Goal: Transaction & Acquisition: Purchase product/service

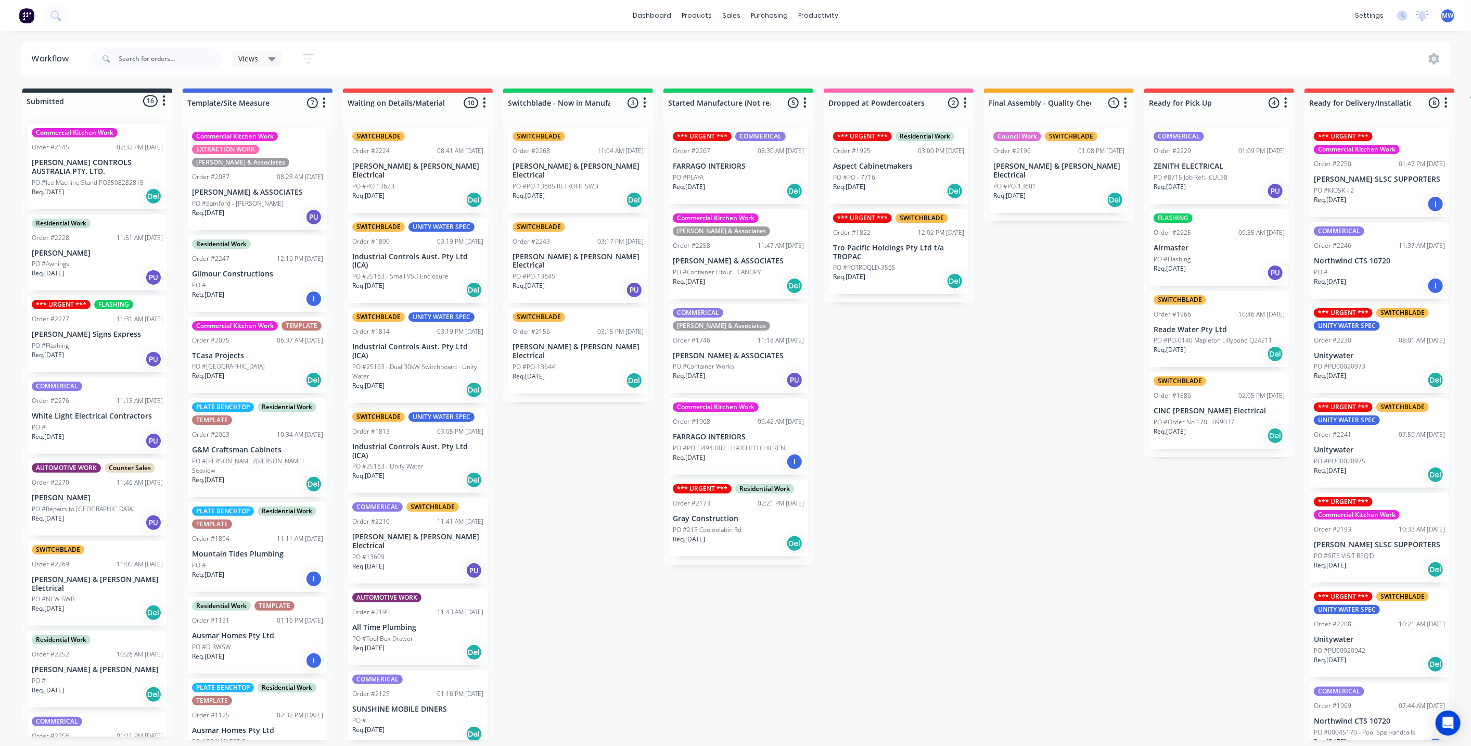
scroll to position [30, 0]
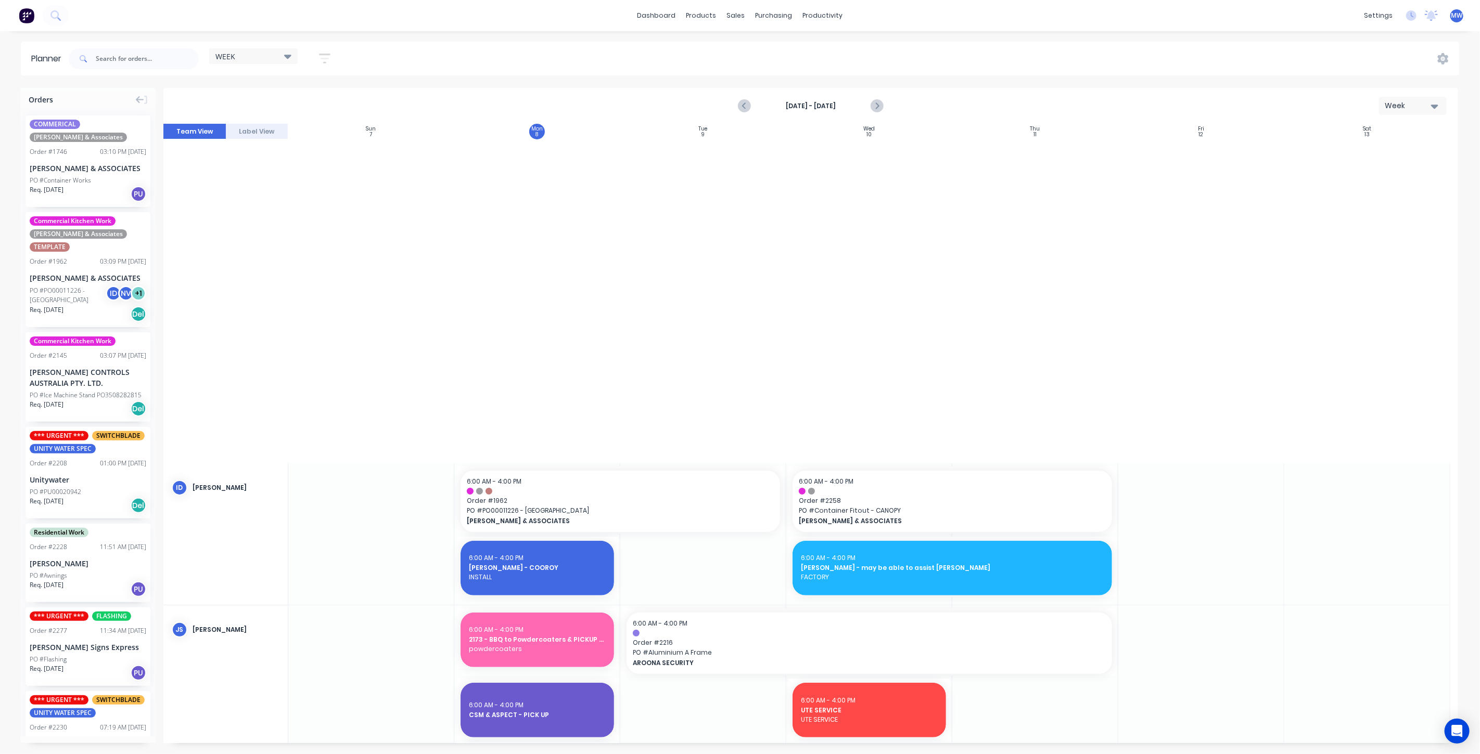
scroll to position [751, 0]
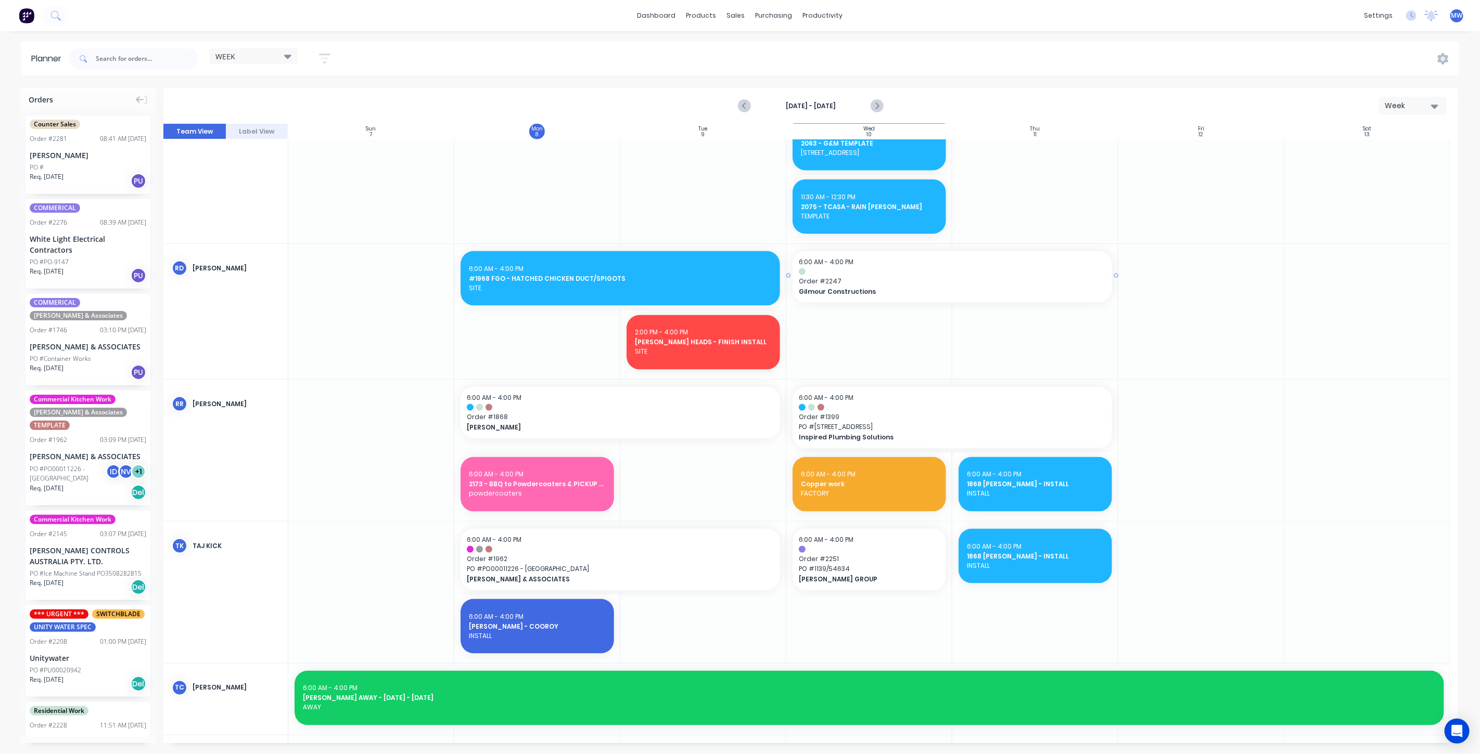
scroll to position [1272, 0]
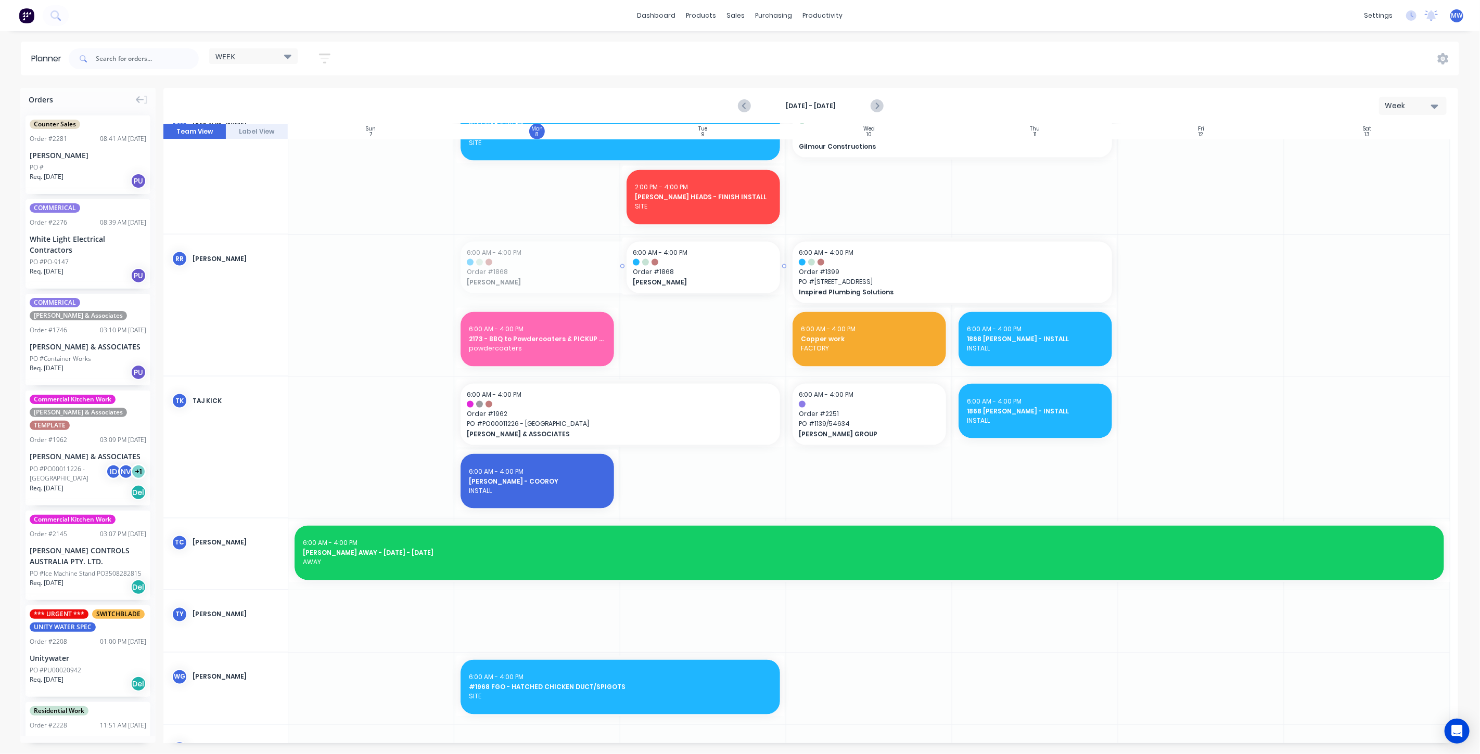
drag, startPoint x: 455, startPoint y: 264, endPoint x: 651, endPoint y: 270, distance: 195.7
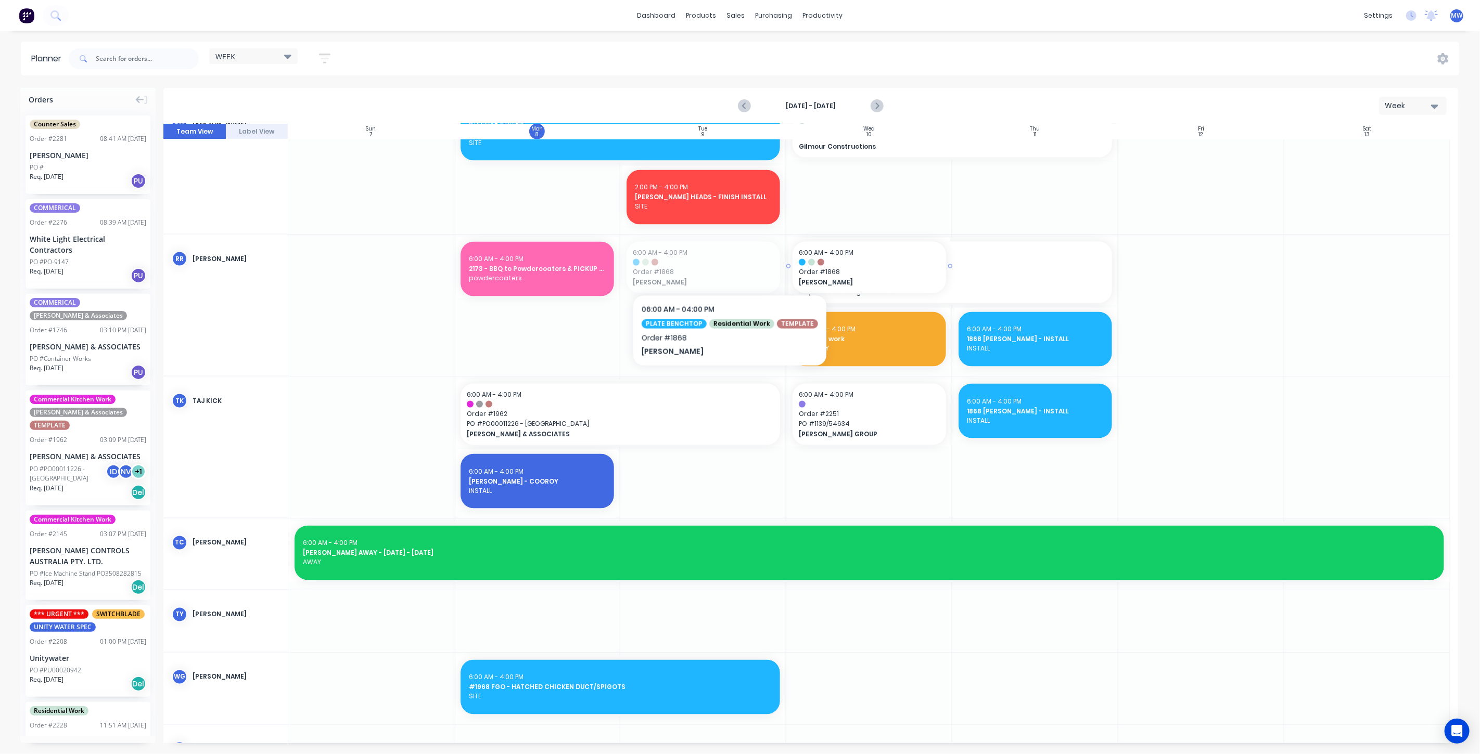
drag, startPoint x: 707, startPoint y: 268, endPoint x: 724, endPoint y: 267, distance: 17.7
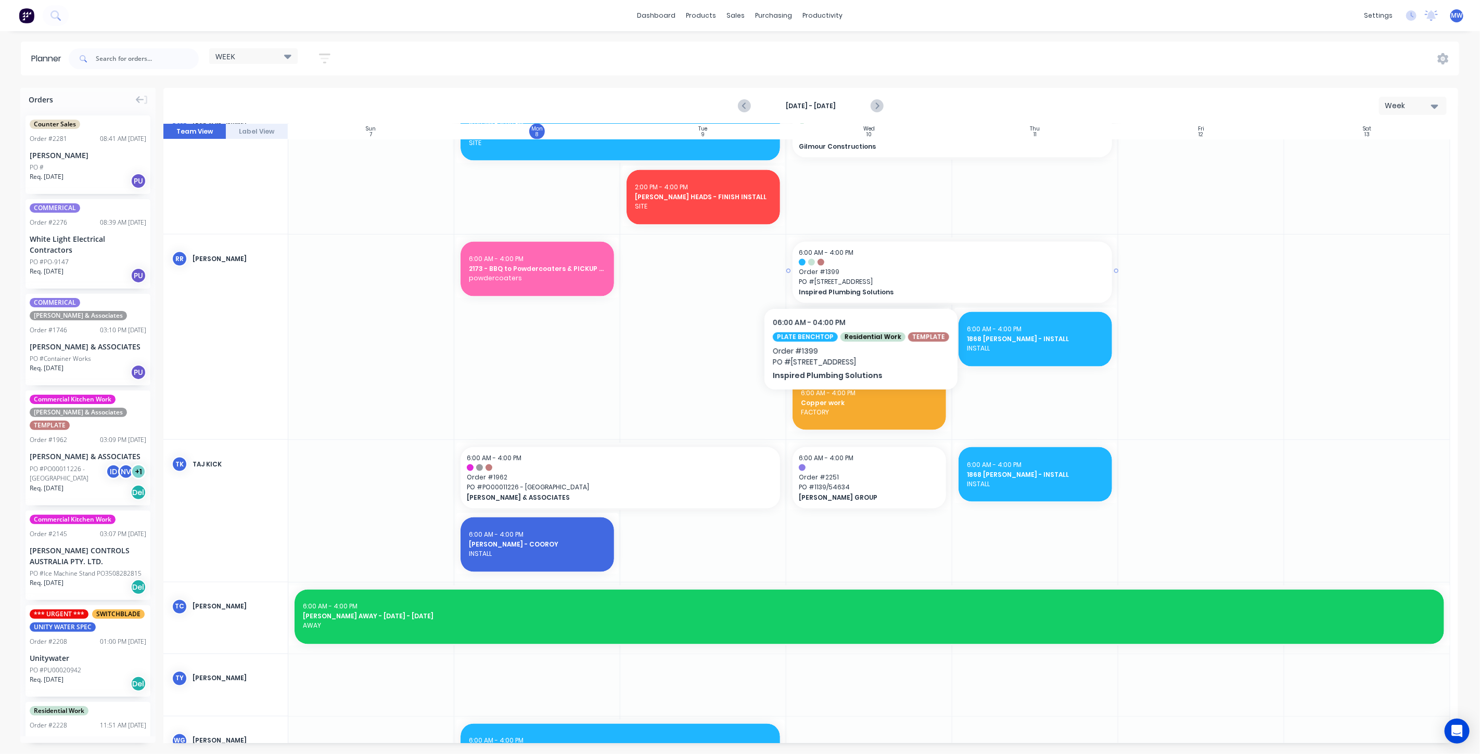
click at [855, 277] on span "PO # 400 Gold Creek Rd" at bounding box center [952, 281] width 307 height 9
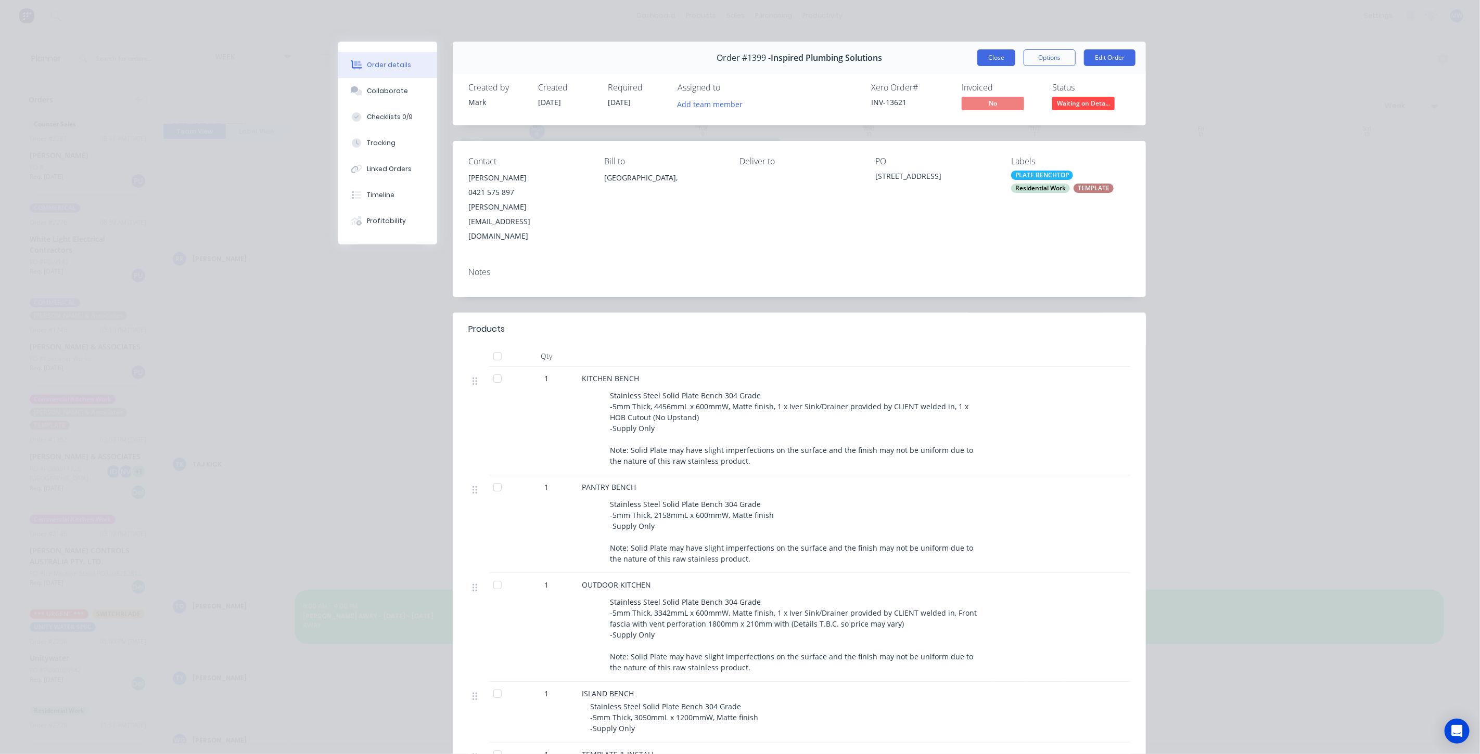
click at [988, 60] on button "Close" at bounding box center [996, 57] width 38 height 17
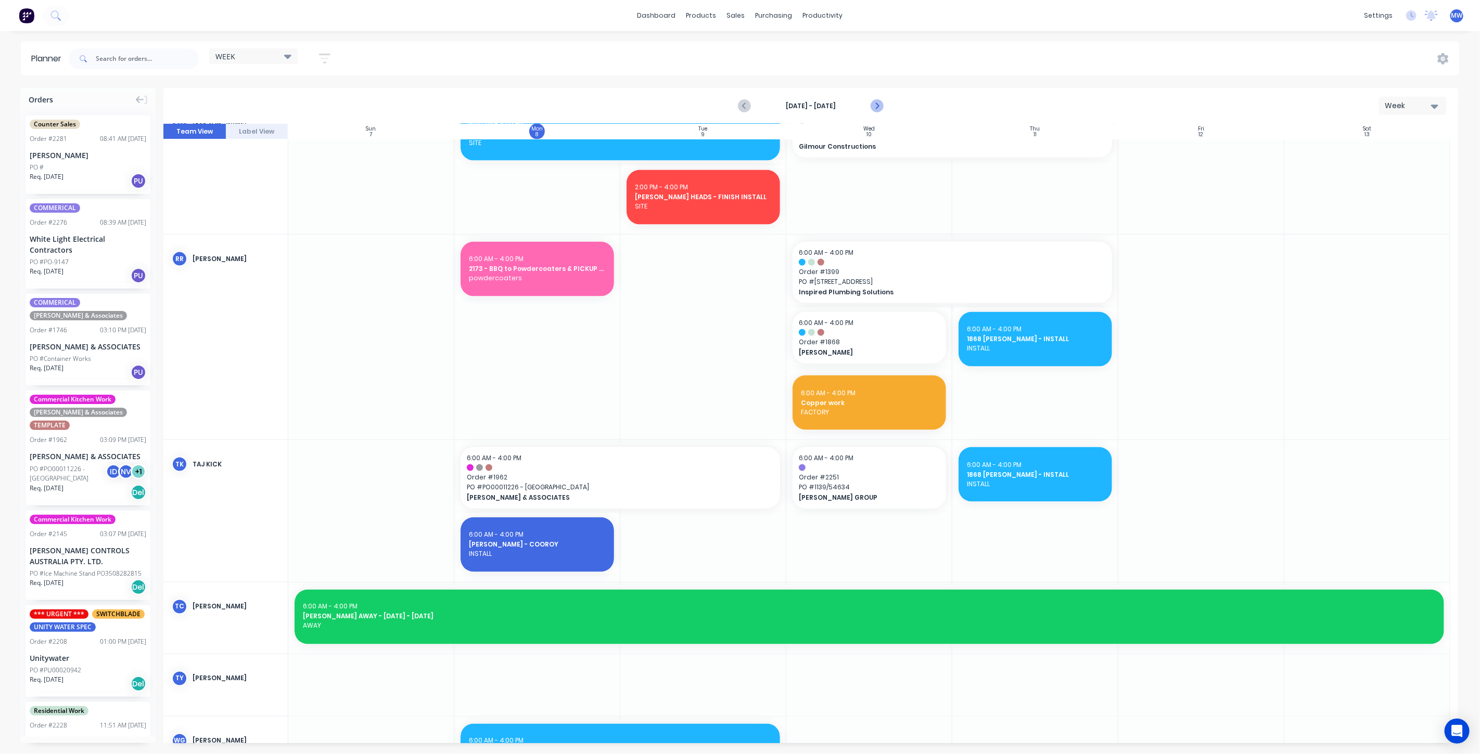
click at [876, 103] on icon "Next page" at bounding box center [876, 106] width 12 height 12
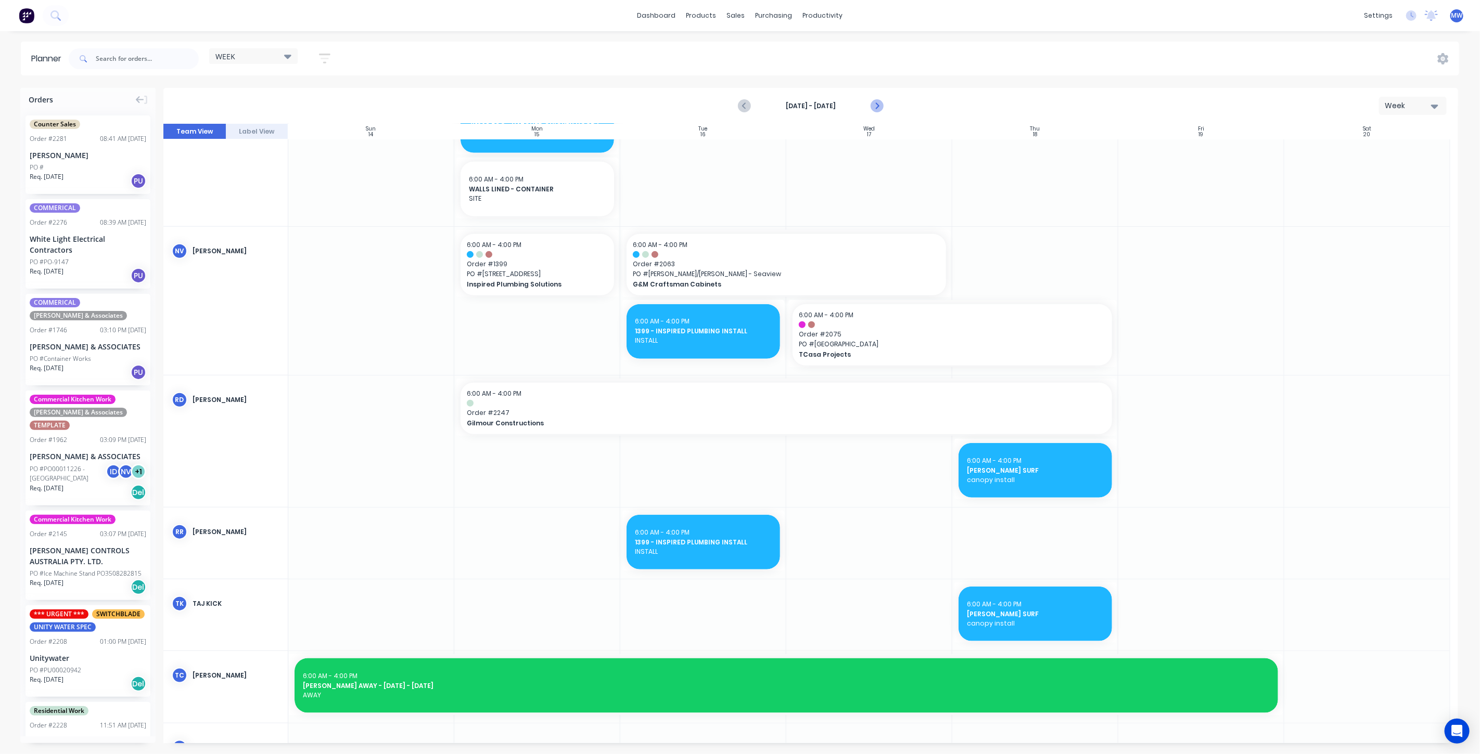
scroll to position [751, 0]
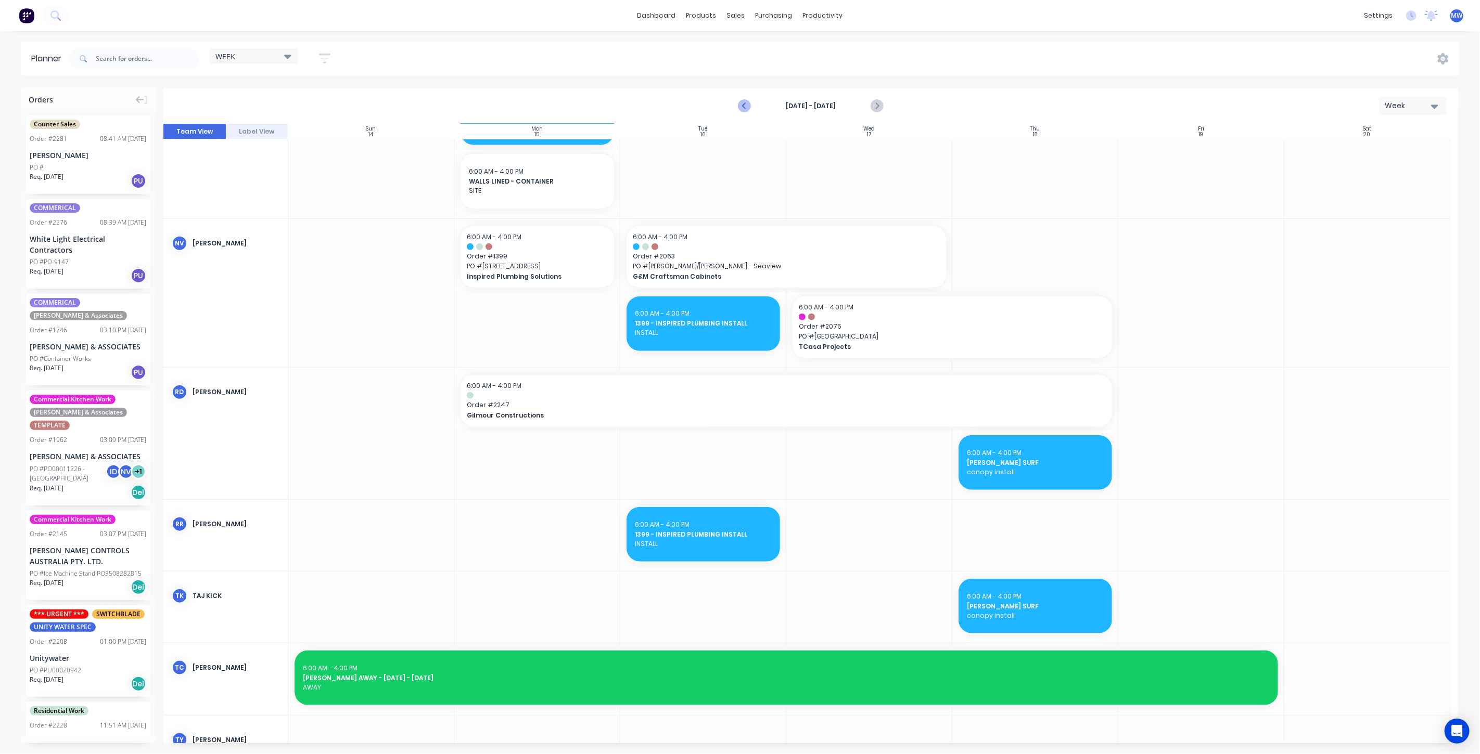
click at [745, 106] on icon "Previous page" at bounding box center [744, 106] width 5 height 8
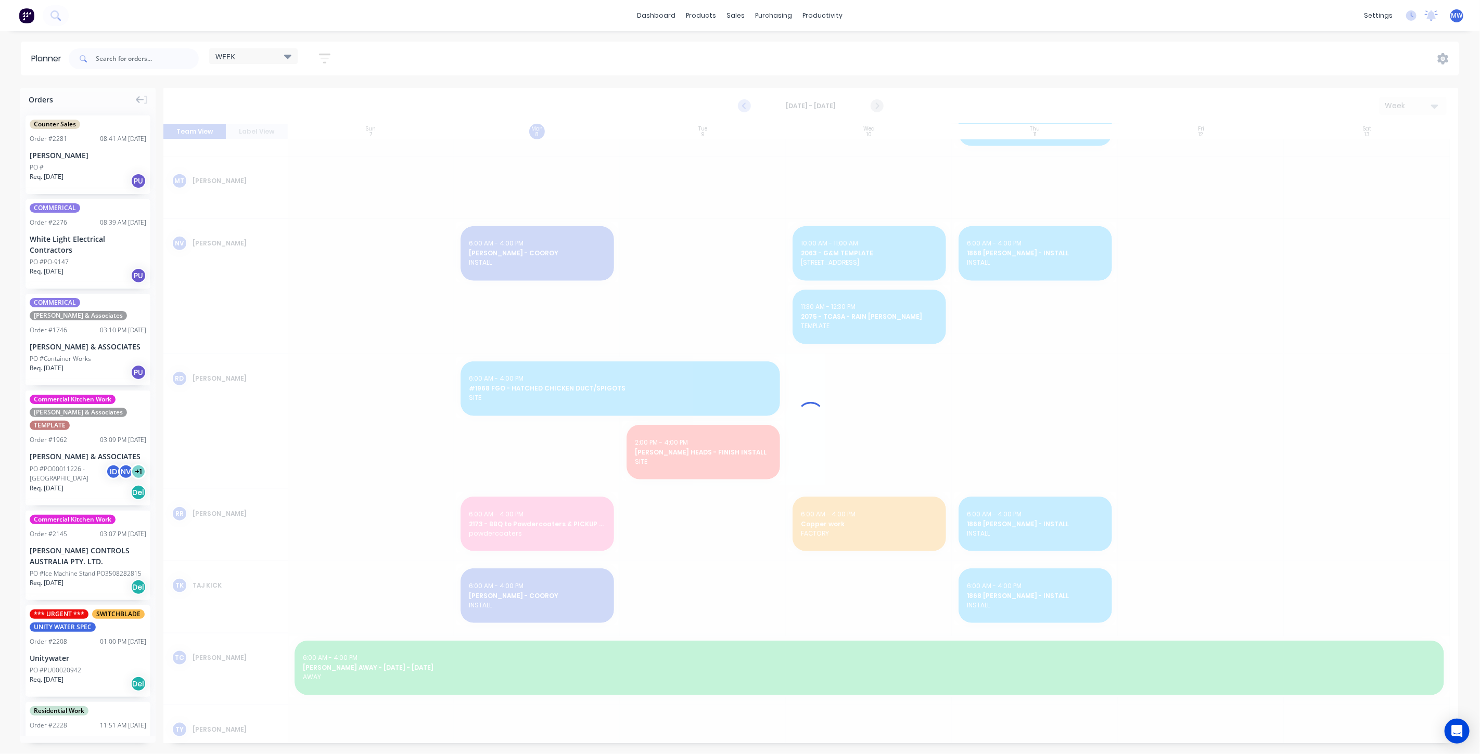
scroll to position [876, 0]
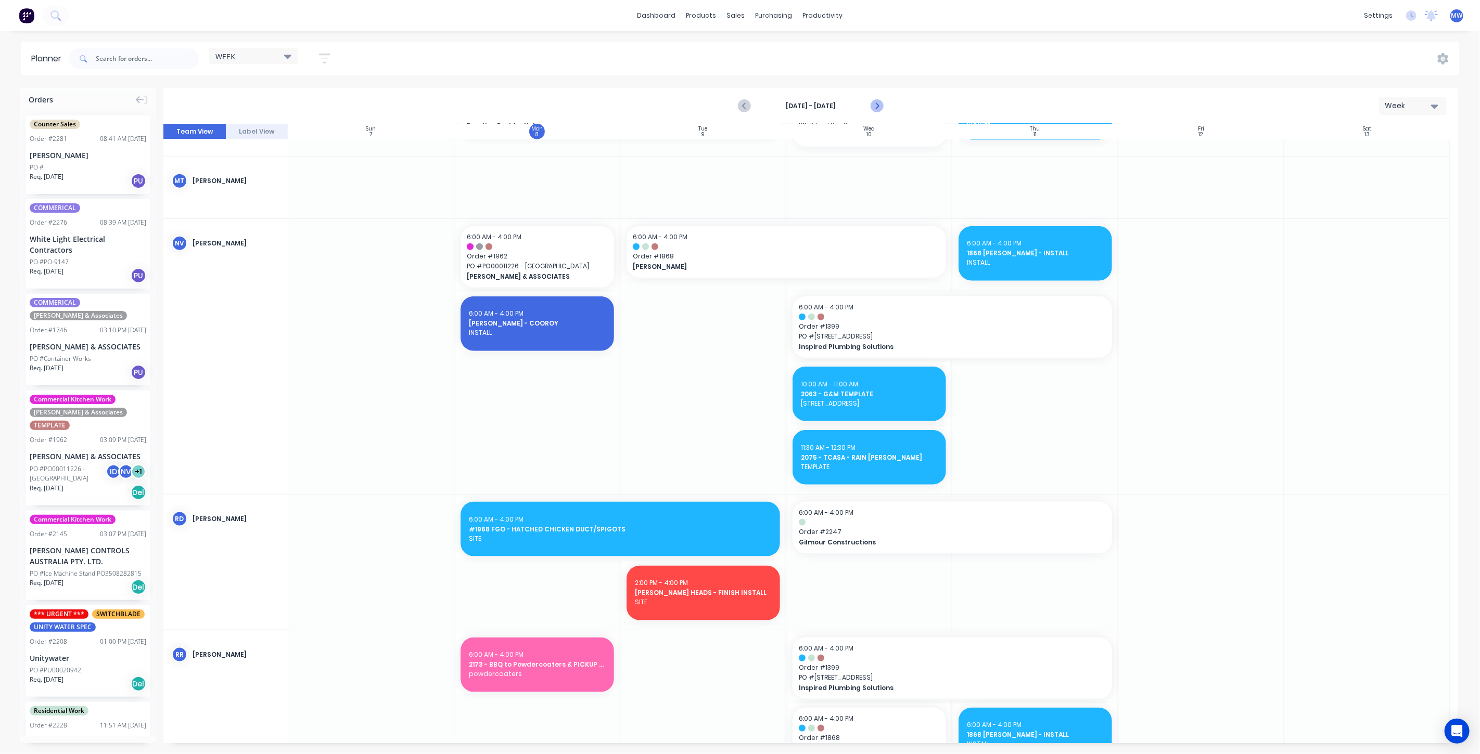
click at [876, 105] on icon "Next page" at bounding box center [876, 106] width 12 height 12
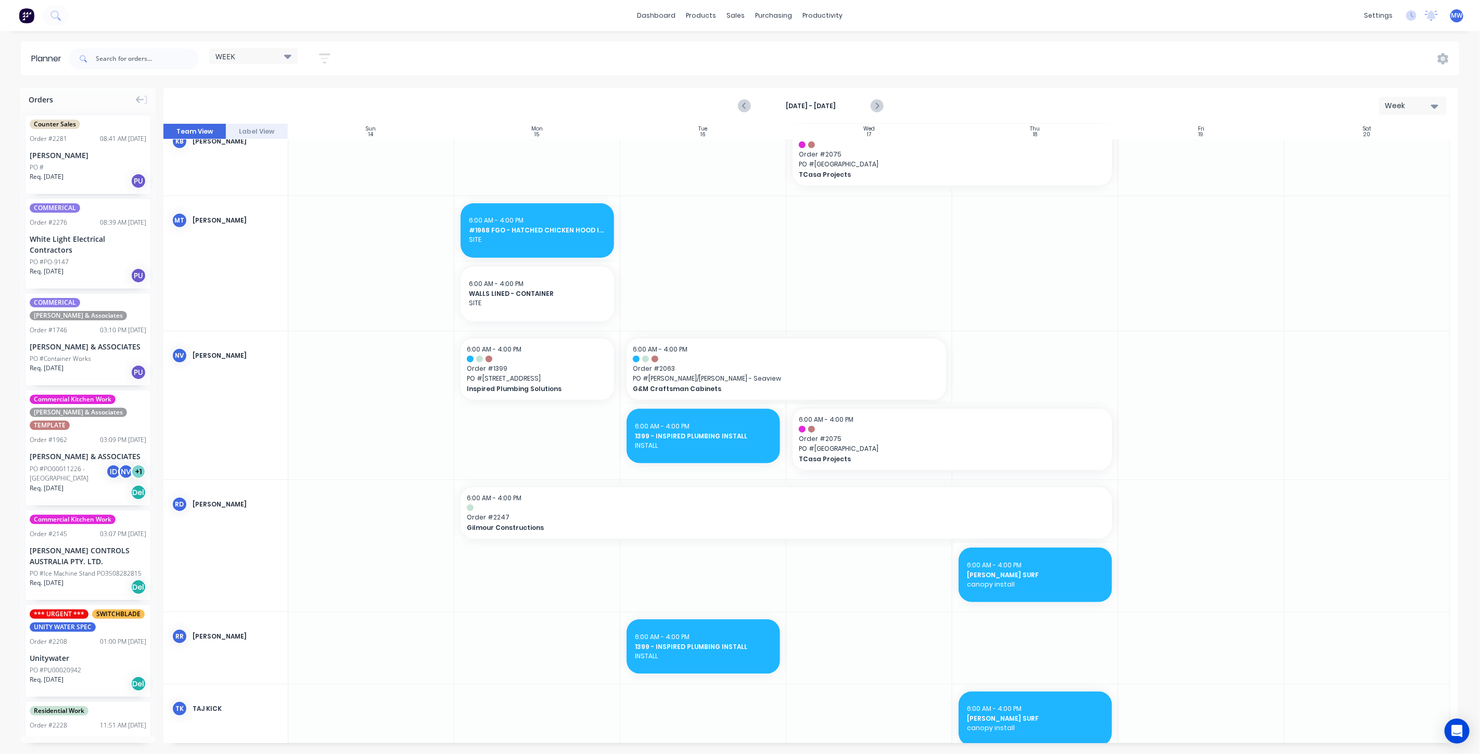
scroll to position [751, 0]
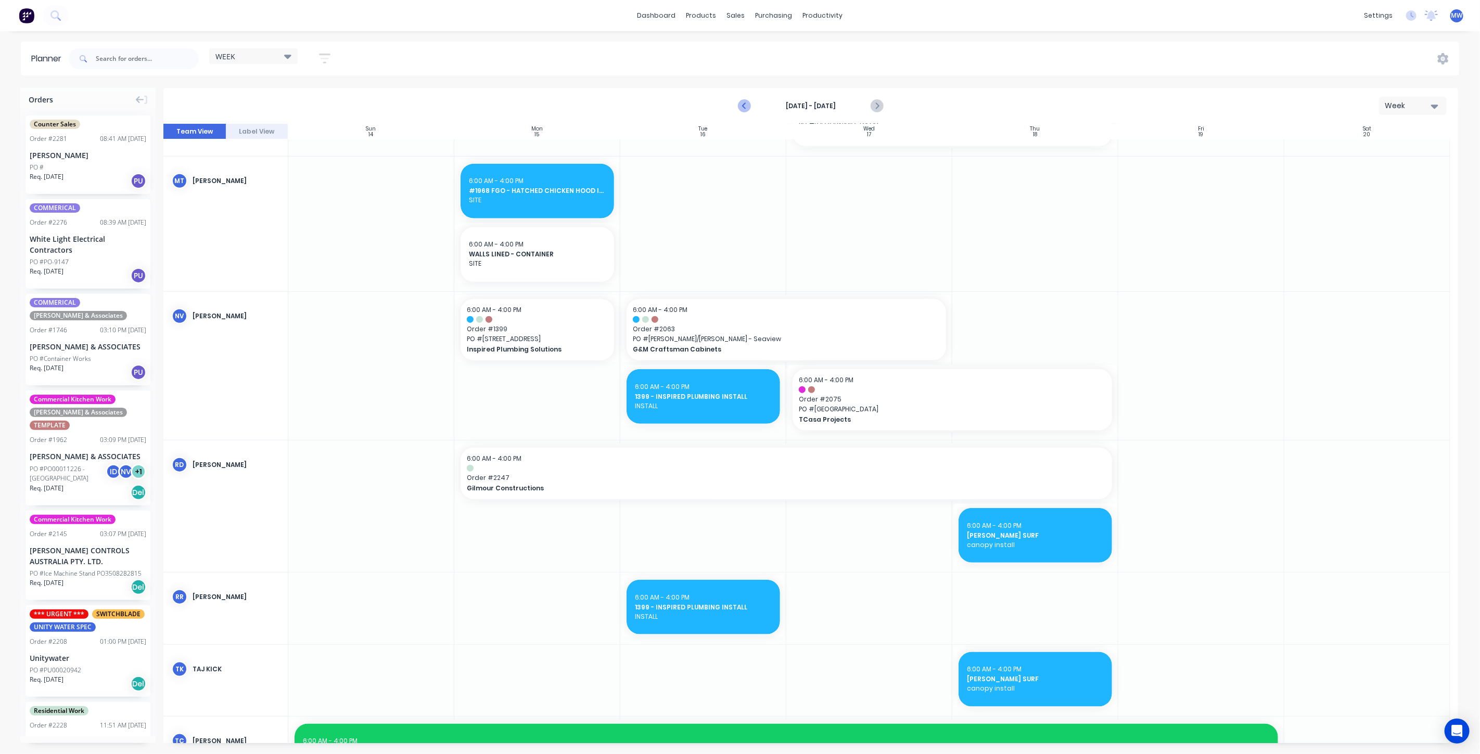
click at [744, 105] on icon "Previous page" at bounding box center [744, 106] width 5 height 8
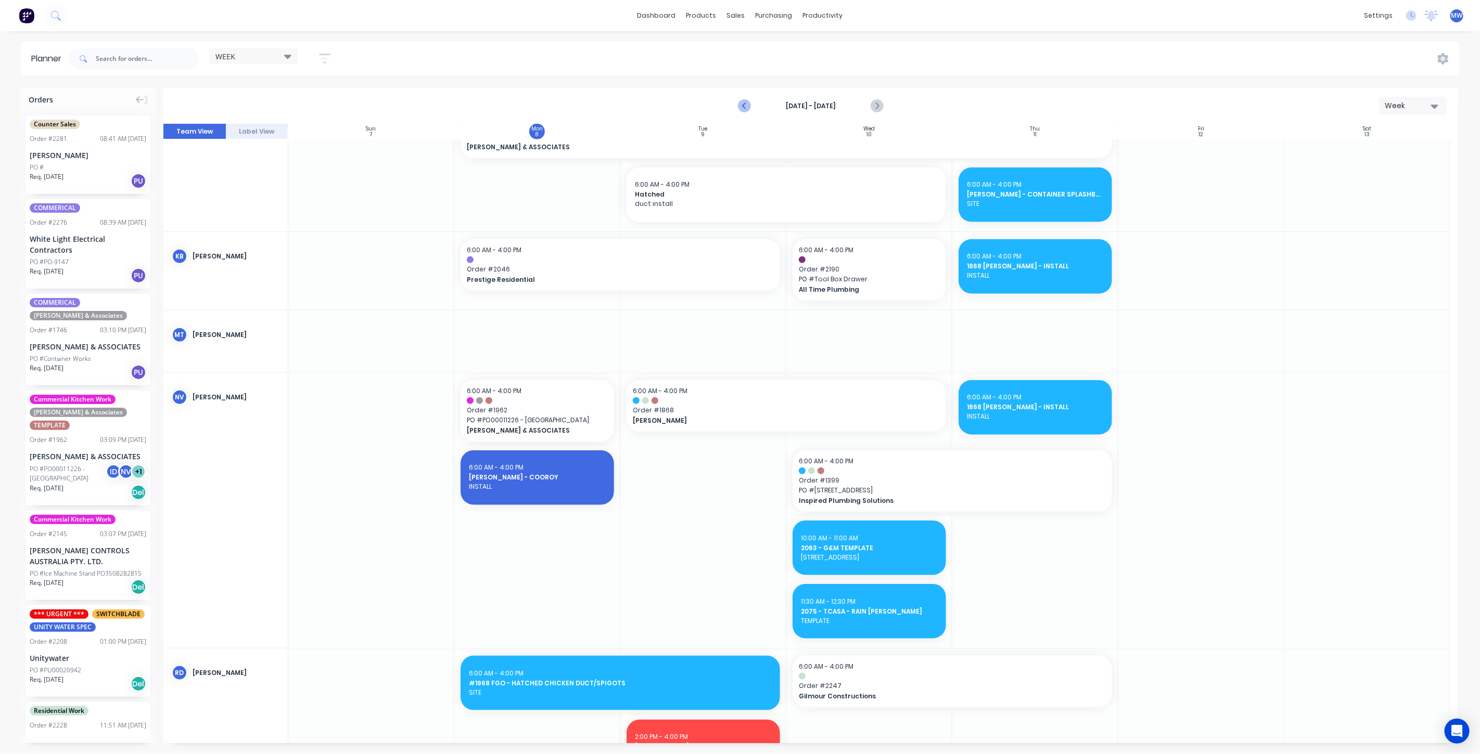
scroll to position [876, 0]
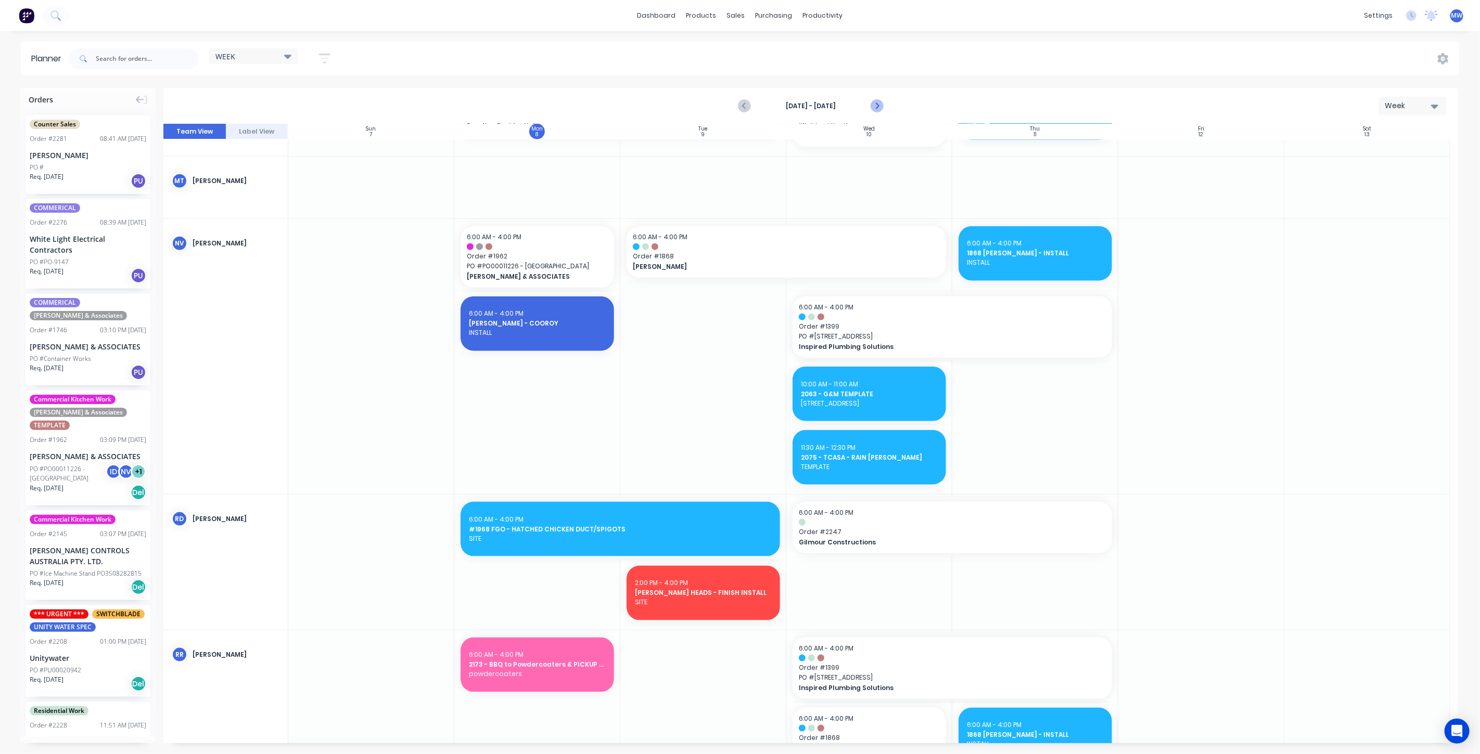
click at [876, 103] on icon "Next page" at bounding box center [876, 106] width 12 height 12
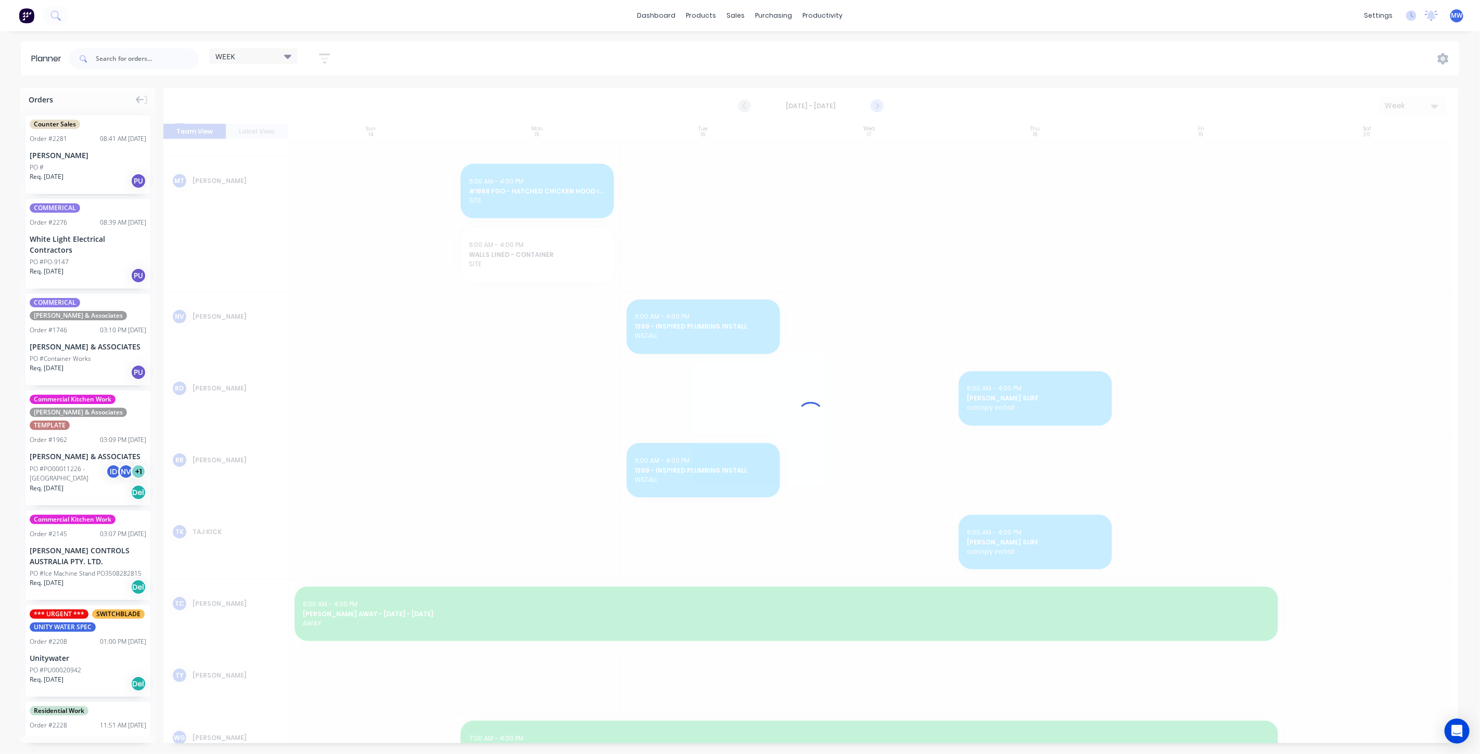
scroll to position [751, 0]
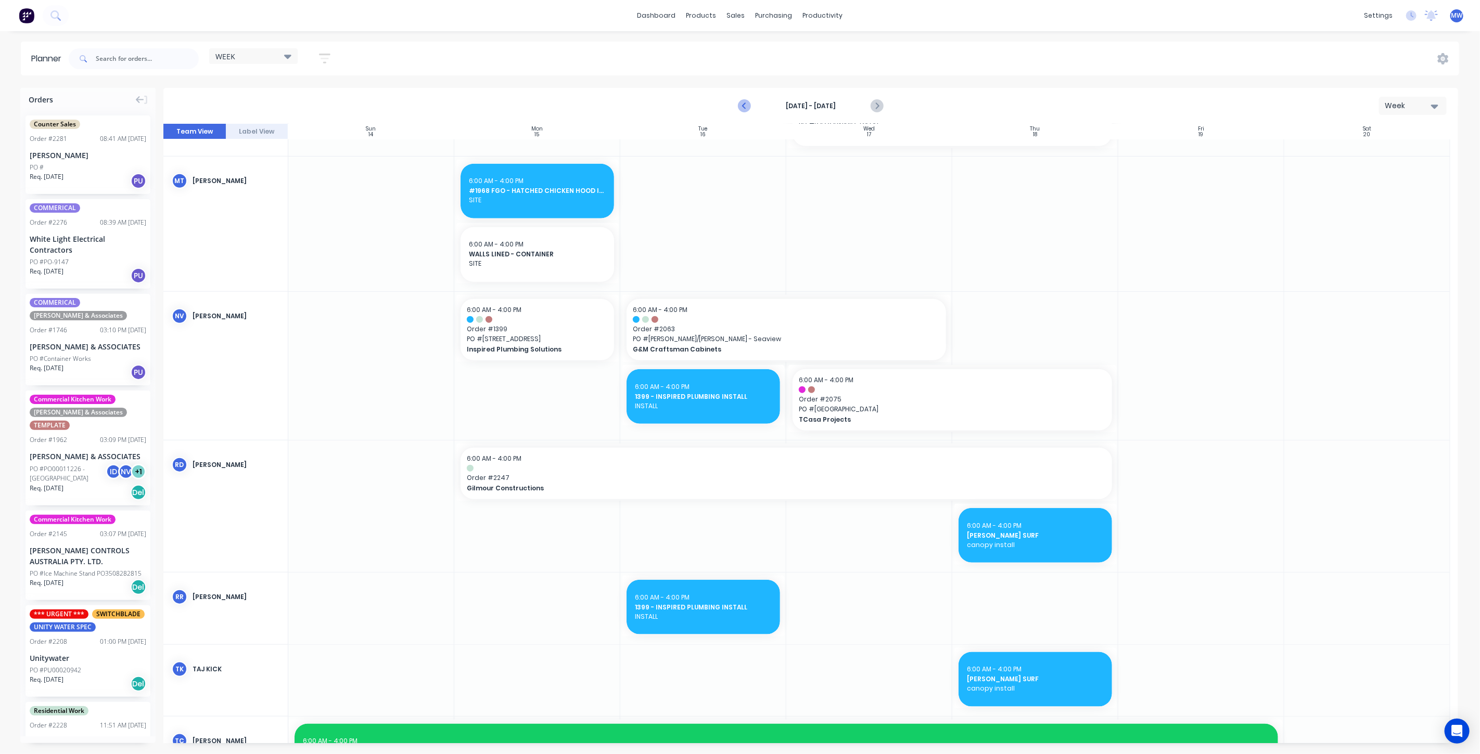
click at [744, 106] on icon "Previous page" at bounding box center [744, 106] width 5 height 8
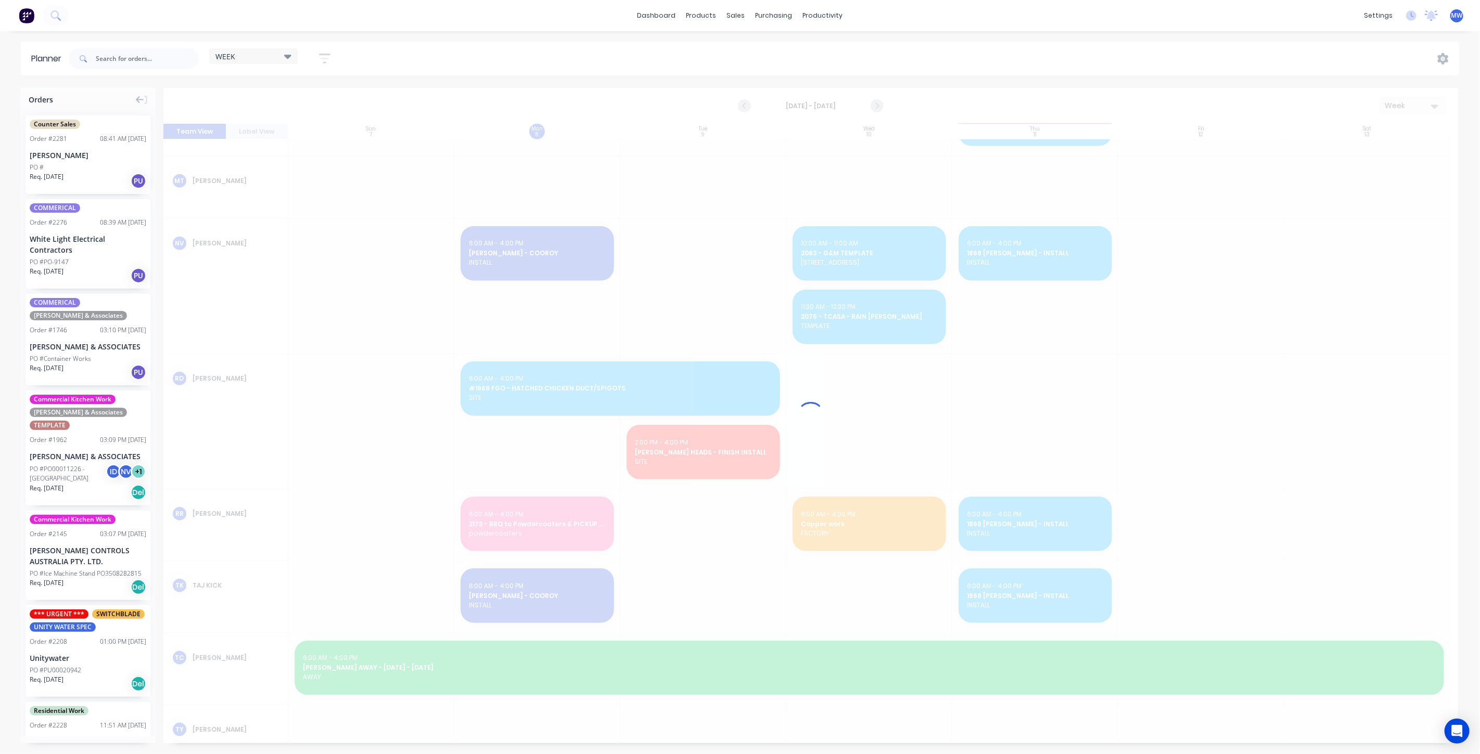
scroll to position [876, 0]
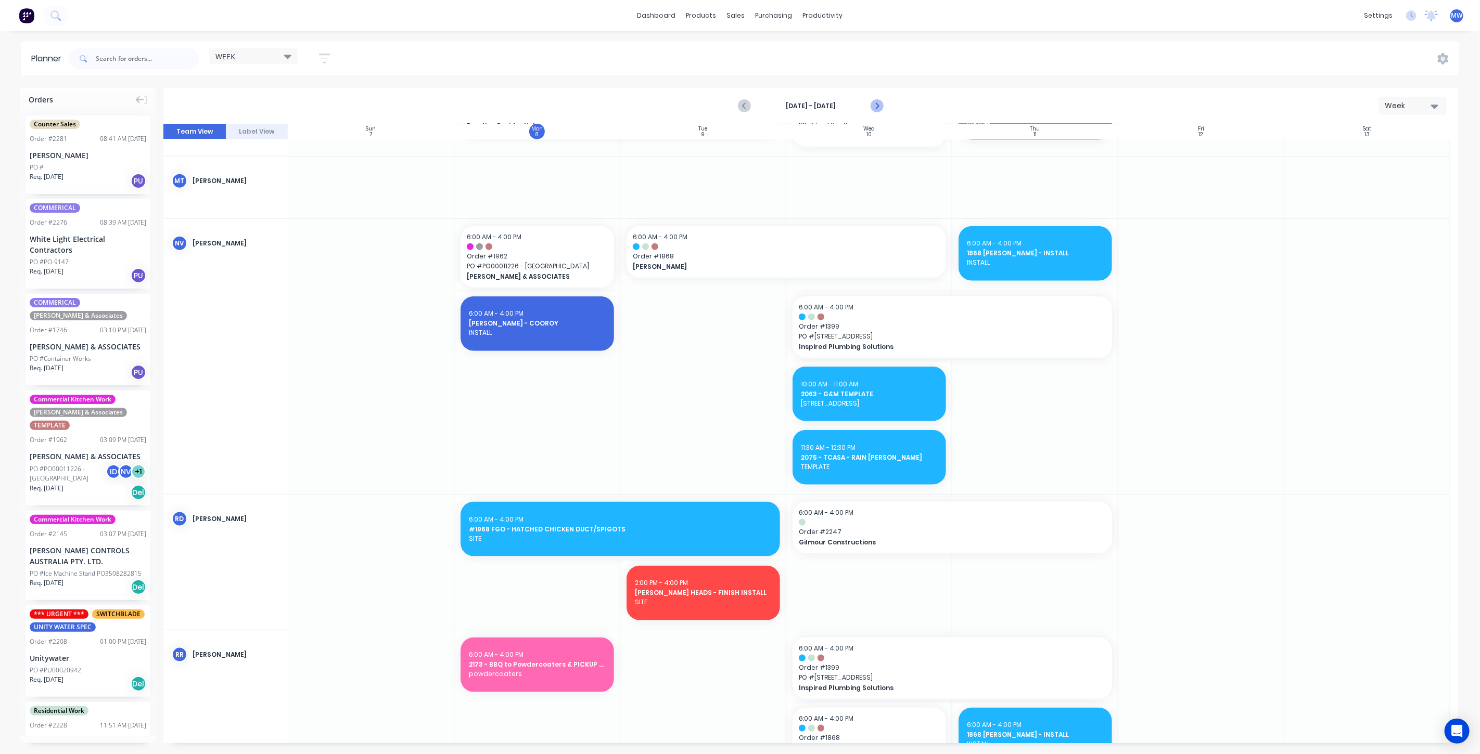
click at [874, 105] on icon "Next page" at bounding box center [876, 106] width 12 height 12
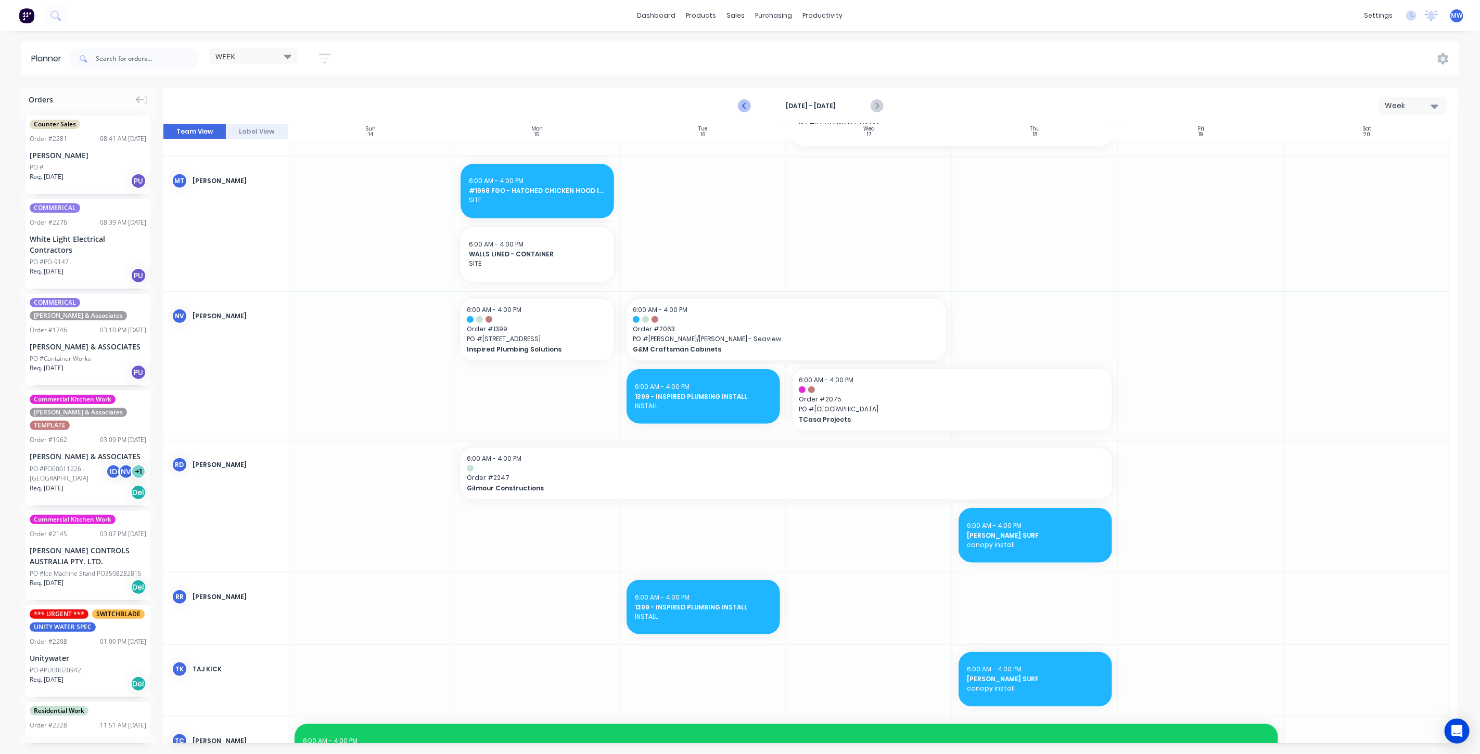
click at [746, 105] on icon "Previous page" at bounding box center [744, 106] width 12 height 12
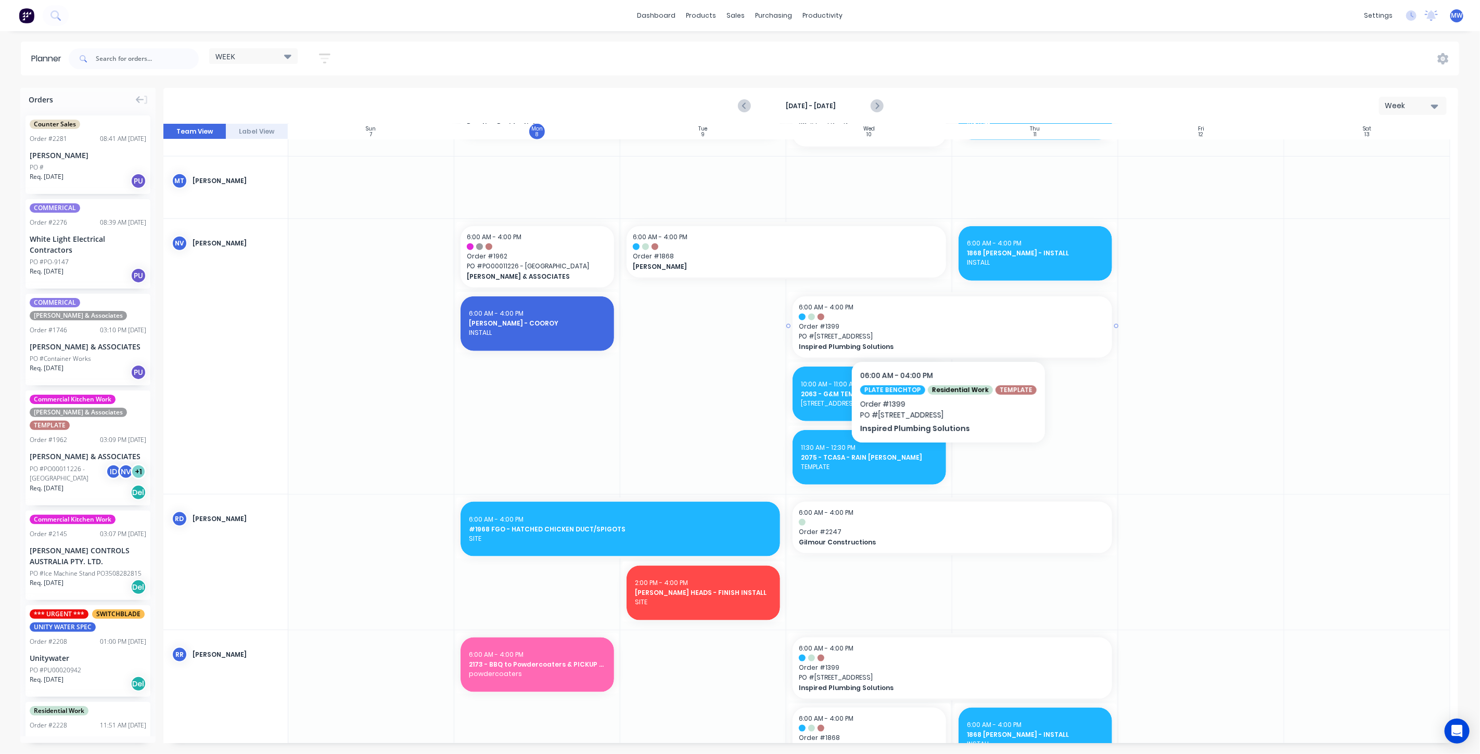
click at [943, 330] on span "Order # 1399" at bounding box center [952, 326] width 307 height 9
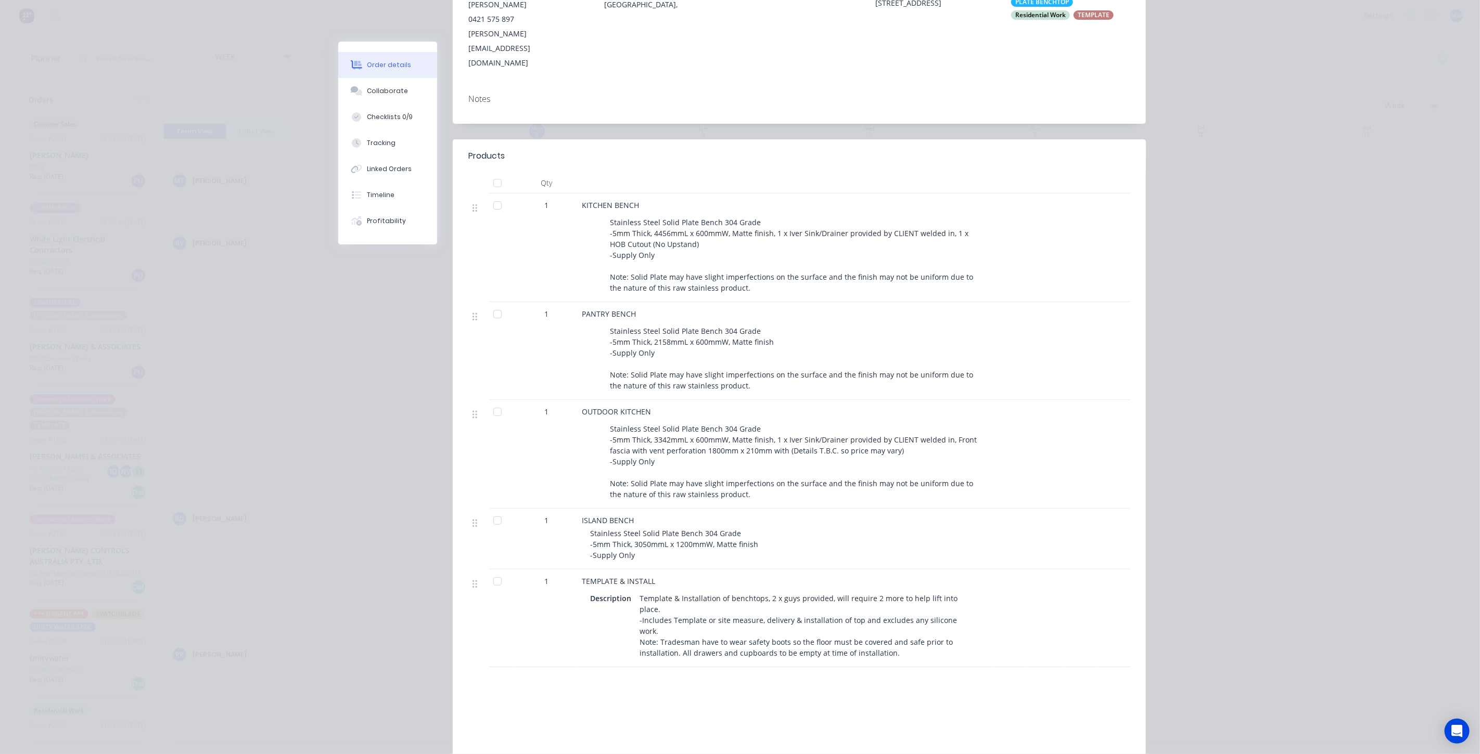
scroll to position [0, 0]
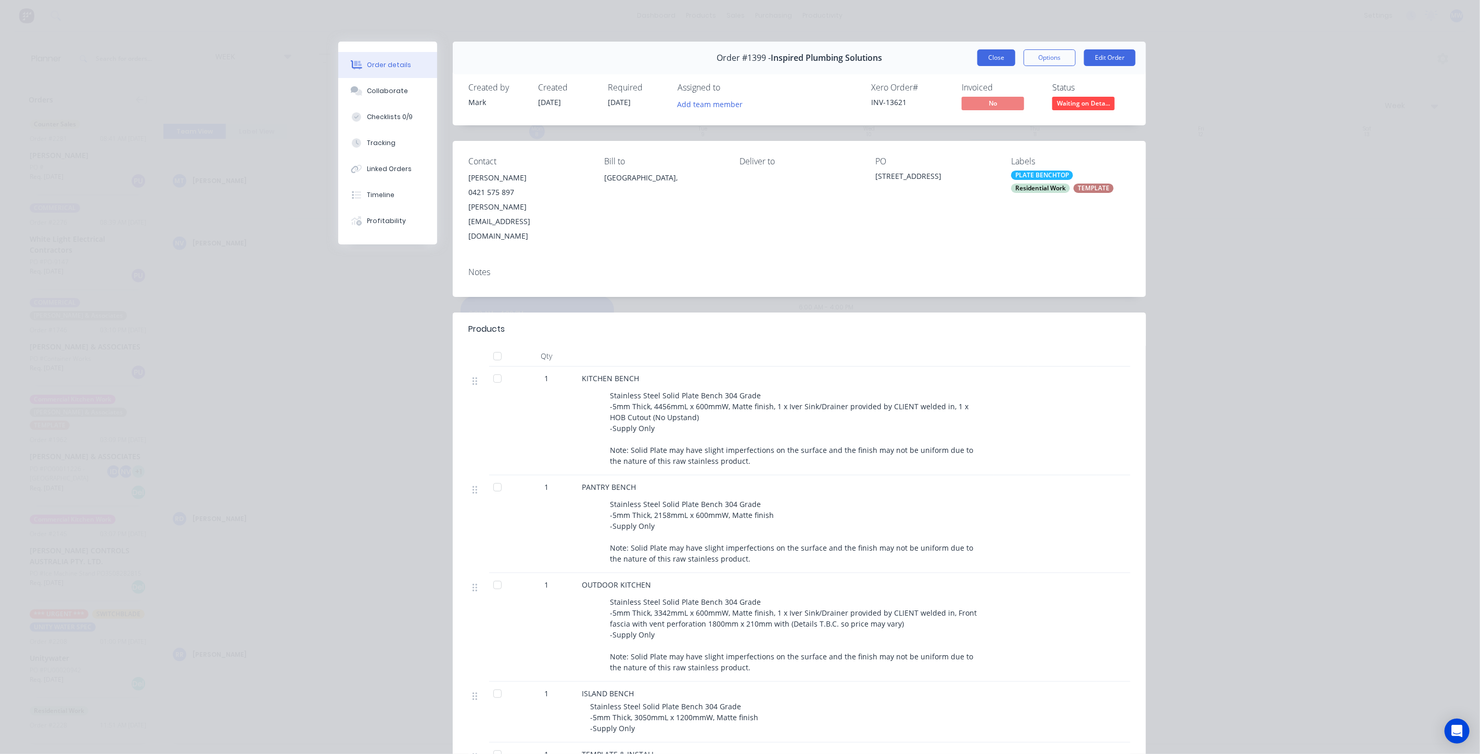
click at [989, 56] on button "Close" at bounding box center [996, 57] width 38 height 17
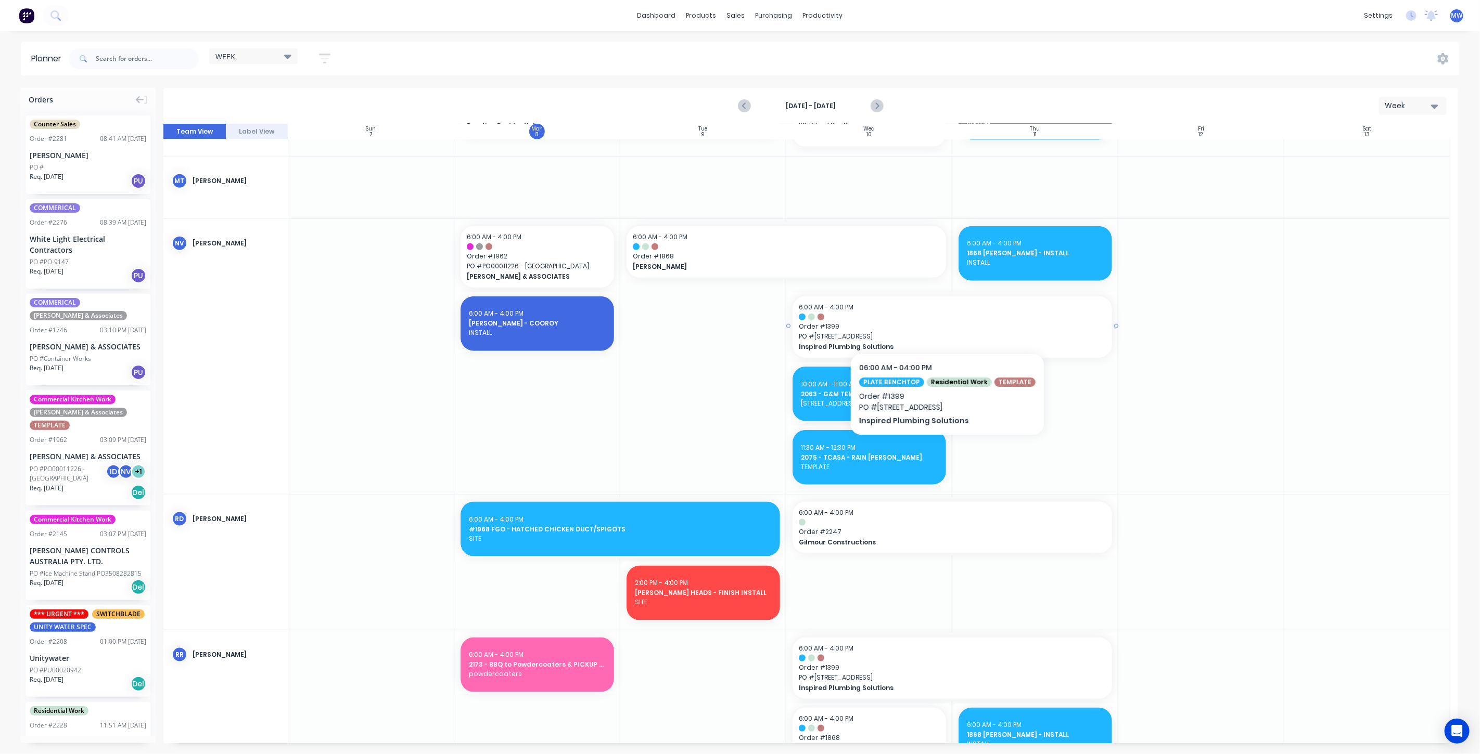
click at [941, 322] on span "Order # 1399" at bounding box center [952, 326] width 307 height 9
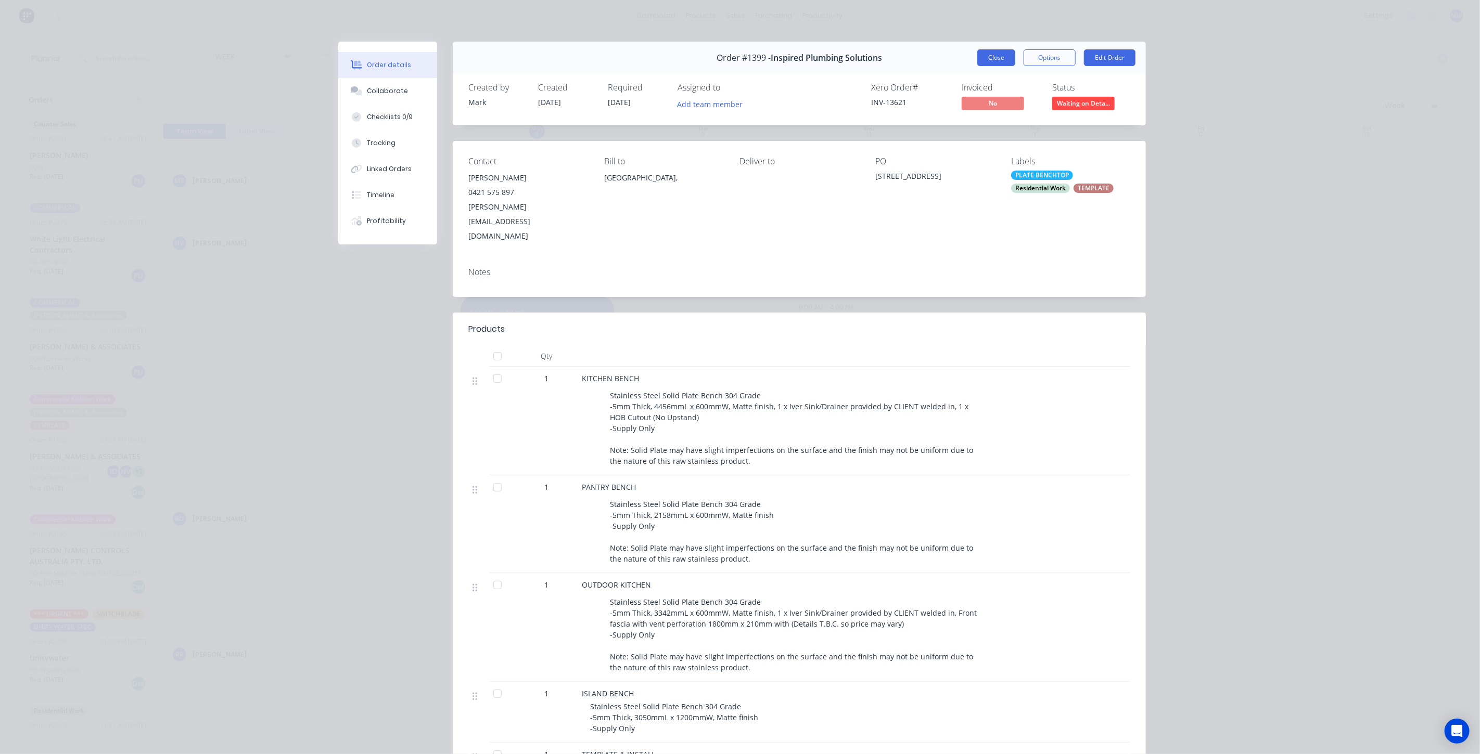
click at [994, 57] on button "Close" at bounding box center [996, 57] width 38 height 17
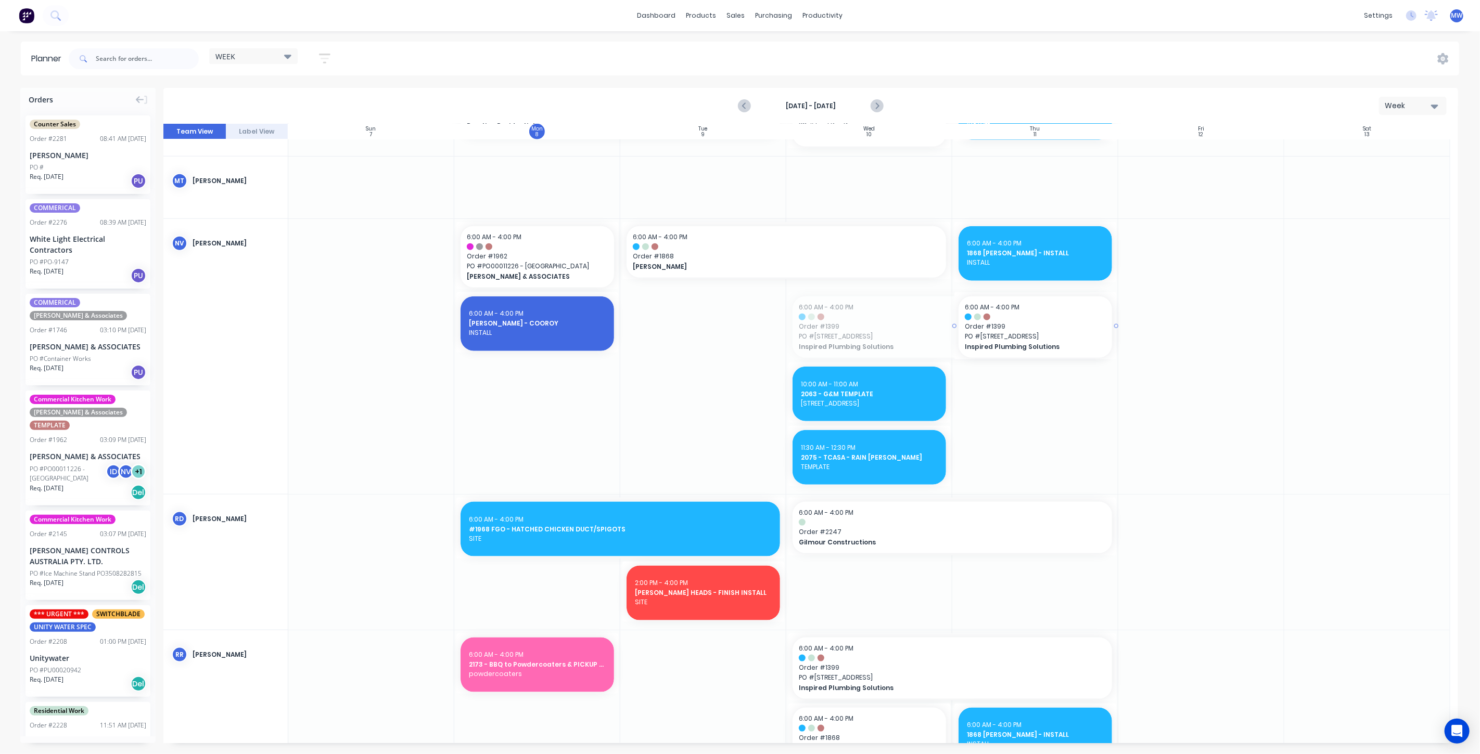
drag, startPoint x: 786, startPoint y: 325, endPoint x: 881, endPoint y: 335, distance: 95.8
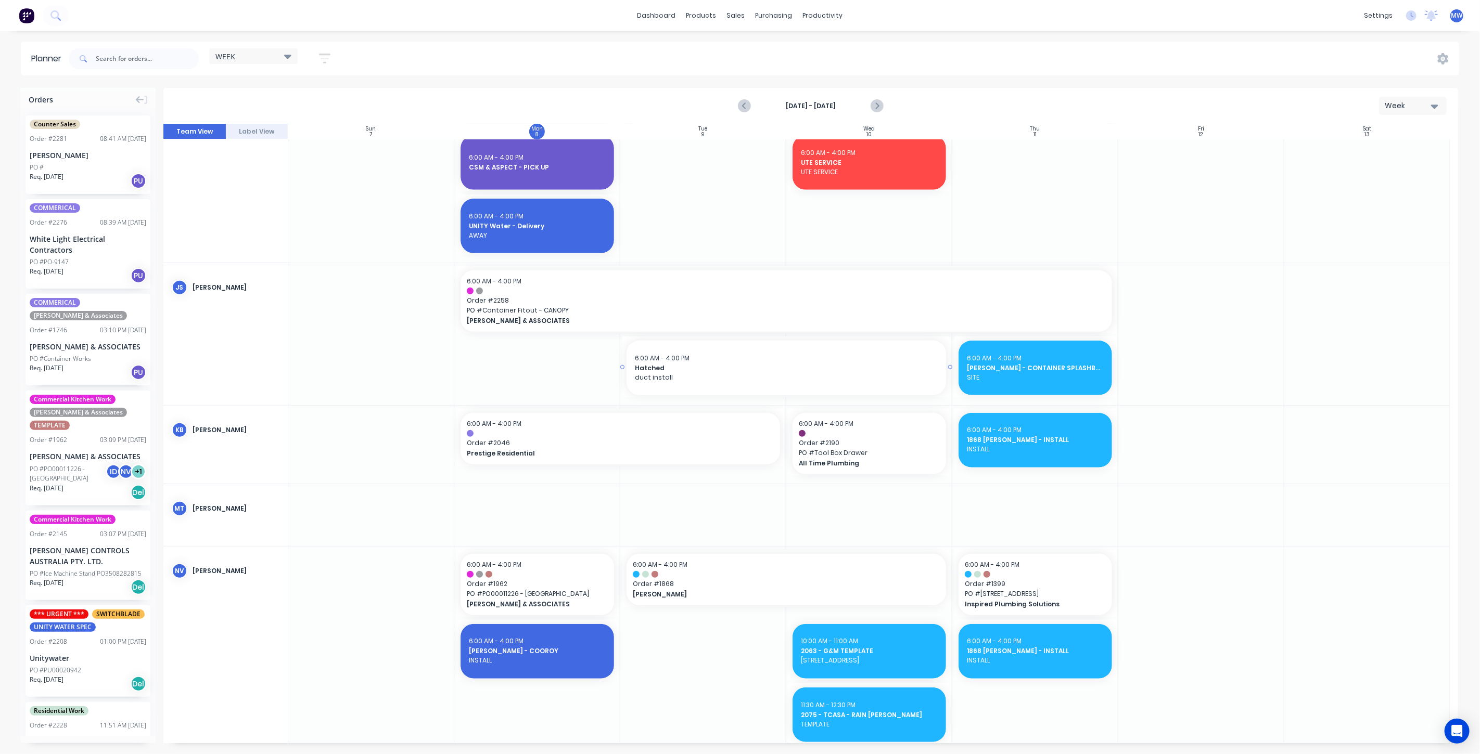
scroll to position [529, 0]
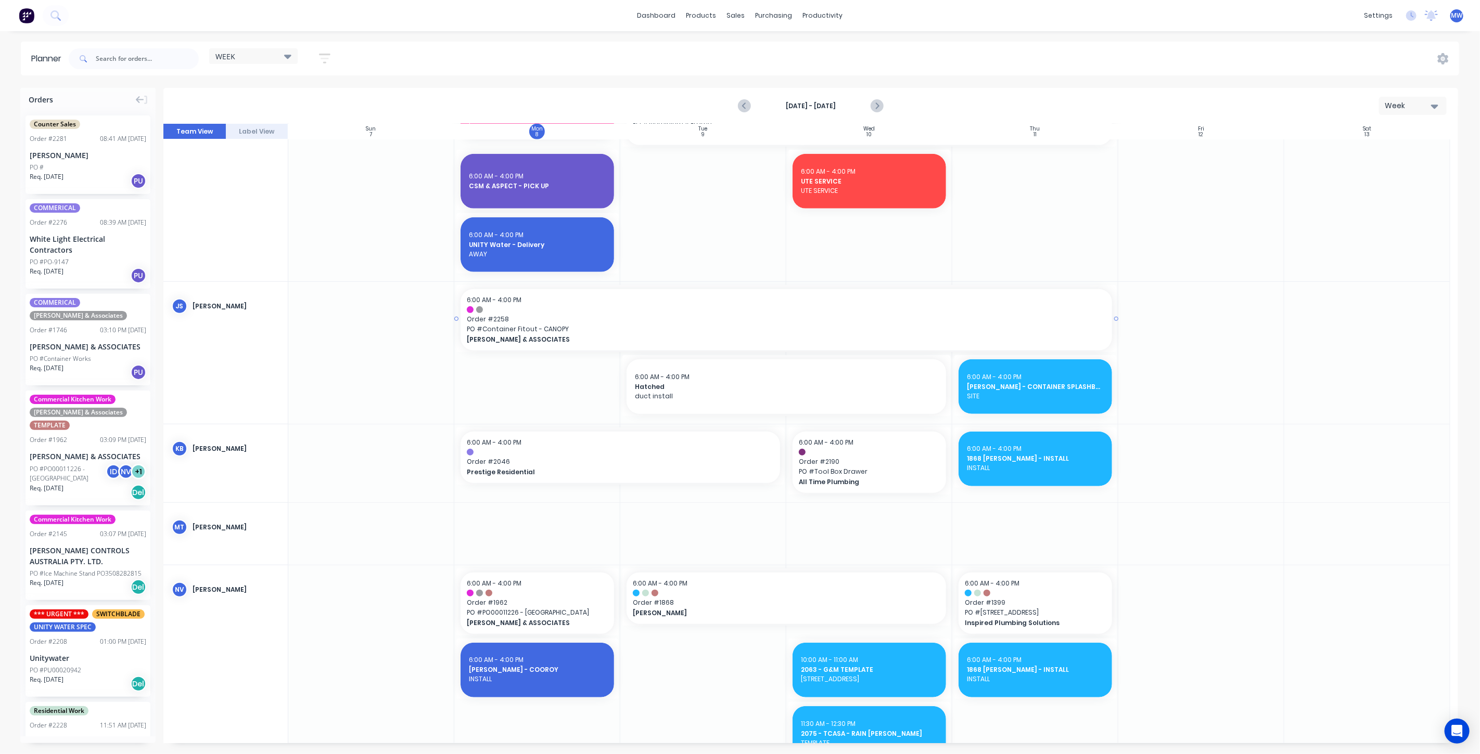
click at [722, 328] on span "PO # Container Fitout - CANOPY" at bounding box center [786, 329] width 639 height 9
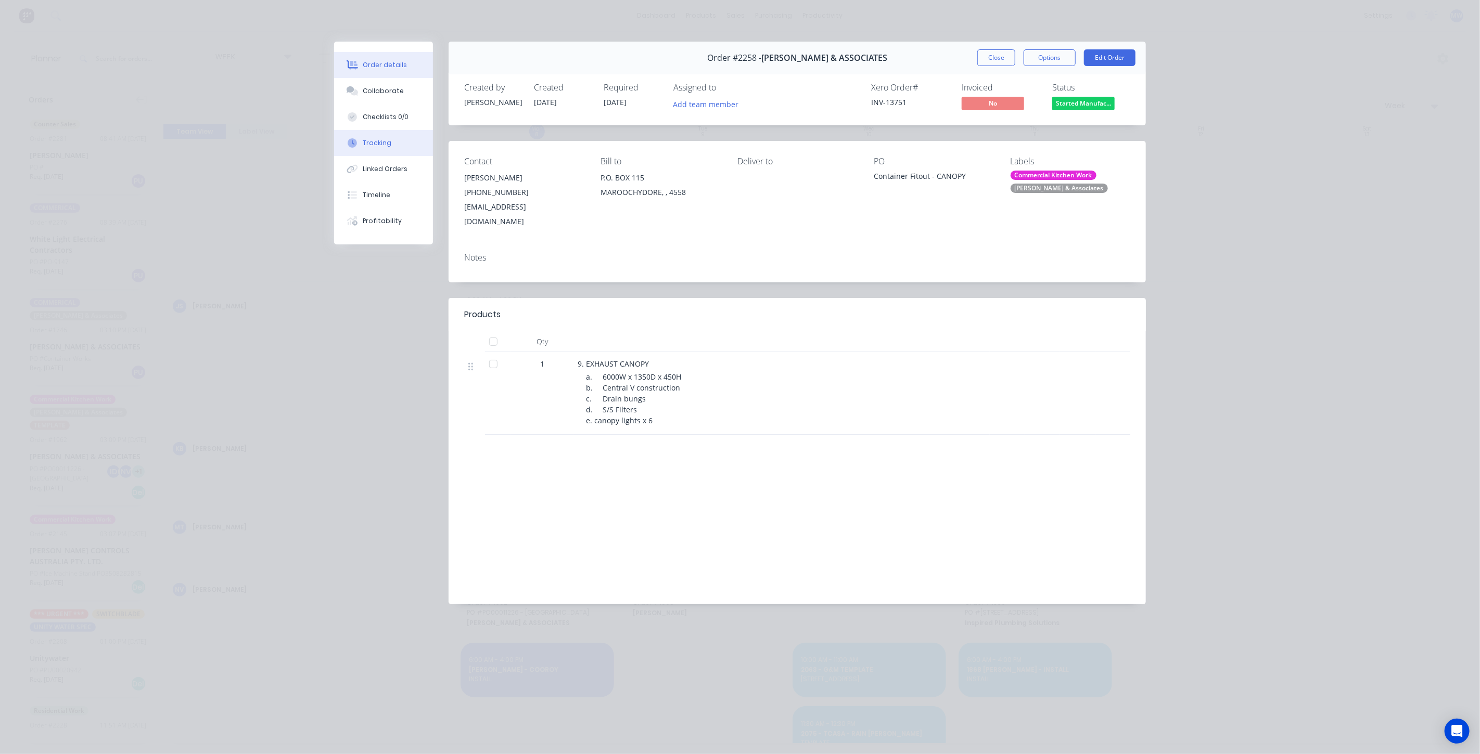
click at [393, 141] on button "Tracking" at bounding box center [383, 143] width 99 height 26
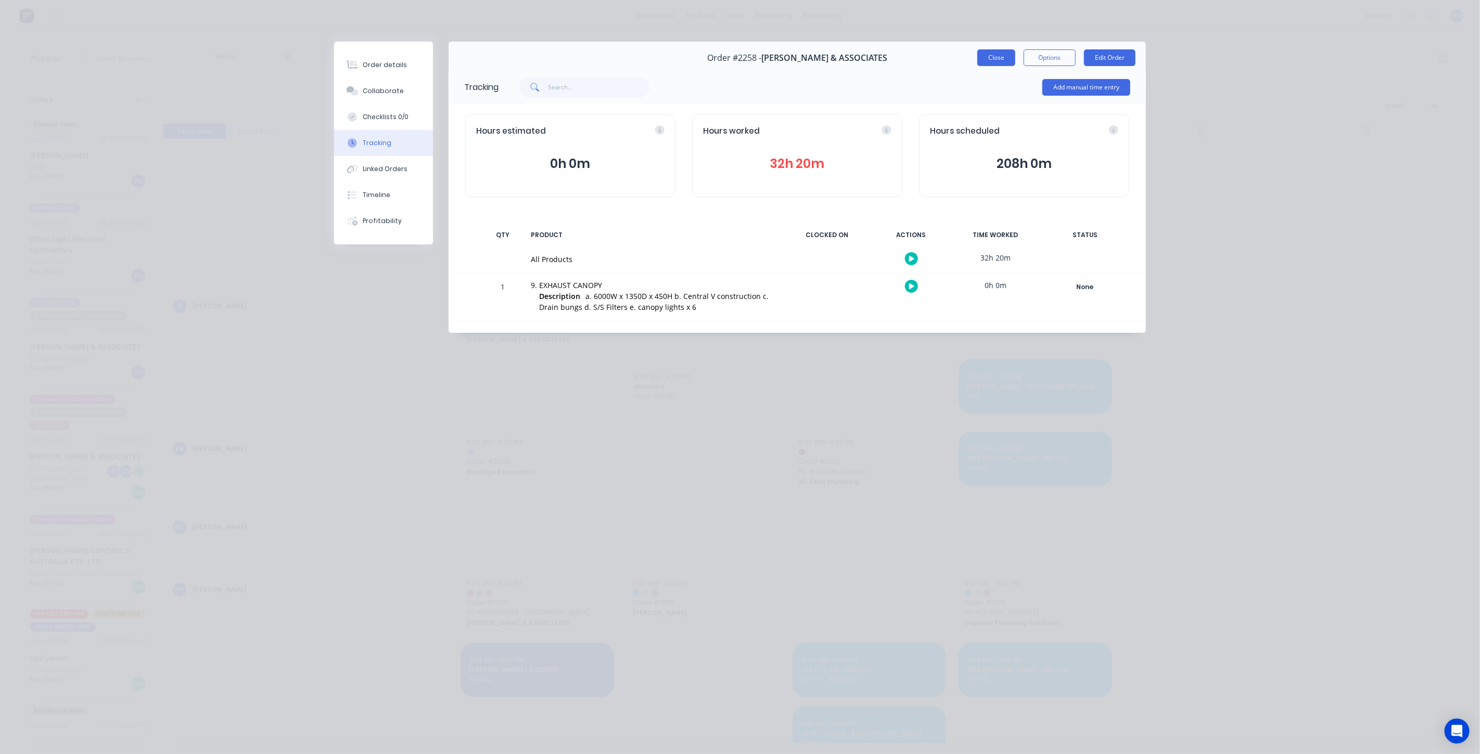
click at [994, 60] on button "Close" at bounding box center [996, 57] width 38 height 17
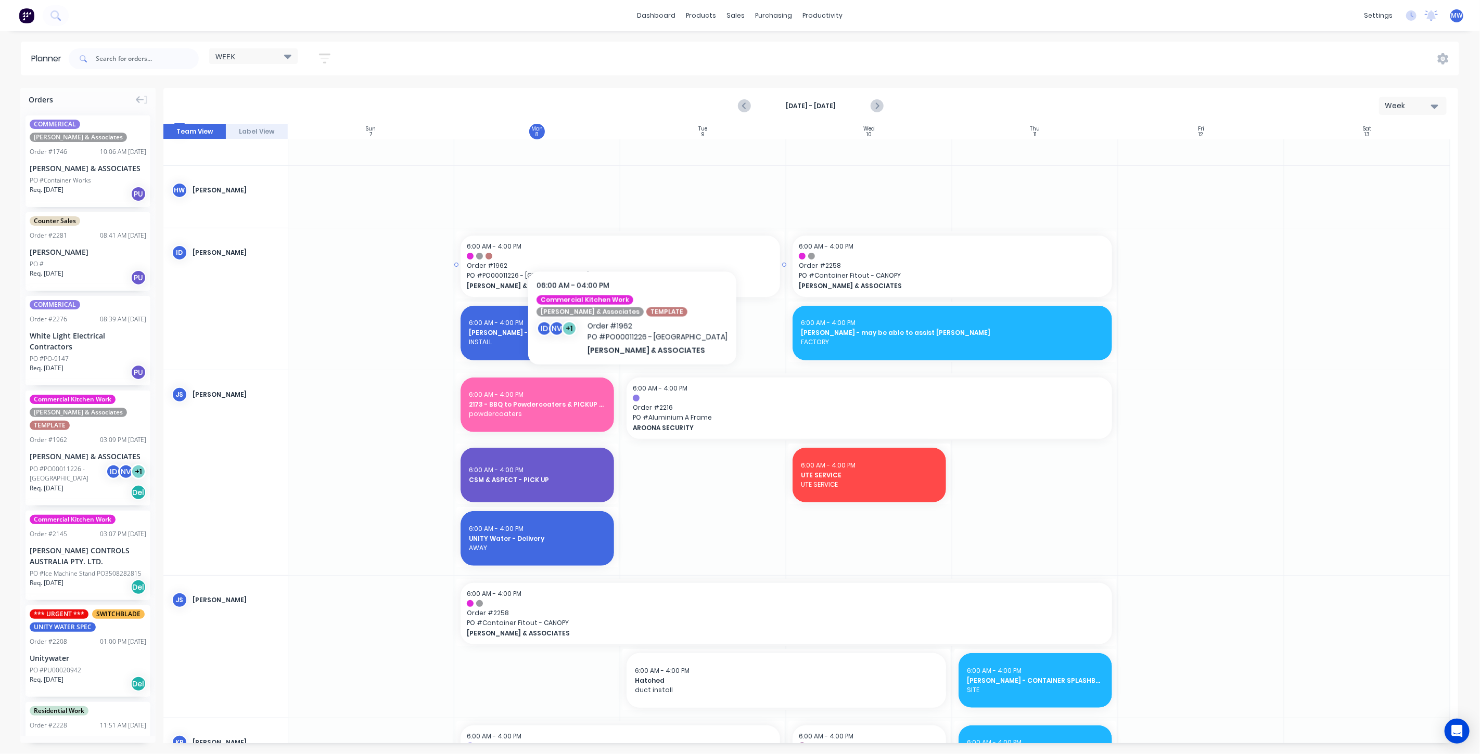
scroll to position [173, 0]
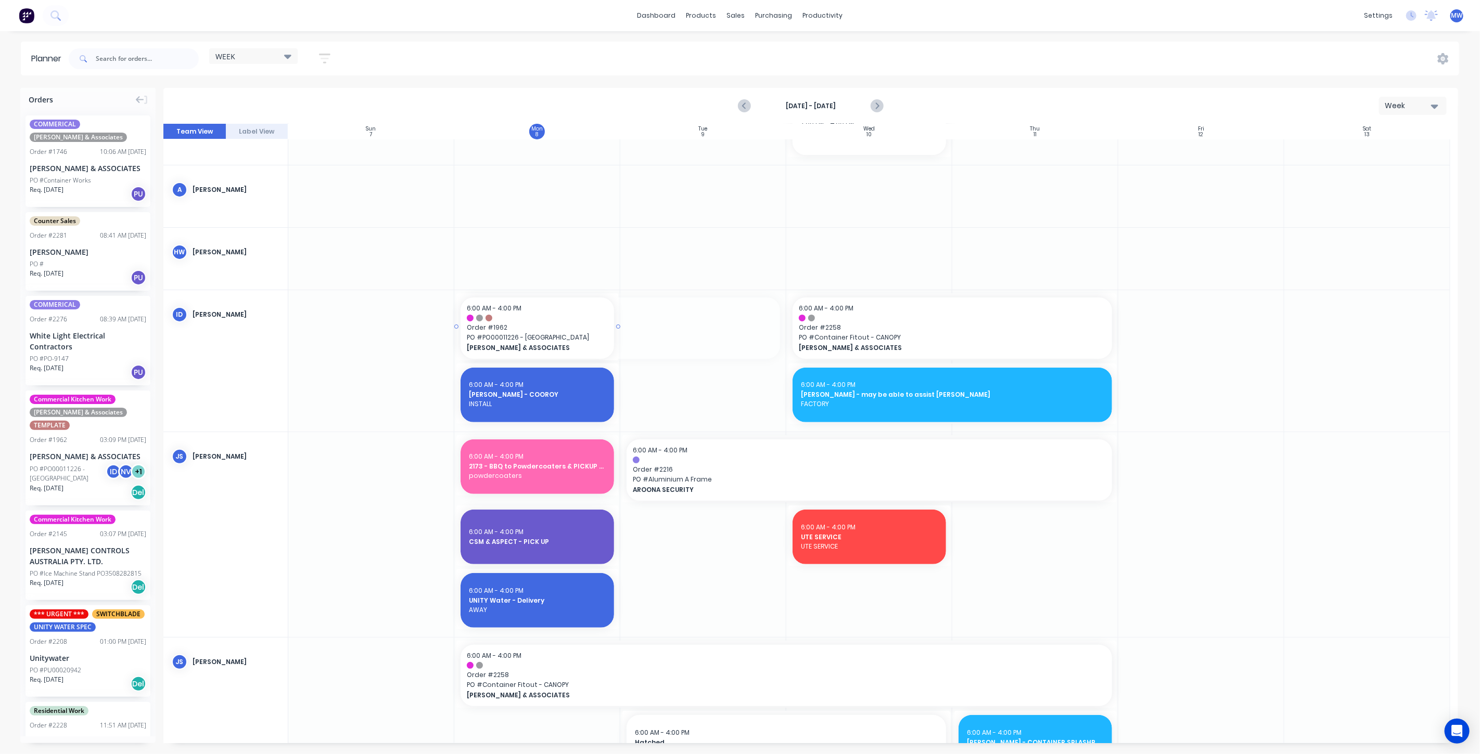
drag, startPoint x: 768, startPoint y: 326, endPoint x: 594, endPoint y: 325, distance: 174.8
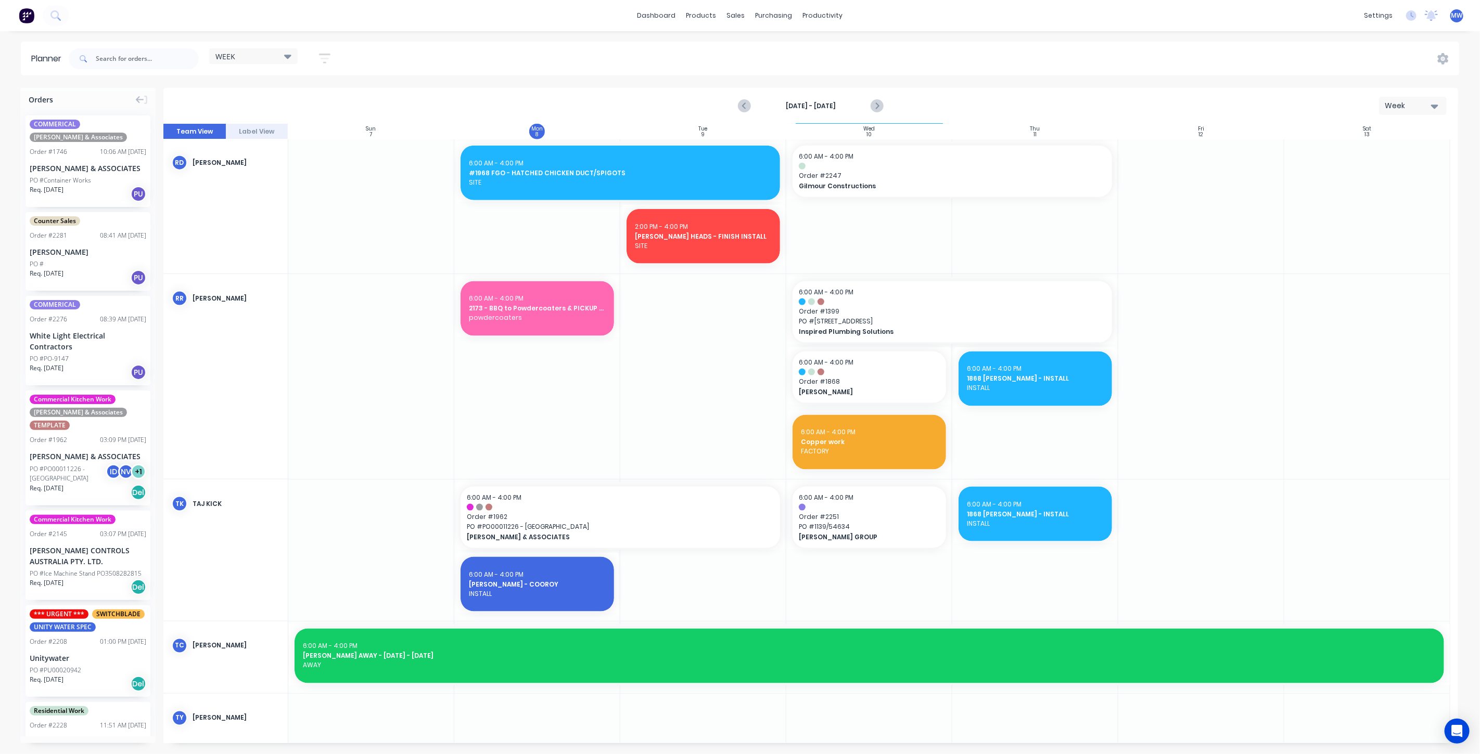
scroll to position [1214, 0]
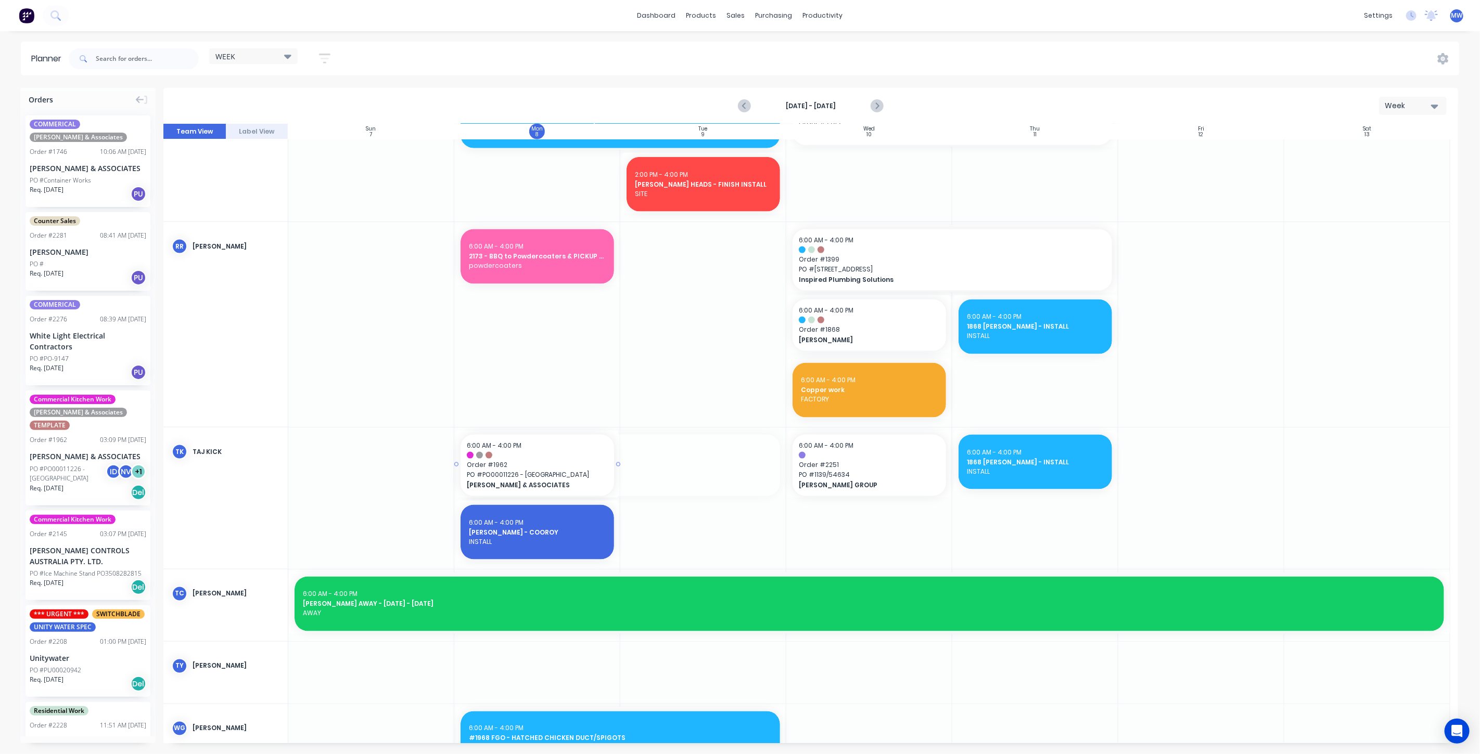
drag, startPoint x: 781, startPoint y: 464, endPoint x: 600, endPoint y: 460, distance: 180.6
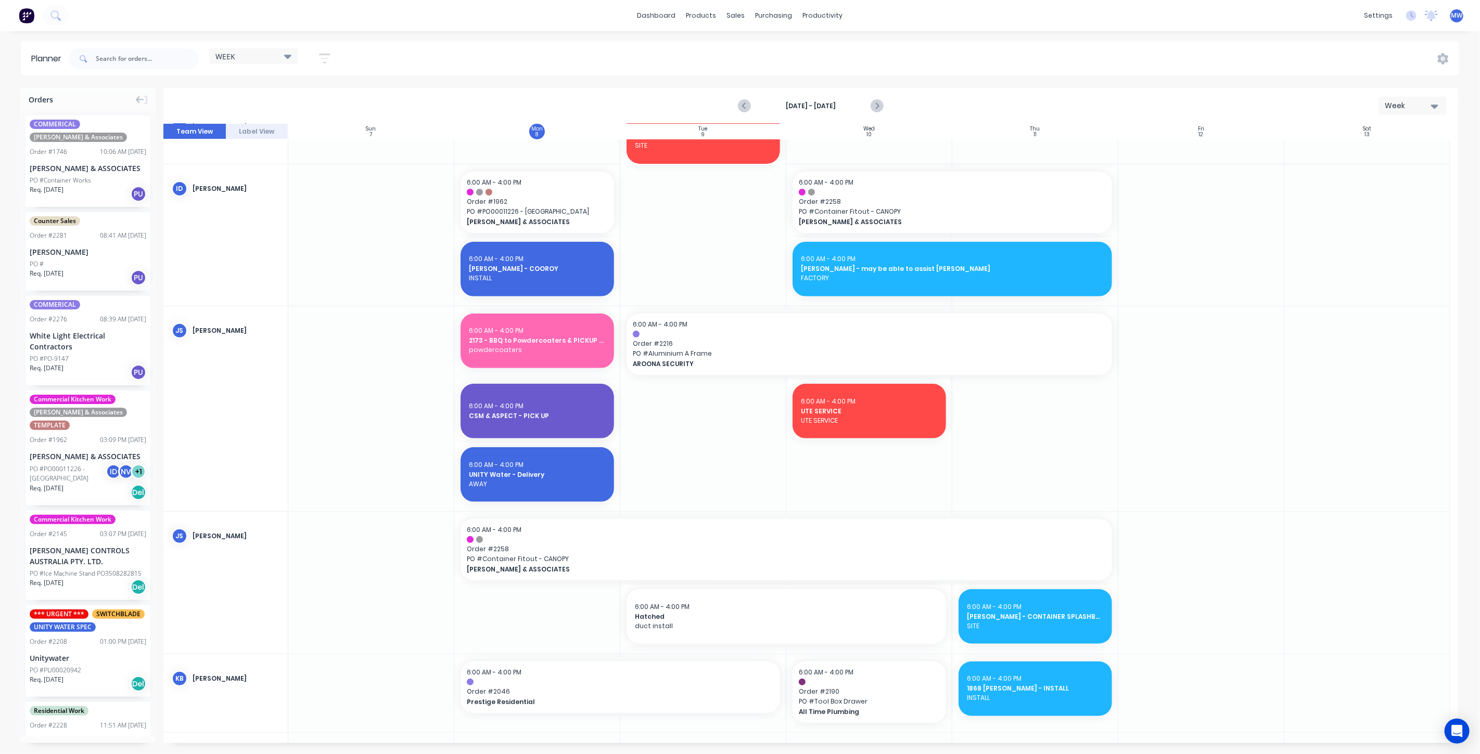
scroll to position [267, 0]
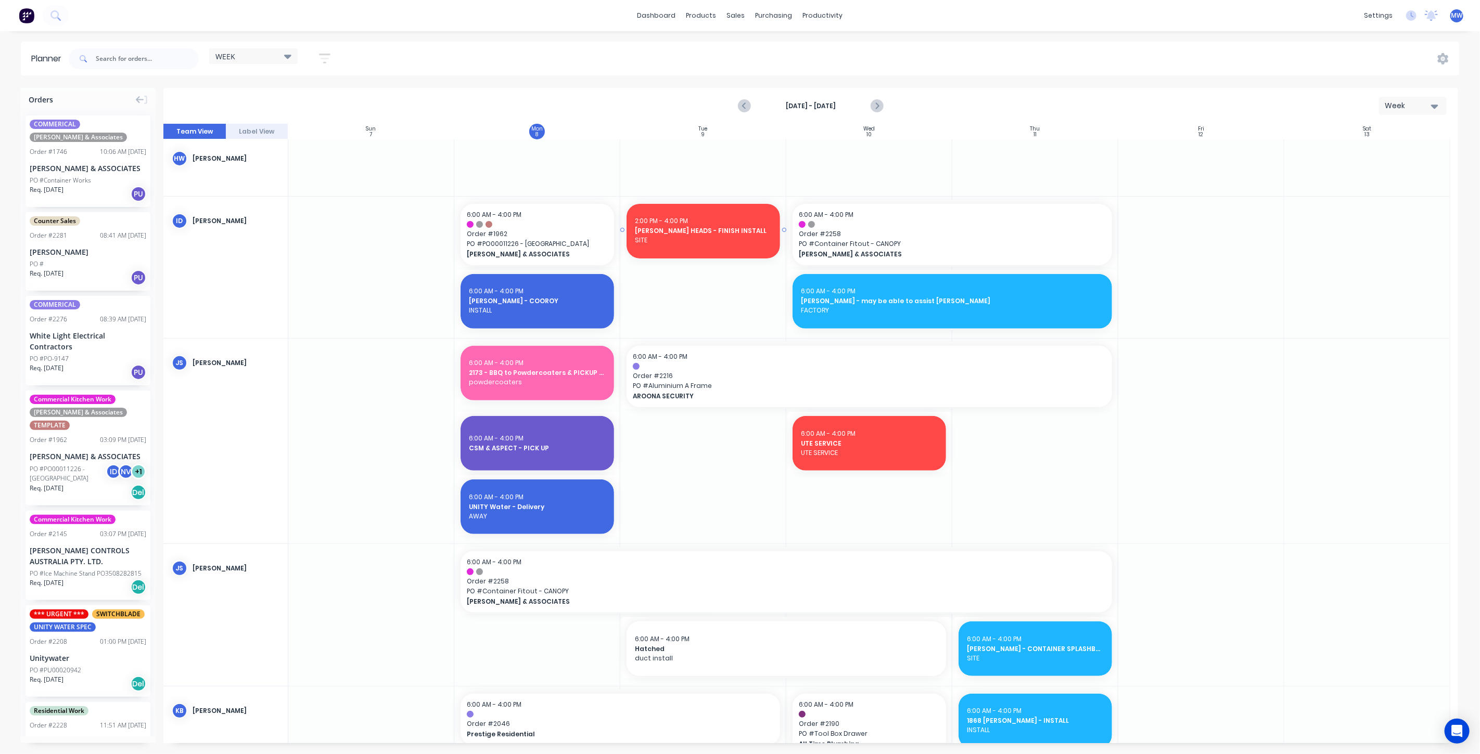
drag, startPoint x: 700, startPoint y: 588, endPoint x: 663, endPoint y: 253, distance: 336.6
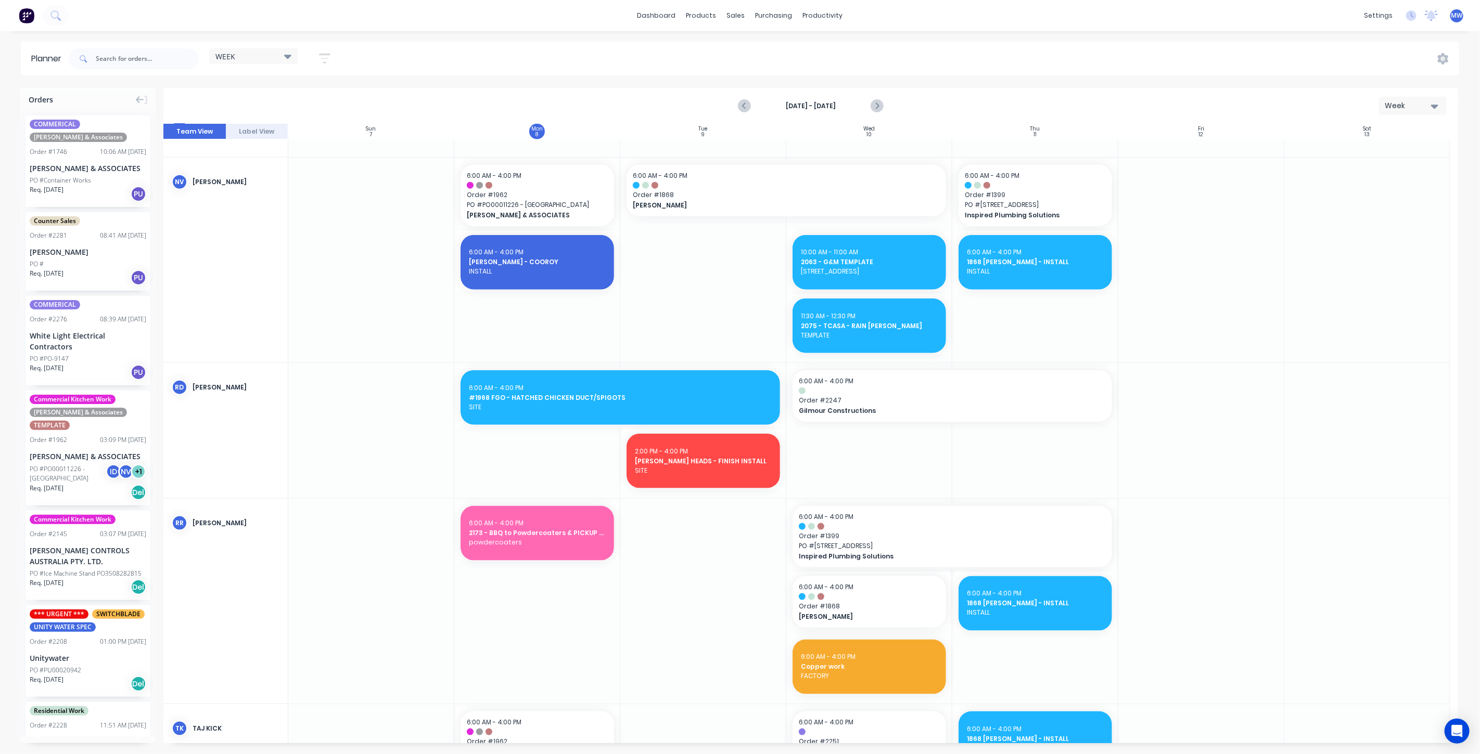
scroll to position [960, 0]
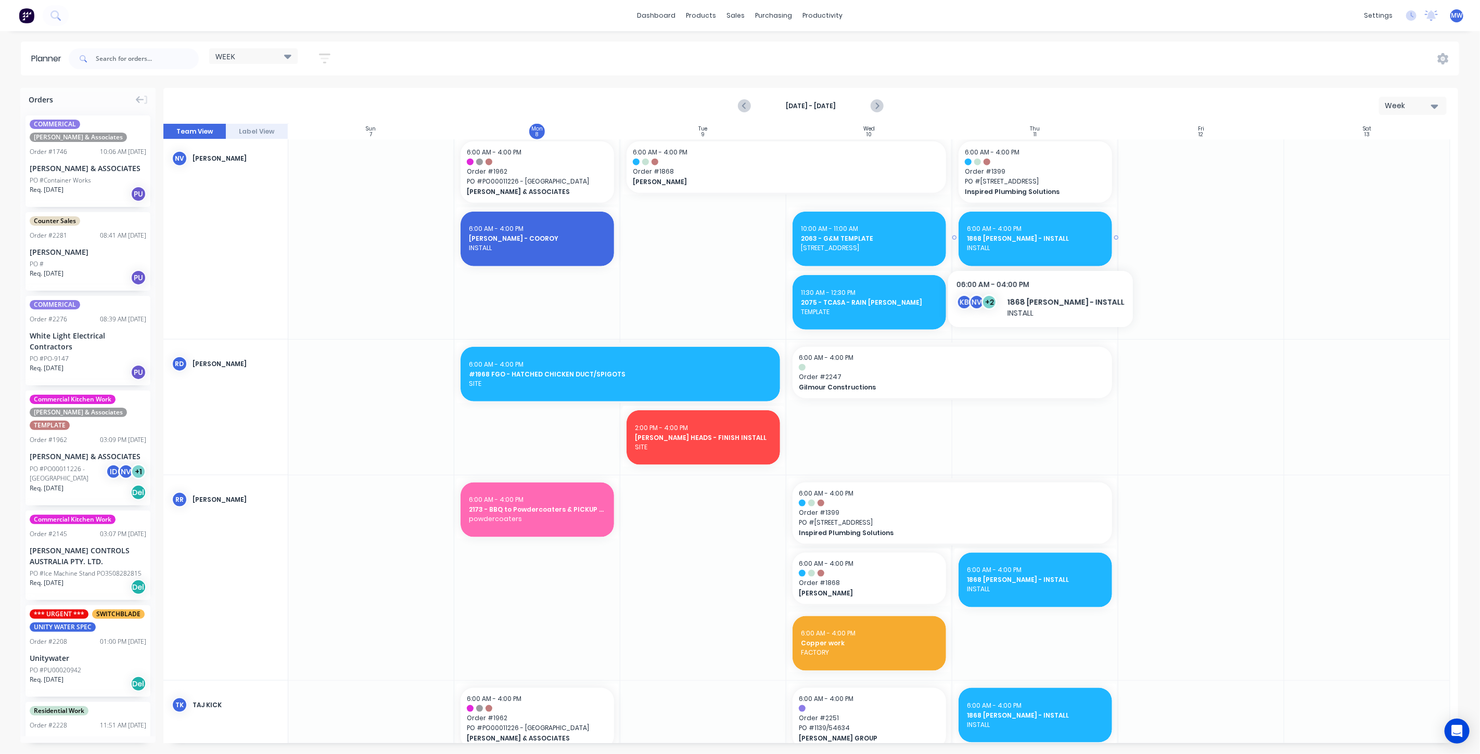
click at [1047, 241] on span "1868 LISA MORGAN - INSTALL" at bounding box center [1035, 238] width 137 height 9
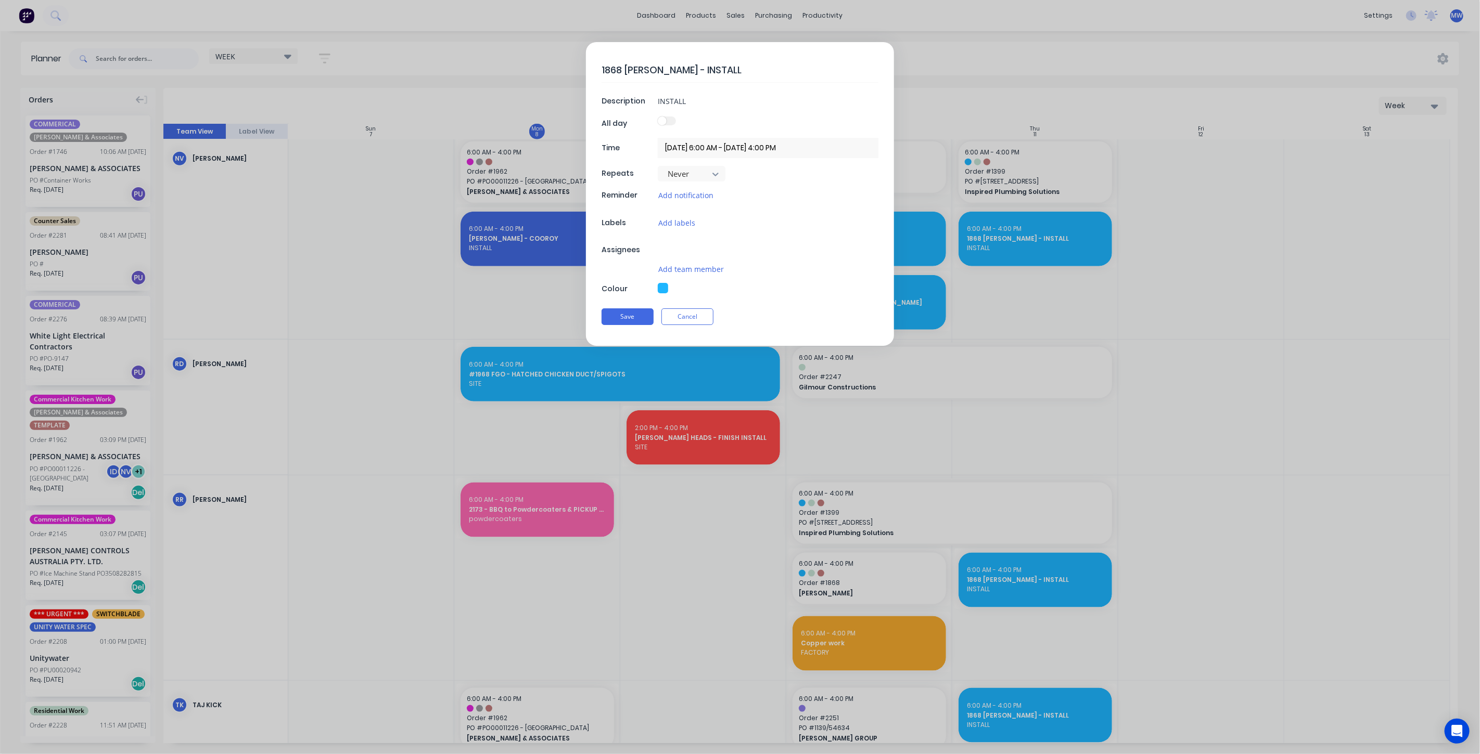
type textarea "x"
click at [733, 152] on input "11/09/2025 6:00 AM - 11/09/2025 4:00 PM" at bounding box center [768, 148] width 221 height 20
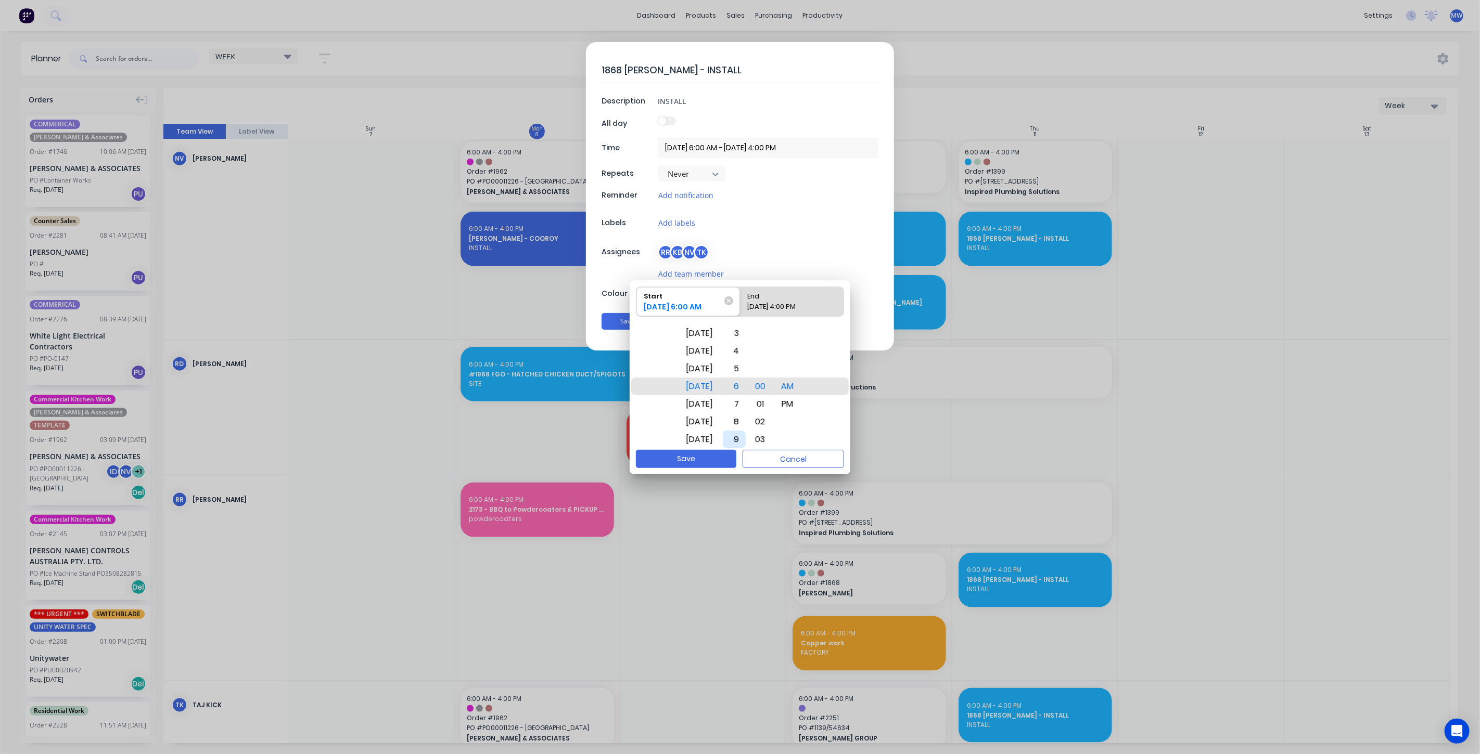
click at [746, 438] on div "9" at bounding box center [734, 440] width 23 height 18
click at [746, 400] on div "10" at bounding box center [734, 404] width 23 height 18
click at [771, 429] on div "02" at bounding box center [760, 422] width 23 height 18
click at [772, 405] on div "30" at bounding box center [760, 404] width 24 height 18
click at [698, 460] on button "Save" at bounding box center [686, 459] width 100 height 18
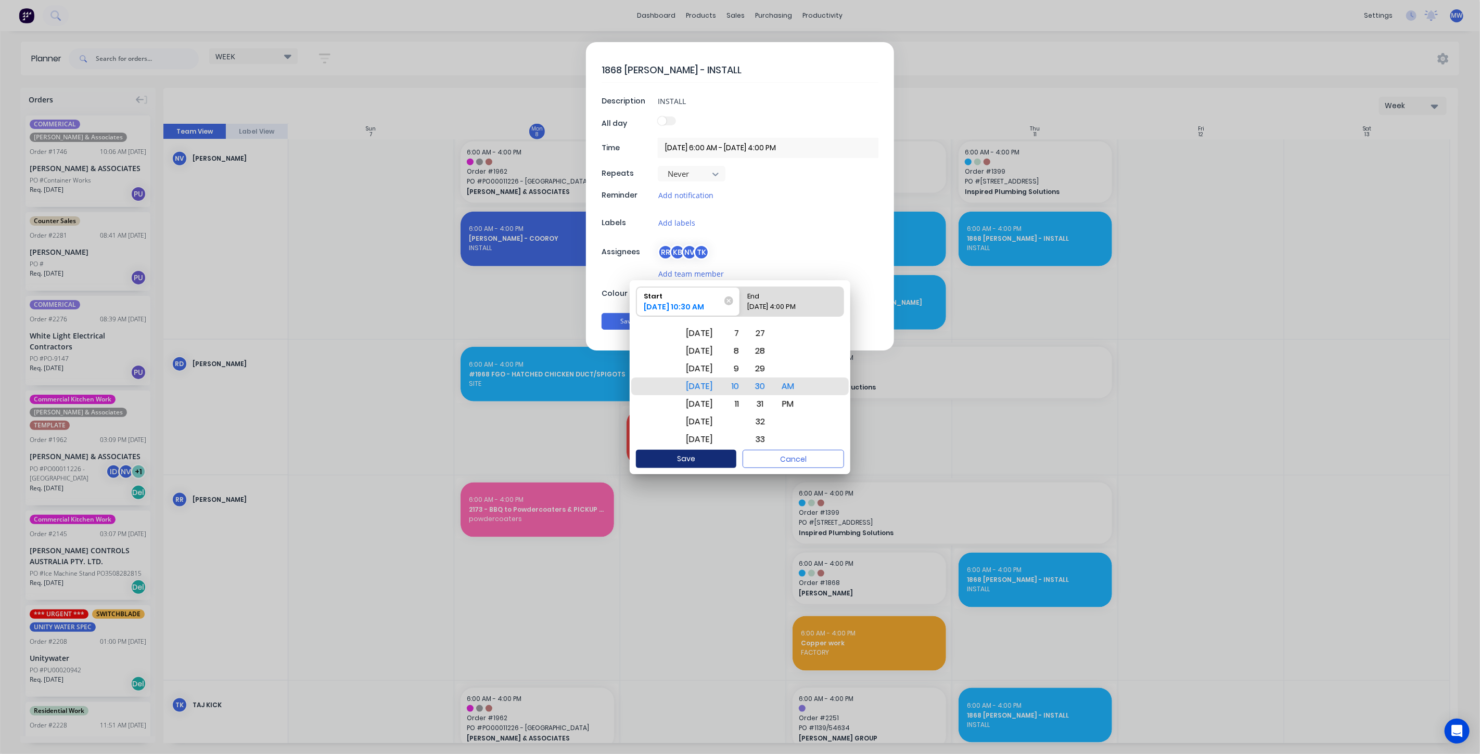
type input "11/09/2025 10:30 AM - 11/09/2025 4:00 PM"
type textarea "x"
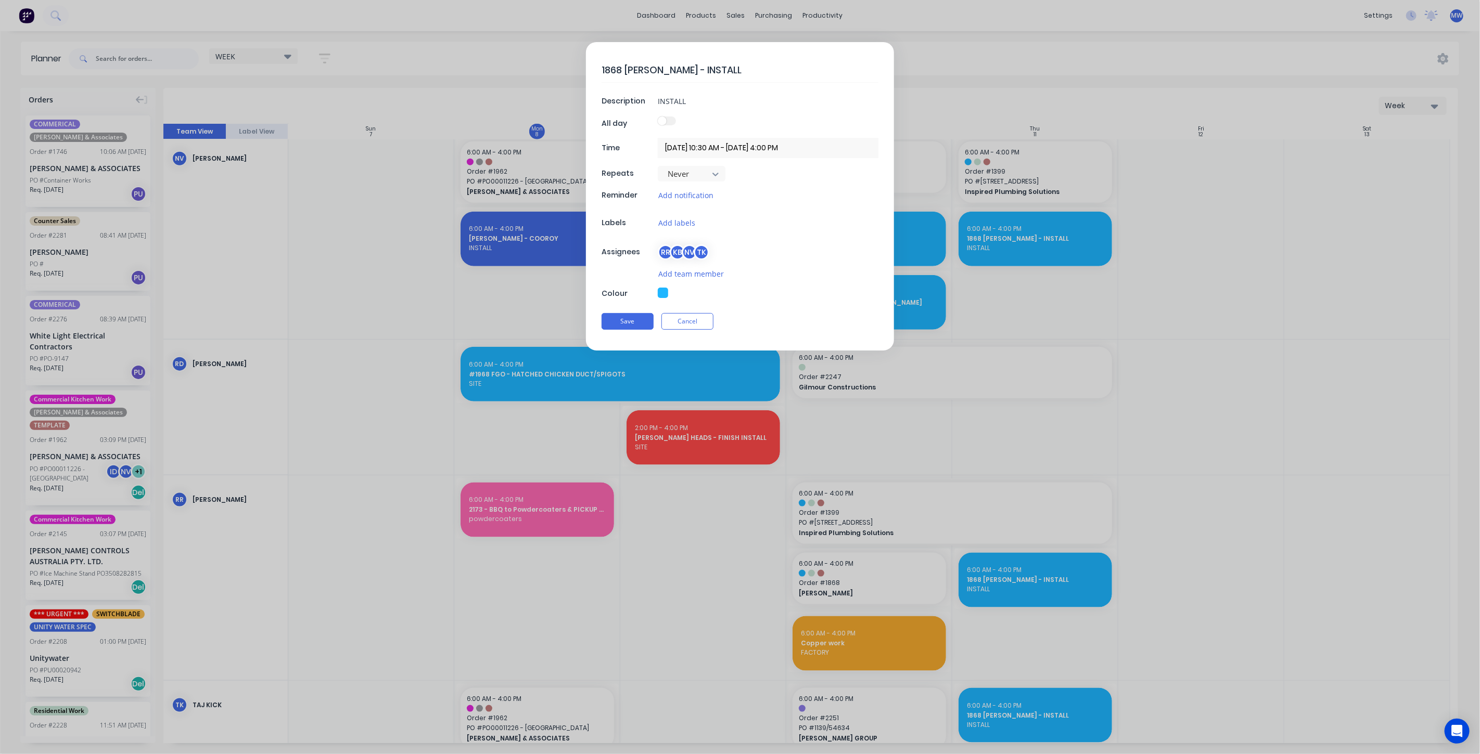
click at [724, 153] on input "11/09/2025 10:30 AM - 11/09/2025 4:00 PM" at bounding box center [768, 148] width 221 height 20
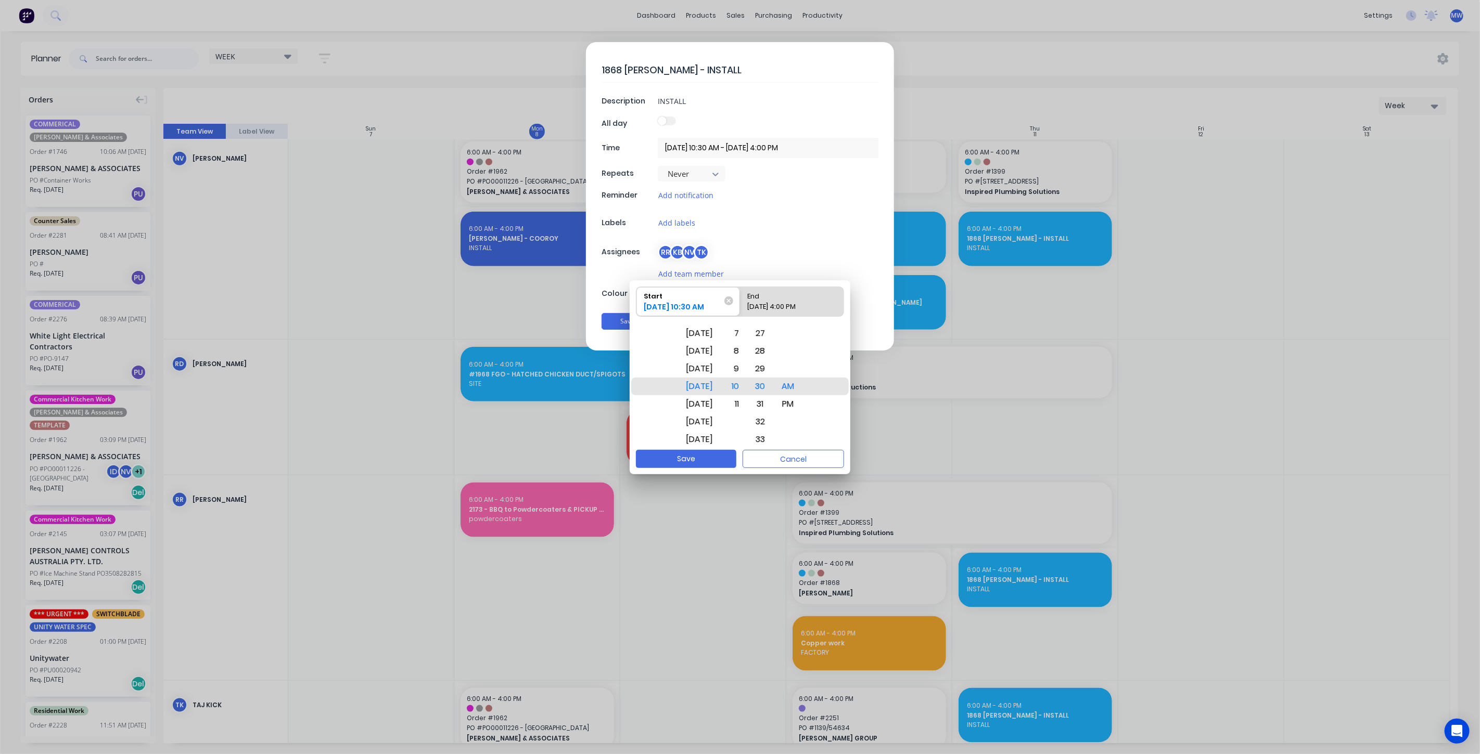
click at [791, 302] on div "11/09/2025 4:00 PM" at bounding box center [787, 309] width 86 height 15
click at [740, 302] on input "End 11/09/2025 4:00 PM" at bounding box center [740, 301] width 1 height 29
radio input "true"
click at [746, 352] on div "2" at bounding box center [734, 351] width 23 height 18
click at [746, 369] on div "1" at bounding box center [734, 369] width 23 height 18
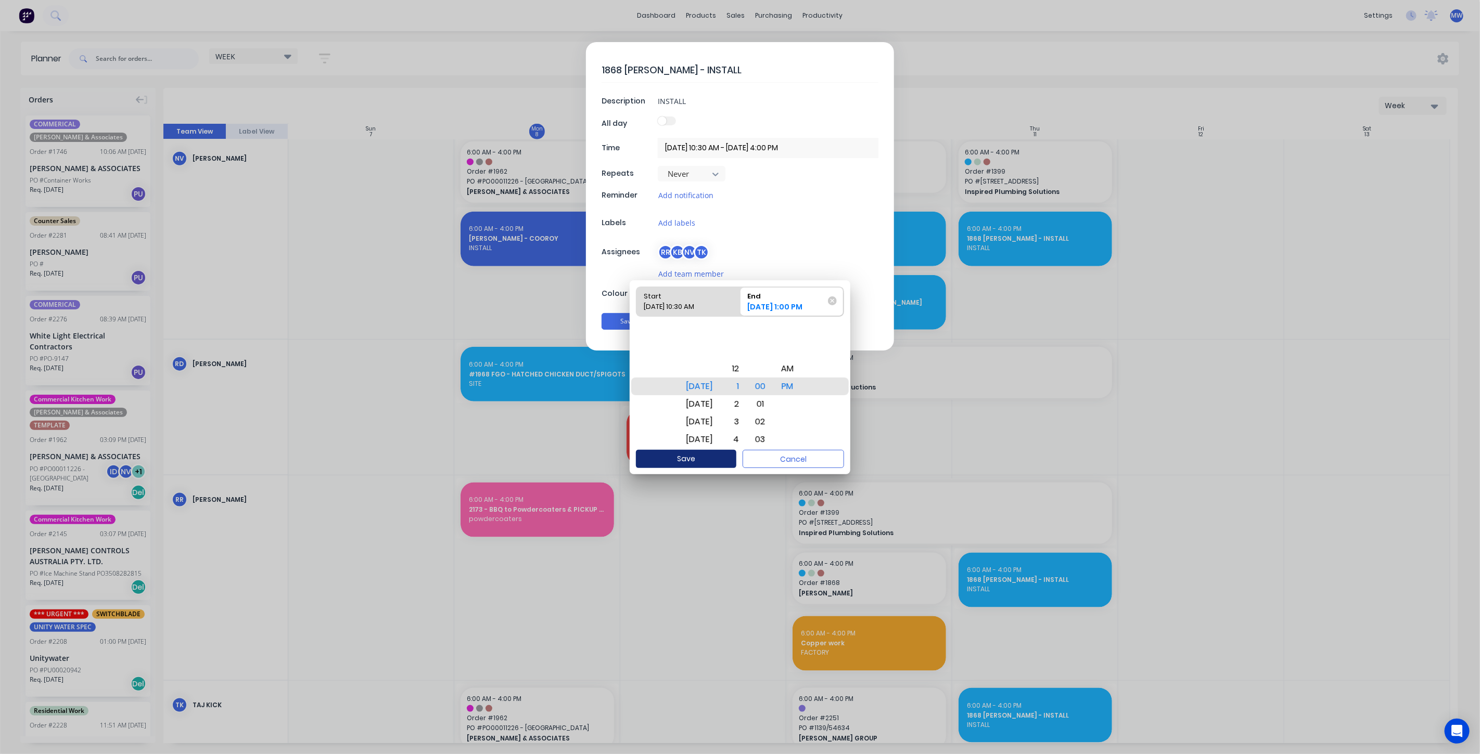
click at [710, 455] on button "Save" at bounding box center [686, 459] width 100 height 18
type input "11/09/2025 10:30 AM - 11/09/2025 1:00 PM"
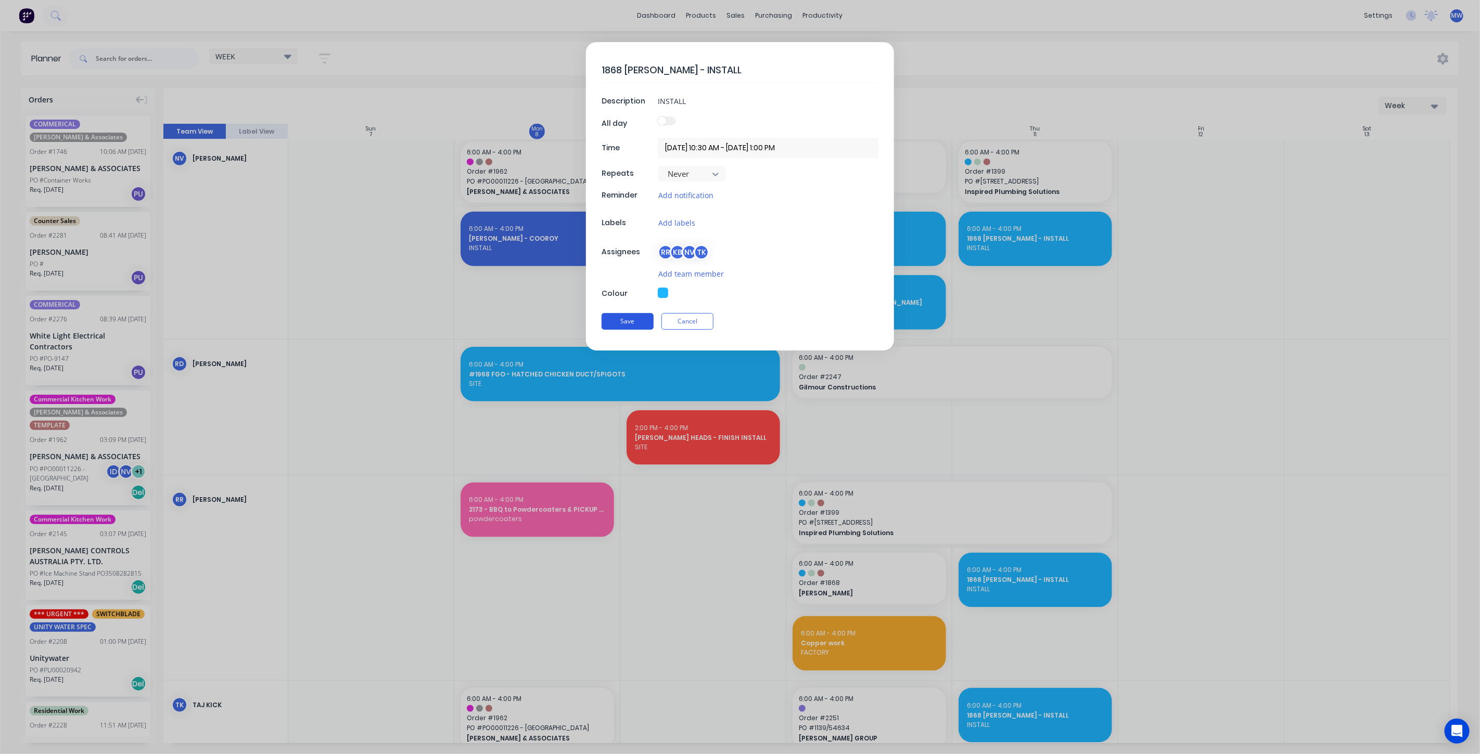
click at [648, 321] on button "Save" at bounding box center [627, 321] width 52 height 17
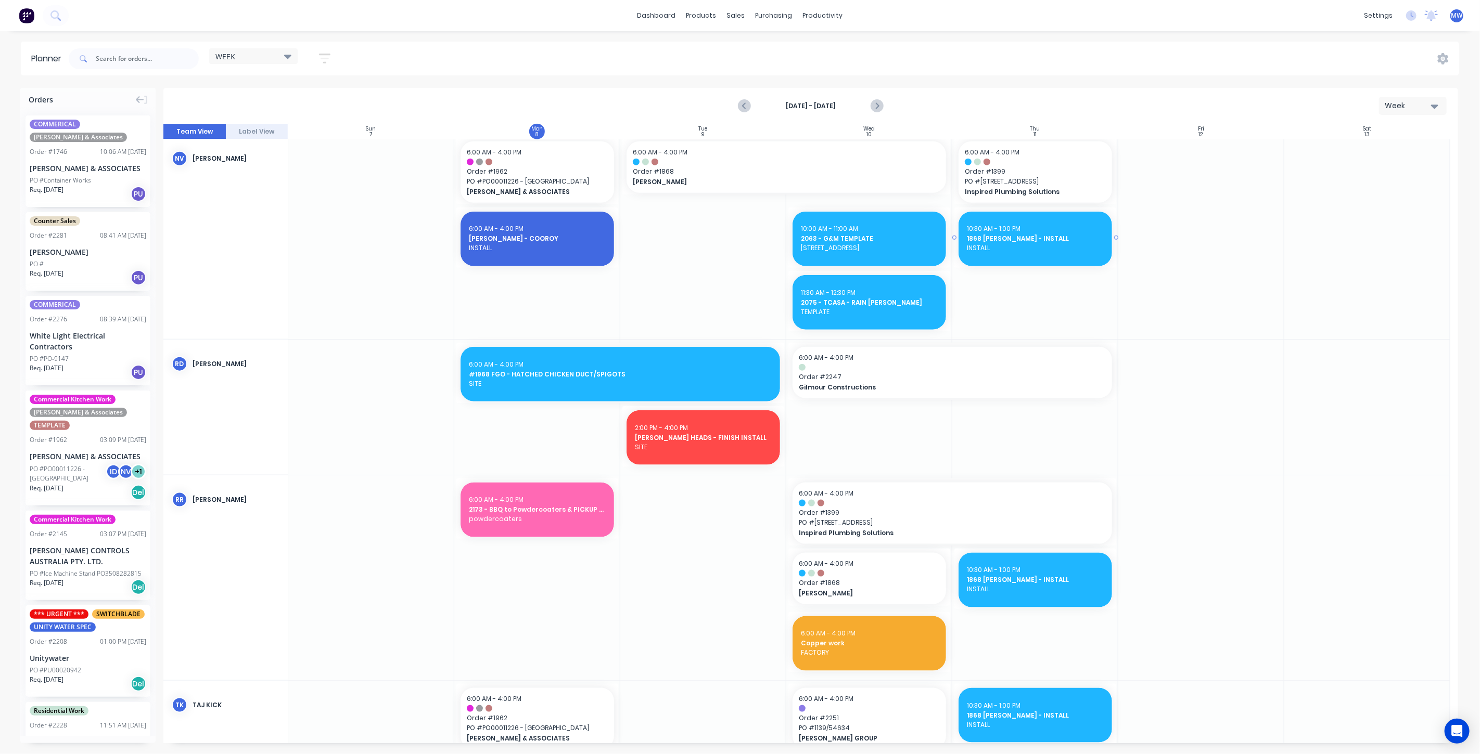
click at [1050, 247] on span "INSTALL" at bounding box center [1035, 248] width 137 height 9
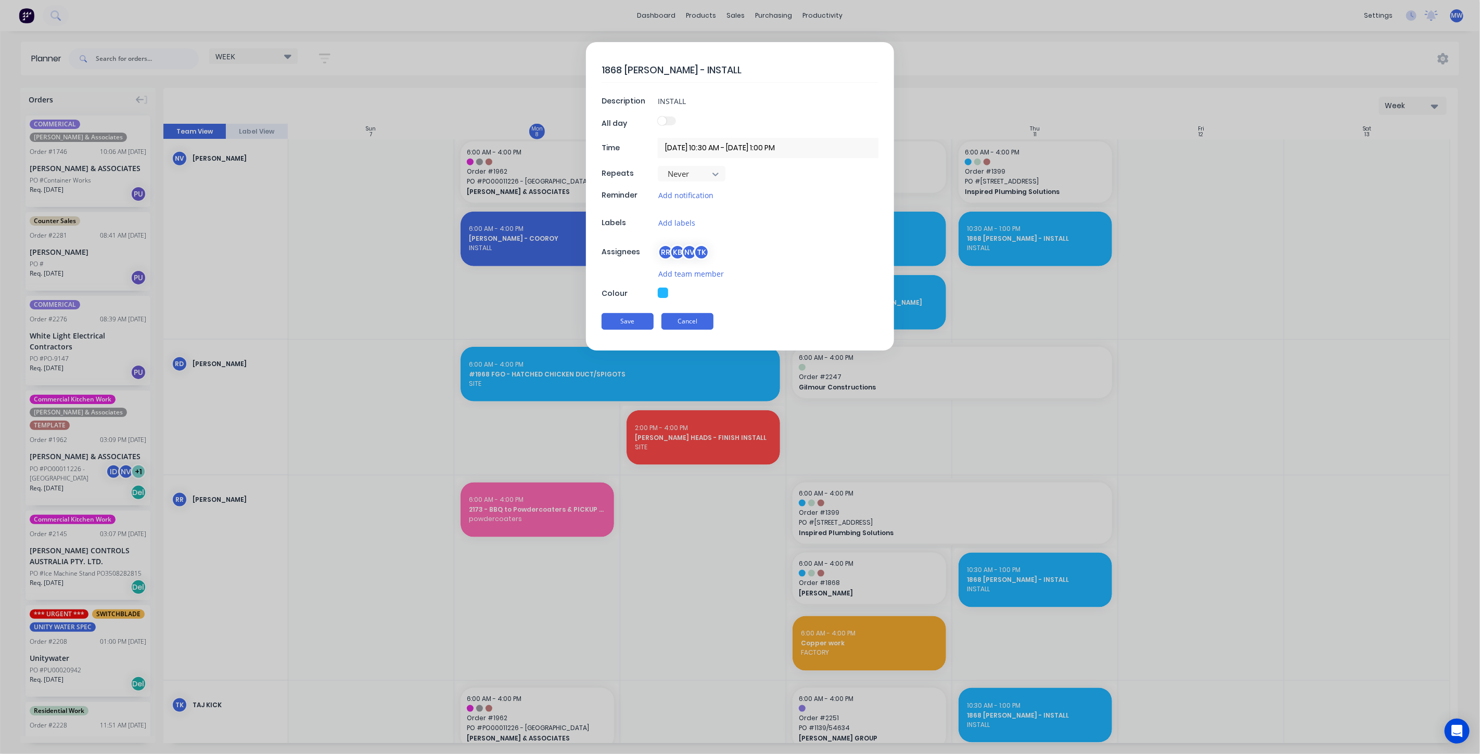
click at [687, 318] on button "Cancel" at bounding box center [687, 321] width 52 height 17
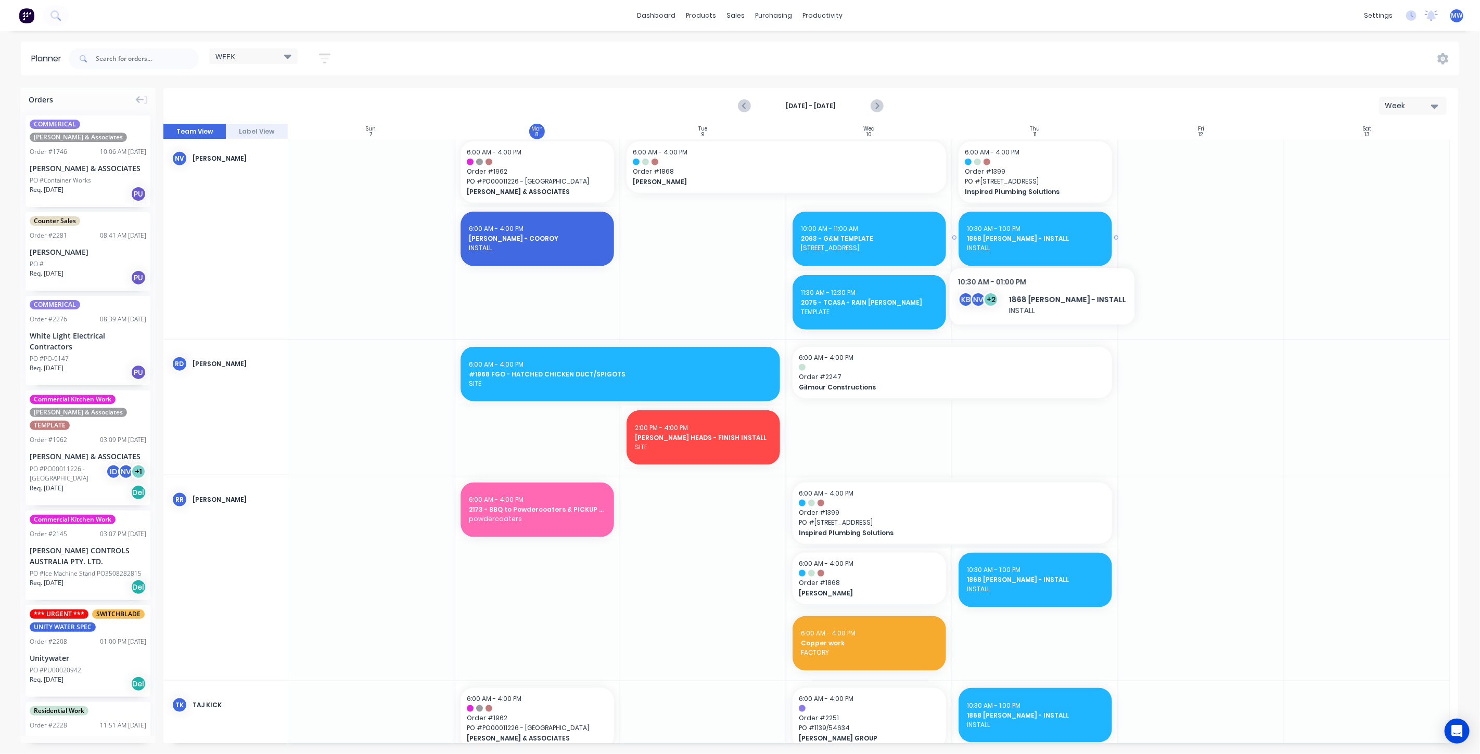
click at [1034, 245] on span "INSTALL" at bounding box center [1035, 248] width 137 height 9
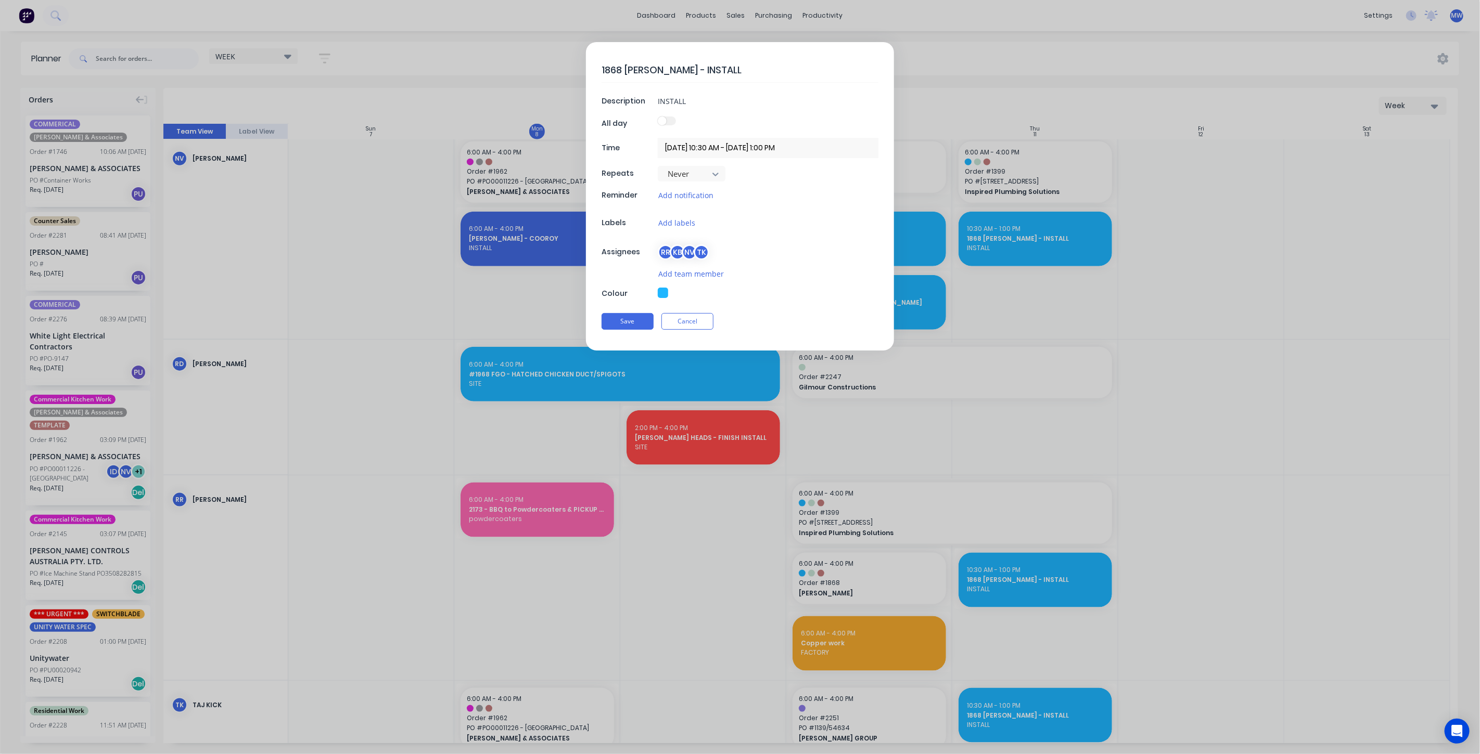
click at [689, 251] on div "NV" at bounding box center [690, 253] width 16 height 16
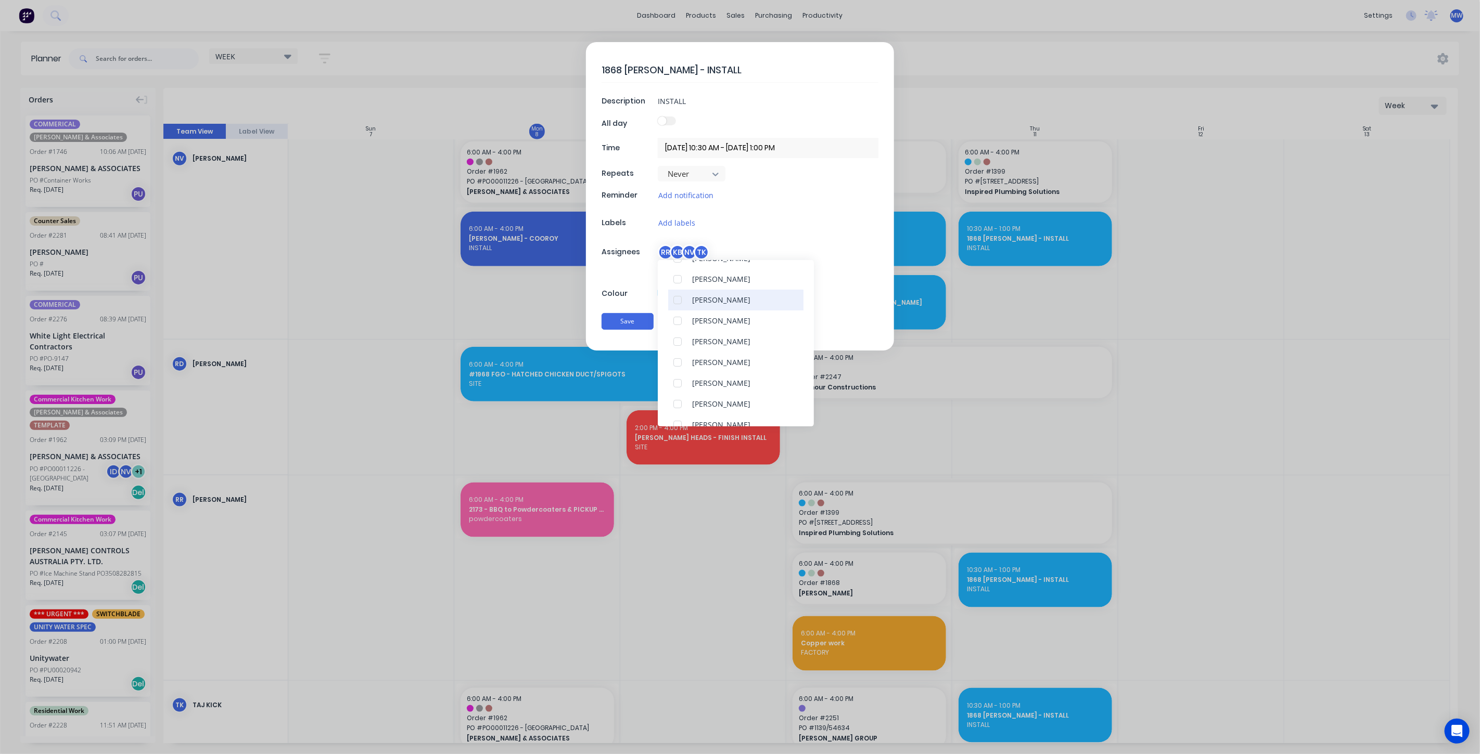
scroll to position [213, 0]
click at [678, 363] on div at bounding box center [677, 364] width 21 height 21
click at [638, 321] on button "Save" at bounding box center [627, 321] width 52 height 17
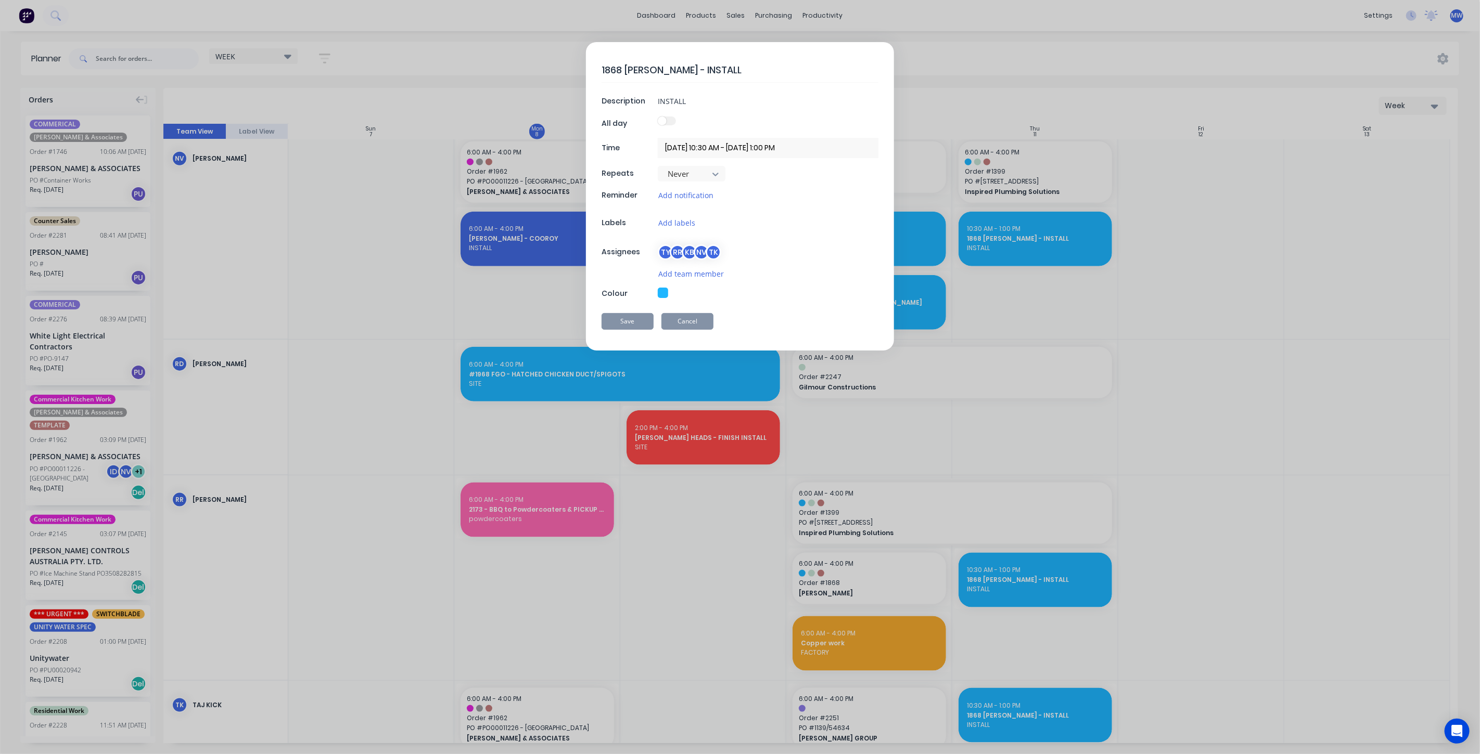
type textarea "x"
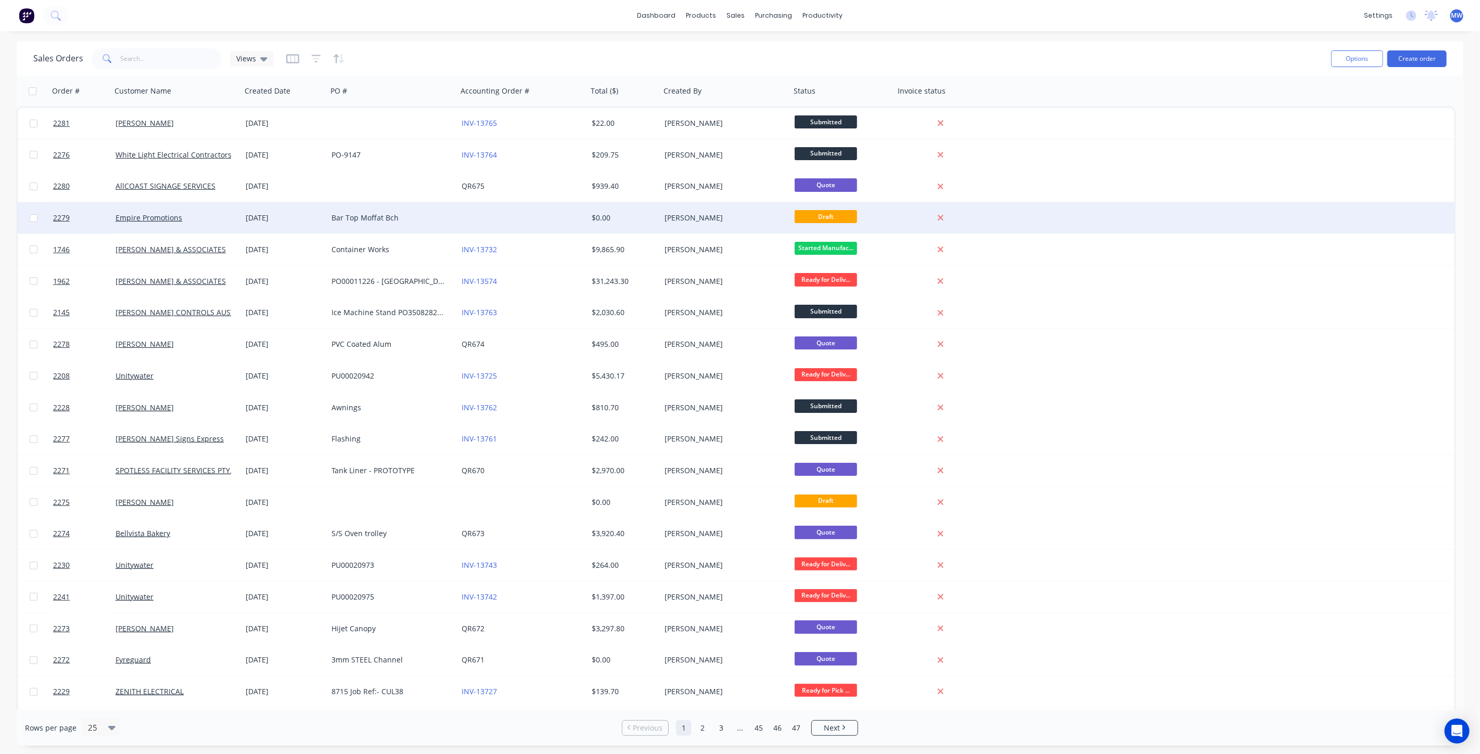
click at [462, 214] on div at bounding box center [522, 217] width 130 height 31
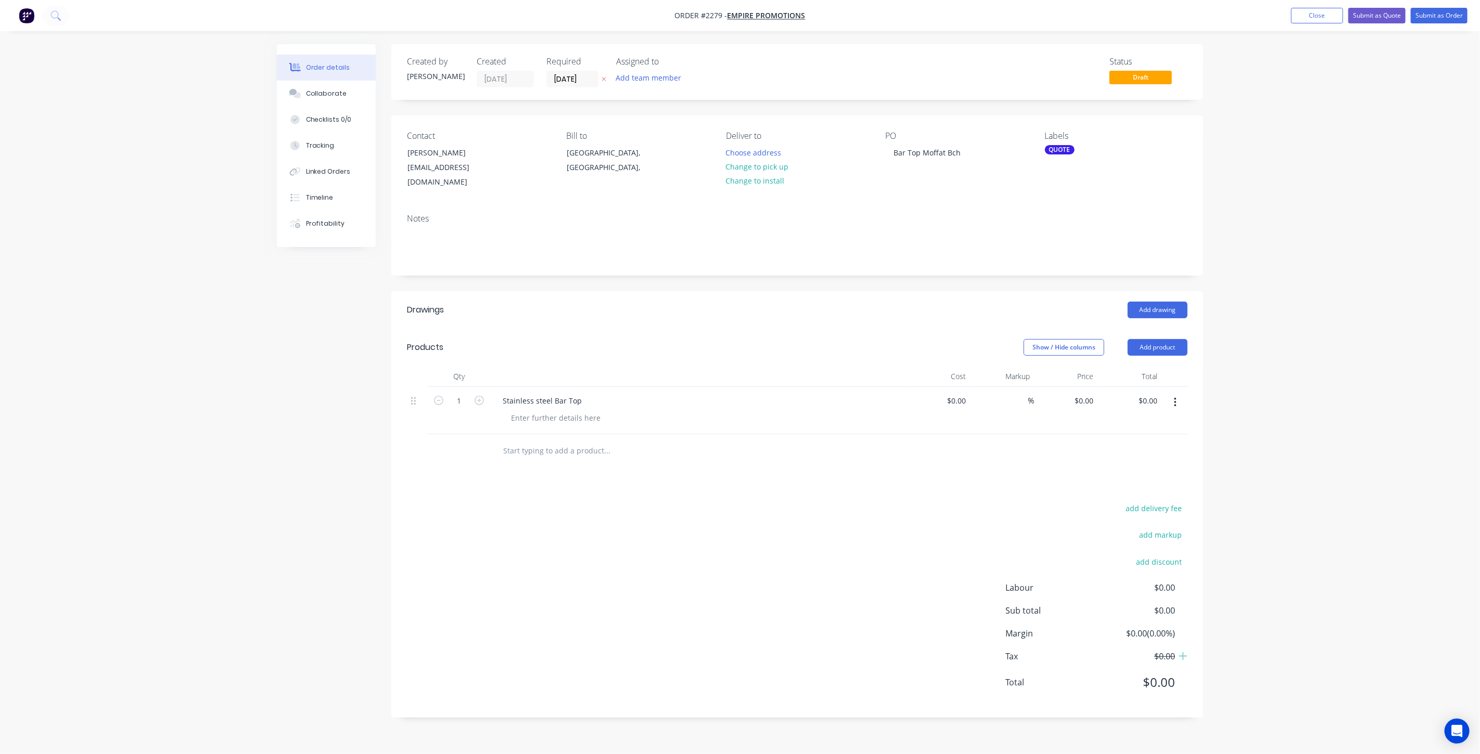
click at [1305, 124] on div "Order details Collaborate Checklists 0/0 Tracking Linked Orders Timeline Profit…" at bounding box center [740, 377] width 1480 height 754
click at [1304, 12] on button "Close" at bounding box center [1317, 16] width 52 height 16
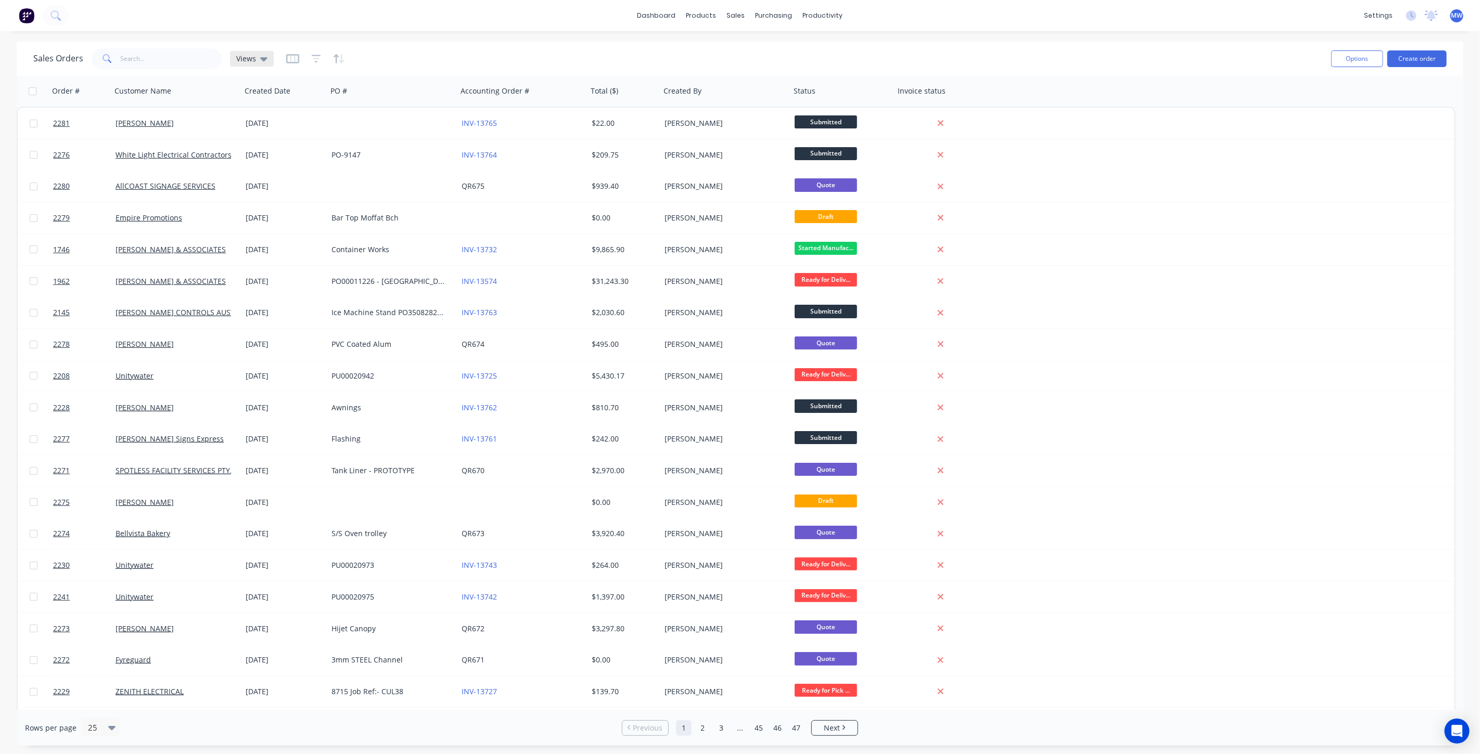
click at [260, 59] on icon at bounding box center [263, 58] width 7 height 11
click at [267, 170] on button "DRAFT QUOTES" at bounding box center [292, 168] width 119 height 12
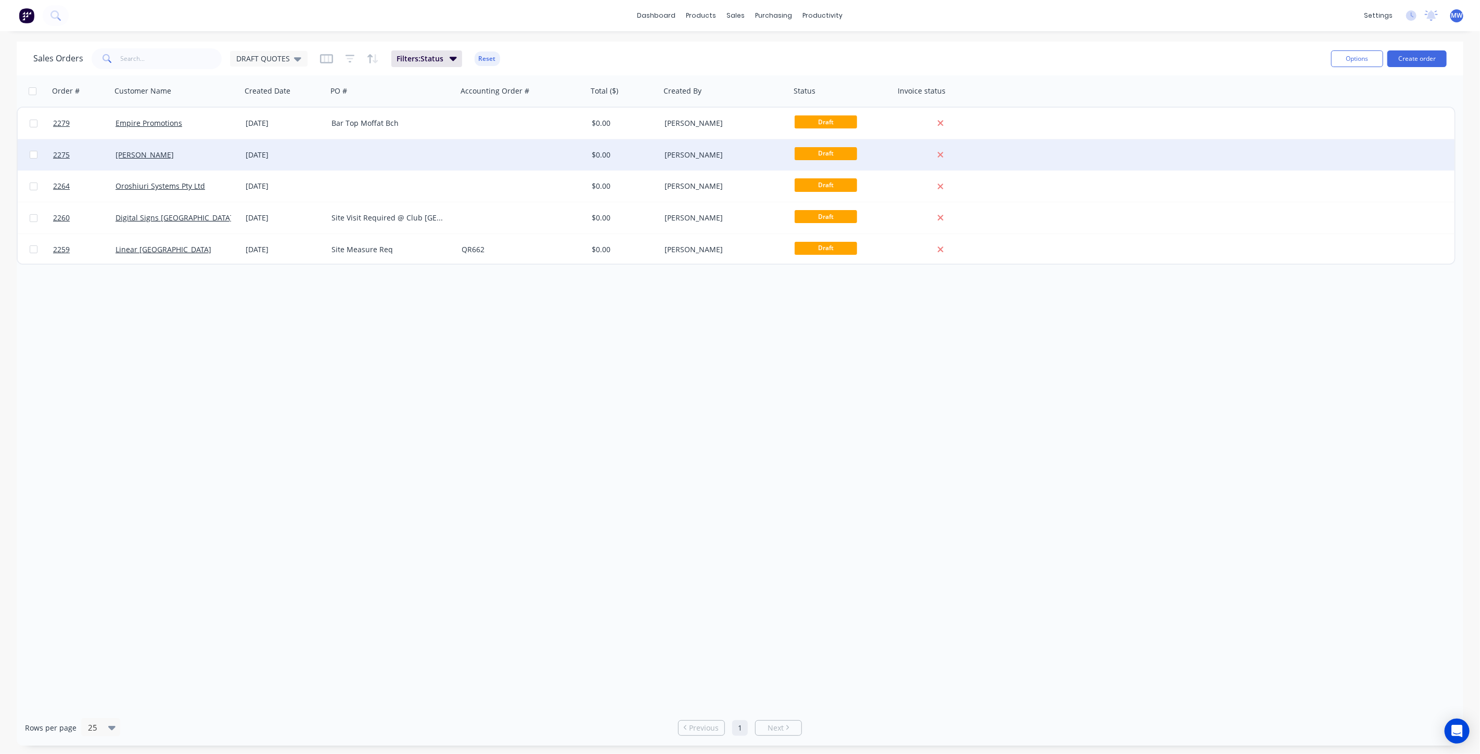
click at [300, 167] on div "04 Sep 2025" at bounding box center [284, 154] width 86 height 31
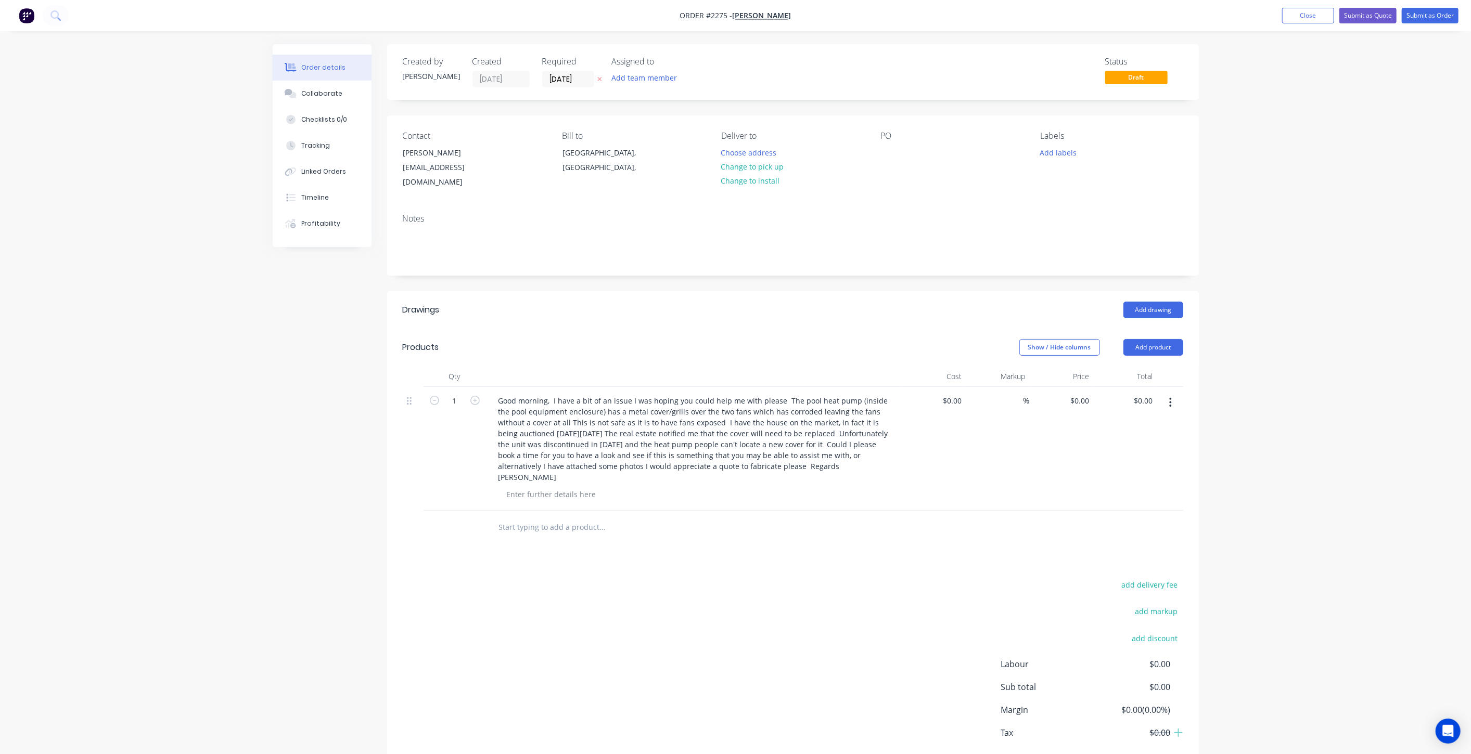
click at [1310, 296] on div "Order details Collaborate Checklists 0/0 Tracking Linked Orders Timeline Profit…" at bounding box center [735, 405] width 1471 height 810
click at [1299, 21] on button "Close" at bounding box center [1308, 16] width 52 height 16
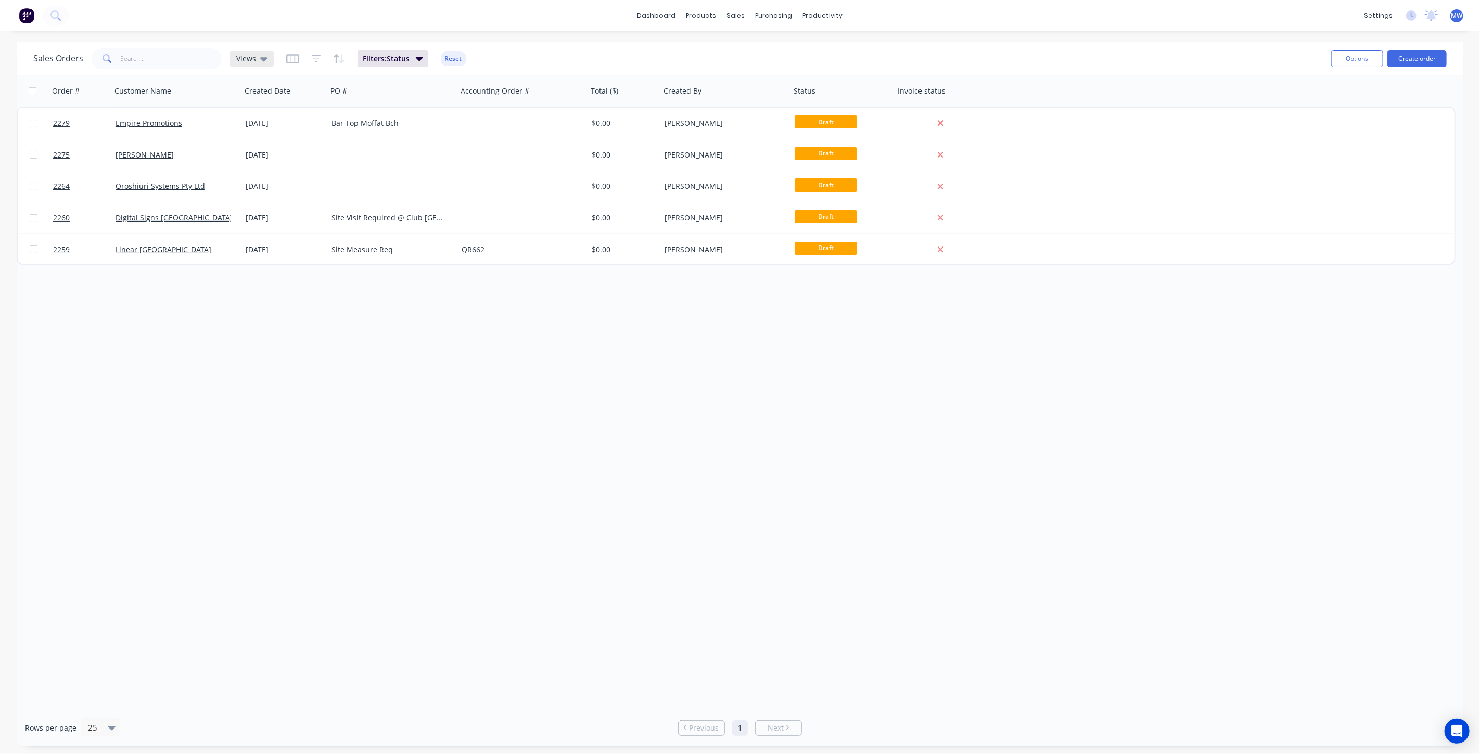
click at [260, 60] on icon at bounding box center [263, 58] width 7 height 11
click at [259, 146] on button "None (Default)" at bounding box center [292, 147] width 119 height 12
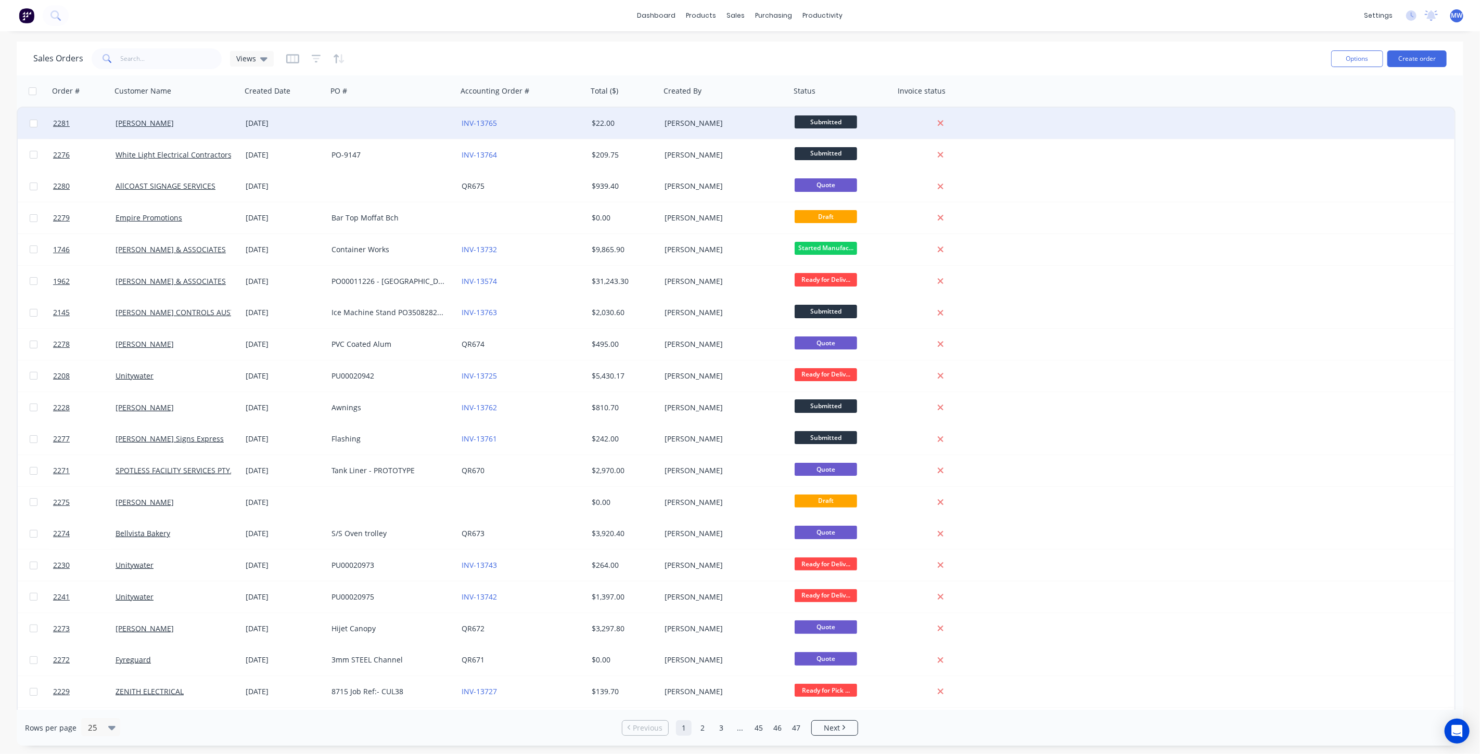
click at [549, 132] on div "INV-13765" at bounding box center [522, 123] width 130 height 31
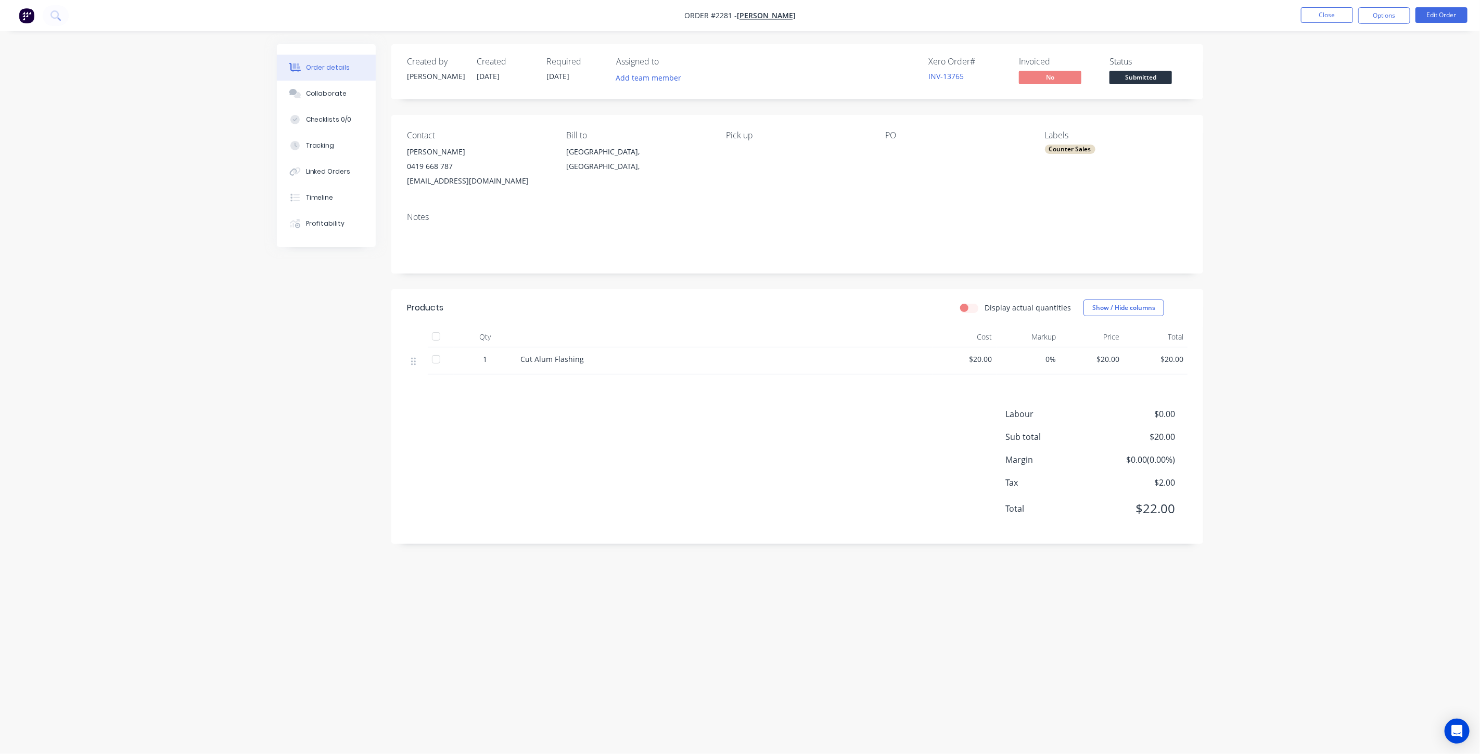
click at [1339, 309] on div "Order details Collaborate Checklists 0/0 Tracking Linked Orders Timeline Profit…" at bounding box center [740, 377] width 1480 height 754
click at [1329, 18] on button "Close" at bounding box center [1327, 15] width 52 height 16
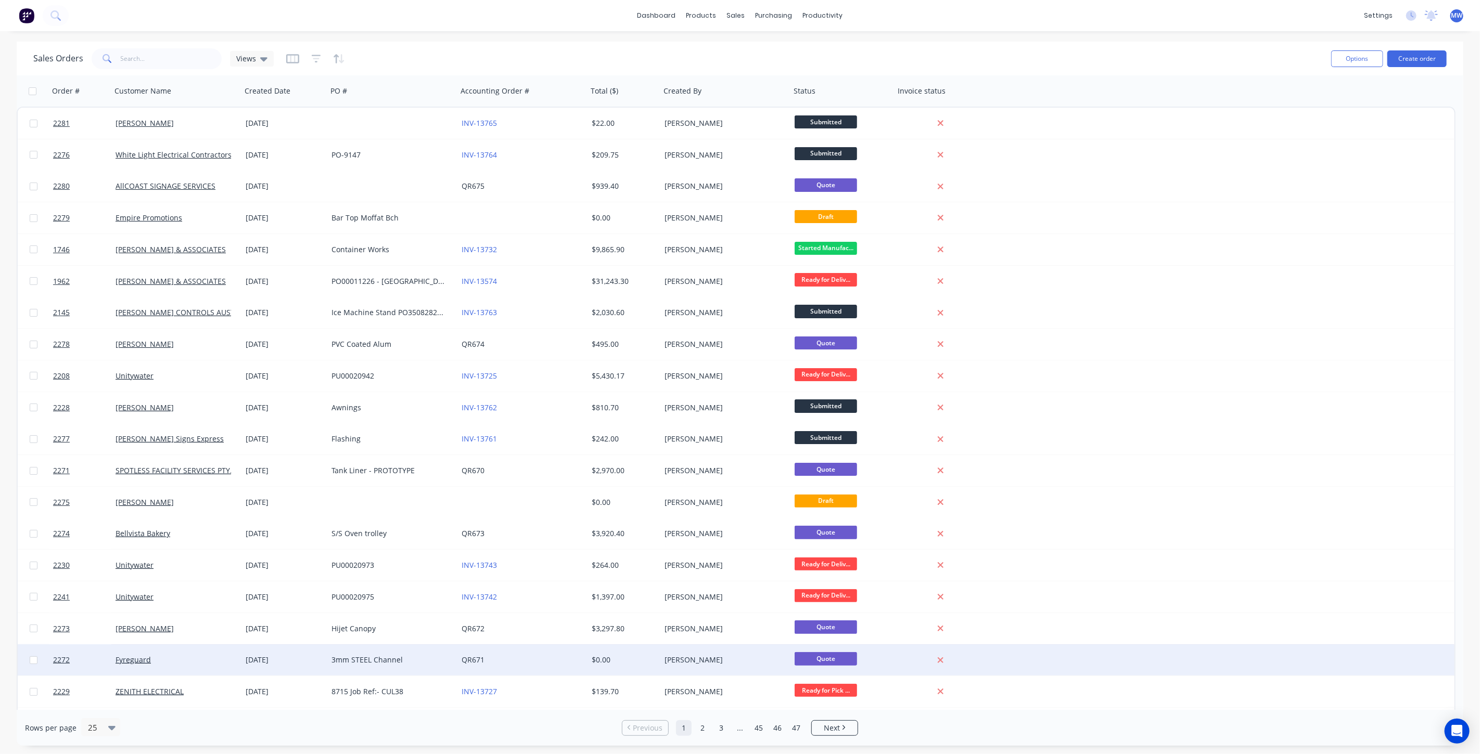
click at [316, 663] on div "03 Sep 2025" at bounding box center [285, 660] width 78 height 10
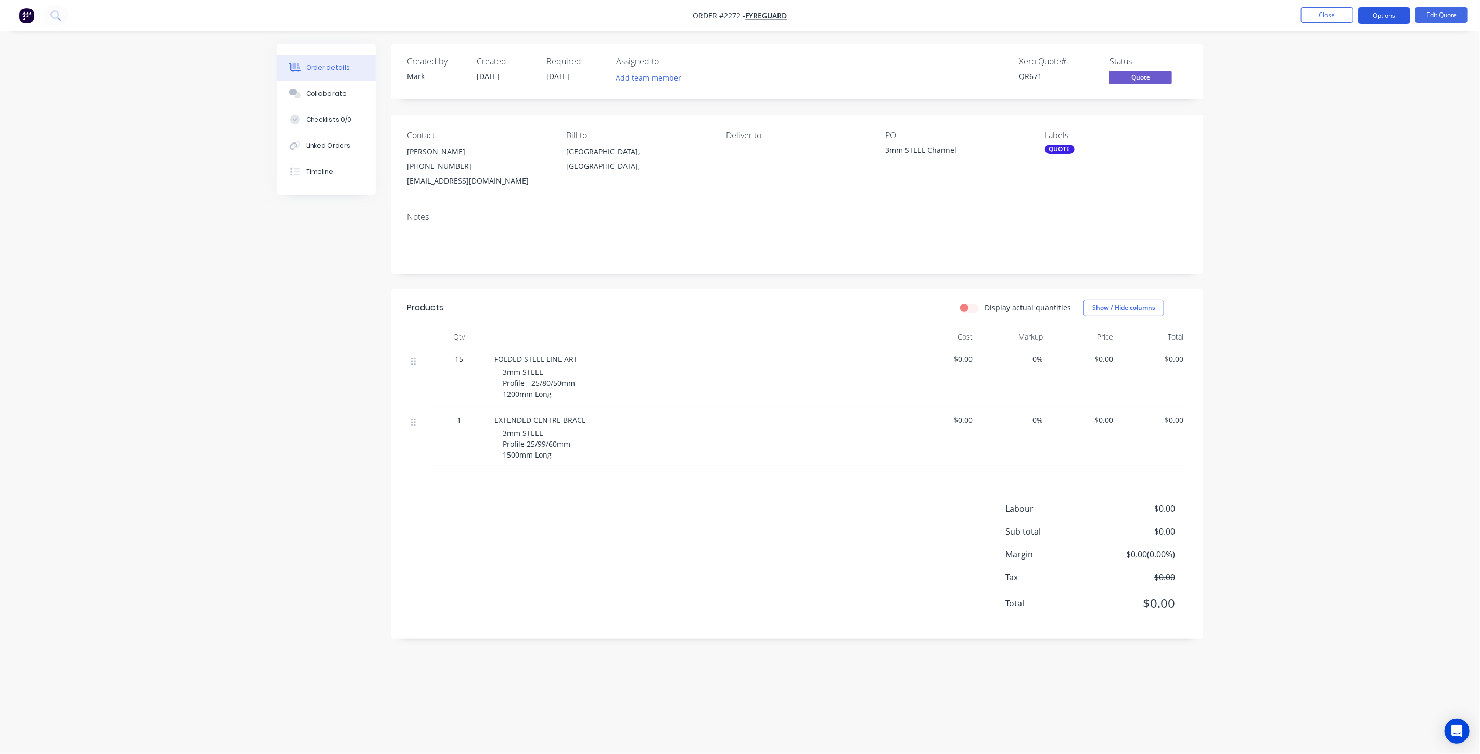
drag, startPoint x: 1308, startPoint y: 169, endPoint x: 1400, endPoint y: 10, distance: 183.2
click at [1308, 169] on div "Order details Collaborate Checklists 0/0 Linked Orders Timeline Order details C…" at bounding box center [740, 377] width 1480 height 754
click at [1439, 12] on button "Edit Quote" at bounding box center [1441, 15] width 52 height 16
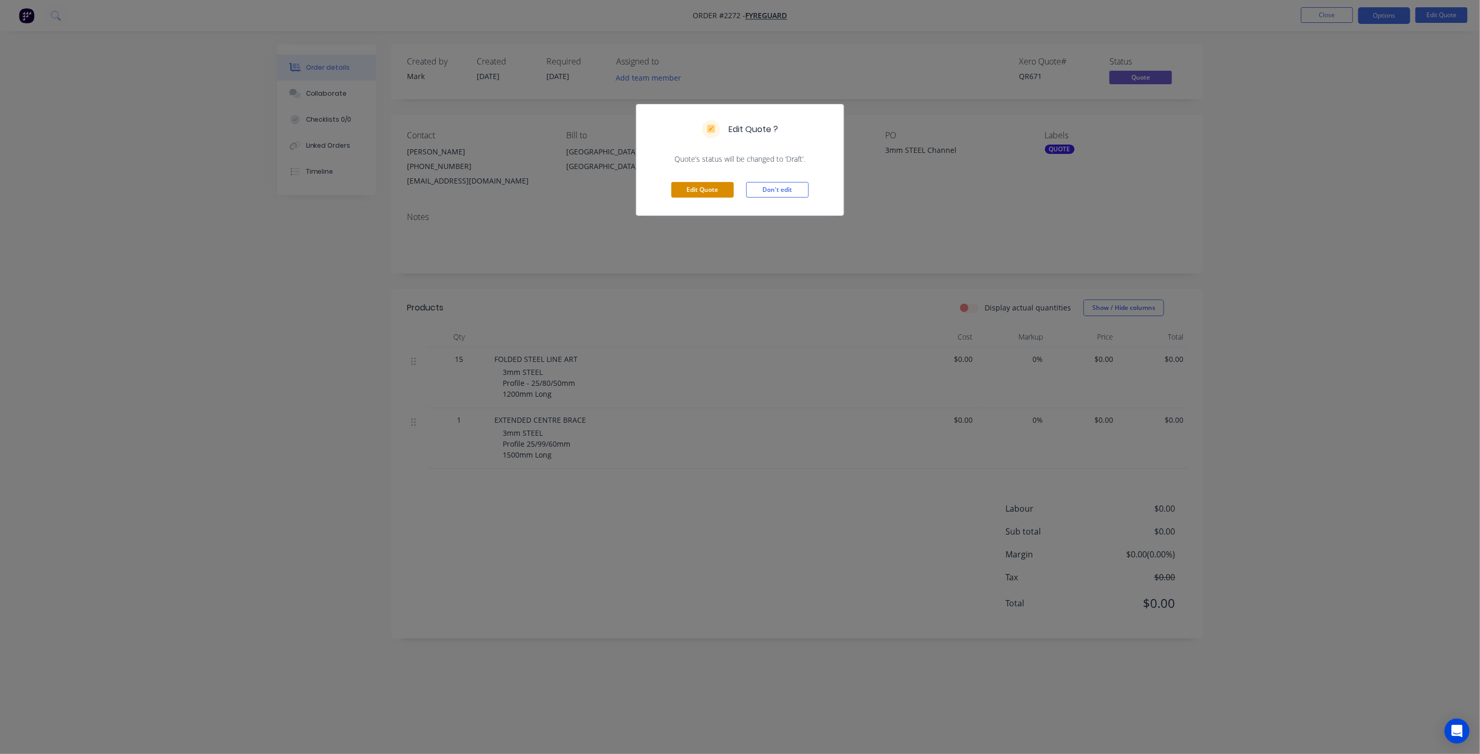
click at [700, 189] on button "Edit Quote" at bounding box center [702, 190] width 62 height 16
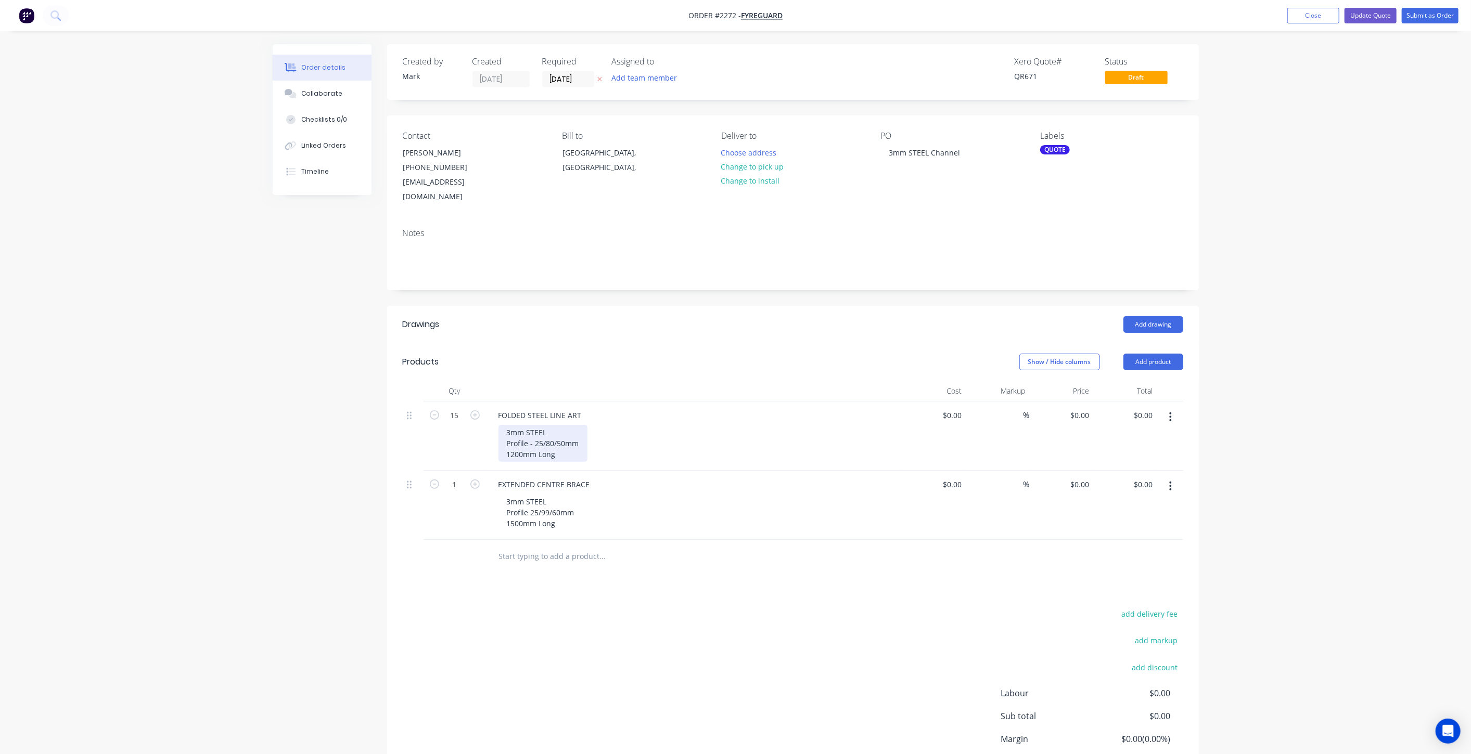
click at [575, 439] on div "3mm STEEL Profile - 25/80/50mm 1200mm Long" at bounding box center [542, 443] width 89 height 37
click at [1275, 447] on div "Order details Collaborate Checklists 0/0 Linked Orders Timeline Order details C…" at bounding box center [735, 419] width 1471 height 839
click at [563, 437] on div "3mm STEEL Profile - 25/80/50mm 1200mm Long" at bounding box center [542, 443] width 89 height 37
click at [582, 425] on div "3mm STEEL Profile - 25/80/50mm 1200mm Long" at bounding box center [542, 443] width 89 height 37
click at [580, 429] on div "3mm STEEL Profile - 25/80/50mm 1200mm Long" at bounding box center [542, 443] width 89 height 37
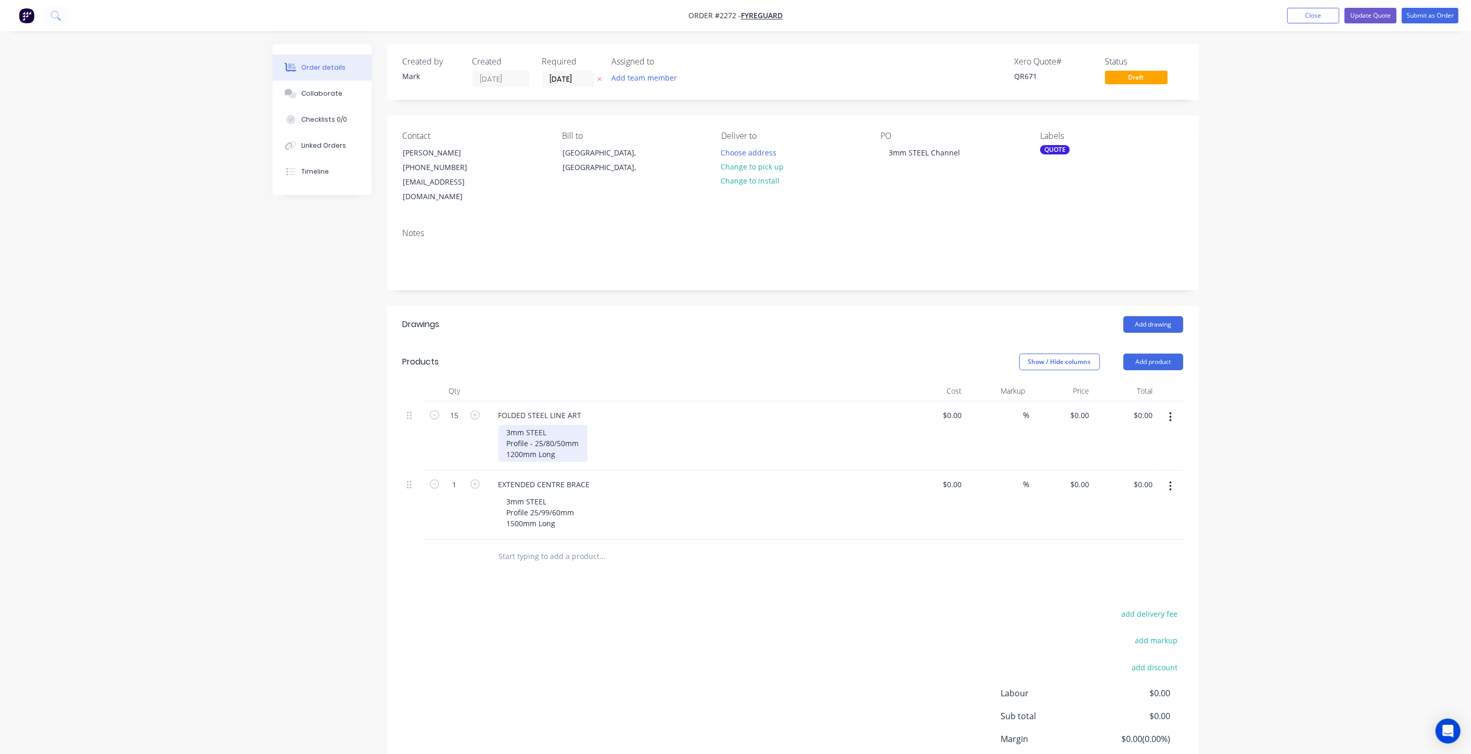
click at [577, 441] on div "3mm STEEL Profile - 25/80/50mm 1200mm Long" at bounding box center [542, 443] width 89 height 37
click at [569, 506] on div "3mm STEEL Profile 25/99/60mm 1500mm Long" at bounding box center [540, 512] width 84 height 37
click at [570, 511] on div "3mm STEEL Profile 25/99/60mm 1500mm Long" at bounding box center [540, 512] width 84 height 37
click at [568, 507] on div "3mm STEEL Profile 25/99/60mm 1500mm Long" at bounding box center [540, 512] width 84 height 37
click at [477, 480] on icon "button" at bounding box center [474, 484] width 9 height 9
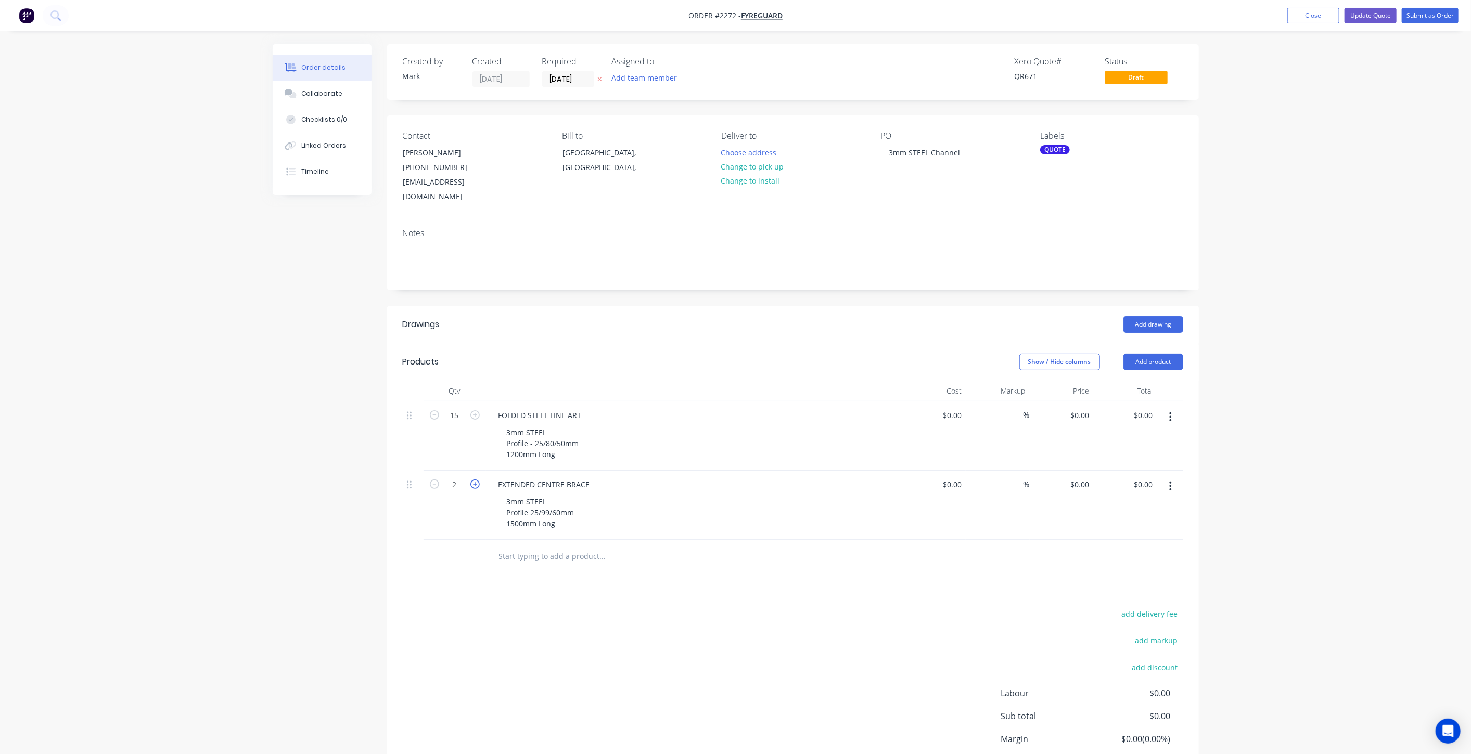
click at [477, 480] on icon "button" at bounding box center [474, 484] width 9 height 9
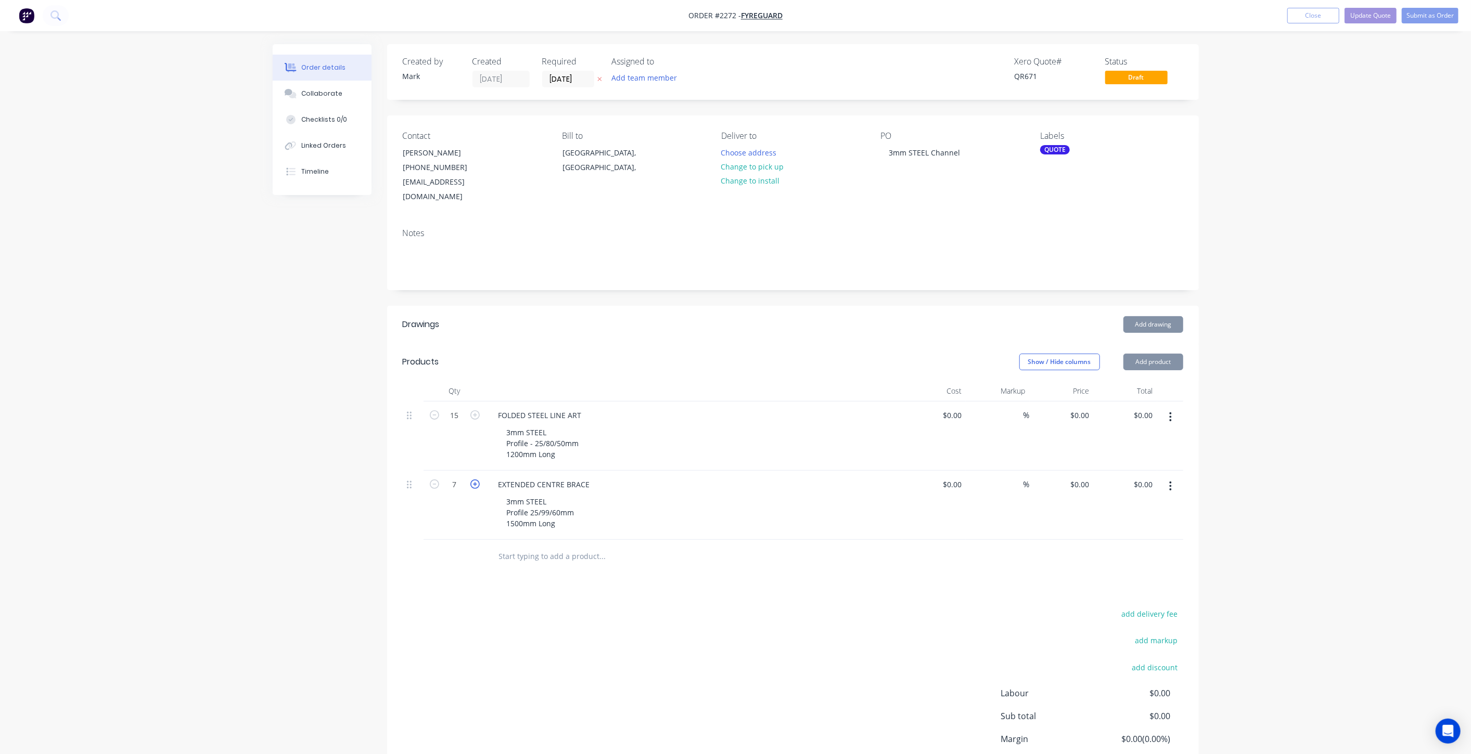
click at [478, 480] on icon "button" at bounding box center [474, 484] width 9 height 9
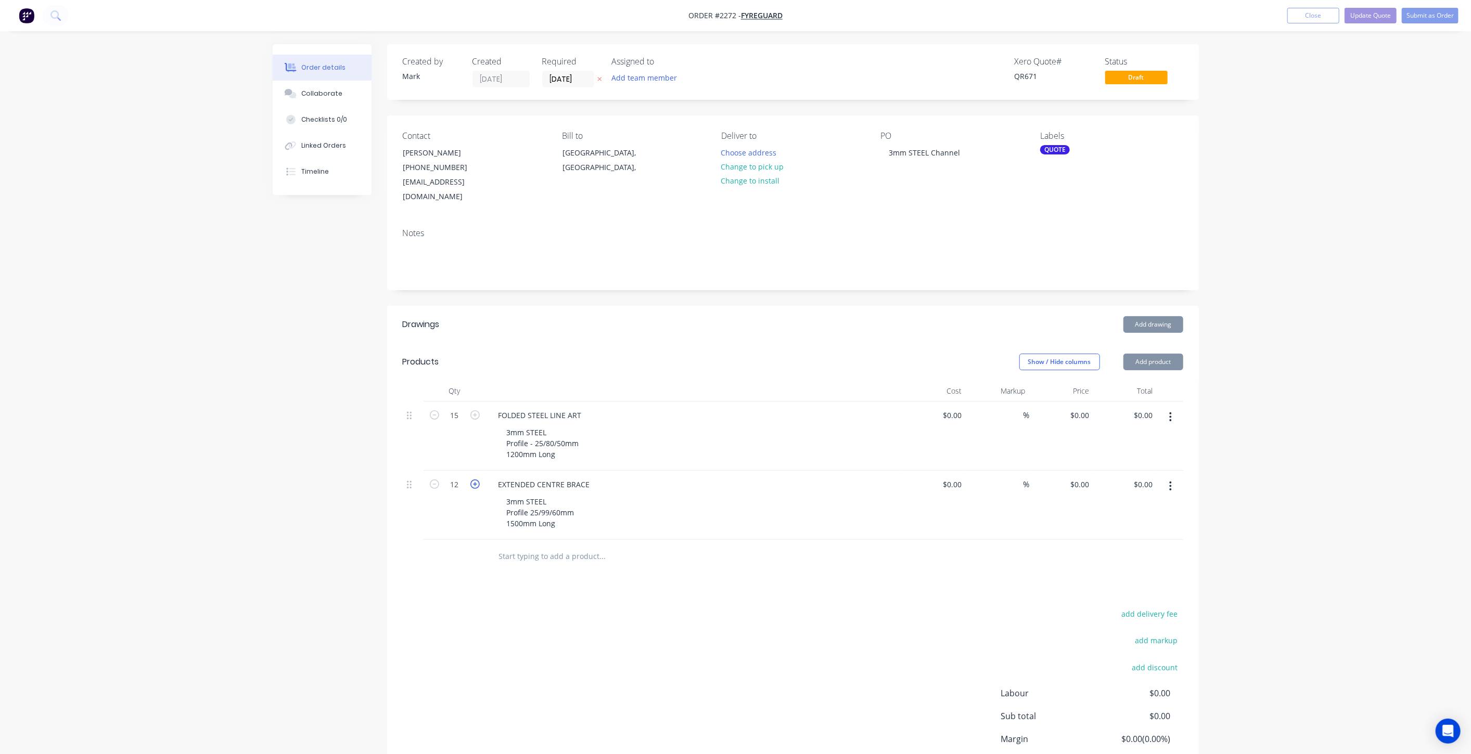
click at [478, 480] on icon "button" at bounding box center [474, 484] width 9 height 9
type input "13"
click at [613, 503] on div "3mm STEEL Profile 25/99/60mm 1500mm Long" at bounding box center [698, 512] width 400 height 37
drag, startPoint x: 526, startPoint y: 417, endPoint x: 555, endPoint y: 454, distance: 47.0
click at [527, 425] on div "3mm STEEL Profile - 25/80/50mm 1200mm Long" at bounding box center [542, 443] width 89 height 37
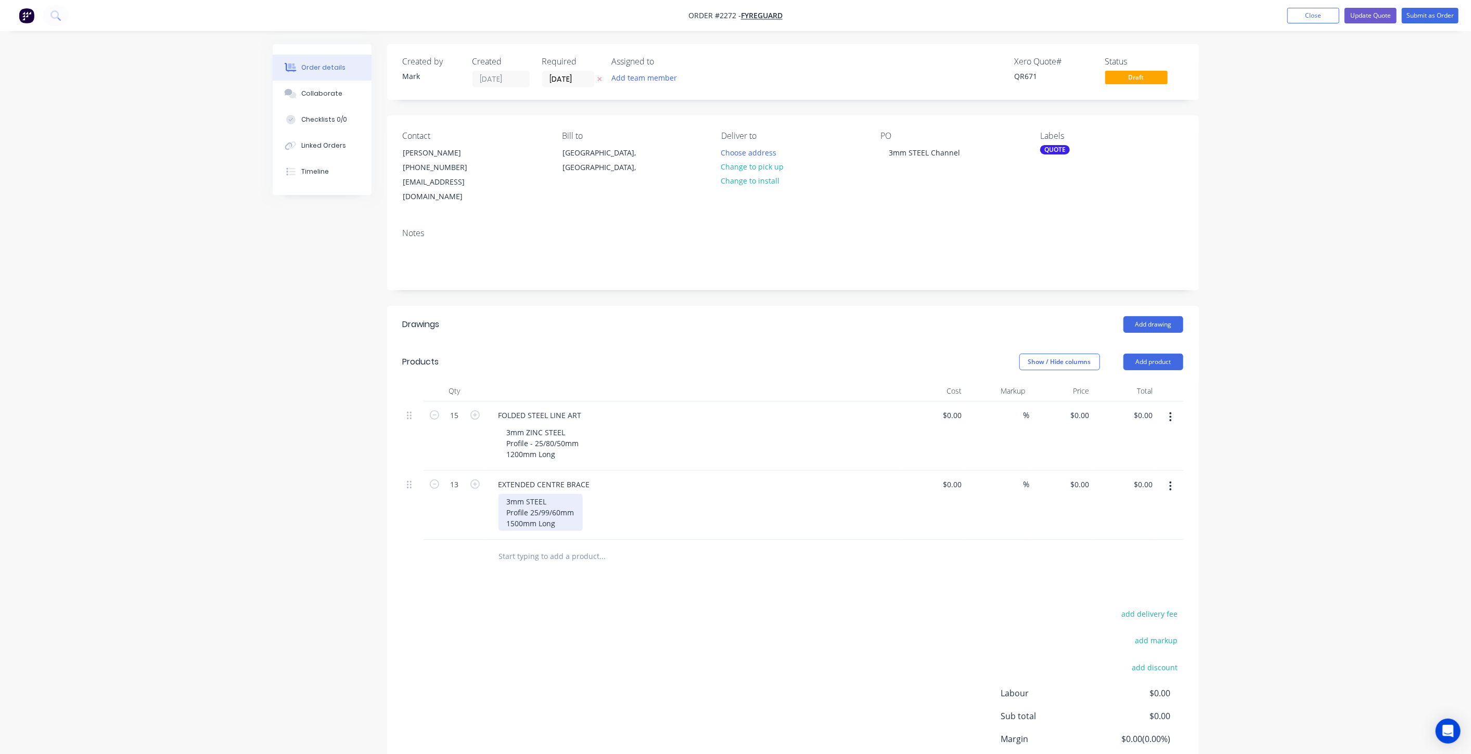
click at [528, 494] on div "3mm STEEL Profile 25/99/60mm 1500mm Long" at bounding box center [540, 512] width 84 height 37
click at [313, 497] on div "Created by Mark Created 03/09/25 Required 03/09/25 Assigned to Add team member …" at bounding box center [736, 441] width 926 height 795
click at [235, 468] on div "Order details Collaborate Checklists 0/0 Linked Orders Timeline Order details C…" at bounding box center [735, 419] width 1471 height 839
click at [333, 100] on button "Collaborate" at bounding box center [322, 94] width 99 height 26
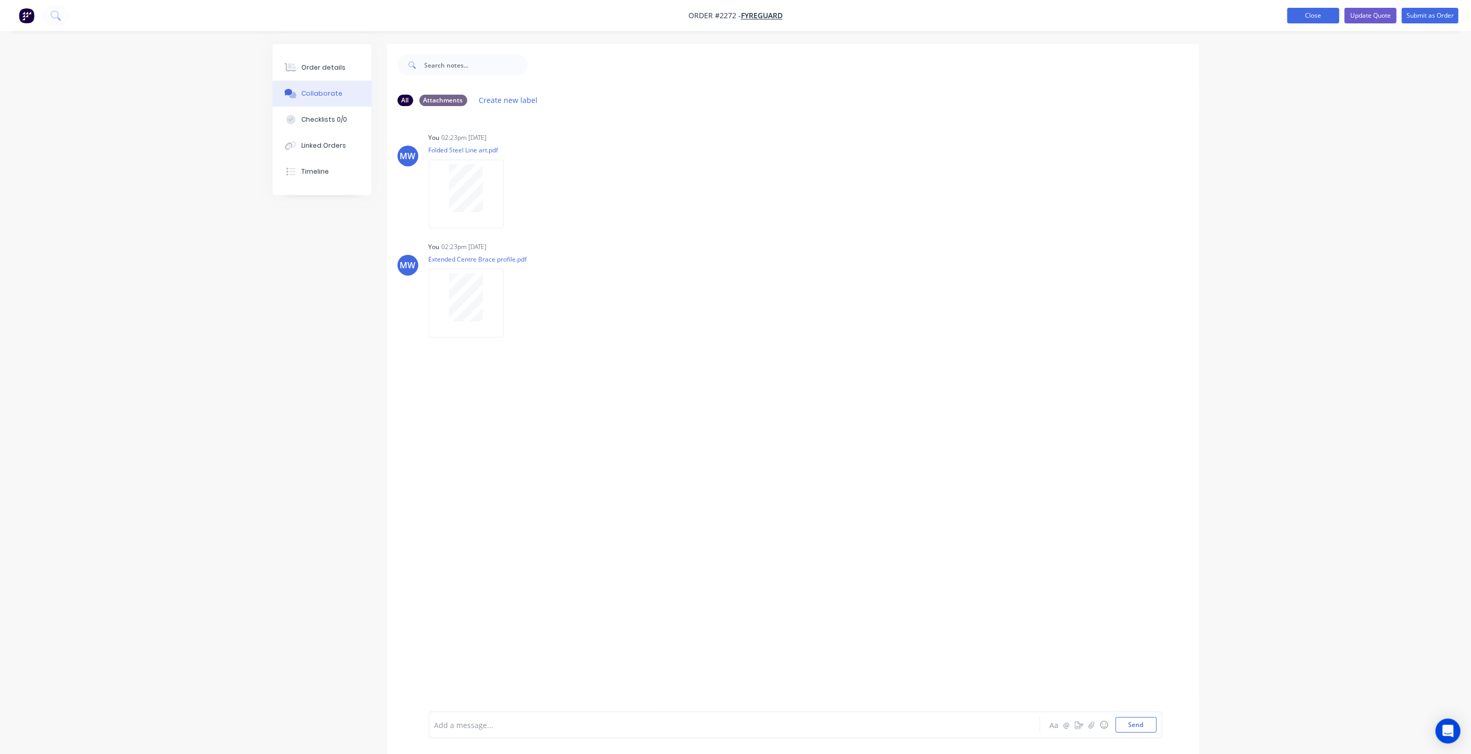
click at [1311, 18] on button "Close" at bounding box center [1313, 16] width 52 height 16
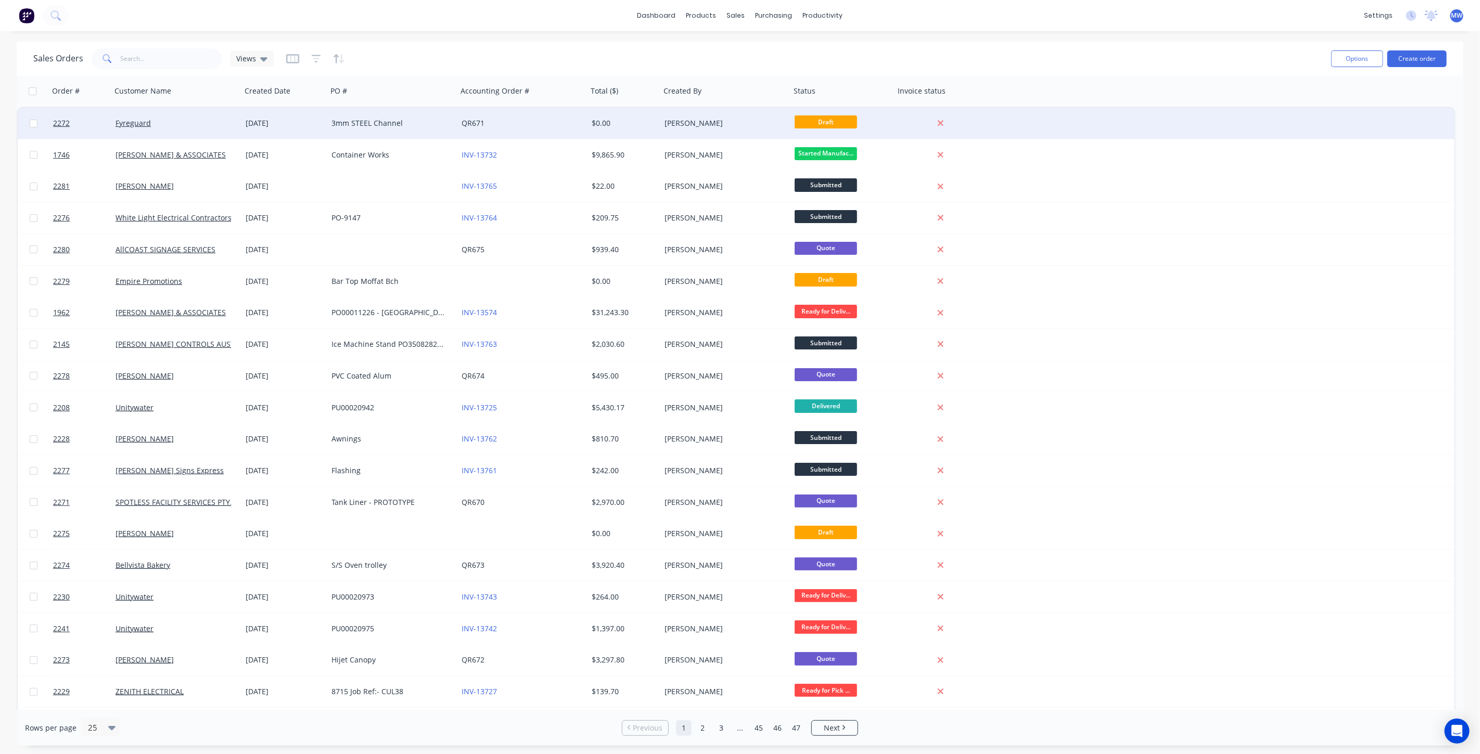
click at [418, 125] on div "3mm STEEL Channel" at bounding box center [389, 123] width 116 height 10
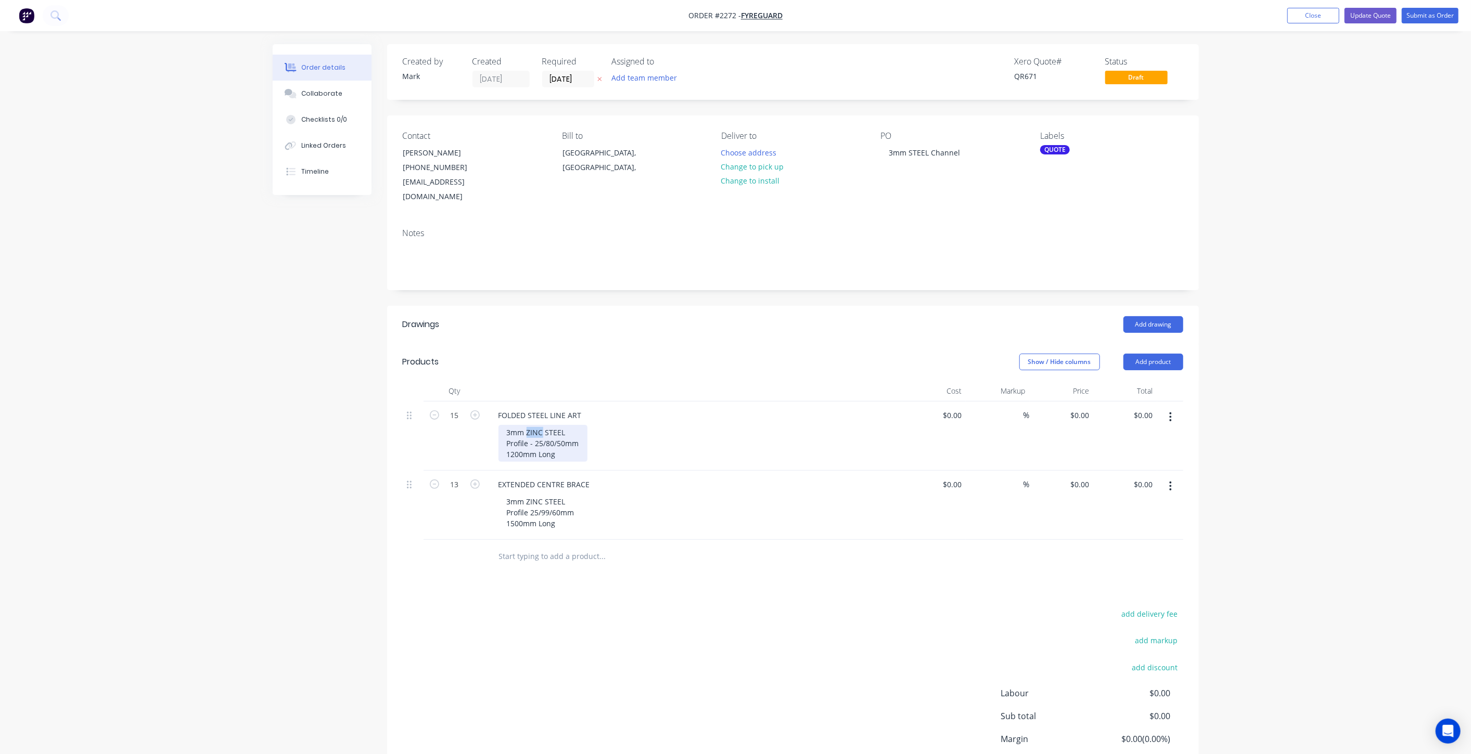
drag, startPoint x: 543, startPoint y: 418, endPoint x: 527, endPoint y: 416, distance: 15.7
click at [527, 425] on div "3mm ZINC STEEL Profile - 25/80/50mm 1200mm Long" at bounding box center [542, 443] width 89 height 37
drag, startPoint x: 541, startPoint y: 485, endPoint x: 527, endPoint y: 485, distance: 14.6
click at [527, 494] on div "3mm ZINC STEEL Profile 25/99/60mm 1500mm Long" at bounding box center [540, 512] width 84 height 37
click at [360, 488] on div "Created by Mark Created 03/09/25 Required 03/09/25 Assigned to Add team member …" at bounding box center [736, 441] width 926 height 795
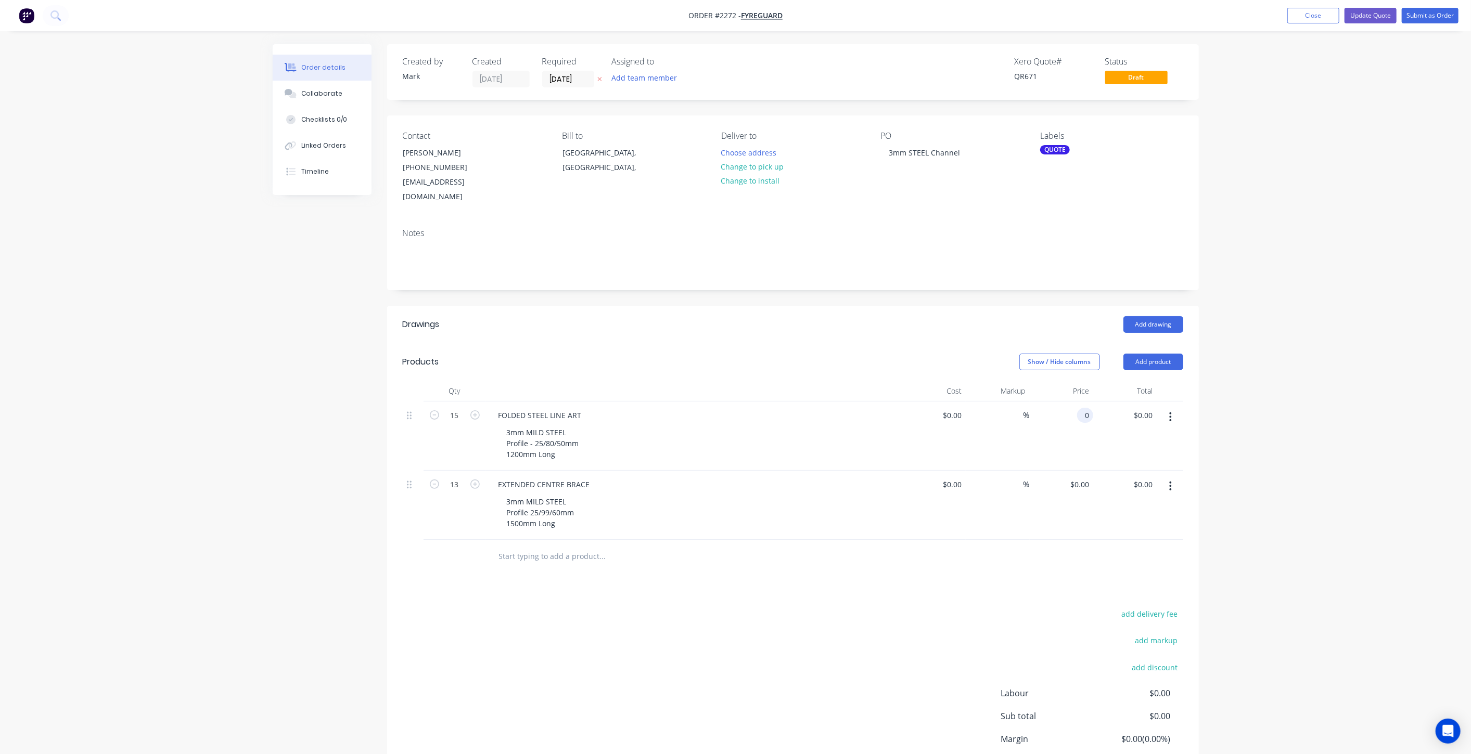
click at [1083, 408] on input "0" at bounding box center [1087, 415] width 12 height 15
type input "$34.00"
type input "$510.00"
drag, startPoint x: 1199, startPoint y: 430, endPoint x: 1210, endPoint y: 434, distance: 11.7
click at [1199, 429] on div "Order details Collaborate Checklists 0/0 Linked Orders Timeline Order details C…" at bounding box center [735, 441] width 947 height 795
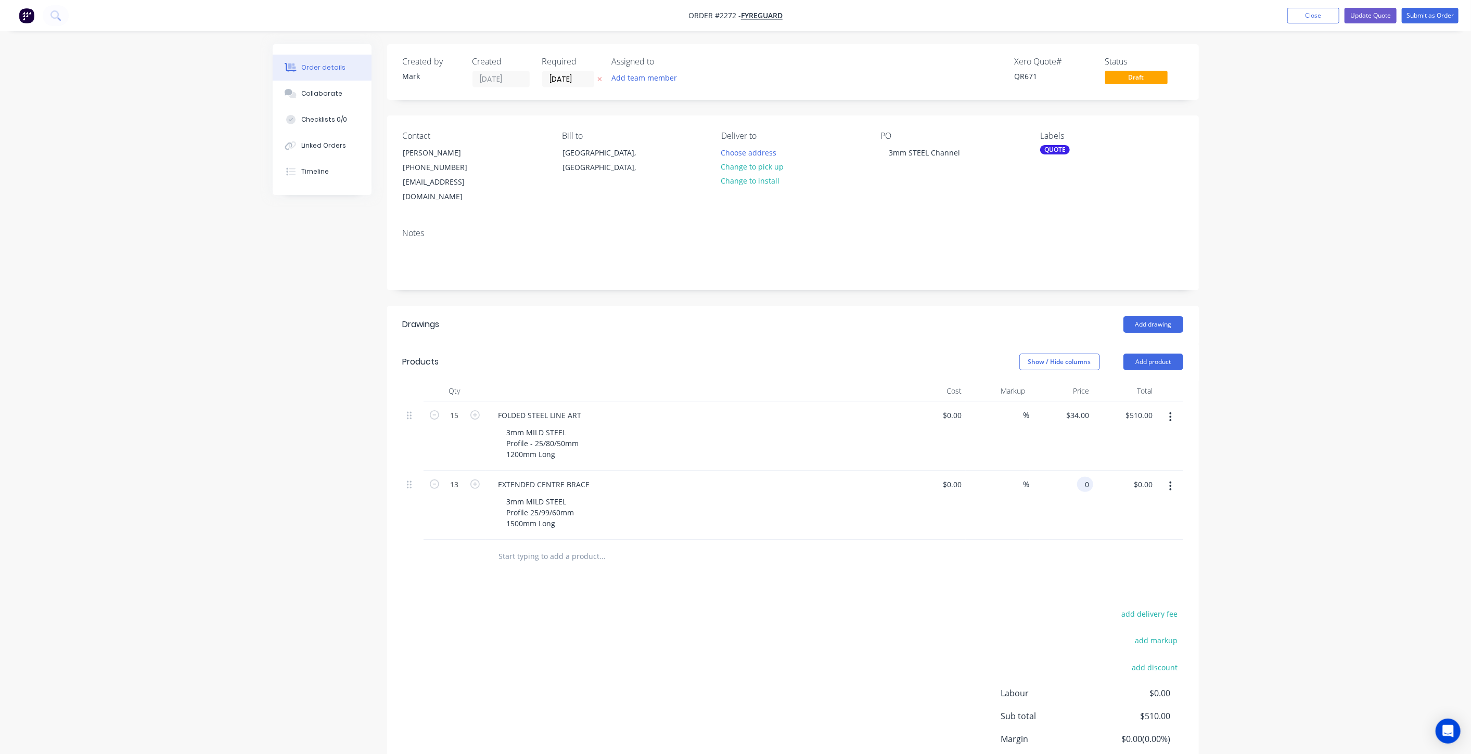
click at [1083, 477] on input "0" at bounding box center [1087, 484] width 12 height 15
type input "$38.00"
type input "$494.00"
click at [1204, 451] on div "Order details Collaborate Checklists 0/0 Linked Orders Timeline Order details C…" at bounding box center [735, 441] width 947 height 795
click at [1295, 472] on div "Order details Collaborate Checklists 0/0 Linked Orders Timeline Order details C…" at bounding box center [735, 419] width 1471 height 839
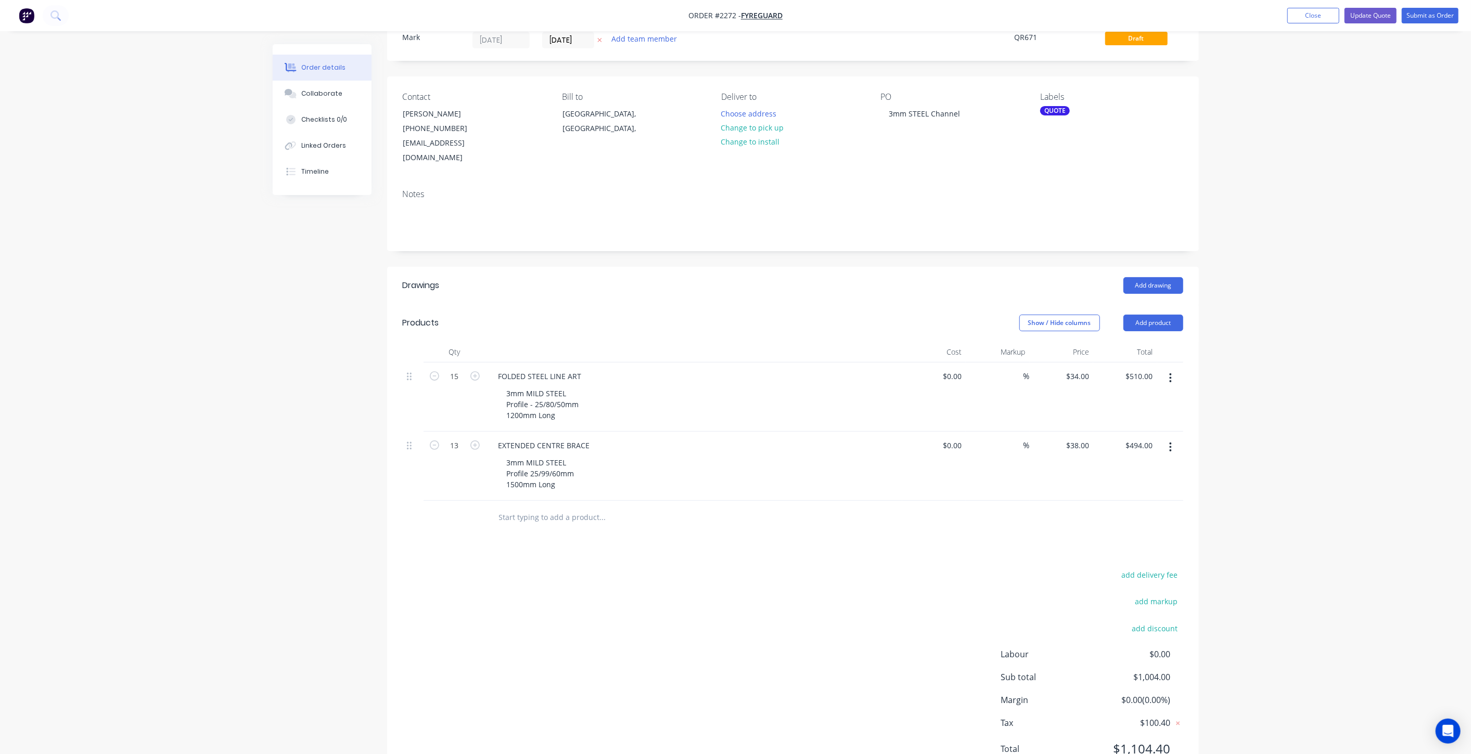
scroll to position [68, 0]
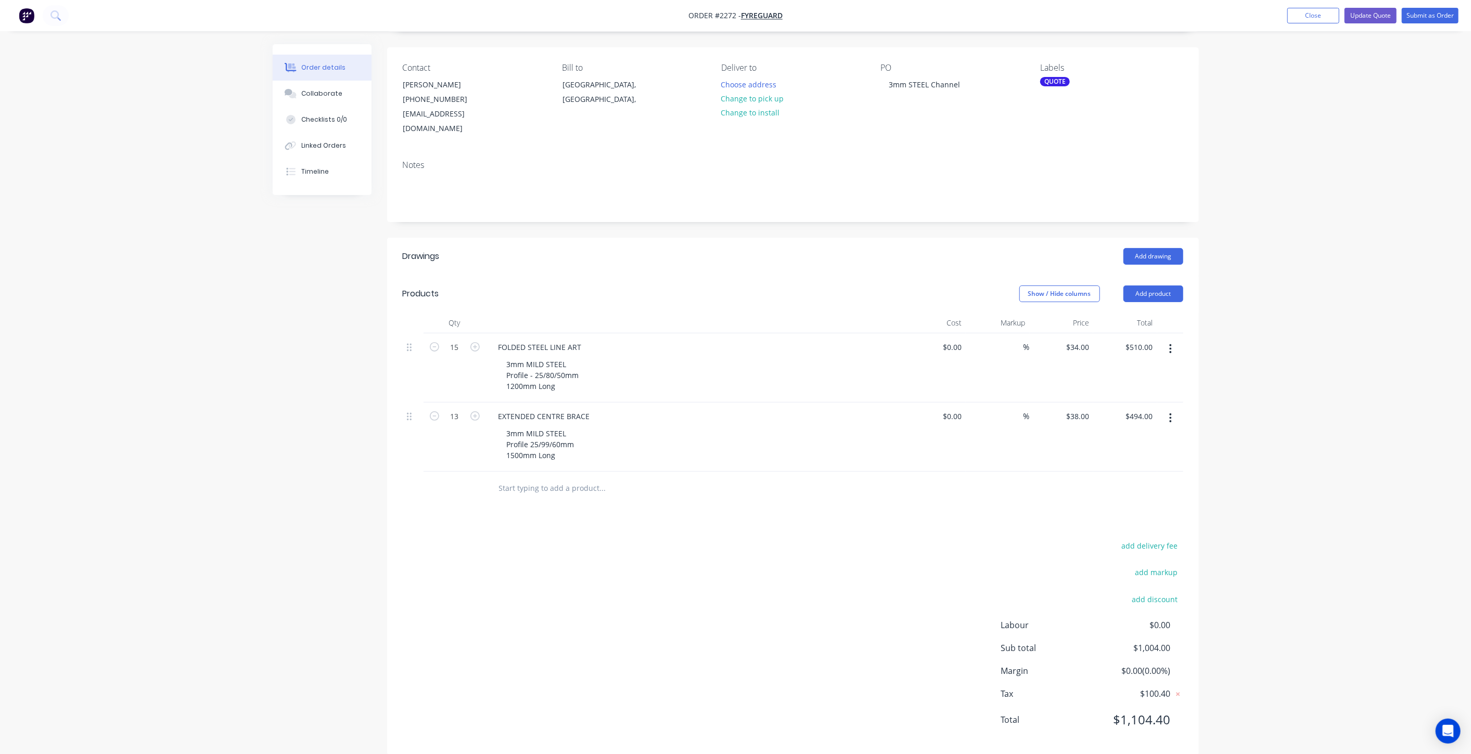
click at [1330, 390] on div "Order details Collaborate Checklists 0/0 Linked Orders Timeline Order details C…" at bounding box center [735, 351] width 1471 height 839
click at [1090, 409] on input "38" at bounding box center [1079, 416] width 28 height 15
type input "$38.00"
click at [1333, 412] on div "Order details Collaborate Checklists 0/0 Linked Orders Timeline Order details C…" at bounding box center [735, 351] width 1471 height 839
click at [1082, 340] on input "34" at bounding box center [1079, 347] width 28 height 15
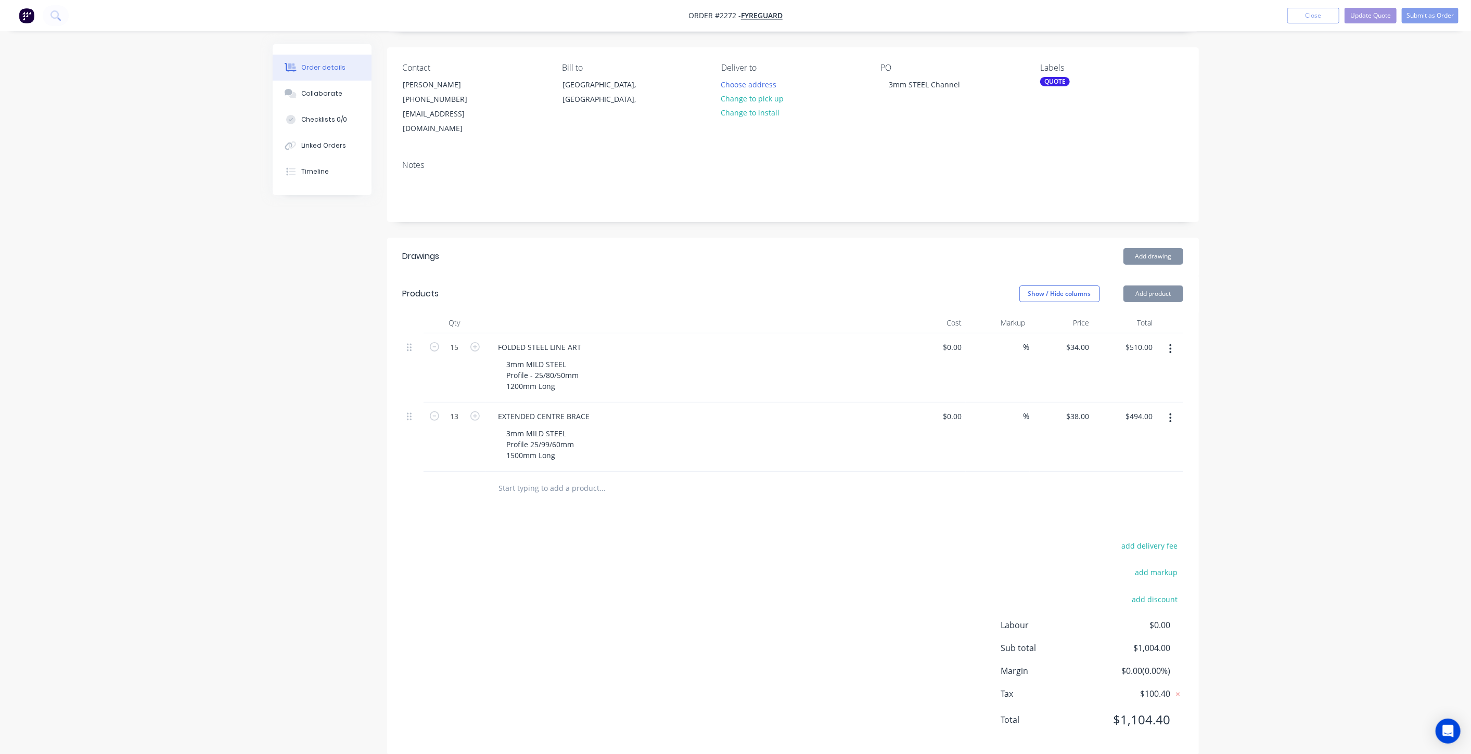
drag, startPoint x: 1406, startPoint y: 360, endPoint x: 1384, endPoint y: 366, distance: 23.4
click at [1405, 360] on div "Order details Collaborate Checklists 0/0 Linked Orders Timeline Order details C…" at bounding box center [735, 351] width 1471 height 839
click at [1084, 340] on input "34" at bounding box center [1087, 347] width 14 height 15
type input "$33.00"
type input "$495.00"
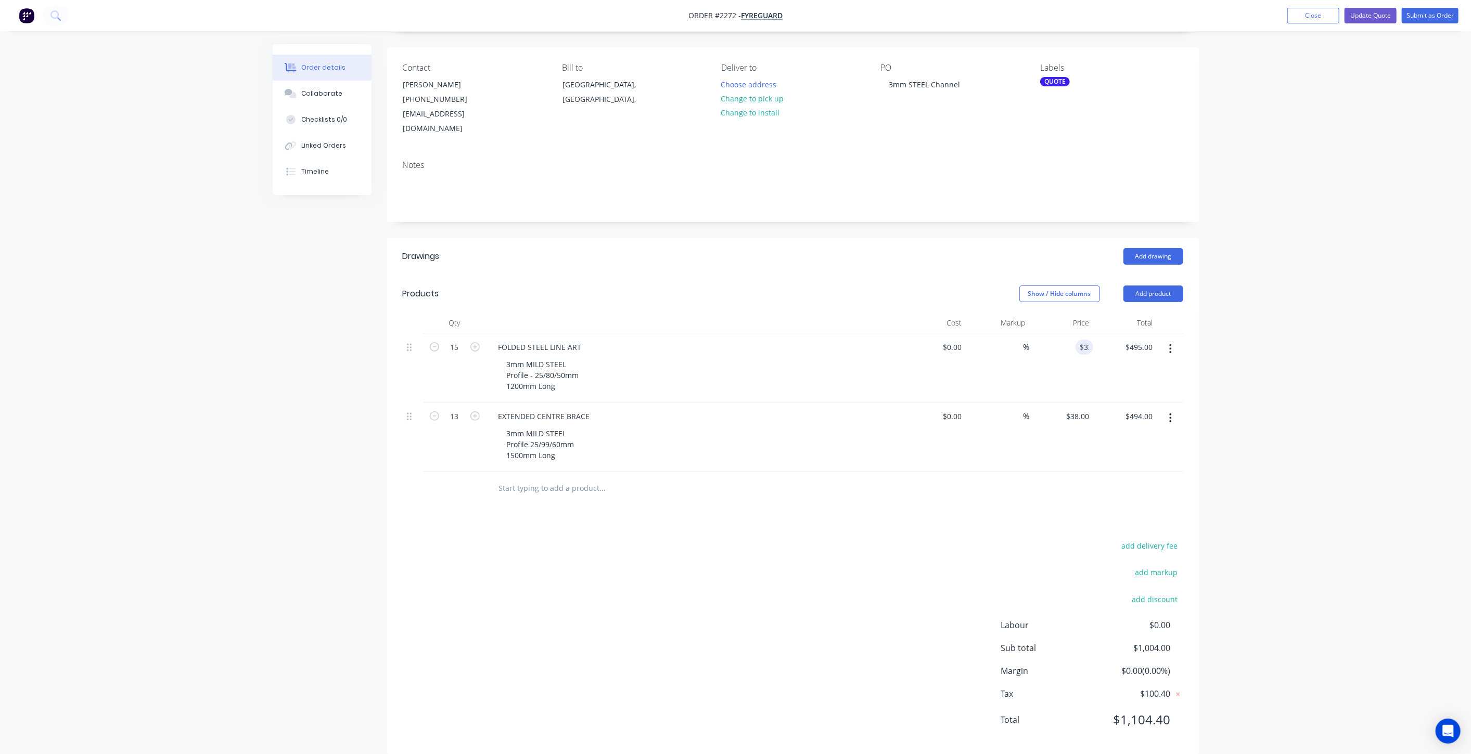
click at [1271, 316] on div "Order details Collaborate Checklists 0/0 Linked Orders Timeline Order details C…" at bounding box center [735, 351] width 1471 height 839
click at [1233, 271] on div "Order details Collaborate Checklists 0/0 Linked Orders Timeline Order details C…" at bounding box center [735, 351] width 1471 height 839
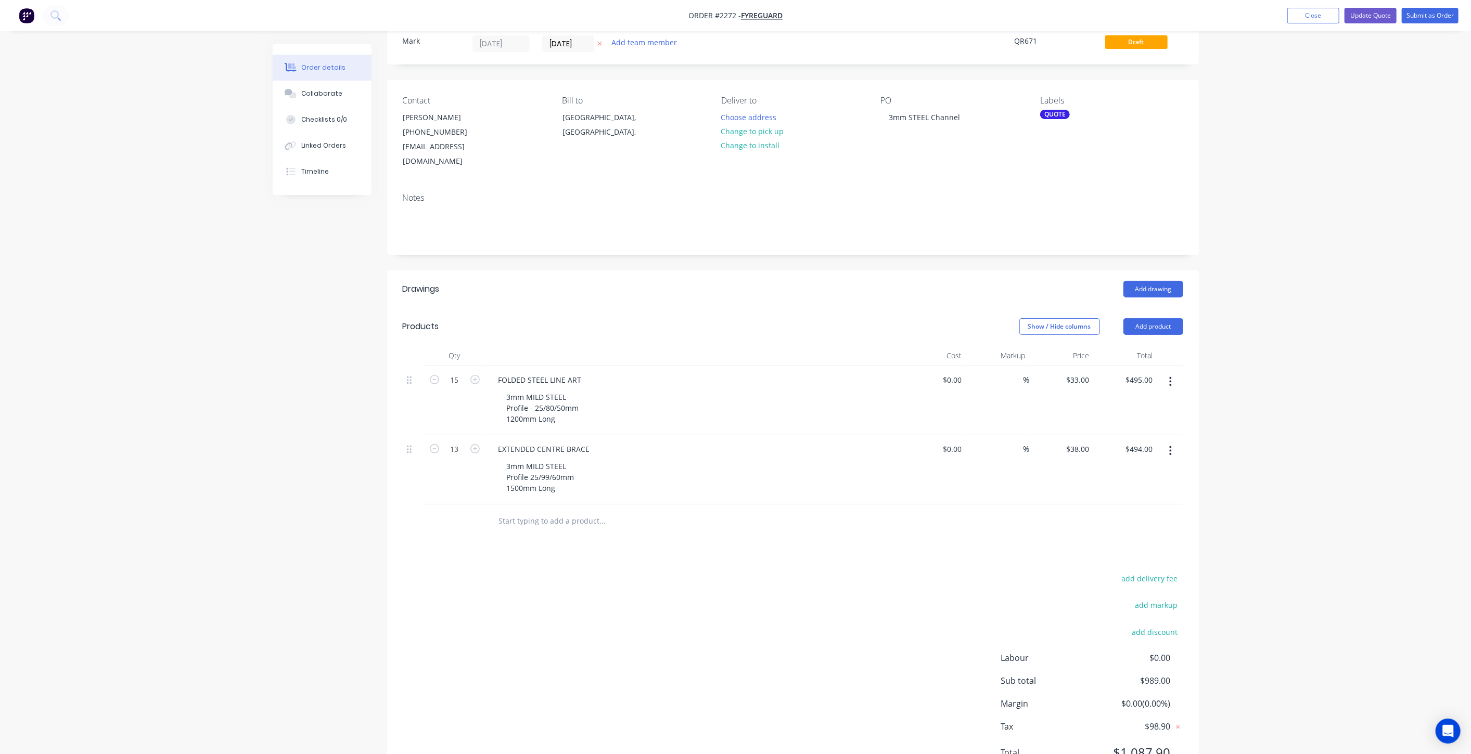
scroll to position [0, 0]
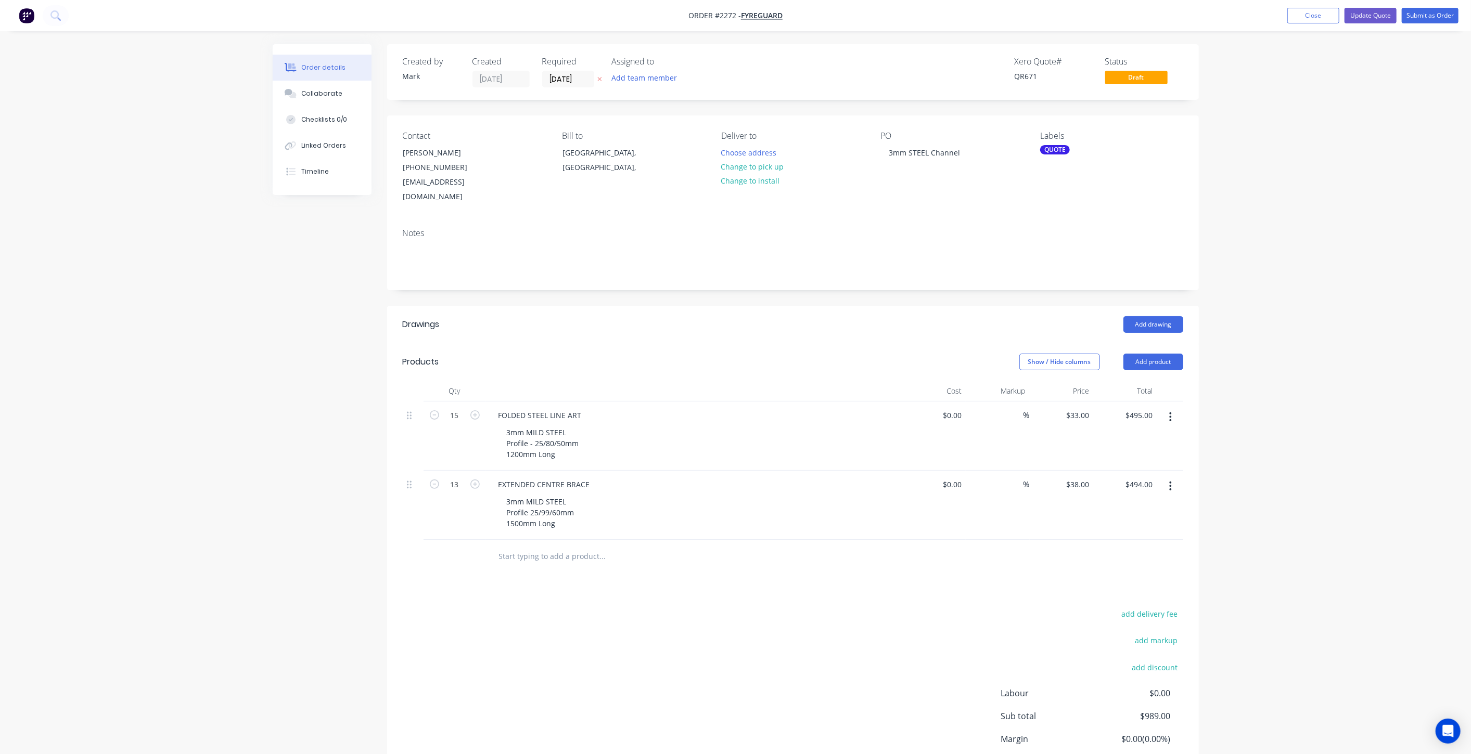
click at [1232, 267] on div "Order details Collaborate Checklists 0/0 Linked Orders Timeline Order details C…" at bounding box center [735, 419] width 1471 height 839
click at [571, 442] on div "3mm MILD STEEL Profile - 25/80/50mm 1200mm Long" at bounding box center [542, 443] width 89 height 37
drag, startPoint x: 542, startPoint y: 447, endPoint x: 563, endPoint y: 465, distance: 27.0
click at [542, 447] on div "3mm MILD STEEL Profile - 25/80/50mm 1200mm Long (Price base on1 x 2400x1200 She…" at bounding box center [567, 449] width 138 height 48
drag, startPoint x: 635, startPoint y: 448, endPoint x: 492, endPoint y: 450, distance: 143.1
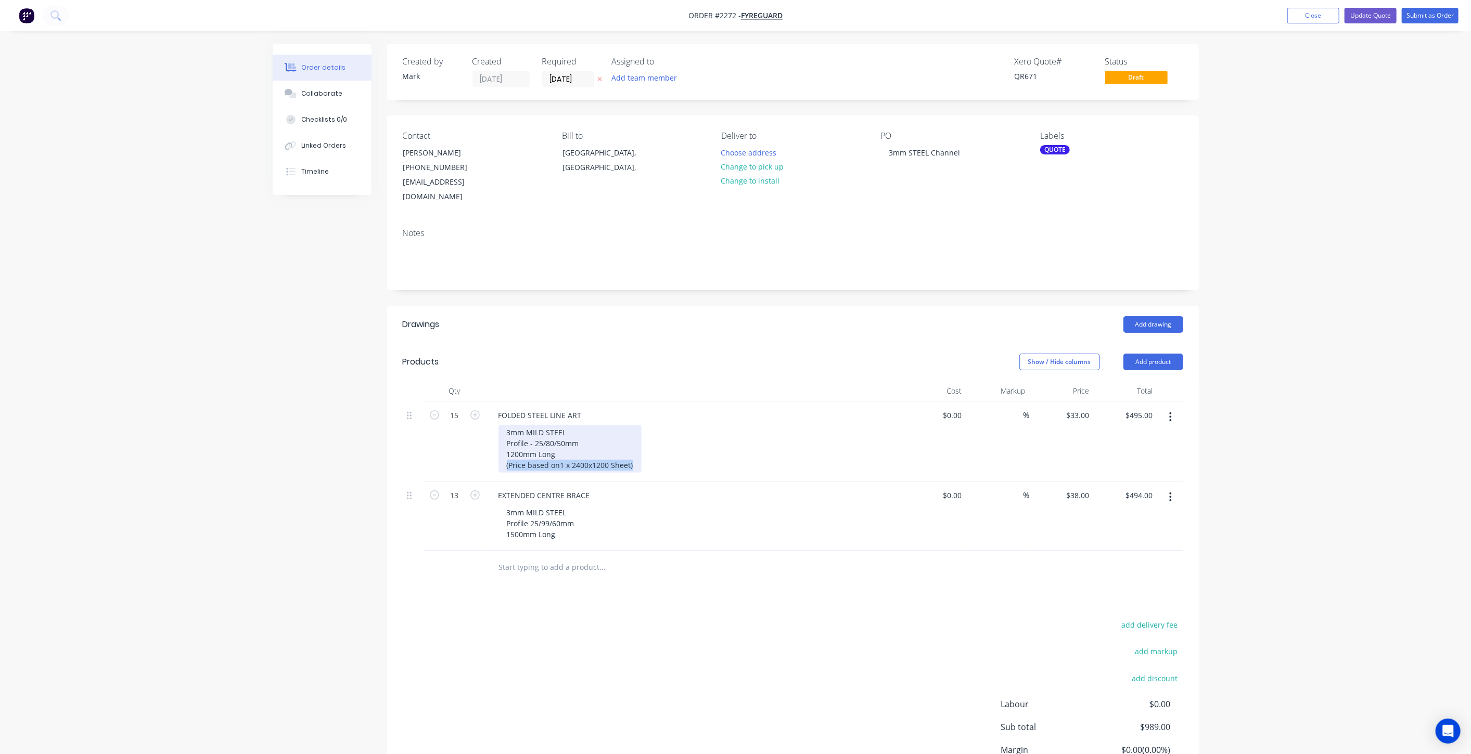
click at [492, 450] on div "FOLDED STEEL LINE ART 3mm MILD STEEL Profile - 25/80/50mm 1200mm Long (Price ba…" at bounding box center [694, 442] width 416 height 80
copy div "(Price based on1 x 2400x1200 Sheet)"
click at [571, 522] on div "3mm MILD STEEL Profile 25/99/60mm 1500mm Long" at bounding box center [540, 523] width 84 height 37
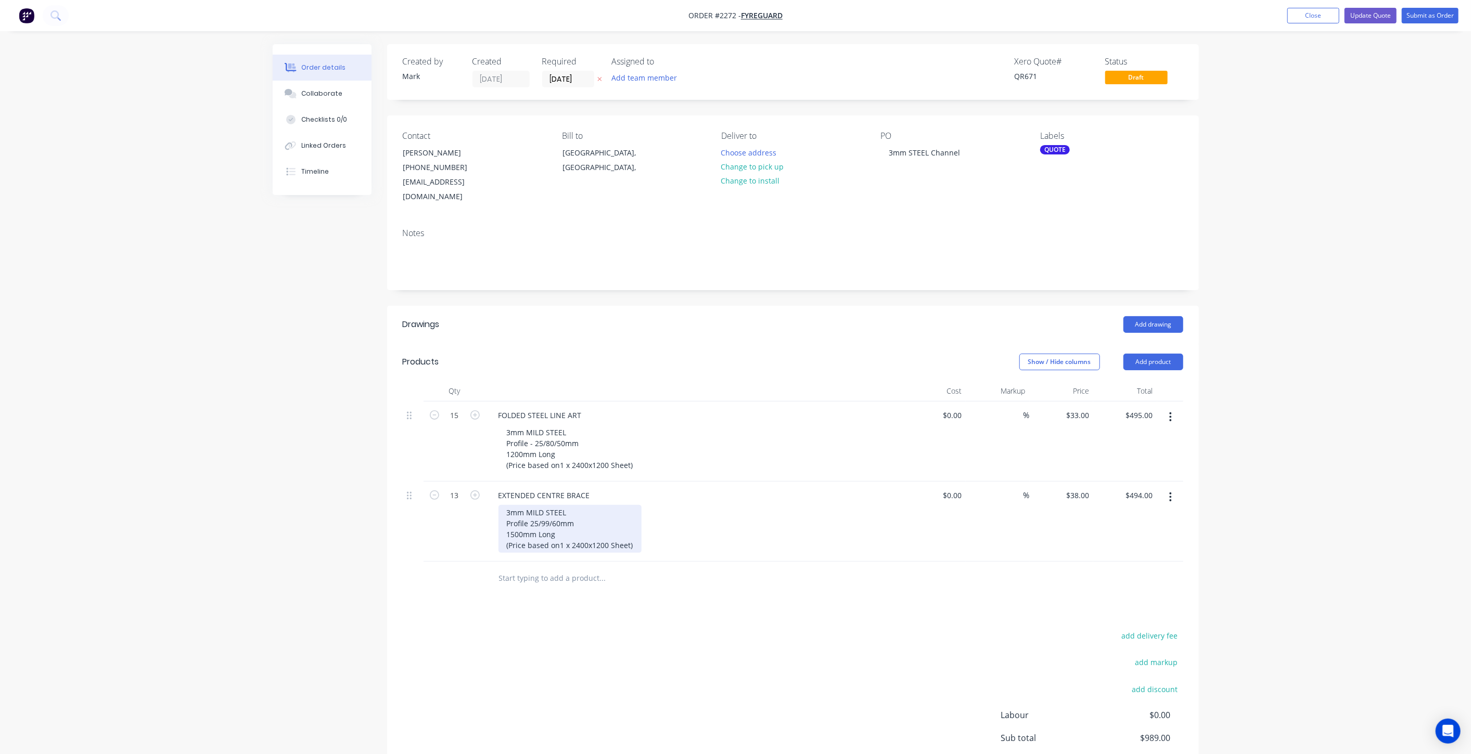
drag, startPoint x: 597, startPoint y: 527, endPoint x: 599, endPoint y: 534, distance: 7.1
click at [597, 527] on div "3mm MILD STEEL Profile 25/99/60mm 1500mm Long (Price based on1 x 2400x1200 Shee…" at bounding box center [569, 529] width 143 height 48
click at [1325, 447] on div "Order details Collaborate Checklists 0/0 Linked Orders Timeline Order details C…" at bounding box center [735, 430] width 1471 height 861
click at [1091, 408] on input "33" at bounding box center [1079, 415] width 28 height 15
click at [1293, 407] on div "Order details Collaborate Checklists 0/0 Linked Orders Timeline Order details C…" at bounding box center [735, 430] width 1471 height 861
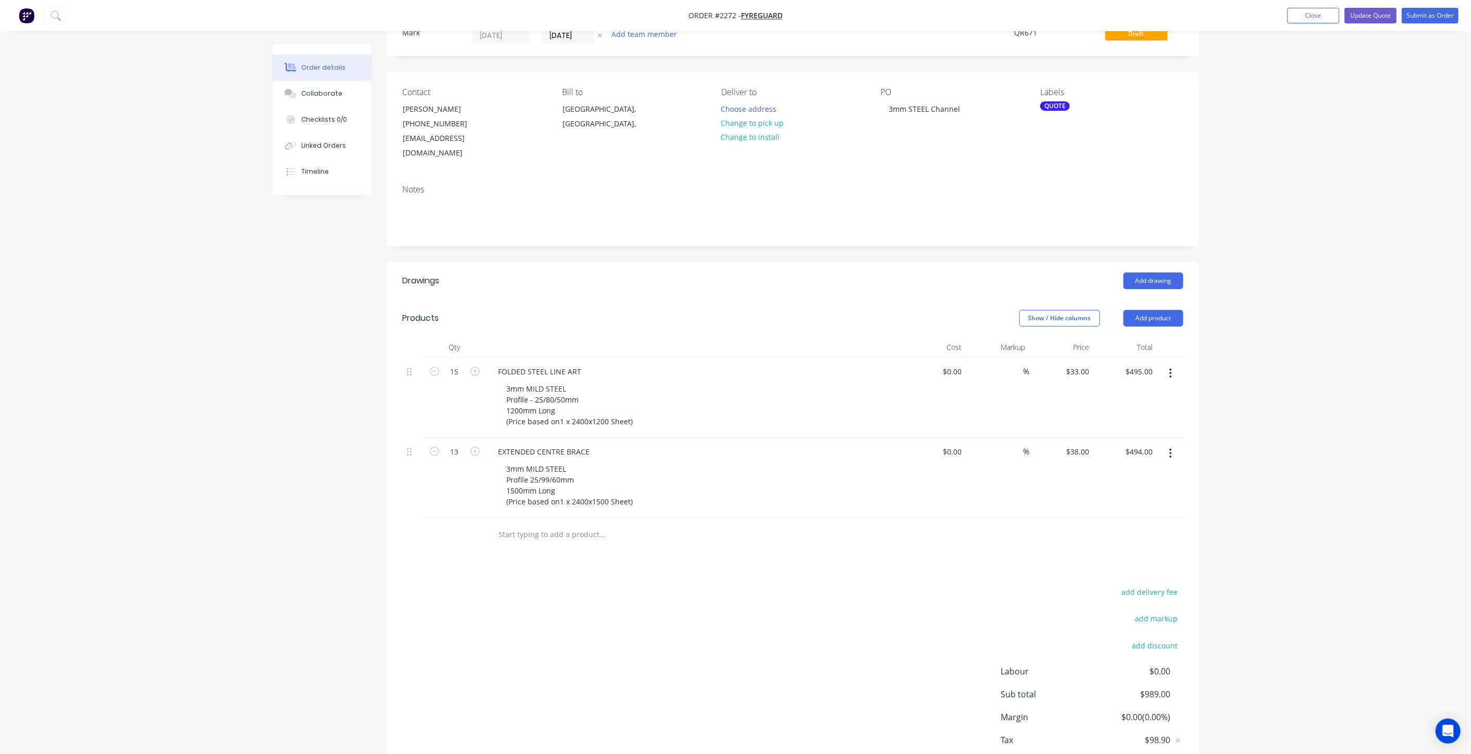
scroll to position [90, 0]
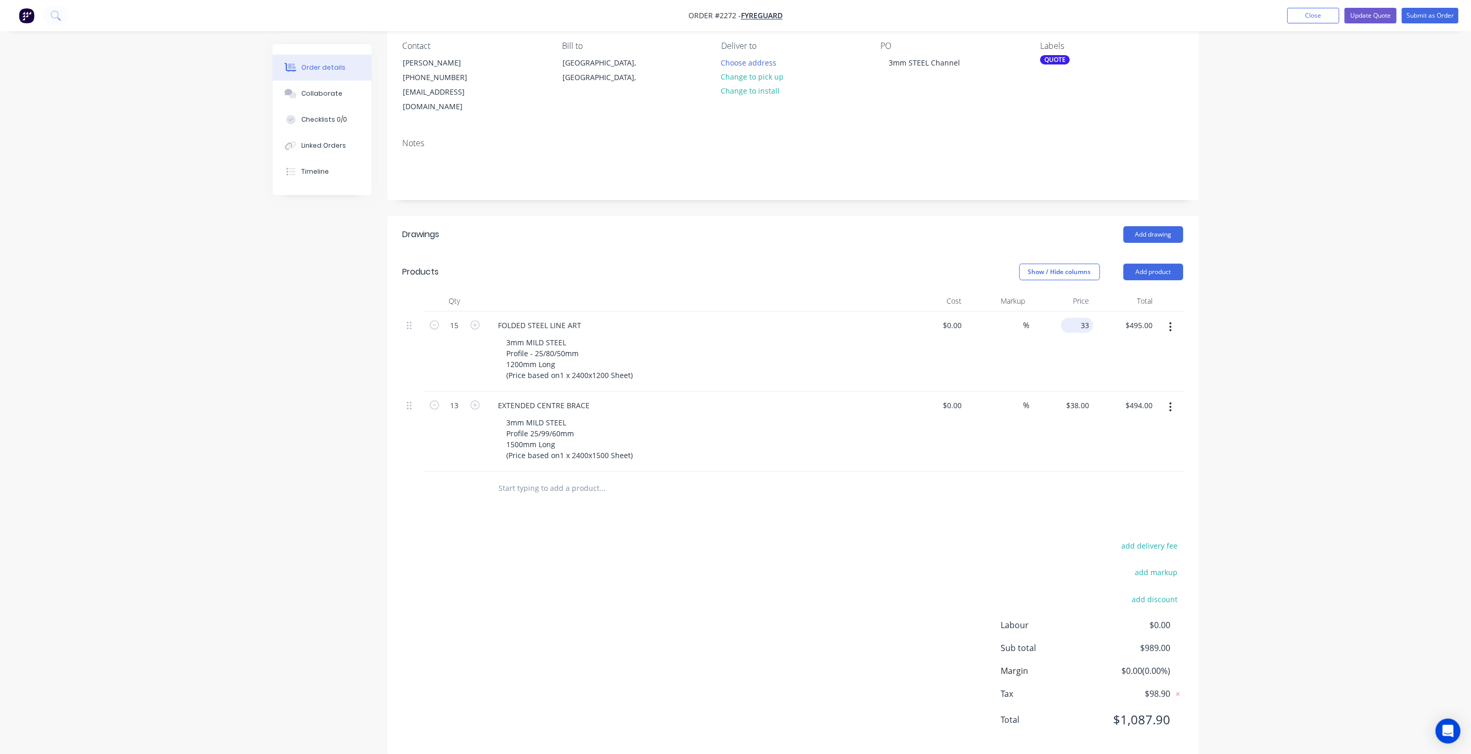
click at [1080, 318] on input "33" at bounding box center [1079, 325] width 28 height 15
type input "$34.00"
type input "$510.00"
click at [1087, 398] on input "38" at bounding box center [1079, 405] width 28 height 15
type input "$39.00"
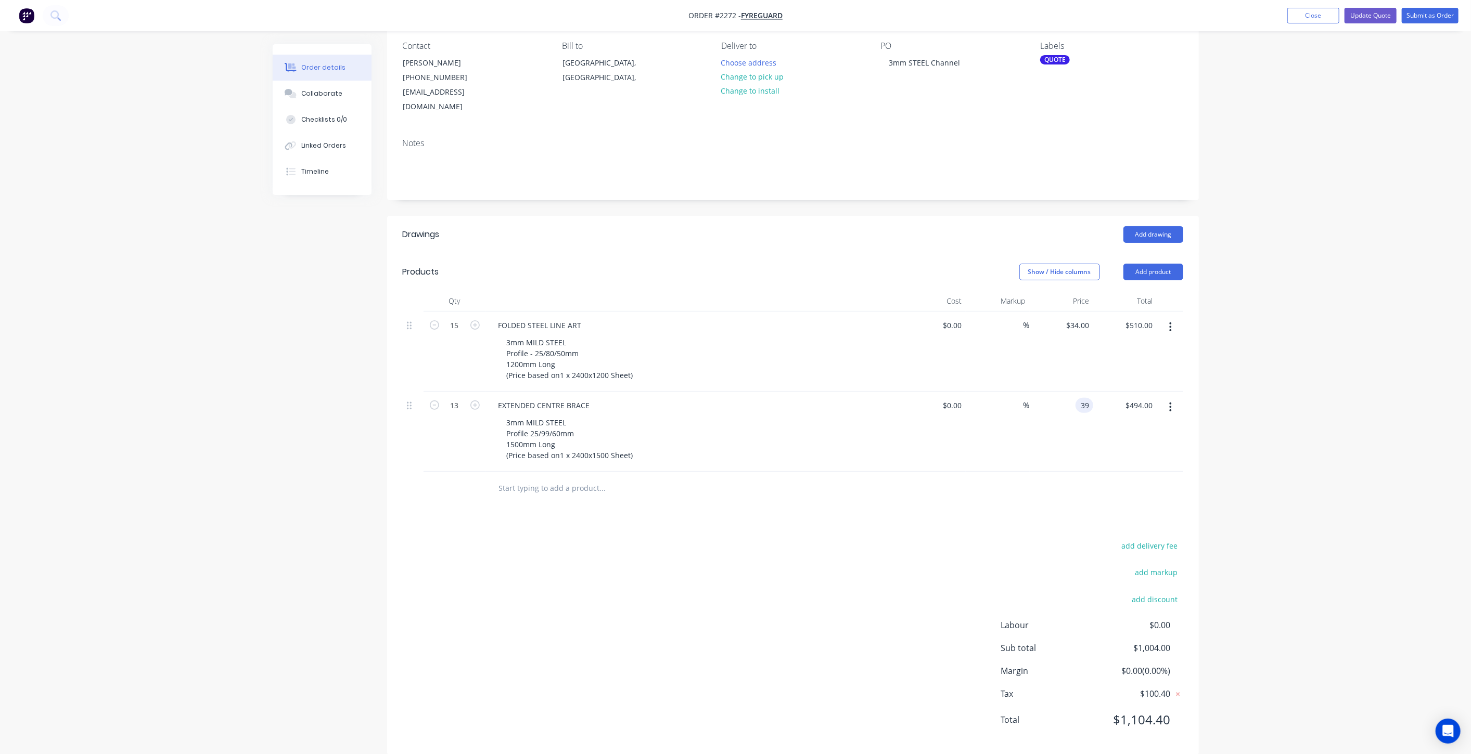
type input "$507.00"
click at [1226, 363] on div "Order details Collaborate Checklists 0/0 Linked Orders Timeline Order details C…" at bounding box center [735, 340] width 1471 height 861
click at [1244, 324] on div "Order details Collaborate Checklists 0/0 Linked Orders Timeline Order details C…" at bounding box center [735, 340] width 1471 height 861
click at [1253, 325] on div "Order details Collaborate Checklists 0/0 Linked Orders Timeline Order details C…" at bounding box center [735, 340] width 1471 height 861
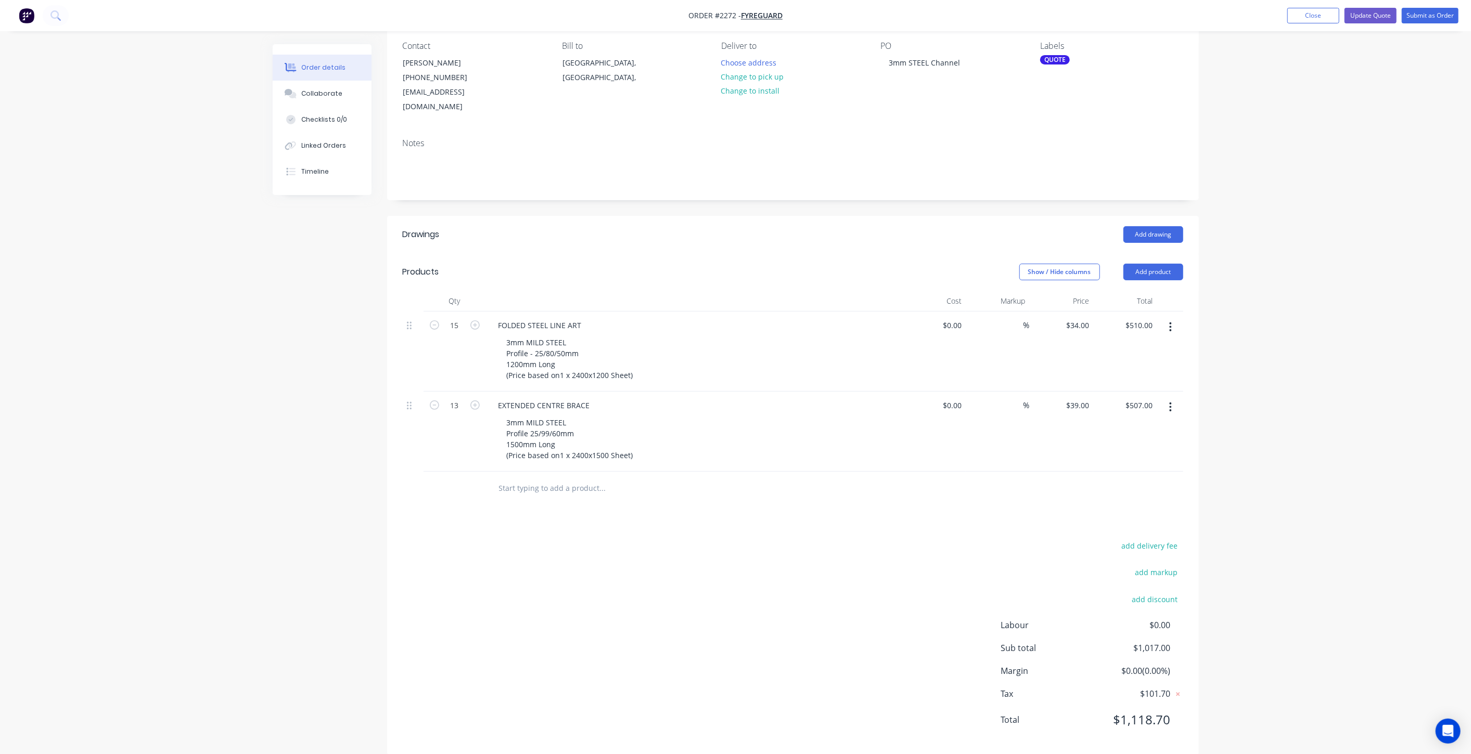
click at [1252, 326] on div "Order details Collaborate Checklists 0/0 Linked Orders Timeline Order details C…" at bounding box center [735, 340] width 1471 height 861
click at [1085, 318] on input "34" at bounding box center [1087, 325] width 14 height 15
type input "$34.00"
click at [1259, 300] on div "Order details Collaborate Checklists 0/0 Linked Orders Timeline Order details C…" at bounding box center [735, 340] width 1471 height 861
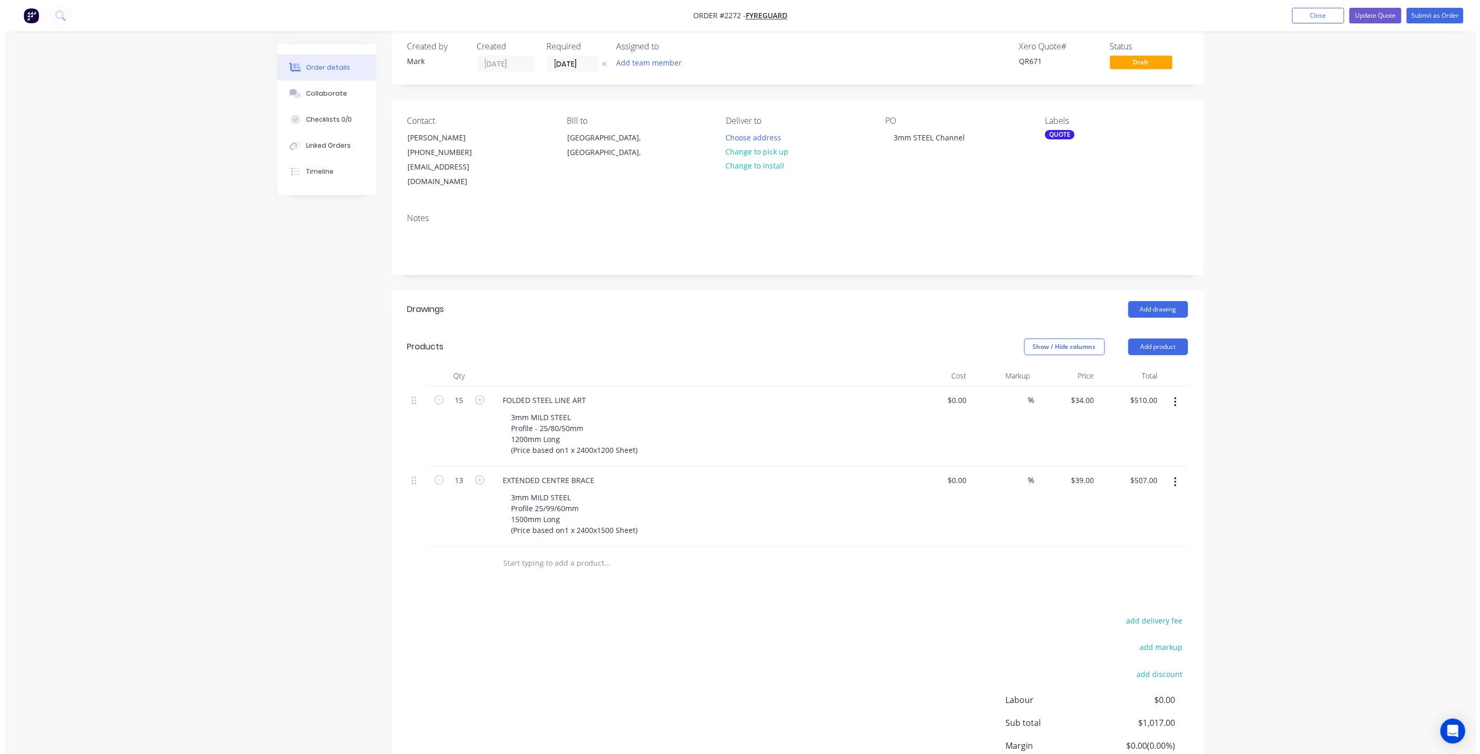
scroll to position [0, 0]
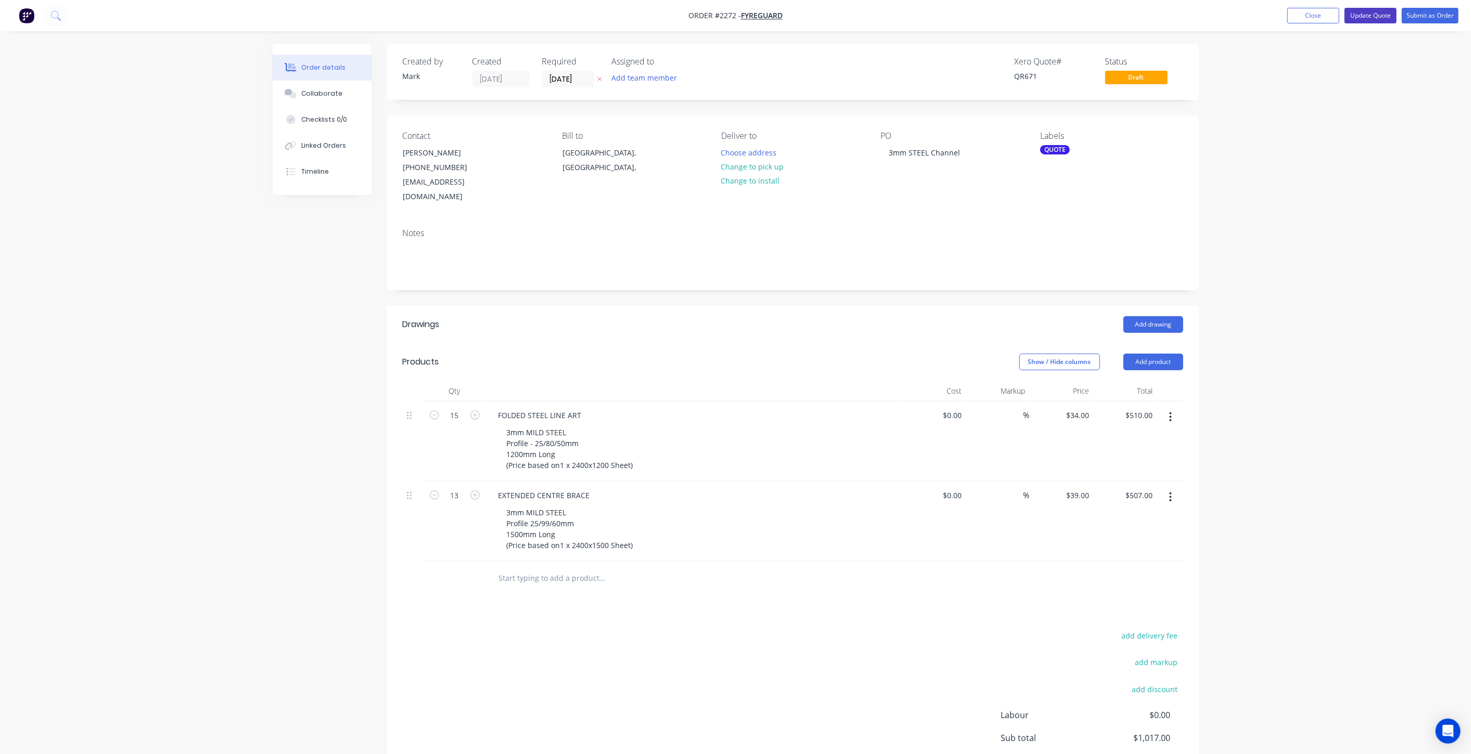
click at [1371, 16] on button "Update Quote" at bounding box center [1370, 16] width 52 height 16
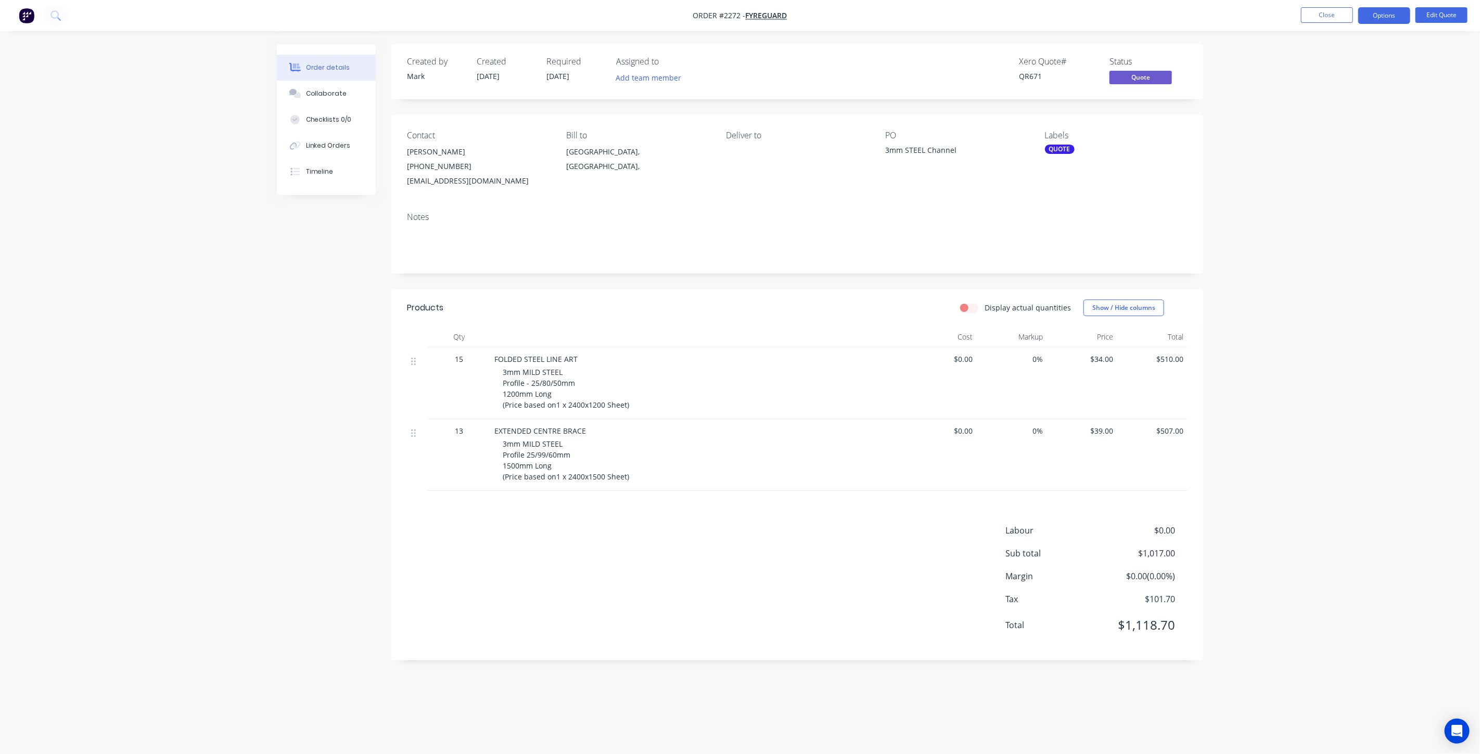
drag, startPoint x: 255, startPoint y: 372, endPoint x: 180, endPoint y: 39, distance: 341.6
click at [254, 367] on div "Order details Collaborate Checklists 0/0 Linked Orders Timeline Order details C…" at bounding box center [740, 377] width 1480 height 754
drag, startPoint x: 356, startPoint y: 366, endPoint x: 516, endPoint y: 367, distance: 159.2
click at [357, 366] on div "Created by Mark Created 03/09/25 Required 03/09/25 Assigned to Add team member …" at bounding box center [740, 360] width 926 height 632
click at [1259, 290] on div "Order details Collaborate Checklists 0/0 Linked Orders Timeline Order details C…" at bounding box center [740, 377] width 1480 height 754
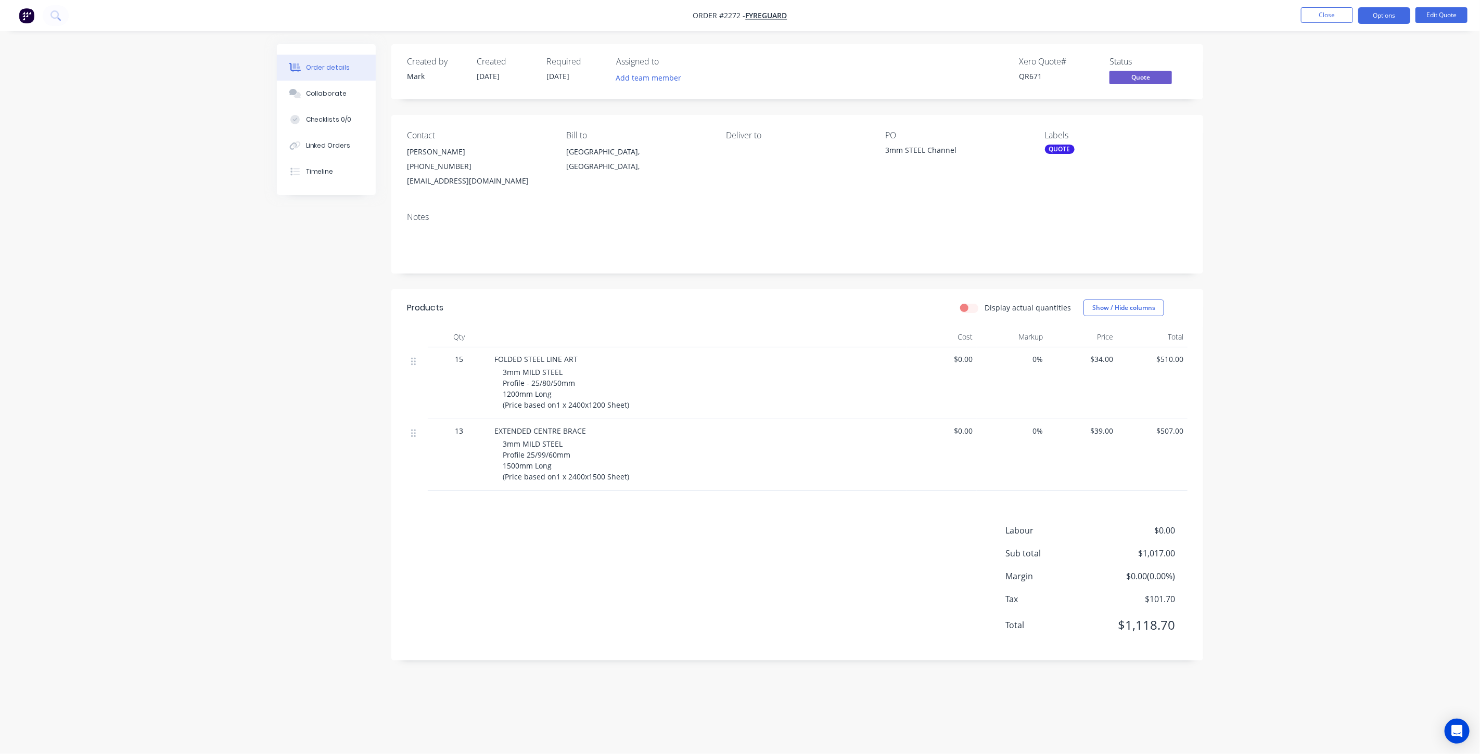
click at [1309, 245] on div "Order details Collaborate Checklists 0/0 Linked Orders Timeline Order details C…" at bounding box center [740, 377] width 1480 height 754
drag, startPoint x: 1304, startPoint y: 250, endPoint x: 1314, endPoint y: 229, distance: 23.7
click at [1304, 247] on div "Order details Collaborate Checklists 0/0 Linked Orders Timeline Order details C…" at bounding box center [740, 377] width 1480 height 754
click at [1442, 19] on button "Edit Quote" at bounding box center [1441, 15] width 52 height 16
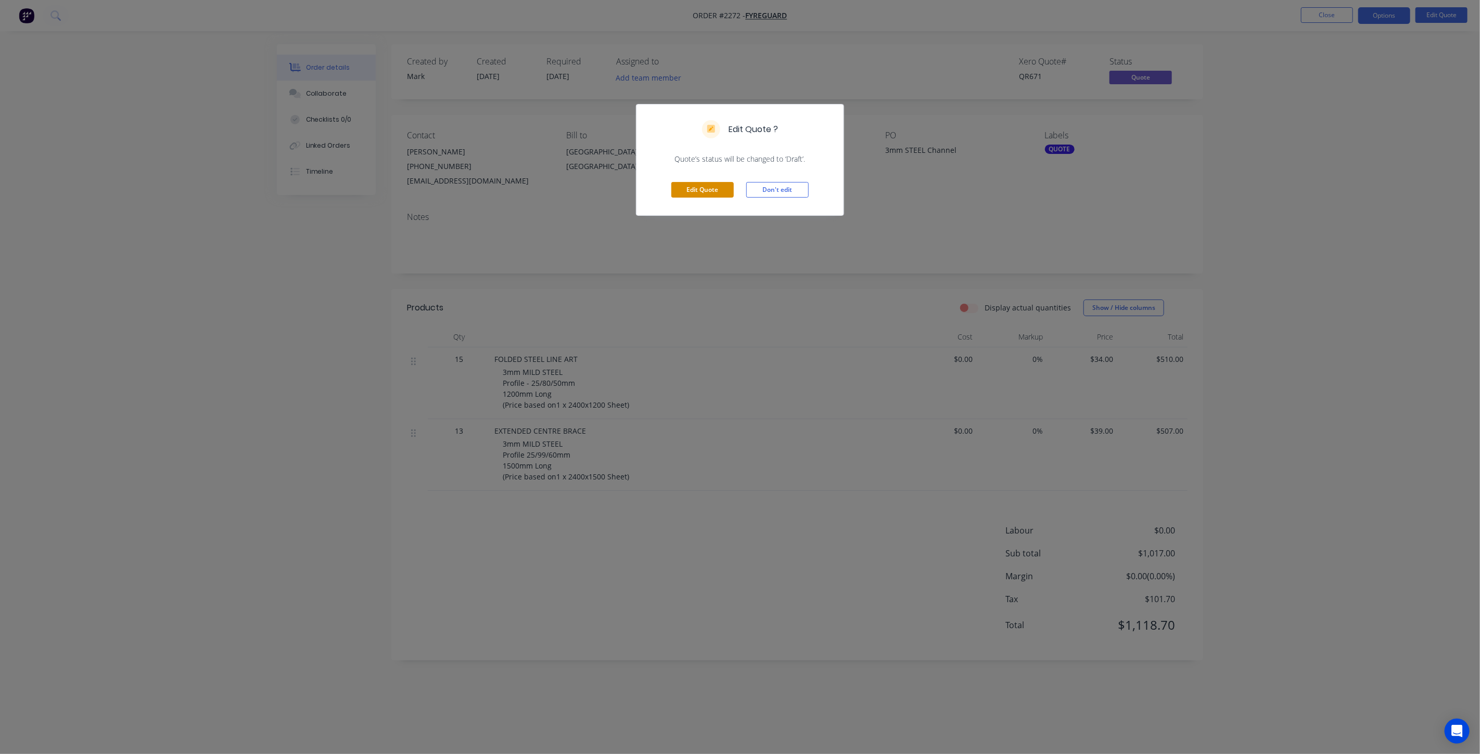
click at [710, 197] on div "Edit Quote Don't edit" at bounding box center [739, 189] width 207 height 51
click at [708, 190] on button "Edit Quote" at bounding box center [702, 190] width 62 height 16
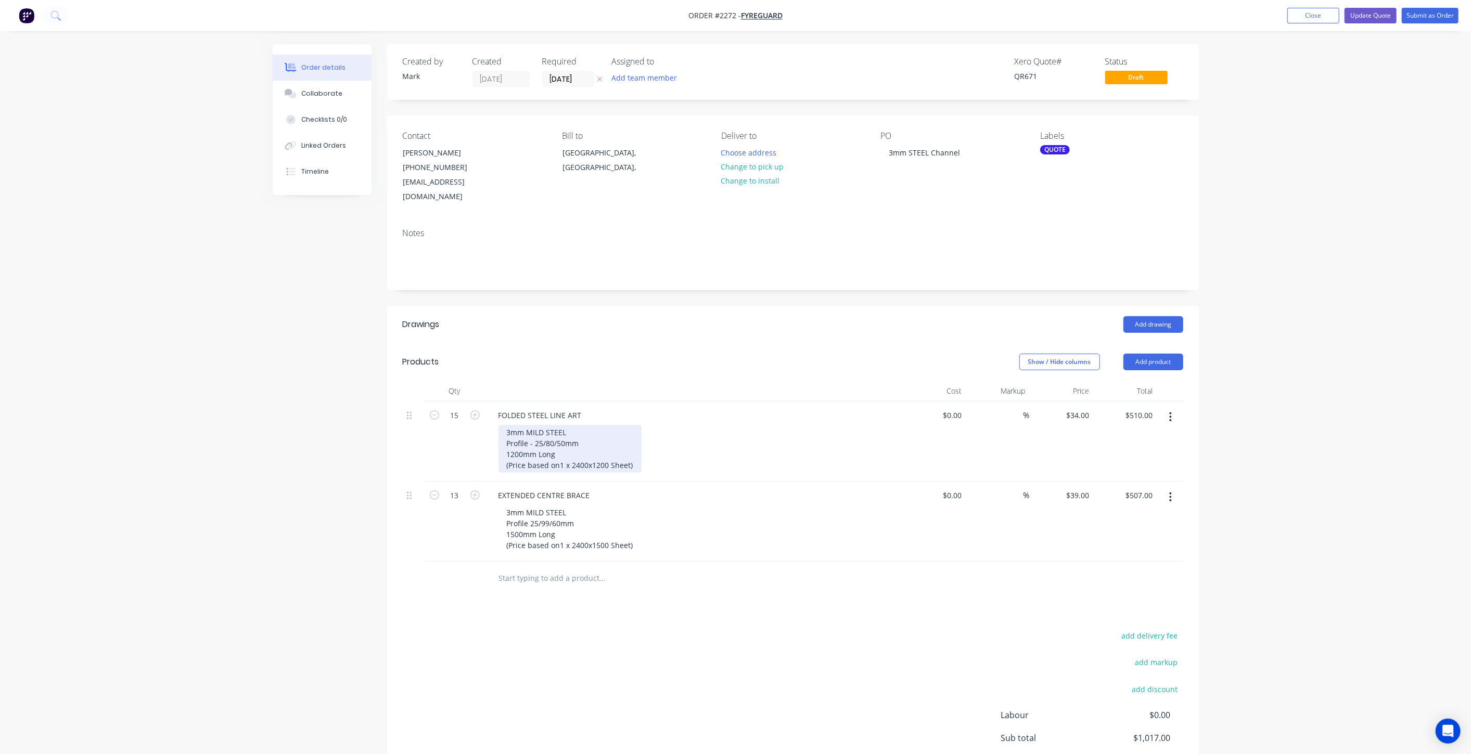
drag, startPoint x: 634, startPoint y: 450, endPoint x: 642, endPoint y: 462, distance: 14.6
click at [634, 450] on div "3mm MILD STEEL Profile - 25/80/50mm 1200mm Long (Price based on1 x 2400x1200 Sh…" at bounding box center [569, 449] width 143 height 48
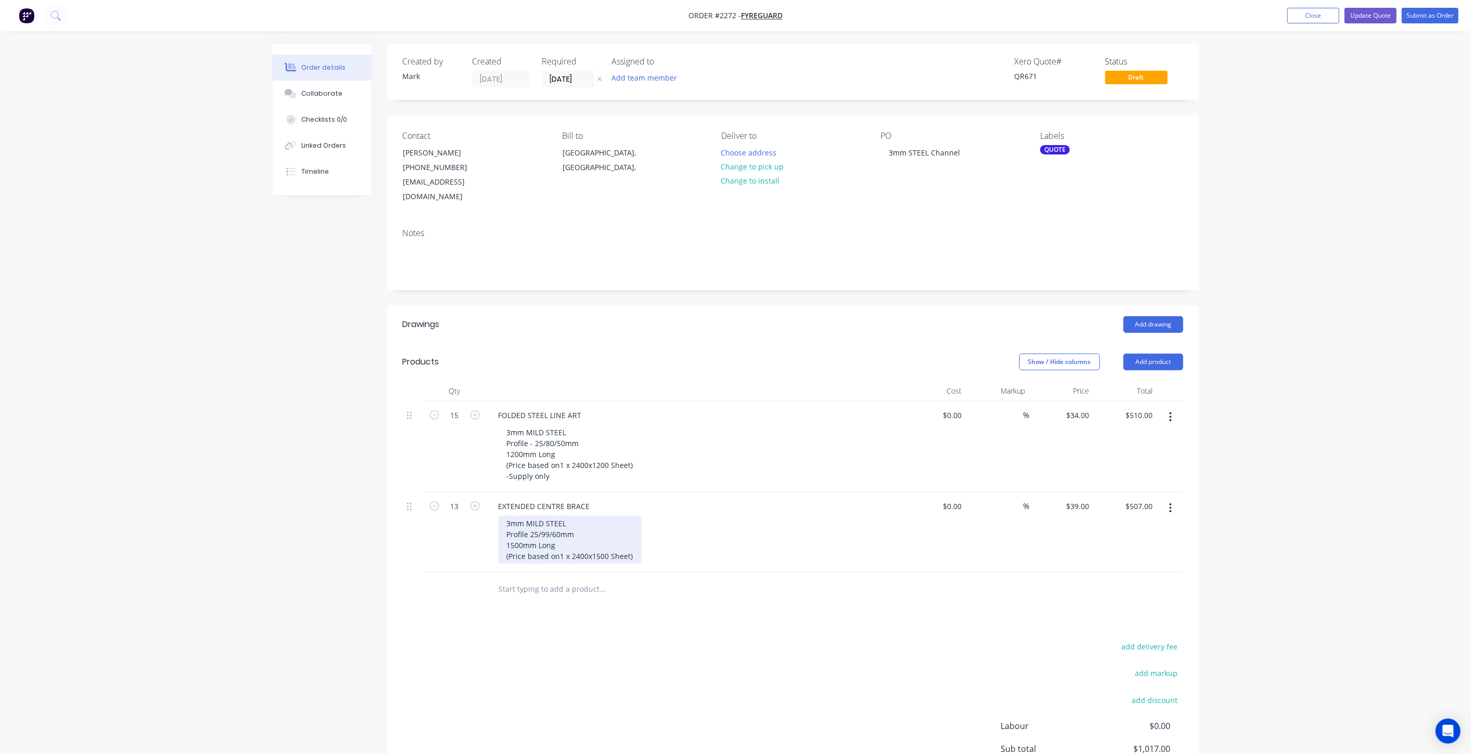
click at [635, 541] on div "3mm MILD STEEL Profile 25/99/60mm 1500mm Long (Price based on1 x 2400x1500 Shee…" at bounding box center [569, 540] width 143 height 48
click at [1297, 322] on div "Order details Collaborate Checklists 0/0 Linked Orders Timeline Order details C…" at bounding box center [735, 441] width 1471 height 883
click at [1362, 11] on button "Update Quote" at bounding box center [1370, 16] width 52 height 16
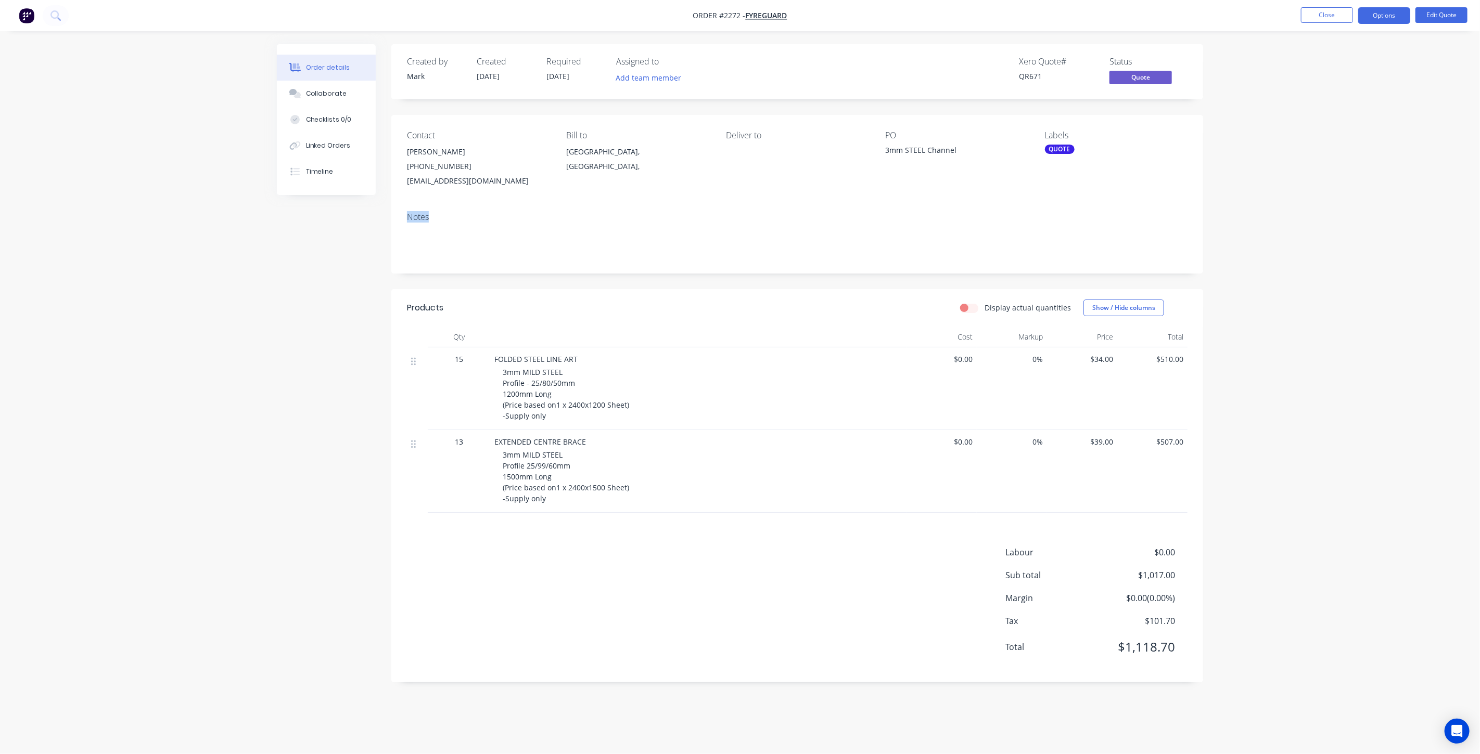
drag, startPoint x: 1300, startPoint y: 203, endPoint x: 1316, endPoint y: 197, distance: 17.5
click at [1301, 204] on div "Order details Collaborate Checklists 0/0 Linked Orders Timeline Order details C…" at bounding box center [740, 377] width 1480 height 754
click at [1312, 176] on div "Order details Collaborate Checklists 0/0 Linked Orders Timeline Order details C…" at bounding box center [740, 377] width 1480 height 754
click at [1336, 78] on div "Order details Collaborate Checklists 0/0 Linked Orders Timeline Order details C…" at bounding box center [740, 377] width 1480 height 754
click at [508, 287] on div "Created by Mark Created 03/09/25 Required 03/09/25 Assigned to Add team member …" at bounding box center [797, 363] width 812 height 638
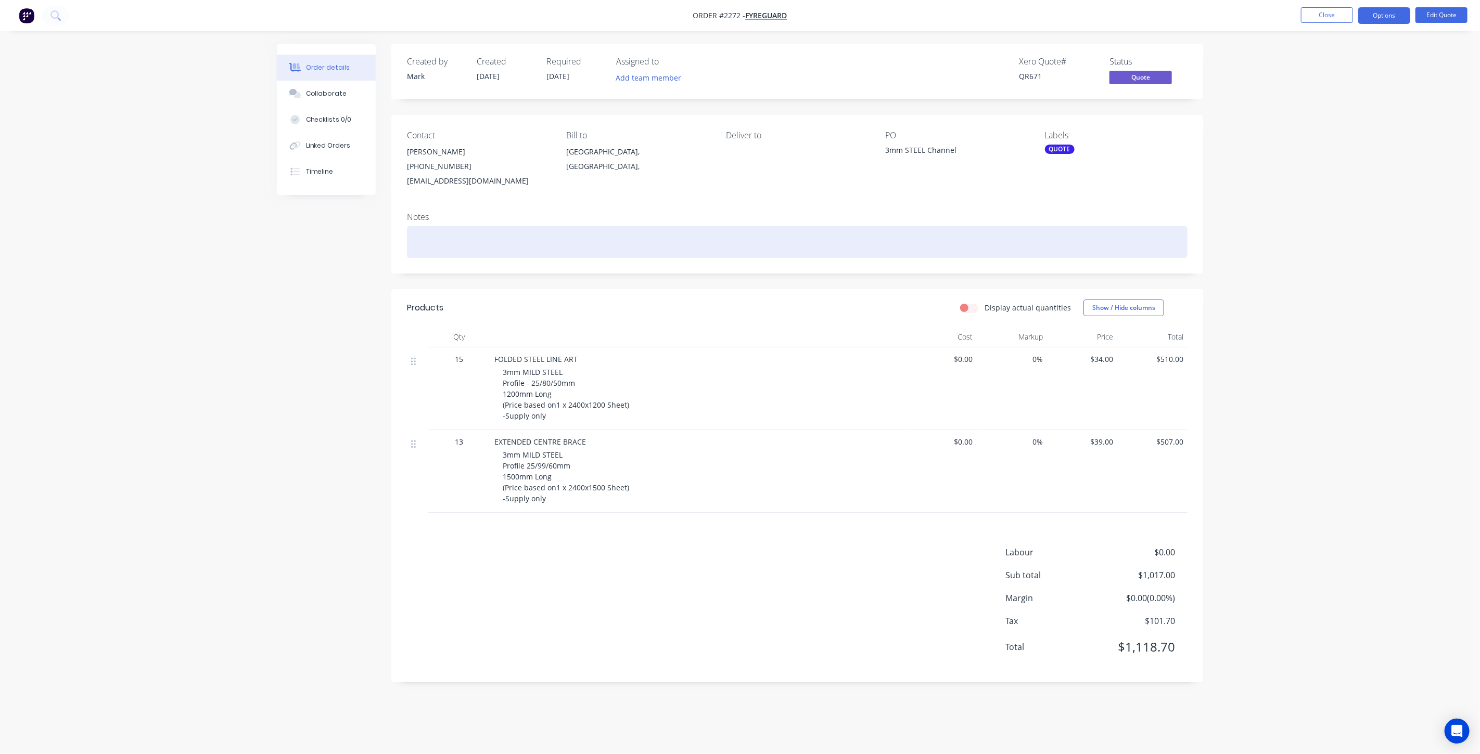
click at [477, 240] on div at bounding box center [797, 242] width 780 height 32
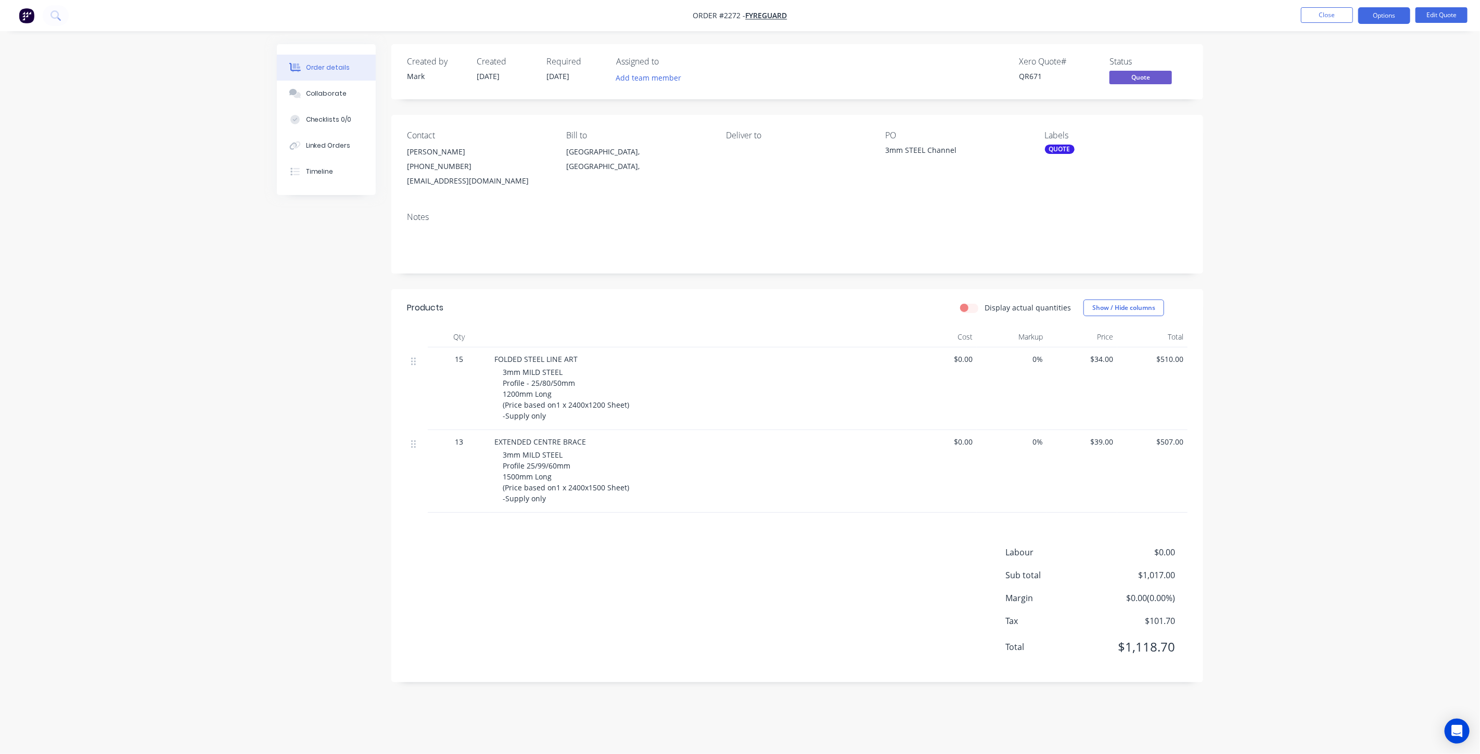
click at [1310, 197] on div "Order details Collaborate Checklists 0/0 Linked Orders Timeline Order details C…" at bounding box center [740, 377] width 1480 height 754
drag, startPoint x: 1322, startPoint y: 146, endPoint x: 1317, endPoint y: 35, distance: 110.9
click at [1322, 146] on div "Order details Collaborate Checklists 0/0 Linked Orders Timeline Order details C…" at bounding box center [740, 377] width 1480 height 754
click at [1333, 14] on button "Close" at bounding box center [1327, 15] width 52 height 16
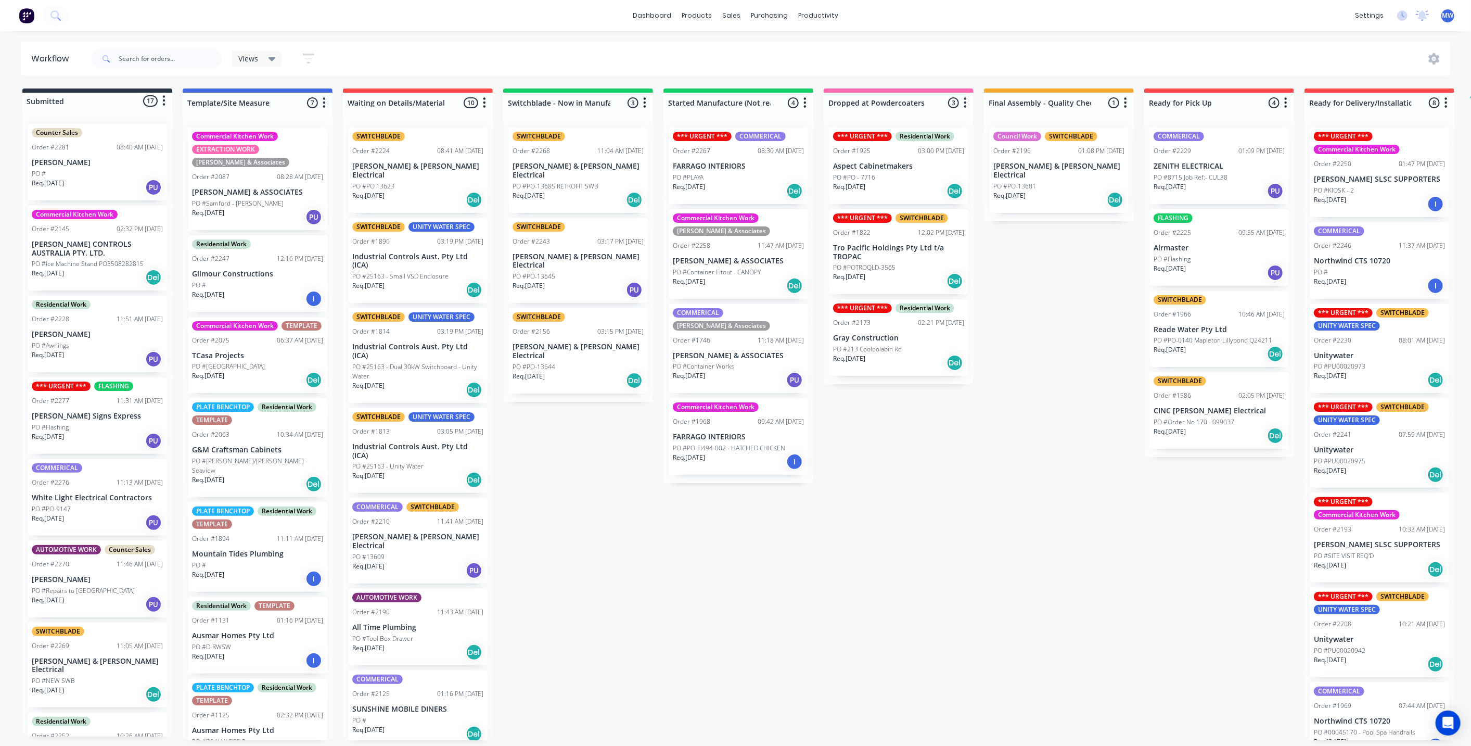
click at [639, 513] on div "Submitted 17 Status colour #273444 hex #273444 Save Cancel Summaries Total orde…" at bounding box center [859, 413] width 1735 height 651
click at [585, 446] on div "Submitted 17 Status colour #273444 hex #273444 Save Cancel Summaries Total orde…" at bounding box center [859, 413] width 1735 height 651
click at [117, 171] on div "PO #" at bounding box center [97, 173] width 131 height 9
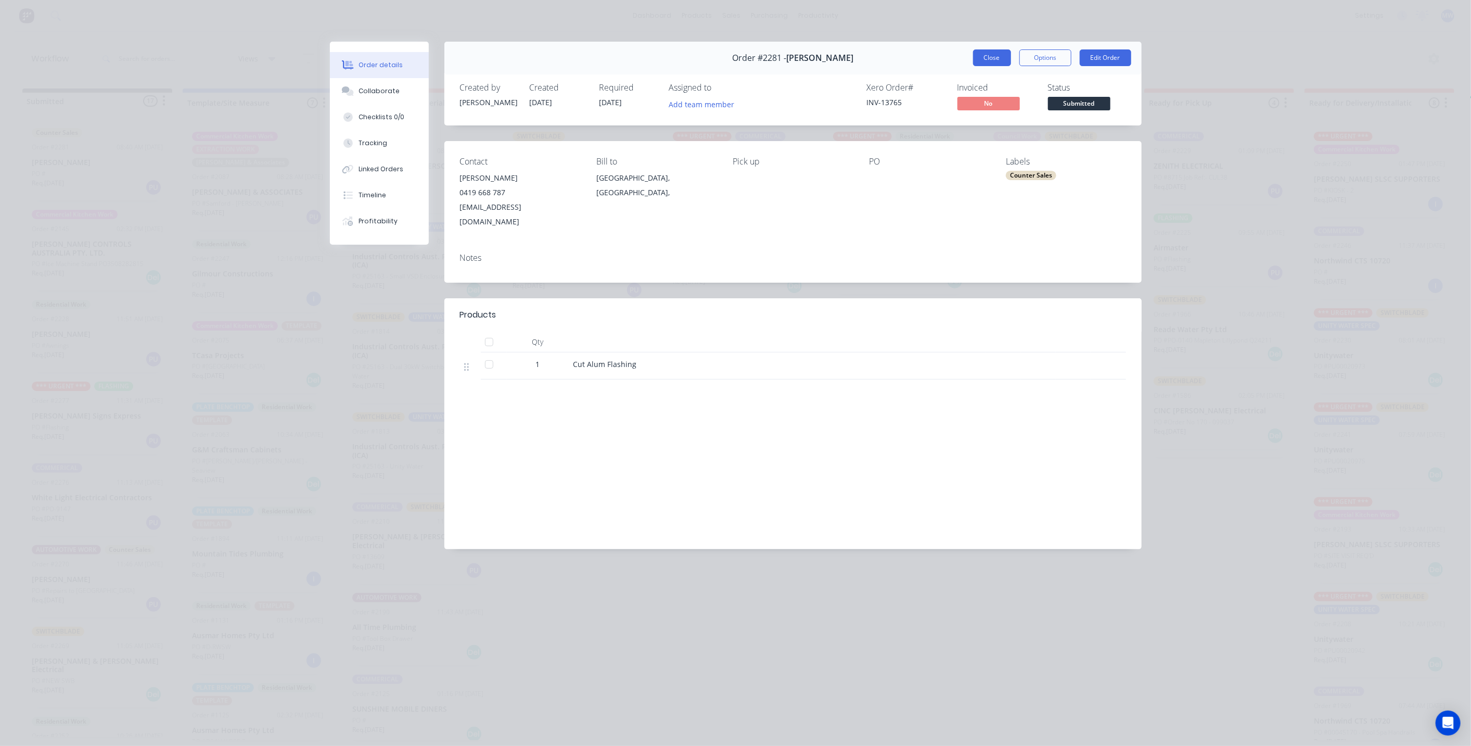
click at [991, 56] on button "Close" at bounding box center [992, 57] width 38 height 17
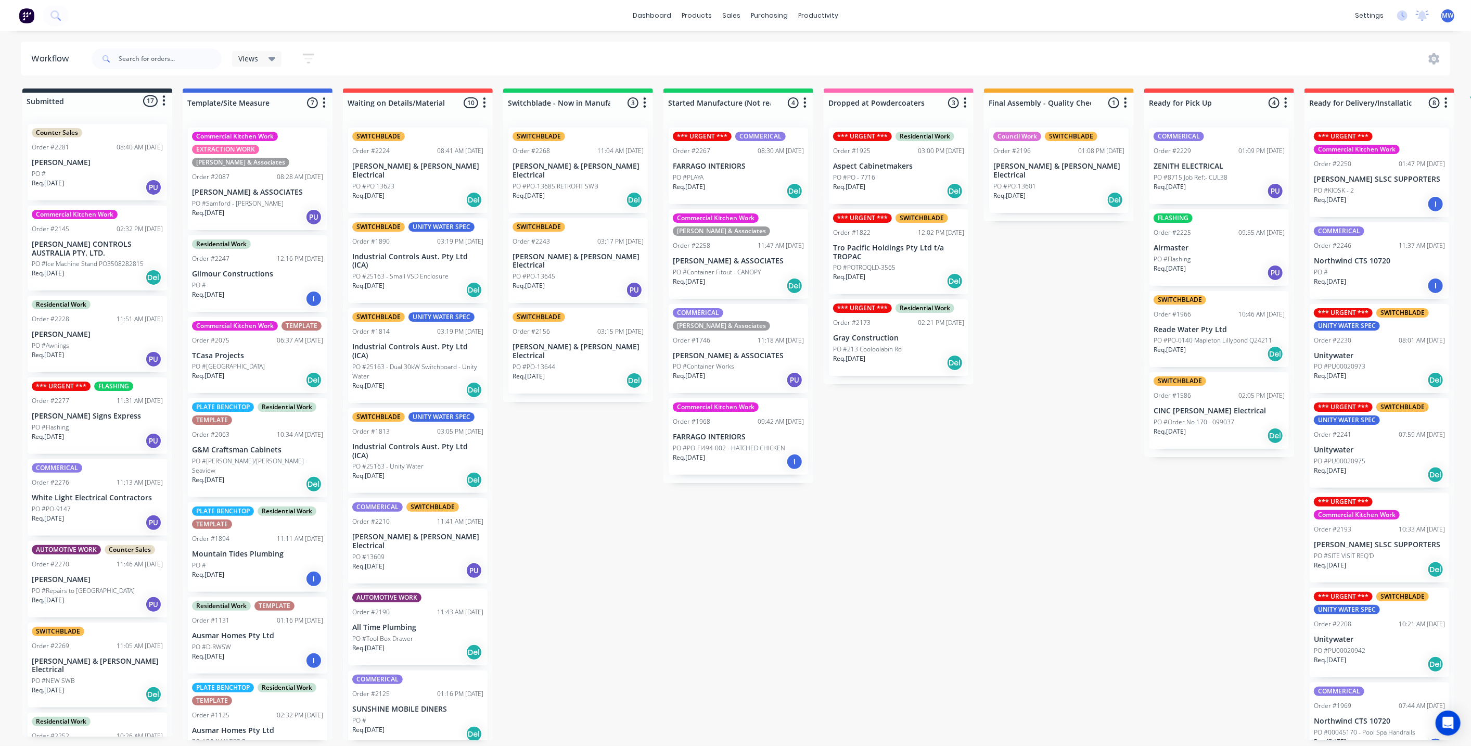
click at [652, 443] on div "Submitted 17 Status colour #273444 hex #273444 Save Cancel Summaries Total orde…" at bounding box center [859, 413] width 1735 height 651
click at [598, 518] on div "Submitted 17 Status colour #273444 hex #273444 Save Cancel Summaries Total orde…" at bounding box center [859, 413] width 1735 height 651
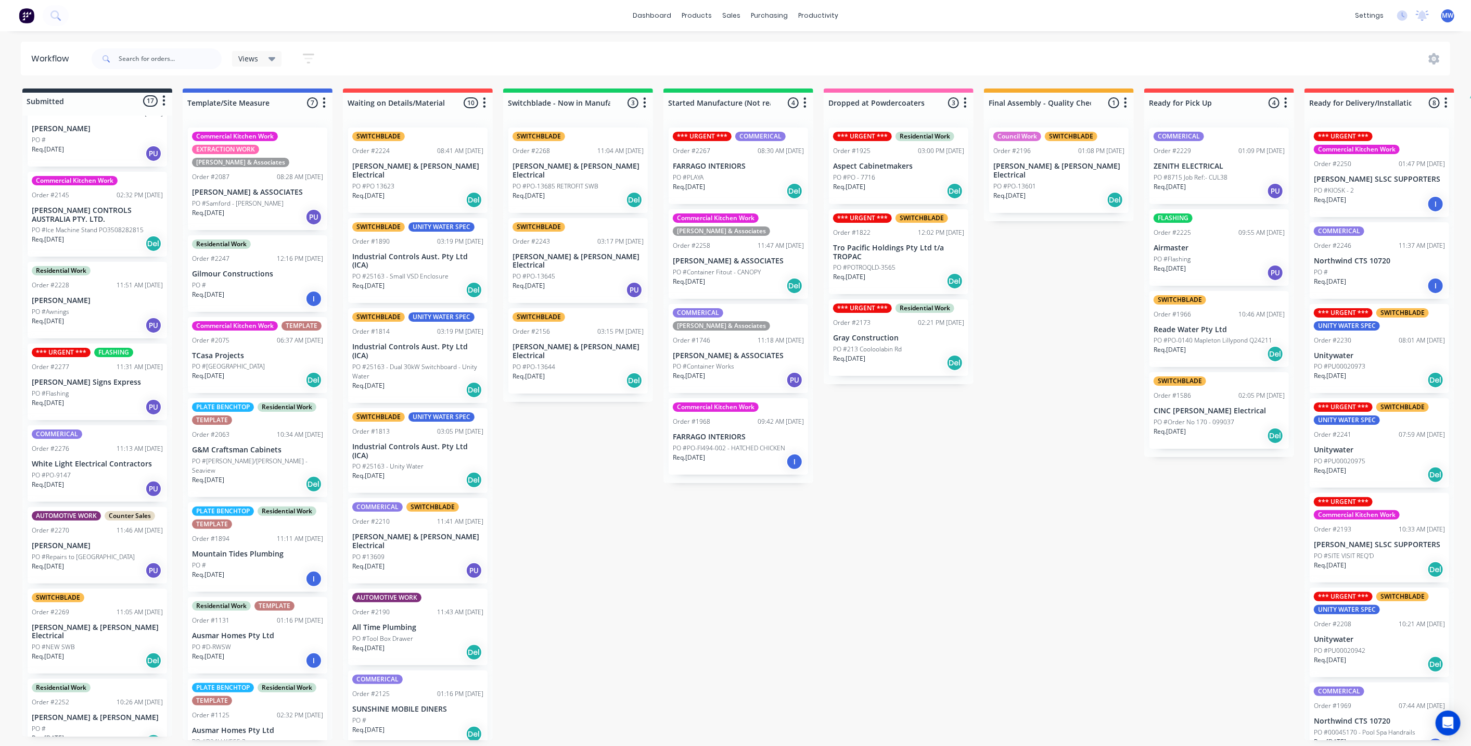
scroll to position [58, 0]
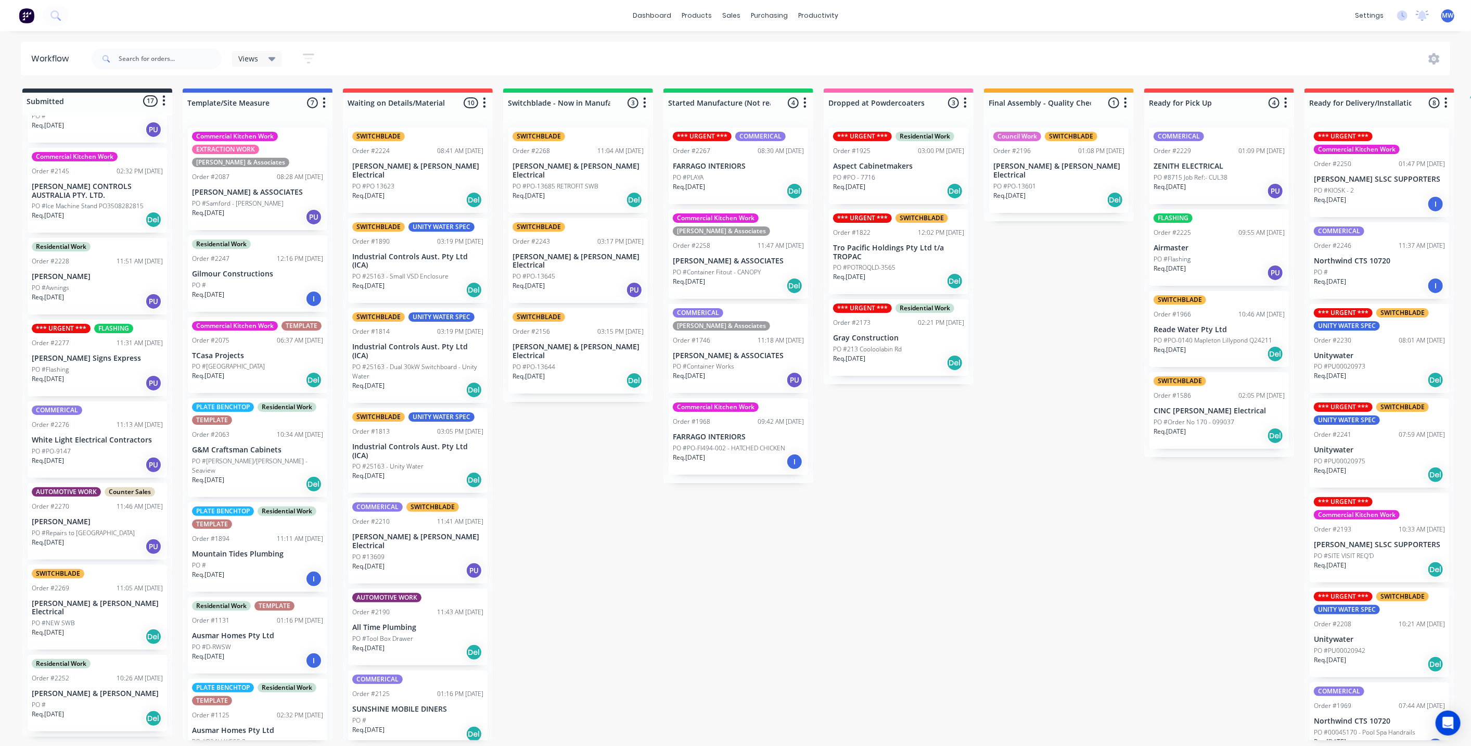
click at [81, 355] on p "[PERSON_NAME] Signs Express" at bounding box center [97, 358] width 131 height 9
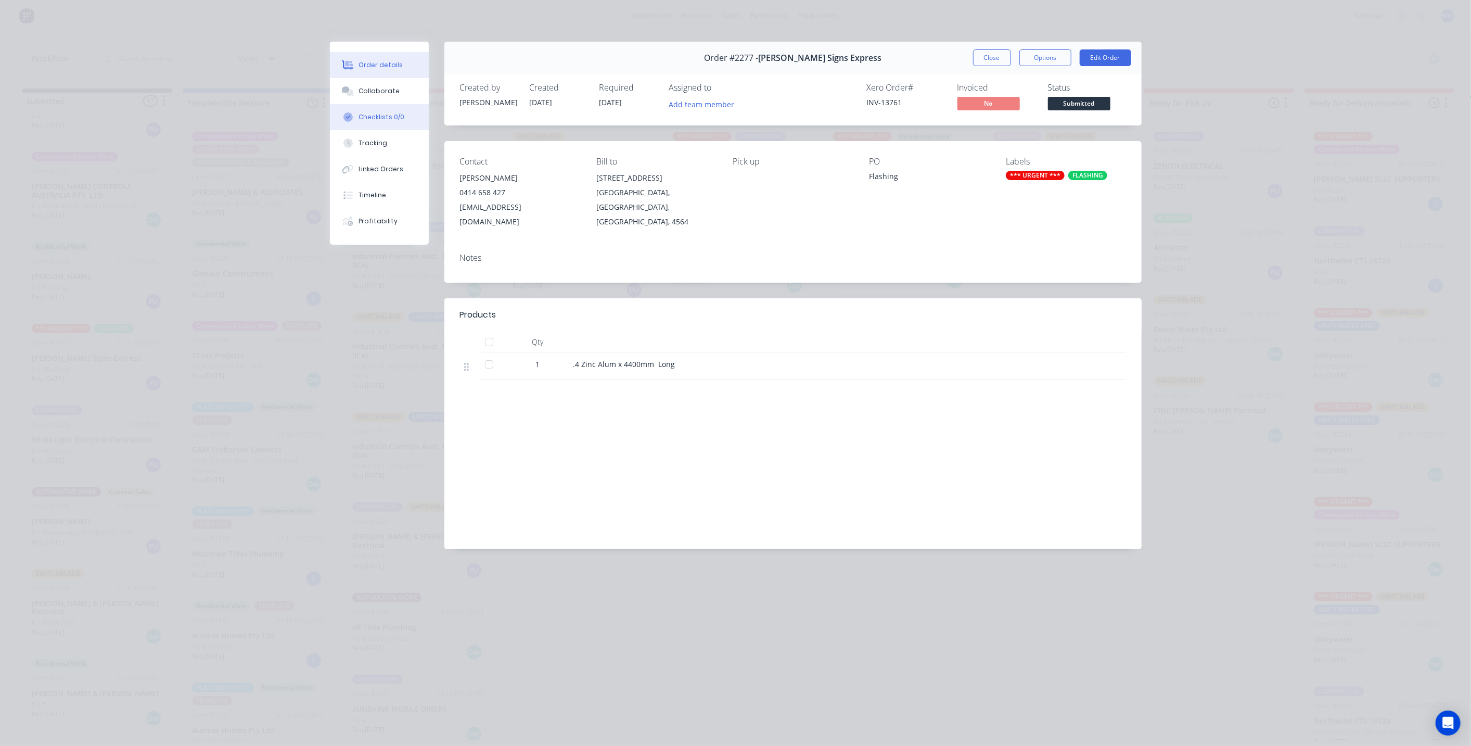
click at [385, 105] on button "Checklists 0/0" at bounding box center [379, 117] width 99 height 26
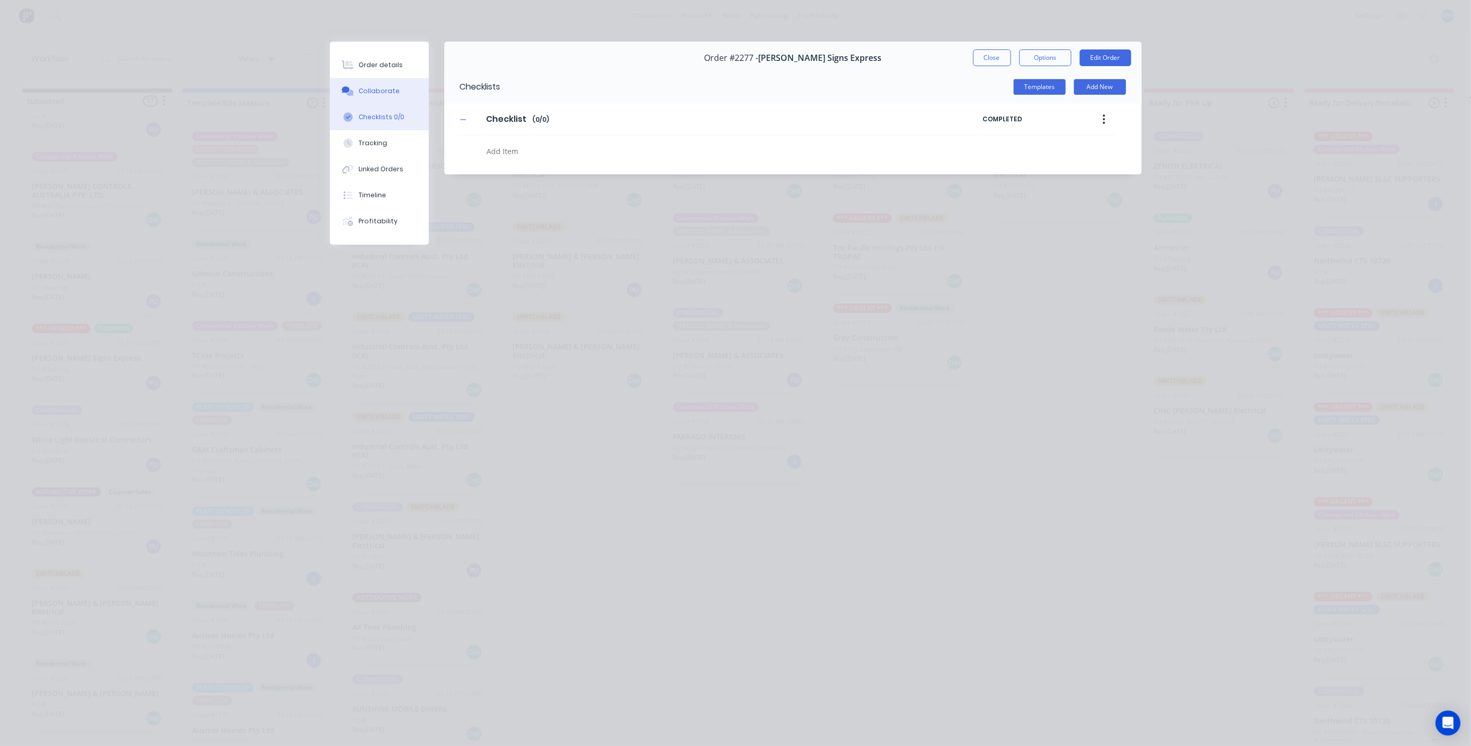
click at [380, 87] on div "Collaborate" at bounding box center [378, 90] width 41 height 9
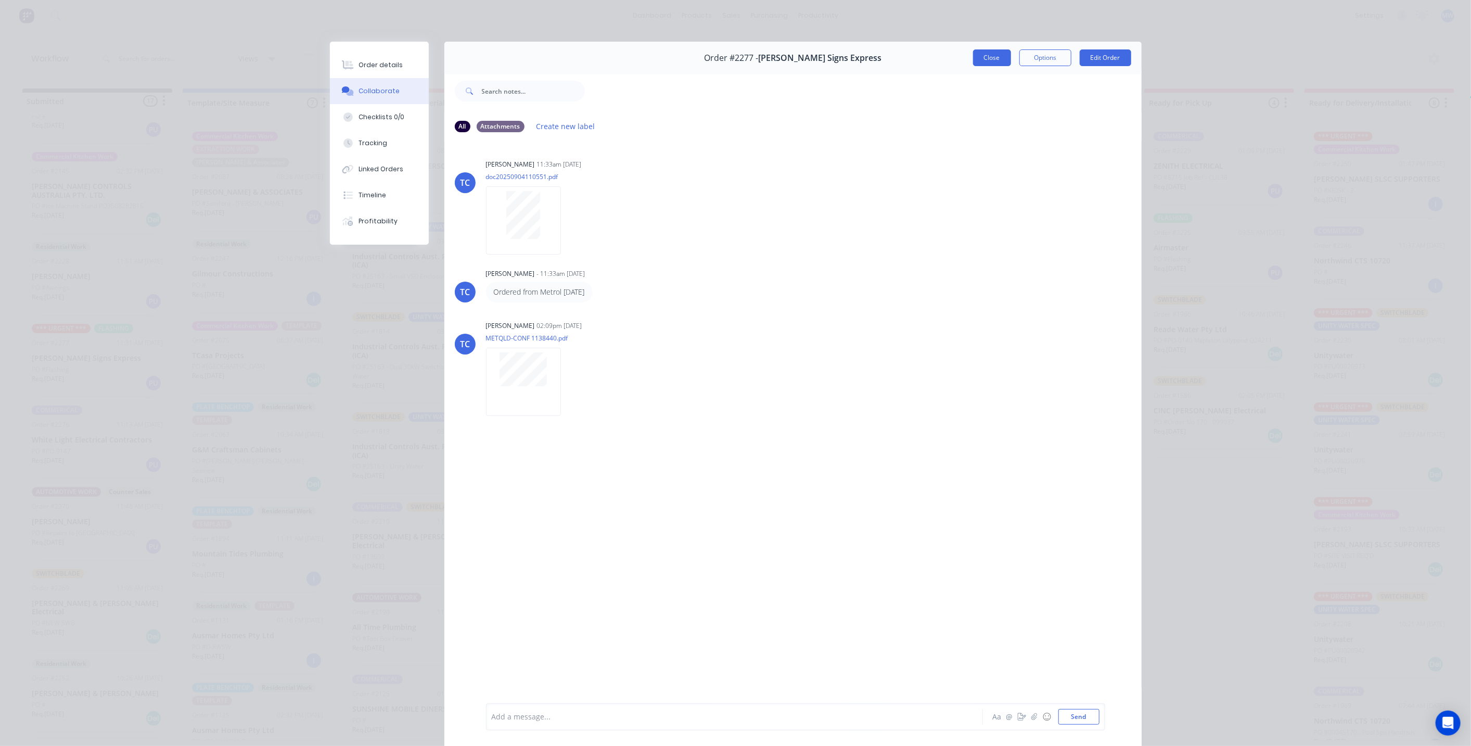
click at [981, 63] on button "Close" at bounding box center [992, 57] width 38 height 17
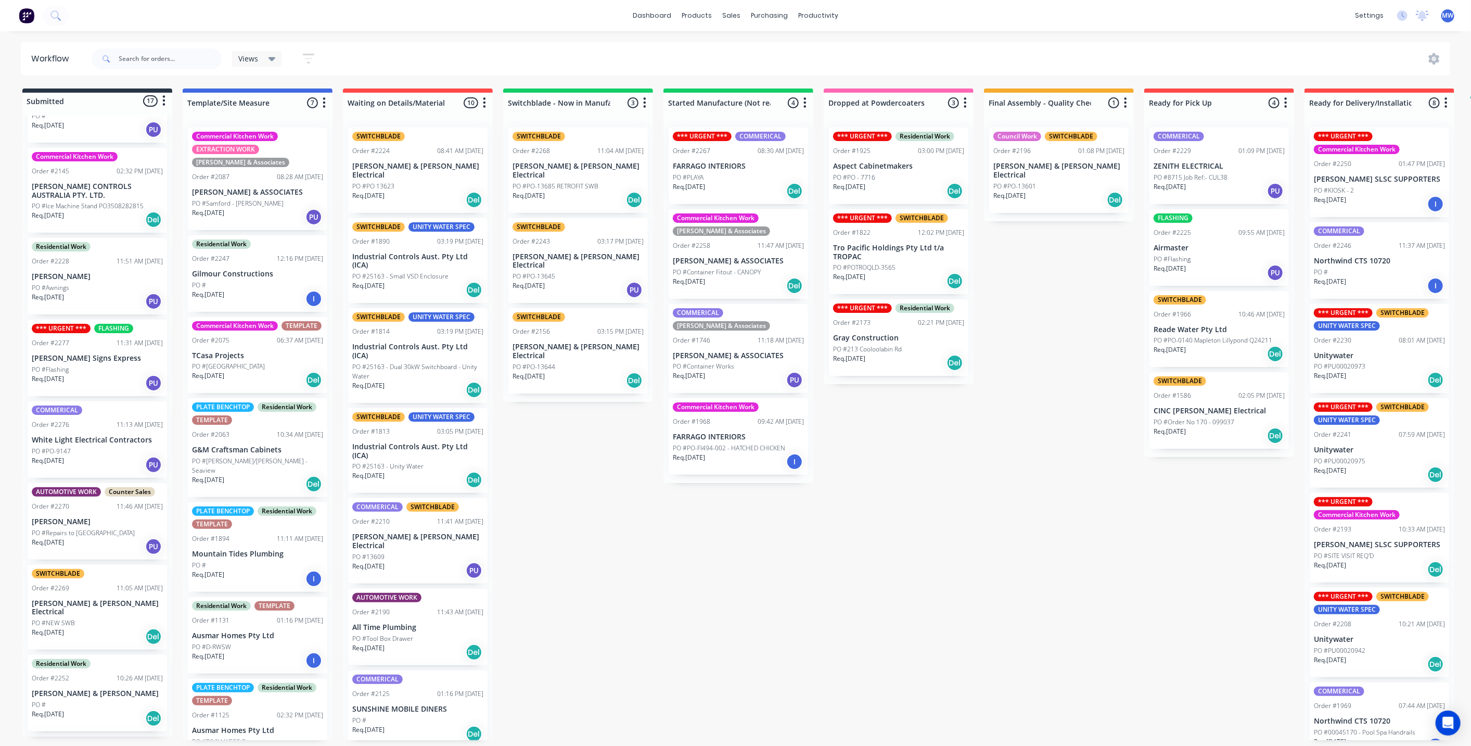
click at [587, 472] on div "Submitted 17 Status colour #273444 hex #273444 Save Cancel Summaries Total orde…" at bounding box center [859, 413] width 1735 height 651
click at [82, 290] on div "PO #Awnings" at bounding box center [97, 287] width 131 height 9
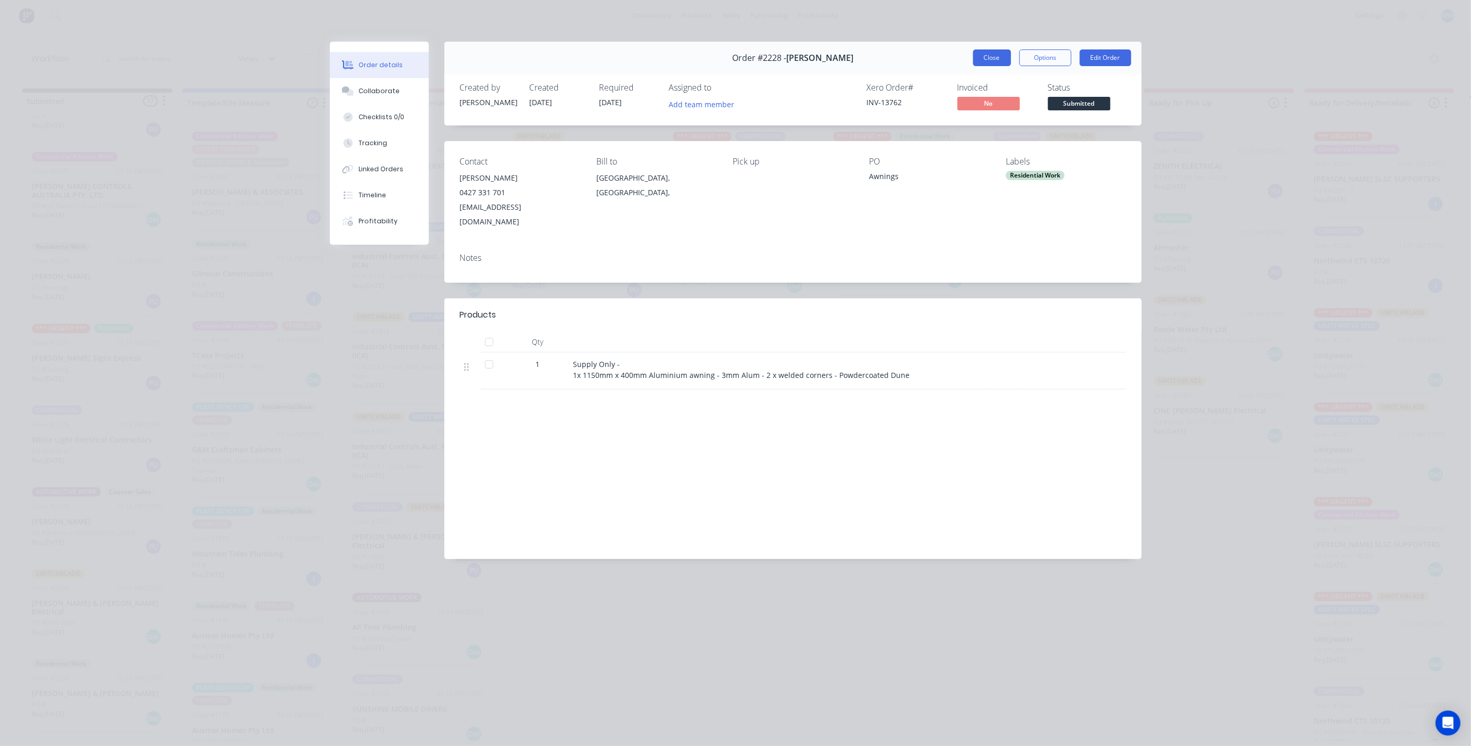
click at [999, 60] on button "Close" at bounding box center [992, 57] width 38 height 17
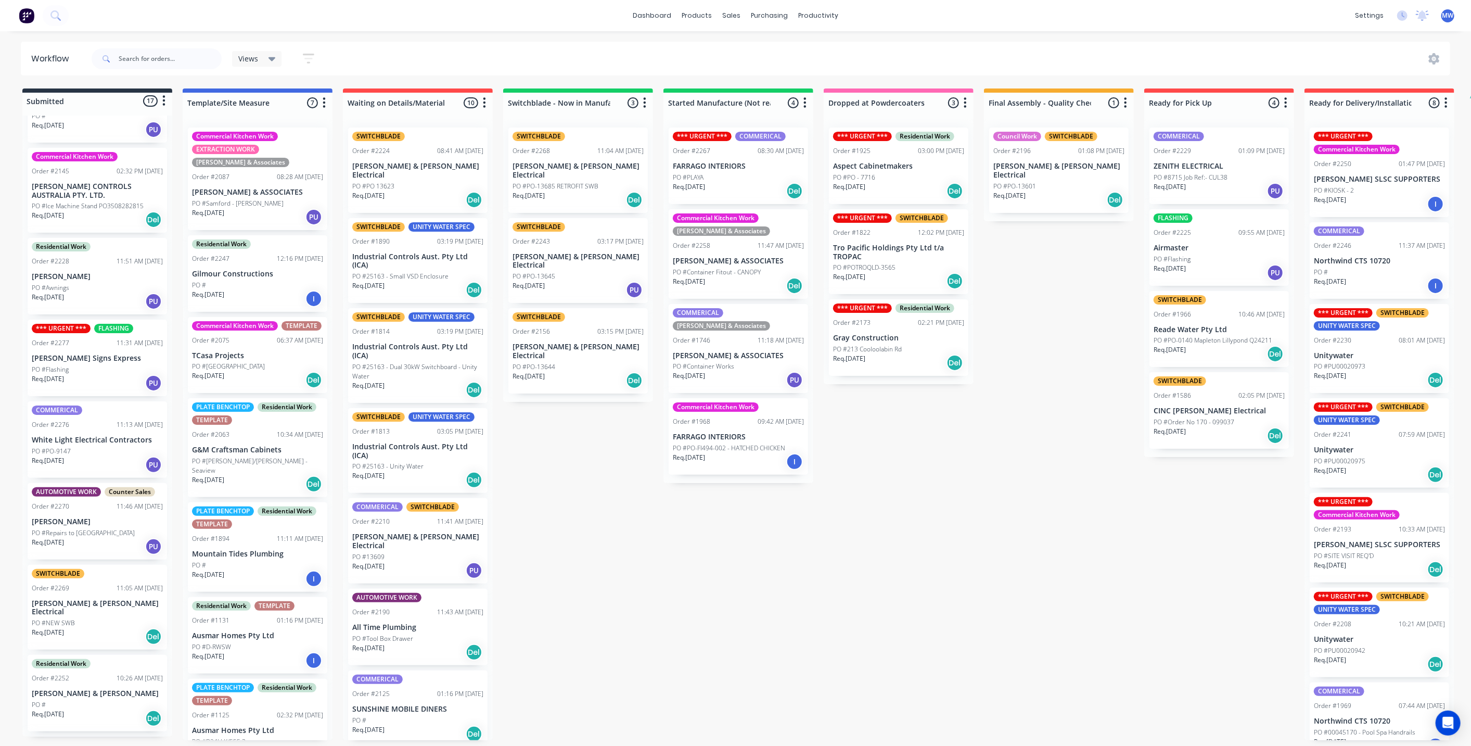
click at [805, 602] on div "Submitted 17 Status colour #273444 hex #273444 Save Cancel Summaries Total orde…" at bounding box center [859, 413] width 1735 height 651
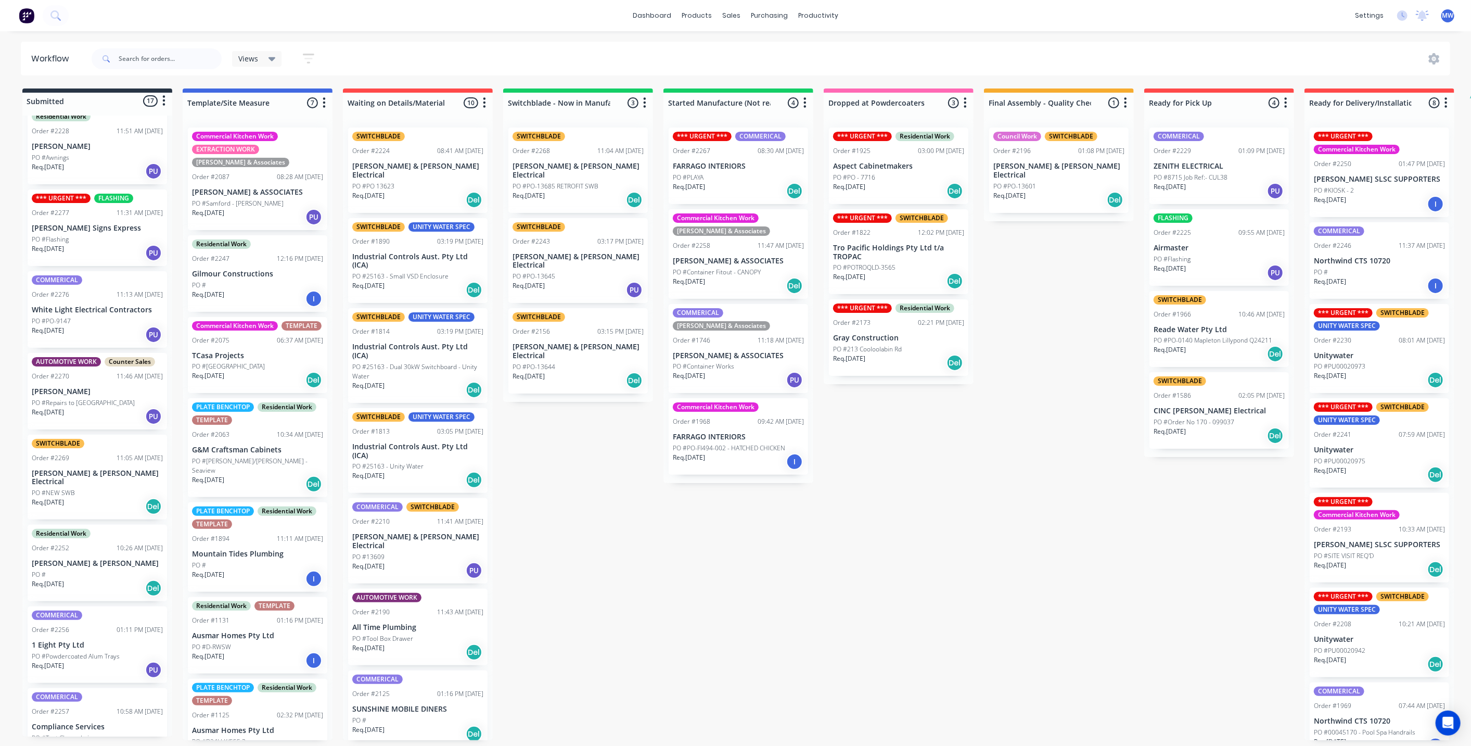
scroll to position [289, 0]
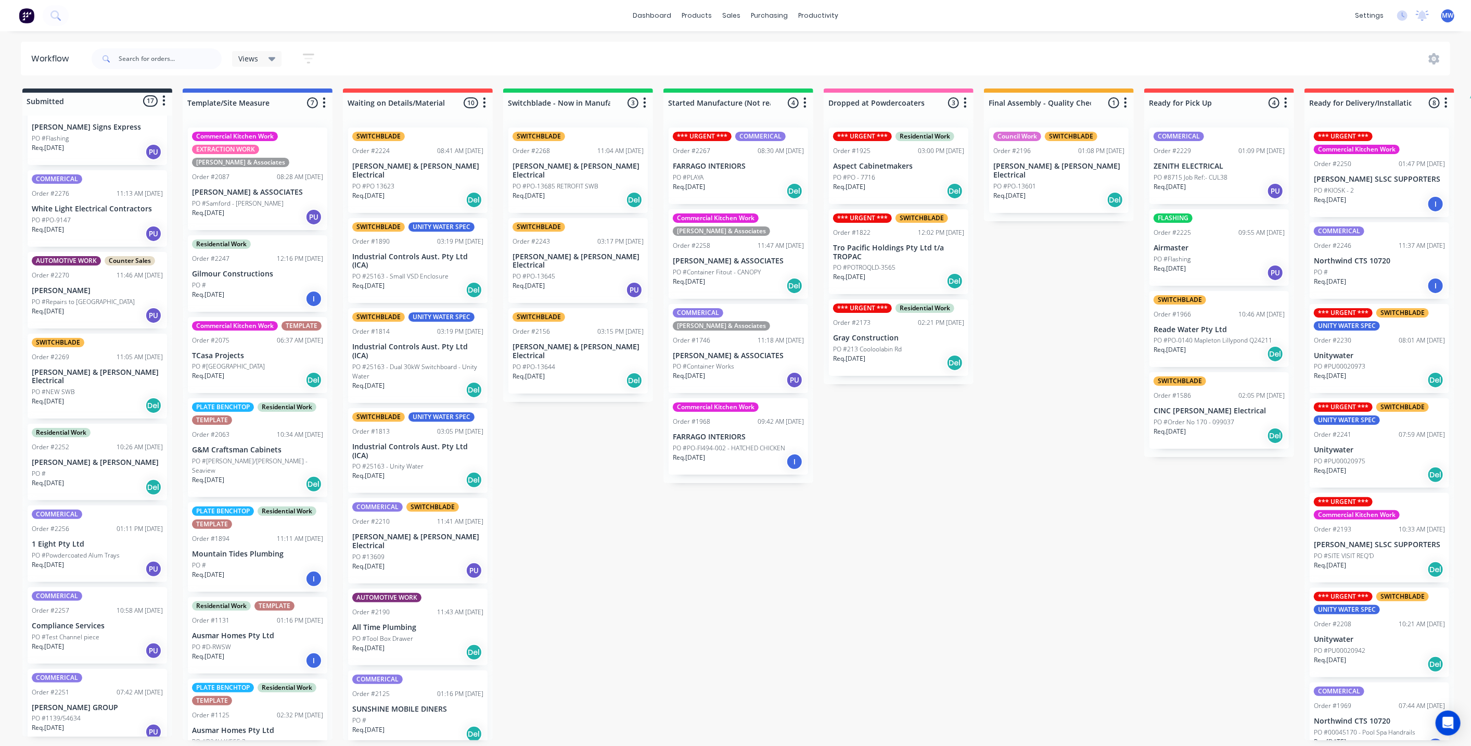
click at [80, 230] on div "Req. 04/09/25 PU" at bounding box center [97, 234] width 131 height 18
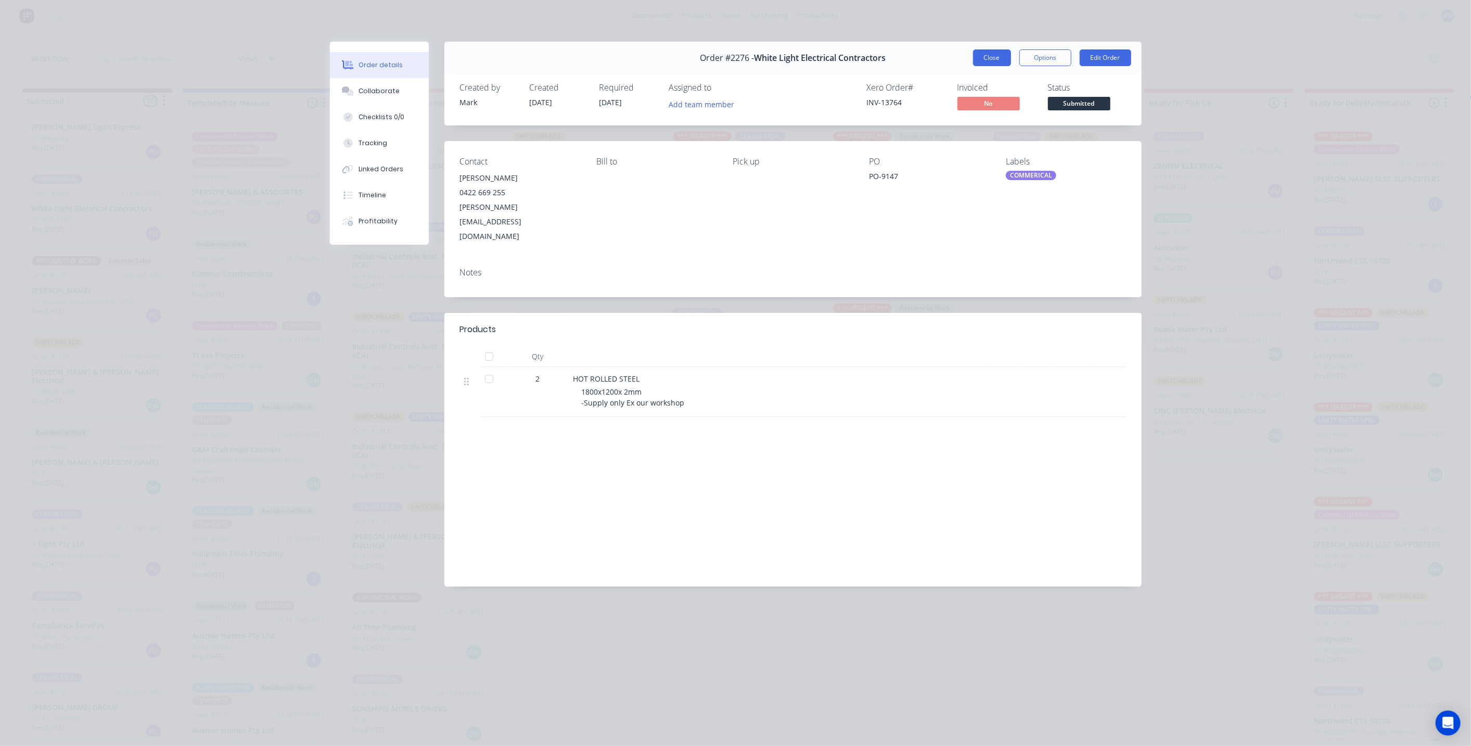
click at [991, 56] on button "Close" at bounding box center [992, 57] width 38 height 17
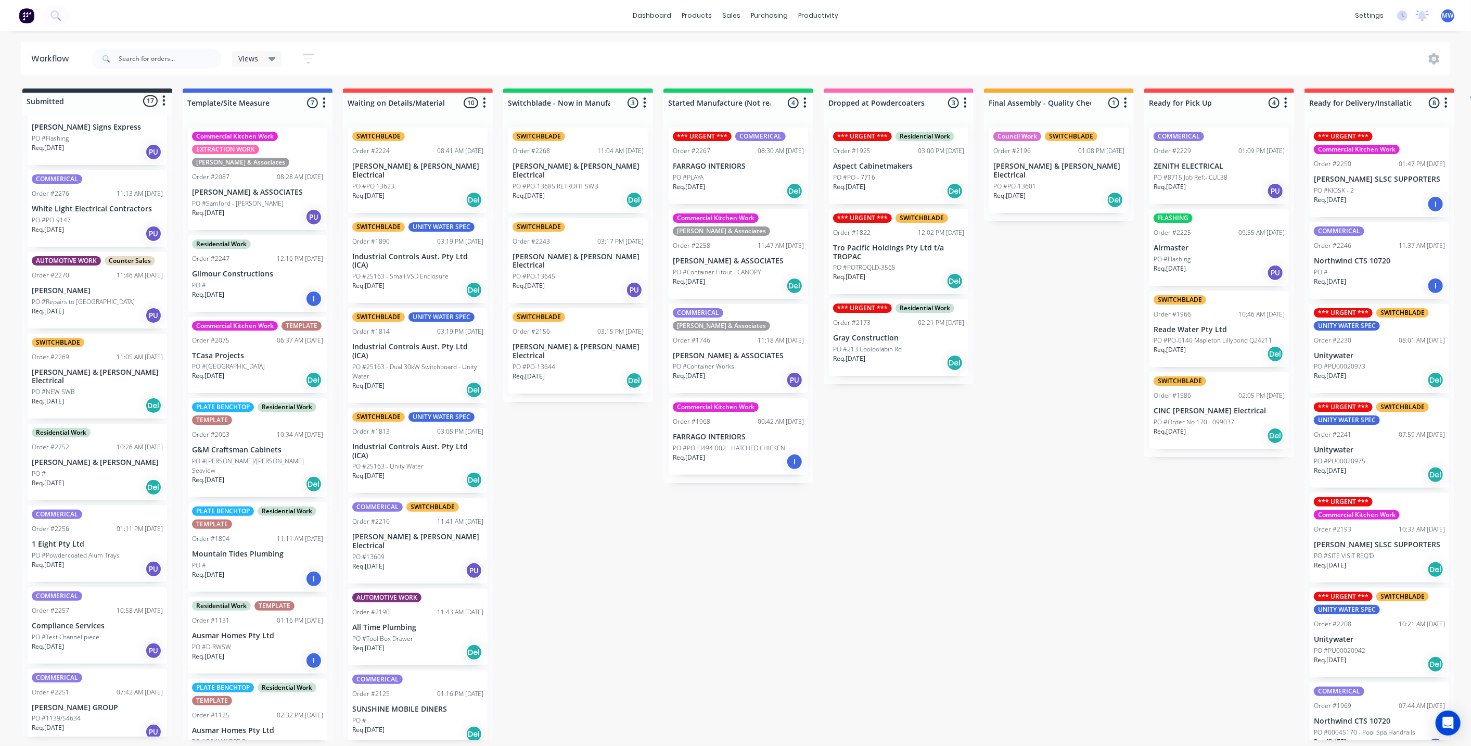
click at [527, 526] on div "Submitted 17 Status colour #273444 hex #273444 Save Cancel Summaries Total orde…" at bounding box center [859, 413] width 1735 height 651
click at [580, 530] on div "Submitted 17 Status colour #273444 hex #273444 Save Cancel Summaries Total orde…" at bounding box center [859, 413] width 1735 height 651
click at [676, 558] on div "Submitted 17 Status colour #273444 hex #273444 Save Cancel Summaries Total orde…" at bounding box center [859, 413] width 1735 height 651
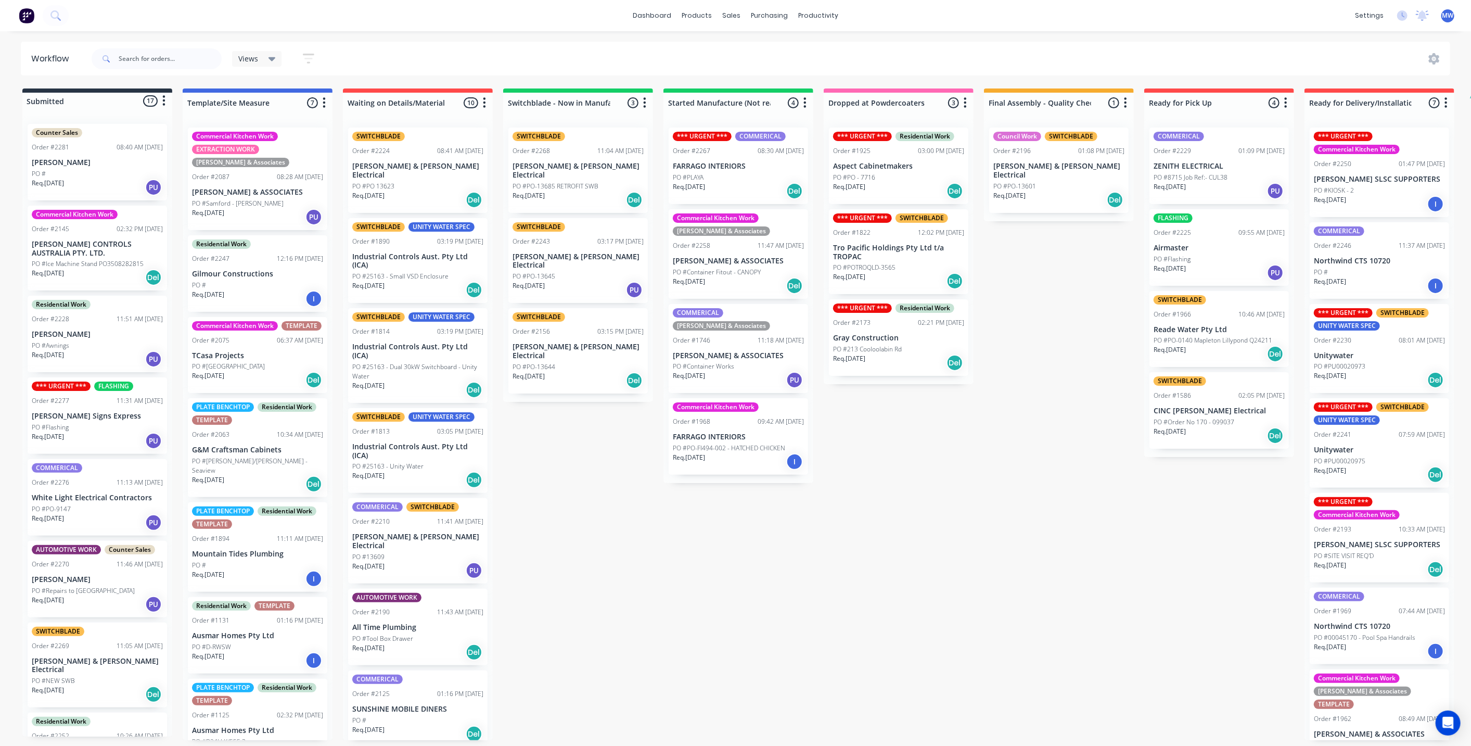
click at [606, 501] on div "Submitted 17 Status colour #273444 hex #273444 Save Cancel Summaries Total orde…" at bounding box center [859, 413] width 1735 height 651
click at [785, 536] on div "Submitted 17 Status colour #273444 hex #273444 Save Cancel Summaries Total orde…" at bounding box center [859, 413] width 1735 height 651
click at [957, 434] on div "Submitted 17 Status colour #273444 hex #273444 Save Cancel Summaries Total orde…" at bounding box center [859, 413] width 1735 height 651
click at [812, 554] on div "Submitted 17 Status colour #273444 hex #273444 Save Cancel Summaries Total orde…" at bounding box center [859, 413] width 1735 height 651
drag, startPoint x: 984, startPoint y: 523, endPoint x: 984, endPoint y: 514, distance: 9.9
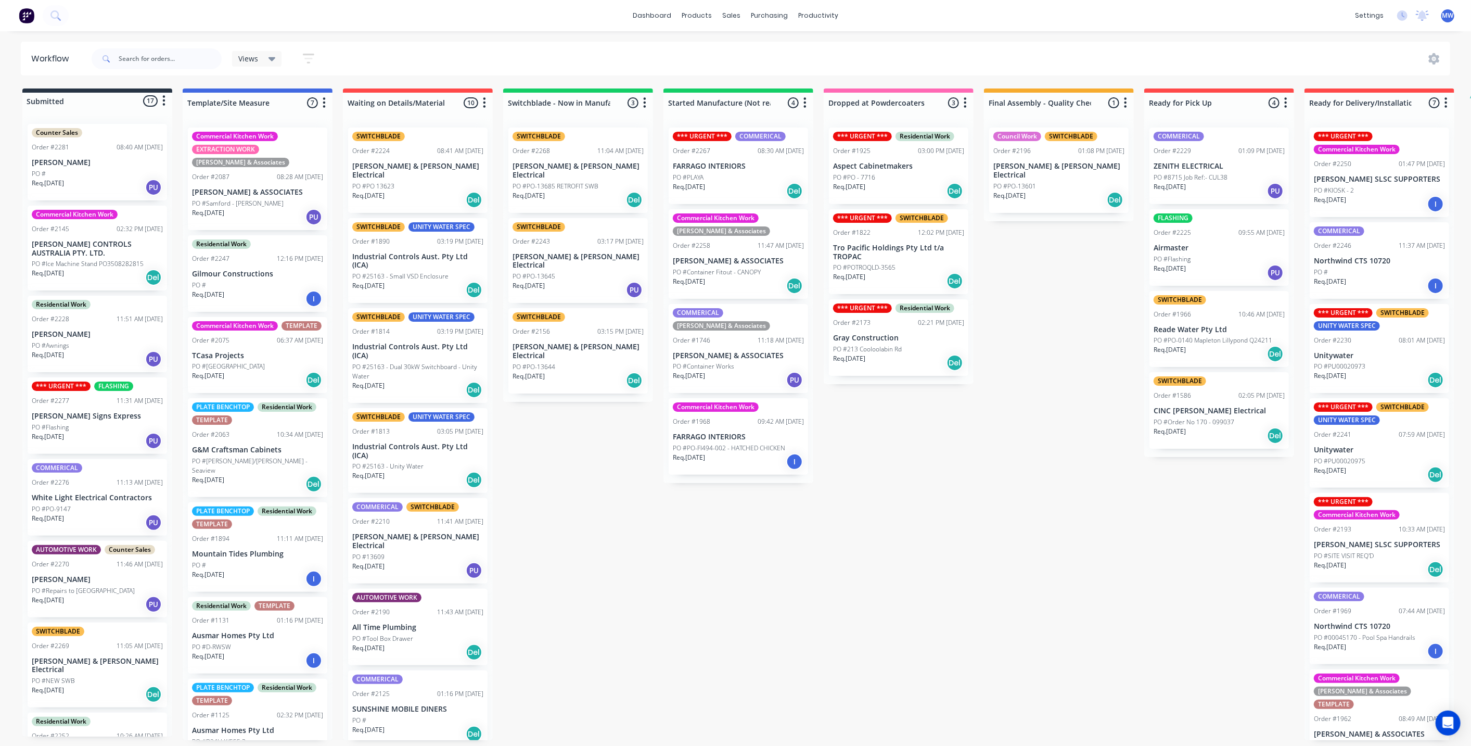
click at [984, 523] on div "Submitted 17 Status colour #273444 hex #273444 Save Cancel Summaries Total orde…" at bounding box center [859, 413] width 1735 height 651
click at [1023, 381] on div "Submitted 17 Status colour #273444 hex #273444 Save Cancel Summaries Total orde…" at bounding box center [859, 413] width 1735 height 651
click at [1081, 328] on div "Submitted 17 Status colour #273444 hex #273444 Save Cancel Summaries Total orde…" at bounding box center [859, 413] width 1735 height 651
click at [1062, 162] on p "[PERSON_NAME] & [PERSON_NAME] Electrical" at bounding box center [1058, 171] width 131 height 18
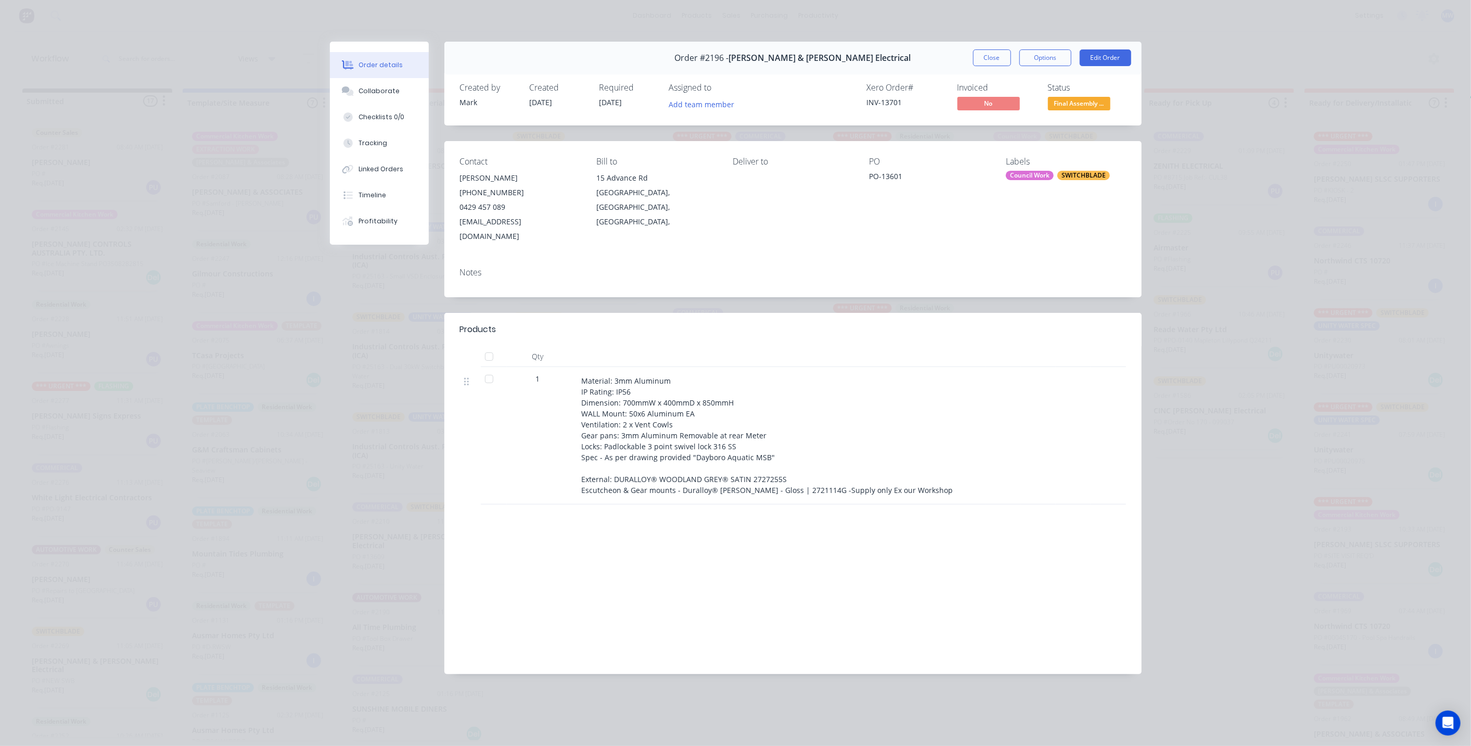
click at [999, 58] on button "Close" at bounding box center [992, 57] width 38 height 17
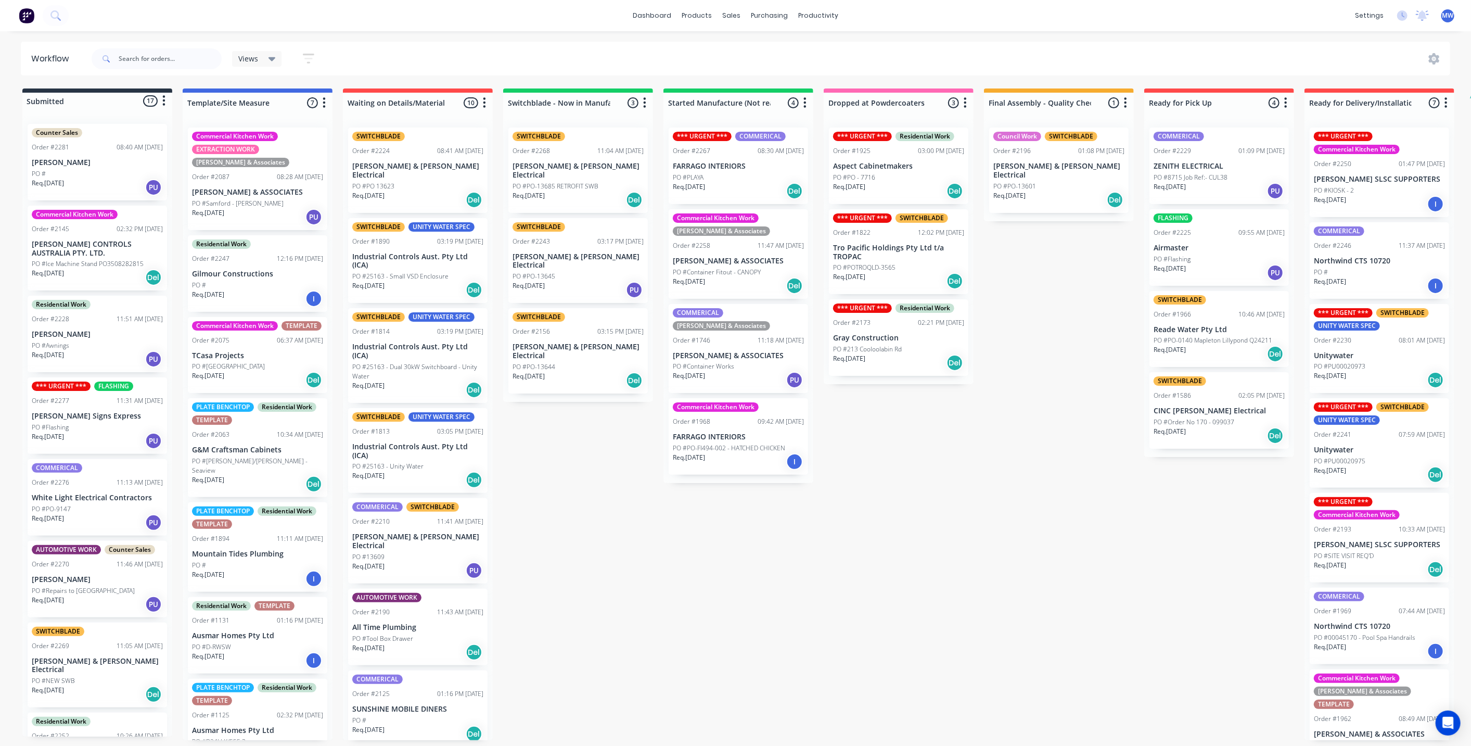
click at [1116, 415] on div "Submitted 17 Status colour #273444 hex #273444 Save Cancel Summaries Total orde…" at bounding box center [859, 413] width 1735 height 651
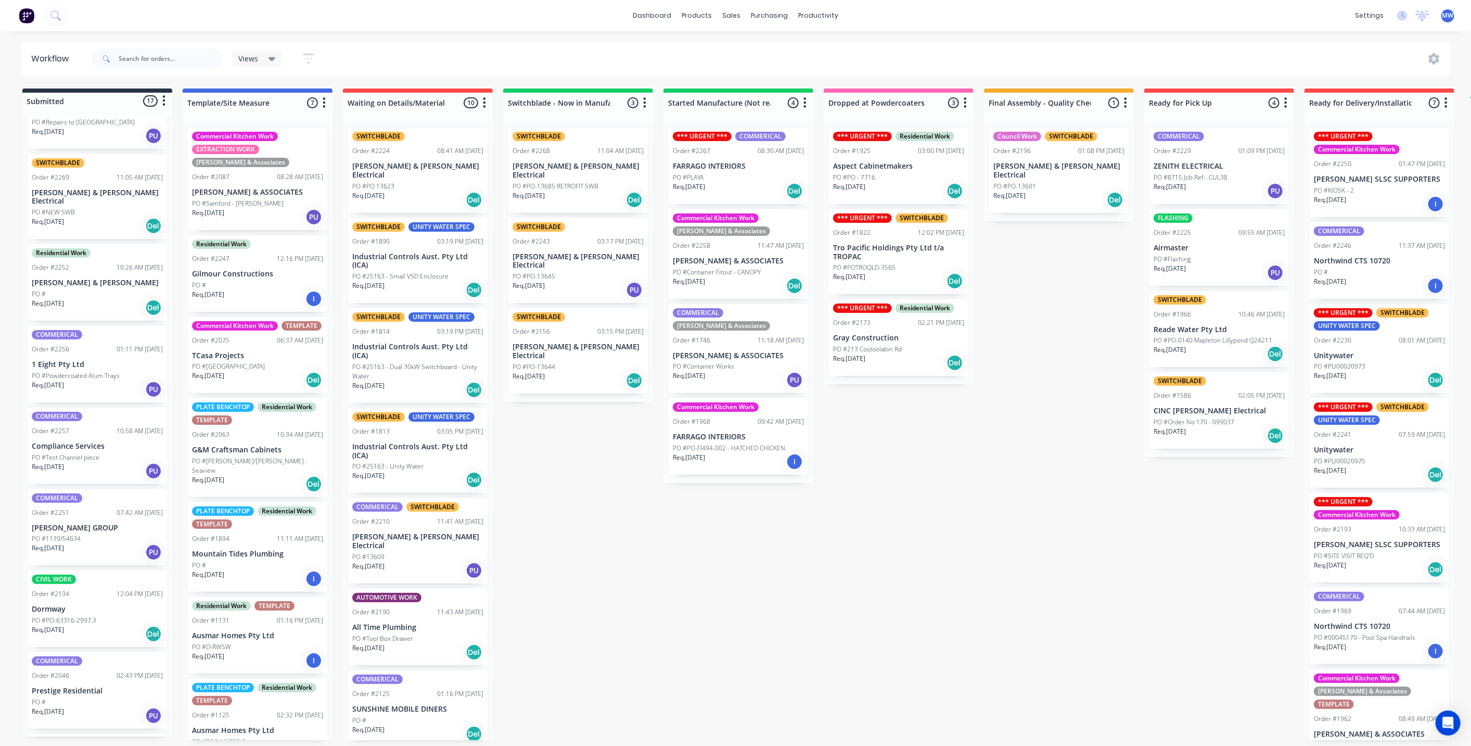
scroll to position [486, 0]
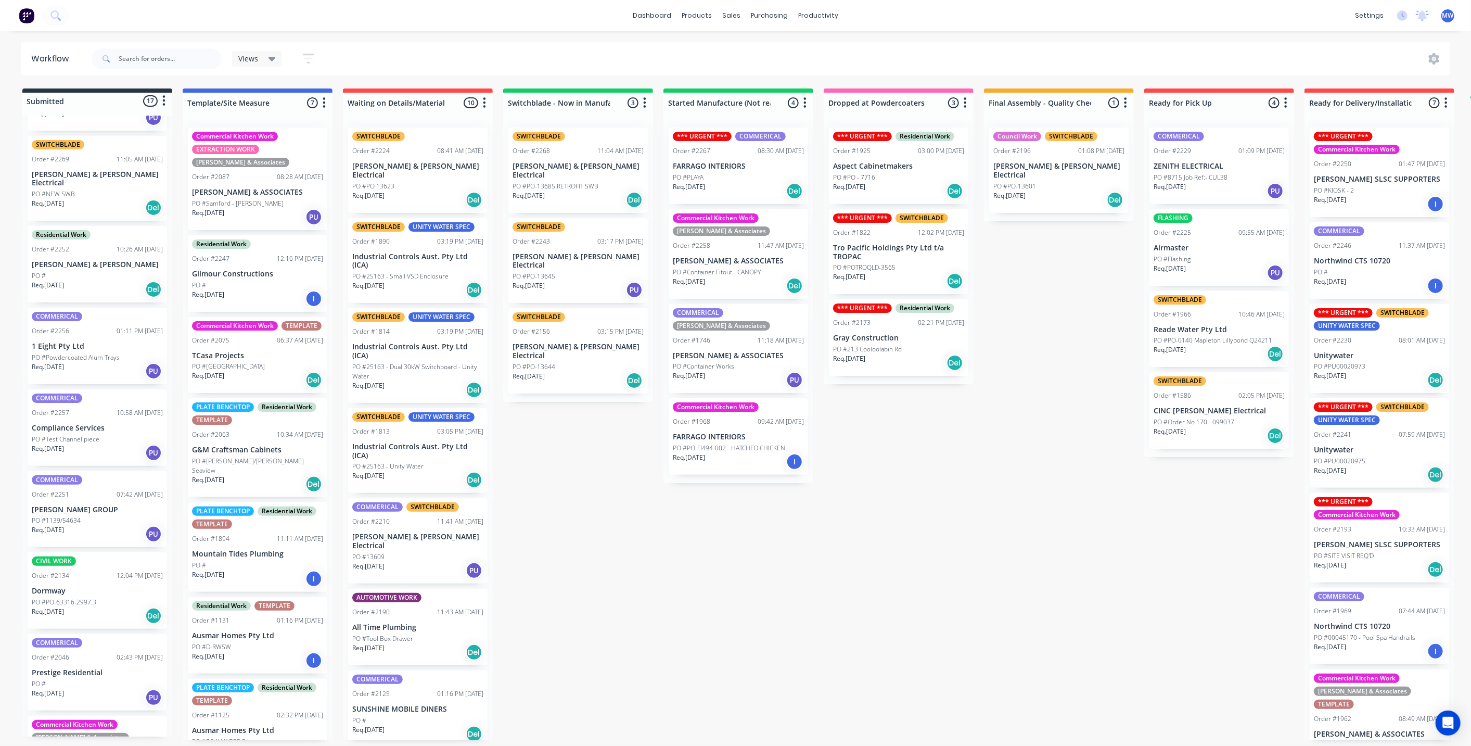
click at [87, 362] on div "Req. [DATE] PU" at bounding box center [97, 371] width 131 height 18
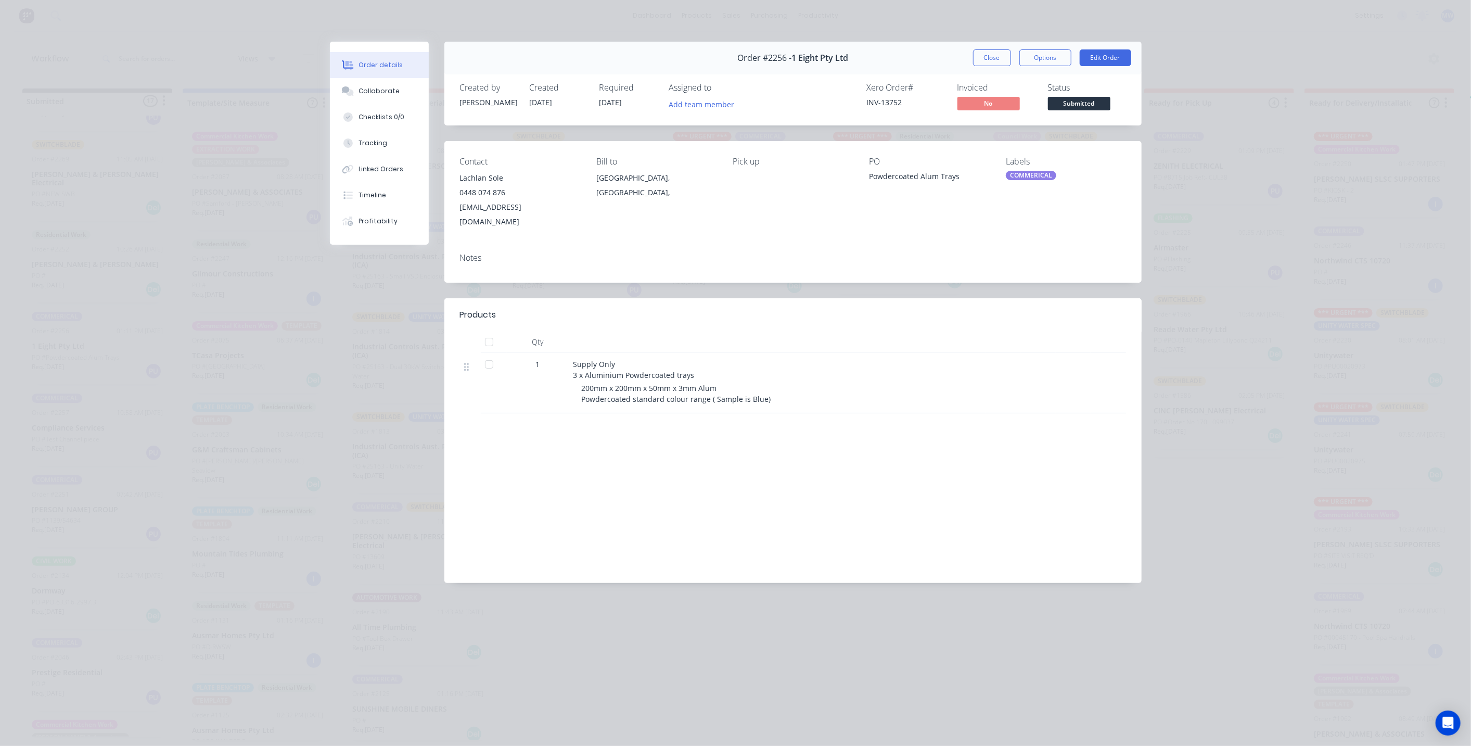
click at [990, 61] on button "Close" at bounding box center [992, 57] width 38 height 17
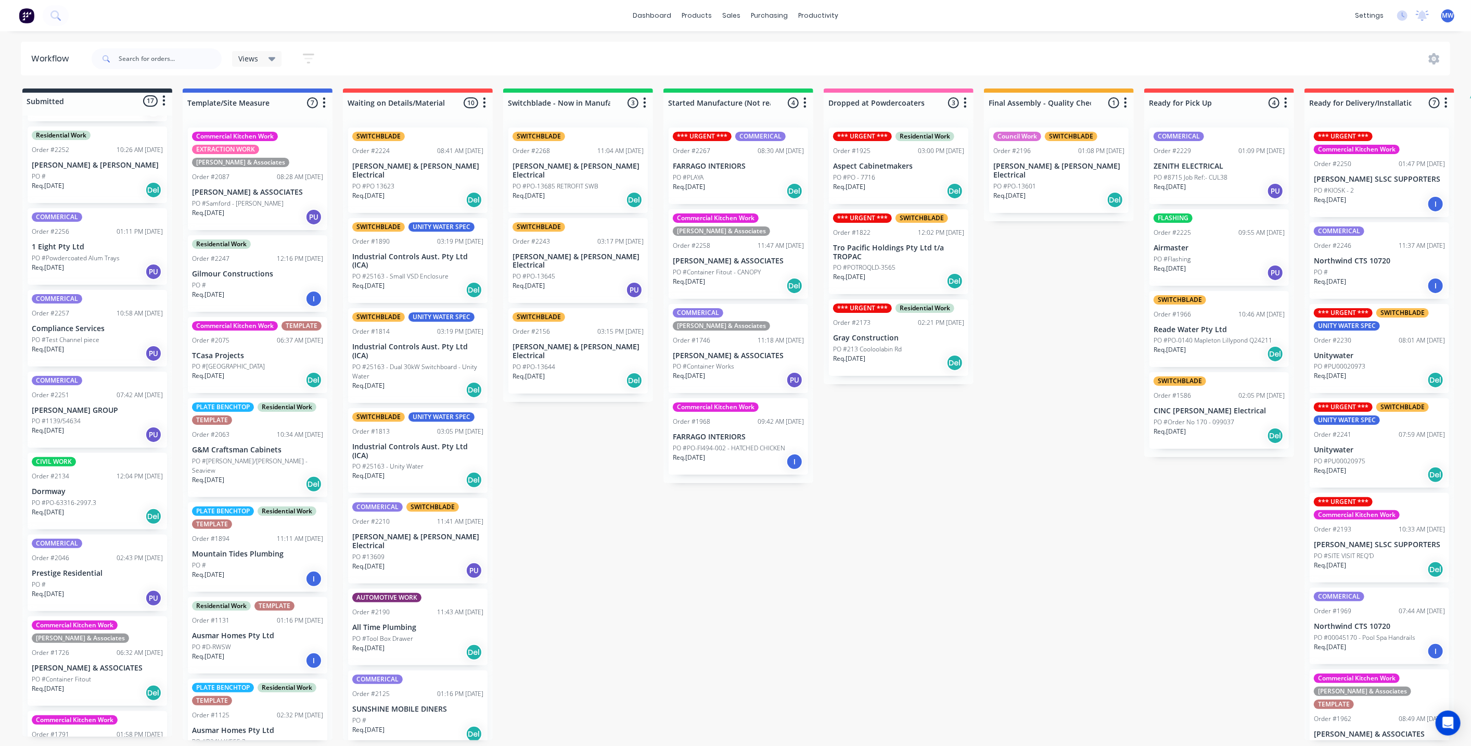
scroll to position [544, 0]
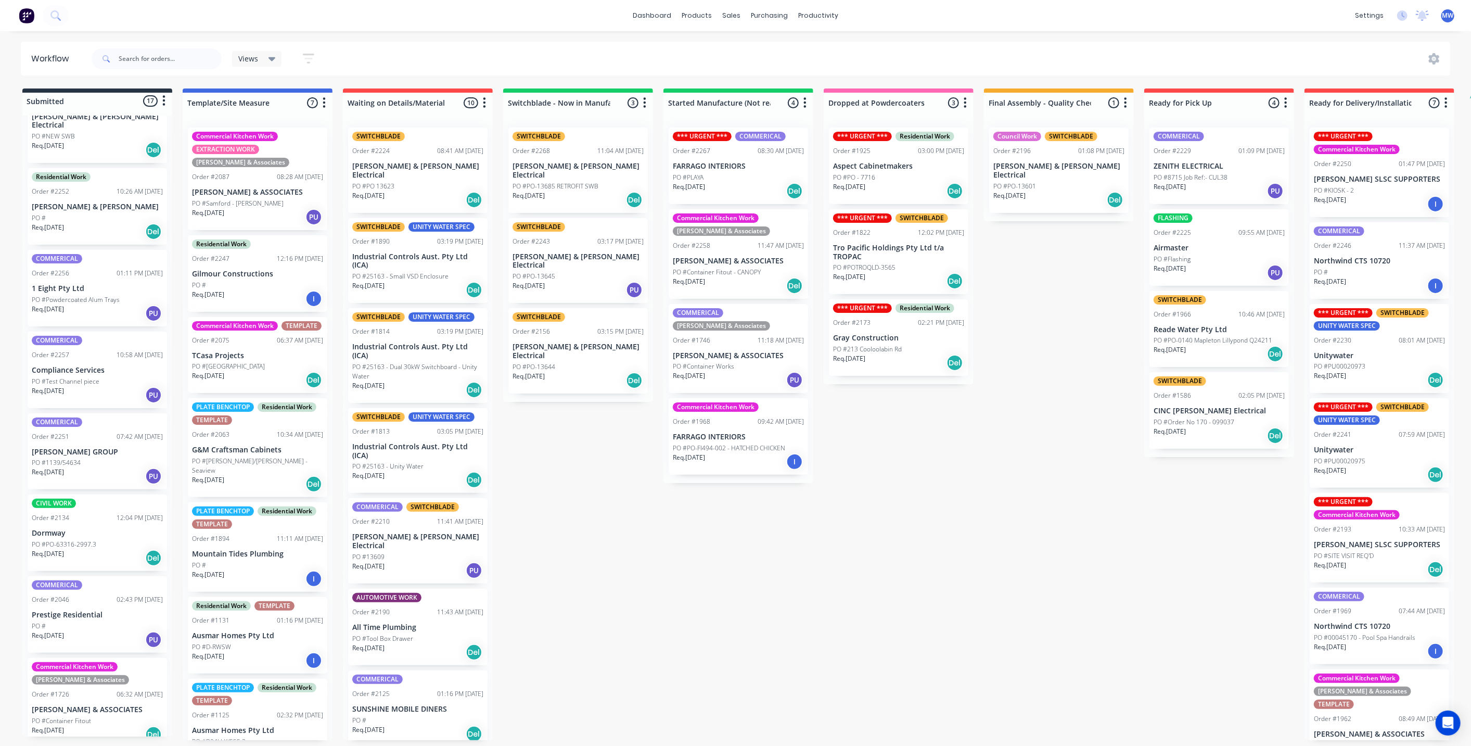
click at [110, 386] on div "Req. [DATE] PU" at bounding box center [97, 395] width 131 height 18
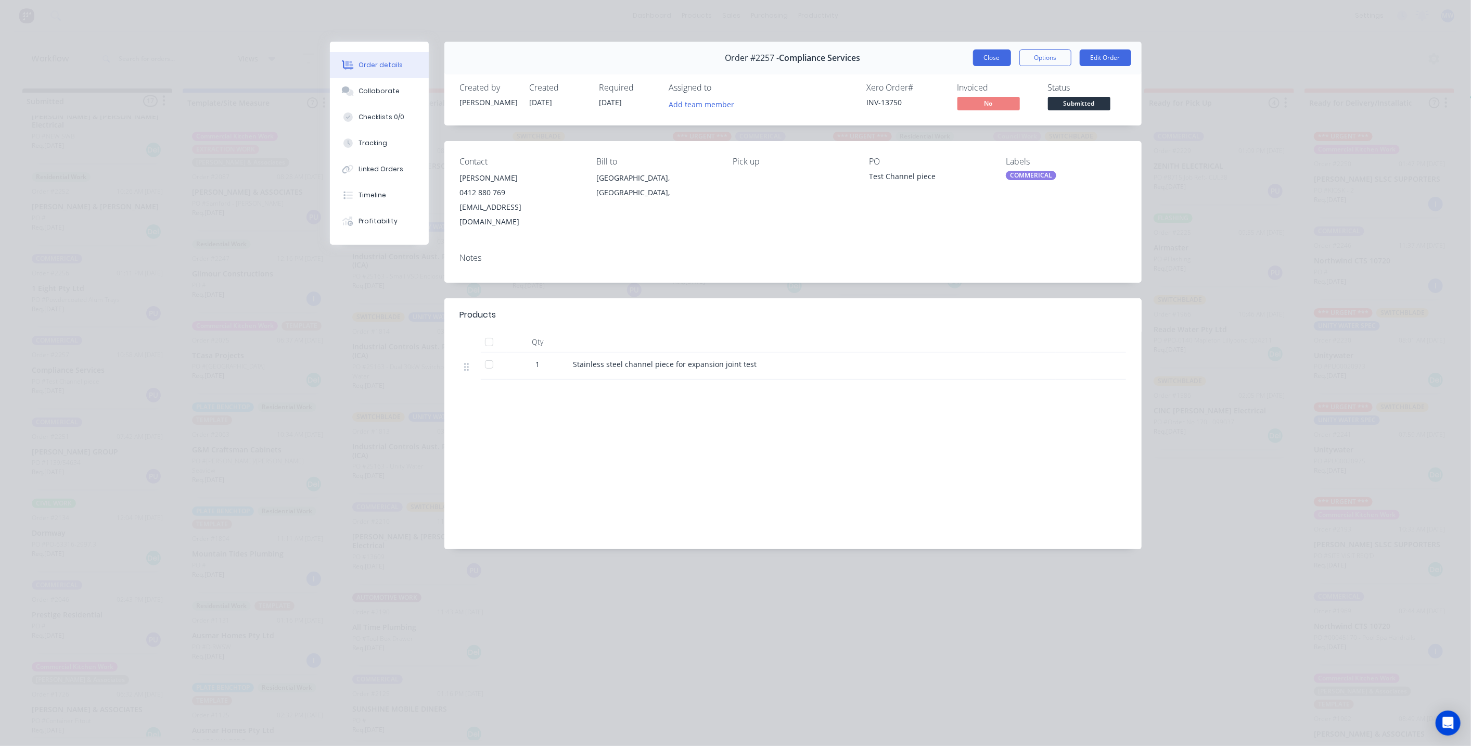
click at [987, 63] on button "Close" at bounding box center [992, 57] width 38 height 17
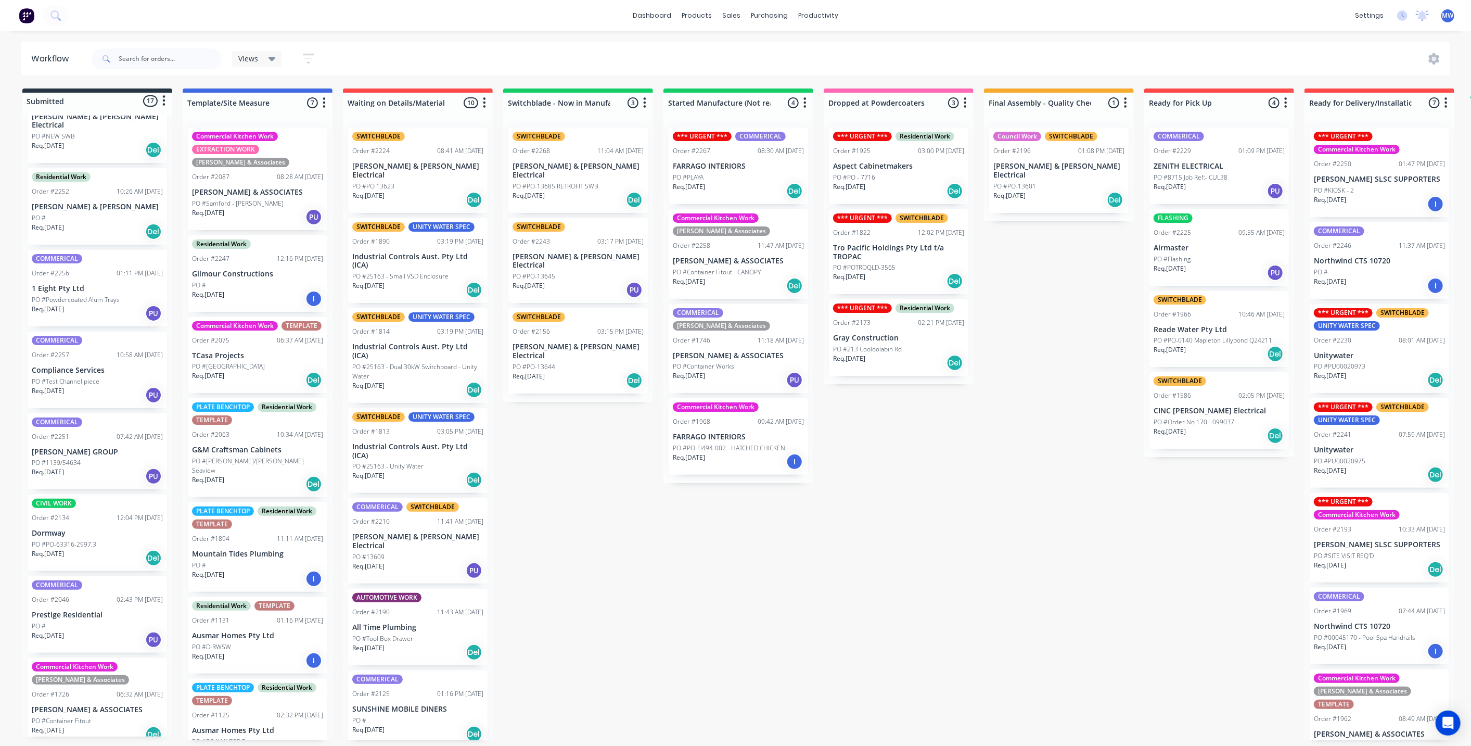
click at [92, 304] on div "Req. [DATE] PU" at bounding box center [97, 313] width 131 height 18
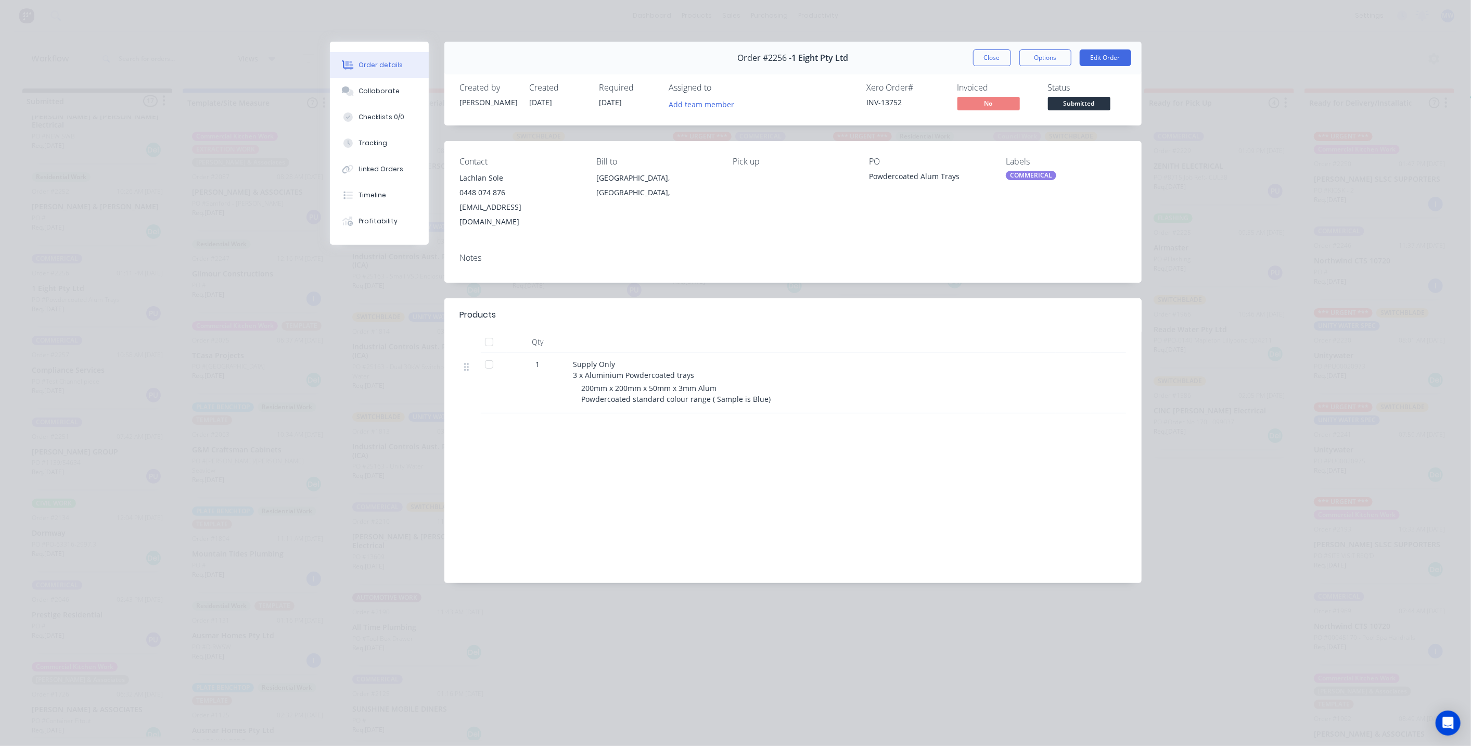
click at [1032, 174] on div "COMMERICAL" at bounding box center [1031, 175] width 50 height 9
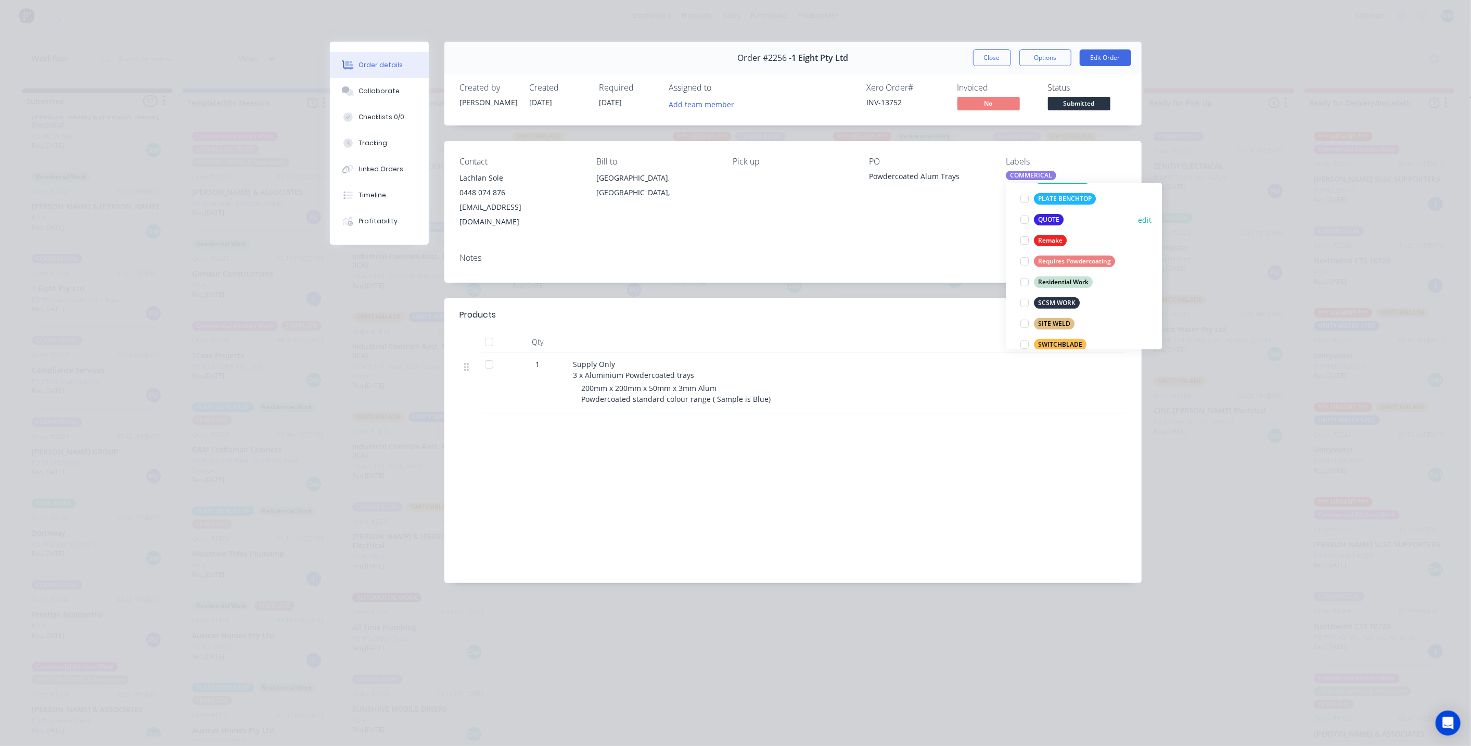
scroll to position [404, 0]
click at [1023, 236] on div at bounding box center [1024, 236] width 21 height 21
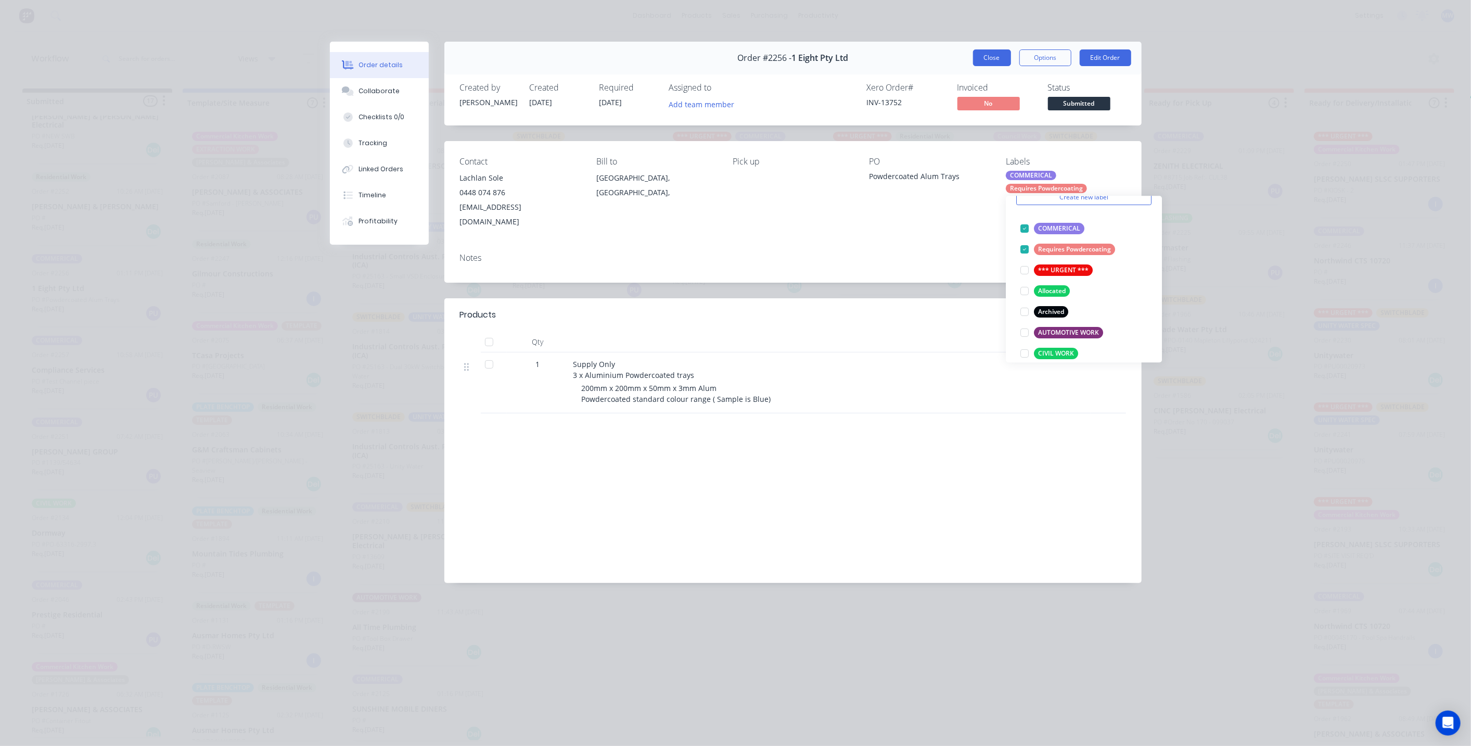
click at [997, 60] on button "Close" at bounding box center [992, 57] width 38 height 17
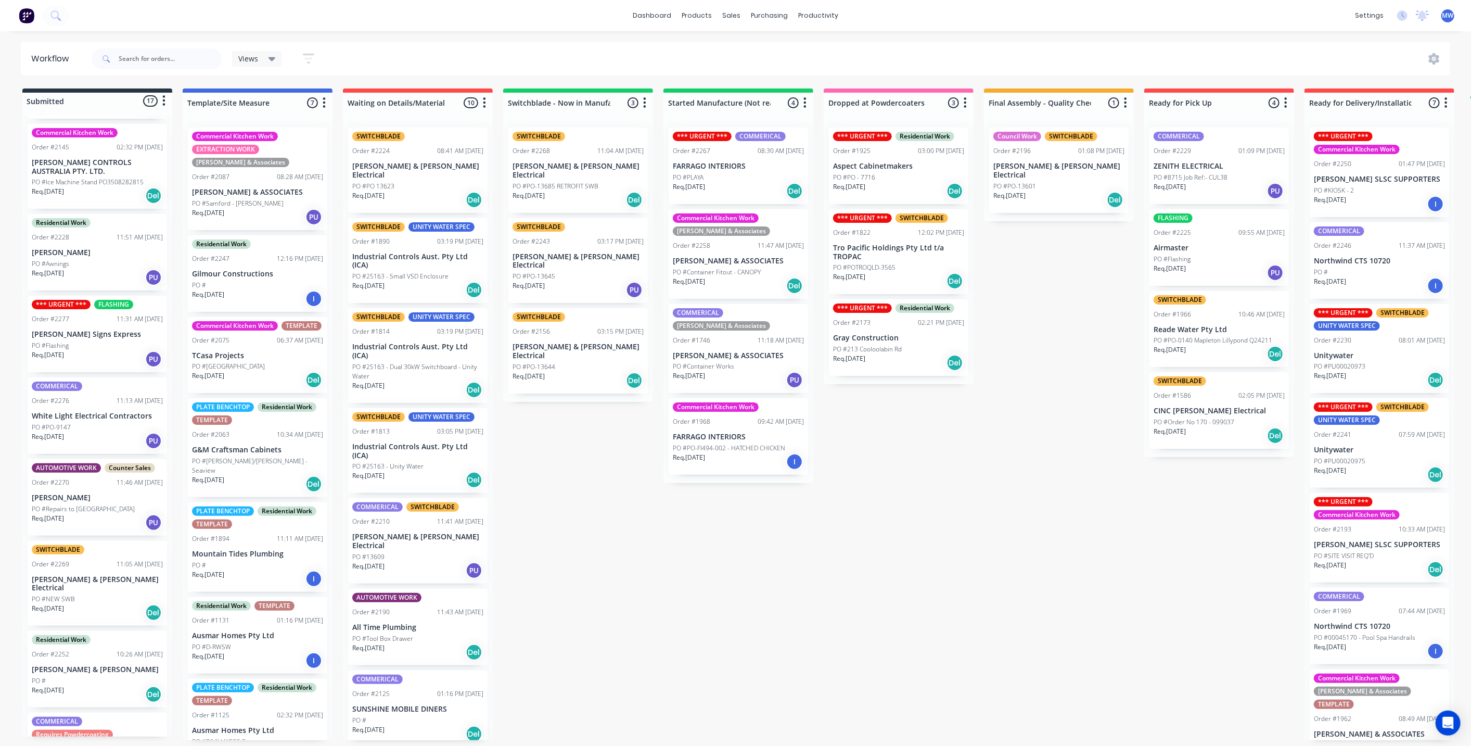
scroll to position [0, 0]
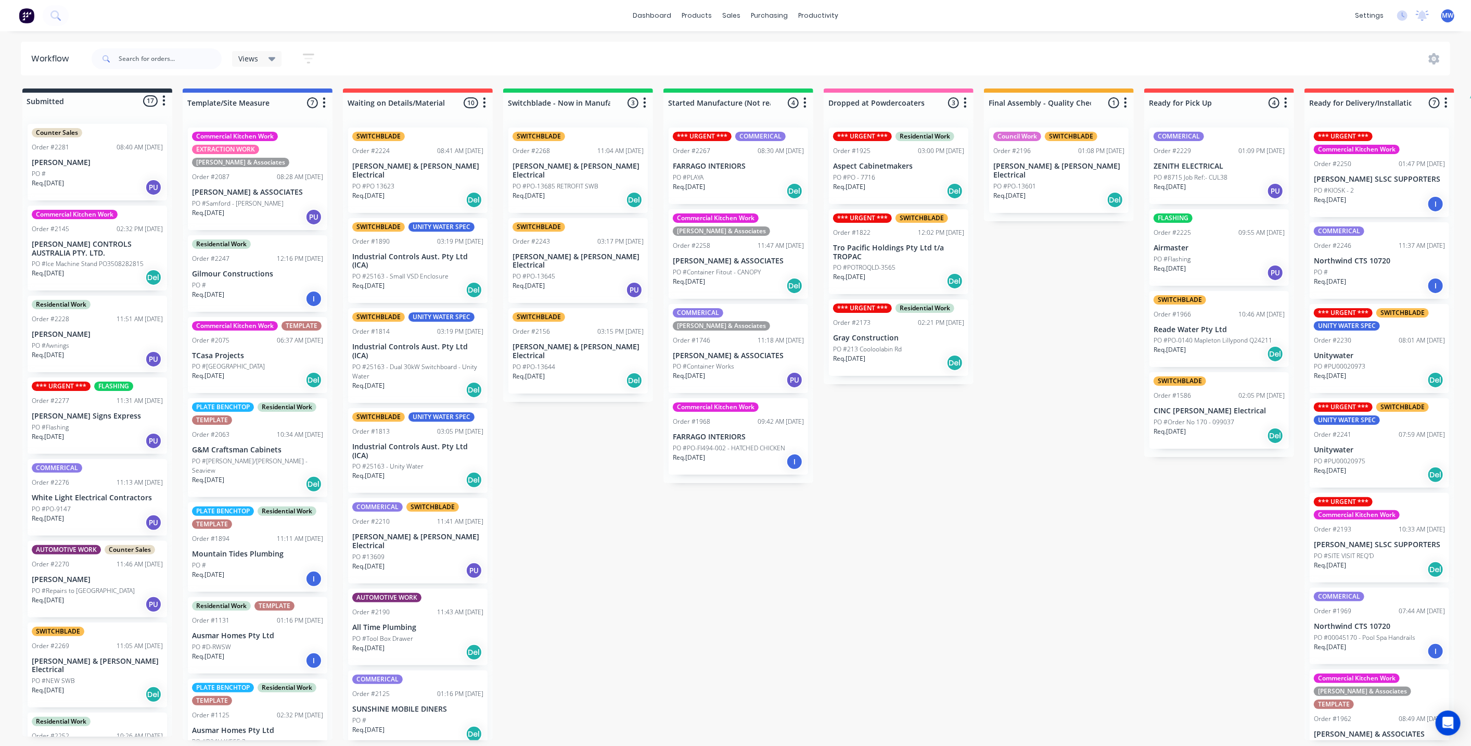
click at [106, 163] on p "[PERSON_NAME]" at bounding box center [97, 162] width 131 height 9
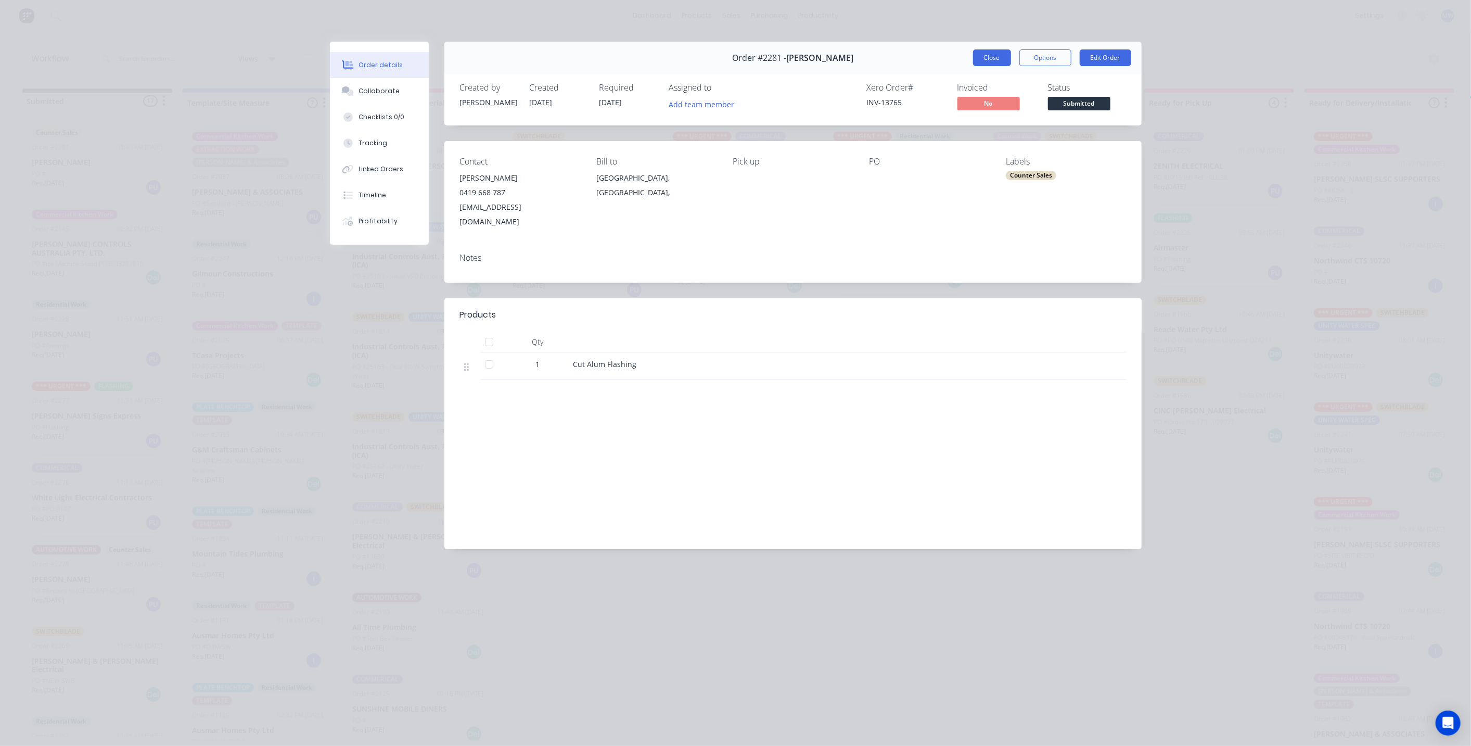
click at [981, 62] on button "Close" at bounding box center [992, 57] width 38 height 17
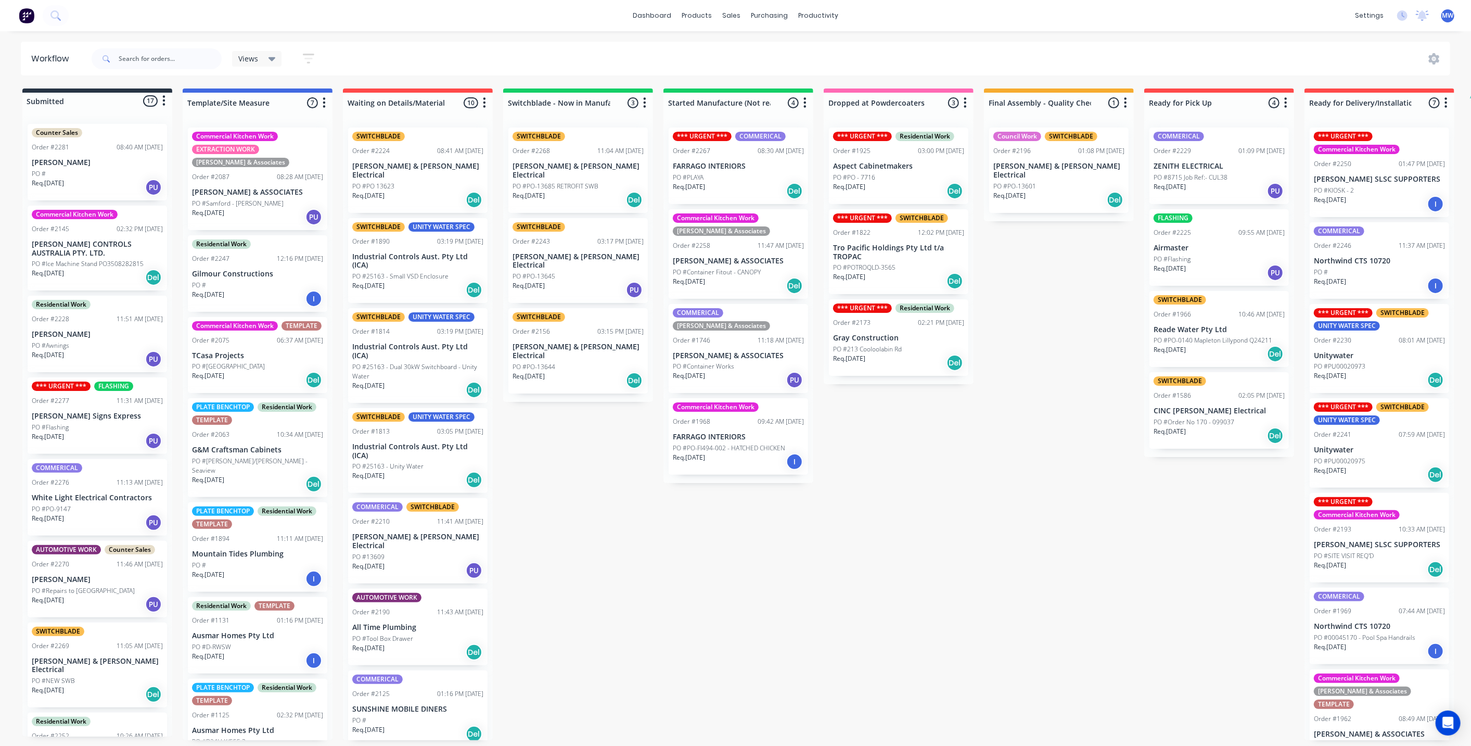
click at [71, 259] on p "PO #Ice Machine Stand PO3508282815" at bounding box center [88, 263] width 112 height 9
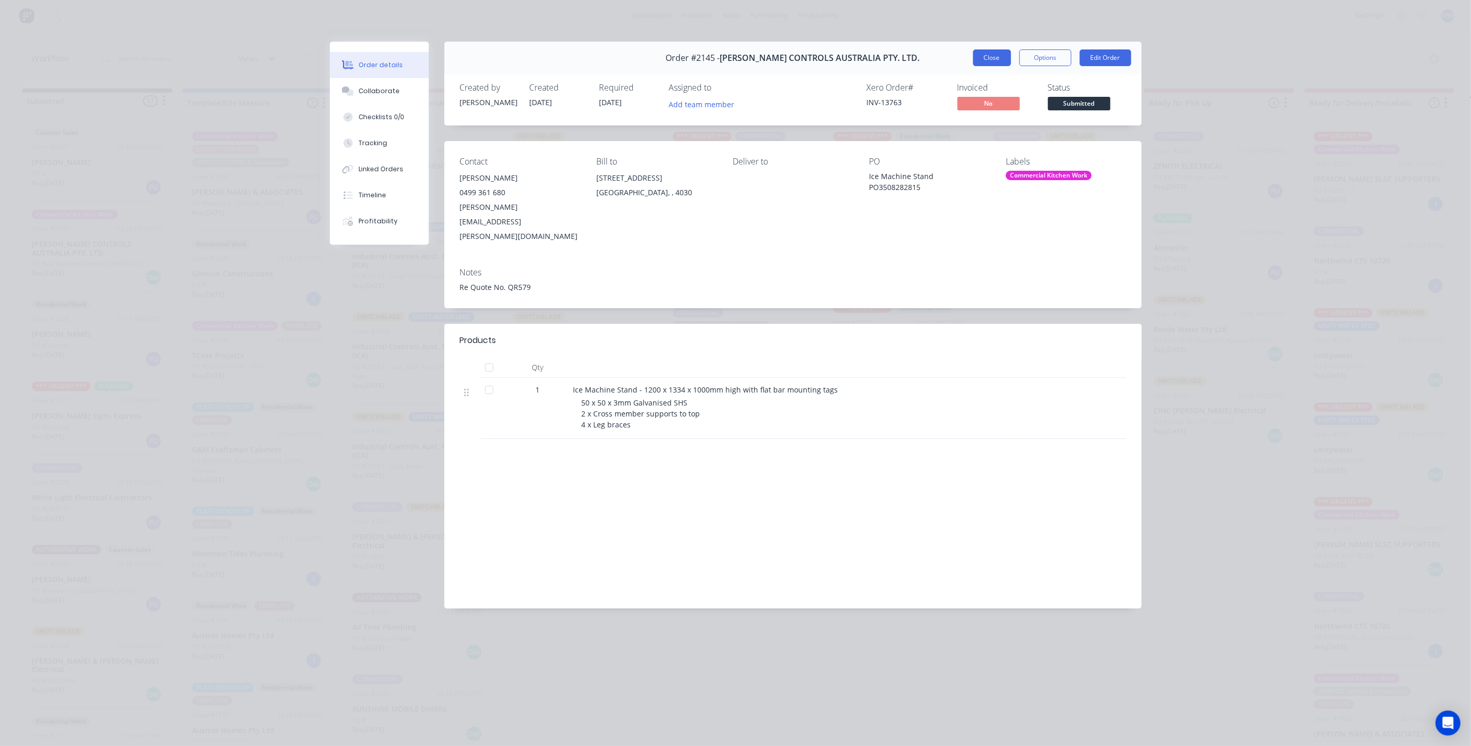
click at [980, 55] on button "Close" at bounding box center [992, 57] width 38 height 17
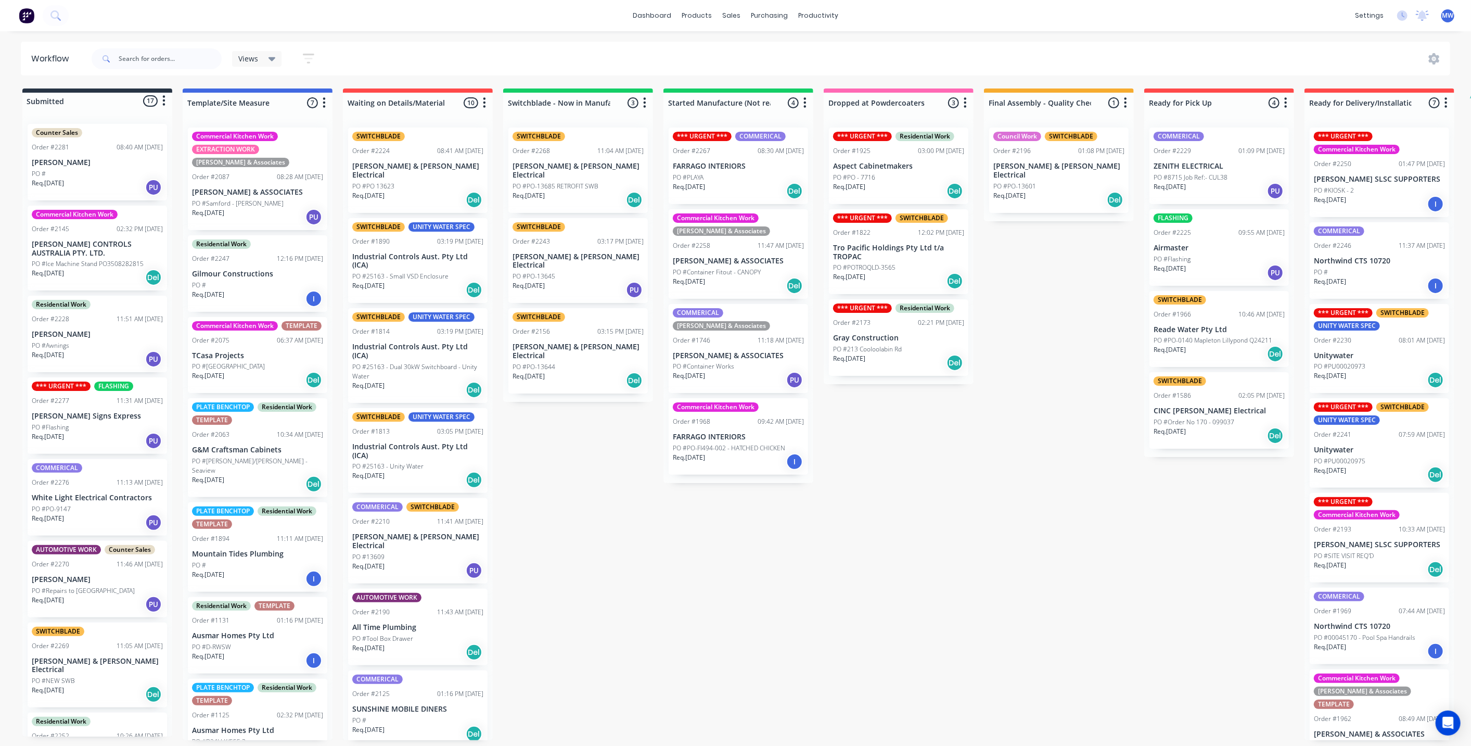
click at [91, 337] on p "[PERSON_NAME]" at bounding box center [97, 334] width 131 height 9
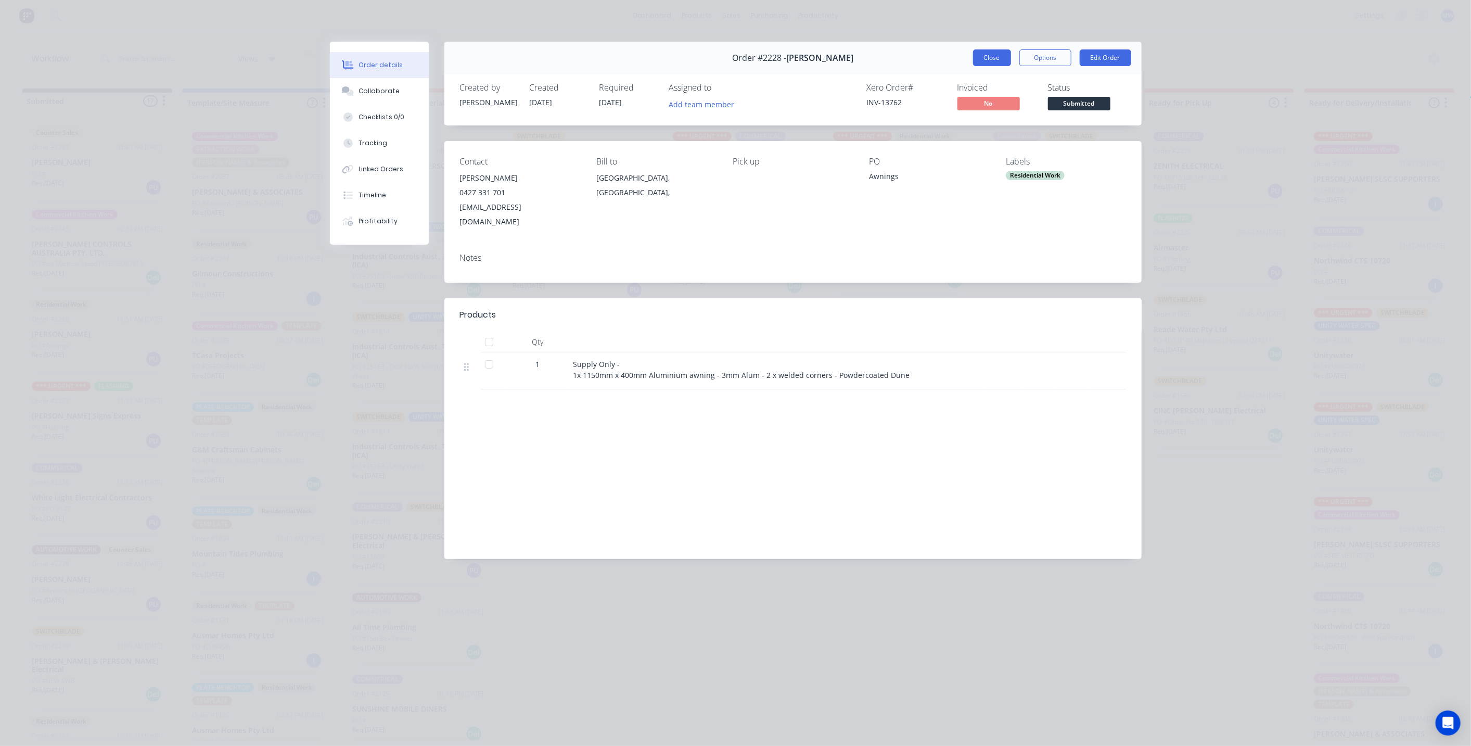
click at [997, 62] on button "Close" at bounding box center [992, 57] width 38 height 17
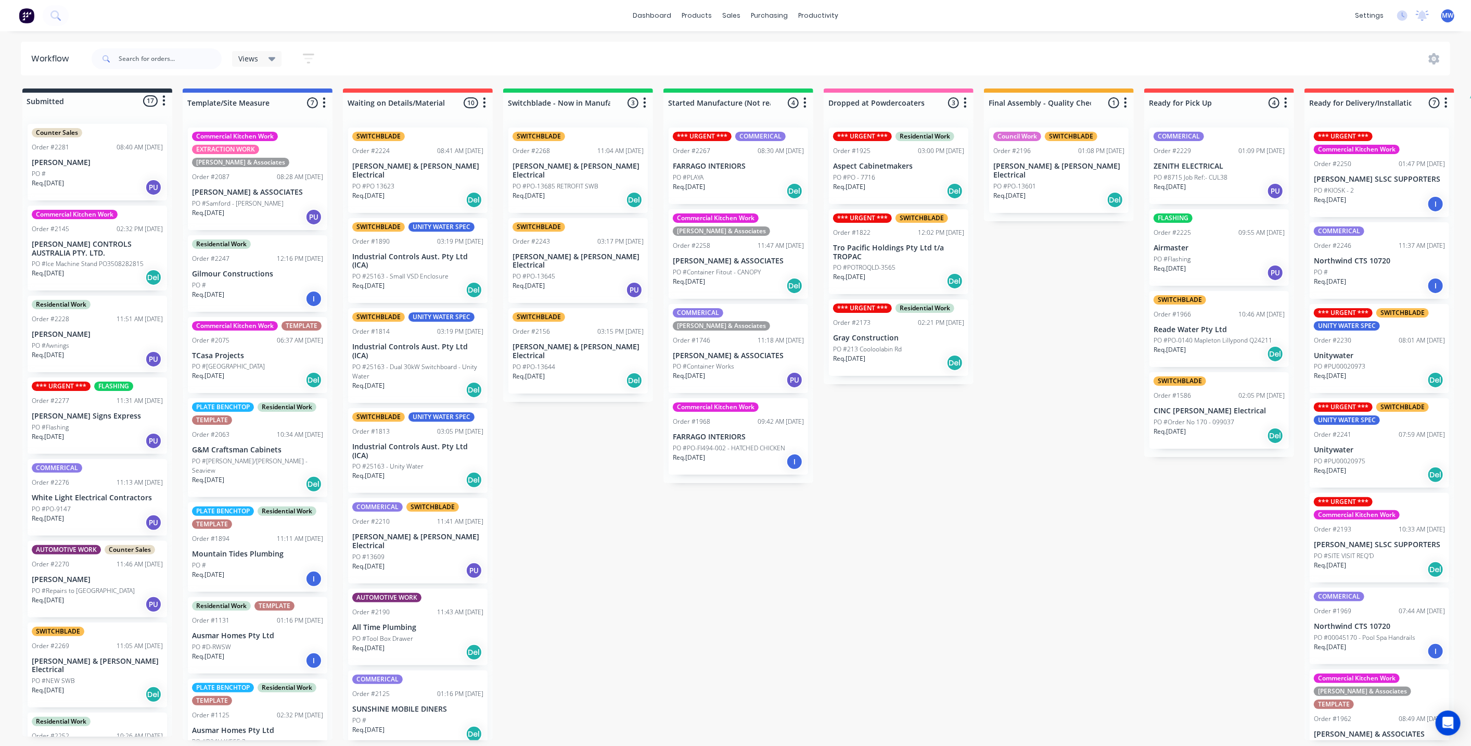
click at [94, 343] on div "PO #Awnings" at bounding box center [97, 345] width 131 height 9
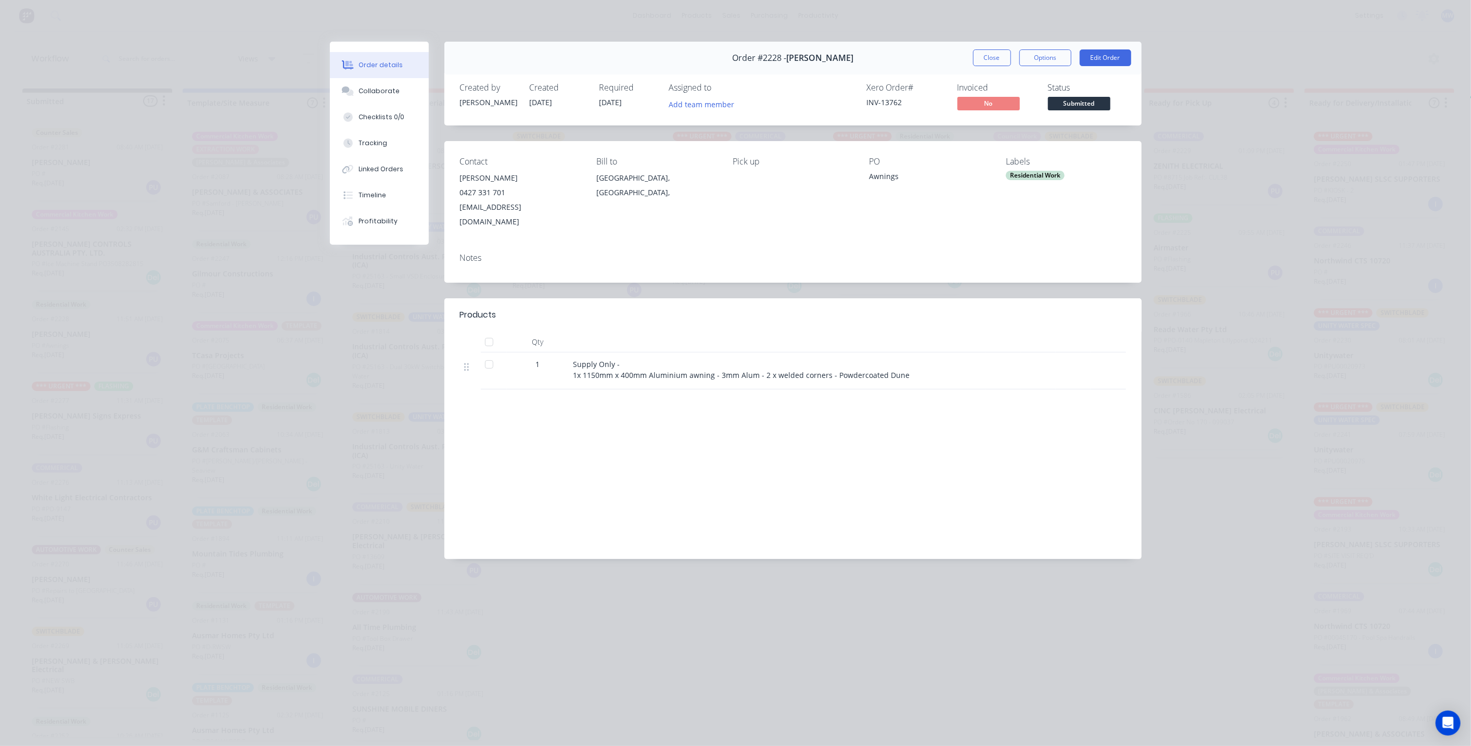
click at [1051, 175] on div "Residential Work" at bounding box center [1035, 175] width 59 height 9
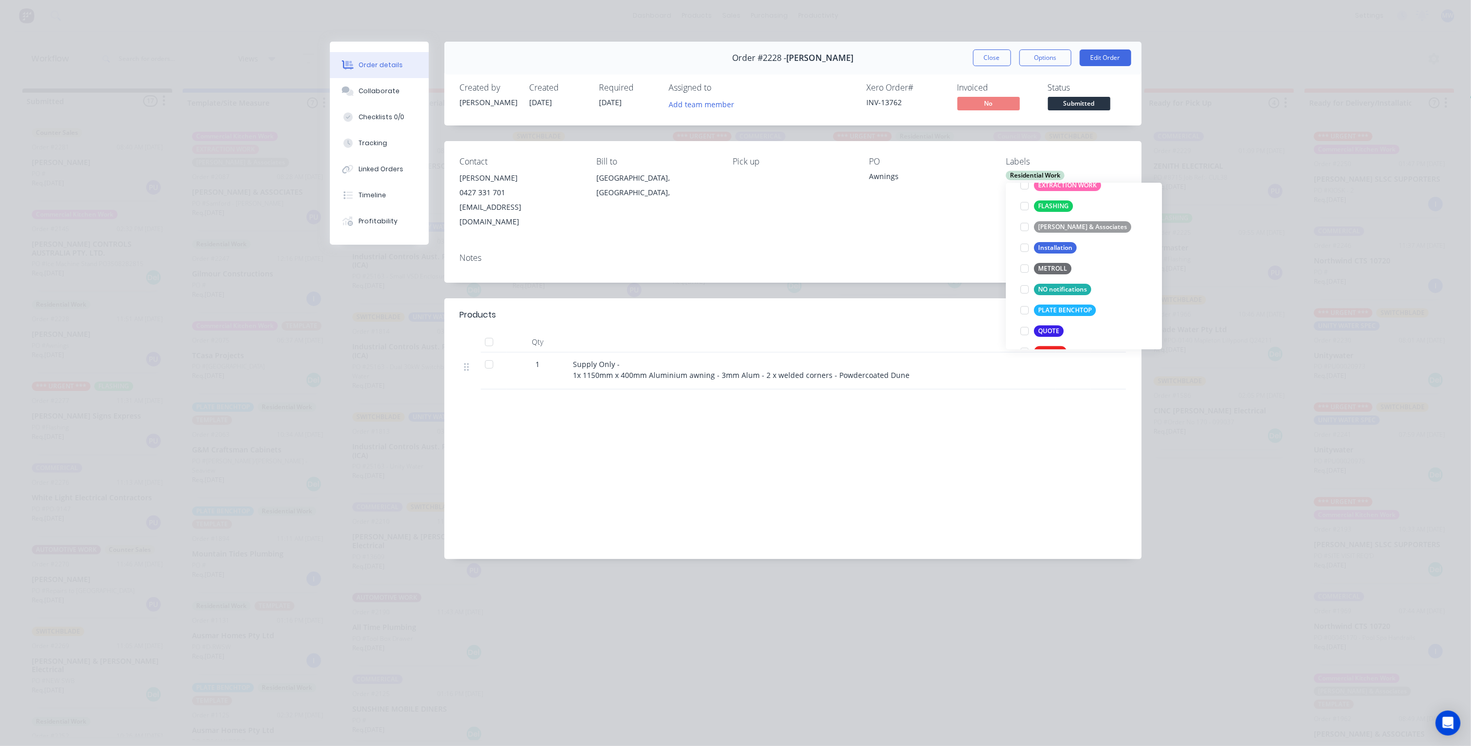
scroll to position [404, 0]
click at [1024, 259] on div at bounding box center [1024, 257] width 21 height 21
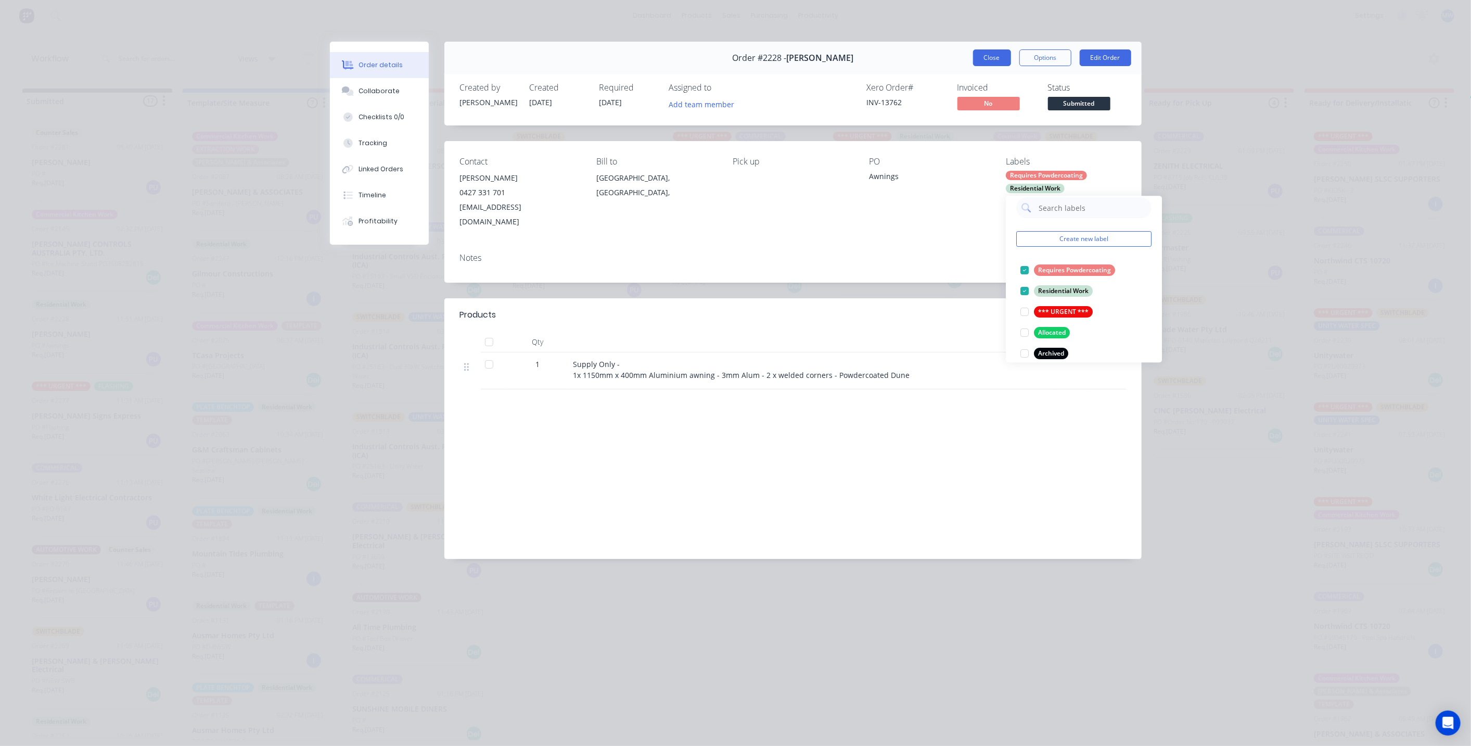
click at [984, 59] on button "Close" at bounding box center [992, 57] width 38 height 17
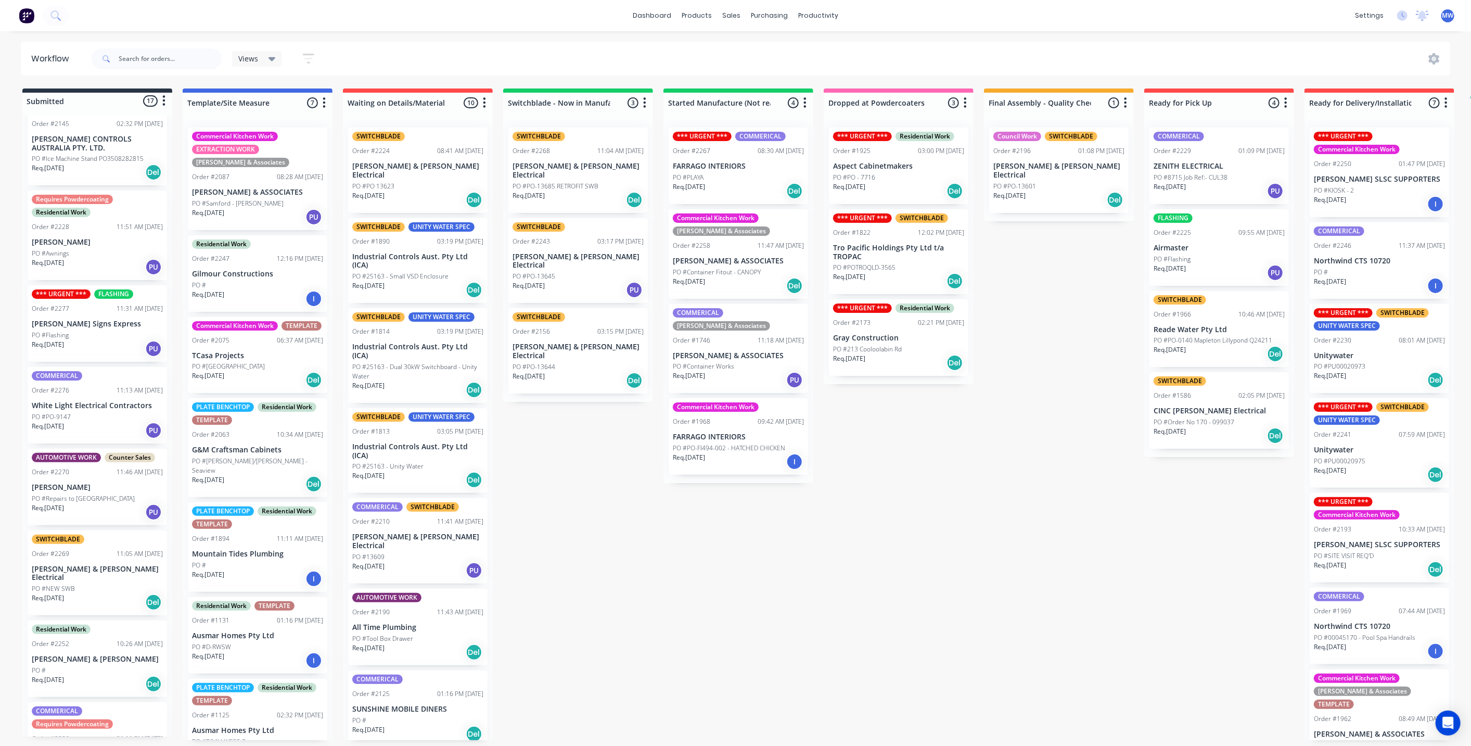
scroll to position [116, 0]
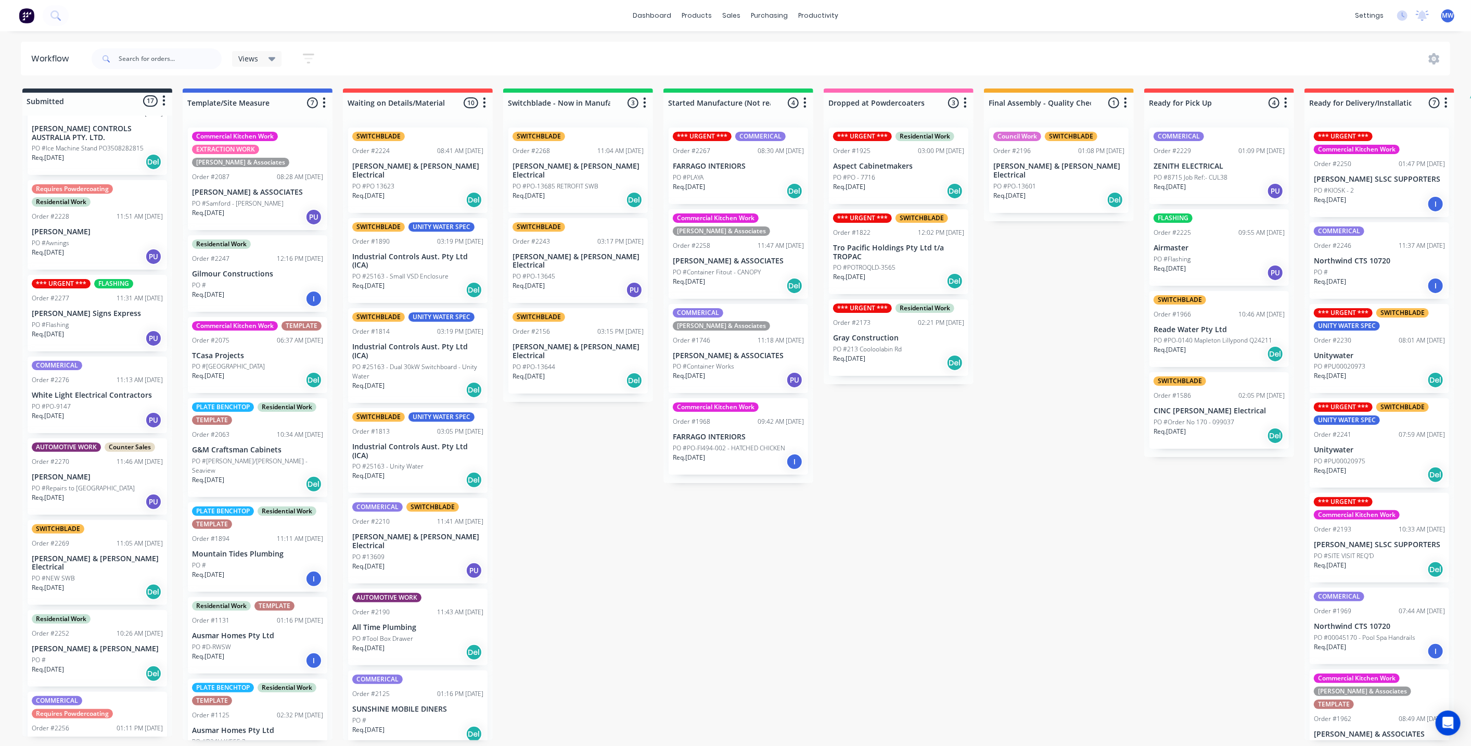
click at [112, 314] on p "[PERSON_NAME] Signs Express" at bounding box center [97, 313] width 131 height 9
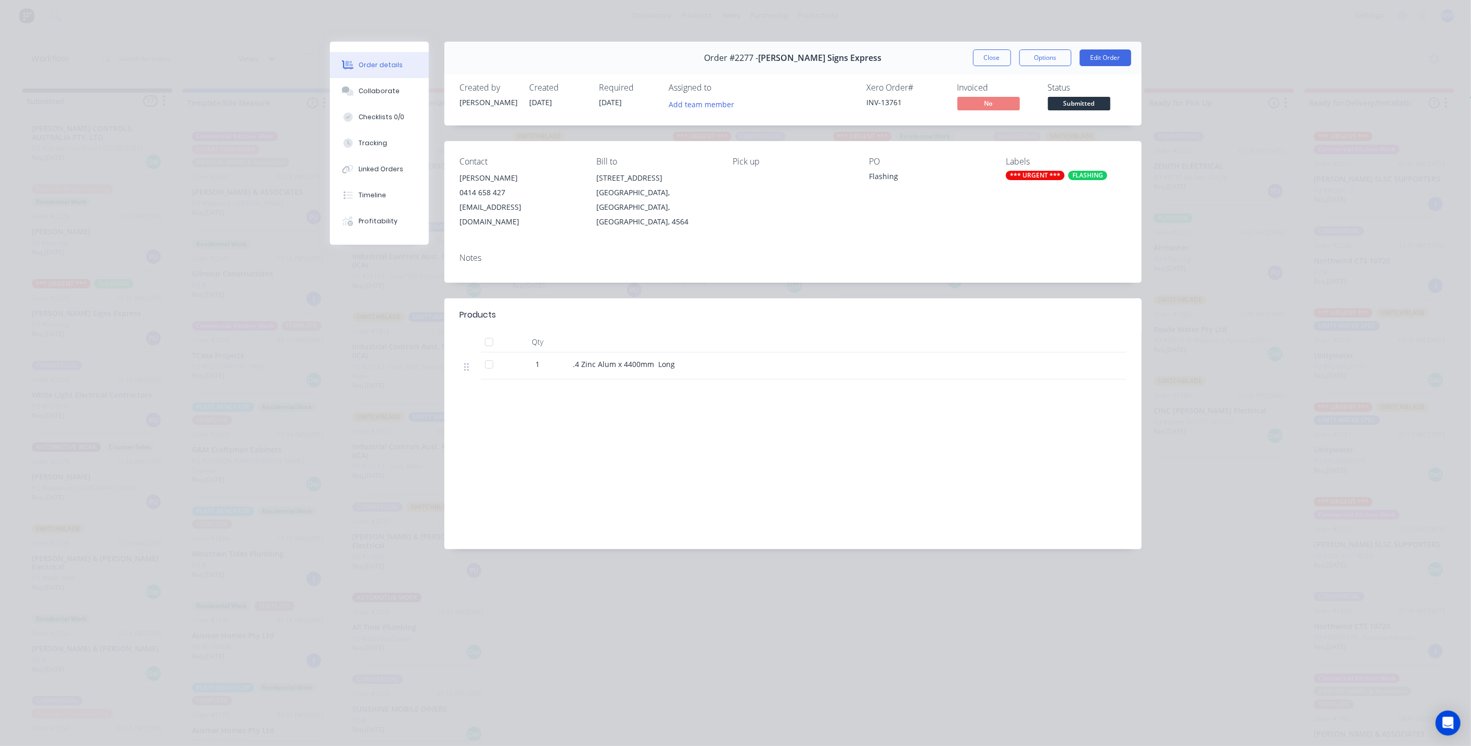
click at [981, 62] on button "Close" at bounding box center [992, 57] width 38 height 17
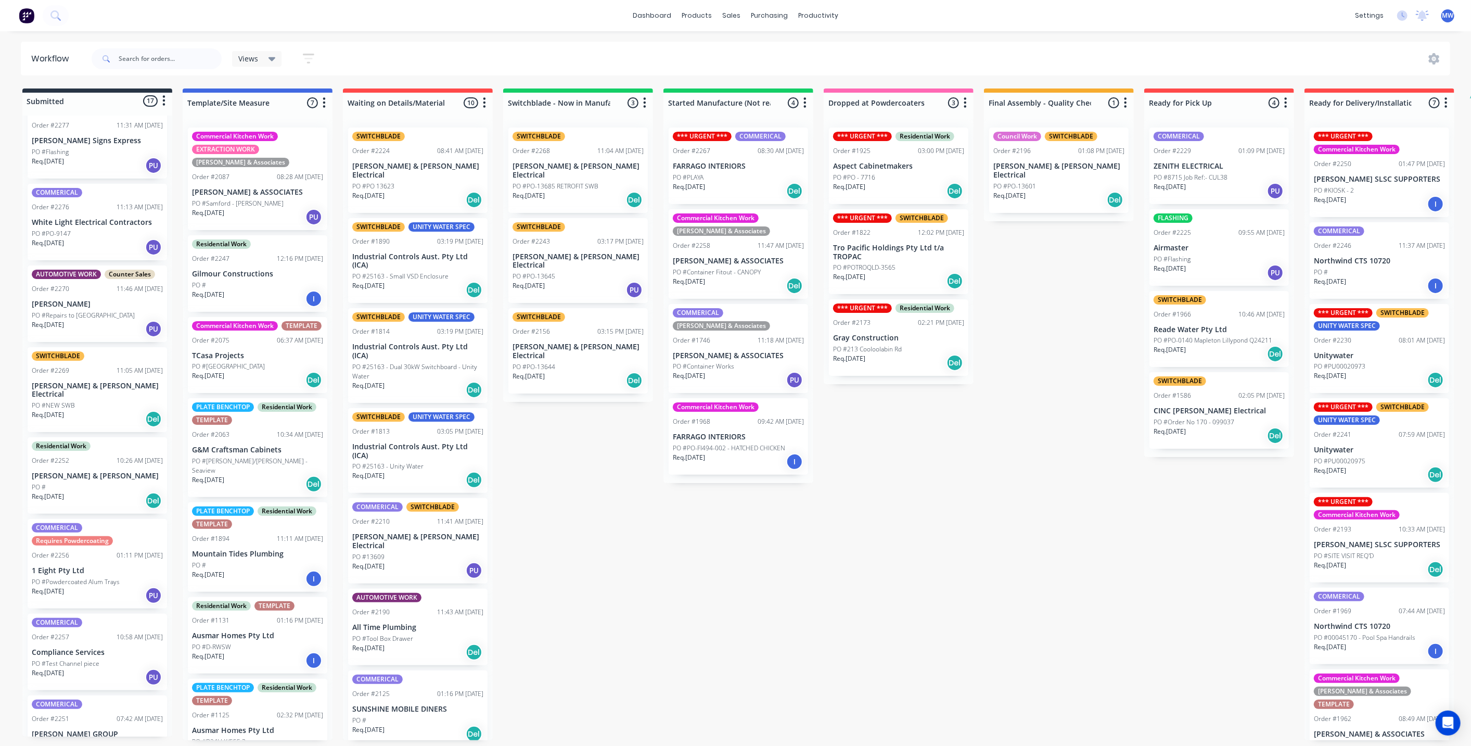
scroll to position [289, 0]
click at [93, 412] on div "Req. [DATE] Del" at bounding box center [97, 418] width 131 height 18
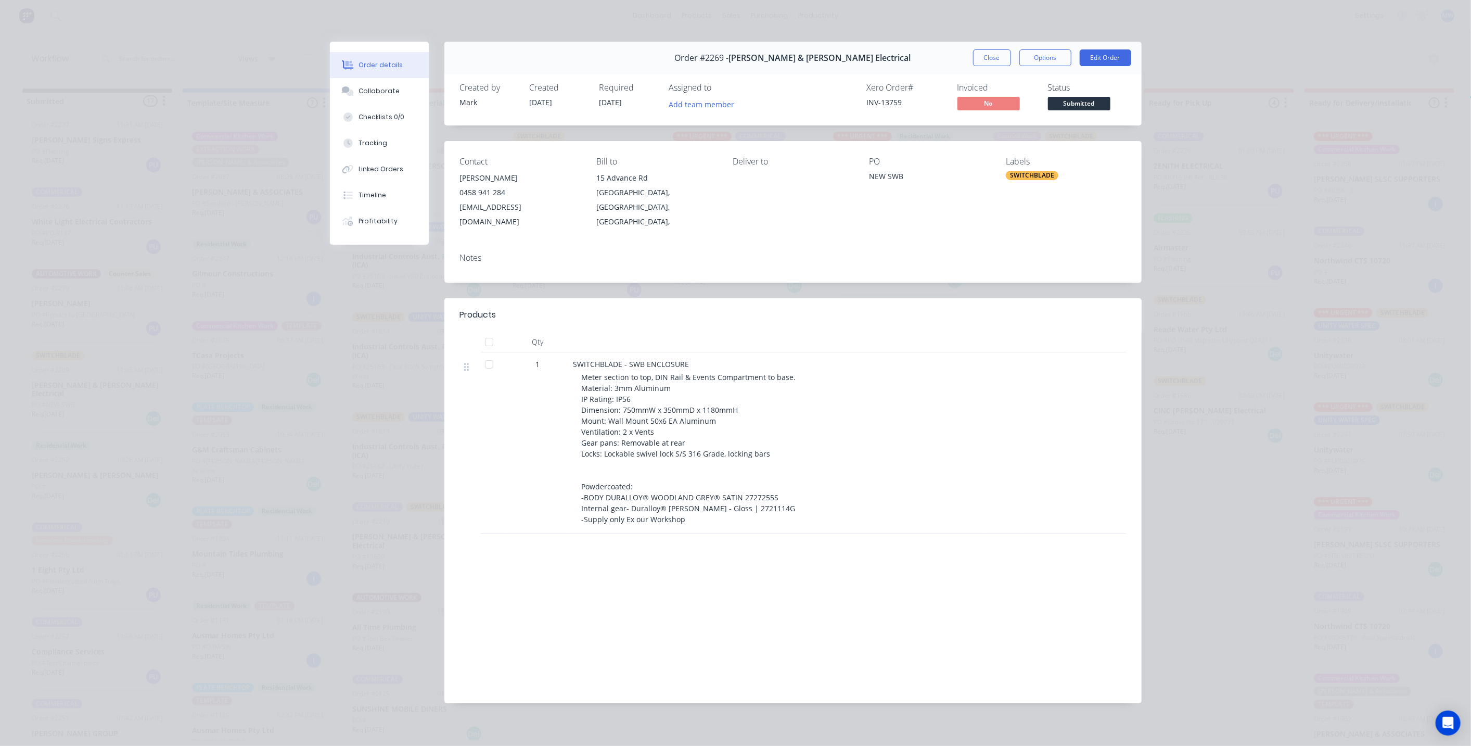
click at [1030, 181] on div "Labels SWITCHBLADE" at bounding box center [1066, 193] width 120 height 72
click at [1032, 177] on div "SWITCHBLADE" at bounding box center [1032, 175] width 53 height 9
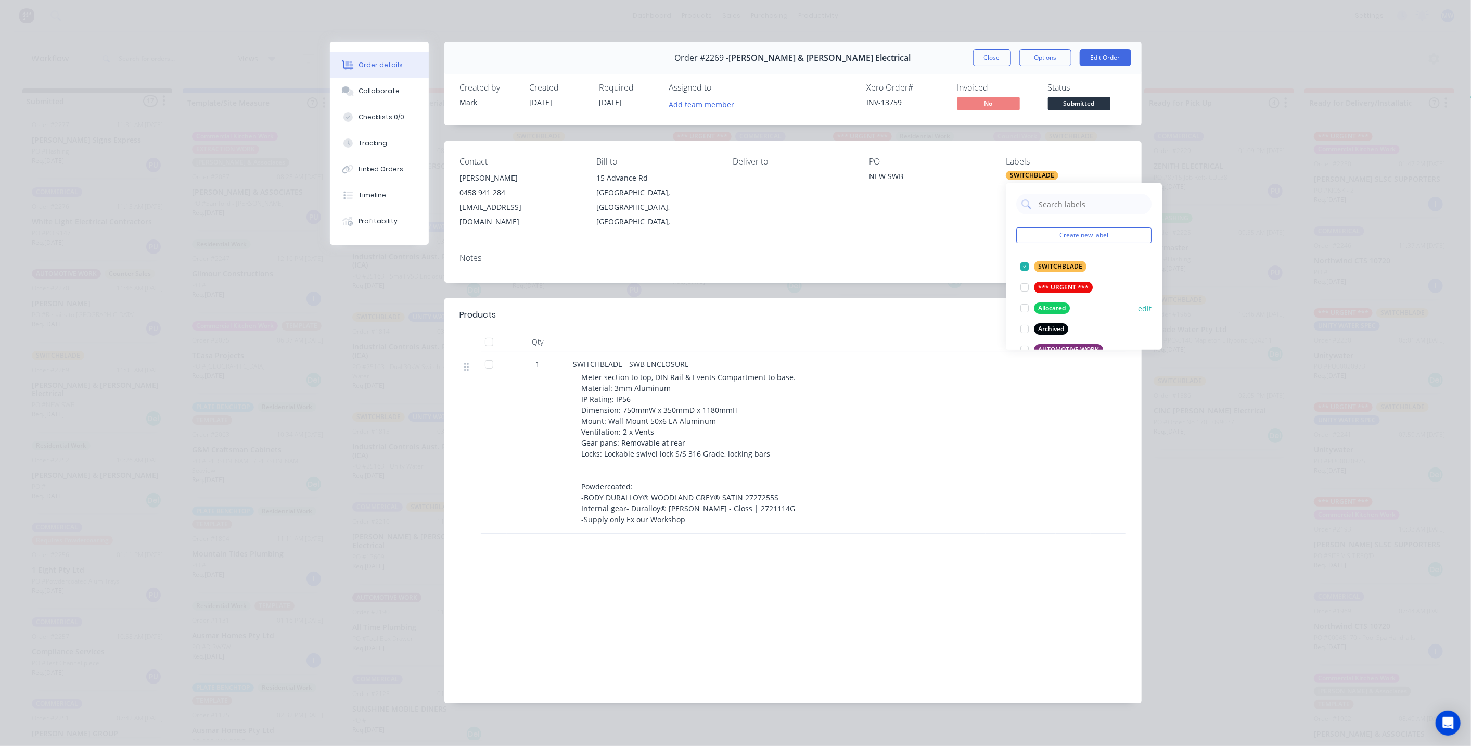
scroll to position [3, 0]
click at [1028, 255] on div at bounding box center [1024, 259] width 21 height 21
click at [991, 63] on button "Close" at bounding box center [992, 57] width 38 height 17
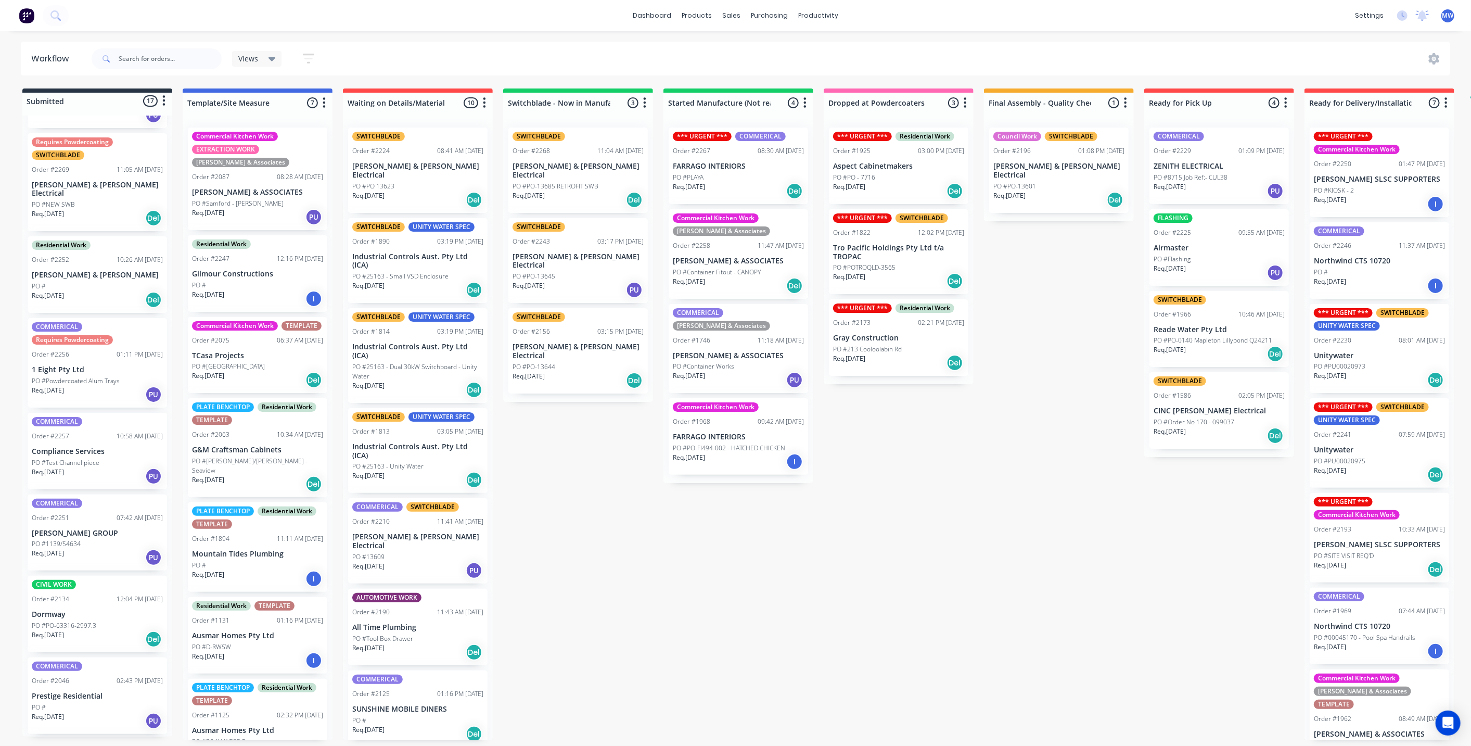
scroll to position [520, 0]
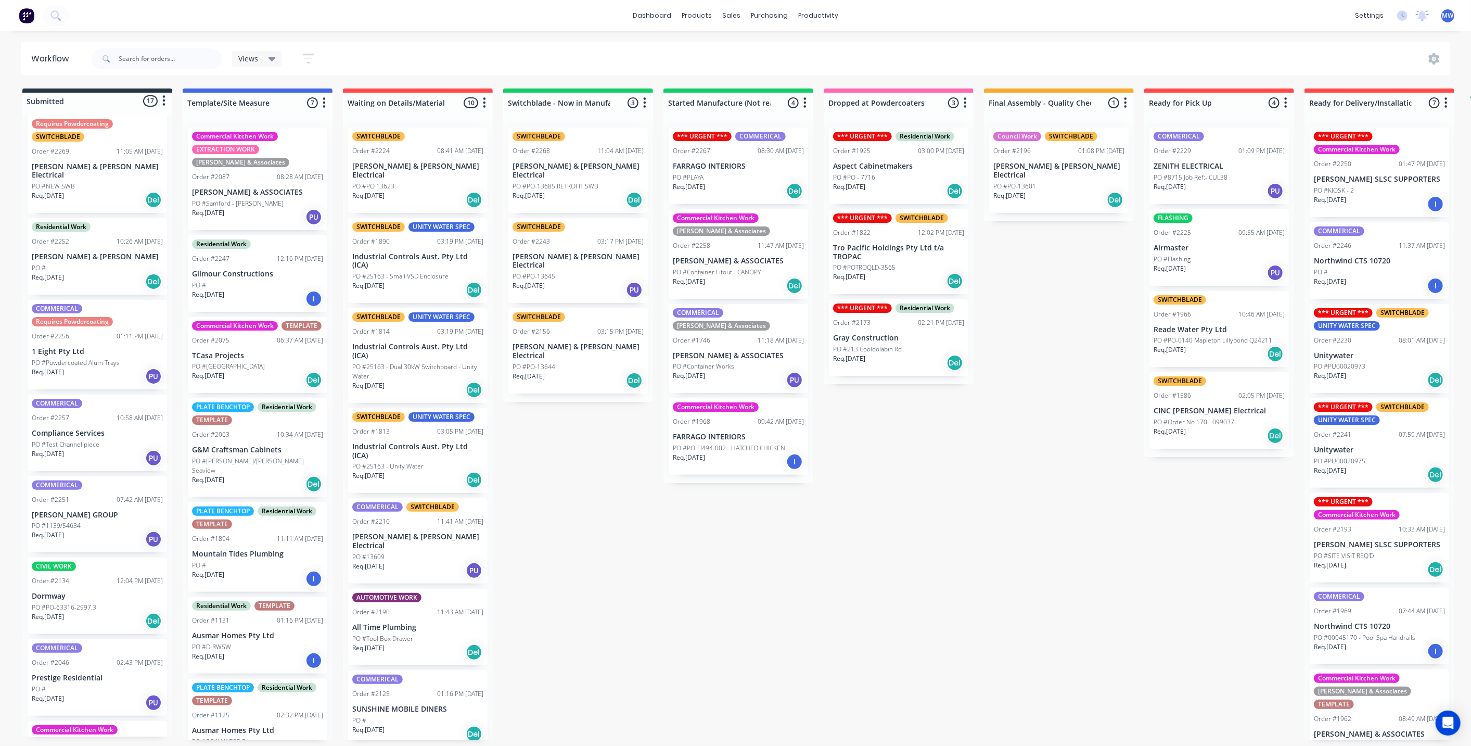
click at [84, 440] on p "PO #Test Channel piece" at bounding box center [66, 444] width 68 height 9
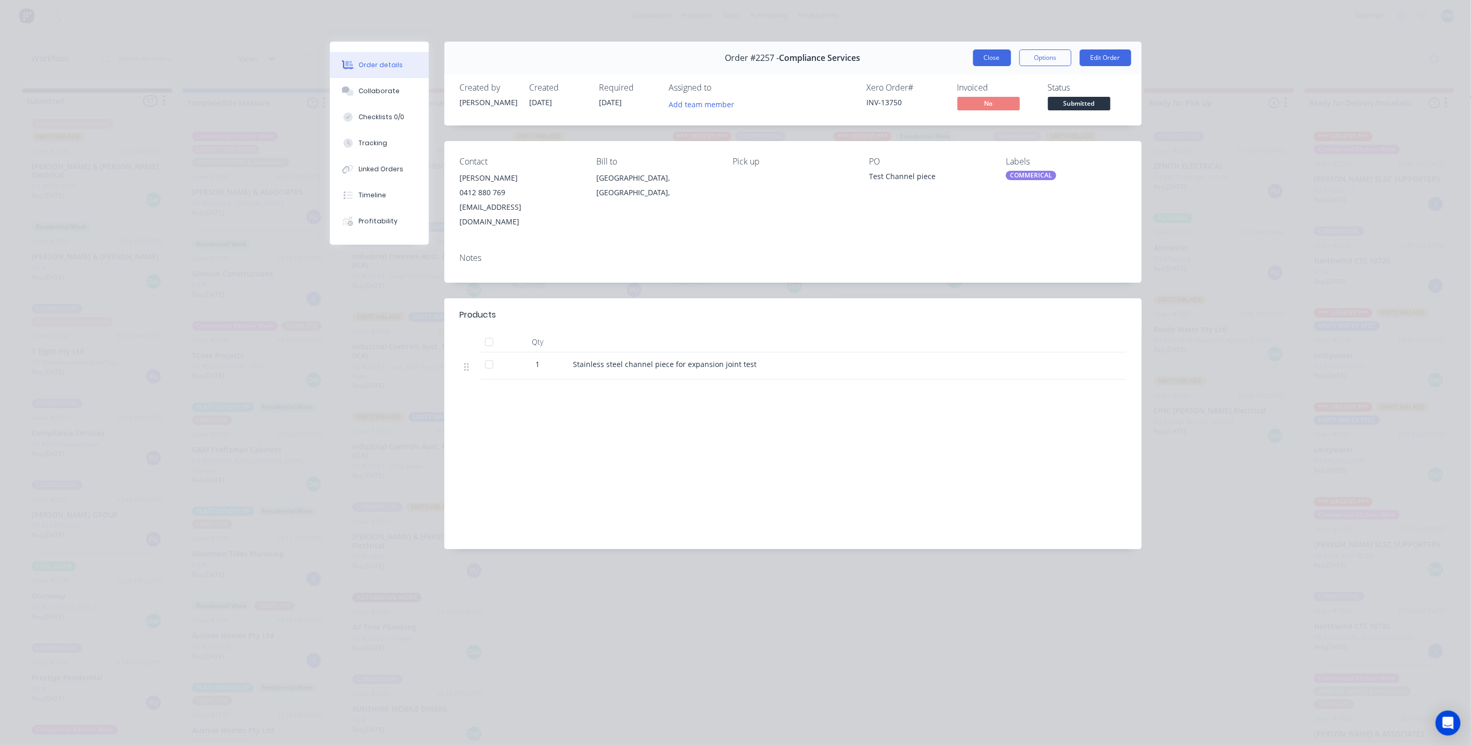
click at [985, 57] on button "Close" at bounding box center [992, 57] width 38 height 17
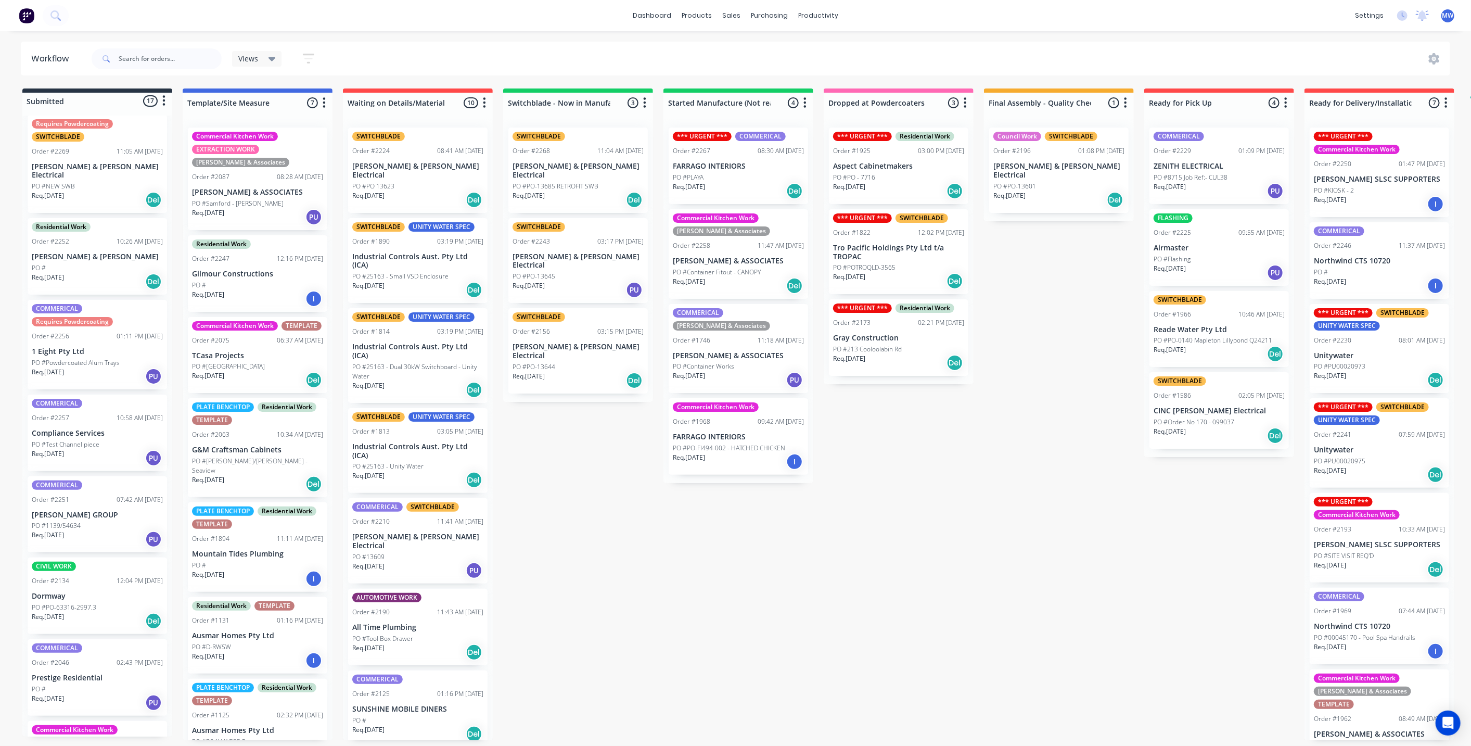
click at [103, 496] on div "COMMERICAL Order #2251 07:42 AM [DATE] [PERSON_NAME] GROUP PO #1139/54634 Req. …" at bounding box center [97, 514] width 139 height 76
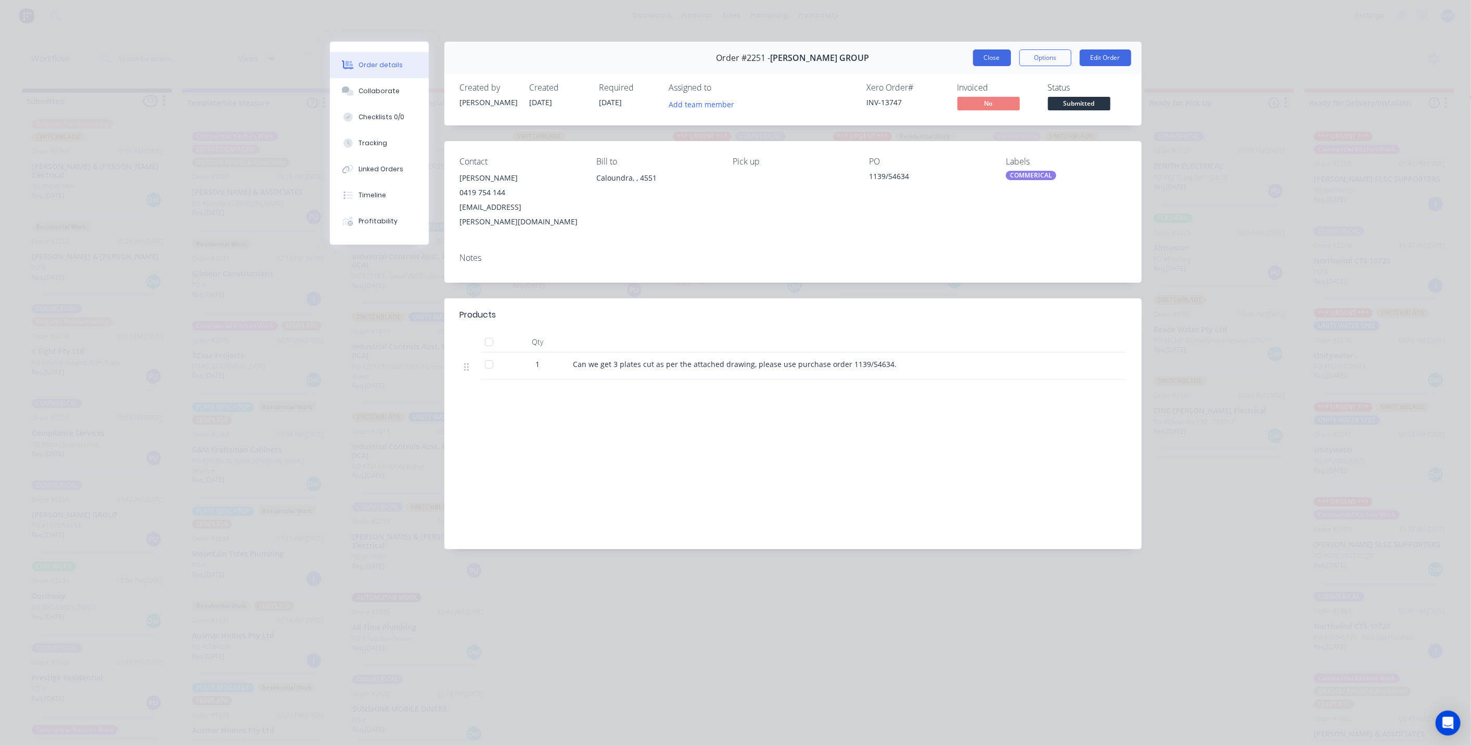
click at [982, 59] on button "Close" at bounding box center [992, 57] width 38 height 17
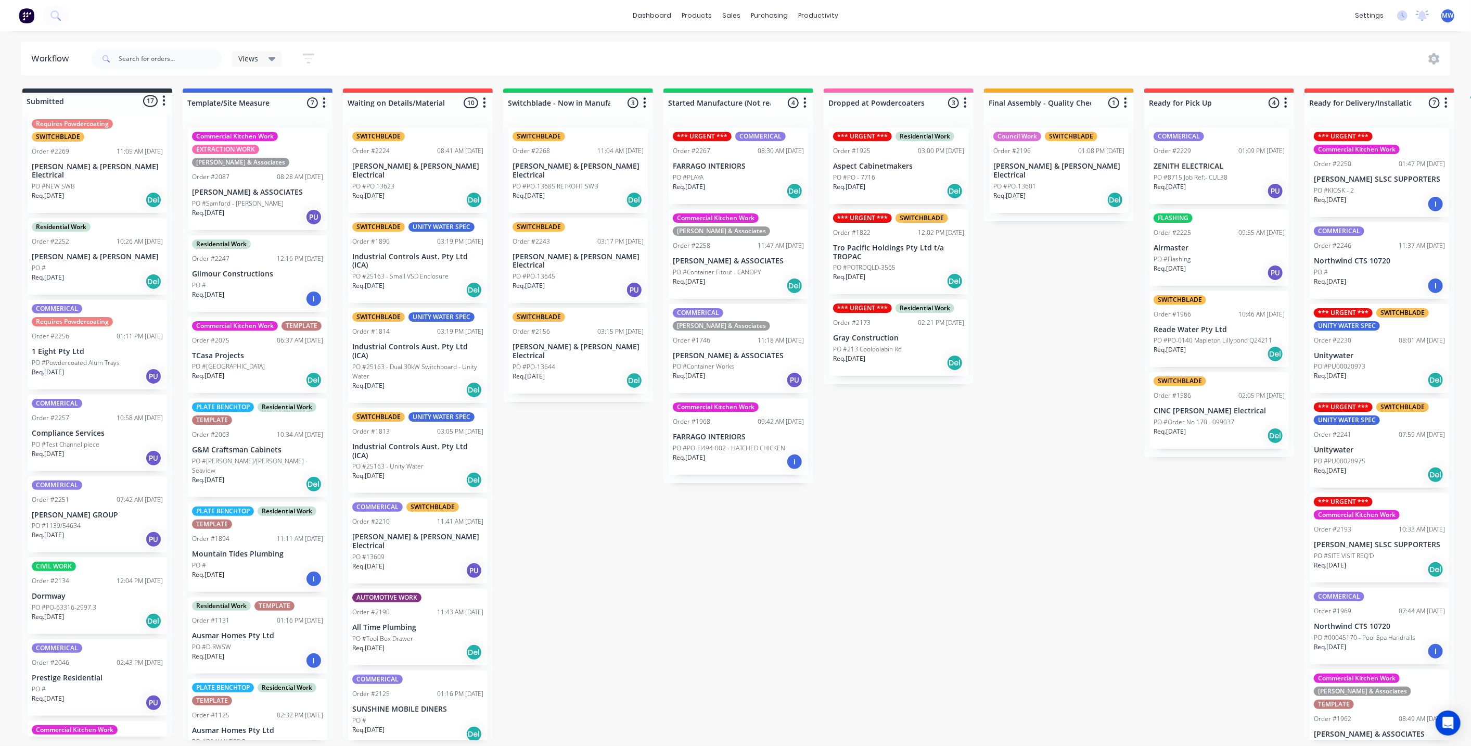
scroll to position [751, 0]
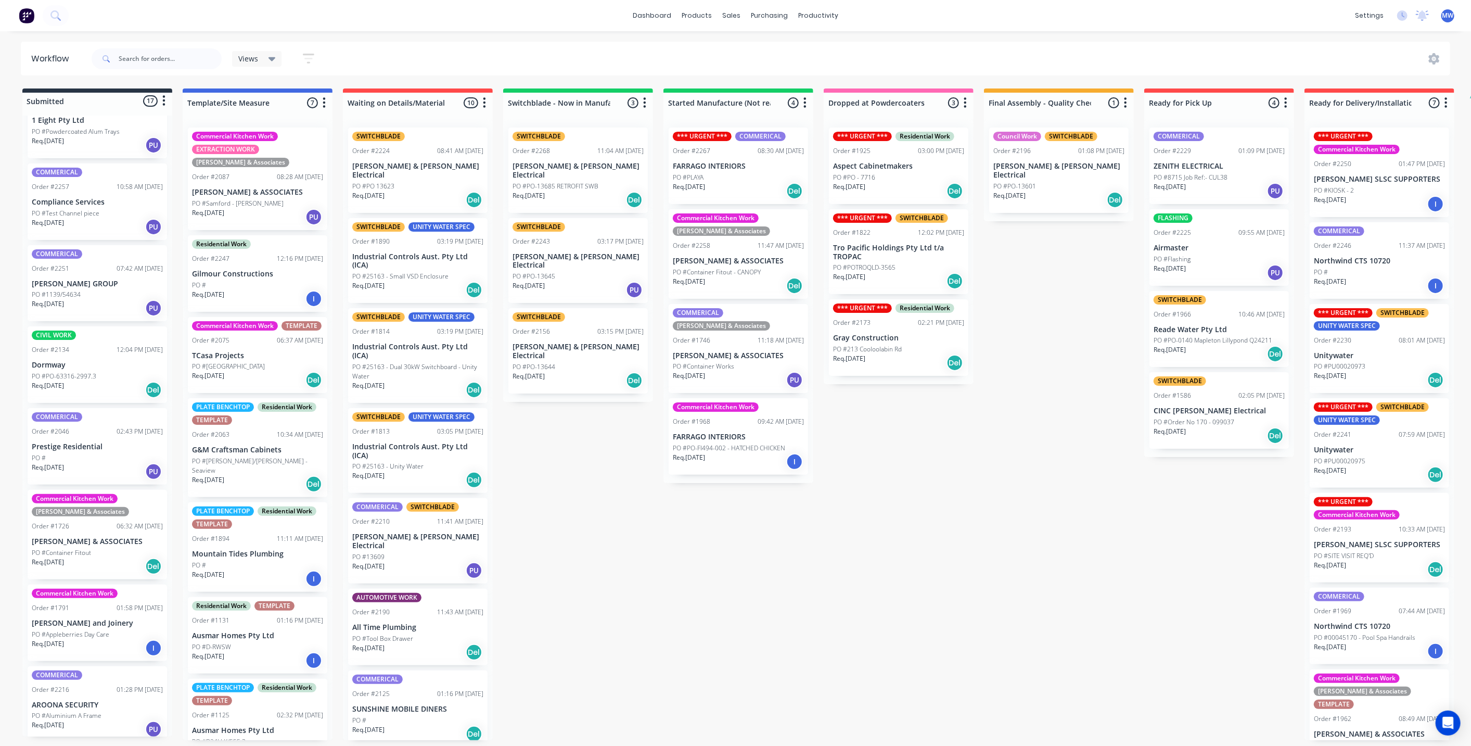
click at [101, 357] on div "CIVIL WORK Order #2134 12:04 PM [DATE][GEOGRAPHIC_DATA] #PO-63316-2997.3 Req. […" at bounding box center [97, 364] width 139 height 76
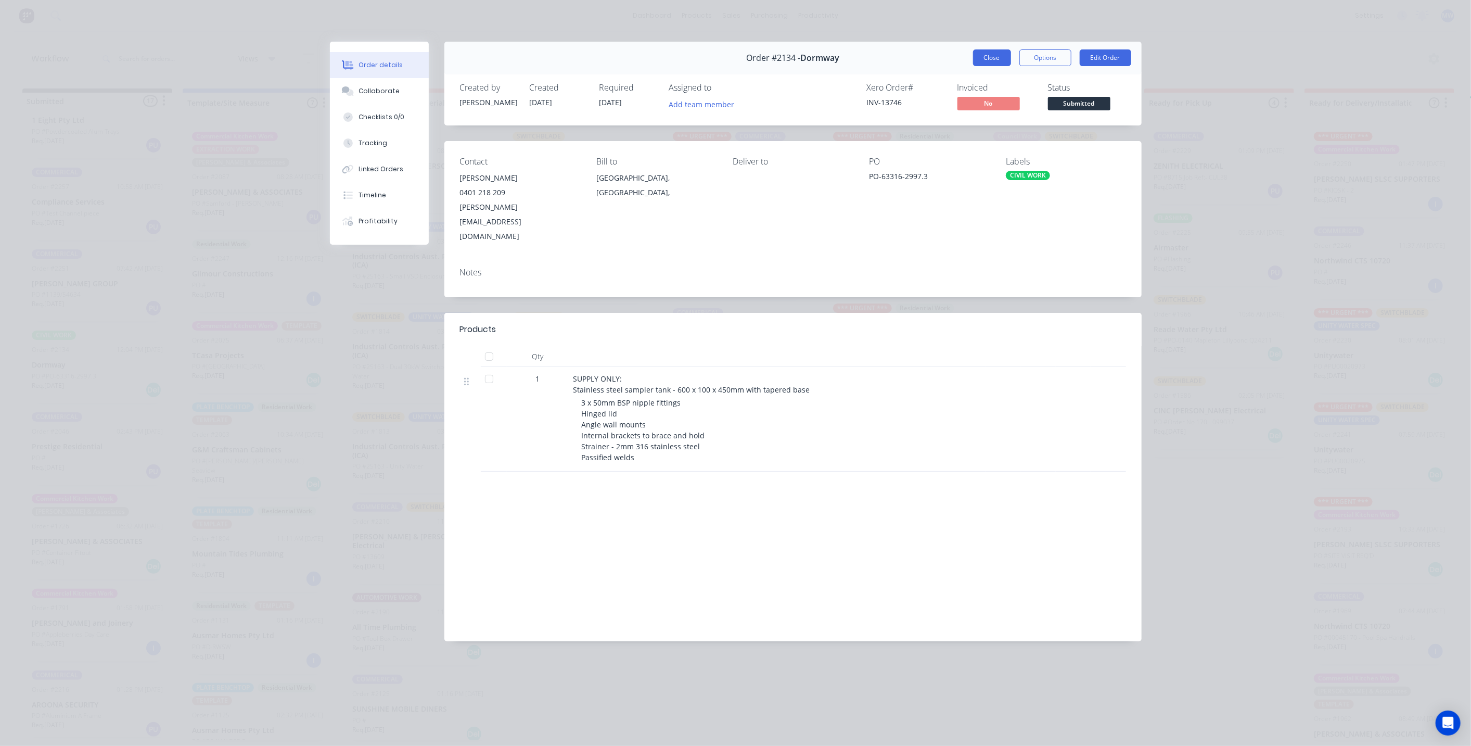
click at [984, 57] on button "Close" at bounding box center [992, 57] width 38 height 17
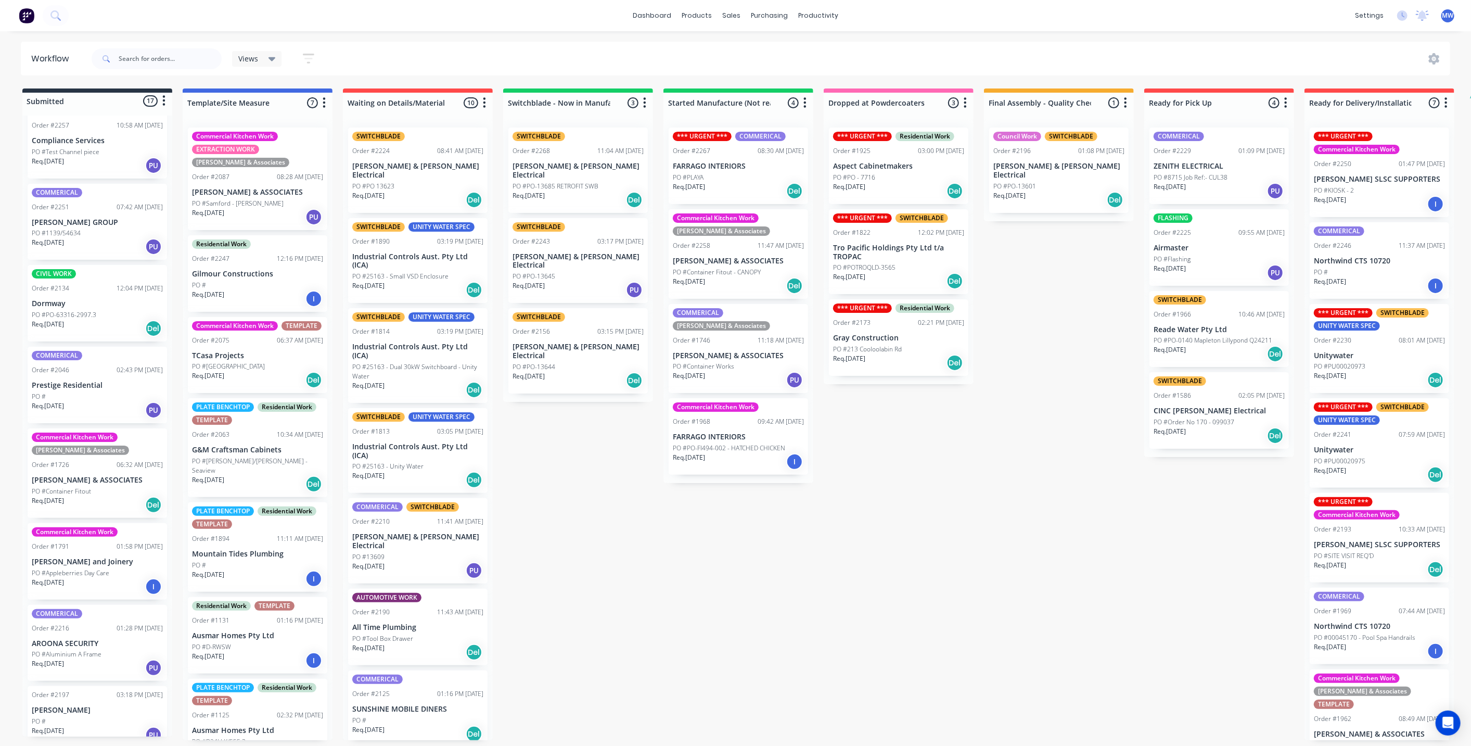
scroll to position [814, 0]
click at [91, 494] on div "Req. [DATE] Del" at bounding box center [97, 503] width 131 height 18
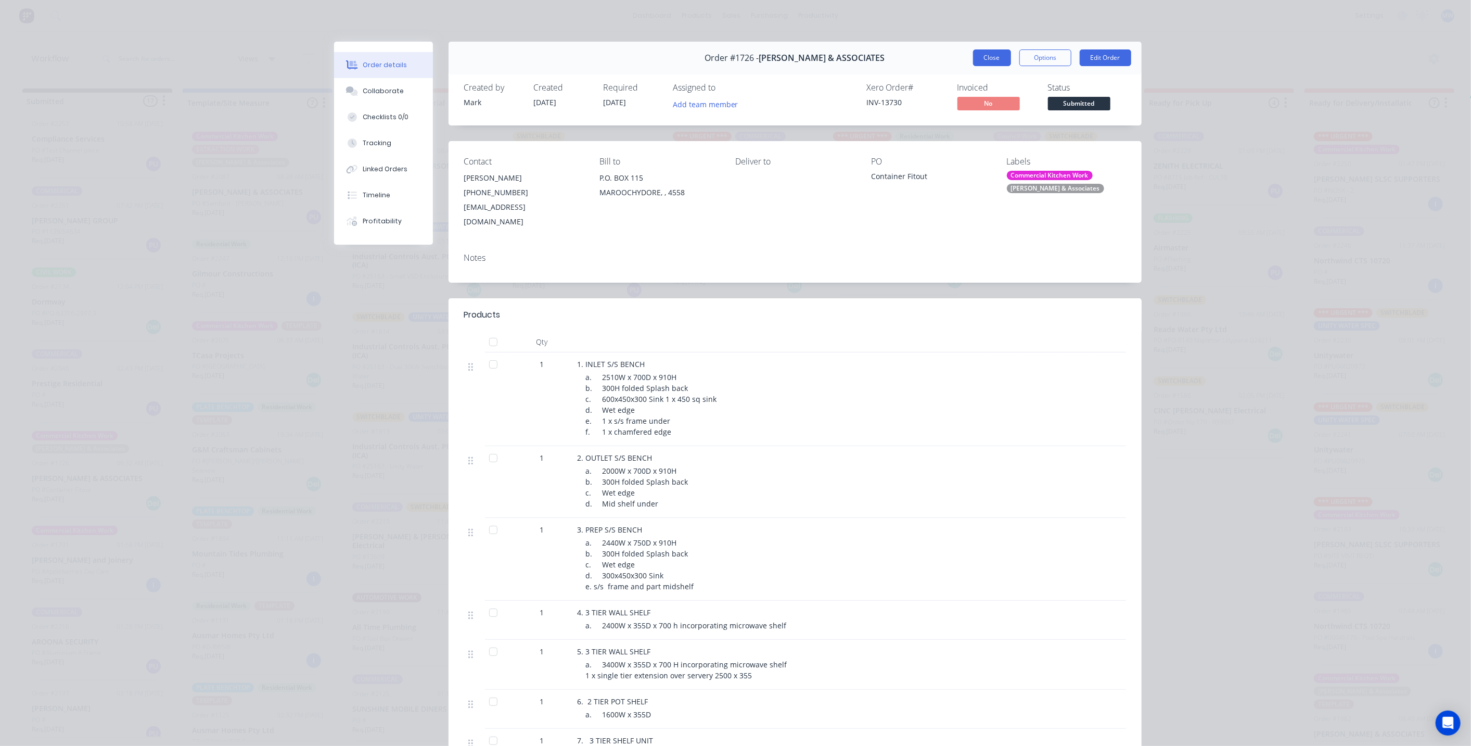
click at [984, 63] on button "Close" at bounding box center [992, 57] width 38 height 17
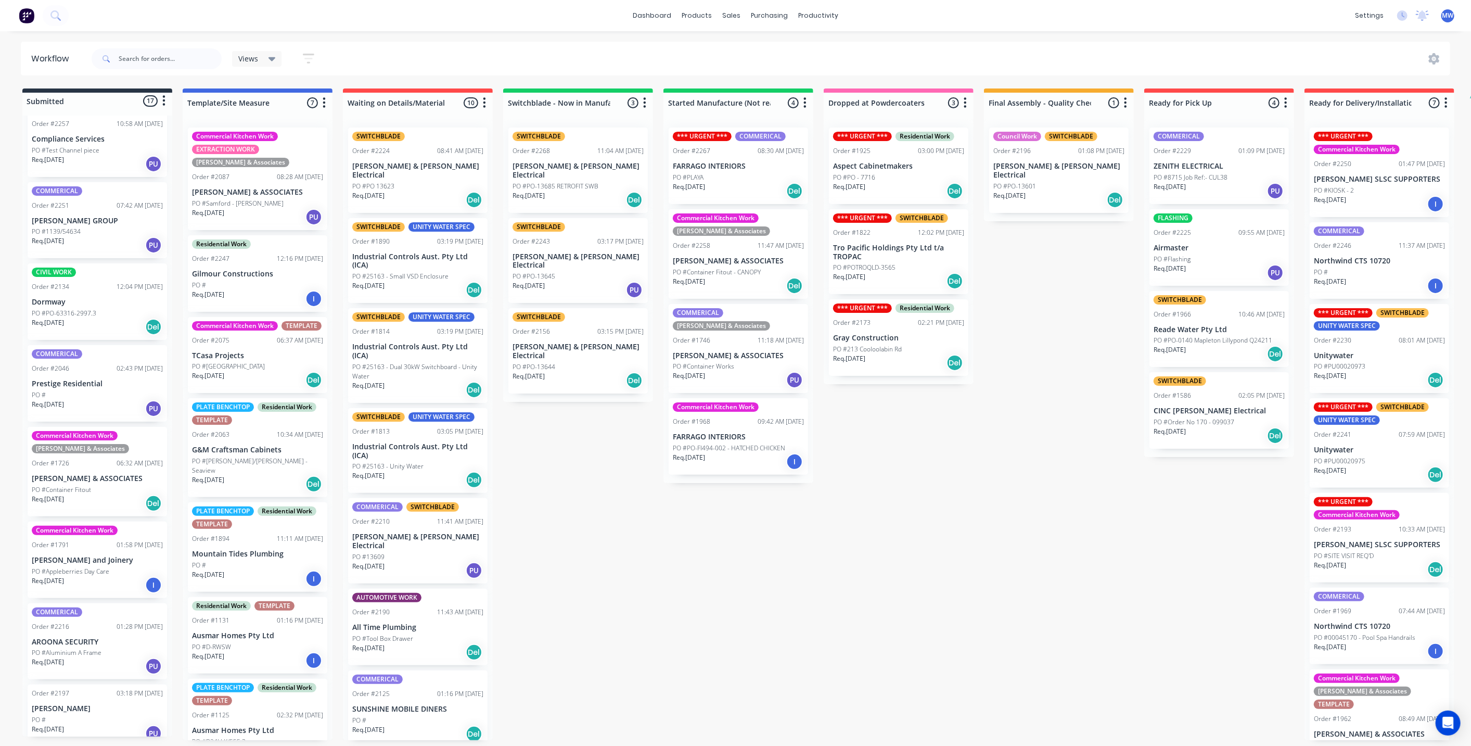
click at [83, 648] on p "PO #Aluminium A Frame" at bounding box center [67, 652] width 70 height 9
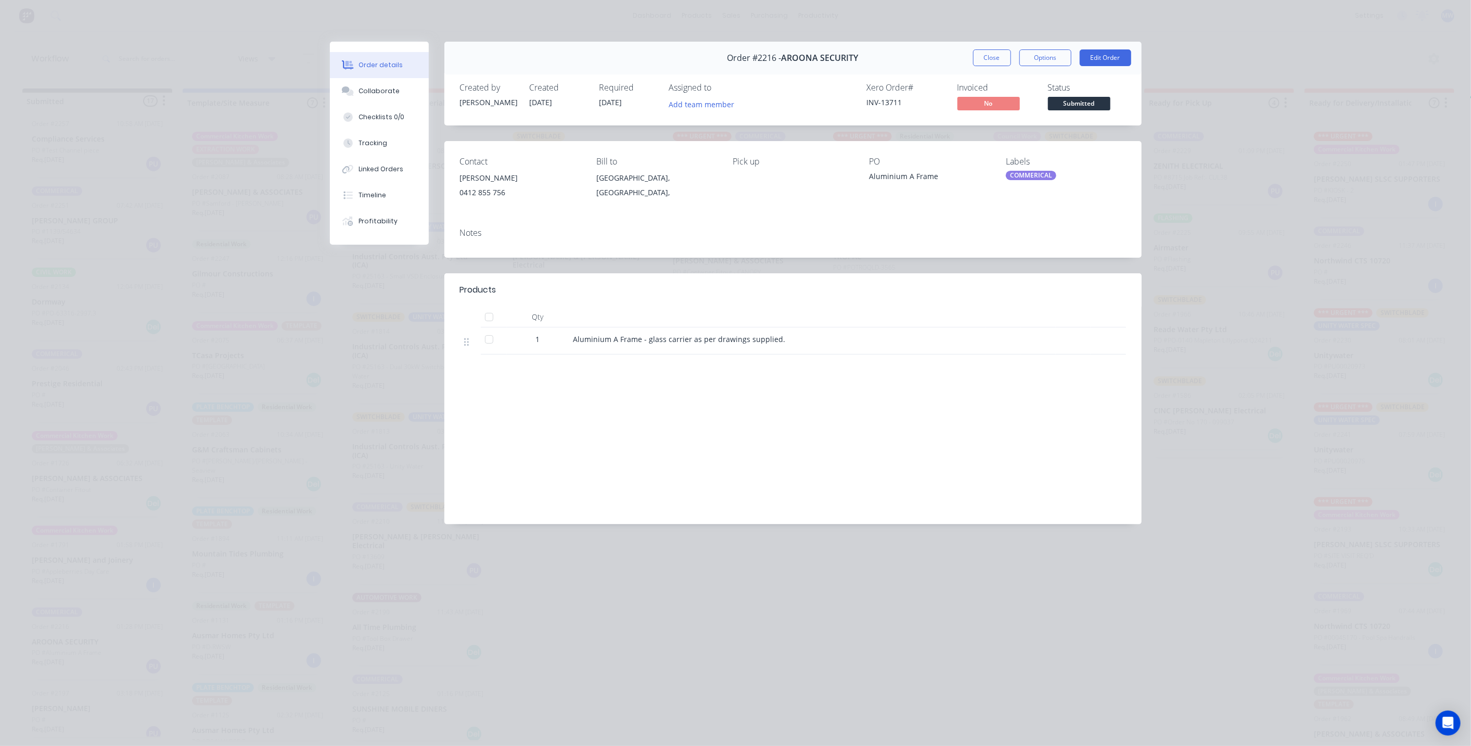
click at [994, 52] on button "Close" at bounding box center [992, 57] width 38 height 17
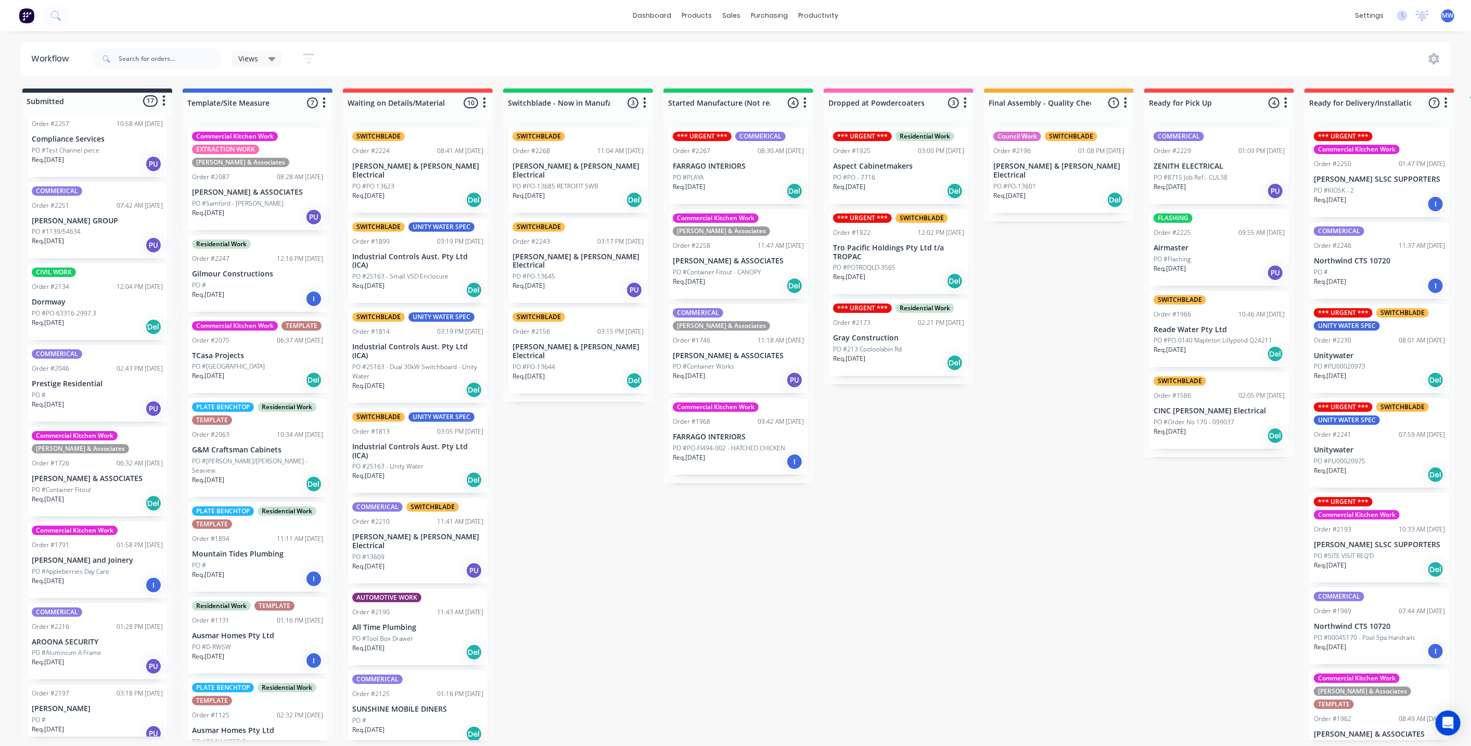
click at [80, 724] on div "Req. [DATE] PU" at bounding box center [97, 733] width 131 height 18
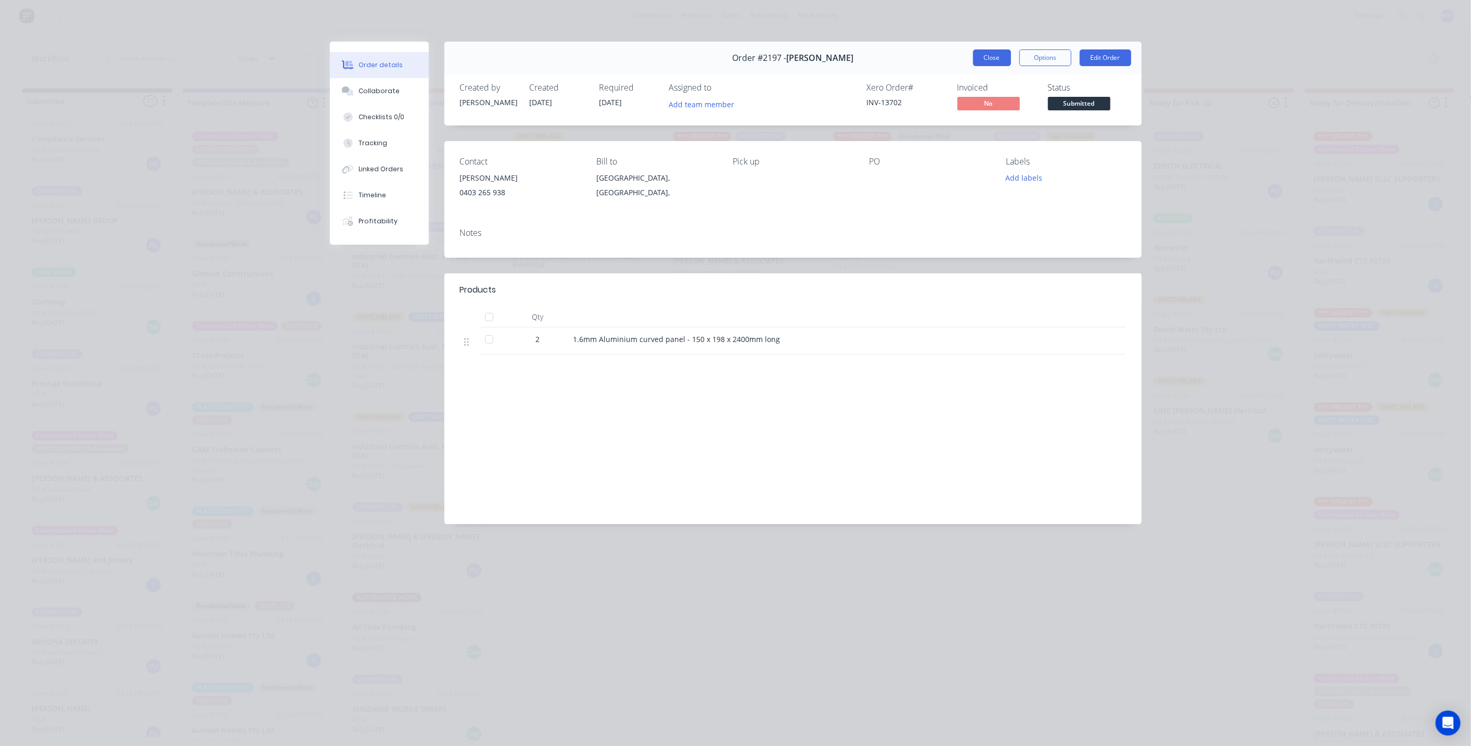
click at [990, 57] on button "Close" at bounding box center [992, 57] width 38 height 17
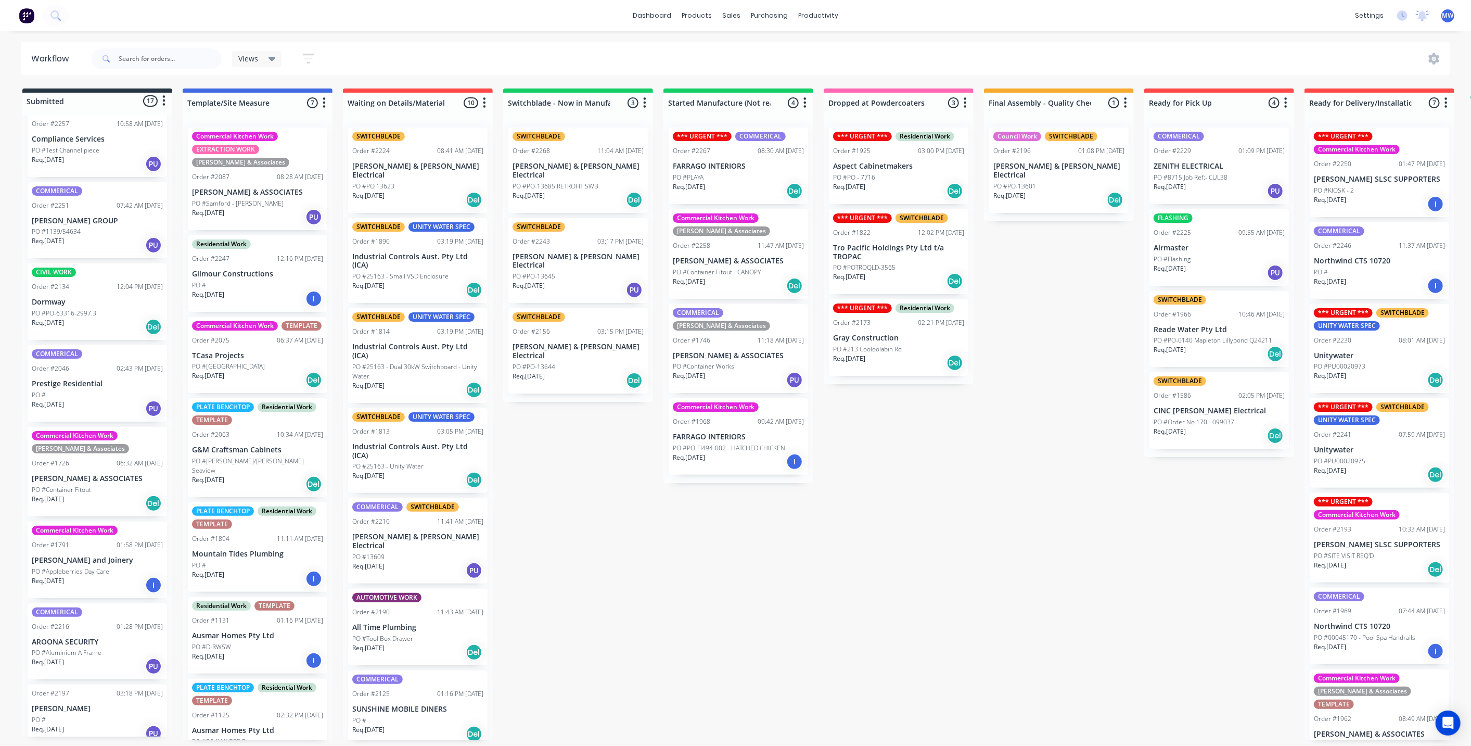
scroll to position [30, 0]
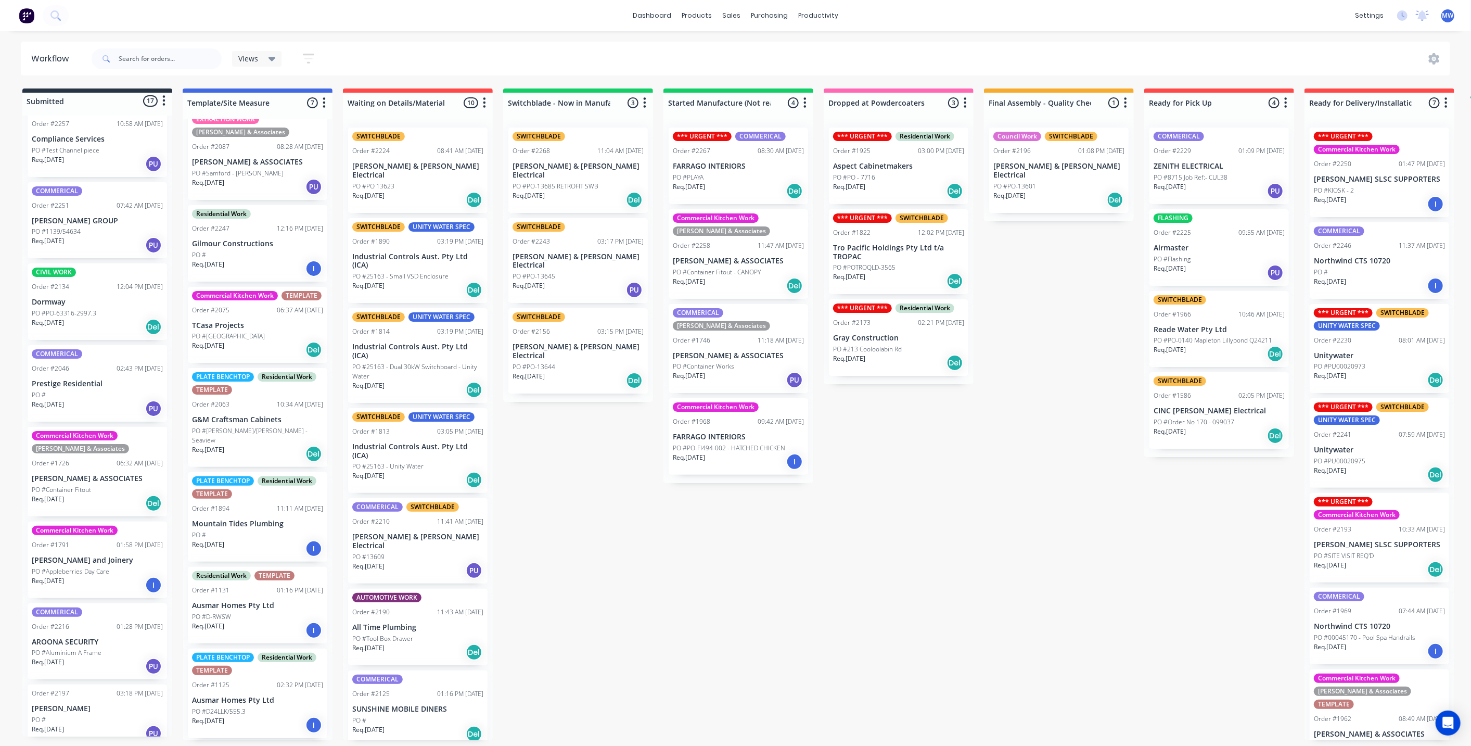
click at [413, 170] on p "[PERSON_NAME] & [PERSON_NAME] Electrical" at bounding box center [417, 171] width 131 height 18
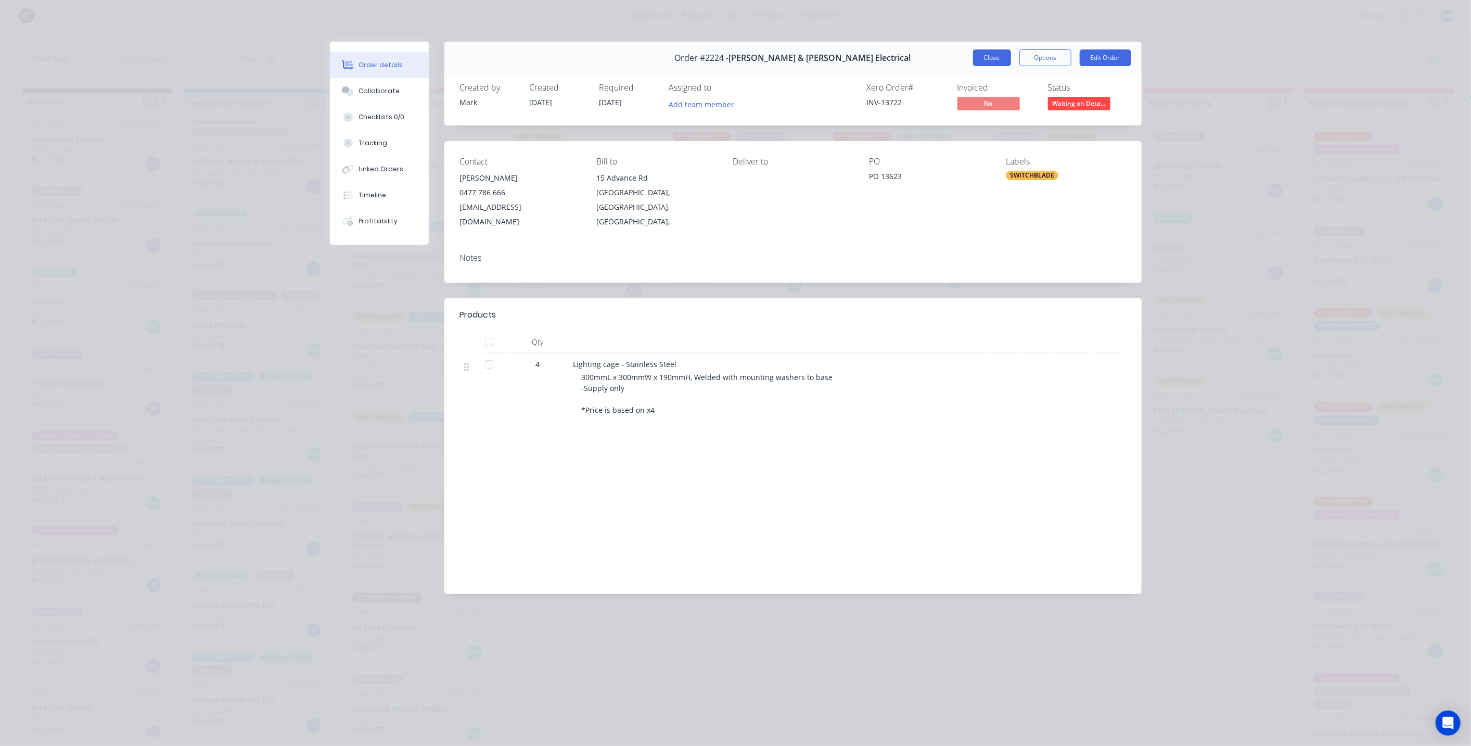
click at [991, 53] on button "Close" at bounding box center [992, 57] width 38 height 17
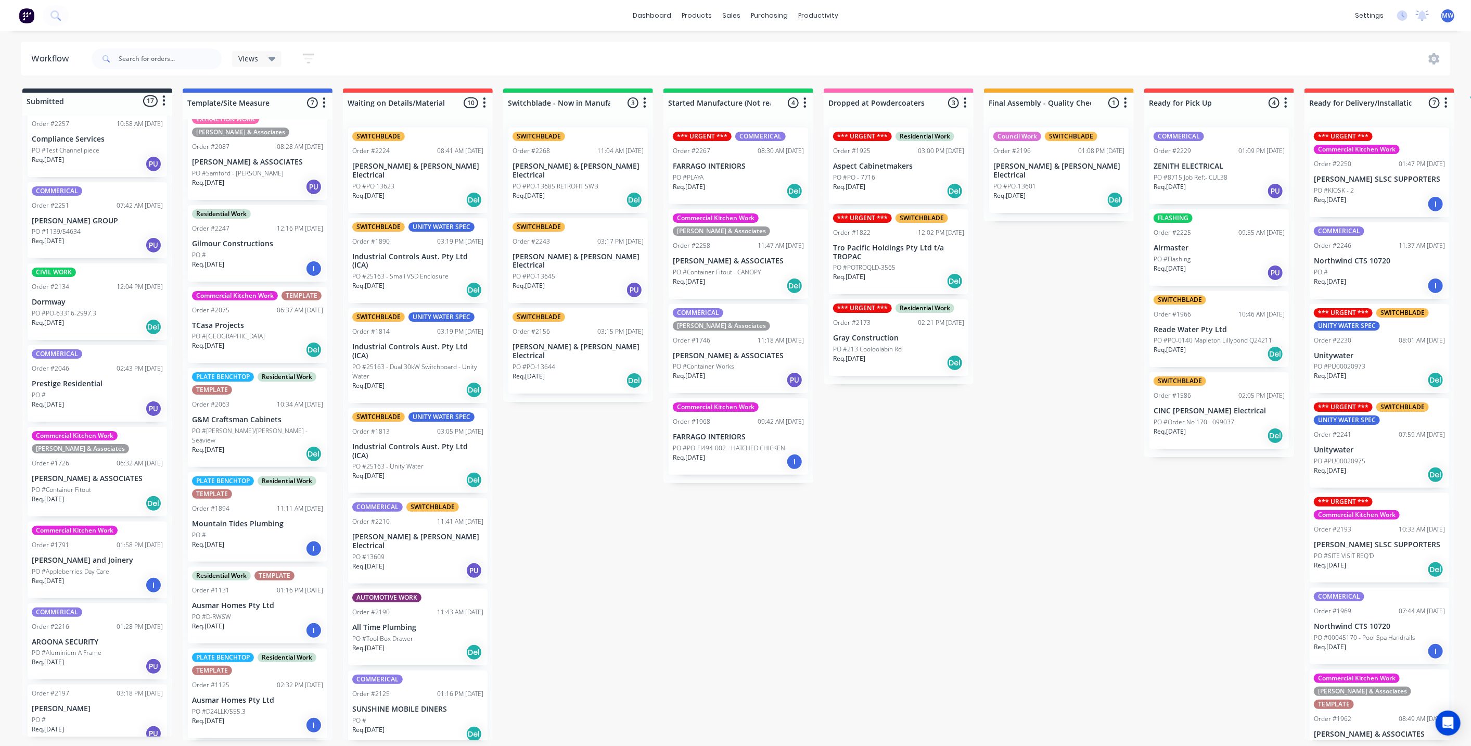
click at [430, 252] on p "Industrial Controls Aust. Pty Ltd (ICA)" at bounding box center [417, 261] width 131 height 18
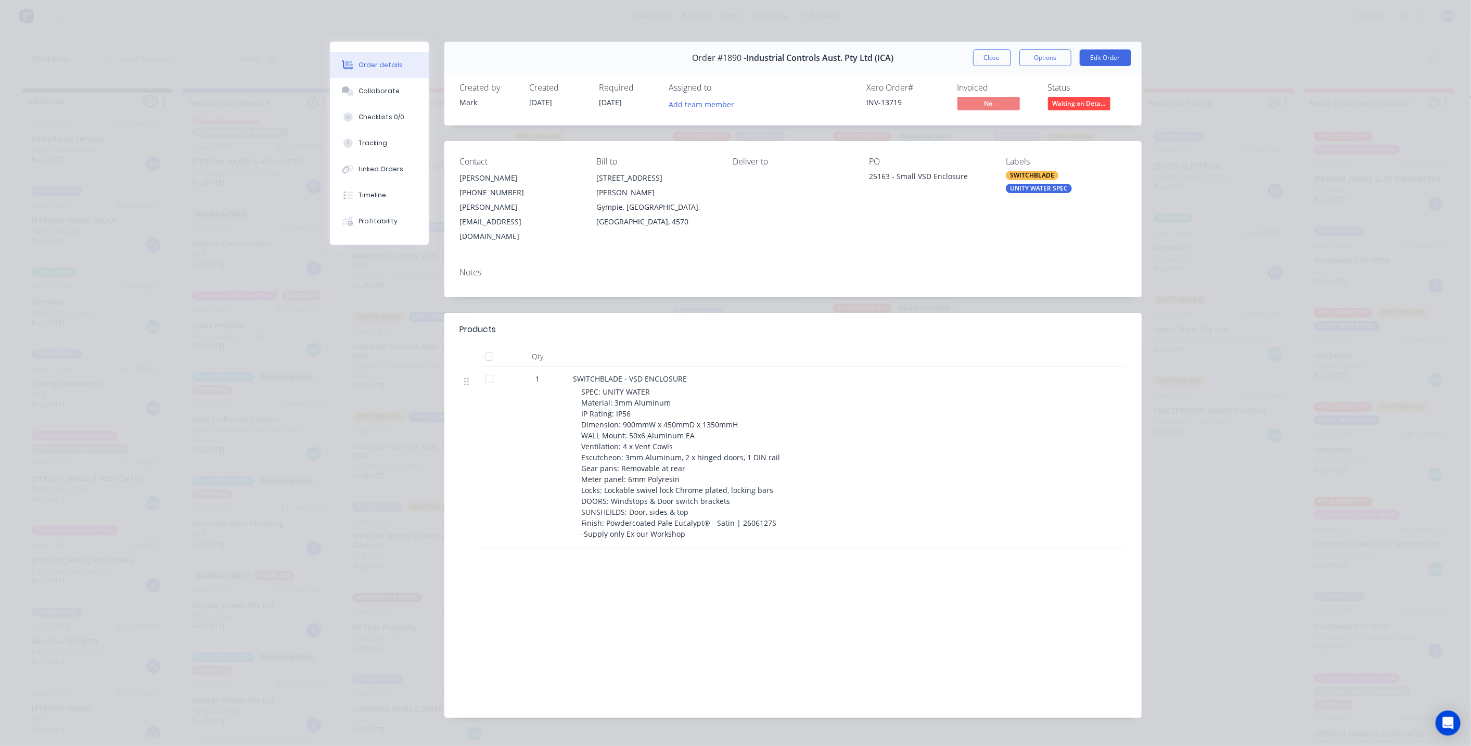
click at [1036, 193] on div "Labels SWITCHBLADE UNITY WATER SPEC" at bounding box center [1066, 200] width 120 height 87
click at [1037, 190] on div "UNITY WATER SPEC" at bounding box center [1039, 188] width 66 height 9
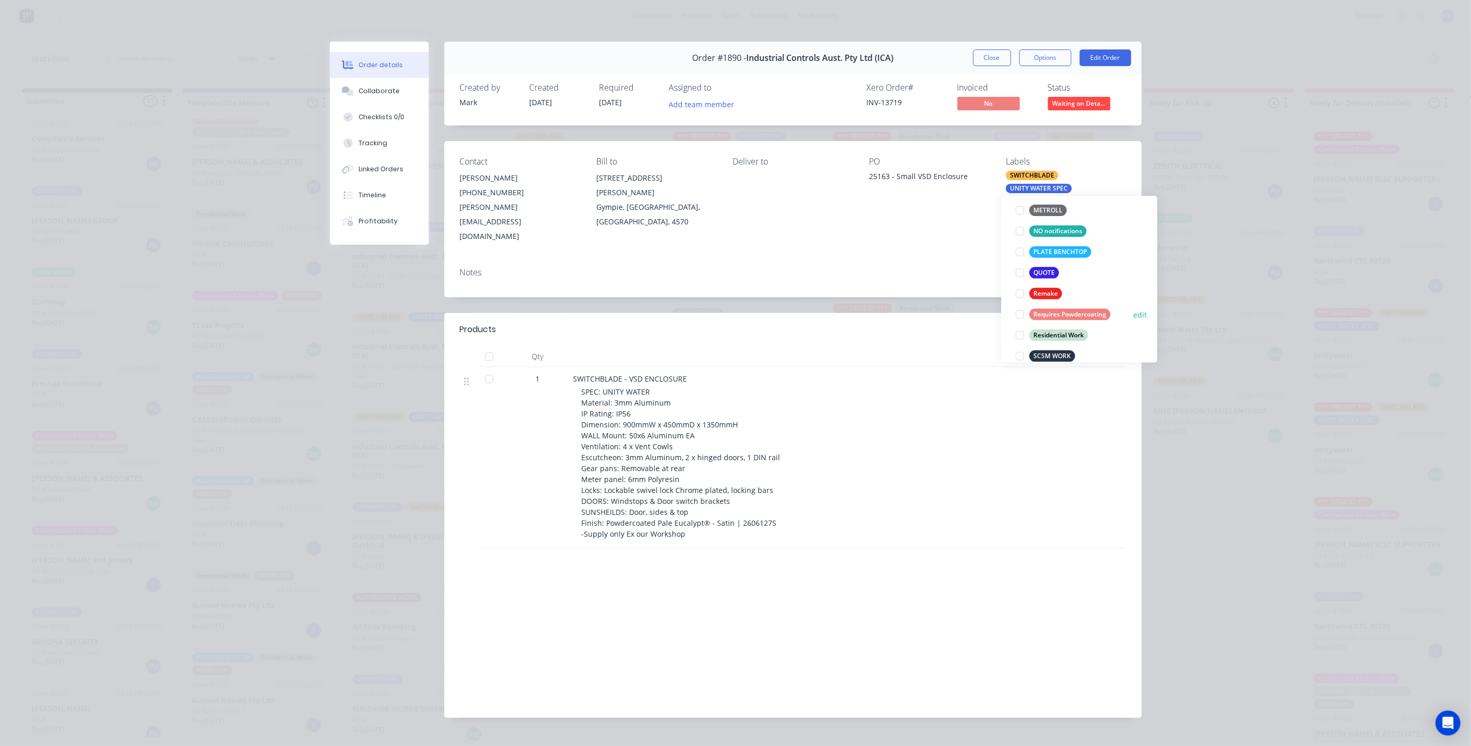
scroll to position [404, 0]
click at [1019, 292] on div at bounding box center [1019, 290] width 21 height 21
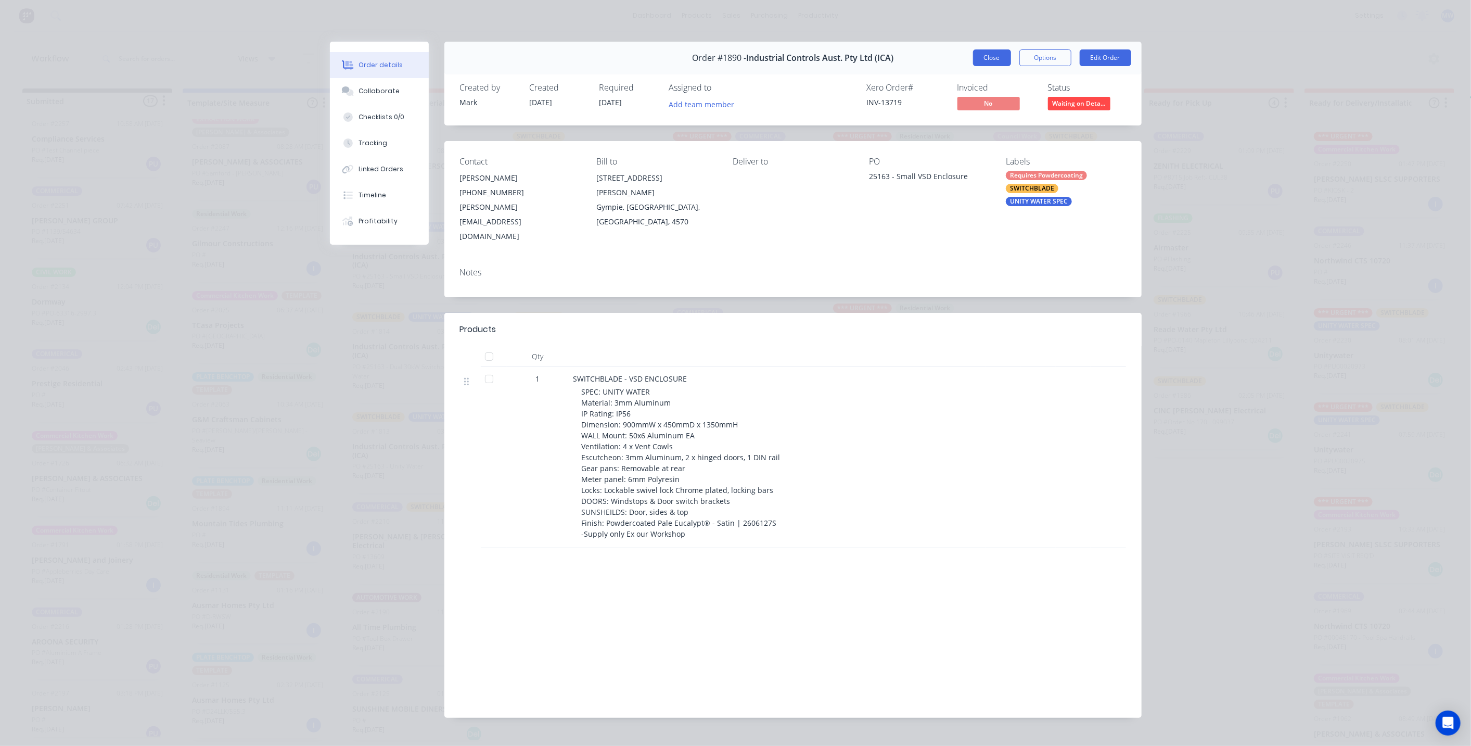
click at [993, 61] on button "Close" at bounding box center [992, 57] width 38 height 17
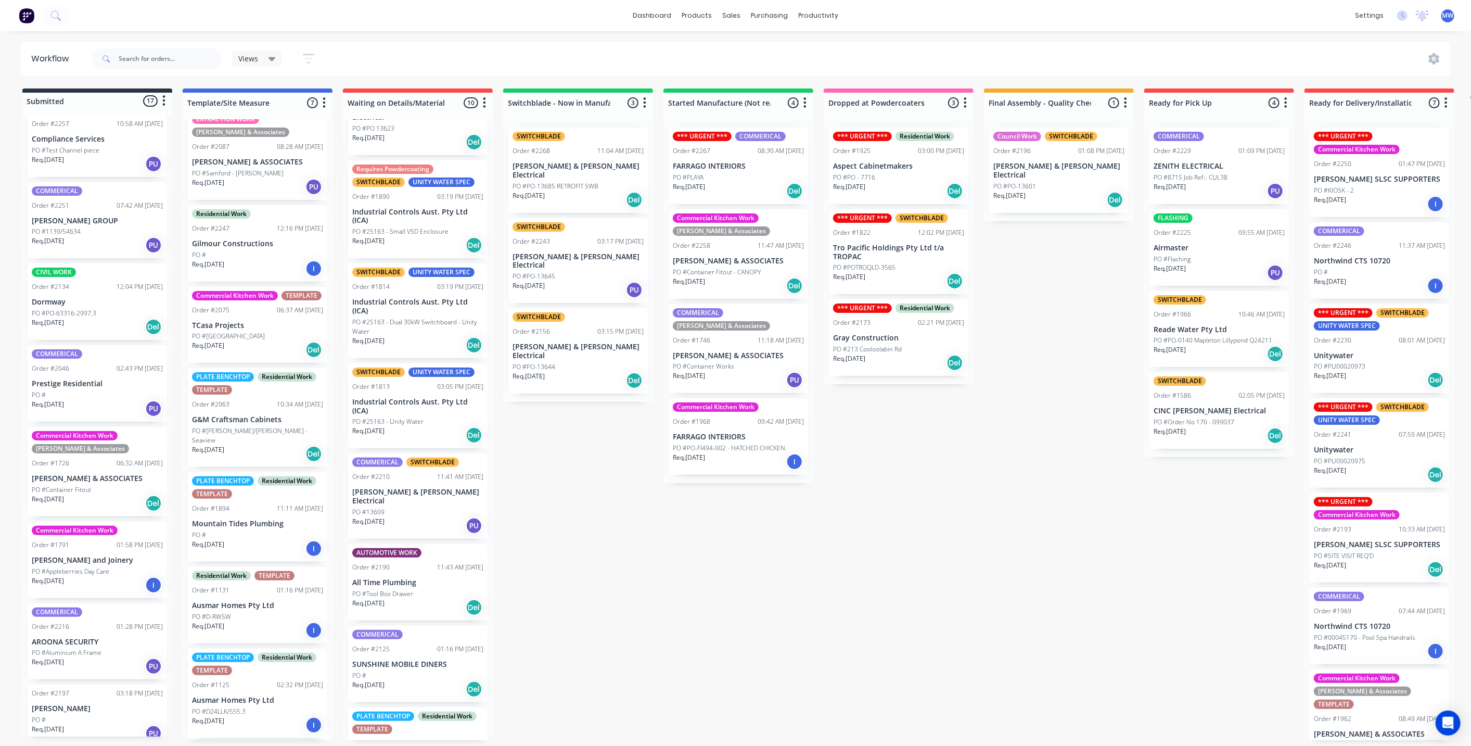
scroll to position [116, 0]
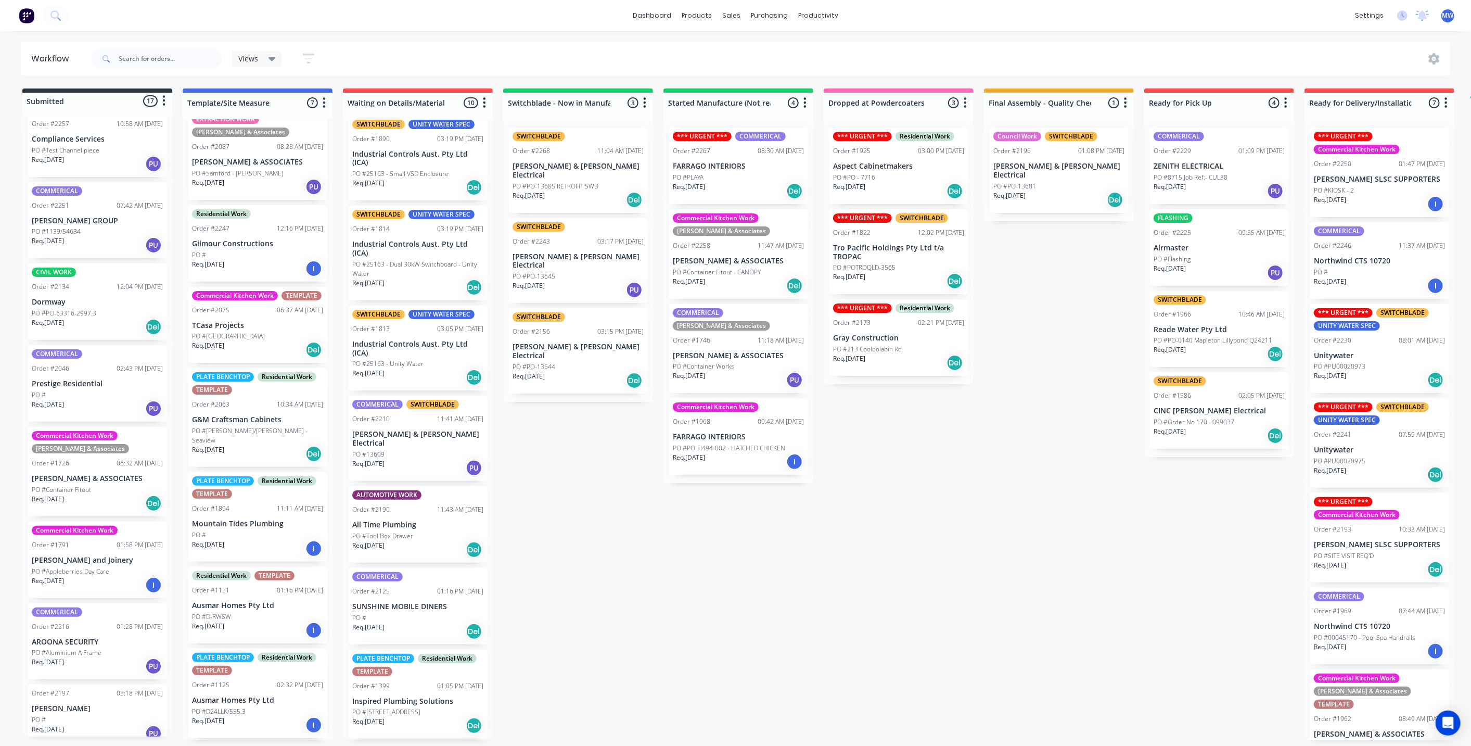
click at [427, 242] on p "Industrial Controls Aust. Pty Ltd (ICA)" at bounding box center [417, 249] width 131 height 18
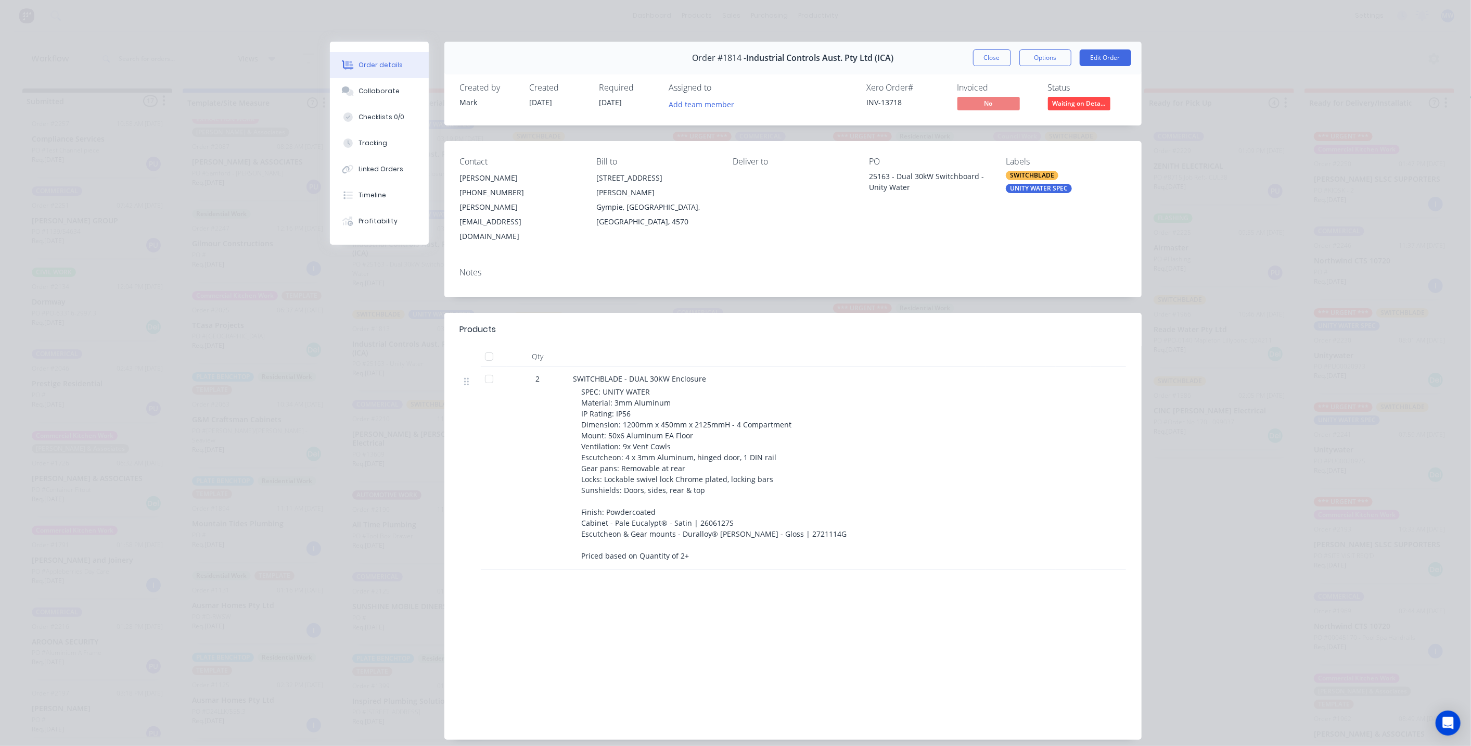
click at [1048, 188] on div "UNITY WATER SPEC" at bounding box center [1039, 188] width 66 height 9
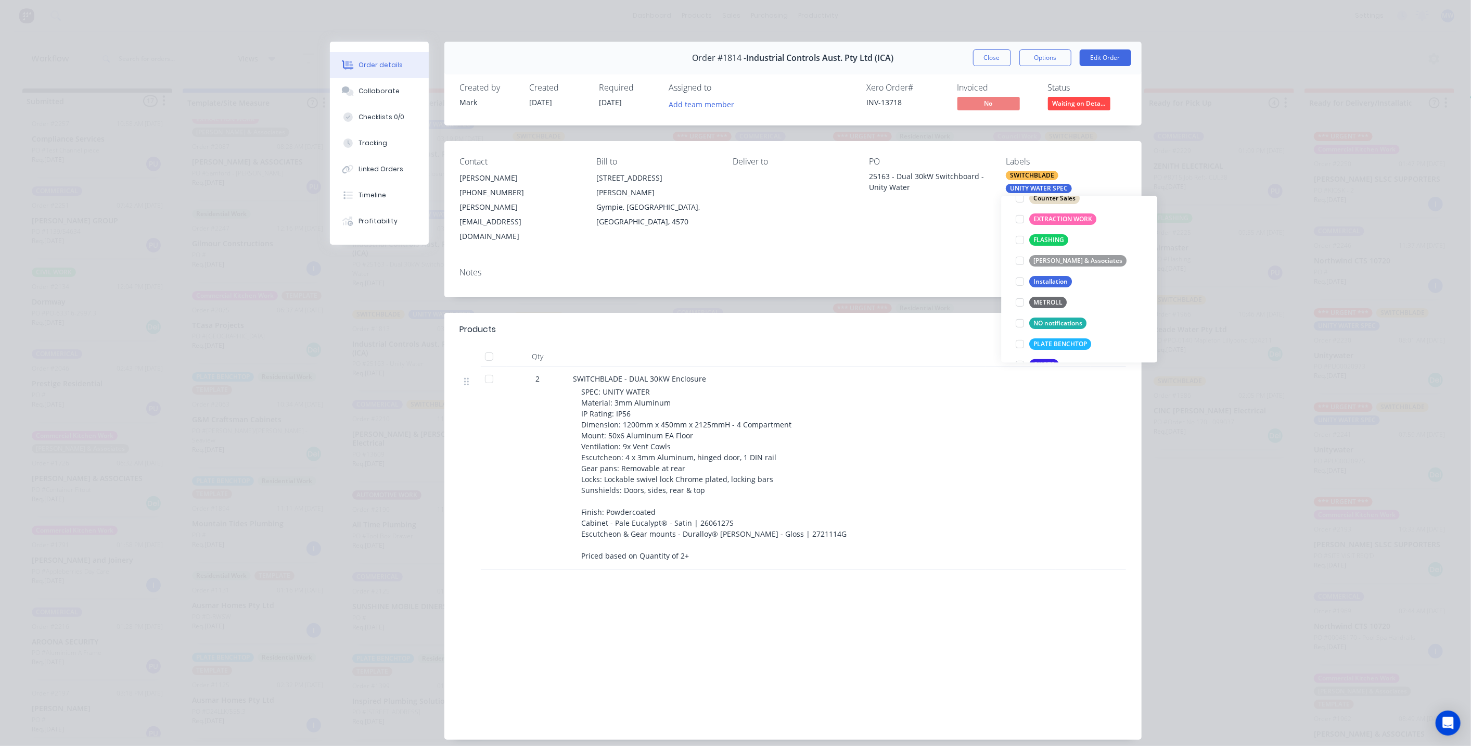
scroll to position [347, 0]
click at [1018, 345] on div at bounding box center [1019, 348] width 21 height 21
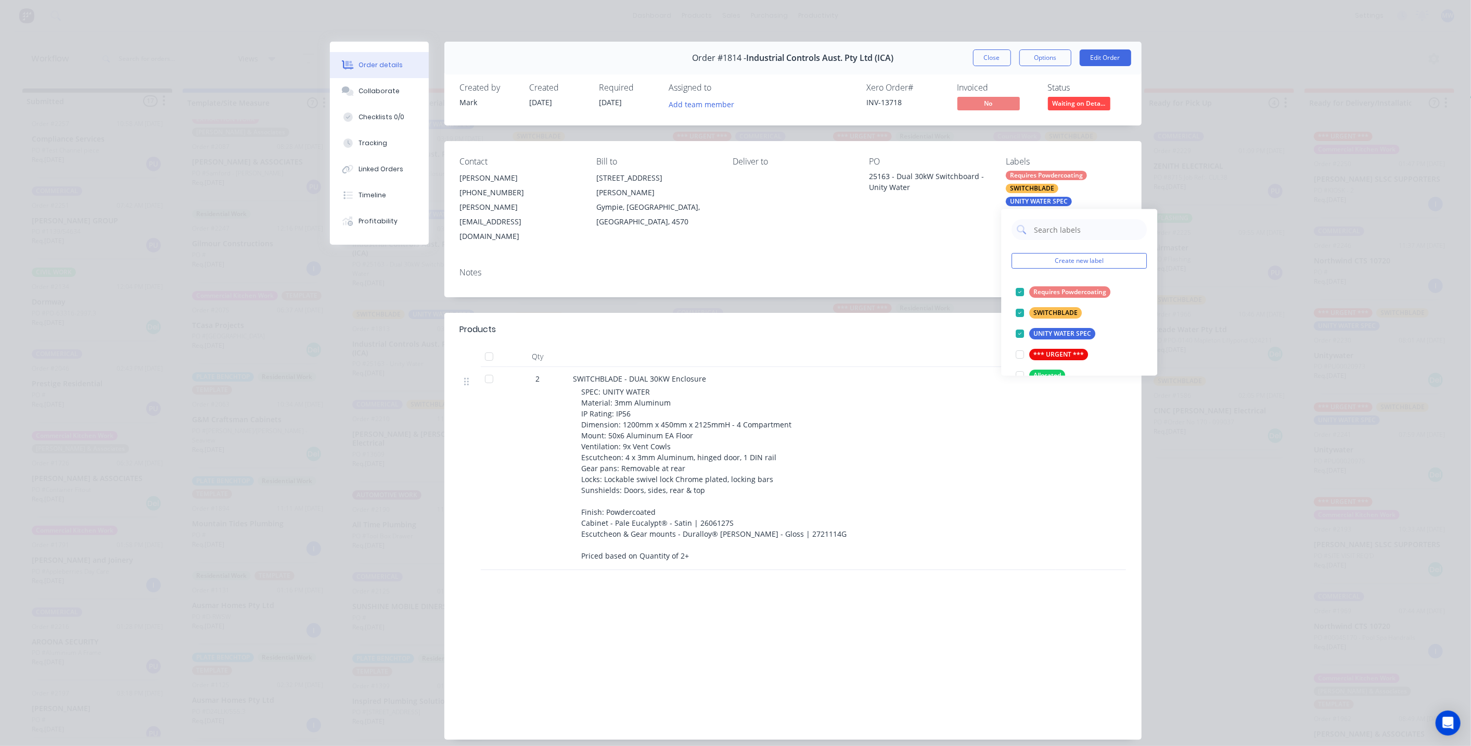
click at [983, 62] on button "Close" at bounding box center [992, 57] width 38 height 17
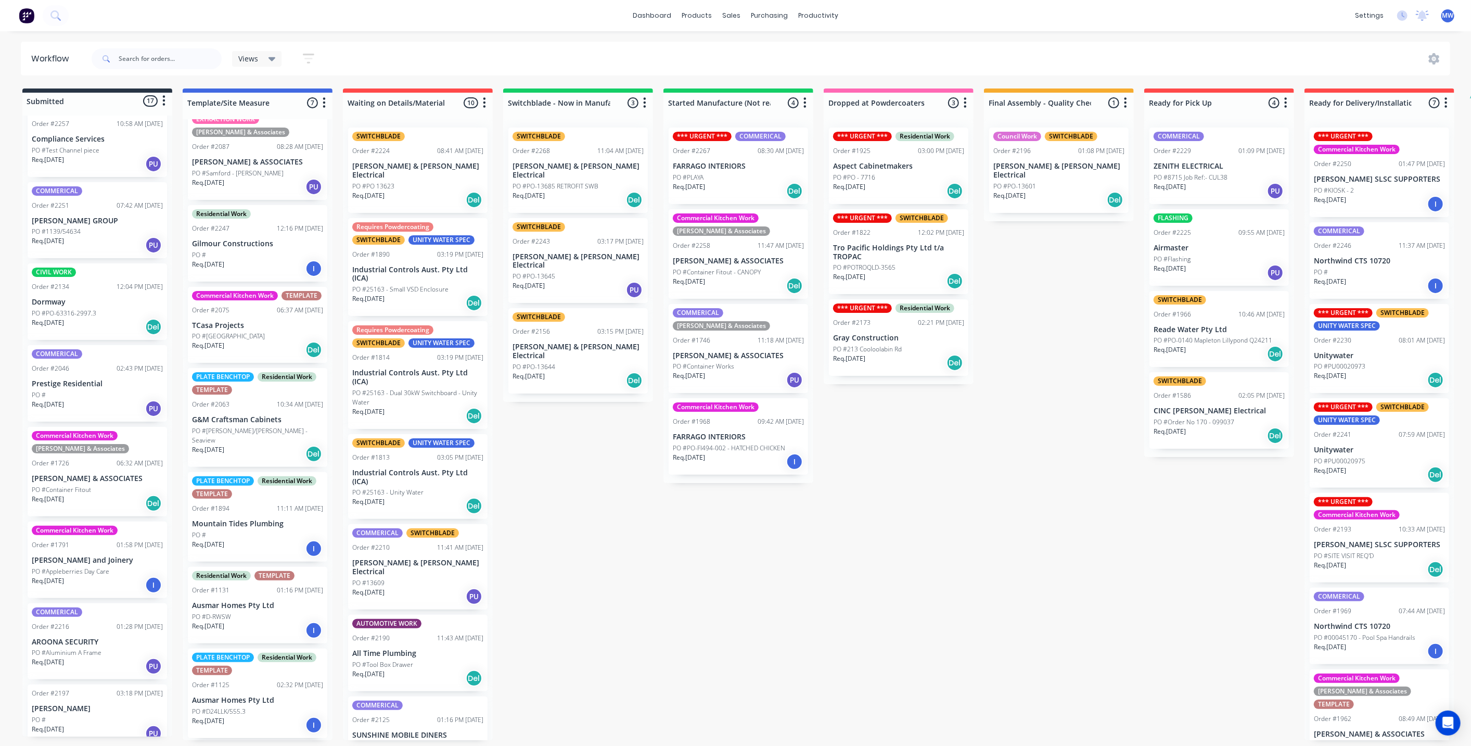
click at [399, 468] on p "Industrial Controls Aust. Pty Ltd (ICA)" at bounding box center [417, 477] width 131 height 18
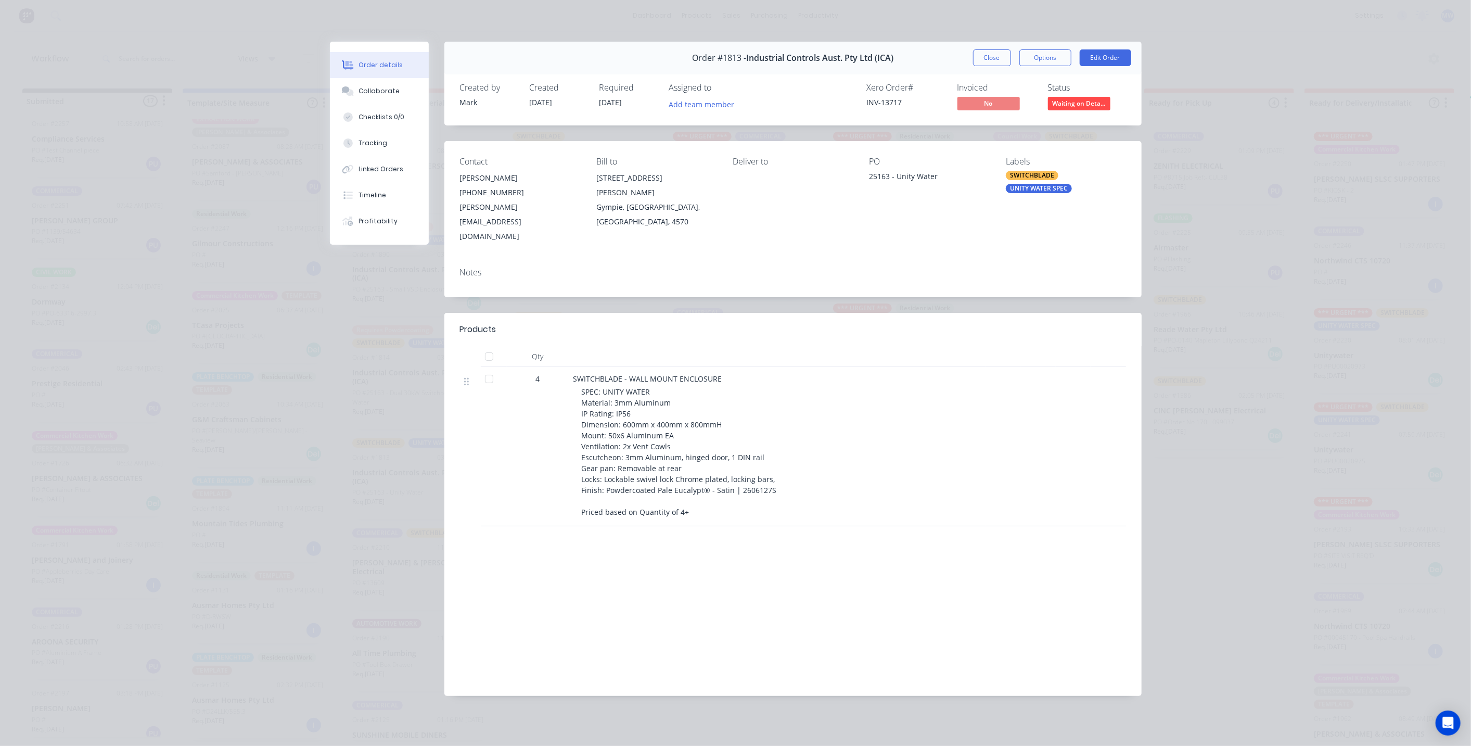
click at [1048, 185] on div "UNITY WATER SPEC" at bounding box center [1039, 188] width 66 height 9
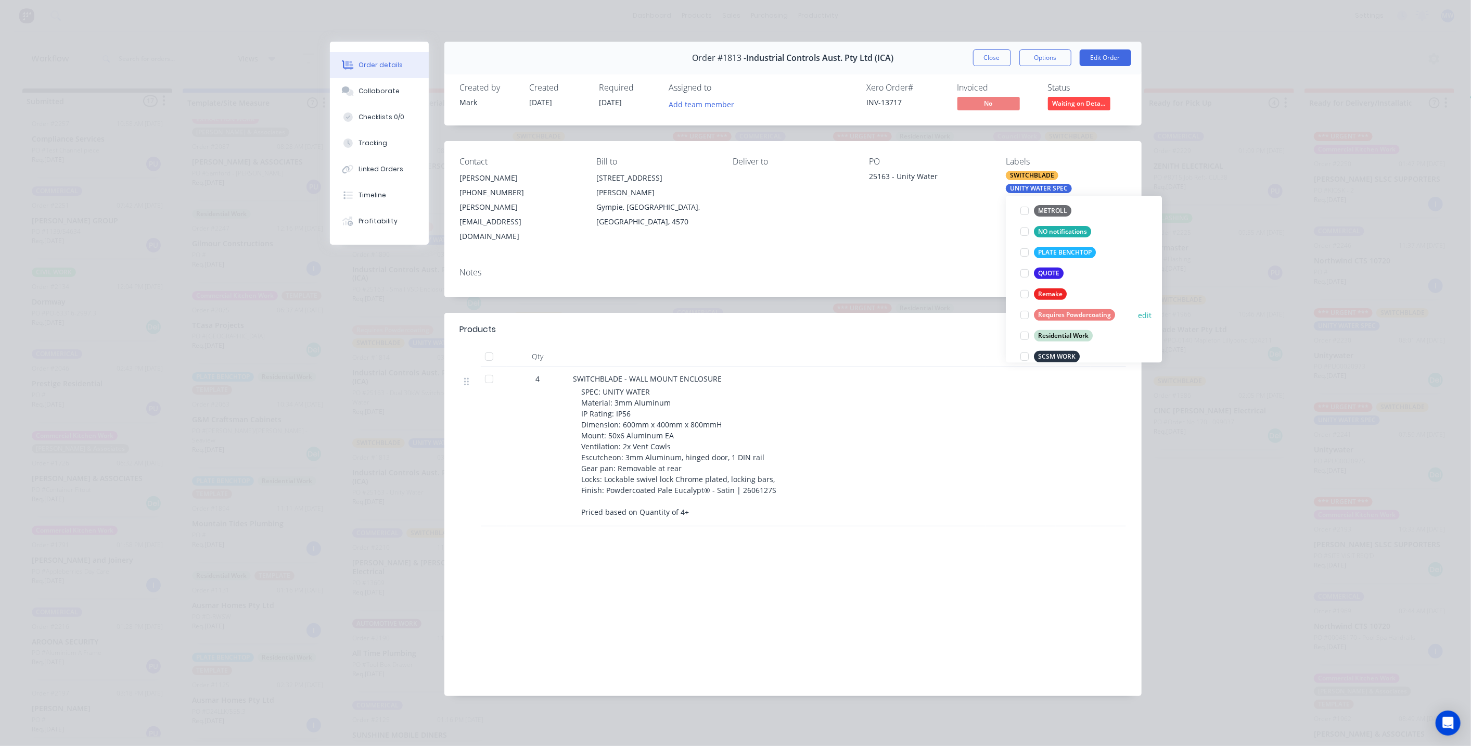
scroll to position [404, 0]
click at [1027, 290] on div at bounding box center [1024, 290] width 21 height 21
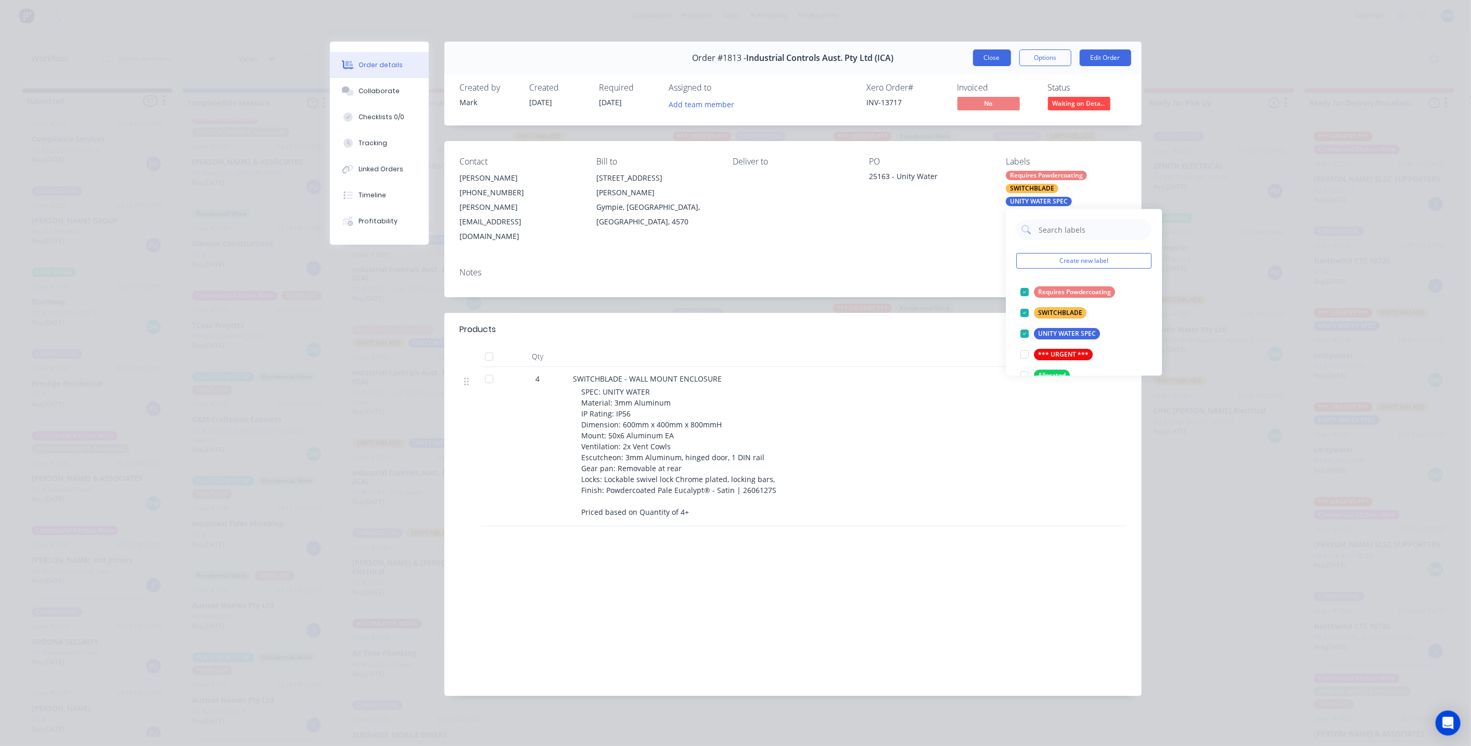
click at [990, 61] on button "Close" at bounding box center [992, 57] width 38 height 17
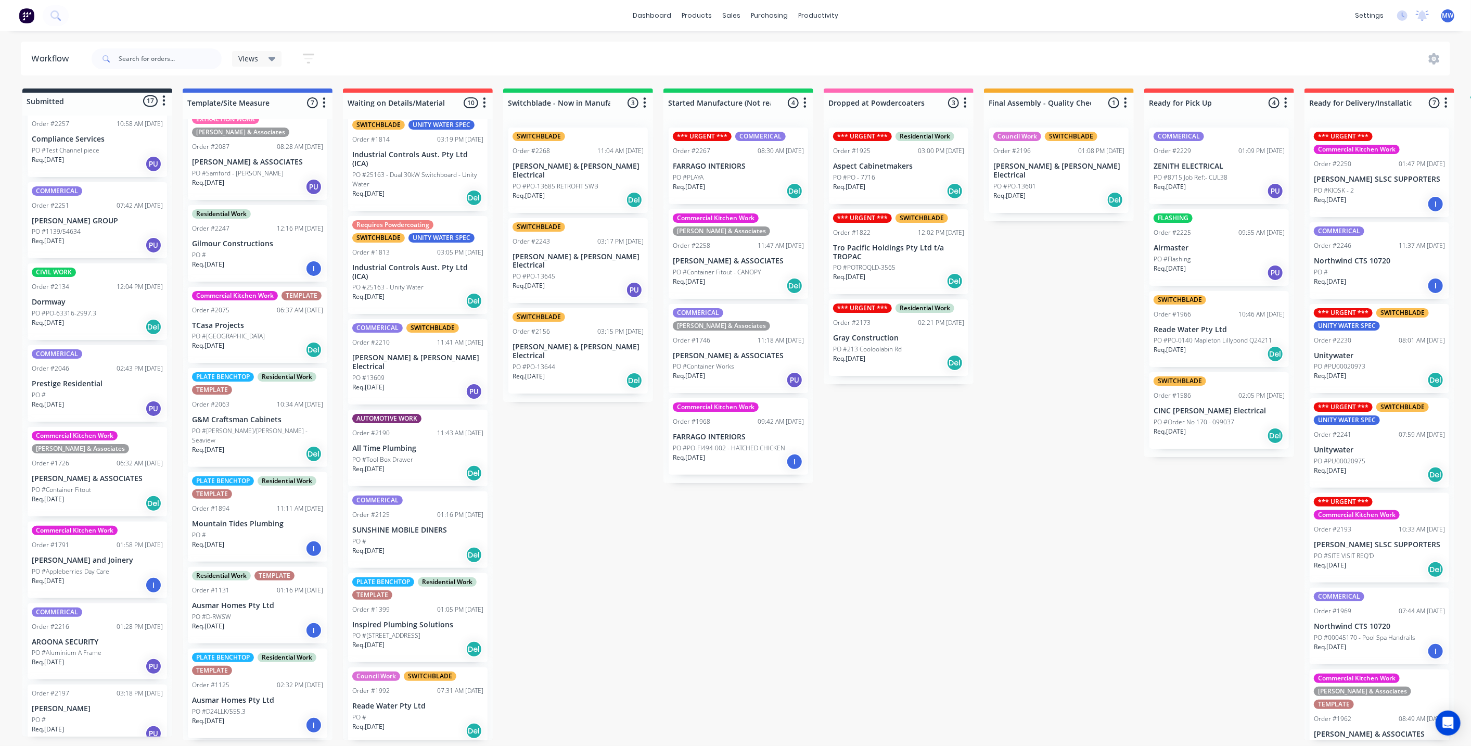
scroll to position [231, 0]
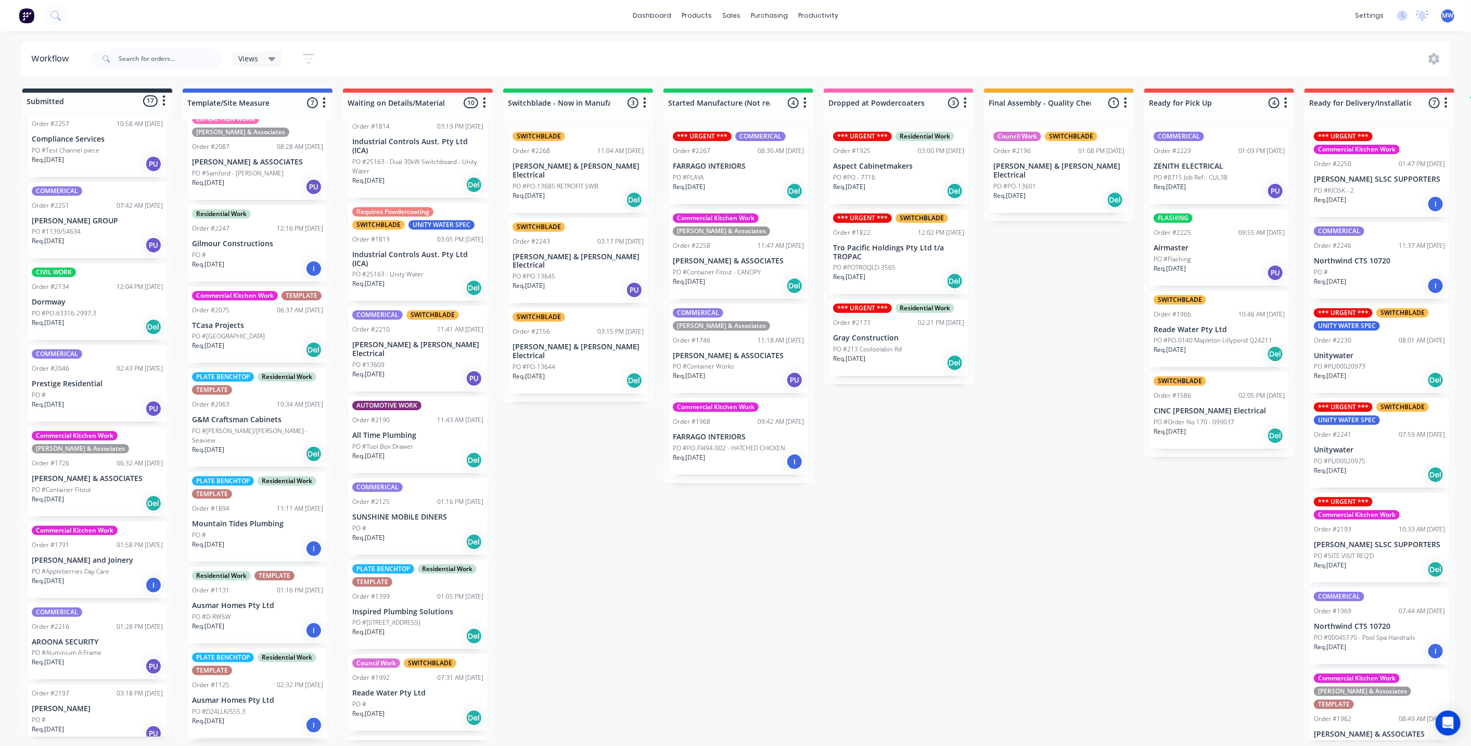
click at [417, 340] on p "[PERSON_NAME] & [PERSON_NAME] Electrical" at bounding box center [417, 349] width 131 height 18
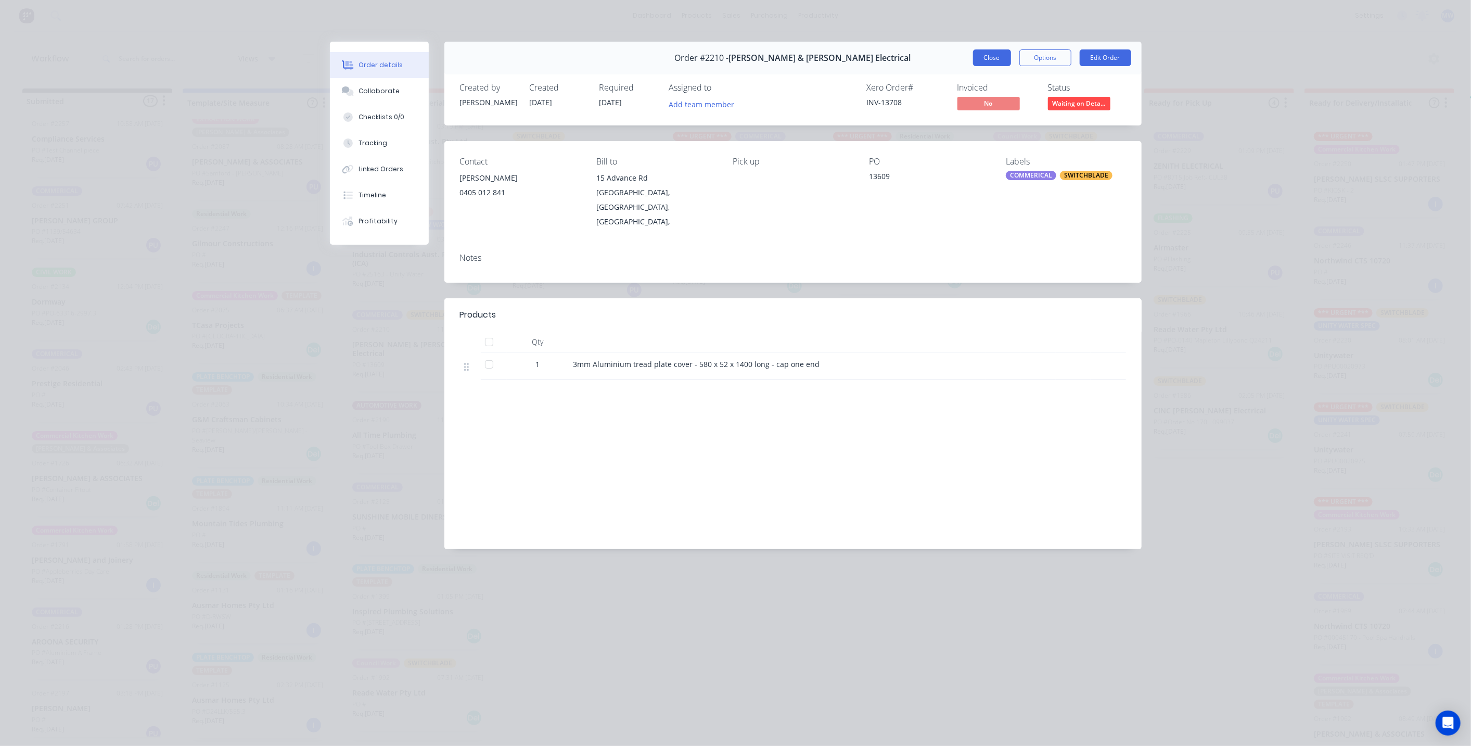
click at [983, 61] on button "Close" at bounding box center [992, 57] width 38 height 17
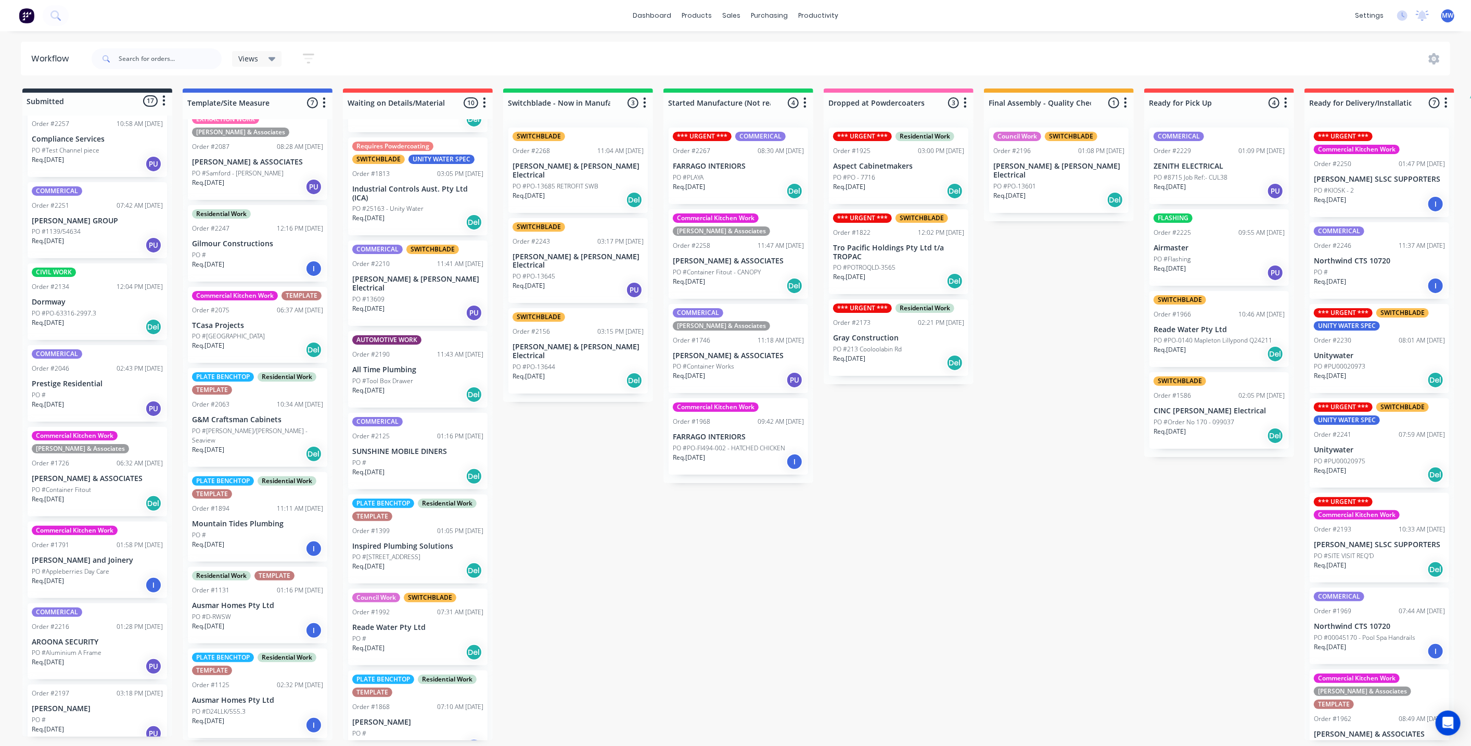
scroll to position [297, 0]
click at [400, 622] on p "Reade Water Pty Ltd" at bounding box center [417, 626] width 131 height 9
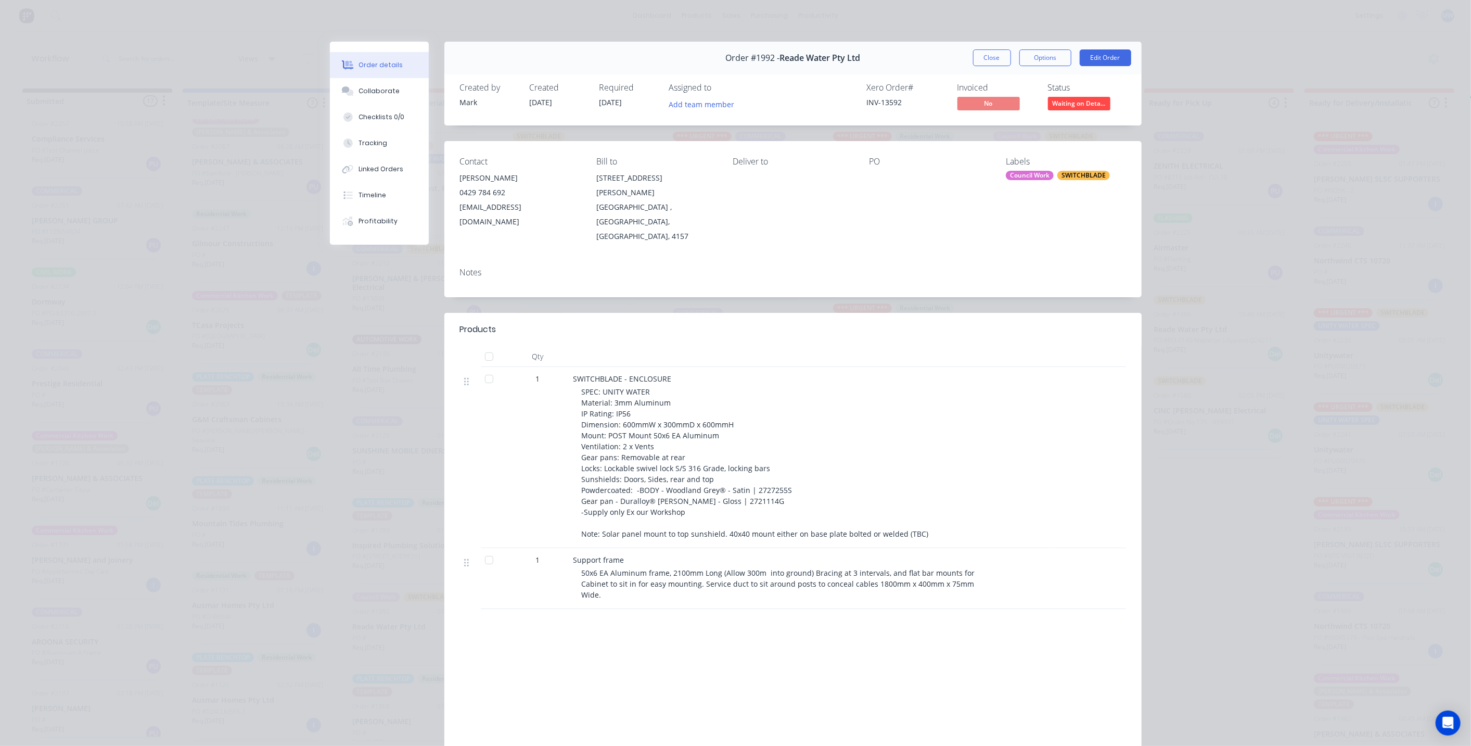
click at [1059, 176] on div "SWITCHBLADE" at bounding box center [1083, 175] width 53 height 9
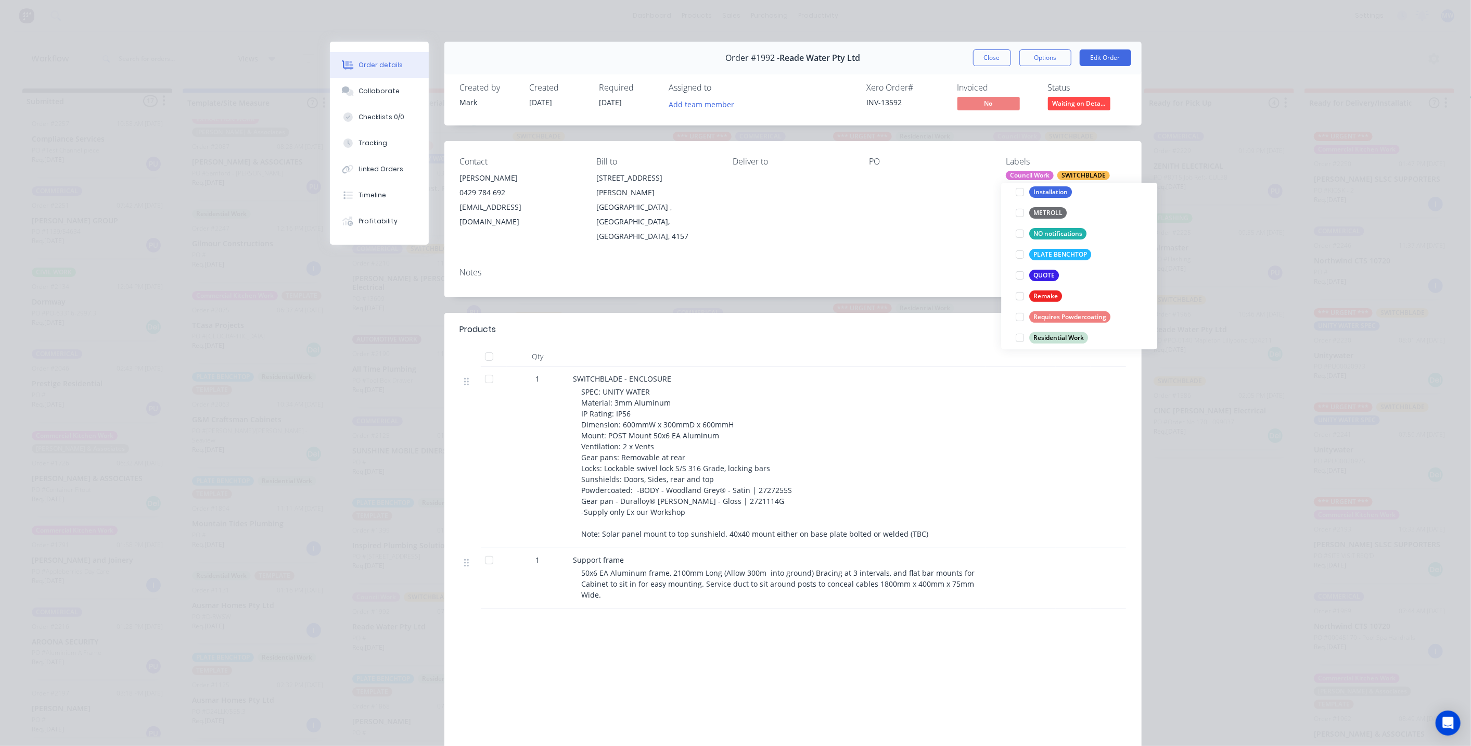
scroll to position [347, 0]
click at [1020, 316] on div at bounding box center [1019, 314] width 21 height 21
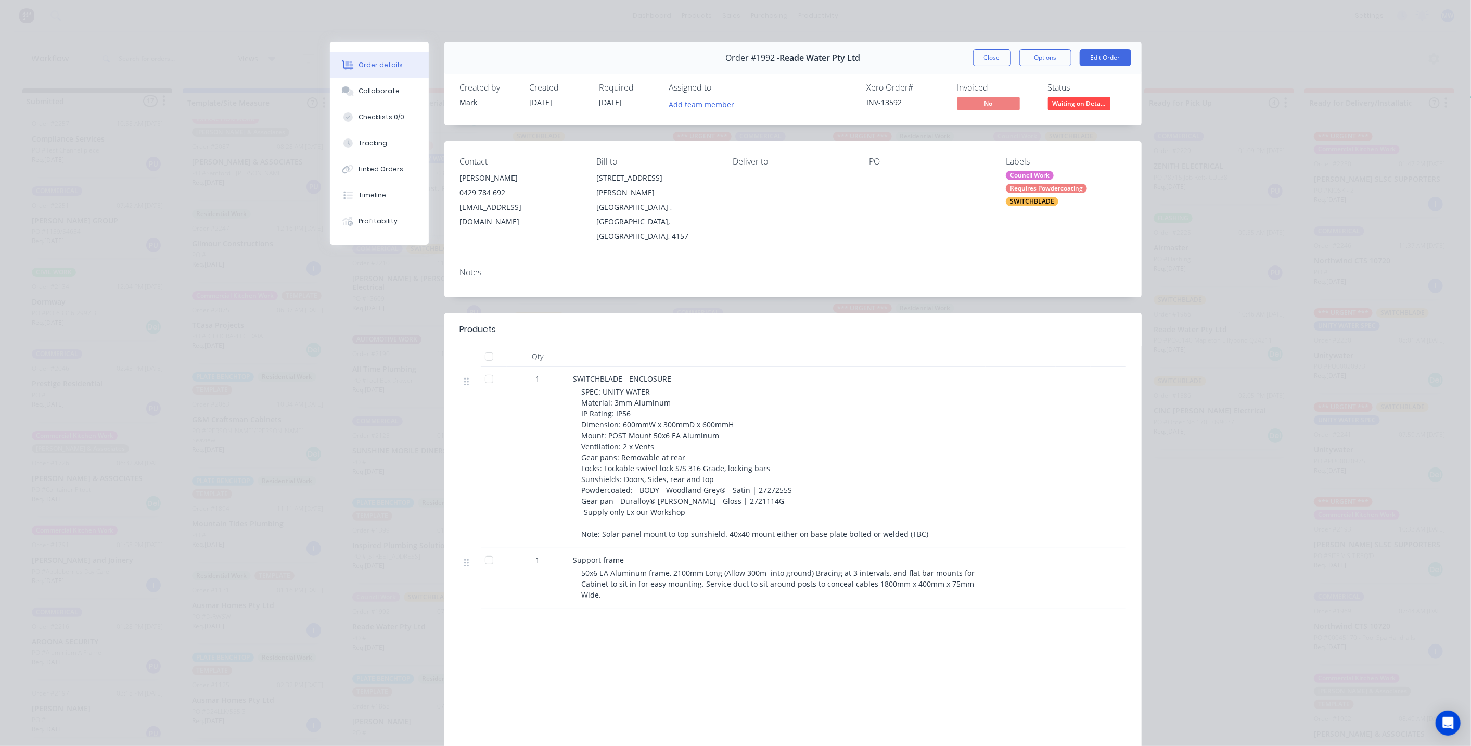
click at [990, 67] on div "Order #1992 - Reade Water Pty Ltd Close Options Edit Order" at bounding box center [792, 58] width 697 height 33
click at [989, 61] on button "Close" at bounding box center [992, 57] width 38 height 17
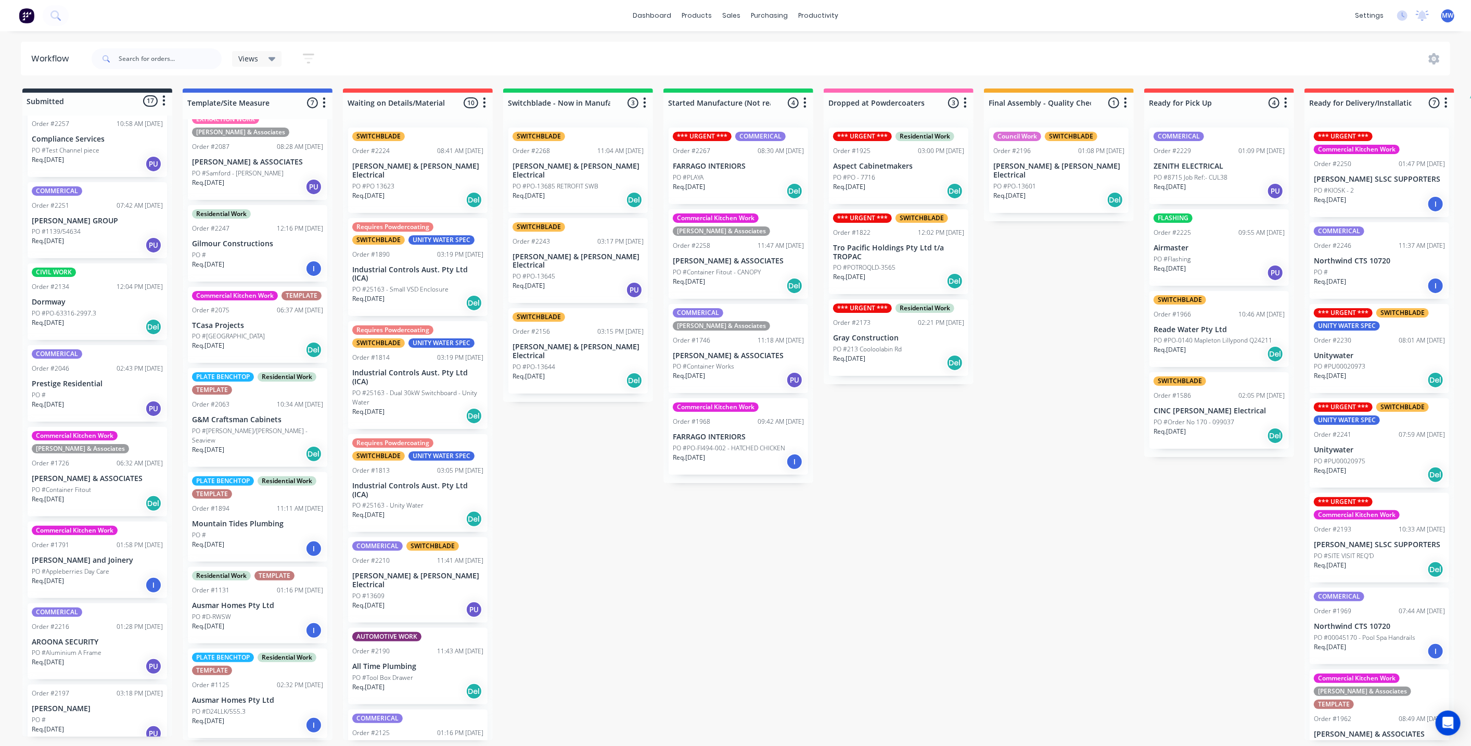
click at [579, 191] on div "Req. 03/09/25 Del" at bounding box center [578, 200] width 131 height 18
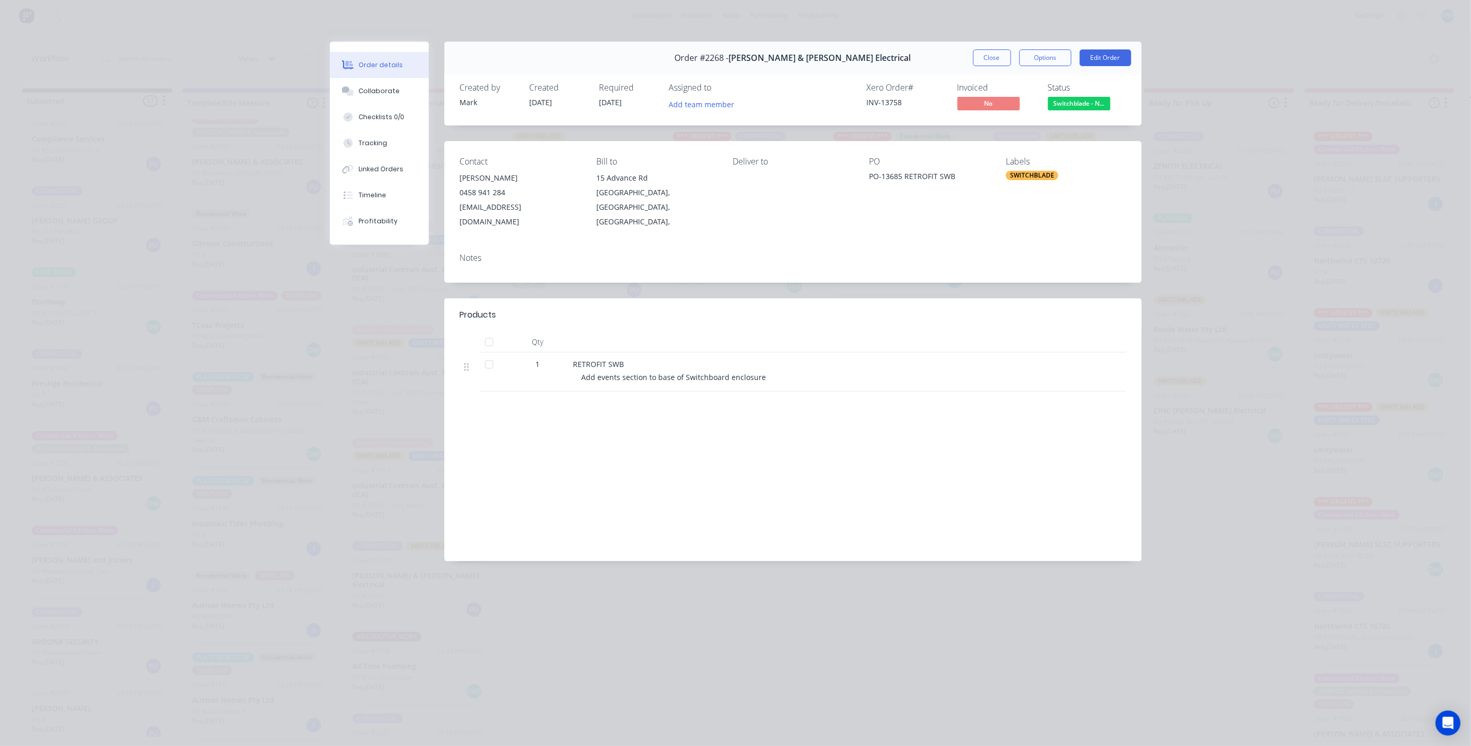
click at [1040, 176] on div "SWITCHBLADE" at bounding box center [1032, 175] width 53 height 9
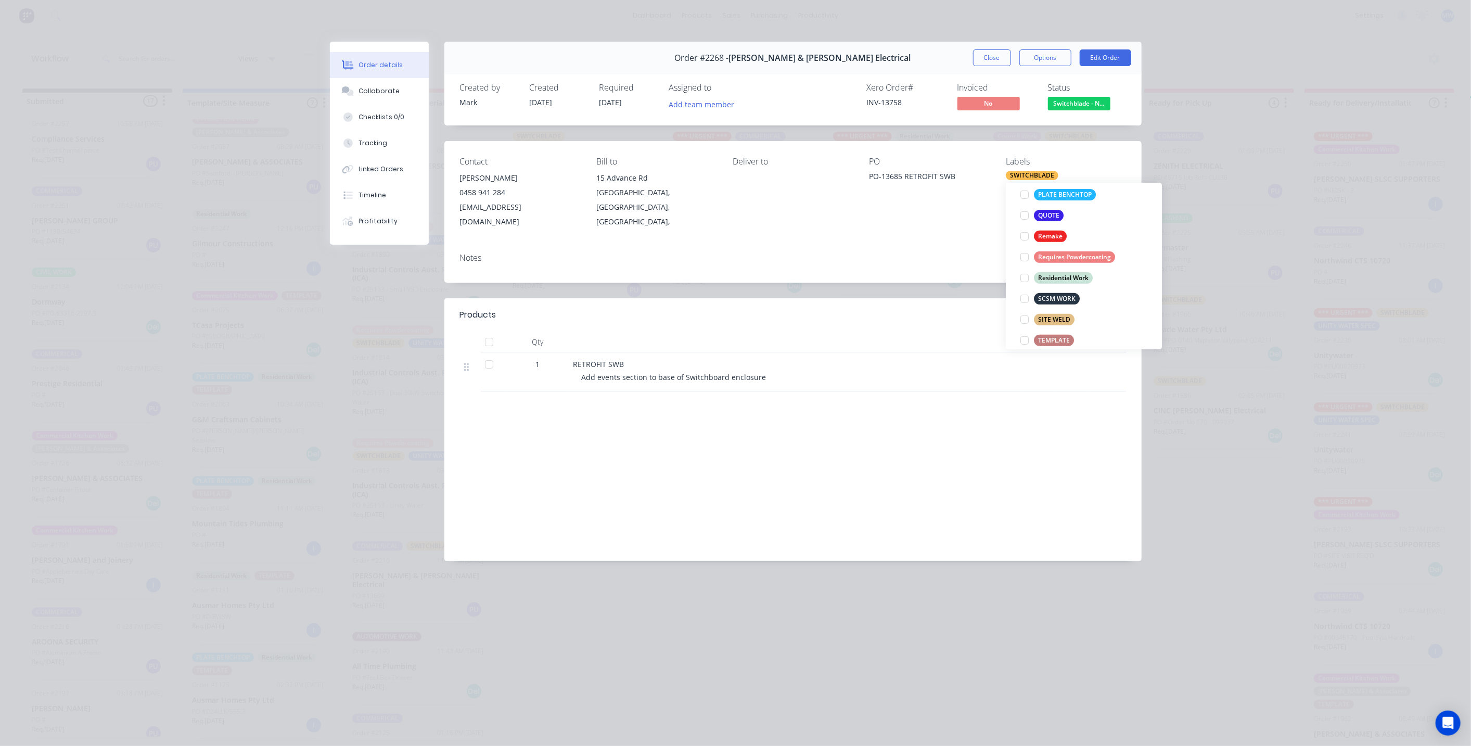
scroll to position [404, 0]
click at [1024, 258] on div at bounding box center [1024, 257] width 21 height 21
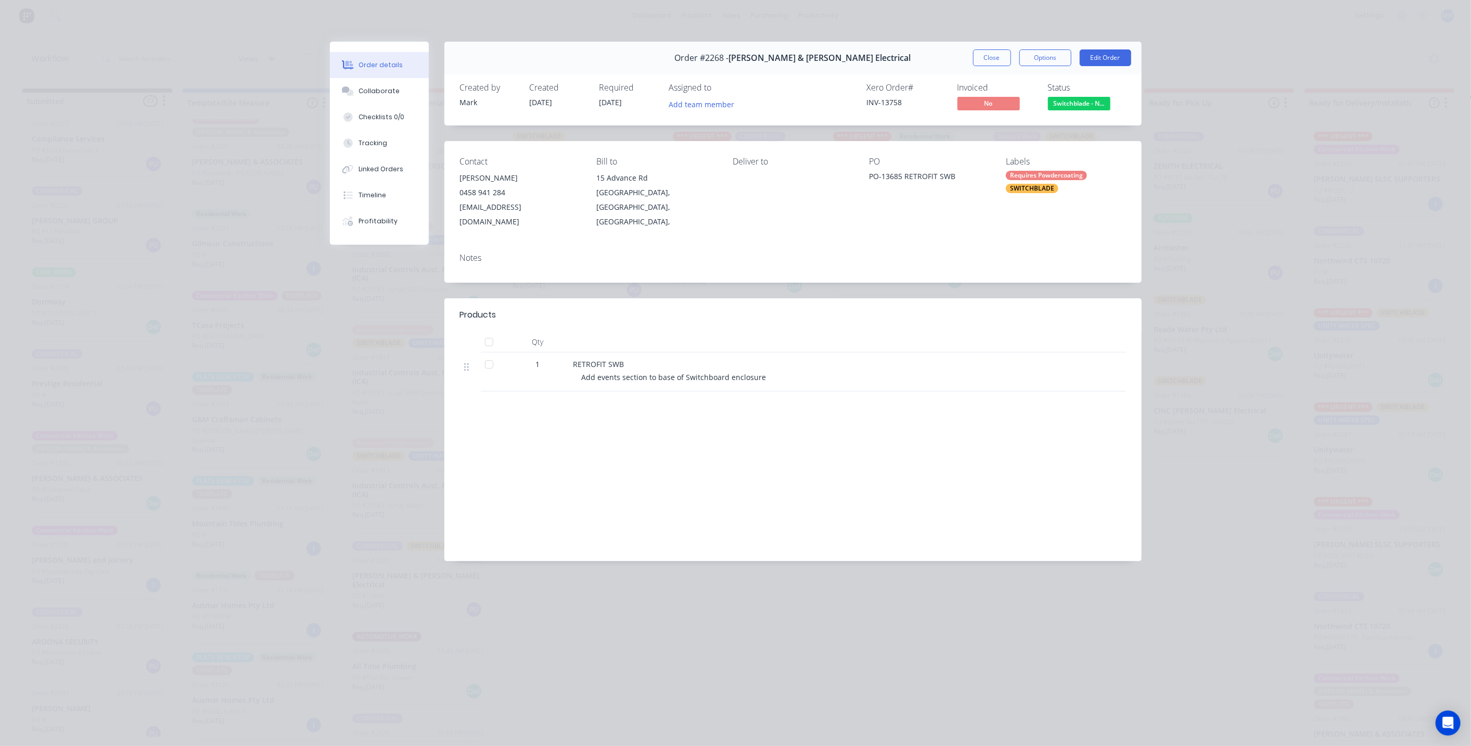
click at [1002, 63] on button "Close" at bounding box center [992, 57] width 38 height 17
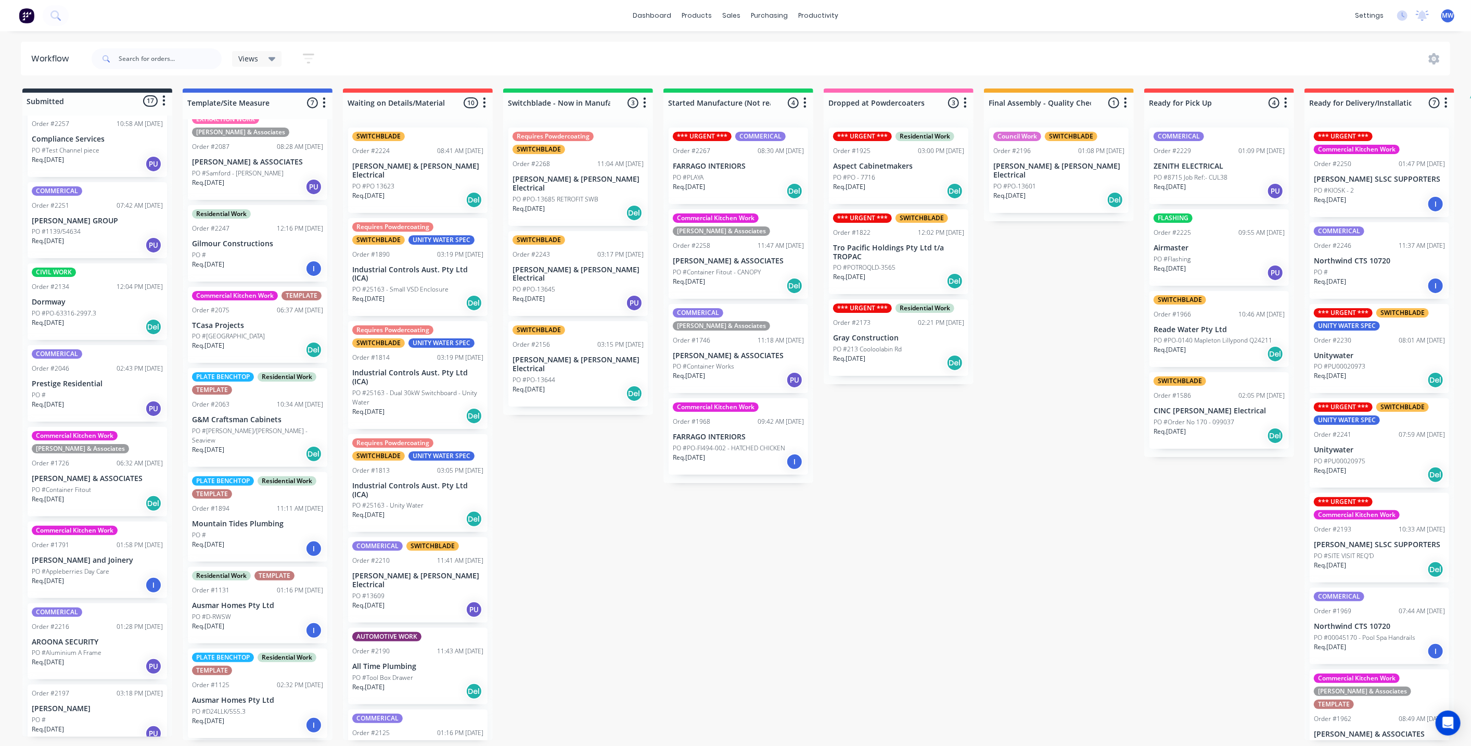
click at [574, 265] on p "[PERSON_NAME] & [PERSON_NAME] Electrical" at bounding box center [578, 274] width 131 height 18
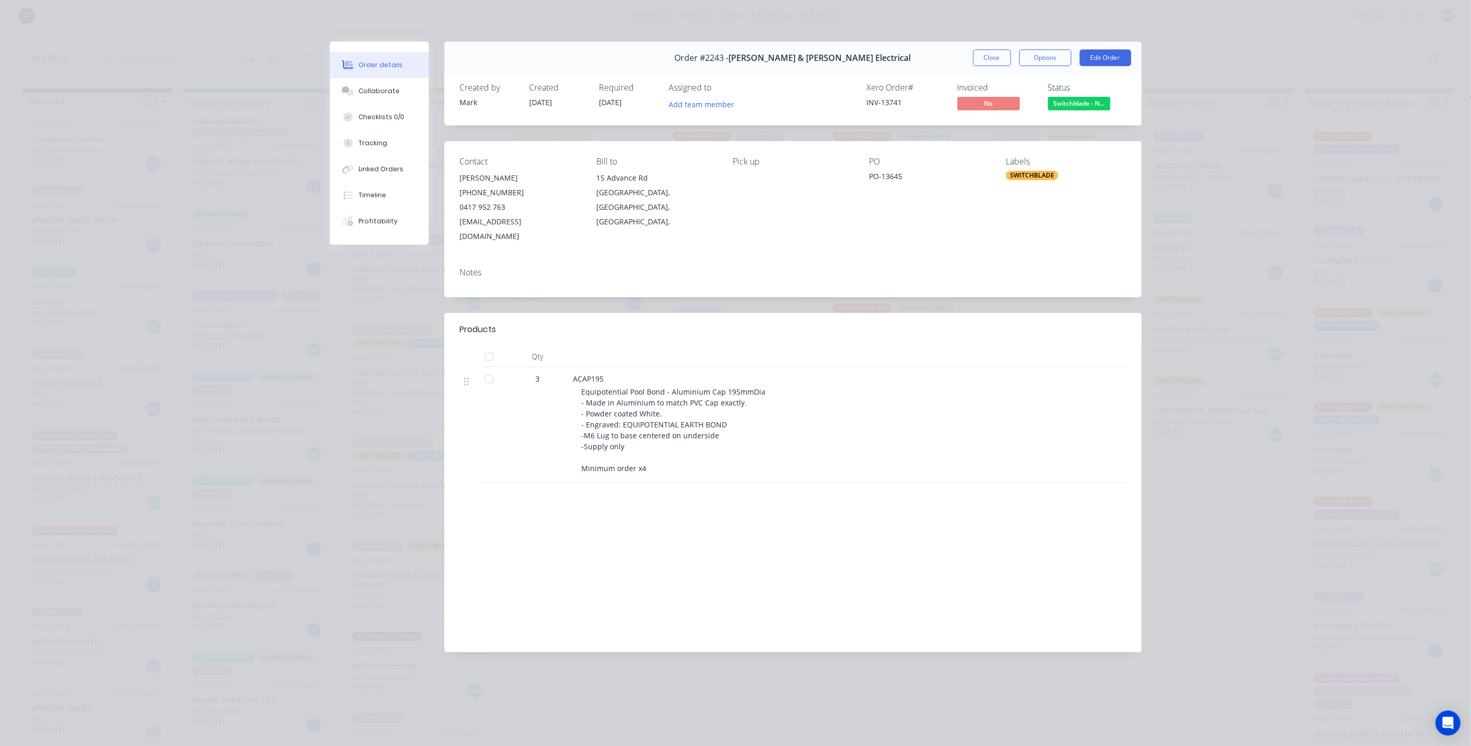
click at [1029, 174] on div "SWITCHBLADE" at bounding box center [1032, 175] width 53 height 9
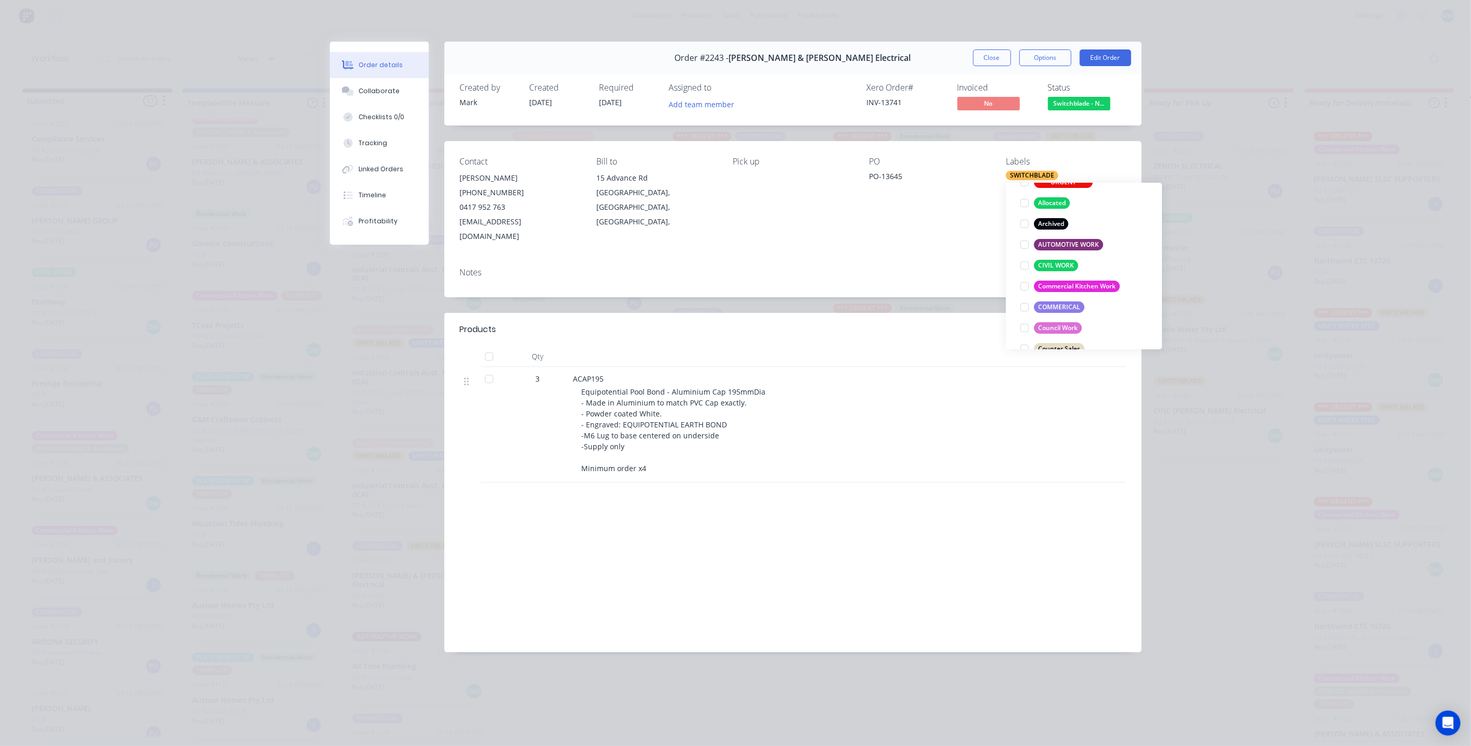
scroll to position [347, 0]
click at [1024, 316] on div at bounding box center [1024, 314] width 21 height 21
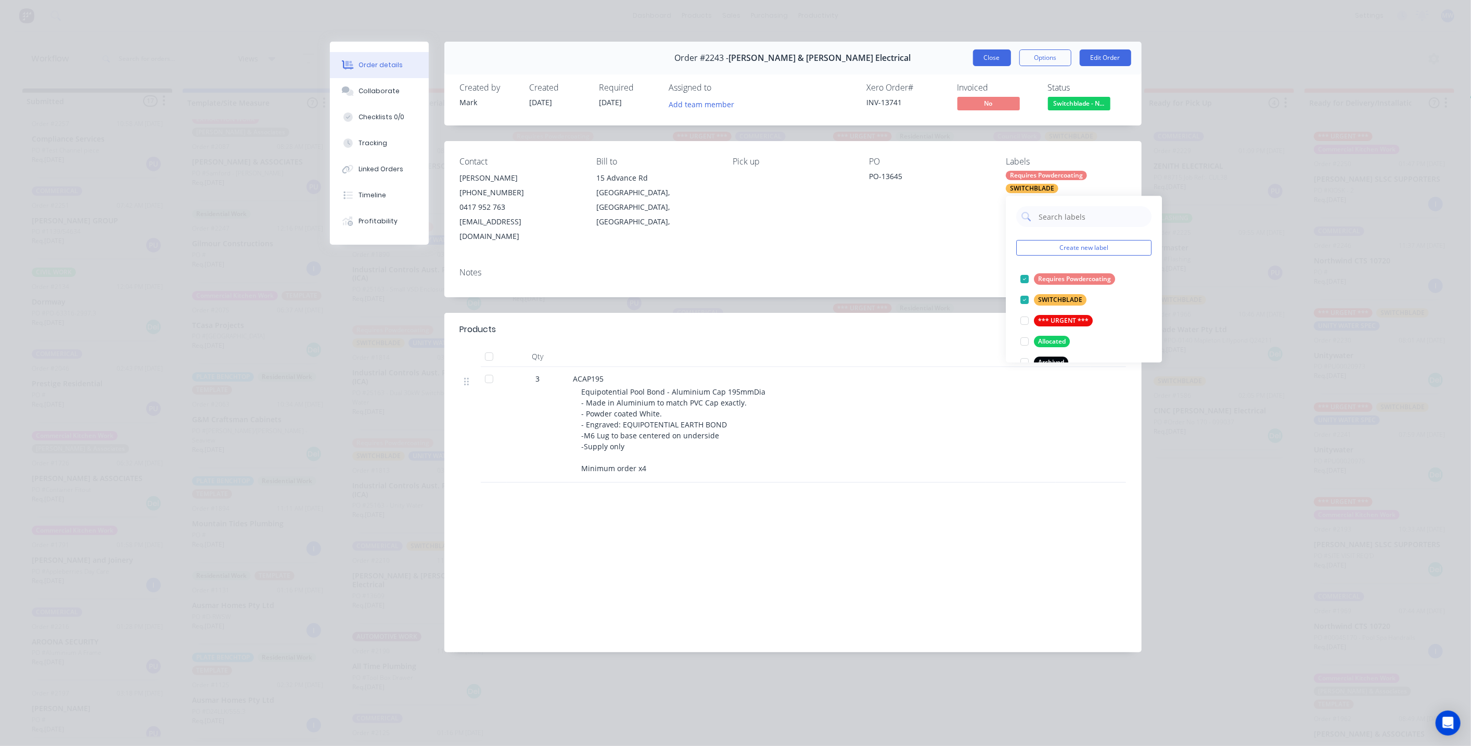
click at [992, 55] on button "Close" at bounding box center [992, 57] width 38 height 17
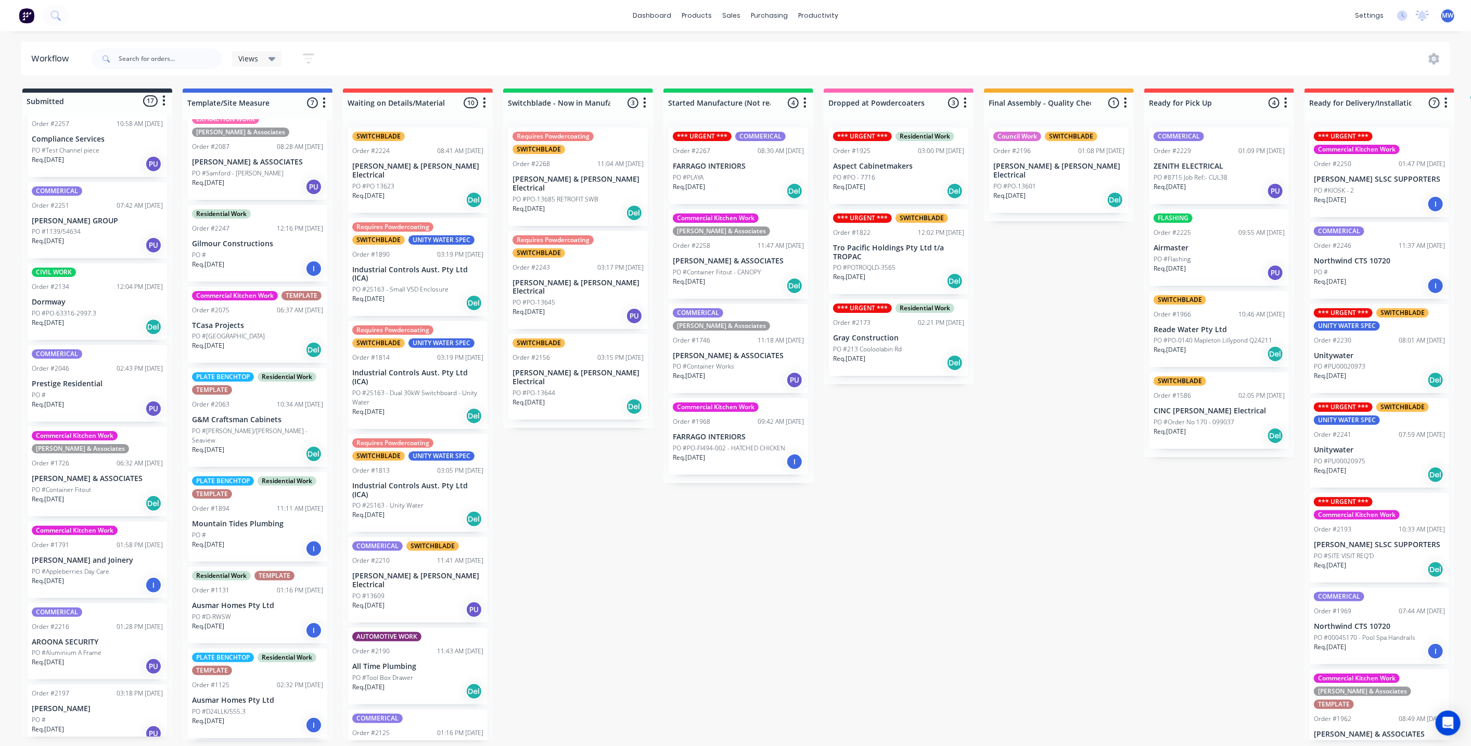
click at [592, 368] on p "[PERSON_NAME] & [PERSON_NAME] Electrical" at bounding box center [578, 377] width 131 height 18
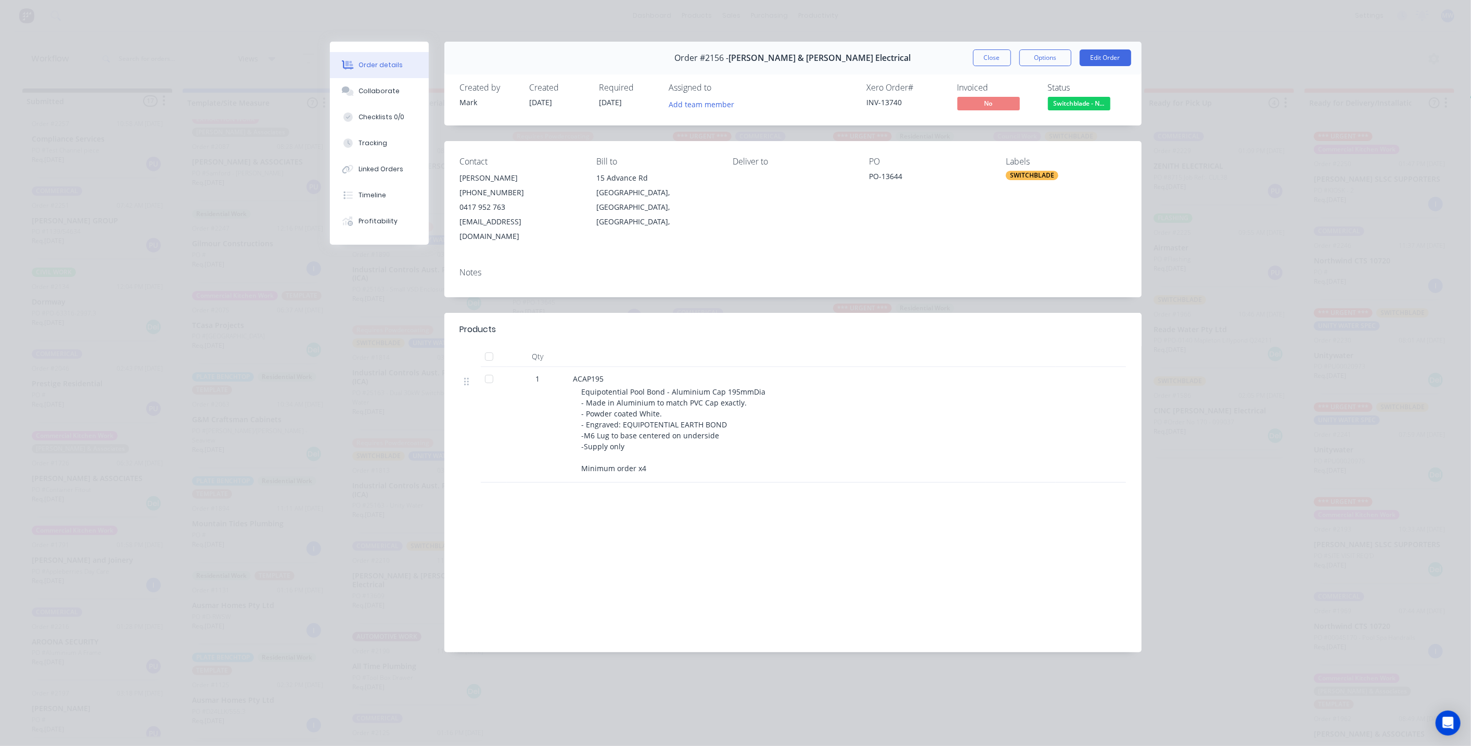
click at [1047, 179] on div "SWITCHBLADE" at bounding box center [1032, 175] width 53 height 9
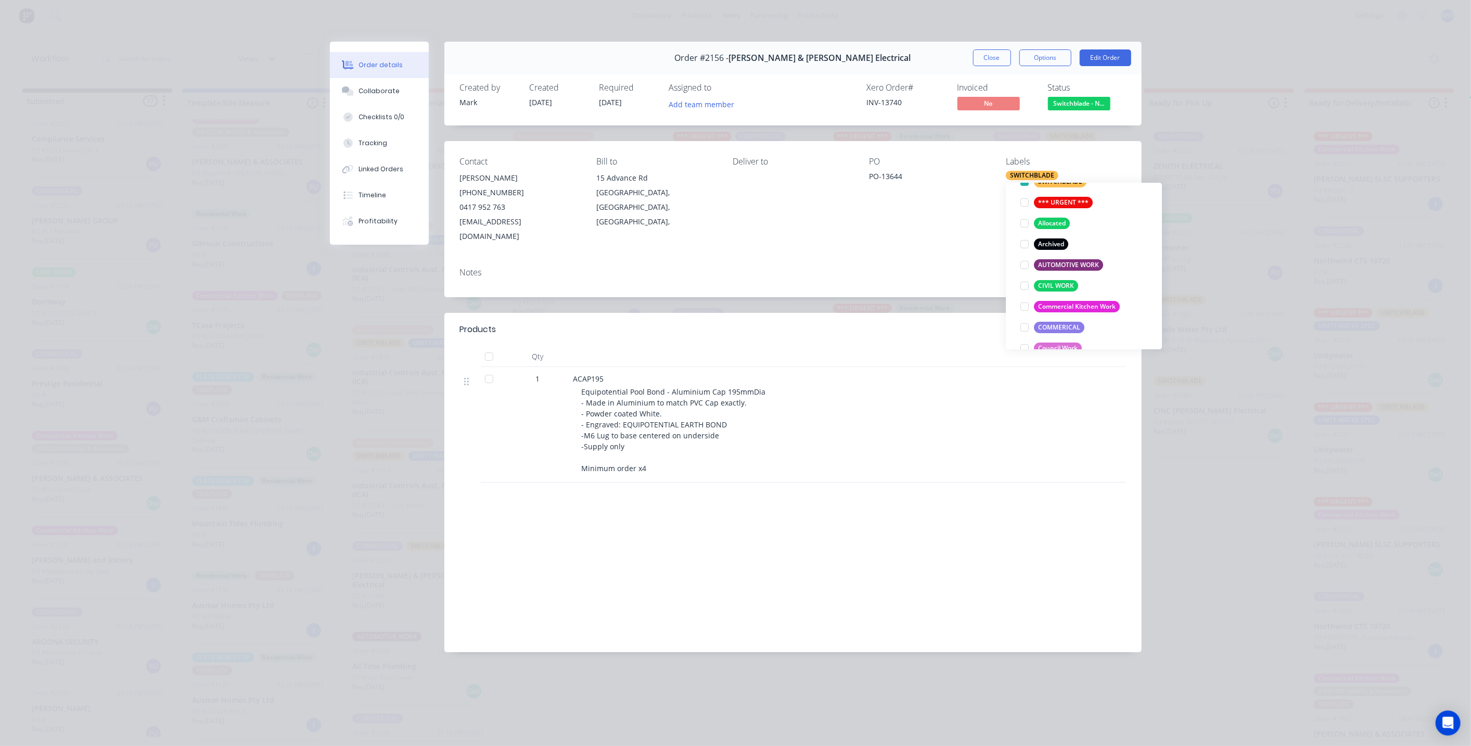
scroll to position [404, 0]
click at [1022, 256] on div at bounding box center [1024, 257] width 21 height 21
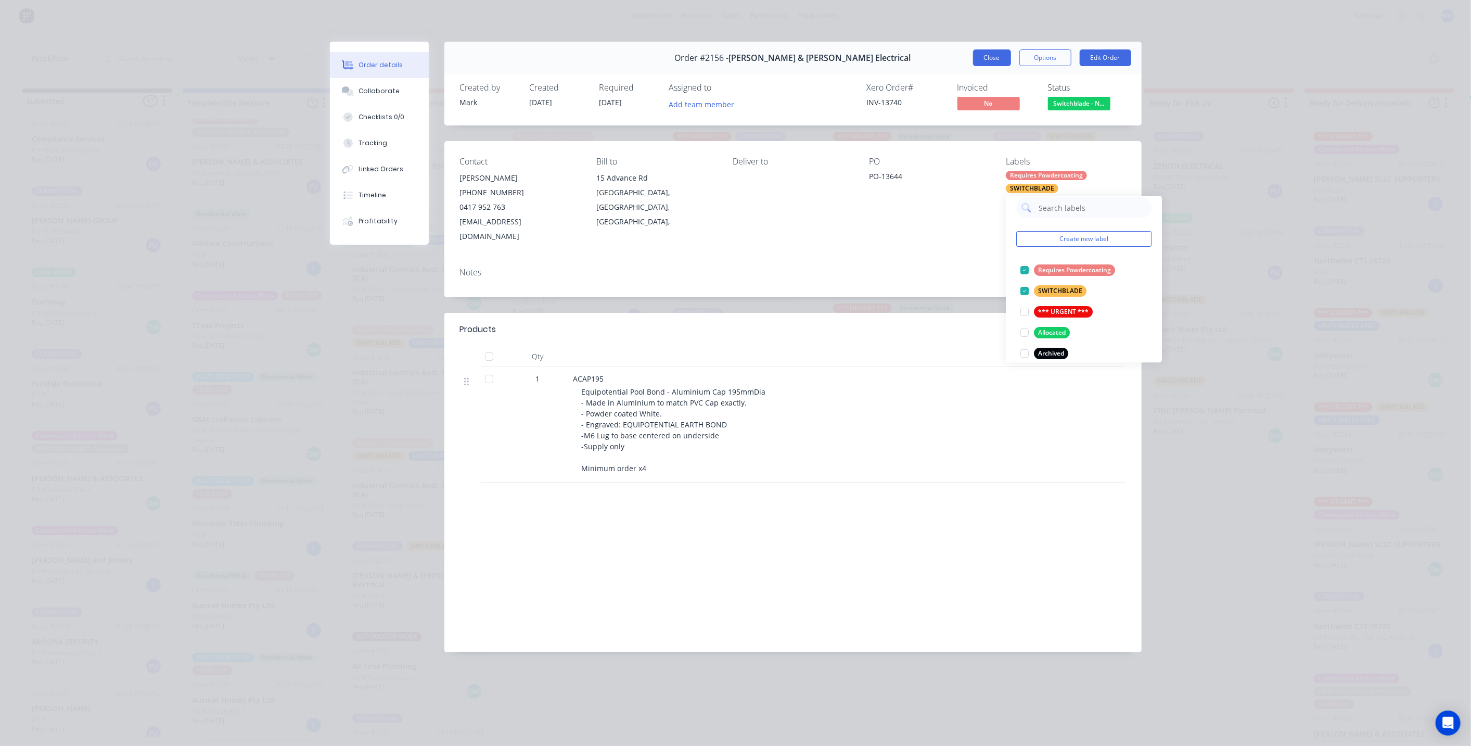
click at [985, 57] on button "Close" at bounding box center [992, 57] width 38 height 17
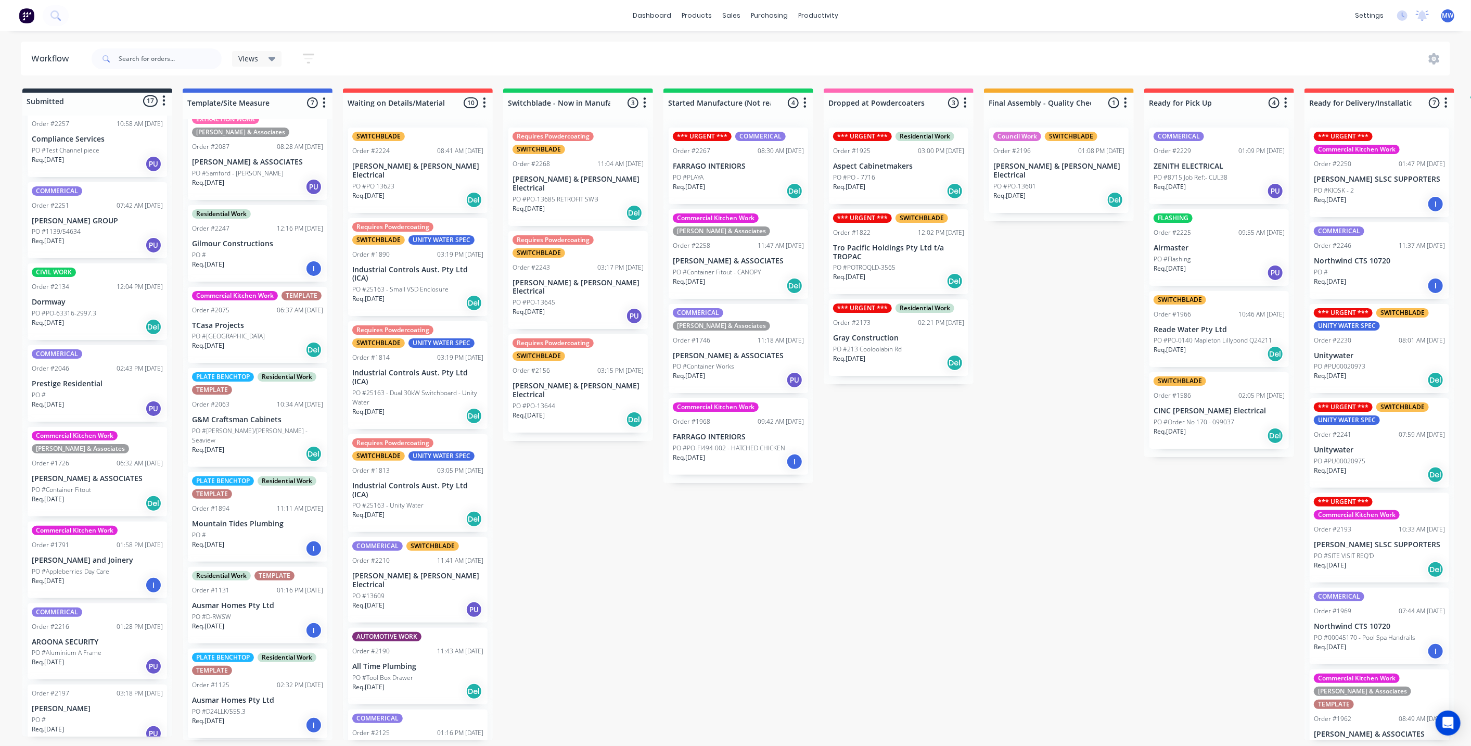
click at [919, 174] on div "PO #PO - 7716" at bounding box center [898, 177] width 131 height 9
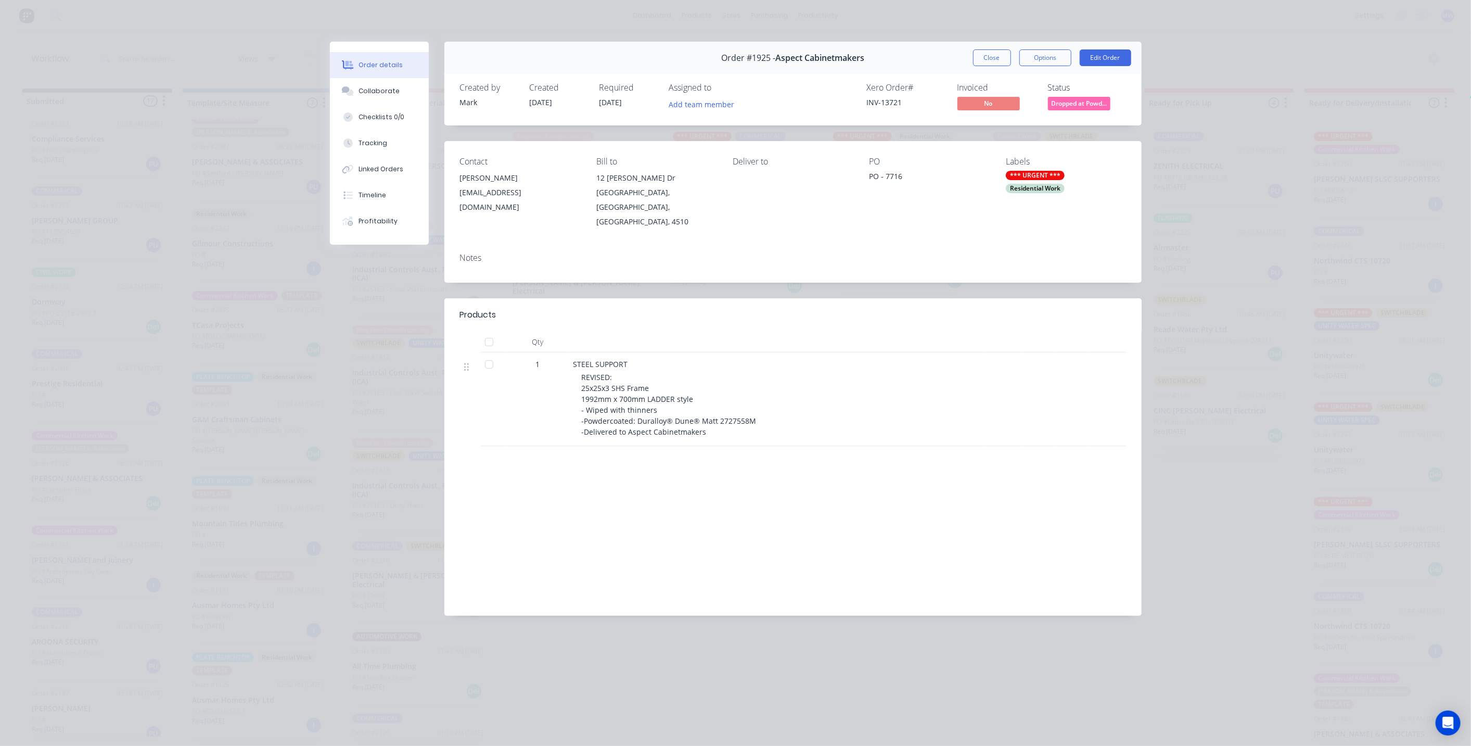
click at [1030, 176] on div "*** URGENT ***" at bounding box center [1035, 175] width 59 height 9
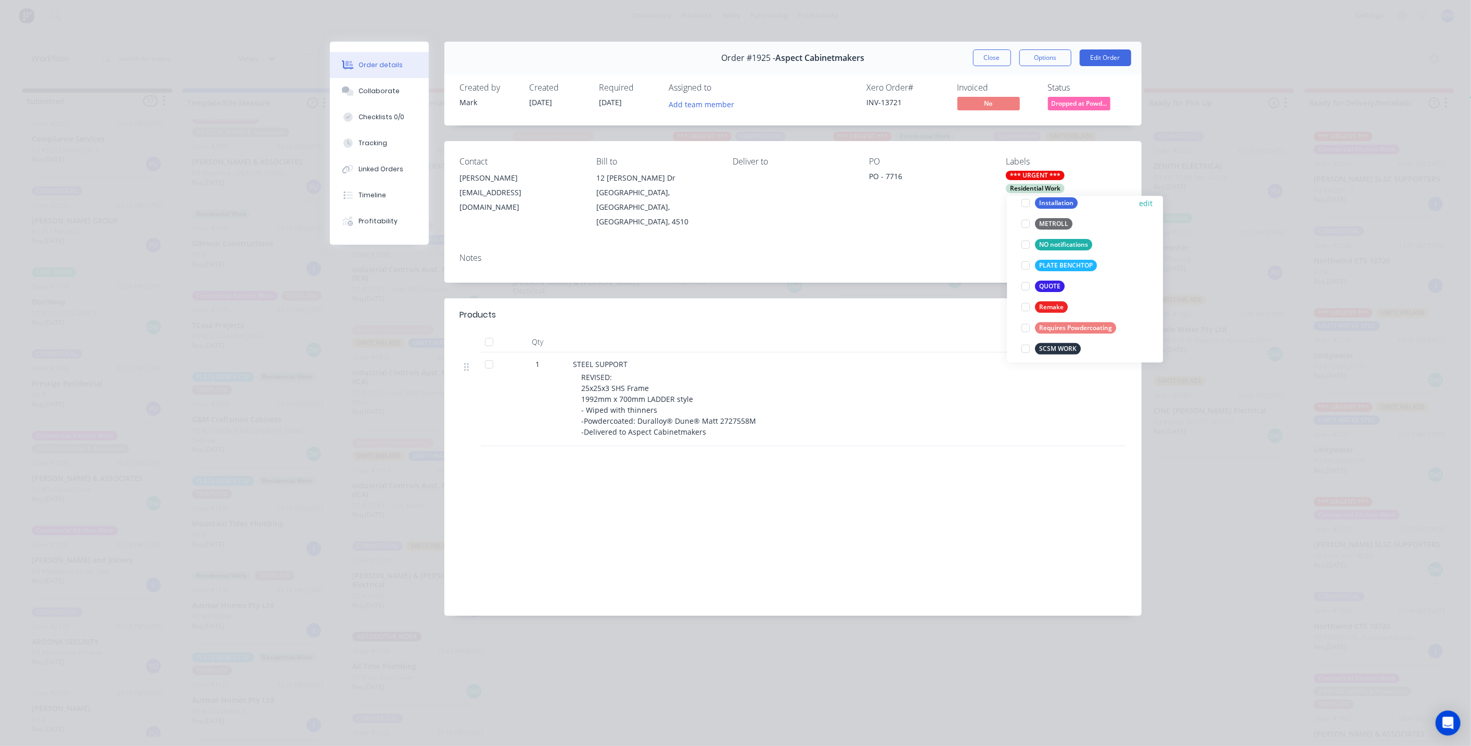
scroll to position [404, 0]
click at [1023, 270] on div at bounding box center [1026, 270] width 21 height 21
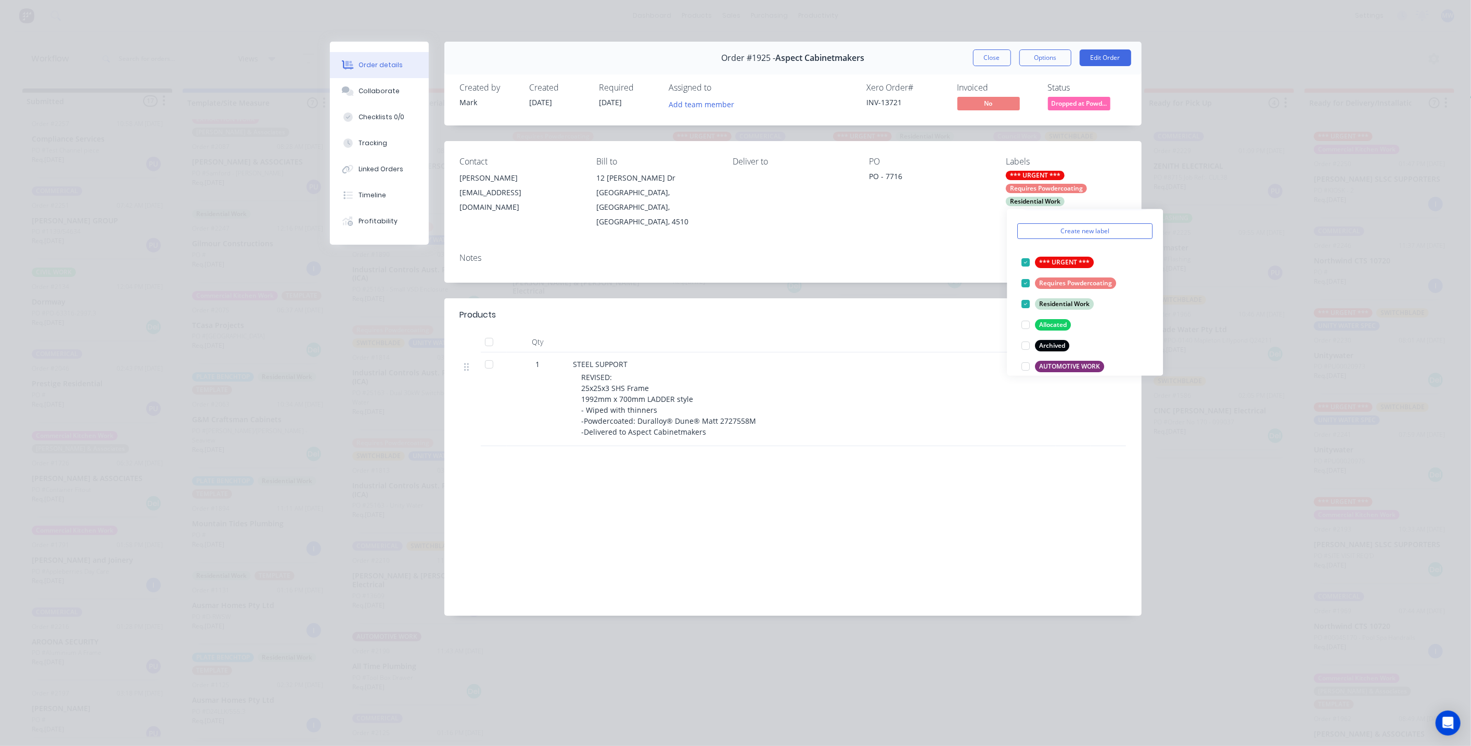
click at [854, 261] on div "Notes" at bounding box center [792, 264] width 697 height 38
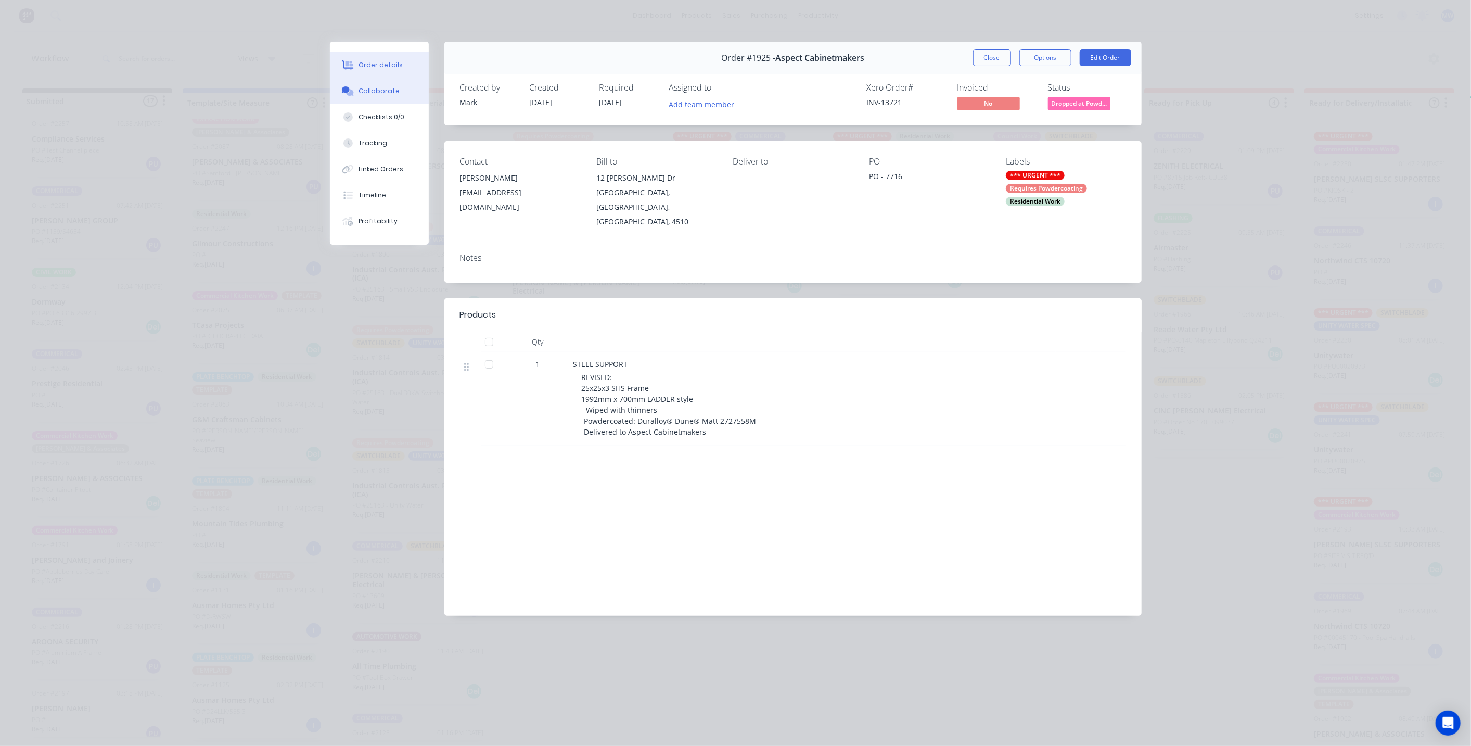
click at [377, 86] on div "Collaborate" at bounding box center [378, 90] width 41 height 9
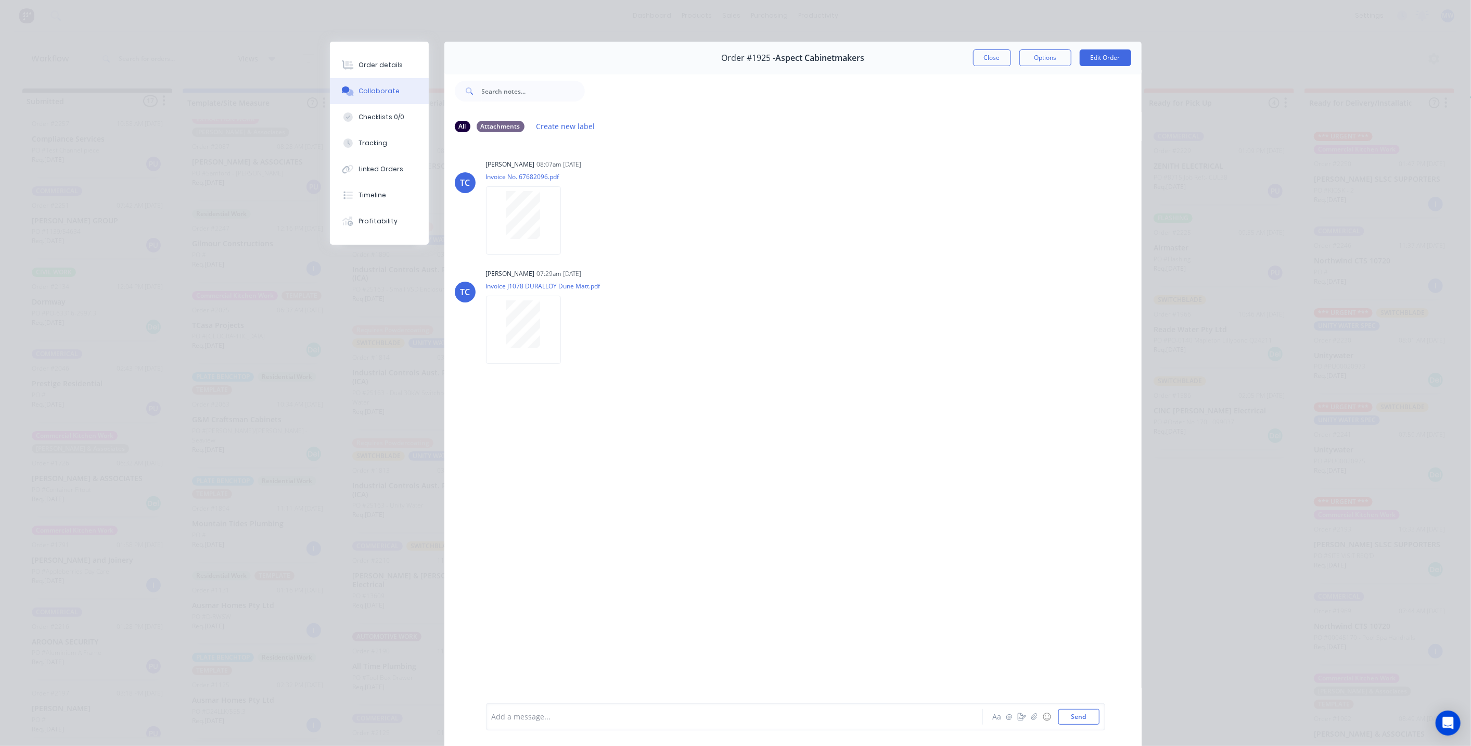
click at [993, 57] on button "Close" at bounding box center [992, 57] width 38 height 17
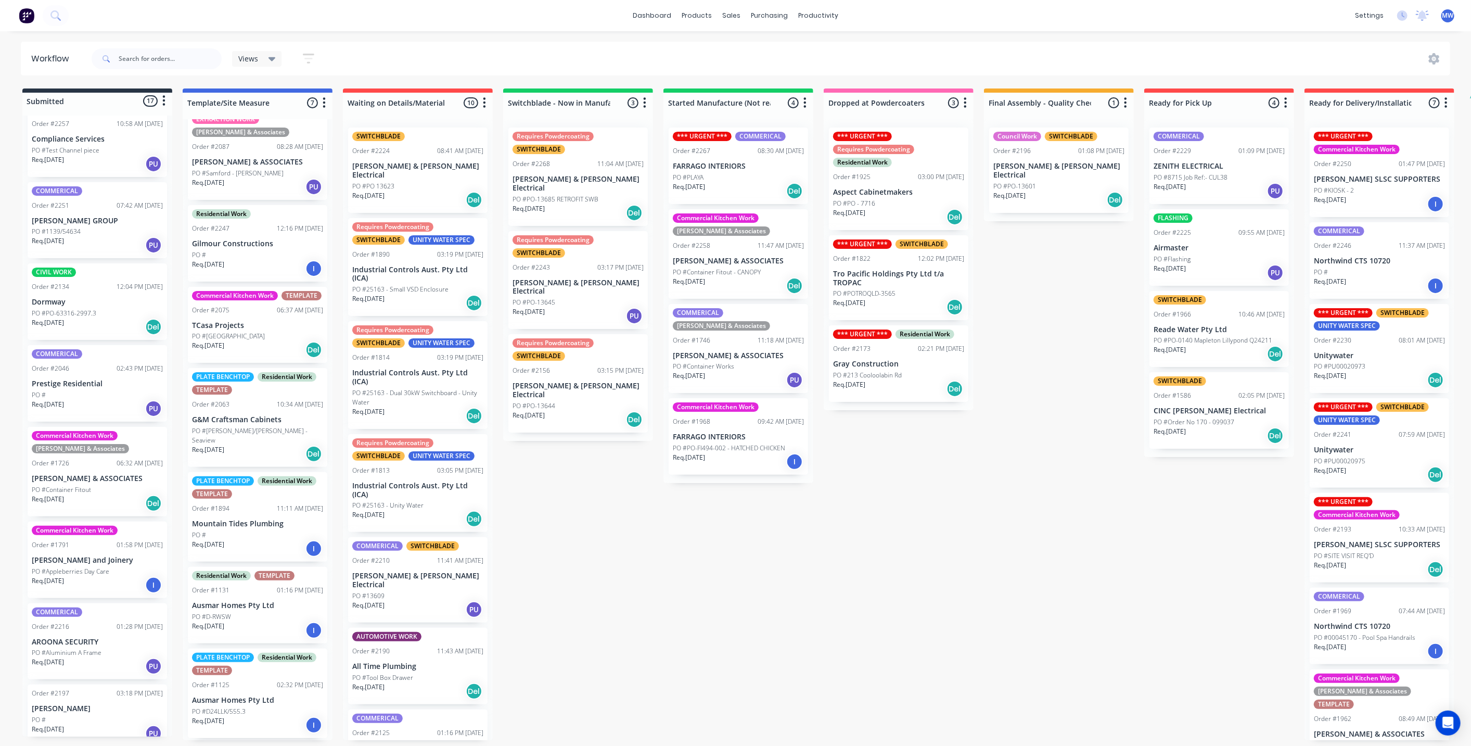
click at [893, 271] on p "Tro Pacific Holdings Pty Ltd t/a TROPAC" at bounding box center [898, 279] width 131 height 18
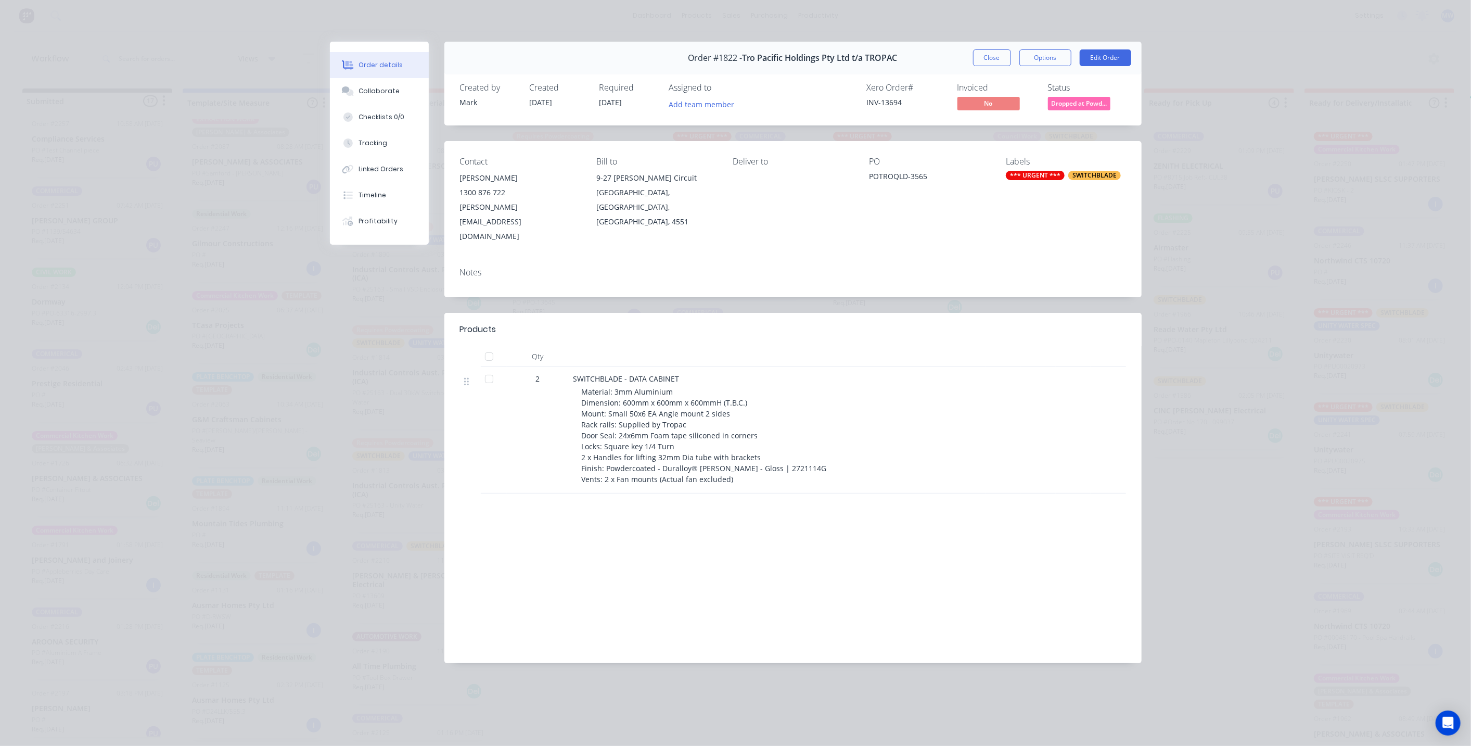
click at [1028, 176] on div "*** URGENT ***" at bounding box center [1035, 175] width 59 height 9
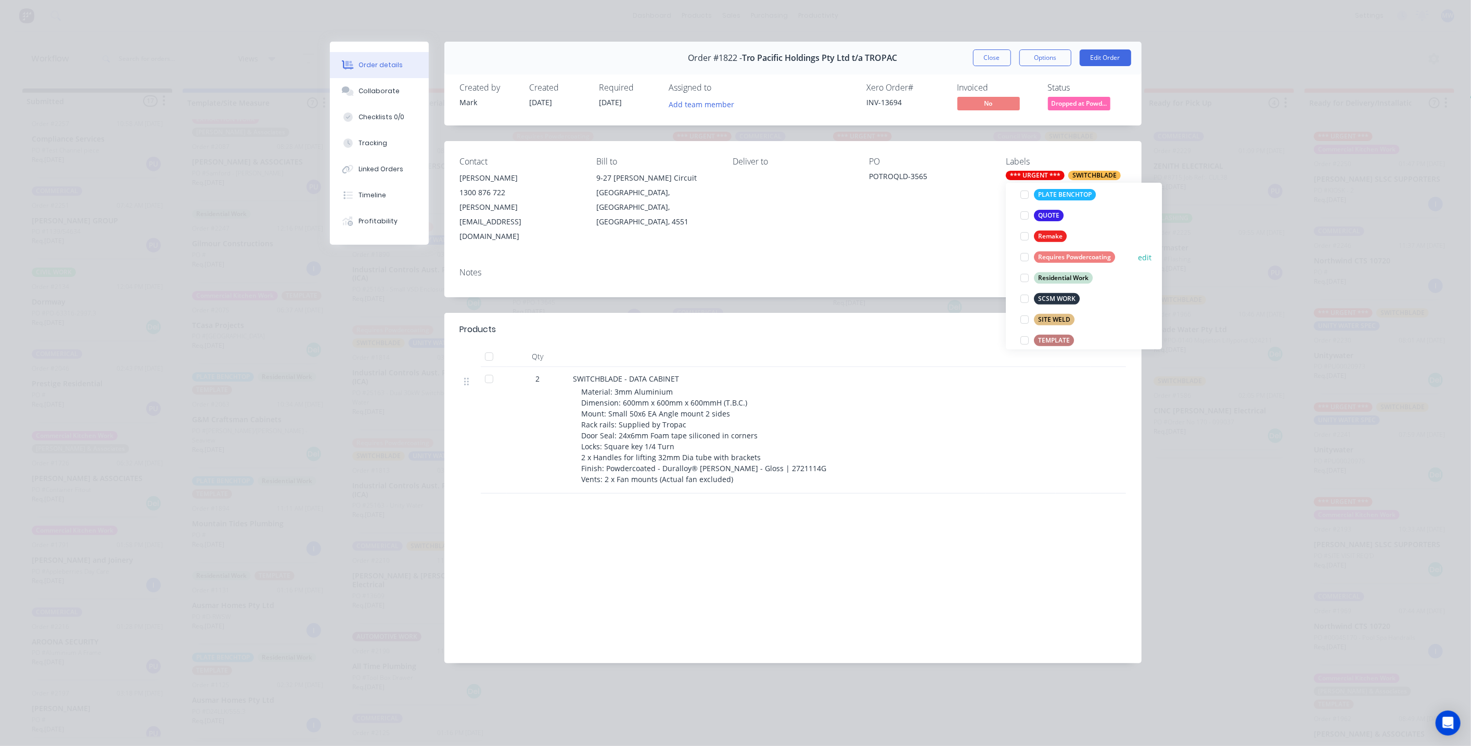
click at [1024, 255] on div at bounding box center [1024, 257] width 21 height 21
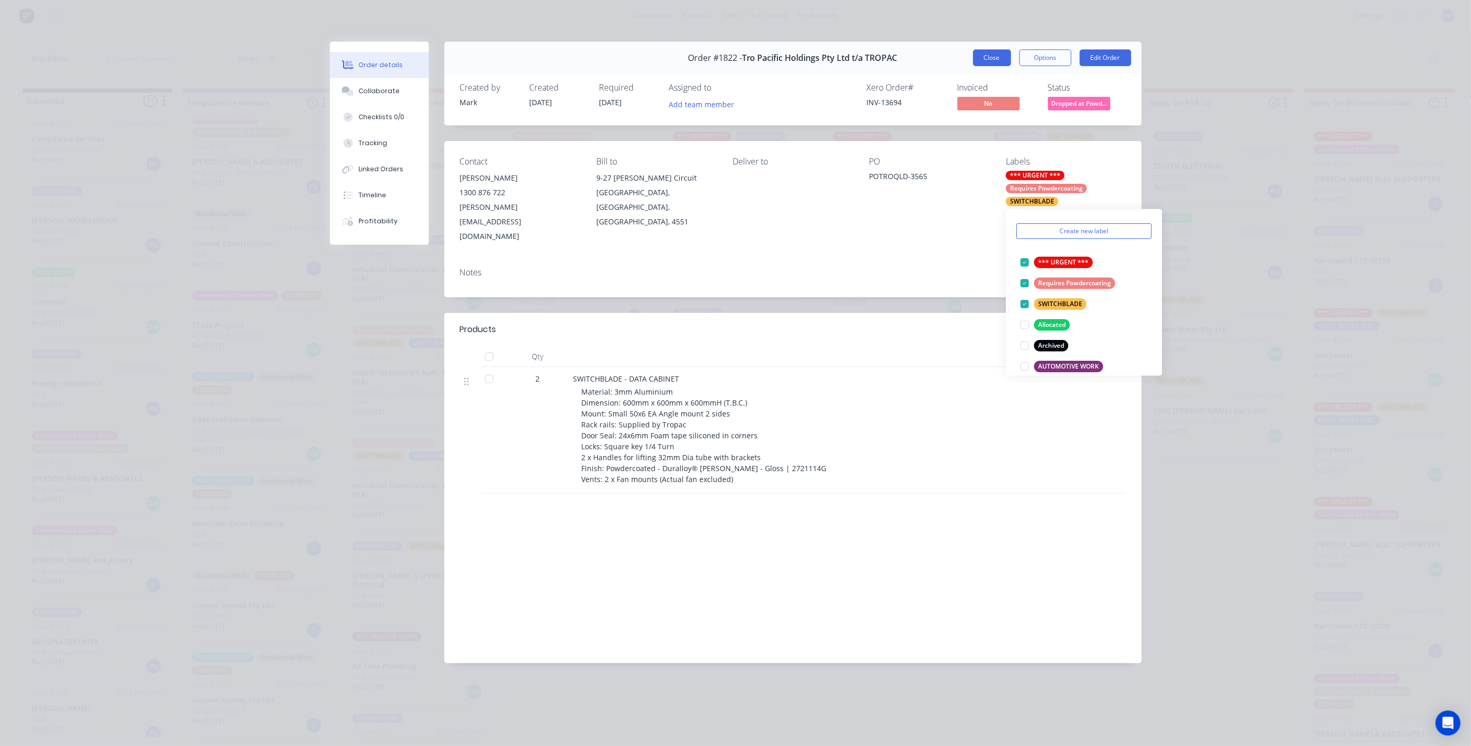
click at [993, 56] on button "Close" at bounding box center [992, 57] width 38 height 17
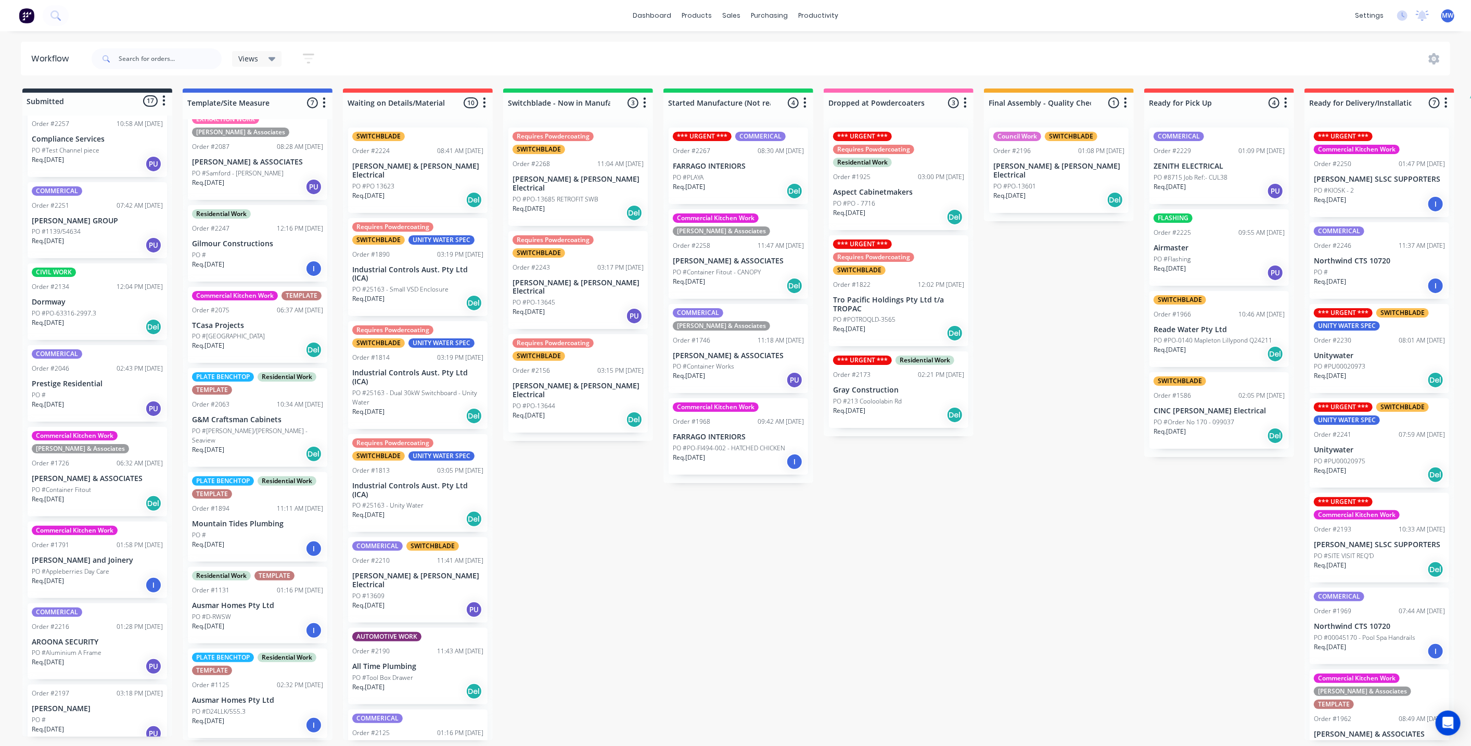
click at [896, 389] on p "Gray Construction" at bounding box center [898, 390] width 131 height 9
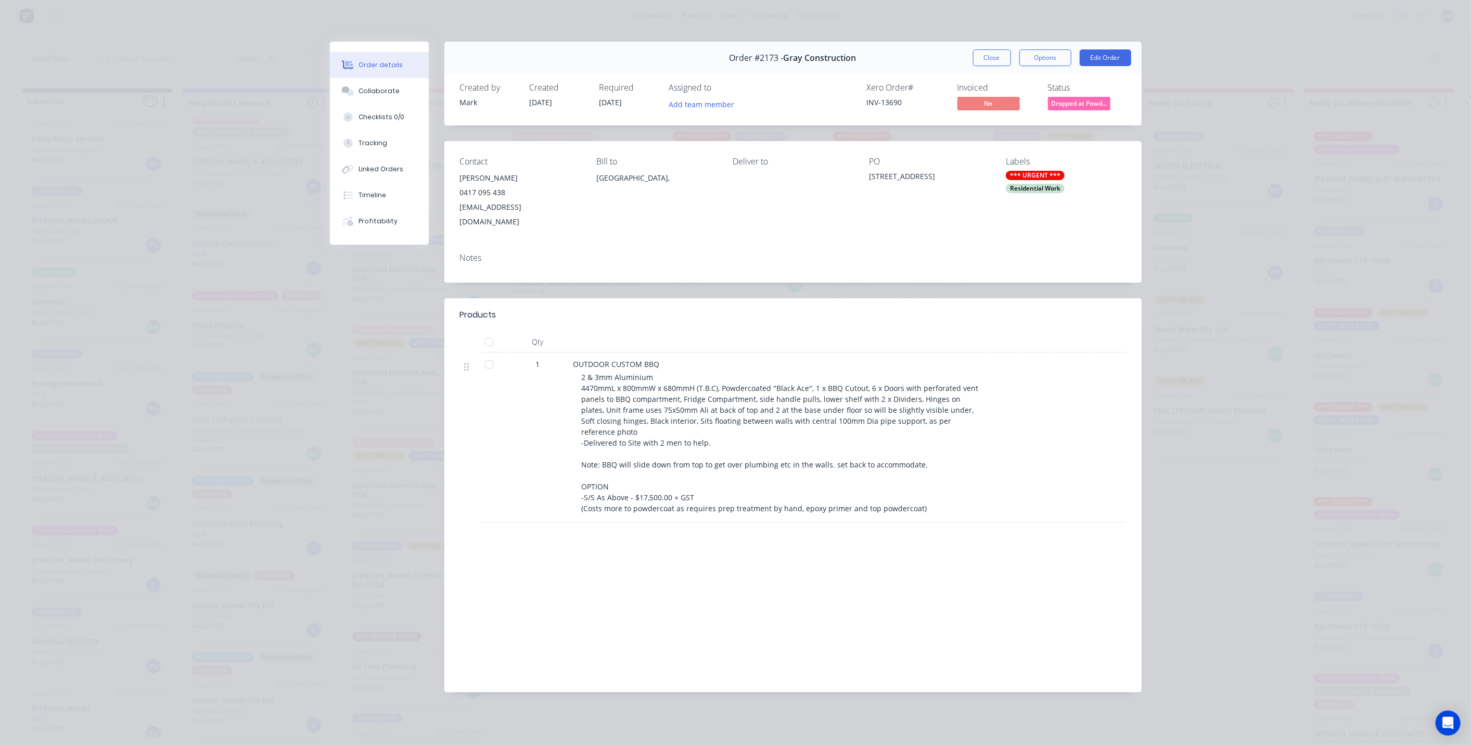
click at [1017, 182] on div "*** URGENT *** Residential Work" at bounding box center [1066, 182] width 120 height 22
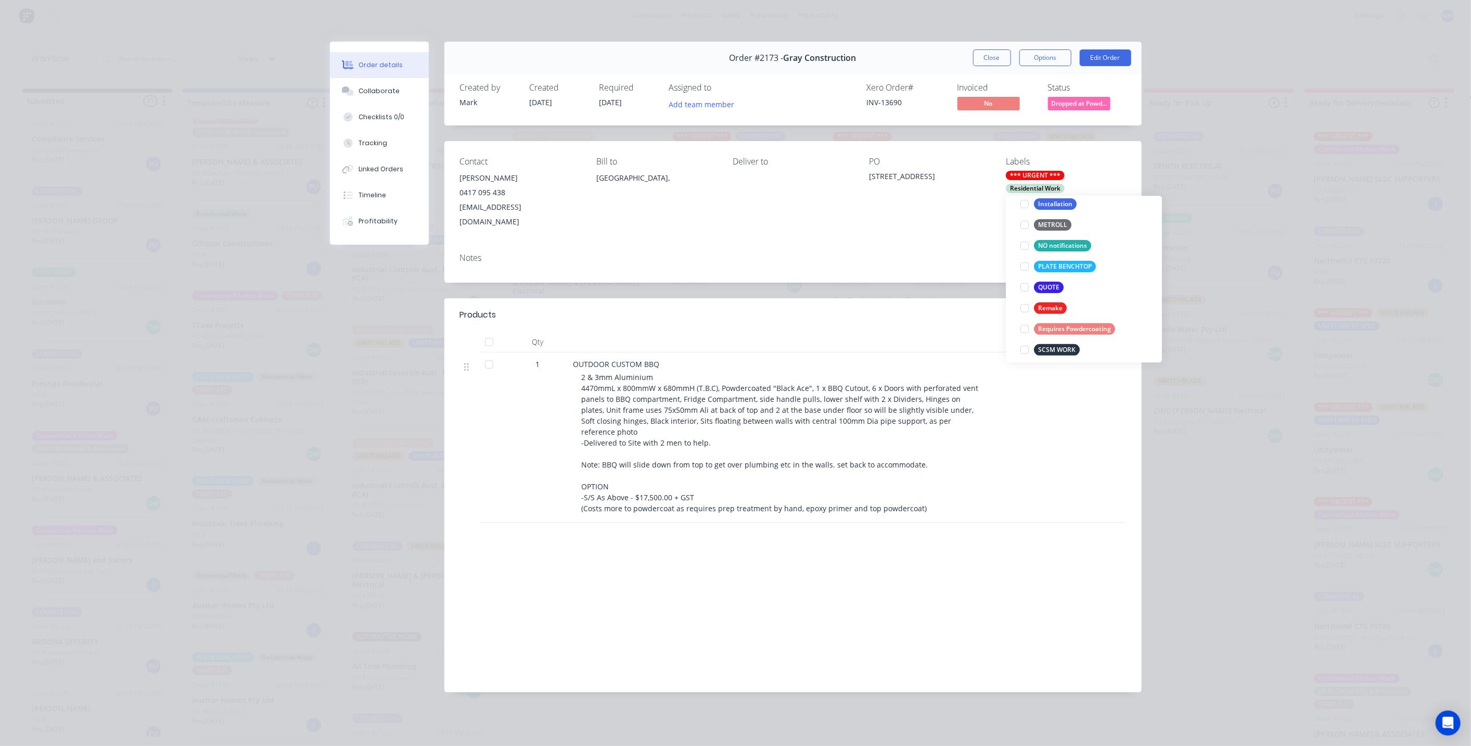
scroll to position [347, 0]
click at [1024, 329] on div at bounding box center [1024, 327] width 21 height 21
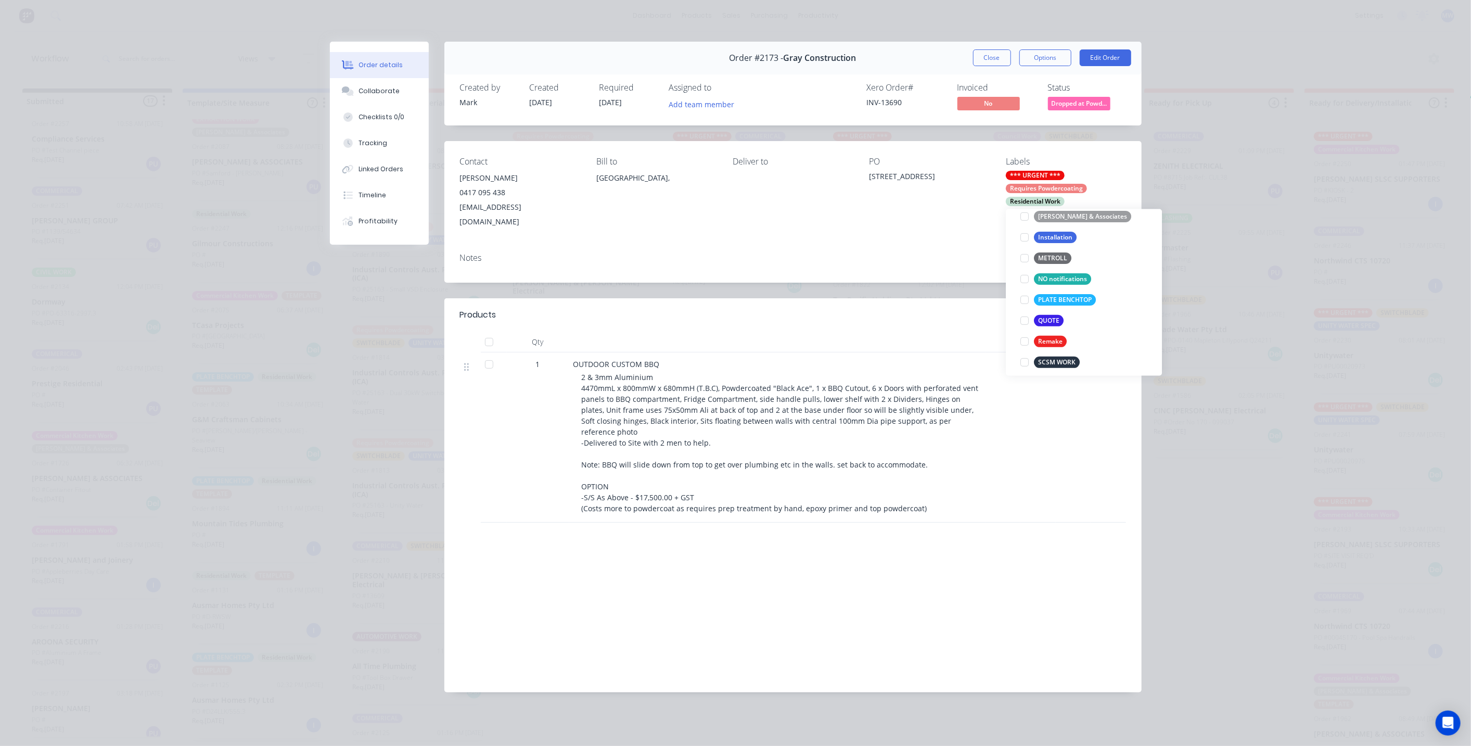
scroll to position [0, 0]
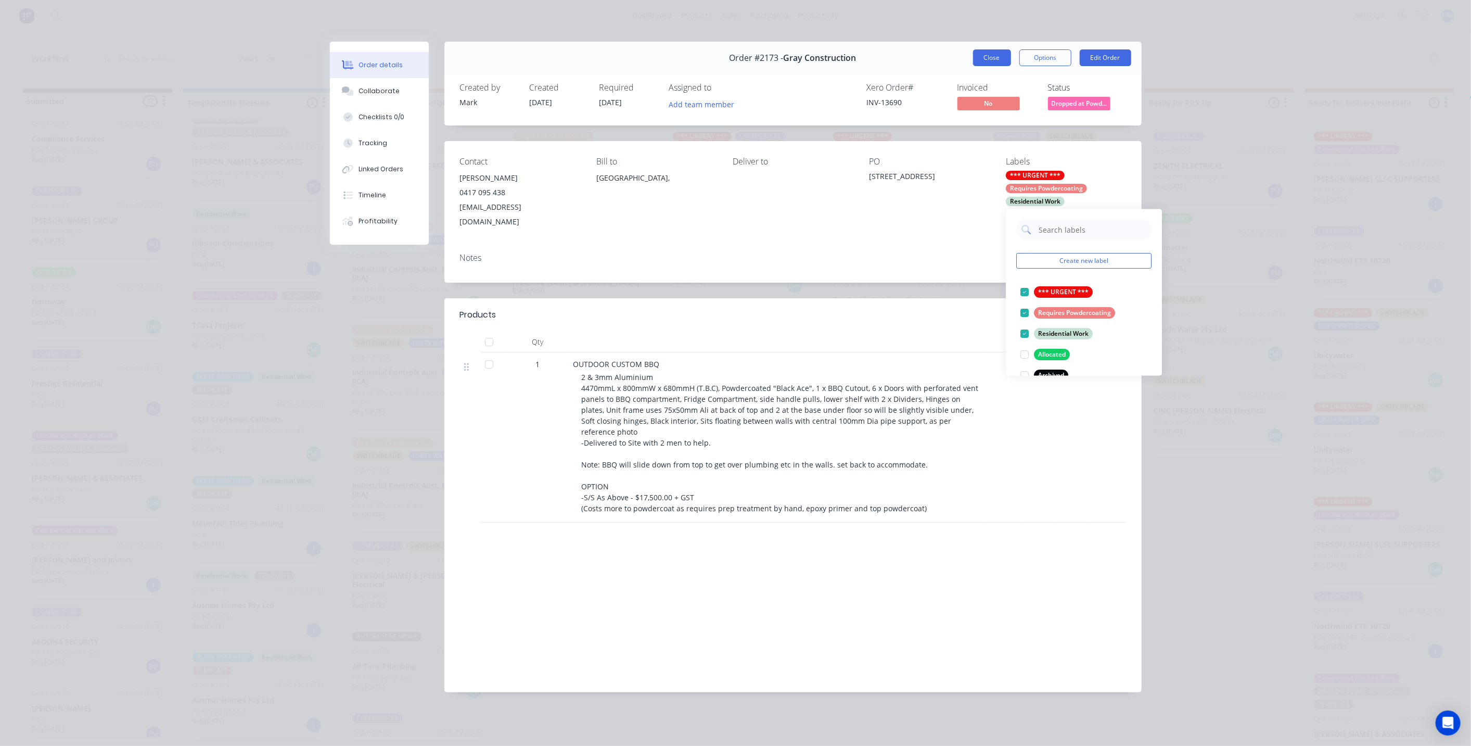
click at [991, 63] on button "Close" at bounding box center [992, 57] width 38 height 17
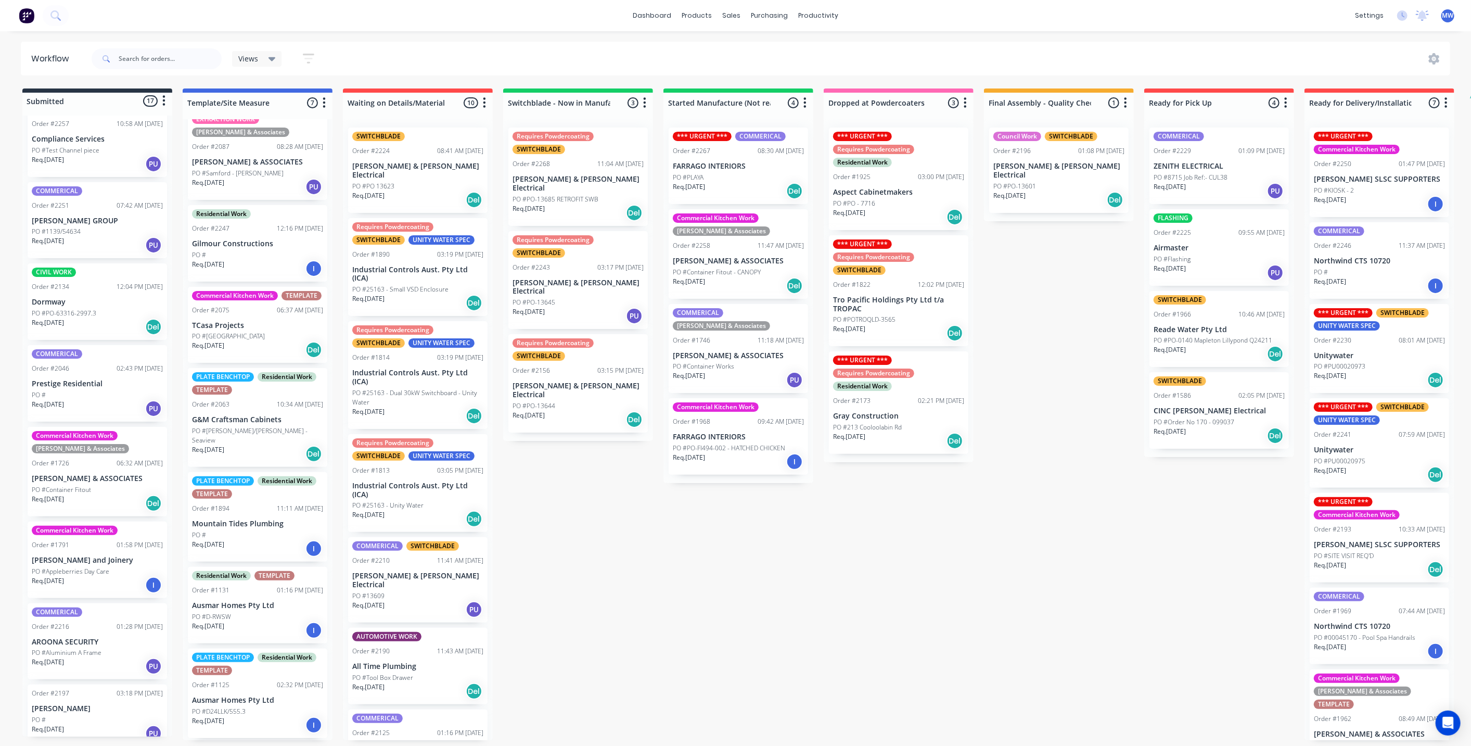
click at [1065, 191] on div "Req. 11/09/25 Del" at bounding box center [1058, 200] width 131 height 18
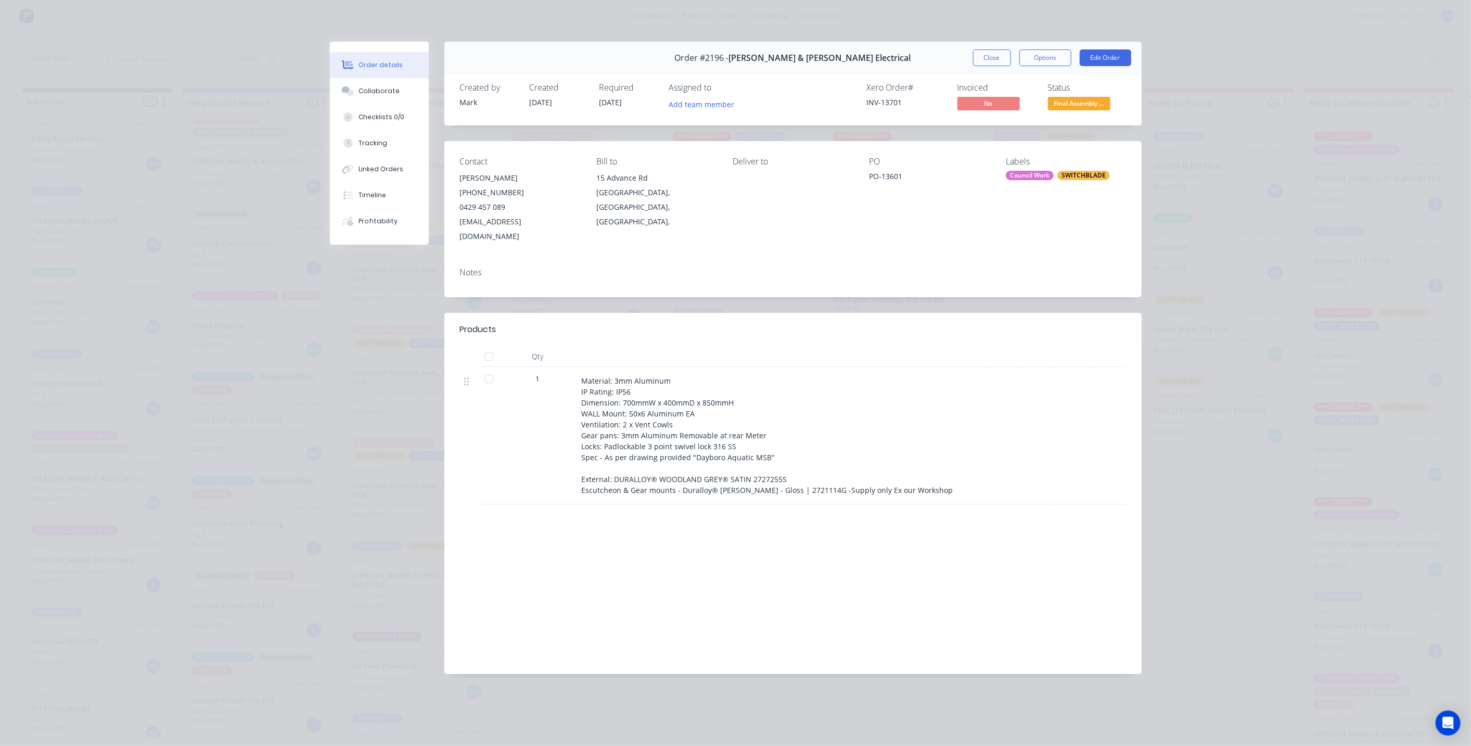
click at [1066, 177] on div "SWITCHBLADE" at bounding box center [1083, 175] width 53 height 9
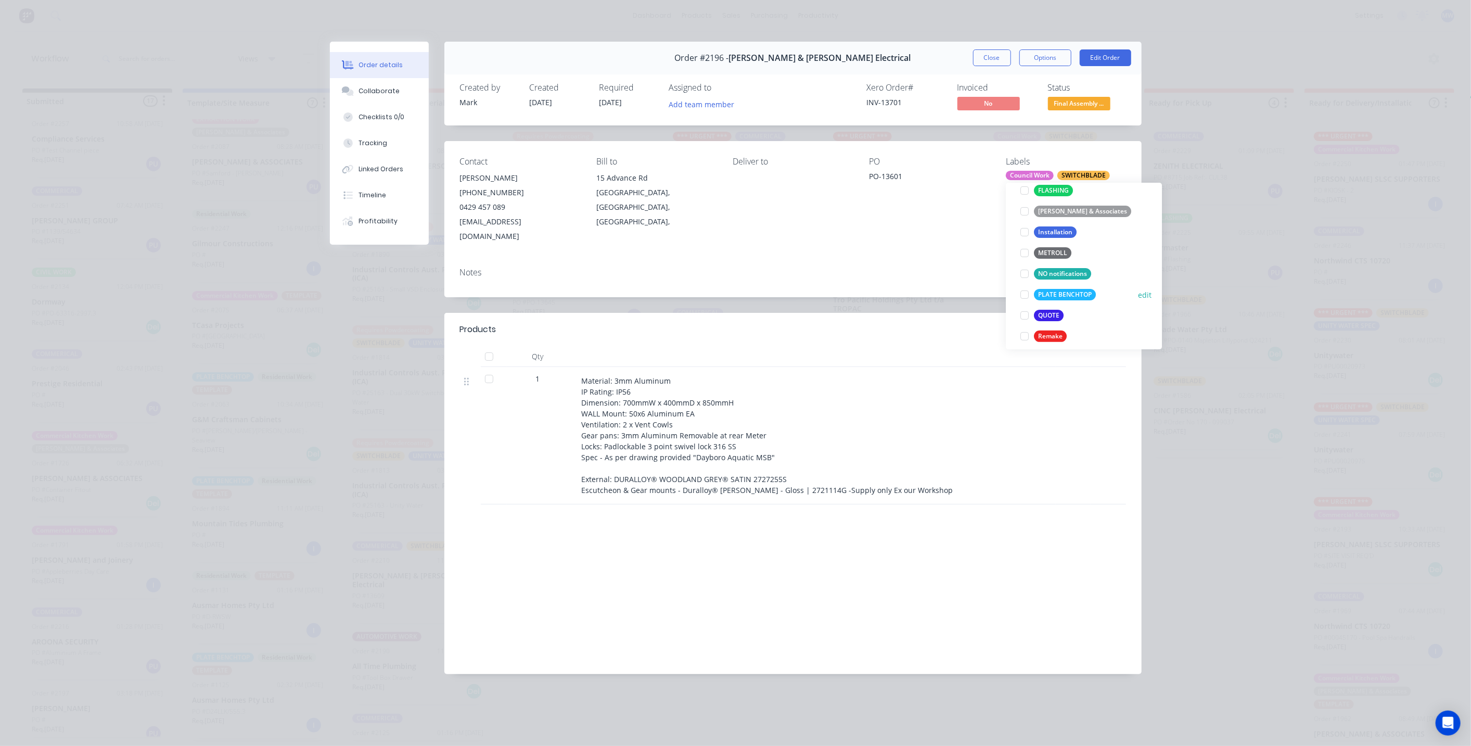
scroll to position [347, 0]
click at [1024, 310] on div at bounding box center [1024, 314] width 21 height 21
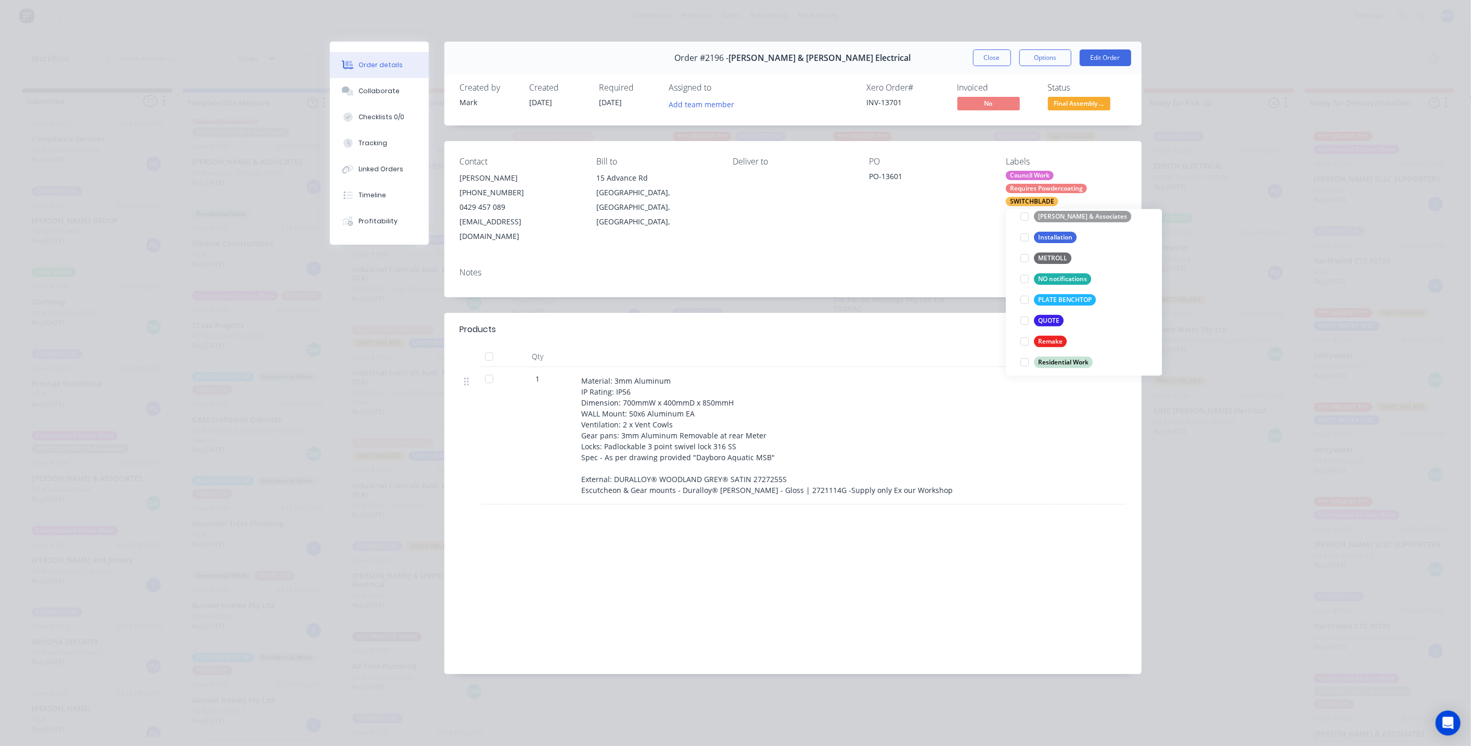
scroll to position [0, 0]
click at [1000, 58] on button "Close" at bounding box center [992, 57] width 38 height 17
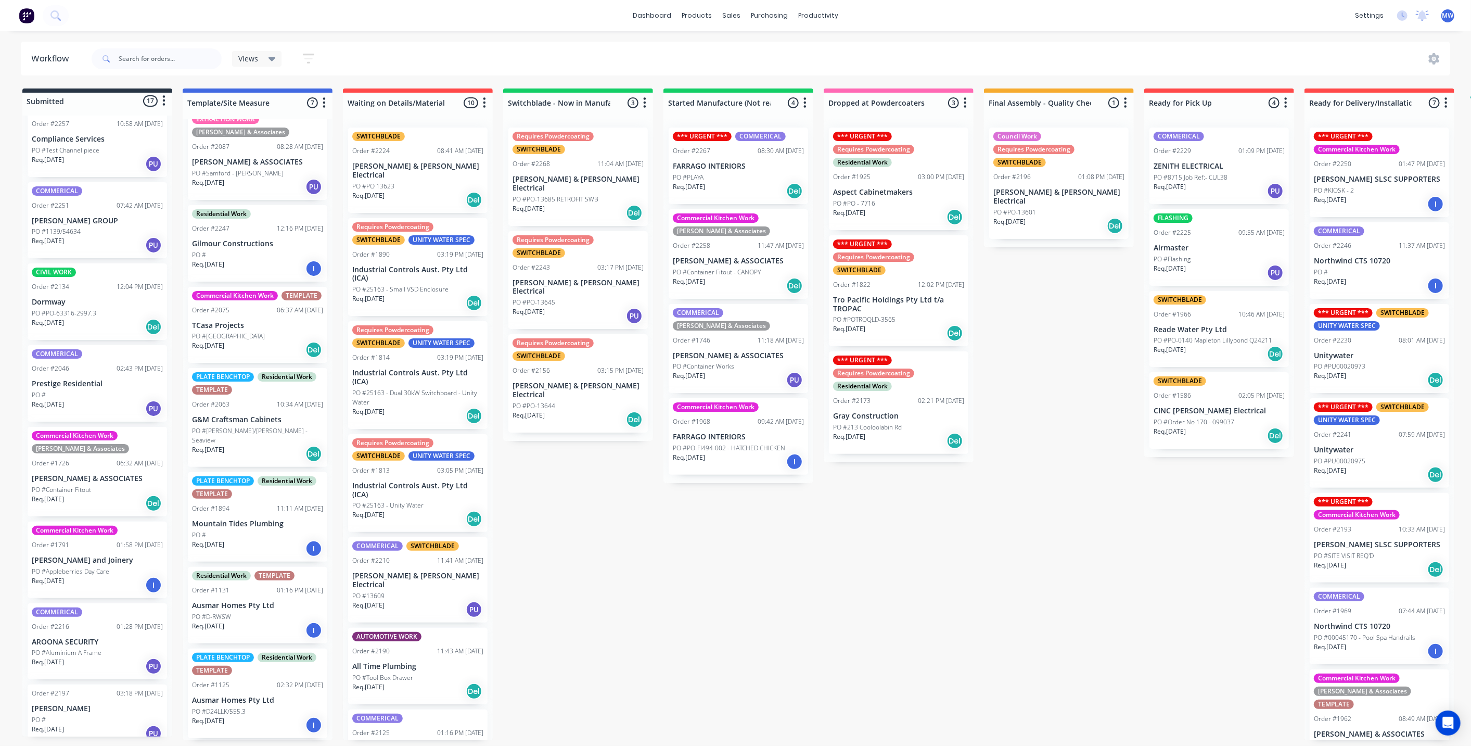
click at [1202, 176] on p "PO #8715 Job Ref:- CUL38" at bounding box center [1191, 177] width 74 height 9
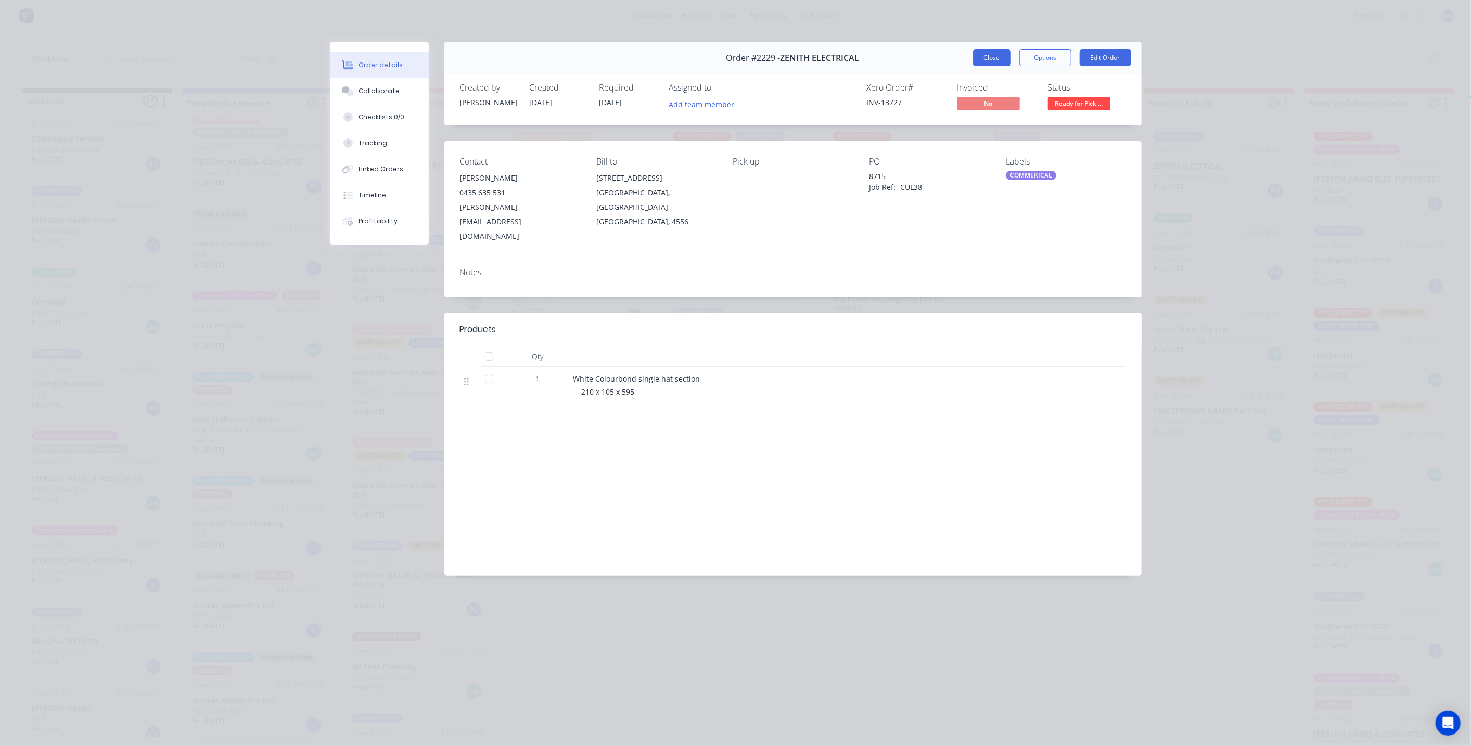
click at [994, 53] on button "Close" at bounding box center [992, 57] width 38 height 17
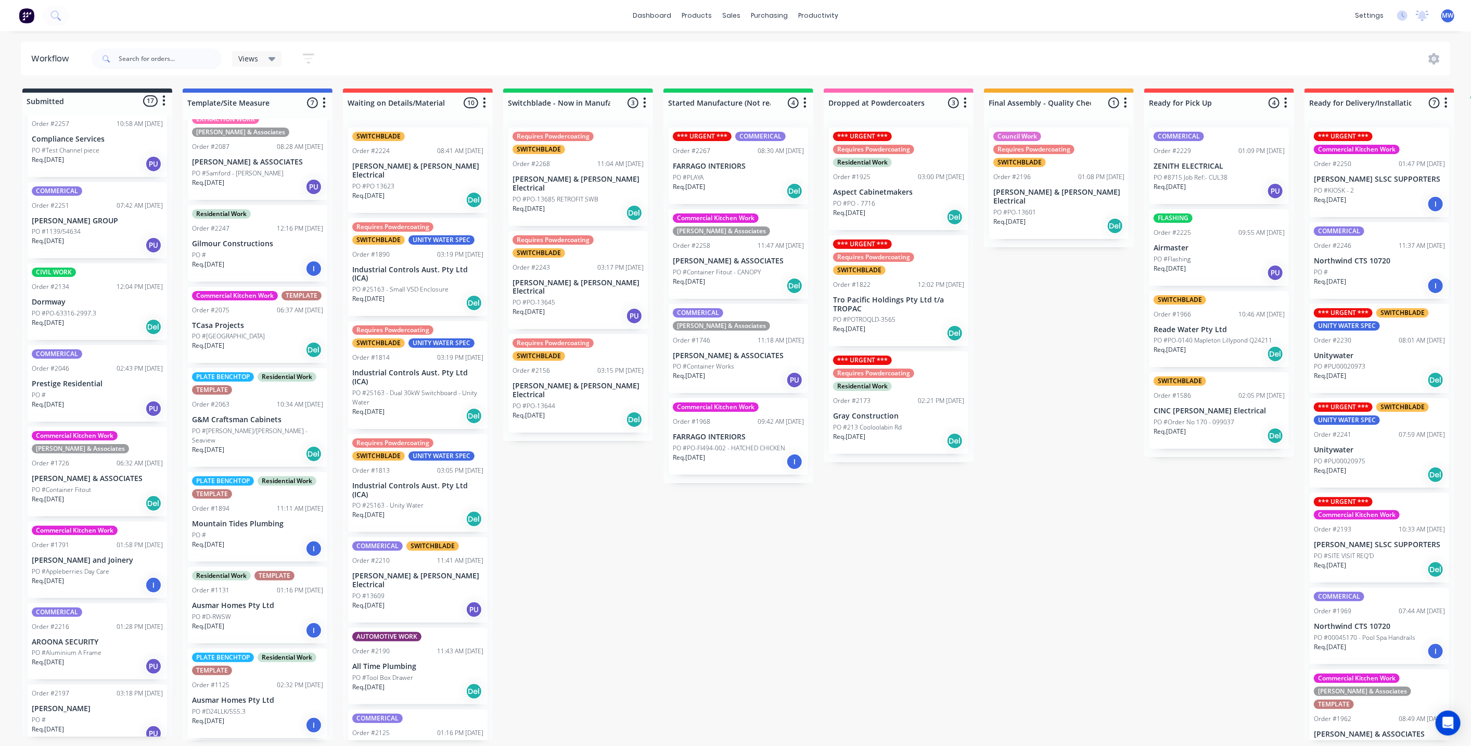
click at [1199, 338] on p "PO #PO-0140 Mapleton Lillypond Q24211" at bounding box center [1213, 340] width 119 height 9
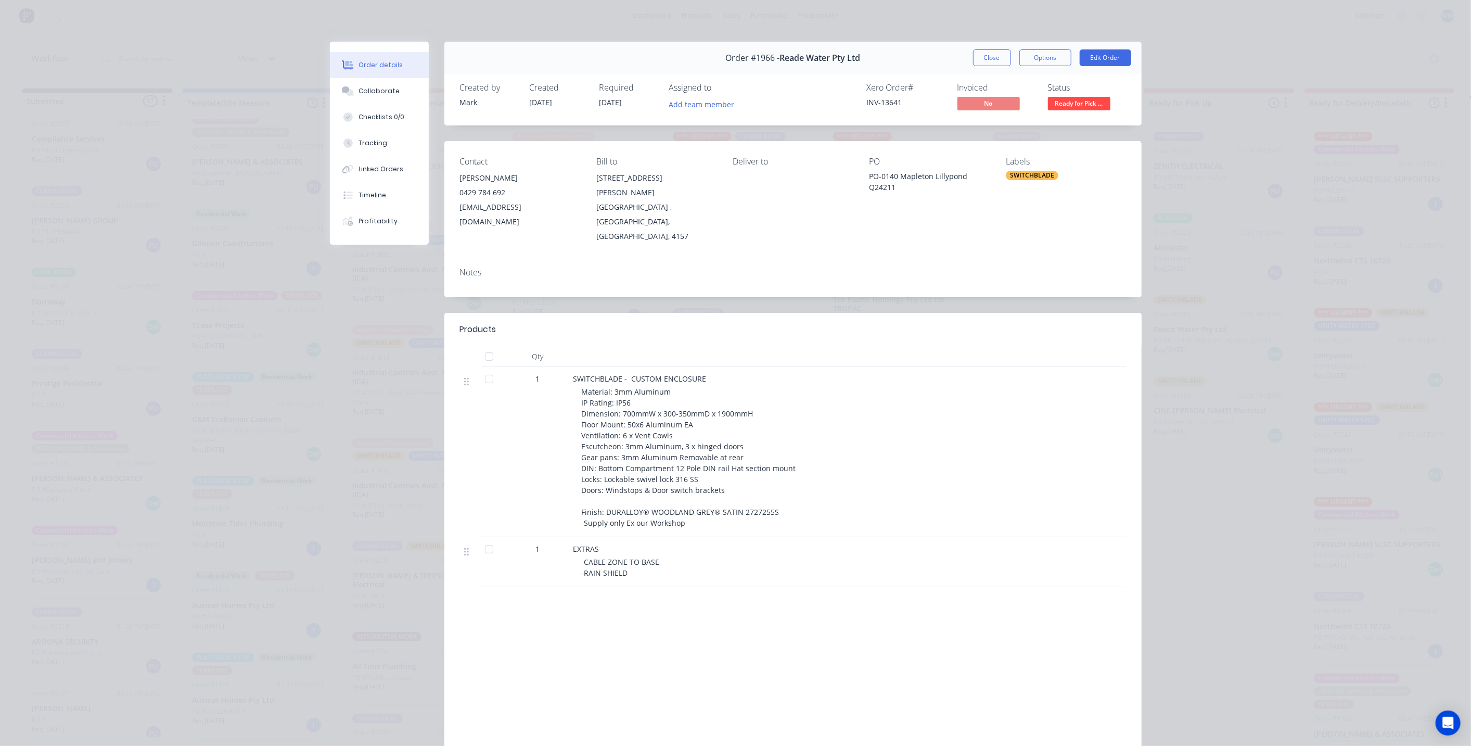
click at [1015, 175] on div "SWITCHBLADE" at bounding box center [1032, 175] width 53 height 9
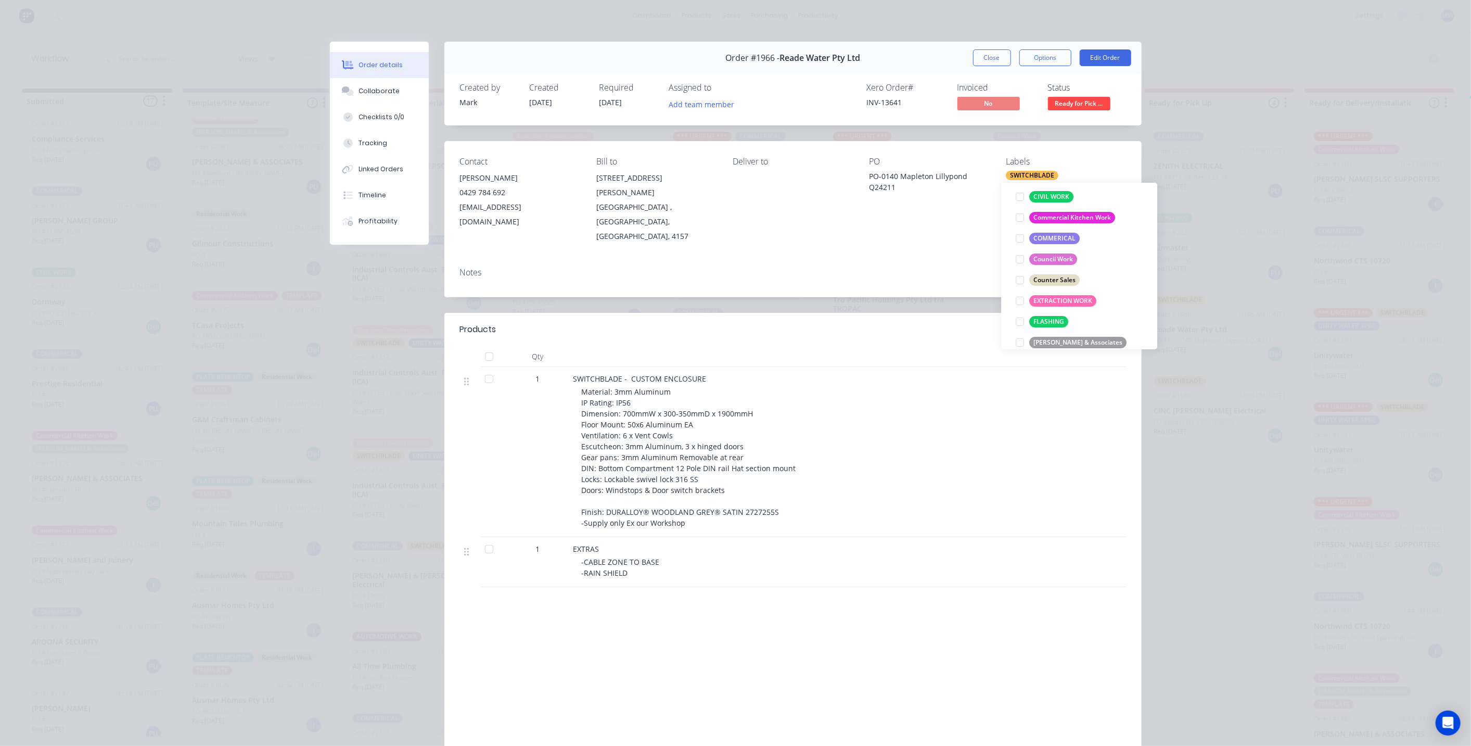
scroll to position [347, 0]
click at [1022, 316] on div at bounding box center [1019, 314] width 21 height 21
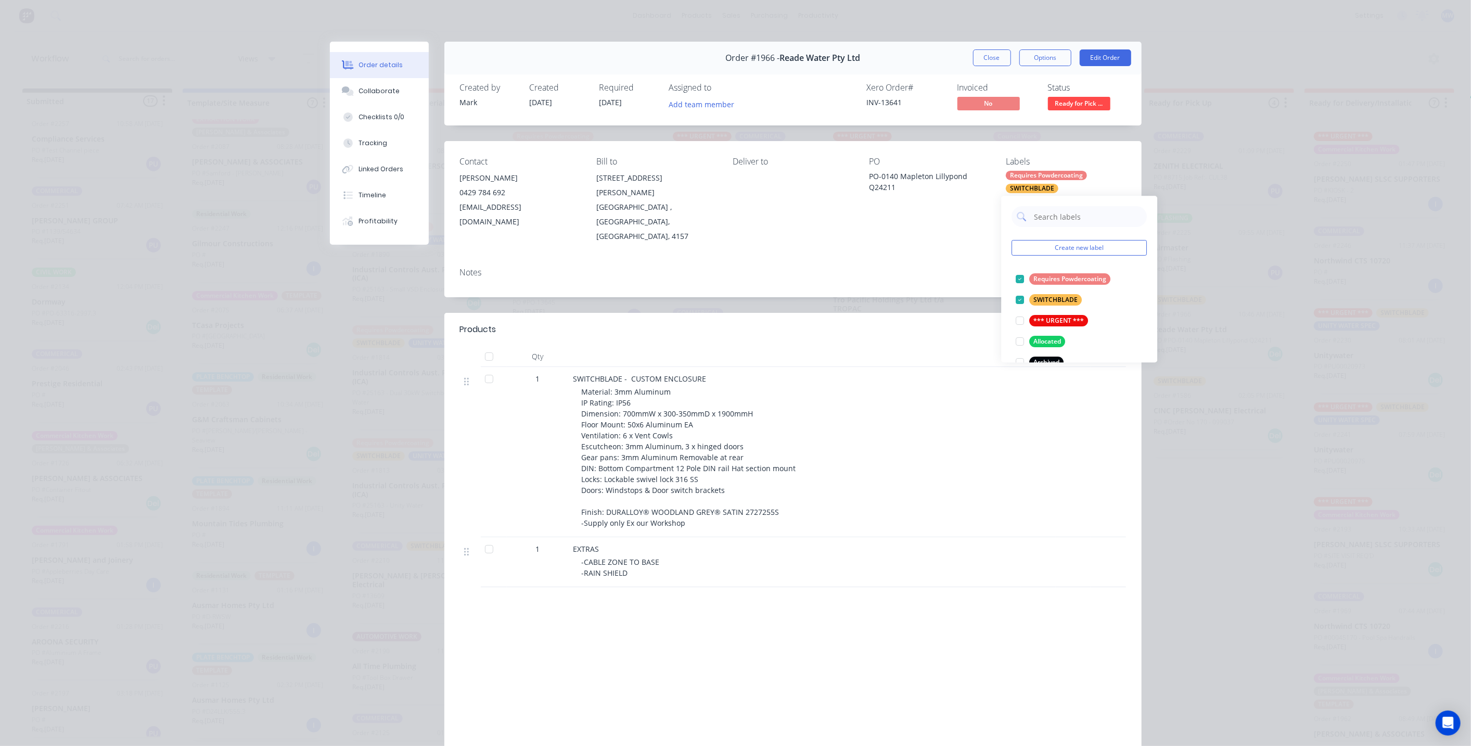
click at [993, 63] on button "Close" at bounding box center [992, 57] width 38 height 17
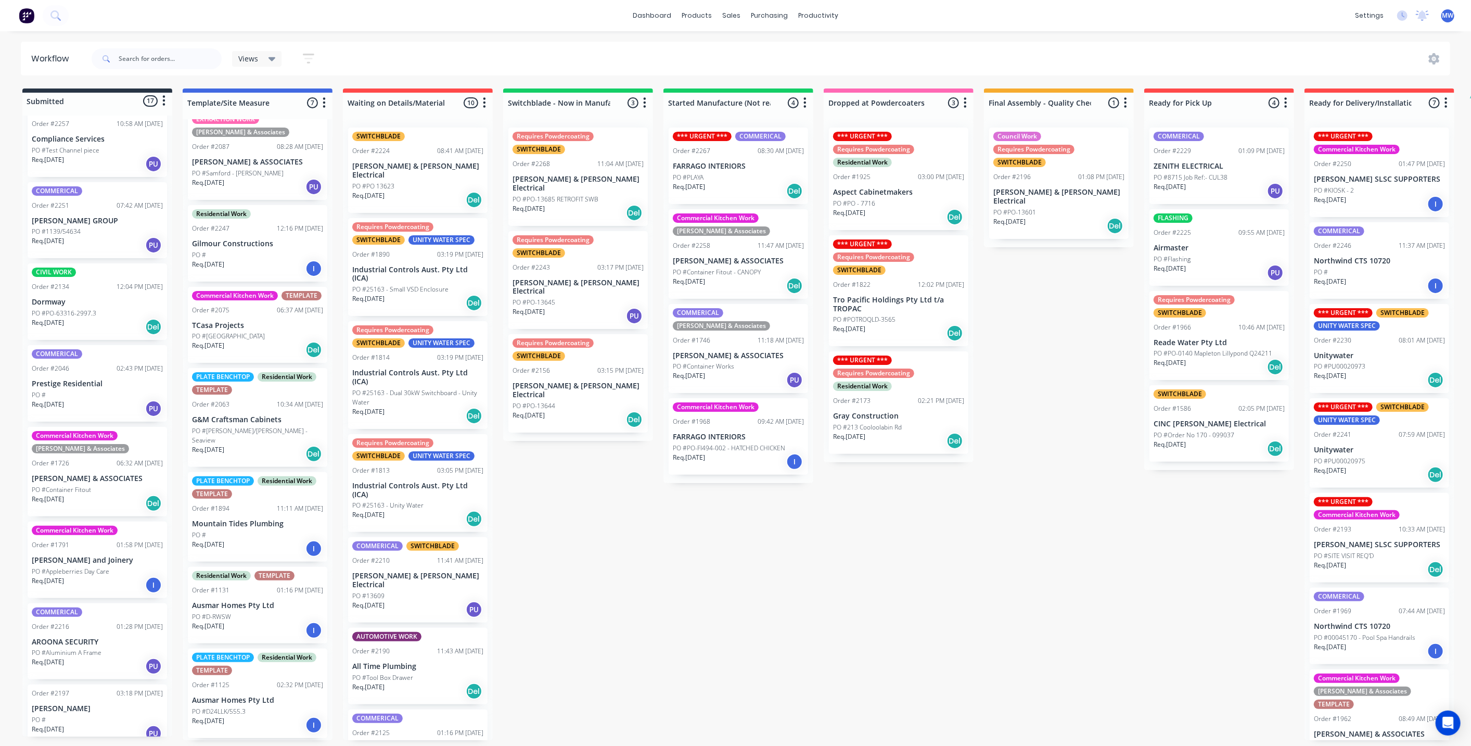
click at [1205, 428] on p "CINC [PERSON_NAME] Electrical" at bounding box center [1219, 423] width 131 height 9
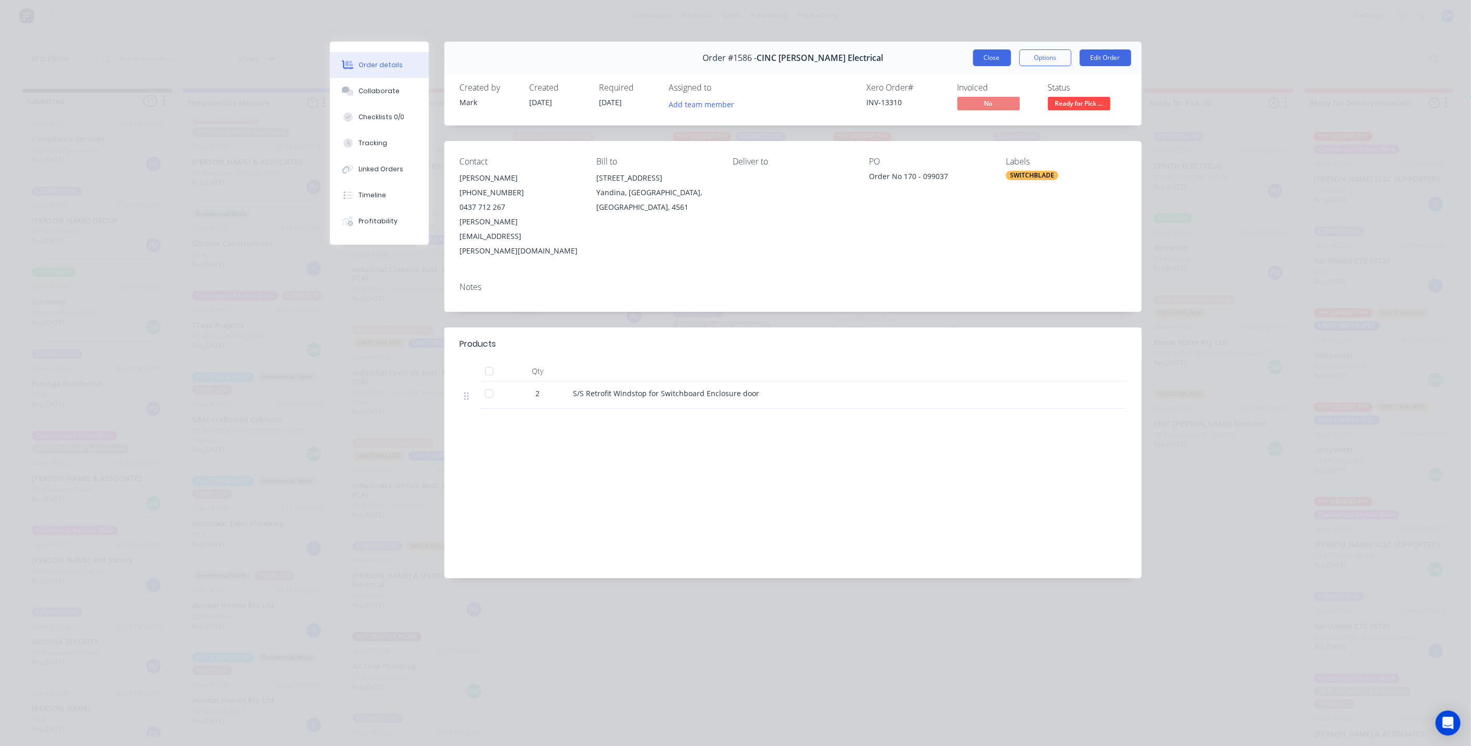
click at [995, 56] on button "Close" at bounding box center [992, 57] width 38 height 17
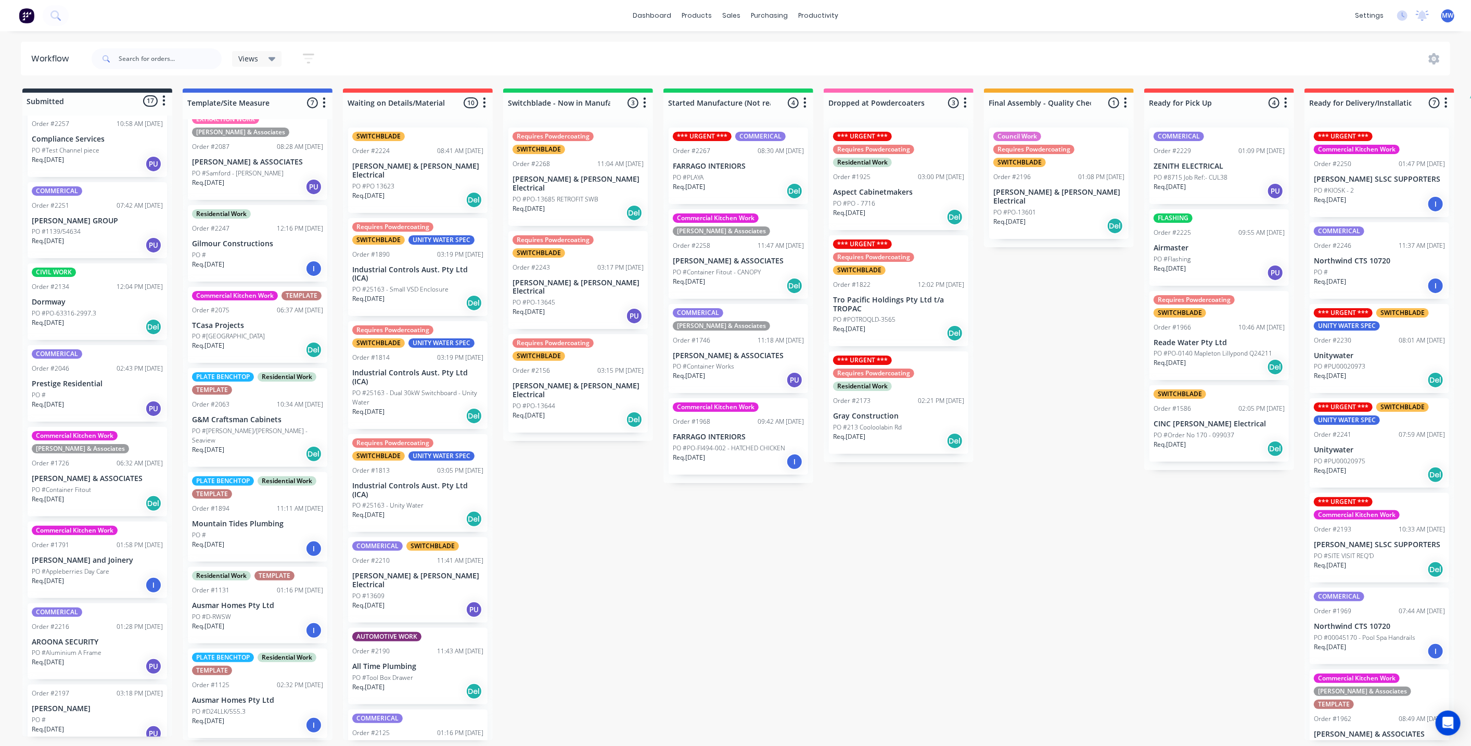
scroll to position [3, 0]
click at [1070, 558] on div "Submitted 17 Status colour #273444 hex #273444 Save Cancel Summaries Total orde…" at bounding box center [859, 413] width 1735 height 651
click at [1044, 433] on div "Submitted 17 Status colour #273444 hex #273444 Save Cancel Summaries Total orde…" at bounding box center [859, 413] width 1735 height 651
click at [1051, 436] on div "Submitted 17 Status colour #273444 hex #273444 Save Cancel Summaries Total orde…" at bounding box center [859, 413] width 1735 height 651
drag, startPoint x: 581, startPoint y: 499, endPoint x: 562, endPoint y: 466, distance: 38.7
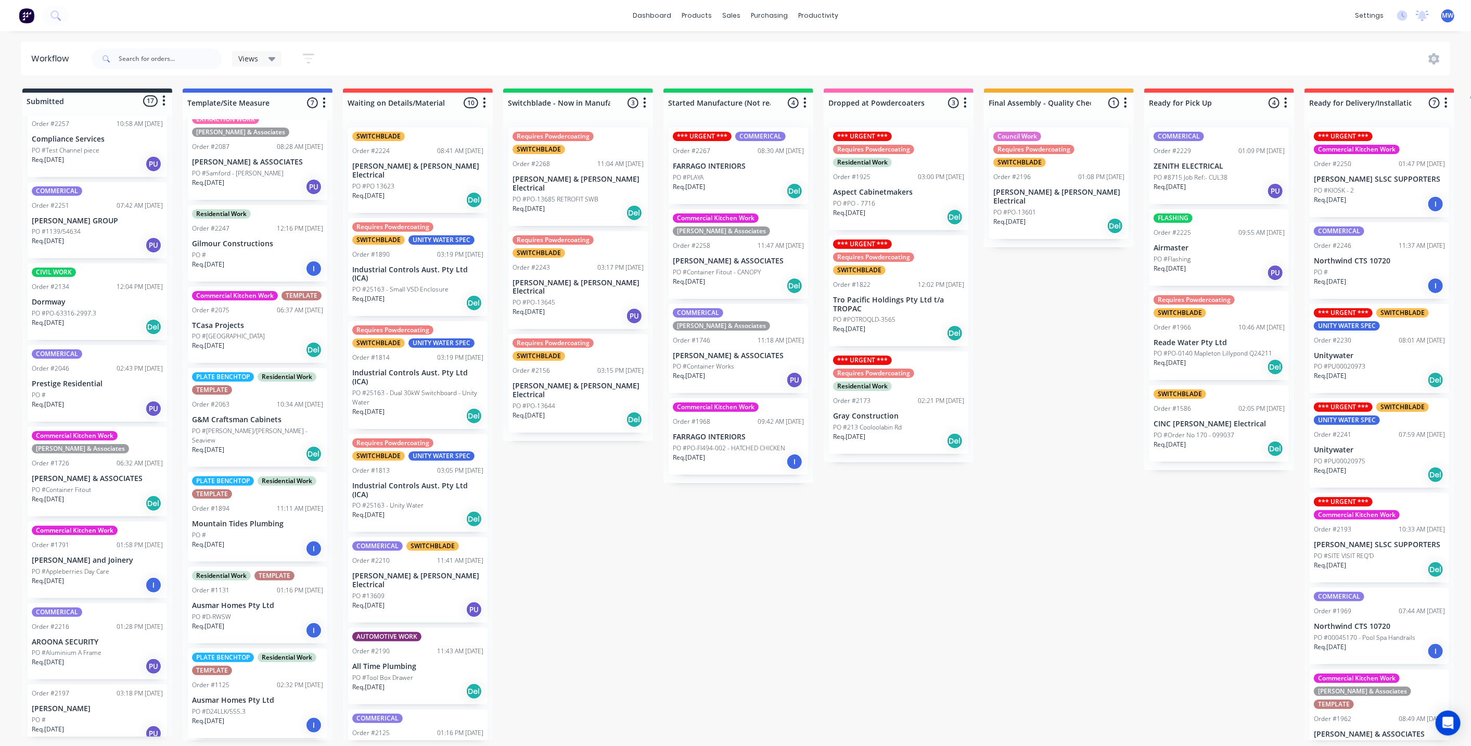
click at [581, 499] on div "Submitted 17 Status colour #273444 hex #273444 Save Cancel Summaries Total orde…" at bounding box center [859, 413] width 1735 height 651
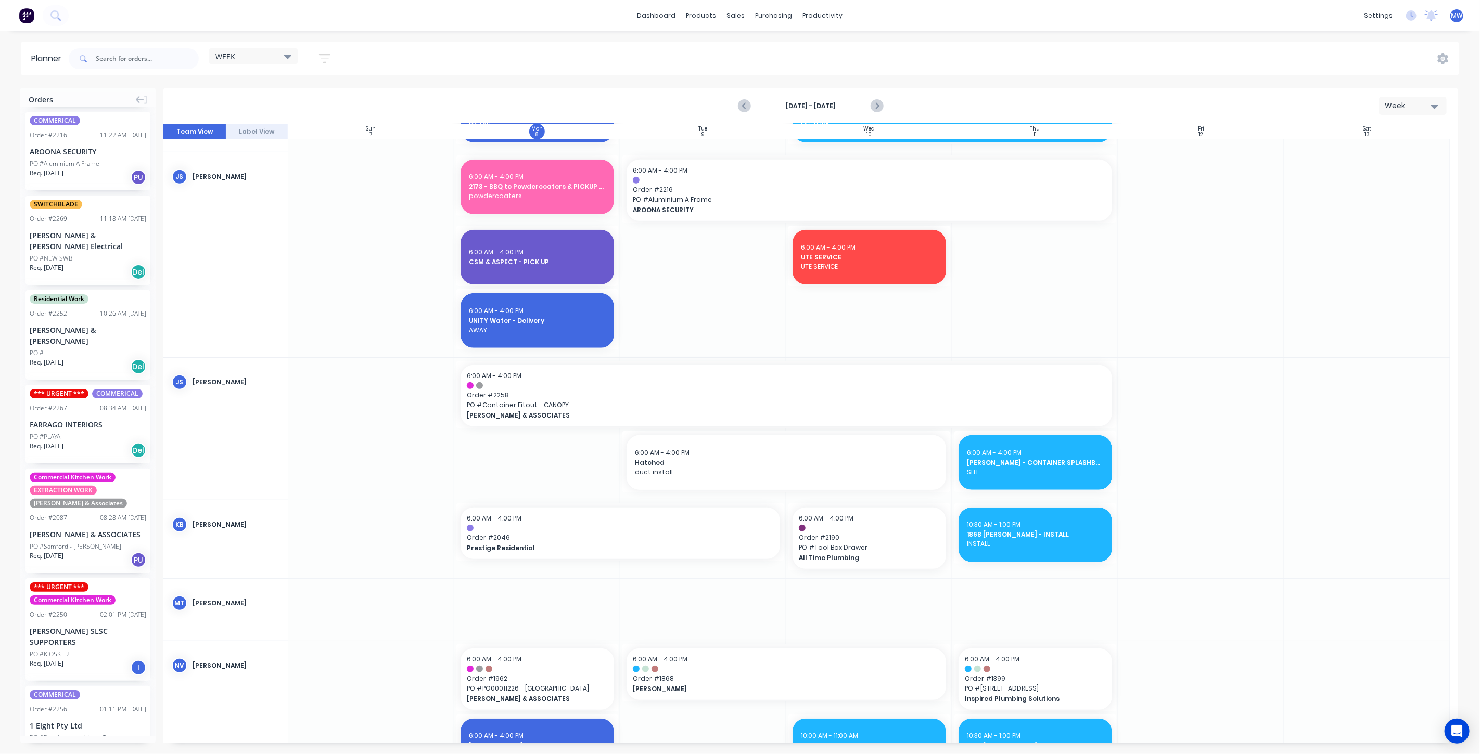
scroll to position [578, 0]
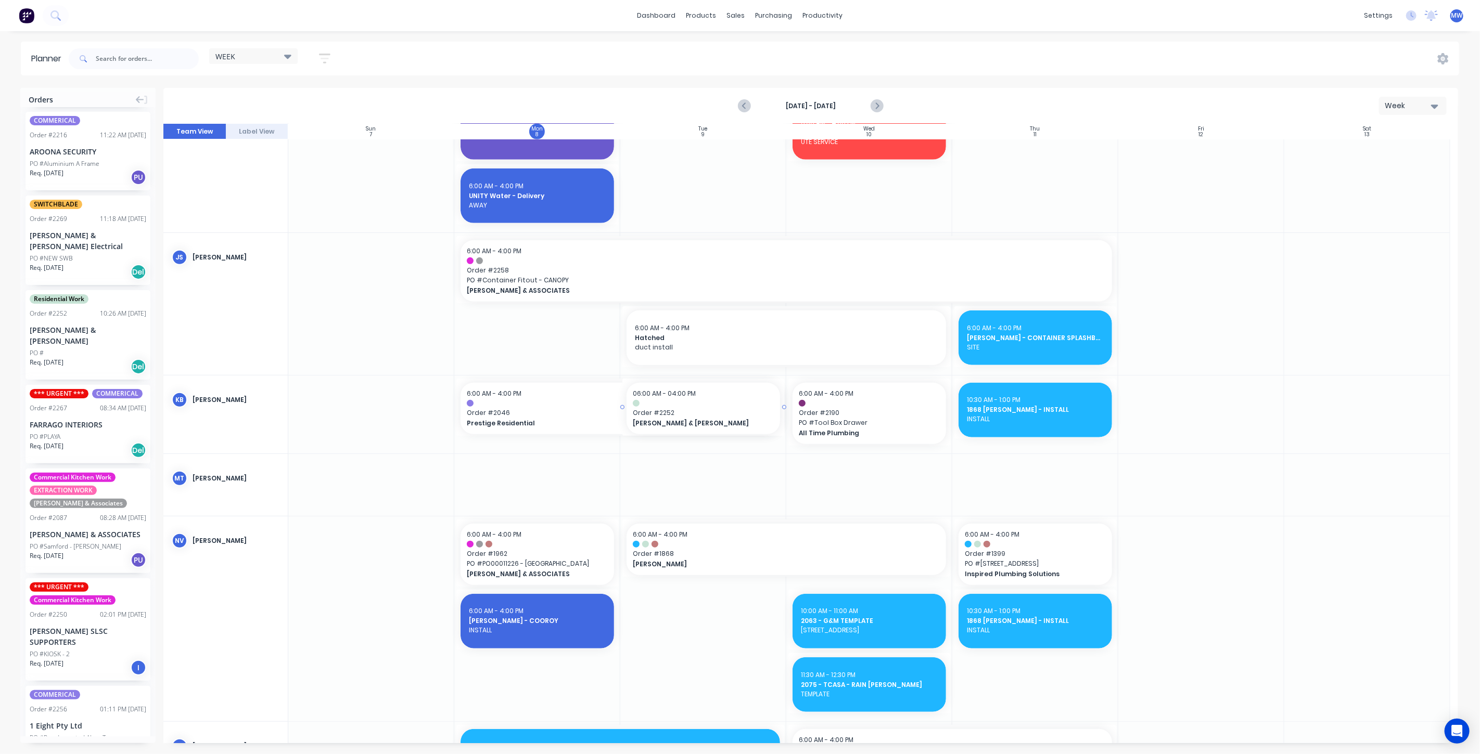
drag, startPoint x: 78, startPoint y: 293, endPoint x: 675, endPoint y: 432, distance: 613.3
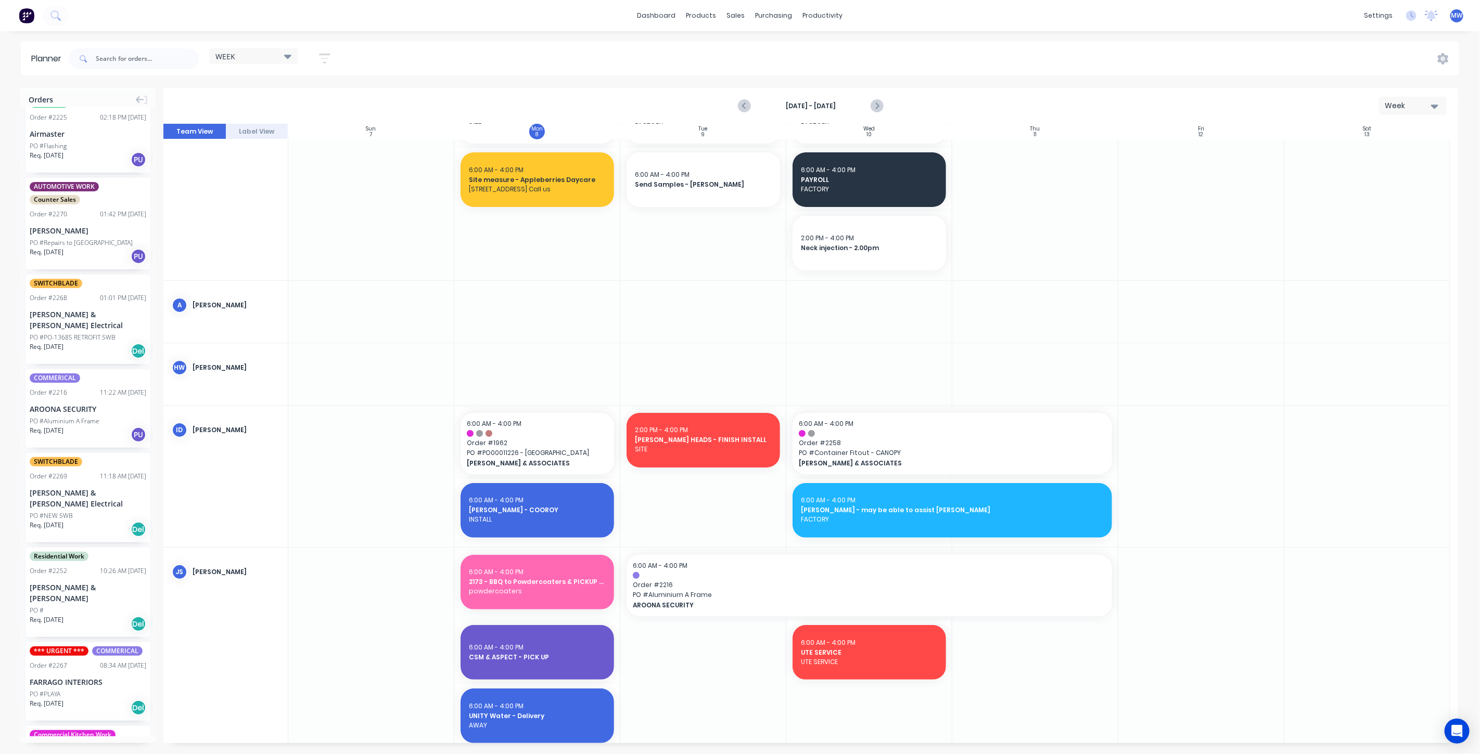
scroll to position [925, 0]
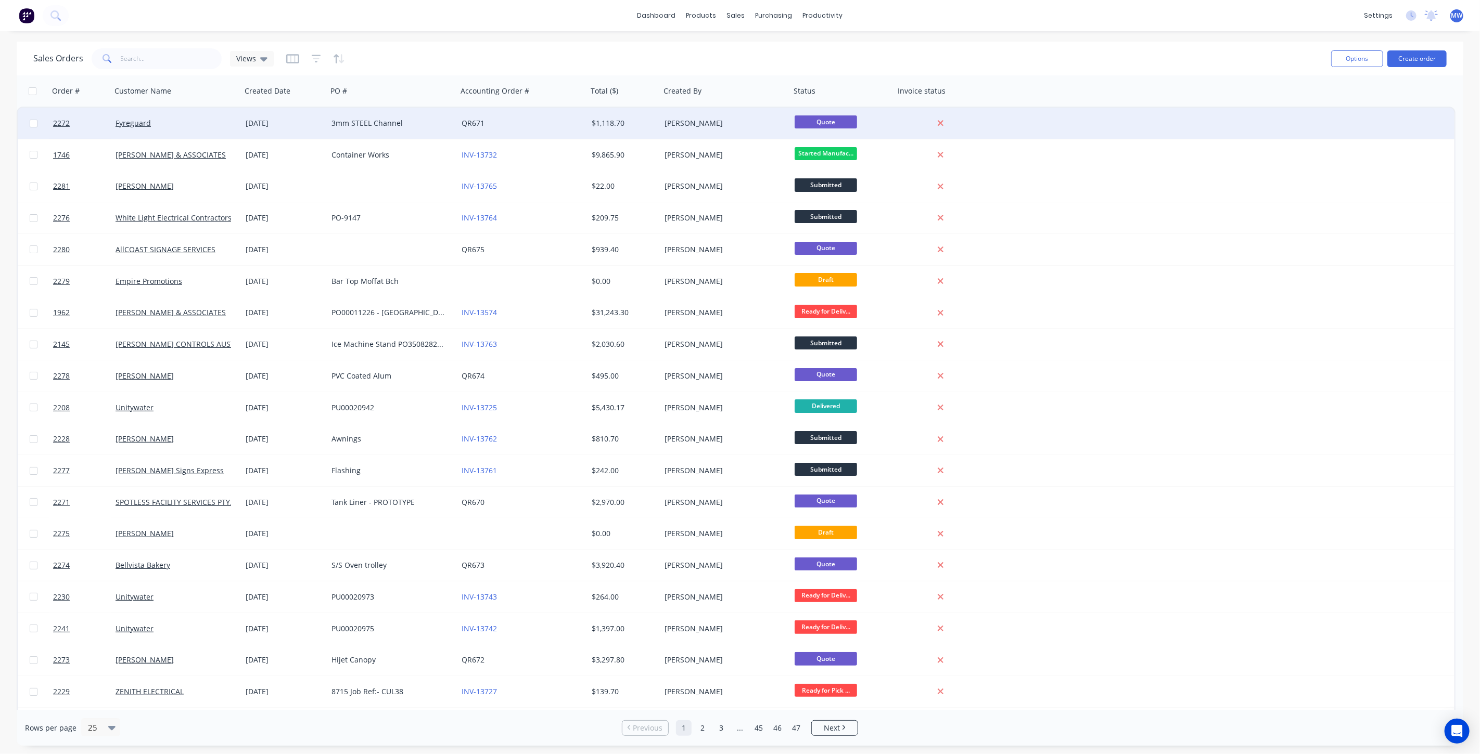
click at [401, 117] on div "3mm STEEL Channel" at bounding box center [392, 123] width 130 height 31
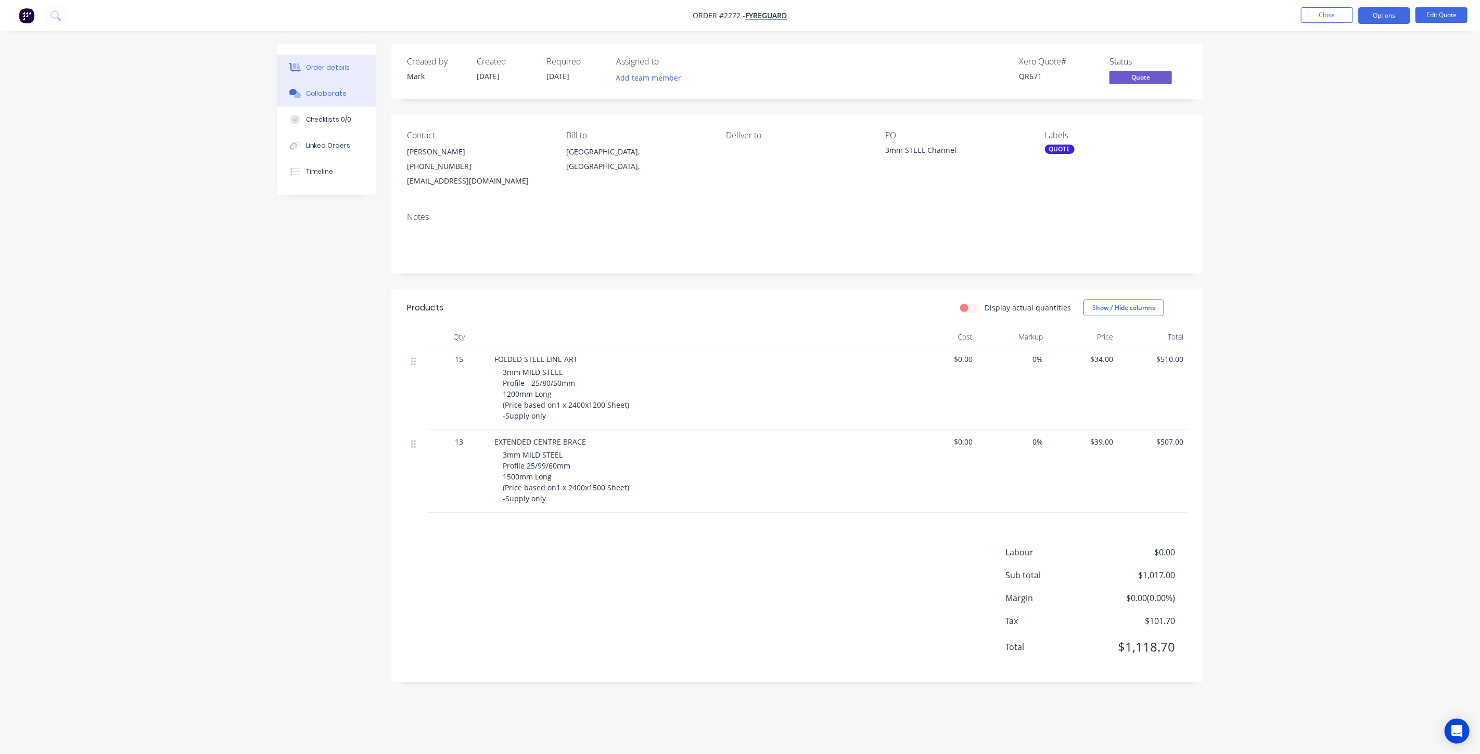
click at [336, 104] on button "Collaborate" at bounding box center [326, 94] width 99 height 26
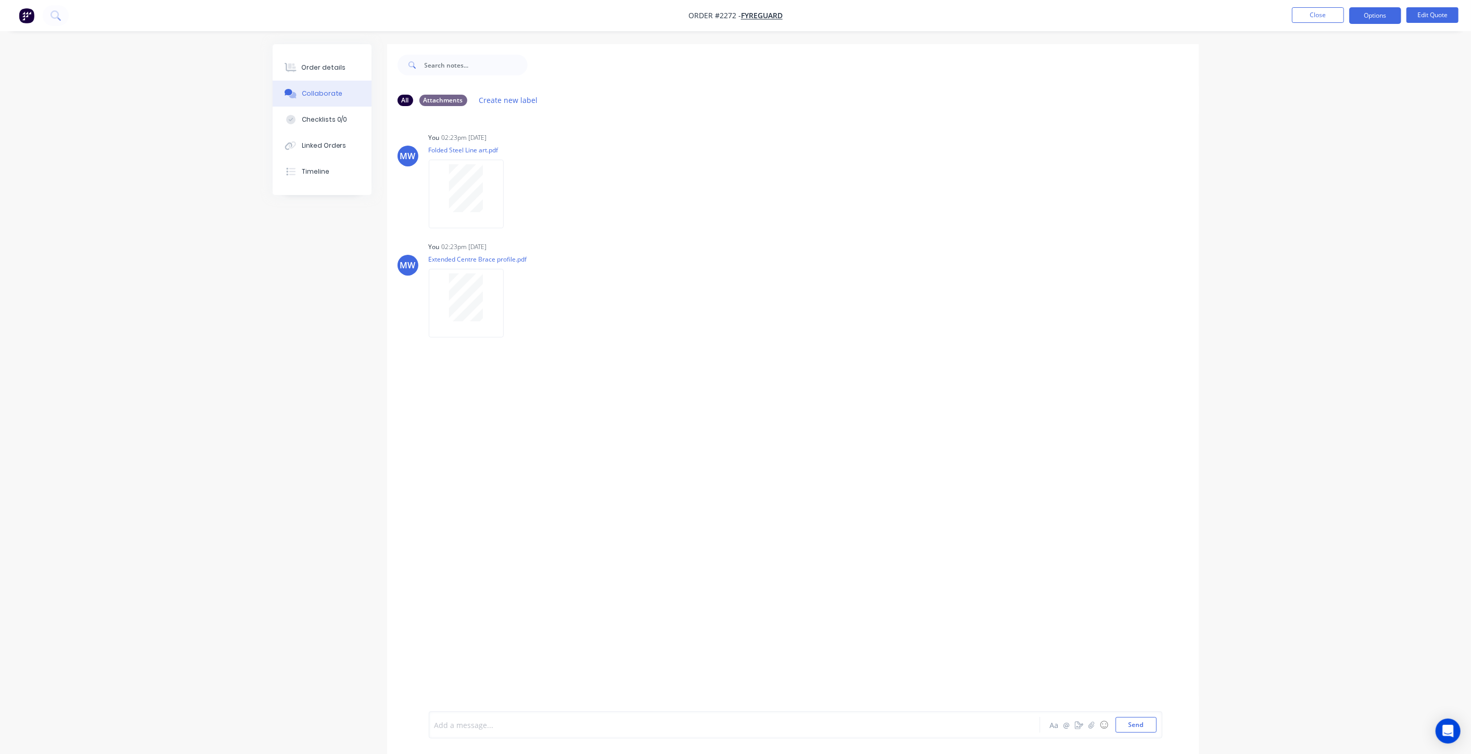
click at [644, 724] on div at bounding box center [705, 725] width 541 height 11
click at [1130, 729] on button "Send" at bounding box center [1136, 726] width 41 height 16
click at [1314, 14] on button "Close" at bounding box center [1318, 15] width 52 height 16
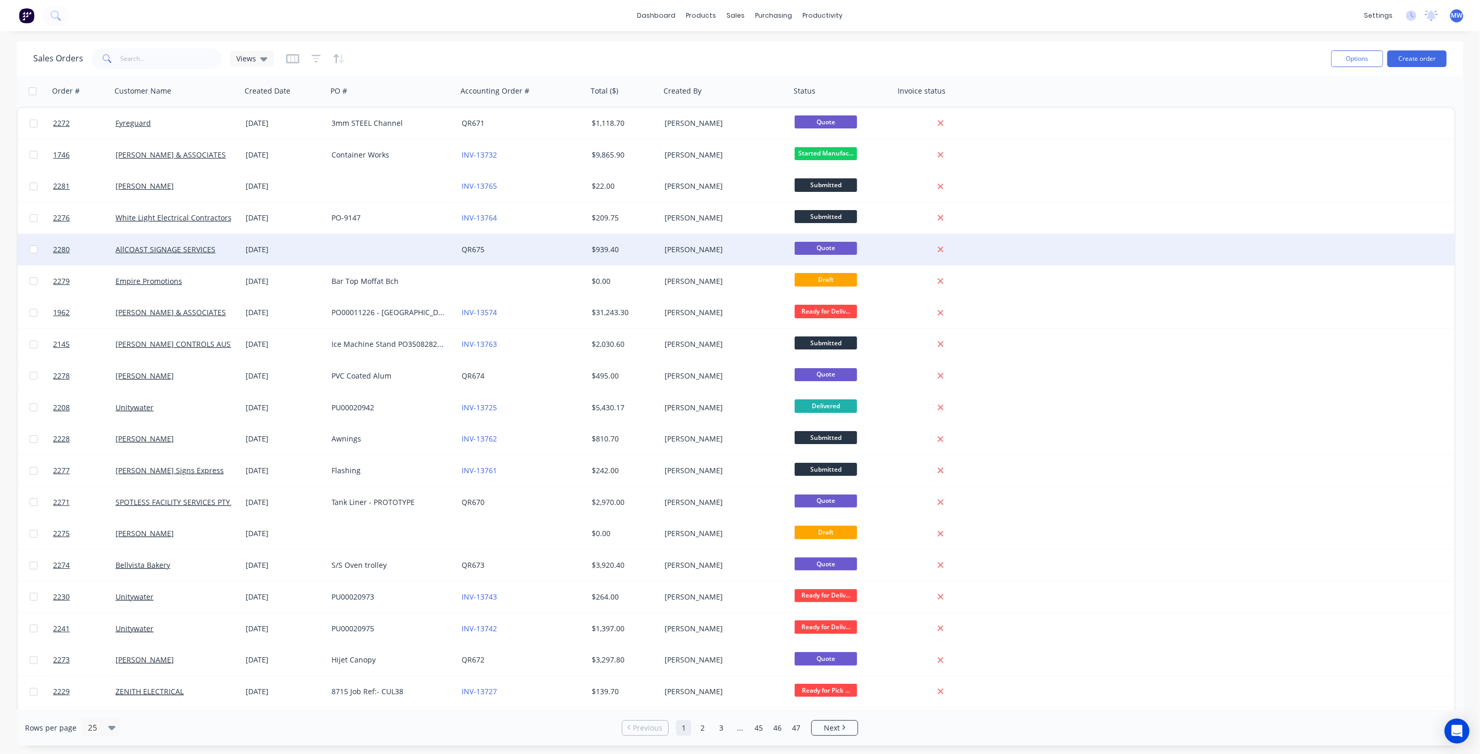
click at [402, 247] on div at bounding box center [392, 249] width 130 height 31
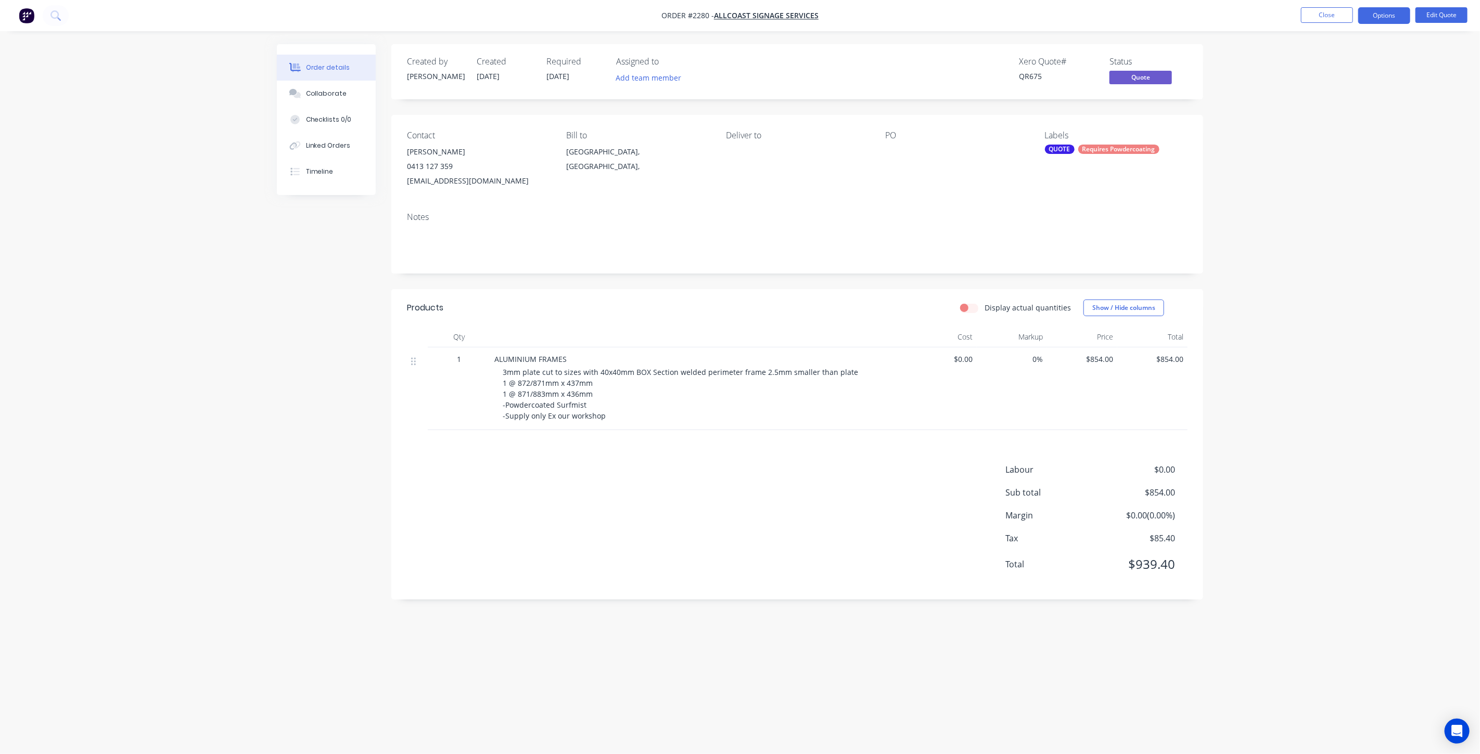
drag, startPoint x: 1278, startPoint y: 97, endPoint x: 1291, endPoint y: 91, distance: 14.4
click at [1278, 97] on div "Order details Collaborate Checklists 0/0 Linked Orders Timeline Order details C…" at bounding box center [740, 377] width 1480 height 754
click at [1394, 21] on button "Options" at bounding box center [1384, 15] width 52 height 17
click at [1387, 122] on div "Convert to Order" at bounding box center [1353, 125] width 96 height 15
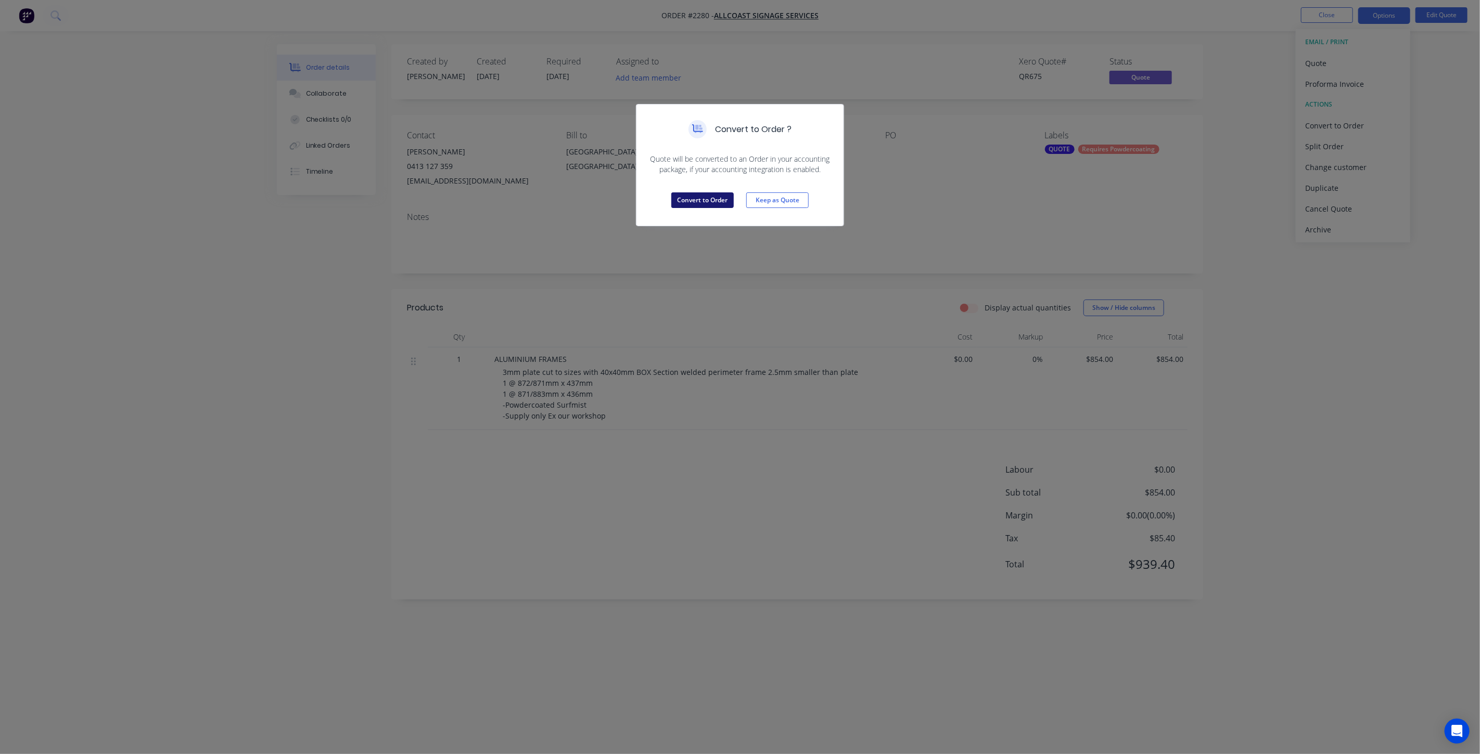
click at [713, 201] on button "Convert to Order" at bounding box center [702, 201] width 62 height 16
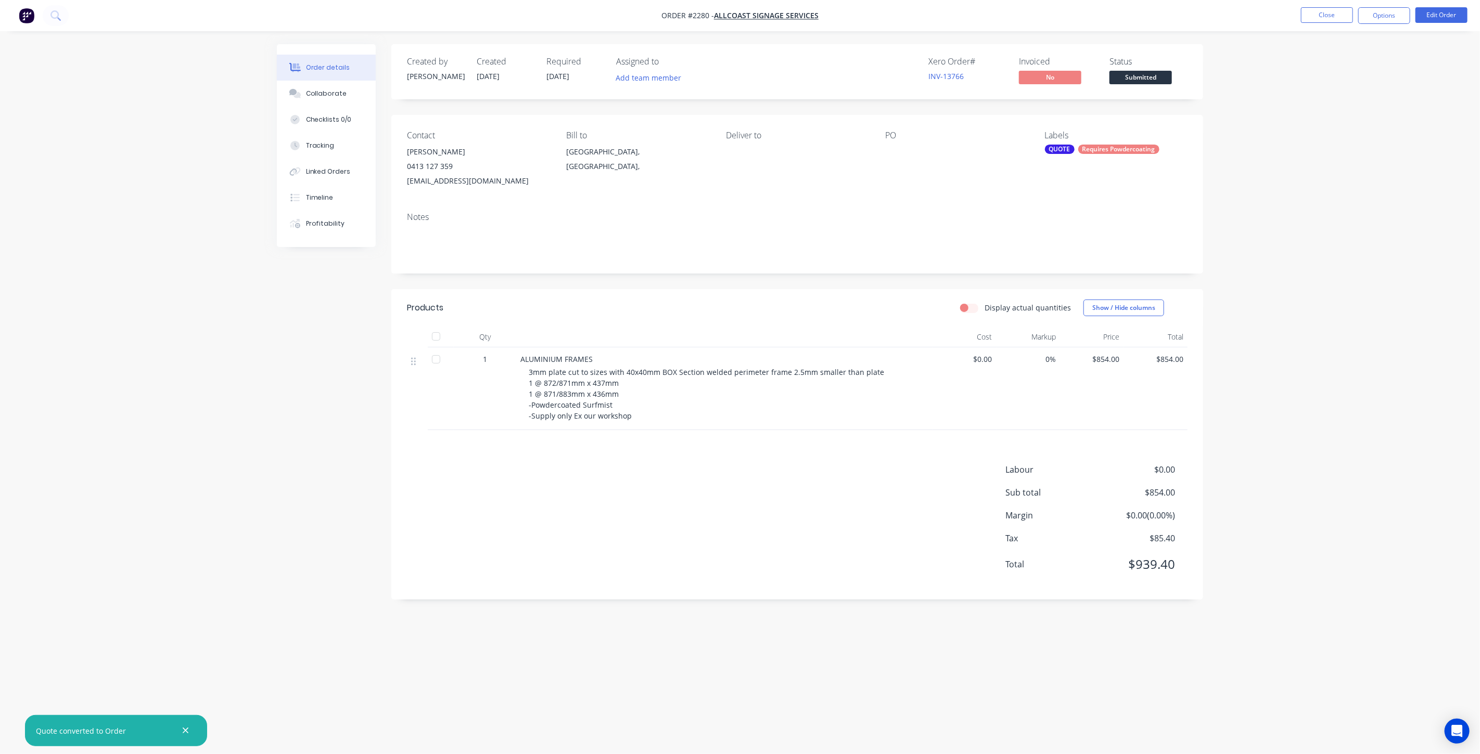
click at [1336, 197] on div "Order details Collaborate Checklists 0/0 Tracking Linked Orders Timeline Profit…" at bounding box center [740, 377] width 1480 height 754
click at [1327, 12] on button "Close" at bounding box center [1327, 15] width 52 height 16
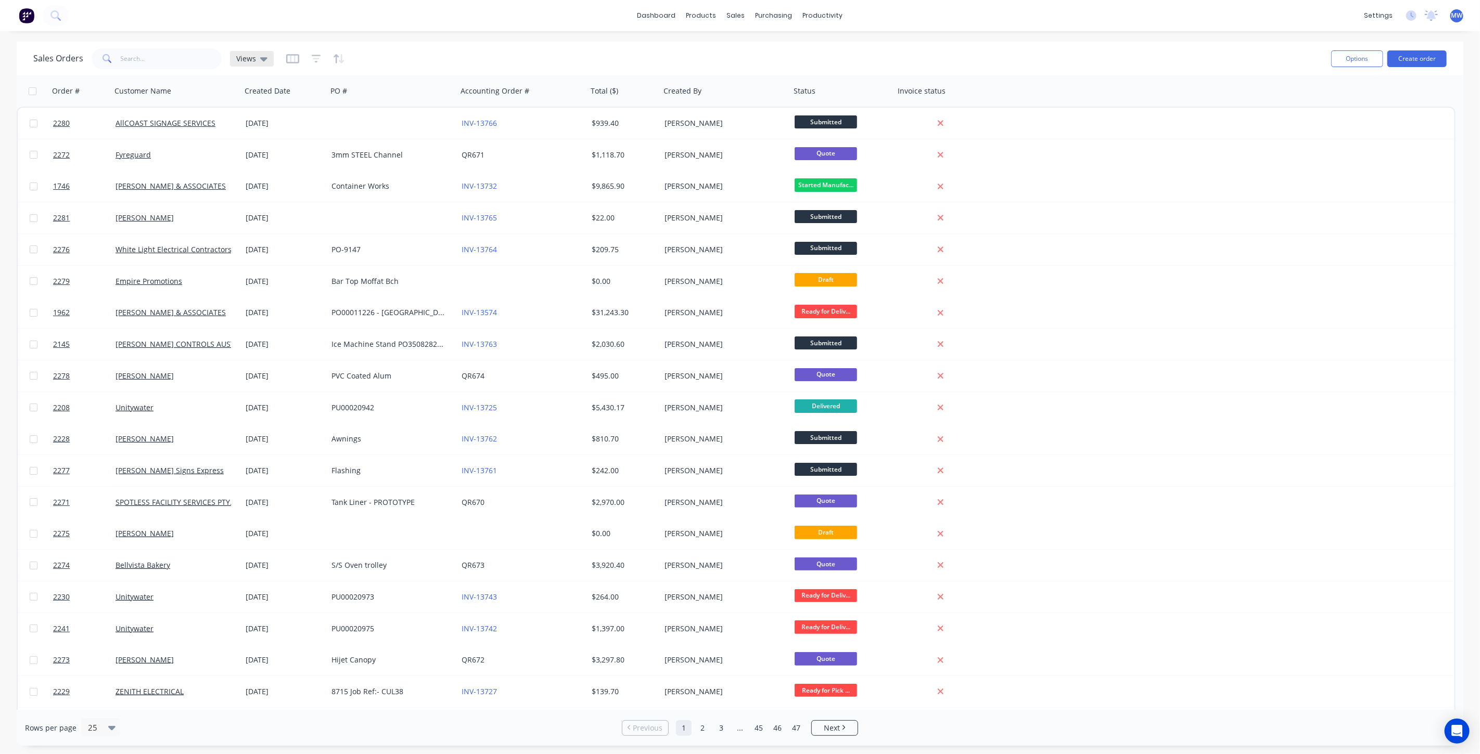
click at [256, 59] on div "Views" at bounding box center [251, 58] width 31 height 9
click at [267, 168] on button "DRAFT QUOTES" at bounding box center [292, 168] width 119 height 12
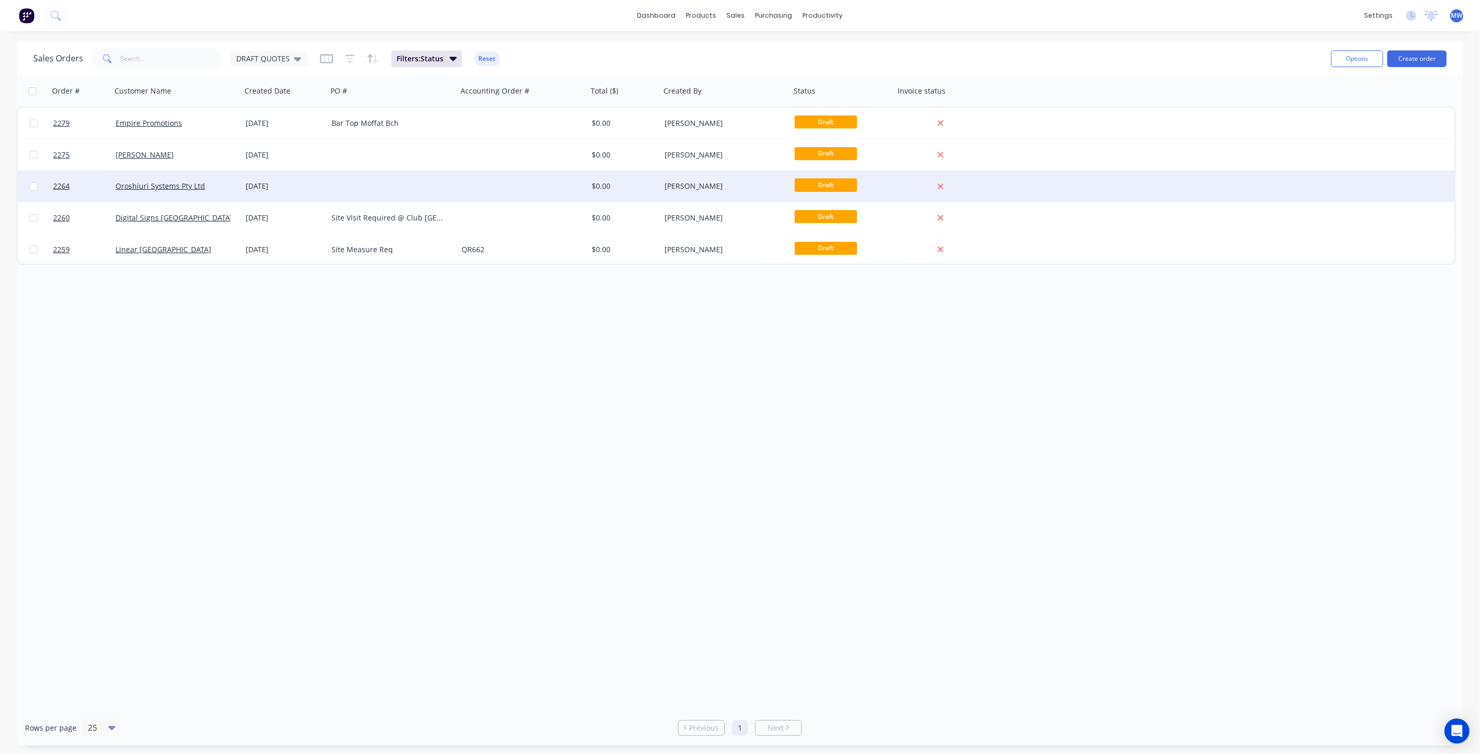
click at [31, 187] on input "checkbox" at bounding box center [34, 187] width 8 height 8
checkbox input "true"
drag, startPoint x: 572, startPoint y: 191, endPoint x: 554, endPoint y: 195, distance: 18.1
click at [572, 191] on button "Archive" at bounding box center [576, 190] width 104 height 21
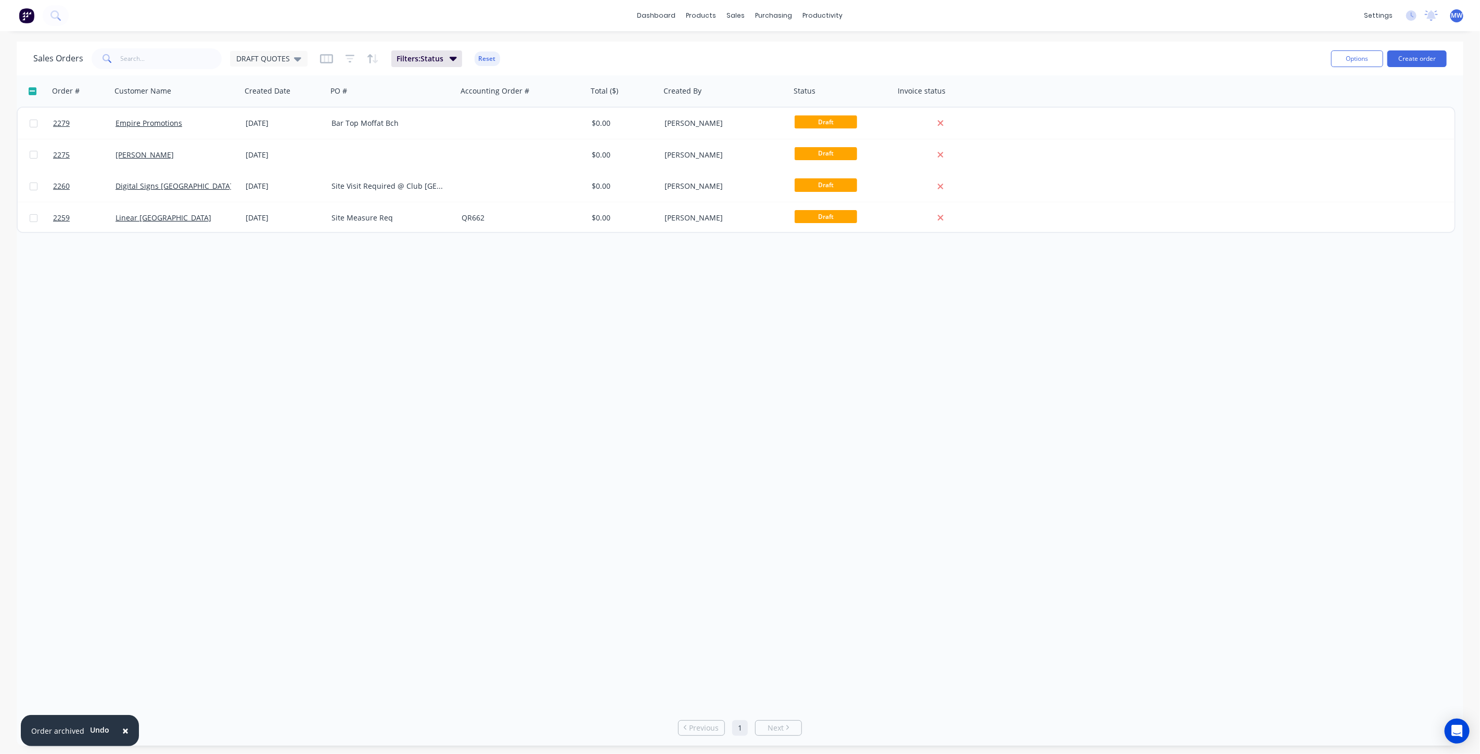
click at [292, 344] on div "Order # Customer Name Created Date PO # Accounting Order # Total ($) Created By…" at bounding box center [740, 392] width 1446 height 635
click at [274, 315] on div "Order # Customer Name Created Date PO # Accounting Order # Total ($) Created By…" at bounding box center [740, 392] width 1446 height 635
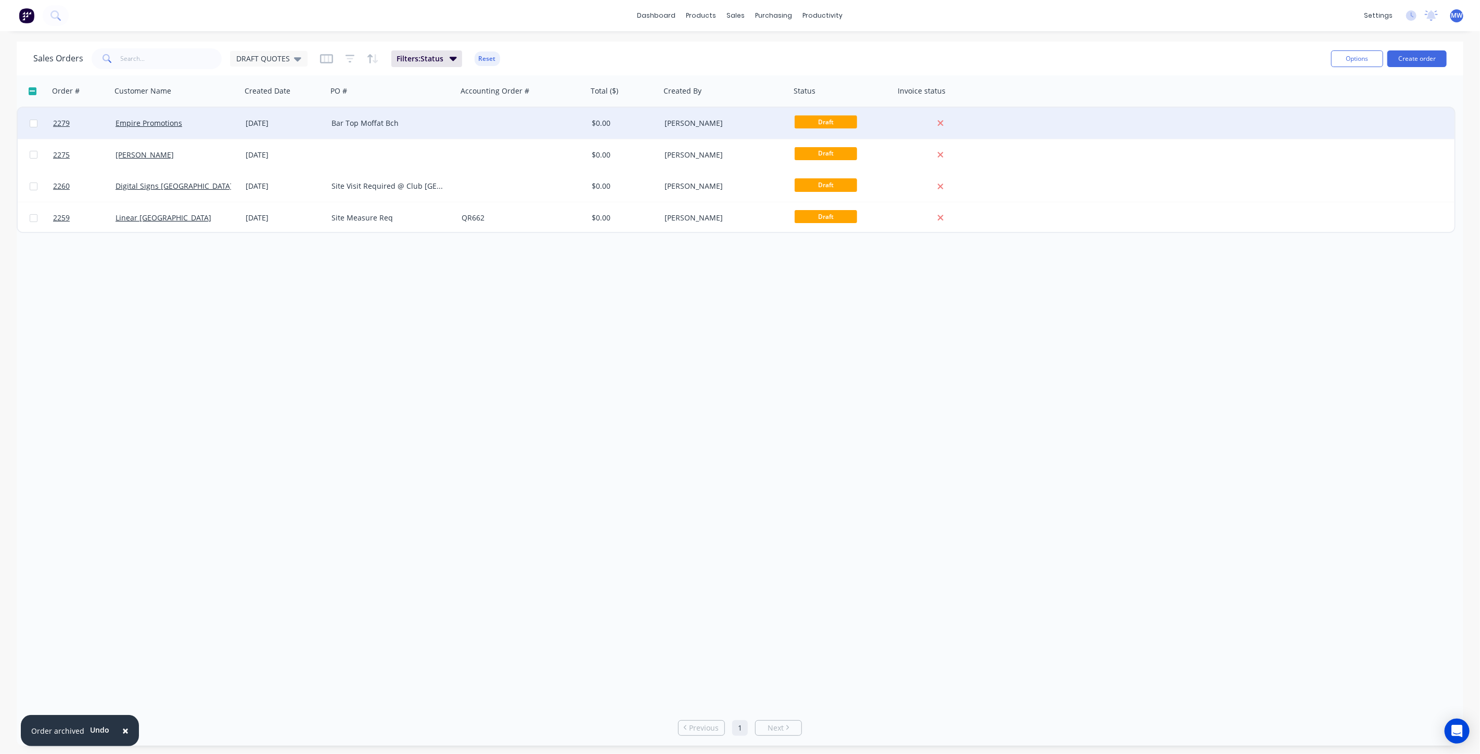
click at [385, 121] on div "Bar Top Moffat Bch" at bounding box center [389, 123] width 116 height 10
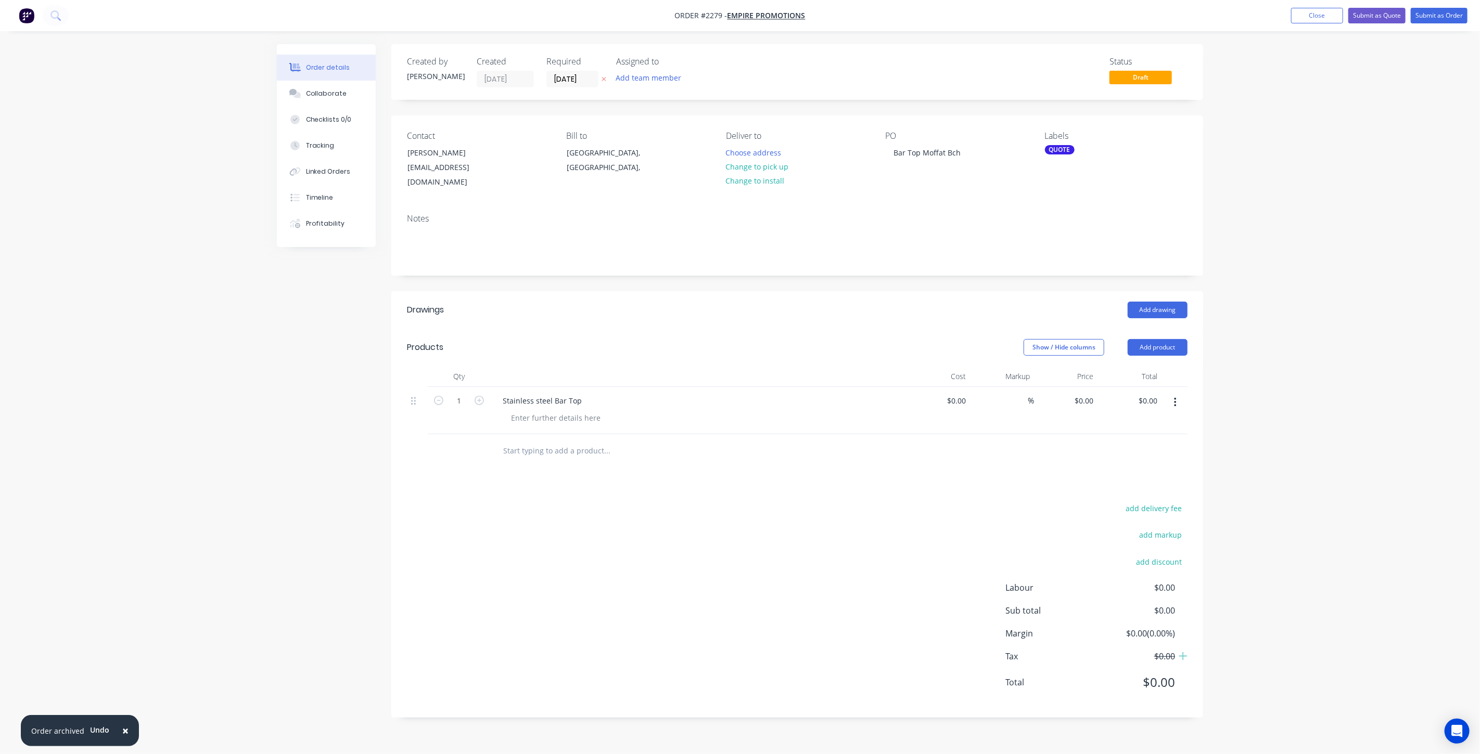
click at [1265, 213] on div "Order details Collaborate Checklists 0/0 Tracking Linked Orders Timeline Profit…" at bounding box center [740, 377] width 1480 height 754
click at [1317, 21] on button "Close" at bounding box center [1317, 16] width 52 height 16
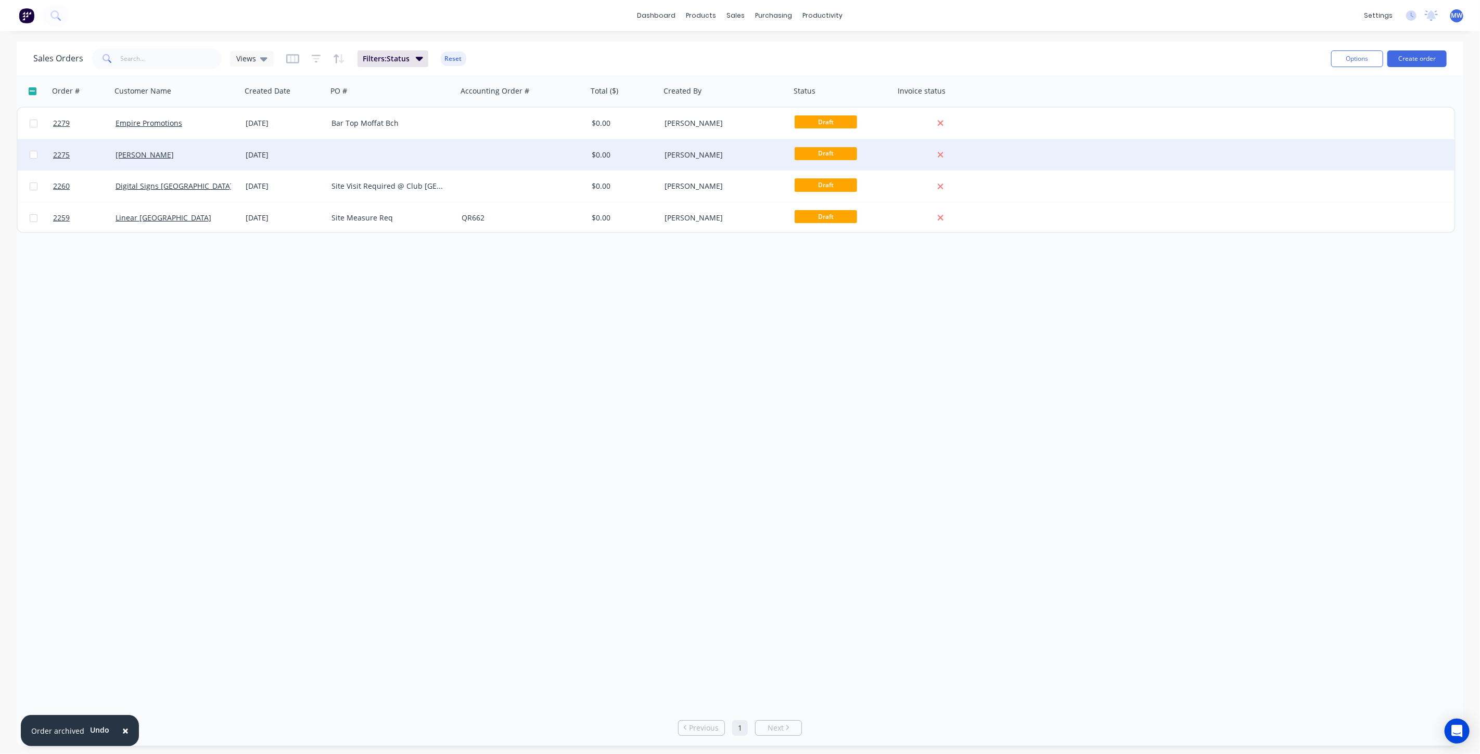
click at [361, 152] on div at bounding box center [392, 154] width 130 height 31
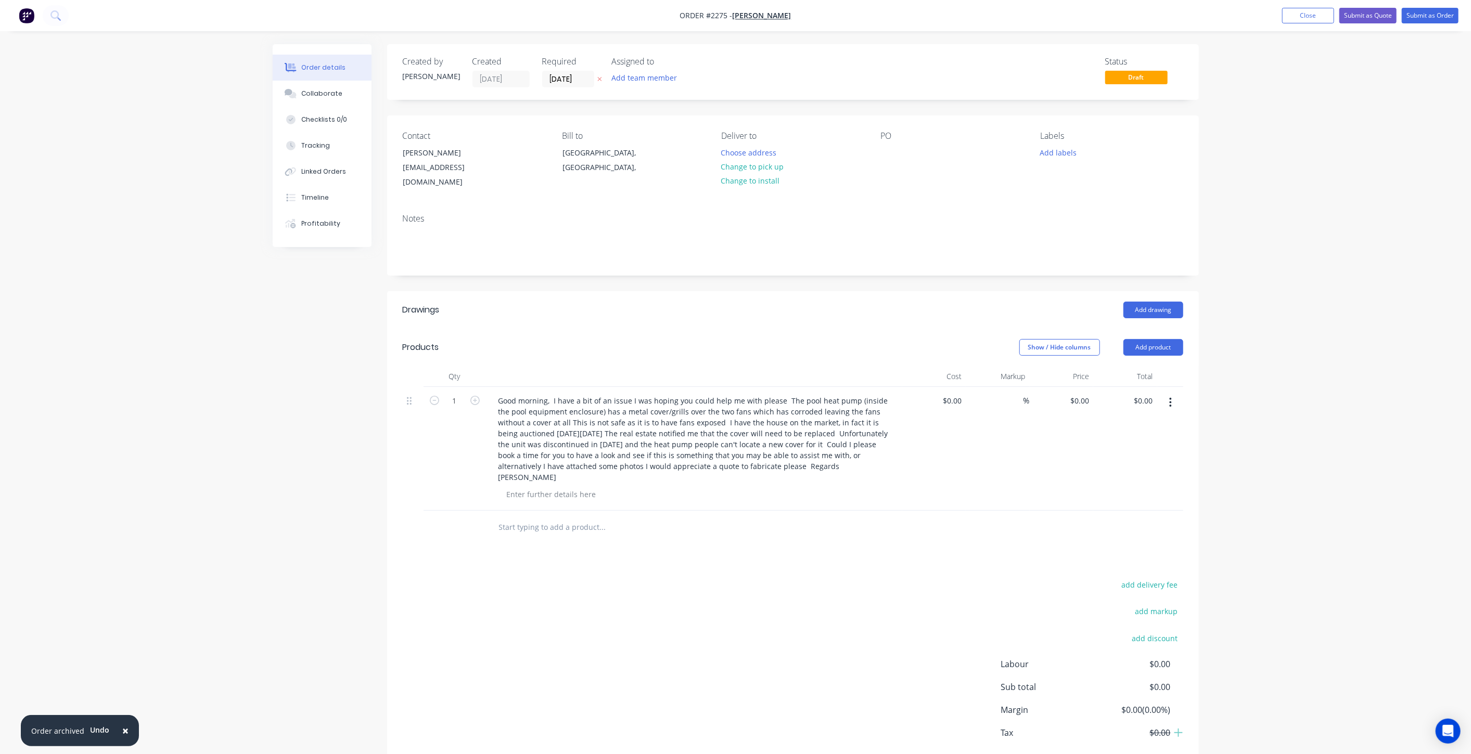
click at [1256, 371] on div "Order details Collaborate Checklists 0/0 Tracking Linked Orders Timeline Profit…" at bounding box center [735, 405] width 1471 height 810
click at [1295, 18] on button "Close" at bounding box center [1308, 16] width 52 height 16
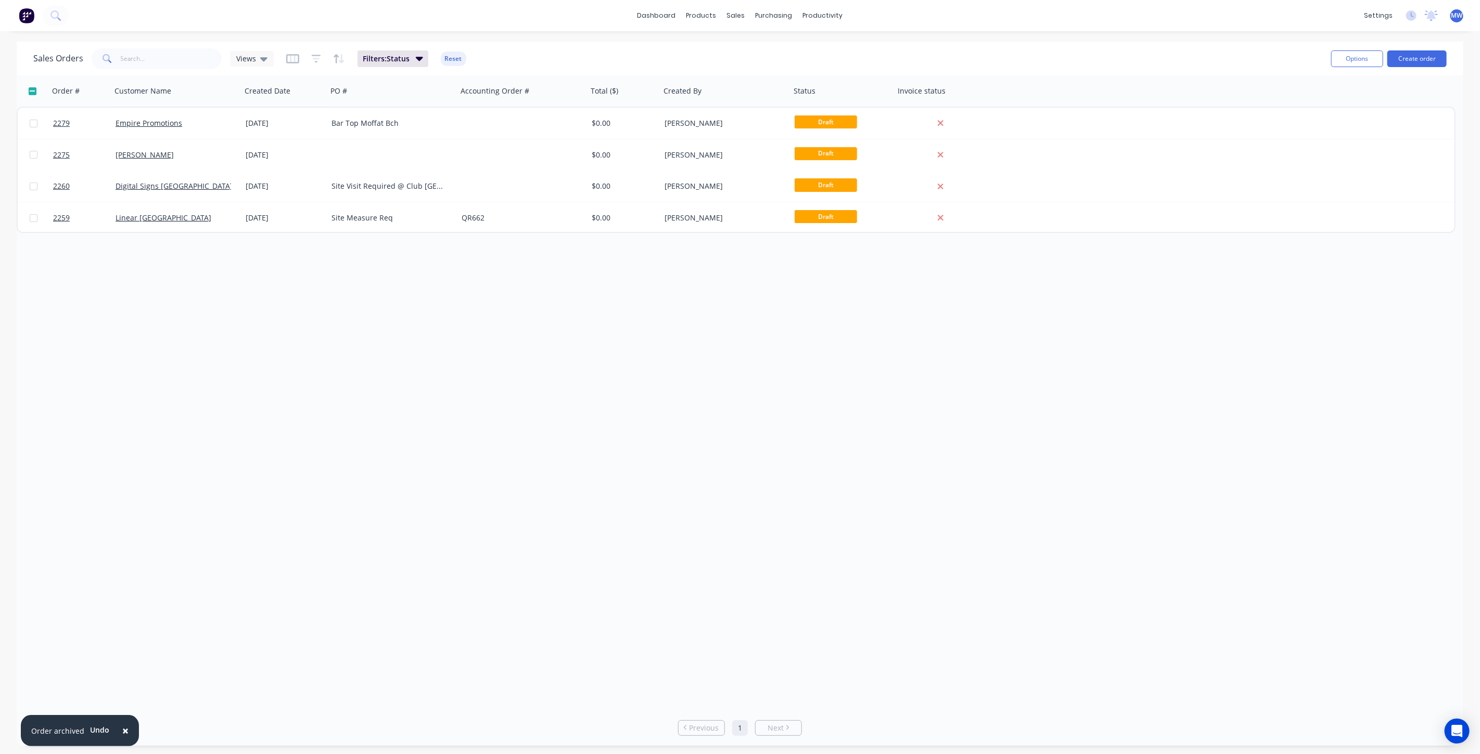
click at [409, 385] on div "Order # Customer Name Created Date PO # Accounting Order # Total ($) Created By…" at bounding box center [740, 392] width 1446 height 635
click at [169, 330] on div "Order # Customer Name Created Date PO # Accounting Order # Total ($) Created By…" at bounding box center [740, 392] width 1446 height 635
click at [464, 342] on div "Order # Customer Name Created Date PO # Accounting Order # Total ($) Created By…" at bounding box center [740, 392] width 1446 height 635
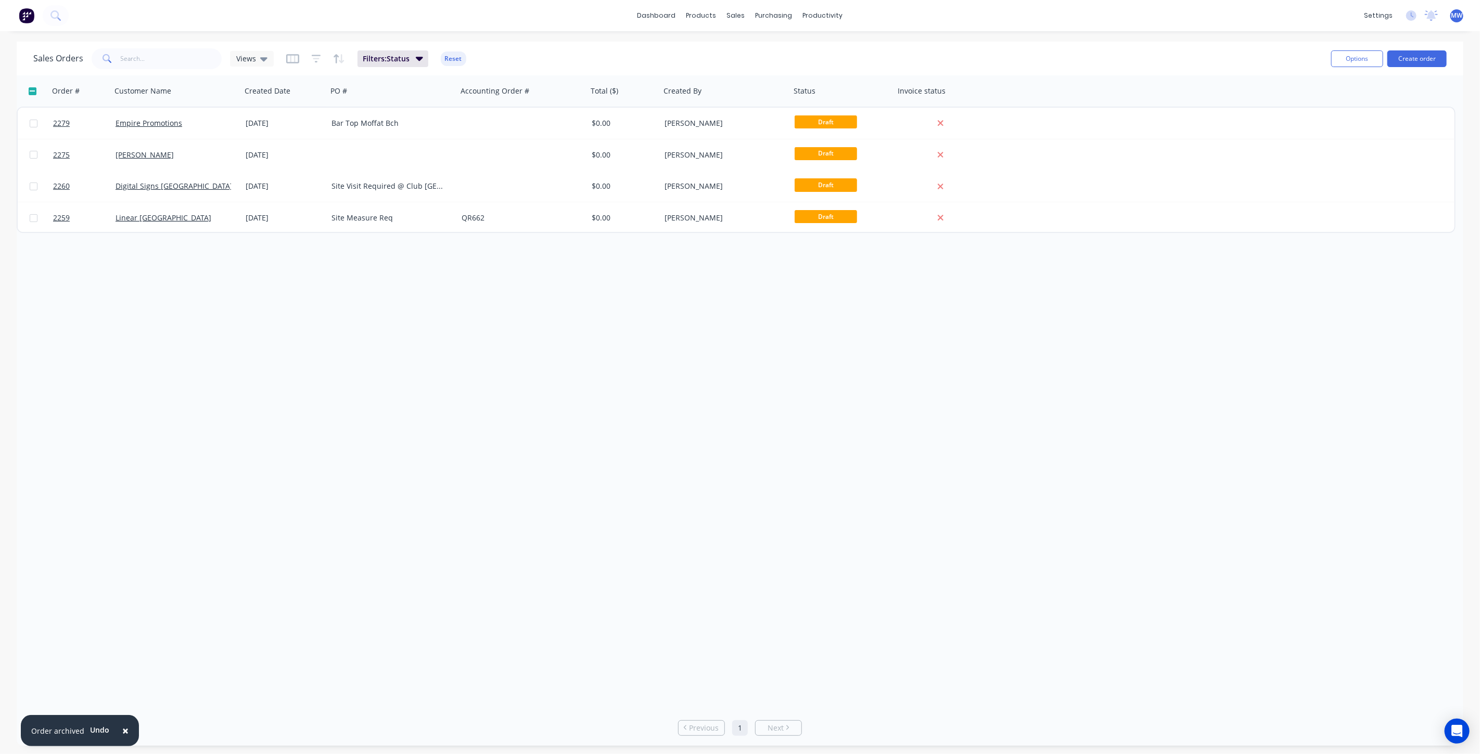
click at [464, 342] on div "Order # Customer Name Created Date PO # Accounting Order # Total ($) Created By…" at bounding box center [740, 392] width 1446 height 635
drag, startPoint x: 381, startPoint y: 398, endPoint x: 380, endPoint y: 414, distance: 16.2
click at [382, 396] on div "Order # Customer Name Created Date PO # Accounting Order # Total ($) Created By…" at bounding box center [740, 392] width 1446 height 635
click at [207, 428] on div "Order # Customer Name Created Date PO # Accounting Order # Total ($) Created By…" at bounding box center [740, 392] width 1446 height 635
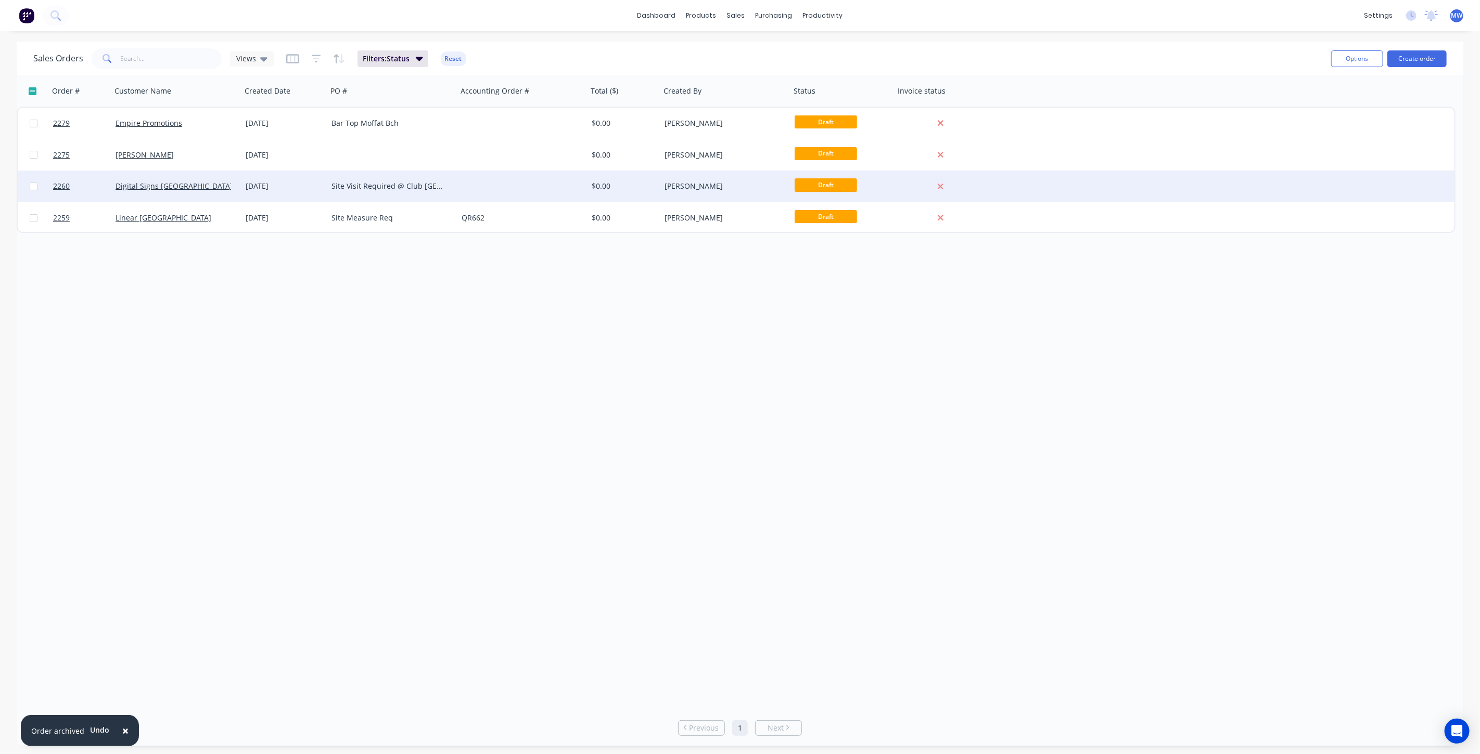
click at [294, 186] on div "01 Sep 2025" at bounding box center [285, 186] width 78 height 10
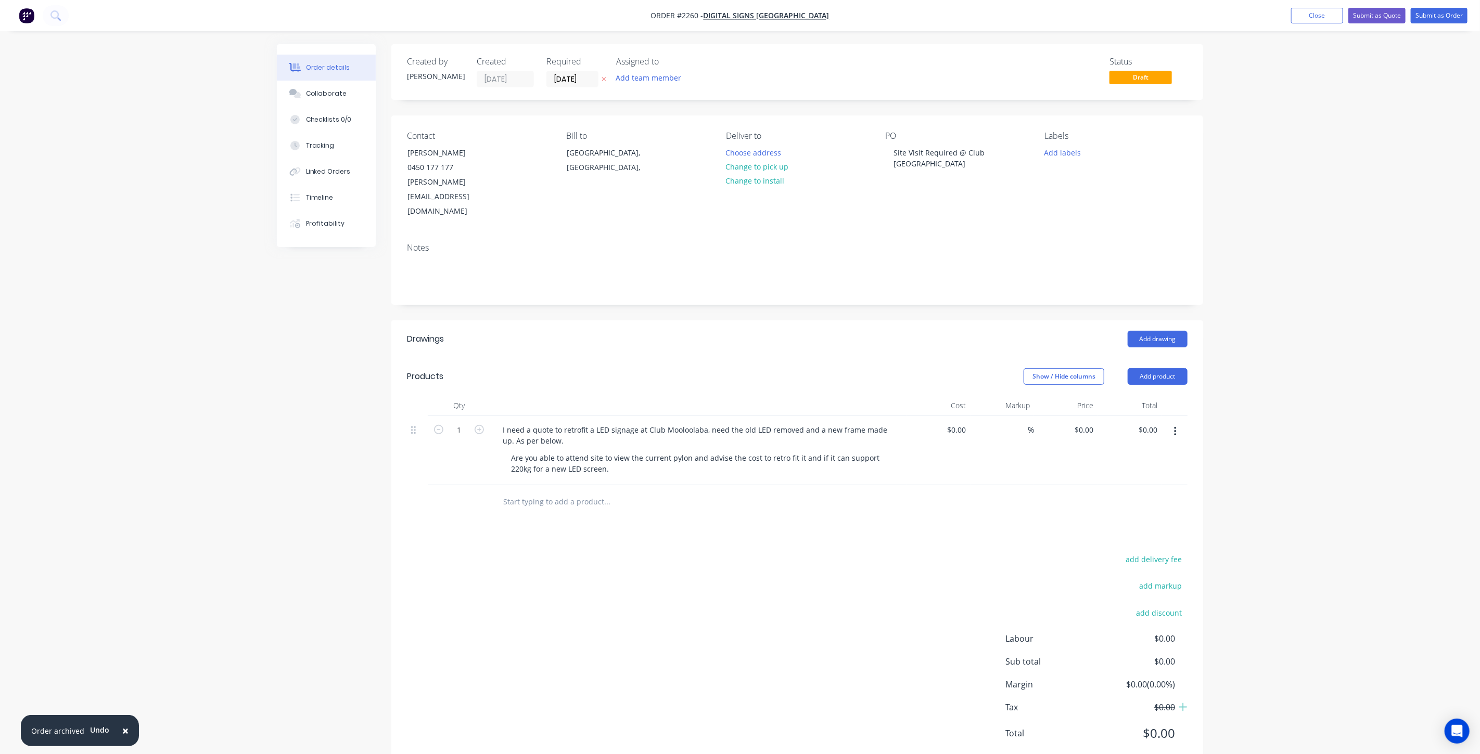
click at [1222, 191] on div "Order details Collaborate Checklists 0/0 Tracking Linked Orders Timeline Profit…" at bounding box center [740, 392] width 1480 height 785
click at [1303, 18] on button "Close" at bounding box center [1317, 16] width 52 height 16
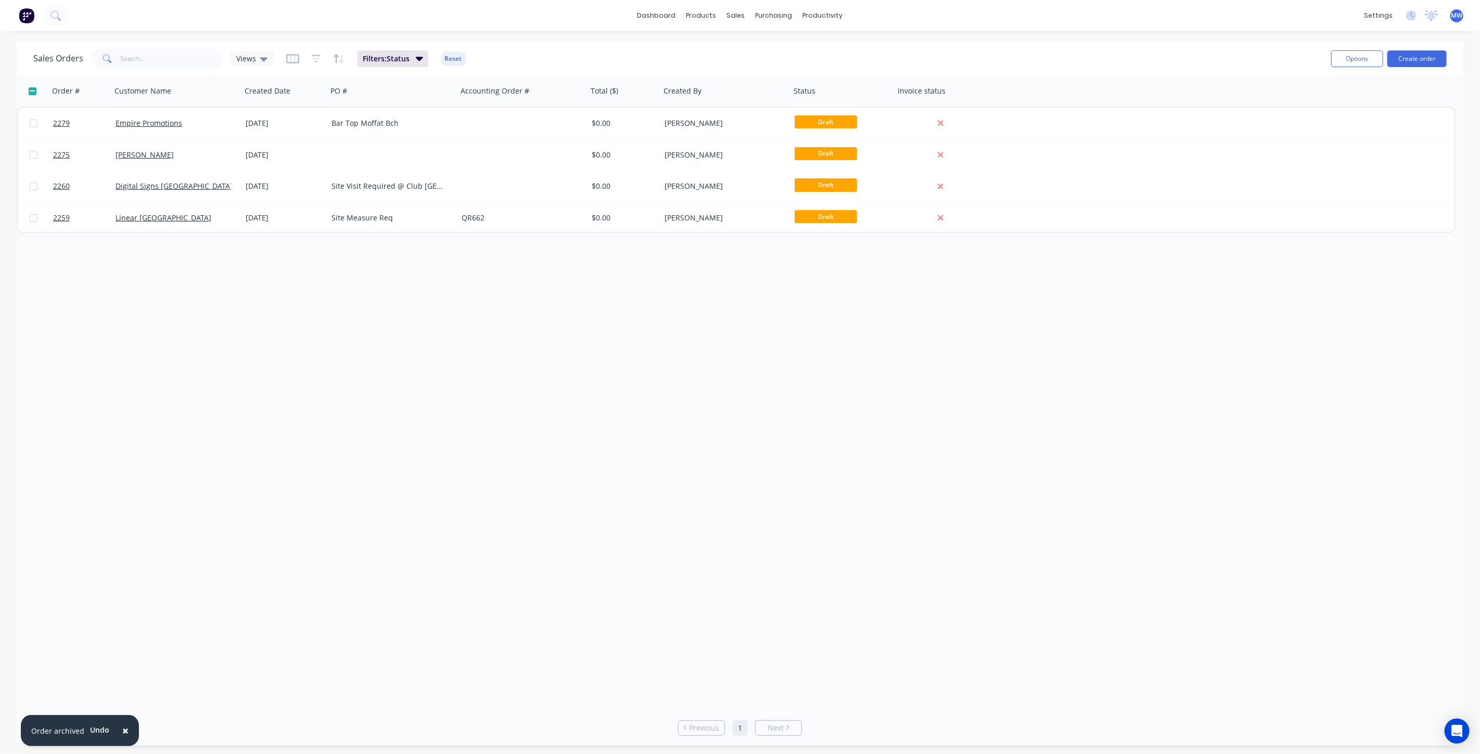
click at [246, 350] on div "Order # Customer Name Created Date PO # Accounting Order # Total ($) Created By…" at bounding box center [740, 392] width 1446 height 635
click at [496, 368] on div "Order # Customer Name Created Date PO # Accounting Order # Total ($) Created By…" at bounding box center [740, 392] width 1446 height 635
click at [357, 316] on div "Order # Customer Name Created Date PO # Accounting Order # Total ($) Created By…" at bounding box center [740, 392] width 1446 height 635
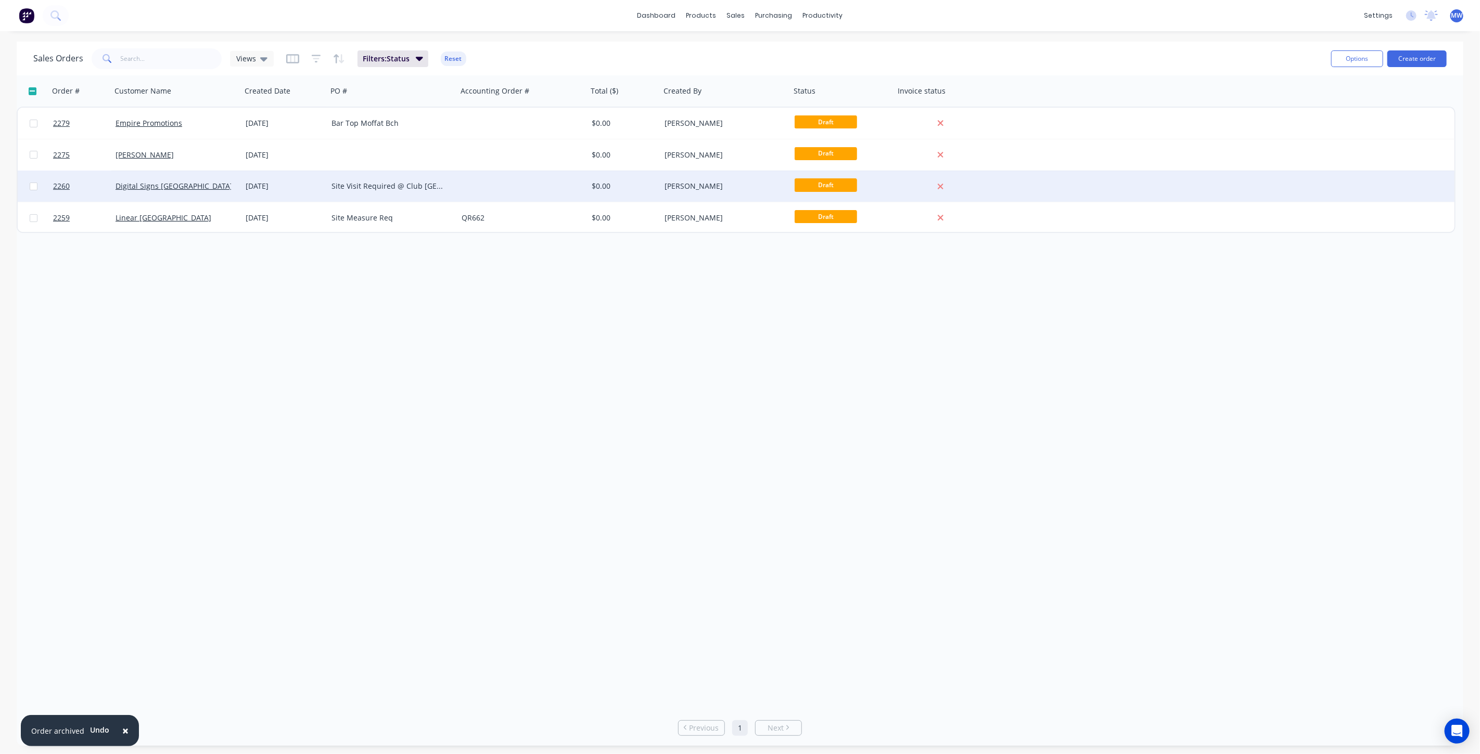
click at [291, 194] on div "01 Sep 2025" at bounding box center [284, 186] width 86 height 31
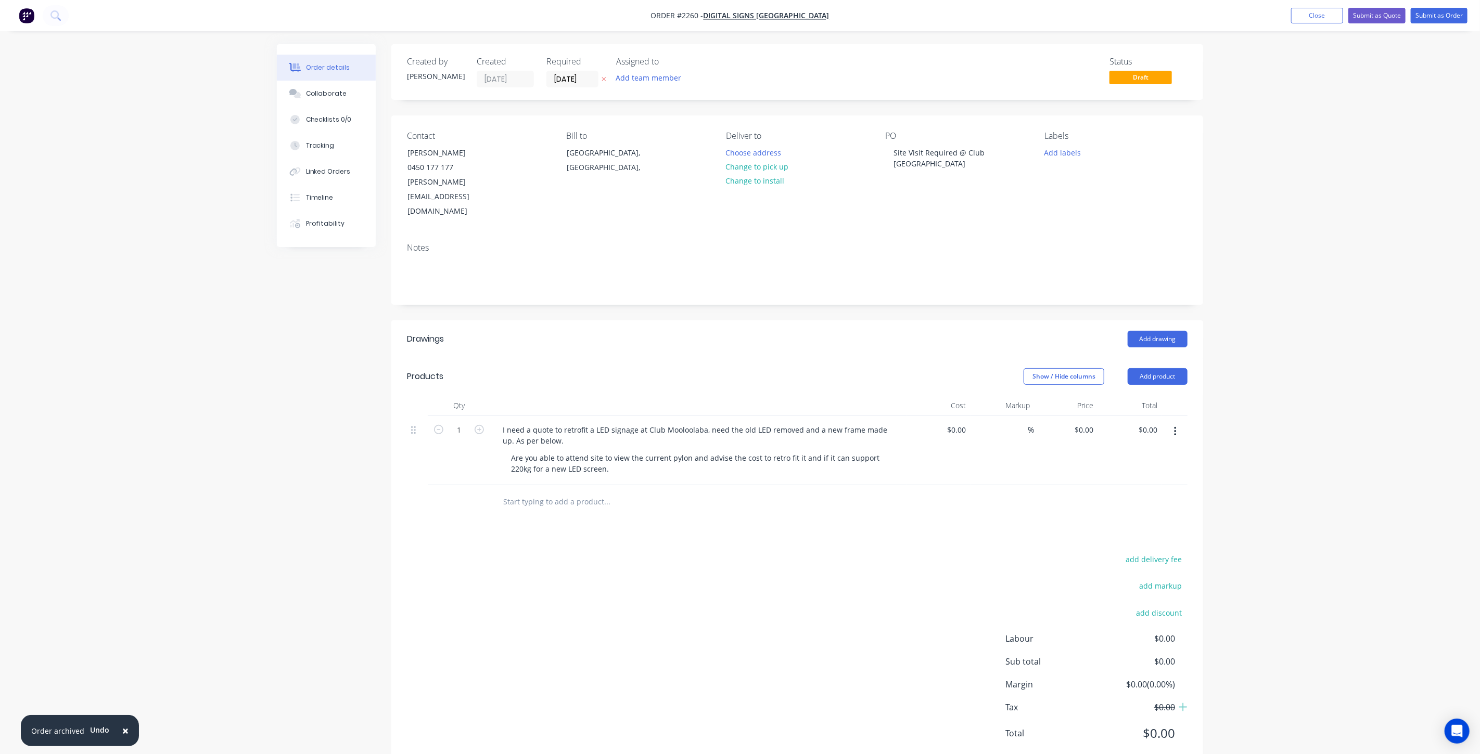
click at [310, 327] on div "Created by Tracy Created 01/09/25 Required 08/09/25 Assigned to Add team member…" at bounding box center [740, 414] width 926 height 740
drag, startPoint x: 850, startPoint y: 428, endPoint x: 864, endPoint y: 444, distance: 21.8
click at [864, 451] on div "Are you able to attend site to view the current pylon and advise the cost to re…" at bounding box center [703, 464] width 400 height 26
click at [1328, 431] on div "Order details Collaborate Checklists 0/0 Tracking Linked Orders Timeline Profit…" at bounding box center [740, 392] width 1480 height 785
click at [1310, 20] on button "Close" at bounding box center [1317, 16] width 52 height 16
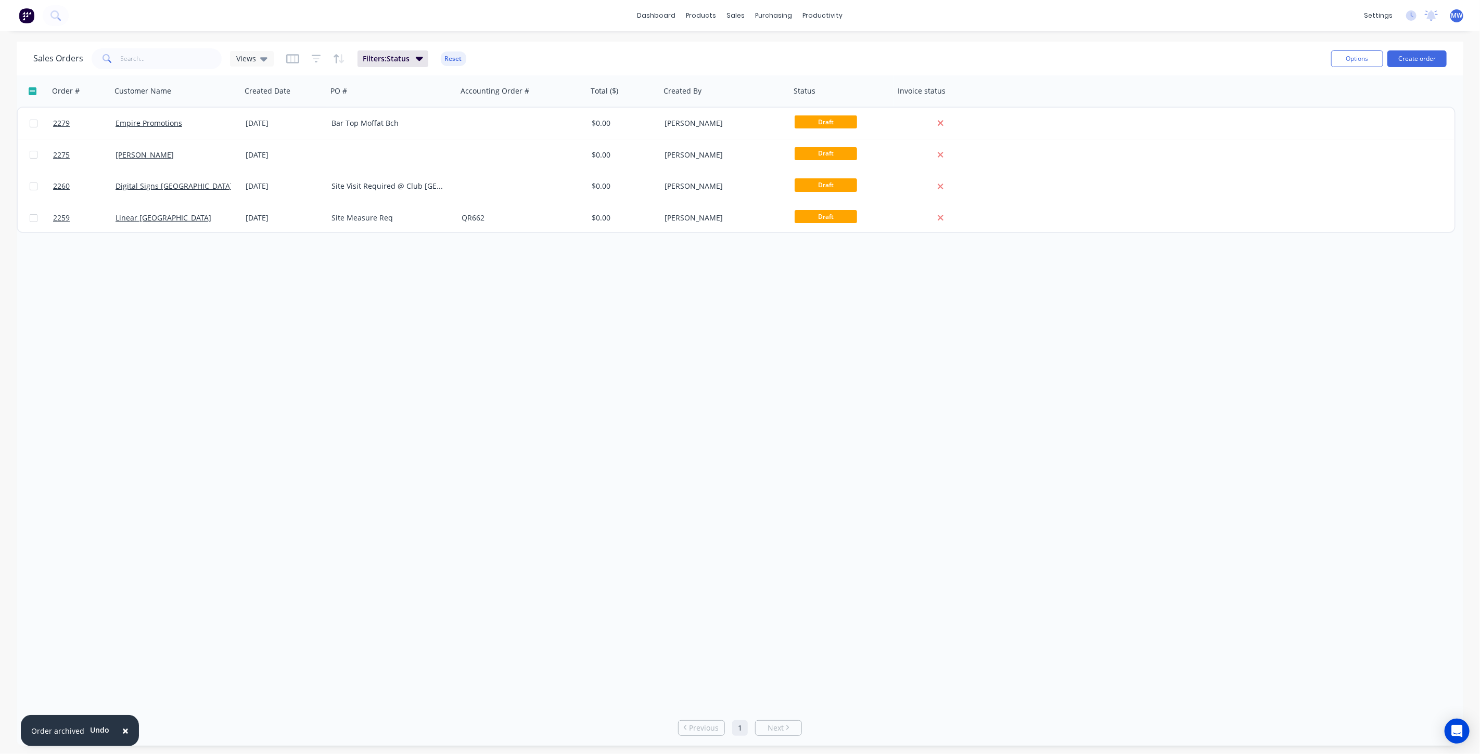
click at [134, 395] on div "Order # Customer Name Created Date PO # Accounting Order # Total ($) Created By…" at bounding box center [740, 392] width 1446 height 635
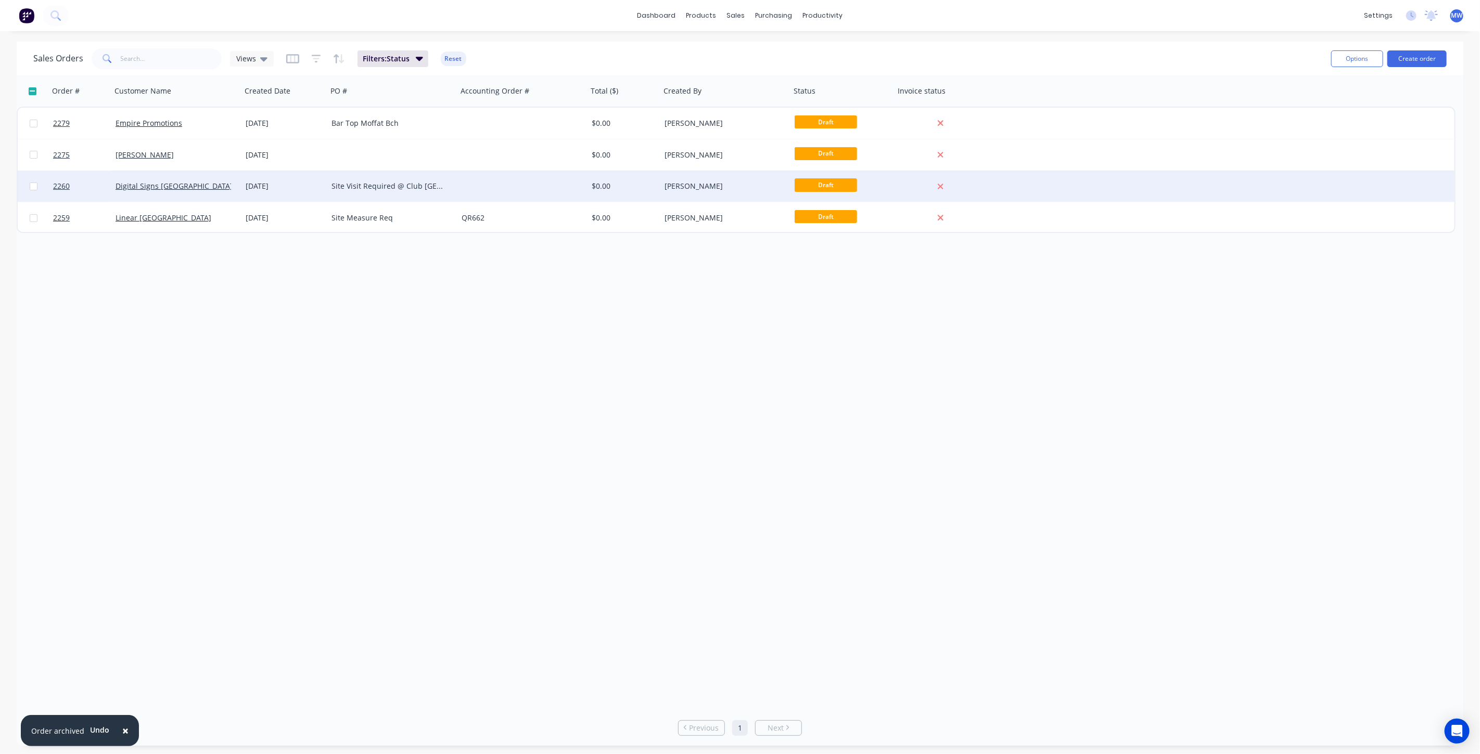
click at [220, 194] on div "Digital Signs Australia" at bounding box center [176, 186] width 130 height 31
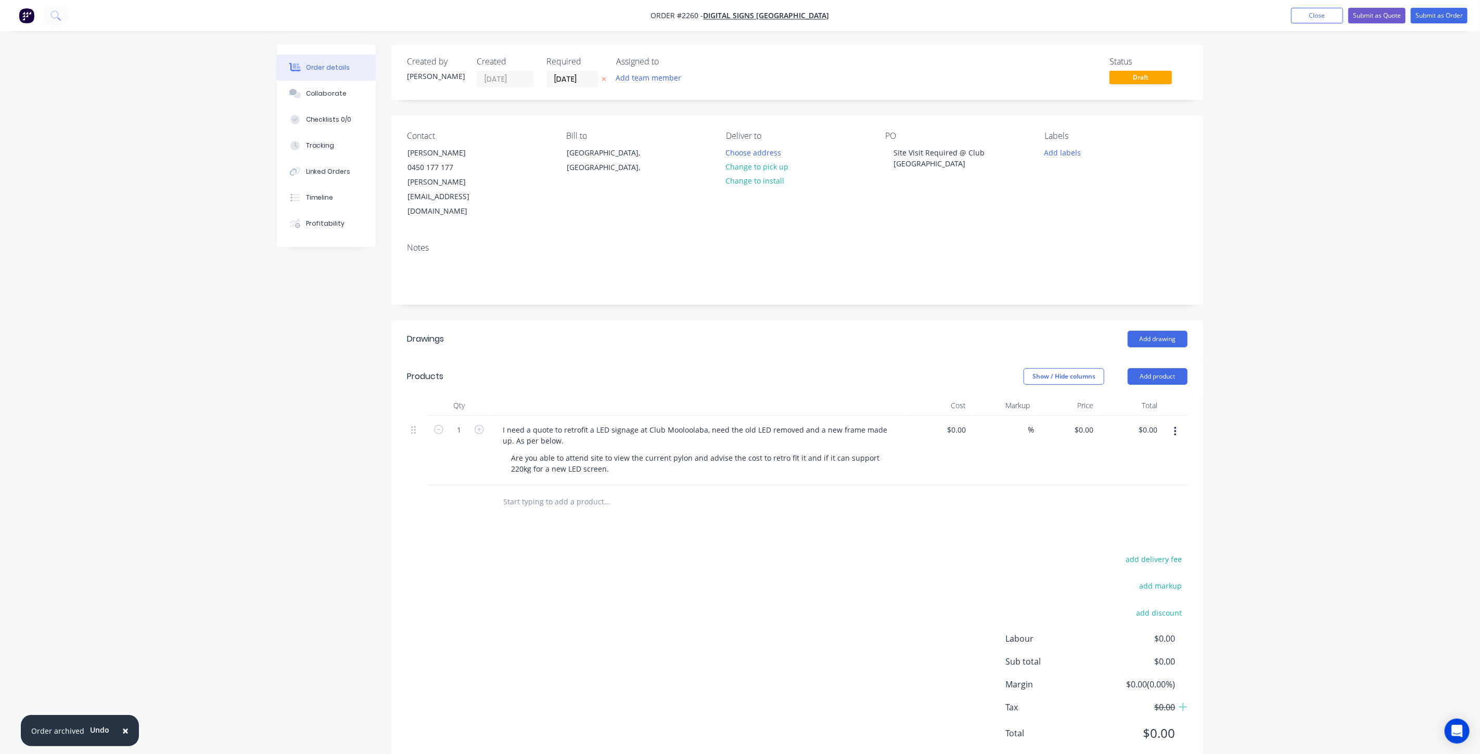
click at [244, 309] on div "Order details Collaborate Checklists 0/0 Tracking Linked Orders Timeline Profit…" at bounding box center [740, 392] width 1480 height 785
click at [1390, 216] on div "Order details Collaborate Checklists 0/0 Tracking Linked Orders Timeline Profit…" at bounding box center [740, 392] width 1480 height 785
drag, startPoint x: 1317, startPoint y: 17, endPoint x: 1298, endPoint y: 18, distance: 19.3
click at [1317, 17] on button "Close" at bounding box center [1317, 16] width 52 height 16
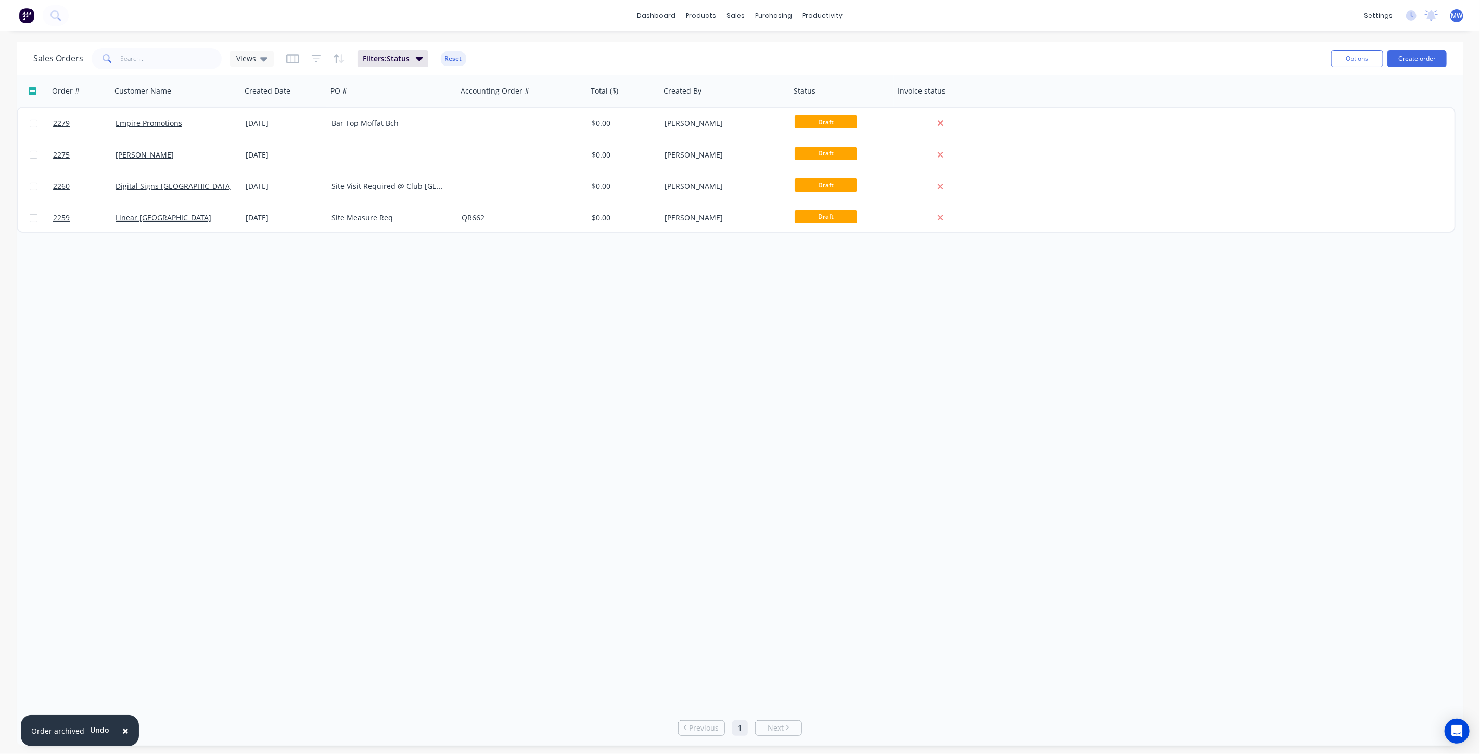
click at [310, 261] on div "Order # Customer Name Created Date PO # Accounting Order # Total ($) Created By…" at bounding box center [740, 392] width 1446 height 635
click at [356, 335] on div "Order # Customer Name Created Date PO # Accounting Order # Total ($) Created By…" at bounding box center [740, 392] width 1446 height 635
click at [319, 370] on div "Order # Customer Name Created Date PO # Accounting Order # Total ($) Created By…" at bounding box center [740, 392] width 1446 height 635
click at [317, 368] on div "Order # Customer Name Created Date PO # Accounting Order # Total ($) Created By…" at bounding box center [740, 392] width 1446 height 635
click at [317, 369] on div "Order # Customer Name Created Date PO # Accounting Order # Total ($) Created By…" at bounding box center [740, 392] width 1446 height 635
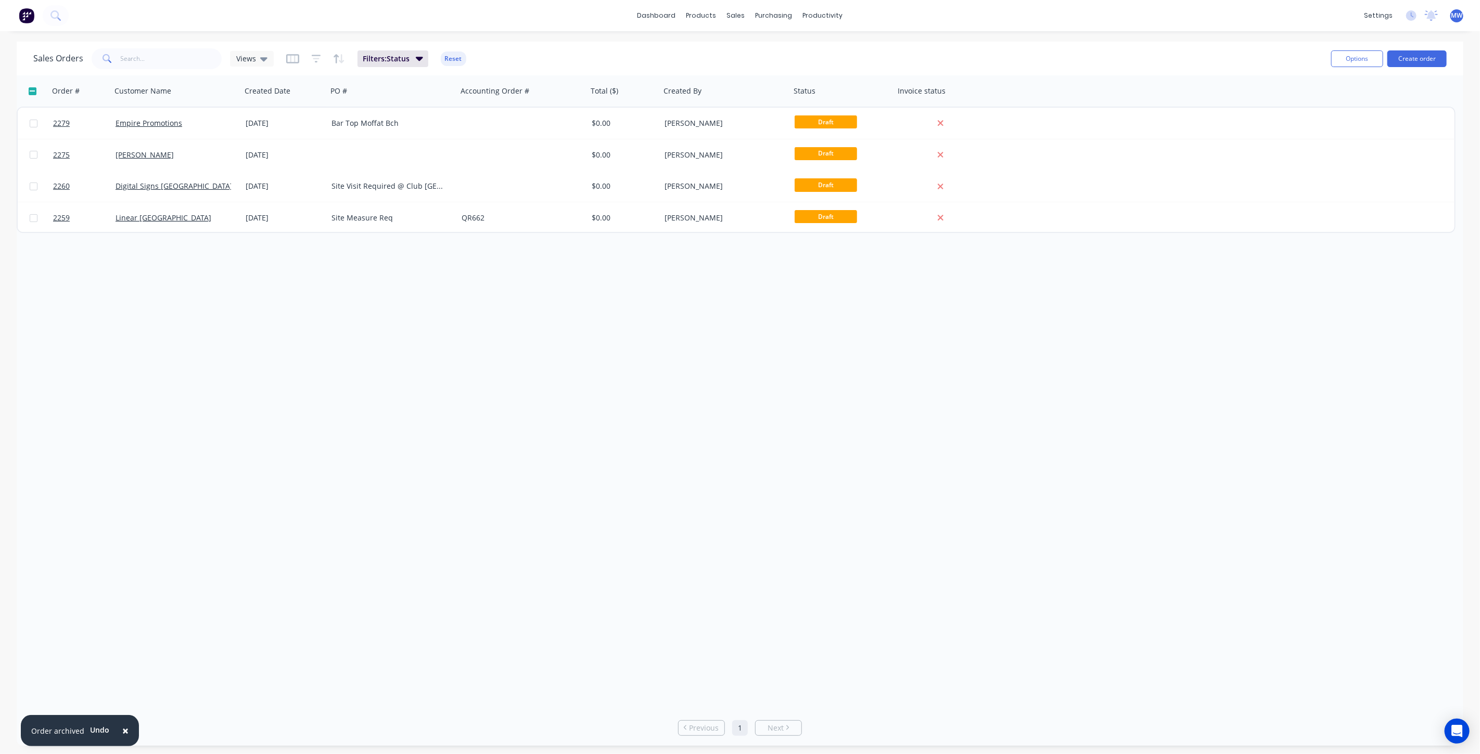
click at [317, 369] on div "Order # Customer Name Created Date PO # Accounting Order # Total ($) Created By…" at bounding box center [740, 392] width 1446 height 635
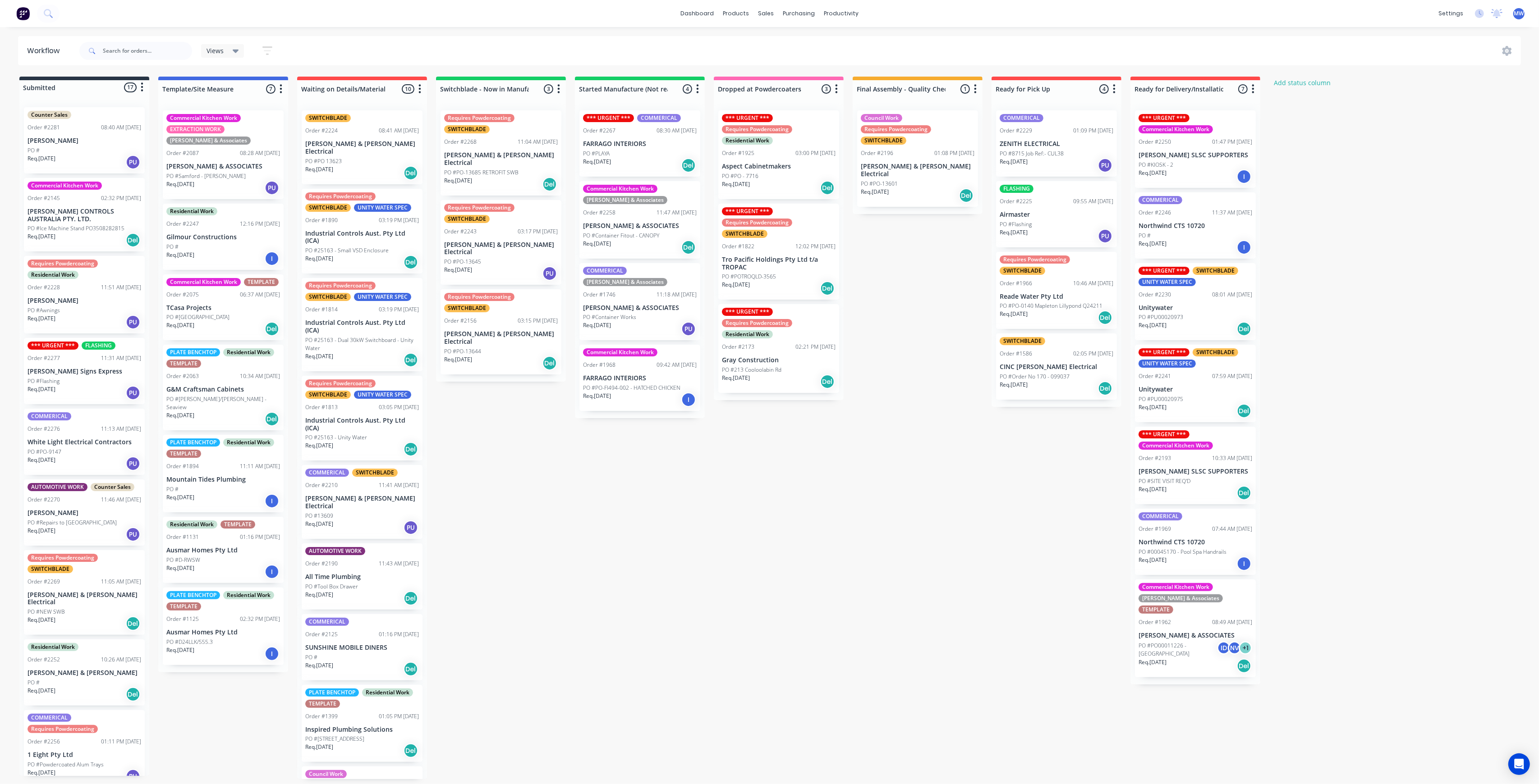
click at [1202, 460] on div "Order #2193 10:33 AM [DATE]" at bounding box center [1195, 457] width 114 height 8
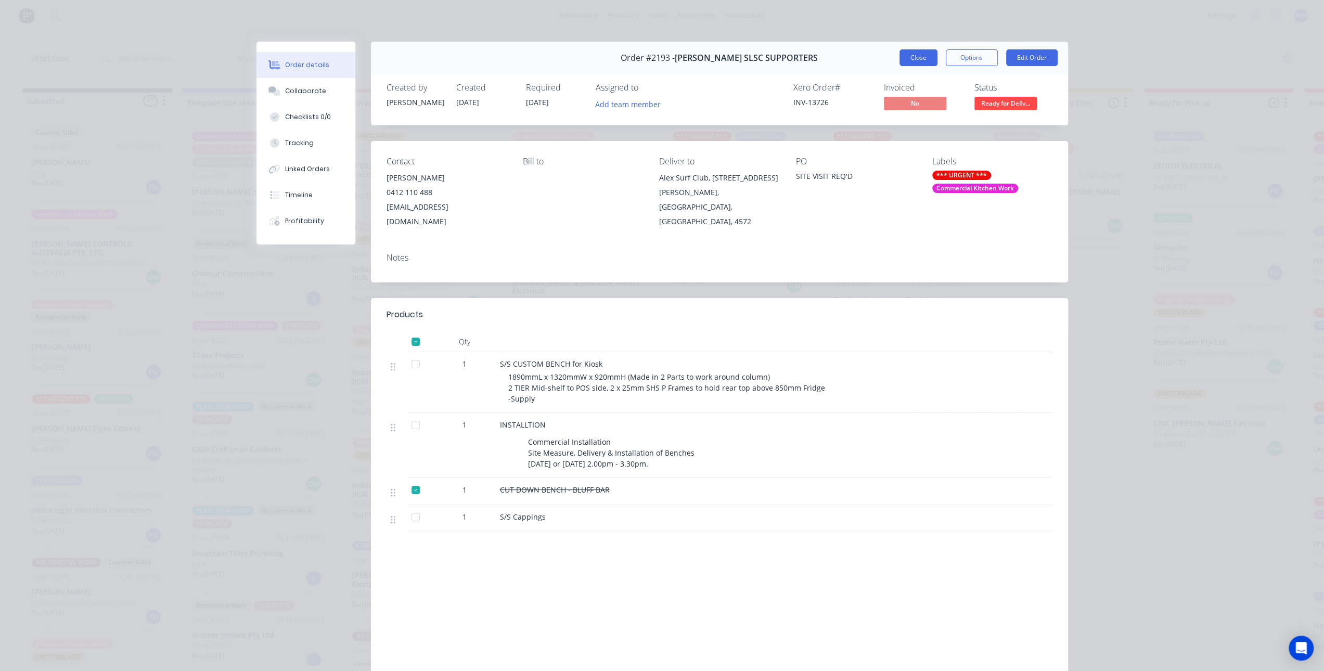
click at [920, 56] on button "Close" at bounding box center [919, 57] width 38 height 17
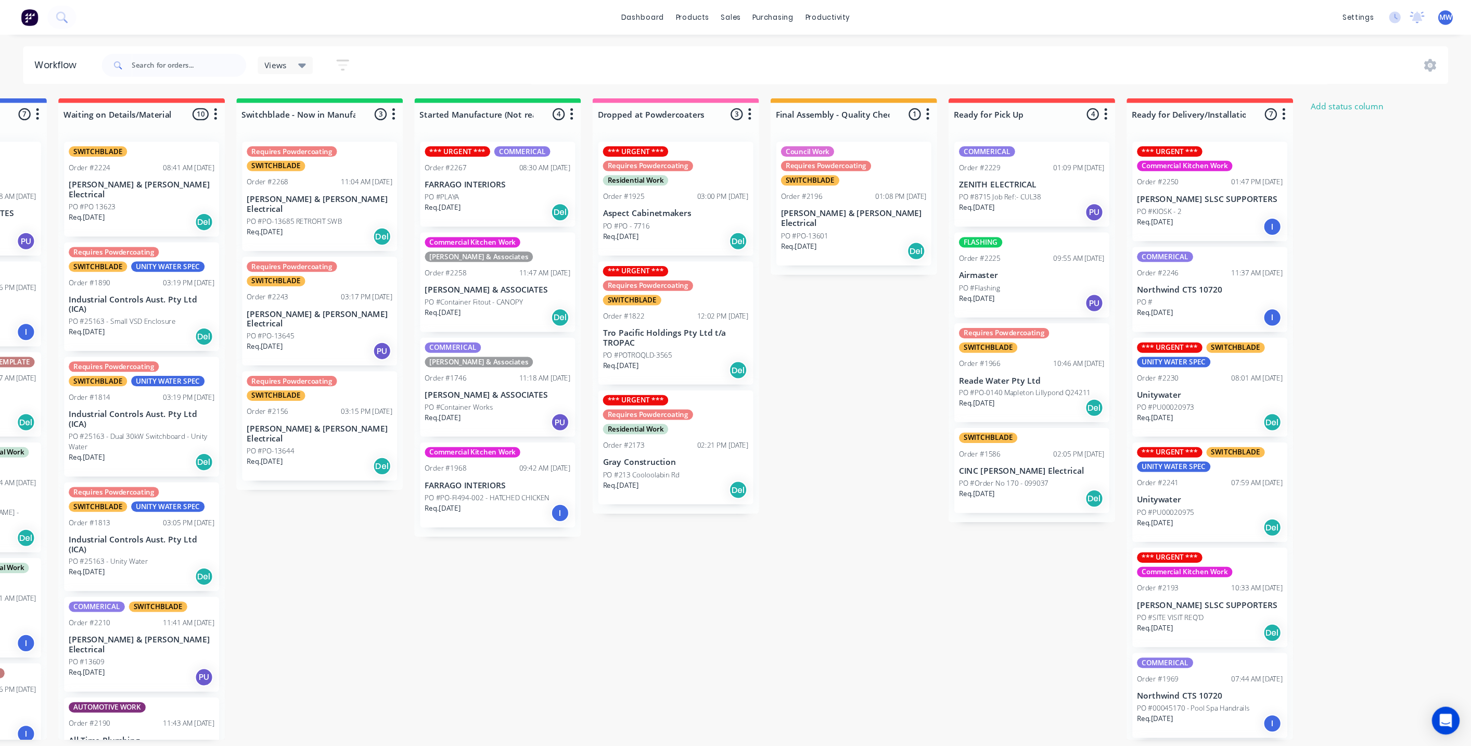
scroll to position [0, 264]
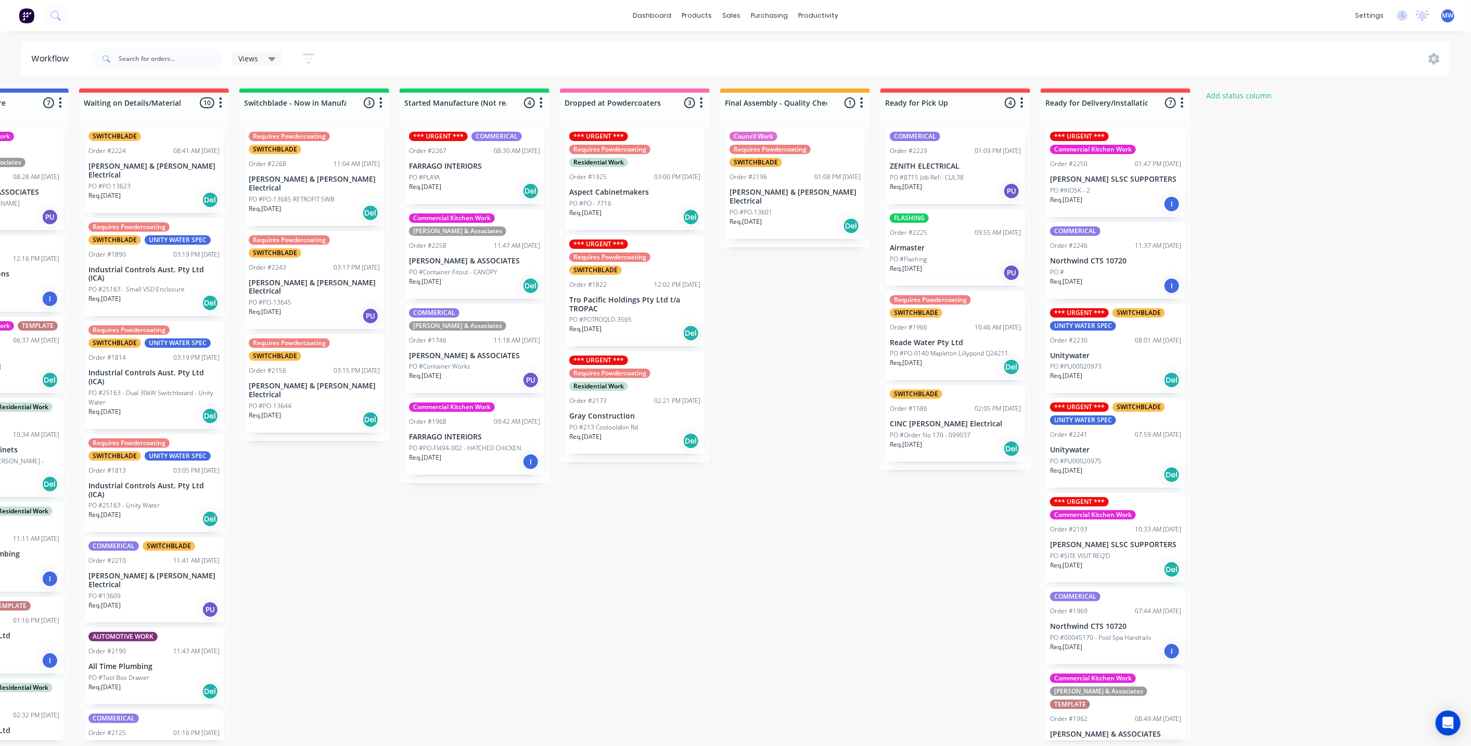
click at [972, 588] on div "Submitted 17 Status colour #273444 hex #273444 Save Cancel Summaries Total orde…" at bounding box center [595, 413] width 1735 height 651
click at [1131, 195] on div "Req. [DATE] I" at bounding box center [1115, 204] width 131 height 18
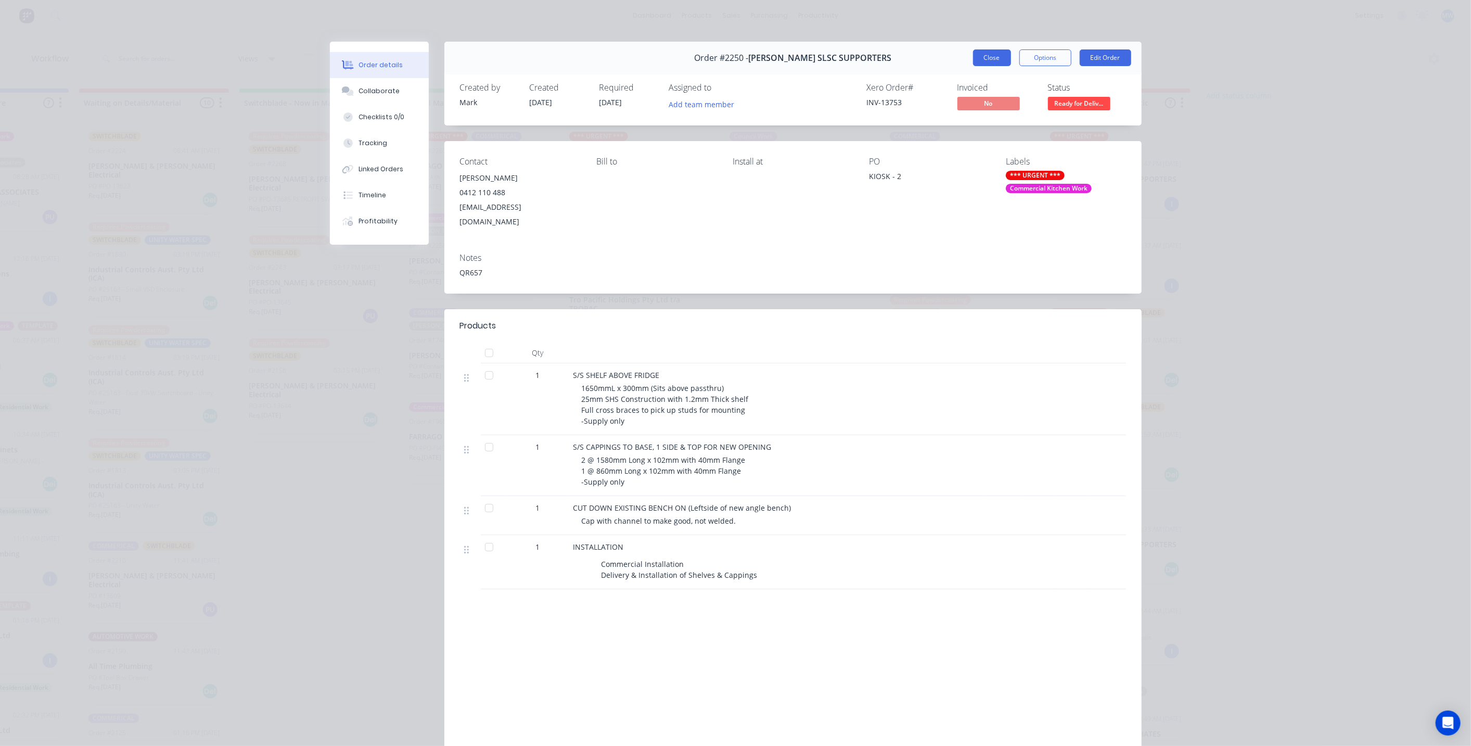
click at [973, 54] on button "Close" at bounding box center [992, 57] width 38 height 17
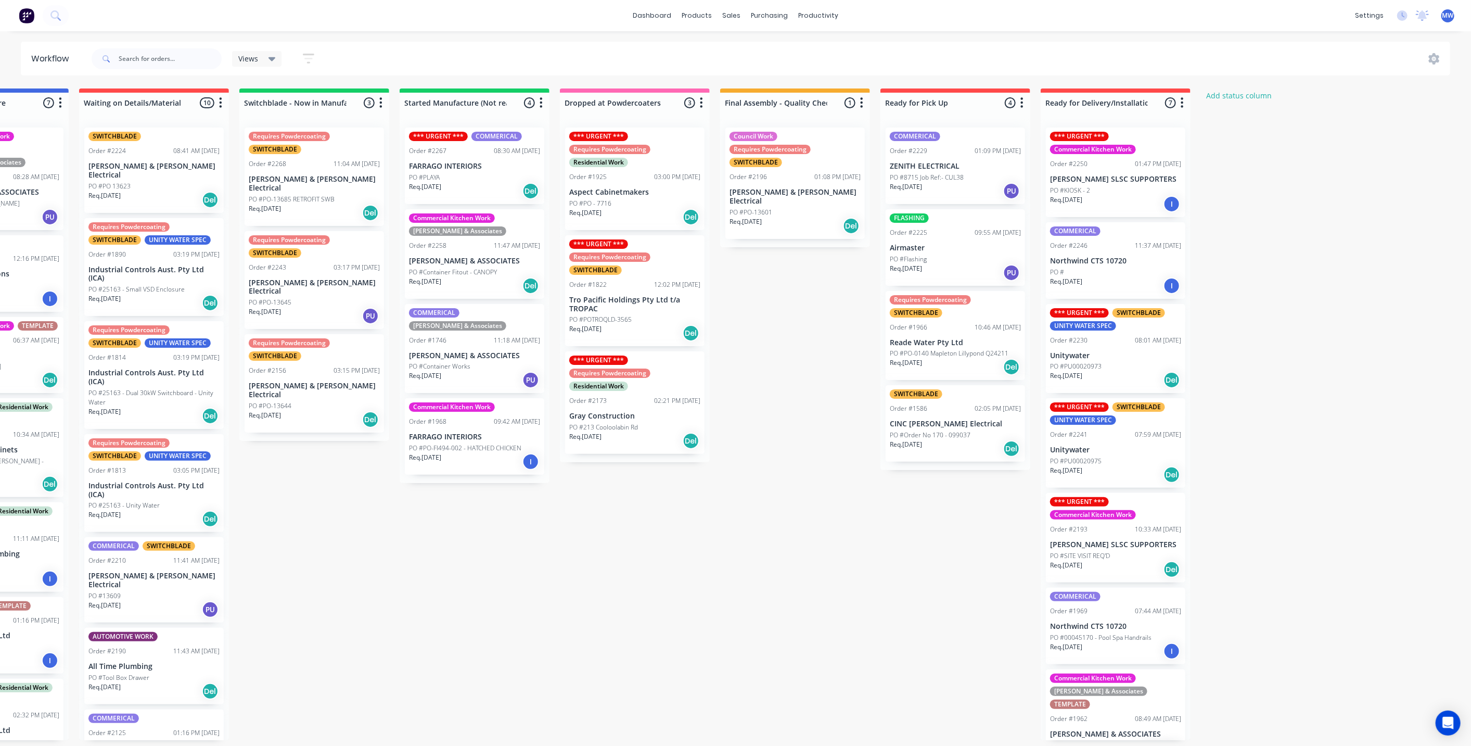
click at [818, 382] on div "Submitted 17 Status colour #273444 hex #273444 Save Cancel Summaries Total orde…" at bounding box center [595, 413] width 1735 height 651
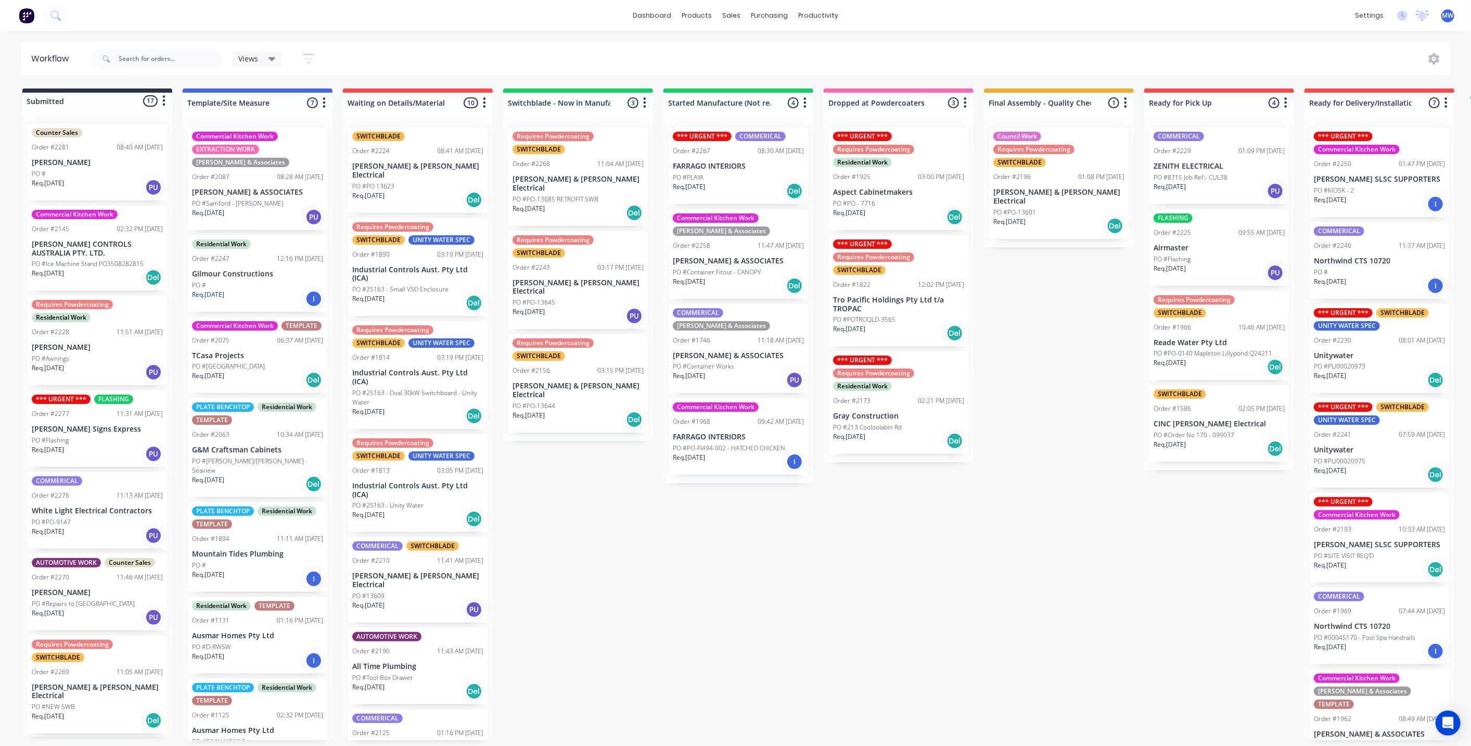
scroll to position [3, 0]
drag, startPoint x: 1443, startPoint y: 1, endPoint x: 1135, endPoint y: 45, distance: 310.7
click at [1143, 42] on div "Workflow Views Save new view None (Default) edit SCSM - MAIN edit SUNCOAST MAIN…" at bounding box center [735, 383] width 1471 height 683
click at [104, 250] on p "[PERSON_NAME] CONTROLS AUSTRALIA PTY. LTD." at bounding box center [97, 249] width 131 height 18
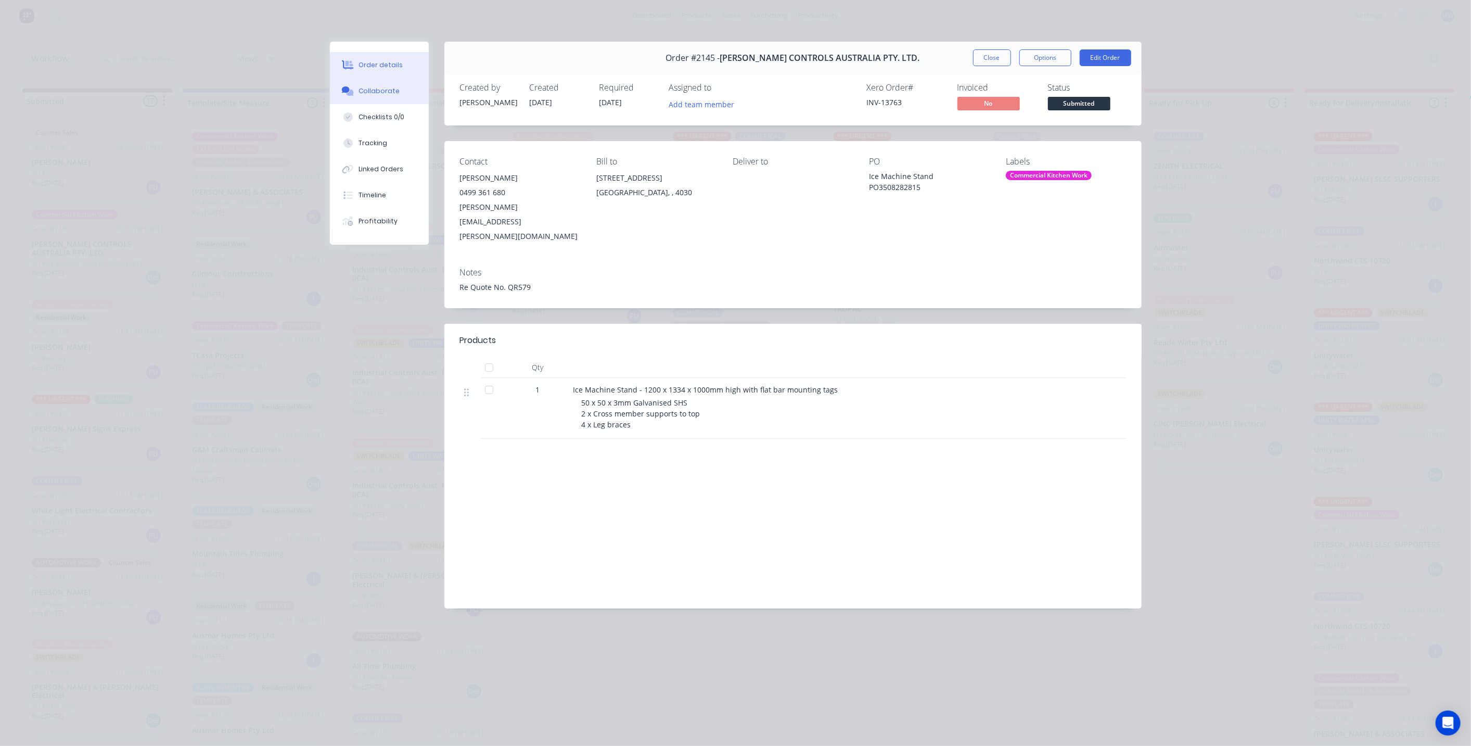
click at [393, 88] on div "Collaborate" at bounding box center [378, 90] width 41 height 9
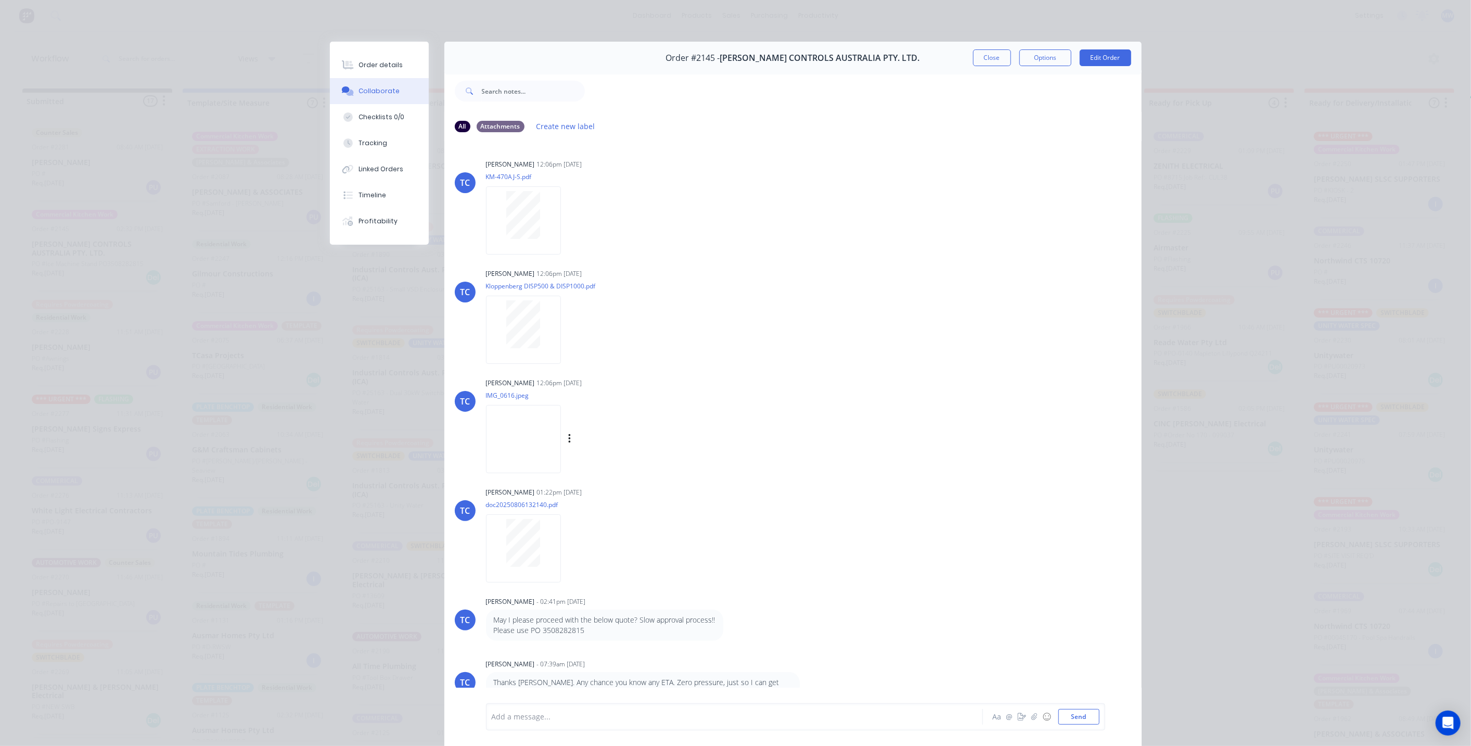
click at [535, 425] on img at bounding box center [523, 439] width 75 height 68
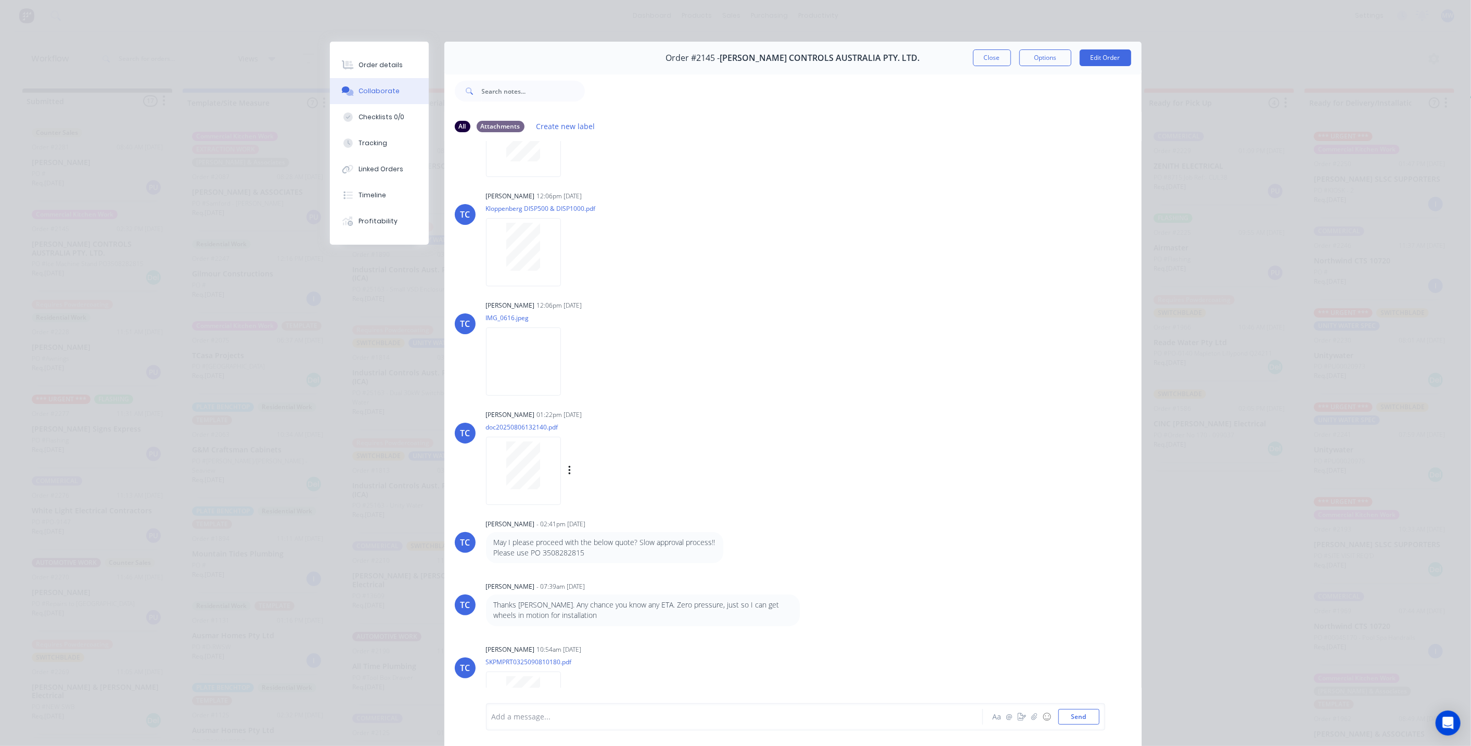
scroll to position [111, 0]
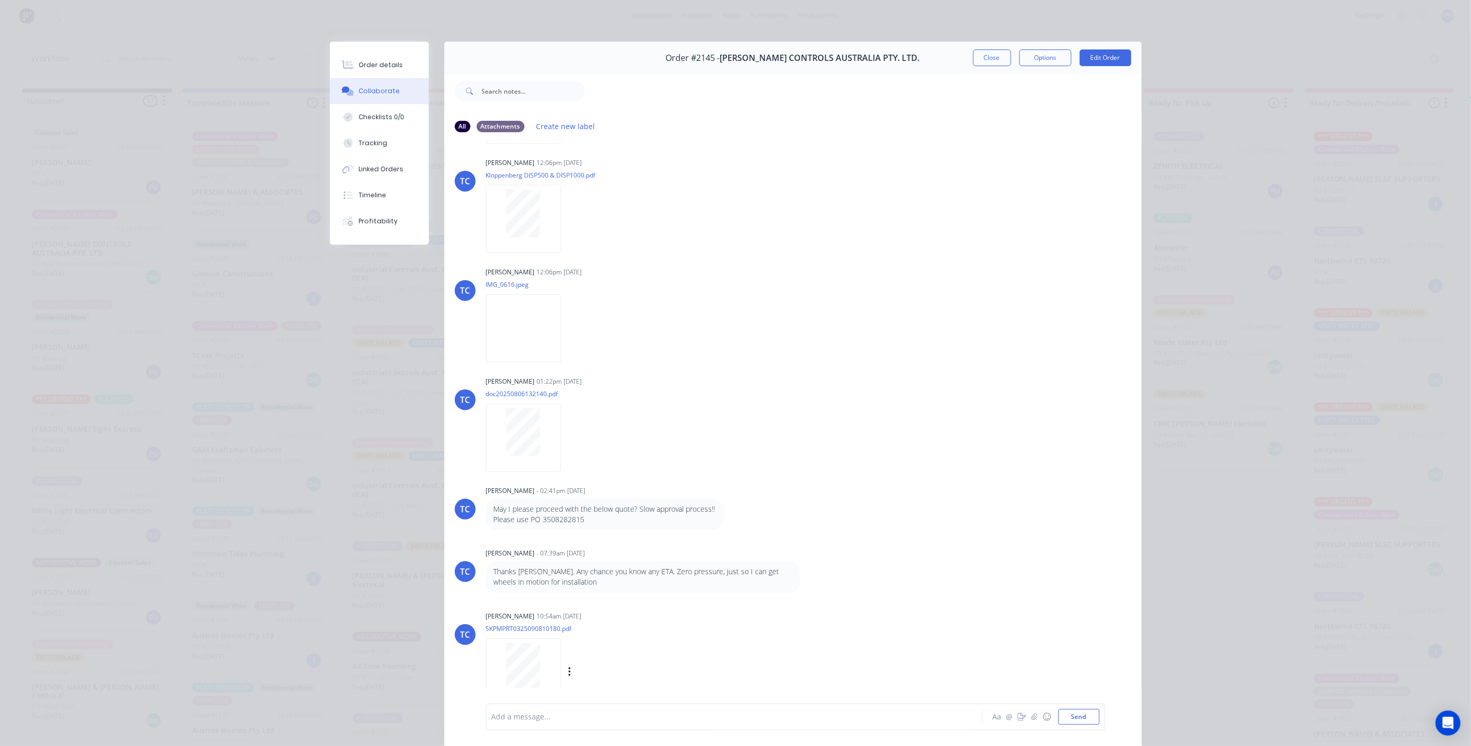
click at [550, 653] on div at bounding box center [524, 667] width 66 height 48
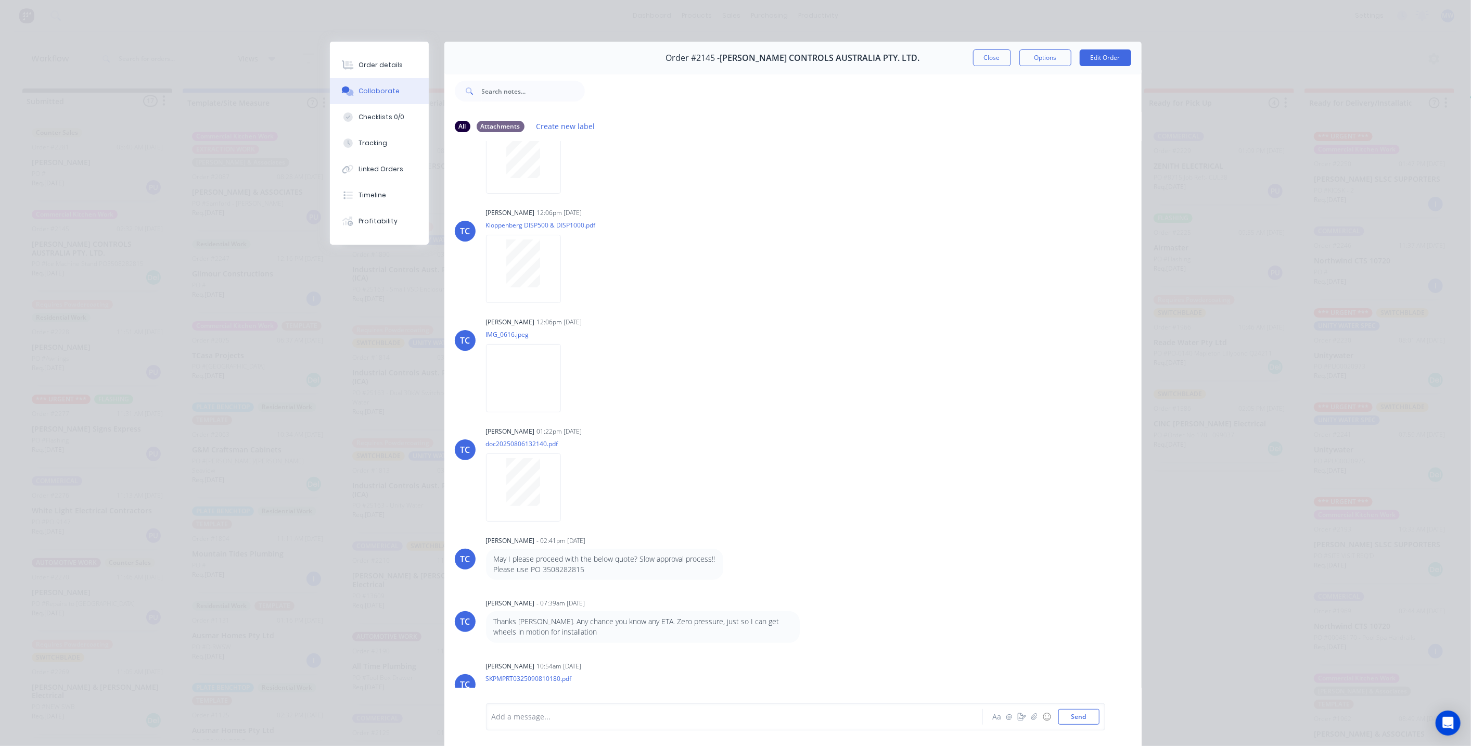
scroll to position [0, 0]
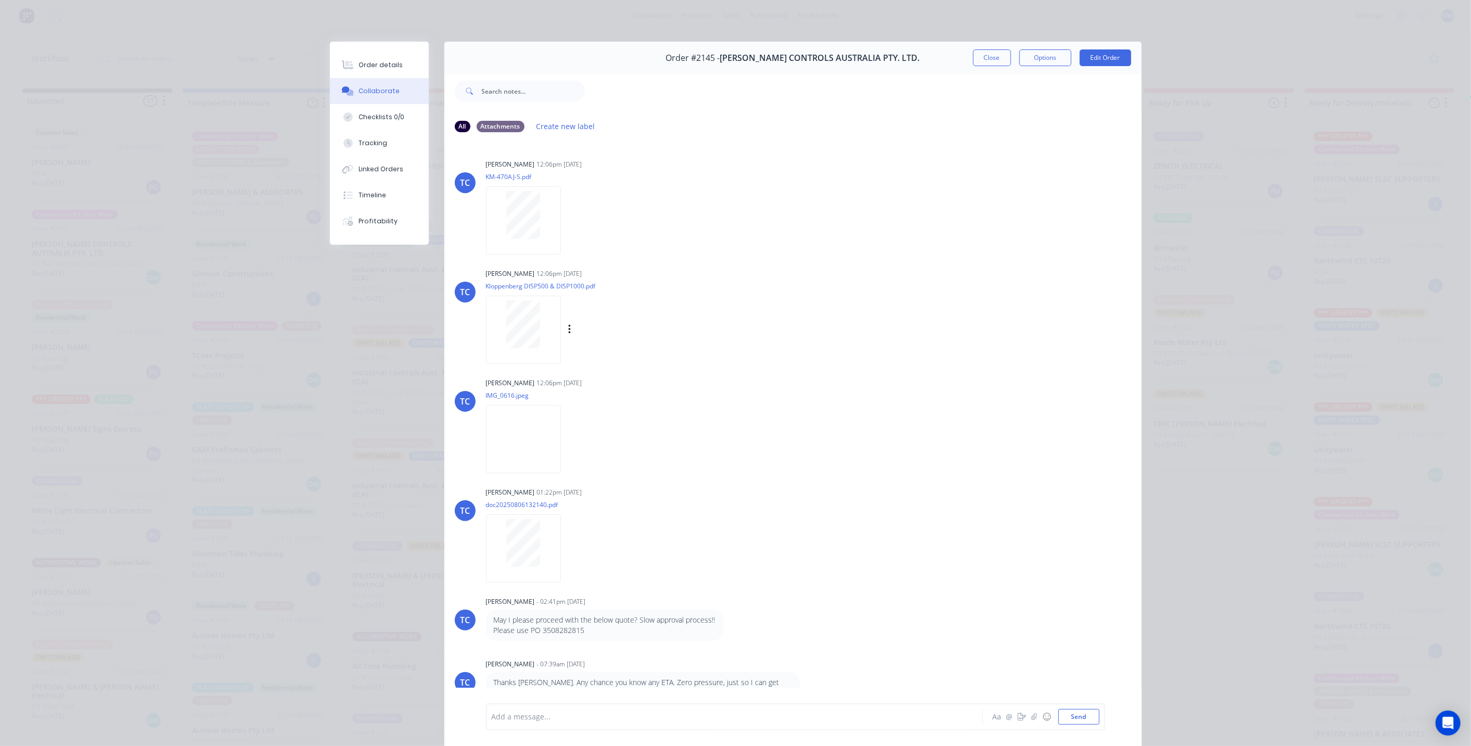
click at [551, 322] on div at bounding box center [524, 324] width 66 height 48
click at [991, 54] on button "Close" at bounding box center [992, 57] width 38 height 17
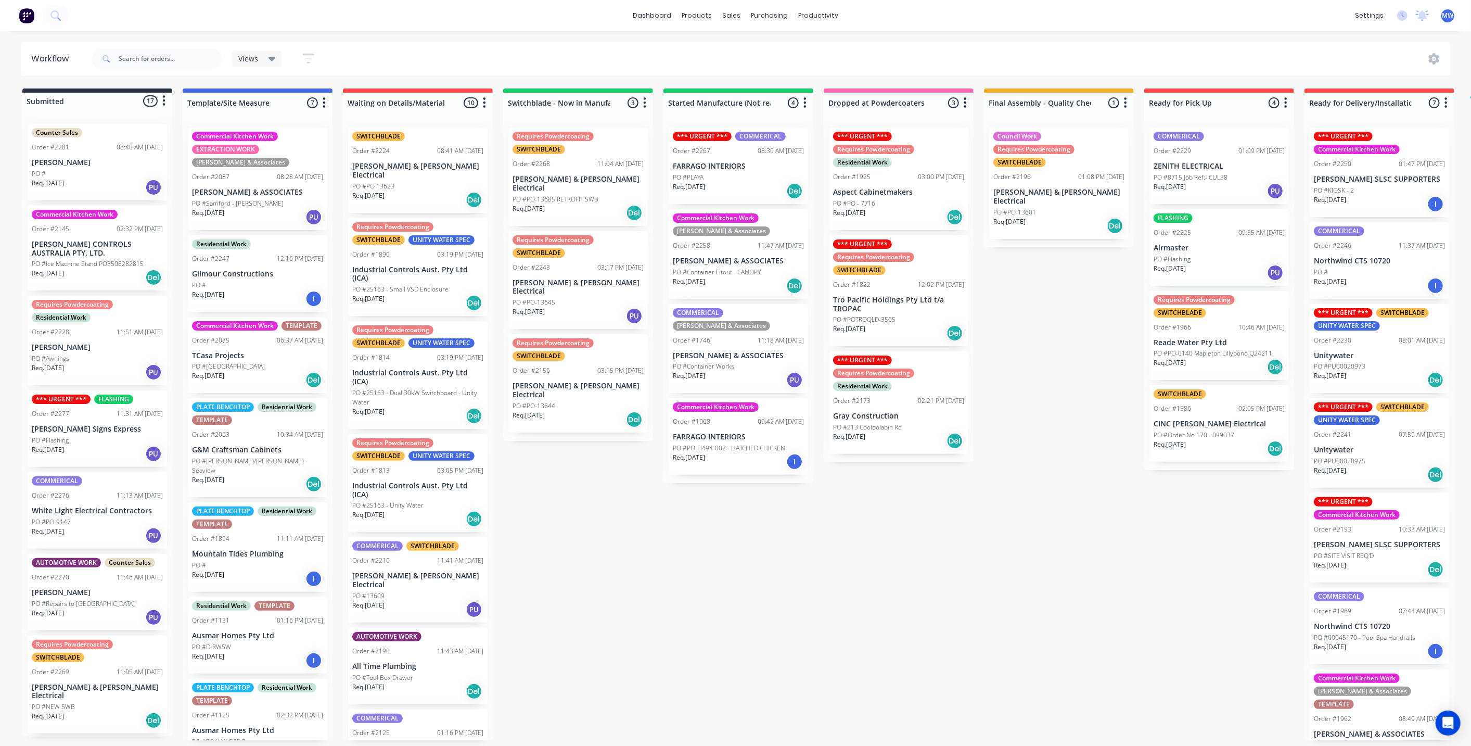
click at [591, 513] on div "Submitted 17 Status colour #273444 hex #273444 Save Cancel Summaries Total orde…" at bounding box center [859, 413] width 1735 height 651
click at [120, 246] on p "[PERSON_NAME] CONTROLS AUSTRALIA PTY. LTD." at bounding box center [97, 249] width 131 height 18
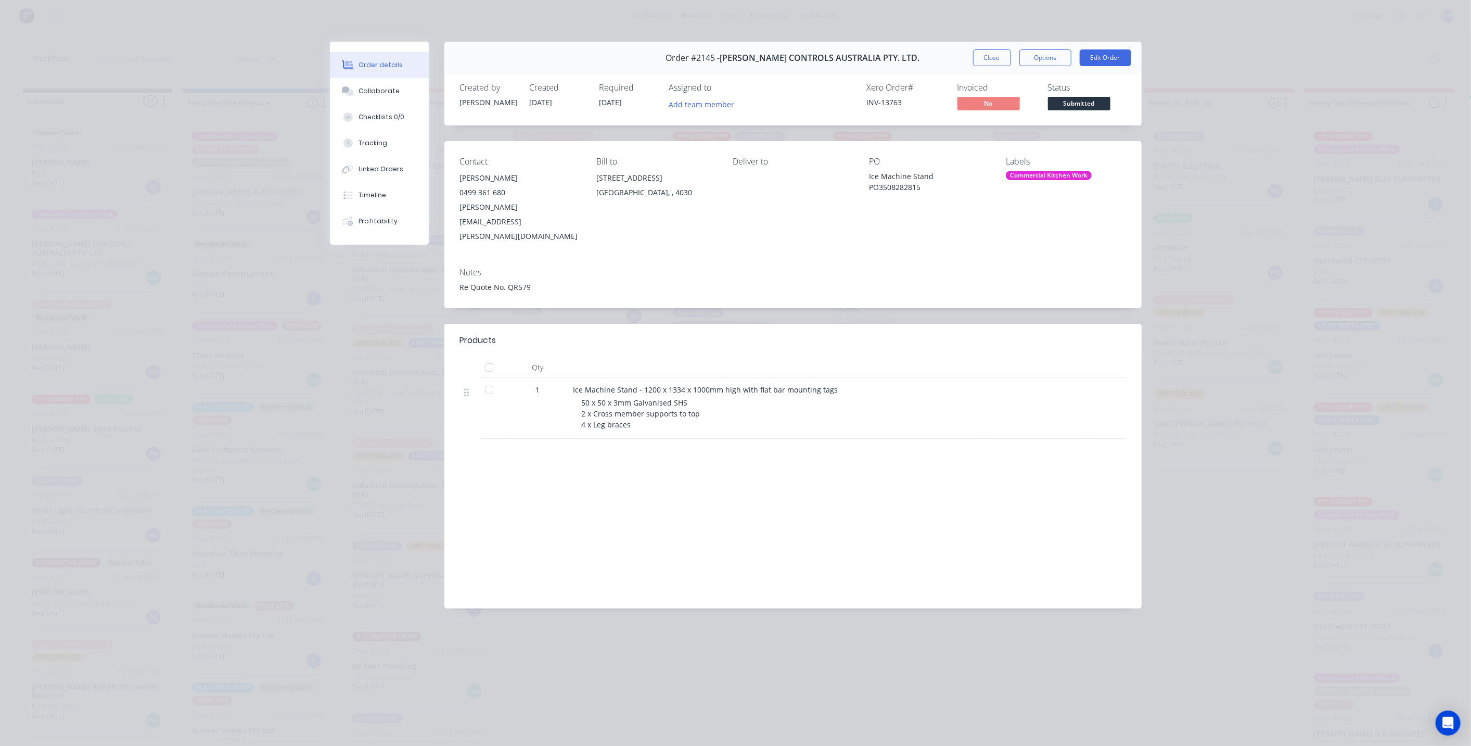
click at [689, 397] on div "50 x 50 x 3mm Galvanised SHS 2 x Cross member supports to top 4 x Leg braces" at bounding box center [782, 413] width 400 height 33
click at [616, 103] on span "[DATE]" at bounding box center [610, 102] width 23 height 10
click at [993, 58] on button "Close" at bounding box center [992, 57] width 38 height 17
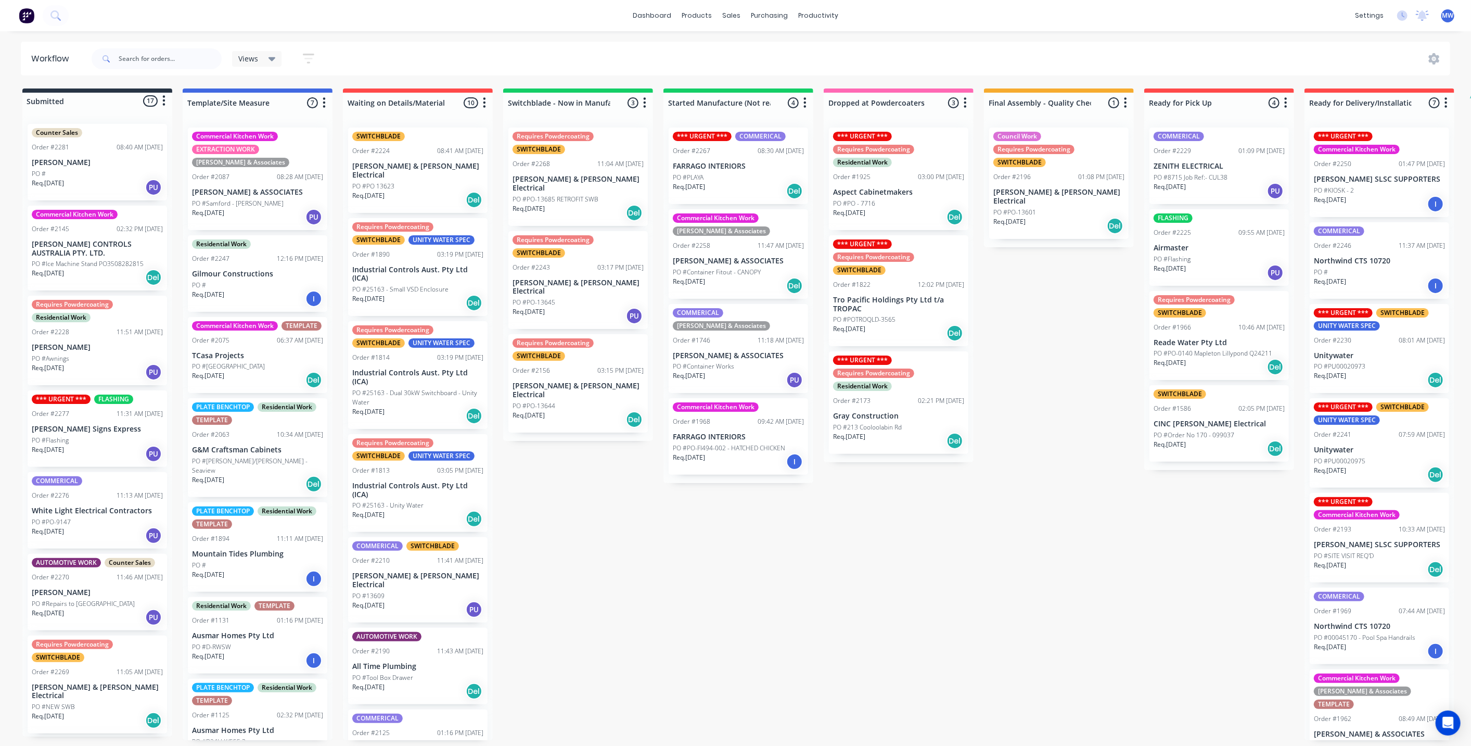
click at [584, 495] on div "Submitted 17 Status colour #273444 hex #273444 Save Cancel Summaries Total orde…" at bounding box center [859, 413] width 1735 height 651
click at [106, 252] on p "[PERSON_NAME] CONTROLS AUSTRALIA PTY. LTD." at bounding box center [97, 249] width 131 height 18
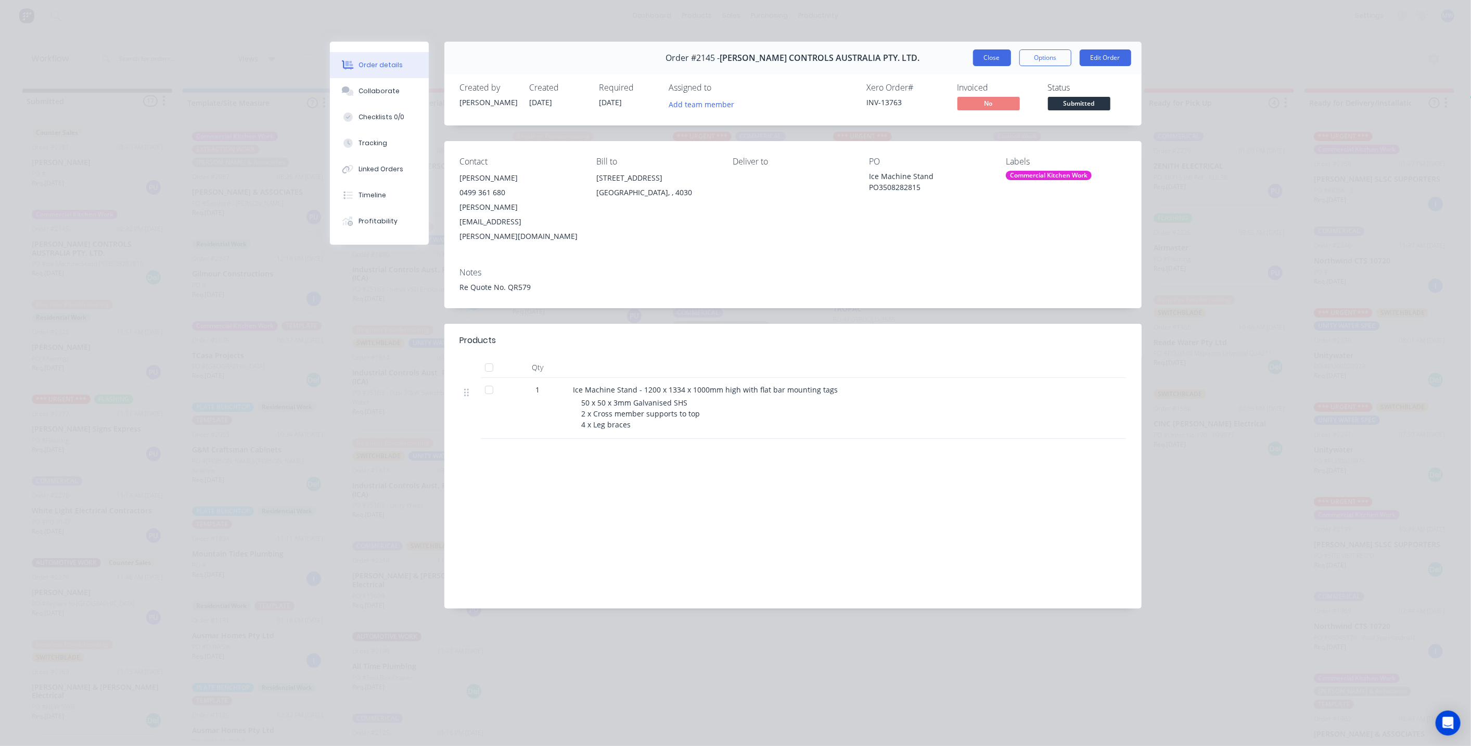
click at [993, 59] on button "Close" at bounding box center [992, 57] width 38 height 17
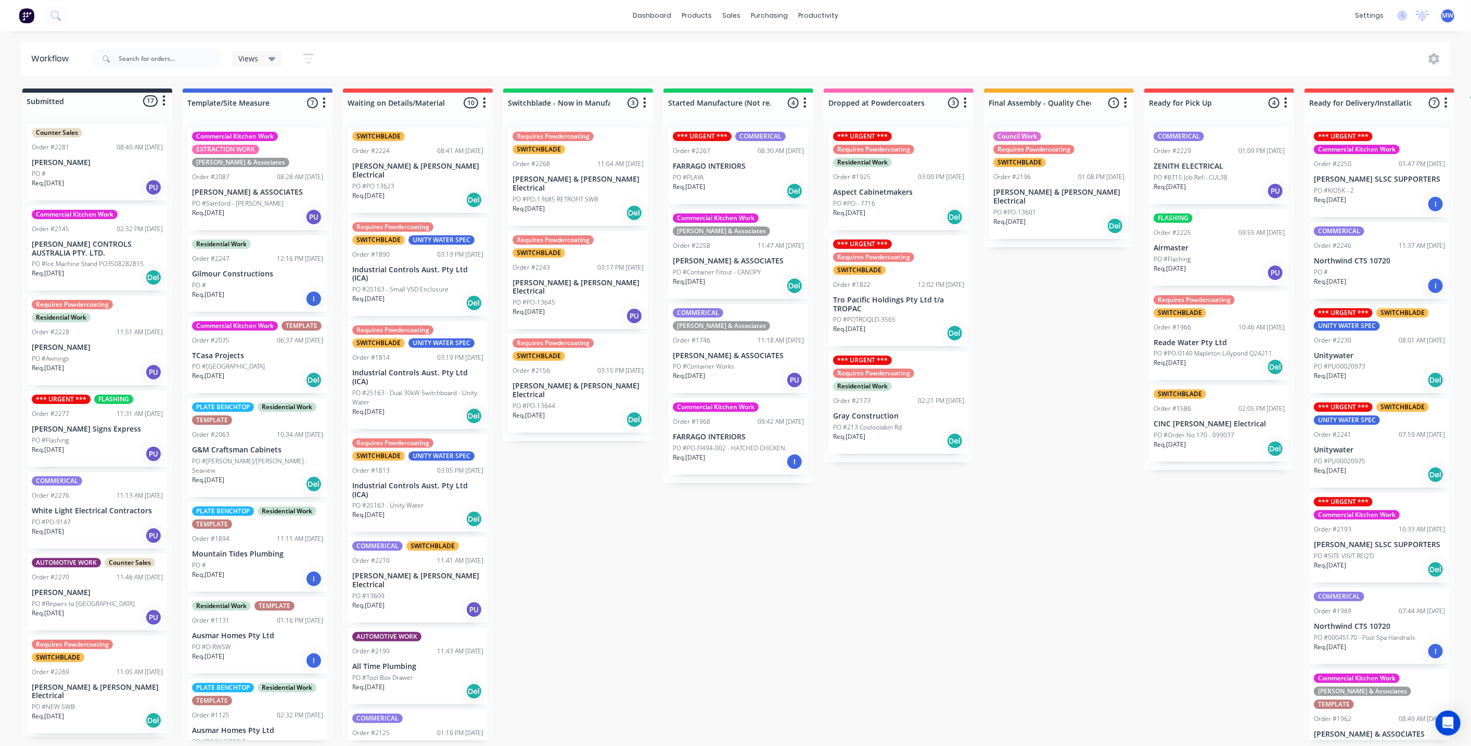
drag, startPoint x: 562, startPoint y: 505, endPoint x: 573, endPoint y: 514, distance: 14.5
click at [562, 505] on div "Submitted 17 Status colour #273444 hex #273444 Save Cancel Summaries Total orde…" at bounding box center [859, 413] width 1735 height 651
click at [566, 524] on div "Submitted 17 Status colour #273444 hex #273444 Save Cancel Summaries Total orde…" at bounding box center [859, 413] width 1735 height 651
click at [670, 528] on div "Submitted 17 Status colour #273444 hex #273444 Save Cancel Summaries Total orde…" at bounding box center [859, 413] width 1735 height 651
click at [562, 470] on div "Submitted 17 Status colour #273444 hex #273444 Save Cancel Summaries Total orde…" at bounding box center [859, 413] width 1735 height 651
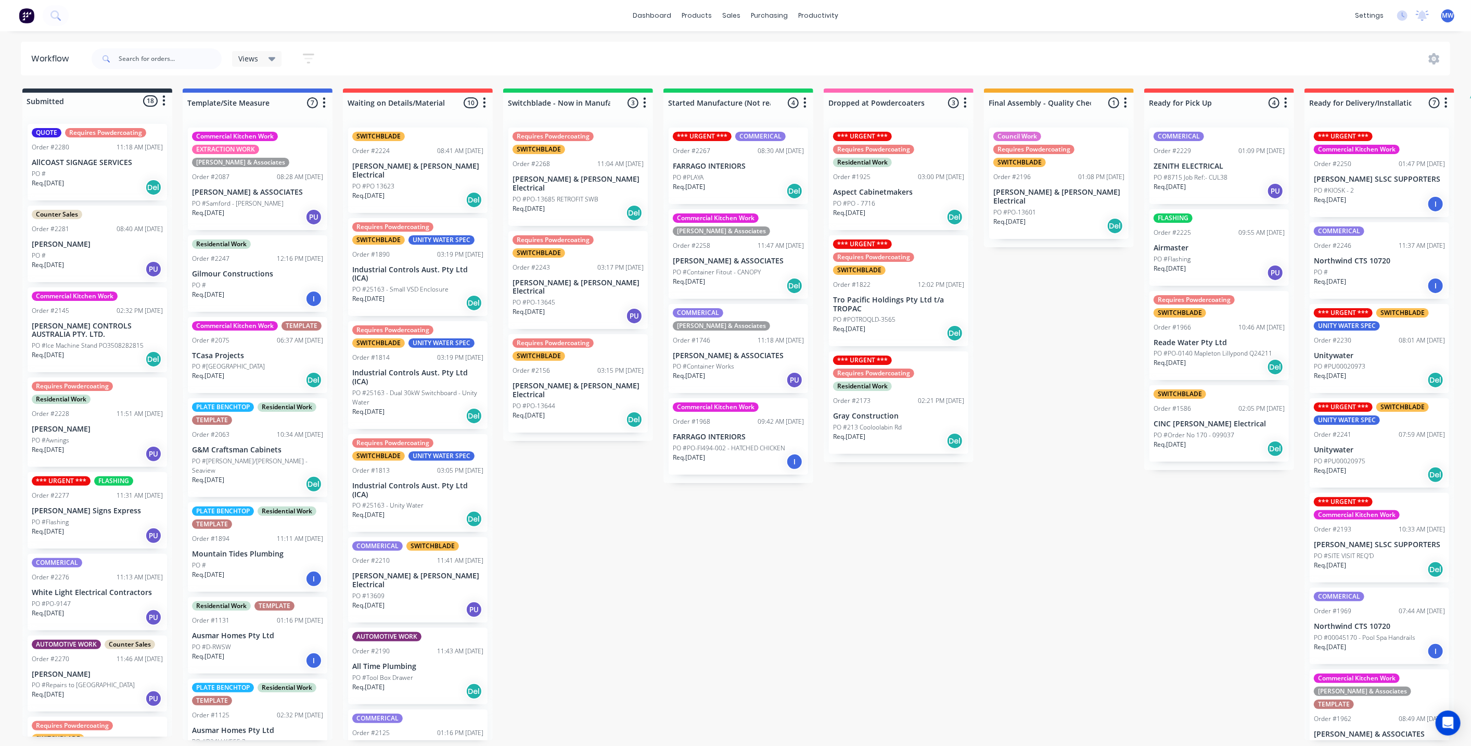
click at [97, 151] on div "Order #2280 11:18 AM [DATE]" at bounding box center [97, 147] width 131 height 9
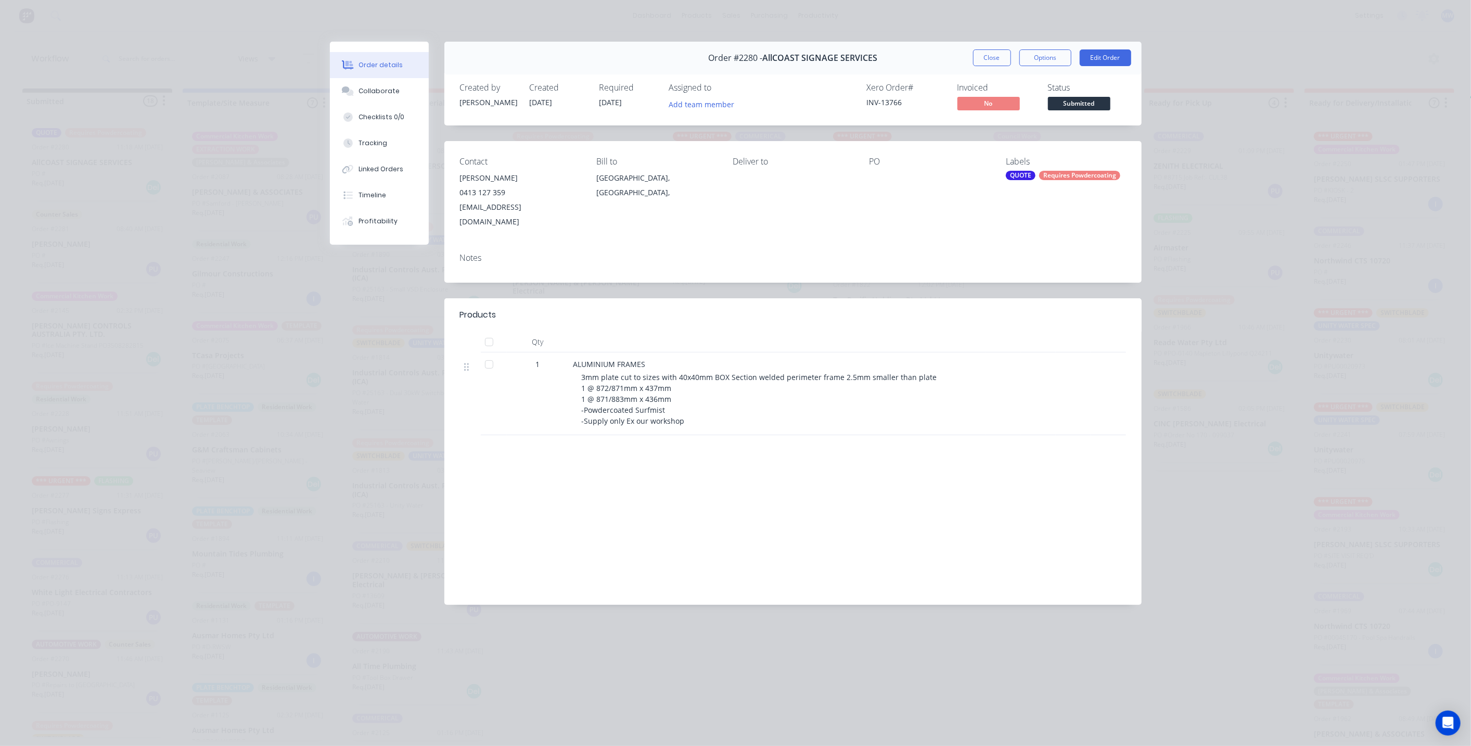
click at [1020, 176] on div "QUOTE" at bounding box center [1021, 175] width 30 height 9
click at [1028, 265] on div at bounding box center [1026, 265] width 21 height 21
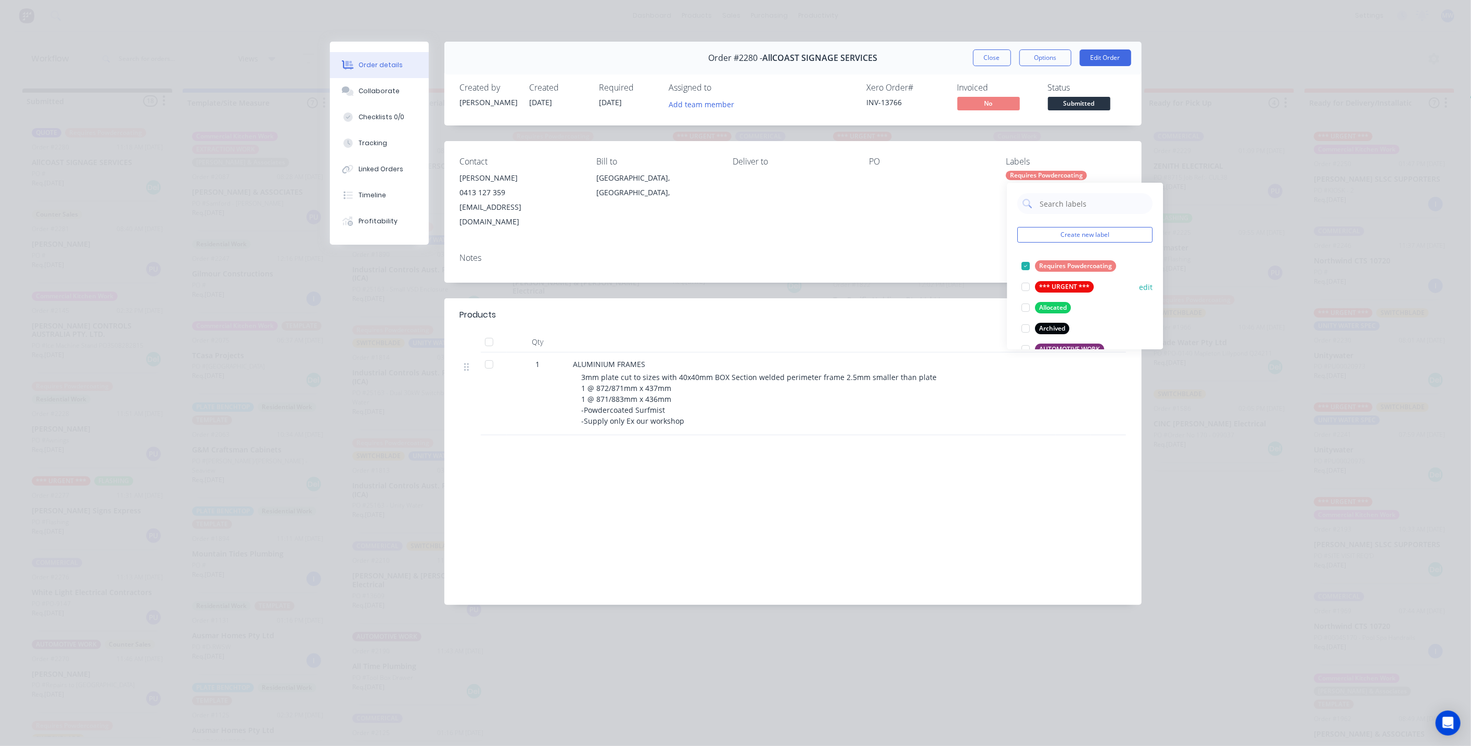
scroll to position [58, 0]
click at [1024, 226] on div at bounding box center [1026, 229] width 21 height 21
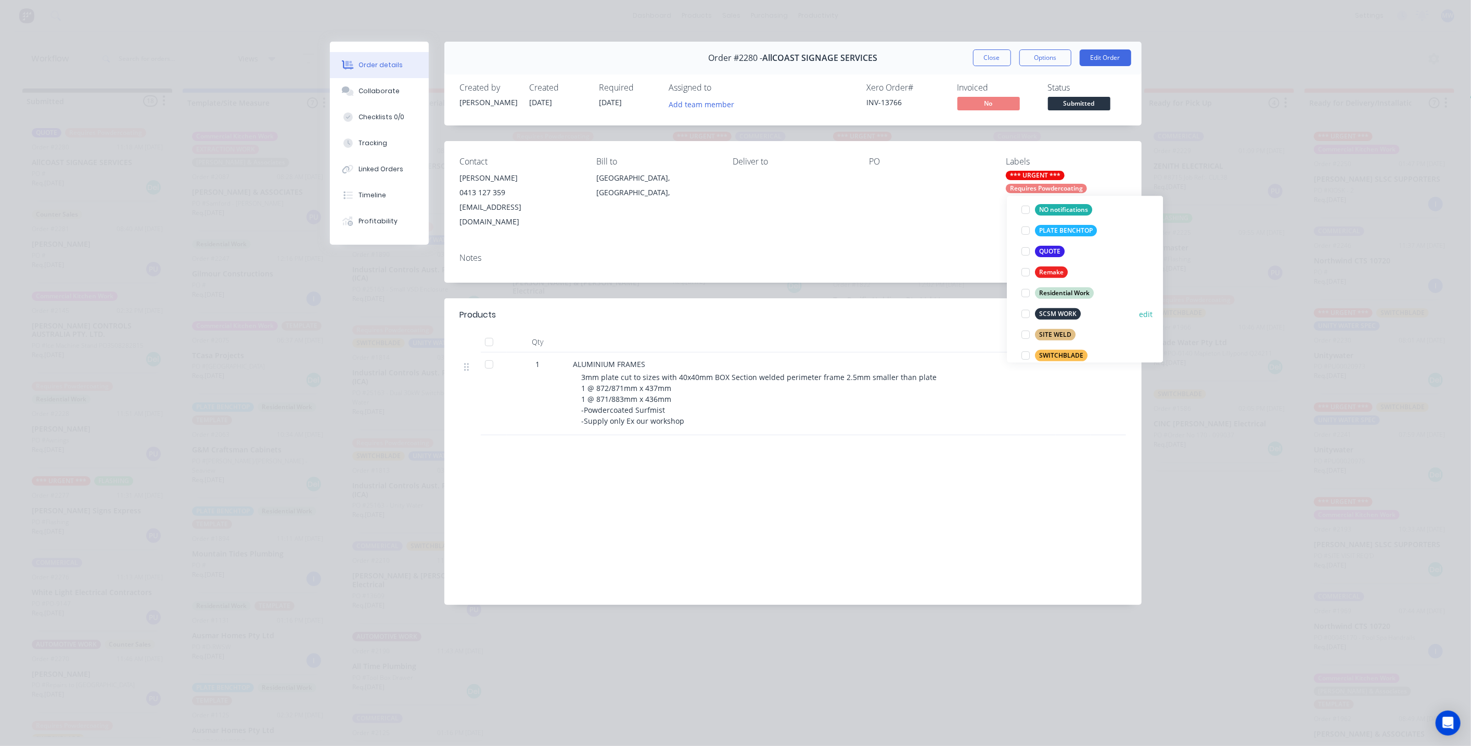
scroll to position [404, 0]
click at [1028, 268] on div at bounding box center [1026, 270] width 21 height 21
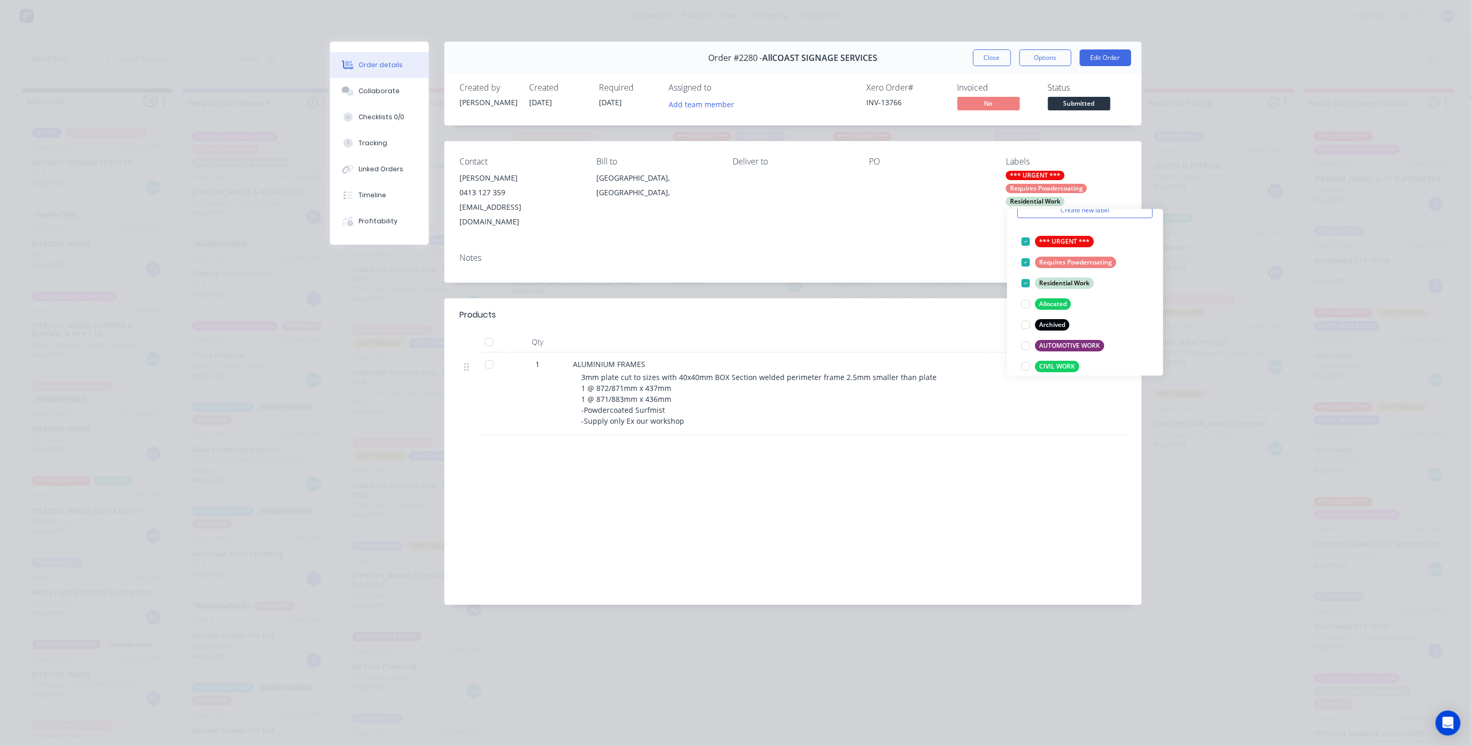
click at [958, 245] on div "Notes" at bounding box center [792, 264] width 697 height 38
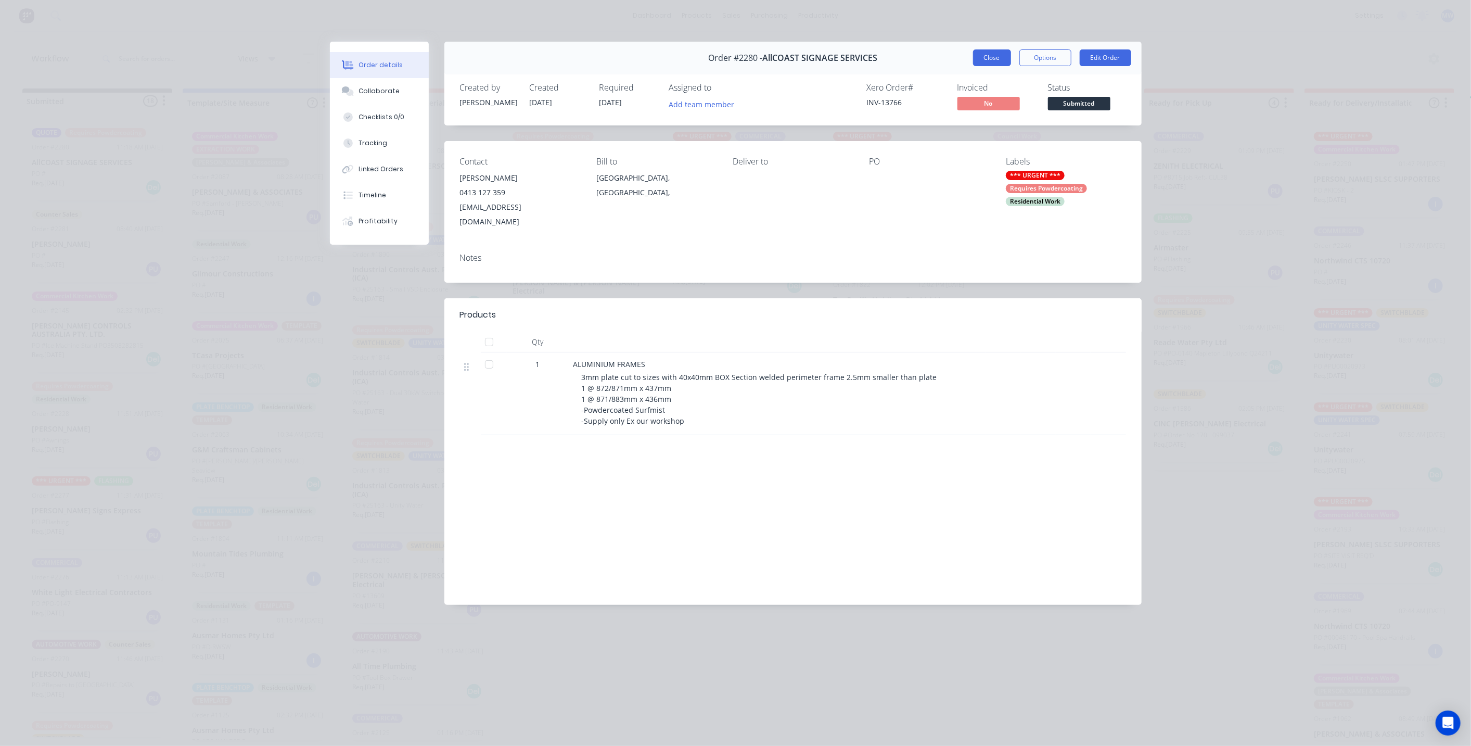
click at [988, 58] on button "Close" at bounding box center [992, 57] width 38 height 17
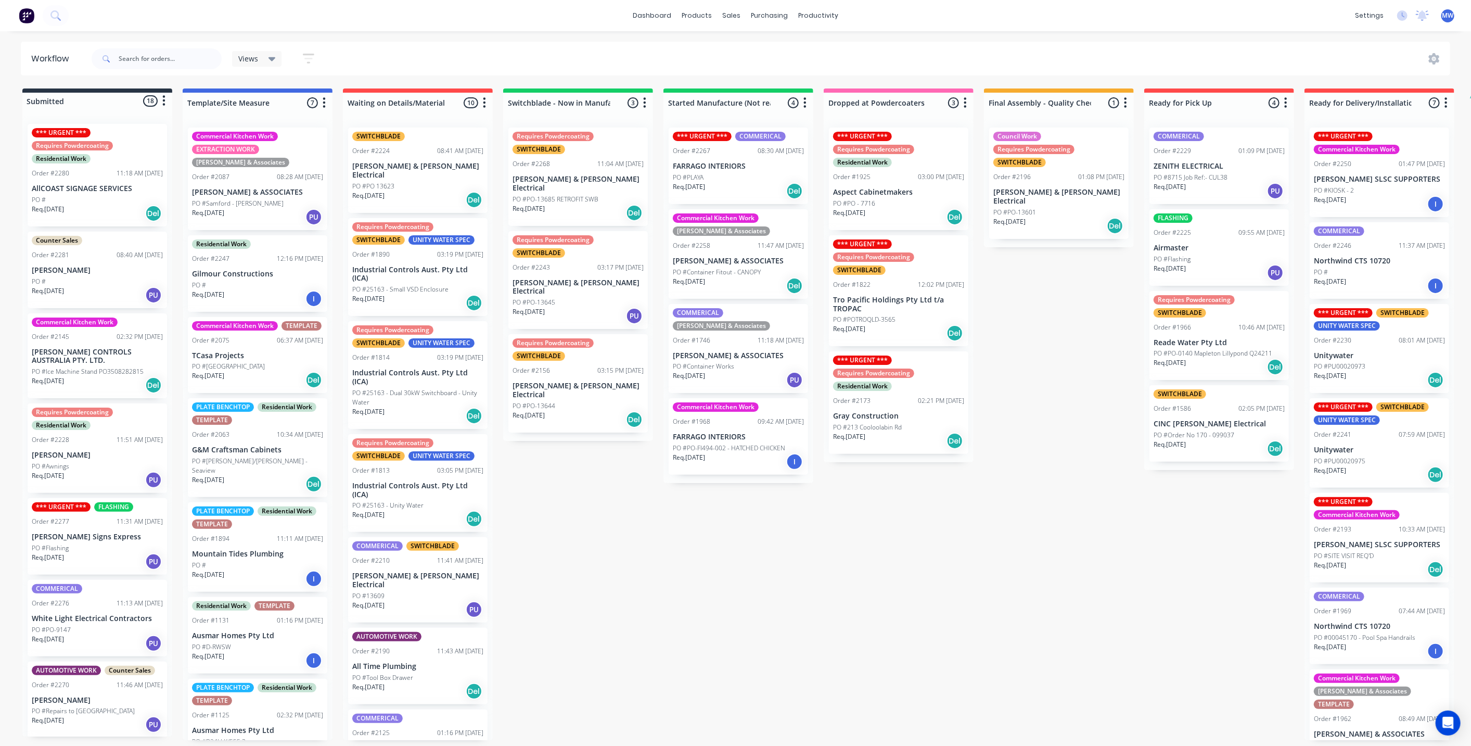
click at [617, 522] on div "Submitted 18 Status colour #273444 hex #273444 Save Cancel Summaries Total orde…" at bounding box center [859, 413] width 1735 height 651
click at [120, 195] on div "PO #" at bounding box center [97, 199] width 131 height 9
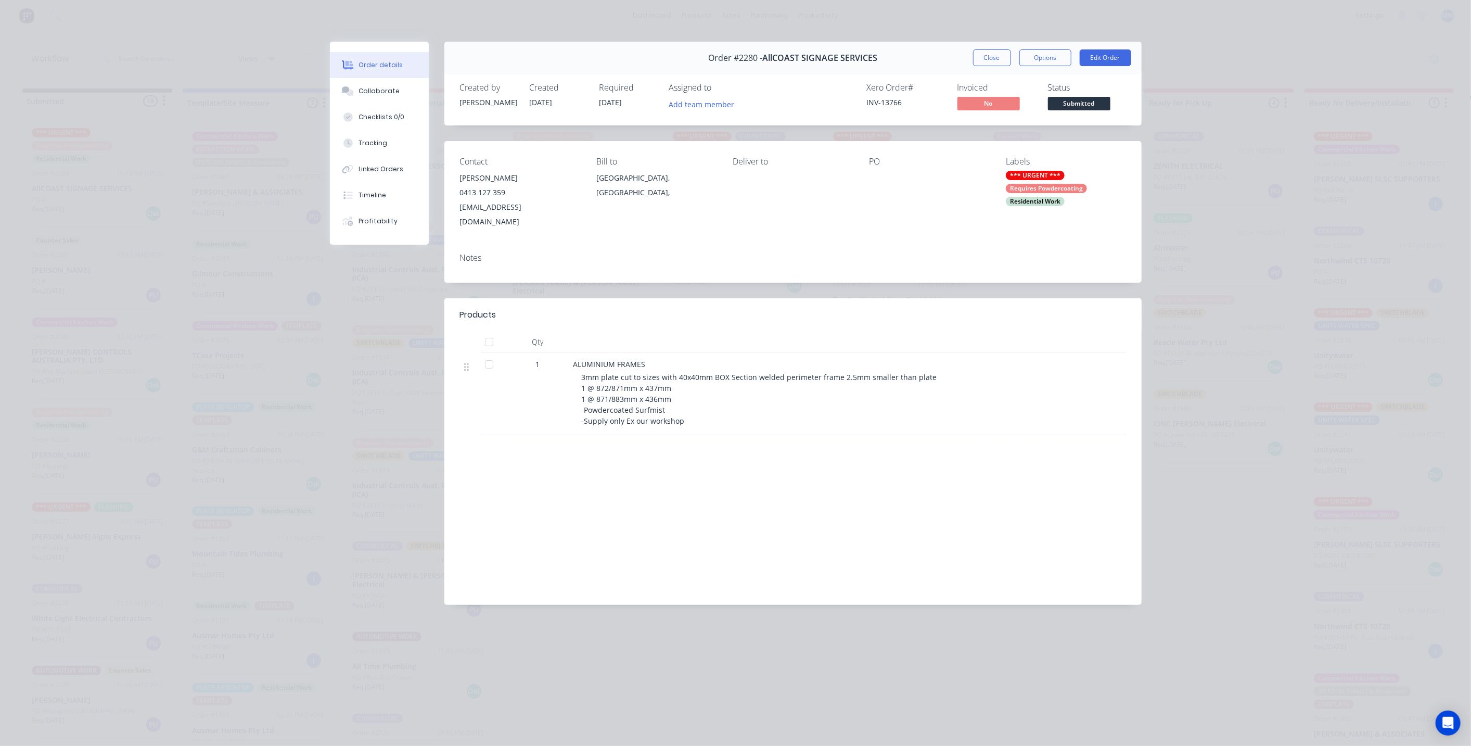
click at [1057, 200] on div "Residential Work" at bounding box center [1035, 201] width 59 height 9
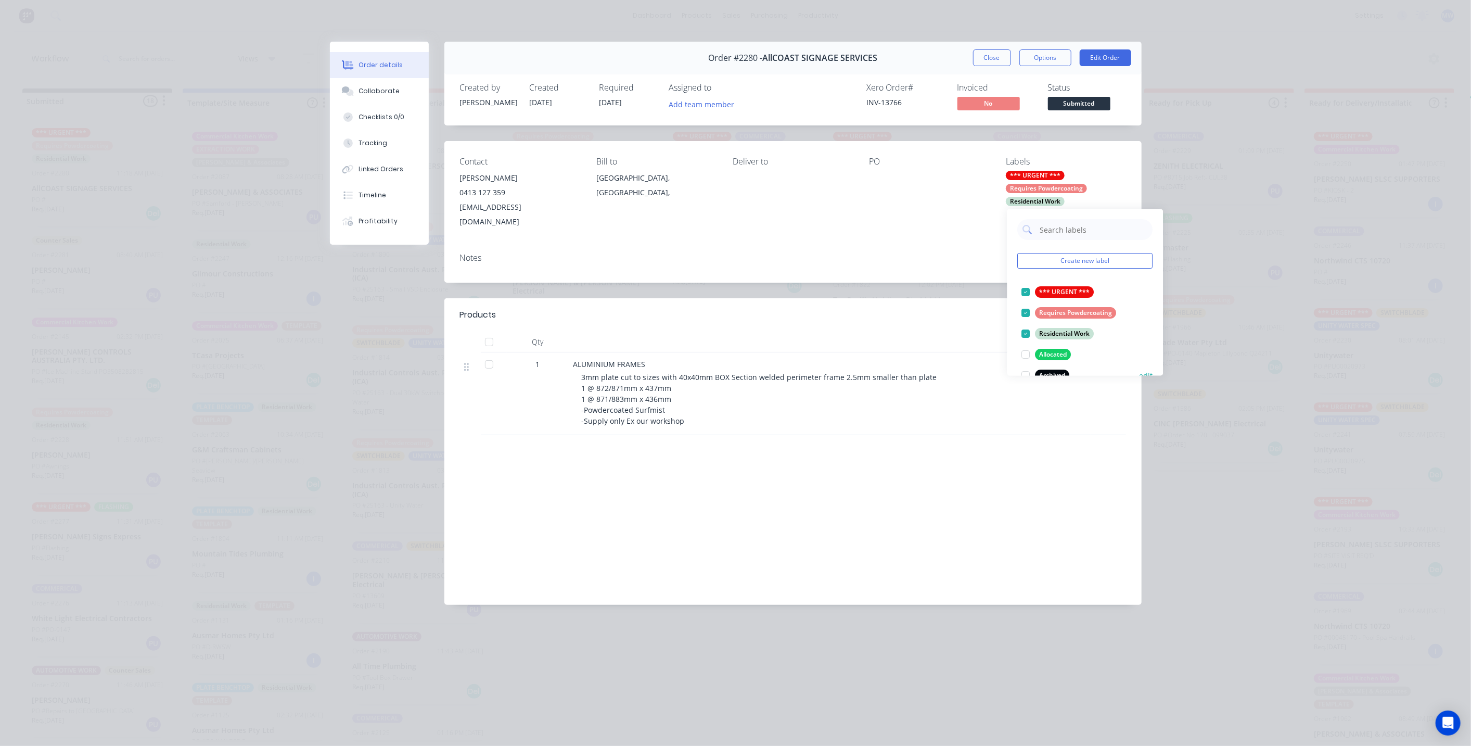
drag, startPoint x: 1027, startPoint y: 335, endPoint x: 1073, endPoint y: 334, distance: 46.3
click at [1027, 335] on div at bounding box center [1026, 333] width 21 height 21
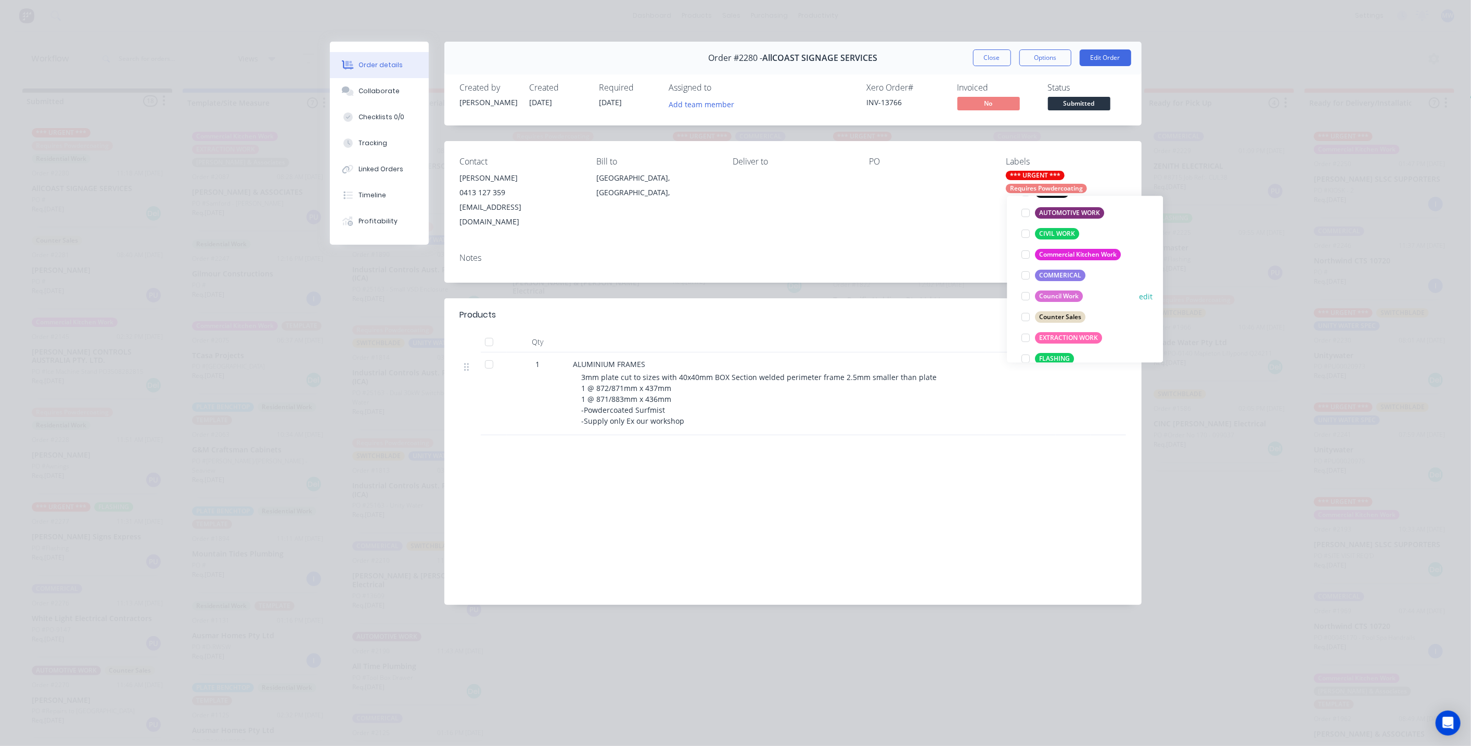
scroll to position [173, 0]
click at [1022, 253] on div at bounding box center [1026, 251] width 21 height 21
click at [943, 249] on div "Notes" at bounding box center [792, 264] width 697 height 38
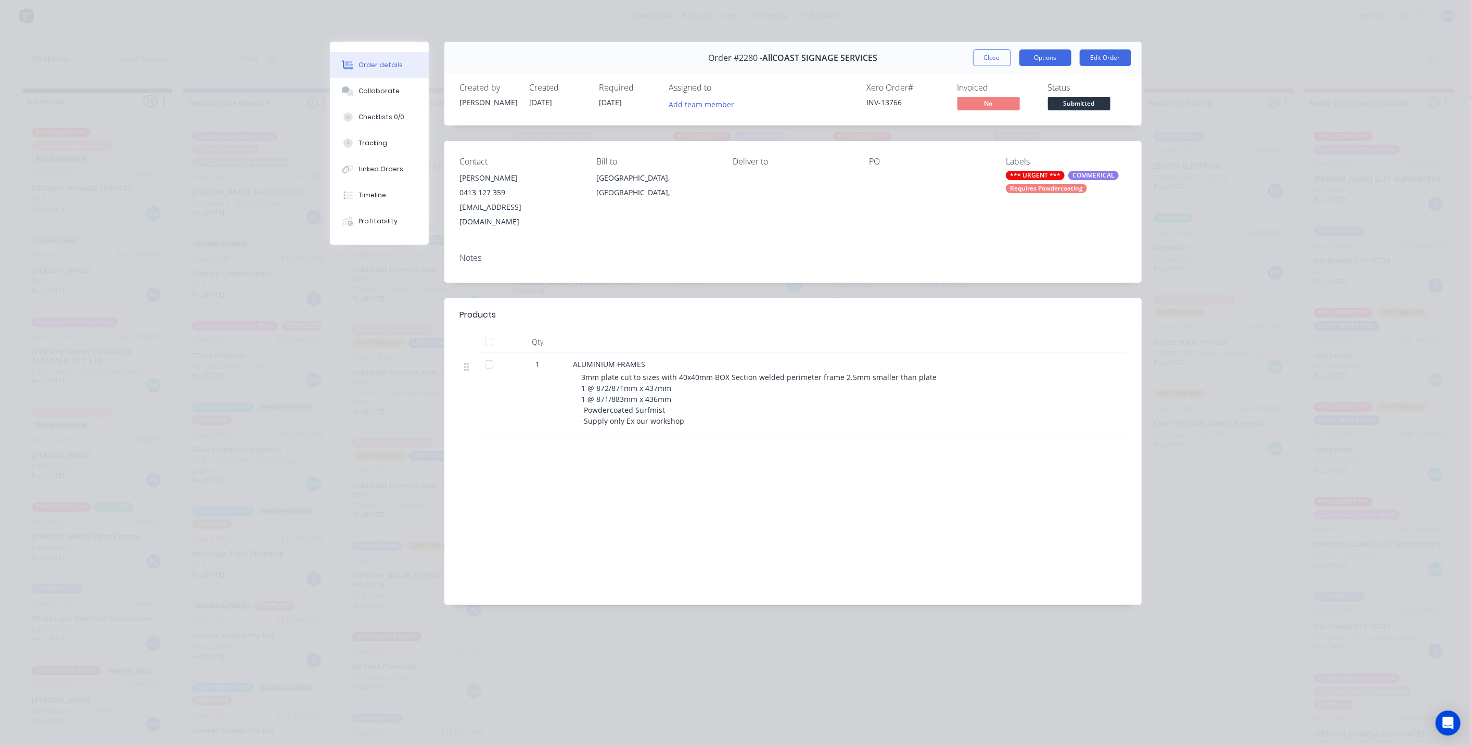
click at [1046, 56] on button "Options" at bounding box center [1045, 57] width 52 height 17
click at [993, 57] on button "Close" at bounding box center [992, 57] width 38 height 17
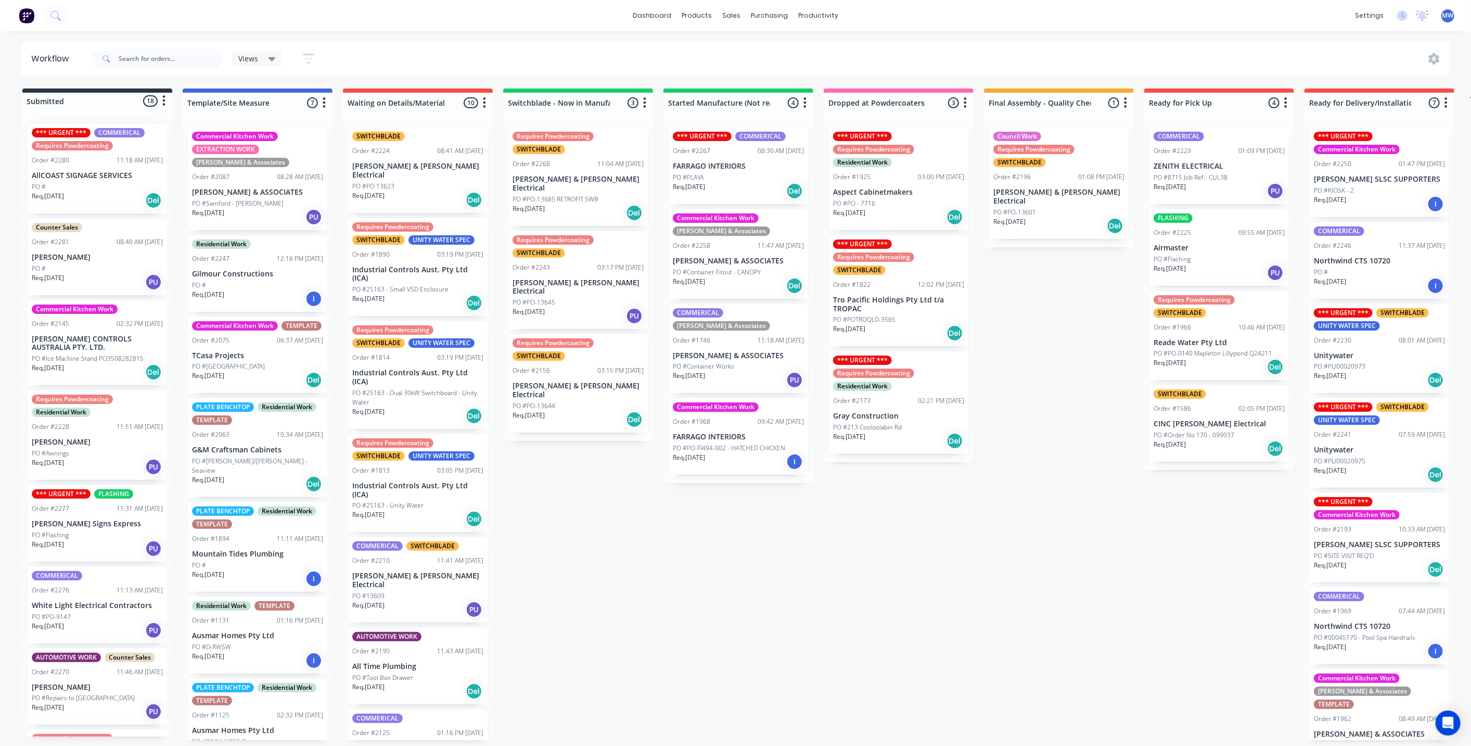
click at [683, 538] on div "Submitted 18 Status colour #273444 hex #273444 Save Cancel Summaries Total orde…" at bounding box center [859, 413] width 1735 height 651
click at [565, 543] on div "Submitted 18 Status colour #273444 hex #273444 Save Cancel Summaries Total orde…" at bounding box center [859, 413] width 1735 height 651
click at [564, 549] on div "Submitted 18 Status colour #273444 hex #273444 Save Cancel Summaries Total orde…" at bounding box center [859, 413] width 1735 height 651
click at [565, 530] on div "Submitted 18 Status colour #273444 hex #273444 Save Cancel Summaries Total orde…" at bounding box center [859, 413] width 1735 height 651
click at [67, 536] on p "PO #Flashing" at bounding box center [50, 534] width 37 height 9
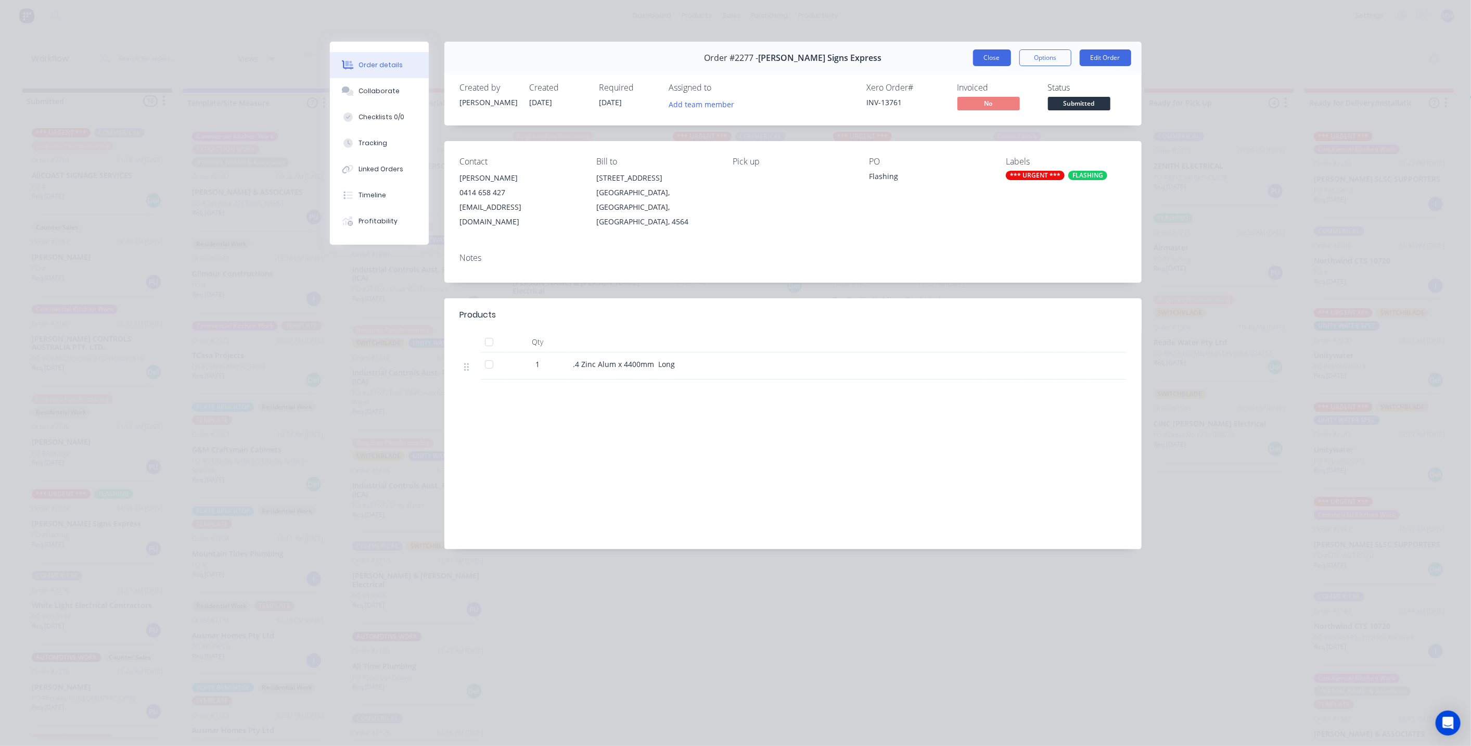
click at [989, 63] on button "Close" at bounding box center [992, 57] width 38 height 17
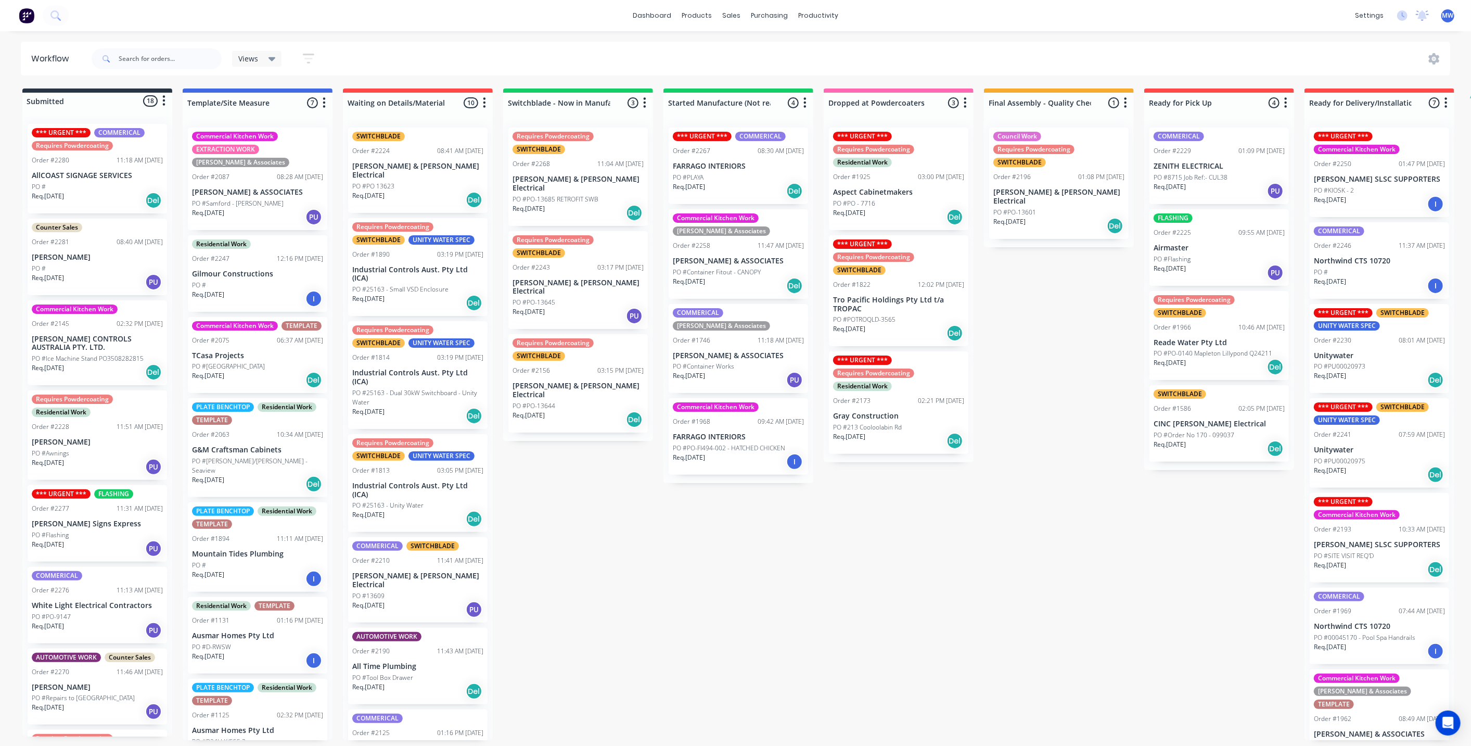
click at [615, 468] on div "Submitted 18 Status colour #273444 hex #273444 Save Cancel Summaries Total orde…" at bounding box center [859, 413] width 1735 height 651
click at [558, 484] on div "Submitted 18 Status colour #273444 hex #273444 Save Cancel Summaries Total orde…" at bounding box center [859, 413] width 1735 height 651
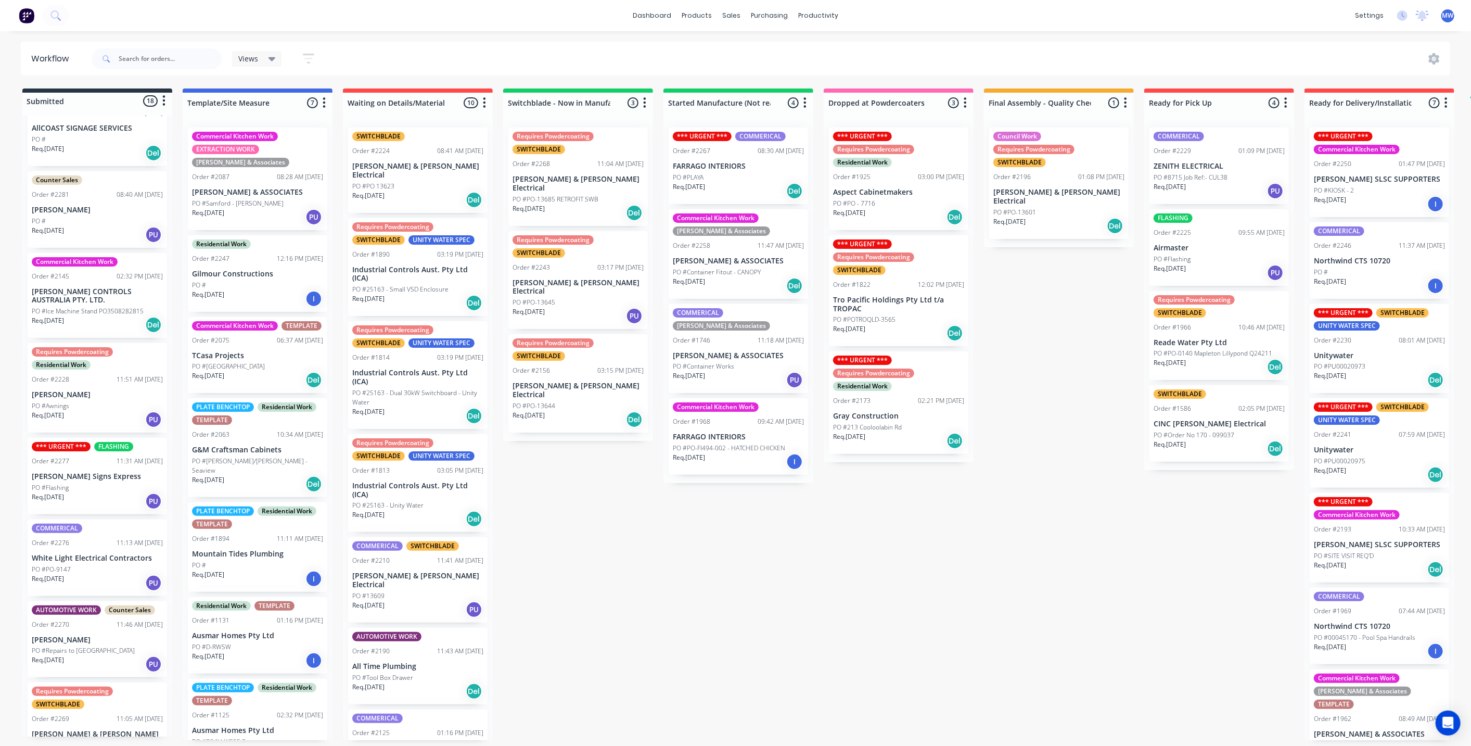
scroll to position [173, 0]
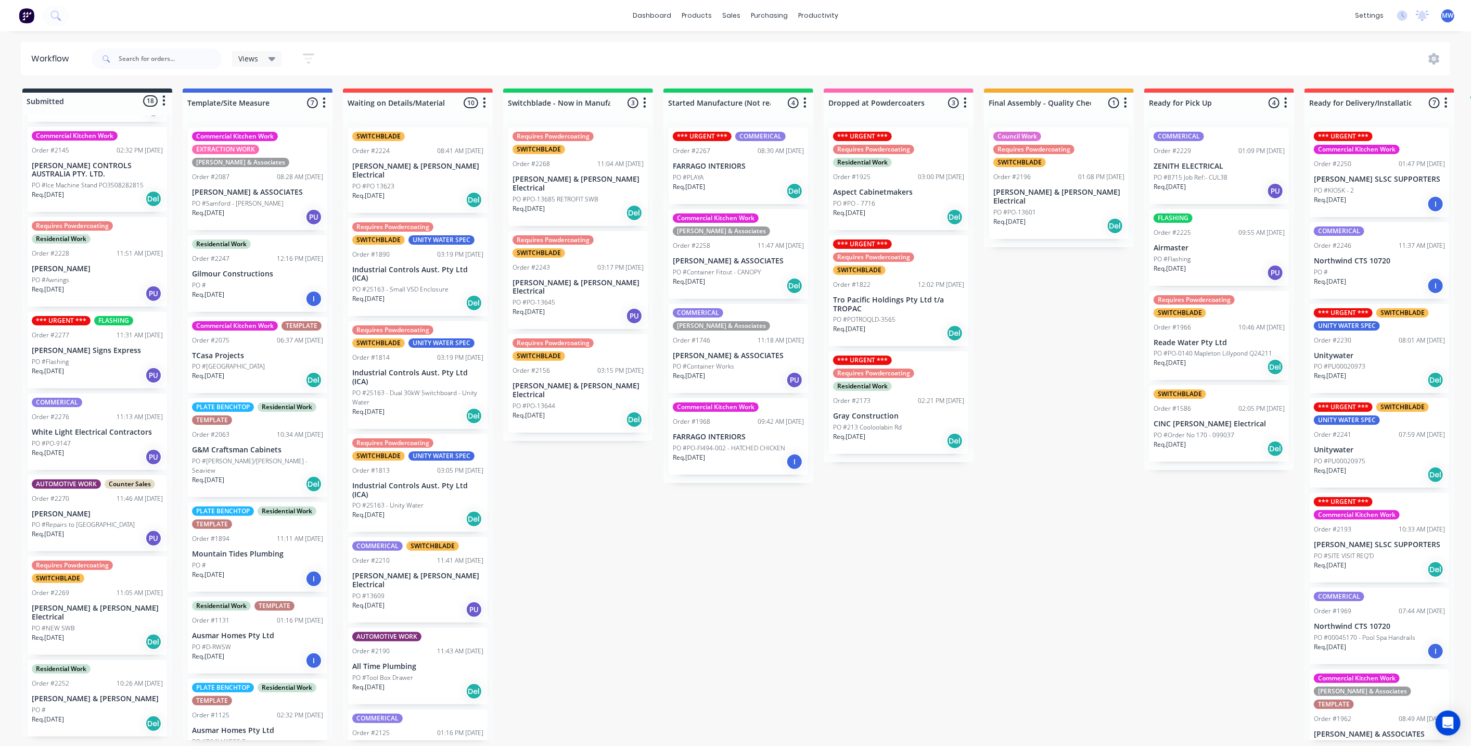
click at [89, 448] on div "Req. 04/09/25 PU" at bounding box center [97, 457] width 131 height 18
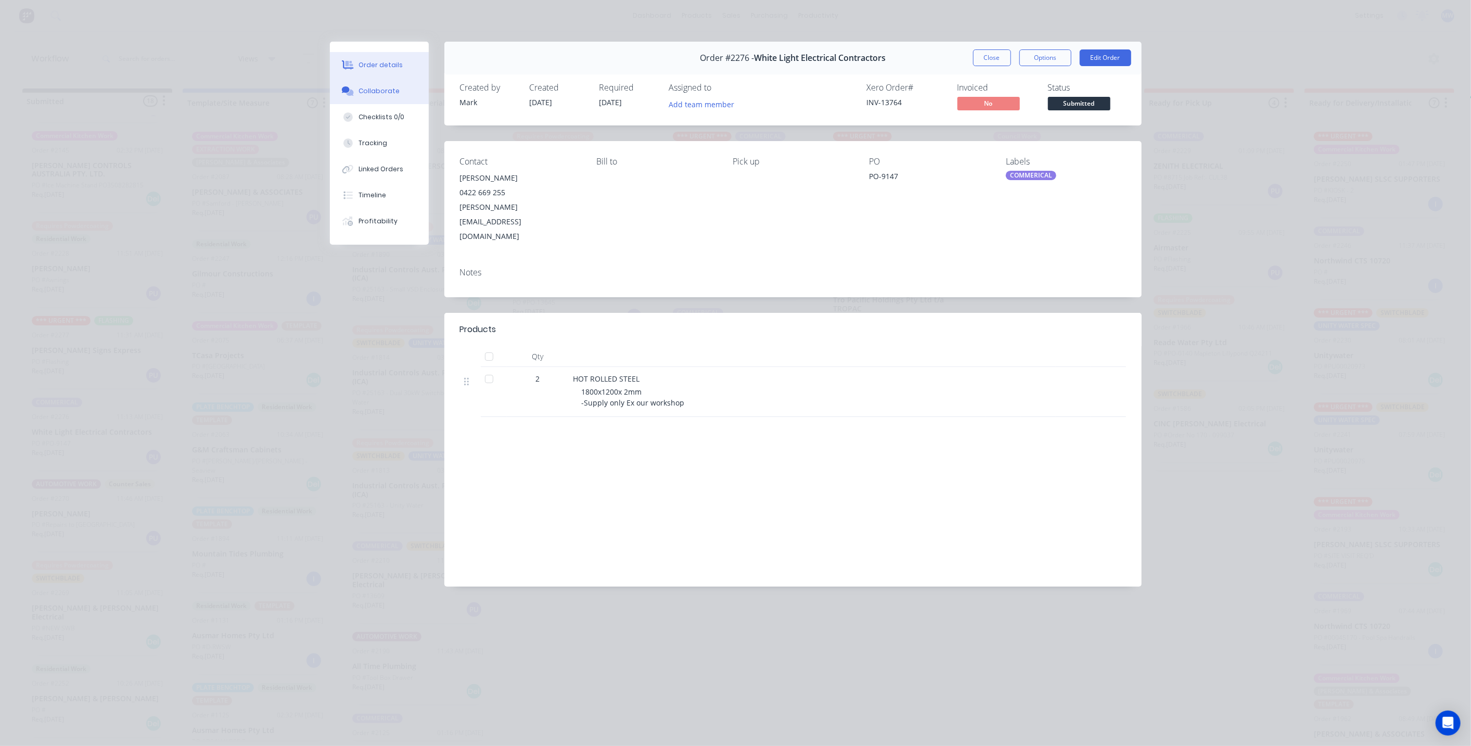
click at [385, 89] on div "Collaborate" at bounding box center [378, 90] width 41 height 9
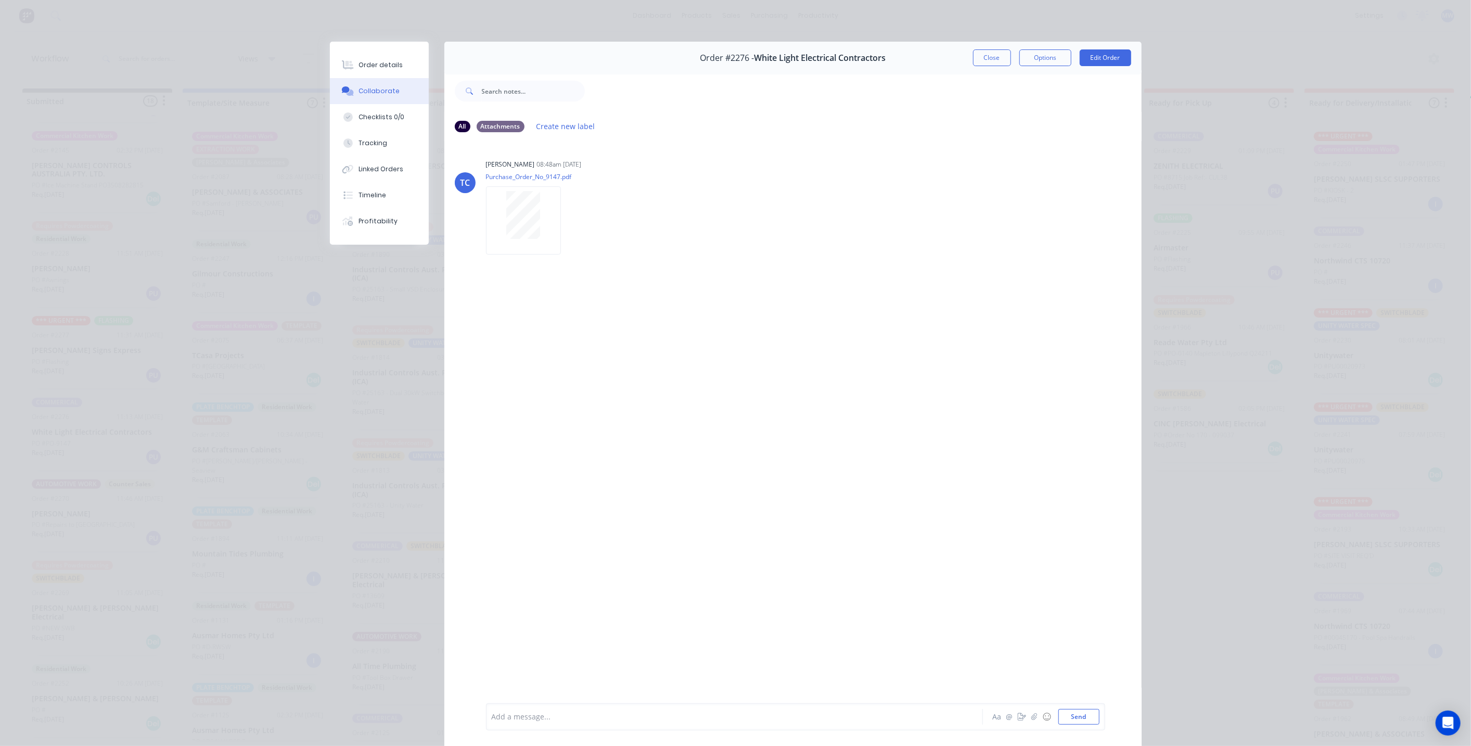
click at [993, 58] on button "Close" at bounding box center [992, 57] width 38 height 17
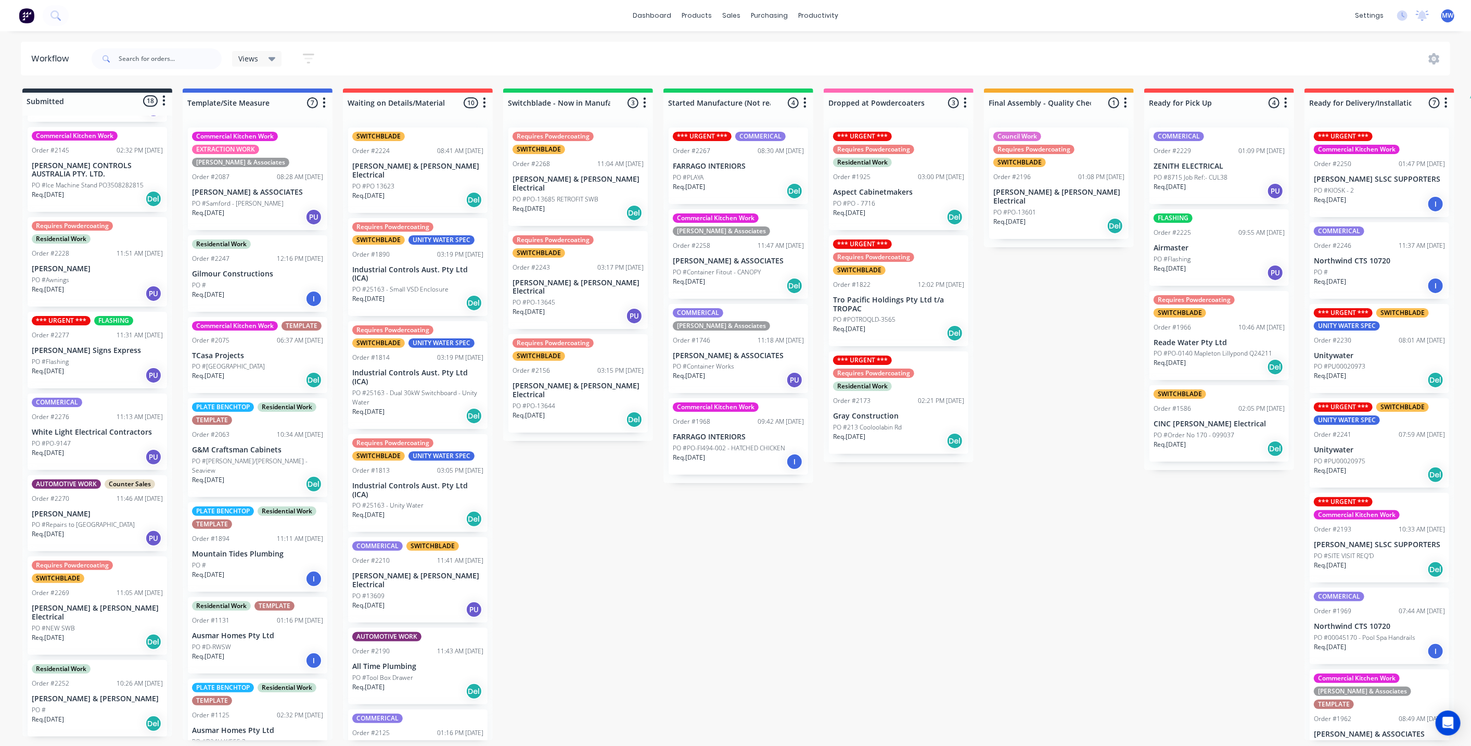
click at [98, 429] on p "White Light Electrical Contractors" at bounding box center [97, 432] width 131 height 9
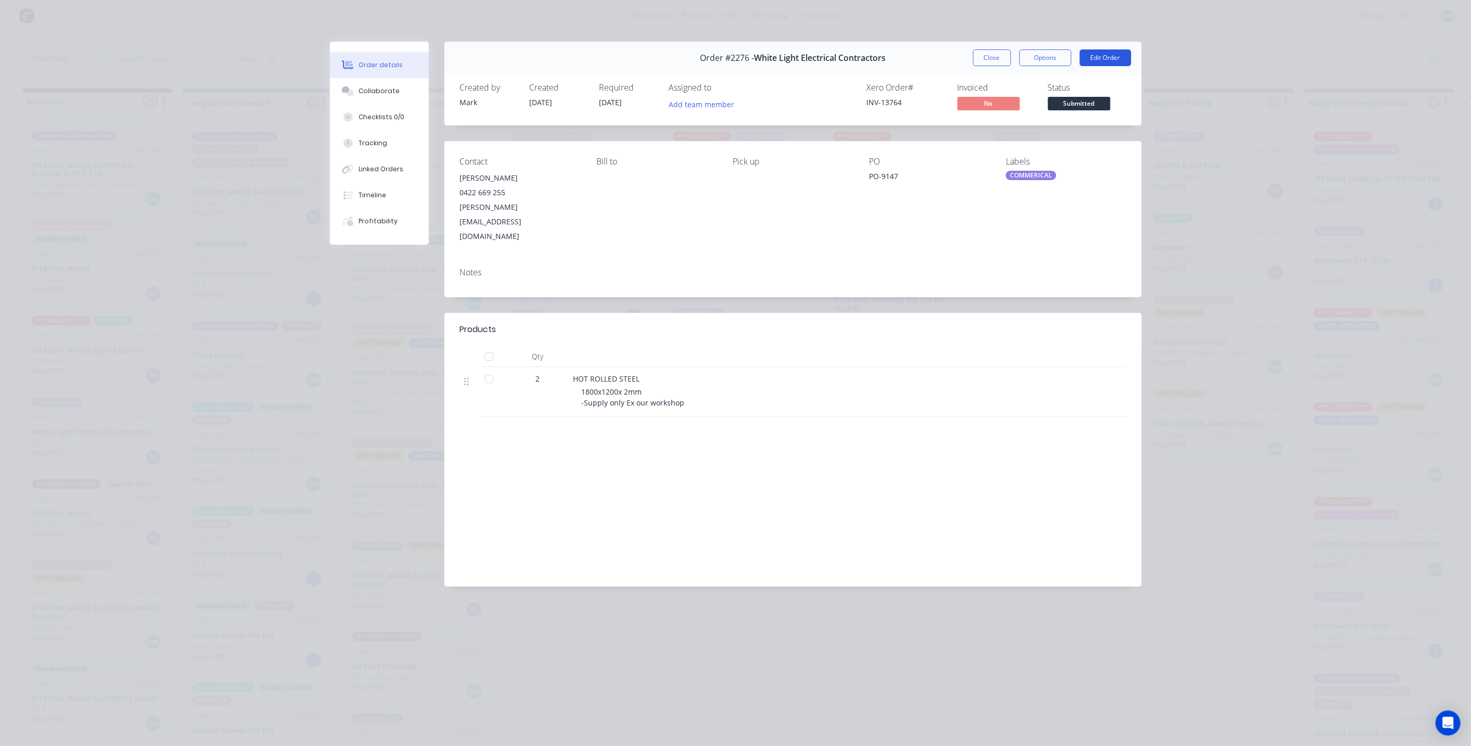
click at [1100, 60] on button "Edit Order" at bounding box center [1106, 57] width 52 height 17
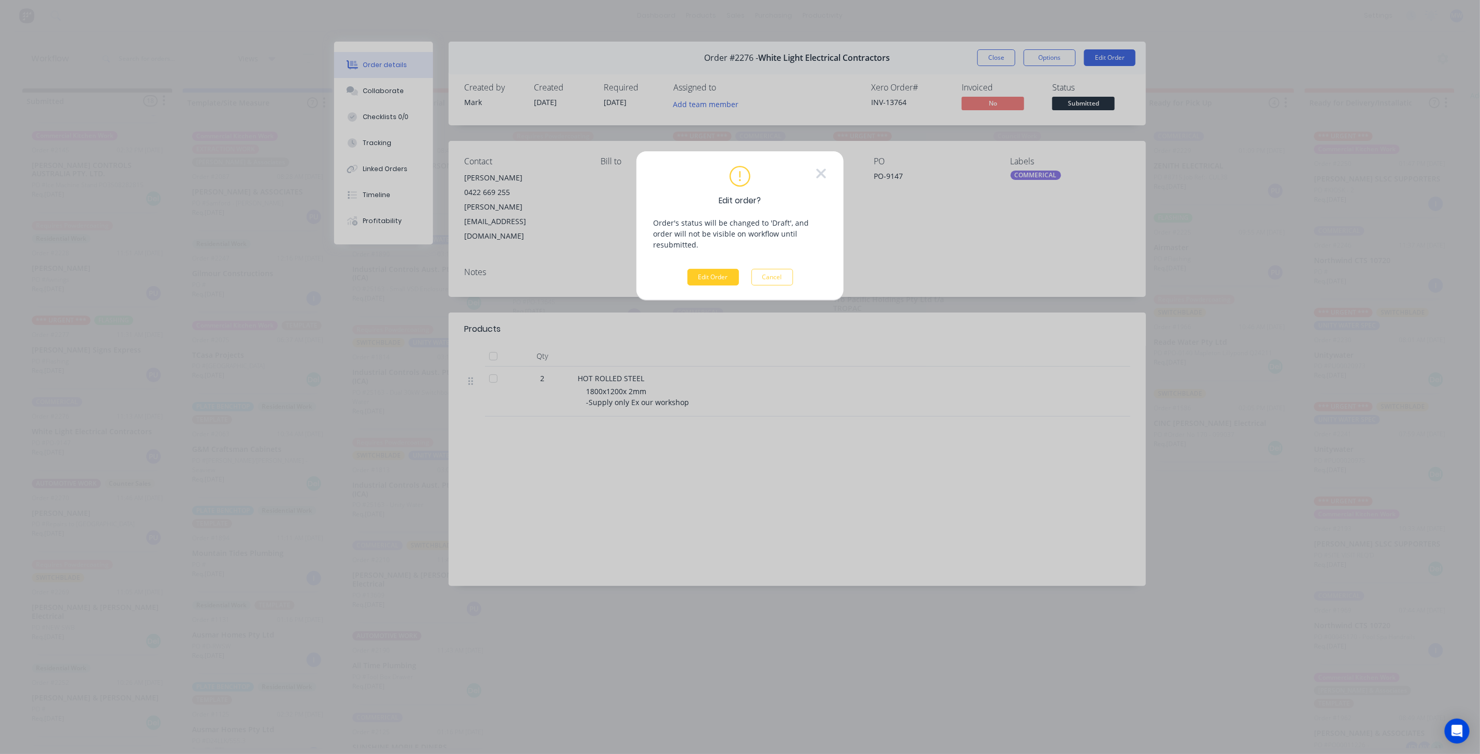
click at [708, 269] on button "Edit Order" at bounding box center [713, 277] width 52 height 17
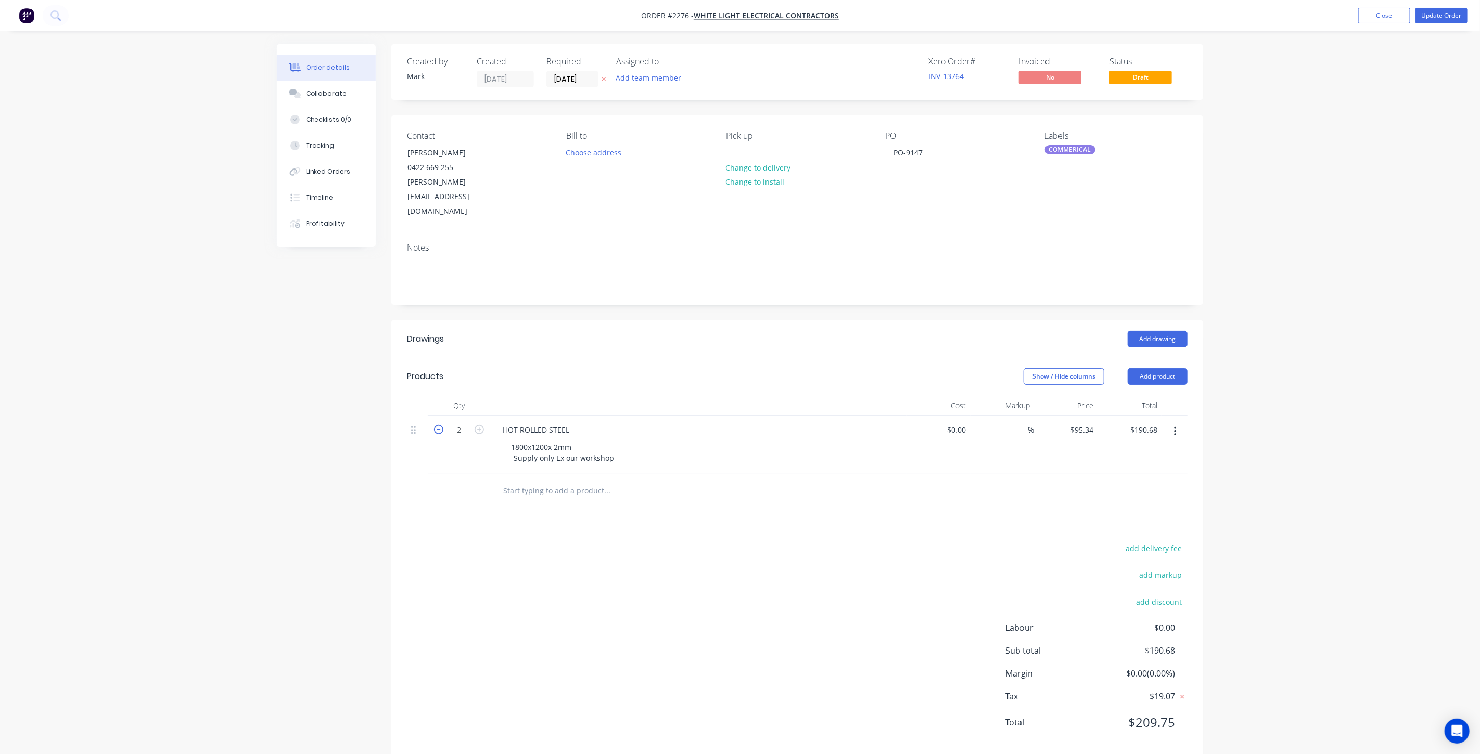
click at [440, 425] on icon "button" at bounding box center [438, 429] width 9 height 9
type input "1"
type input "$95.34"
click at [1201, 169] on div "Contact David Hill 0422 669 255 david@whitelightelectrical.com Bill to Choose a…" at bounding box center [797, 175] width 812 height 119
click at [1434, 12] on button "Update Order" at bounding box center [1441, 16] width 52 height 16
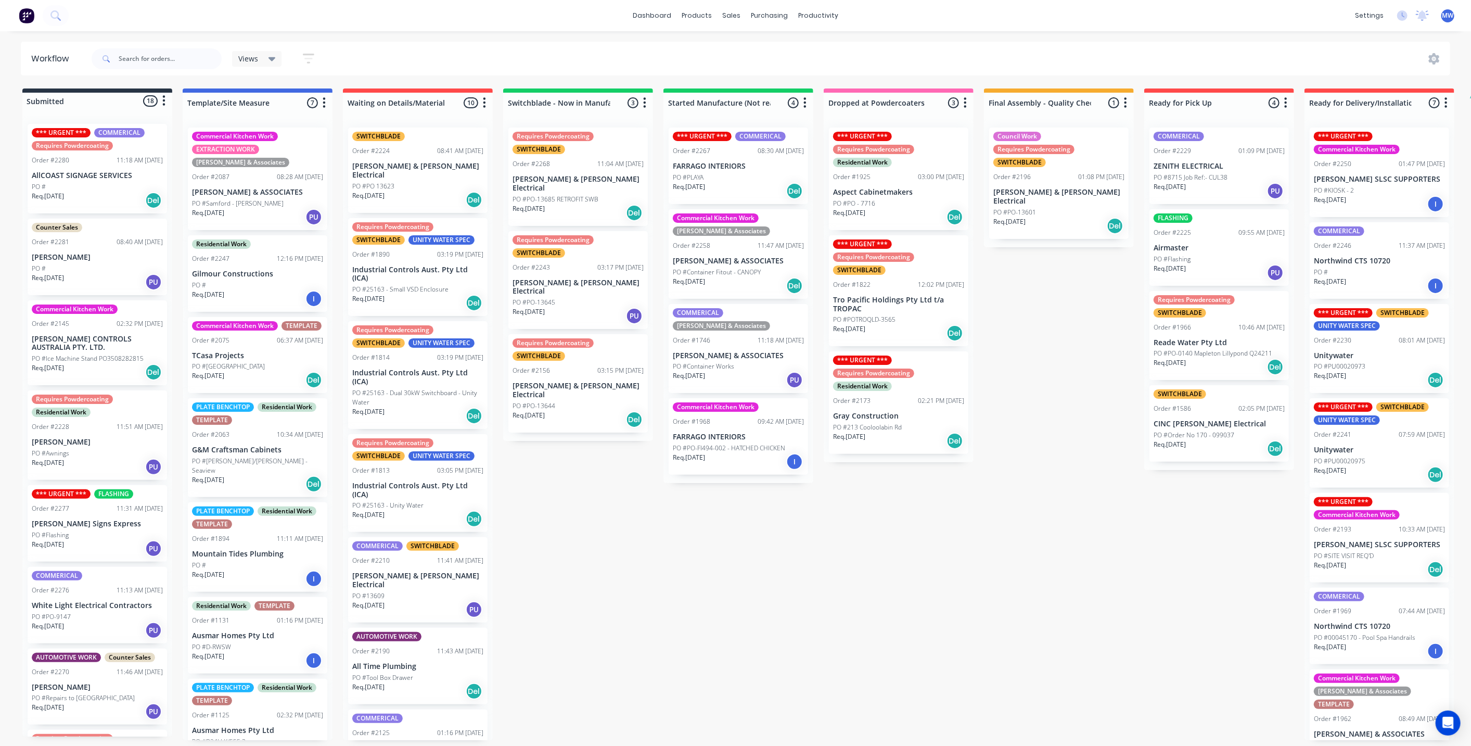
click at [610, 506] on div "Submitted 18 Status colour #273444 hex #273444 Save Cancel Summaries Total orde…" at bounding box center [859, 413] width 1735 height 651
click at [1018, 563] on div "Submitted 18 Status colour #273444 hex #273444 Save Cancel Summaries Total orde…" at bounding box center [859, 413] width 1735 height 651
click at [1364, 183] on div "*** URGENT *** Commercial Kitchen Work Order #2250 01:47 PM 01/09/25 ALEX HEADL…" at bounding box center [1379, 171] width 139 height 89
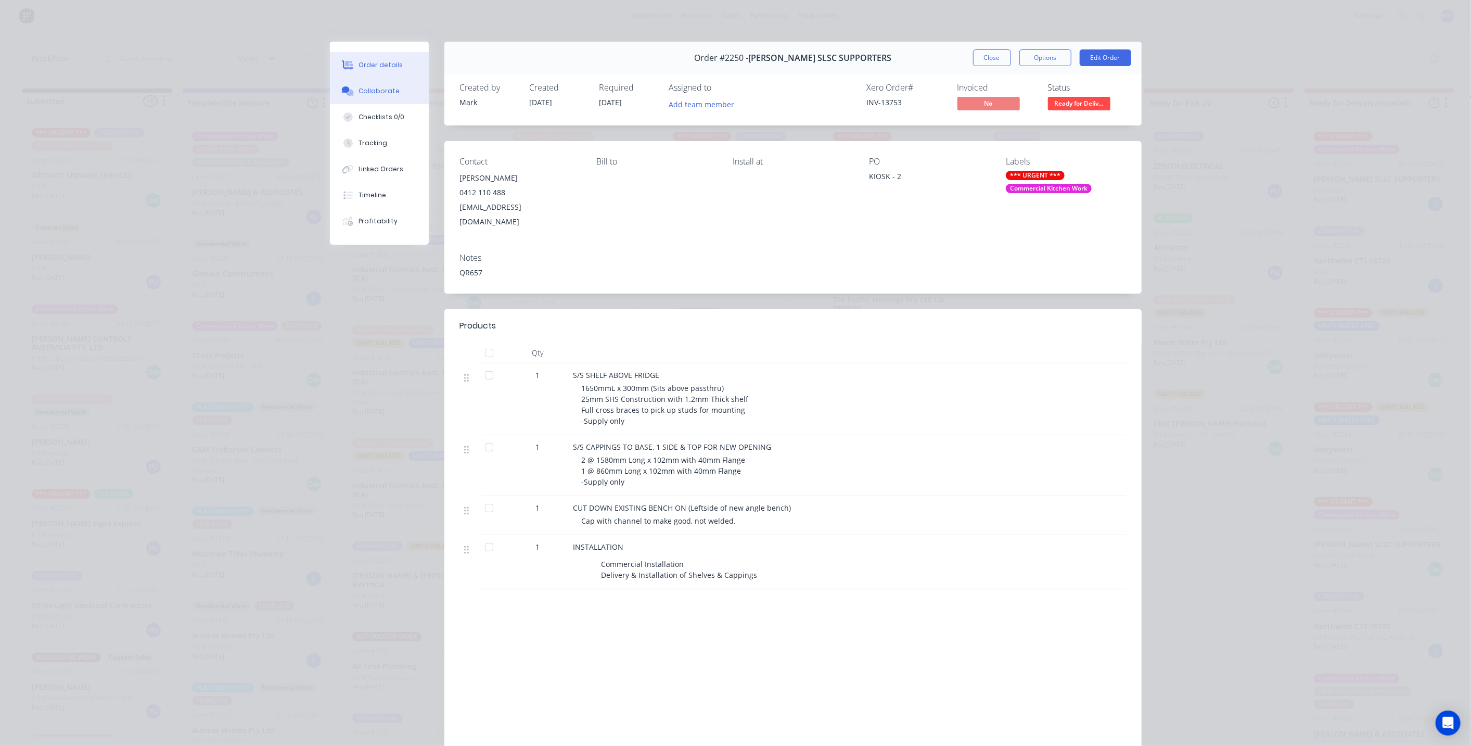
click at [385, 91] on div "Collaborate" at bounding box center [378, 90] width 41 height 9
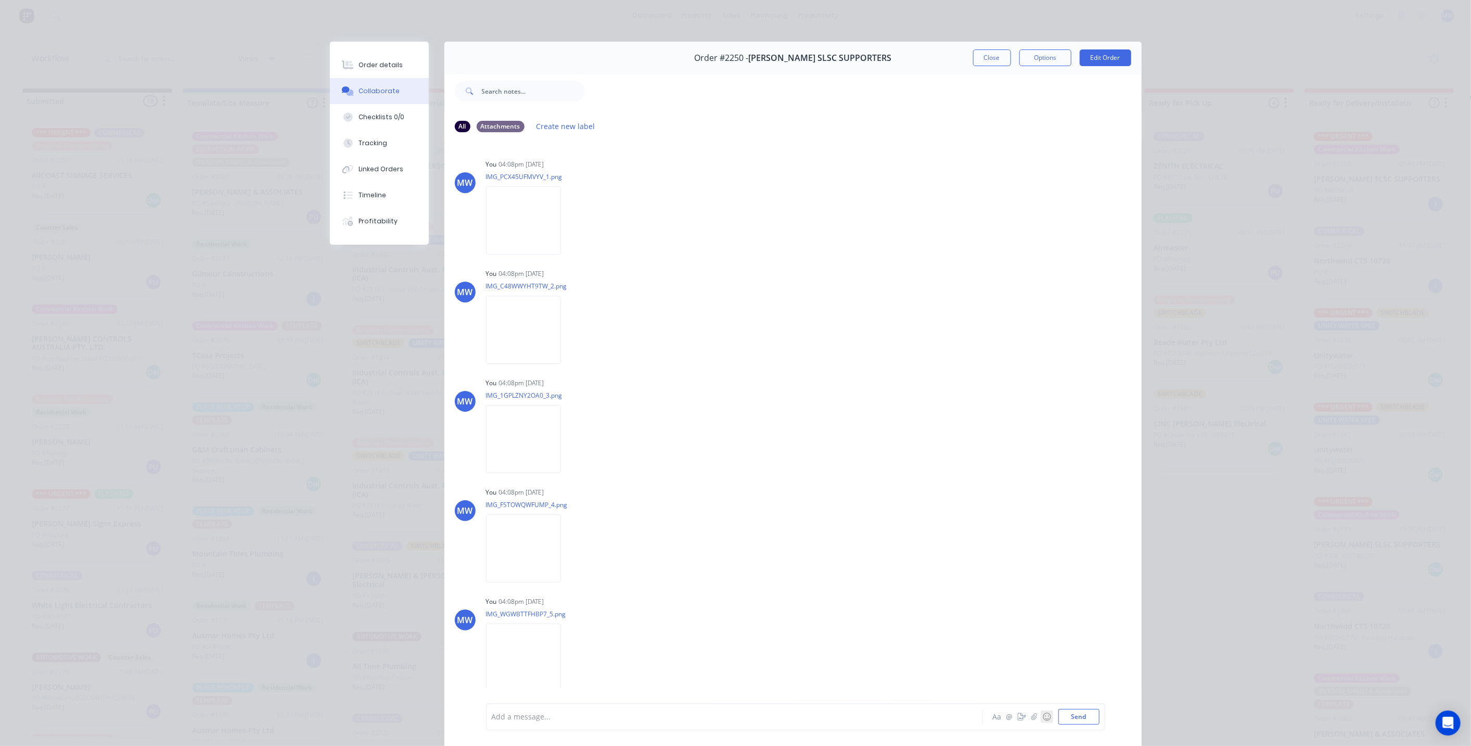
click at [1041, 715] on button "☺" at bounding box center [1047, 716] width 12 height 12
click at [1031, 715] on icon "button" at bounding box center [1034, 716] width 6 height 7
click at [1077, 713] on button "Send" at bounding box center [1078, 717] width 41 height 16
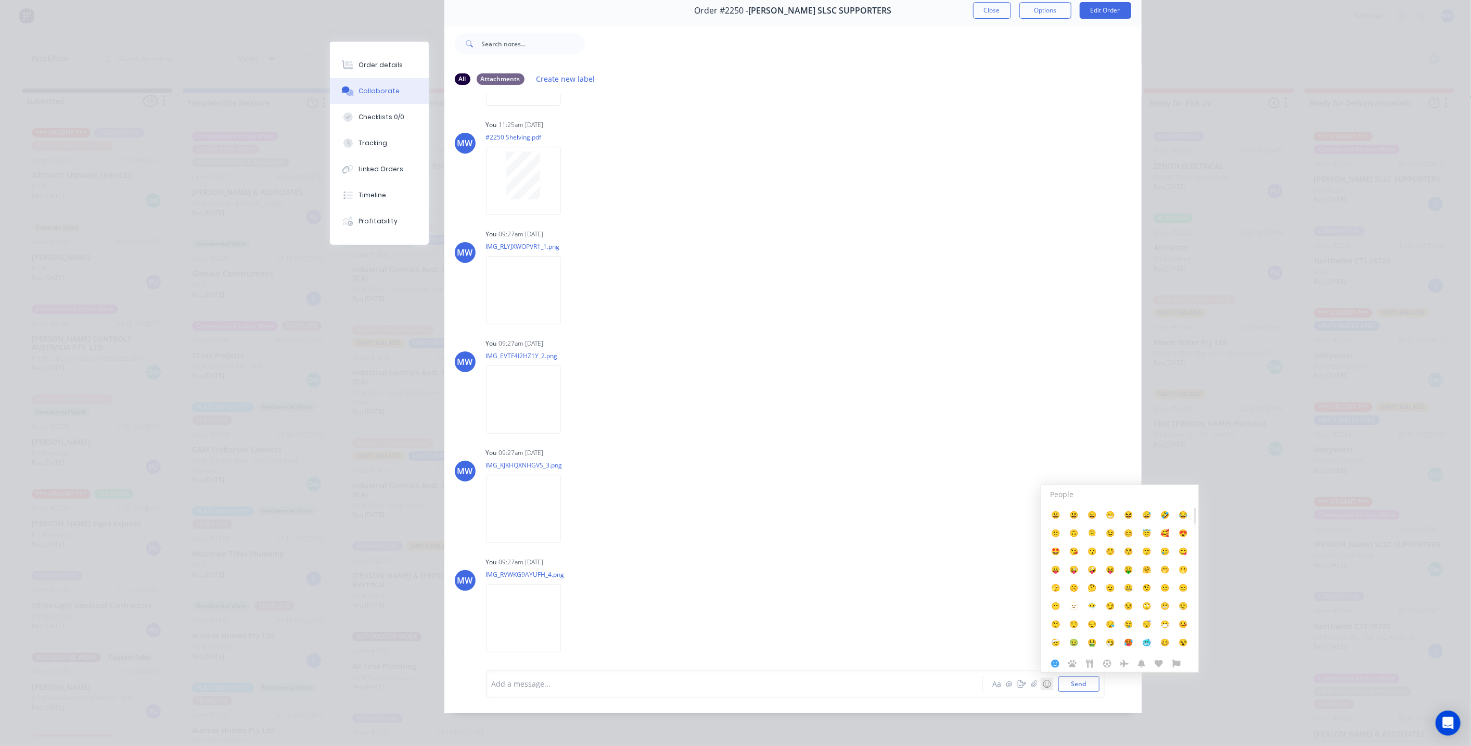
scroll to position [866, 0]
click at [527, 278] on img at bounding box center [523, 290] width 75 height 68
click at [528, 385] on img at bounding box center [523, 399] width 75 height 68
click at [514, 507] on img at bounding box center [523, 509] width 75 height 68
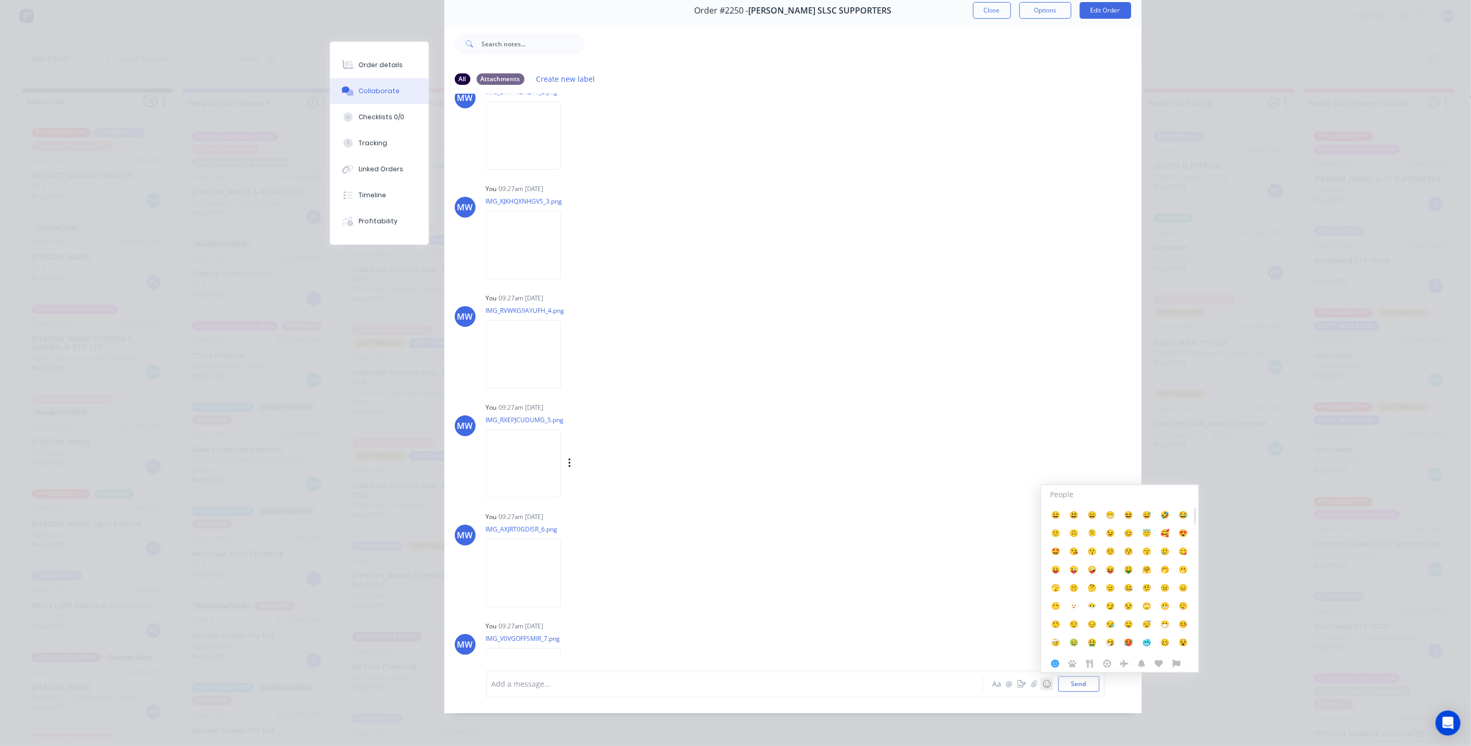
scroll to position [1155, 0]
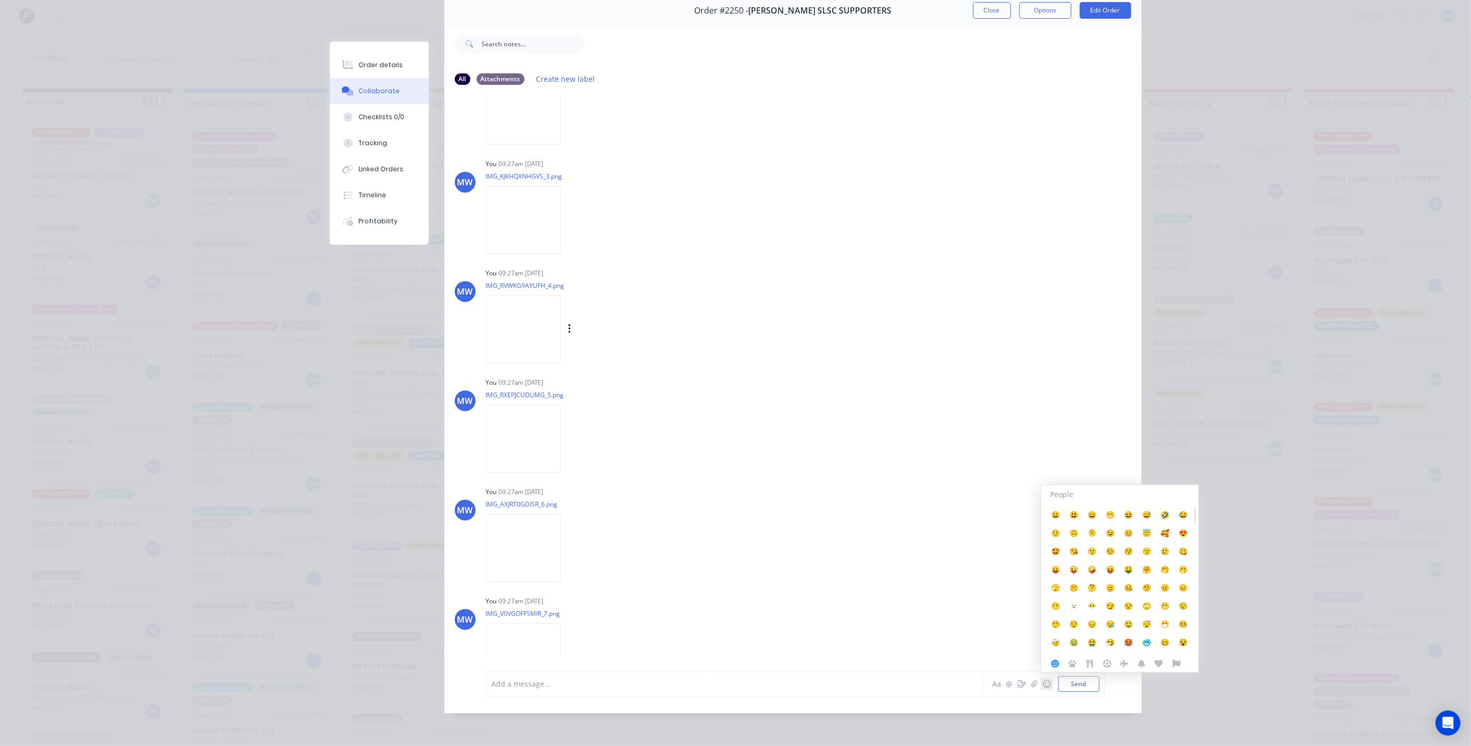
click at [532, 306] on img at bounding box center [523, 329] width 75 height 68
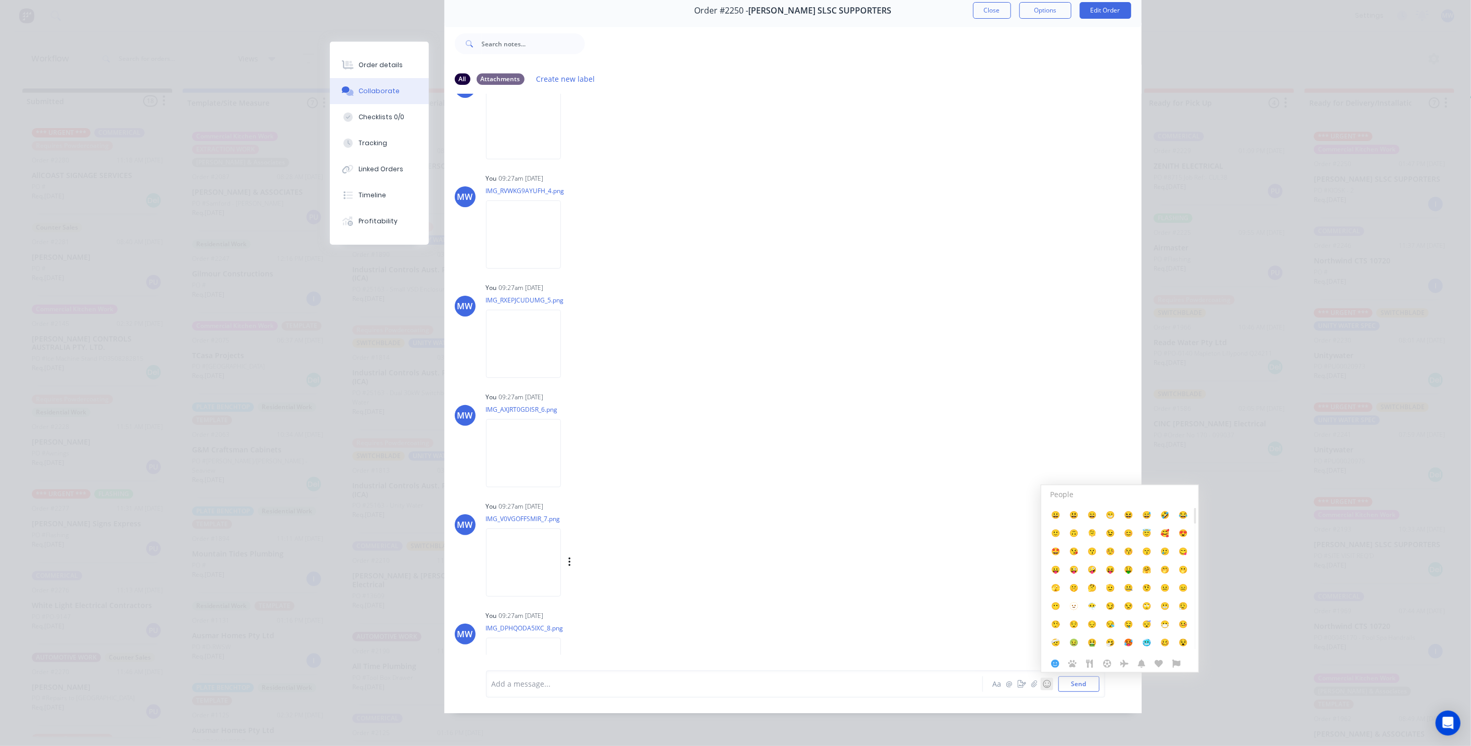
scroll to position [1387, 0]
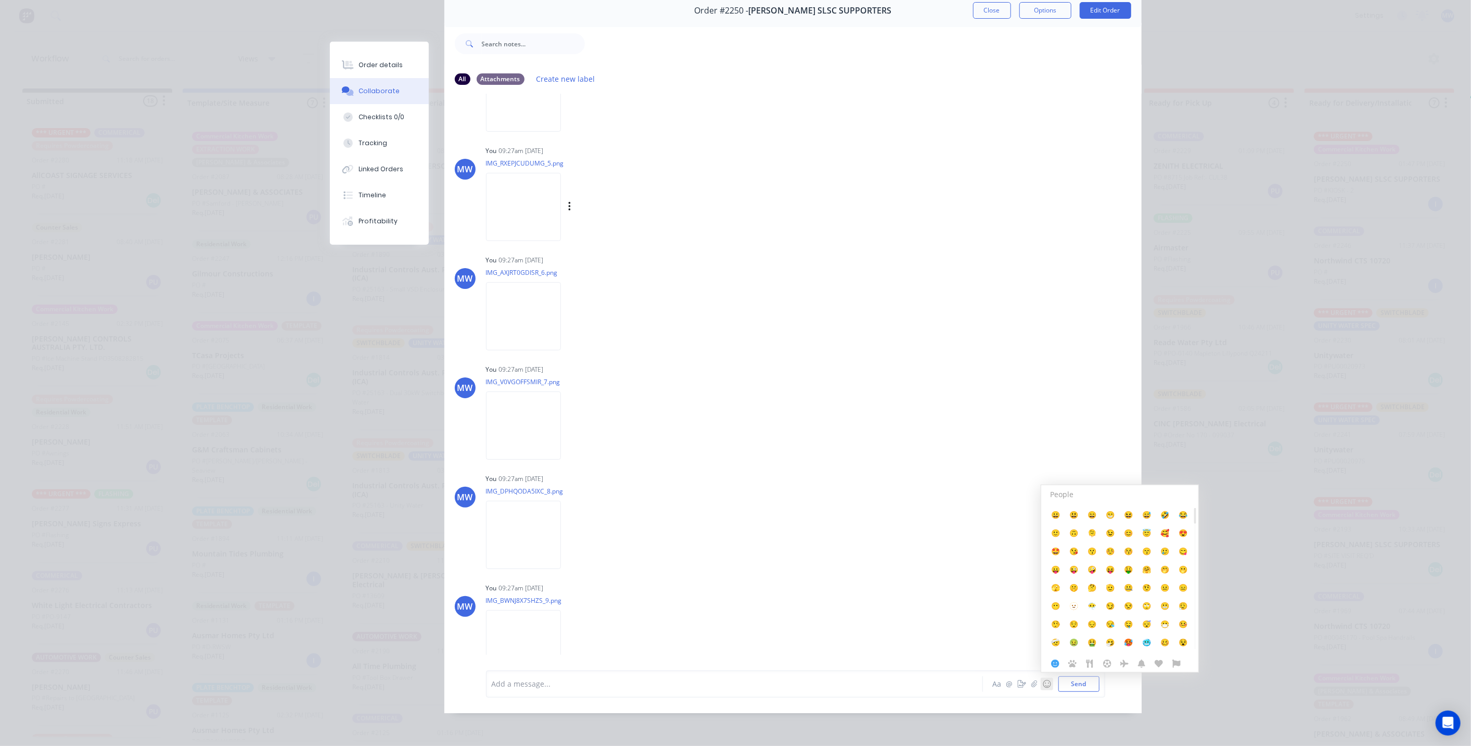
click at [540, 207] on img at bounding box center [523, 207] width 75 height 68
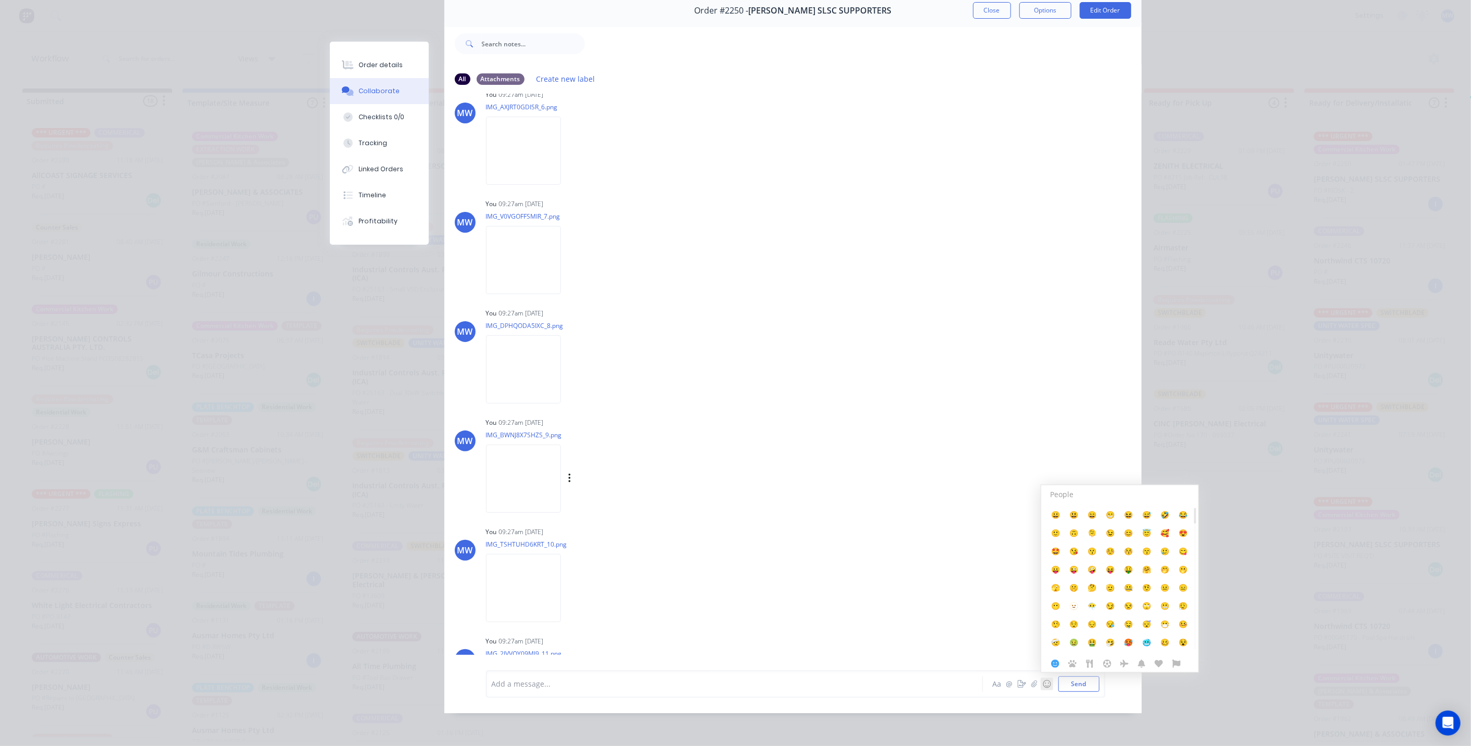
scroll to position [1560, 0]
click at [543, 466] on img at bounding box center [523, 471] width 75 height 68
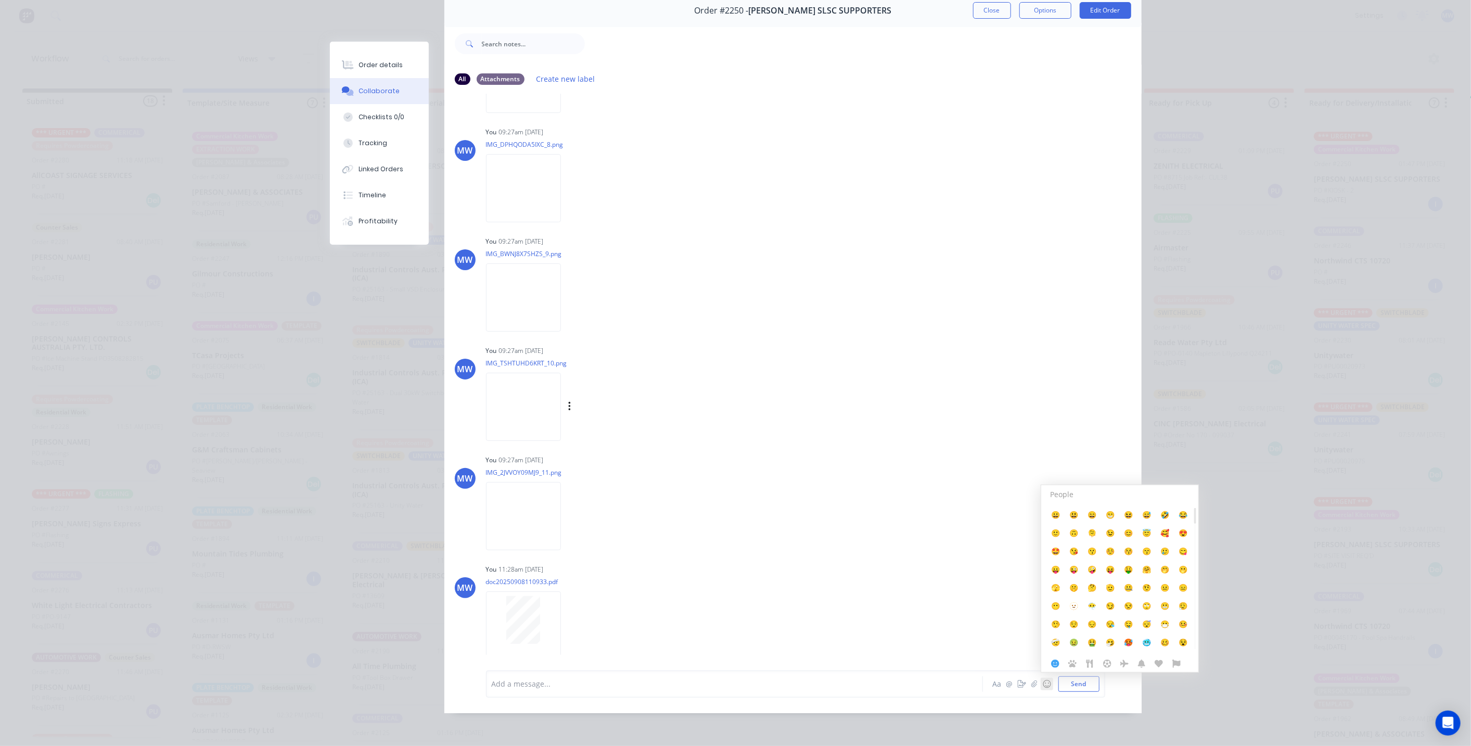
click at [524, 403] on img at bounding box center [523, 407] width 75 height 68
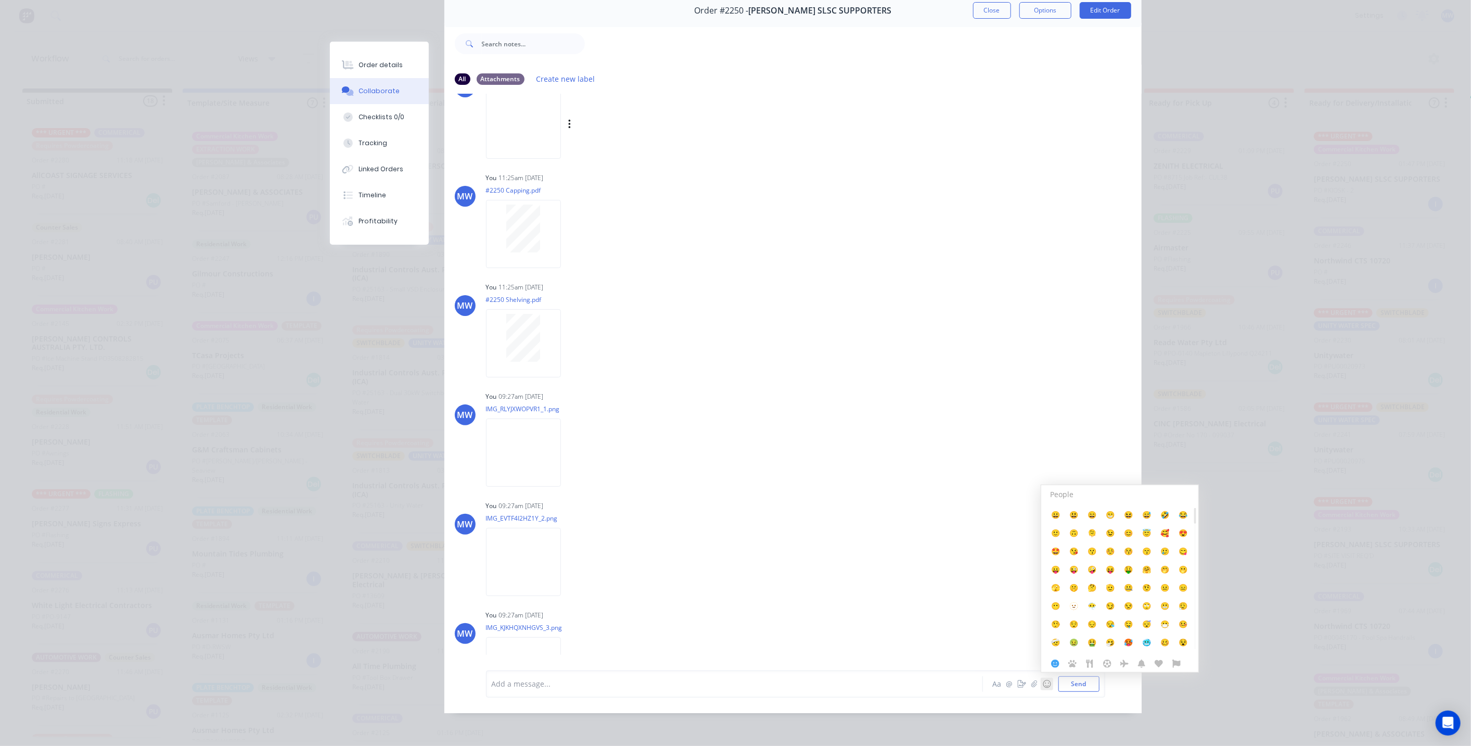
scroll to position [635, 0]
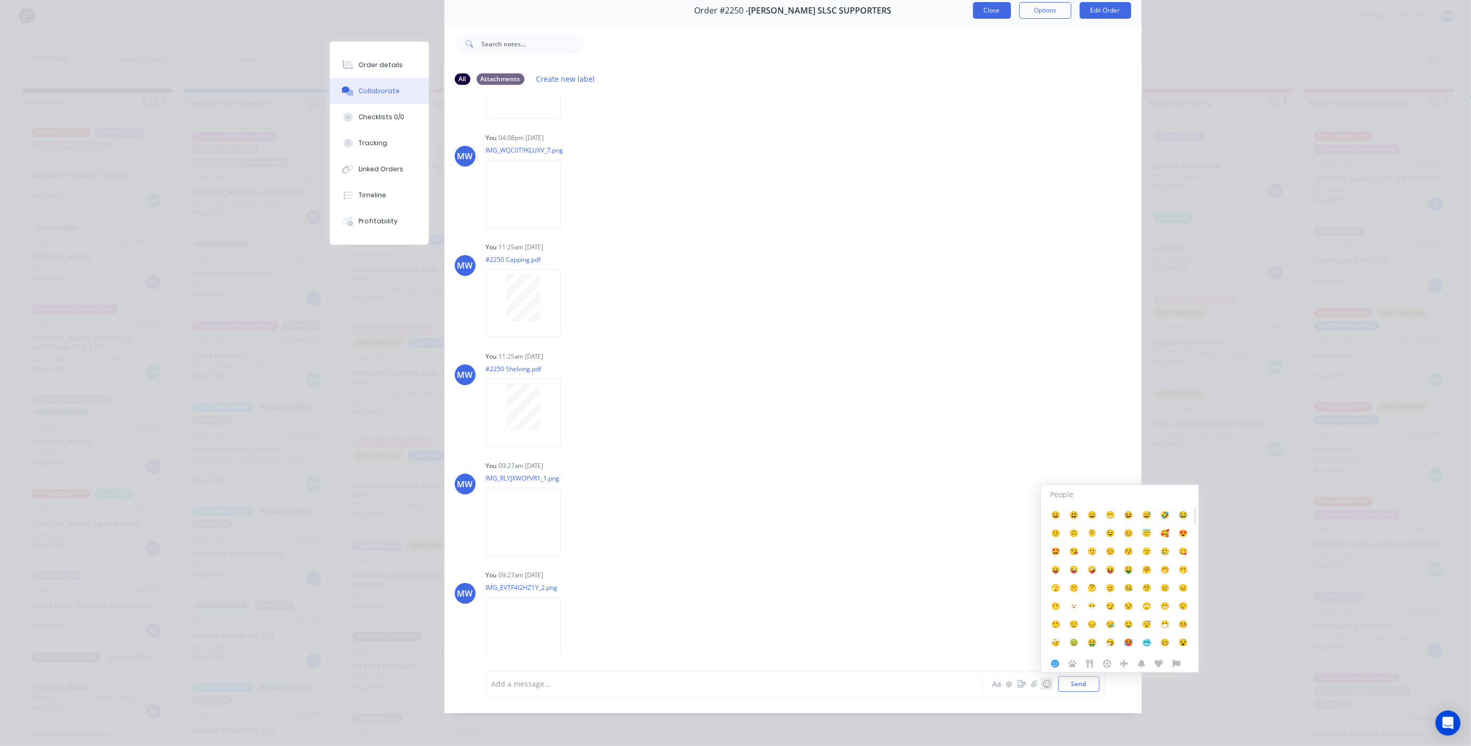
click at [990, 2] on button "Close" at bounding box center [992, 10] width 38 height 17
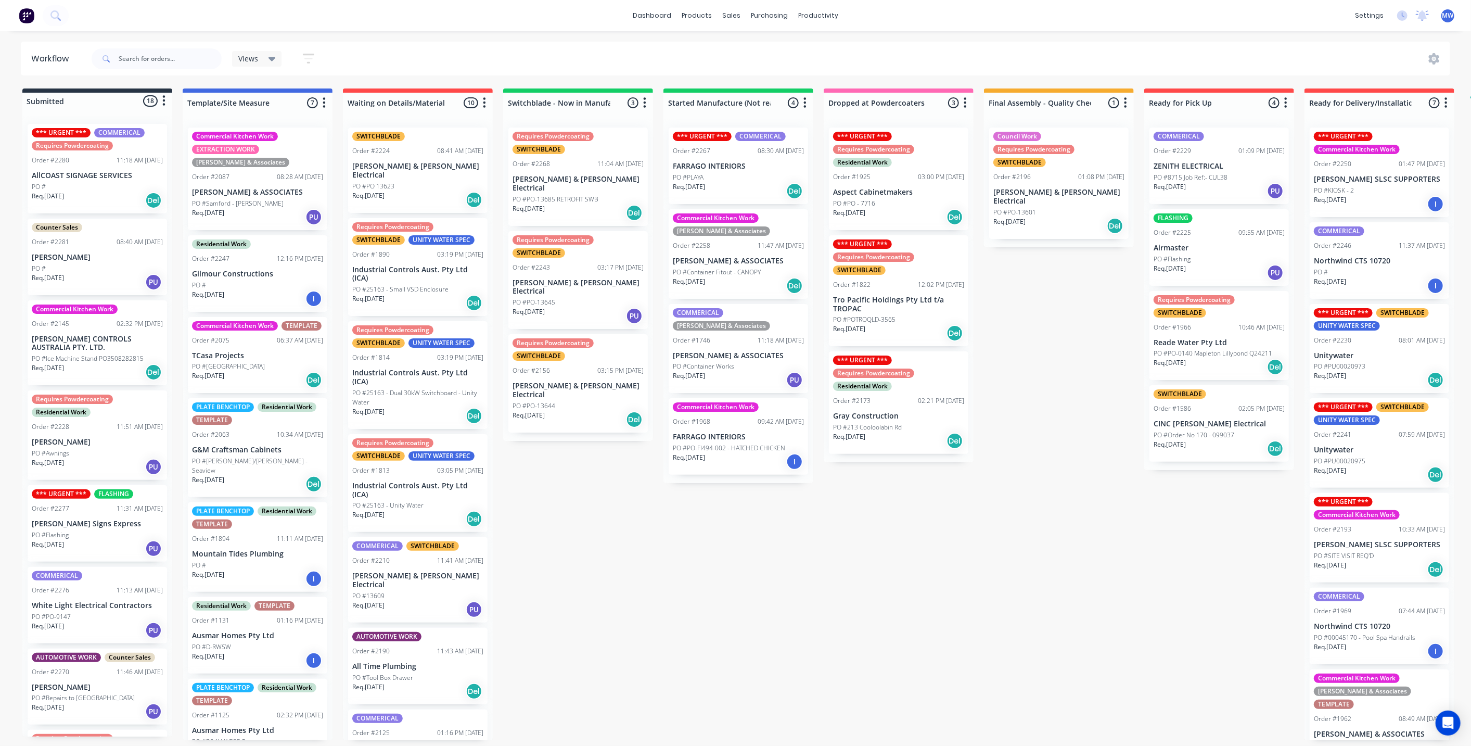
click at [590, 540] on div "Submitted 18 Status colour #273444 hex #273444 Save Cancel Summaries Total orde…" at bounding box center [859, 413] width 1735 height 651
click at [626, 591] on div "Submitted 18 Status colour #273444 hex #273444 Save Cancel Summaries Total orde…" at bounding box center [859, 413] width 1735 height 651
click at [1348, 181] on div "*** URGENT *** Commercial Kitchen Work Order #2250 01:47 PM 01/09/25 ALEX HEADL…" at bounding box center [1379, 171] width 139 height 89
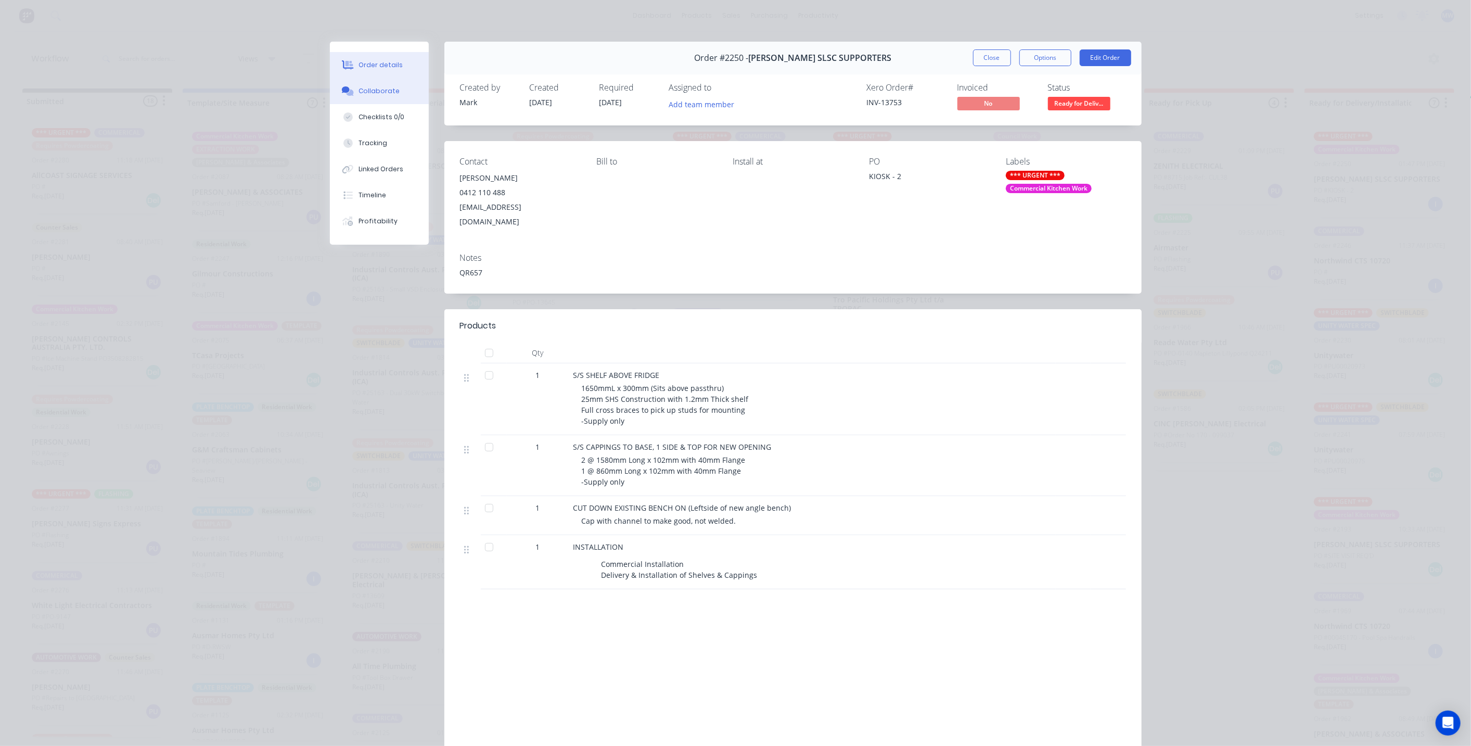
click at [374, 93] on div "Collaborate" at bounding box center [378, 90] width 41 height 9
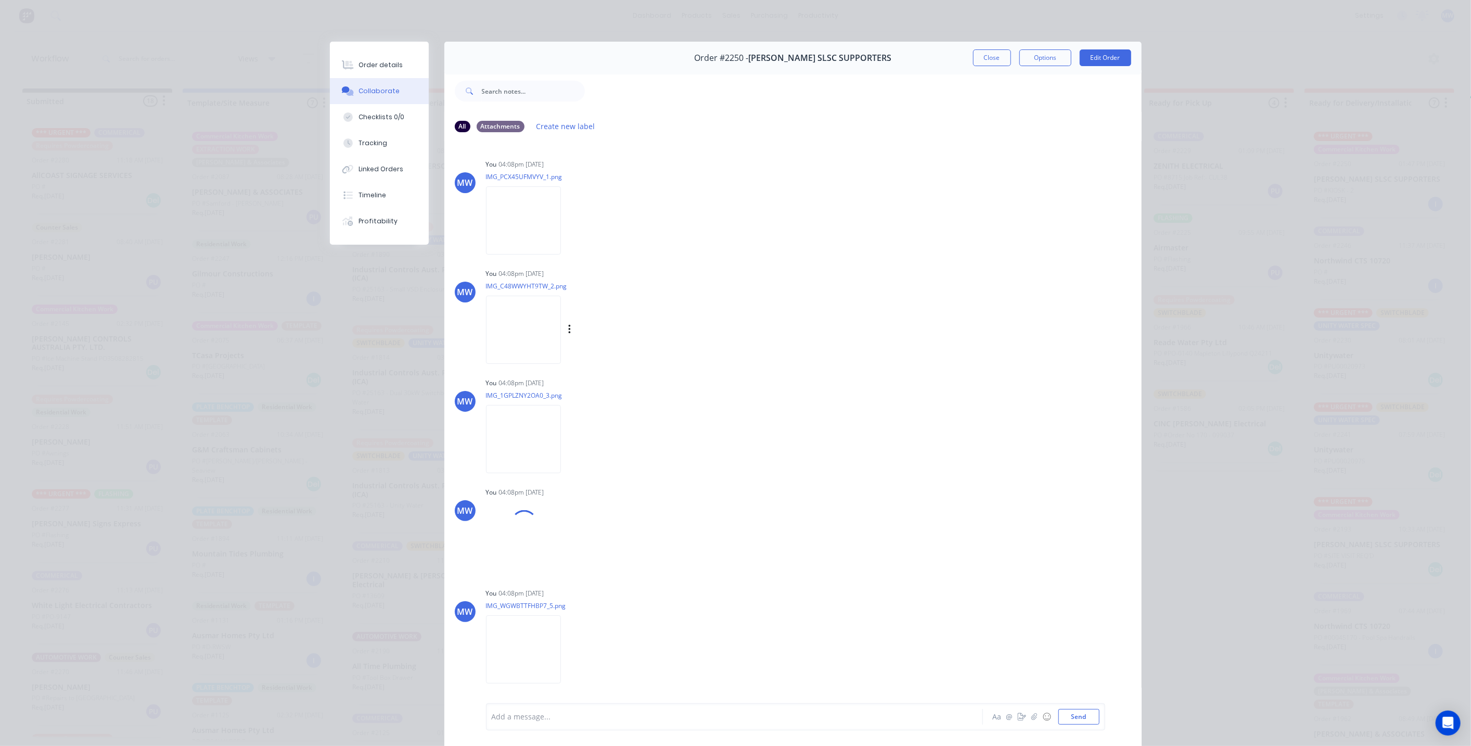
click at [527, 326] on img at bounding box center [523, 330] width 75 height 68
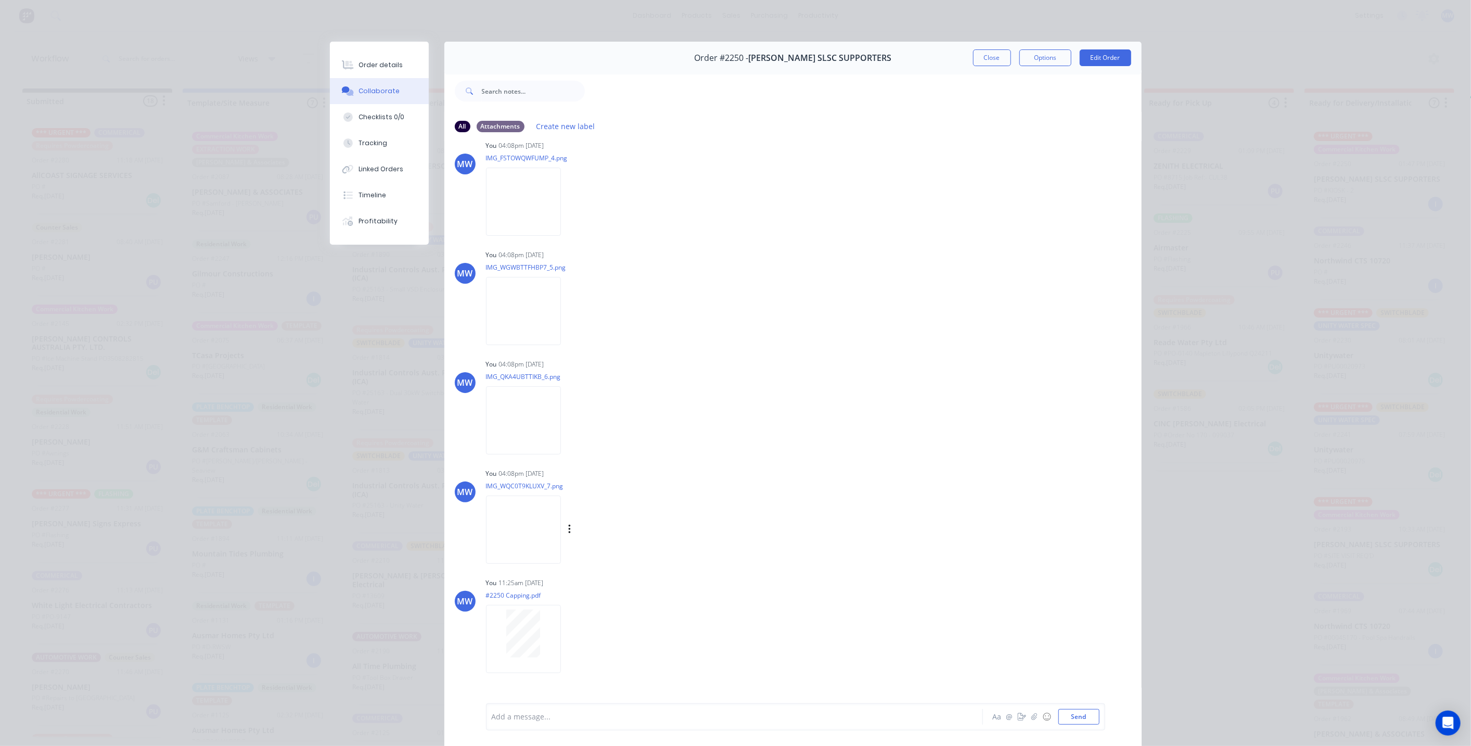
click at [532, 541] on img at bounding box center [523, 529] width 75 height 68
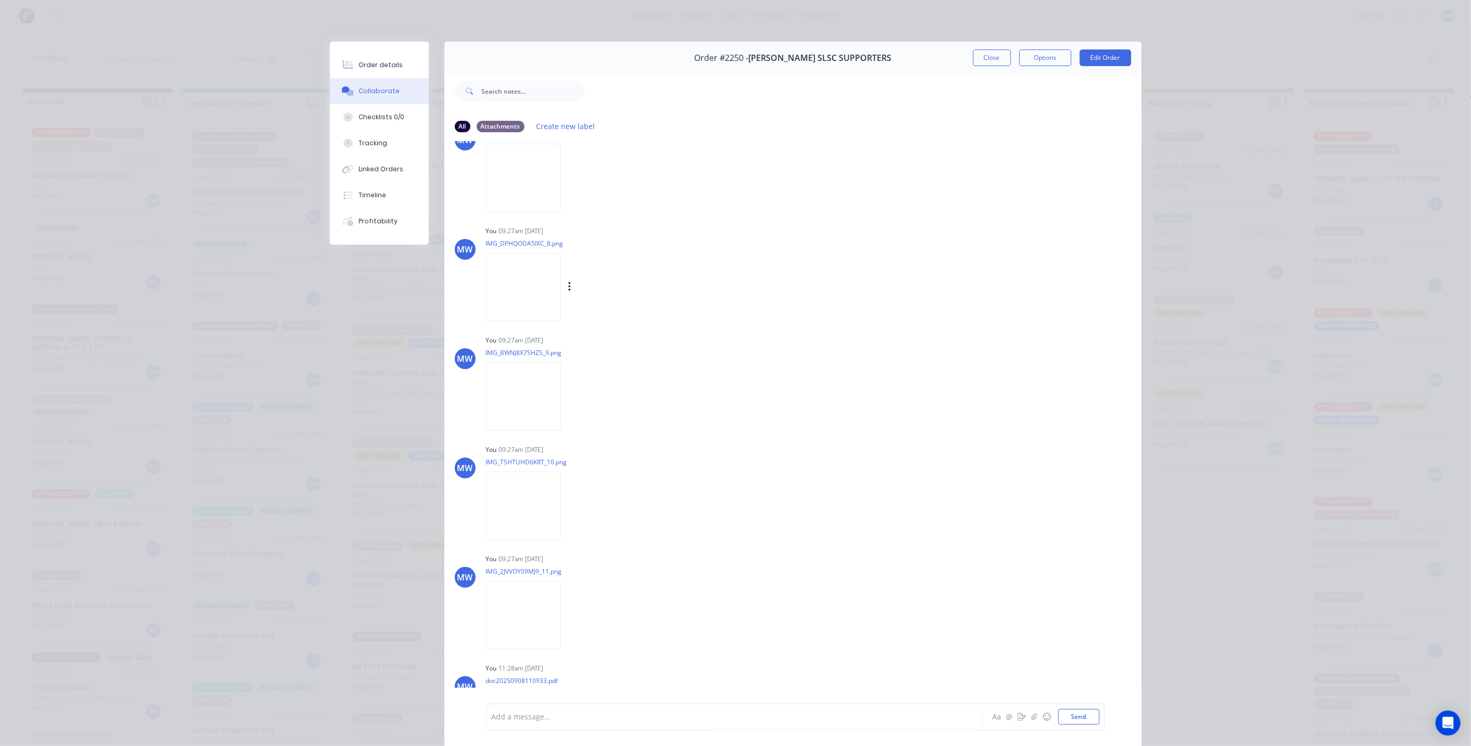
scroll to position [1733, 0]
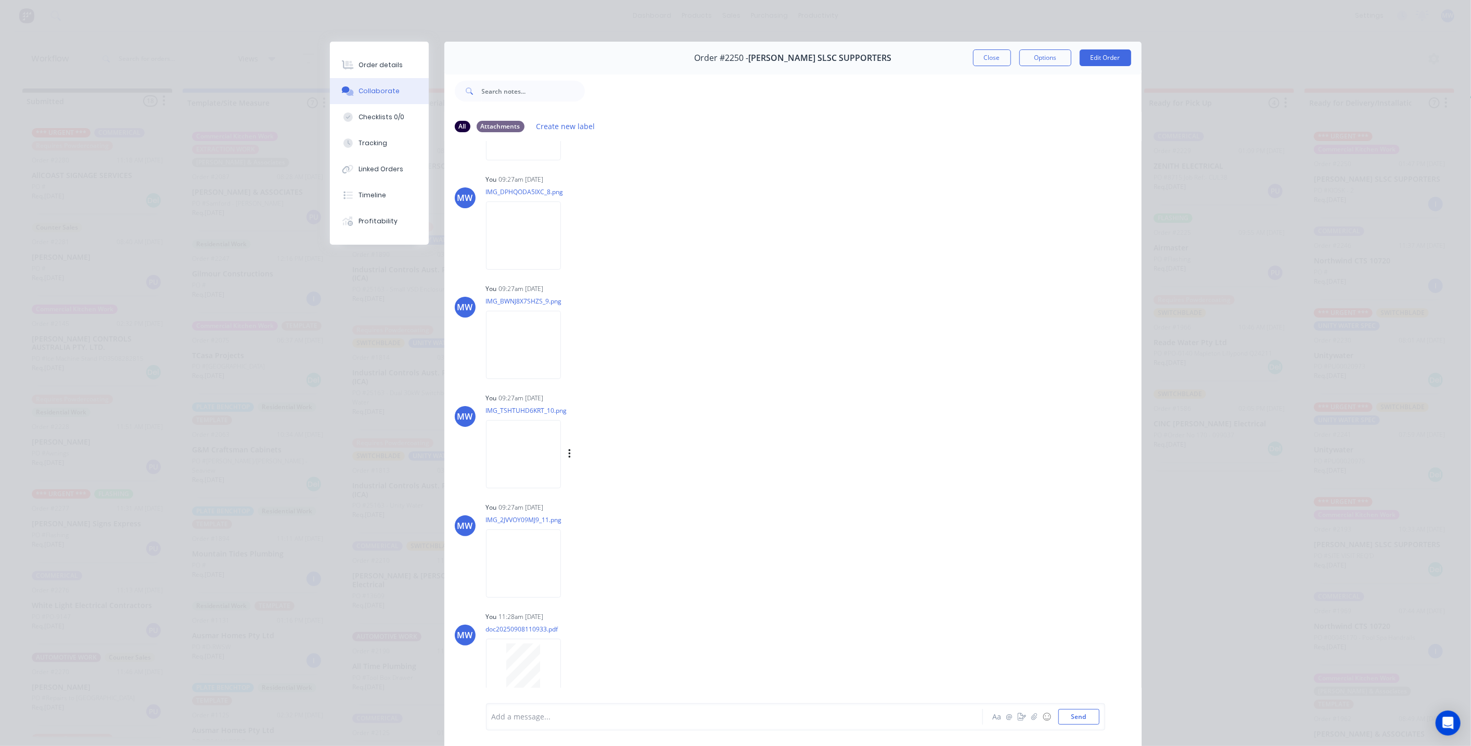
click at [621, 445] on div "Labels Download Delete" at bounding box center [581, 454] width 191 height 78
click at [984, 64] on button "Close" at bounding box center [992, 57] width 38 height 17
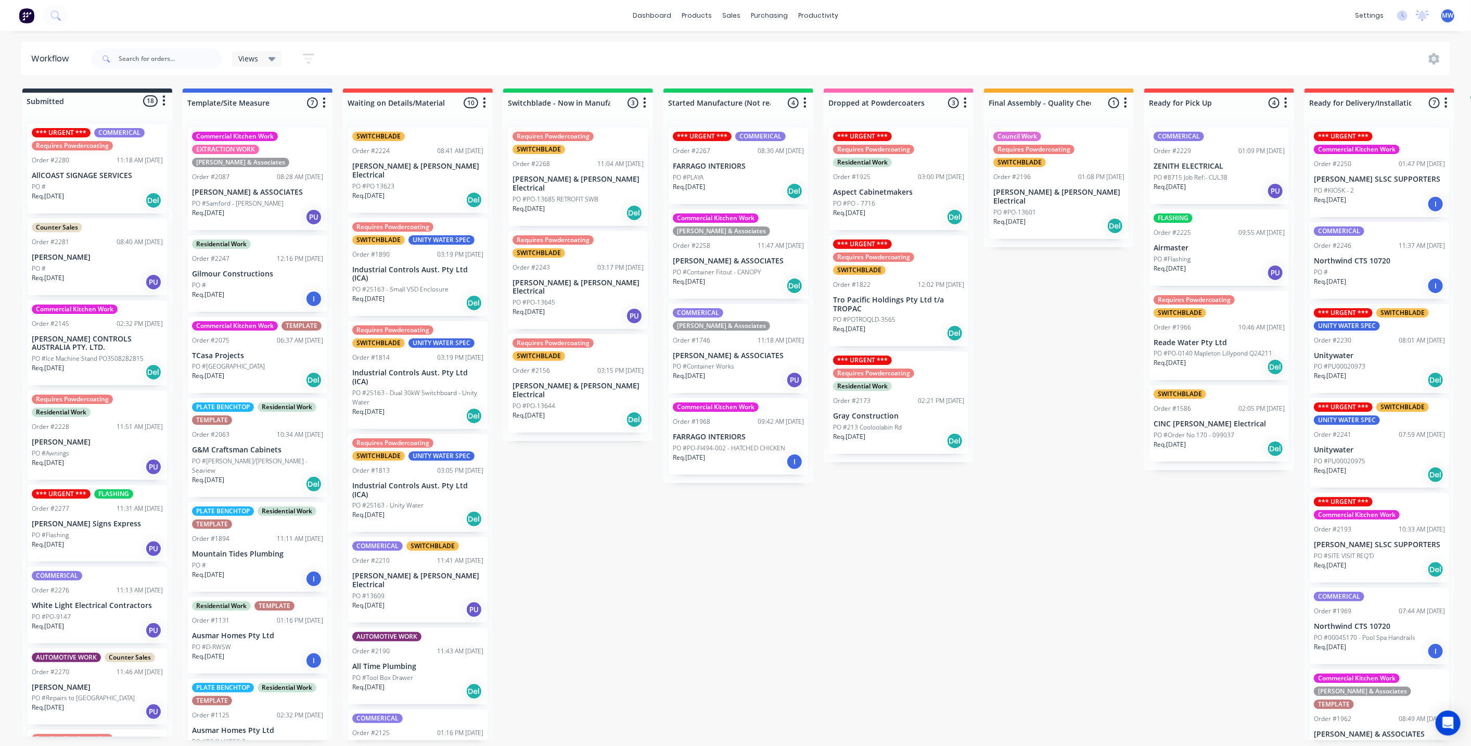
click at [663, 565] on div "Submitted 18 Status colour #273444 hex #273444 Save Cancel Summaries Total orde…" at bounding box center [859, 413] width 1735 height 651
click at [693, 493] on div "Submitted 18 Status colour #273444 hex #273444 Save Cancel Summaries Total orde…" at bounding box center [859, 413] width 1735 height 651
click at [554, 570] on div "Submitted 18 Status colour #273444 hex #273444 Save Cancel Summaries Total orde…" at bounding box center [859, 413] width 1735 height 651
click at [604, 540] on div "Submitted 18 Status colour #273444 hex #273444 Save Cancel Summaries Total orde…" at bounding box center [859, 413] width 1735 height 651
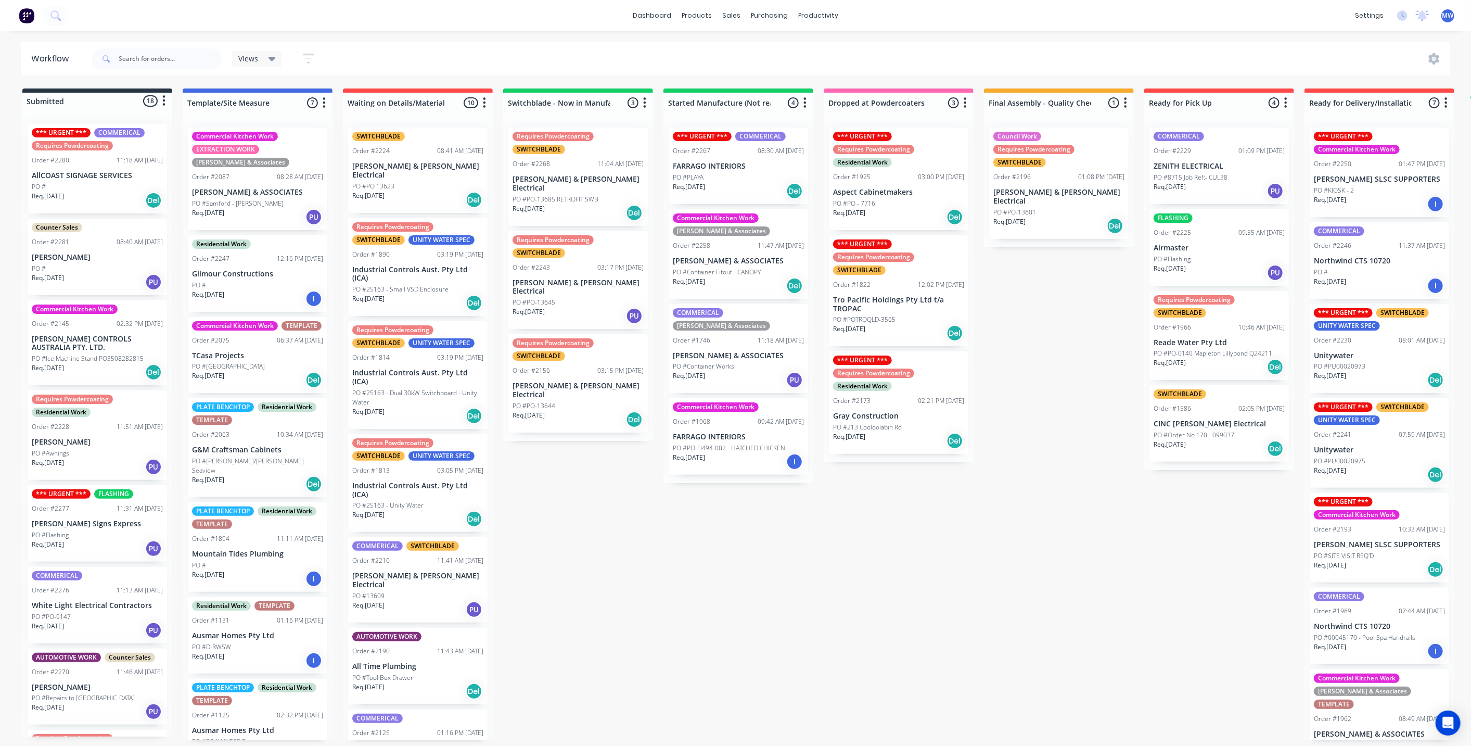
click at [526, 522] on div "Submitted 18 Status colour #273444 hex #273444 Save Cancel Summaries Total orde…" at bounding box center [859, 413] width 1735 height 651
click at [641, 566] on div "Submitted 18 Status colour #273444 hex #273444 Save Cancel Summaries Total orde…" at bounding box center [859, 413] width 1735 height 651
click at [83, 274] on div "Req. 08/09/25 PU" at bounding box center [97, 282] width 131 height 18
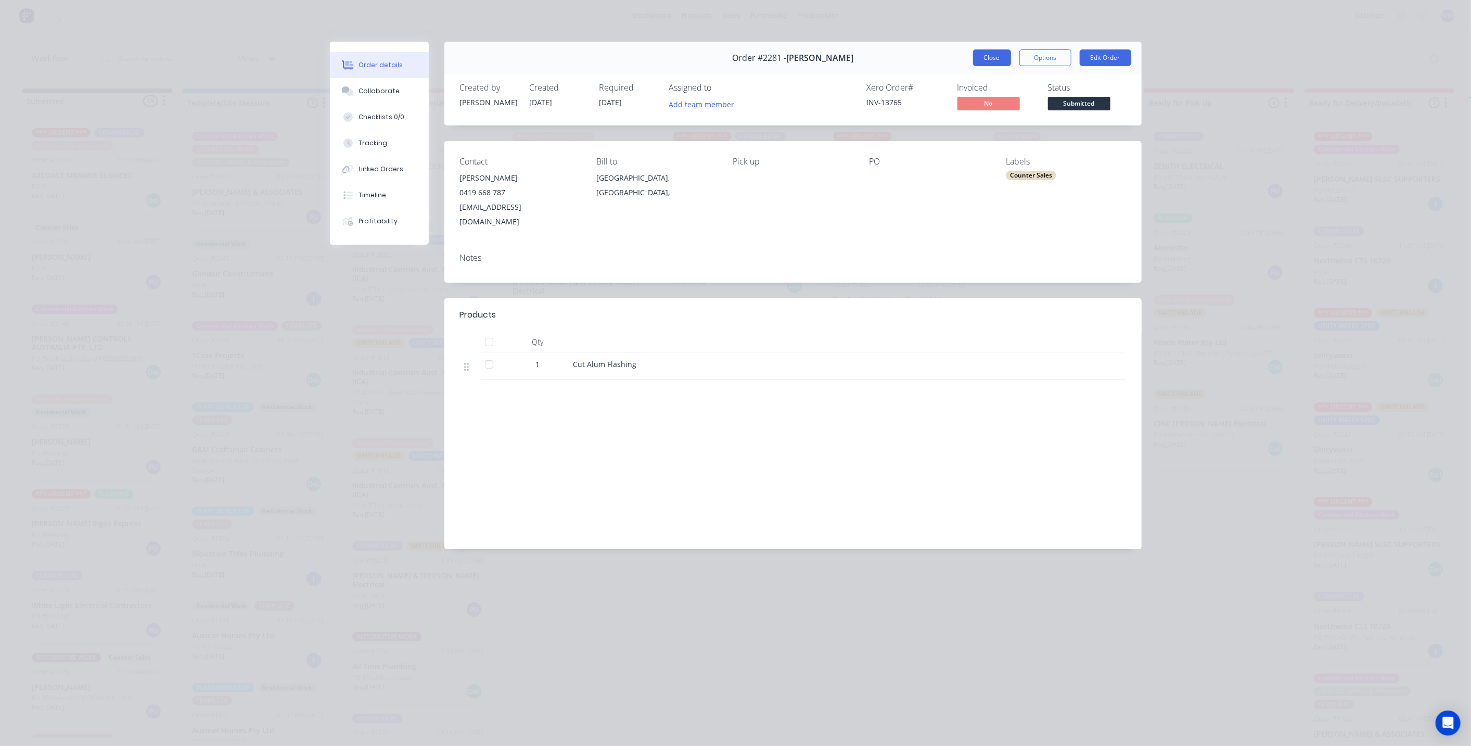
click at [993, 60] on button "Close" at bounding box center [992, 57] width 38 height 17
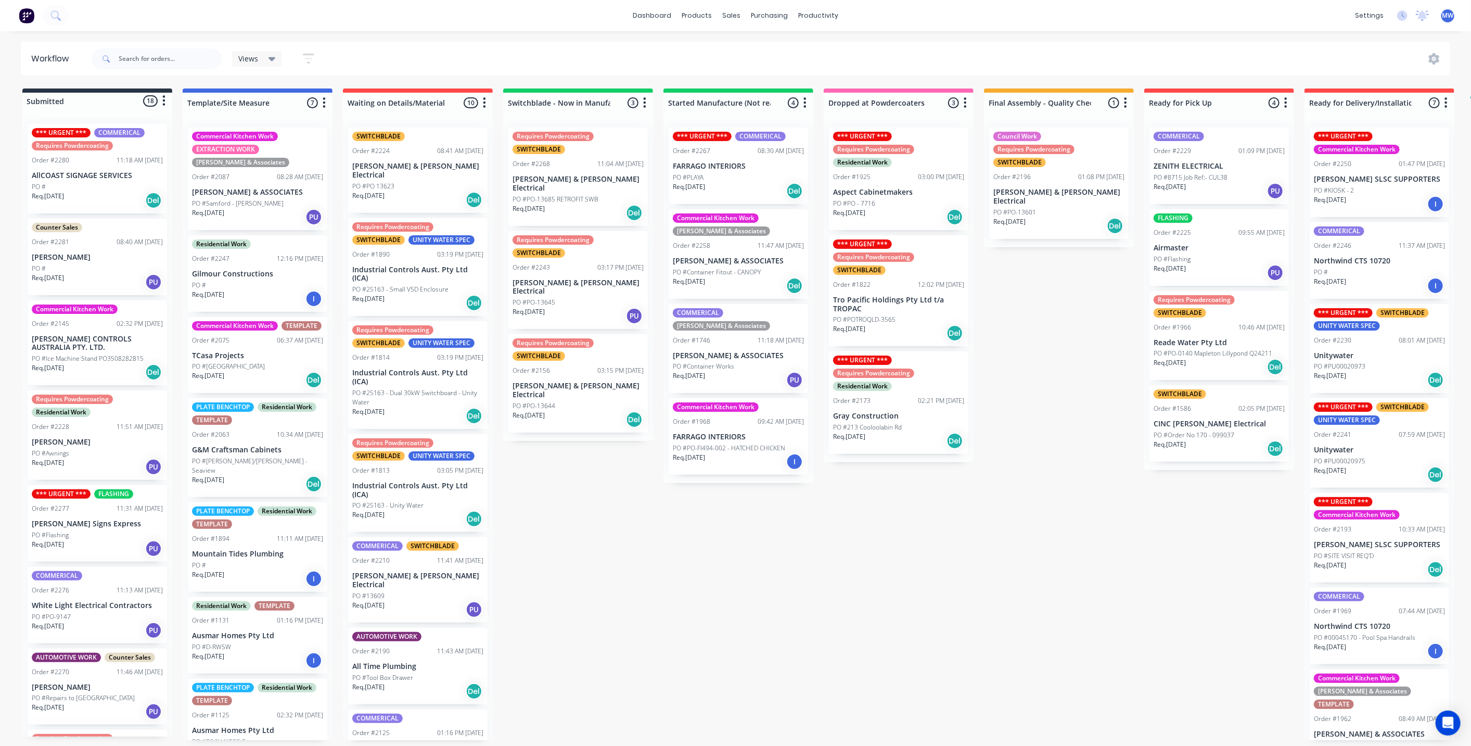
click at [685, 518] on div "Submitted 18 Status colour #273444 hex #273444 Save Cancel Summaries Total orde…" at bounding box center [859, 413] width 1735 height 651
click at [639, 505] on div "Submitted 18 Status colour #273444 hex #273444 Save Cancel Summaries Total orde…" at bounding box center [859, 413] width 1735 height 651
click at [109, 278] on div "Req. 08/09/25 PU" at bounding box center [97, 282] width 131 height 18
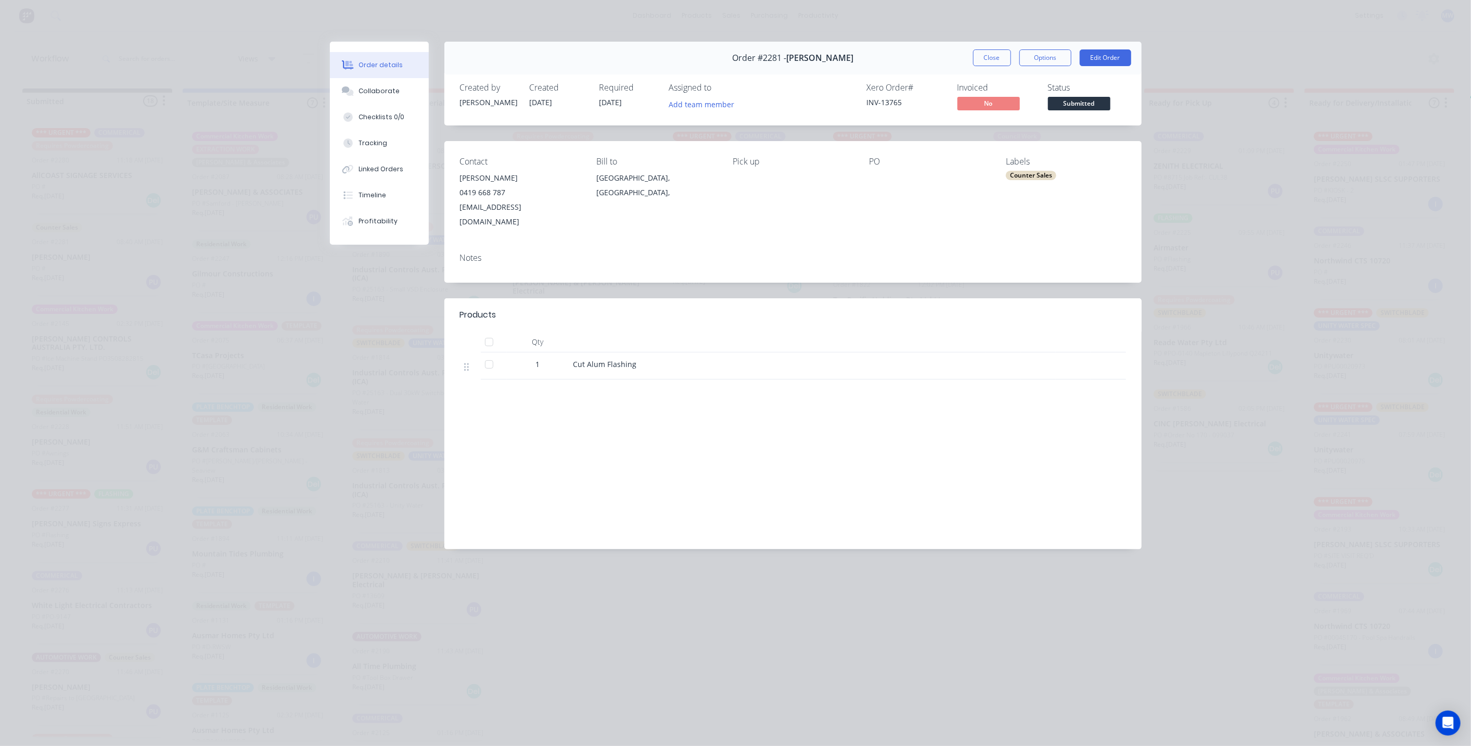
click at [994, 61] on button "Close" at bounding box center [992, 57] width 38 height 17
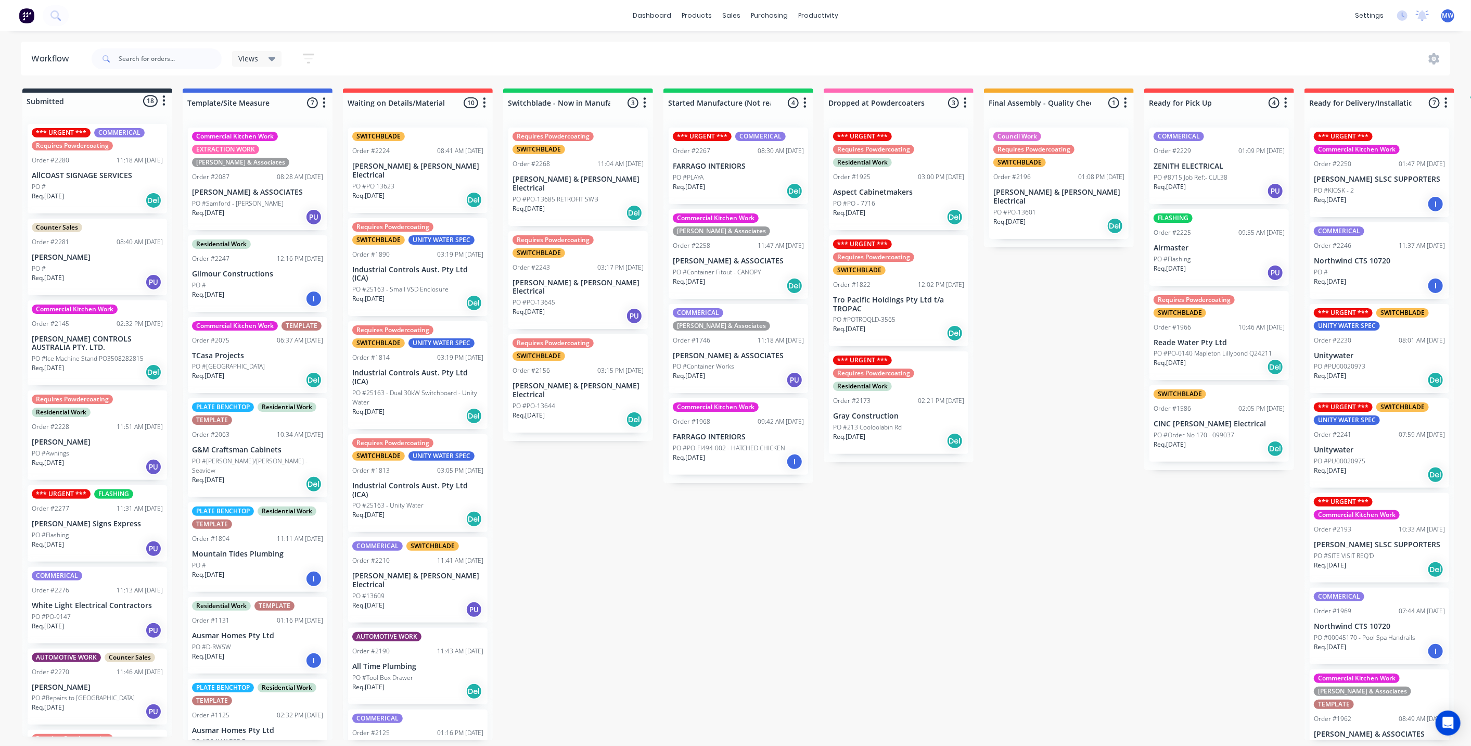
click at [94, 253] on p "Les Kunde" at bounding box center [97, 257] width 131 height 9
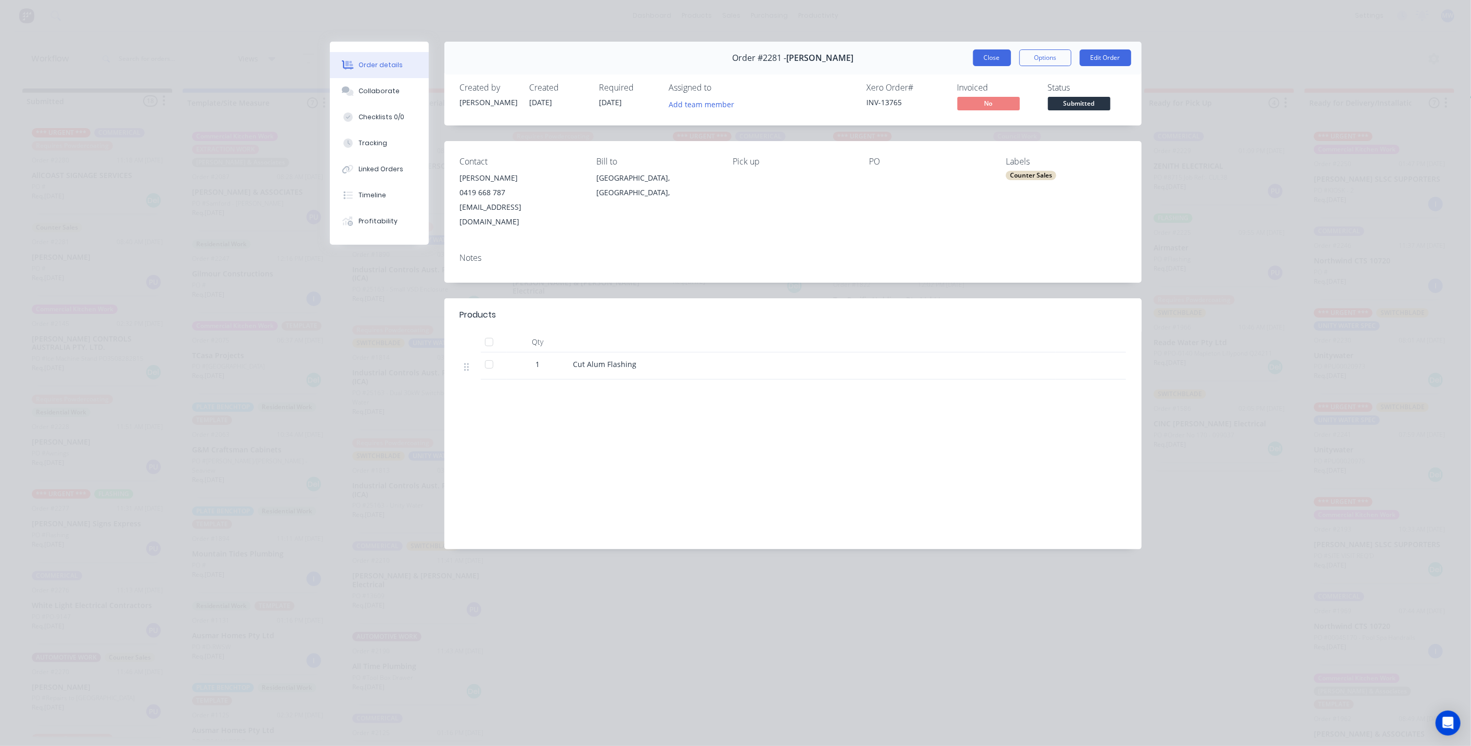
click at [990, 60] on button "Close" at bounding box center [992, 57] width 38 height 17
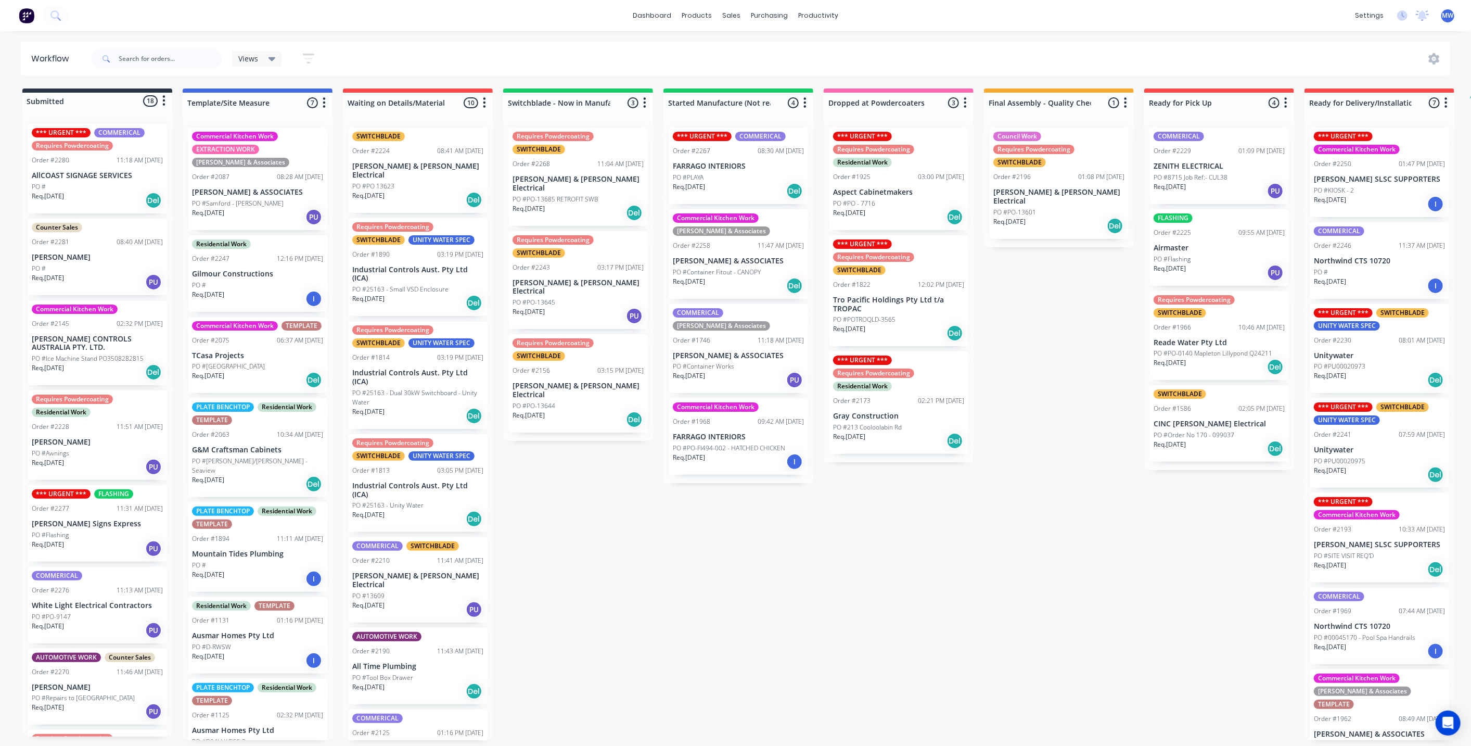
click at [556, 429] on div "Submitted 18 Status colour #273444 hex #273444 Save Cancel Summaries Total orde…" at bounding box center [859, 413] width 1735 height 651
click at [73, 259] on p "Les Kunde" at bounding box center [97, 257] width 131 height 9
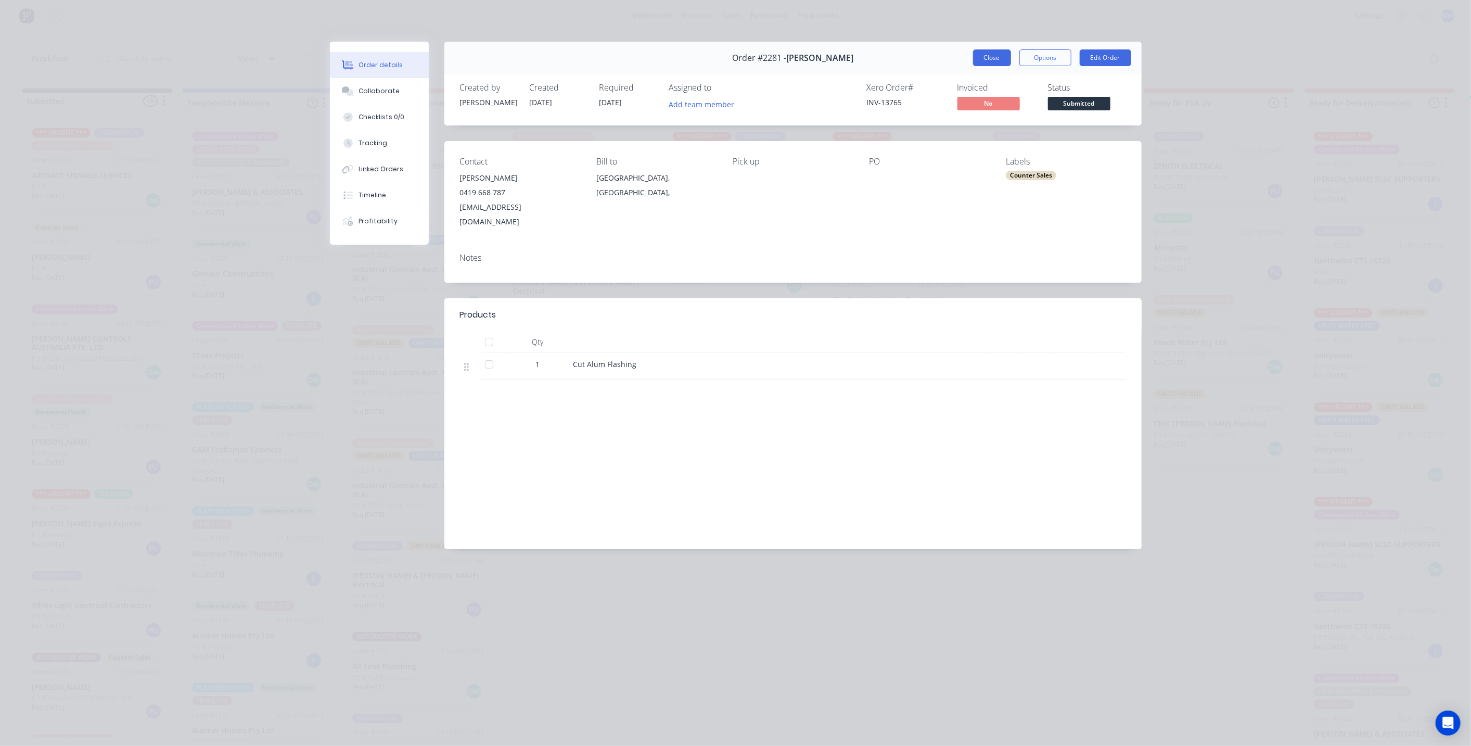
click at [994, 56] on button "Close" at bounding box center [992, 57] width 38 height 17
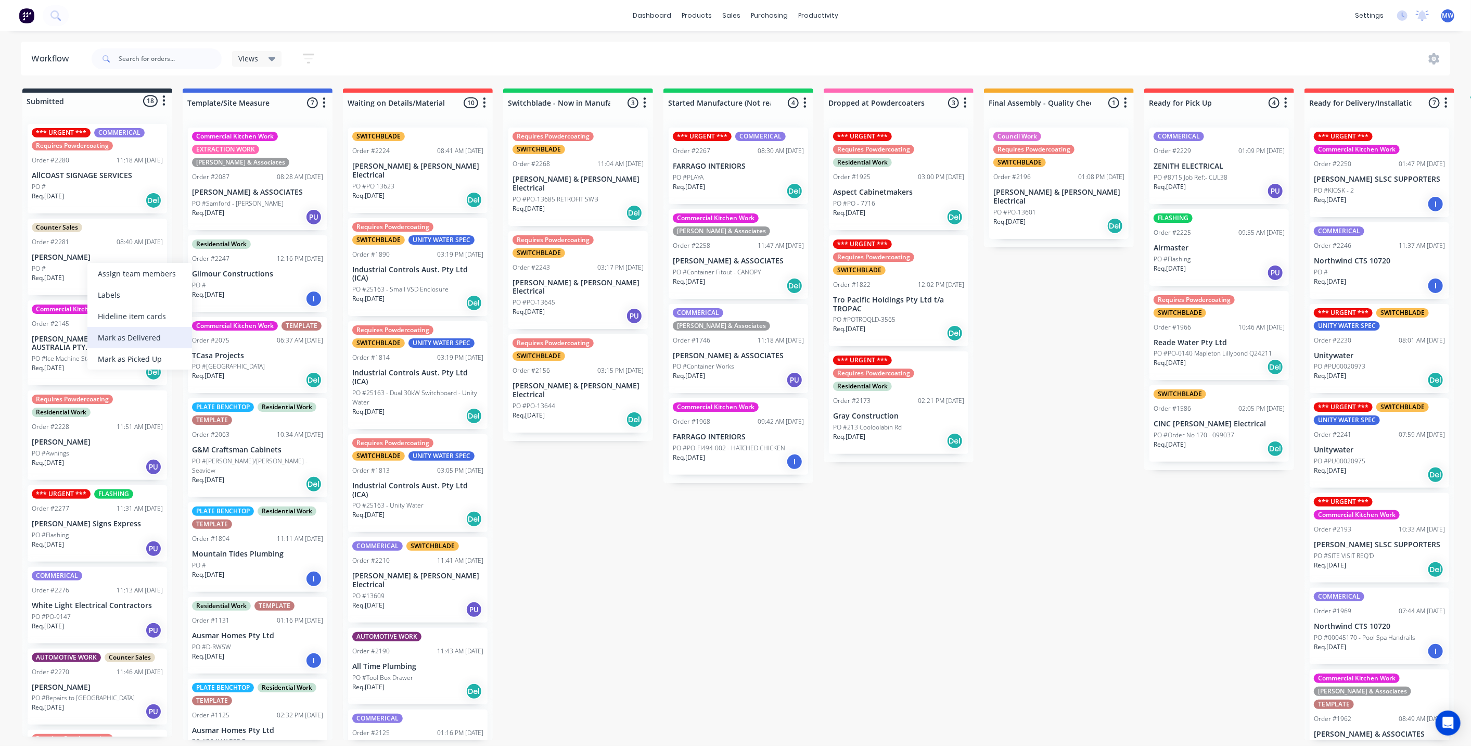
click at [159, 343] on div "Mark as Delivered" at bounding box center [139, 337] width 105 height 21
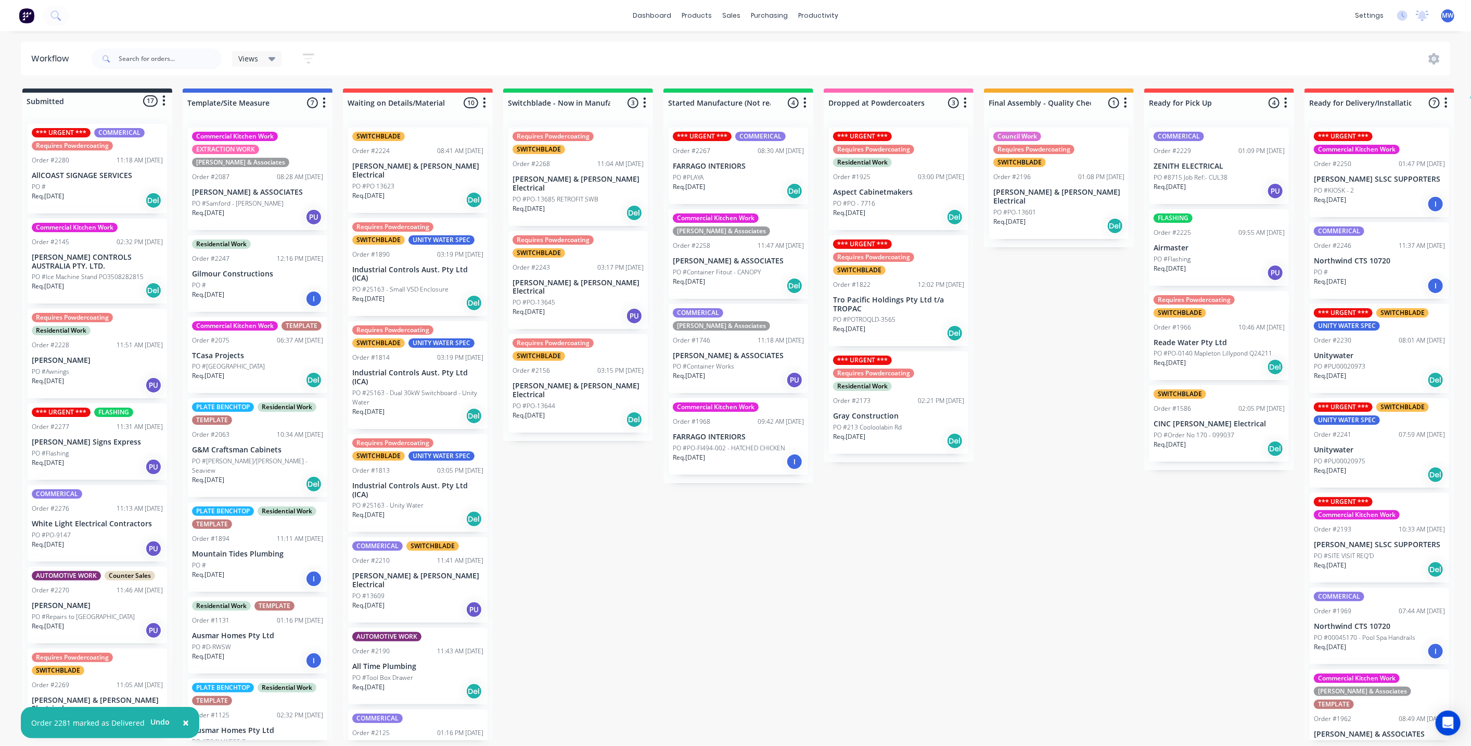
click at [814, 516] on div "Submitted 17 Status colour #273444 hex #273444 Save Cancel Summaries Total orde…" at bounding box center [859, 413] width 1735 height 651
click at [711, 579] on div "Submitted 17 Status colour #273444 hex #273444 Save Cancel Summaries Total orde…" at bounding box center [859, 413] width 1735 height 651
click at [712, 579] on div "Submitted 17 Status colour #273444 hex #273444 Save Cancel Summaries Total orde…" at bounding box center [859, 413] width 1735 height 651
click at [892, 598] on div "Submitted 17 Status colour #273444 hex #273444 Save Cancel Summaries Total orde…" at bounding box center [859, 413] width 1735 height 651
click at [893, 583] on div "Submitted 17 Status colour #273444 hex #273444 Save Cancel Summaries Total orde…" at bounding box center [859, 413] width 1735 height 651
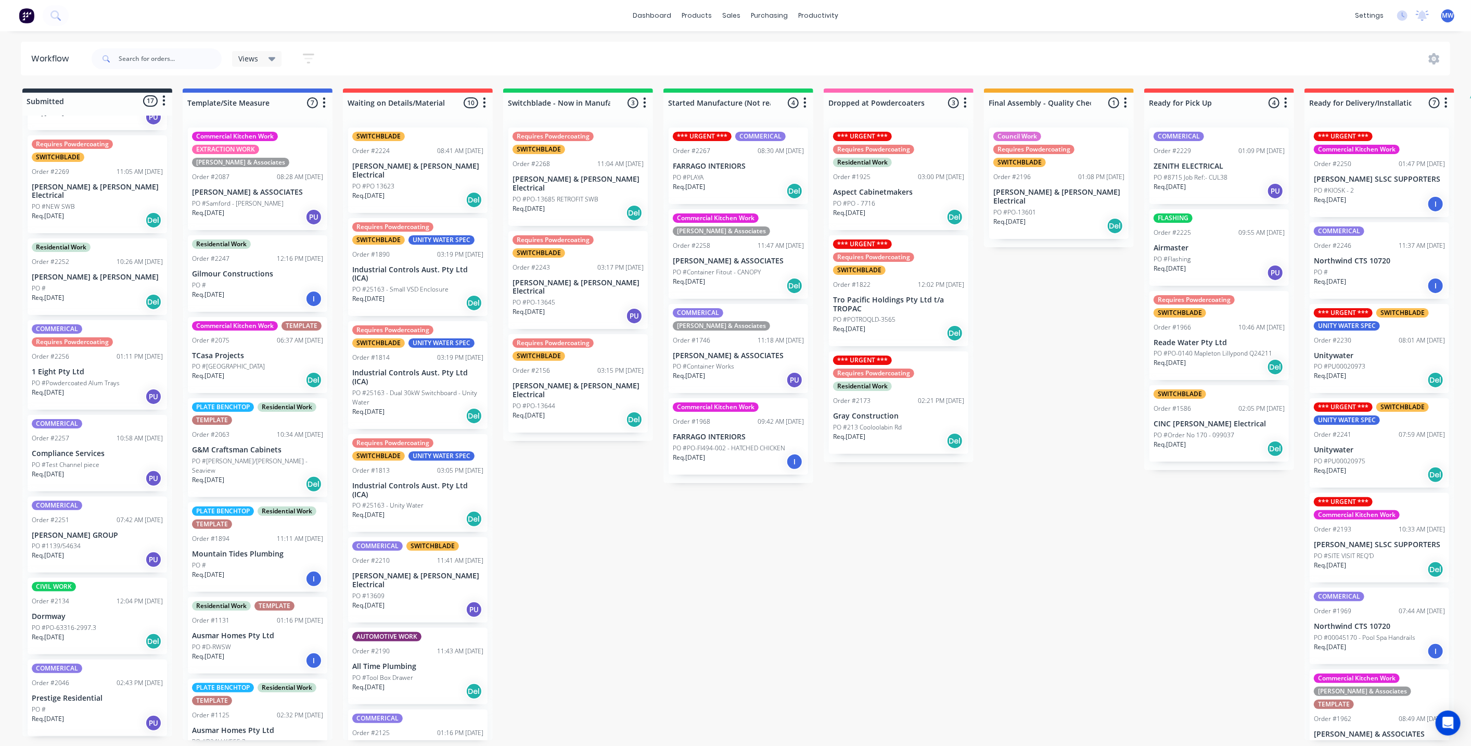
scroll to position [578, 0]
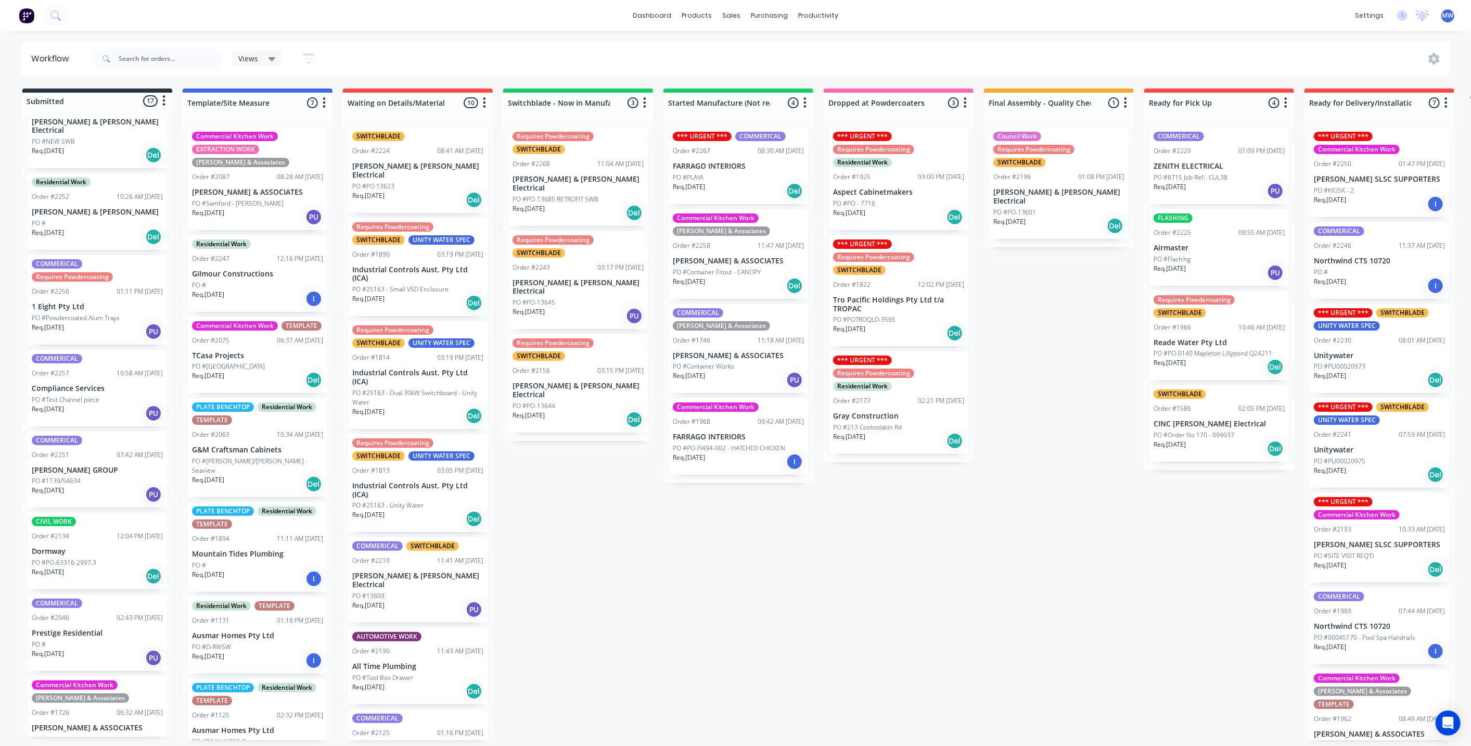
click at [678, 566] on div "Submitted 17 Status colour #273444 hex #273444 Save Cancel Summaries Total orde…" at bounding box center [859, 413] width 1735 height 651
click at [584, 553] on div "Submitted 17 Status colour #273444 hex #273444 Save Cancel Summaries Total orde…" at bounding box center [859, 413] width 1735 height 651
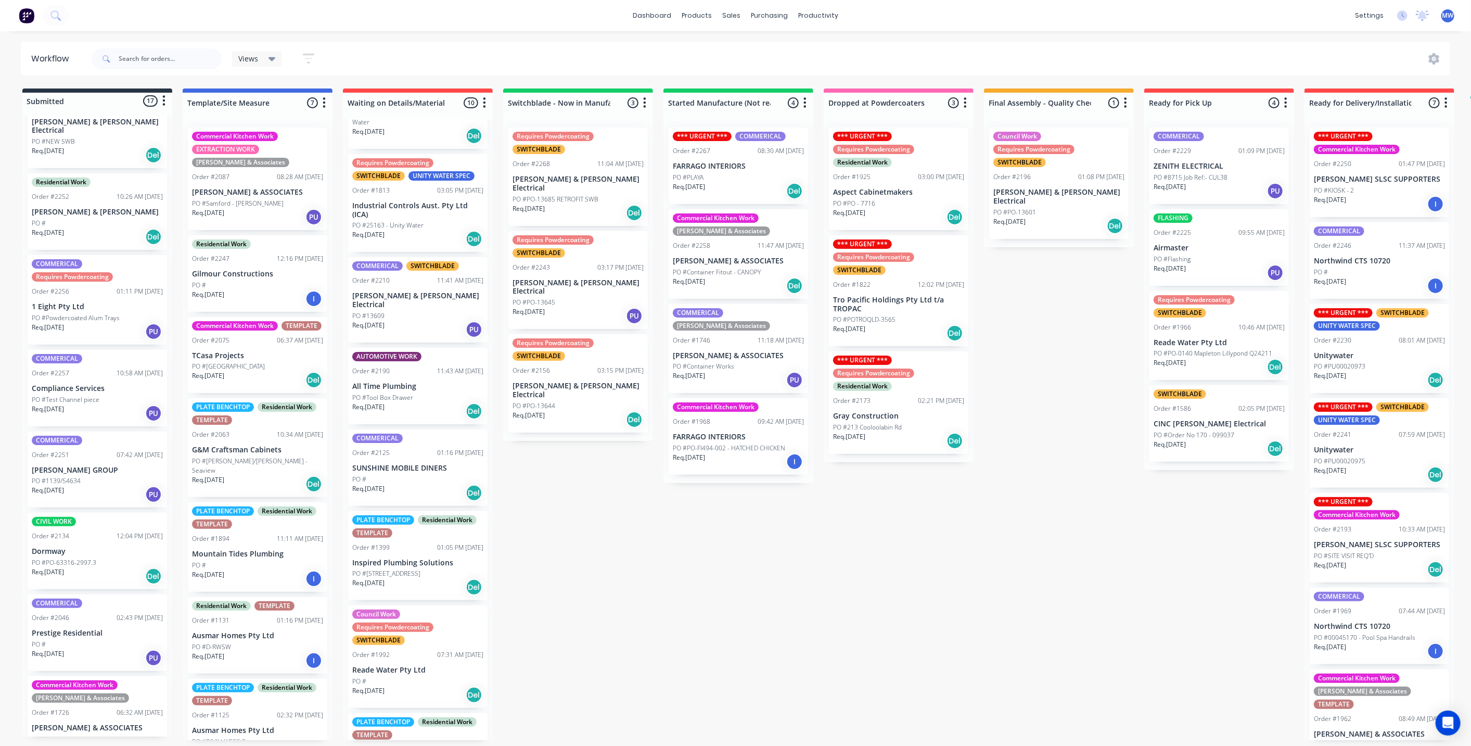
scroll to position [324, 0]
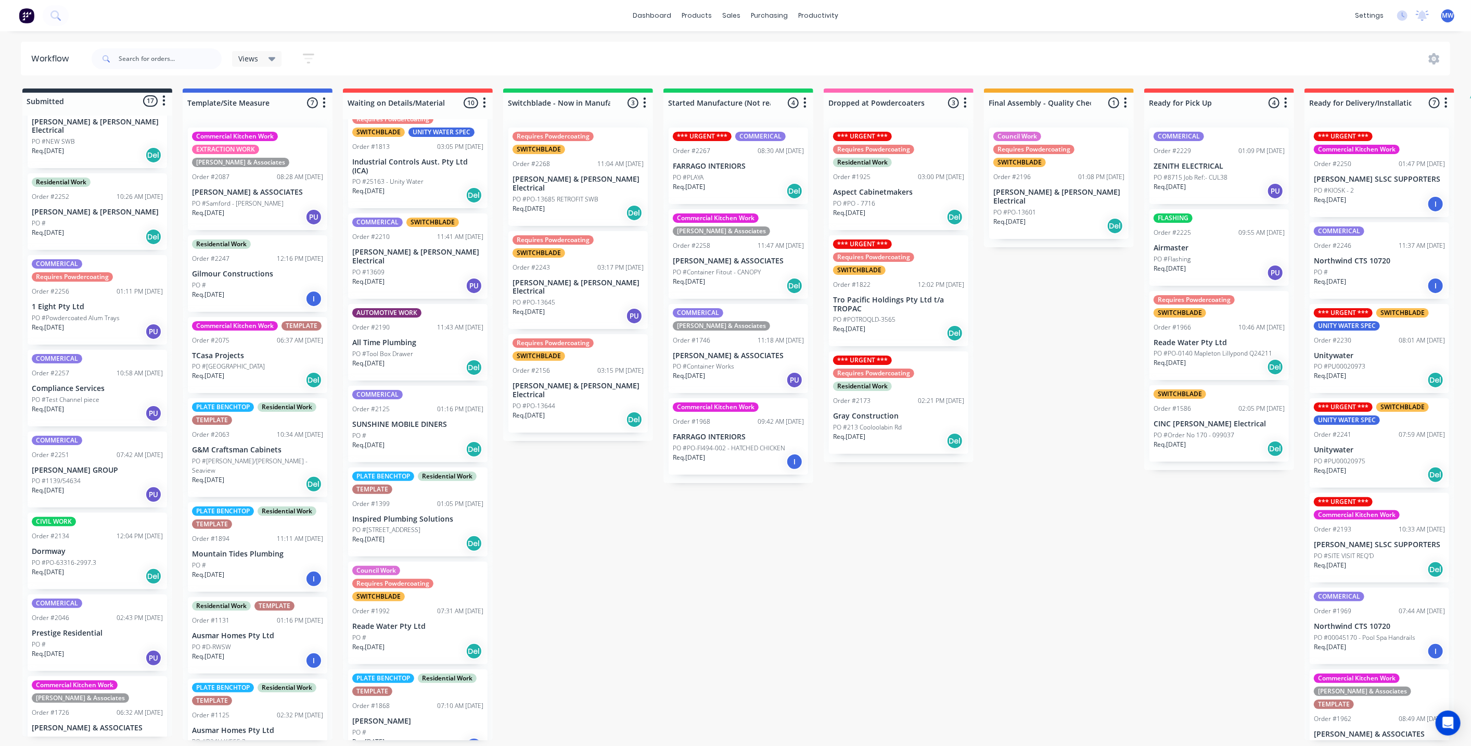
click at [704, 545] on div "Submitted 17 Status colour #273444 hex #273444 Save Cancel Summaries Total orde…" at bounding box center [859, 413] width 1735 height 651
click at [711, 545] on div "Submitted 17 Status colour #273444 hex #273444 Save Cancel Summaries Total orde…" at bounding box center [859, 413] width 1735 height 651
click at [712, 546] on div "Submitted 17 Status colour #273444 hex #273444 Save Cancel Summaries Total orde…" at bounding box center [859, 413] width 1735 height 651
click at [773, 561] on div "Submitted 17 Status colour #273444 hex #273444 Save Cancel Summaries Total orde…" at bounding box center [859, 413] width 1735 height 651
click at [691, 561] on div "Submitted 17 Status colour #273444 hex #273444 Save Cancel Summaries Total orde…" at bounding box center [859, 413] width 1735 height 651
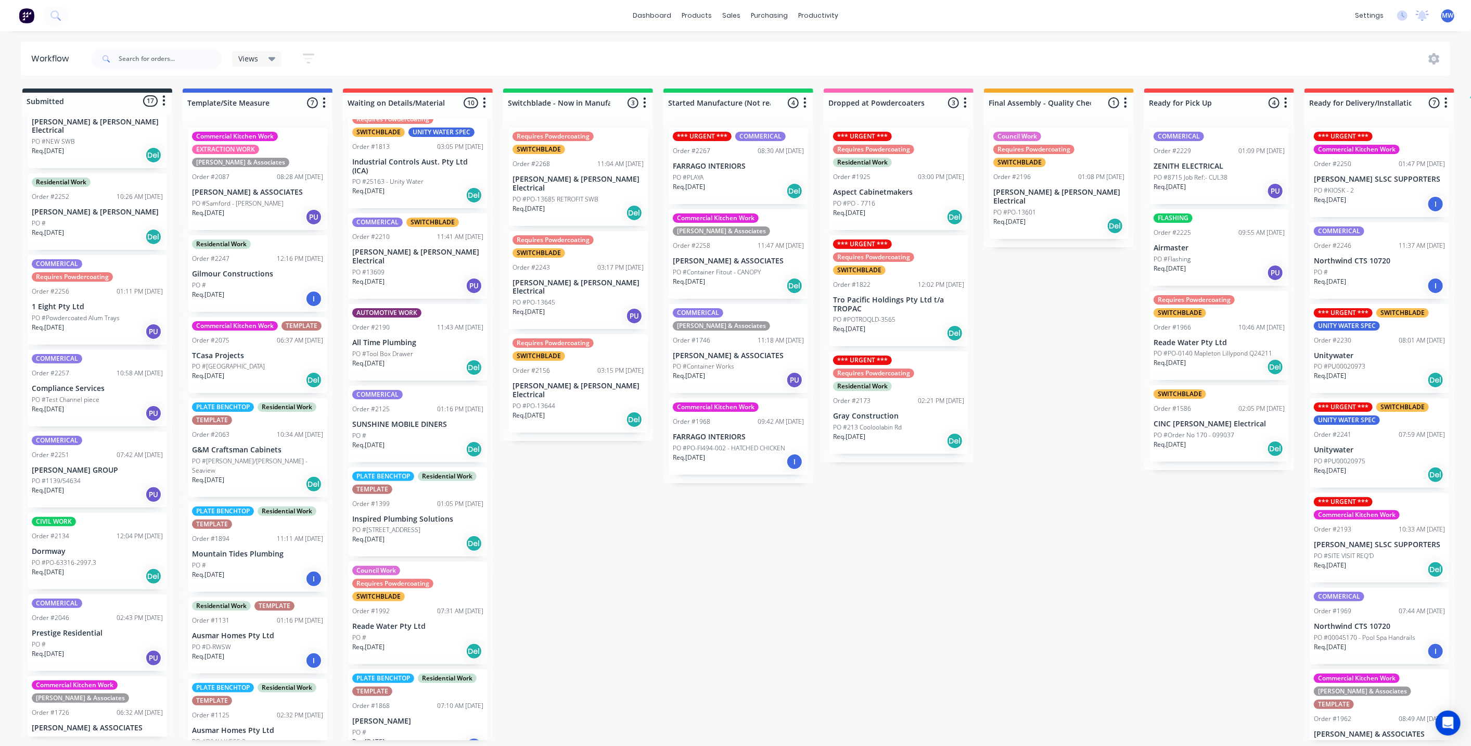
drag, startPoint x: 596, startPoint y: 567, endPoint x: 579, endPoint y: 546, distance: 26.6
click at [591, 561] on div "Submitted 17 Status colour #273444 hex #273444 Save Cancel Summaries Total orde…" at bounding box center [859, 413] width 1735 height 651
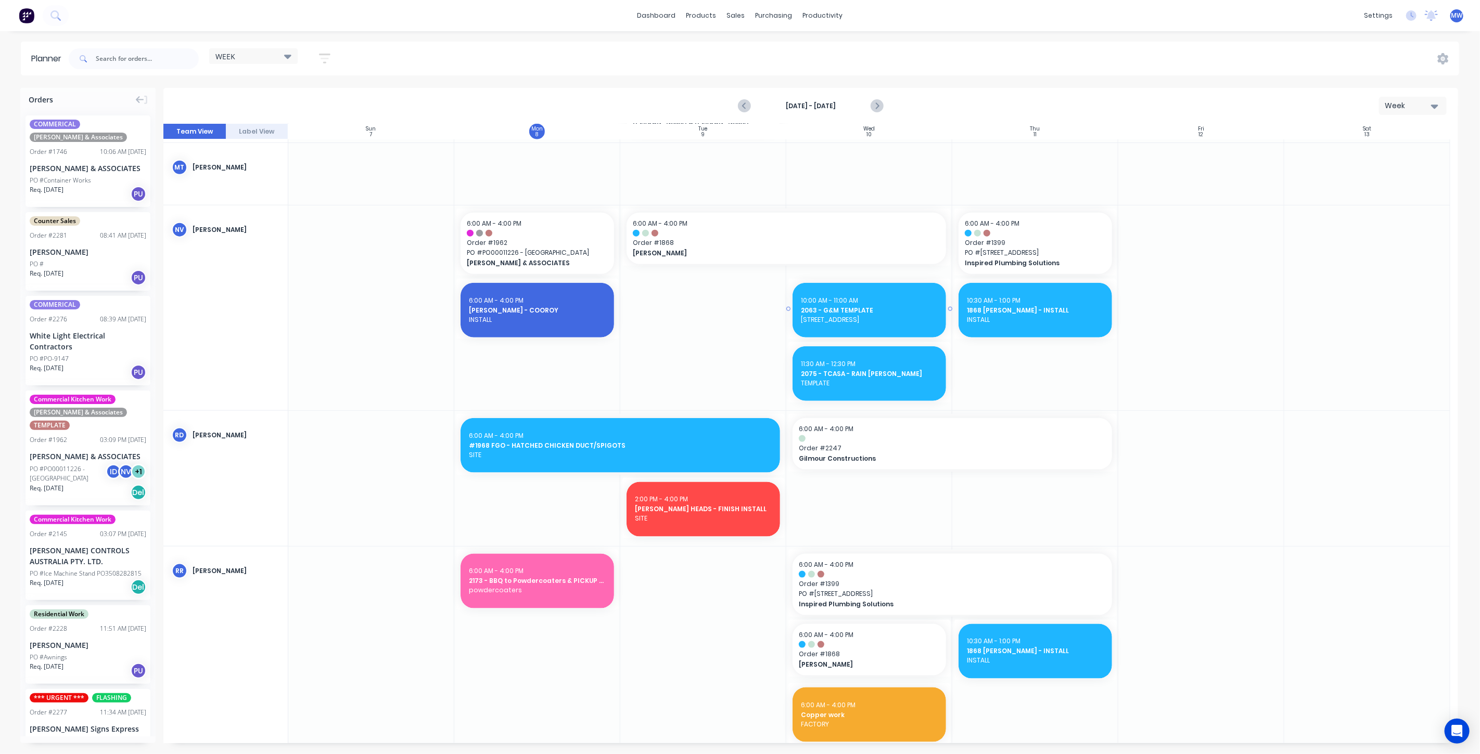
scroll to position [866, 0]
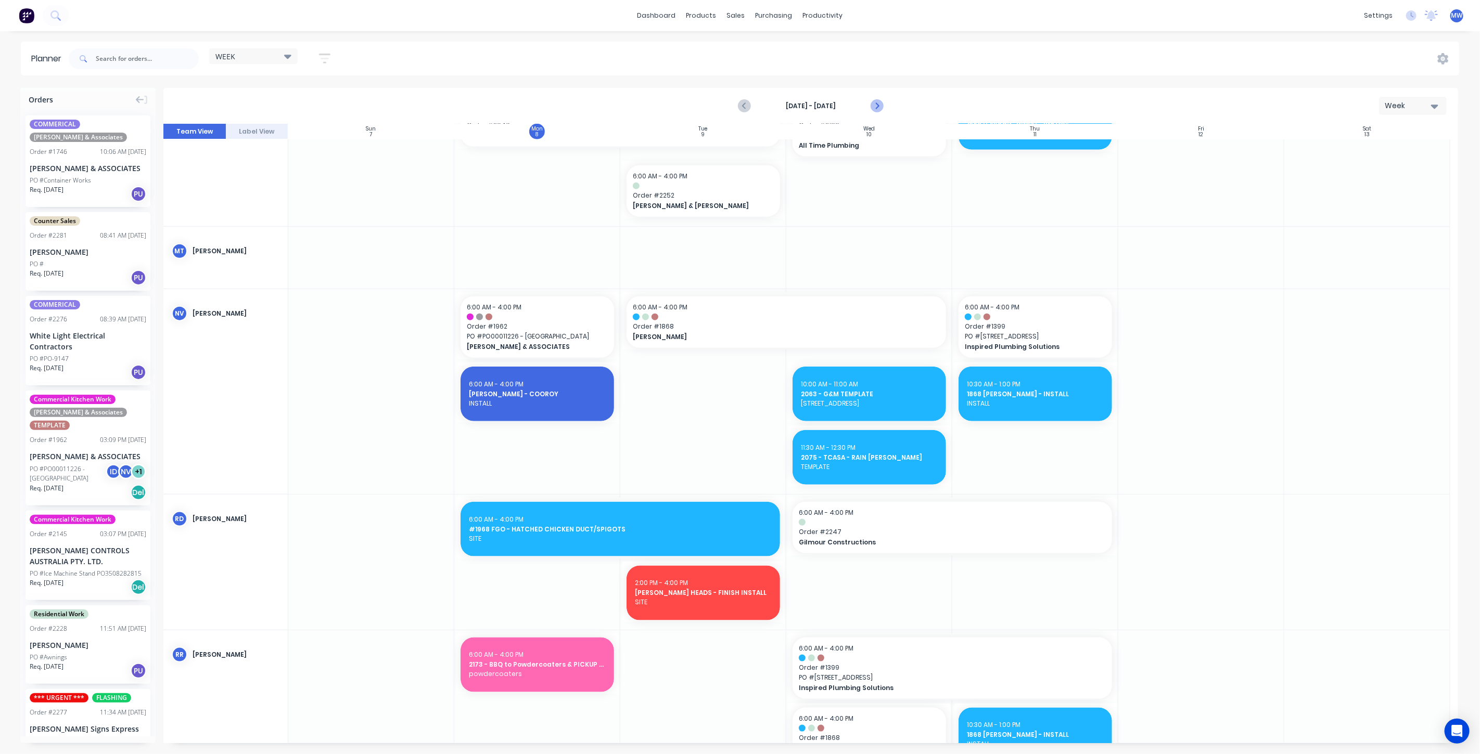
click at [877, 104] on icon "Next page" at bounding box center [876, 106] width 12 height 12
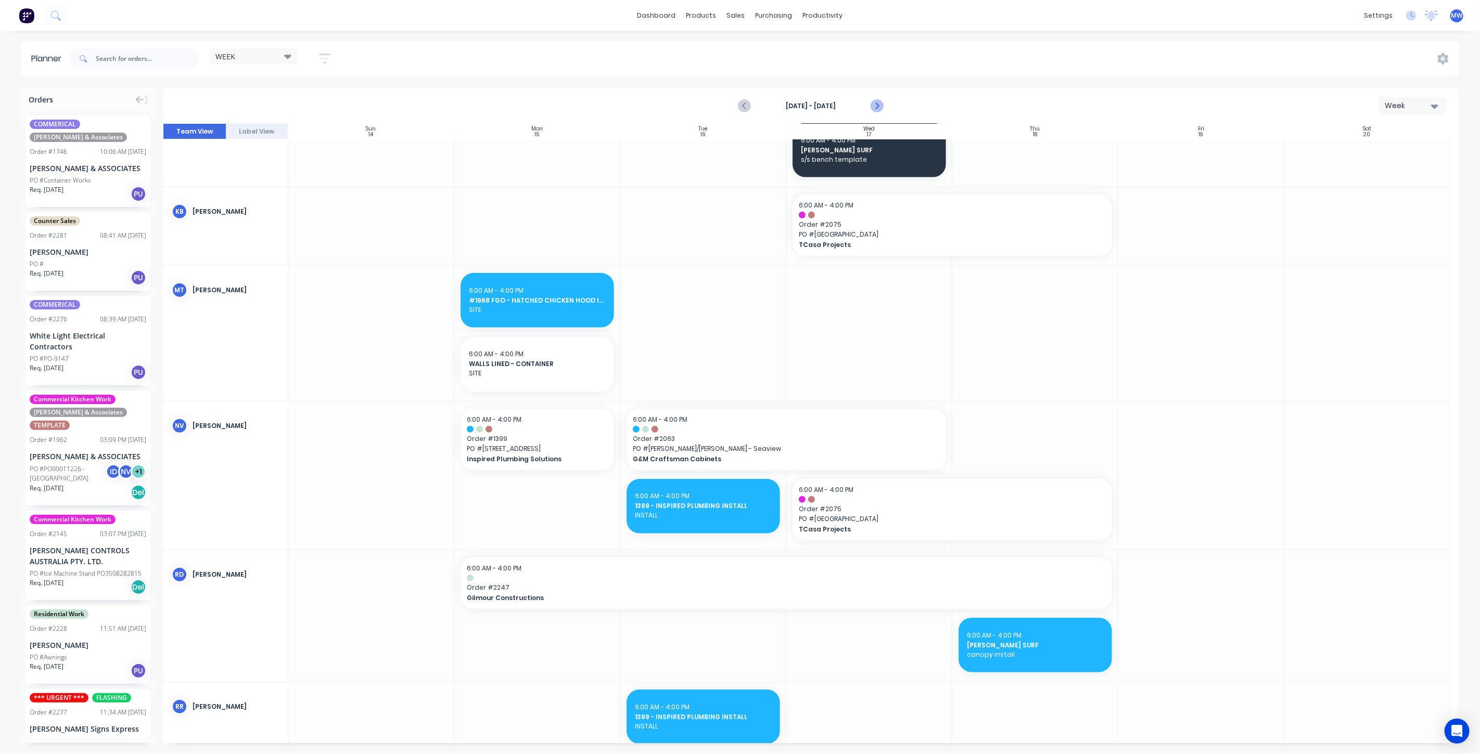
scroll to position [547, 0]
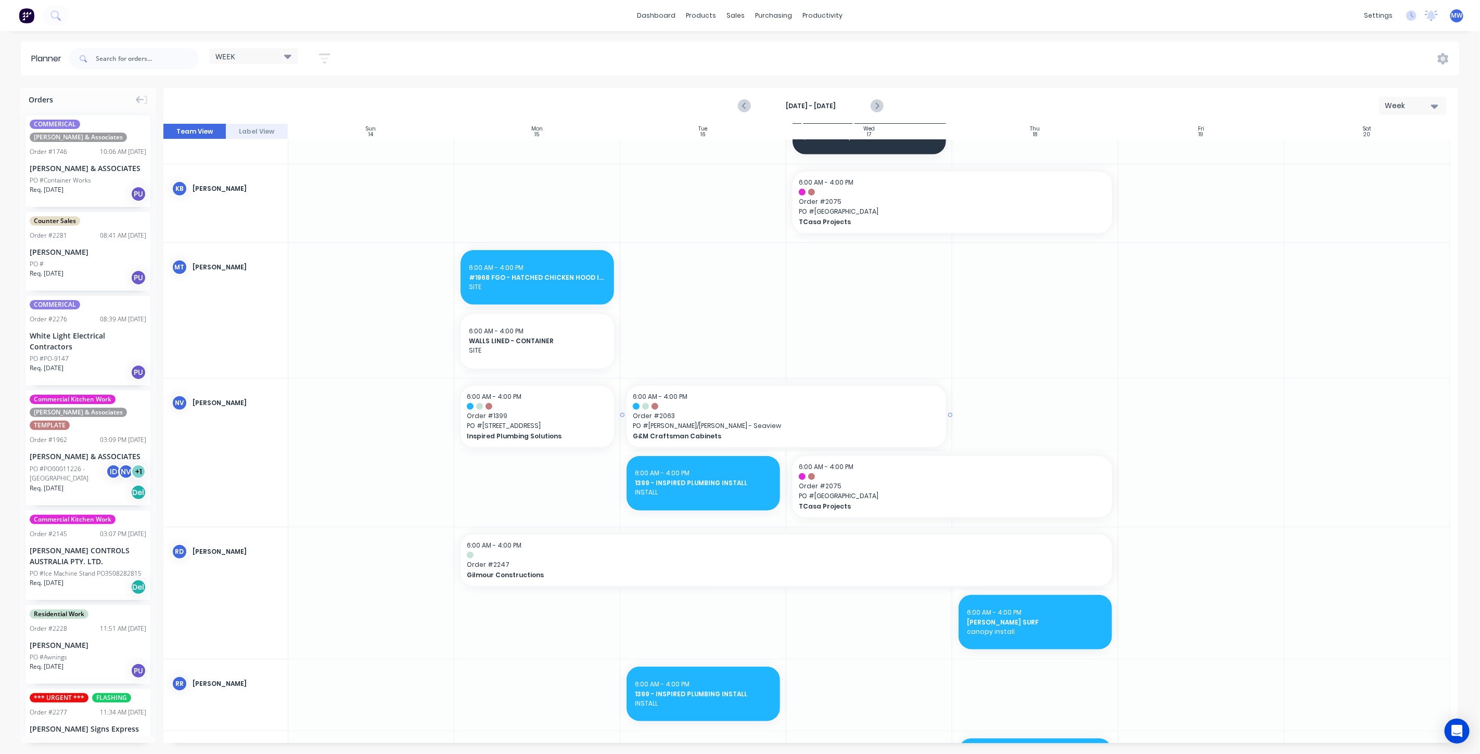
click at [670, 414] on span "Order # 2063" at bounding box center [786, 416] width 307 height 9
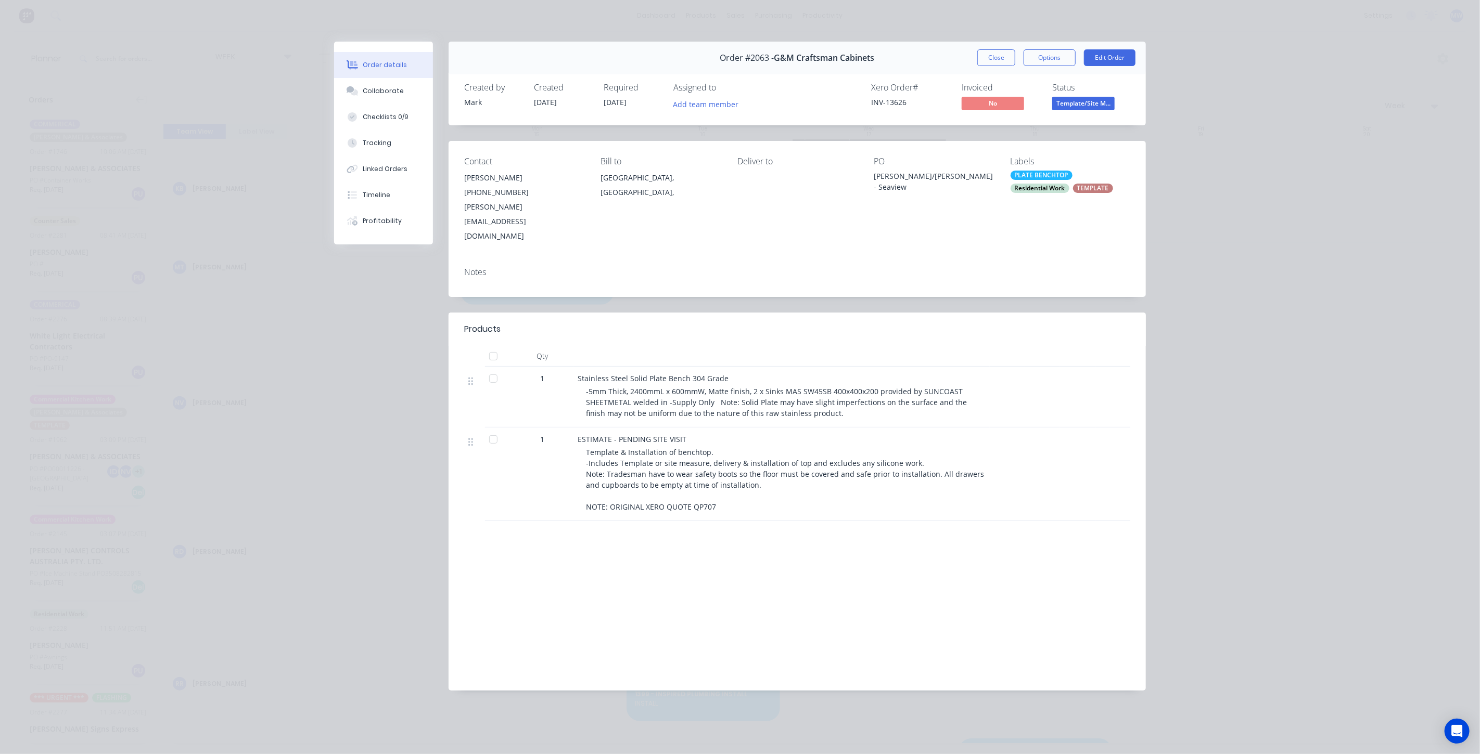
click at [1033, 185] on div "Residential Work" at bounding box center [1039, 188] width 59 height 9
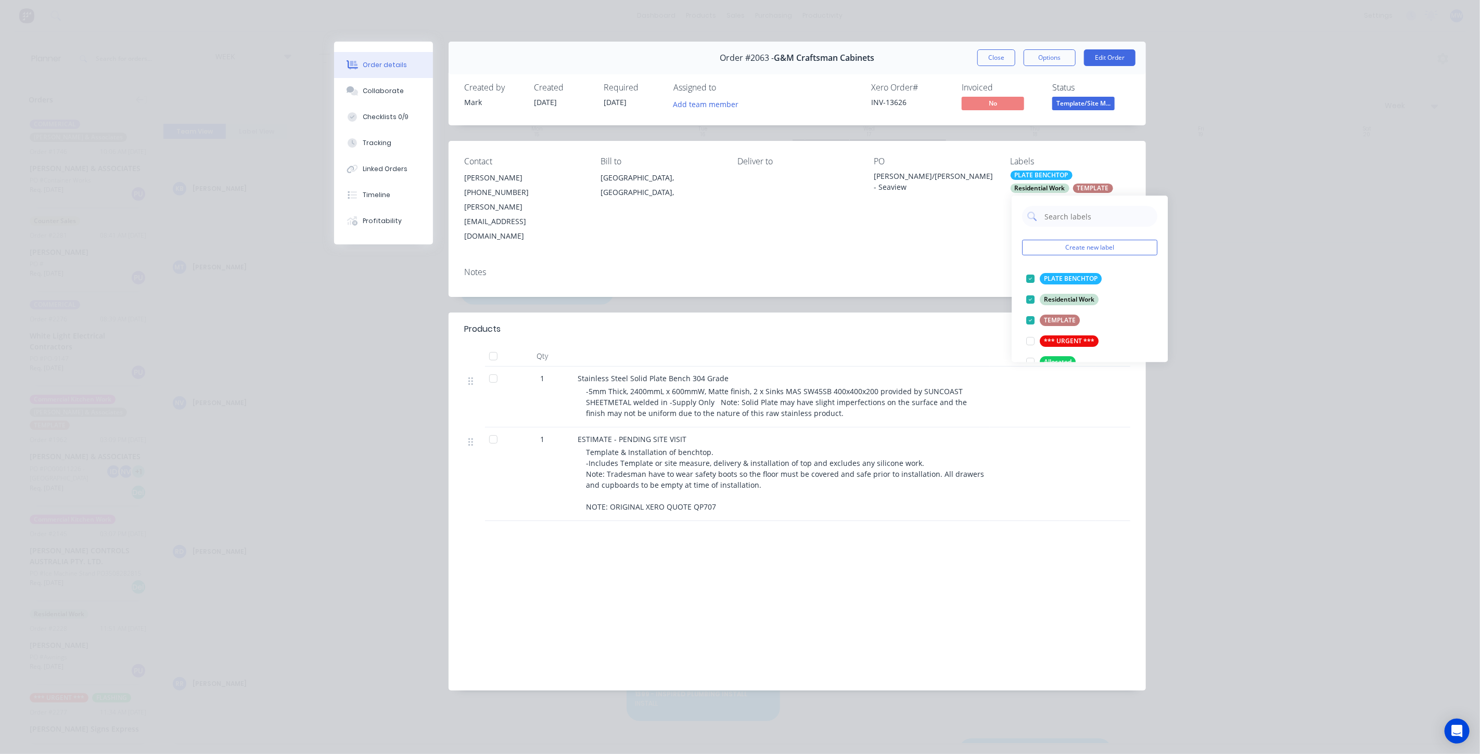
click at [960, 277] on div "Order #2063 - G&M Craftsman Cabinets Close Options Edit Order Created by [PERSO…" at bounding box center [740, 374] width 812 height 665
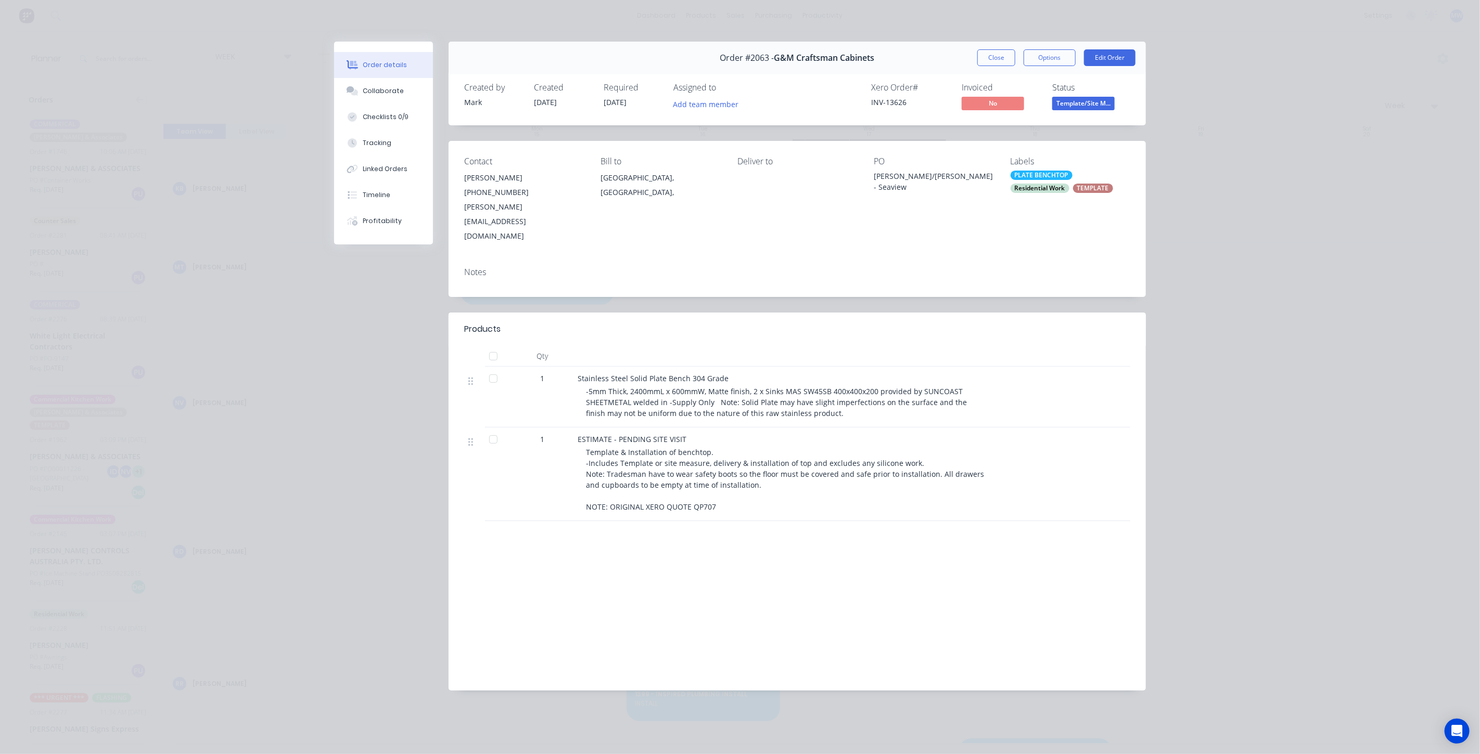
drag, startPoint x: 359, startPoint y: 393, endPoint x: 787, endPoint y: 282, distance: 442.3
click at [365, 377] on div "Order #2063 - G&M Craftsman Cabinets Close Options Edit Order Created by [PERSO…" at bounding box center [740, 374] width 812 height 665
click at [993, 62] on button "Close" at bounding box center [996, 57] width 38 height 17
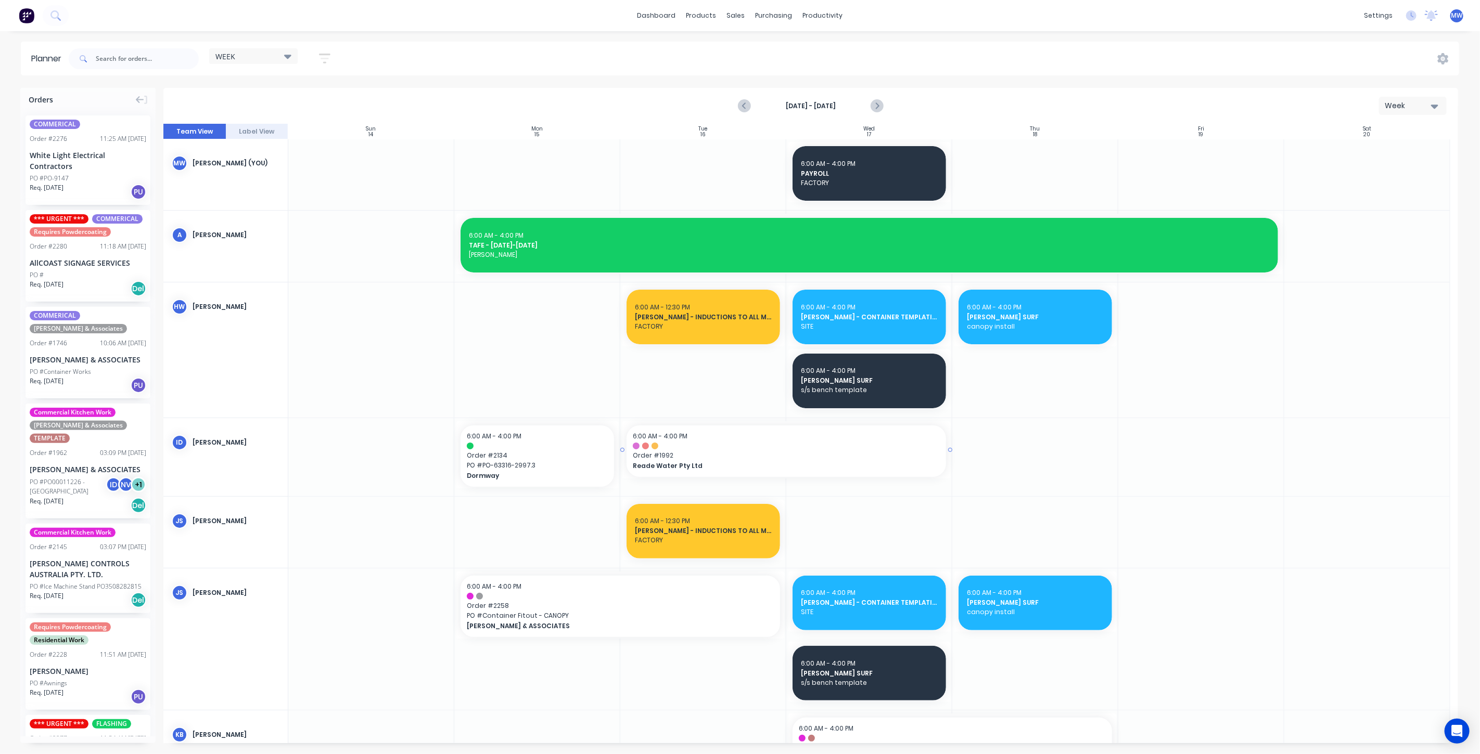
scroll to position [0, 0]
click at [748, 106] on icon "Previous page" at bounding box center [744, 106] width 12 height 12
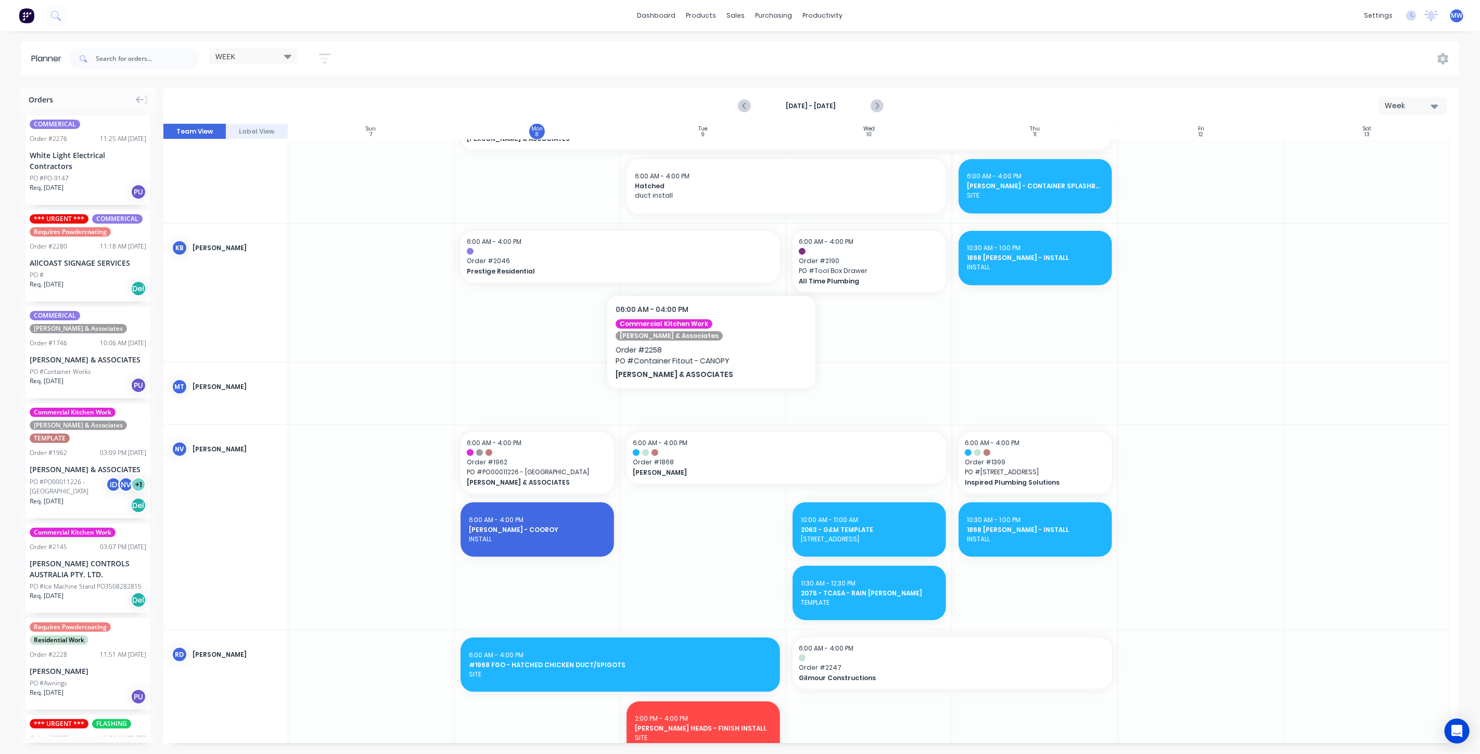
scroll to position [867, 0]
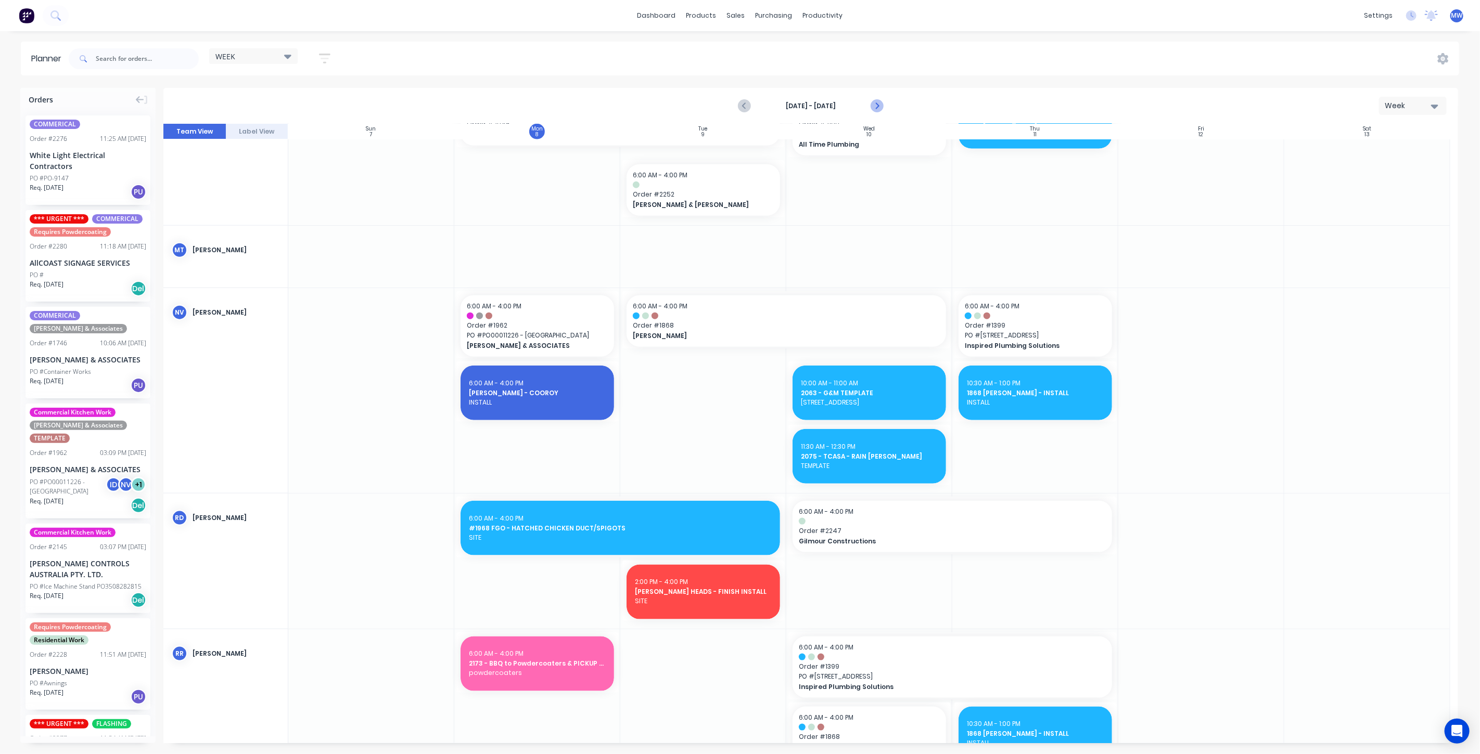
click at [869, 105] on button "Next page" at bounding box center [876, 106] width 21 height 21
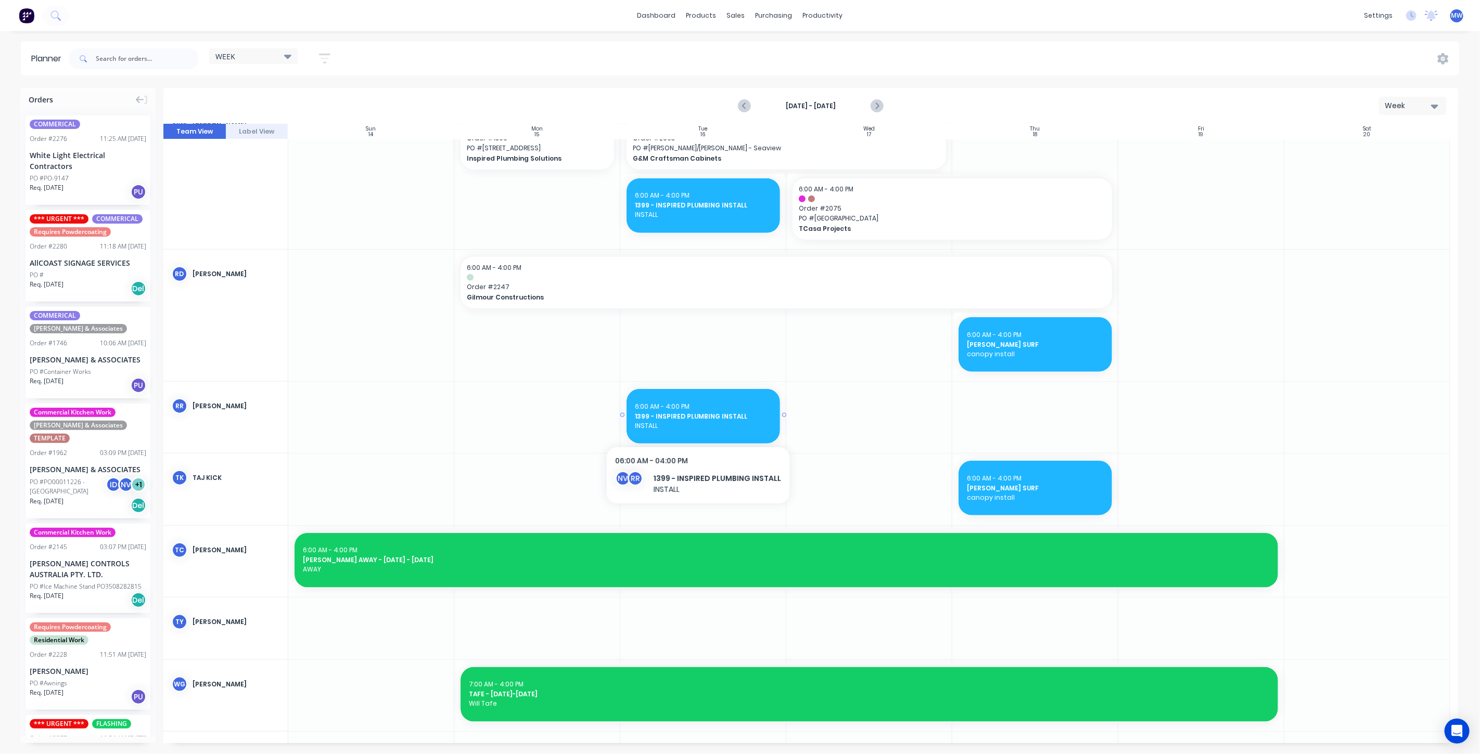
scroll to position [594, 0]
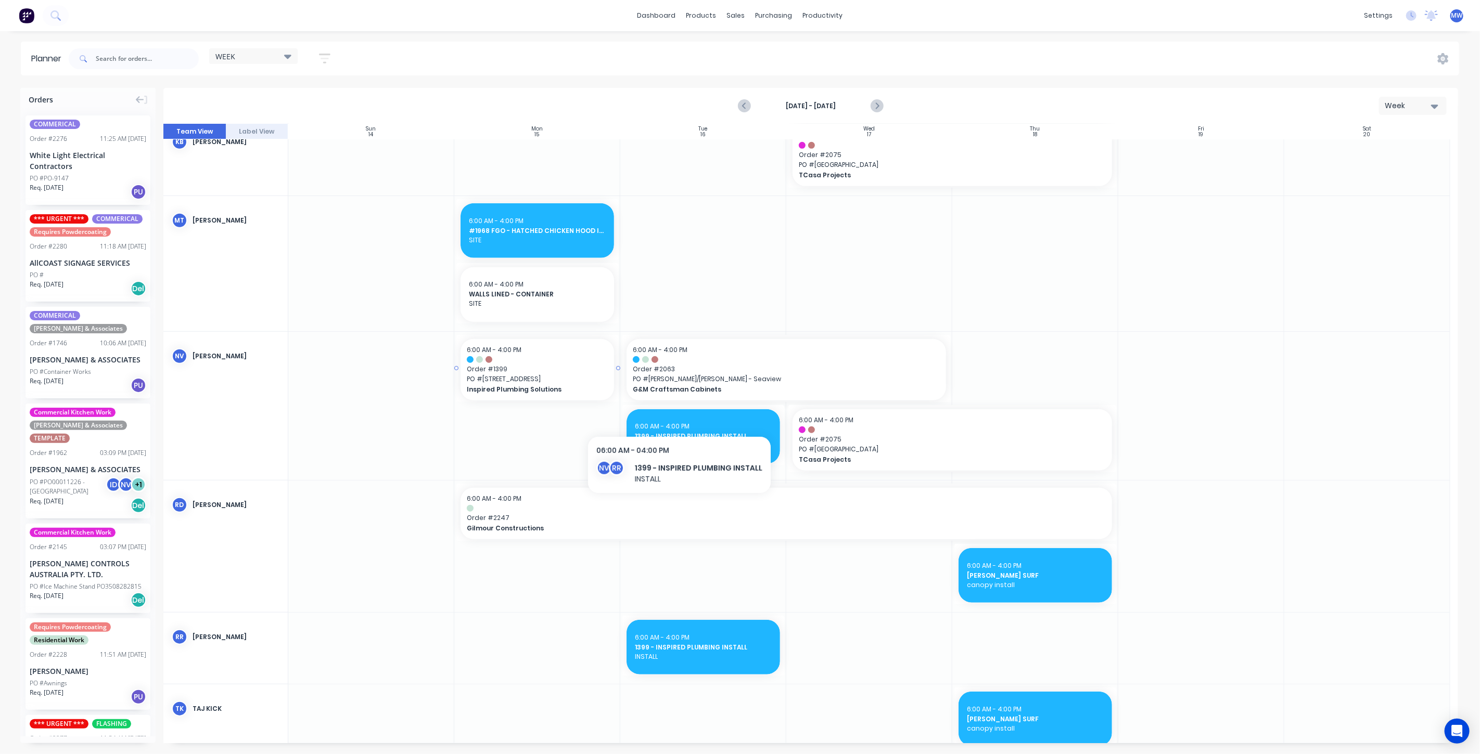
click at [574, 378] on span "PO # [STREET_ADDRESS]" at bounding box center [537, 379] width 141 height 9
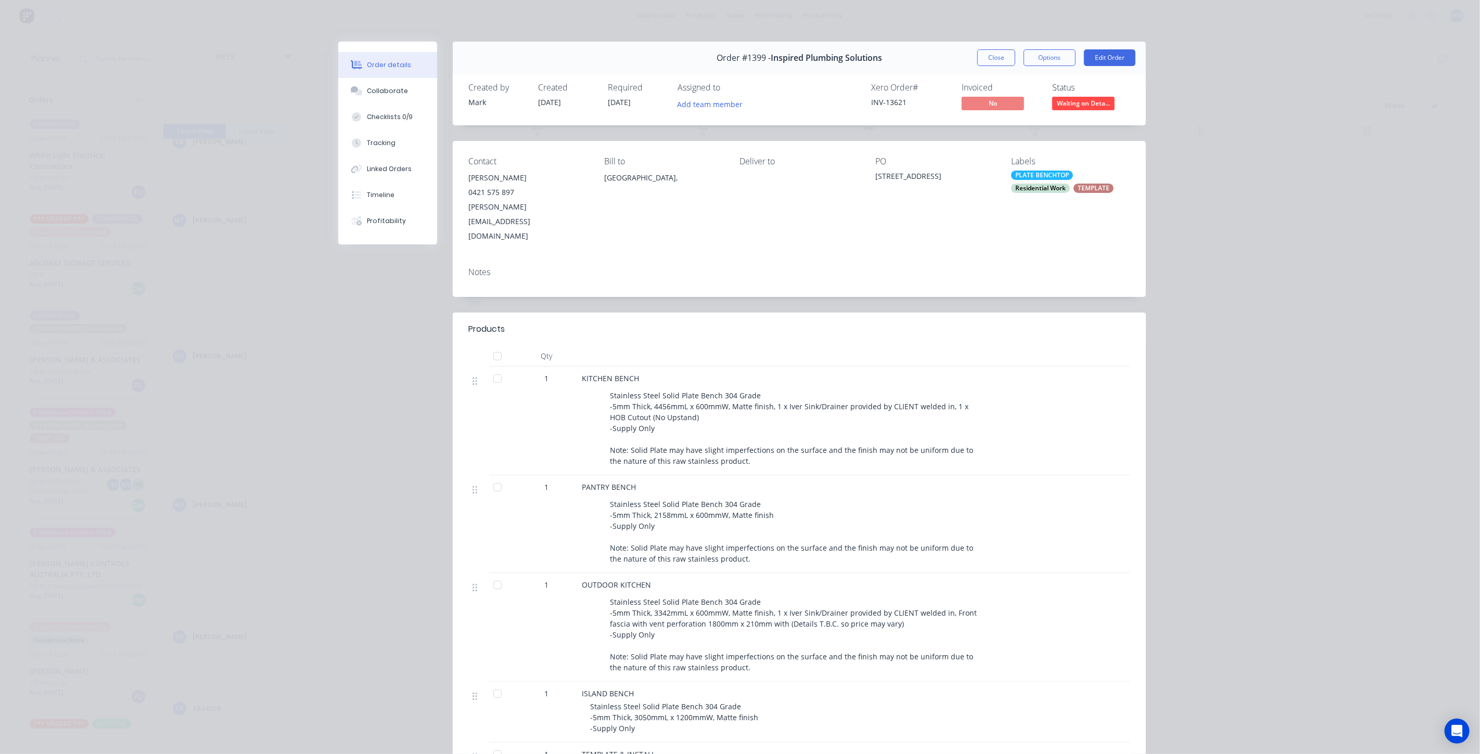
scroll to position [0, 0]
drag, startPoint x: 990, startPoint y: 60, endPoint x: 976, endPoint y: 70, distance: 16.8
click at [990, 61] on button "Close" at bounding box center [996, 57] width 38 height 17
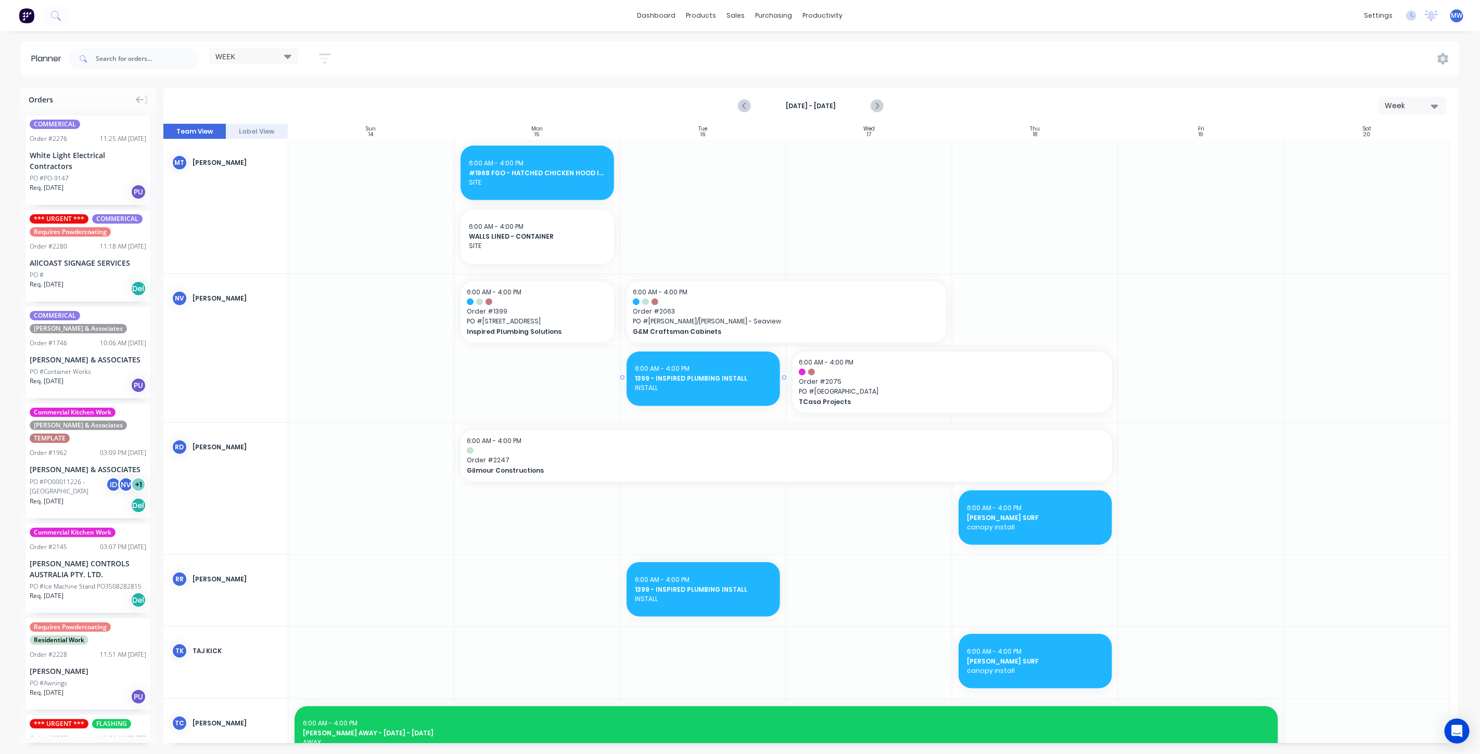
scroll to position [536, 0]
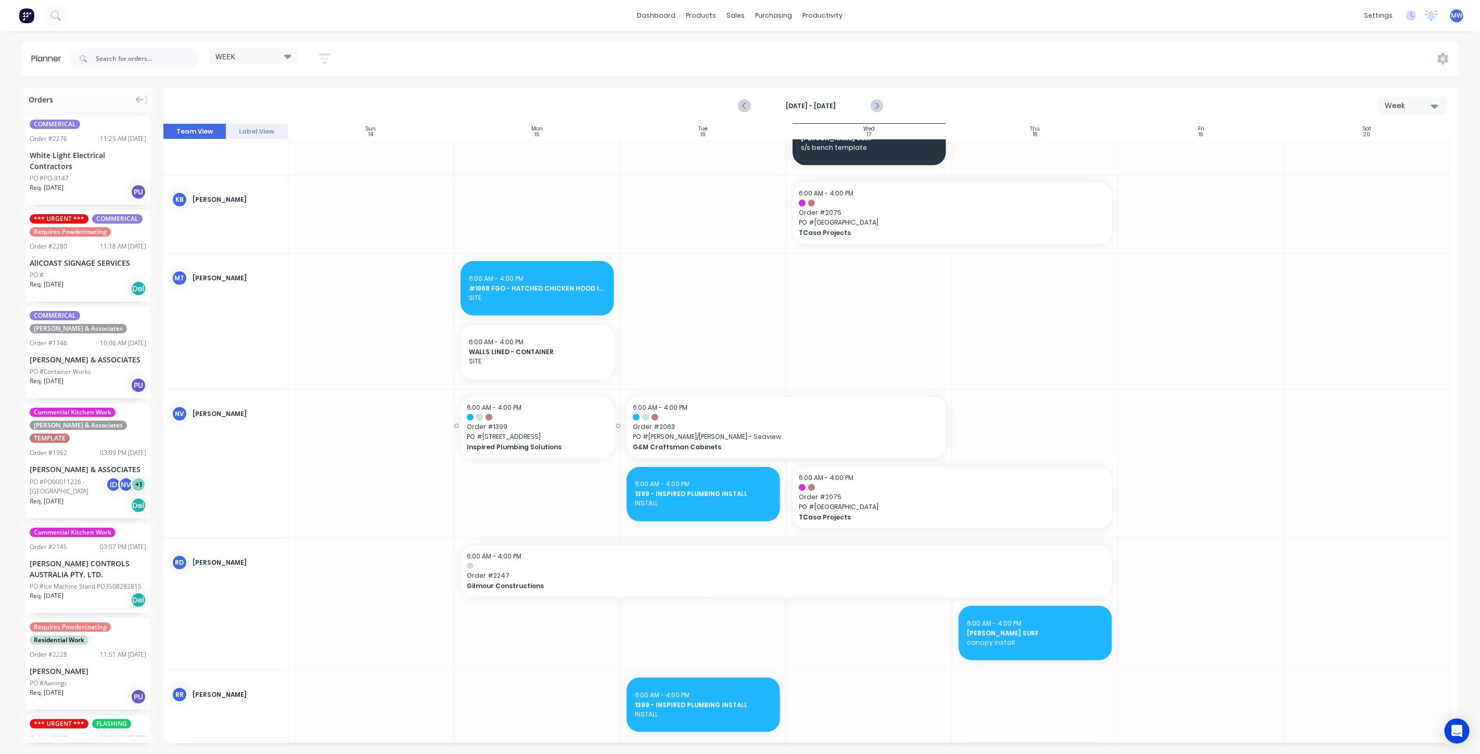
click at [536, 443] on span "Inspired Plumbing Solutions" at bounding box center [530, 447] width 127 height 9
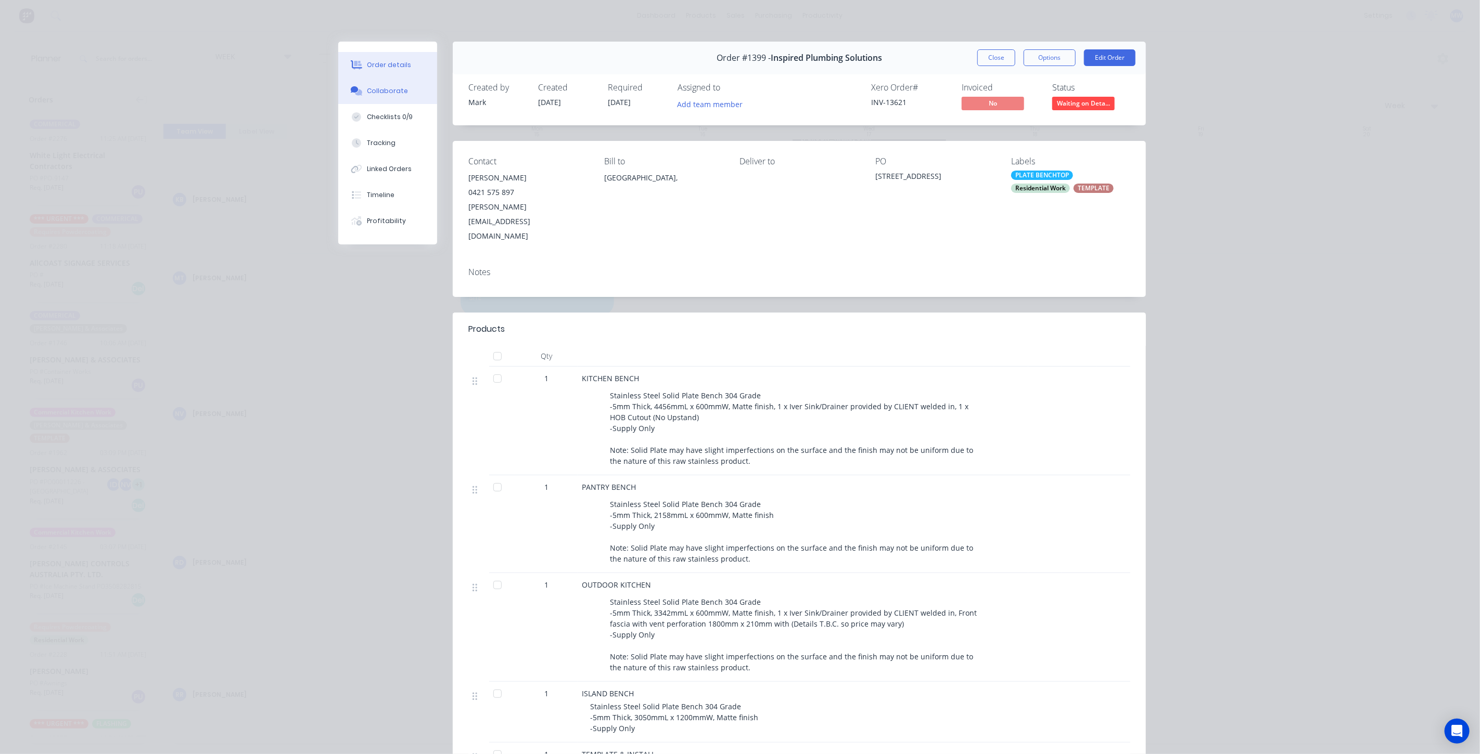
click at [377, 85] on button "Collaborate" at bounding box center [387, 91] width 99 height 26
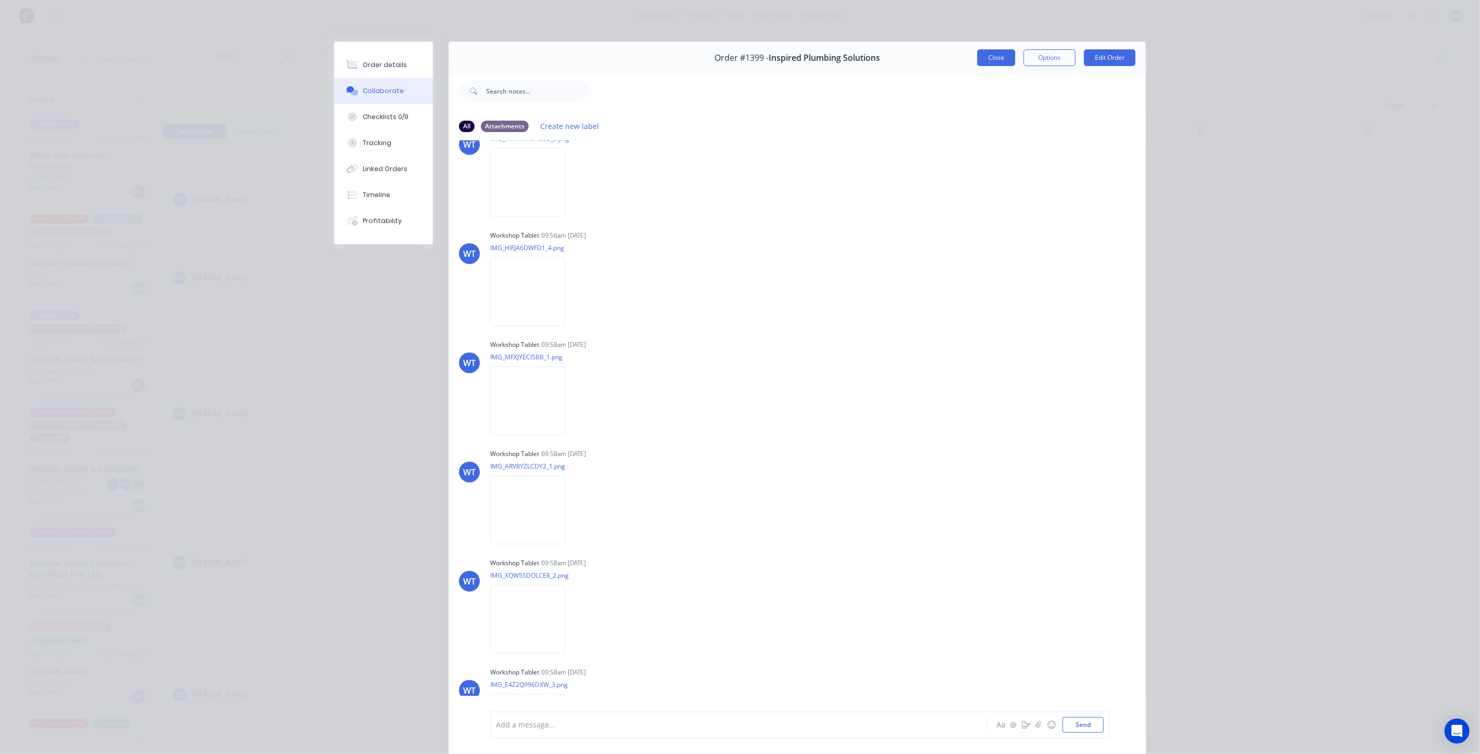
scroll to position [741, 0]
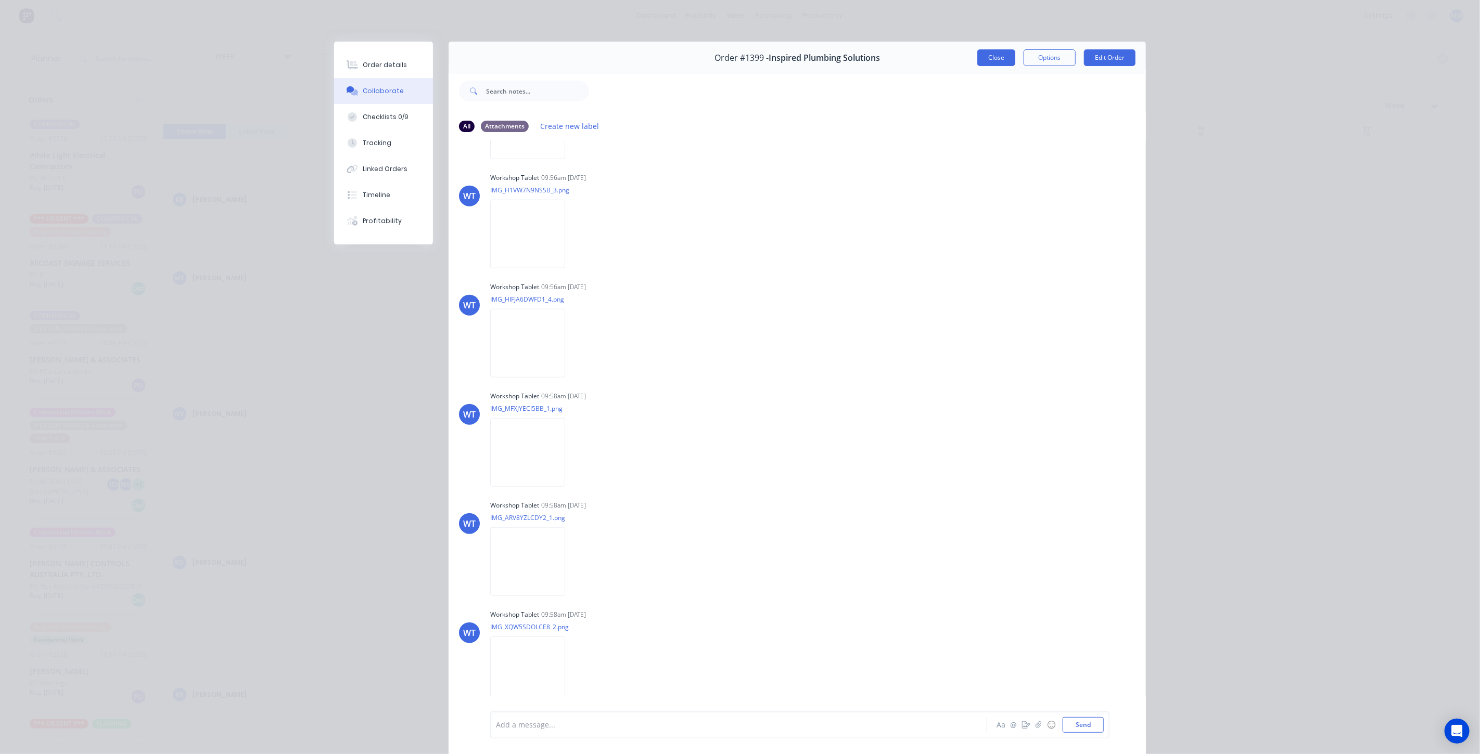
click at [993, 60] on button "Close" at bounding box center [996, 57] width 38 height 17
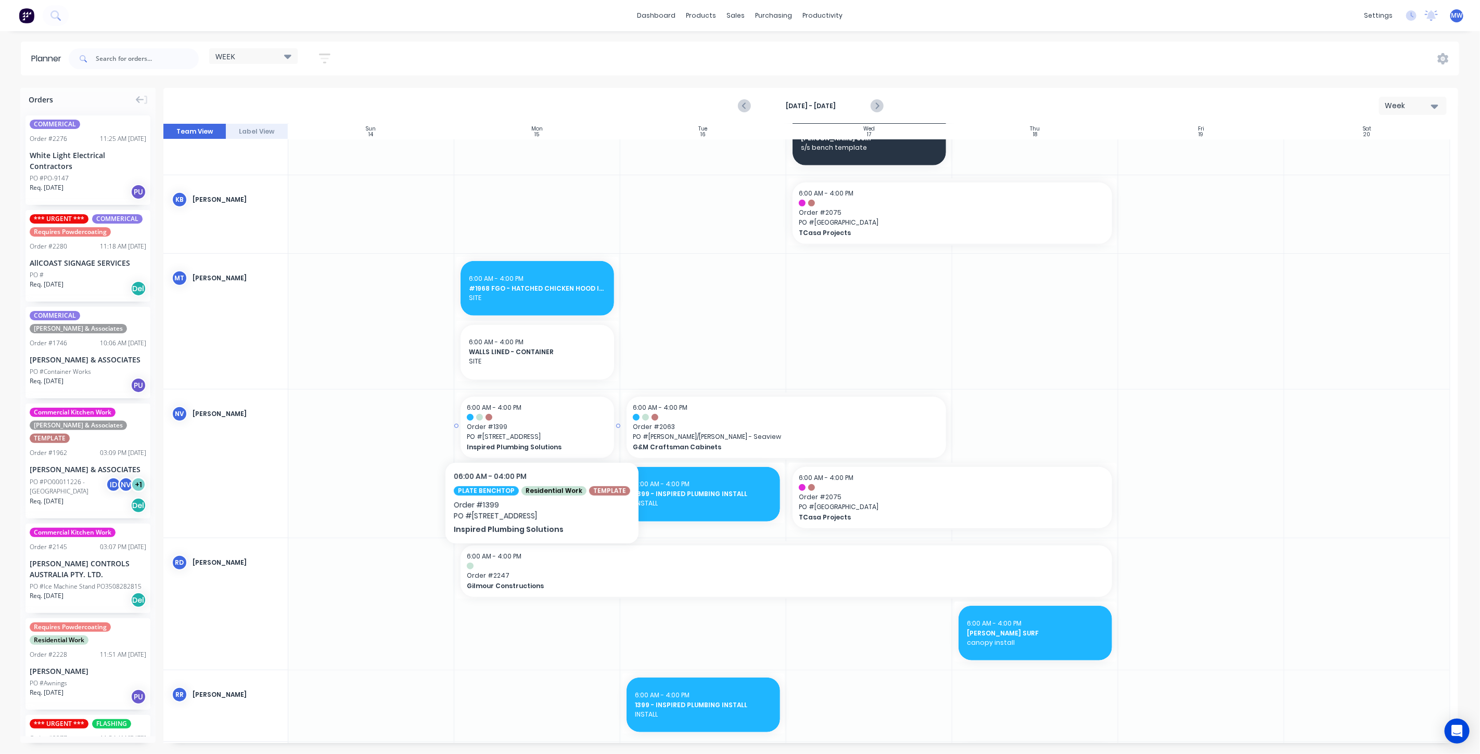
click at [535, 443] on span "Inspired Plumbing Solutions" at bounding box center [530, 447] width 127 height 9
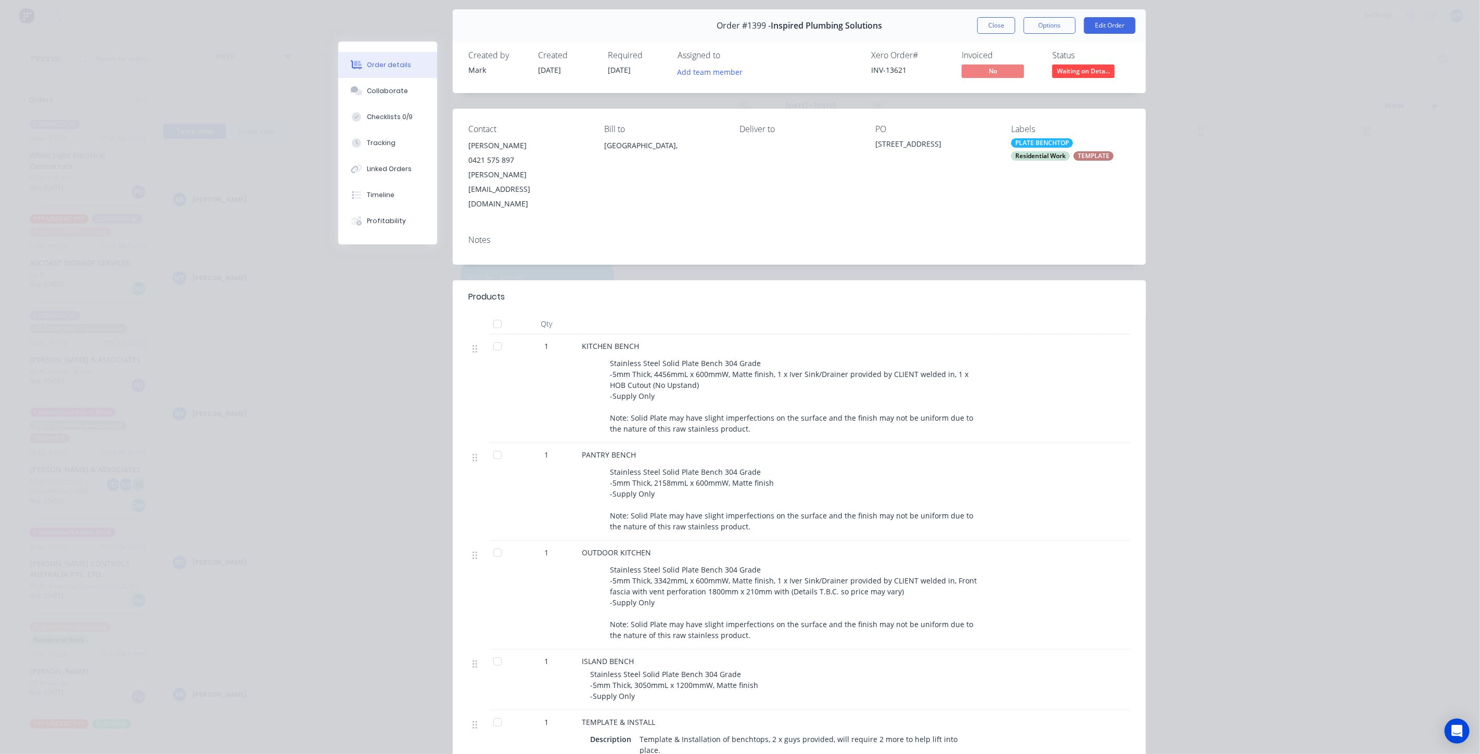
scroll to position [58, 0]
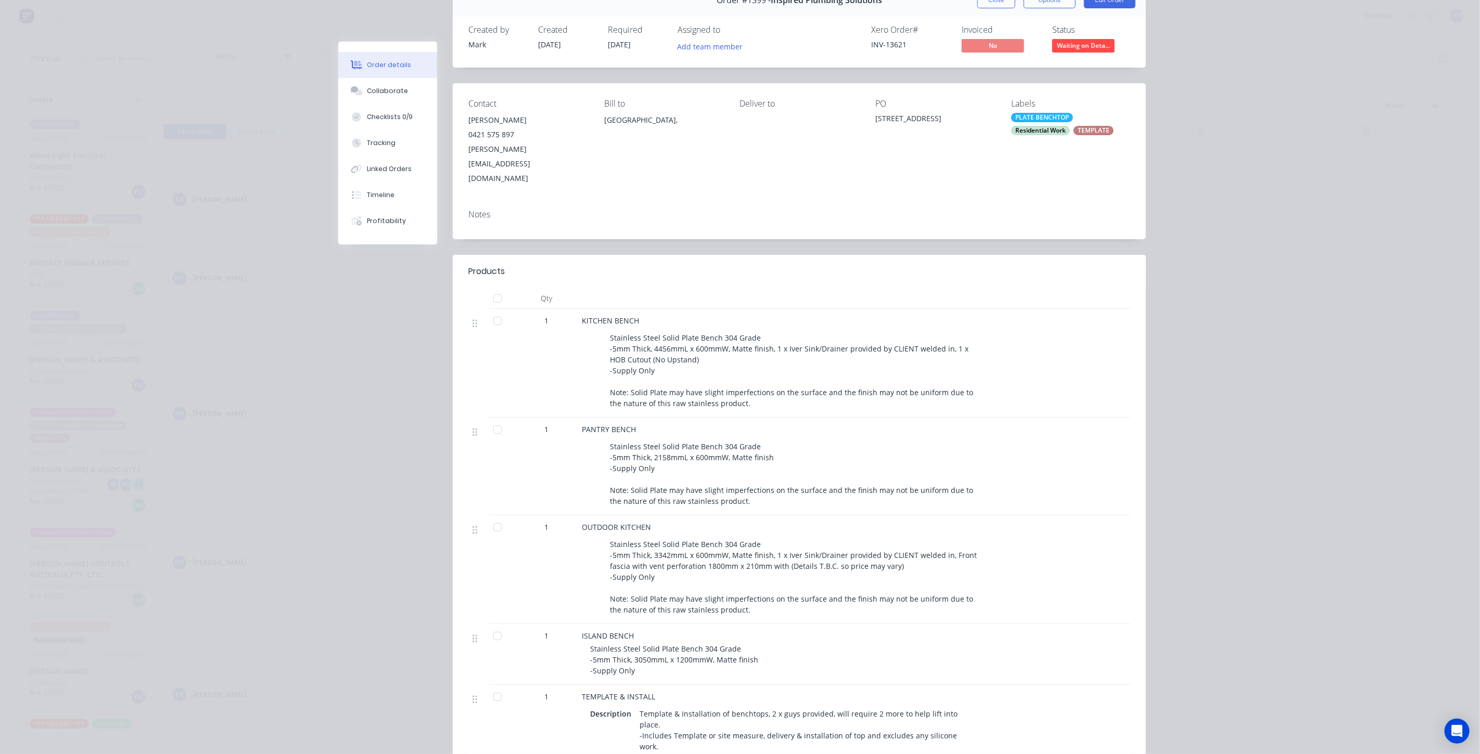
click at [417, 554] on div "Order #1399 - Inspired Plumbing Solutions Close Options Edit Order Created by M…" at bounding box center [742, 476] width 808 height 984
click at [1065, 377] on div at bounding box center [1079, 363] width 34 height 109
click at [1062, 377] on div at bounding box center [1079, 363] width 34 height 109
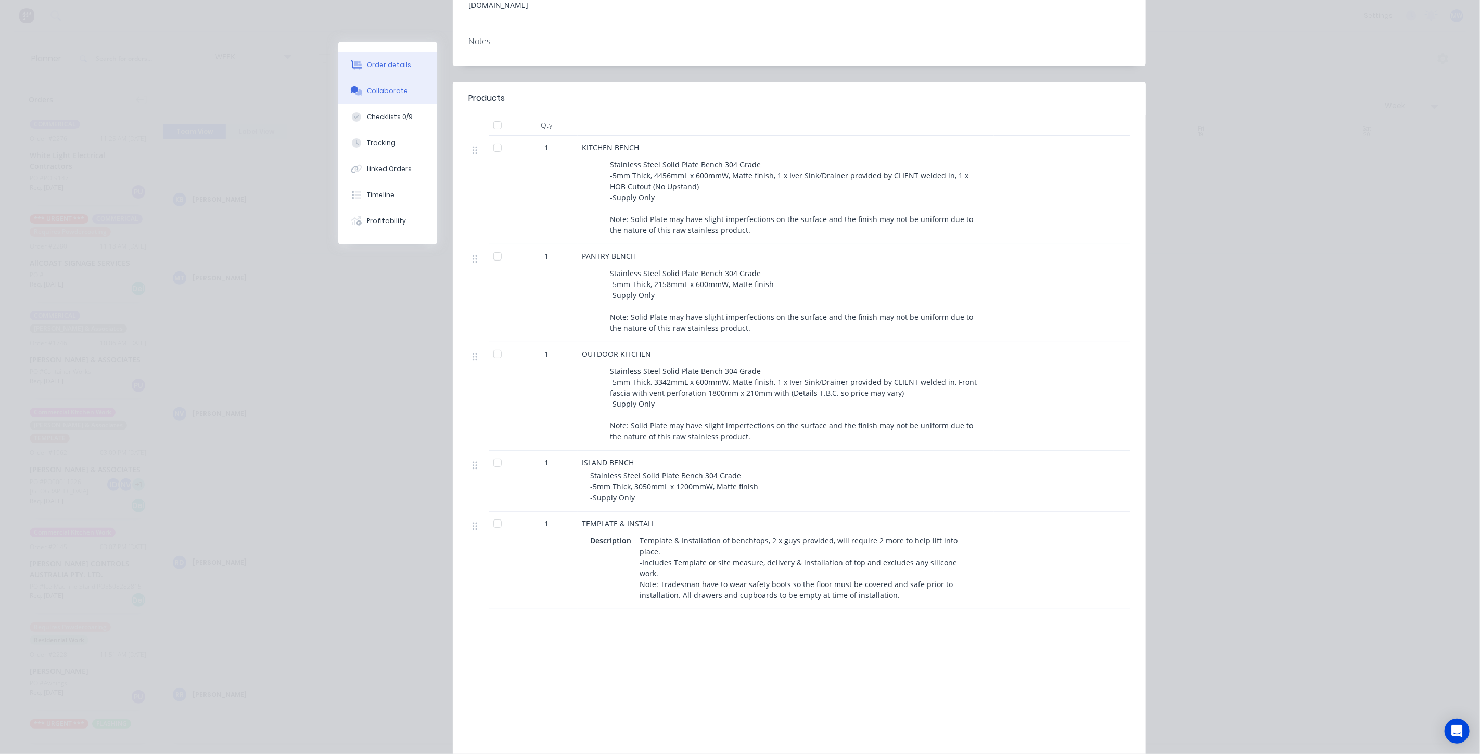
click at [404, 80] on button "Collaborate" at bounding box center [387, 91] width 99 height 26
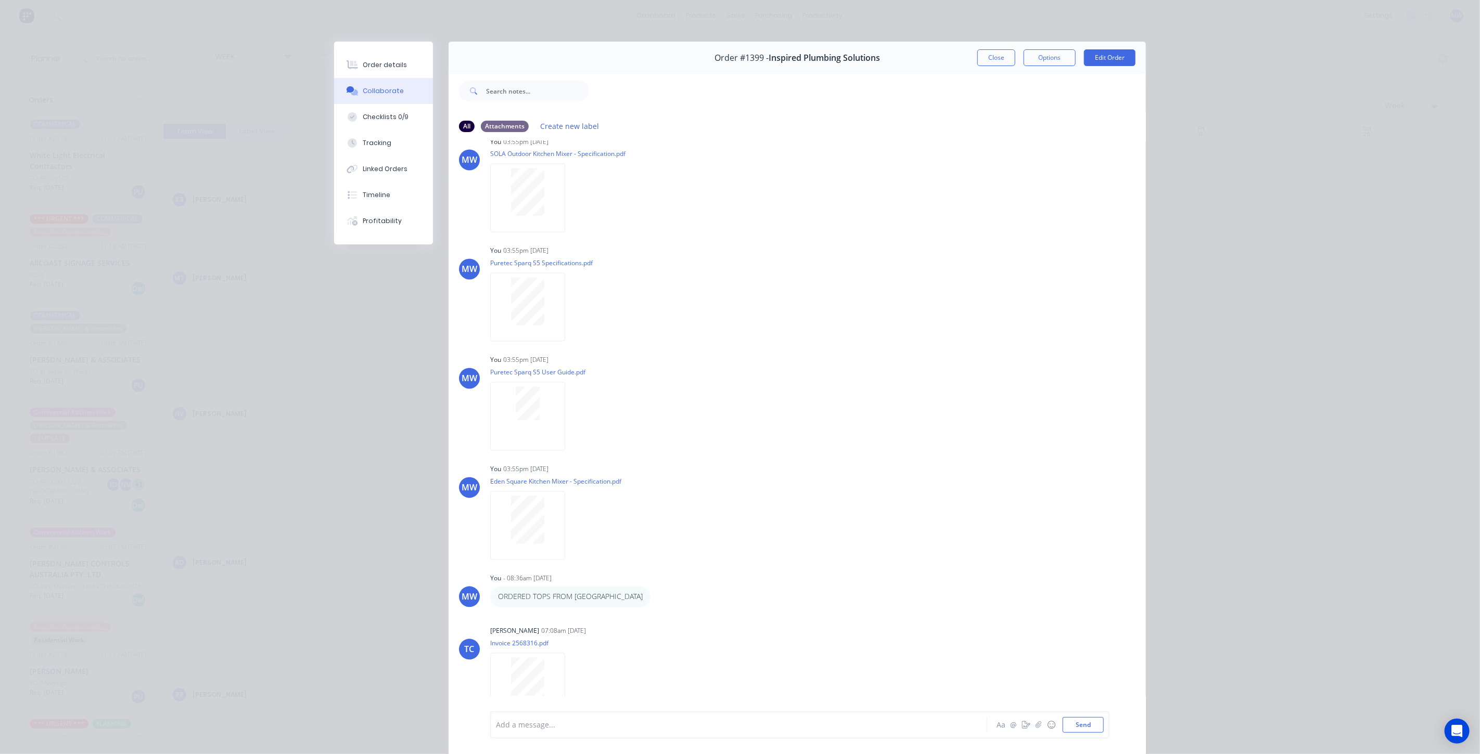
scroll to position [1667, 0]
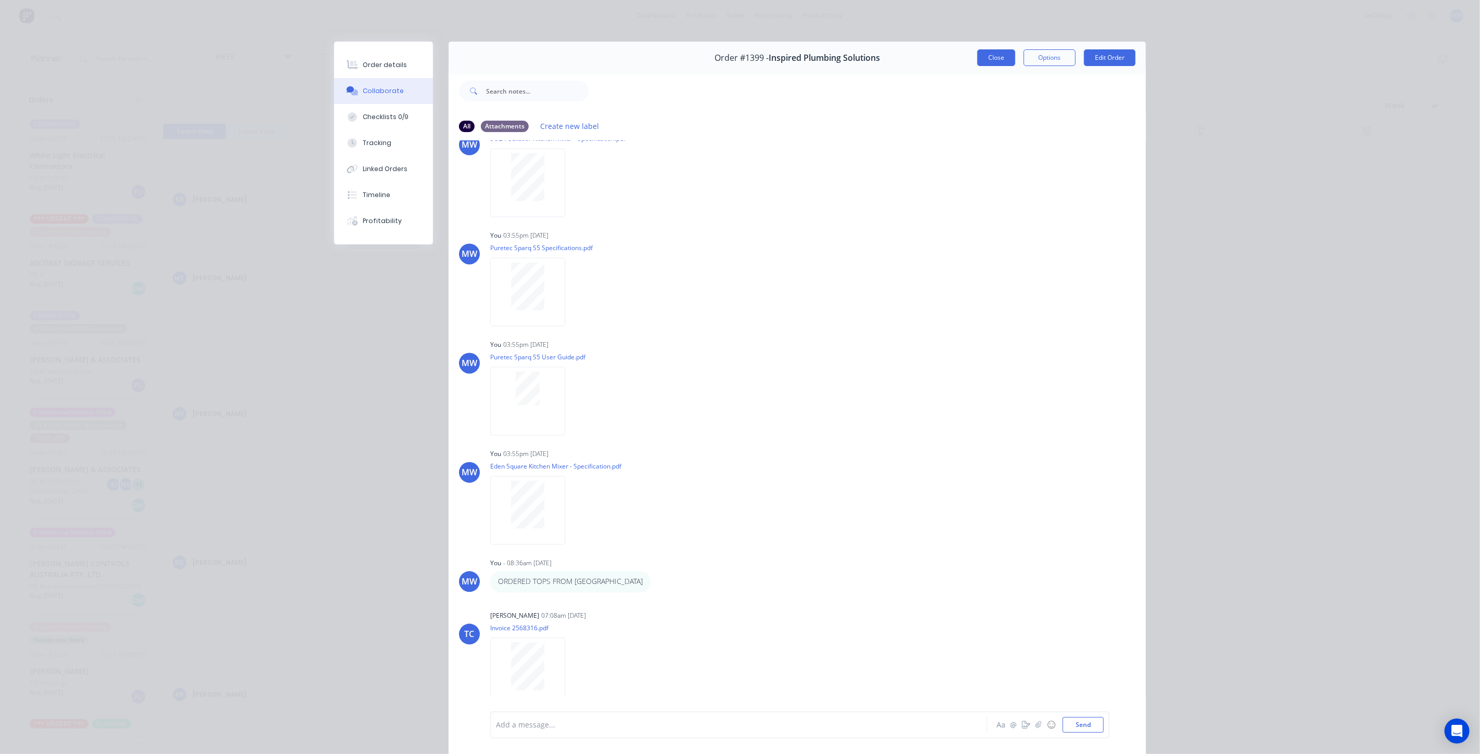
click at [985, 63] on button "Close" at bounding box center [996, 57] width 38 height 17
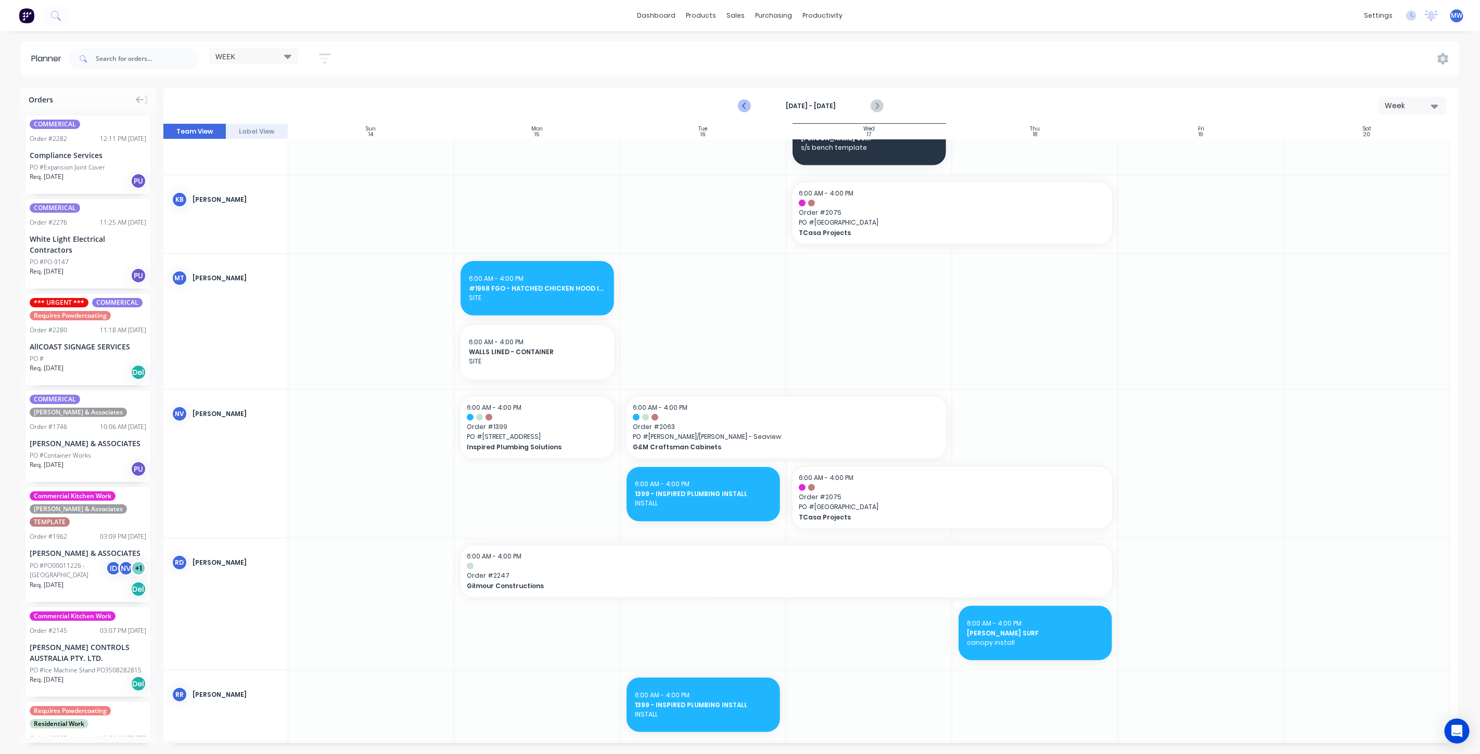
click at [743, 106] on icon "Previous page" at bounding box center [744, 106] width 5 height 8
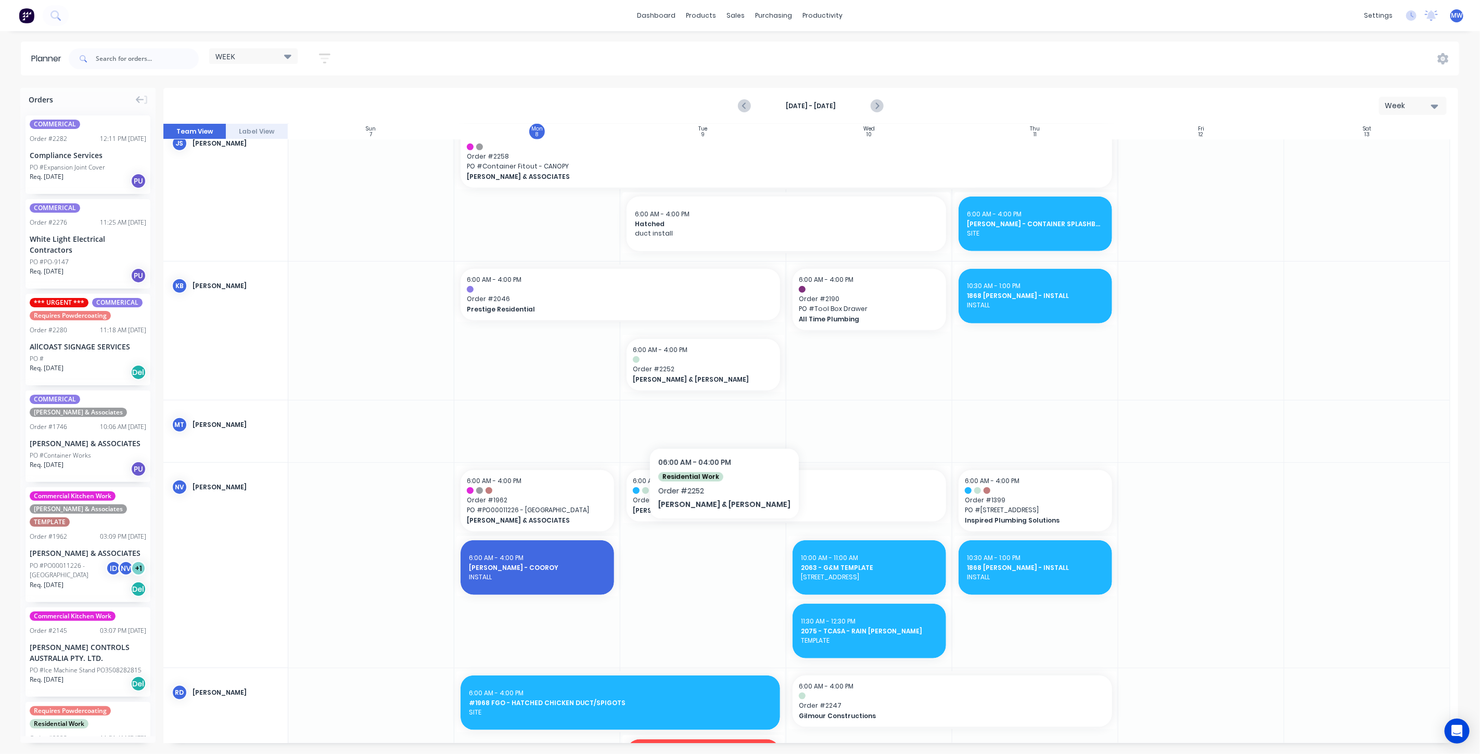
scroll to position [753, 0]
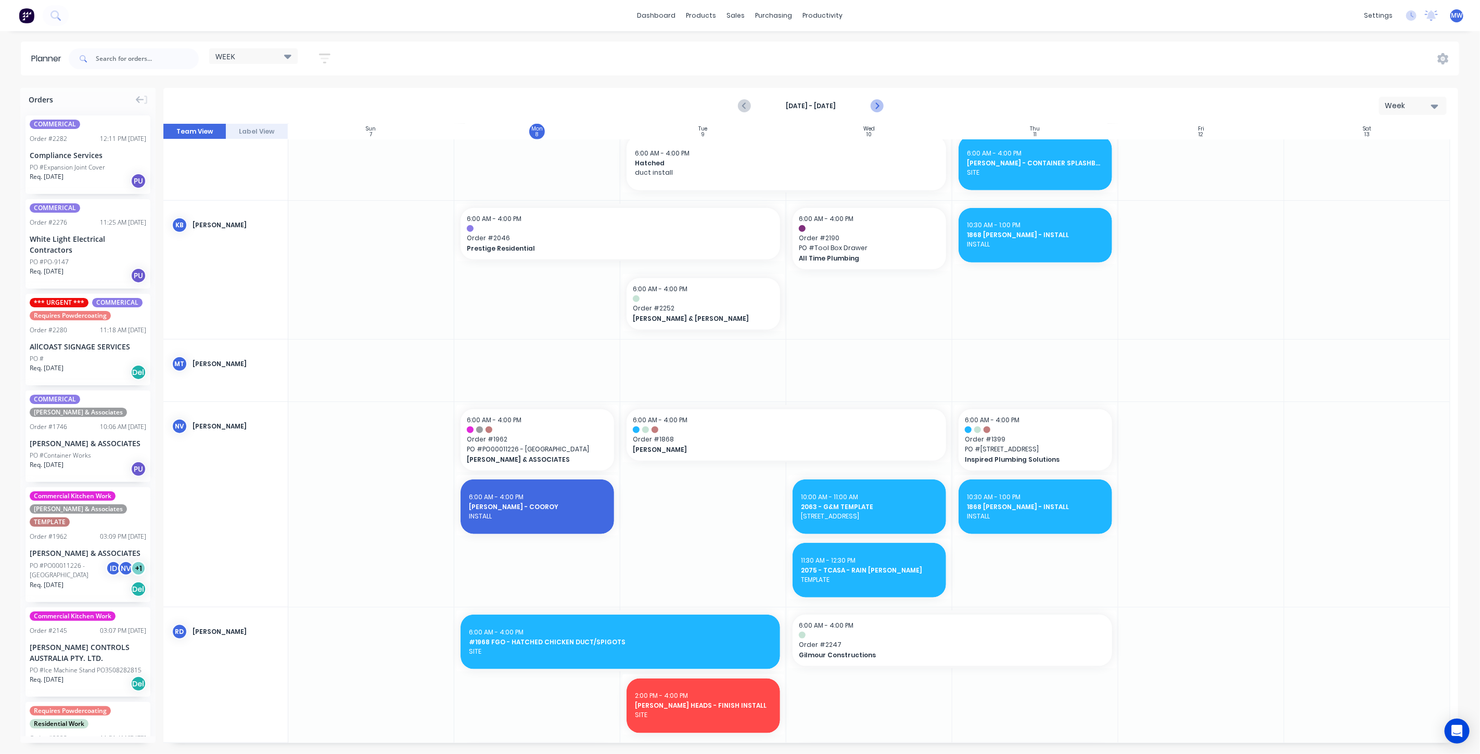
click at [875, 100] on icon "Next page" at bounding box center [876, 106] width 12 height 12
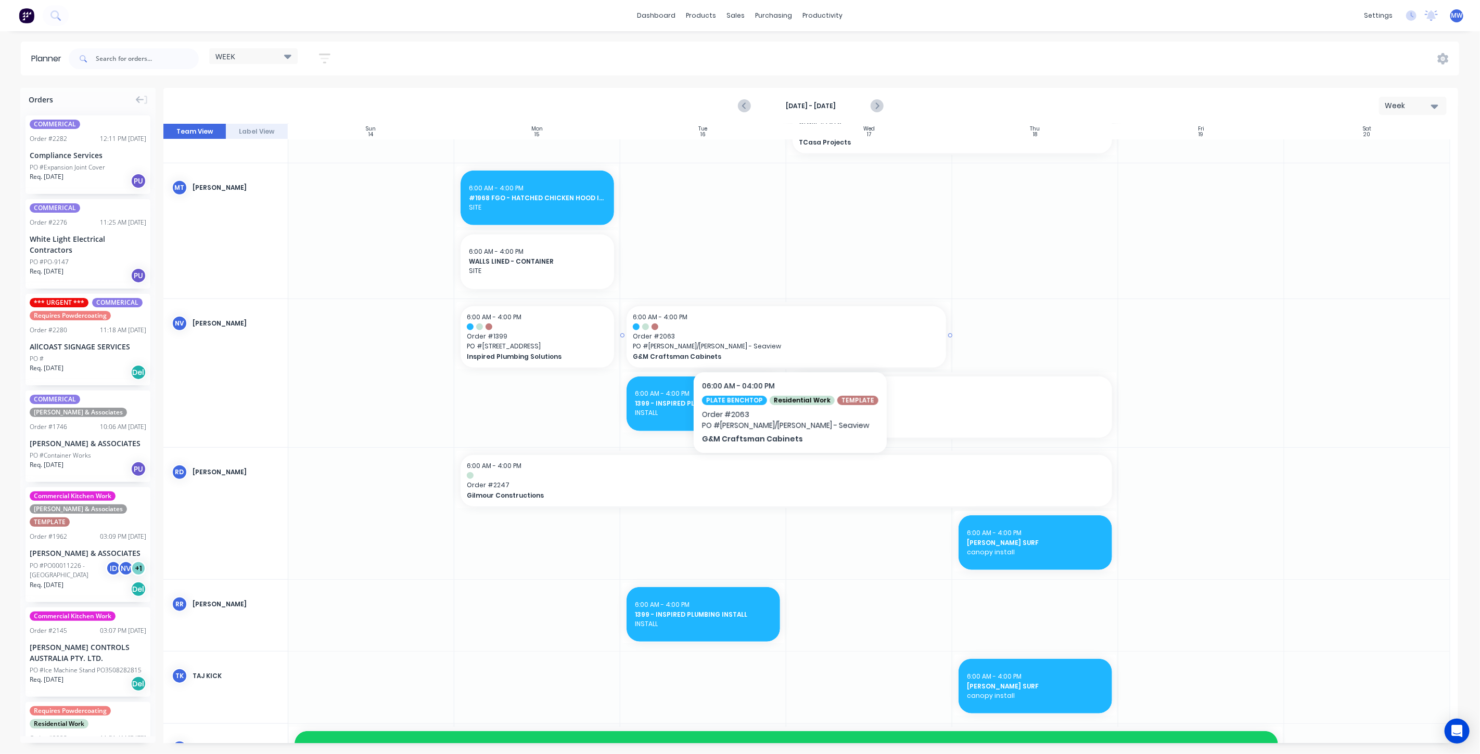
scroll to position [684, 0]
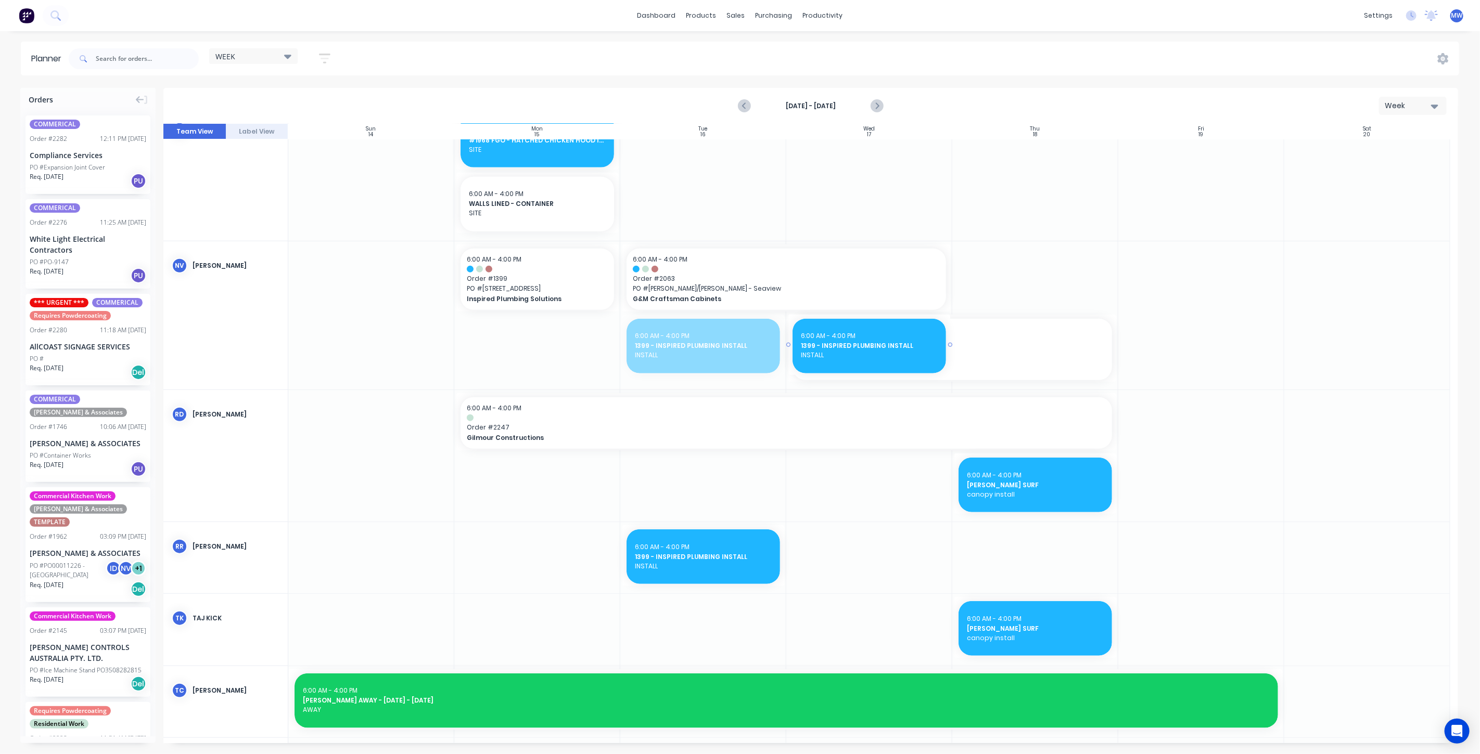
drag, startPoint x: 677, startPoint y: 345, endPoint x: 883, endPoint y: 339, distance: 205.6
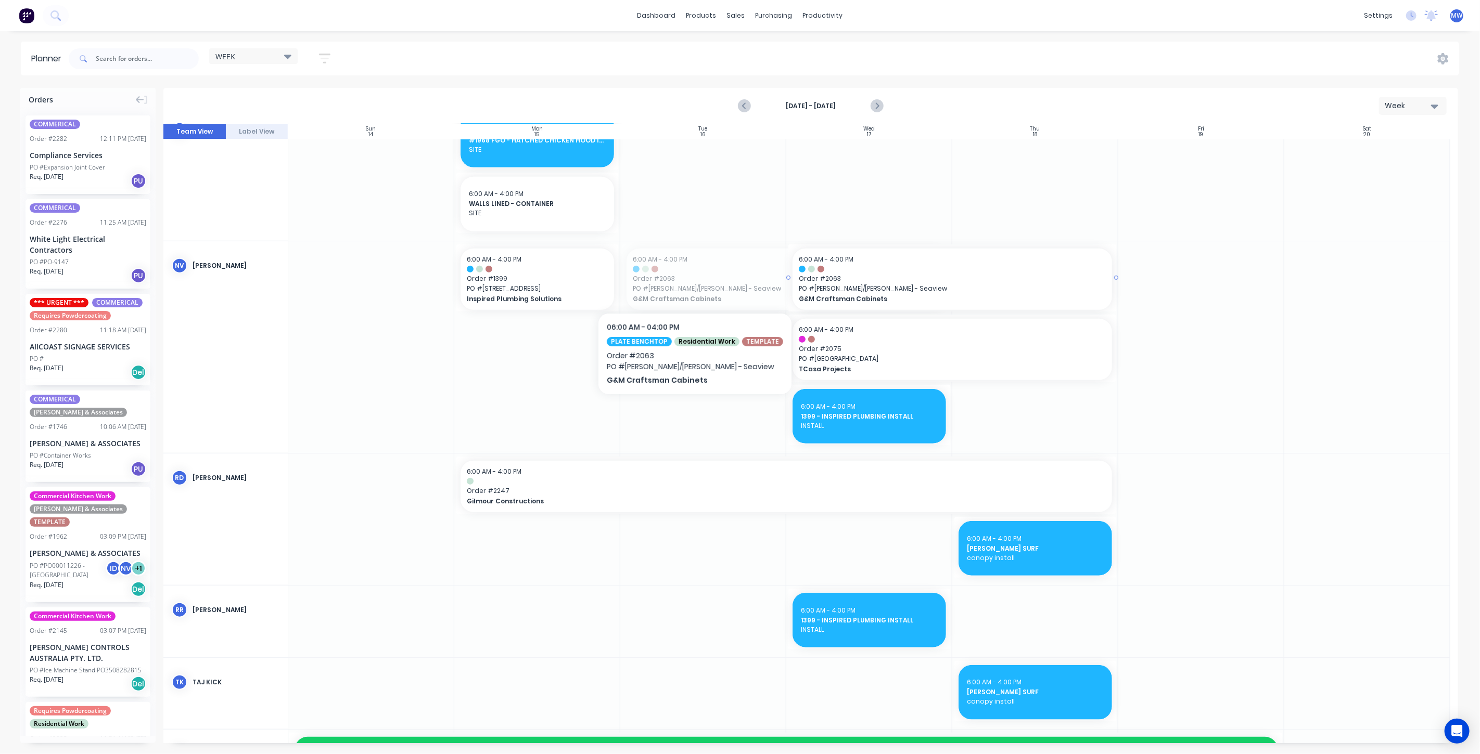
drag, startPoint x: 689, startPoint y: 281, endPoint x: 896, endPoint y: 271, distance: 207.4
drag, startPoint x: 616, startPoint y: 278, endPoint x: 658, endPoint y: 277, distance: 42.2
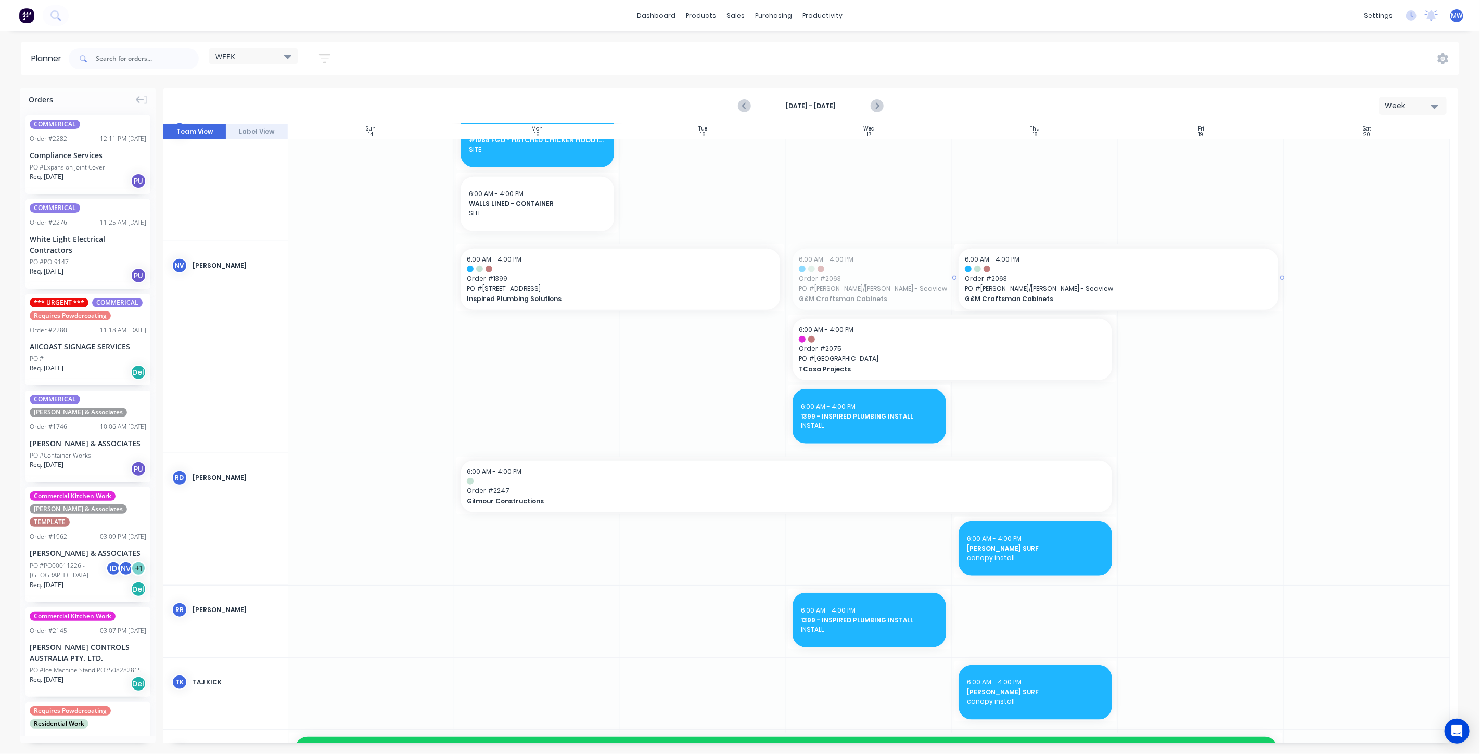
drag, startPoint x: 873, startPoint y: 263, endPoint x: 893, endPoint y: 265, distance: 20.9
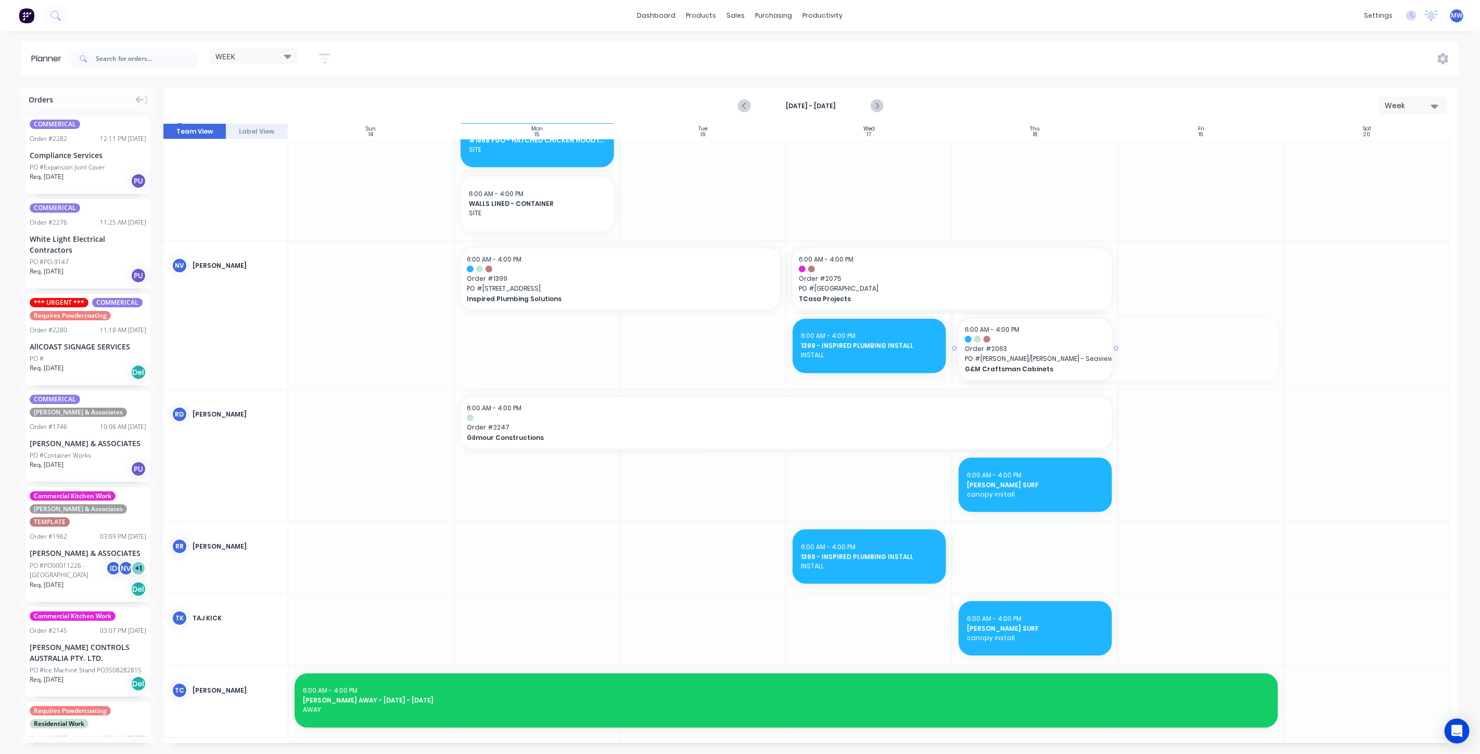
drag, startPoint x: 1279, startPoint y: 348, endPoint x: 1074, endPoint y: 362, distance: 205.5
click at [1090, 344] on div "Set start/finish time" at bounding box center [1082, 345] width 111 height 21
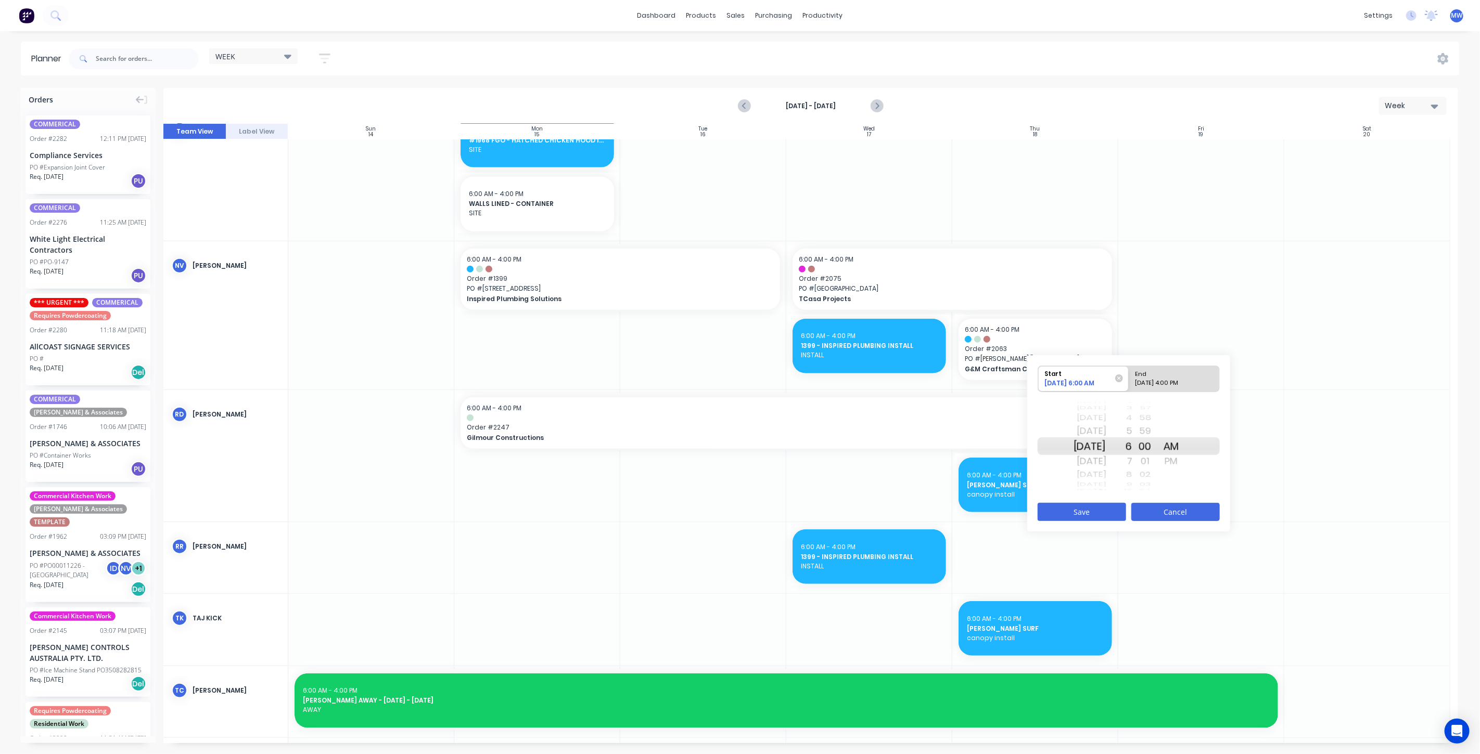
click at [1182, 506] on button "Cancel" at bounding box center [1175, 512] width 88 height 18
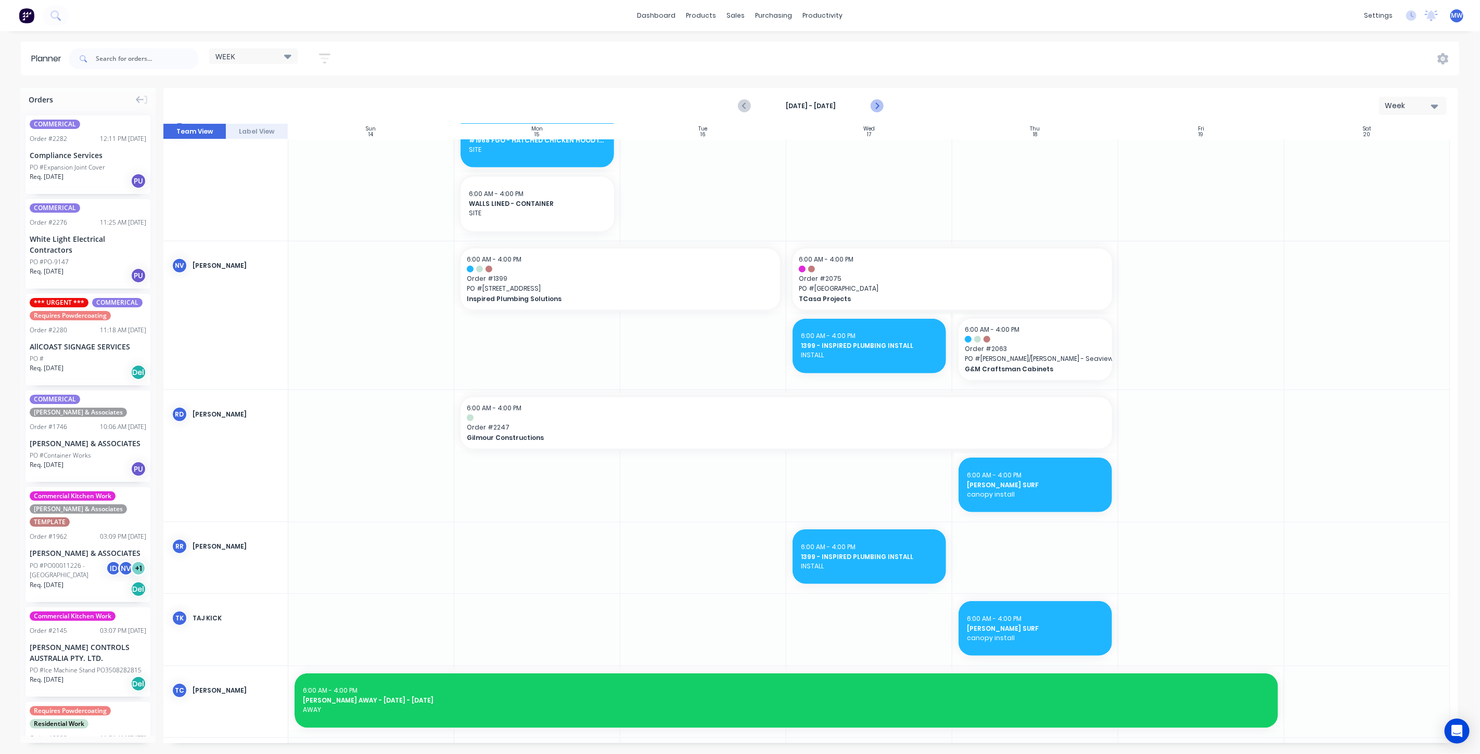
click at [880, 104] on icon "Next page" at bounding box center [876, 106] width 12 height 12
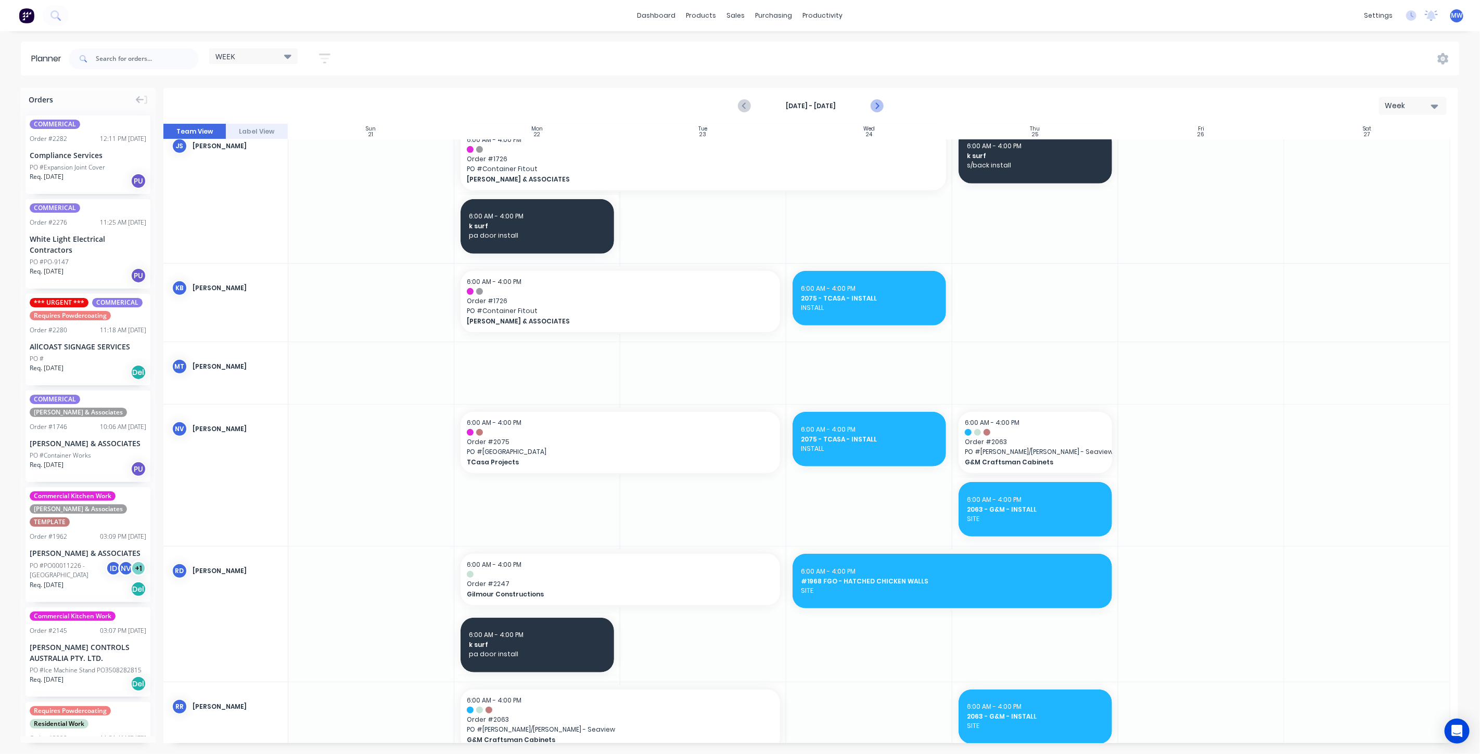
scroll to position [497, 0]
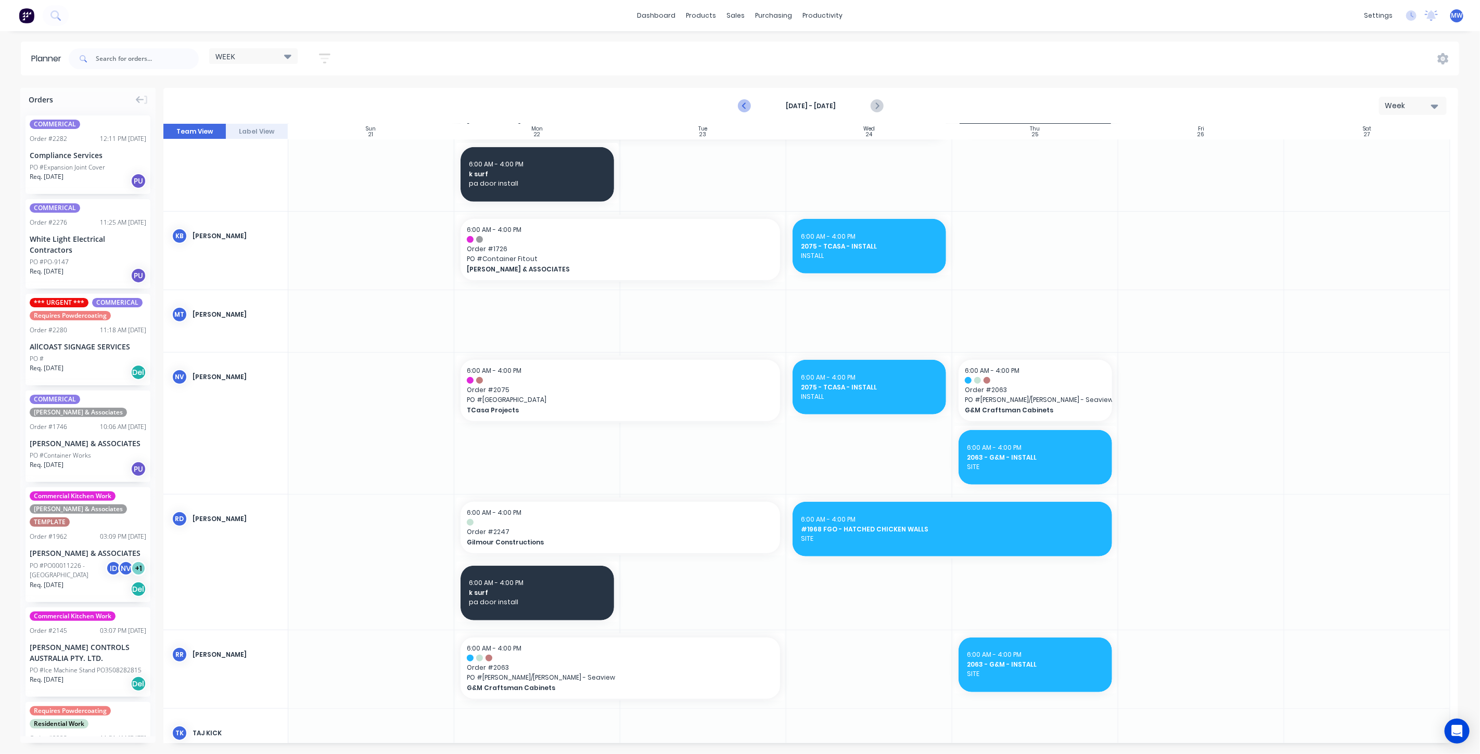
click at [748, 112] on icon "Previous page" at bounding box center [744, 106] width 12 height 12
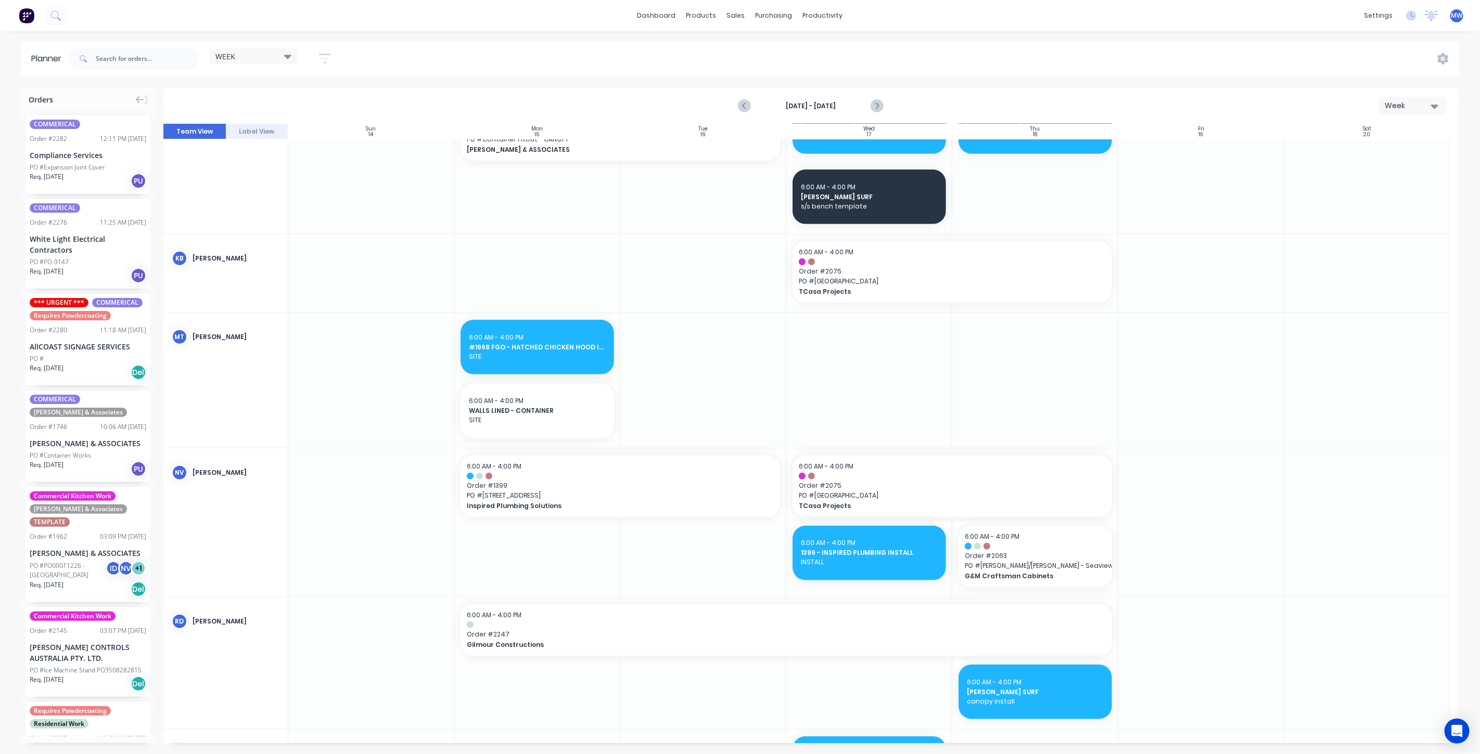
scroll to position [500, 0]
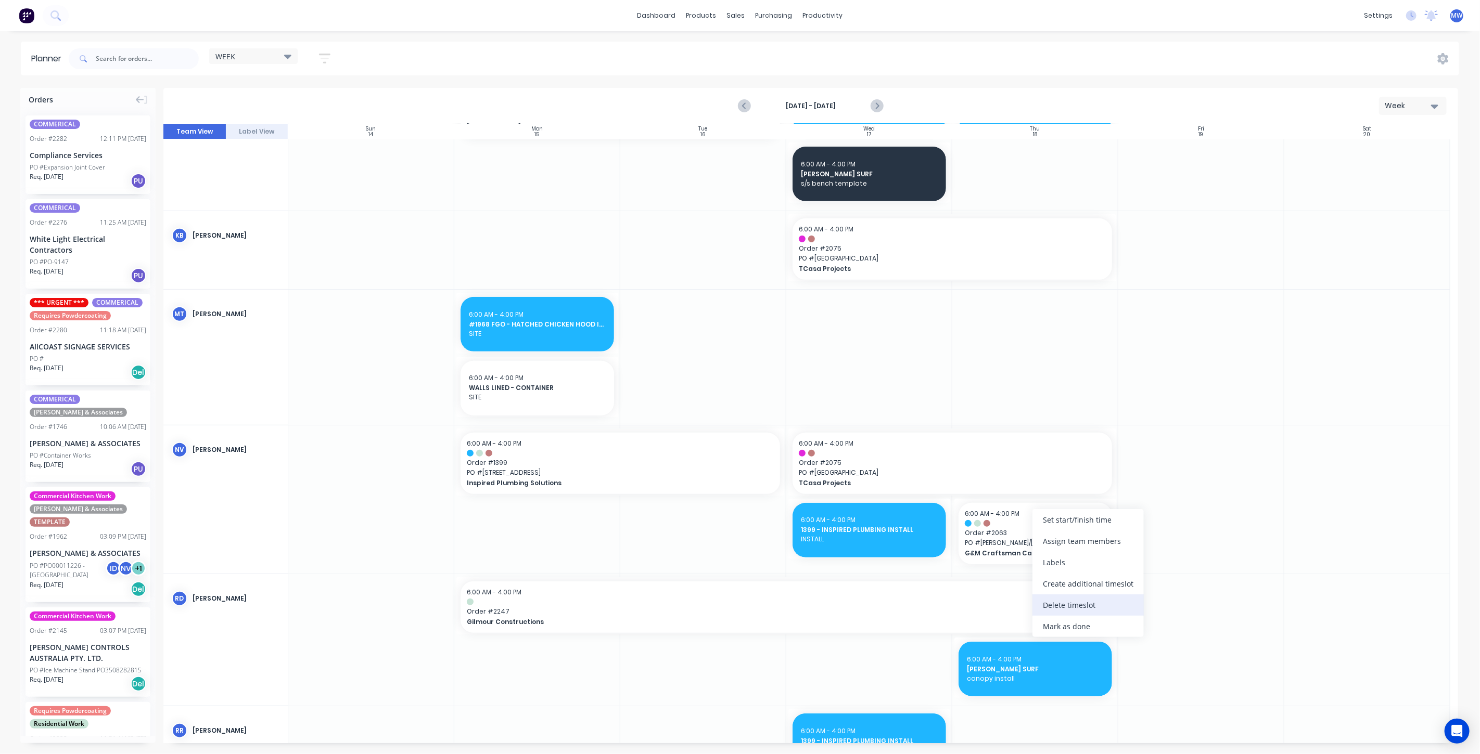
click at [1084, 609] on div "Delete timeslot" at bounding box center [1087, 605] width 111 height 21
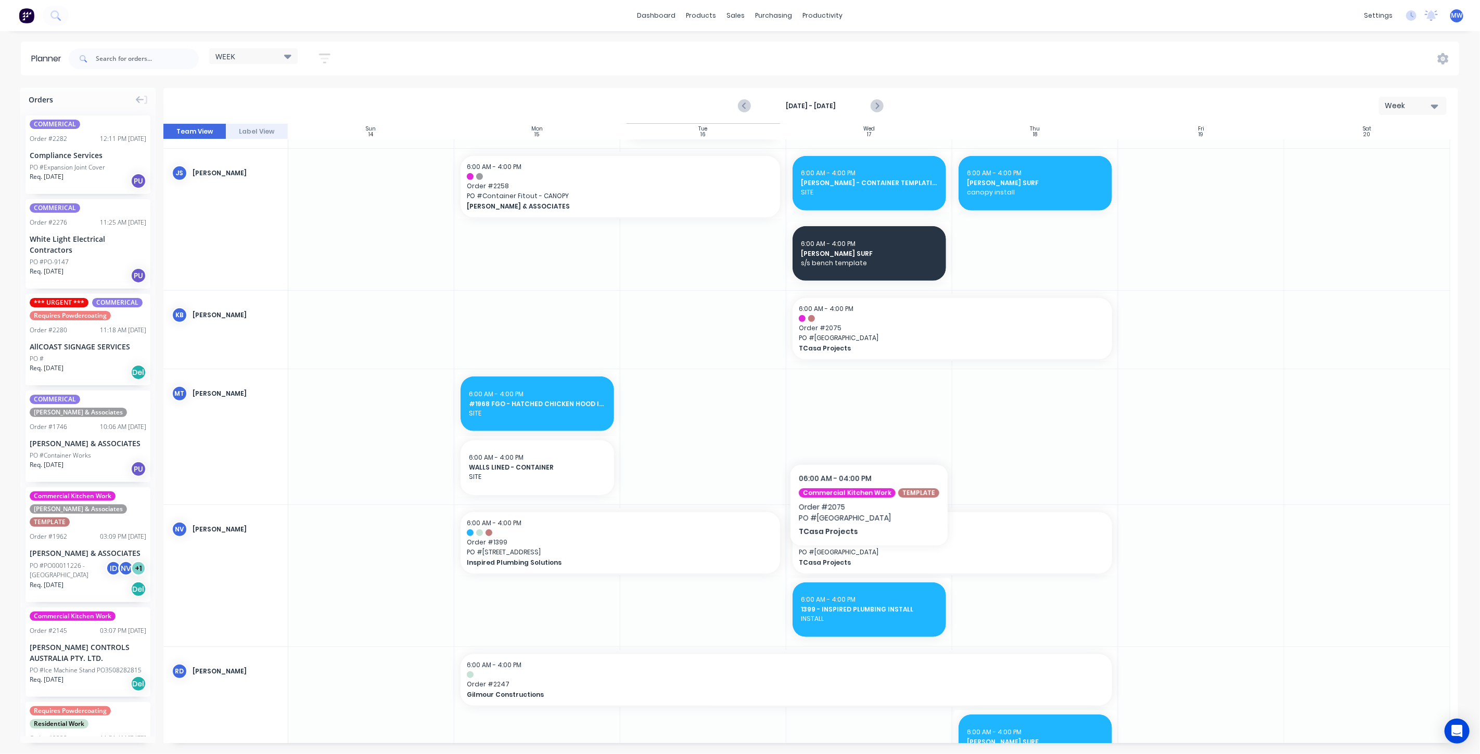
scroll to position [462, 0]
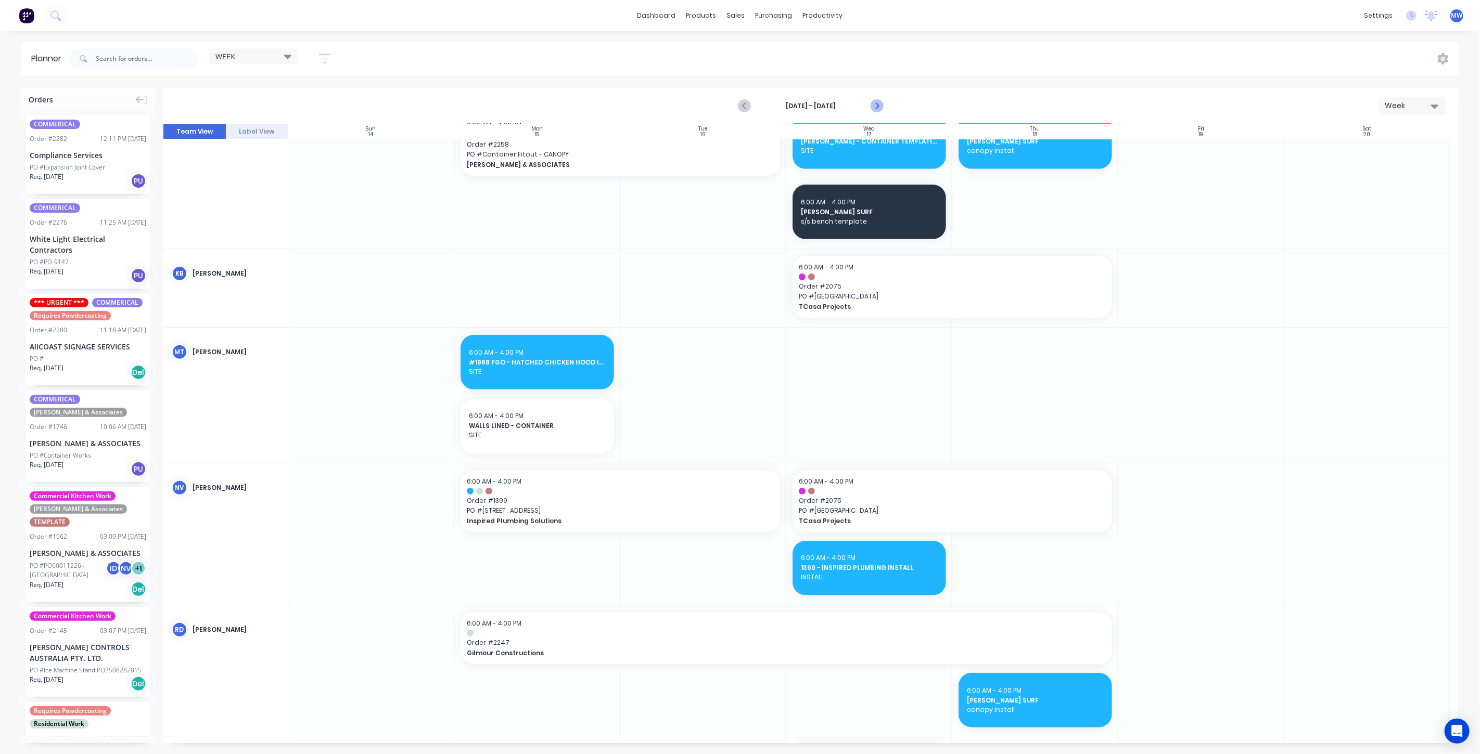
click at [879, 106] on icon "Next page" at bounding box center [876, 106] width 12 height 12
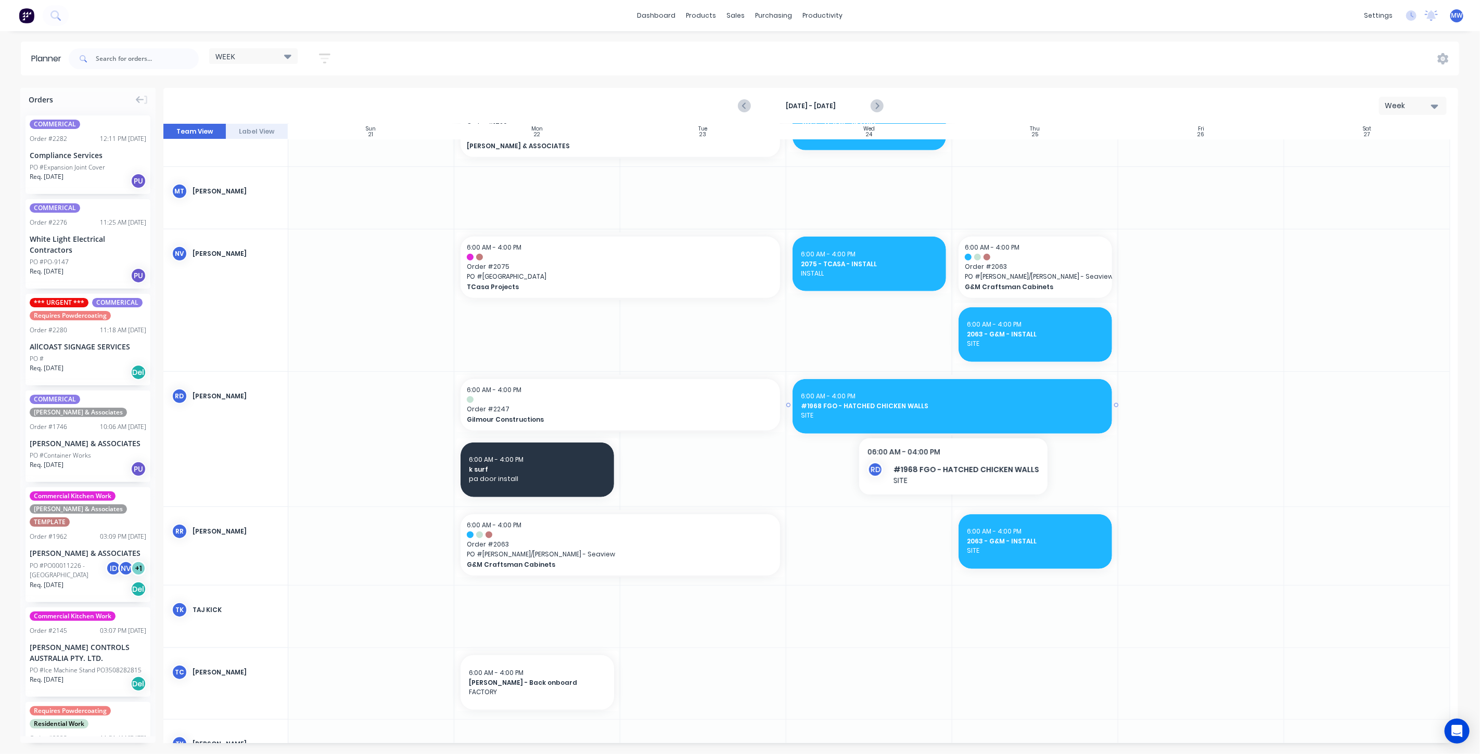
scroll to position [626, 0]
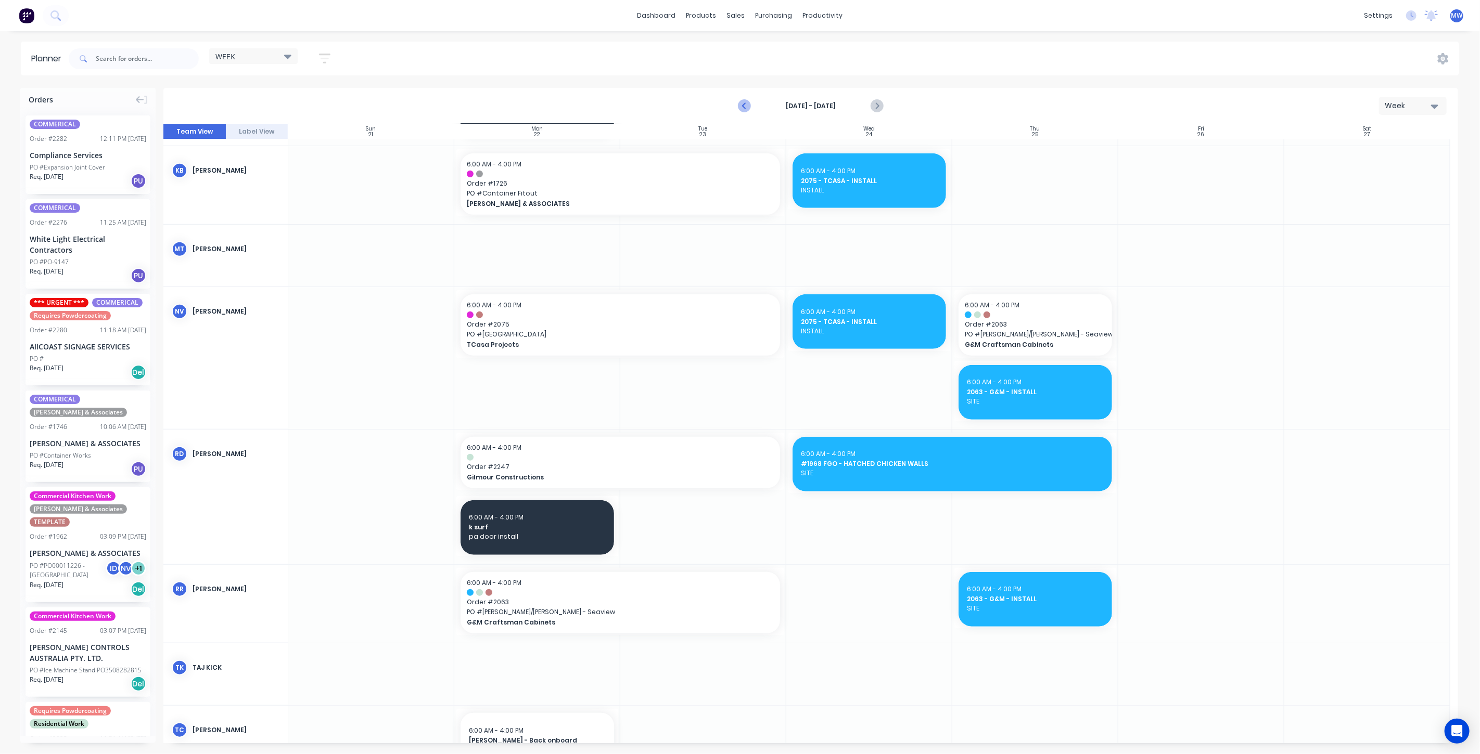
click at [747, 106] on icon "Previous page" at bounding box center [744, 106] width 12 height 12
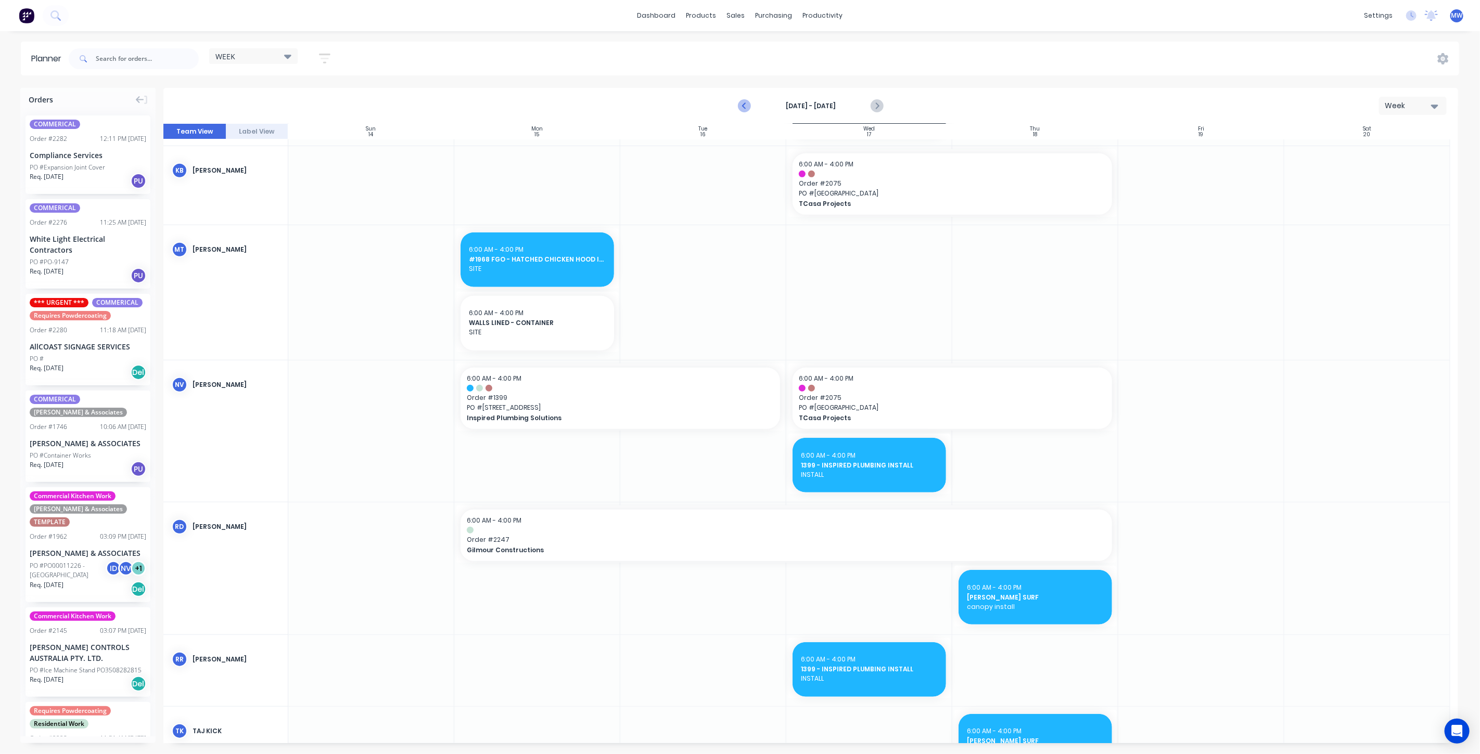
click at [747, 106] on icon "Previous page" at bounding box center [744, 106] width 12 height 12
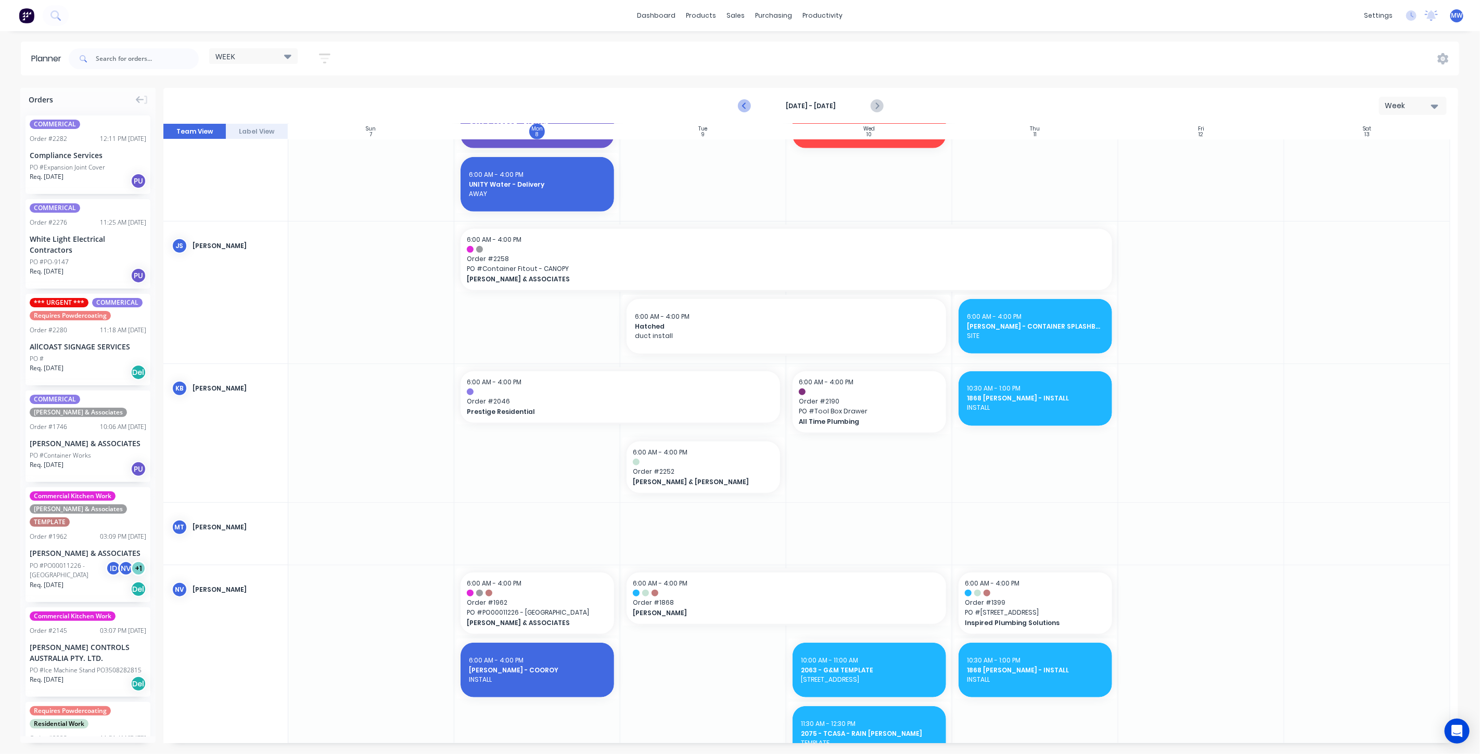
scroll to position [667, 0]
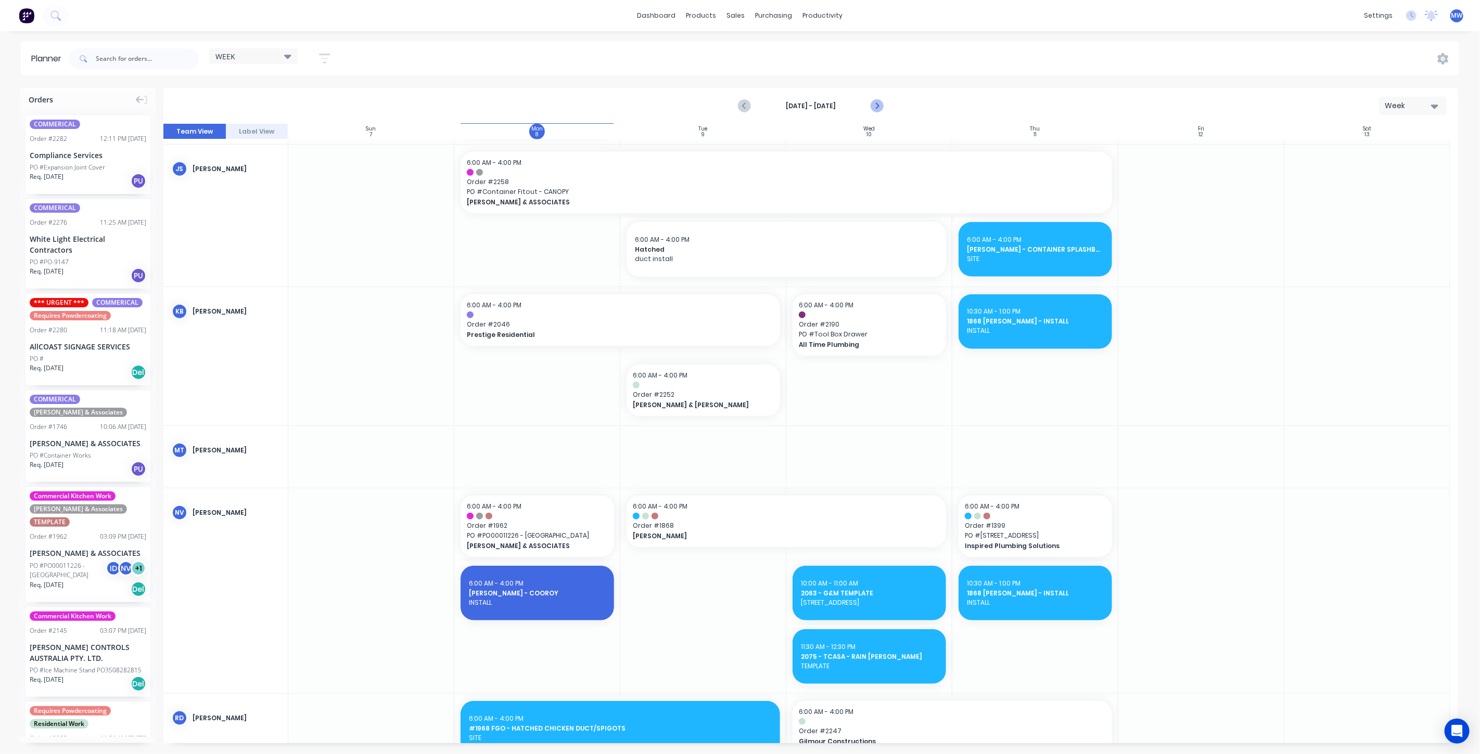
click at [878, 100] on icon "Next page" at bounding box center [876, 106] width 12 height 12
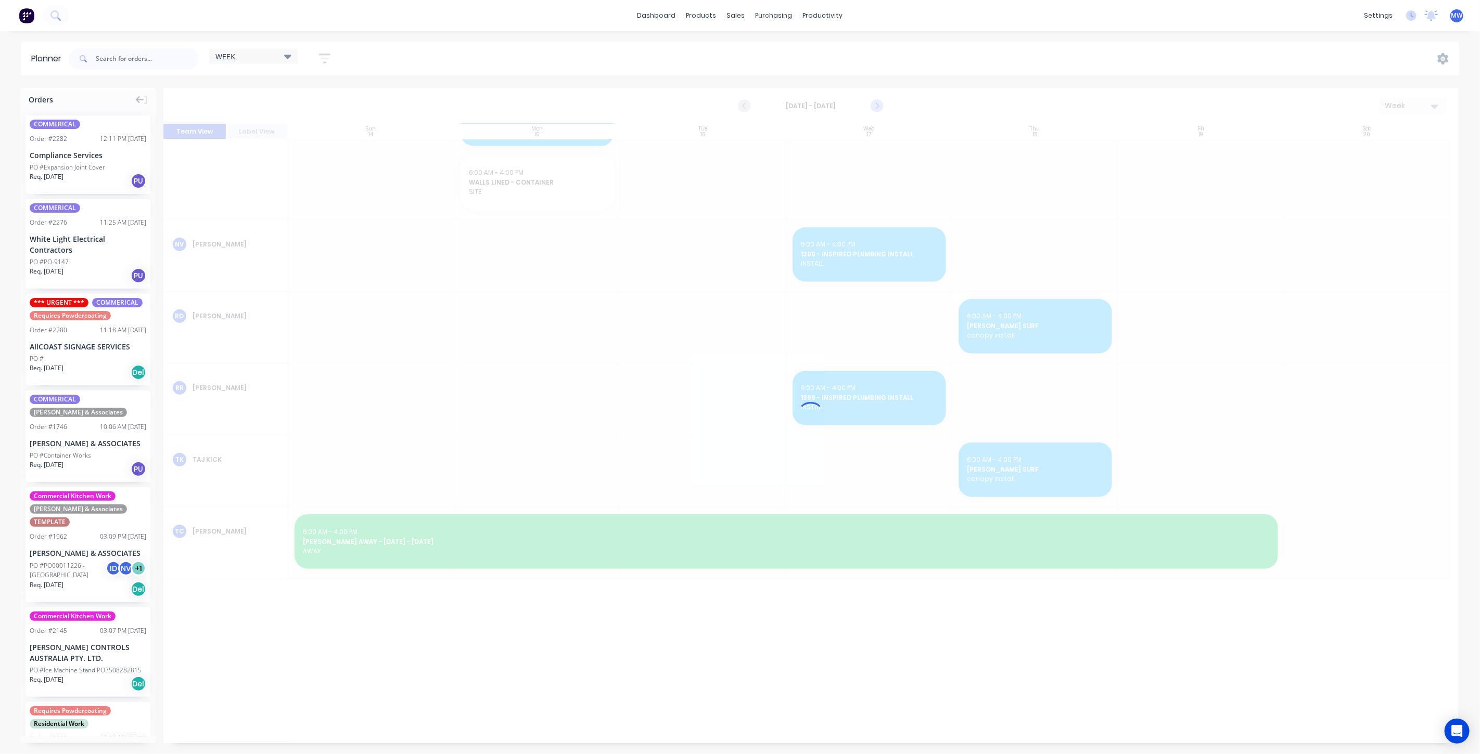
scroll to position [275, 0]
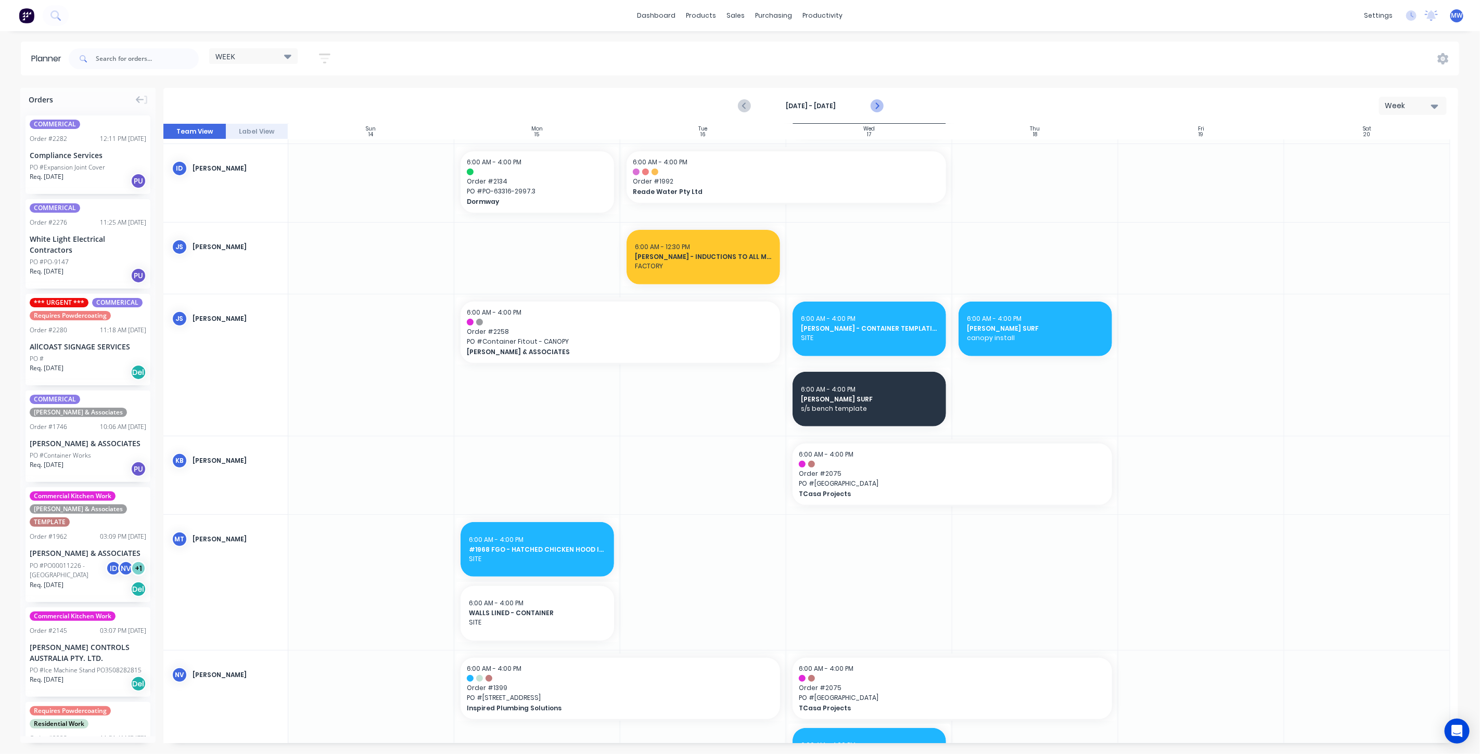
click at [878, 100] on icon "Next page" at bounding box center [876, 106] width 12 height 12
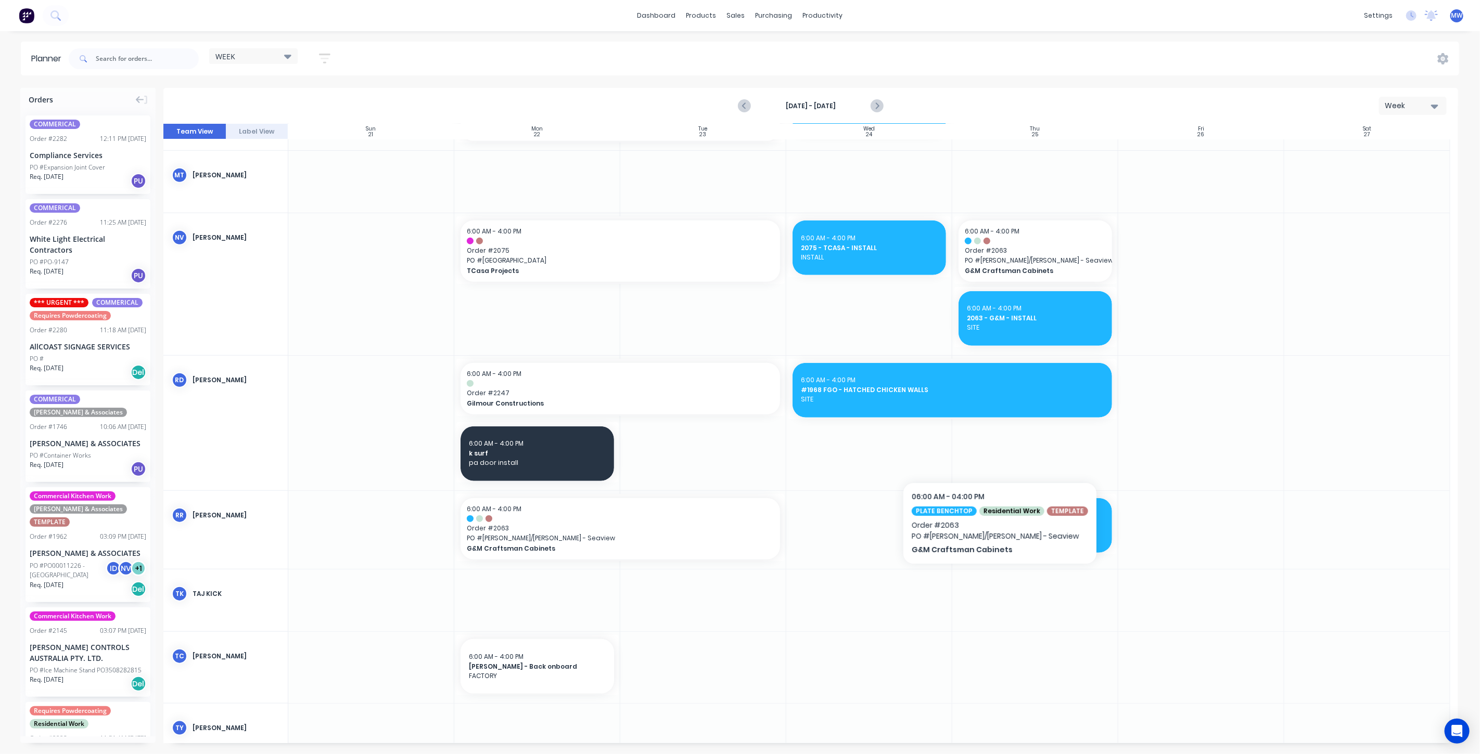
scroll to position [734, 0]
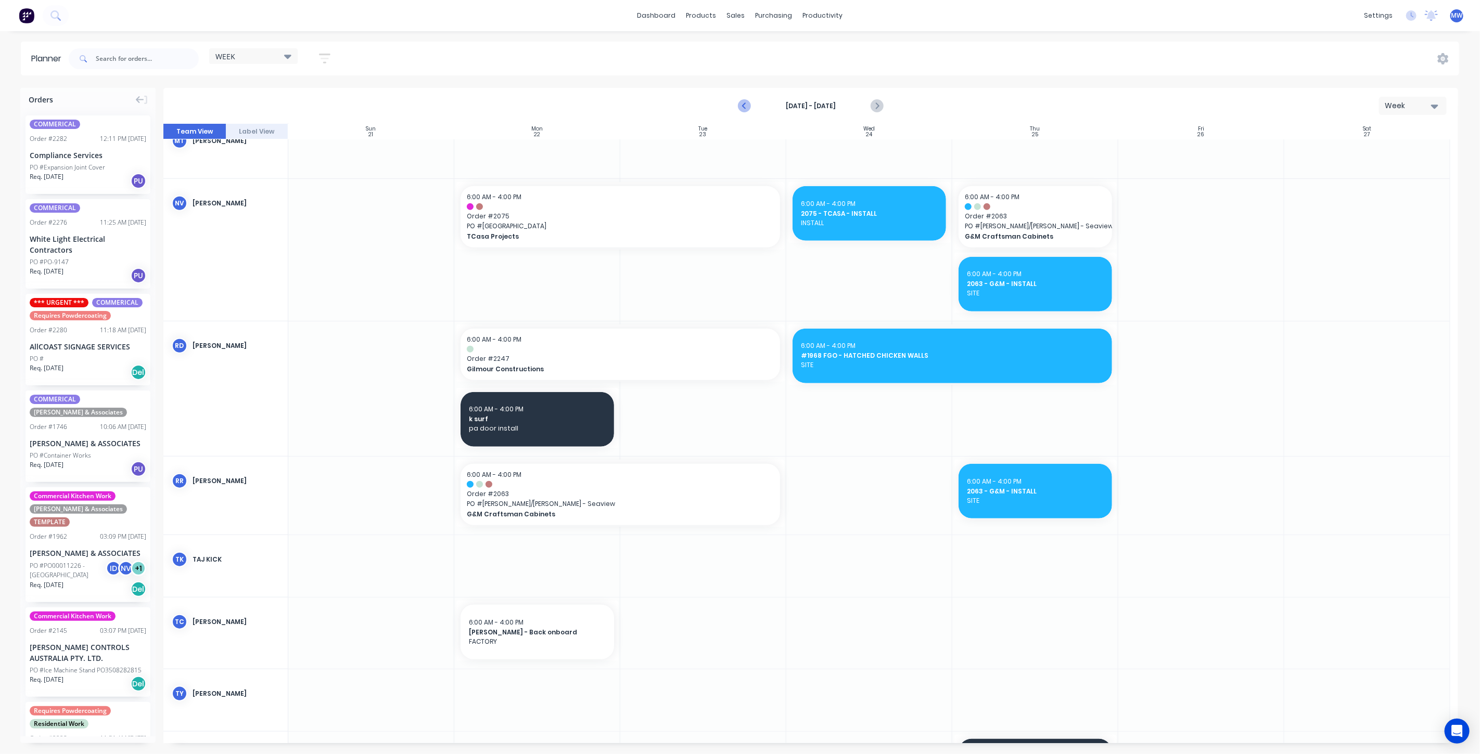
click at [748, 106] on icon "Previous page" at bounding box center [744, 106] width 12 height 12
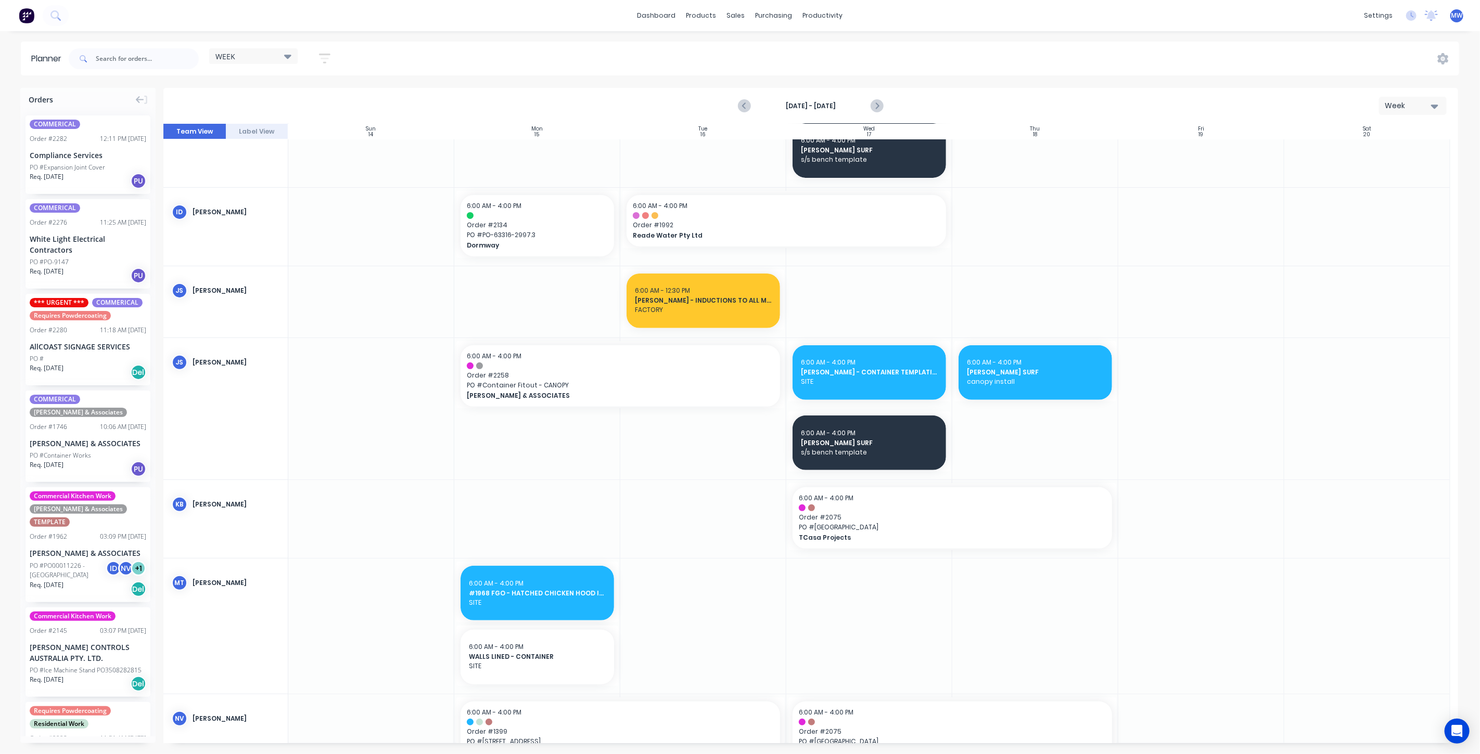
scroll to position [58, 0]
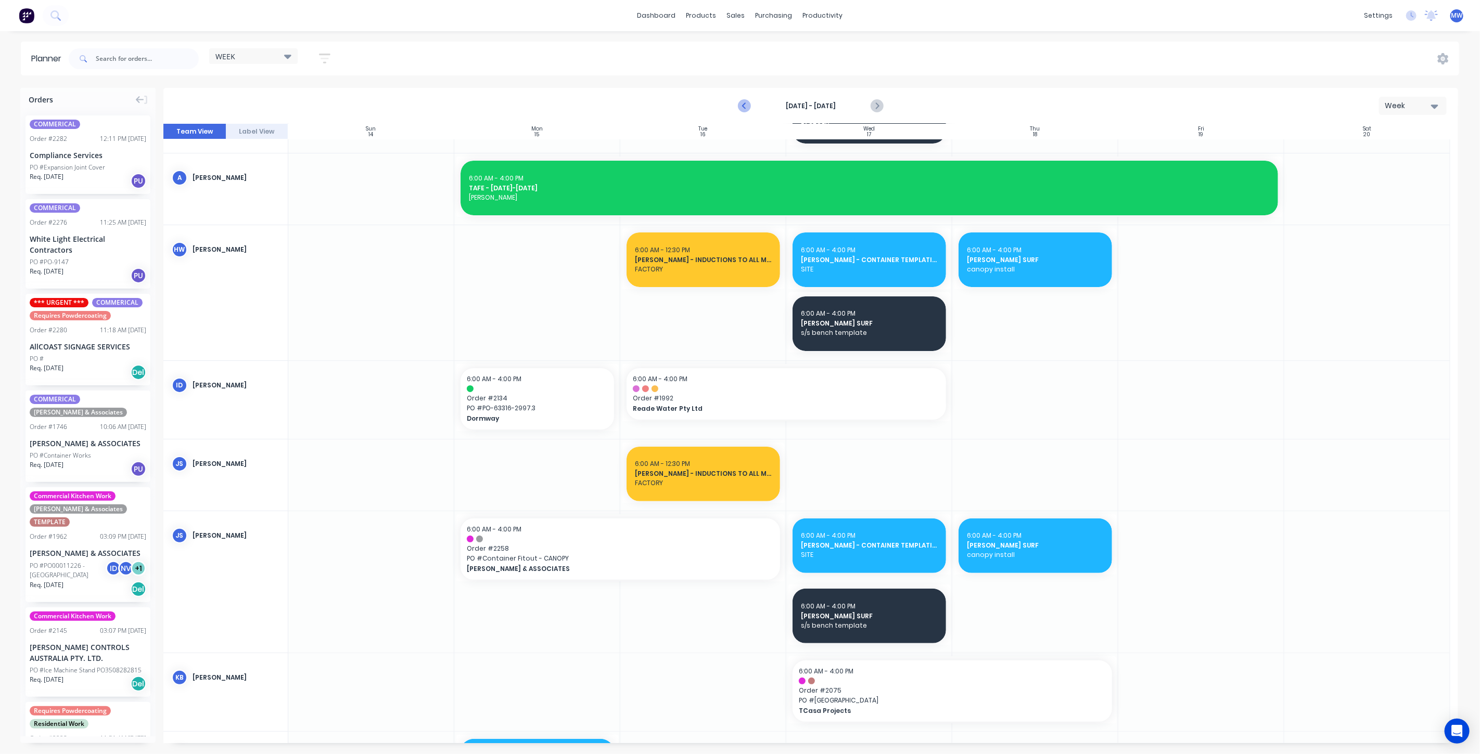
click at [748, 108] on icon "Previous page" at bounding box center [744, 106] width 12 height 12
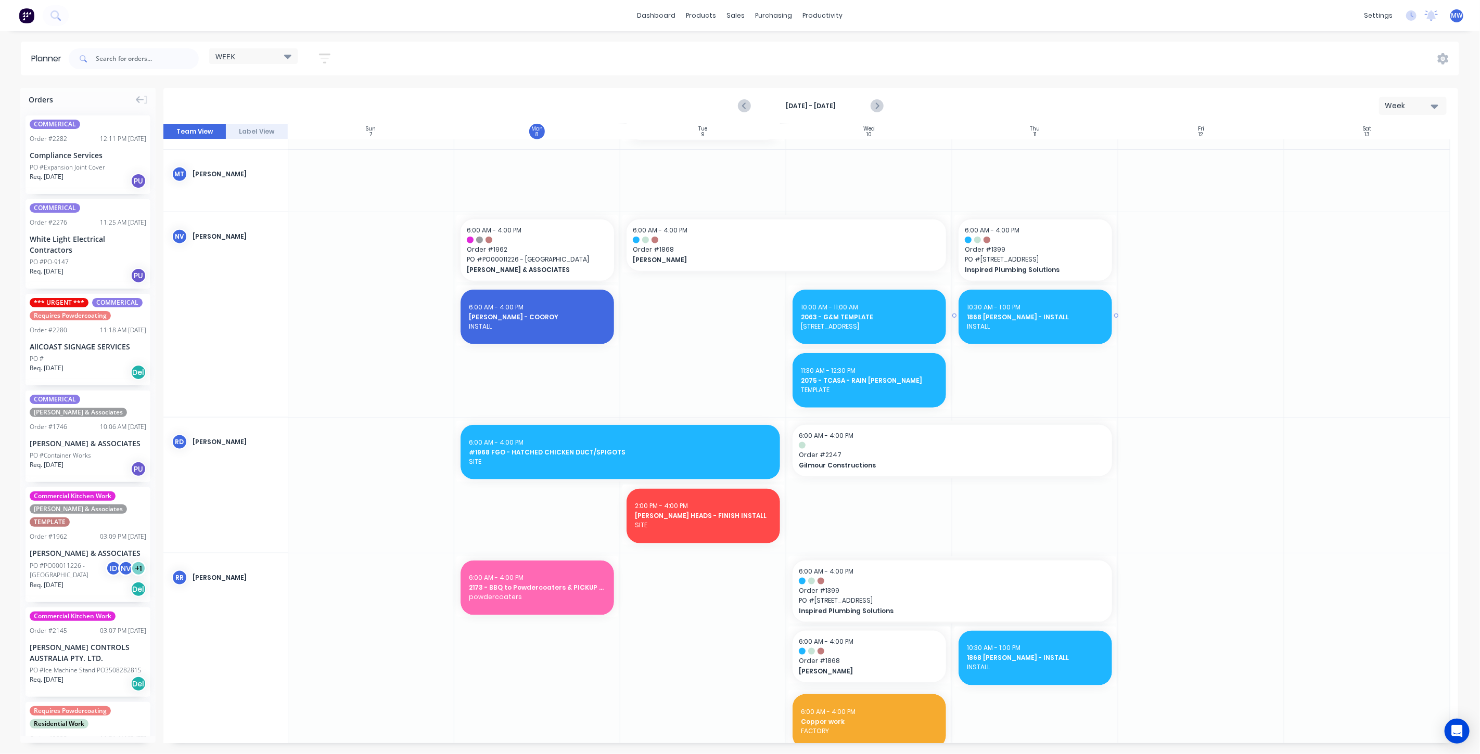
scroll to position [925, 0]
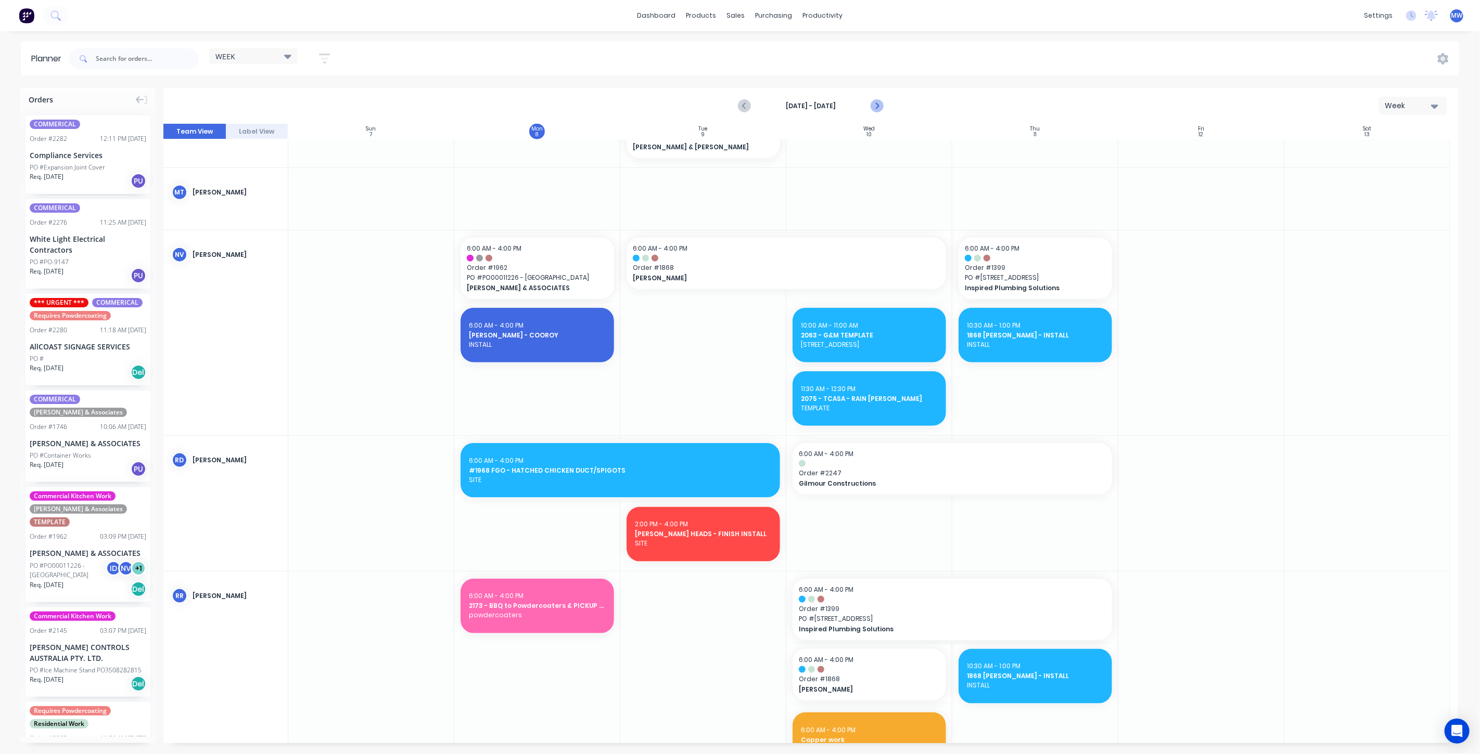
click at [877, 109] on icon "Next page" at bounding box center [876, 106] width 12 height 12
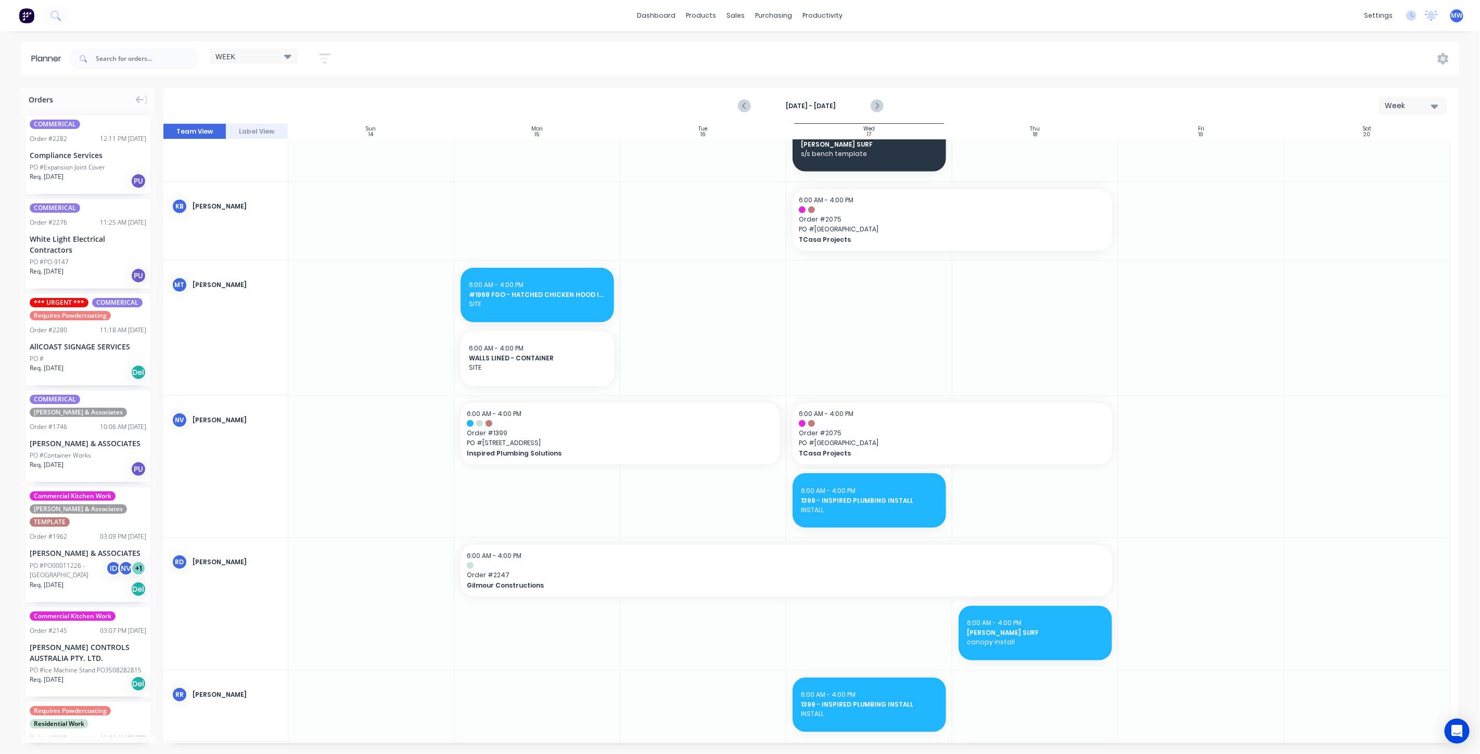
scroll to position [599, 0]
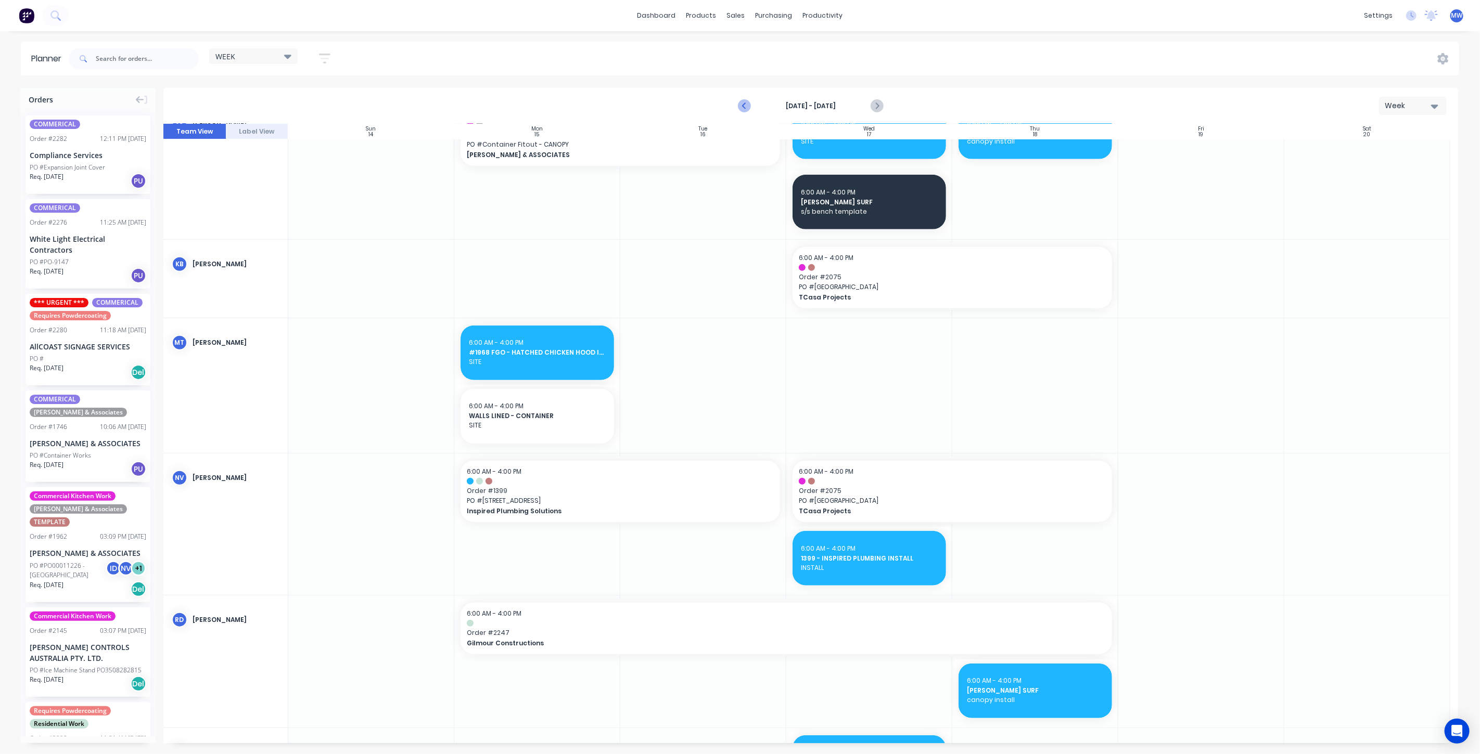
click at [742, 107] on icon "Previous page" at bounding box center [744, 106] width 12 height 12
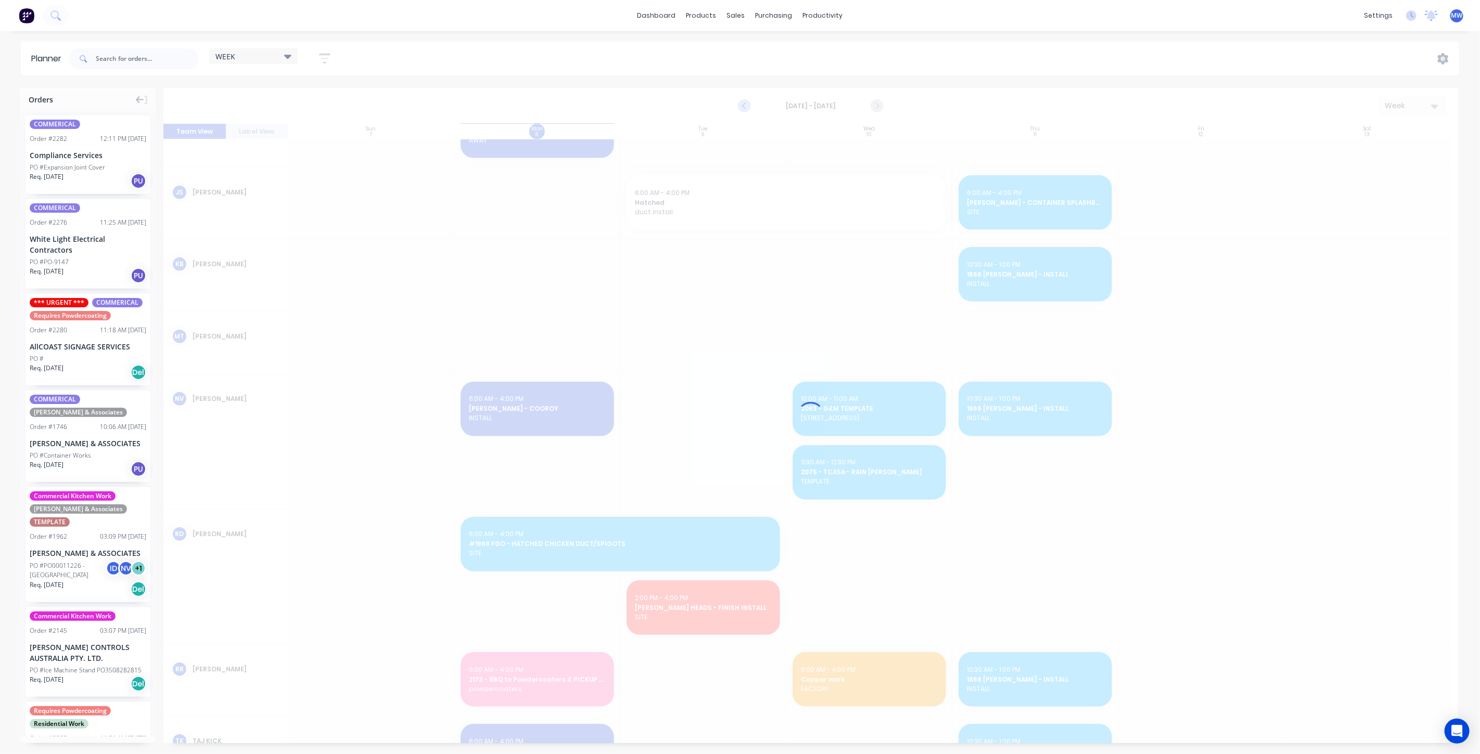
scroll to position [644, 0]
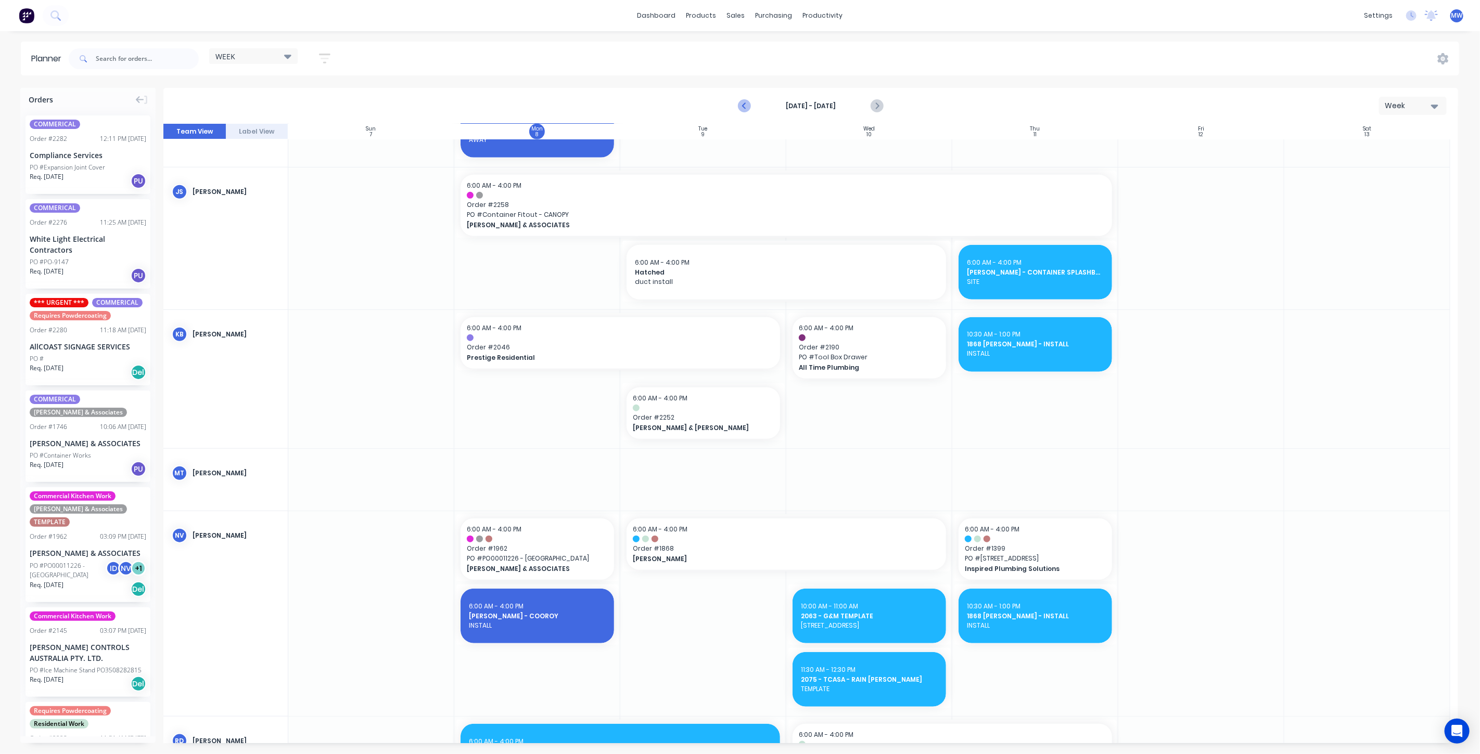
click at [742, 107] on icon "Previous page" at bounding box center [744, 106] width 12 height 12
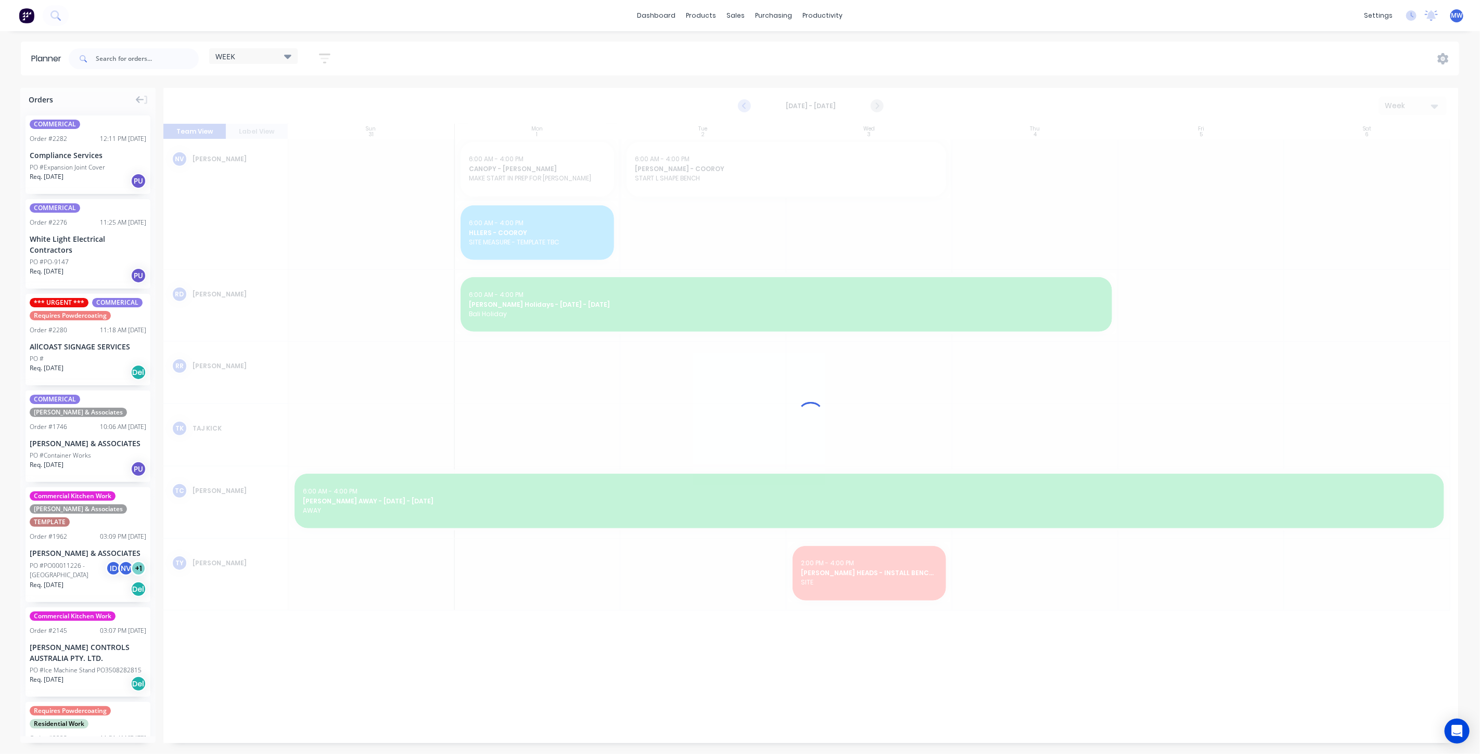
scroll to position [178, 0]
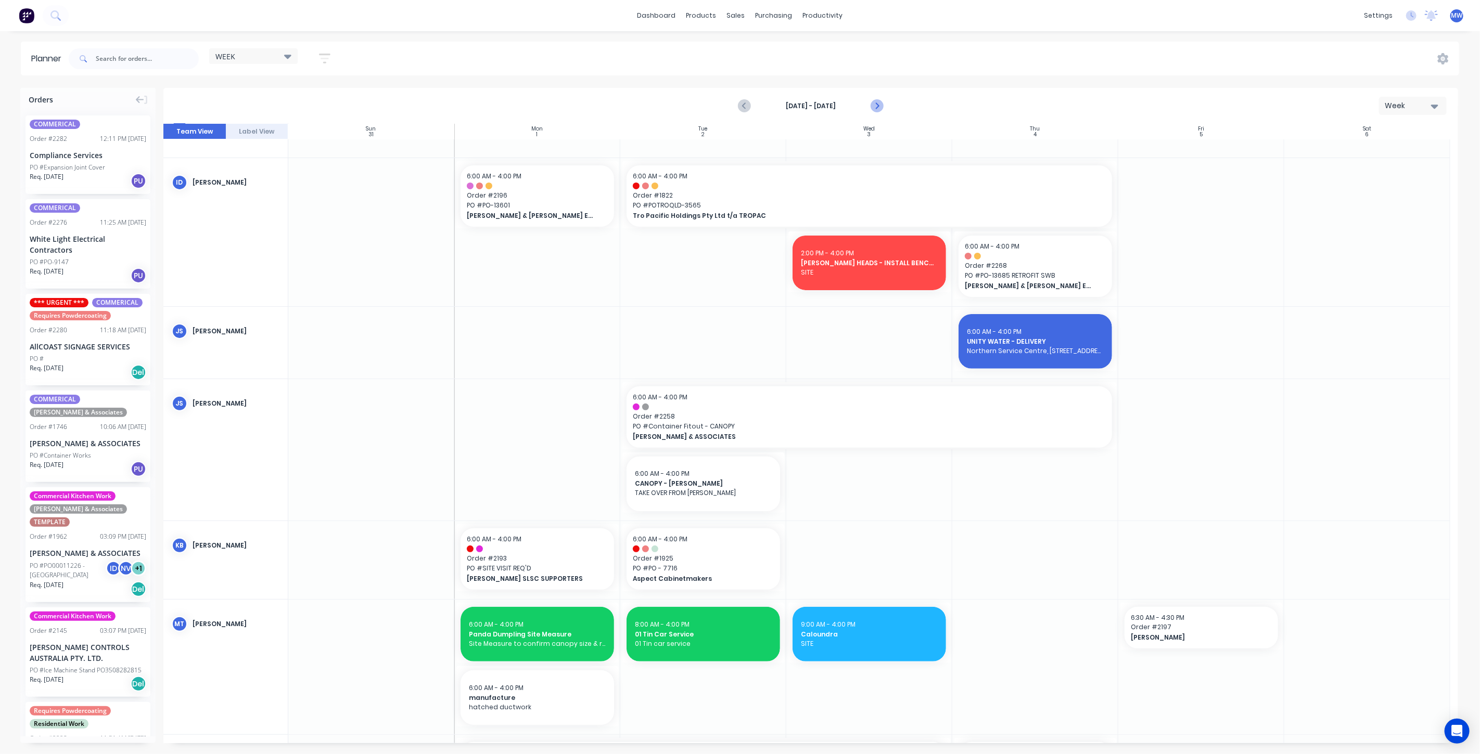
click at [879, 107] on icon "Next page" at bounding box center [876, 106] width 12 height 12
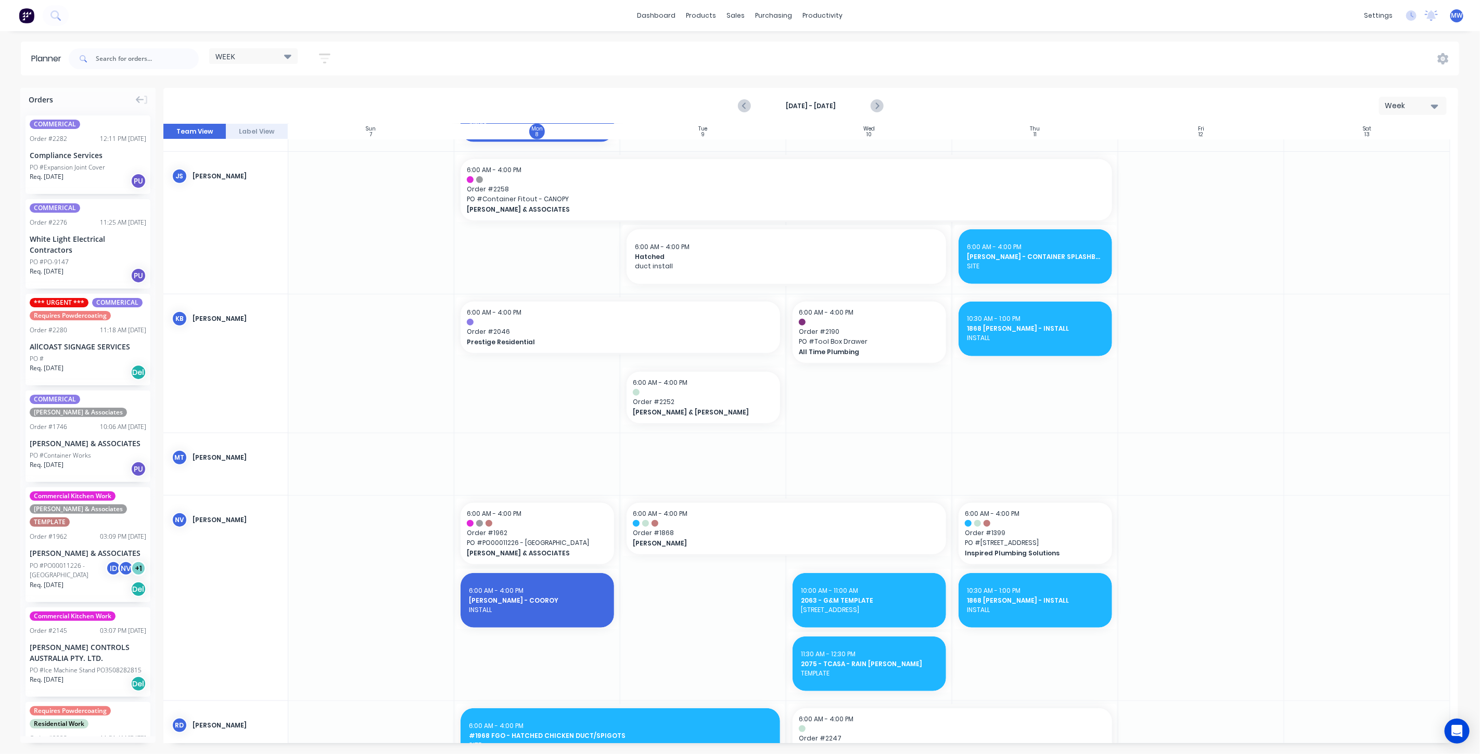
scroll to position [635, 0]
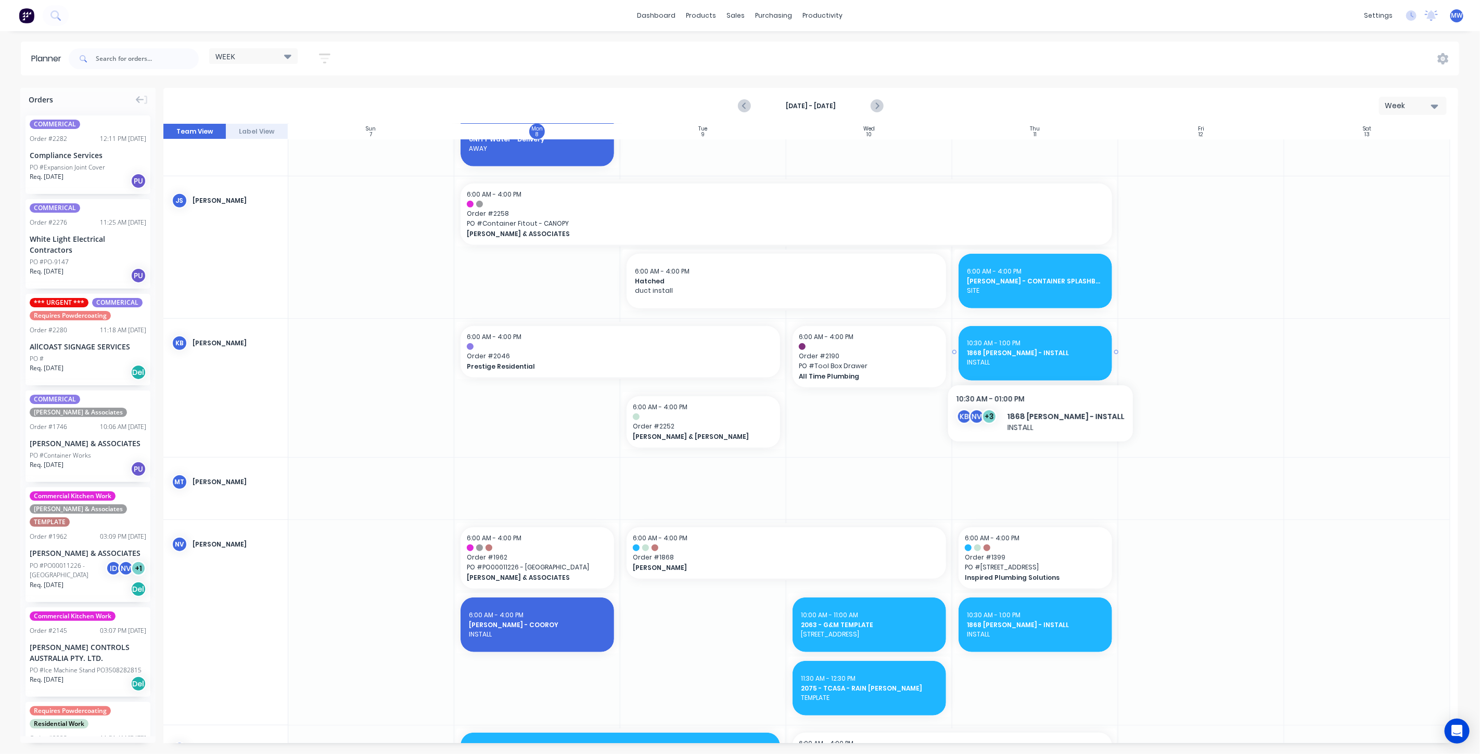
click at [1040, 354] on span "1868 LISA MORGAN - INSTALL" at bounding box center [1035, 353] width 137 height 9
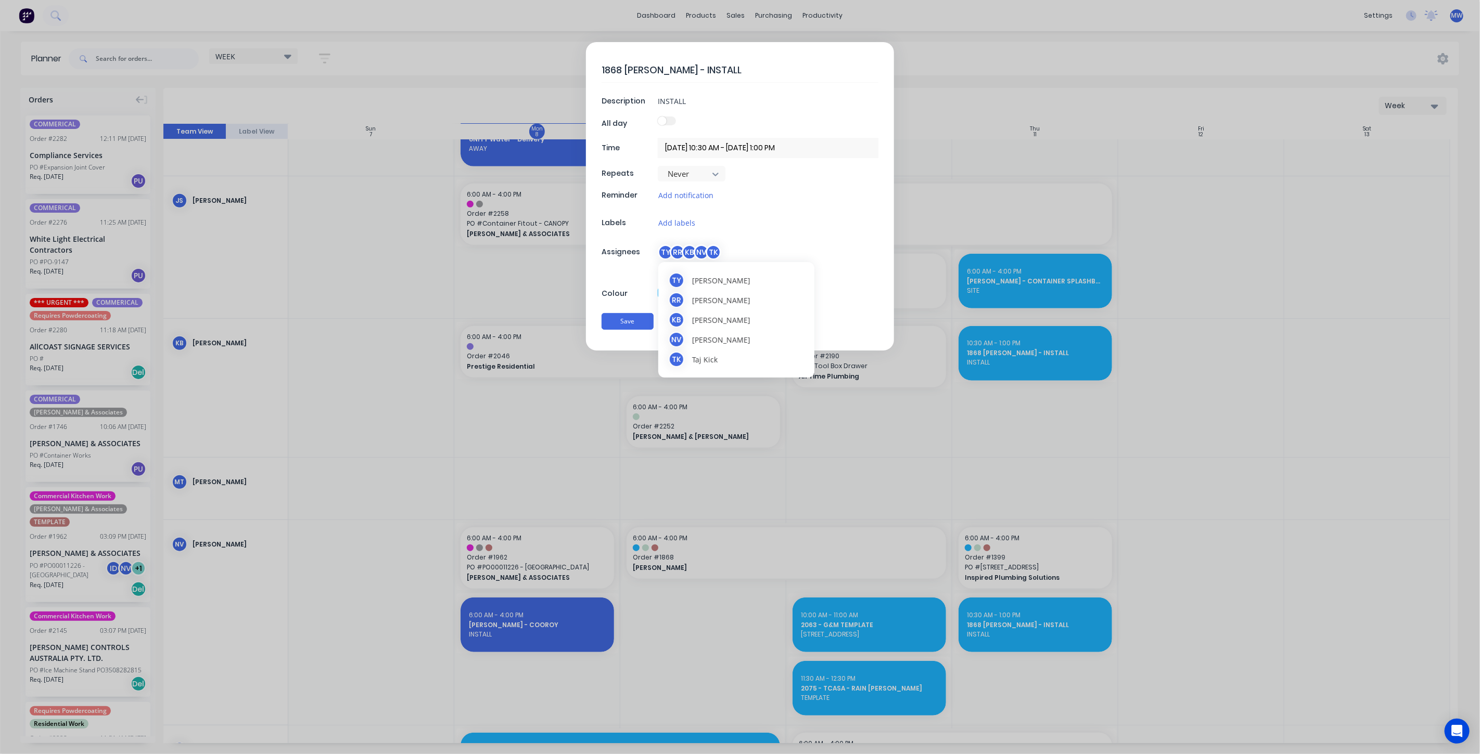
click at [712, 252] on div "TK" at bounding box center [714, 253] width 16 height 16
click at [852, 308] on div "Save Cancel" at bounding box center [739, 321] width 277 height 27
drag, startPoint x: 639, startPoint y: 323, endPoint x: 1049, endPoint y: 408, distance: 418.8
click at [639, 323] on button "Save" at bounding box center [627, 321] width 52 height 17
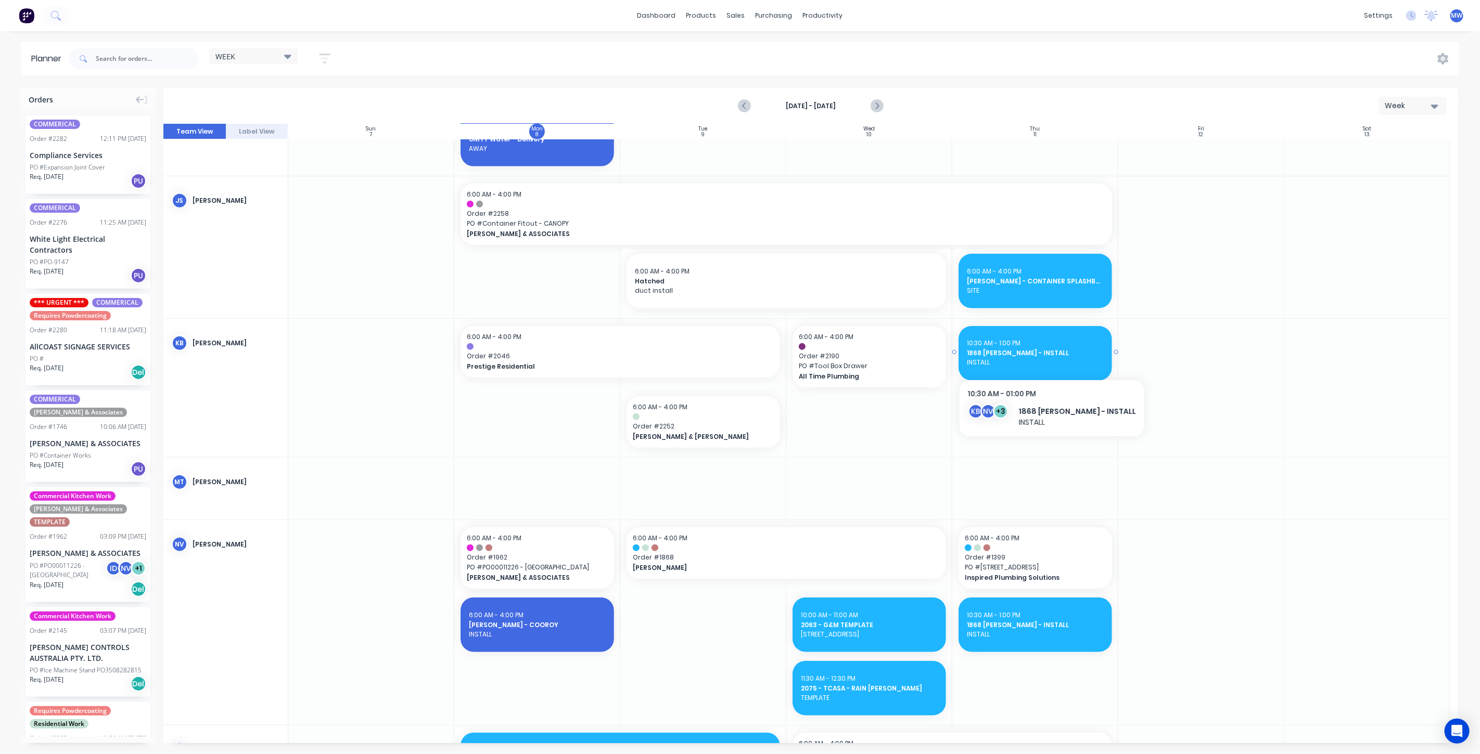
click at [1044, 356] on span "1868 LISA MORGAN - INSTALL" at bounding box center [1035, 353] width 137 height 9
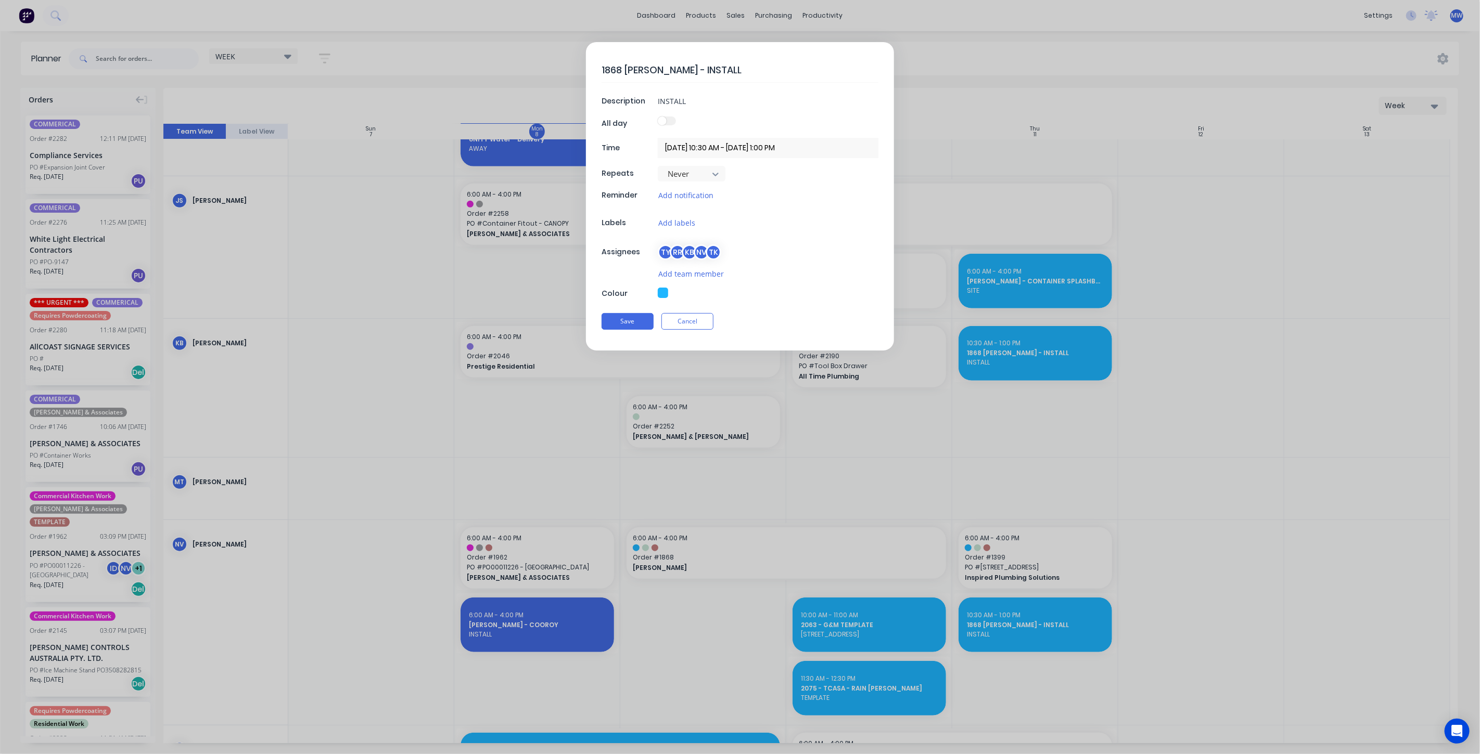
click at [694, 255] on div "KB" at bounding box center [690, 253] width 16 height 16
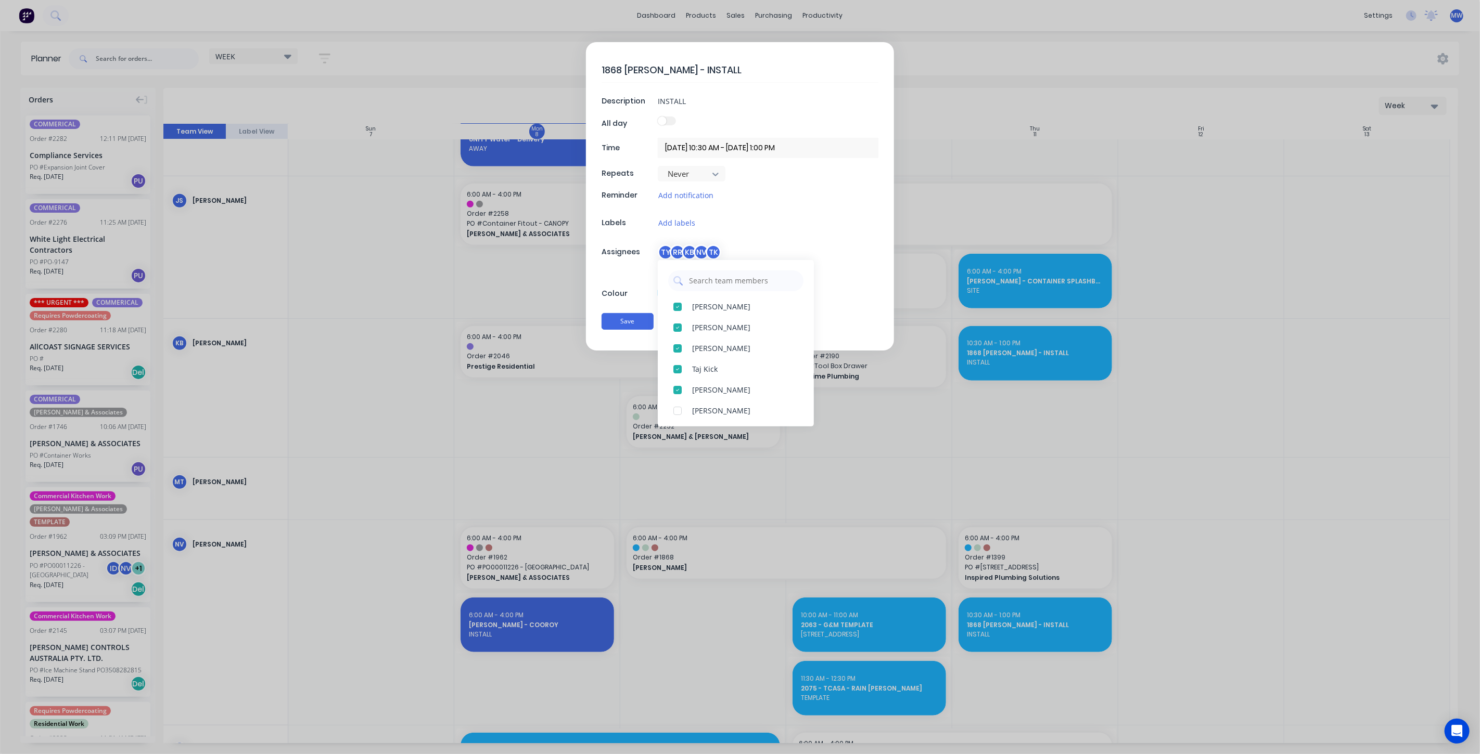
type textarea "x"
click at [835, 295] on div at bounding box center [768, 294] width 221 height 12
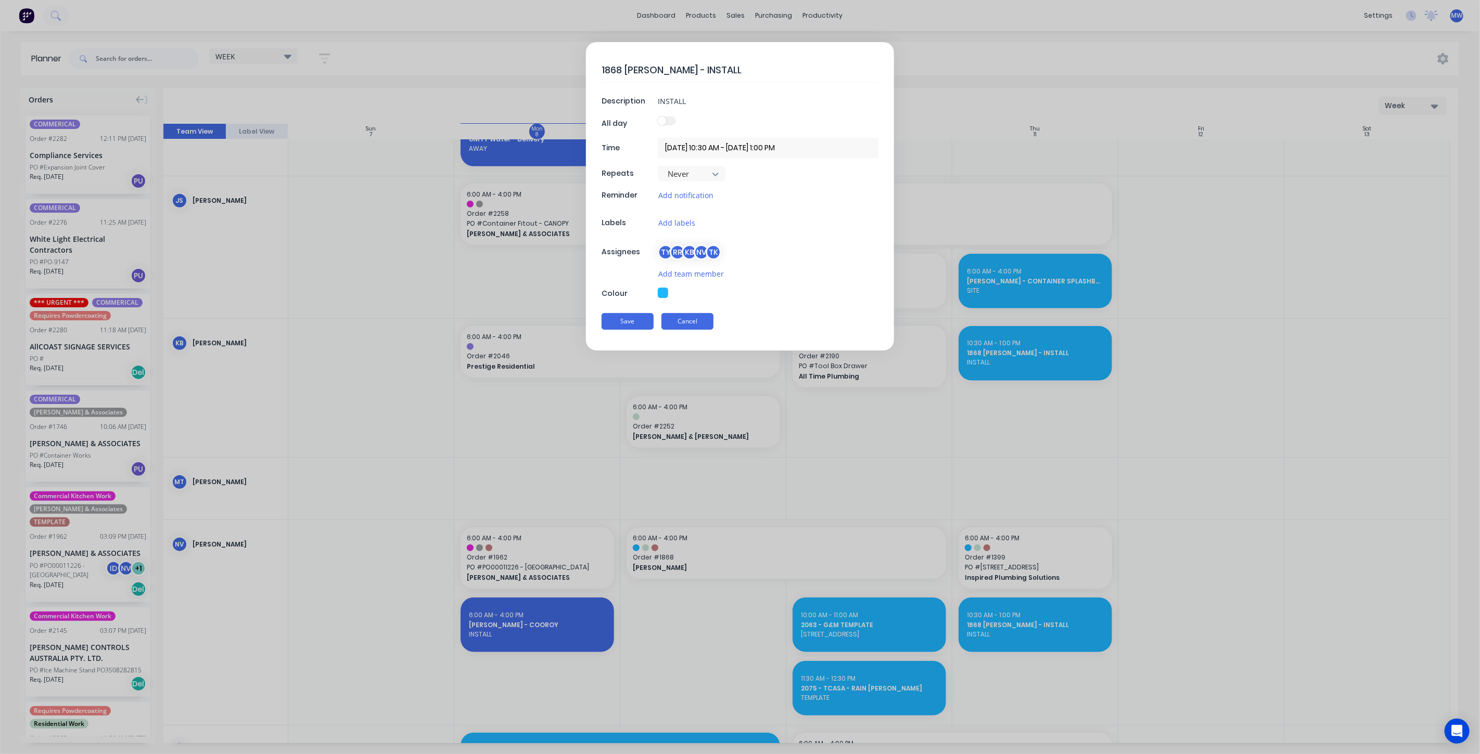
click at [696, 321] on button "Cancel" at bounding box center [687, 321] width 52 height 17
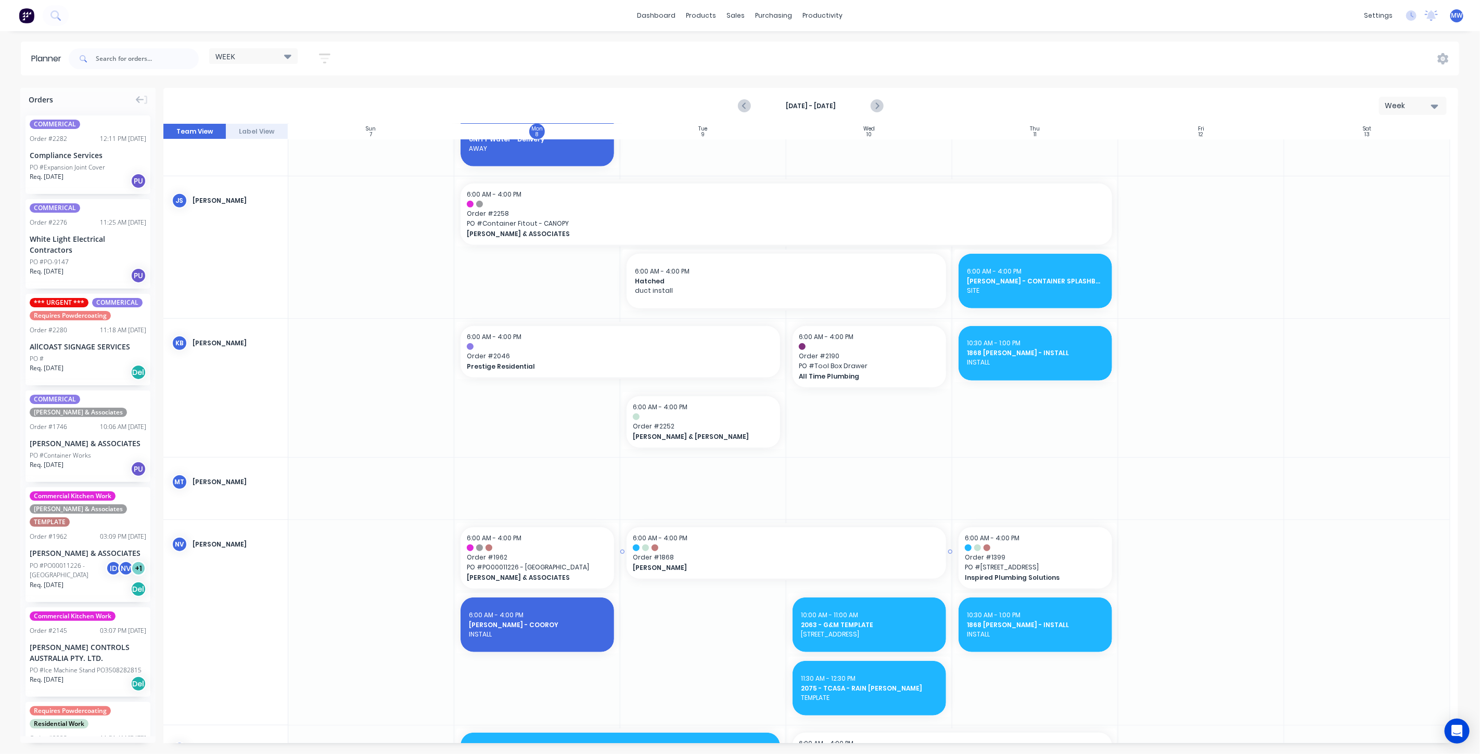
click at [680, 534] on span "6:00 AM - 4:00 PM" at bounding box center [660, 538] width 55 height 9
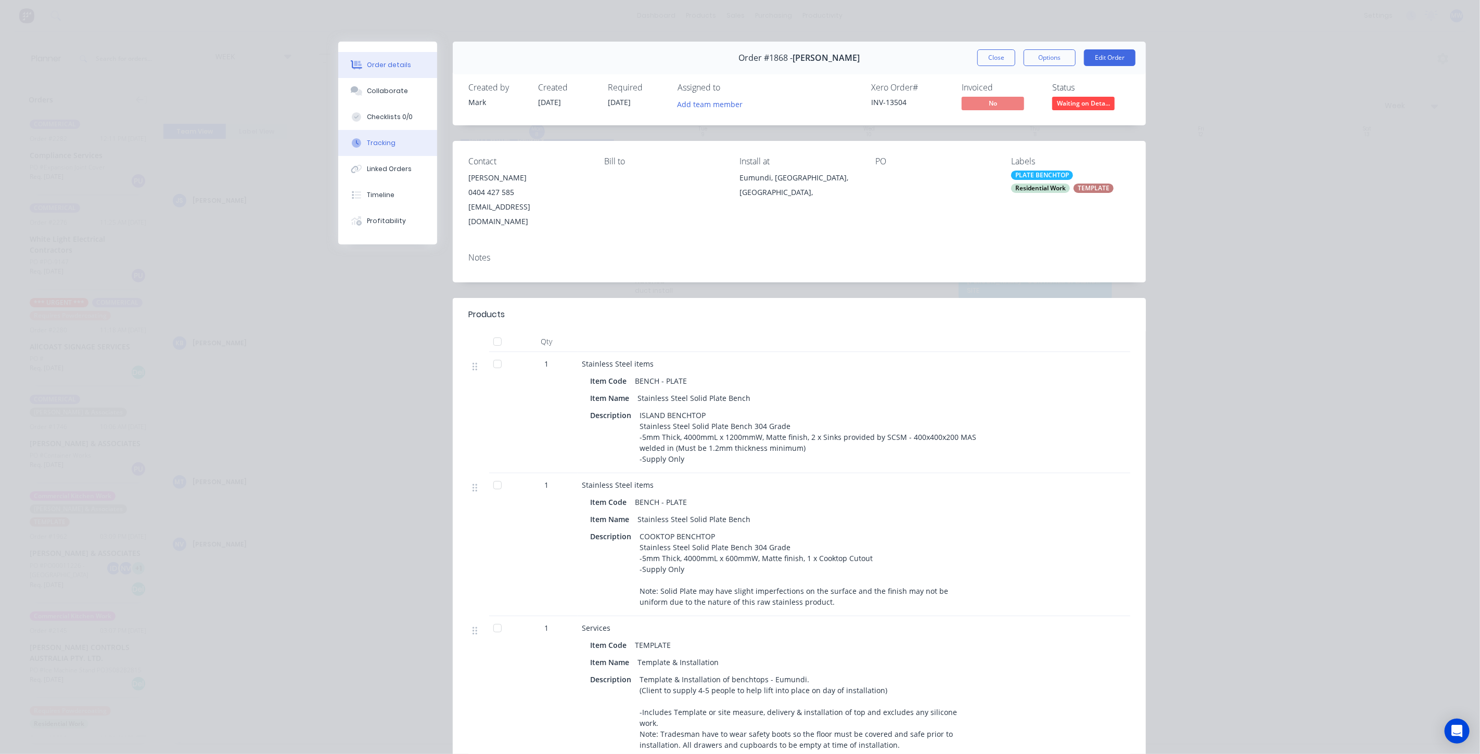
click at [373, 142] on div "Tracking" at bounding box center [381, 142] width 29 height 9
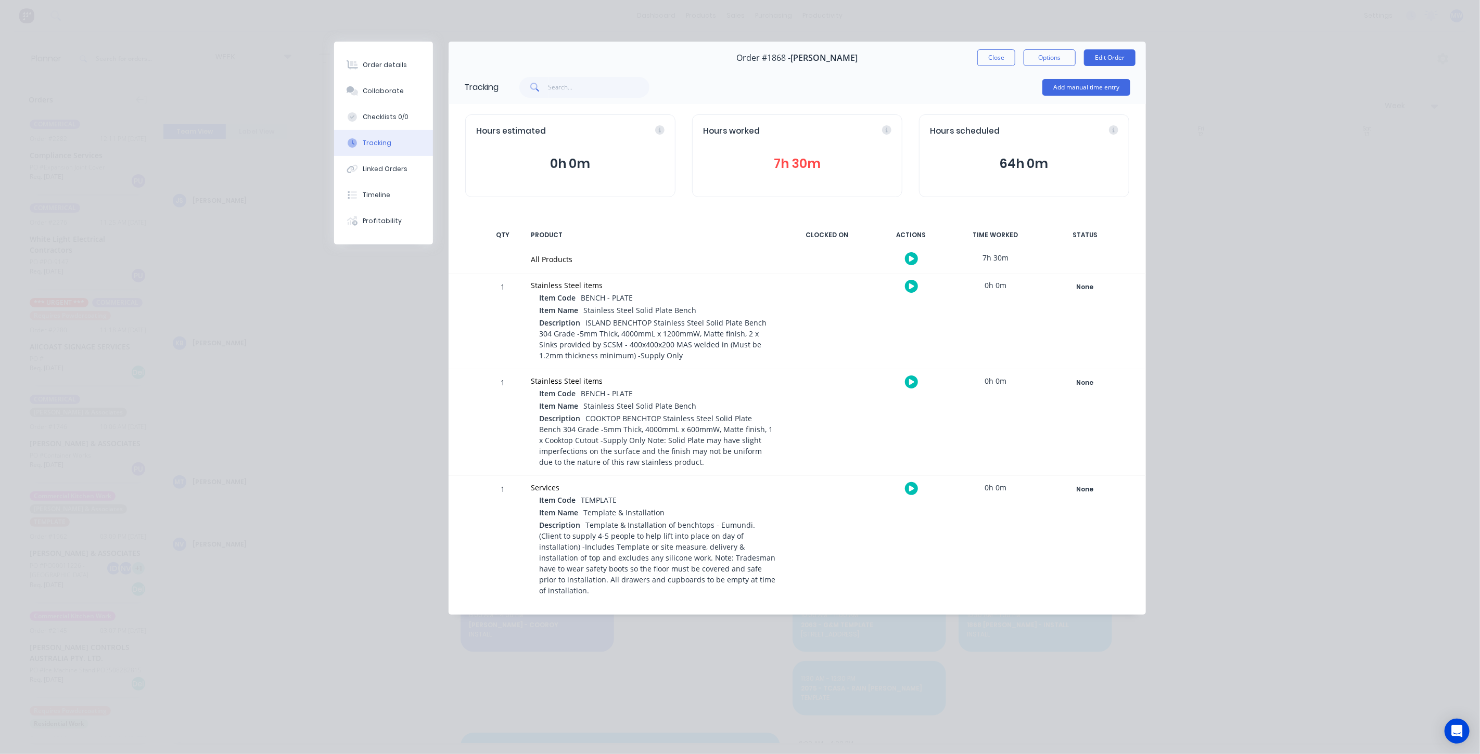
click at [799, 158] on button "7h 30m" at bounding box center [797, 164] width 188 height 20
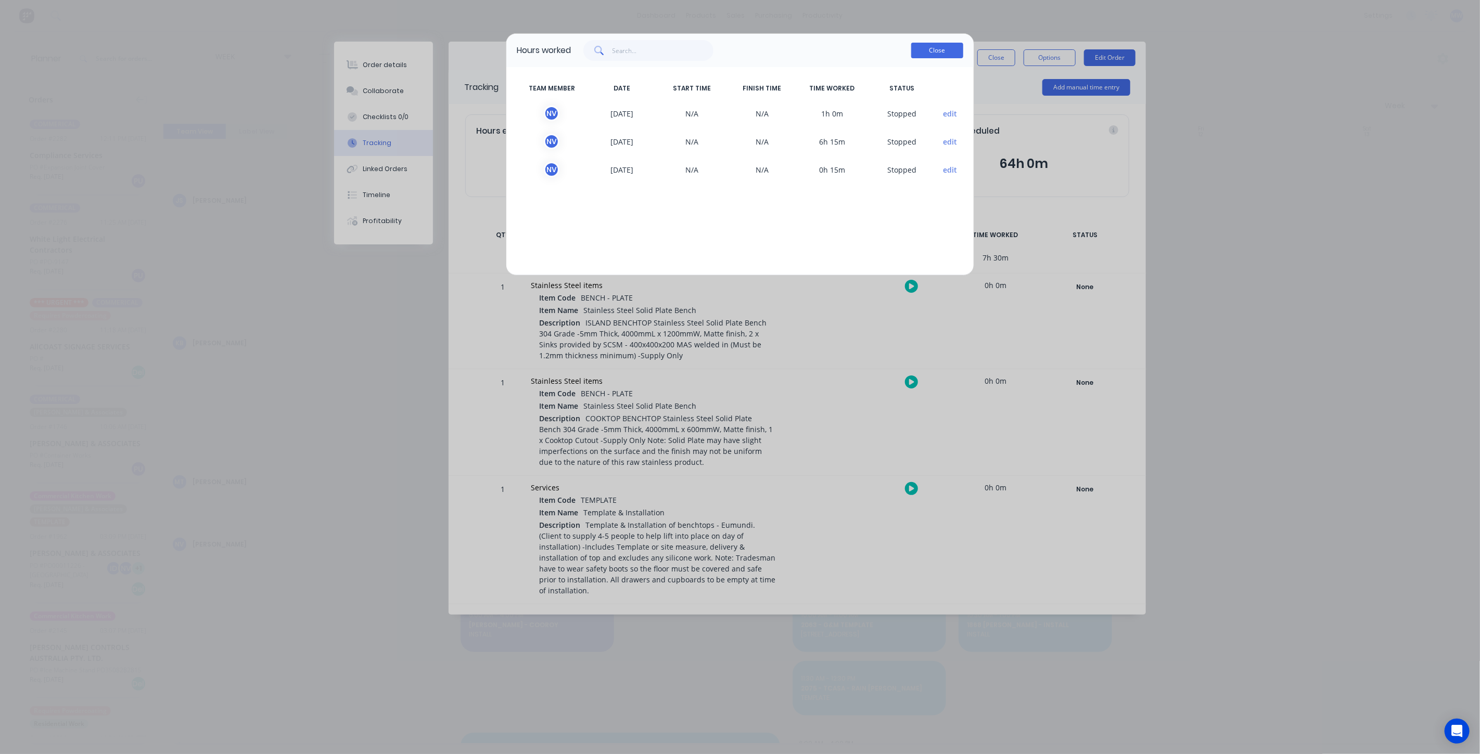
click at [929, 52] on button "Close" at bounding box center [937, 51] width 52 height 16
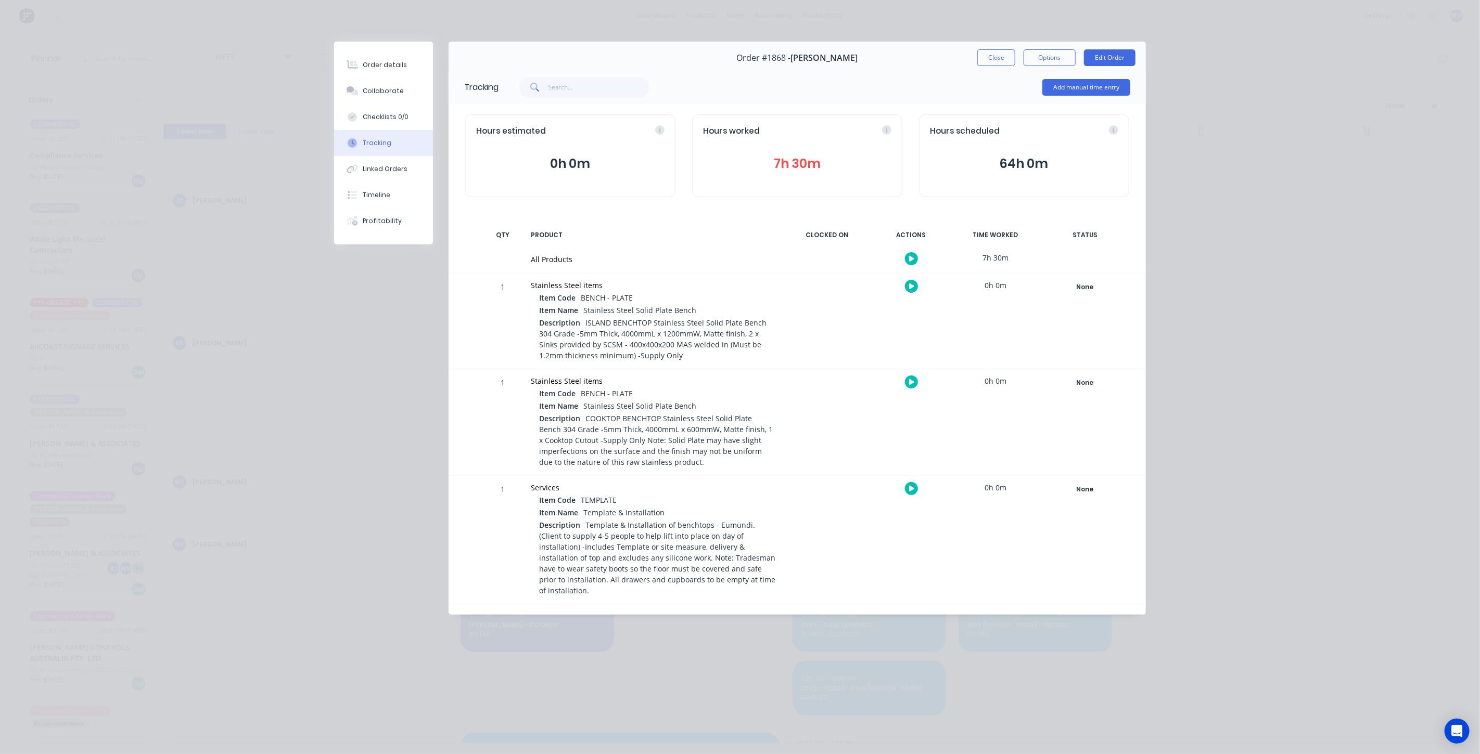
click at [718, 376] on div "Stainless Steel items" at bounding box center [653, 381] width 245 height 11
click at [987, 58] on button "Close" at bounding box center [996, 57] width 38 height 17
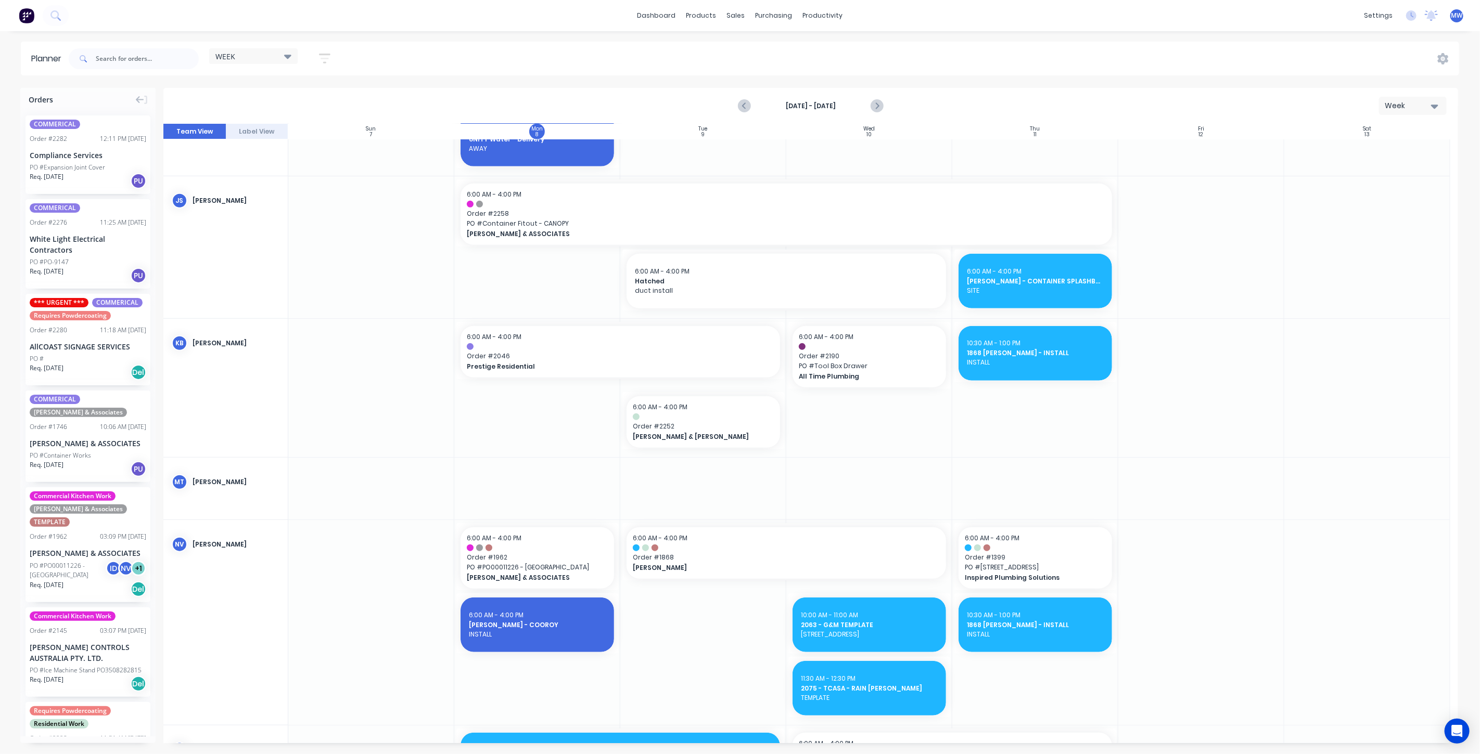
scroll to position [808, 0]
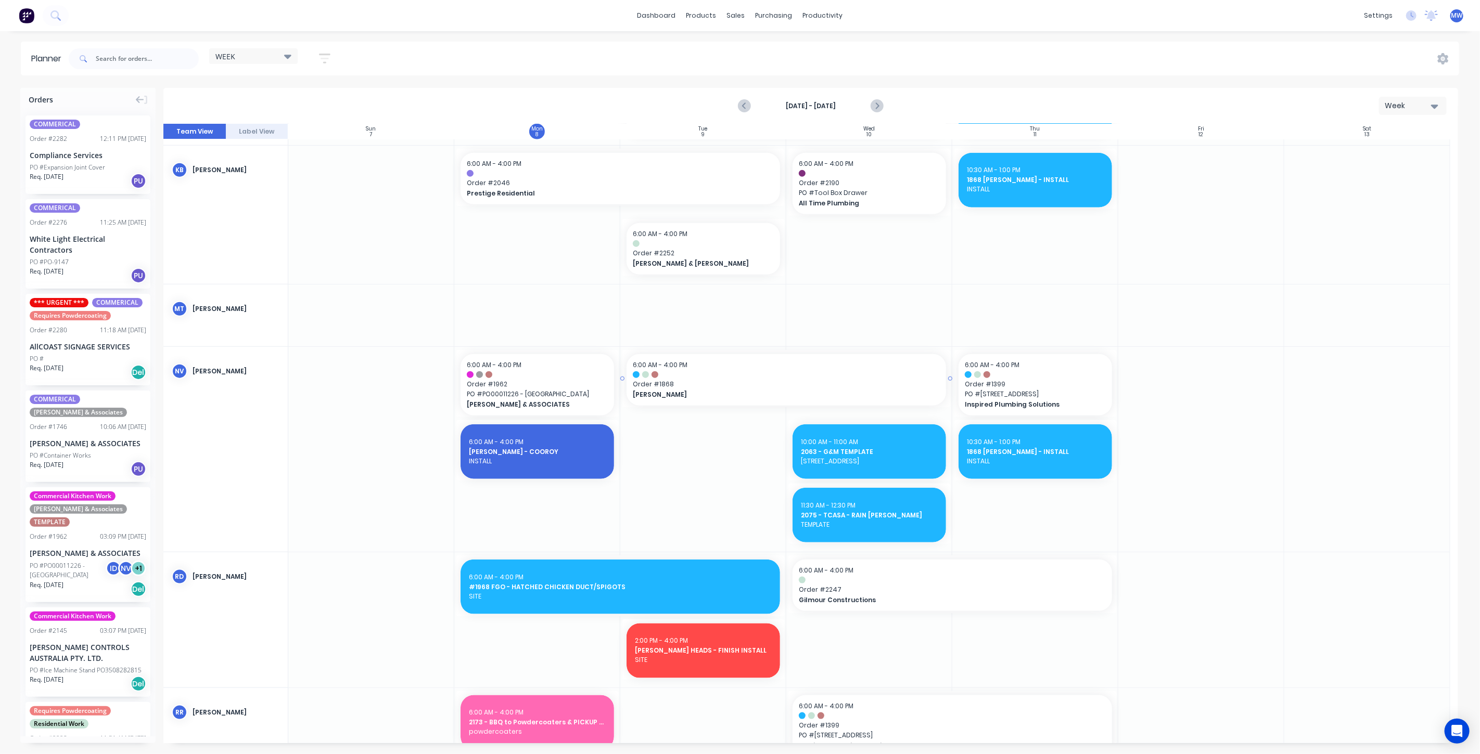
click at [678, 373] on div at bounding box center [786, 375] width 307 height 7
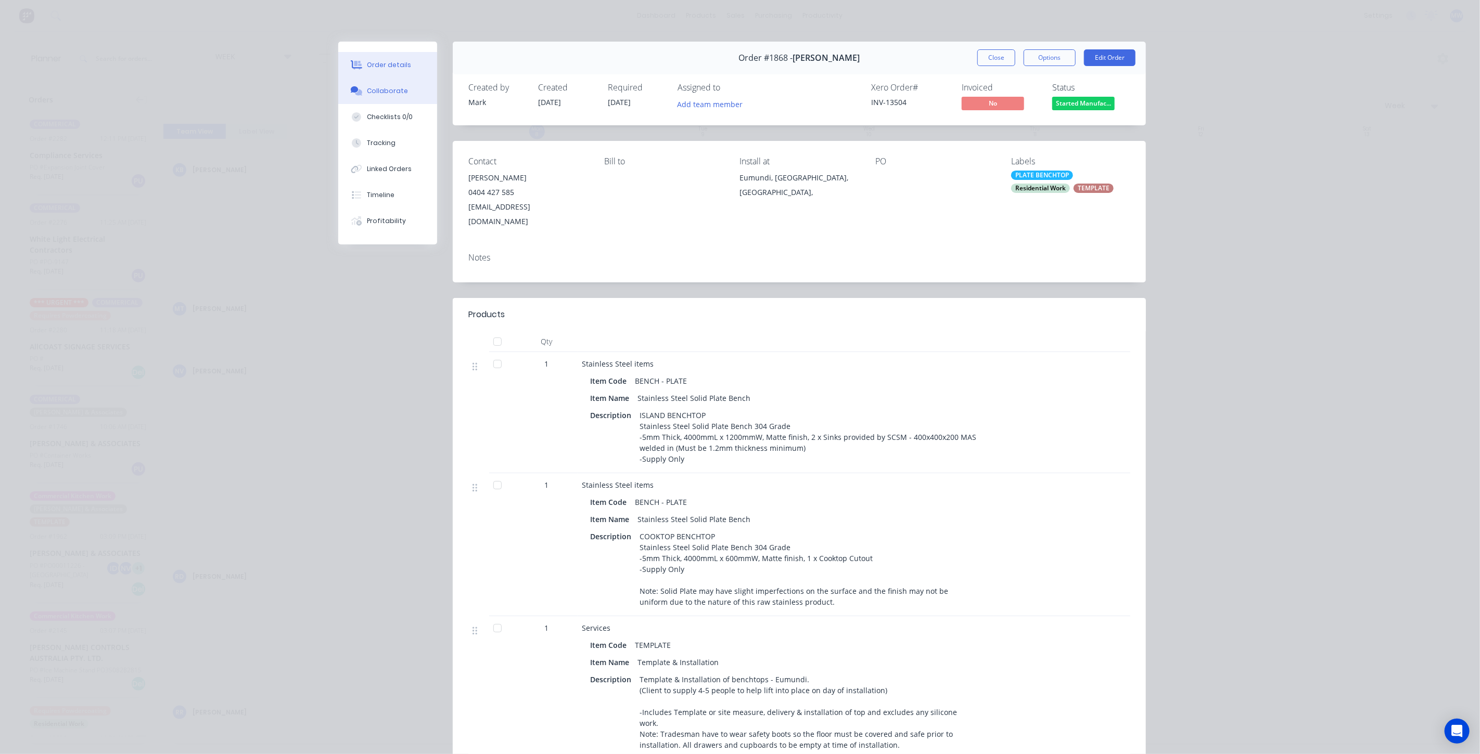
click at [395, 97] on button "Collaborate" at bounding box center [387, 91] width 99 height 26
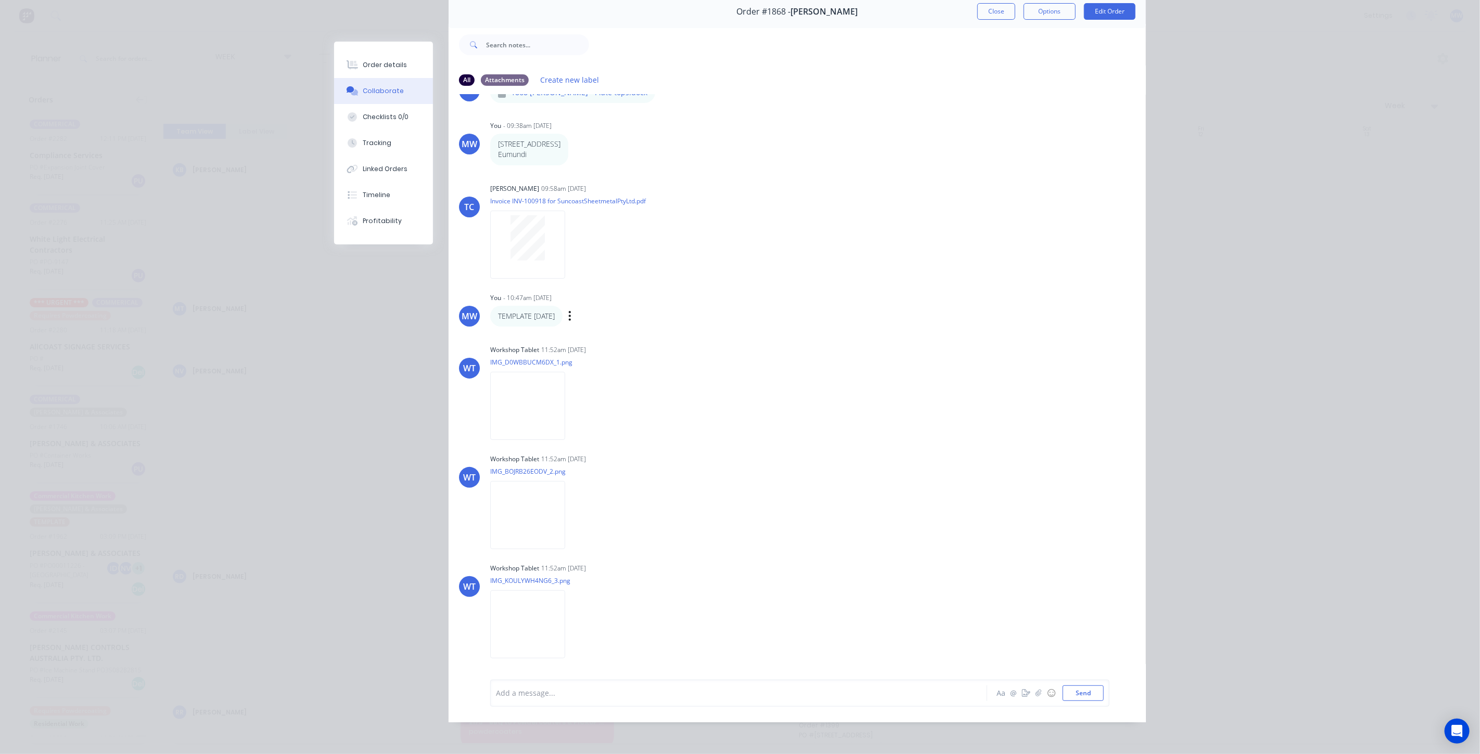
scroll to position [116, 0]
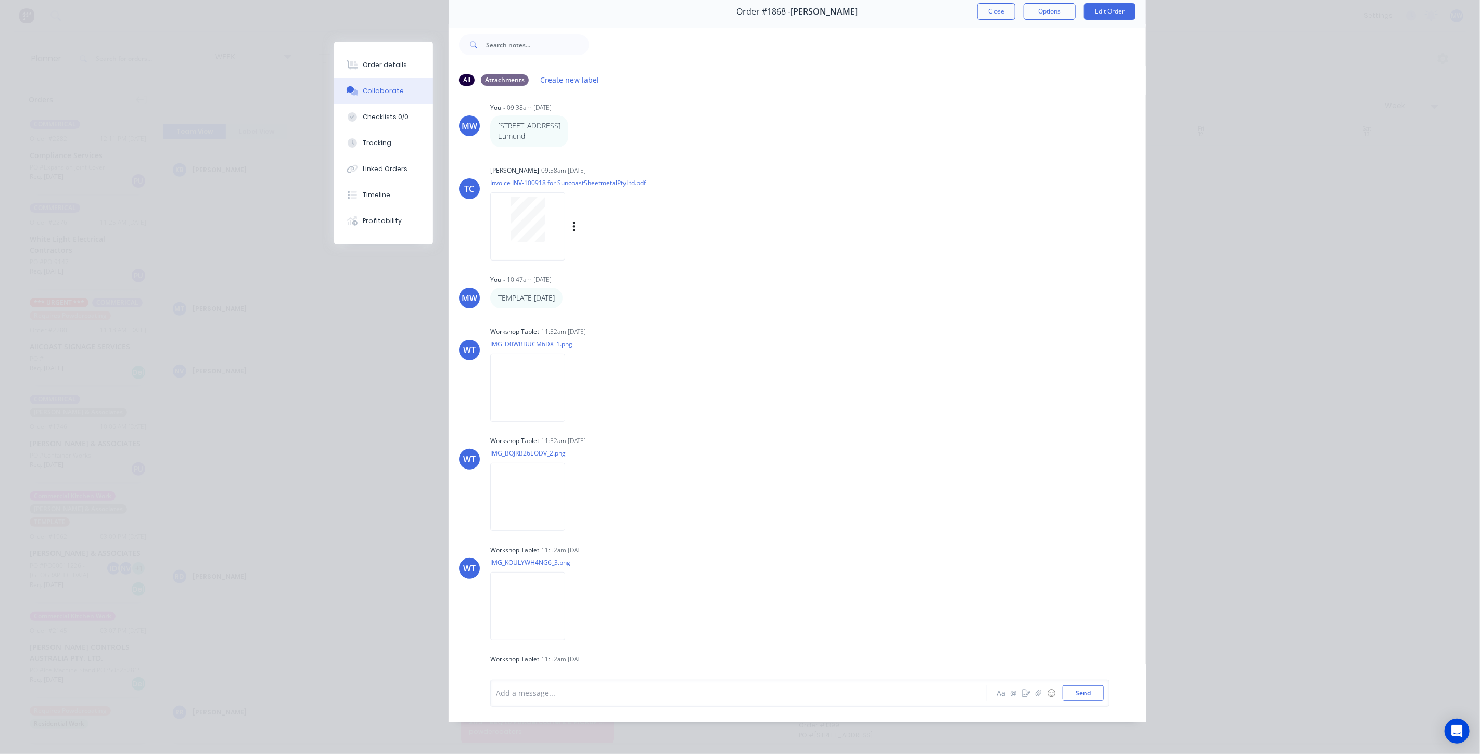
click at [528, 194] on div at bounding box center [527, 227] width 75 height 68
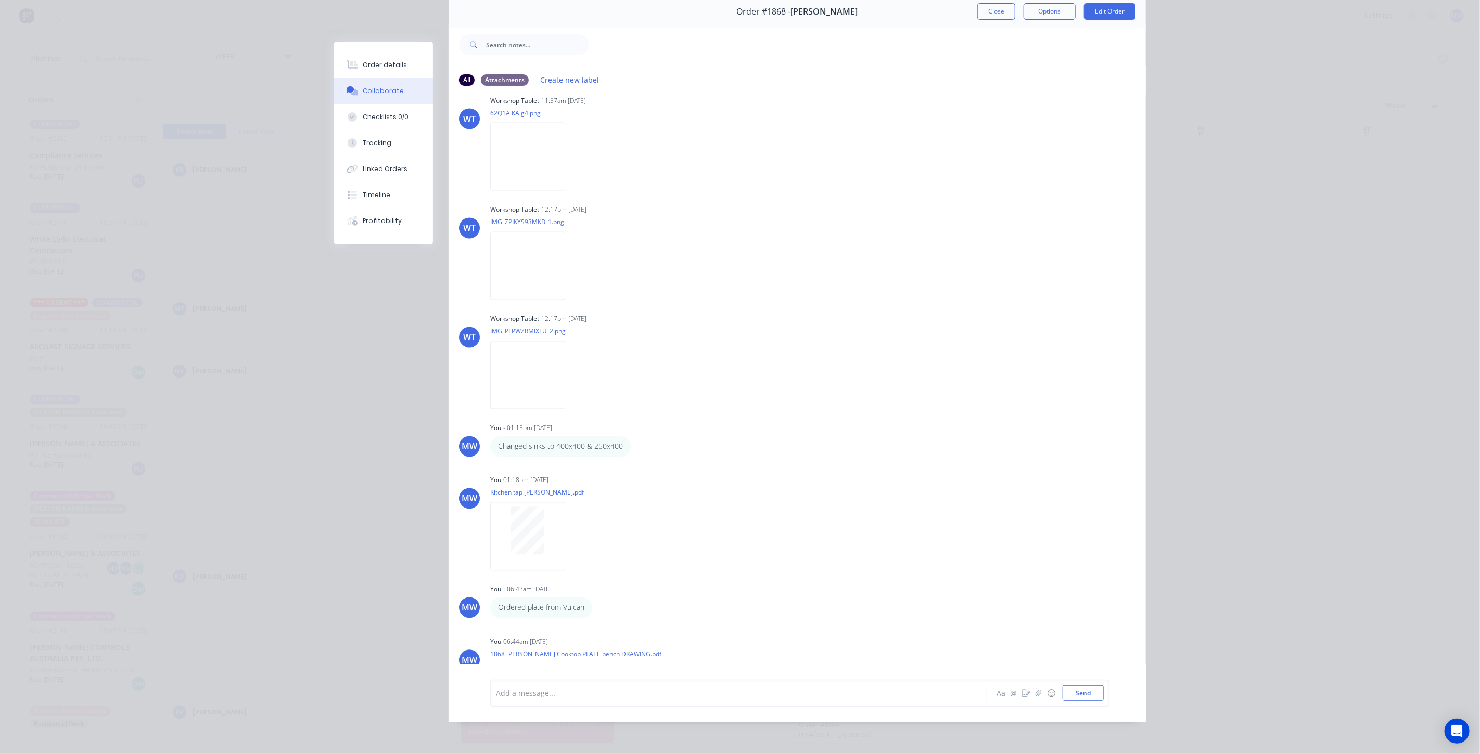
scroll to position [1564, 0]
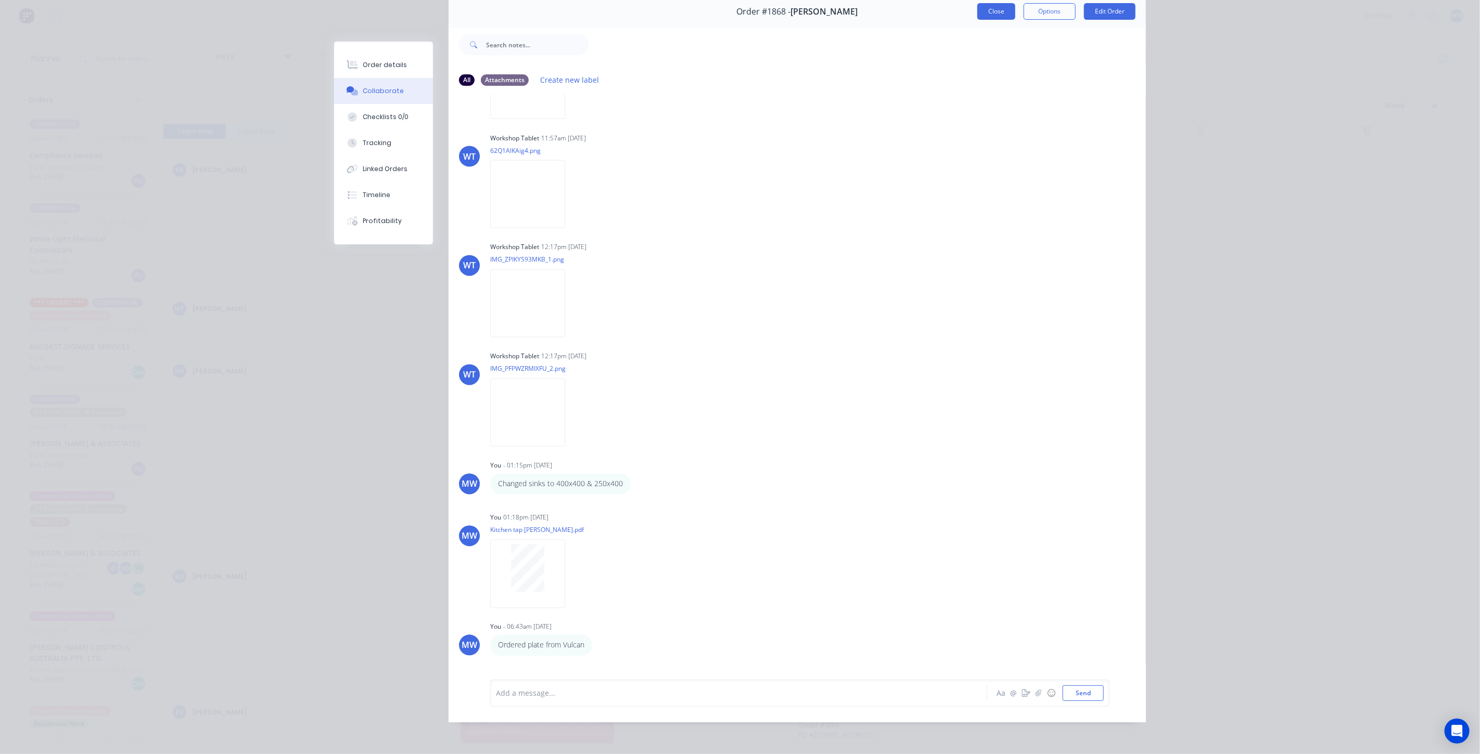
click at [997, 9] on button "Close" at bounding box center [996, 11] width 38 height 17
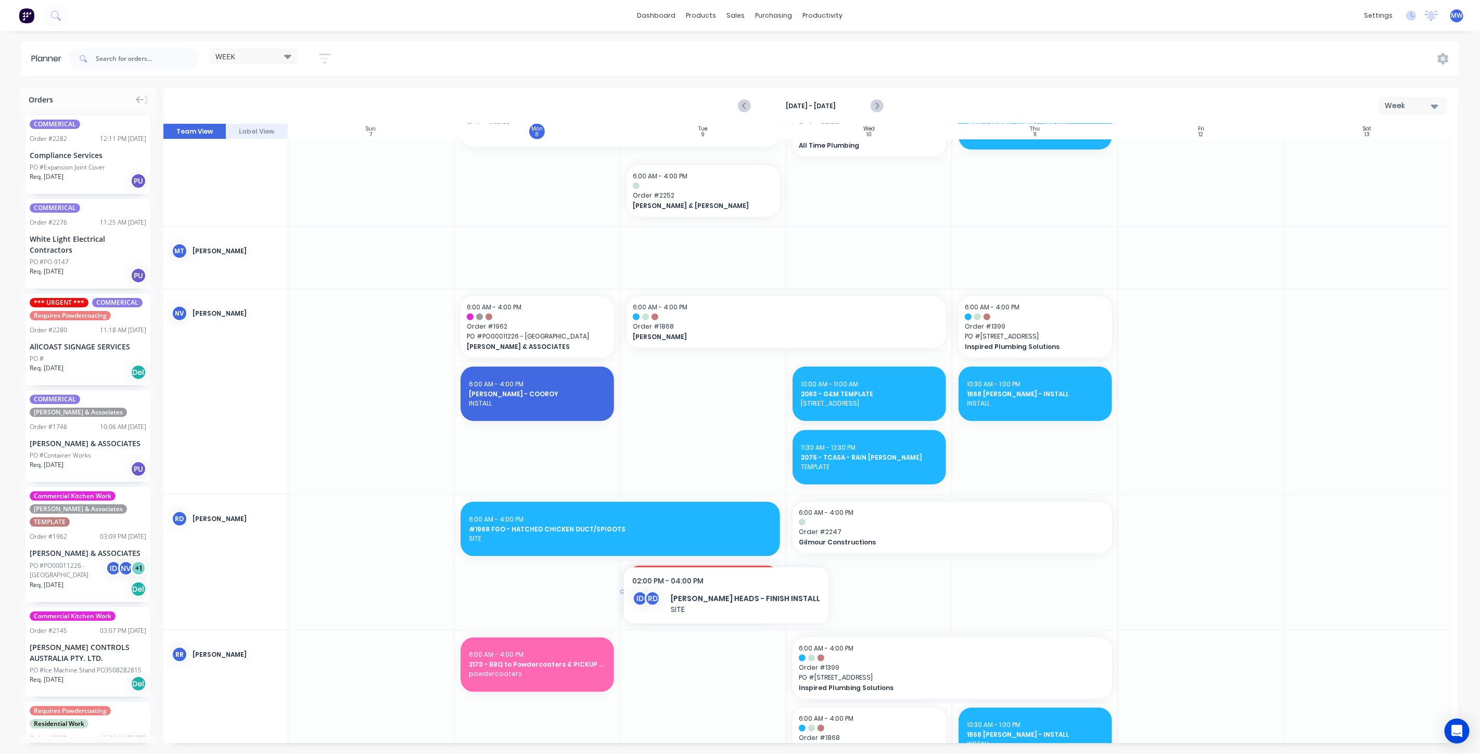
scroll to position [693, 0]
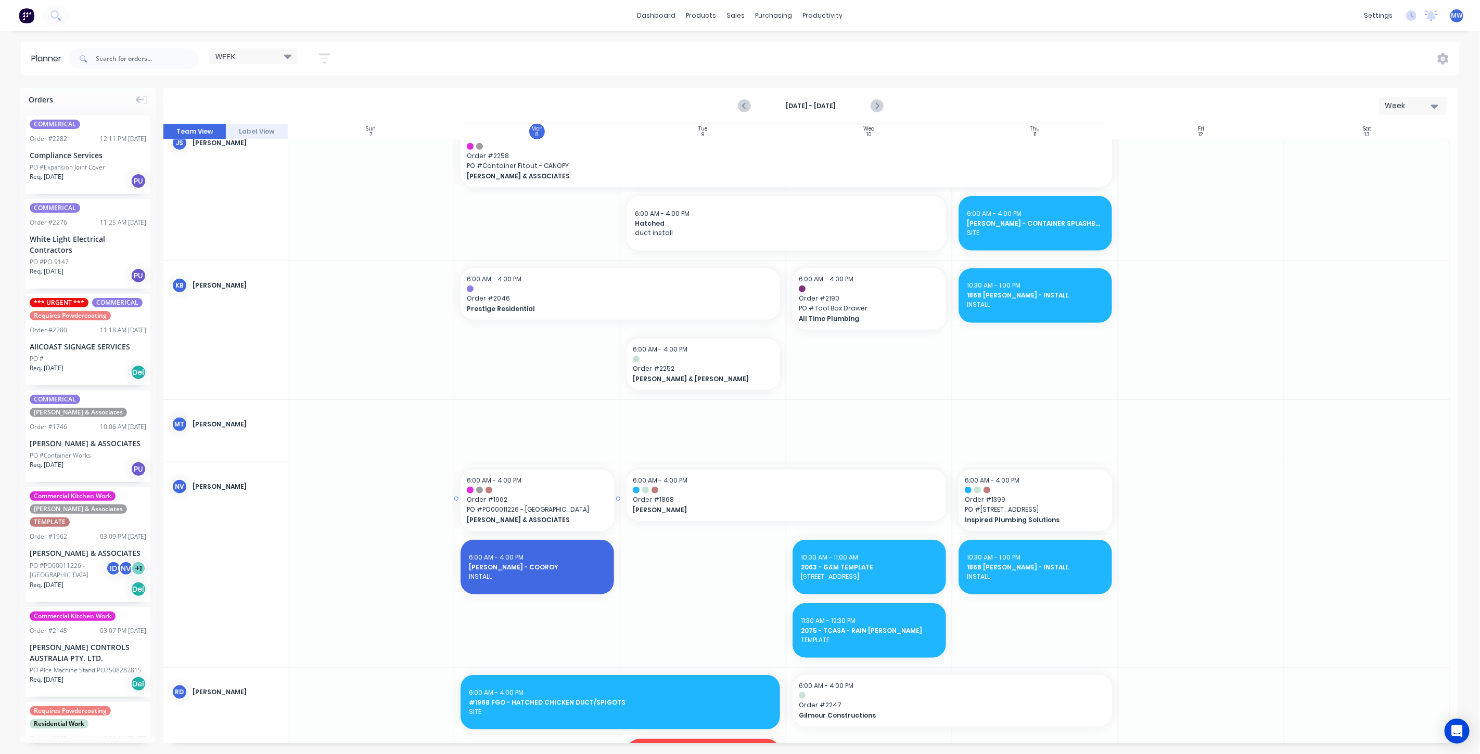
click at [567, 487] on div at bounding box center [537, 490] width 141 height 7
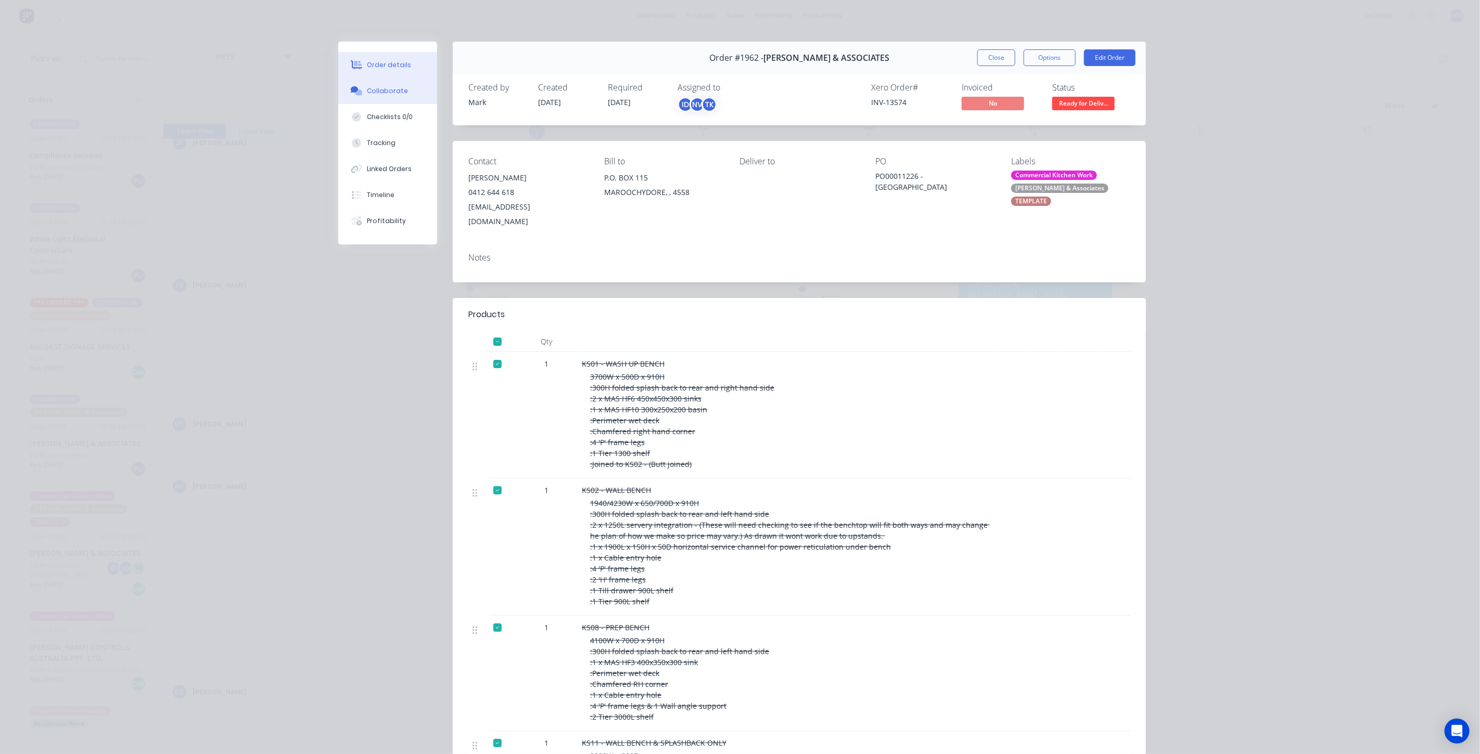
click at [390, 91] on div "Collaborate" at bounding box center [387, 90] width 41 height 9
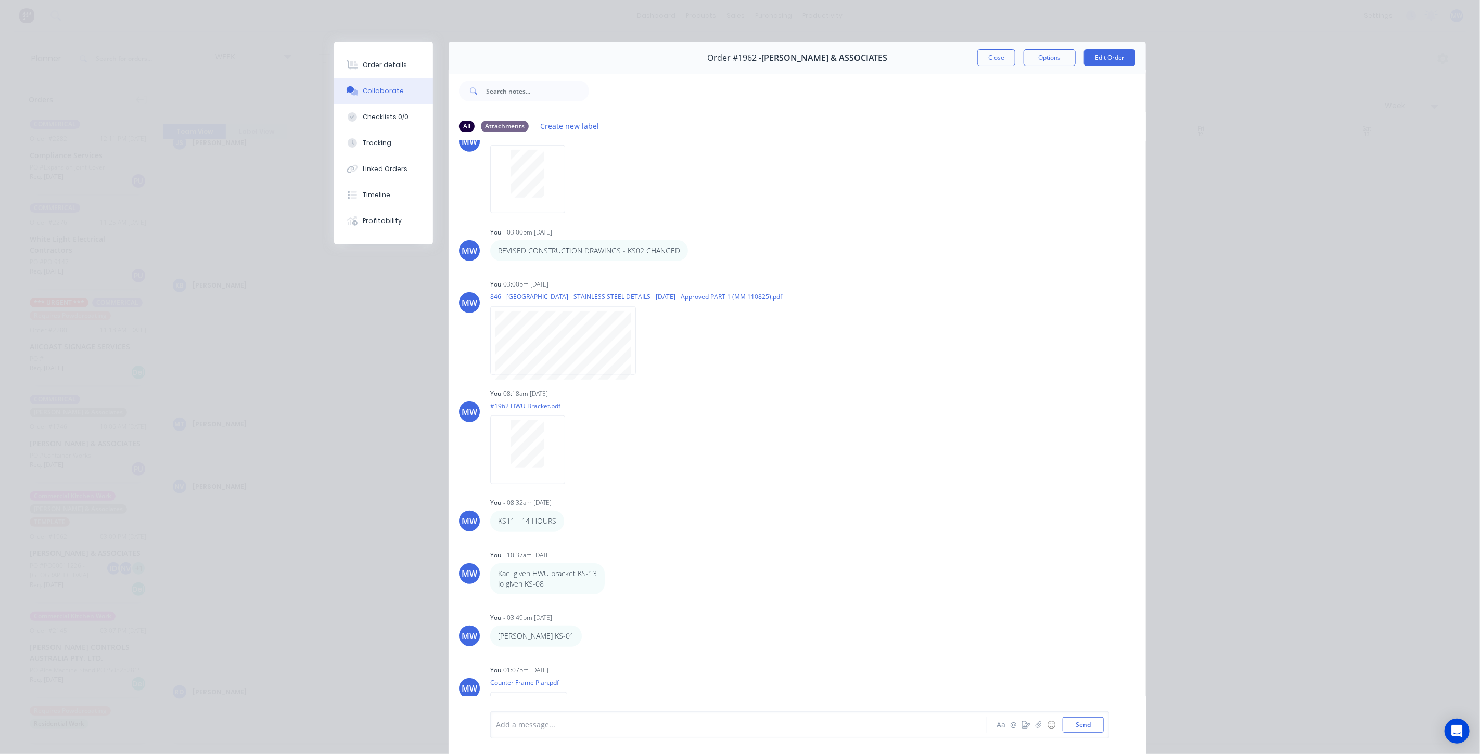
scroll to position [578, 0]
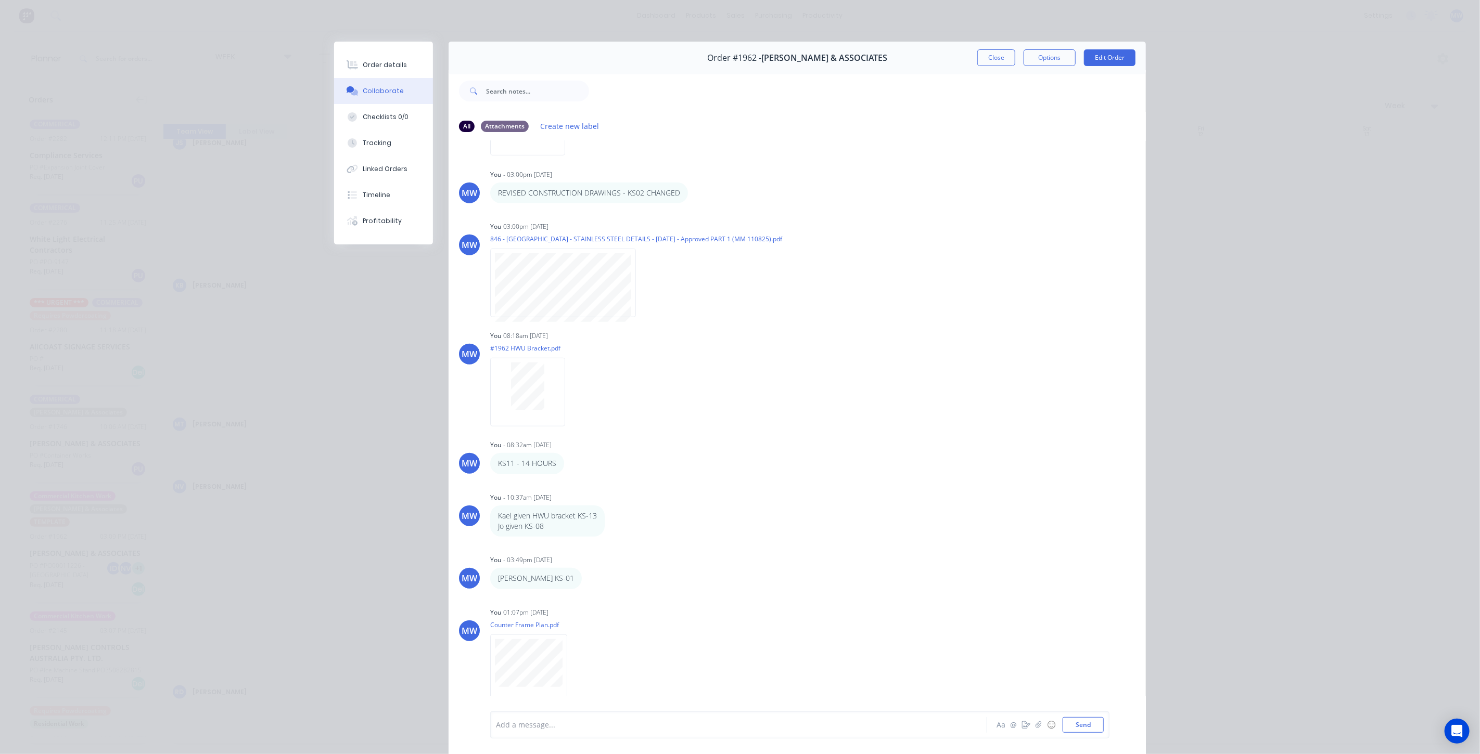
drag, startPoint x: 982, startPoint y: 59, endPoint x: 929, endPoint y: 97, distance: 65.3
click at [983, 60] on button "Close" at bounding box center [996, 57] width 38 height 17
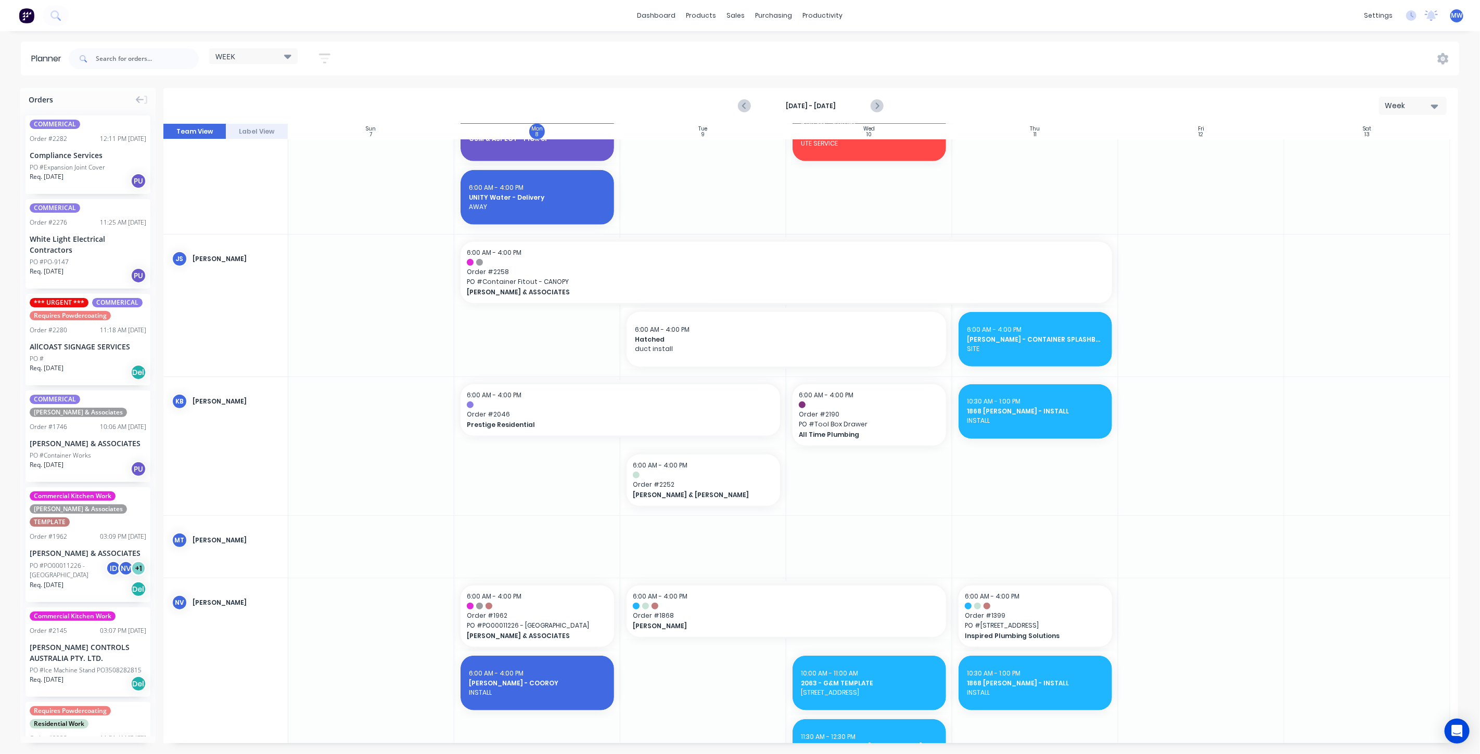
scroll to position [635, 0]
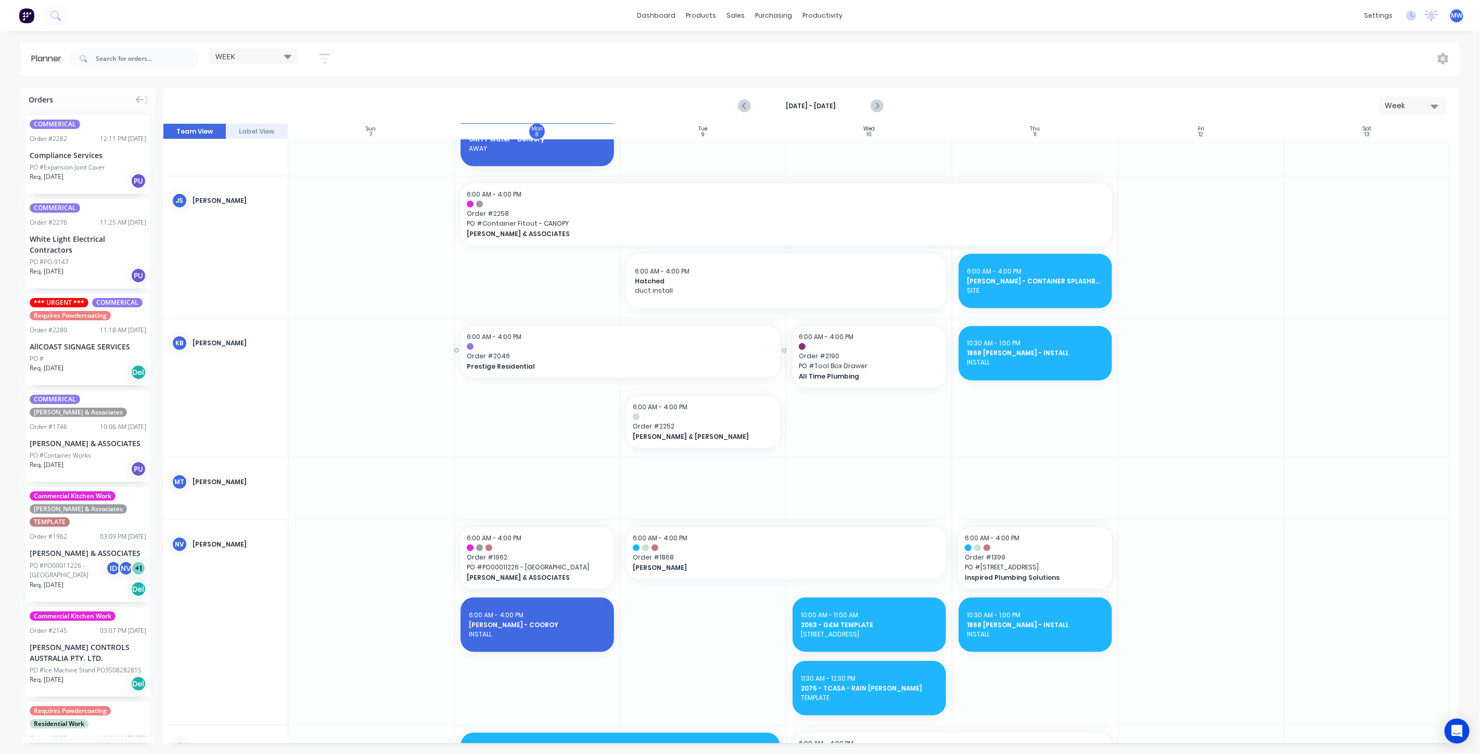
click at [554, 364] on span "Prestige Residential" at bounding box center [605, 366] width 276 height 9
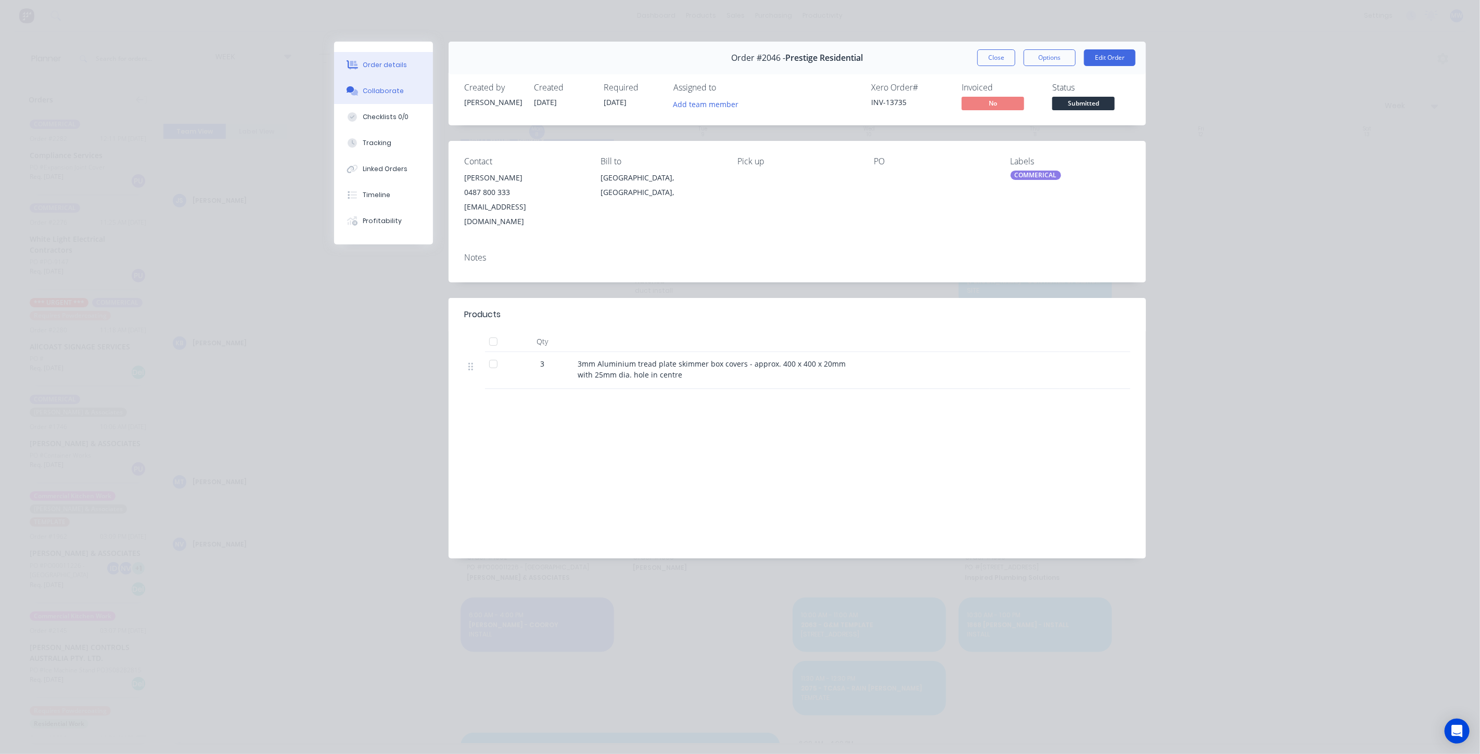
click at [387, 93] on div "Collaborate" at bounding box center [383, 90] width 41 height 9
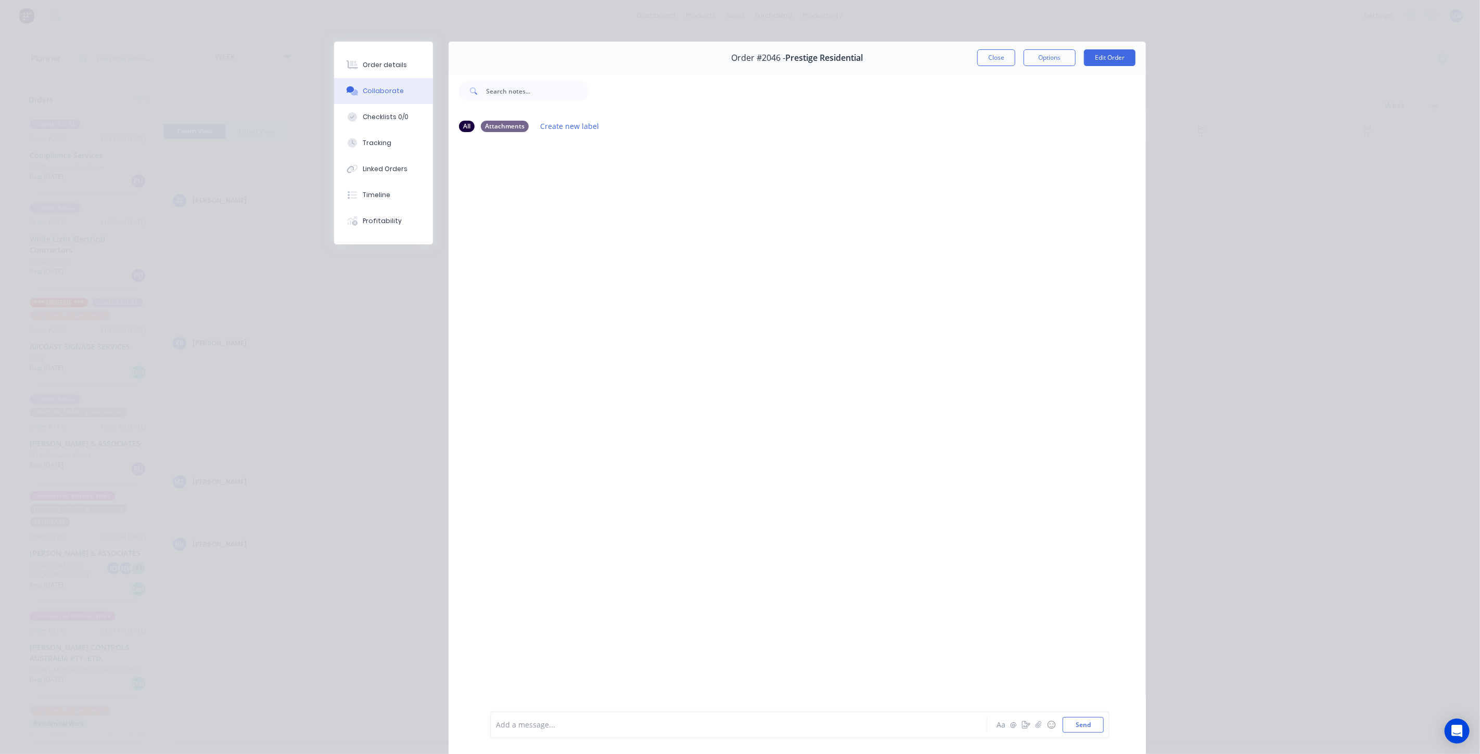
click at [995, 61] on button "Close" at bounding box center [996, 57] width 38 height 17
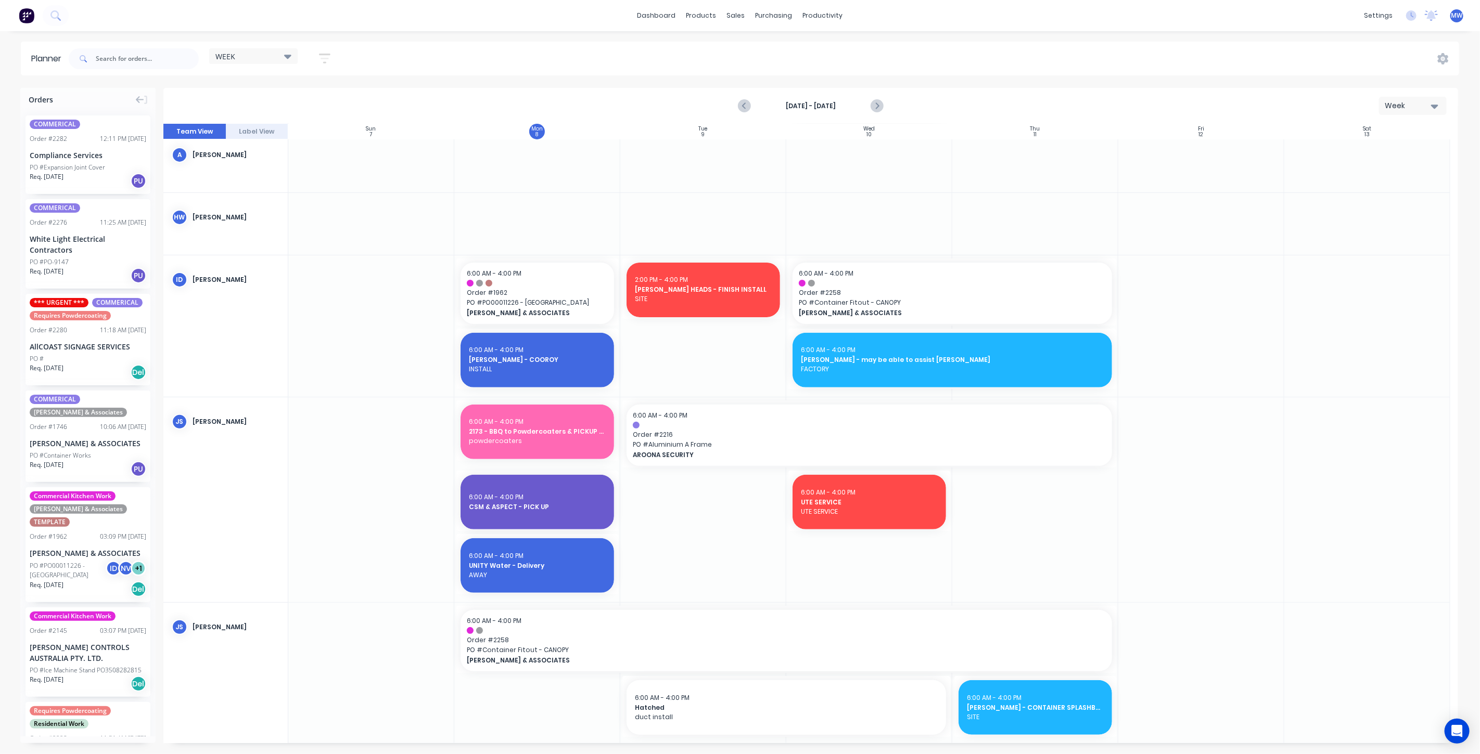
scroll to position [0, 0]
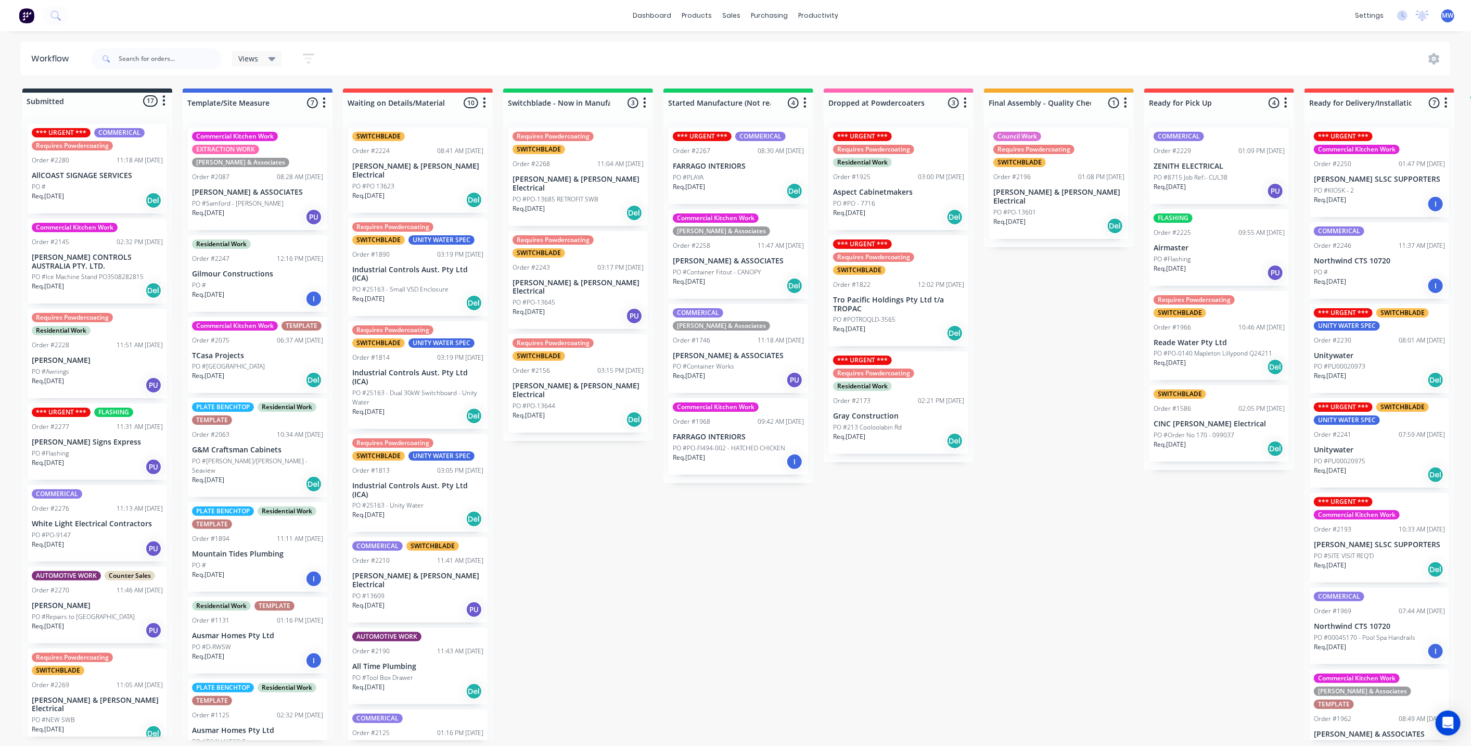
click at [565, 543] on div "Submitted 17 Status colour #273444 hex #273444 Save Cancel Summaries Total orde…" at bounding box center [859, 413] width 1735 height 651
click at [556, 517] on div "Submitted 17 Status colour #273444 hex #273444 Save Cancel Summaries Total orde…" at bounding box center [859, 413] width 1735 height 651
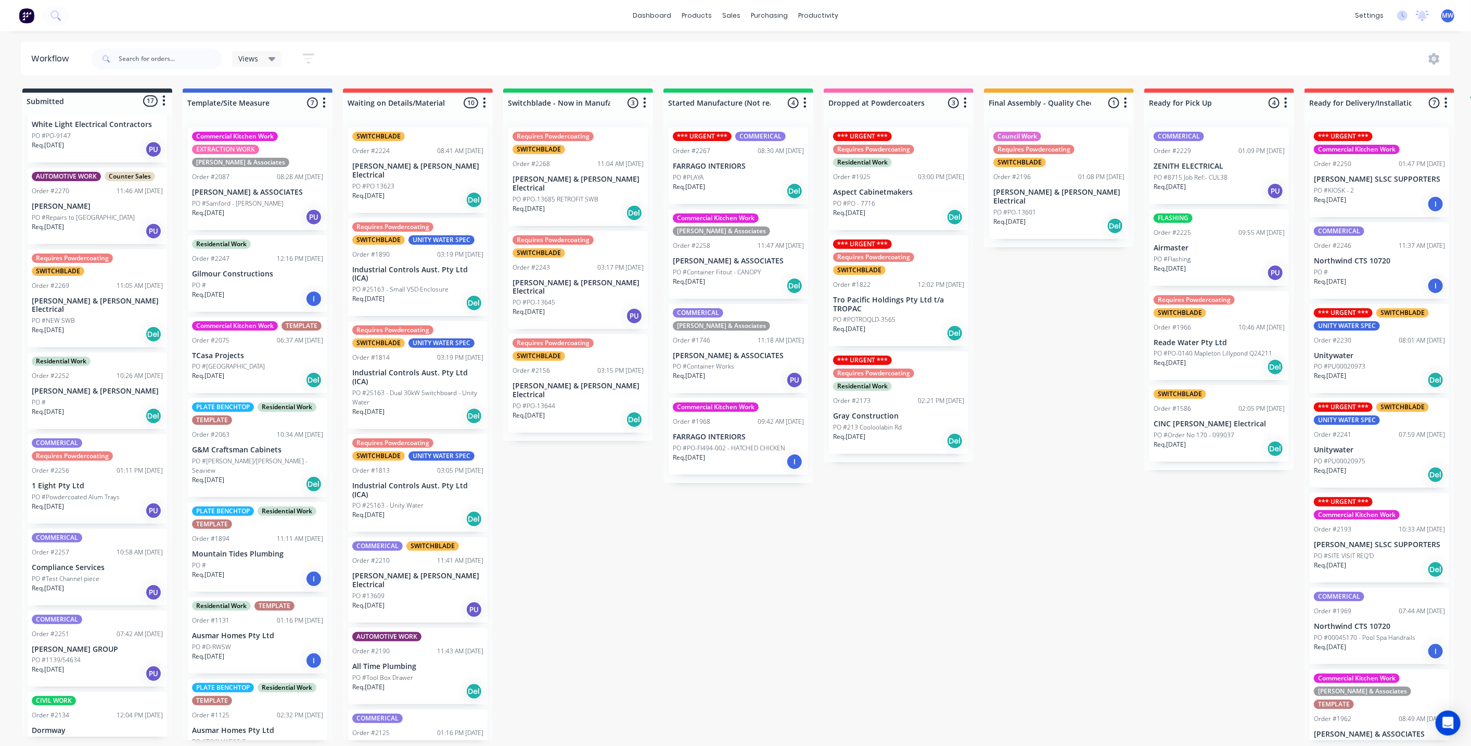
scroll to position [462, 0]
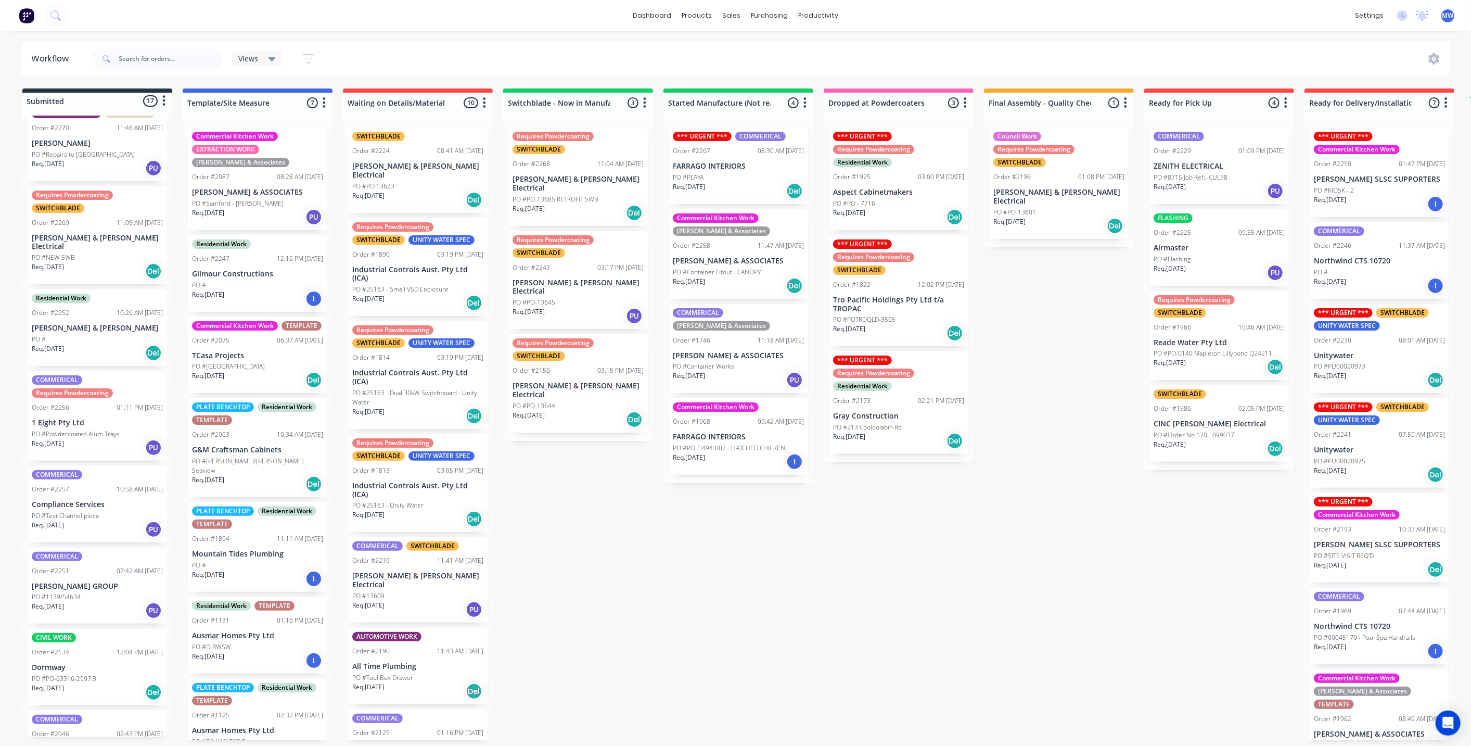
click at [699, 559] on div "Submitted 17 Status colour #273444 hex #273444 Save Cancel Summaries Total orde…" at bounding box center [859, 413] width 1735 height 651
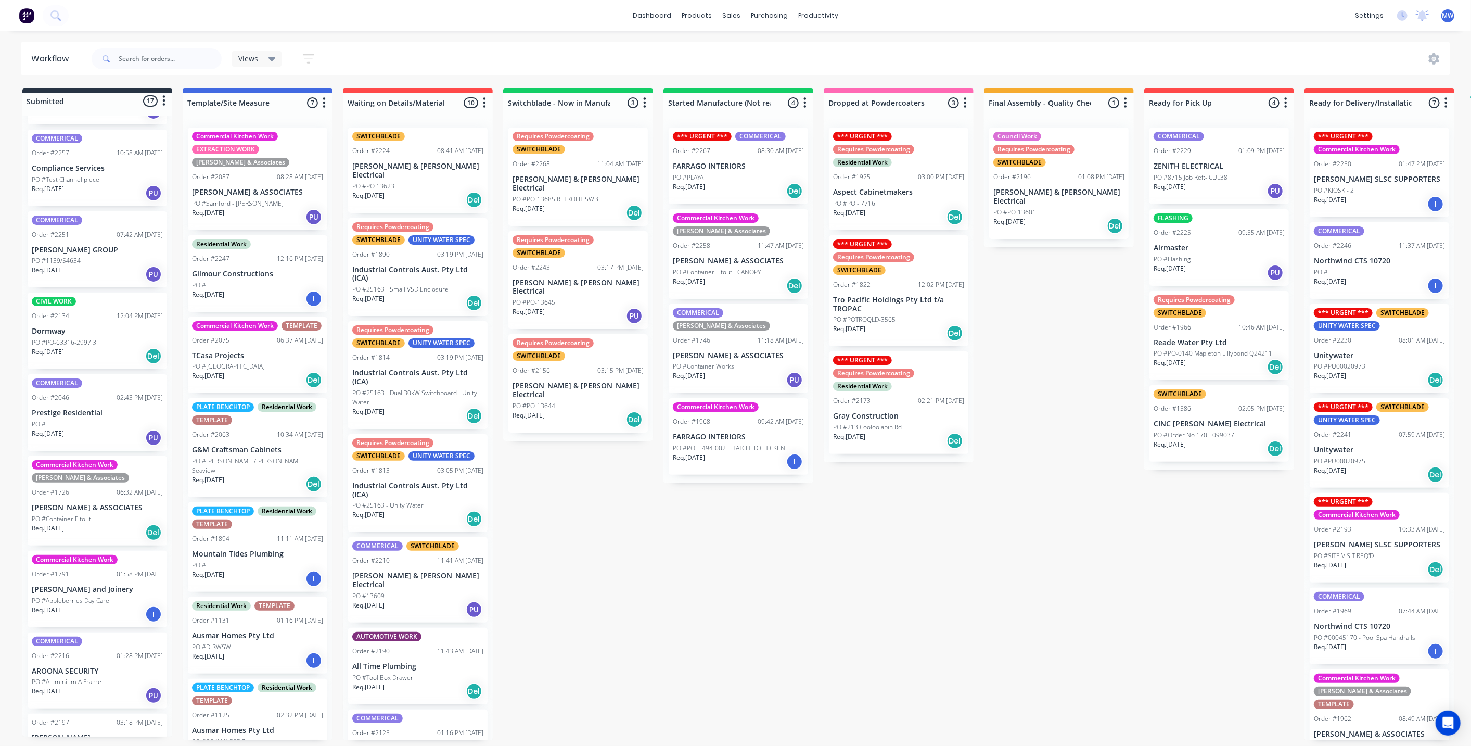
scroll to position [828, 0]
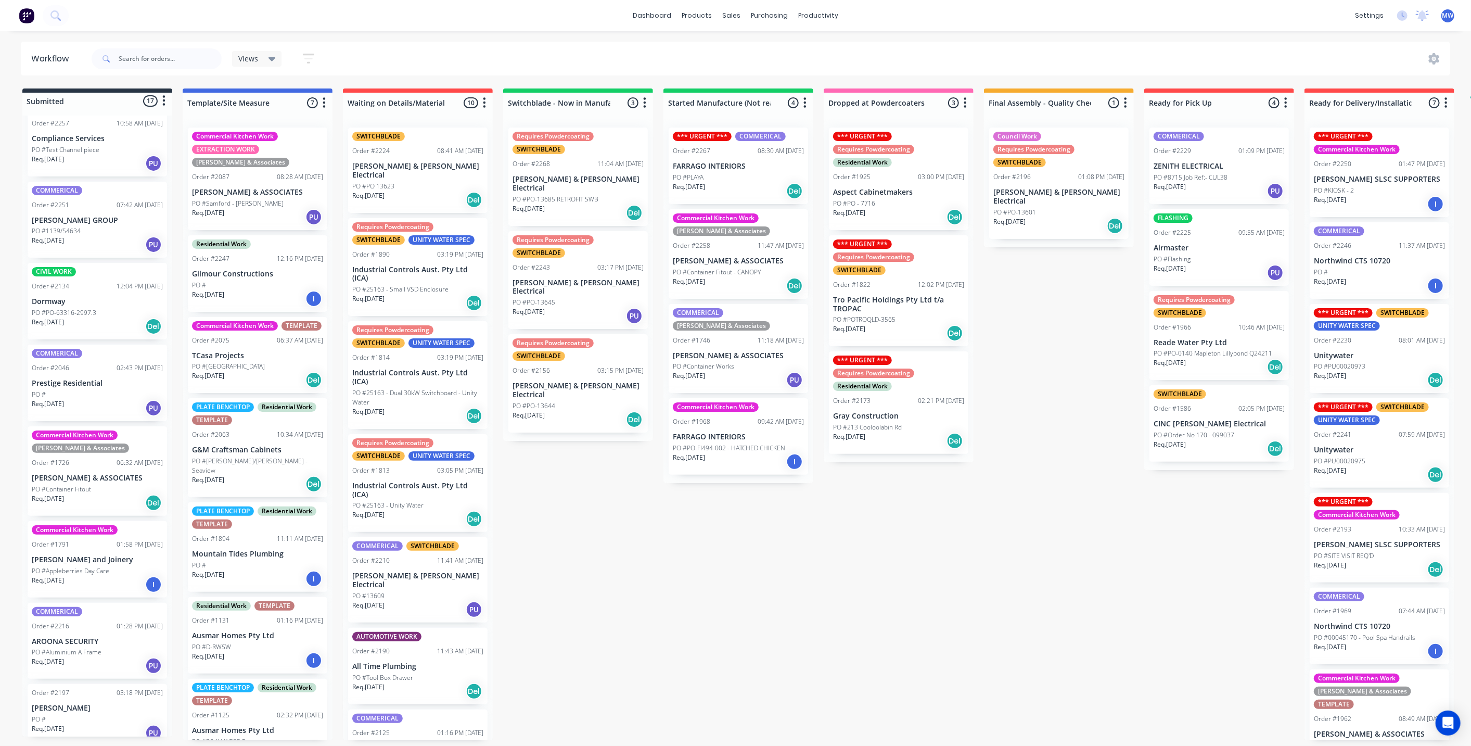
click at [94, 714] on div "PO #" at bounding box center [97, 718] width 131 height 9
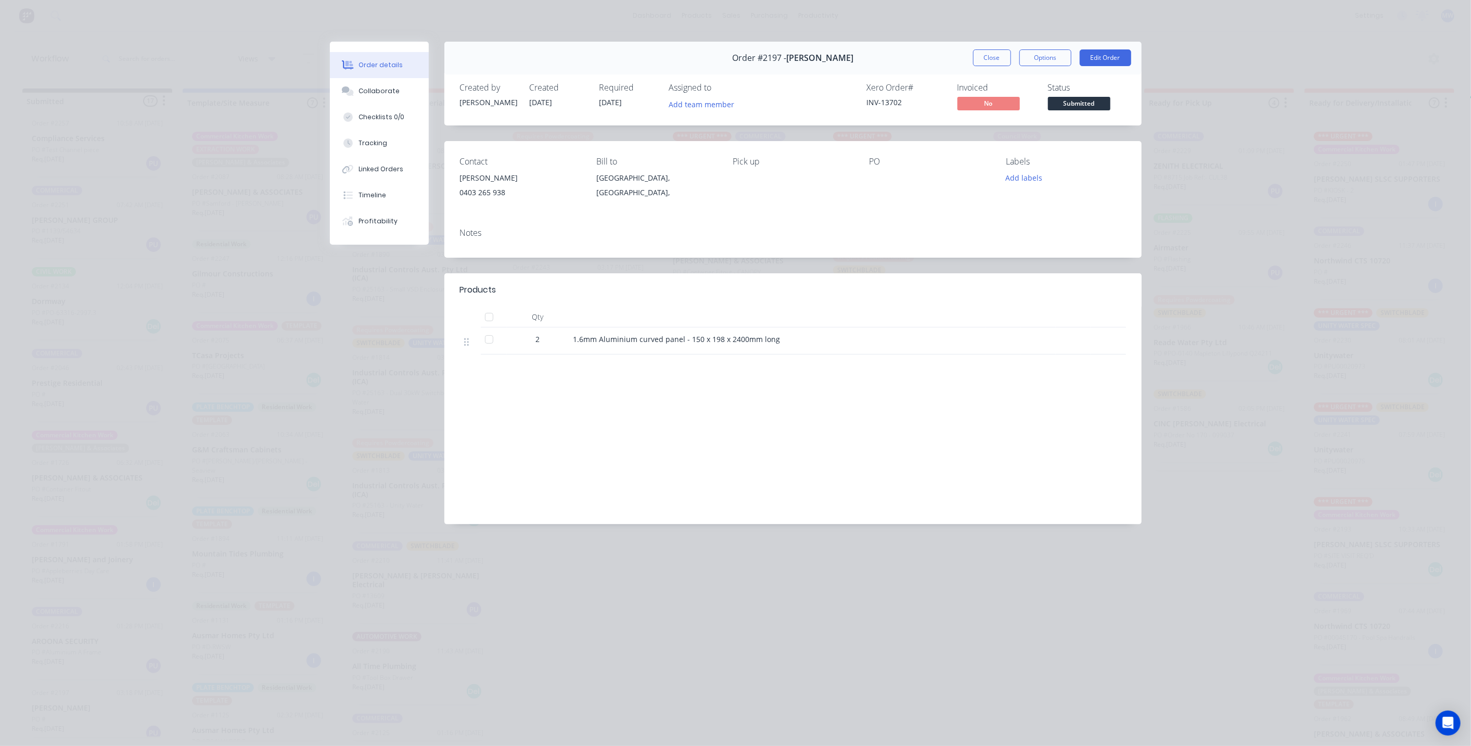
click at [514, 236] on div "Notes" at bounding box center [793, 233] width 666 height 10
click at [398, 86] on button "Collaborate" at bounding box center [379, 91] width 99 height 26
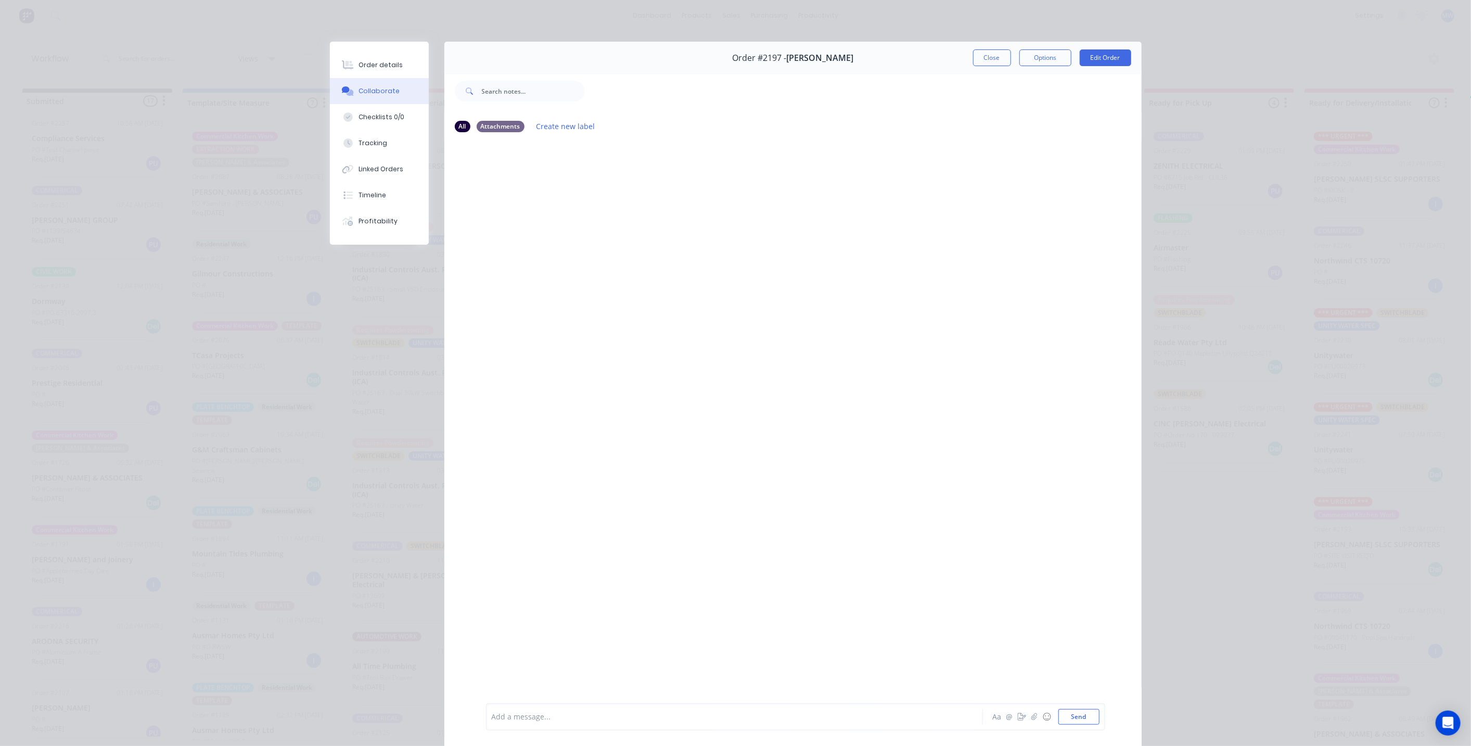
click at [620, 723] on div "Add a message..." at bounding box center [720, 717] width 456 height 16
click at [1079, 721] on button "Send" at bounding box center [1078, 717] width 41 height 16
click at [624, 715] on div at bounding box center [719, 716] width 455 height 11
click at [1074, 718] on button "Send" at bounding box center [1078, 717] width 41 height 16
click at [979, 58] on button "Close" at bounding box center [992, 57] width 38 height 17
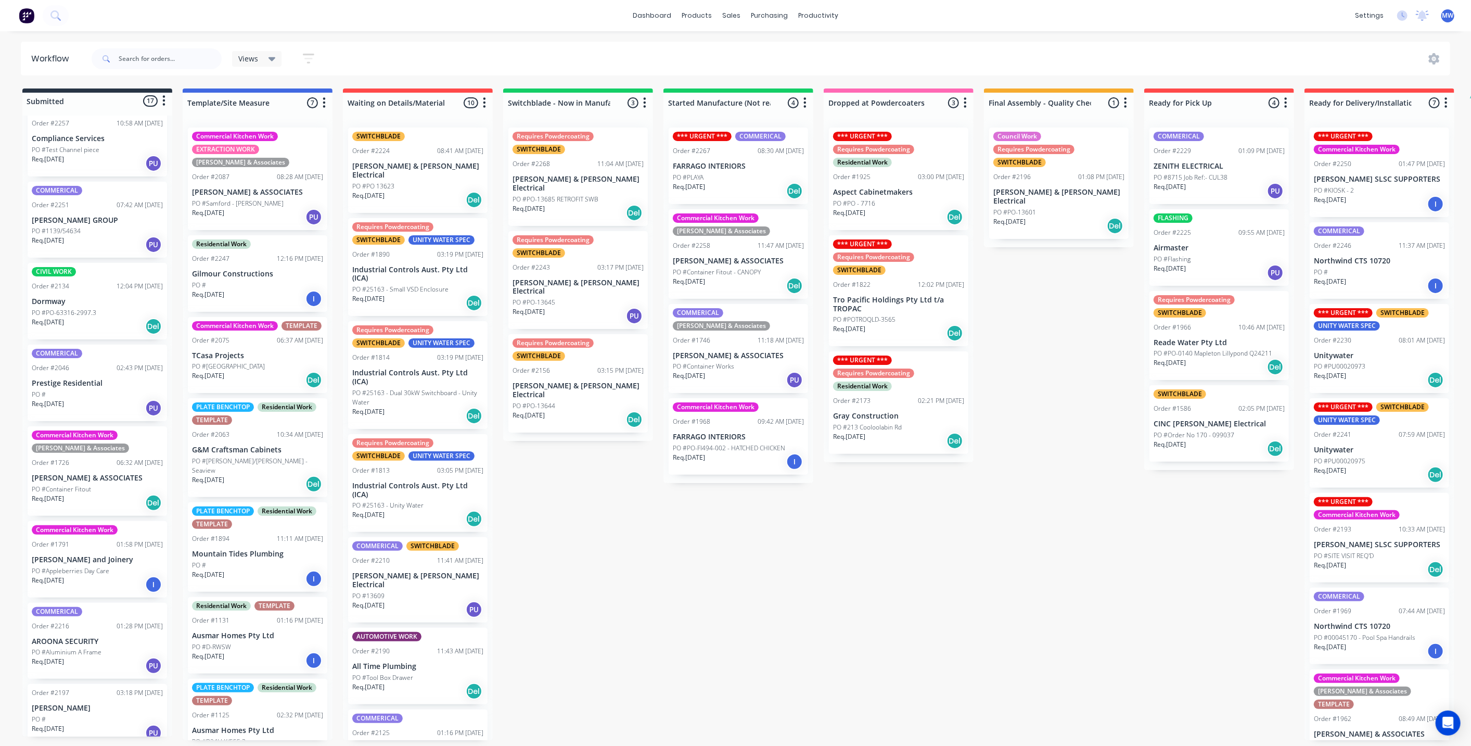
drag, startPoint x: 635, startPoint y: 510, endPoint x: 627, endPoint y: 516, distance: 9.4
click at [630, 509] on div "Submitted 17 Status colour #273444 hex #273444 Save Cancel Summaries Total orde…" at bounding box center [859, 413] width 1735 height 651
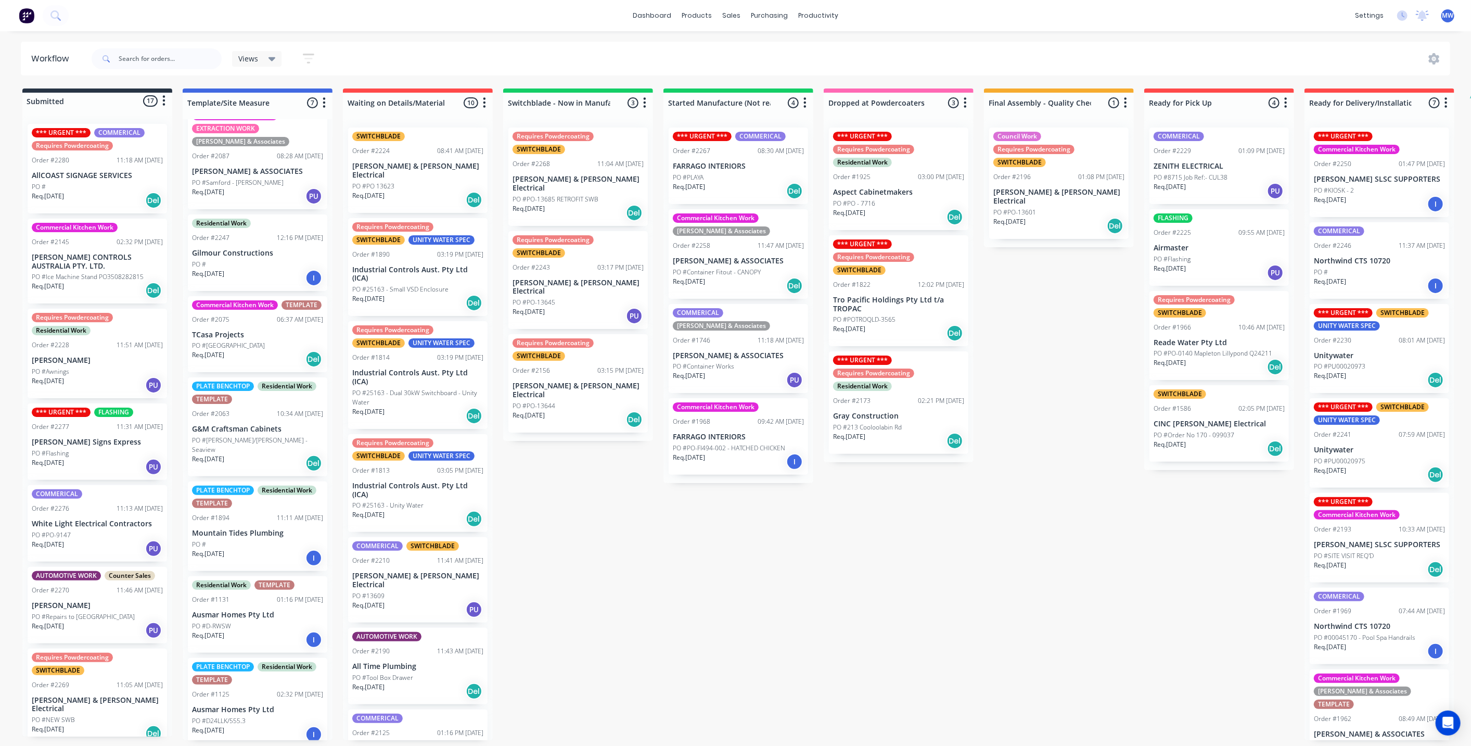
scroll to position [30, 0]
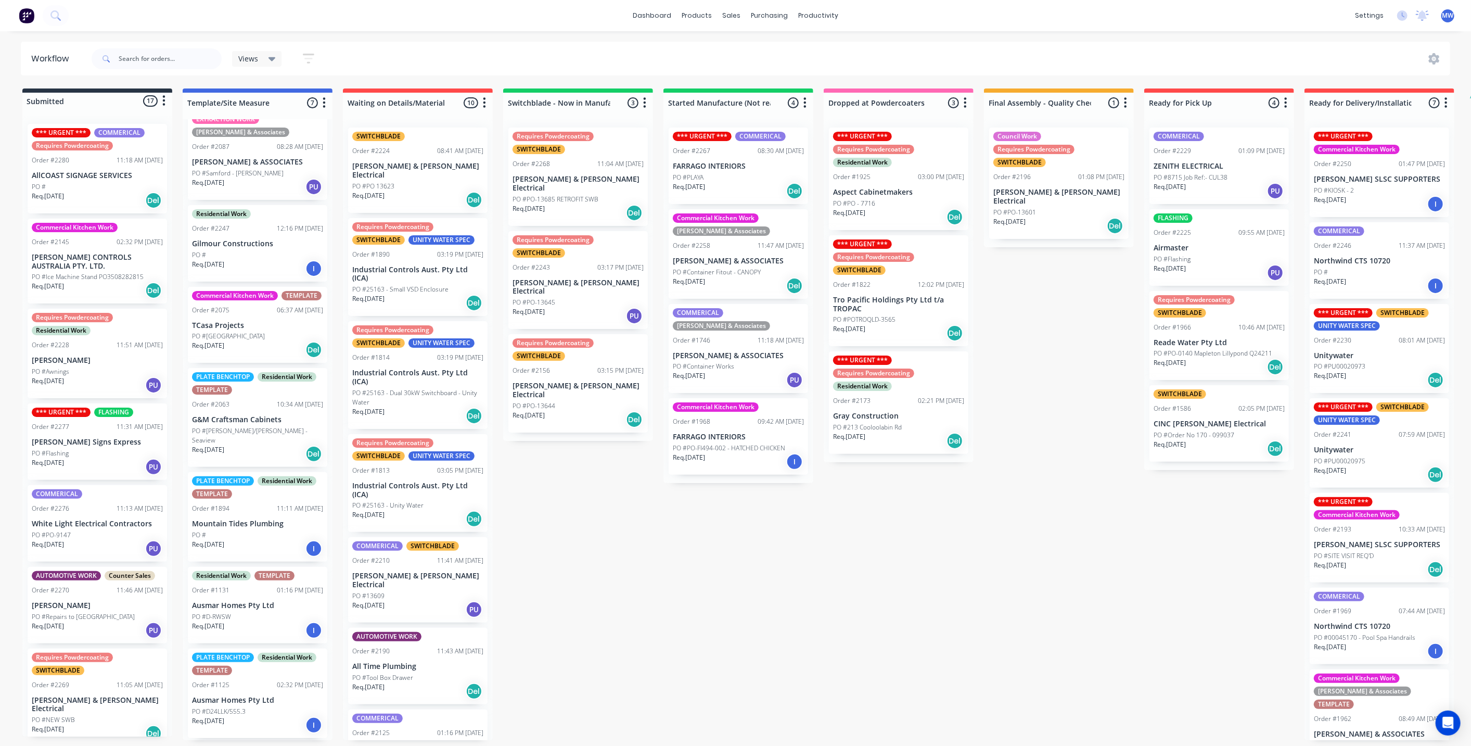
click at [259, 424] on p "G&M Craftsman Cabinets" at bounding box center [257, 419] width 131 height 9
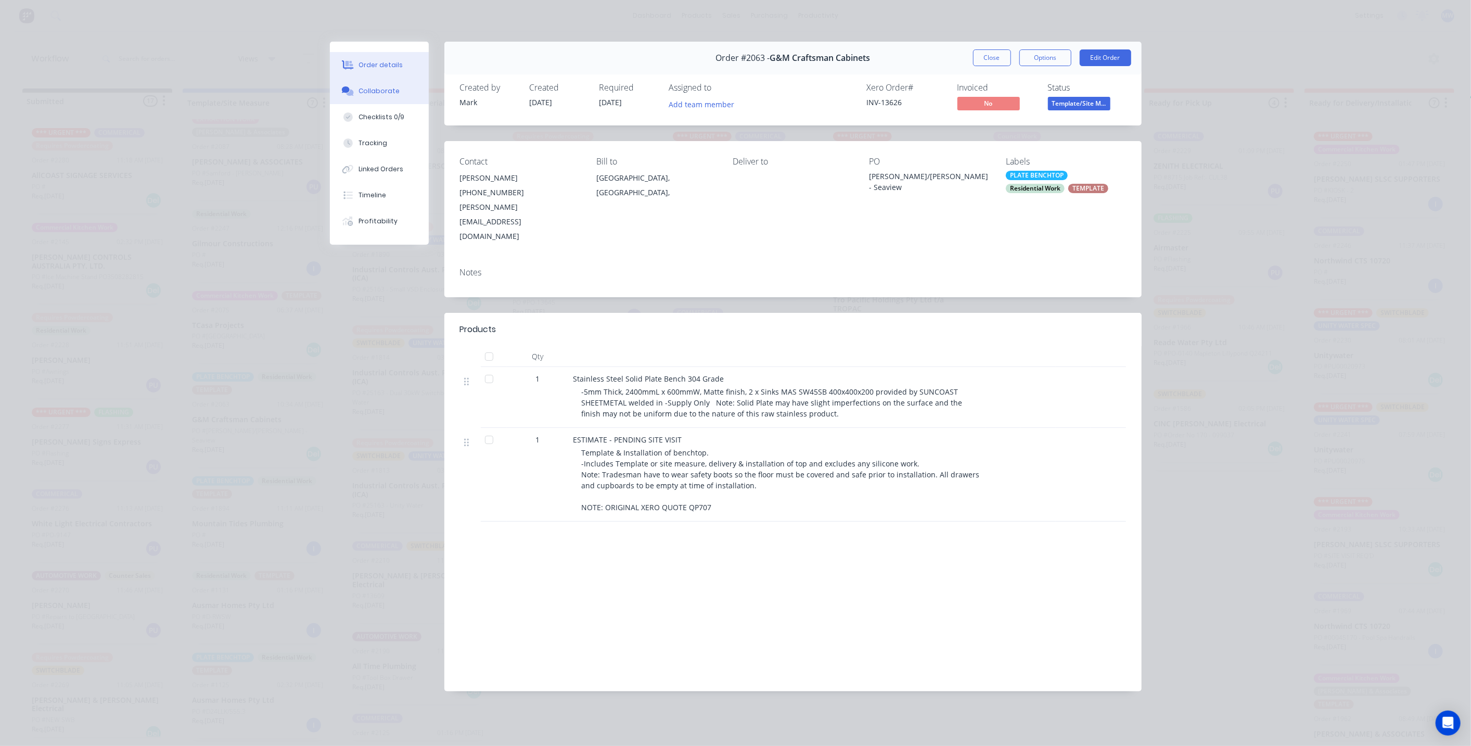
click at [388, 97] on button "Collaborate" at bounding box center [379, 91] width 99 height 26
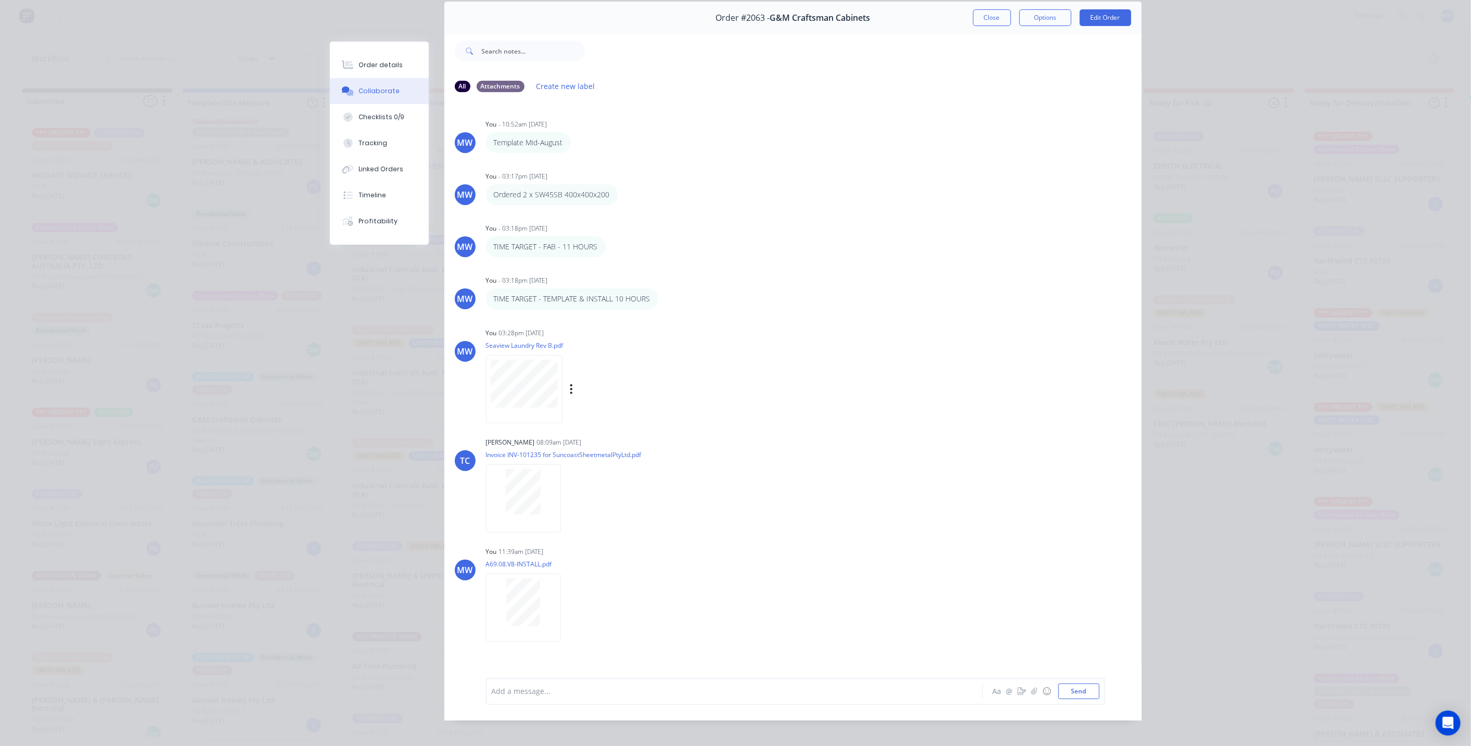
scroll to position [55, 0]
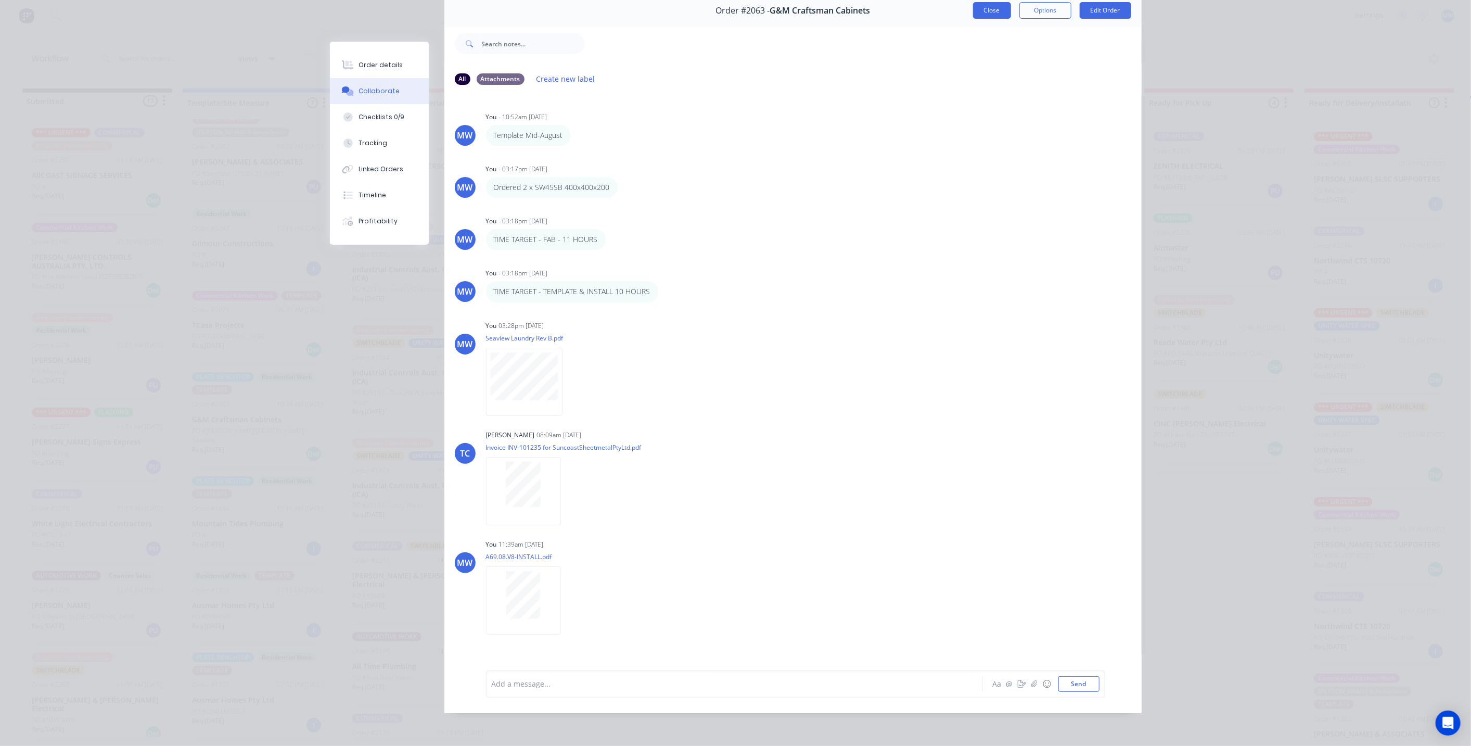
click at [980, 3] on button "Close" at bounding box center [992, 10] width 38 height 17
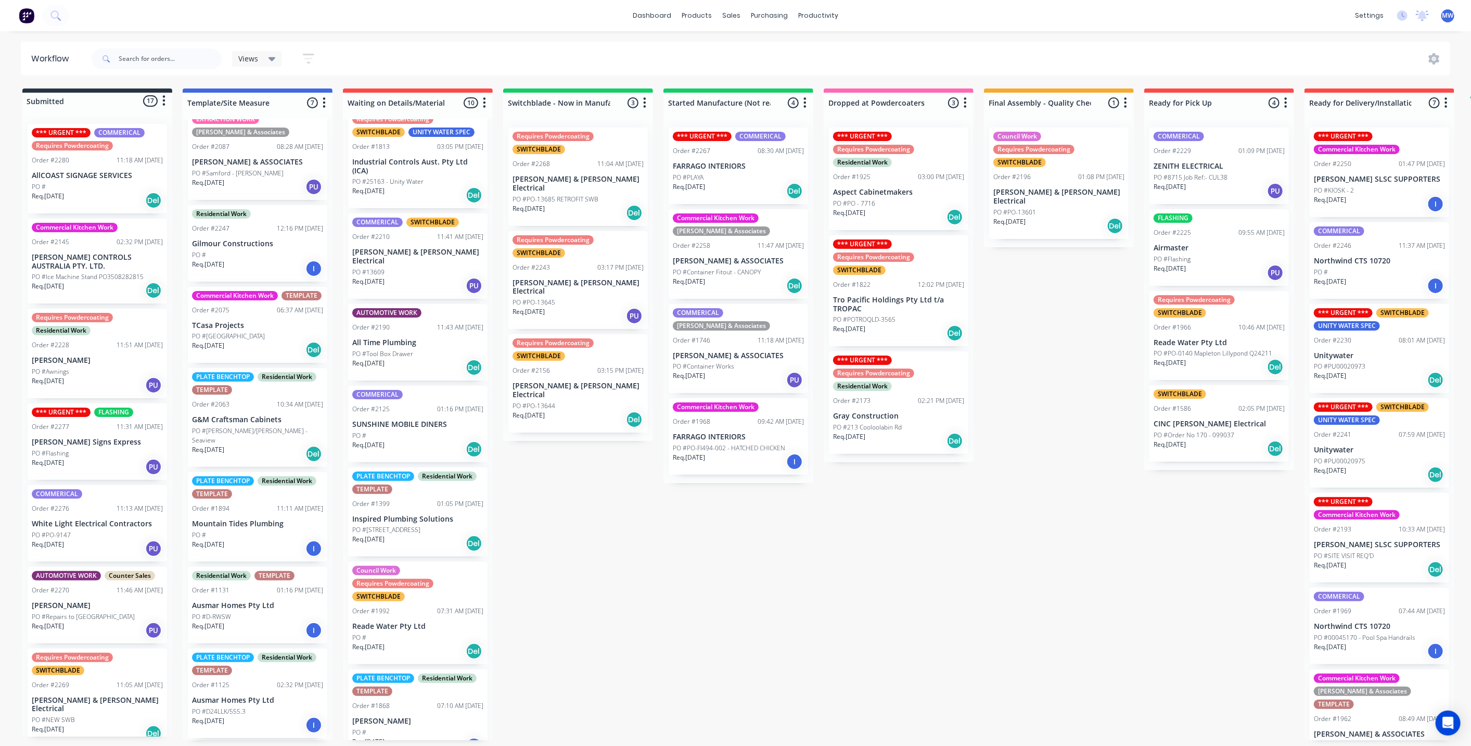
scroll to position [3, 0]
drag, startPoint x: 403, startPoint y: 694, endPoint x: 711, endPoint y: 531, distance: 348.0
click at [711, 531] on div "Submitted 17 Status colour #273444 hex #273444 Save Cancel Summaries Total orde…" at bounding box center [859, 413] width 1735 height 651
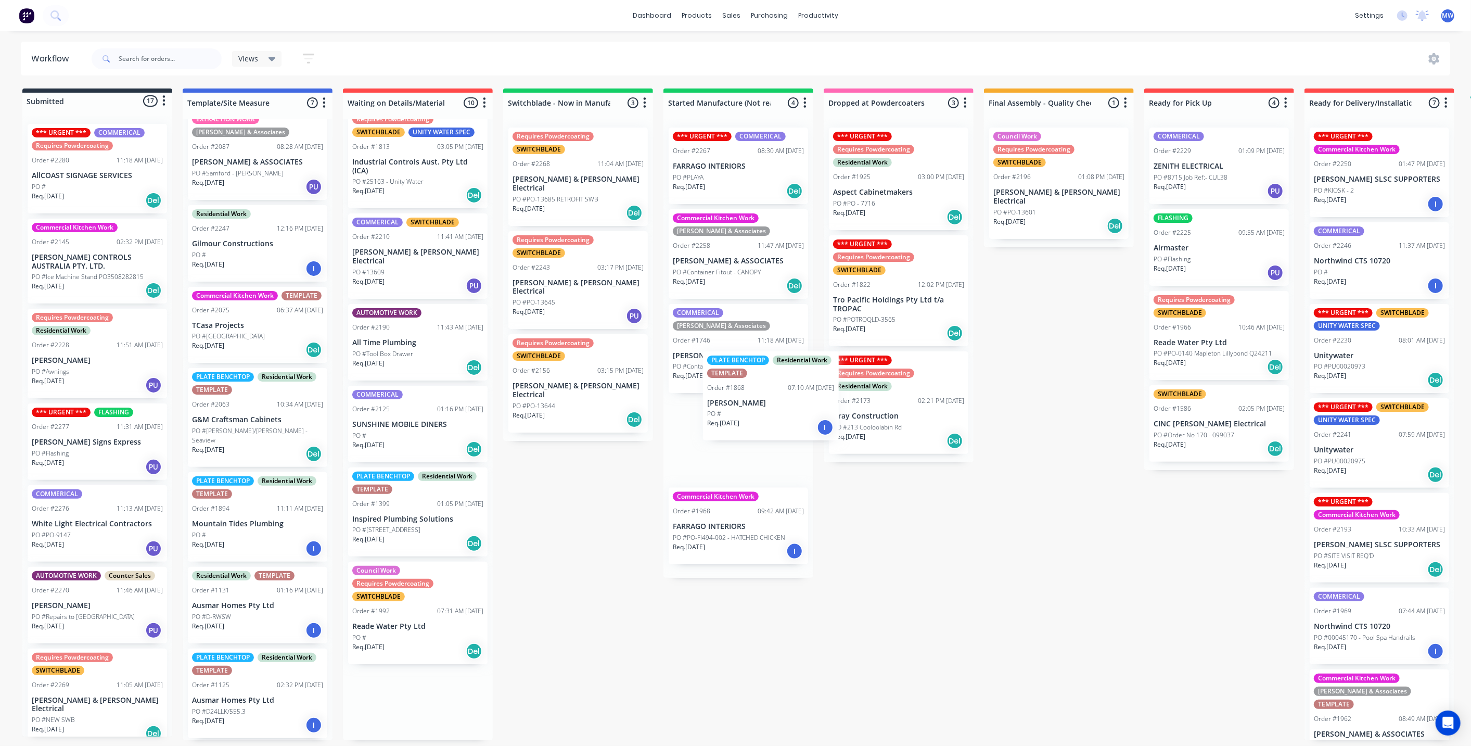
drag, startPoint x: 409, startPoint y: 668, endPoint x: 762, endPoint y: 378, distance: 456.5
click at [762, 378] on div "Submitted 17 Status colour #273444 hex #273444 Save Cancel Summaries Total orde…" at bounding box center [859, 413] width 1735 height 651
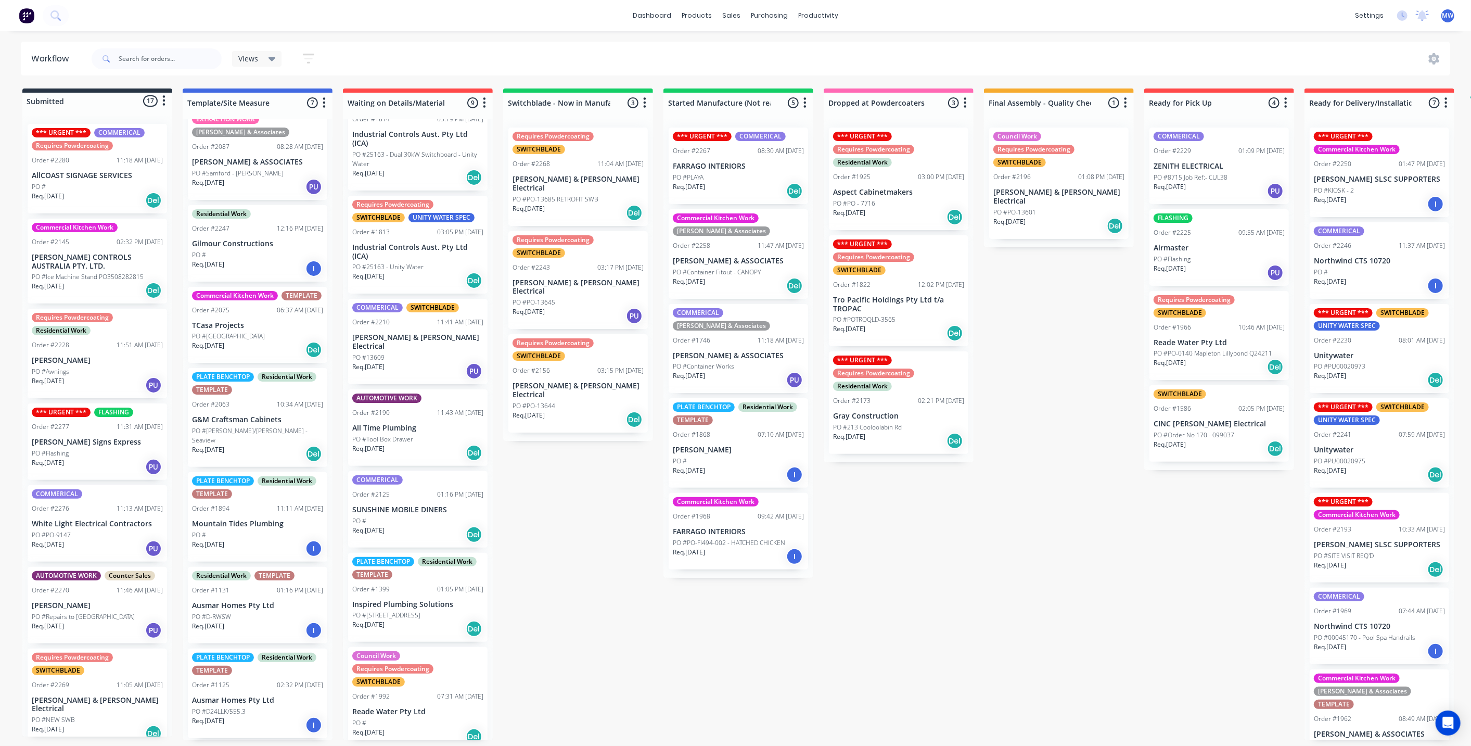
scroll to position [229, 0]
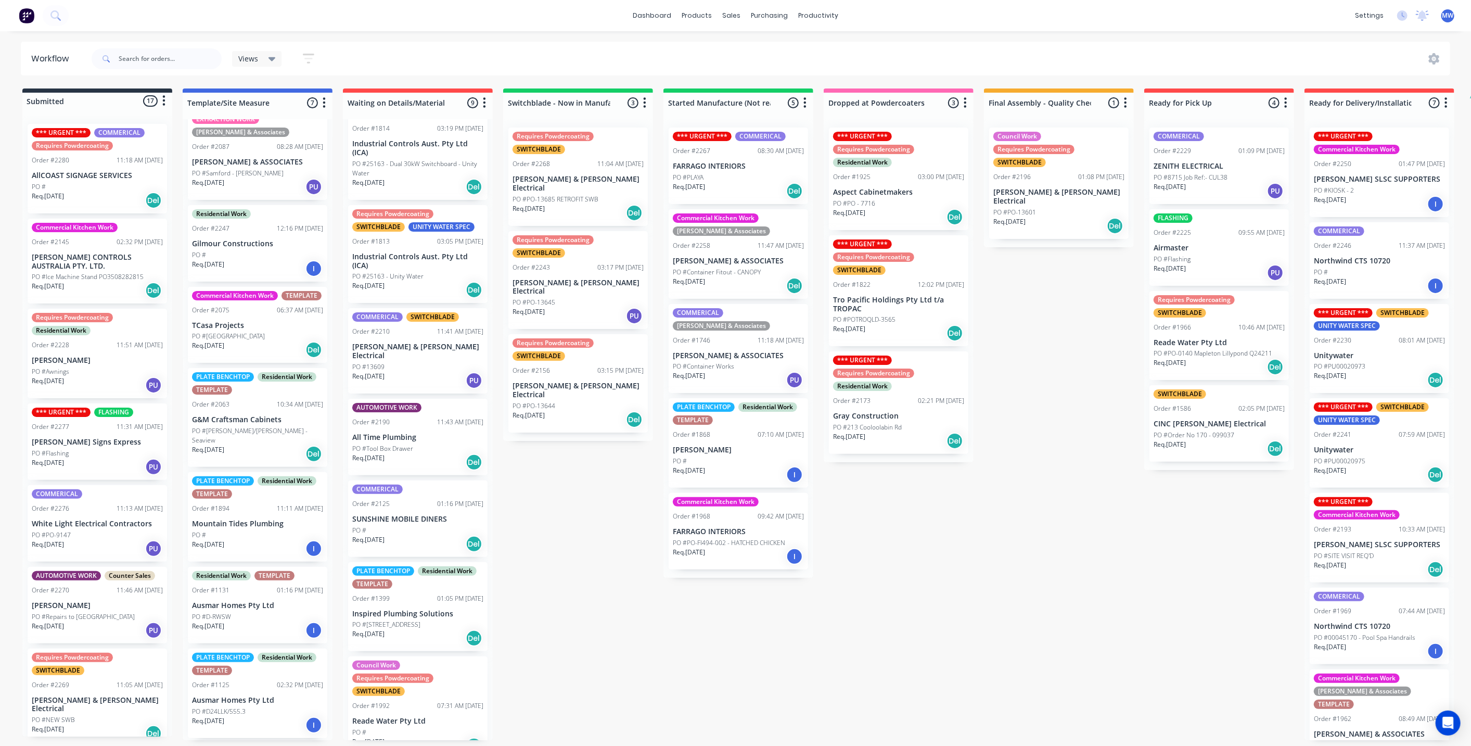
click at [733, 407] on div "PLATE BENCHTOP Residential Work TEMPLATE" at bounding box center [738, 413] width 131 height 22
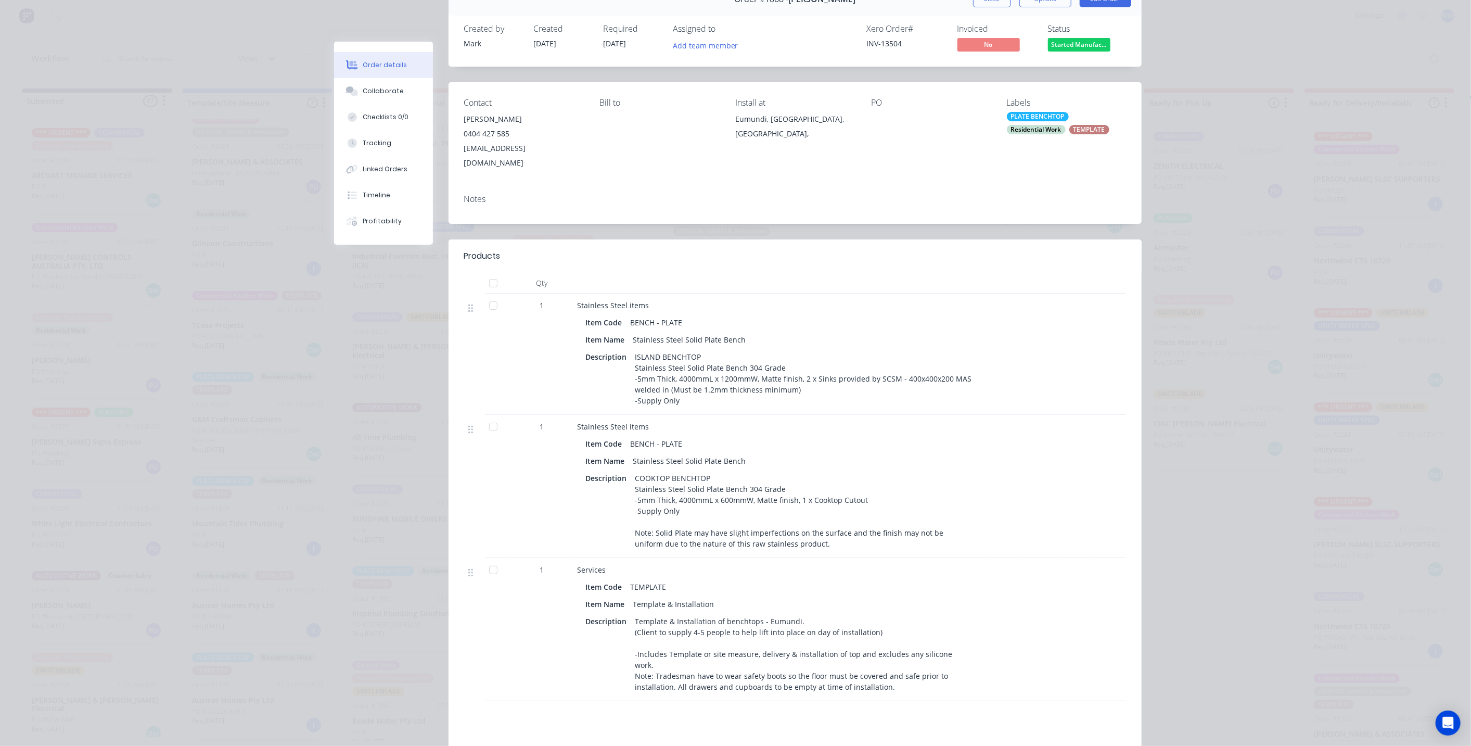
scroll to position [0, 0]
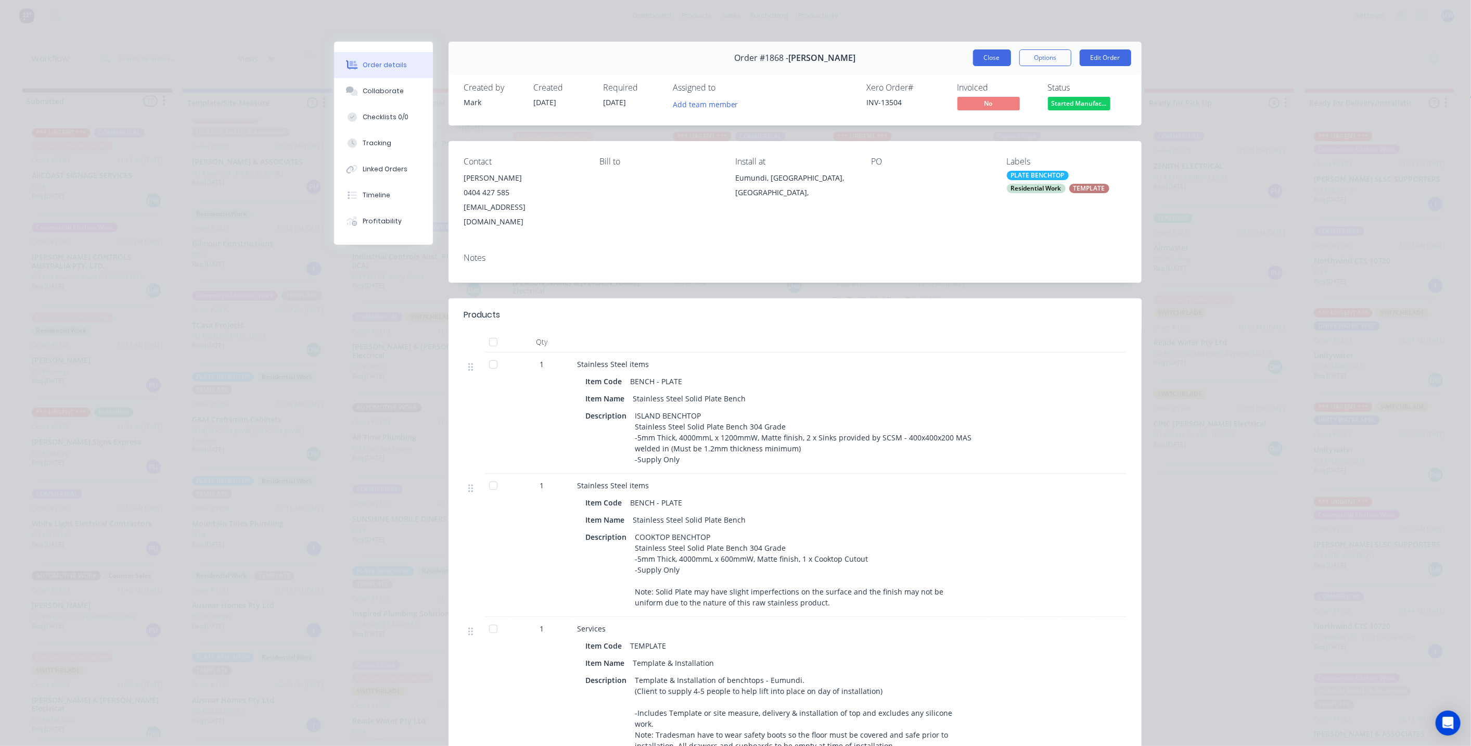
click at [977, 56] on button "Close" at bounding box center [992, 57] width 38 height 17
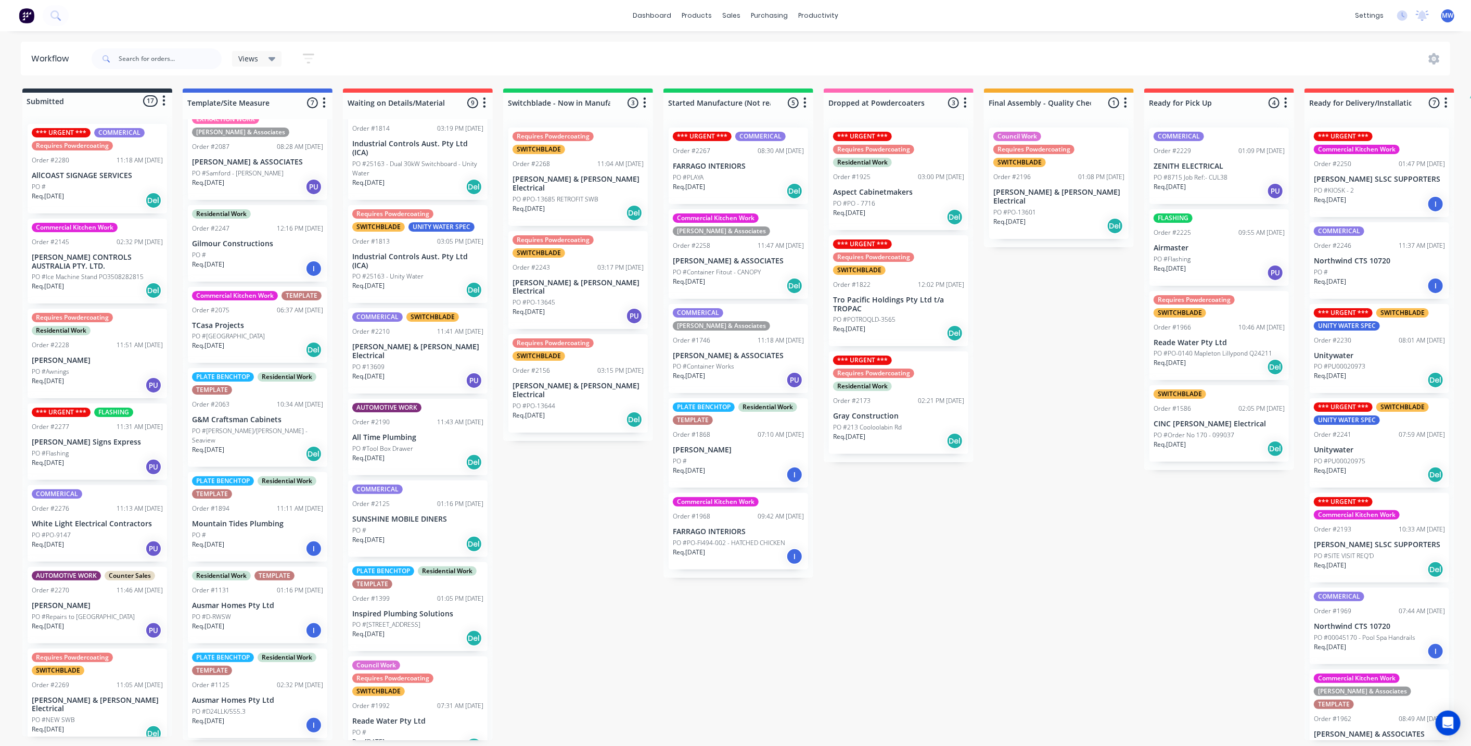
click at [736, 623] on div "Submitted 17 Status colour #273444 hex #273444 Save Cancel Summaries Total orde…" at bounding box center [859, 413] width 1735 height 651
click at [556, 461] on div "Submitted 17 Status colour #273444 hex #273444 Save Cancel Summaries Total orde…" at bounding box center [859, 413] width 1735 height 651
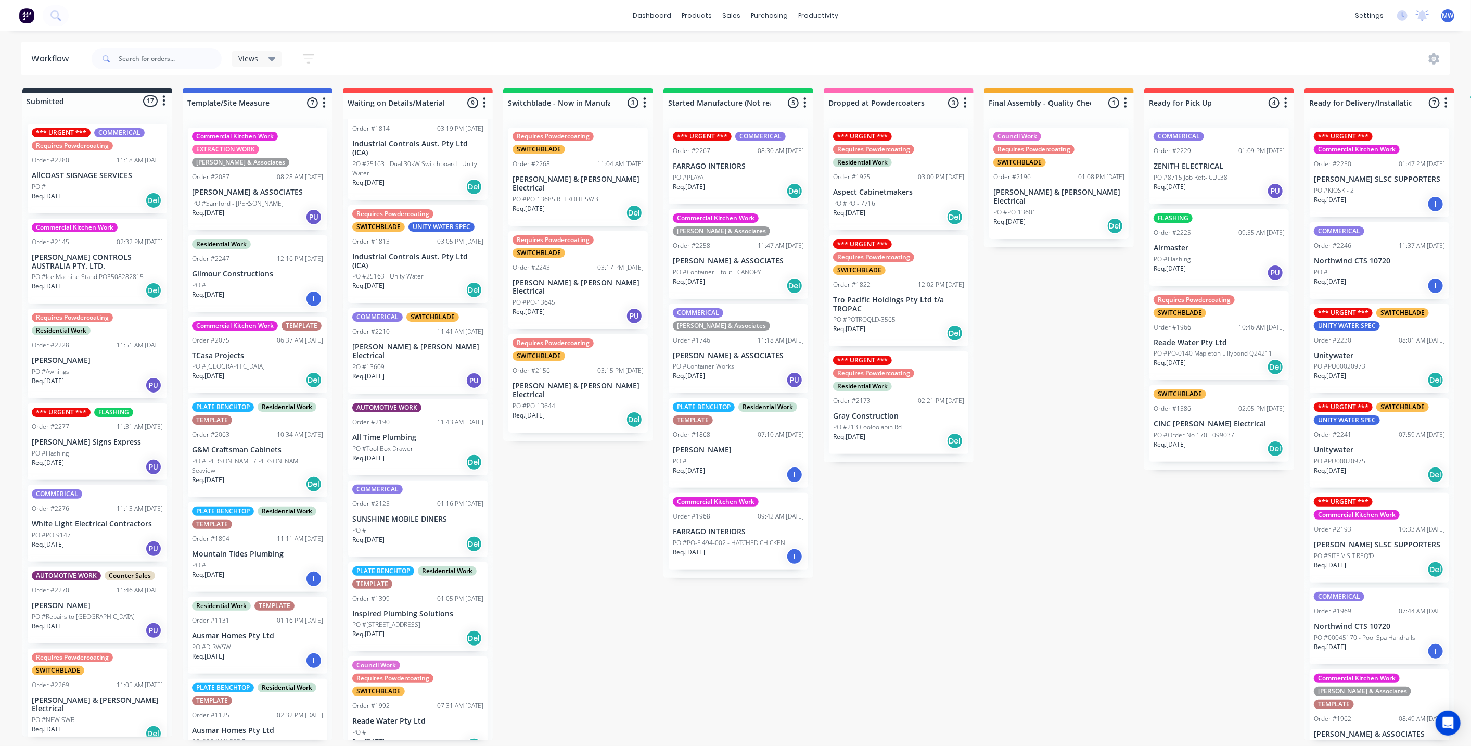
click at [928, 297] on p "Tro Pacific Holdings Pty Ltd t/a TROPAC" at bounding box center [898, 305] width 131 height 18
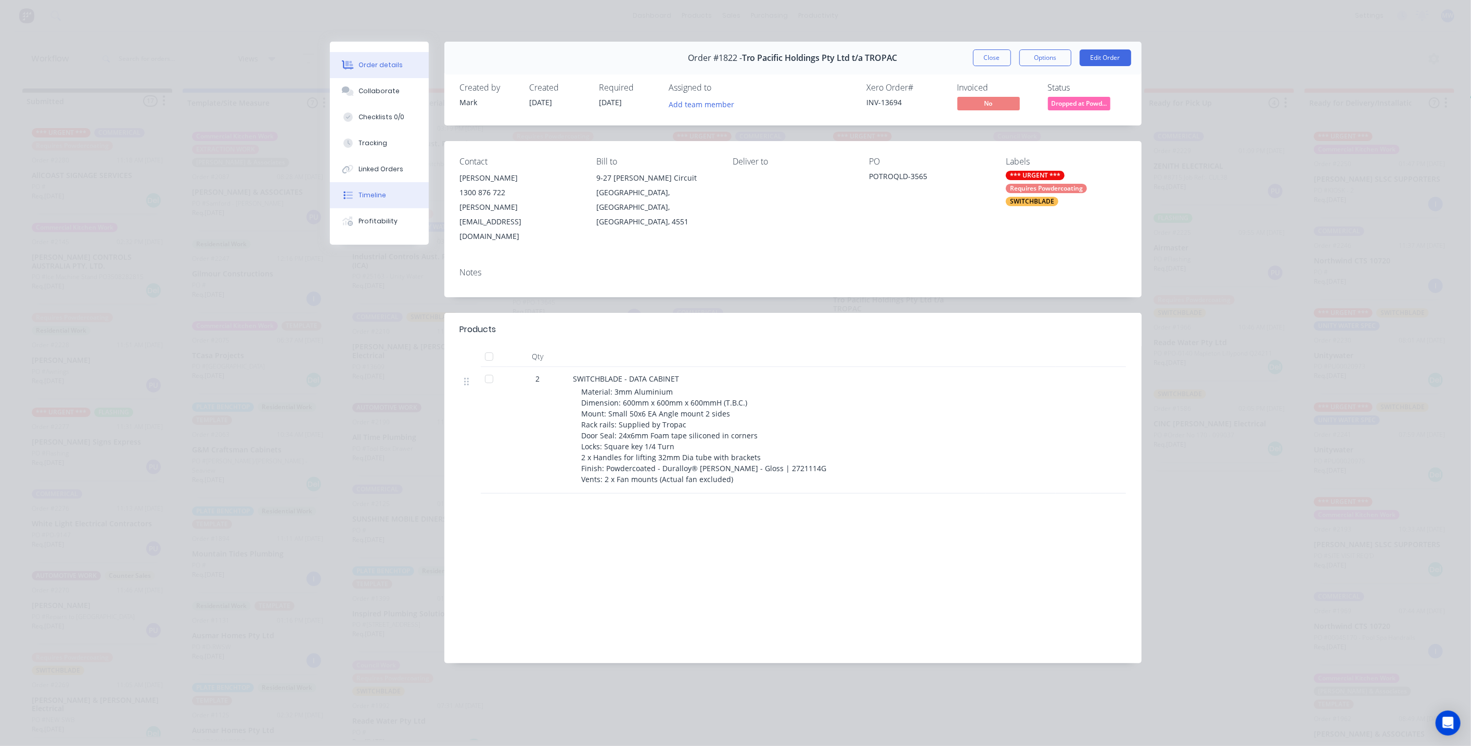
click at [377, 200] on button "Timeline" at bounding box center [379, 195] width 99 height 26
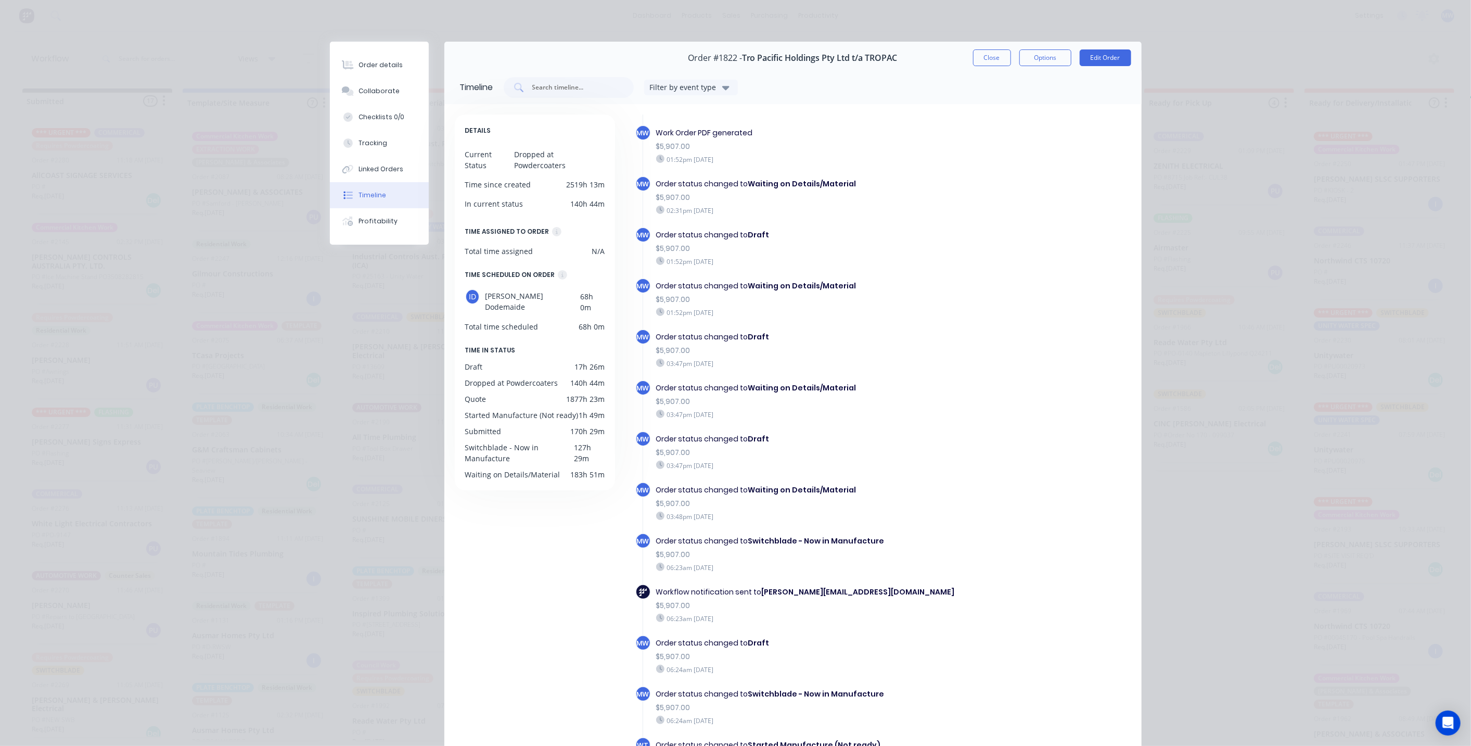
scroll to position [1098, 0]
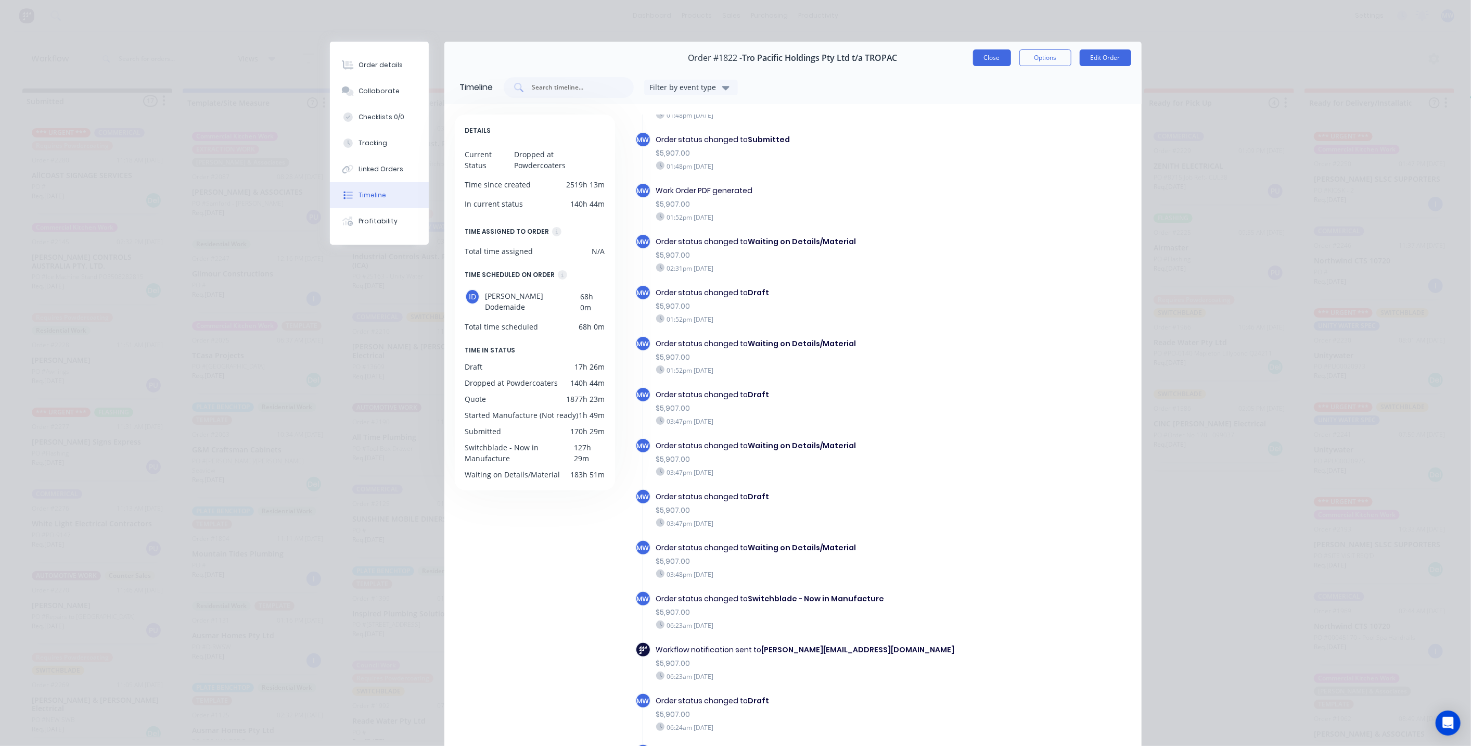
click at [977, 58] on button "Close" at bounding box center [992, 57] width 38 height 17
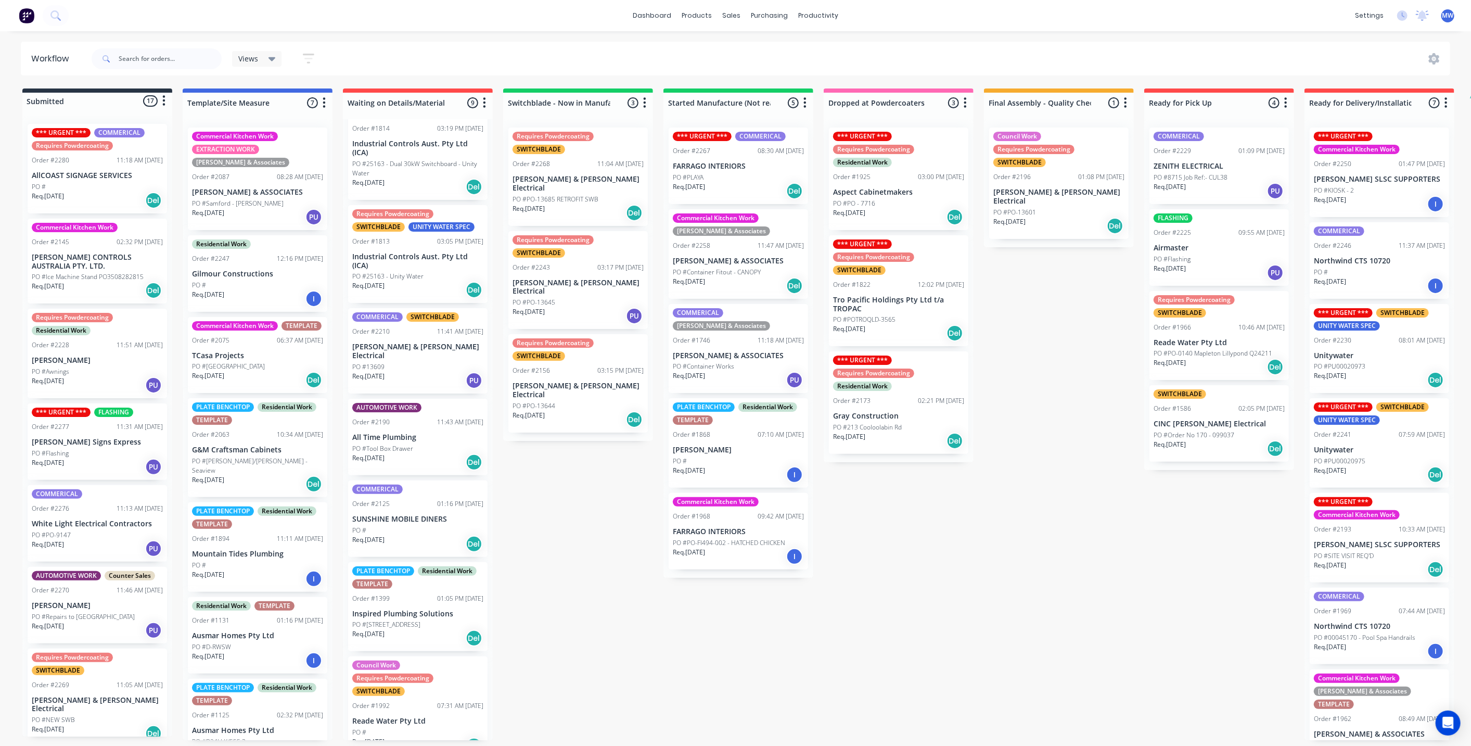
click at [905, 317] on div "PO #POTROQLD-3565" at bounding box center [898, 319] width 131 height 9
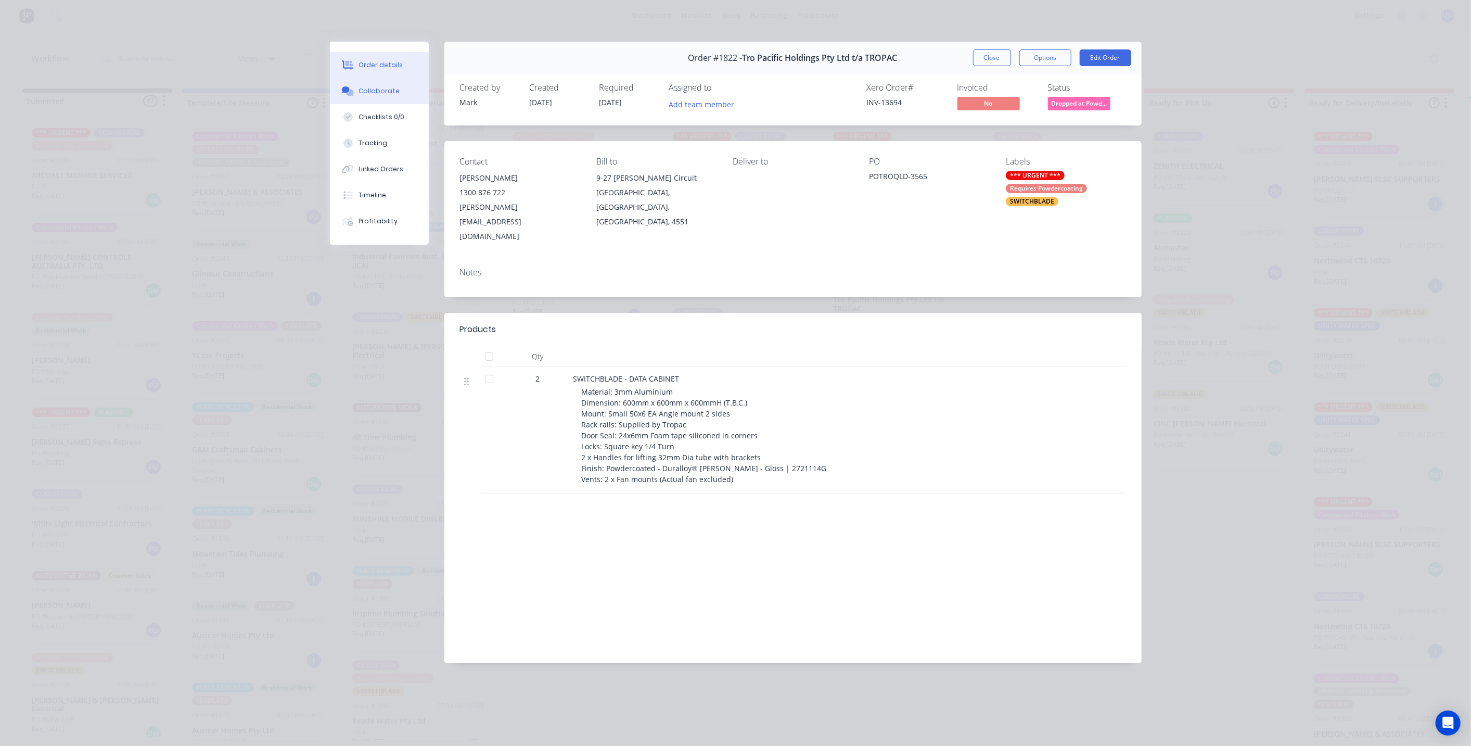
click at [370, 88] on div "Collaborate" at bounding box center [378, 90] width 41 height 9
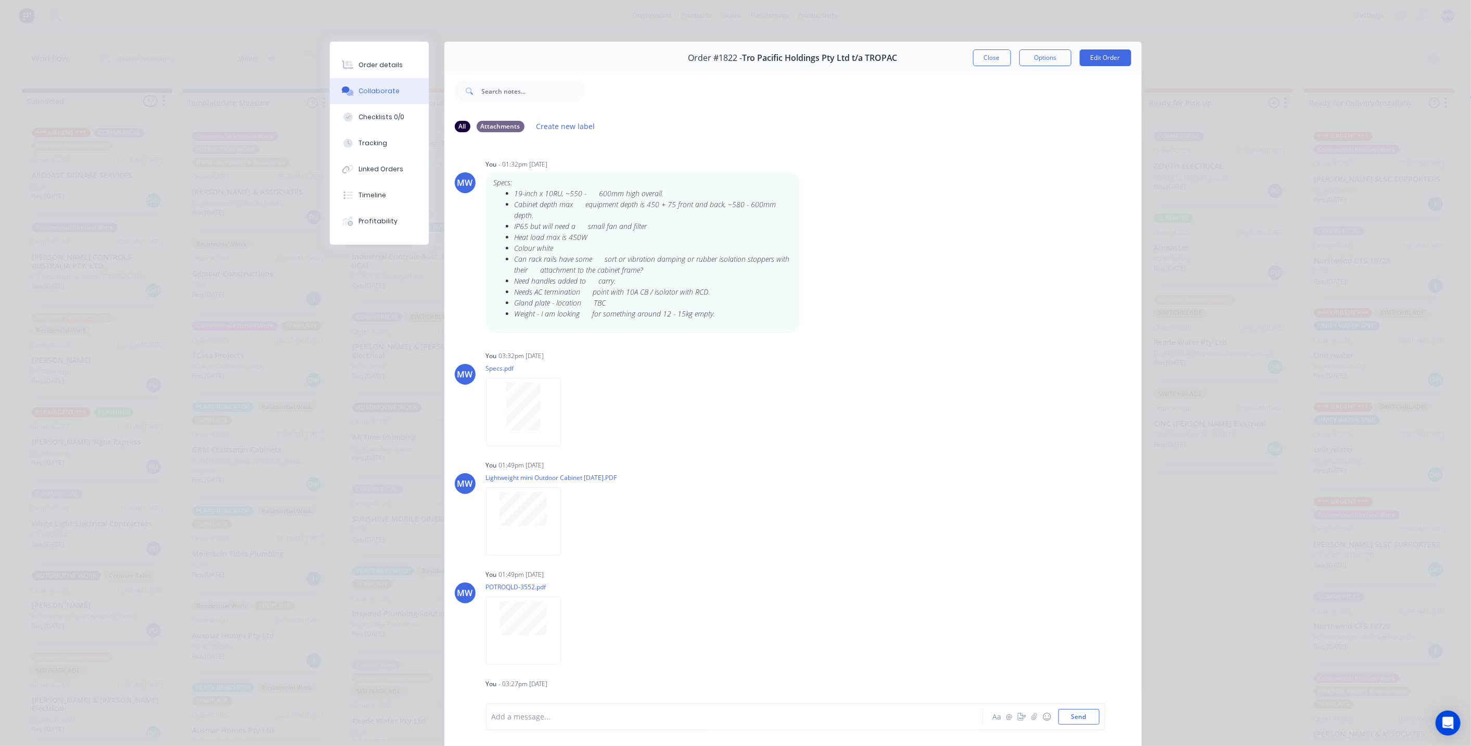
click at [995, 60] on button "Close" at bounding box center [992, 57] width 38 height 17
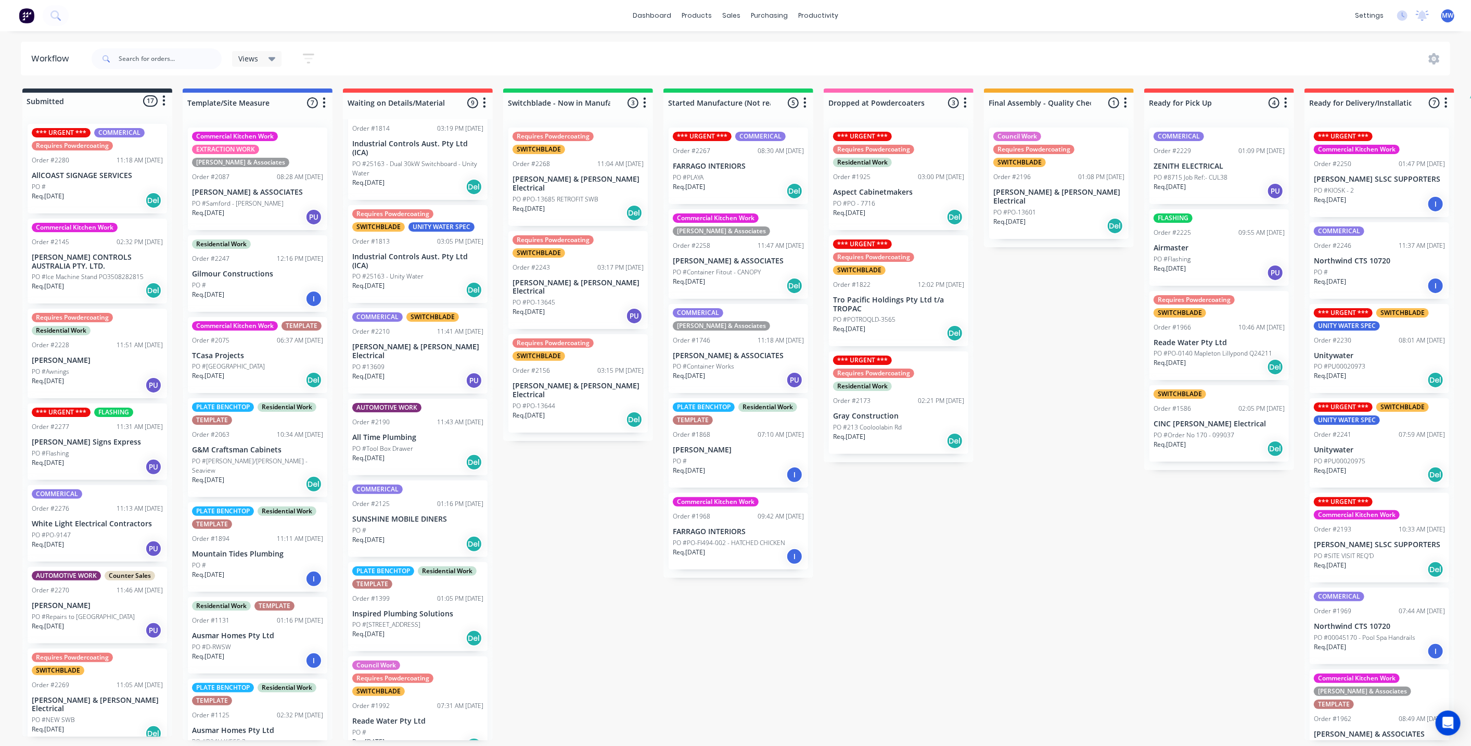
click at [895, 305] on p "Tro Pacific Holdings Pty Ltd t/a TROPAC" at bounding box center [898, 305] width 131 height 18
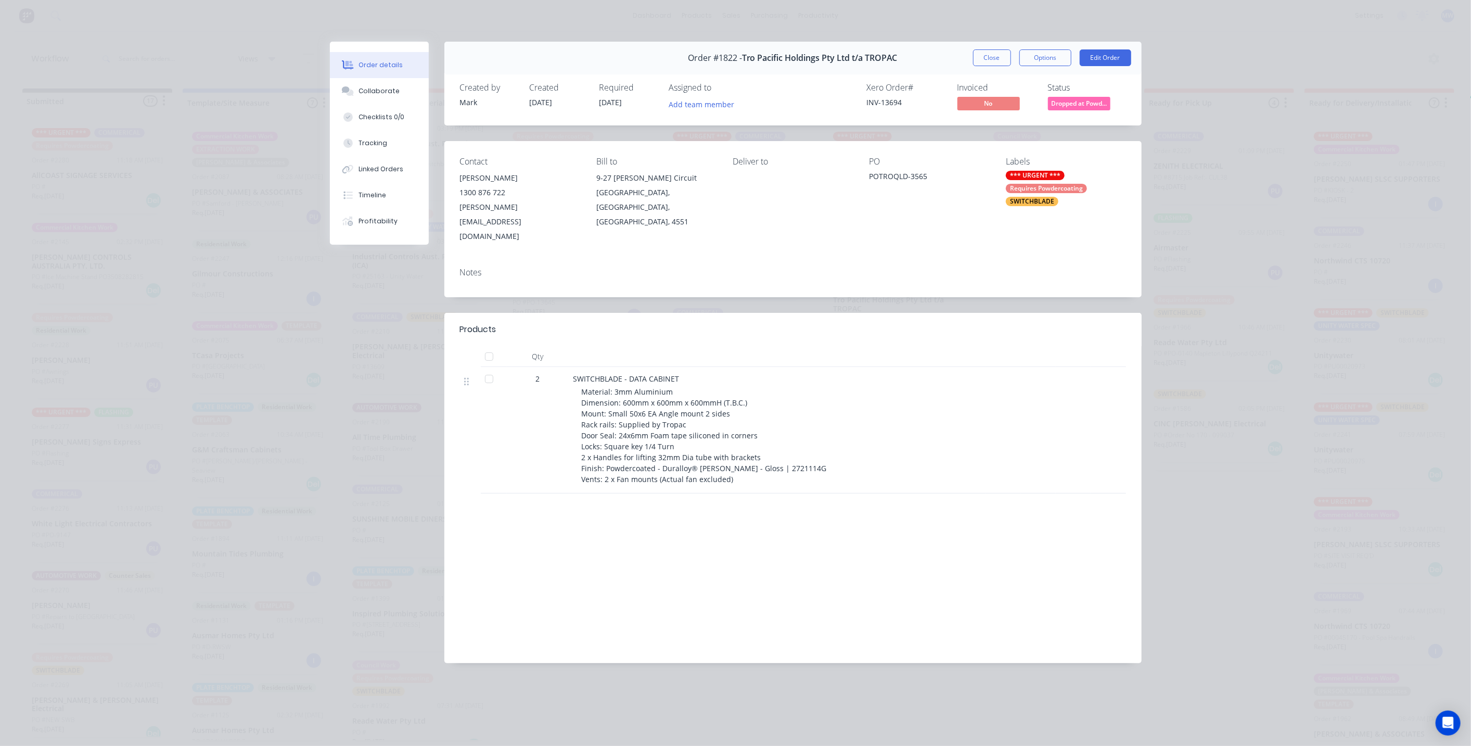
click at [985, 61] on button "Close" at bounding box center [992, 57] width 38 height 17
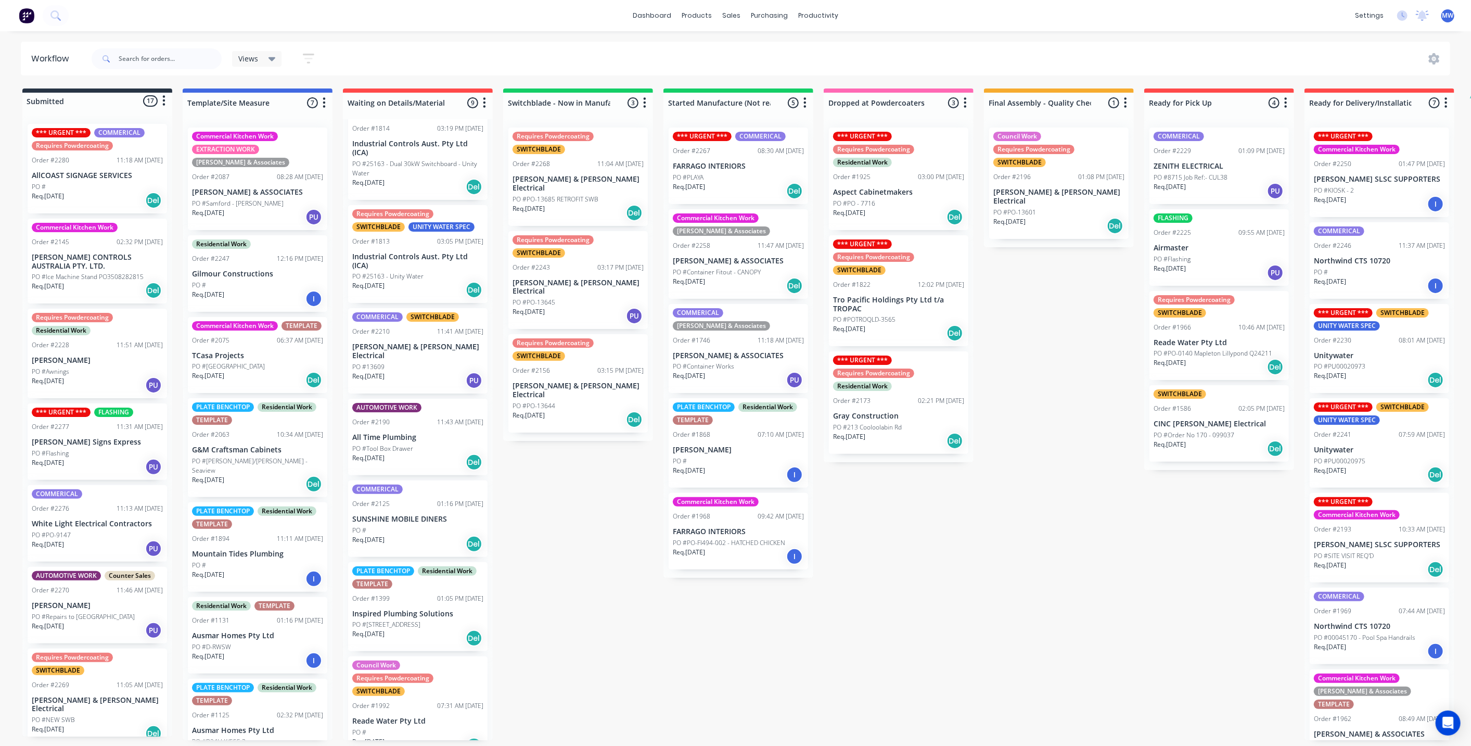
click at [945, 614] on div "Submitted 17 Status colour #273444 hex #273444 Save Cancel Summaries Total orde…" at bounding box center [859, 413] width 1735 height 651
click at [737, 176] on div "PO #PLAYA" at bounding box center [738, 177] width 131 height 9
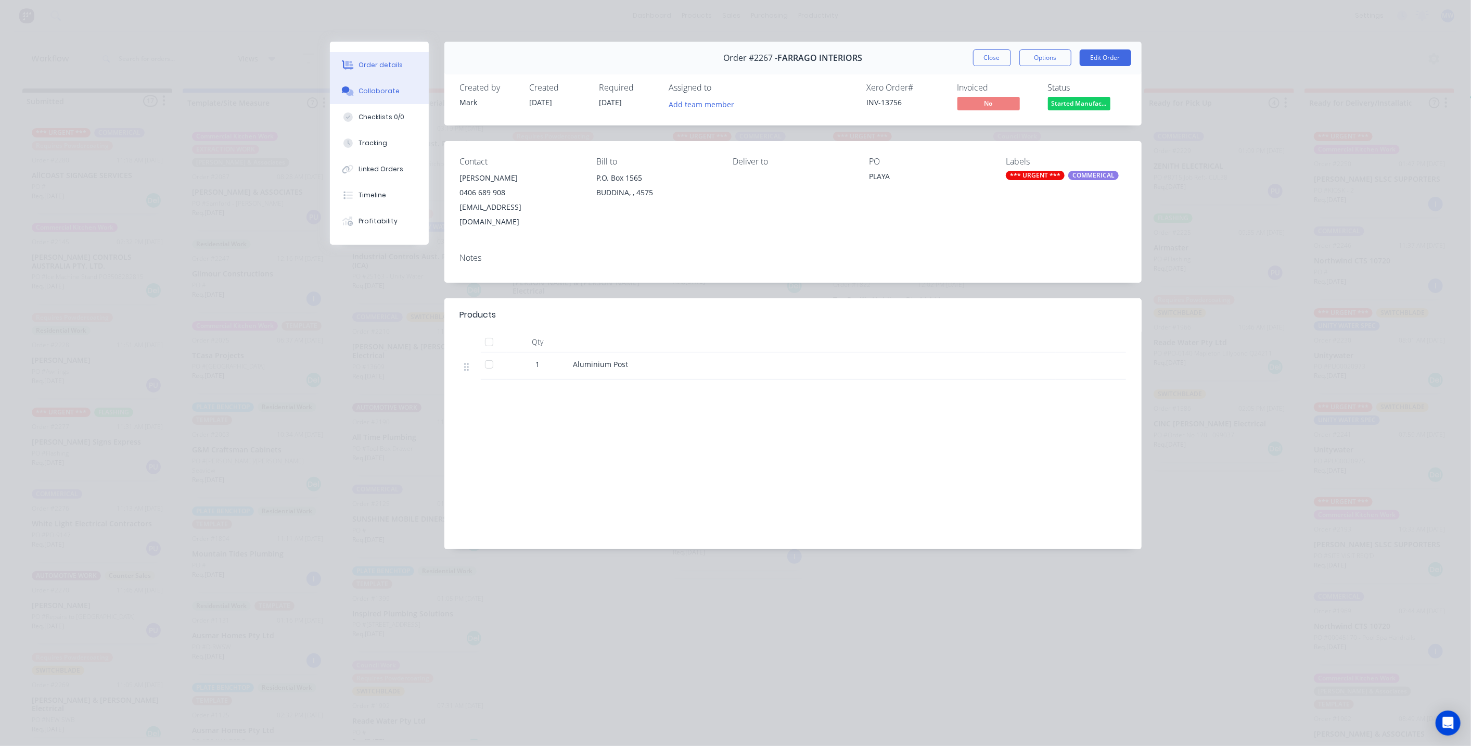
click at [388, 87] on div "Collaborate" at bounding box center [378, 90] width 41 height 9
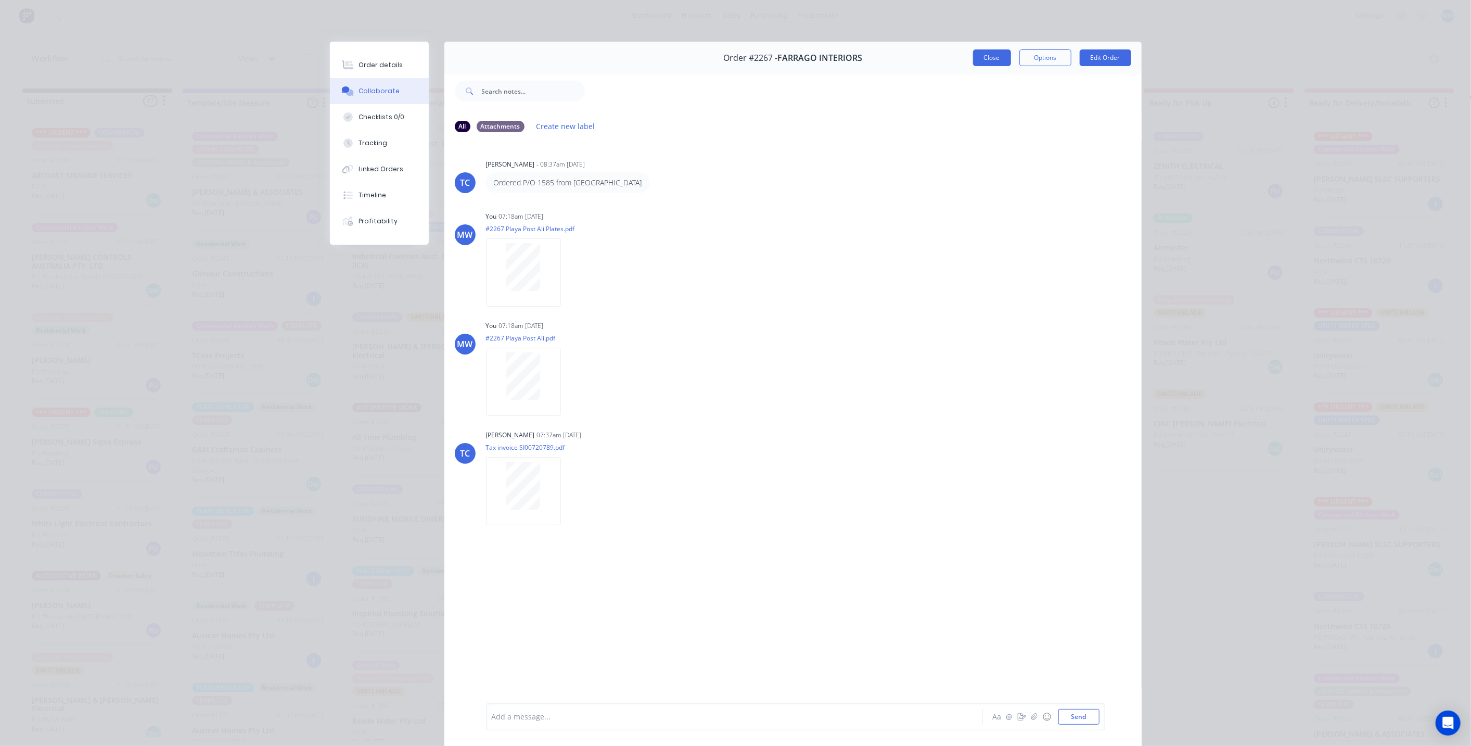
click at [977, 60] on button "Close" at bounding box center [992, 57] width 38 height 17
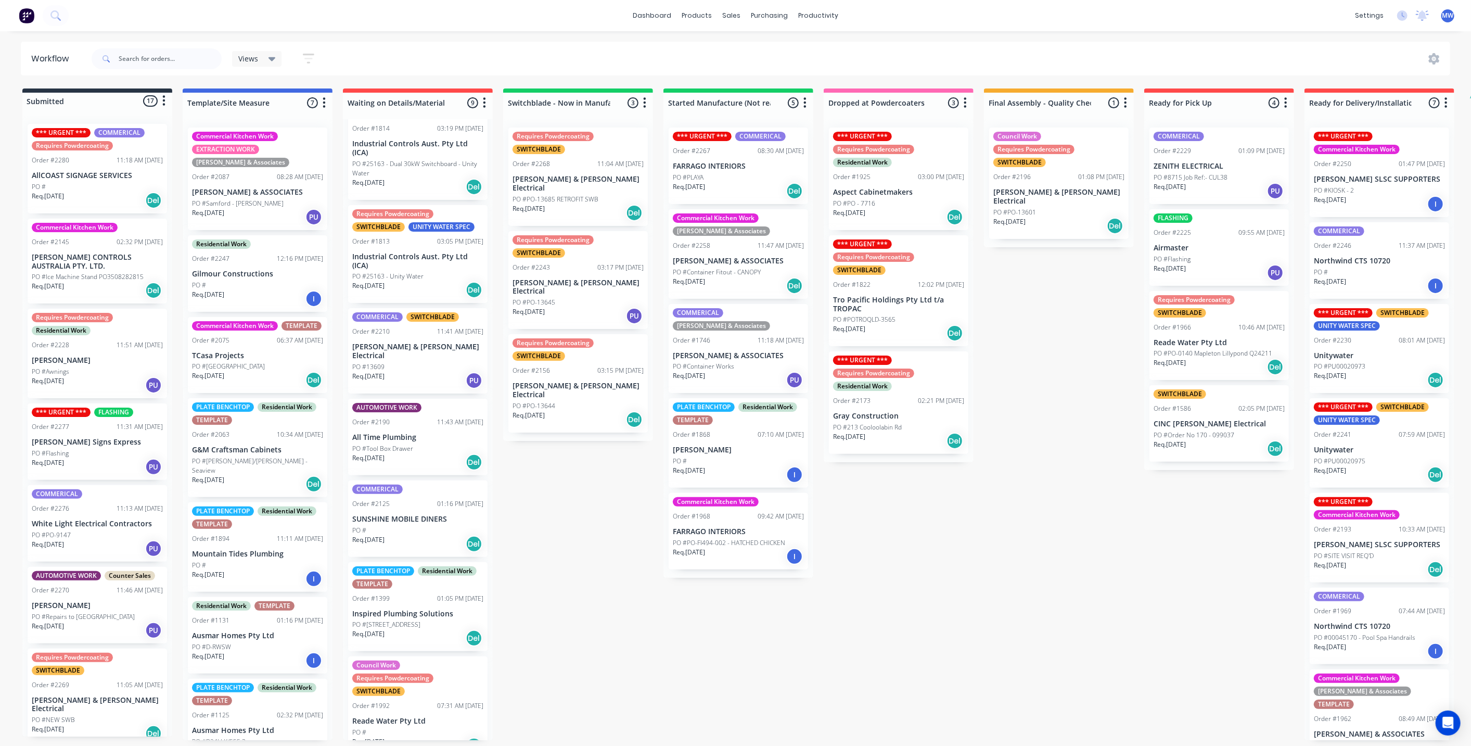
drag, startPoint x: 619, startPoint y: 596, endPoint x: 636, endPoint y: 603, distance: 18.3
click at [619, 596] on div "Submitted 17 Status colour #273444 hex #273444 Save Cancel Summaries Total orde…" at bounding box center [859, 413] width 1735 height 651
drag, startPoint x: 837, startPoint y: 638, endPoint x: 856, endPoint y: 639, distance: 18.8
click at [837, 637] on div "Submitted 17 Status colour #273444 hex #273444 Save Cancel Summaries Total orde…" at bounding box center [859, 413] width 1735 height 651
click at [1006, 625] on div "Submitted 17 Status colour #273444 hex #273444 Save Cancel Summaries Total orde…" at bounding box center [859, 413] width 1735 height 651
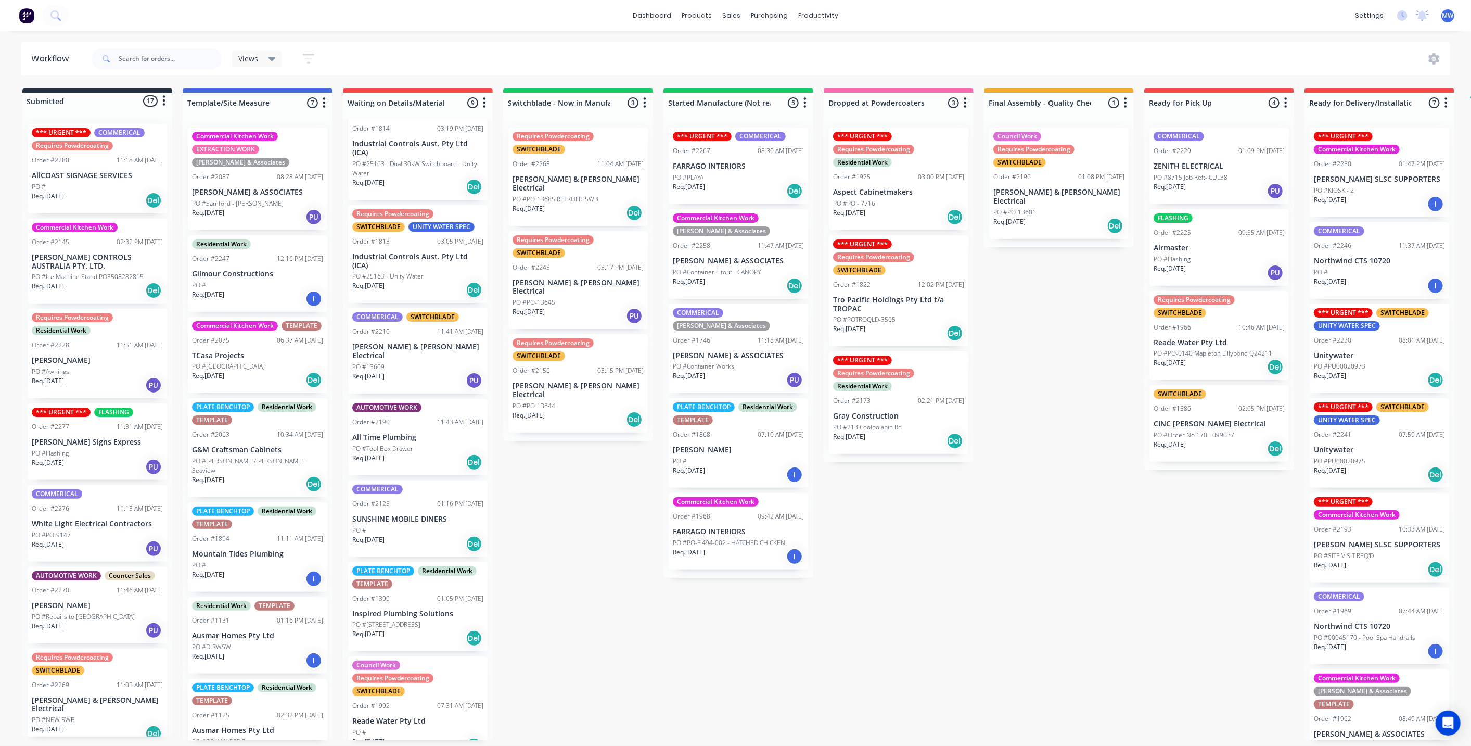
click at [603, 480] on div "Submitted 17 Status colour #273444 hex #273444 Save Cancel Summaries Total orde…" at bounding box center [859, 413] width 1735 height 651
click at [556, 473] on div "Submitted 17 Status colour #273444 hex #273444 Save Cancel Summaries Total orde…" at bounding box center [859, 413] width 1735 height 651
click at [561, 497] on div "Submitted 17 Status colour #273444 hex #273444 Save Cancel Summaries Total orde…" at bounding box center [859, 413] width 1735 height 651
click at [568, 493] on div "Submitted 17 Status colour #273444 hex #273444 Save Cancel Summaries Total orde…" at bounding box center [859, 413] width 1735 height 651
click at [906, 592] on div "Submitted 17 Status colour #273444 hex #273444 Save Cancel Summaries Total orde…" at bounding box center [859, 413] width 1735 height 651
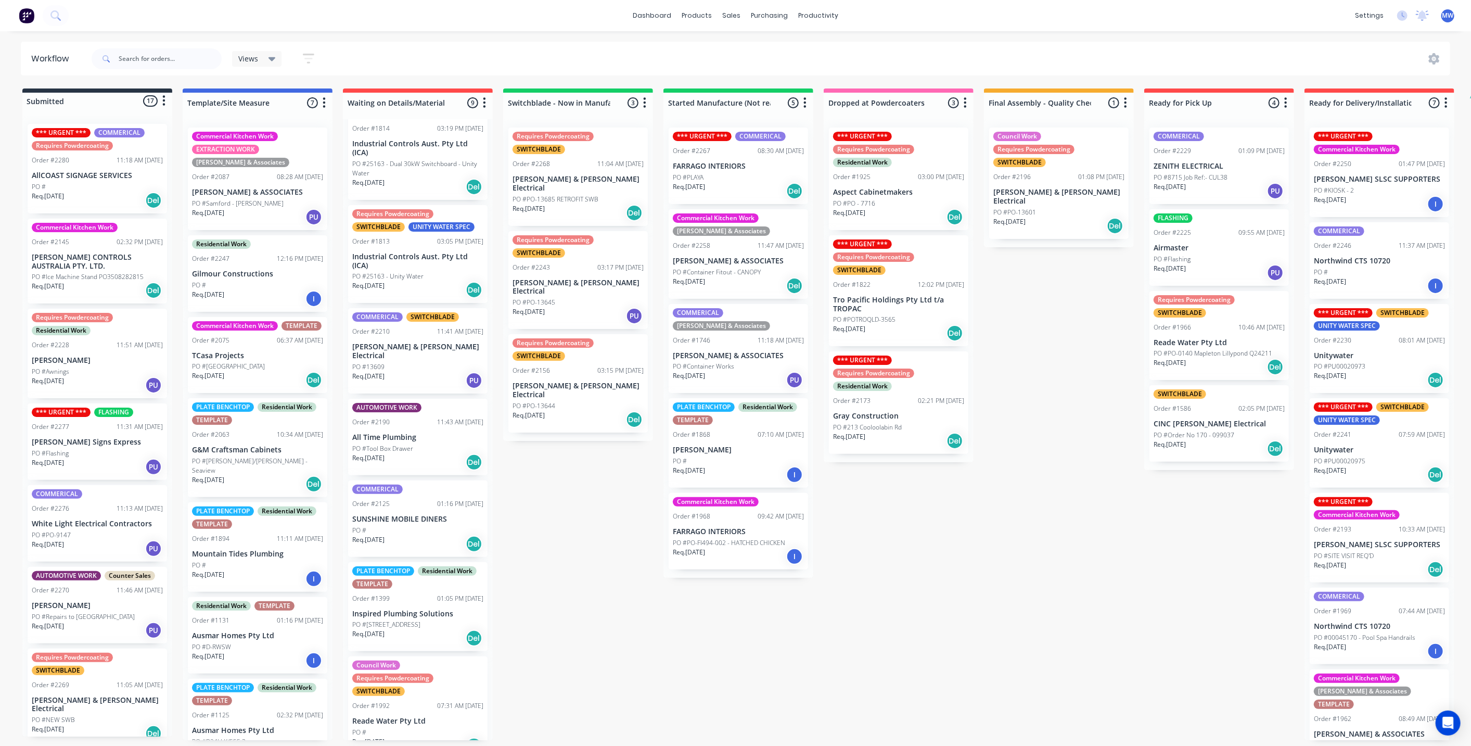
click at [980, 562] on div "Submitted 17 Status colour #273444 hex #273444 Save Cancel Summaries Total orde…" at bounding box center [859, 413] width 1735 height 651
drag, startPoint x: 637, startPoint y: 516, endPoint x: 600, endPoint y: 295, distance: 224.2
click at [635, 514] on div "Submitted 17 Status colour #273444 hex #273444 Save Cancel Summaries Total orde…" at bounding box center [859, 413] width 1735 height 651
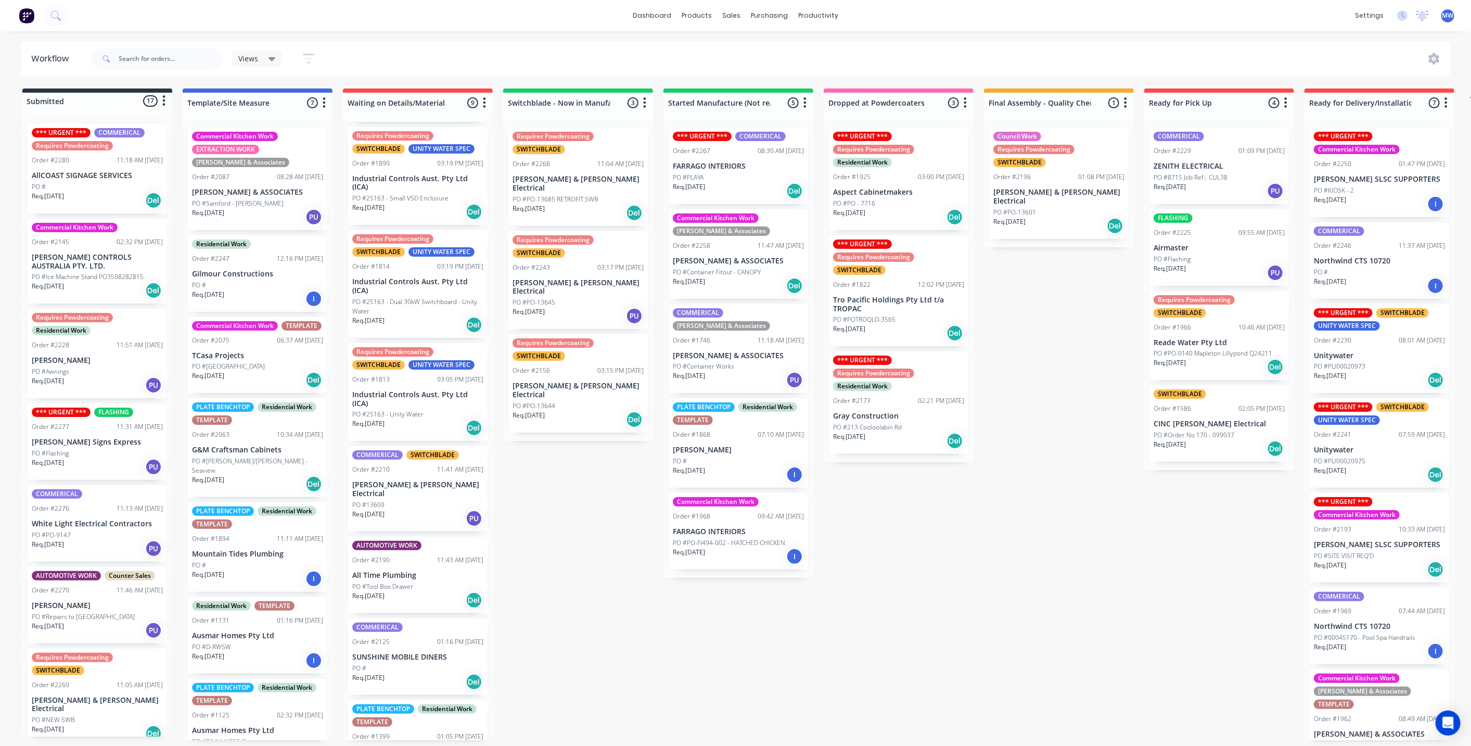
scroll to position [0, 0]
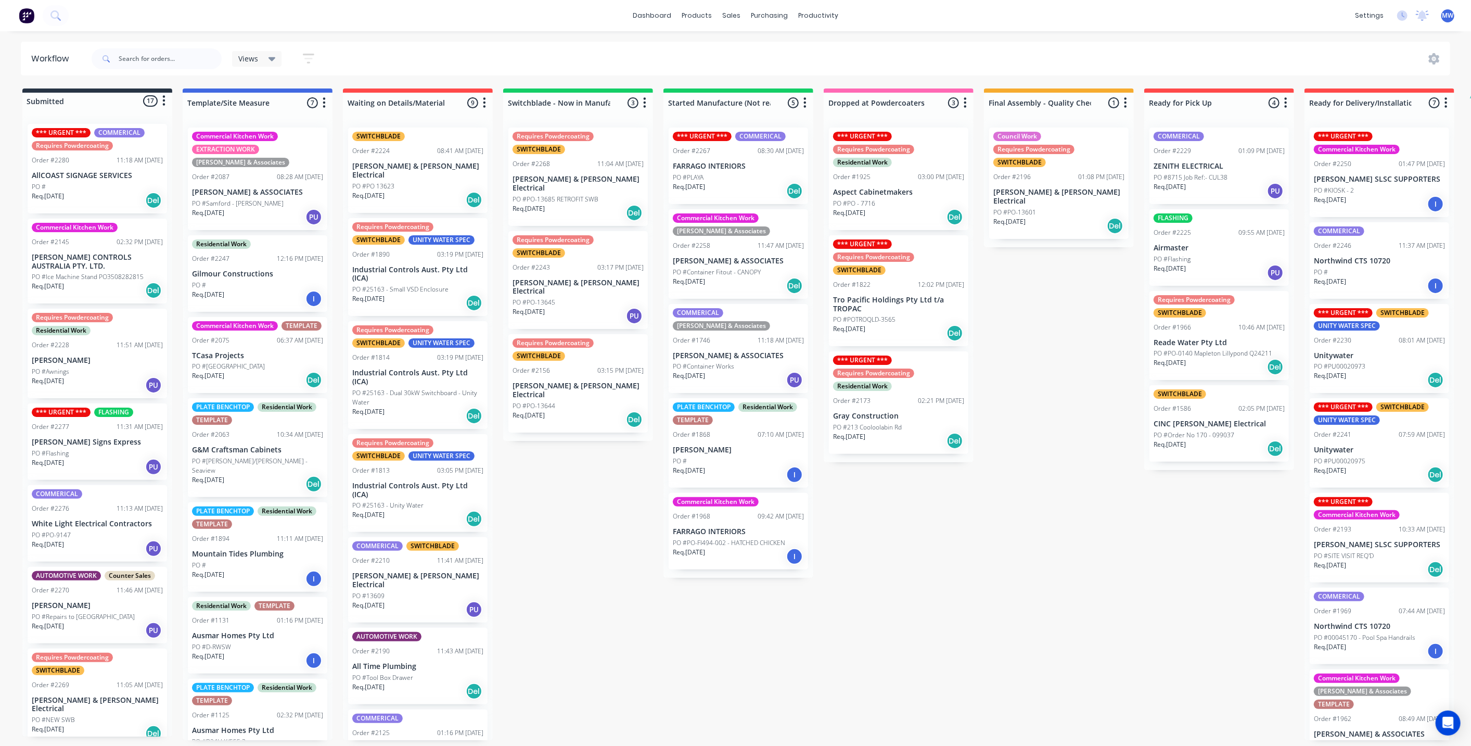
click at [642, 580] on div "Submitted 17 Status colour #273444 hex #273444 Save Cancel Summaries Total orde…" at bounding box center [859, 413] width 1735 height 651
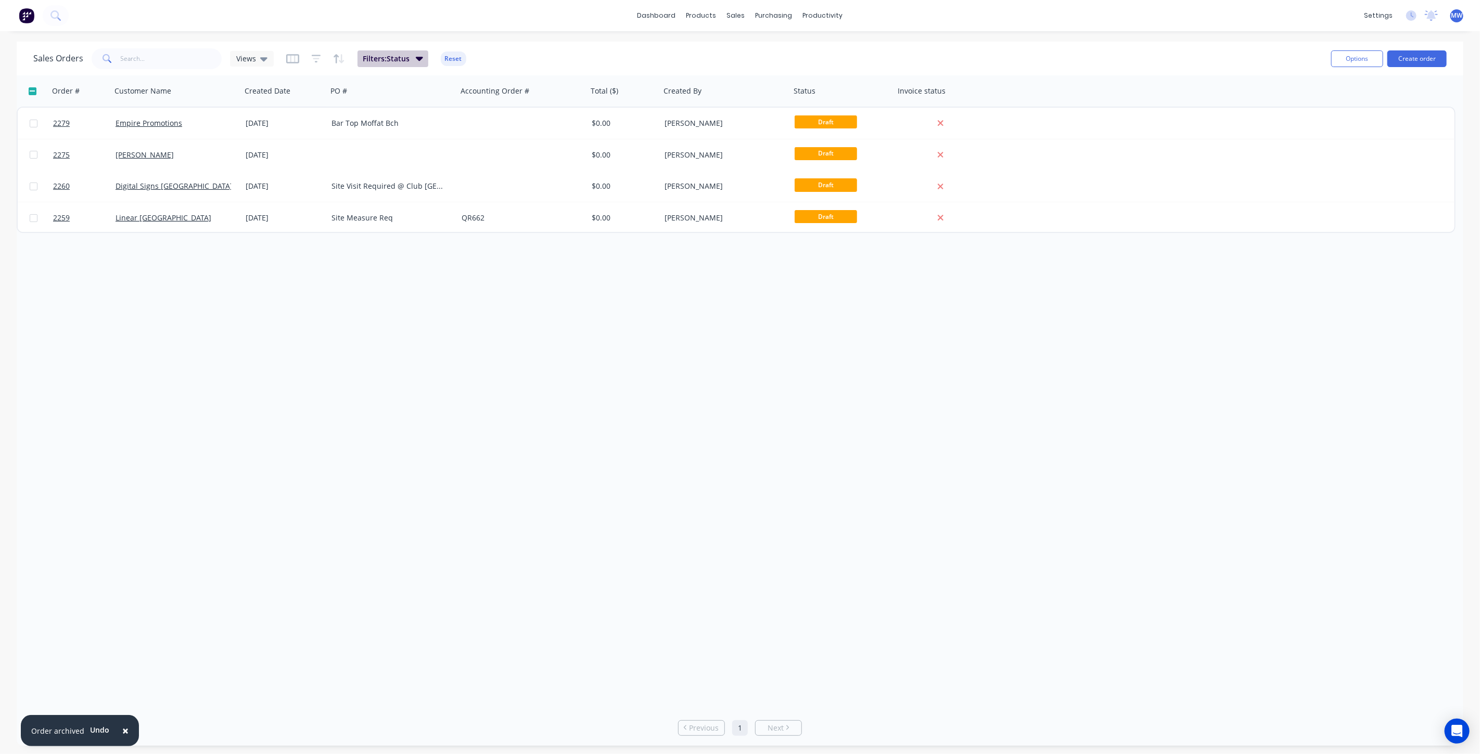
click at [416, 58] on icon "button" at bounding box center [419, 59] width 7 height 4
click at [263, 59] on icon at bounding box center [263, 59] width 7 height 4
click at [279, 149] on button "None (Default)" at bounding box center [292, 147] width 119 height 12
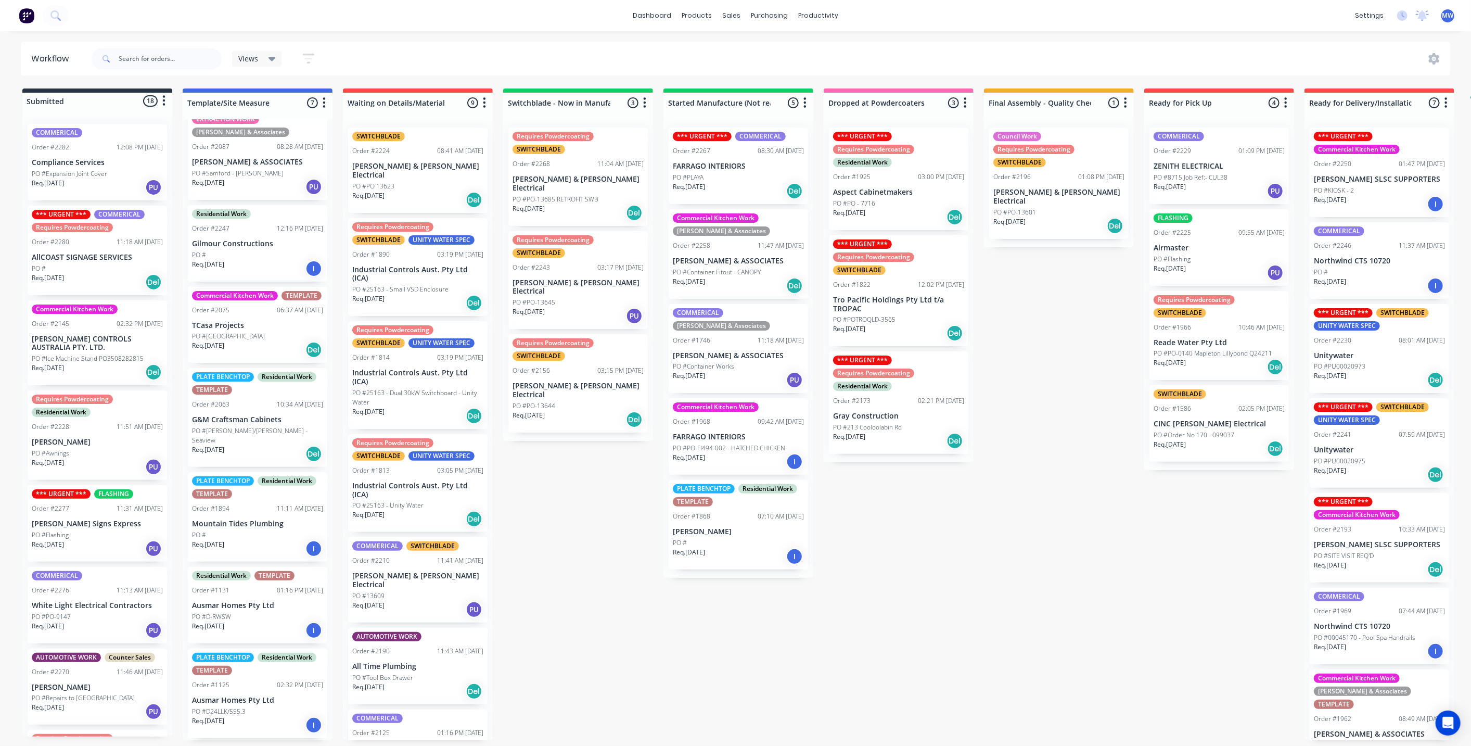
scroll to position [229, 0]
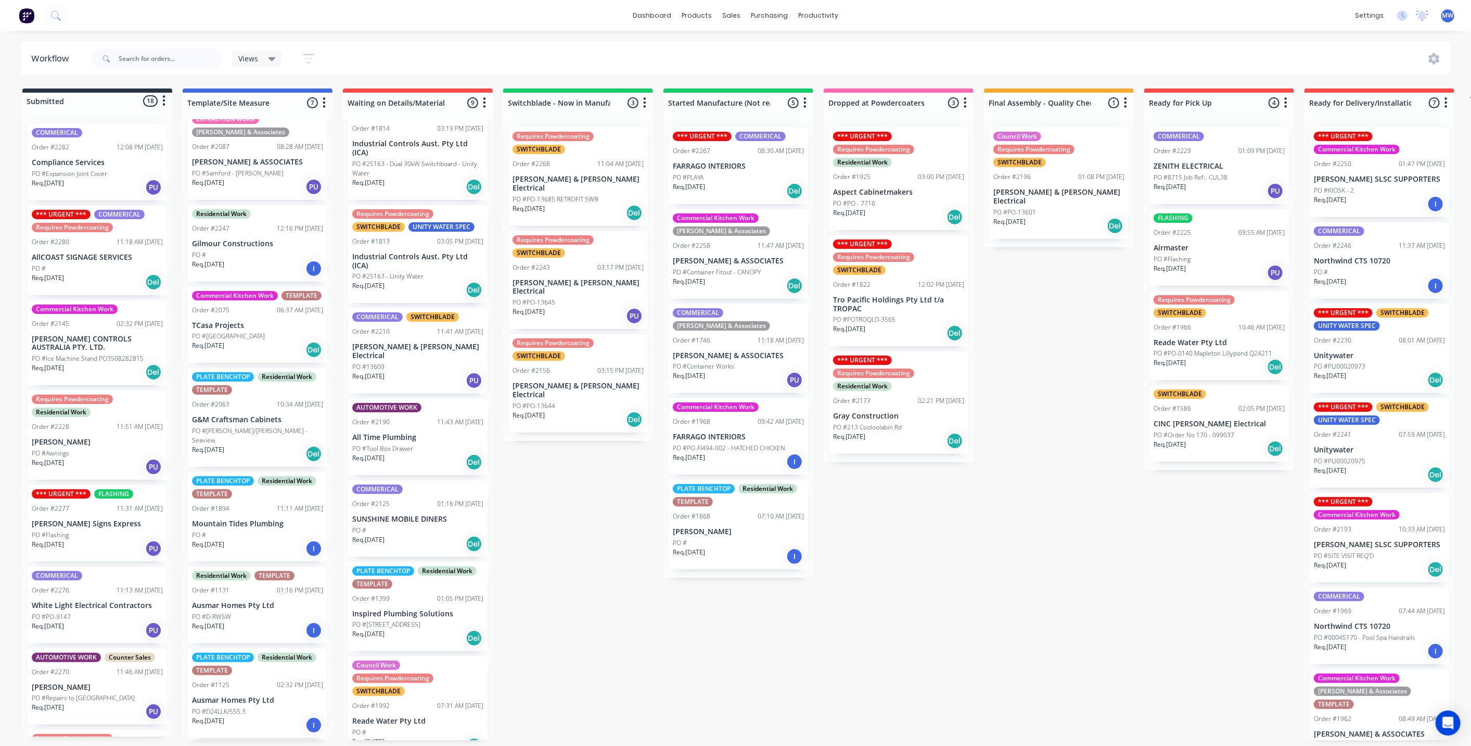
drag, startPoint x: 498, startPoint y: 473, endPoint x: 484, endPoint y: 345, distance: 128.2
click at [498, 473] on div "Submitted 18 Status colour #273444 hex #273444 Save Cancel Summaries Total orde…" at bounding box center [859, 413] width 1735 height 651
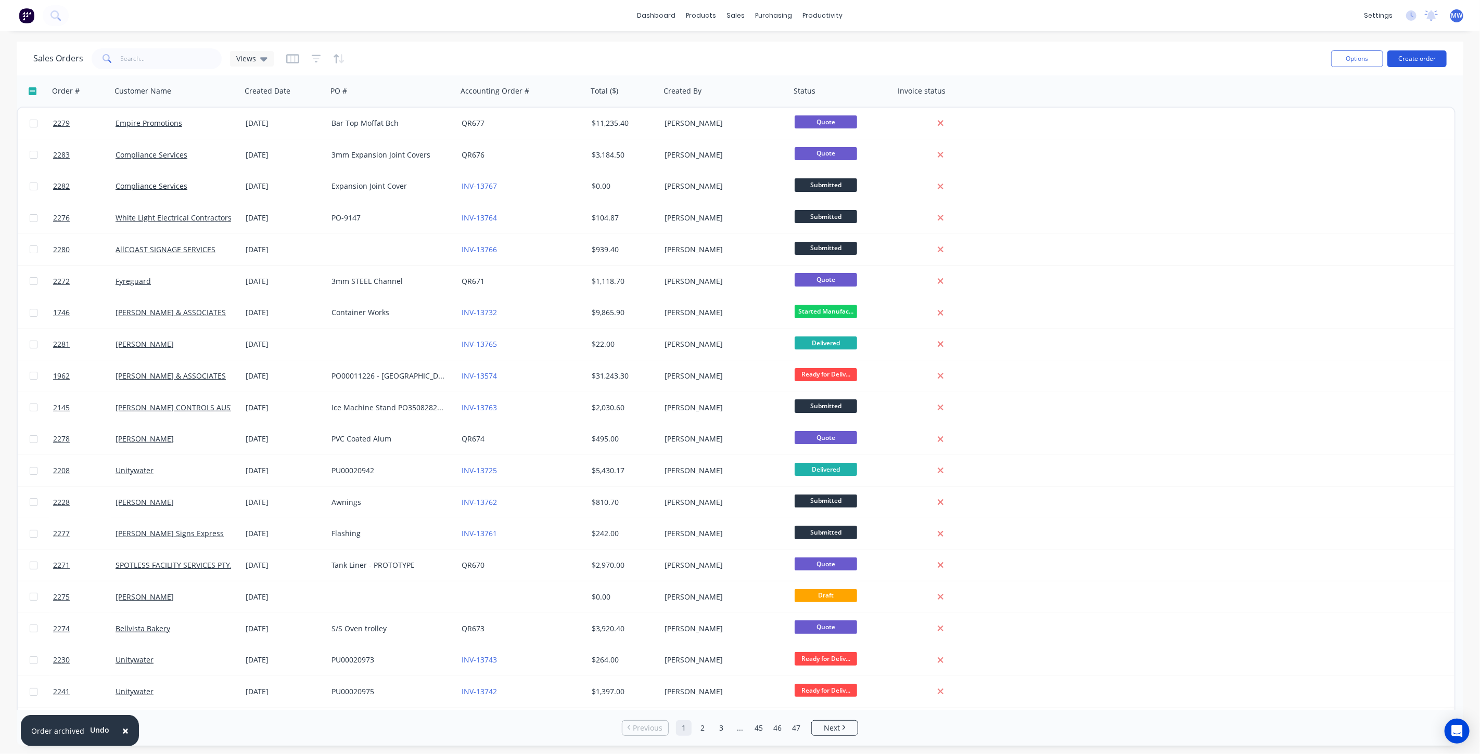
click at [1415, 53] on button "Create order" at bounding box center [1416, 58] width 59 height 17
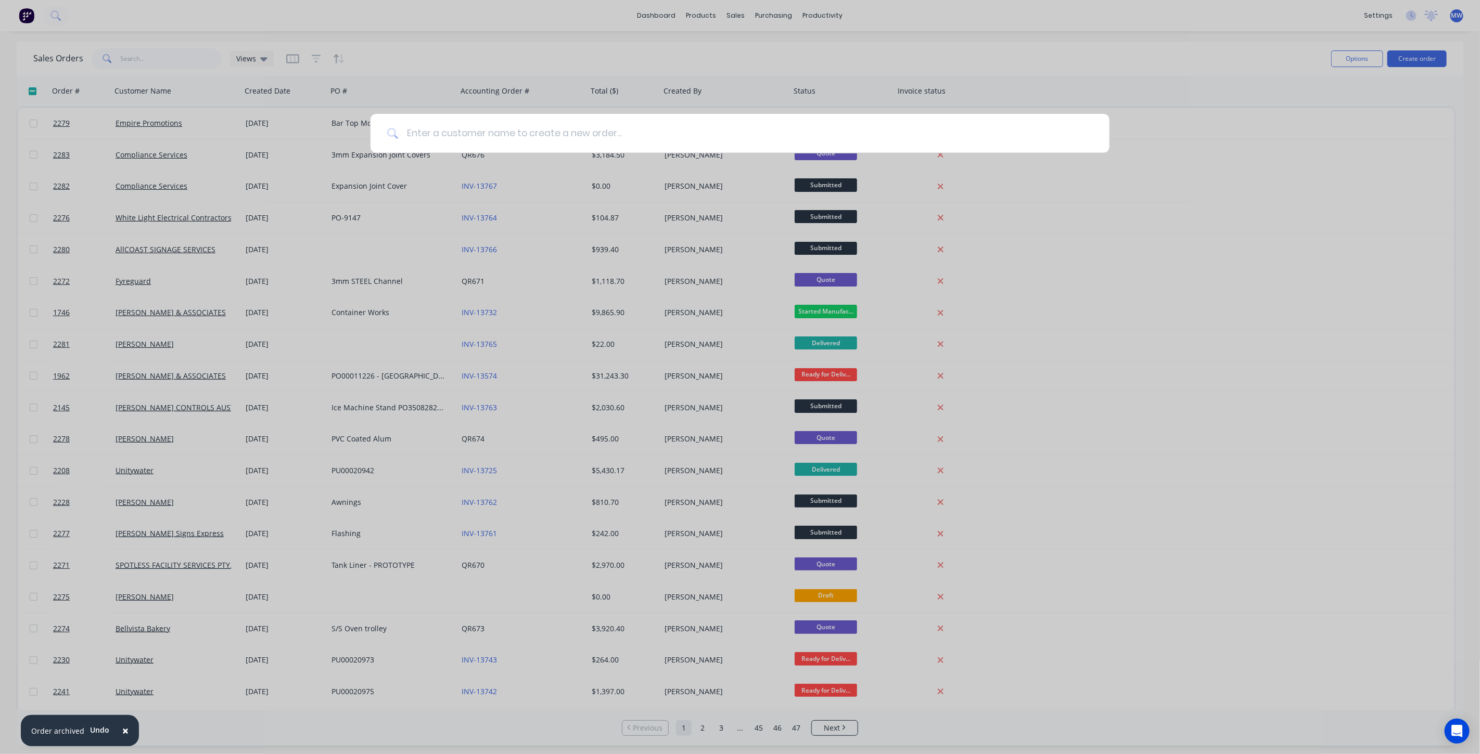
type input "M"
type input "K"
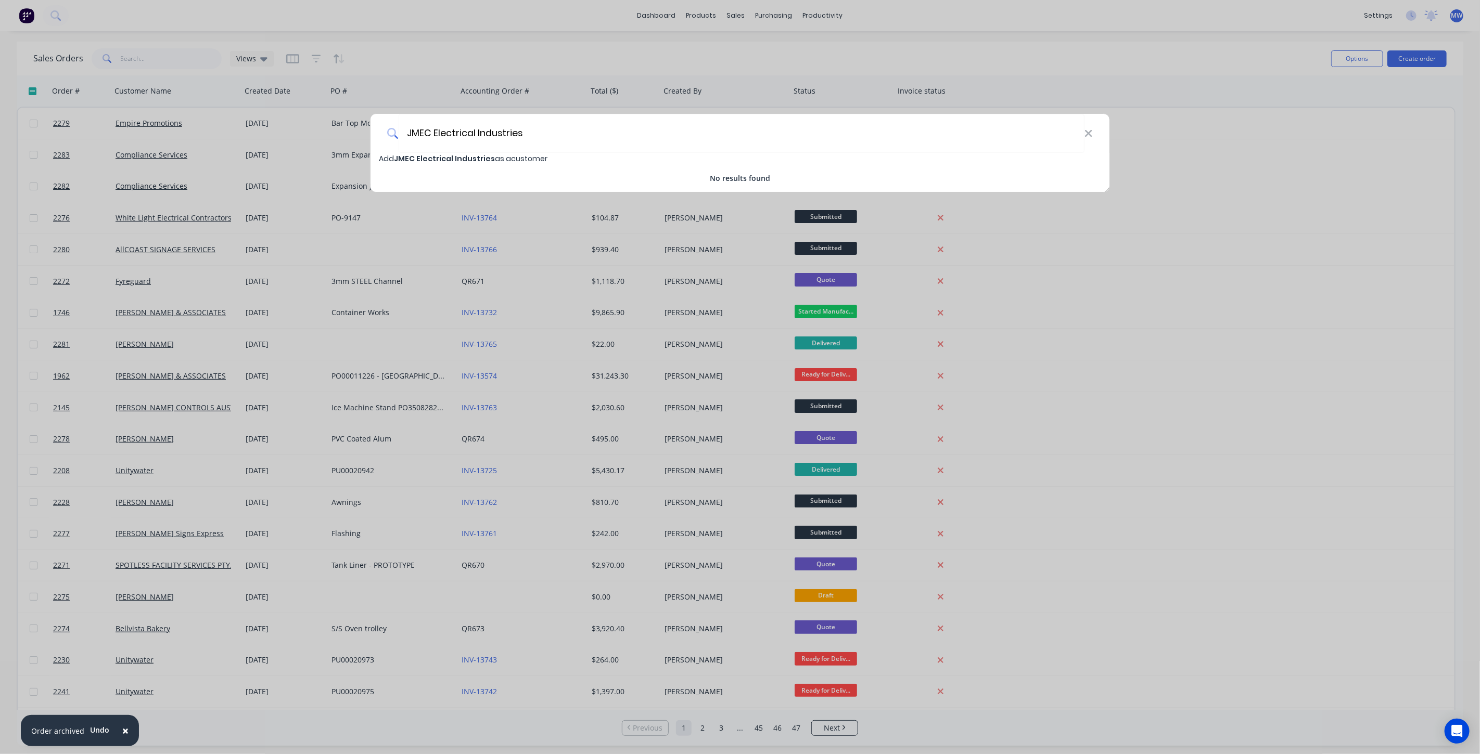
type input "JMEC Electrical Industries"
click at [483, 161] on span "JMEC Electrical Industries" at bounding box center [444, 158] width 101 height 10
select select "AU"
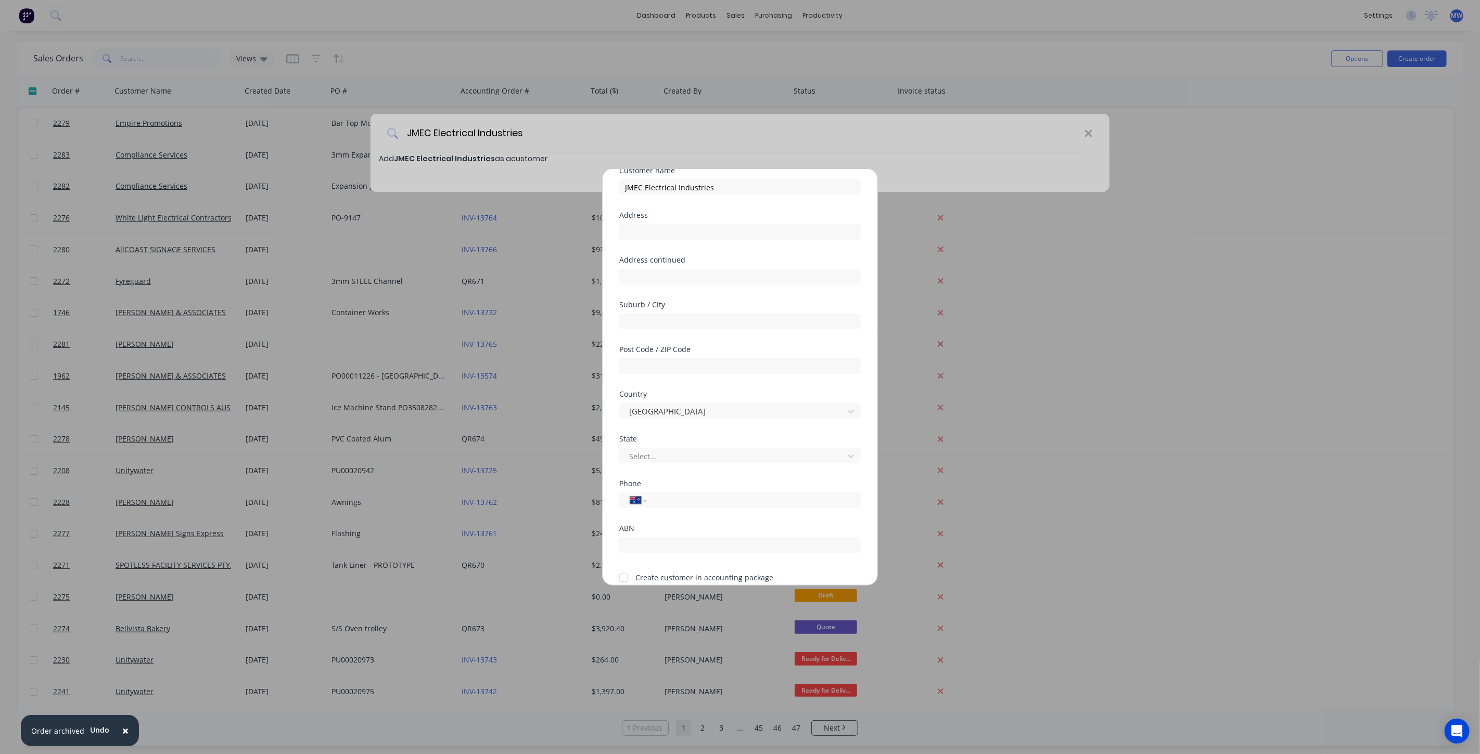
scroll to position [91, 0]
click at [676, 456] on input "tel" at bounding box center [752, 456] width 196 height 12
type input "0494 177 595"
click at [625, 534] on div at bounding box center [623, 533] width 21 height 21
click at [715, 560] on button "Save" at bounding box center [706, 563] width 57 height 17
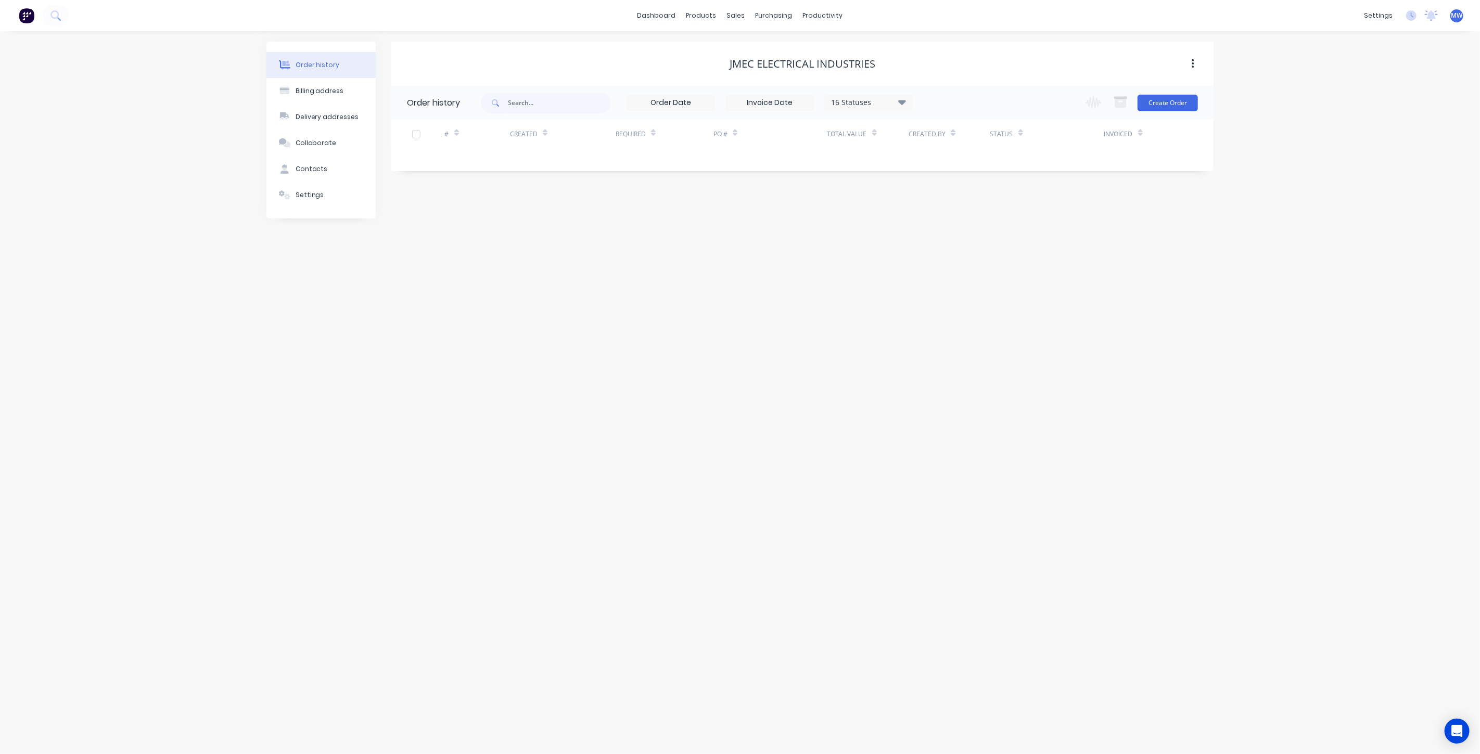
click at [1021, 245] on div "Order history Billing address Delivery addresses Collaborate Contacts Settings …" at bounding box center [740, 392] width 1480 height 723
click at [614, 299] on div "Order history Billing address Delivery addresses Collaborate Contacts Settings …" at bounding box center [740, 392] width 1480 height 723
click at [1156, 108] on button "Create Order" at bounding box center [1167, 103] width 60 height 17
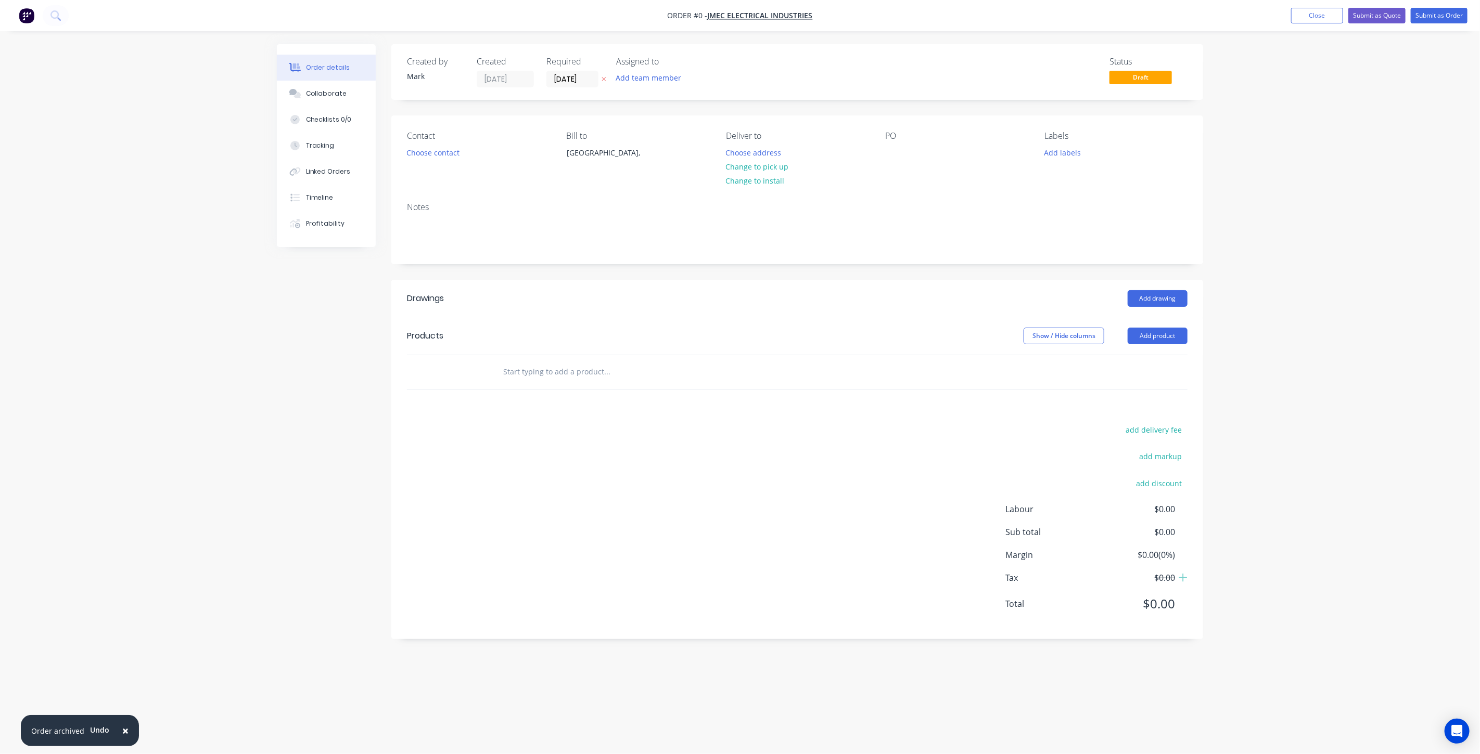
click at [540, 373] on input "text" at bounding box center [607, 372] width 208 height 21
paste input "SWITCHBLADE - SWITCHBOARD MSSB ENCLOSURE - Material: 3mm Aluminum IP Rating: IP…"
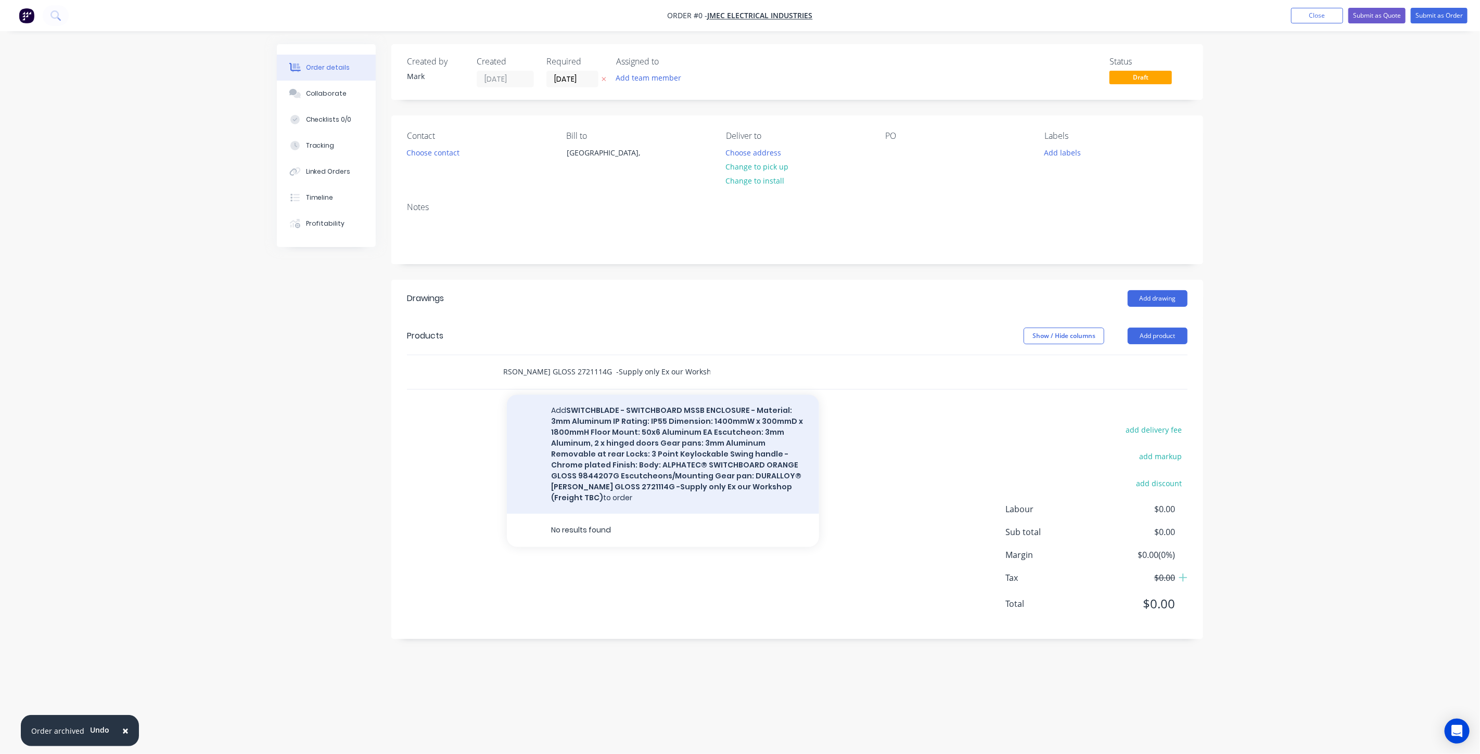
type input "SWITCHBLADE - SWITCHBOARD MSSB ENCLOSURE - Material: 3mm Aluminum IP Rating: IP…"
click at [613, 435] on button "Add SWITCHBLADE - SWITCHBOARD MSSB ENCLOSURE - Material: 3mm Aluminum IP Rating…" at bounding box center [663, 454] width 312 height 119
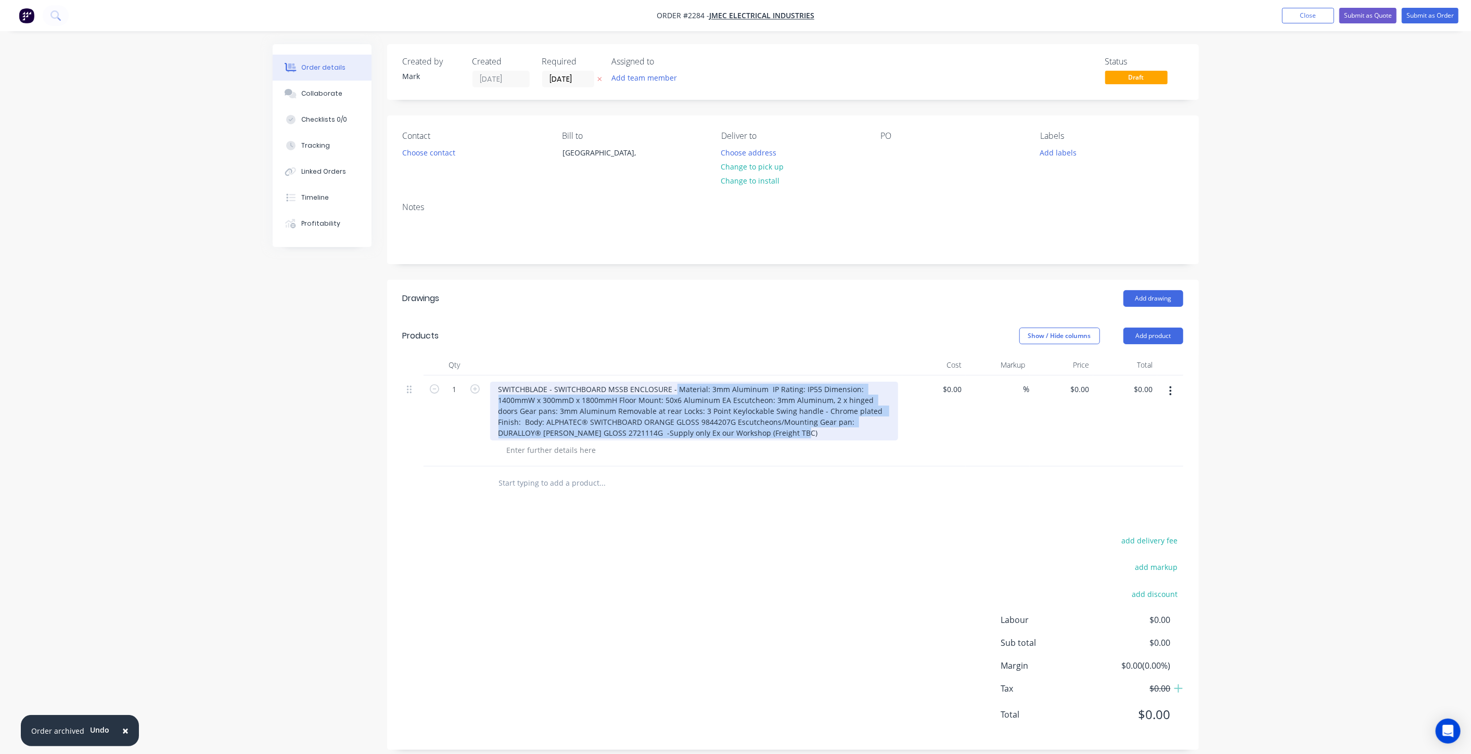
drag, startPoint x: 672, startPoint y: 386, endPoint x: 743, endPoint y: 433, distance: 85.9
click at [743, 433] on div "SWITCHBLADE - SWITCHBOARD MSSB ENCLOSURE - Material: 3mm Aluminum IP Rating: IP…" at bounding box center [694, 411] width 408 height 59
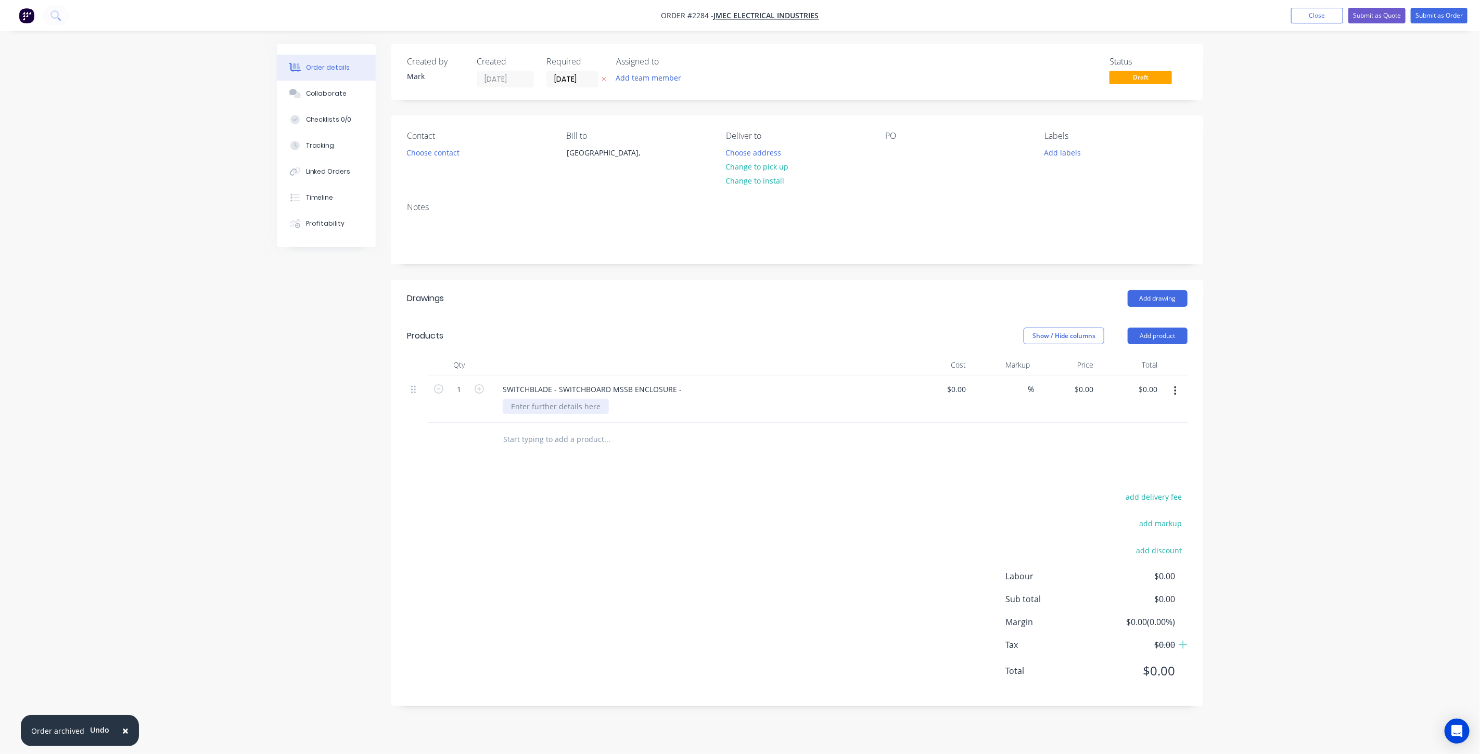
click at [553, 404] on div at bounding box center [556, 406] width 106 height 15
click at [581, 404] on div at bounding box center [556, 406] width 106 height 15
paste div
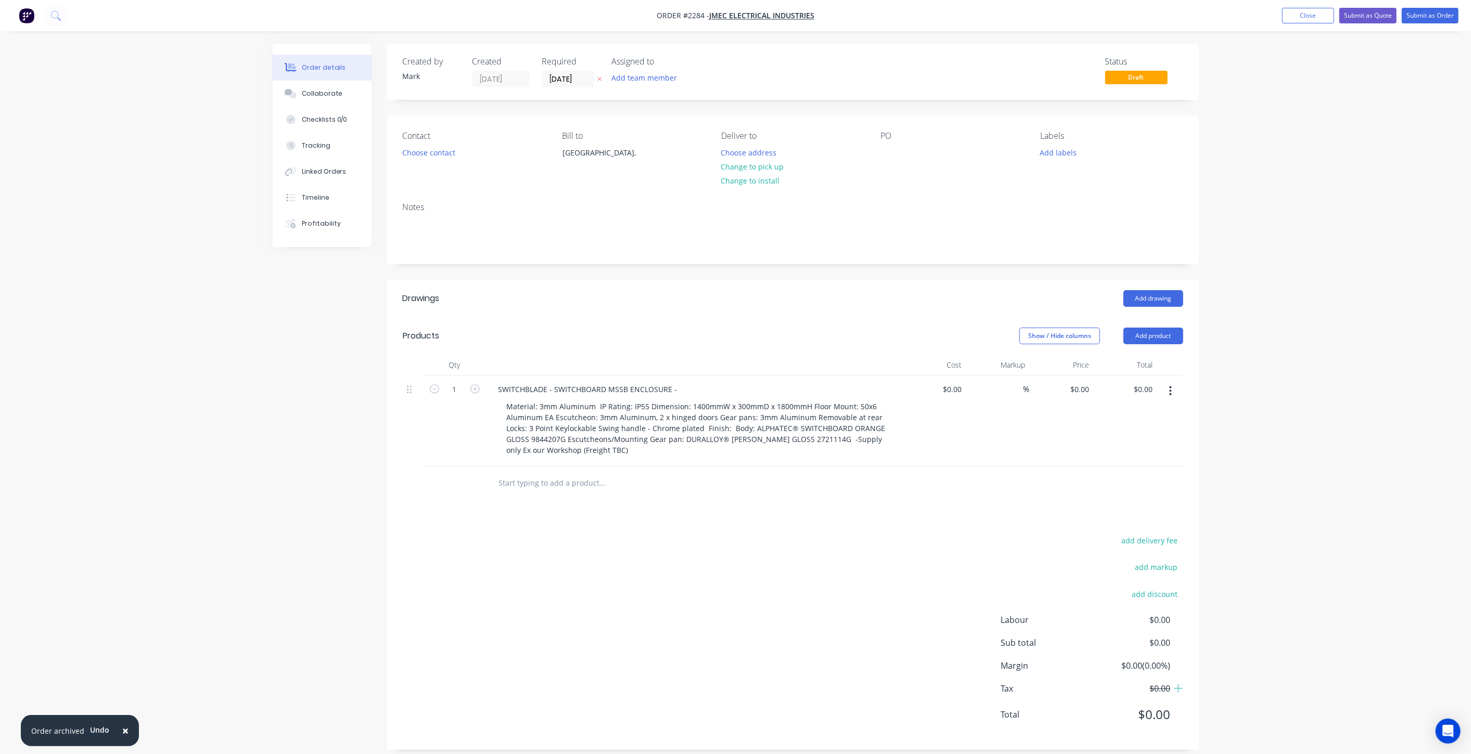
drag, startPoint x: 379, startPoint y: 433, endPoint x: 466, endPoint y: 430, distance: 86.9
click at [379, 433] on div "Created by Mark Created 08/09/25 Required 08/09/25 Assigned to Add team member …" at bounding box center [736, 405] width 926 height 722
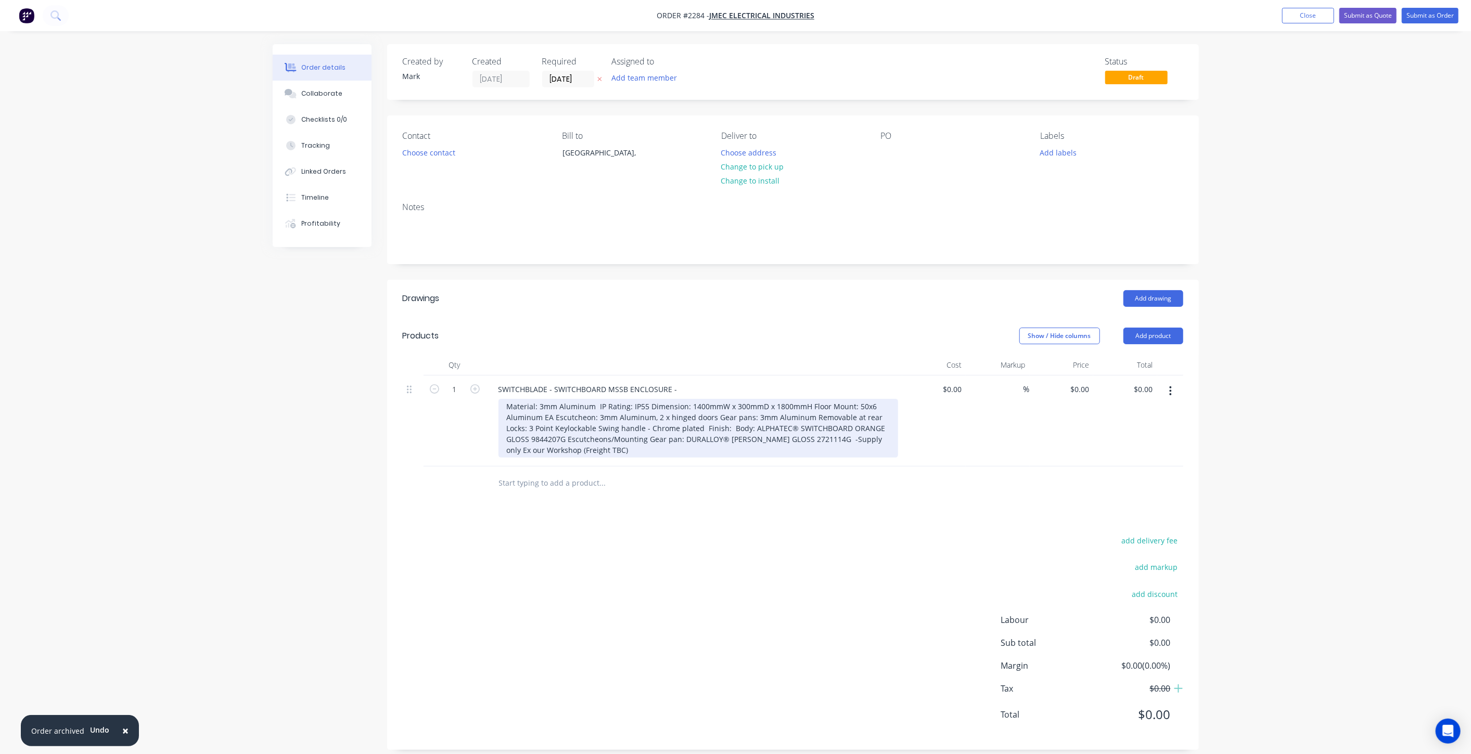
click at [597, 406] on div "Material: 3mm Aluminum IP Rating: IP55 Dimension: 1400mmW x 300mmD x 1800mmH Fl…" at bounding box center [698, 428] width 400 height 59
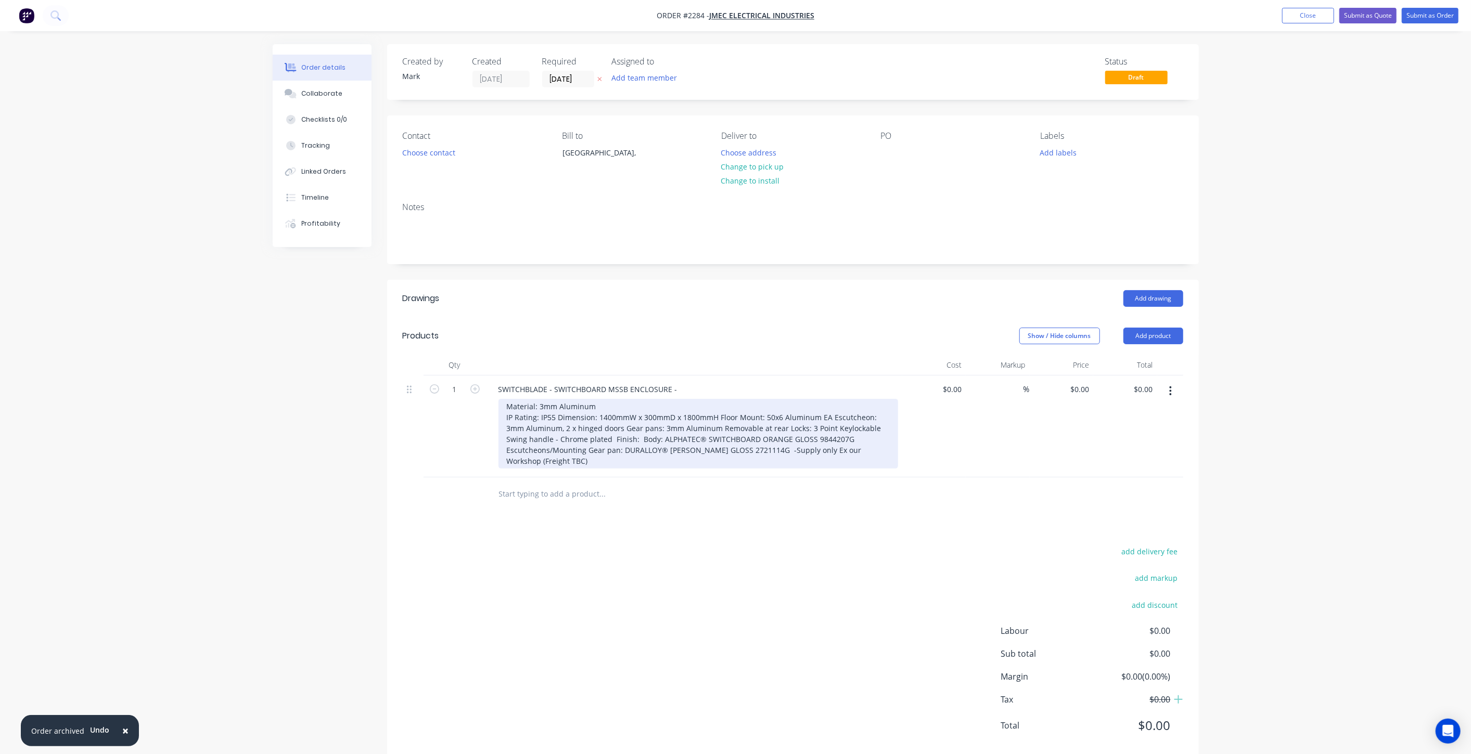
click at [557, 414] on div "Material: 3mm Aluminum IP Rating: IP55 Dimension: 1400mmW x 300mmD x 1800mmH Fl…" at bounding box center [698, 434] width 400 height 70
click at [669, 425] on div "Material: 3mm Aluminum IP Rating: IP55 Dimension: 1400mmW x 300mmD x 1800mmH Fl…" at bounding box center [698, 434] width 400 height 70
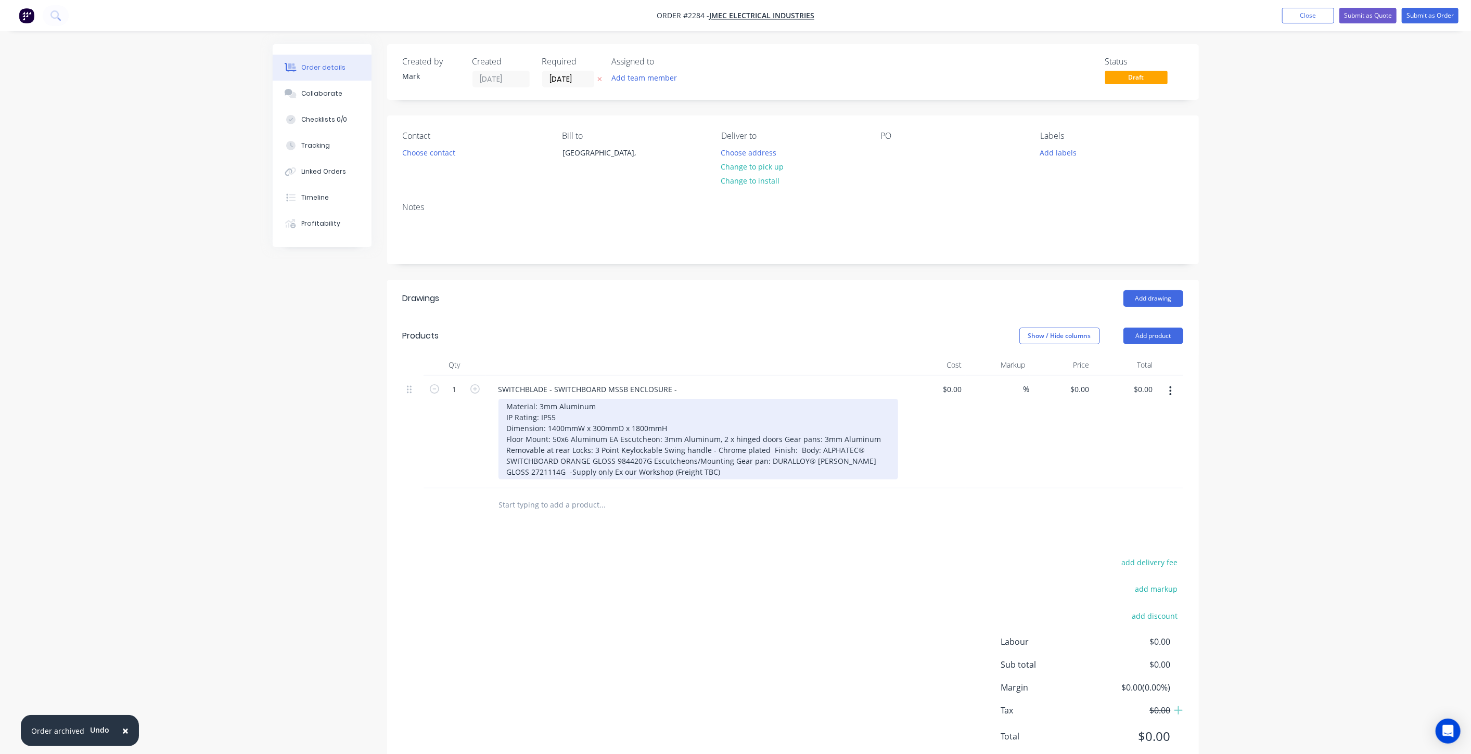
click at [619, 435] on div "Material: 3mm Aluminum IP Rating: IP55 Dimension: 1400mmW x 300mmD x 1800mmH Fl…" at bounding box center [698, 439] width 400 height 81
click at [668, 450] on div "Material: 3mm Aluminum IP Rating: IP55 Dimension: 1400mmW x 300mmD x 1800mmH Fl…" at bounding box center [698, 445] width 400 height 92
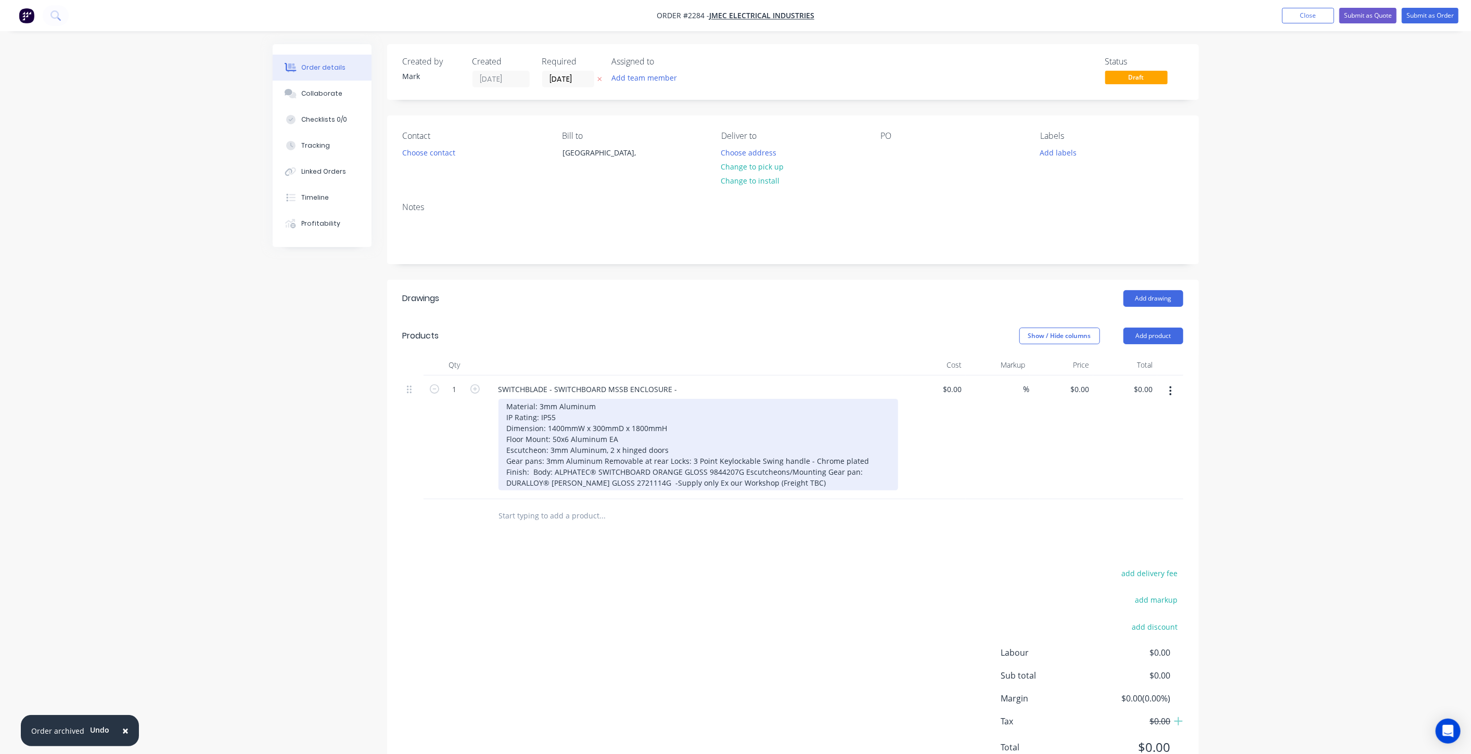
click at [668, 459] on div "Material: 3mm Aluminum IP Rating: IP55 Dimension: 1400mmW x 300mmD x 1800mmH Fl…" at bounding box center [698, 445] width 400 height 92
click at [699, 472] on div "Material: 3mm Aluminum IP Rating: IP55 Dimension: 1400mmW x 300mmD x 1800mmH Fl…" at bounding box center [698, 450] width 400 height 103
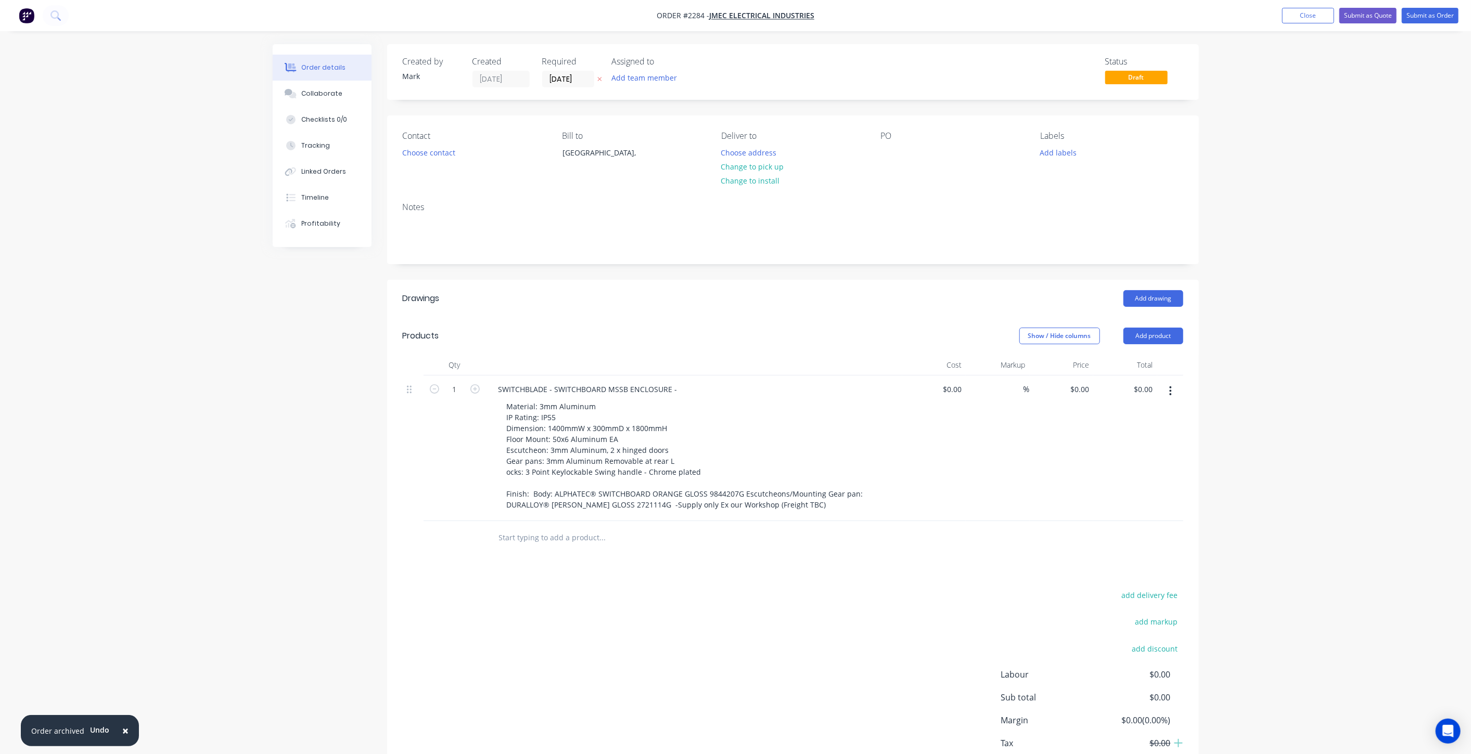
click at [380, 479] on div "Created by Mark Created 08/09/25 Required 08/09/25 Assigned to Add team member …" at bounding box center [736, 432] width 926 height 776
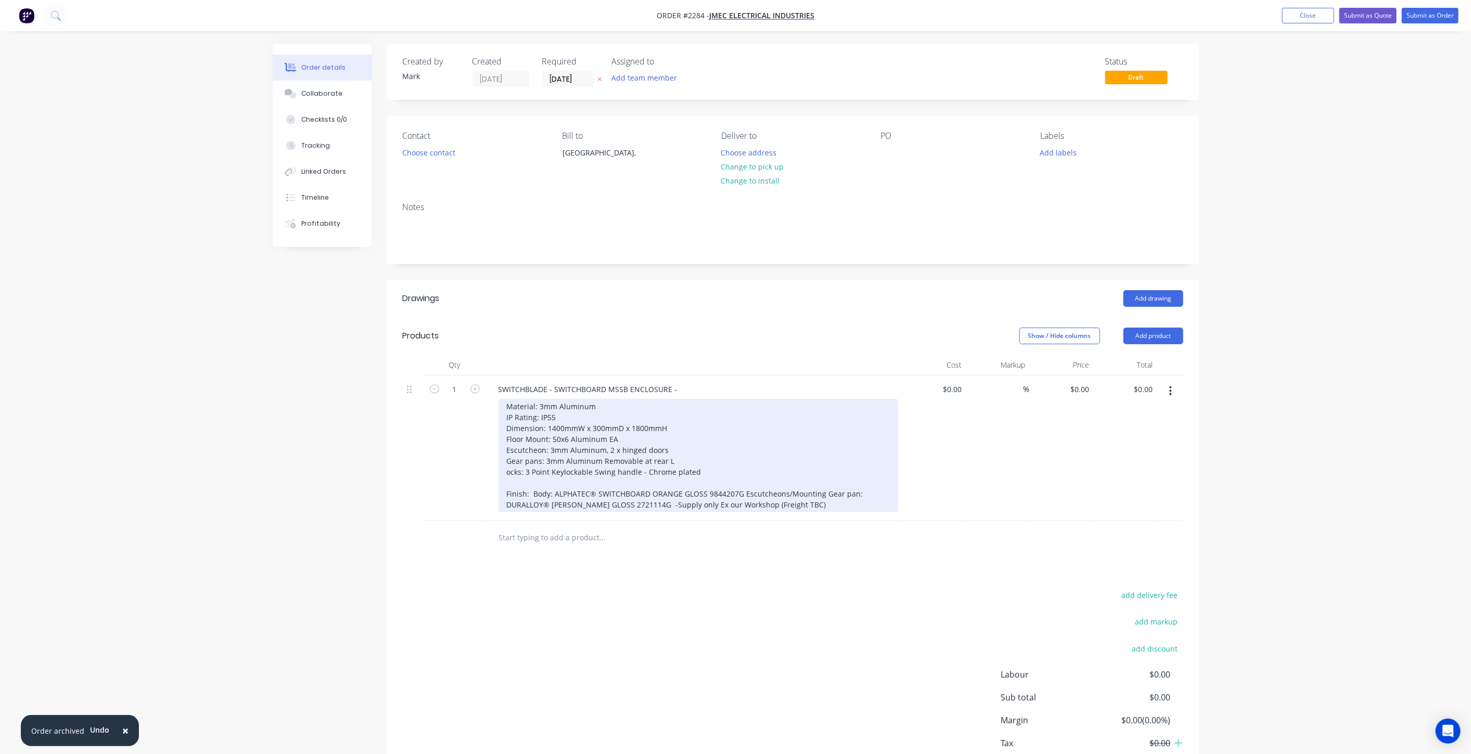
click at [575, 473] on div "Material: 3mm Aluminum IP Rating: IP55 Dimension: 1400mmW x 300mmD x 1800mmH Fl…" at bounding box center [698, 455] width 400 height 113
click at [571, 424] on div "Material: 3mm Aluminum IP Rating: IP55 Dimension: 1400mmW x 300mmD x 1800mmH Fl…" at bounding box center [698, 455] width 400 height 113
click at [565, 412] on div "Material: 3mm Aluminum IP Rating: IP55 Dimension: 1400mmW x 300mmD x 1800mmH Fl…" at bounding box center [698, 455] width 400 height 113
drag, startPoint x: 753, startPoint y: 412, endPoint x: 587, endPoint y: 436, distance: 167.7
click at [752, 412] on div "Material: 3mm Aluminum IP Rating: IP55 Dimension: 1400mmW x 300mmD x 1800mmH Fl…" at bounding box center [698, 455] width 400 height 113
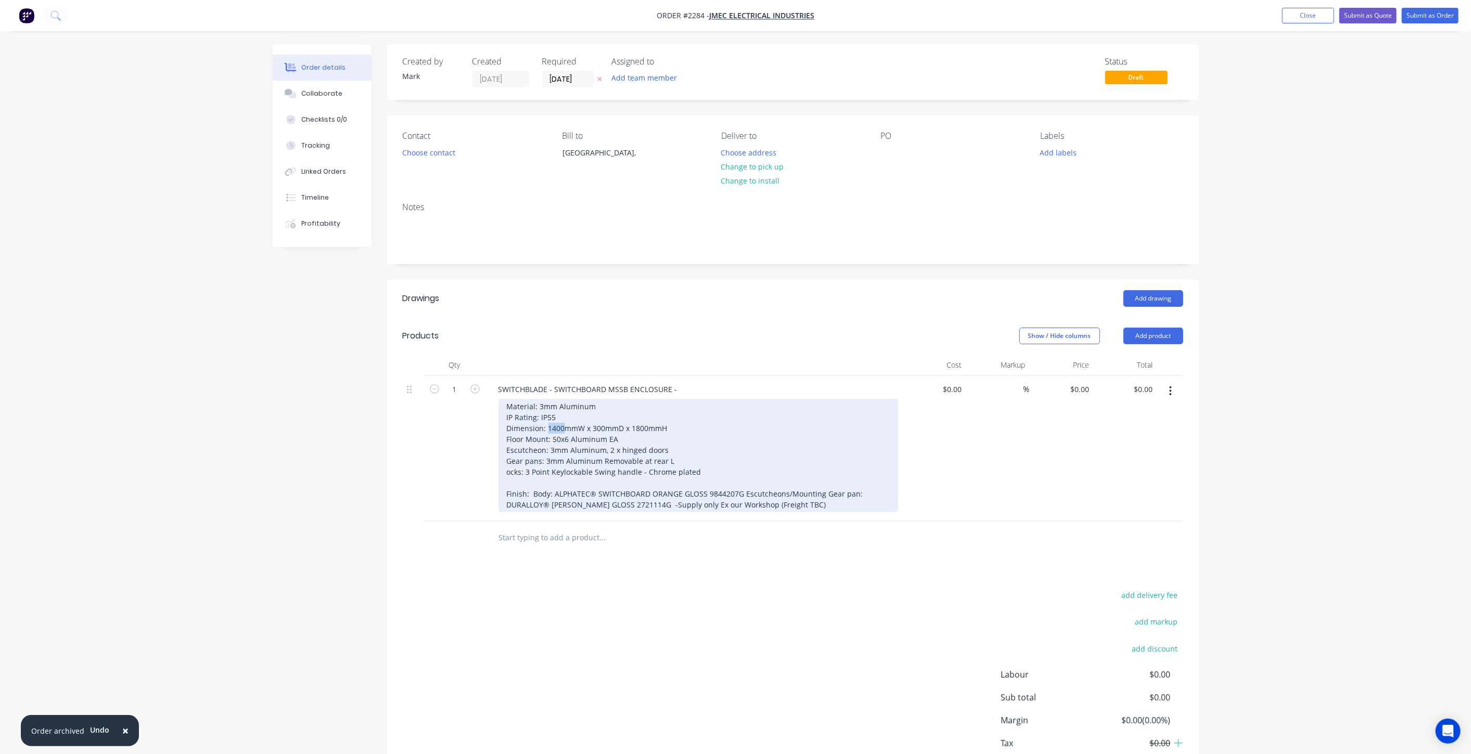
drag, startPoint x: 562, startPoint y: 427, endPoint x: 547, endPoint y: 427, distance: 15.1
click at [547, 427] on div "Material: 3mm Aluminum IP Rating: IP55 Dimension: 1400mmW x 300mmD x 1800mmH Fl…" at bounding box center [698, 455] width 400 height 113
click at [632, 437] on div "Material: 3mm Aluminum IP Rating: IP55 Dimension: 700mmW x 300mmD x 1800mmH Flo…" at bounding box center [698, 455] width 400 height 113
click at [714, 448] on div "Material: 3mm Aluminum IP Rating: IP55 Dimension: 700mmW x 300mmD x 1800mmH Flo…" at bounding box center [698, 455] width 400 height 113
click at [676, 452] on div "Material: 3mm Aluminum IP Rating: IP55 Dimension: 700mmW x 300mmD x 1800mmH Flo…" at bounding box center [698, 455] width 400 height 113
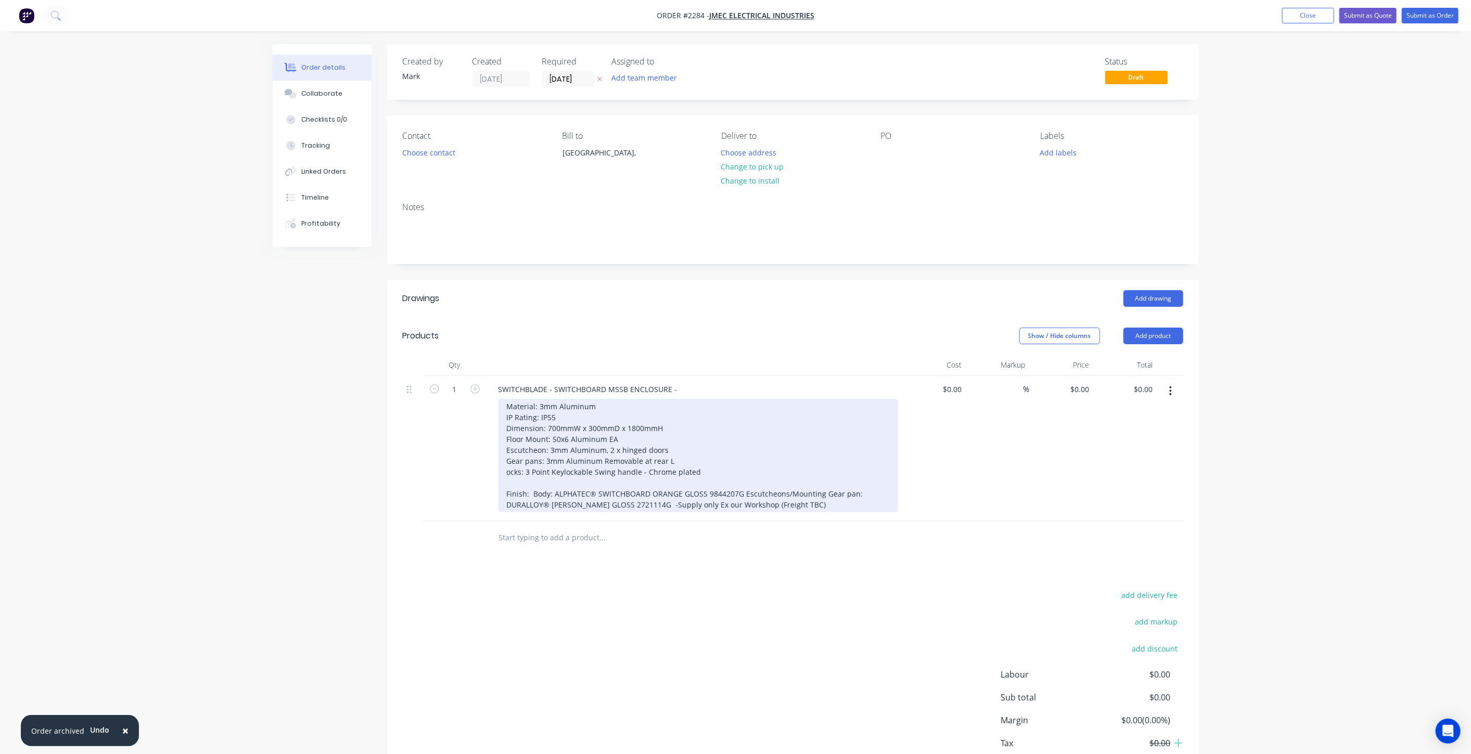
click at [612, 446] on div "Material: 3mm Aluminum IP Rating: IP55 Dimension: 700mmW x 300mmD x 1800mmH Flo…" at bounding box center [698, 455] width 400 height 113
click at [690, 451] on div "Material: 3mm Aluminum IP Rating: IP55 Dimension: 700mmW x 300mmD x 1800mmH Flo…" at bounding box center [698, 455] width 400 height 113
click at [689, 456] on div "Material: 3mm Aluminum IP Rating: IP55 Dimension: 700mmW x 300mmD x 1800mmH Flo…" at bounding box center [698, 455] width 400 height 113
click at [506, 405] on div "Material: 3mm Aluminum IP Rating: IP55 Dimension: 700mmW x 300mmD x 1800mmH Flo…" at bounding box center [698, 455] width 400 height 113
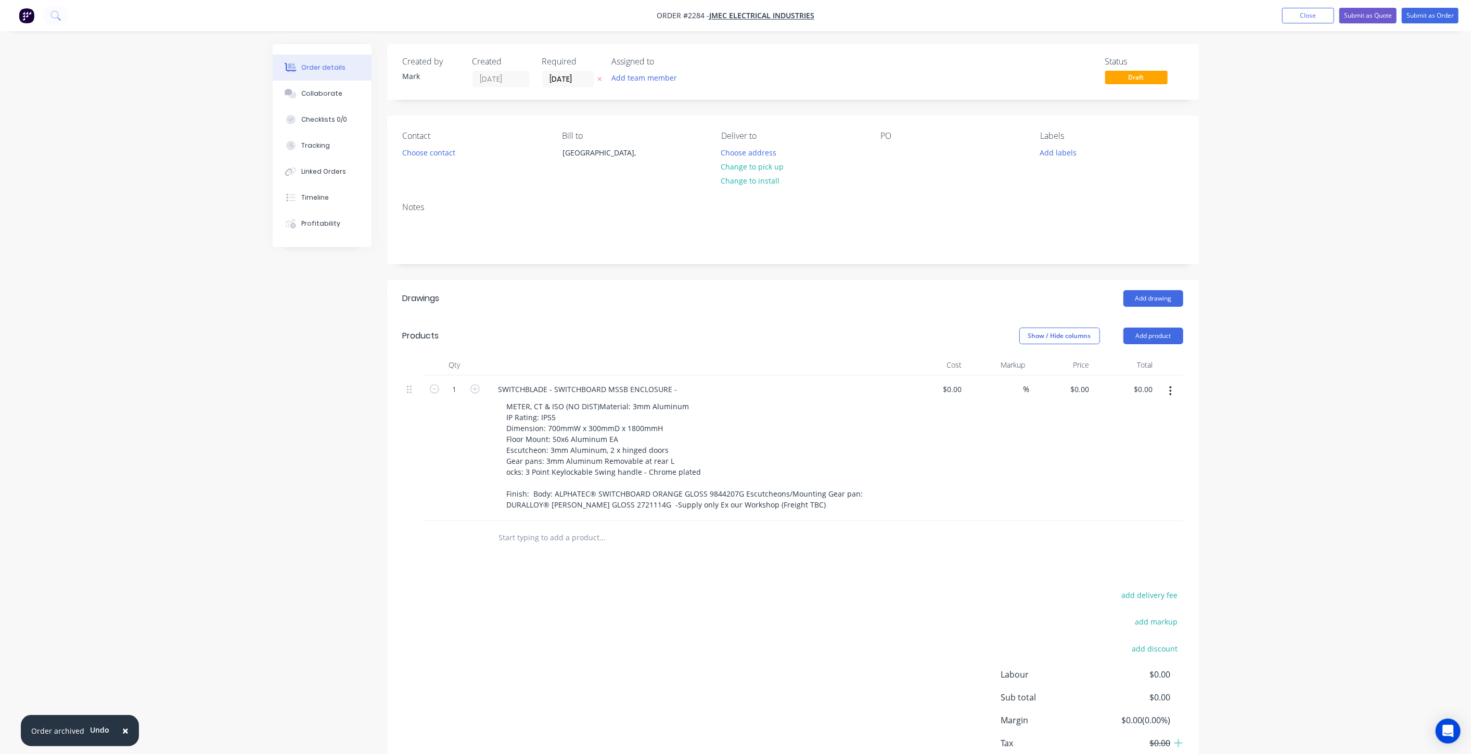
click at [349, 479] on div "Created by Mark Created 08/09/25 Required 08/09/25 Assigned to Add team member …" at bounding box center [736, 432] width 926 height 776
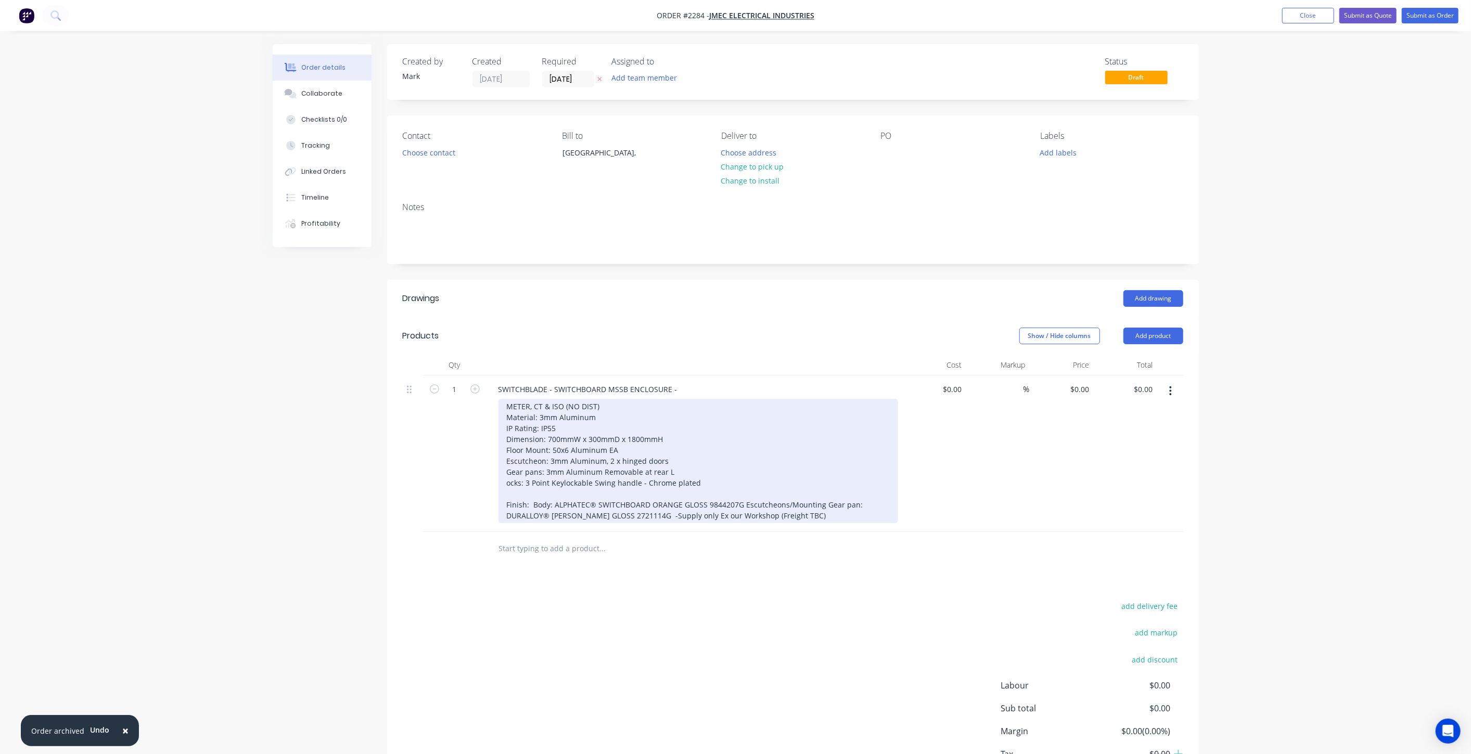
click at [610, 414] on div "METER, CT & ISO (NO DIST) Material: 3mm Aluminum IP Rating: IP55 Dimension: 700…" at bounding box center [698, 461] width 400 height 124
click at [606, 427] on div "METER, CT & ISO (NO DIST) Material: 3mm Aluminum IP Rating: IP55 Dimension: 700…" at bounding box center [698, 461] width 400 height 124
click at [728, 439] on div "METER, CT & ISO (NO DIST) Material: 3mm Aluminum IP Rating: IP55 Dimension: 700…" at bounding box center [698, 461] width 400 height 124
click at [660, 442] on div "METER, CT & ISO (NO DIST) Material: 3mm Aluminum IP Rating: IP55 Dimension: 700…" at bounding box center [698, 461] width 400 height 124
drag, startPoint x: 548, startPoint y: 457, endPoint x: 594, endPoint y: 461, distance: 46.5
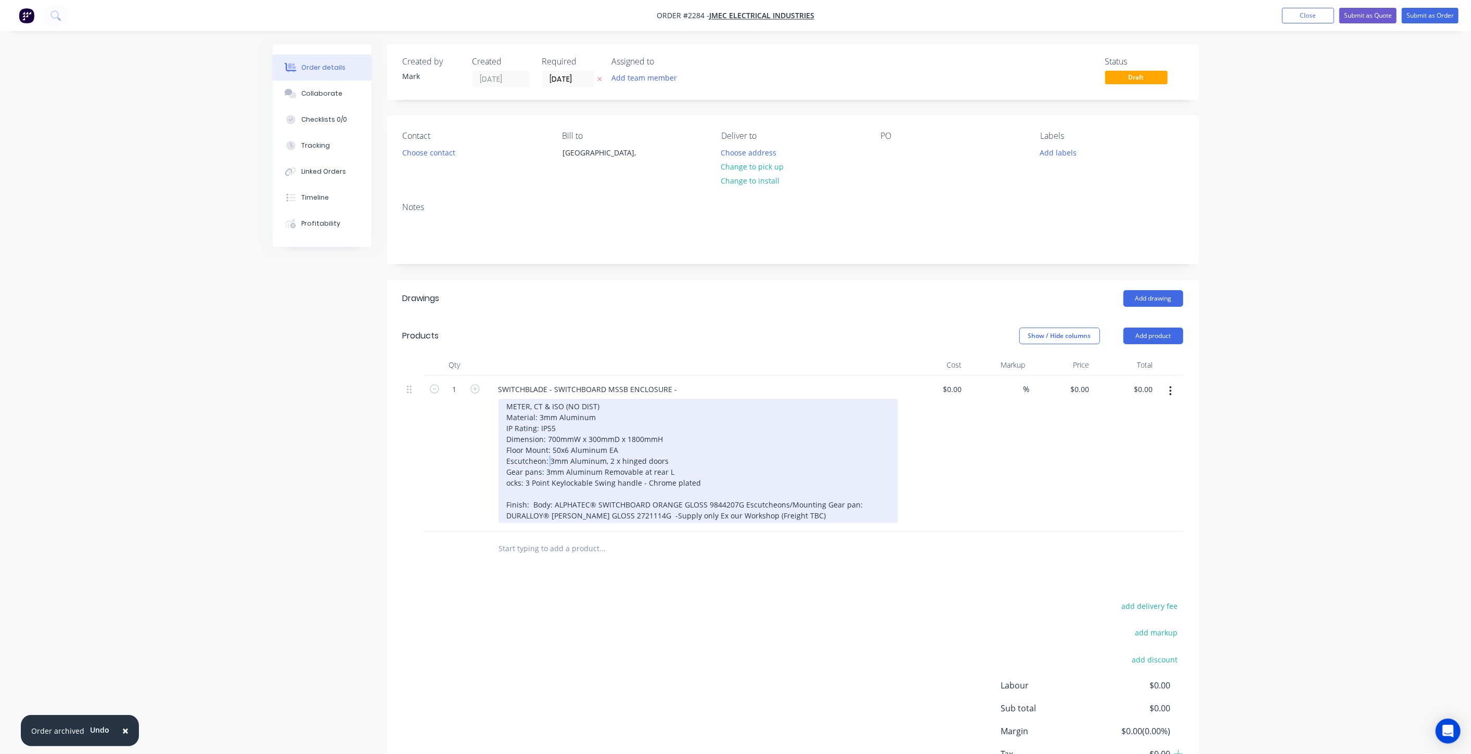
click at [548, 457] on div "METER, CT & ISO (NO DIST) Material: 3mm Aluminum IP Rating: IP55 Dimension: 700…" at bounding box center [698, 461] width 400 height 124
click at [716, 461] on div "METER, CT & ISO (NO DIST) Material: 3mm Aluminum IP Rating: IP55 Dimension: 700…" at bounding box center [698, 461] width 400 height 124
click at [698, 471] on div "METER, CT & ISO (NO DIST) Material: 3mm Aluminum IP Rating: IP55 Dimension: 700…" at bounding box center [698, 461] width 400 height 124
click at [691, 469] on div "METER, CT & ISO (NO DIST) Material: 3mm Aluminum IP Rating: IP55 Dimension: 700…" at bounding box center [698, 461] width 400 height 124
click at [667, 470] on div "METER, CT & ISO (NO DIST) Material: 3mm Aluminum IP Rating: IP55 Dimension: 700…" at bounding box center [698, 461] width 400 height 124
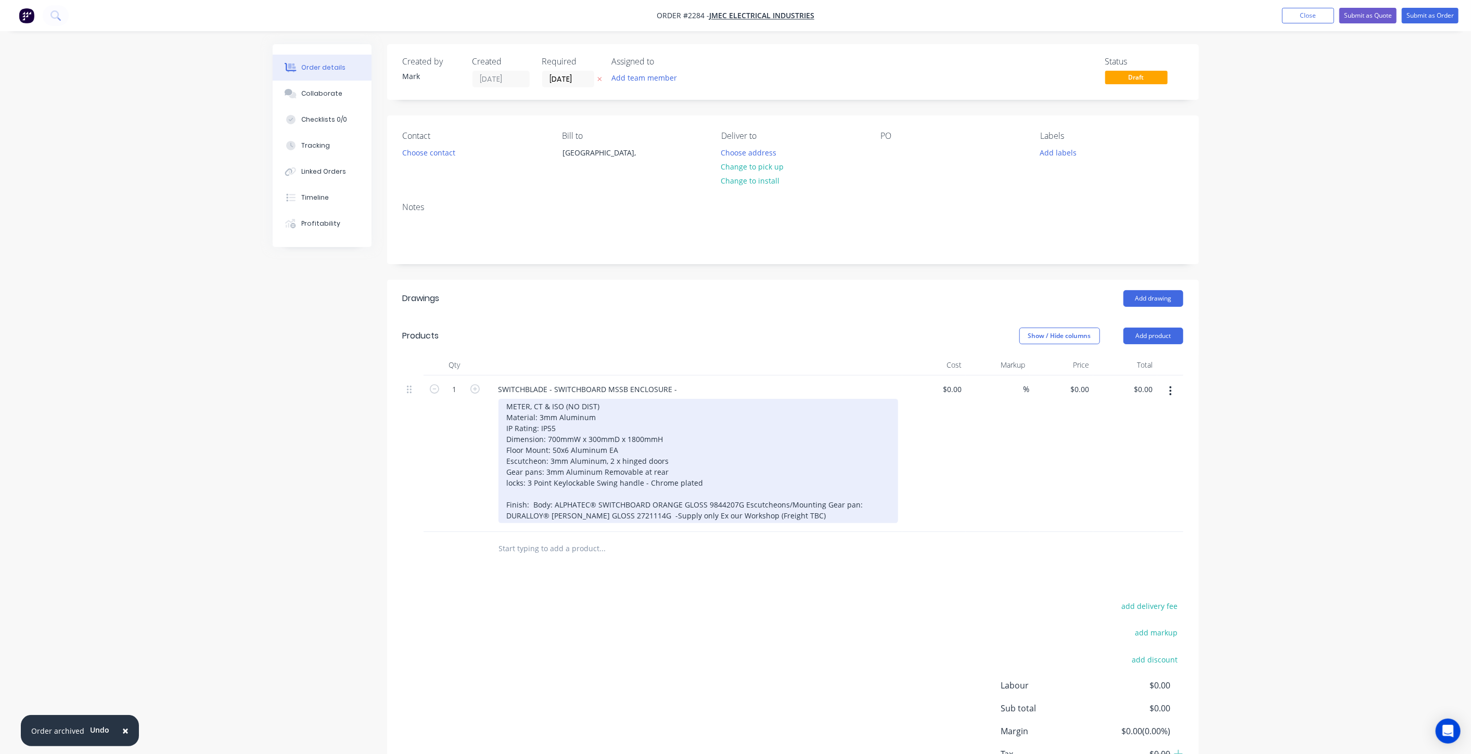
click at [536, 482] on div "METER, CT & ISO (NO DIST) Material: 3mm Aluminum IP Rating: IP55 Dimension: 700…" at bounding box center [698, 461] width 400 height 124
drag, startPoint x: 556, startPoint y: 481, endPoint x: 592, endPoint y: 478, distance: 36.0
click at [593, 484] on div "METER, CT & ISO (NO DIST) Material: 3mm Aluminum IP Rating: IP55 Dimension: 700…" at bounding box center [698, 461] width 400 height 124
drag, startPoint x: 568, startPoint y: 480, endPoint x: 569, endPoint y: 491, distance: 11.0
click at [563, 491] on div "METER, CT & ISO (NO DIST) Material: 3mm Aluminum IP Rating: IP55 Dimension: 700…" at bounding box center [698, 461] width 400 height 124
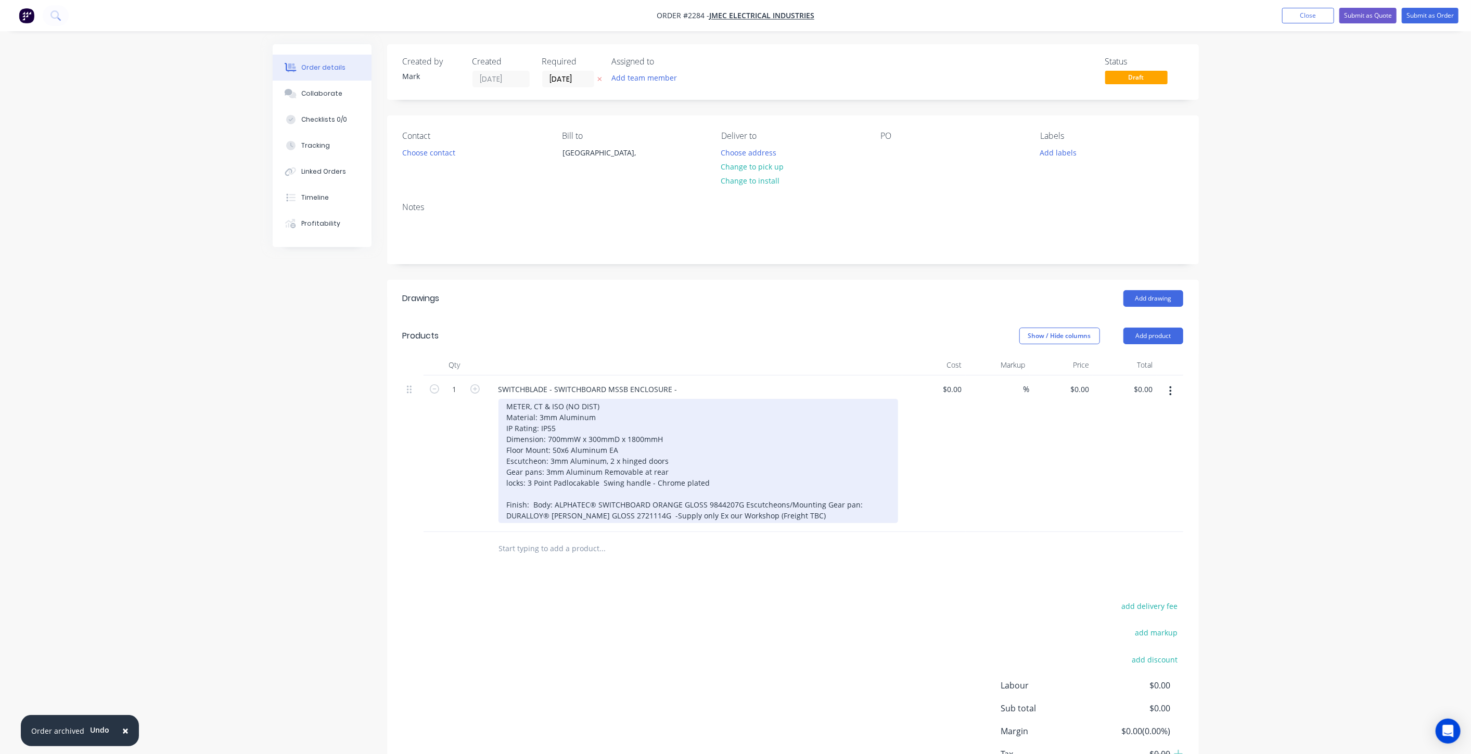
click at [579, 481] on div "METER, CT & ISO (NO DIST) Material: 3mm Aluminum IP Rating: IP55 Dimension: 700…" at bounding box center [698, 461] width 400 height 124
click at [594, 484] on div "METER, CT & ISO (NO DIST) Material: 3mm Aluminum IP Rating: IP55 Dimension: 700…" at bounding box center [698, 461] width 400 height 124
click at [630, 493] on div "METER, CT & ISO (NO DIST) Material: 3mm Aluminum IP Rating: IP55 Dimension: 700…" at bounding box center [698, 461] width 400 height 124
click at [722, 482] on div "METER, CT & ISO (NO DIST) Material: 3mm Aluminum IP Rating: IP55 Dimension: 700…" at bounding box center [698, 461] width 400 height 124
drag, startPoint x: 710, startPoint y: 479, endPoint x: 643, endPoint y: 481, distance: 66.6
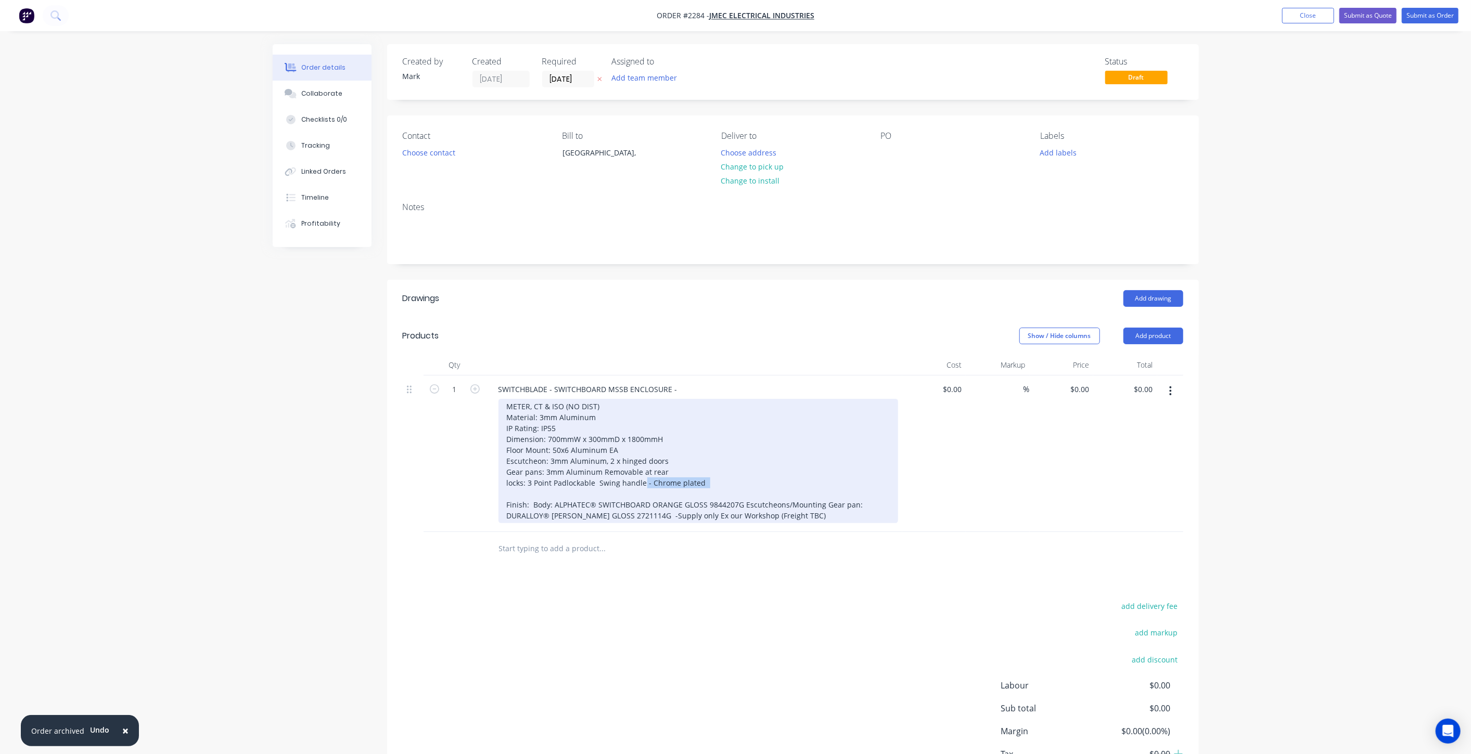
click at [643, 481] on div "METER, CT & ISO (NO DIST) Material: 3mm Aluminum IP Rating: IP55 Dimension: 700…" at bounding box center [698, 461] width 400 height 124
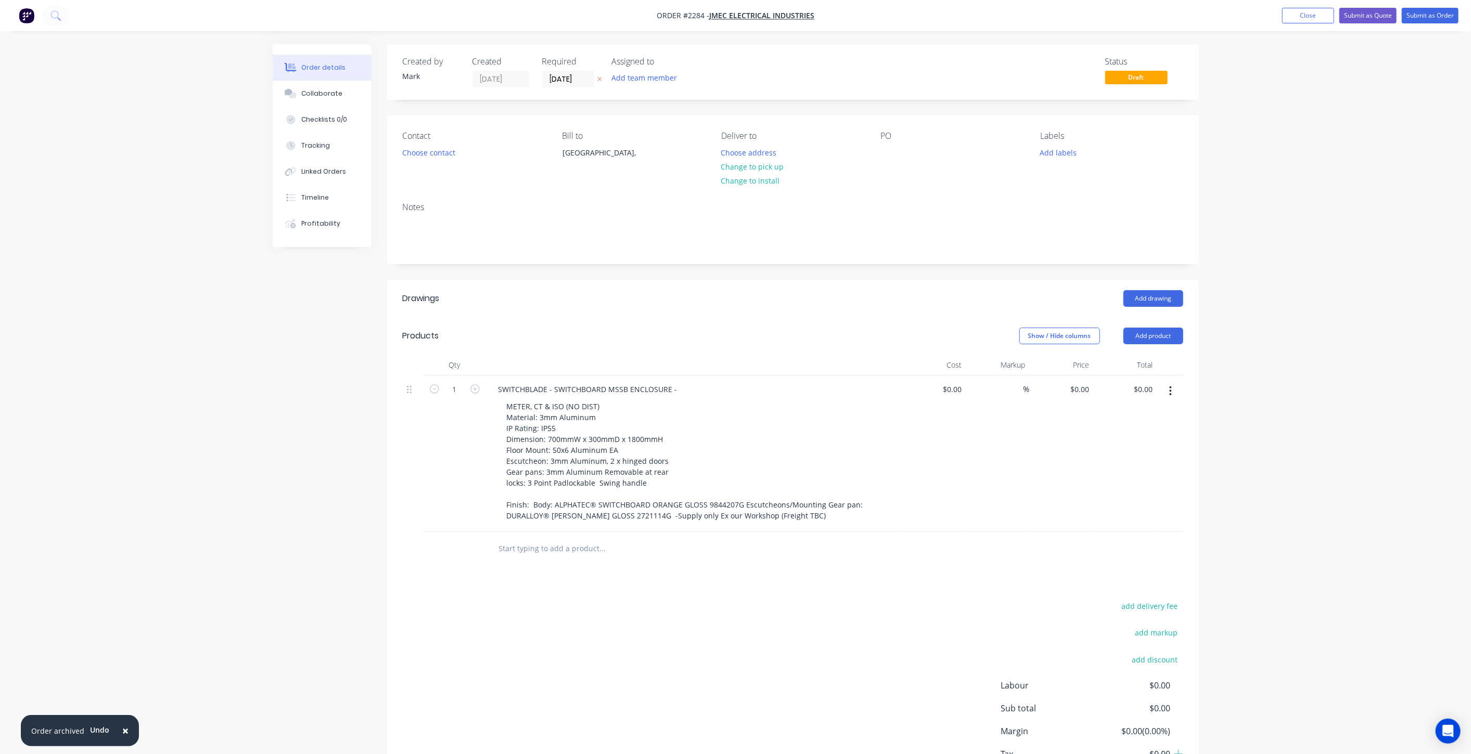
click at [220, 441] on div "Order details Collaborate Checklists 0/0 Tracking Linked Orders Timeline Profit…" at bounding box center [735, 415] width 1471 height 831
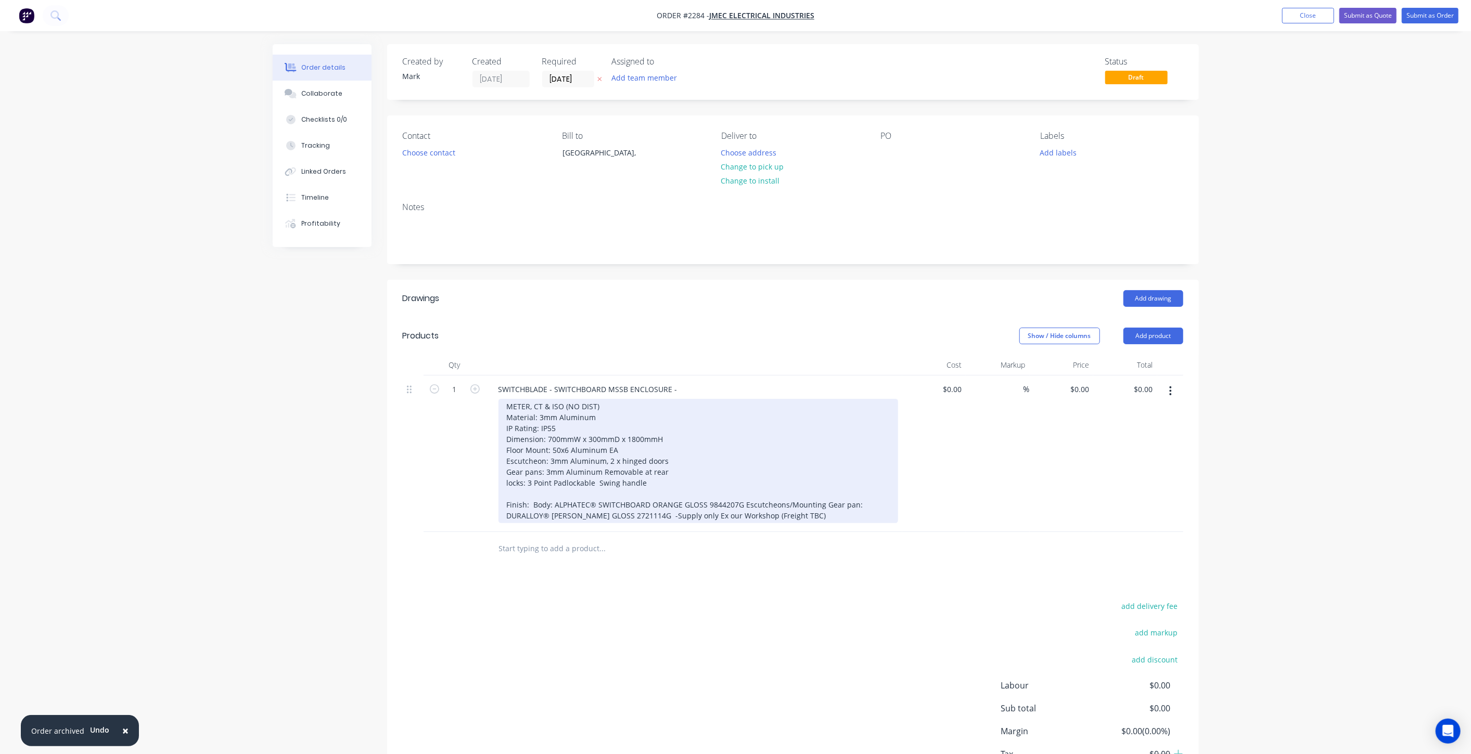
click at [645, 473] on div "METER, CT & ISO (NO DIST) Material: 3mm Aluminum IP Rating: IP55 Dimension: 700…" at bounding box center [698, 461] width 400 height 124
click at [652, 484] on div "METER, CT & ISO (NO DIST) Material: 3mm Aluminum IP Rating: IP55 Dimension: 700…" at bounding box center [698, 461] width 400 height 124
click at [655, 467] on div "METER, CT & ISO (NO DIST) Material: 3mm Aluminum IP Rating: IP55 Dimension: 700…" at bounding box center [698, 461] width 400 height 124
click at [662, 412] on div "METER, CT & ISO (NO DIST) Material: 3mm Aluminum IP Rating: IP55 Dimension: 700…" at bounding box center [698, 461] width 400 height 124
click at [677, 438] on div "METER, CT & ISO (NO DIST) Material: 3mm Aluminum IP Rating: IP55 Dimension: 700…" at bounding box center [698, 461] width 400 height 124
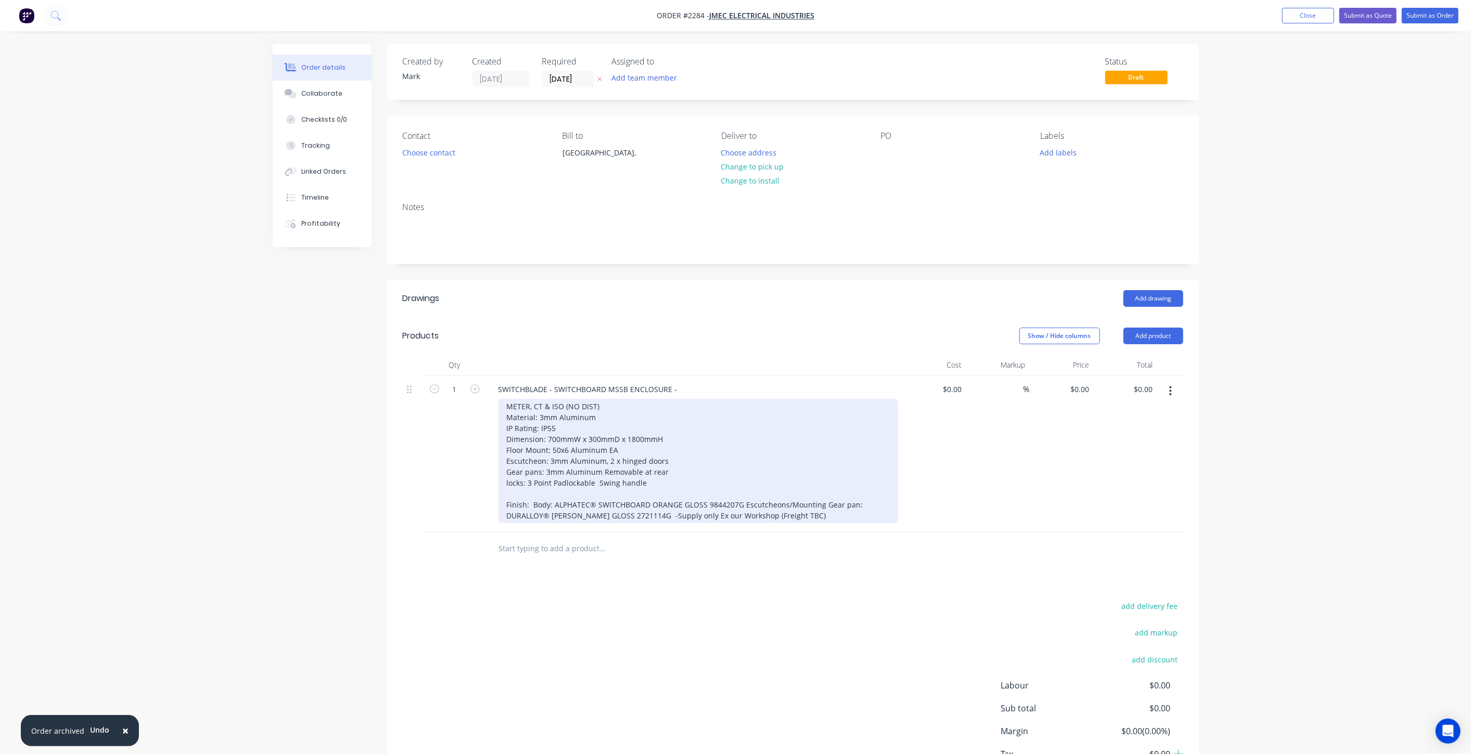
click at [688, 442] on div "METER, CT & ISO (NO DIST) Material: 3mm Aluminum IP Rating: IP55 Dimension: 700…" at bounding box center [698, 461] width 400 height 124
drag, startPoint x: 679, startPoint y: 452, endPoint x: 706, endPoint y: 466, distance: 30.7
click at [680, 452] on div "METER, CT & ISO (NO DIST) Material: 3mm Aluminum IP Rating: IP55 Dimension: 700…" at bounding box center [698, 461] width 400 height 124
click at [707, 467] on div "METER, CT & ISO (NO DIST) Material: 3mm Aluminum IP Rating: IP55 Dimension: 700…" at bounding box center [698, 461] width 400 height 124
click at [698, 479] on div "METER, CT & ISO (NO DIST) Material: 3mm Aluminum IP Rating: IP55 Dimension: 700…" at bounding box center [698, 461] width 400 height 124
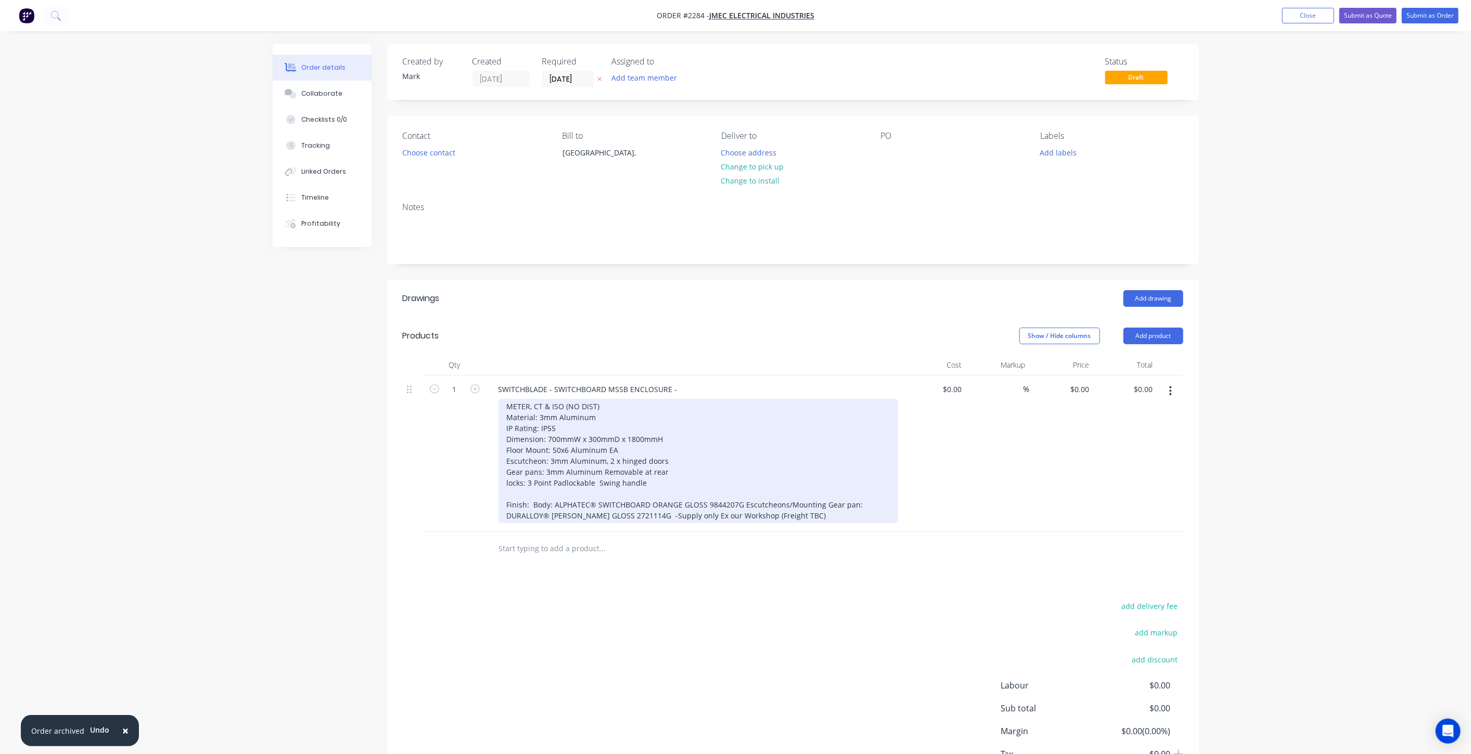
click at [696, 491] on div "METER, CT & ISO (NO DIST) Material: 3mm Aluminum IP Rating: IP55 Dimension: 700…" at bounding box center [698, 461] width 400 height 124
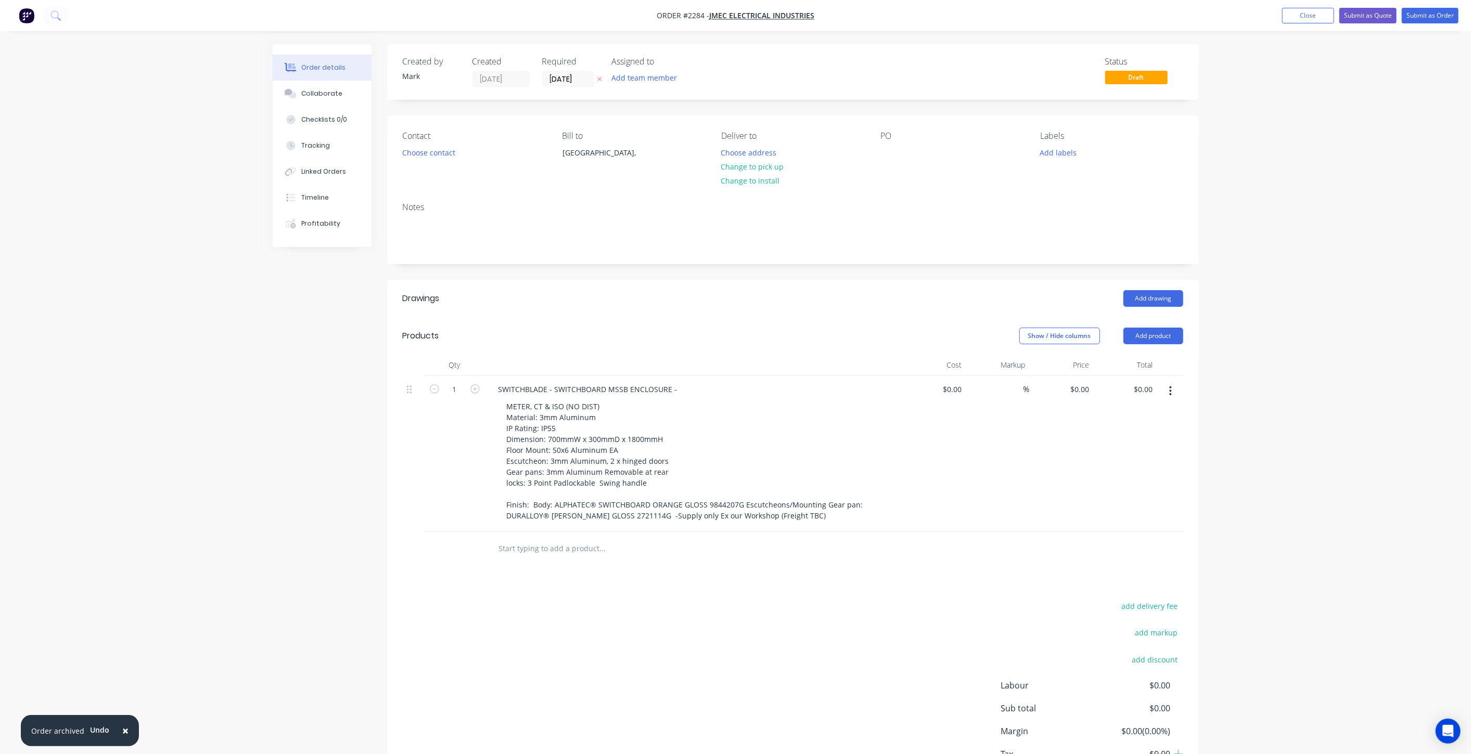
click at [254, 486] on div "Order details Collaborate Checklists 0/0 Tracking Linked Orders Timeline Profit…" at bounding box center [735, 415] width 1471 height 831
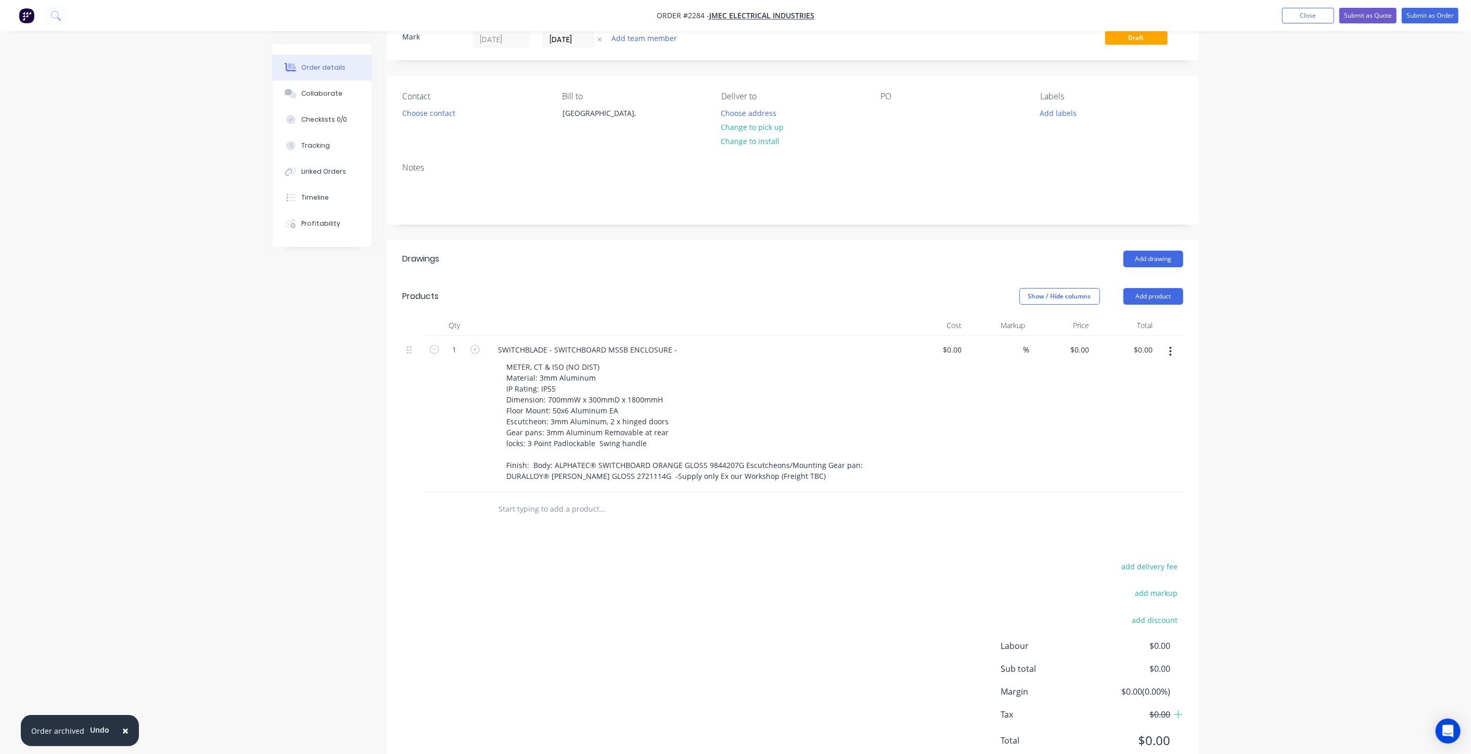
scroll to position [58, 0]
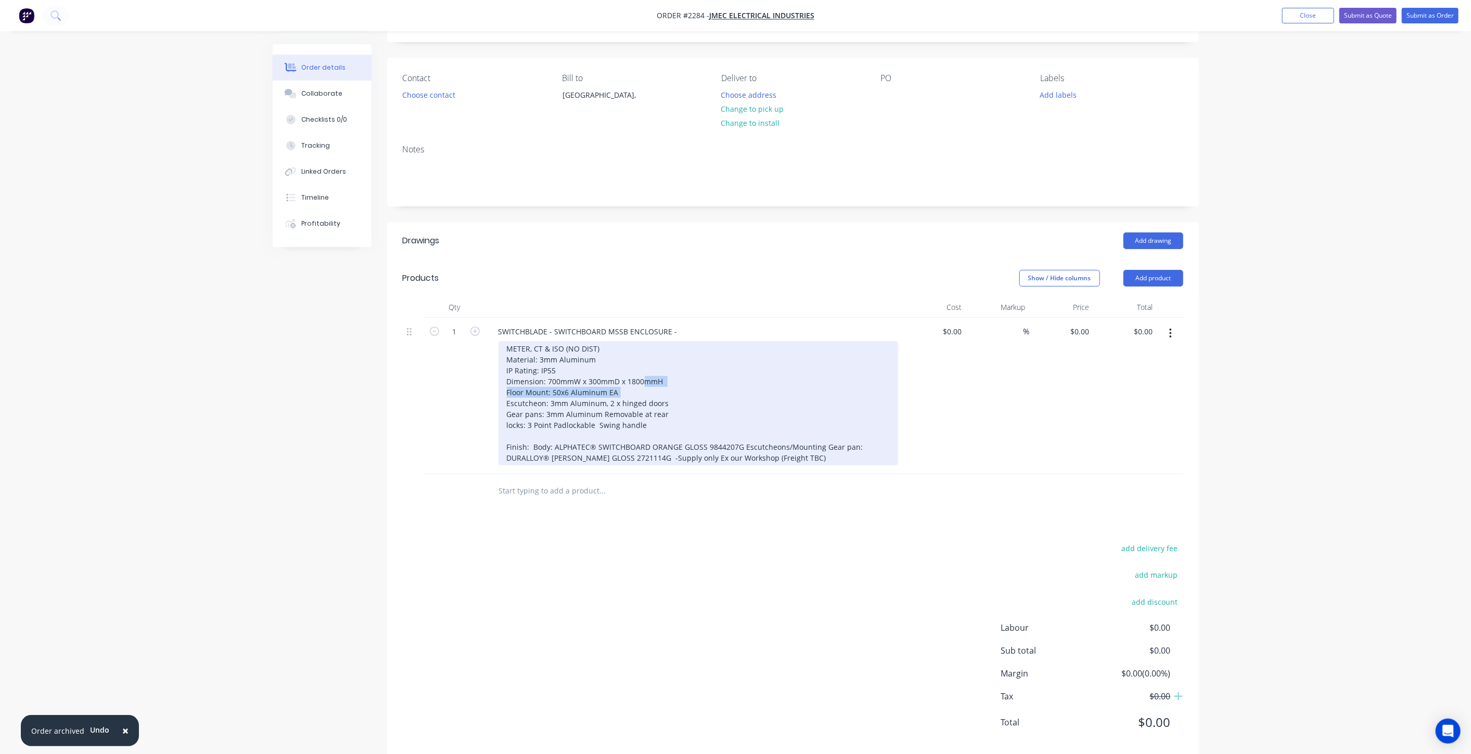
click at [644, 386] on div "METER, CT & ISO (NO DIST) Material: 3mm Aluminum IP Rating: IP55 Dimension: 700…" at bounding box center [698, 403] width 400 height 124
click at [635, 345] on div "METER, CT & ISO (NO DIST) Material: 3mm Aluminum IP Rating: IP55 Dimension: 700…" at bounding box center [698, 403] width 400 height 124
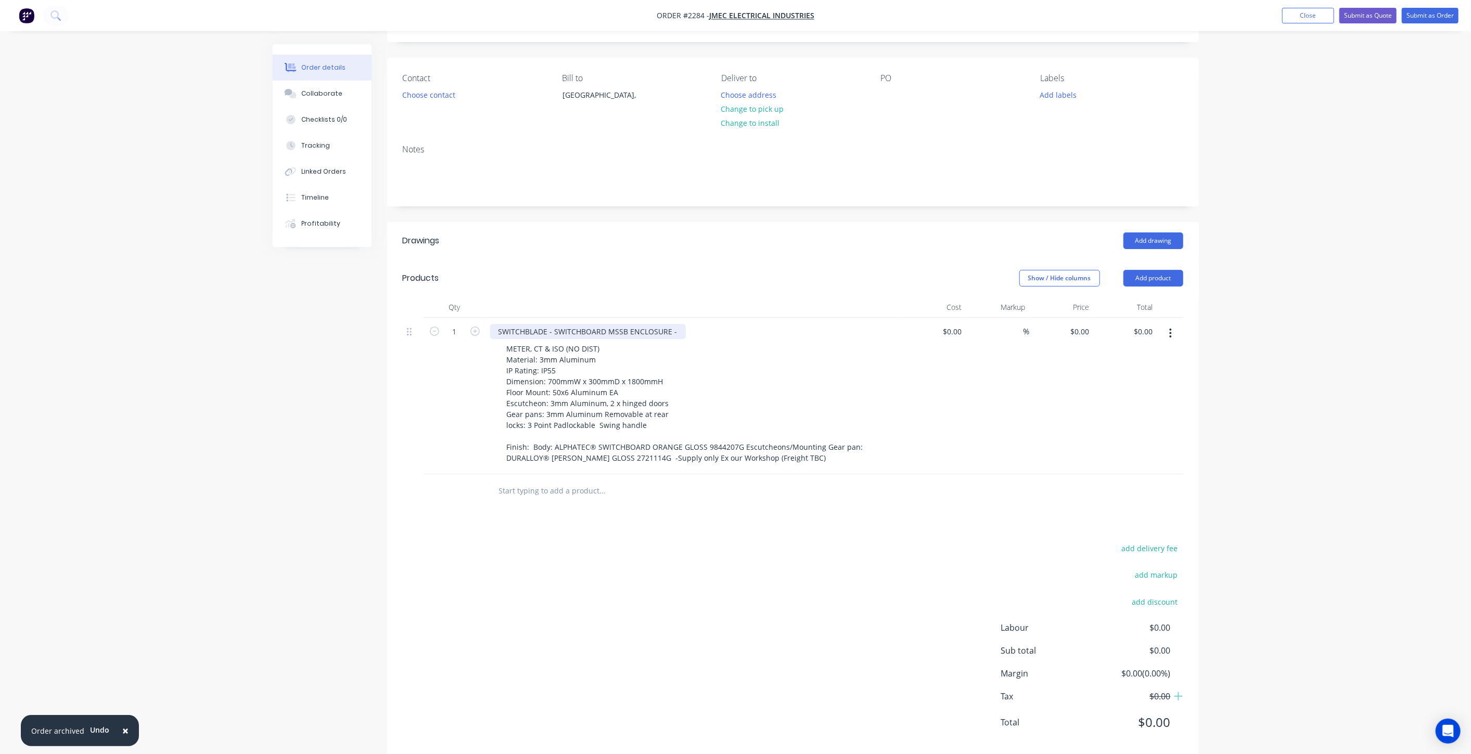
click at [670, 335] on div "SWITCHBLADE - SWITCHBOARD MSSB ENCLOSURE -" at bounding box center [588, 331] width 196 height 15
drag, startPoint x: 606, startPoint y: 329, endPoint x: 624, endPoint y: 332, distance: 18.5
click at [624, 332] on div "SWITCHBLADE - SWITCHBOARD MSSB ENCLOSURE -" at bounding box center [588, 331] width 196 height 15
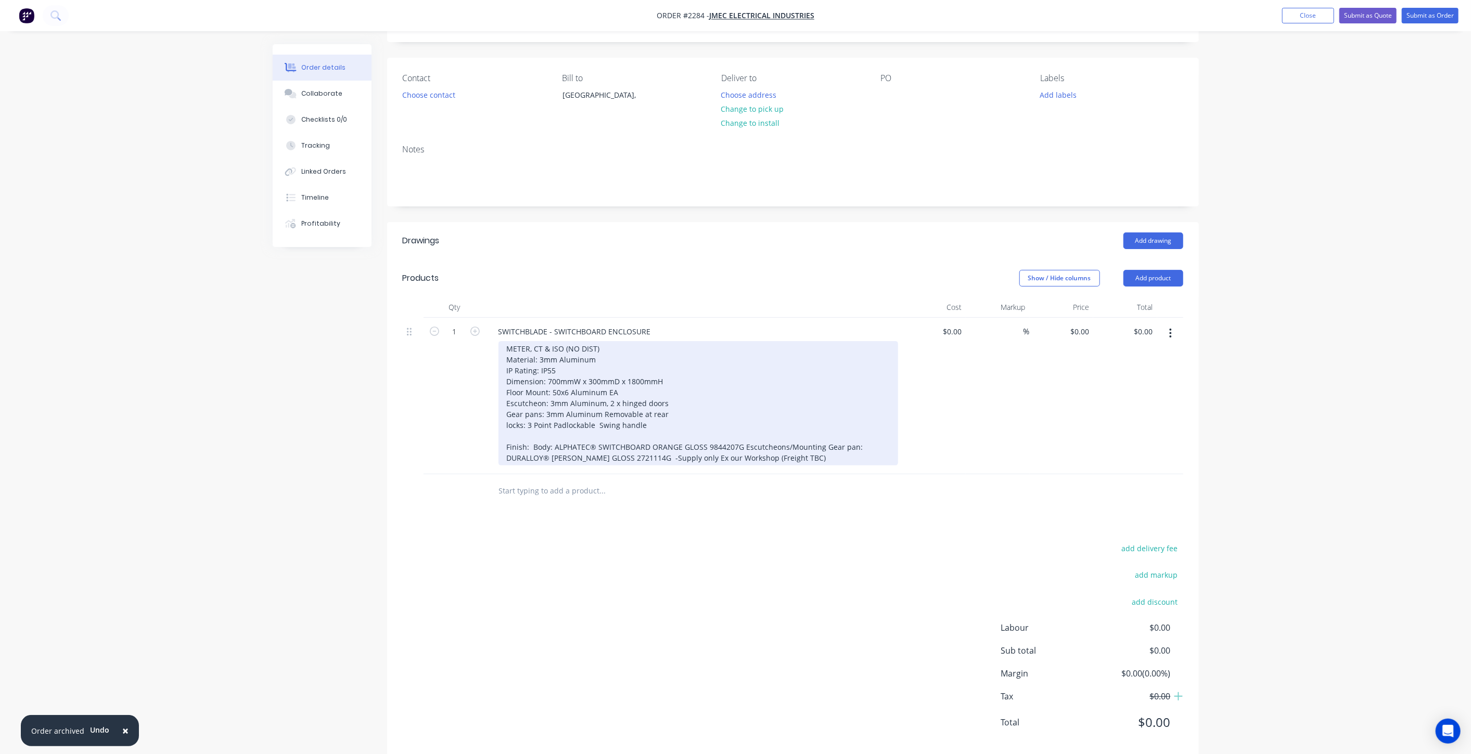
drag, startPoint x: 575, startPoint y: 365, endPoint x: 568, endPoint y: 369, distance: 7.9
click at [572, 365] on div "METER, CT & ISO (NO DIST) Material: 3mm Aluminum IP Rating: IP55 Dimension: 700…" at bounding box center [698, 403] width 400 height 124
drag, startPoint x: 567, startPoint y: 368, endPoint x: 505, endPoint y: 367, distance: 62.5
click at [506, 369] on div "METER, CT & ISO (NO DIST) Material: 3mm Aluminum IP Rating: IP55 Dimension: 700…" at bounding box center [698, 403] width 400 height 124
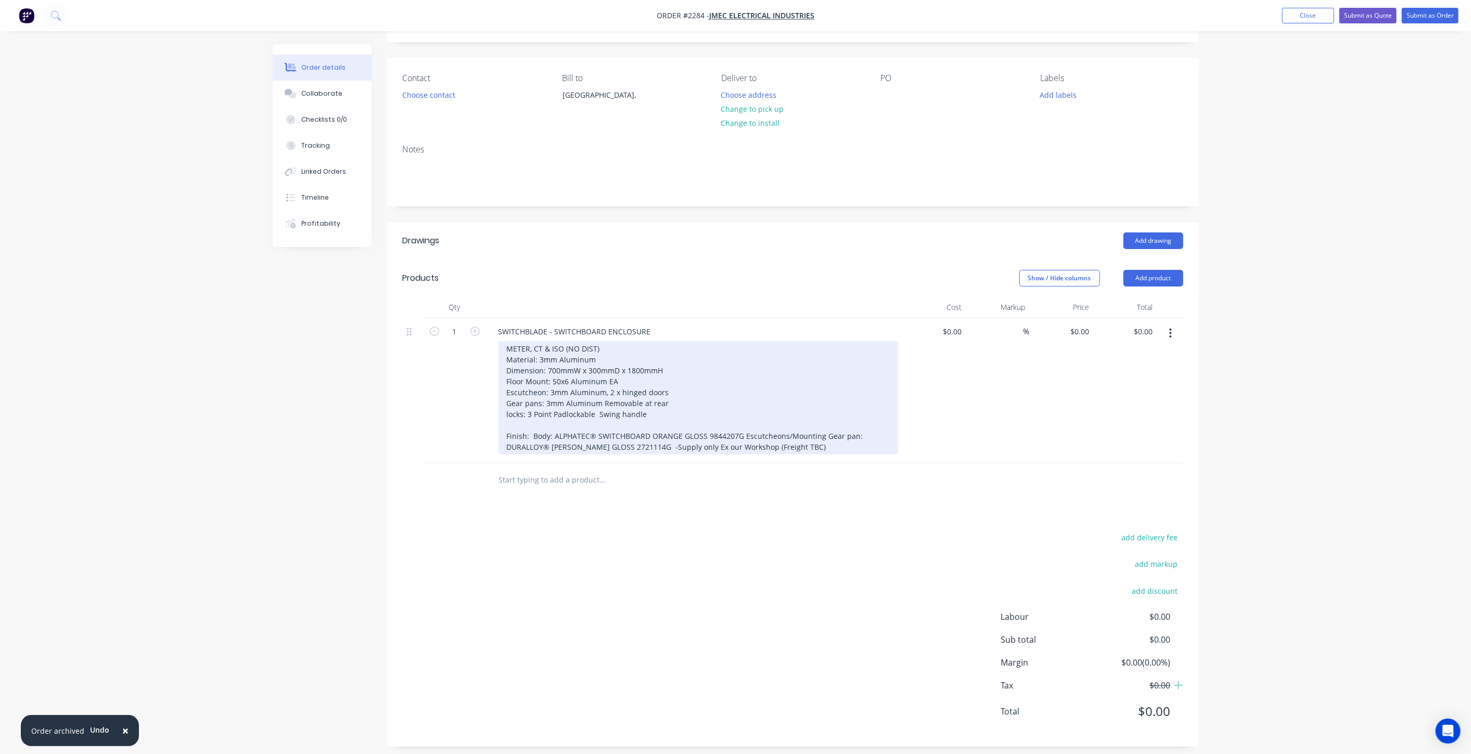
click at [658, 380] on div "METER, CT & ISO (NO DIST) Material: 3mm Aluminum Dimension: 700mmW x 300mmD x 1…" at bounding box center [698, 397] width 400 height 113
click at [704, 393] on div "METER, CT & ISO (NO DIST) Material: 3mm Aluminum Dimension: 700mmW x 300mmD x 1…" at bounding box center [698, 397] width 400 height 113
click at [680, 400] on div "METER, CT & ISO (NO DIST) Material: 3mm Aluminum Dimension: 700mmW x 300mmD x 1…" at bounding box center [698, 397] width 400 height 113
click at [670, 412] on div "METER, CT & ISO (NO DIST) Material: 3mm Aluminum Dimension: 700mmW x 300mmD x 1…" at bounding box center [698, 397] width 400 height 113
drag, startPoint x: 516, startPoint y: 415, endPoint x: 519, endPoint y: 420, distance: 5.4
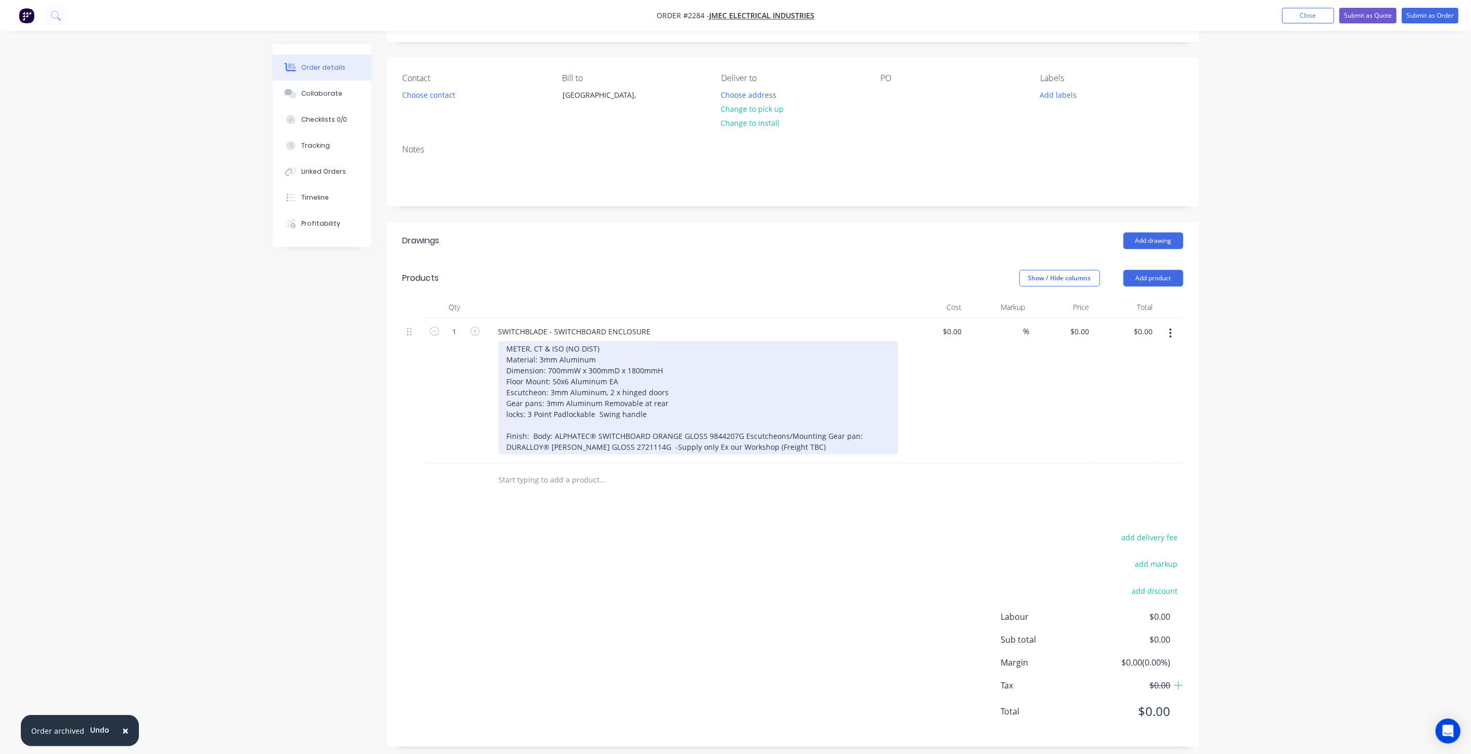
click at [516, 415] on div "METER, CT & ISO (NO DIST) Material: 3mm Aluminum Dimension: 700mmW x 300mmD x 1…" at bounding box center [698, 397] width 400 height 113
click at [516, 424] on div "METER, CT & ISO (NO DIST) Material: 3mm Aluminum Dimension: 700mmW x 300mmD x 1…" at bounding box center [698, 397] width 400 height 113
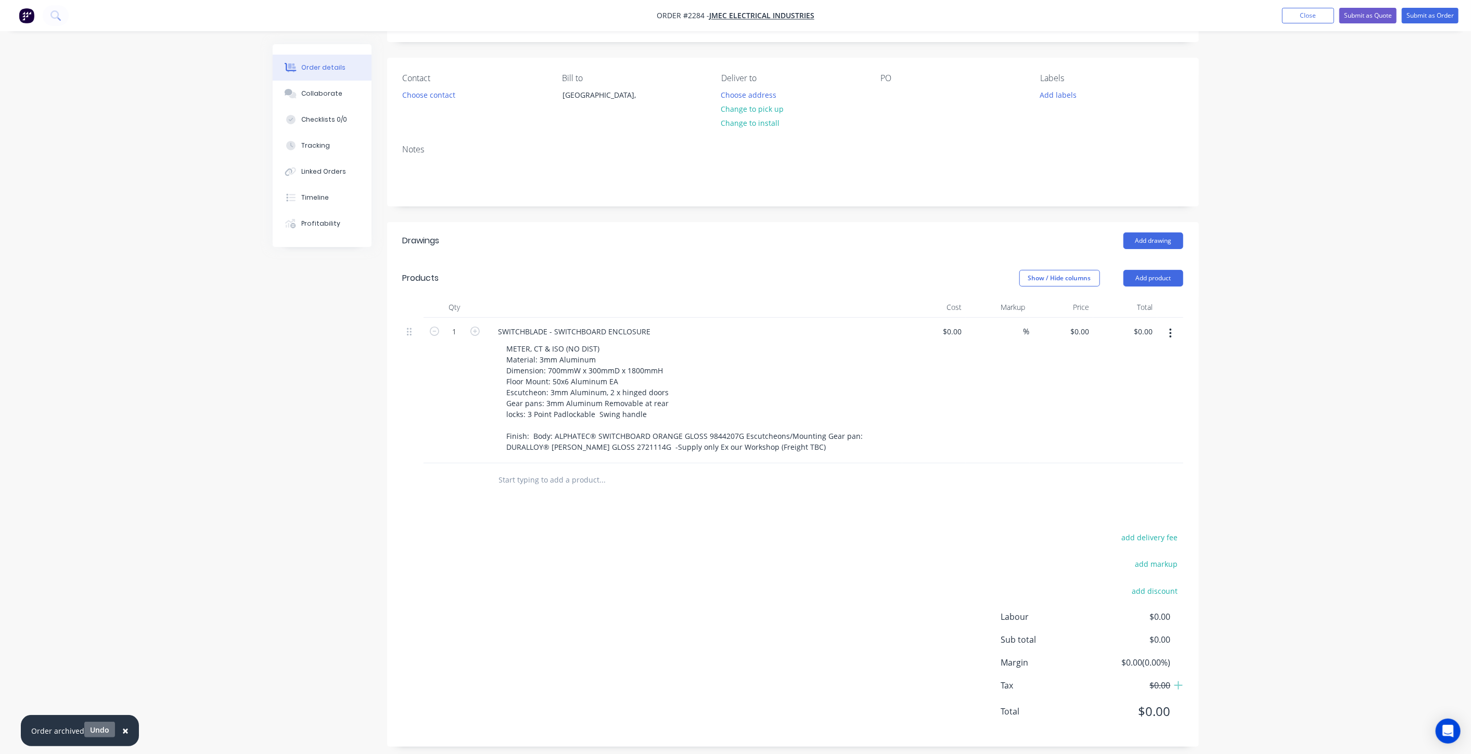
click at [104, 727] on button "Undo" at bounding box center [99, 730] width 31 height 16
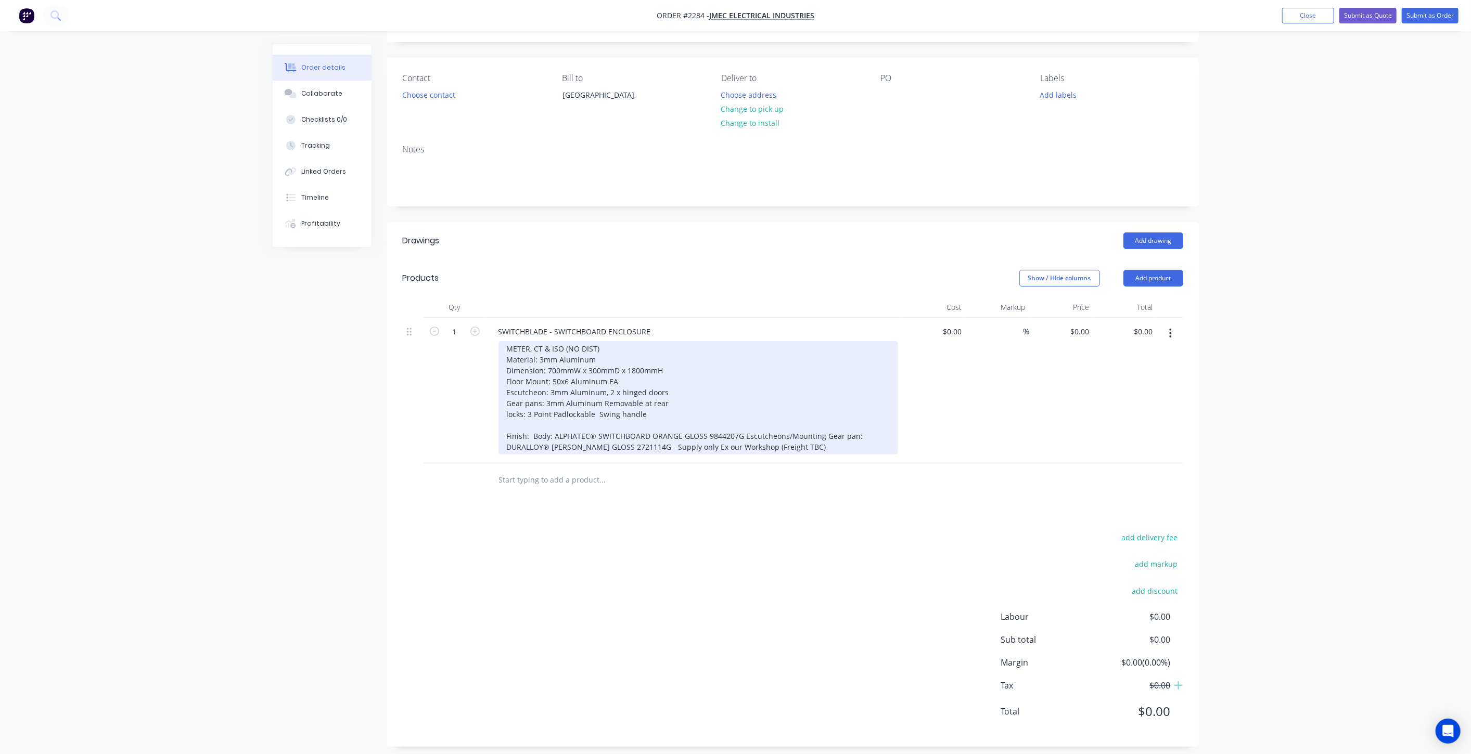
click at [533, 377] on div "METER, CT & ISO (NO DIST) Material: 3mm Aluminum Dimension: 700mmW x 300mmD x 1…" at bounding box center [698, 397] width 400 height 113
click at [511, 356] on div "METER, CT & ISO (NO DIST) Material: 3mm Aluminum Dimension: 700mmW x 300mmD x 1…" at bounding box center [698, 397] width 400 height 113
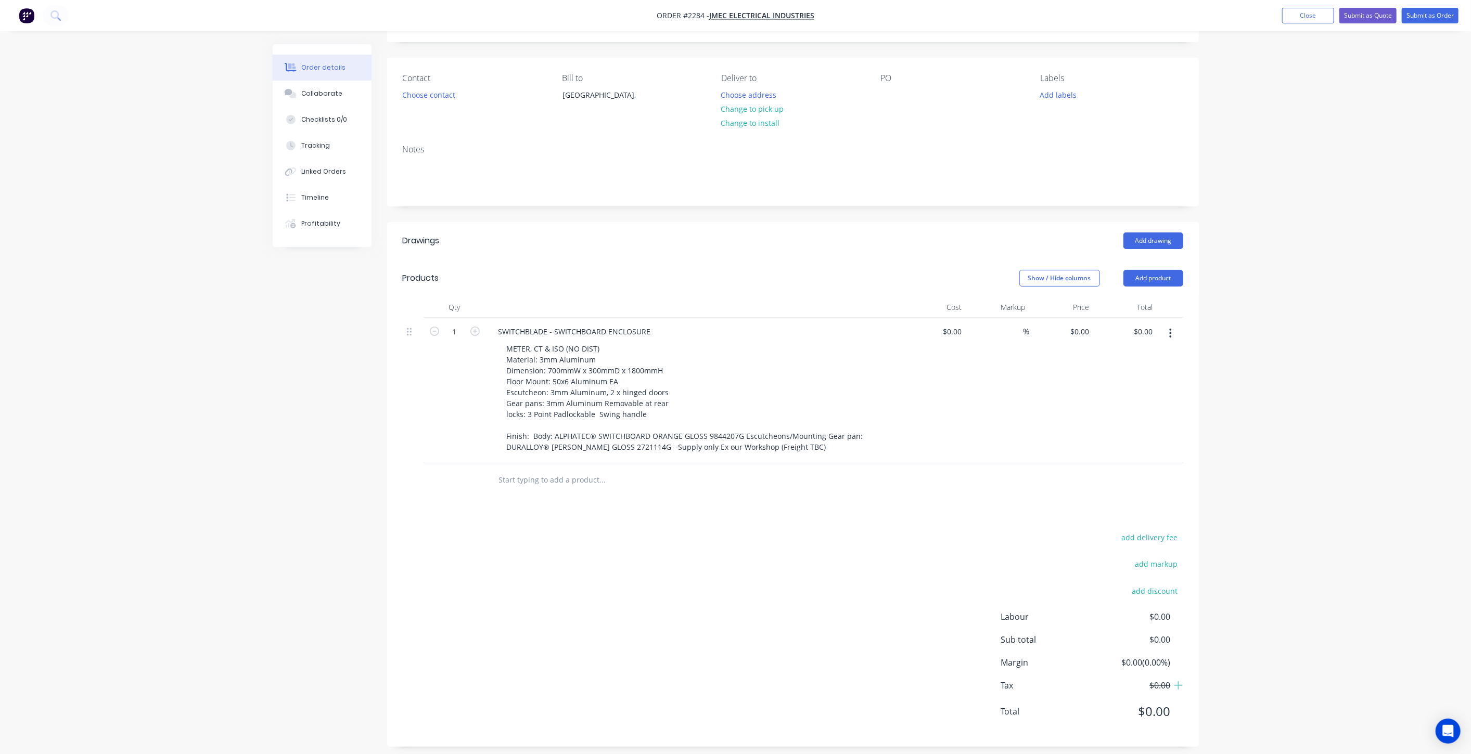
drag, startPoint x: 183, startPoint y: 427, endPoint x: 259, endPoint y: 398, distance: 81.5
click at [259, 398] on div "Order details Collaborate Checklists 0/0 Tracking Linked Orders Timeline Profit…" at bounding box center [735, 352] width 1471 height 821
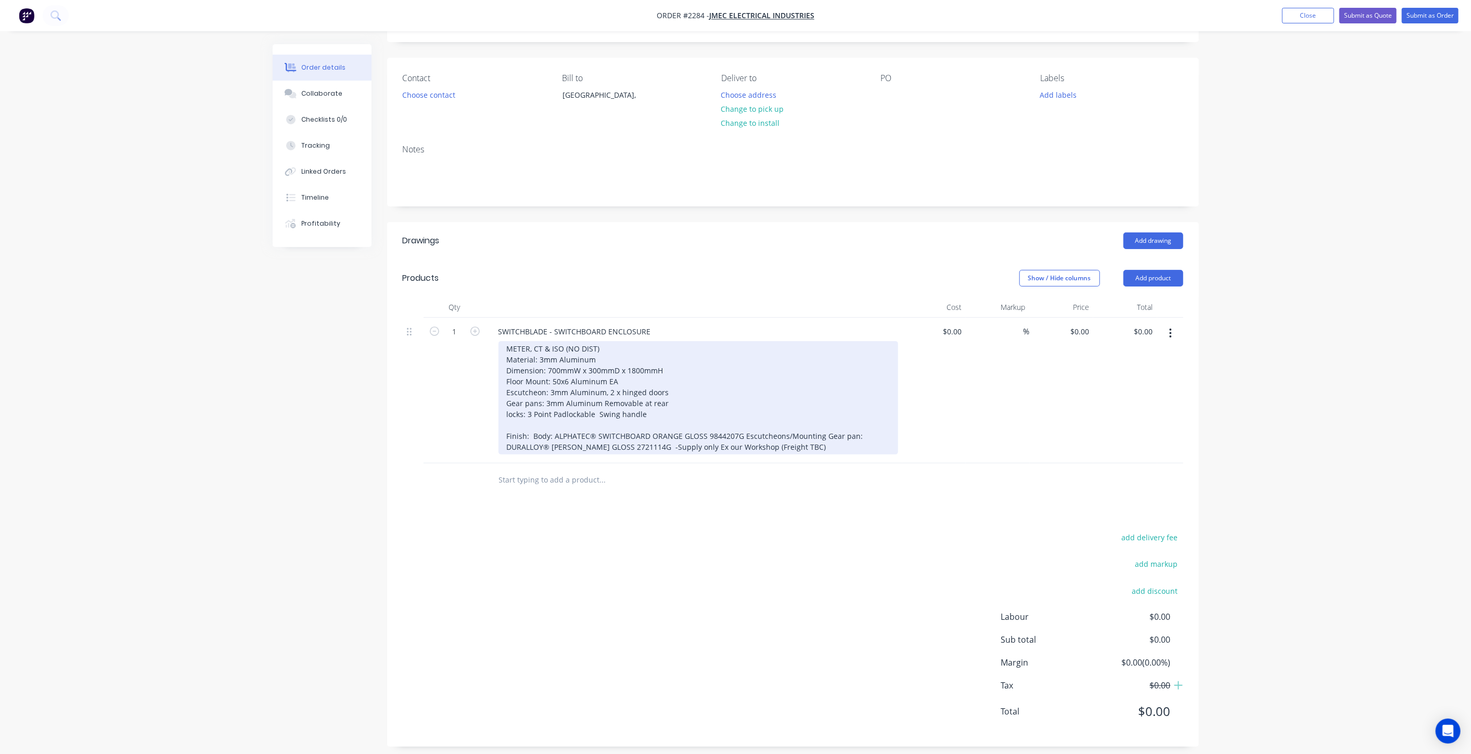
click at [507, 360] on div "METER, CT & ISO (NO DIST) Material: 3mm Aluminum Dimension: 700mmW x 300mmD x 1…" at bounding box center [698, 397] width 400 height 113
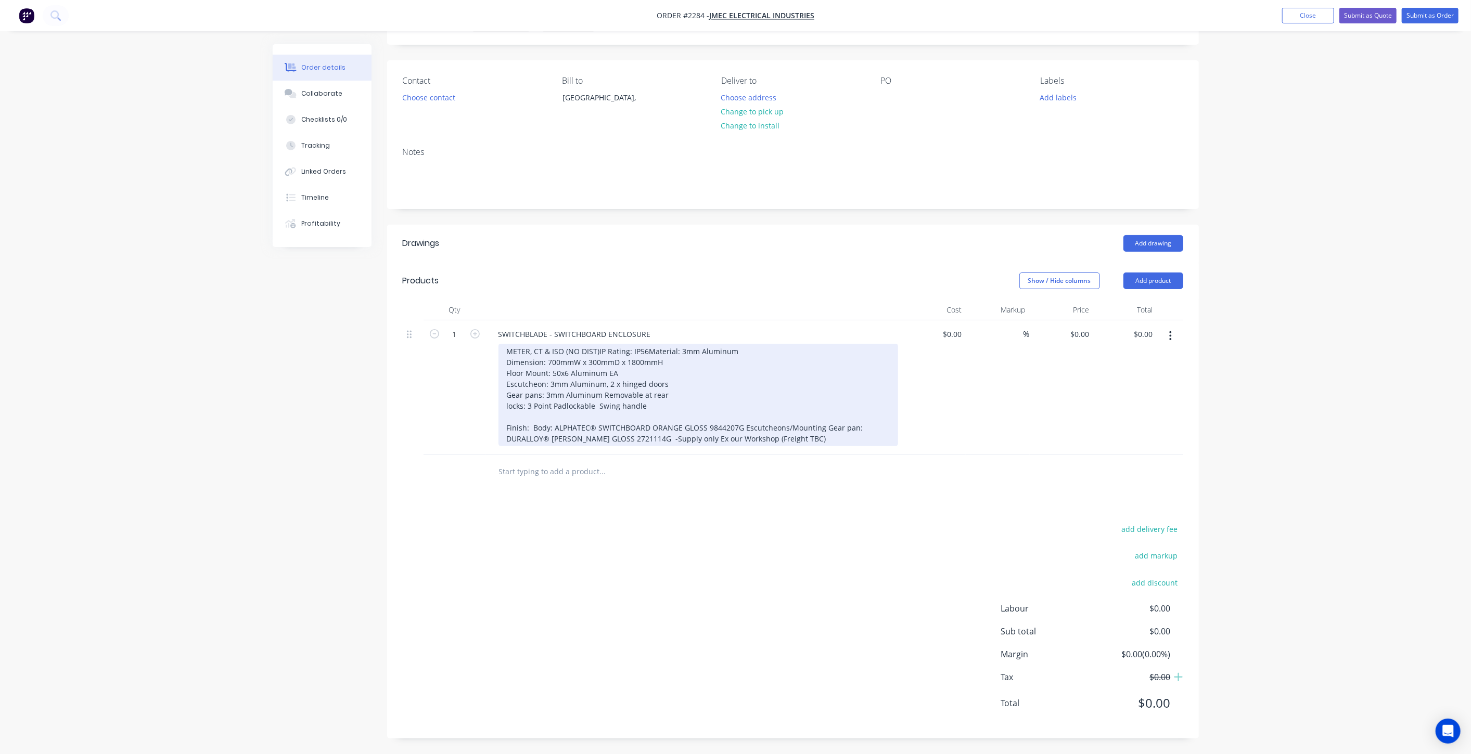
click at [631, 368] on div "METER, CT & ISO (NO DIST) IP Rating: IP56 Material: 3mm Aluminum Dimension: 700…" at bounding box center [698, 395] width 400 height 103
drag, startPoint x: 690, startPoint y: 375, endPoint x: 684, endPoint y: 380, distance: 7.8
click at [690, 375] on div "METER, CT & ISO (NO DIST) IP Rating: IP56 Material: 3mm Aluminum Dimension: 700…" at bounding box center [698, 395] width 400 height 103
click at [681, 382] on div "METER, CT & ISO (NO DIST) IP Rating: IP56 Material: 3mm Aluminum Dimension: 700…" at bounding box center [698, 395] width 400 height 103
click at [560, 380] on div "METER, CT & ISO (NO DIST) IP Rating: IP56 Material: 3mm Aluminum Dimension: 700…" at bounding box center [698, 395] width 400 height 103
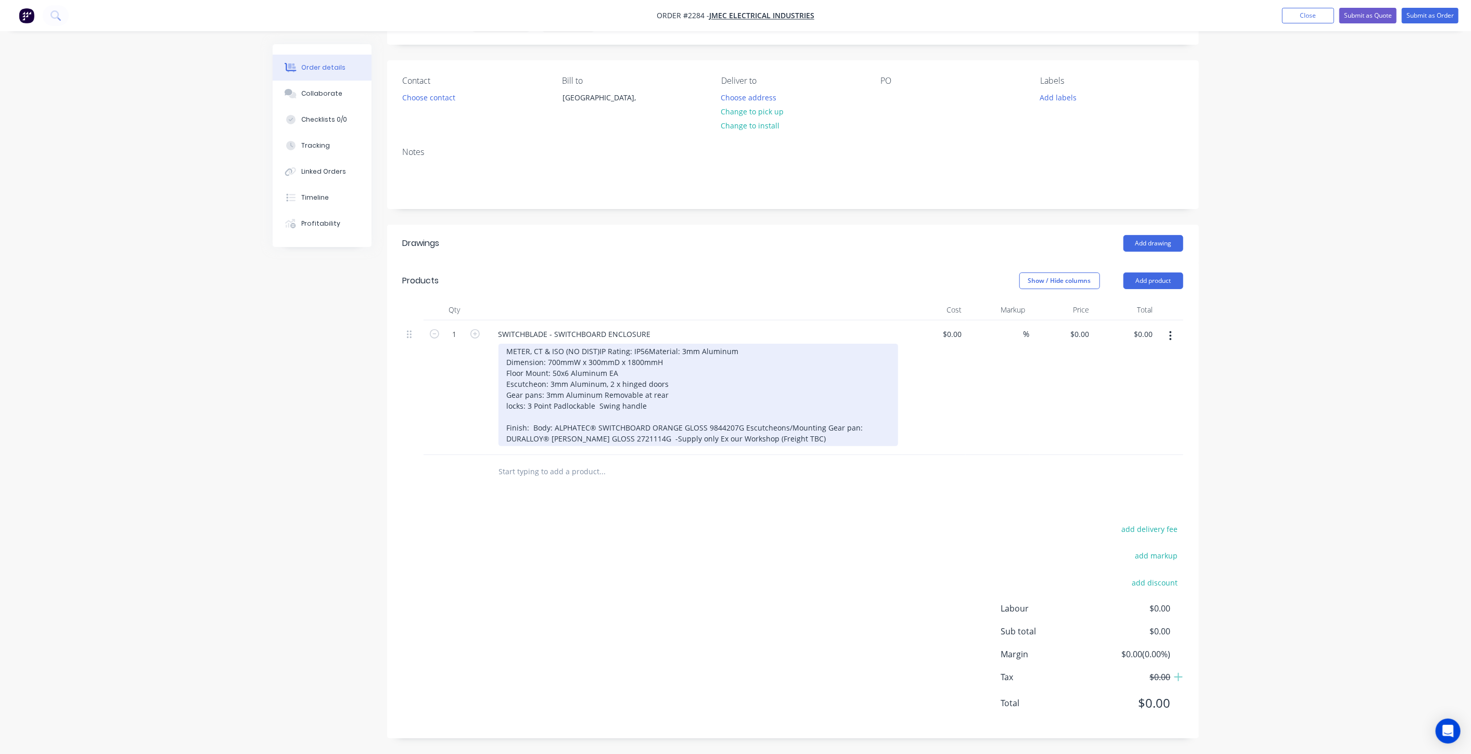
click at [551, 382] on div "METER, CT & ISO (NO DIST) IP Rating: IP56 Material: 3mm Aluminum Dimension: 700…" at bounding box center [698, 395] width 400 height 103
click at [627, 390] on div "METER, CT & ISO (NO DIST) IP Rating: IP56 Material: 3mm Aluminum Dimension: 700…" at bounding box center [698, 395] width 400 height 103
drag, startPoint x: 675, startPoint y: 379, endPoint x: 627, endPoint y: 380, distance: 47.9
click at [673, 379] on div "METER, CT & ISO (NO DIST) IP Rating: IP56 Material: 3mm Aluminum Dimension: 700…" at bounding box center [698, 395] width 400 height 103
click at [593, 378] on div "METER, CT & ISO (NO DIST) IP Rating: IP56 Material: 3mm Aluminum Dimension: 700…" at bounding box center [698, 395] width 400 height 103
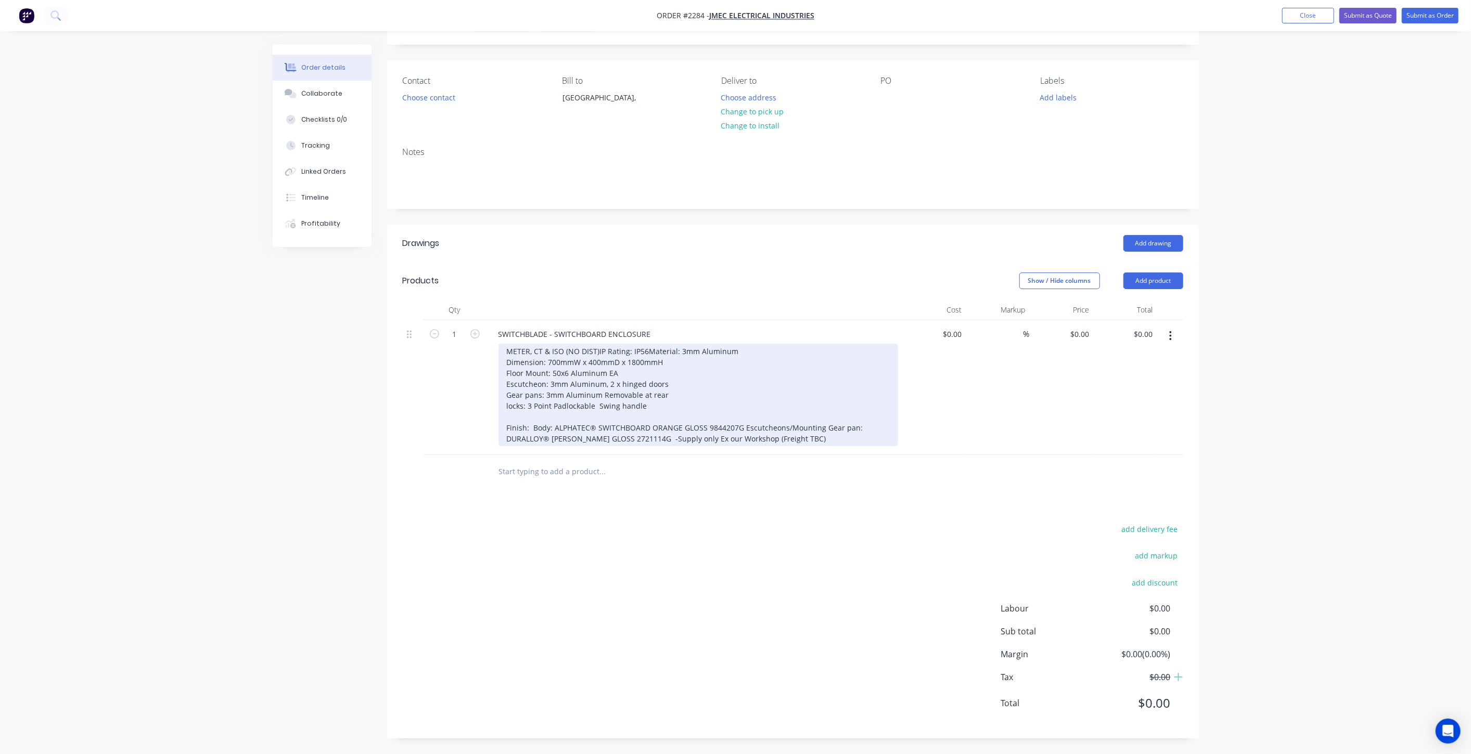
click at [672, 381] on div "METER, CT & ISO (NO DIST) IP Rating: IP56 Material: 3mm Aluminum Dimension: 700…" at bounding box center [698, 395] width 400 height 103
click at [634, 379] on div "METER, CT & ISO (NO DIST) IP Rating: IP56 Material: 3mm Aluminum Dimension: 700…" at bounding box center [698, 395] width 400 height 103
click at [673, 429] on div "METER, CT & ISO (NO DIST) IP Rating: IP56 Material: 3mm Aluminum Dimension: 700…" at bounding box center [698, 395] width 400 height 103
click at [686, 382] on div "METER, CT & ISO (NO DIST) IP Rating: IP56 Material: 3mm Aluminum Dimension: 700…" at bounding box center [698, 395] width 400 height 103
click at [687, 391] on div "METER, CT & ISO (NO DIST) IP Rating: IP56 Material: 3mm Aluminum Dimension: 700…" at bounding box center [698, 395] width 400 height 103
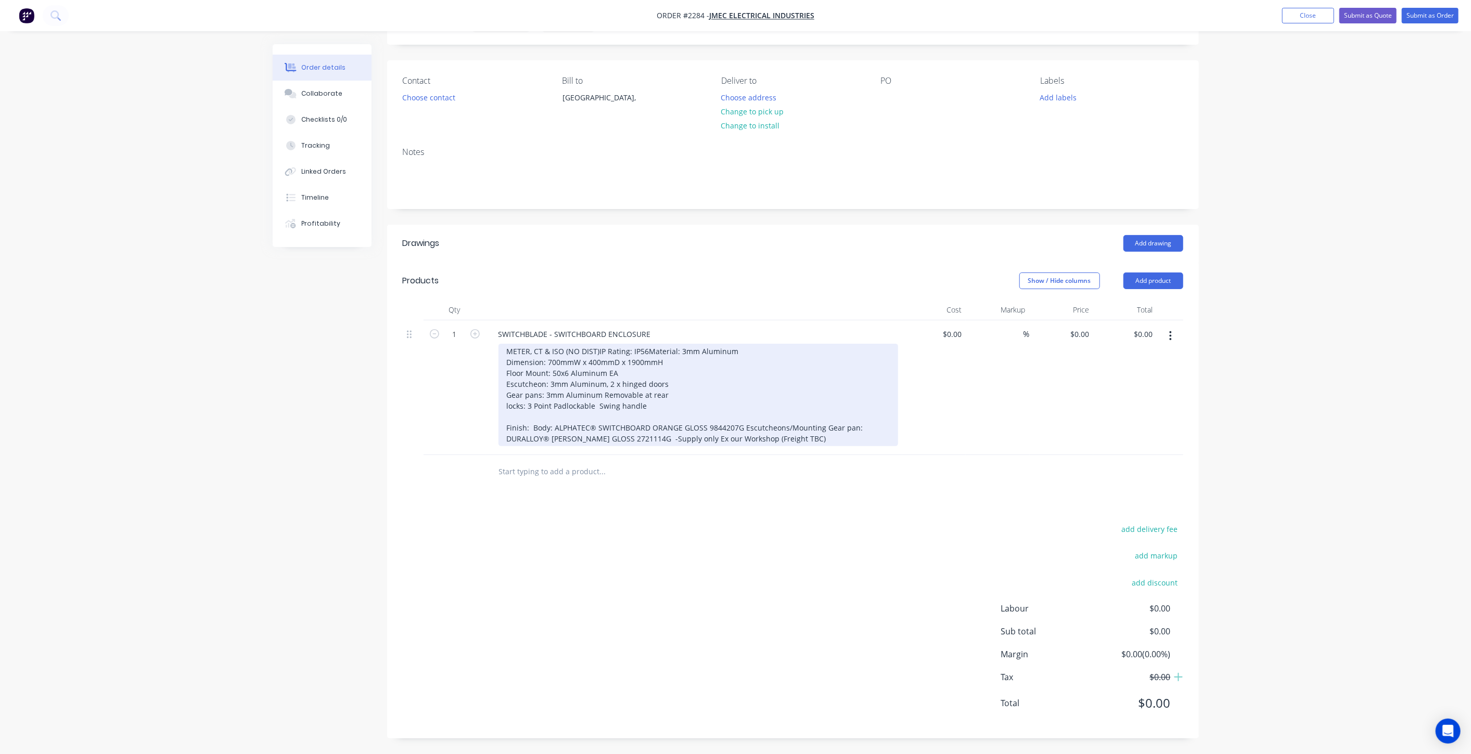
drag, startPoint x: 595, startPoint y: 381, endPoint x: 691, endPoint y: 443, distance: 114.5
click at [595, 381] on div "METER, CT & ISO (NO DIST) IP Rating: IP56 Material: 3mm Aluminum Dimension: 700…" at bounding box center [698, 395] width 400 height 103
click at [649, 401] on div "METER, CT & ISO (NO DIST) IP Rating: IP56 Material: 3mm Aluminum Dimension: 700…" at bounding box center [698, 395] width 400 height 103
click at [680, 409] on div "METER, CT & ISO (NO DIST) IP Rating: IP56 Material: 3mm Aluminum Dimension: 700…" at bounding box center [698, 395] width 400 height 103
click at [675, 415] on div "METER, CT & ISO (NO DIST) IP Rating: IP56 Material: 3mm Aluminum Dimension: 700…" at bounding box center [698, 395] width 400 height 103
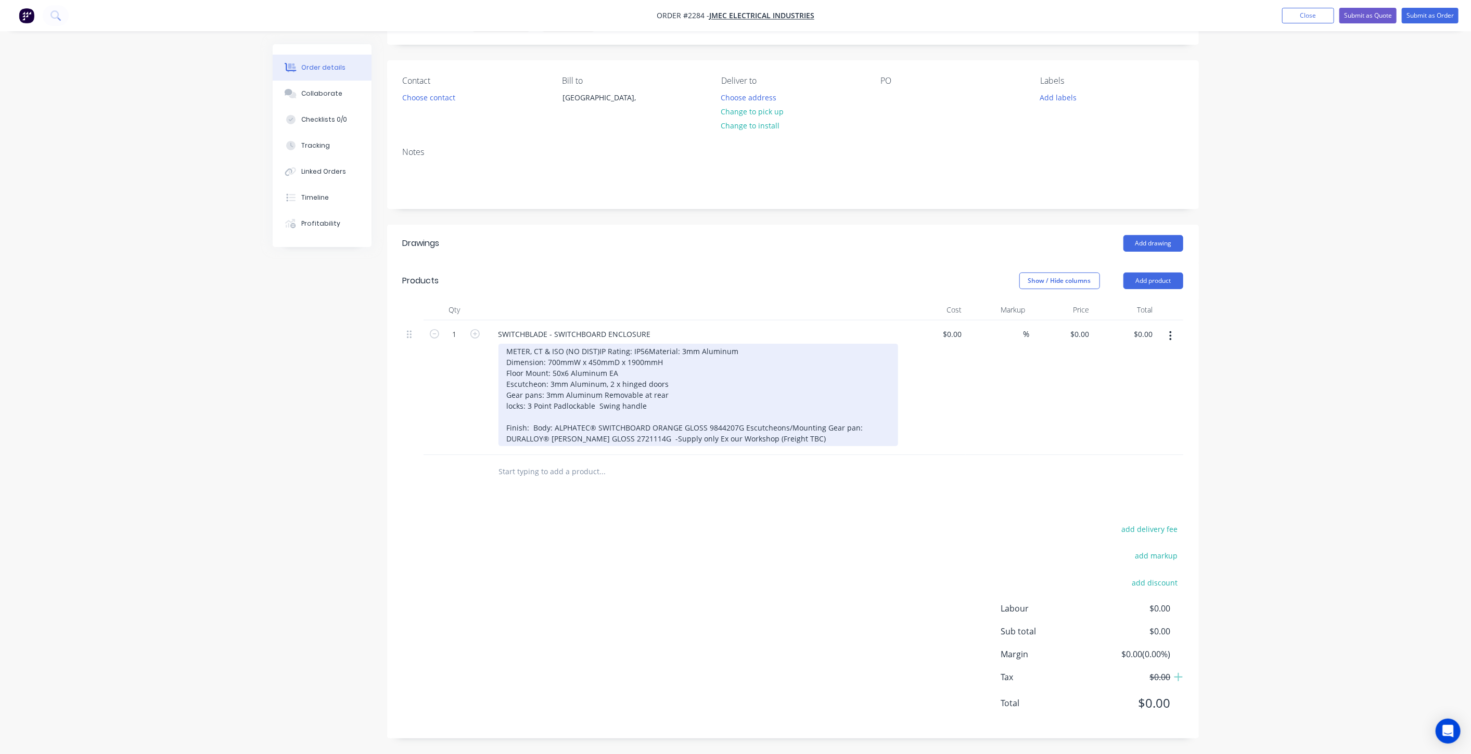
click at [671, 422] on div "METER, CT & ISO (NO DIST) IP Rating: IP56 Material: 3mm Aluminum Dimension: 700…" at bounding box center [698, 395] width 400 height 103
click at [647, 422] on div "METER, CT & ISO (NO DIST) IP Rating: IP56 Material: 3mm Aluminum Dimension: 700…" at bounding box center [698, 395] width 400 height 103
click at [528, 425] on div "METER, CT & ISO (NO DIST) IP Rating: IP56 Material: 3mm Aluminum Dimension: 700…" at bounding box center [698, 395] width 400 height 103
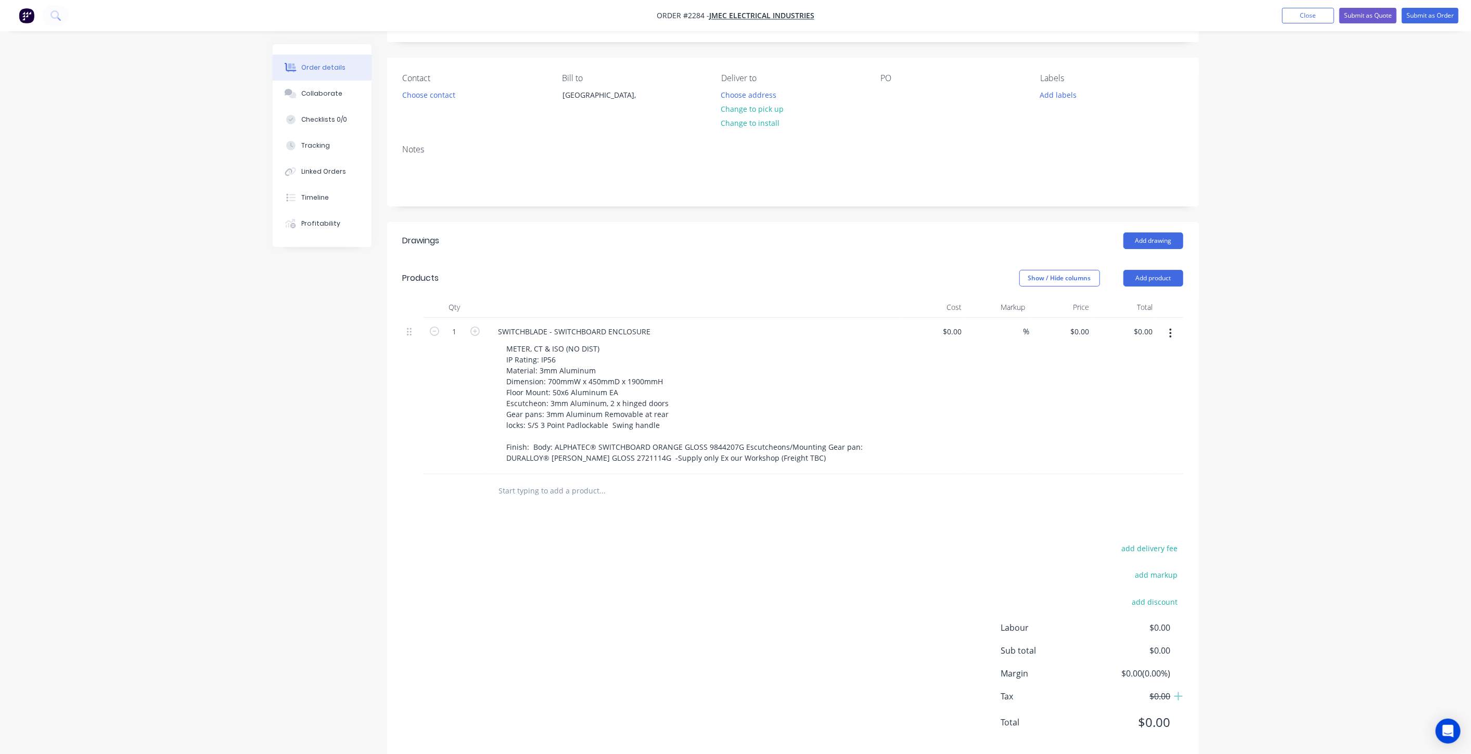
click at [363, 451] on div "Created by Mark Created 08/09/25 Required 08/09/25 Assigned to Add team member …" at bounding box center [736, 379] width 926 height 787
click at [606, 330] on div "SWITCHBLADE - SWITCHBOARD ENCLOSURE" at bounding box center [574, 331] width 169 height 15
click at [554, 332] on div "SWITCHBLADE - SWITCHBOARD ENCLOSURE" at bounding box center [574, 331] width 169 height 15
click at [1232, 411] on div "Order details Collaborate Checklists 0/0 Tracking Linked Orders Timeline Profit…" at bounding box center [735, 357] width 1471 height 831
drag, startPoint x: 380, startPoint y: 545, endPoint x: 1085, endPoint y: 328, distance: 738.1
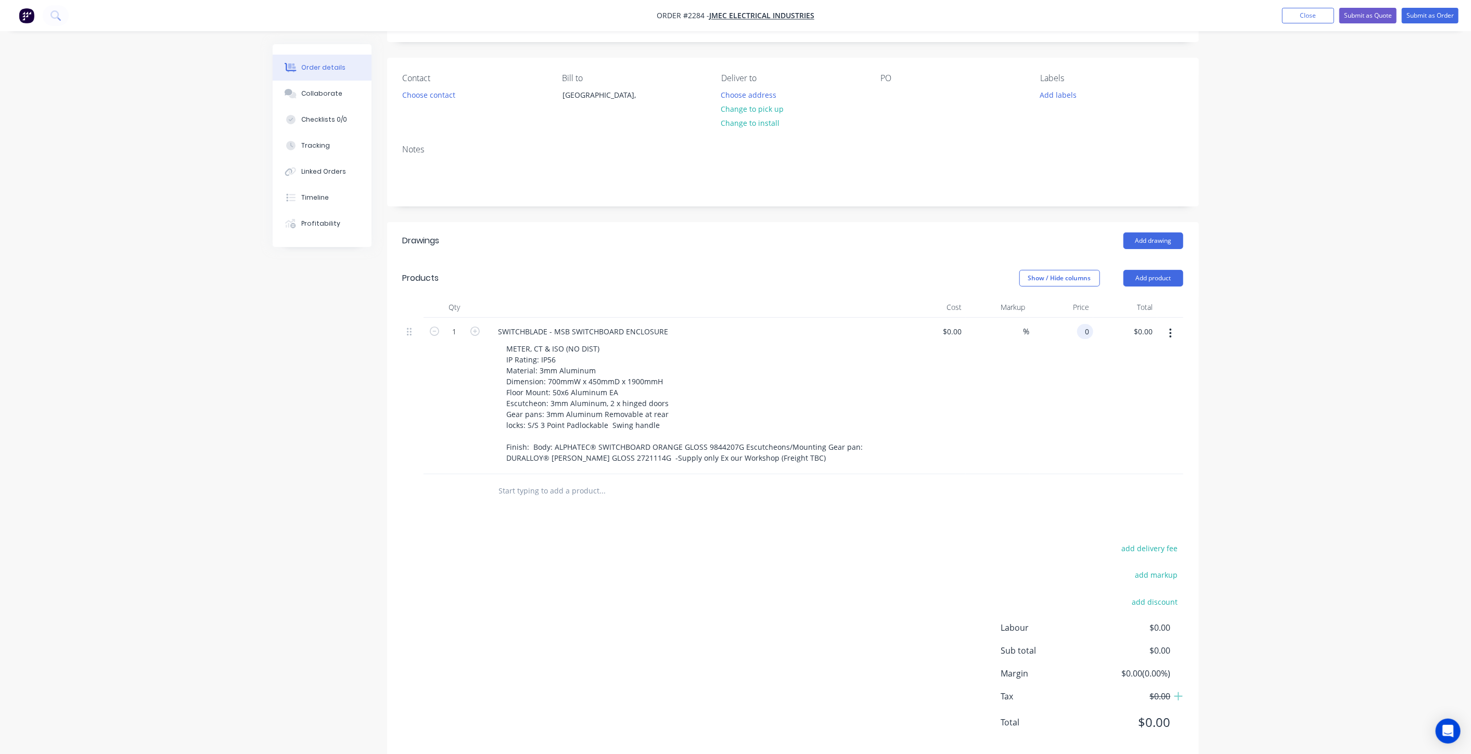
click at [1085, 328] on input "0" at bounding box center [1087, 331] width 12 height 15
type input "$5,838.00"
click at [363, 441] on div "Created by Mark Created 08/09/25 Required 08/09/25 Assigned to Add team member …" at bounding box center [736, 379] width 926 height 787
click at [1080, 332] on input "5838" at bounding box center [1074, 331] width 38 height 15
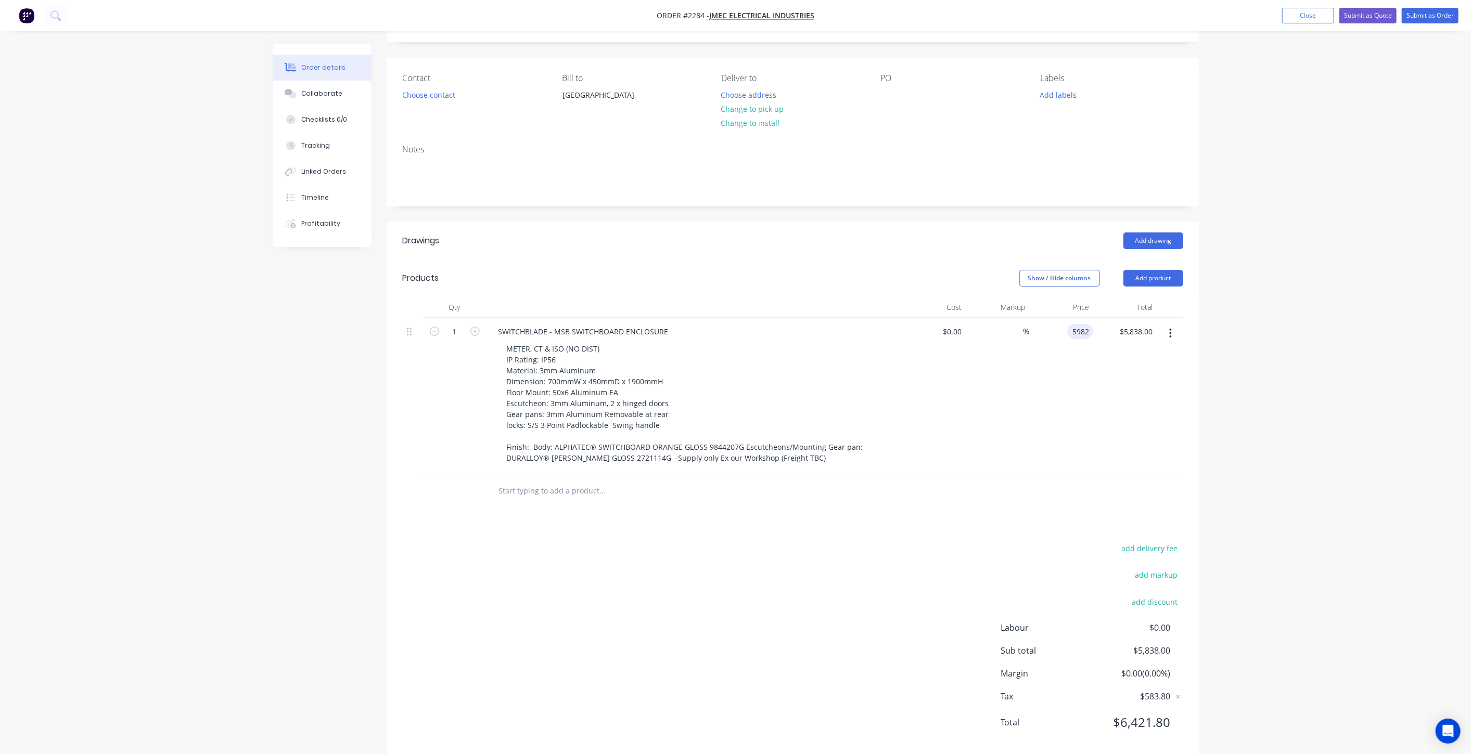
type input "$5,982.00"
click at [1214, 302] on div "Order details Collaborate Checklists 0/0 Tracking Linked Orders Timeline Profit…" at bounding box center [735, 357] width 1471 height 831
click at [1388, 251] on div "Order details Collaborate Checklists 0/0 Tracking Linked Orders Timeline Profit…" at bounding box center [735, 357] width 1471 height 831
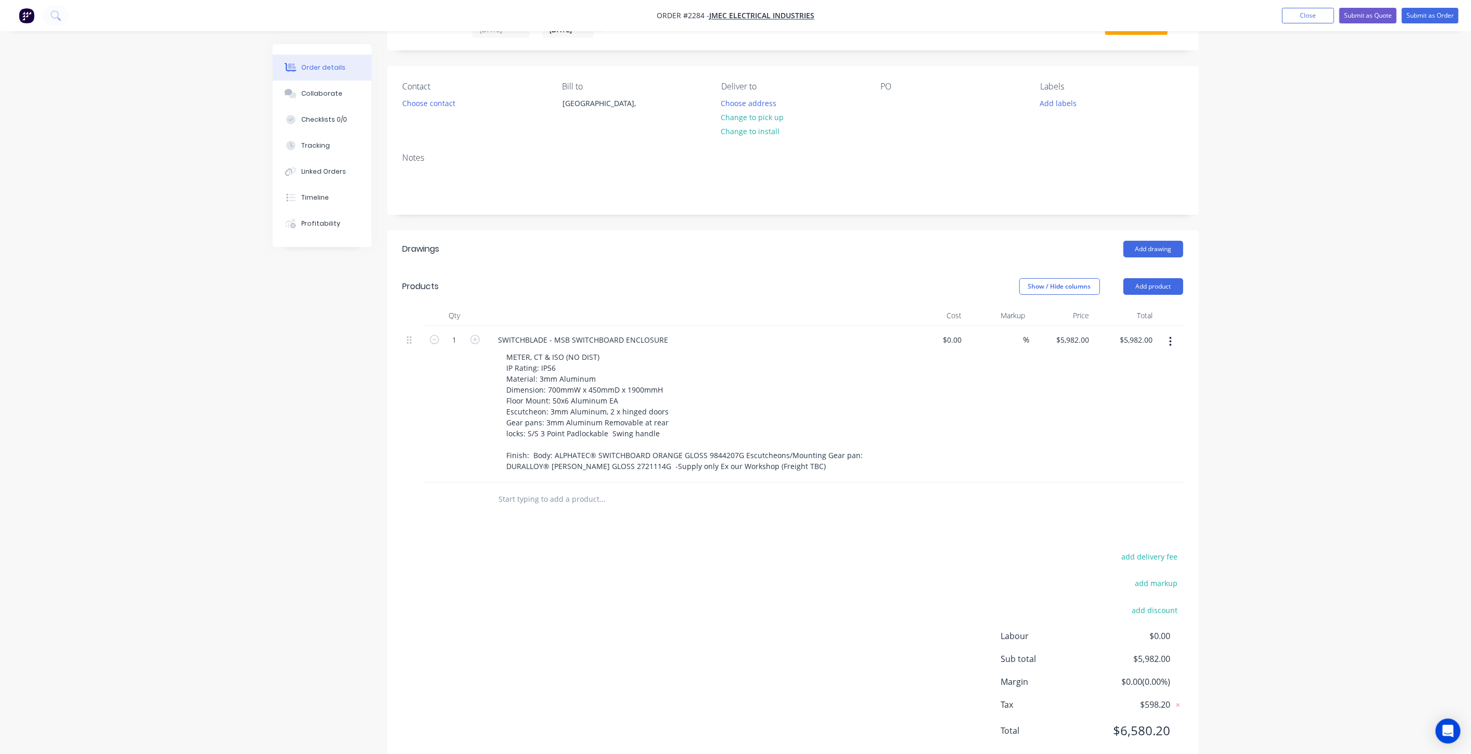
scroll to position [0, 0]
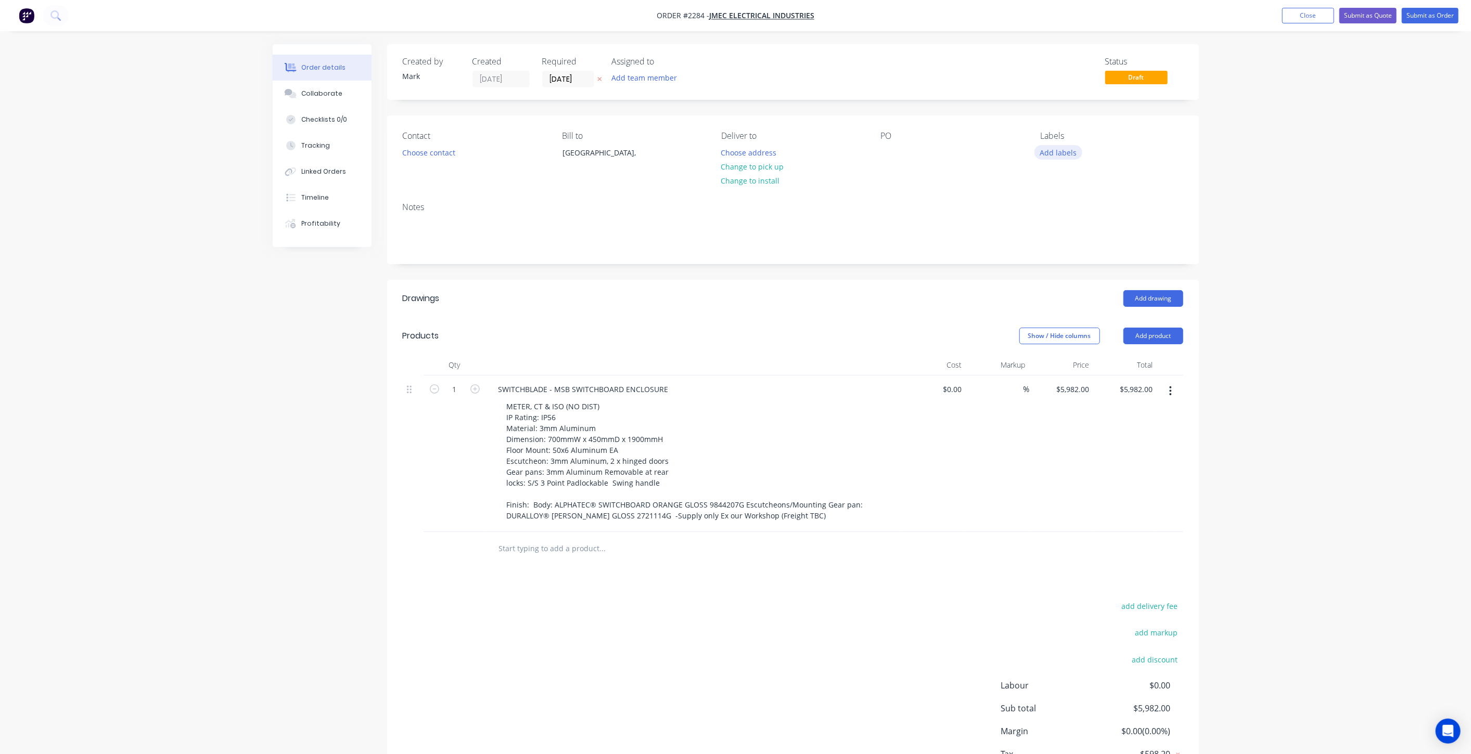
click at [1056, 147] on button "Add labels" at bounding box center [1058, 152] width 48 height 14
click at [1056, 266] on div at bounding box center [1058, 266] width 21 height 21
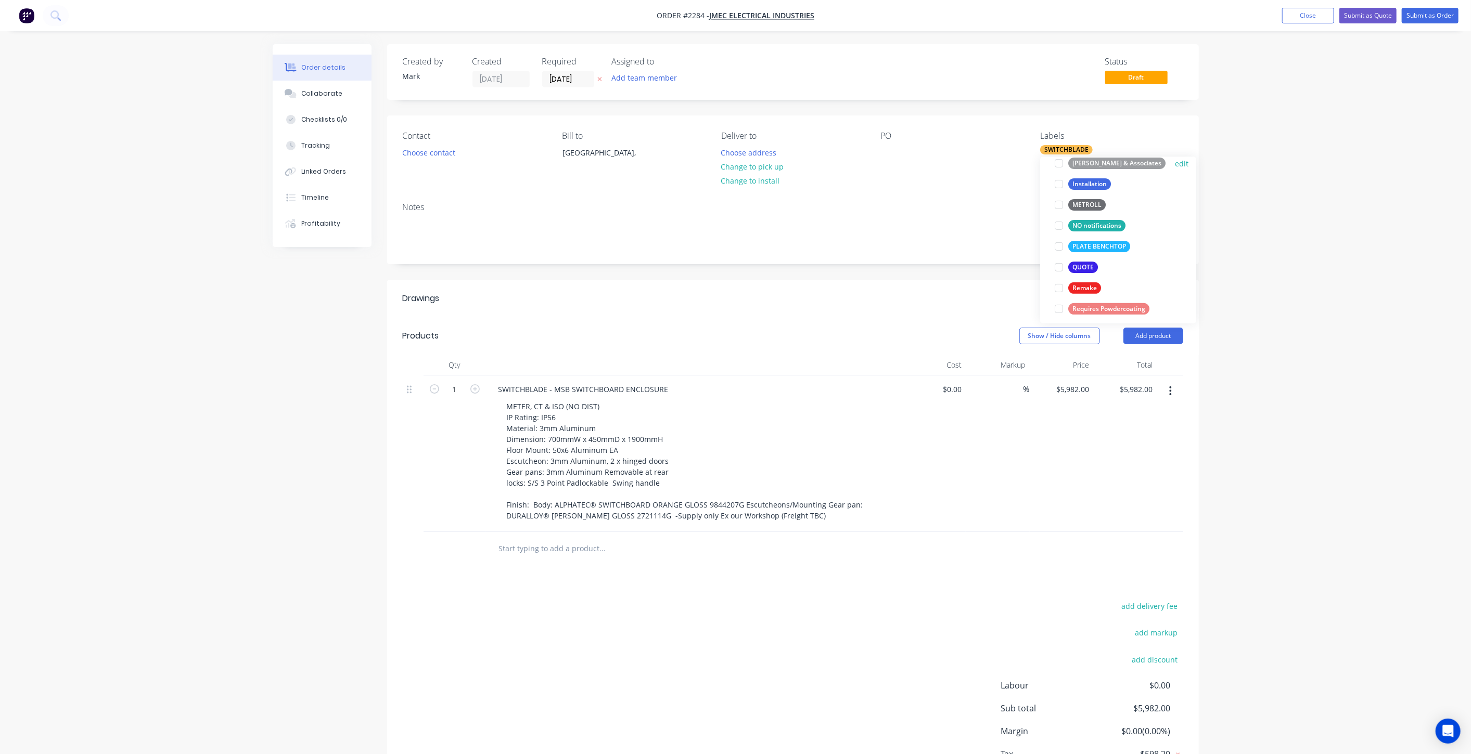
scroll to position [404, 0]
click at [1058, 190] on div at bounding box center [1058, 189] width 21 height 21
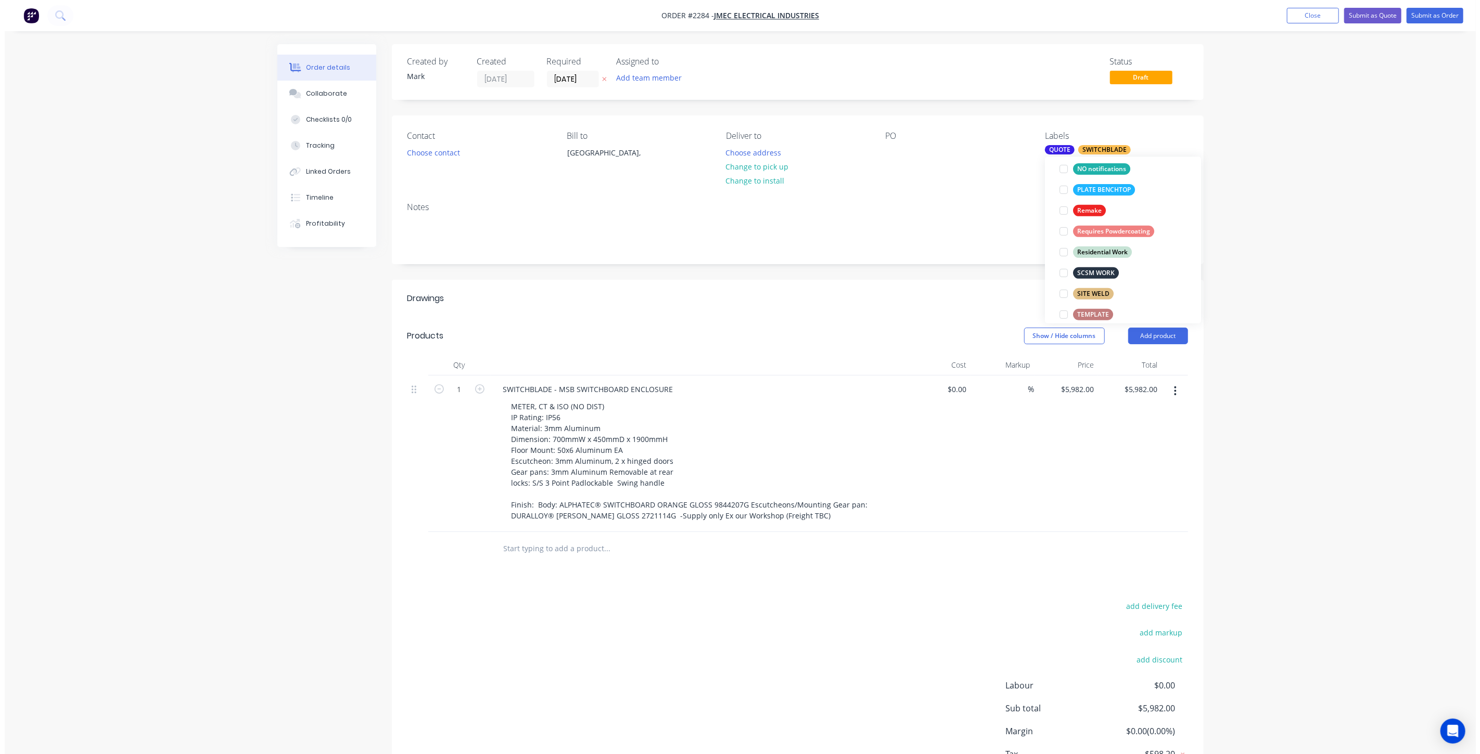
scroll to position [50, 0]
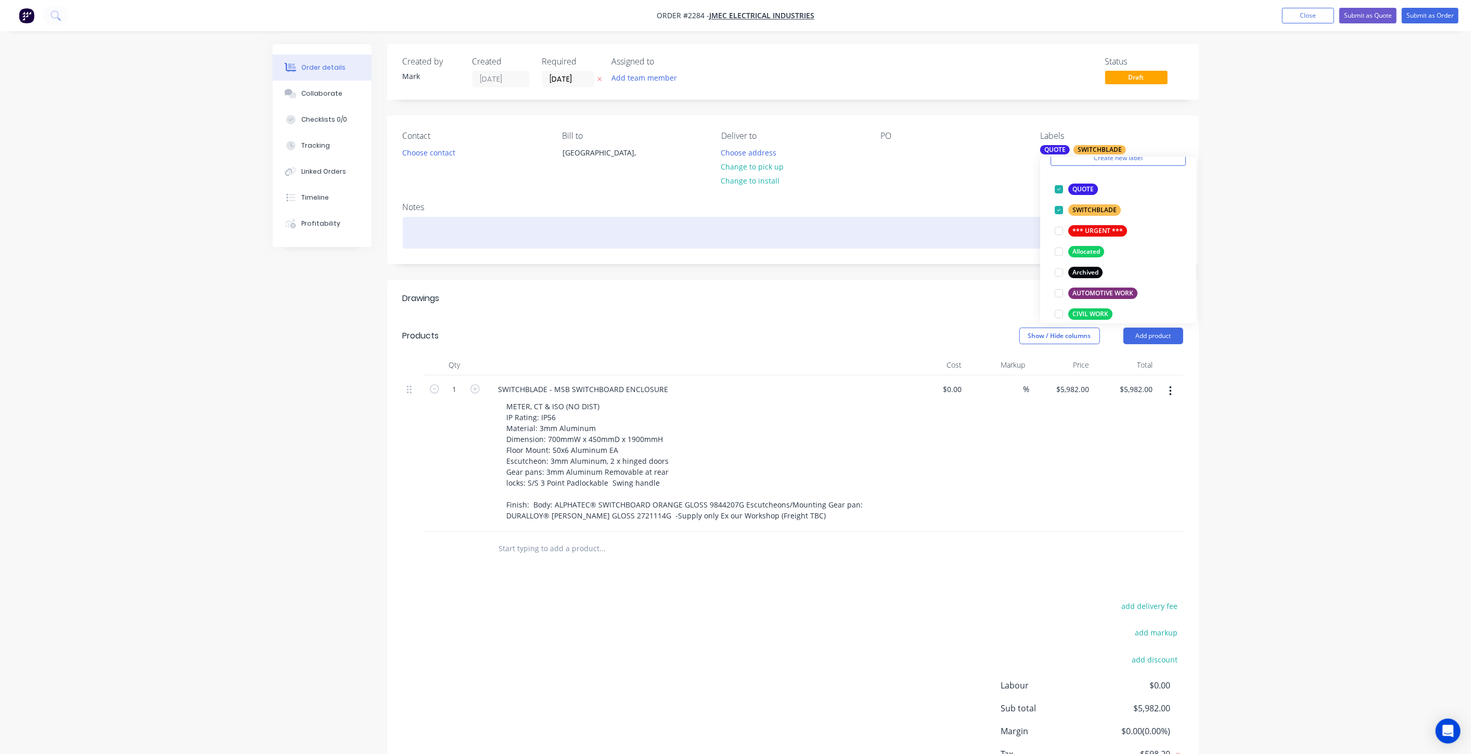
click at [976, 245] on div at bounding box center [793, 233] width 780 height 32
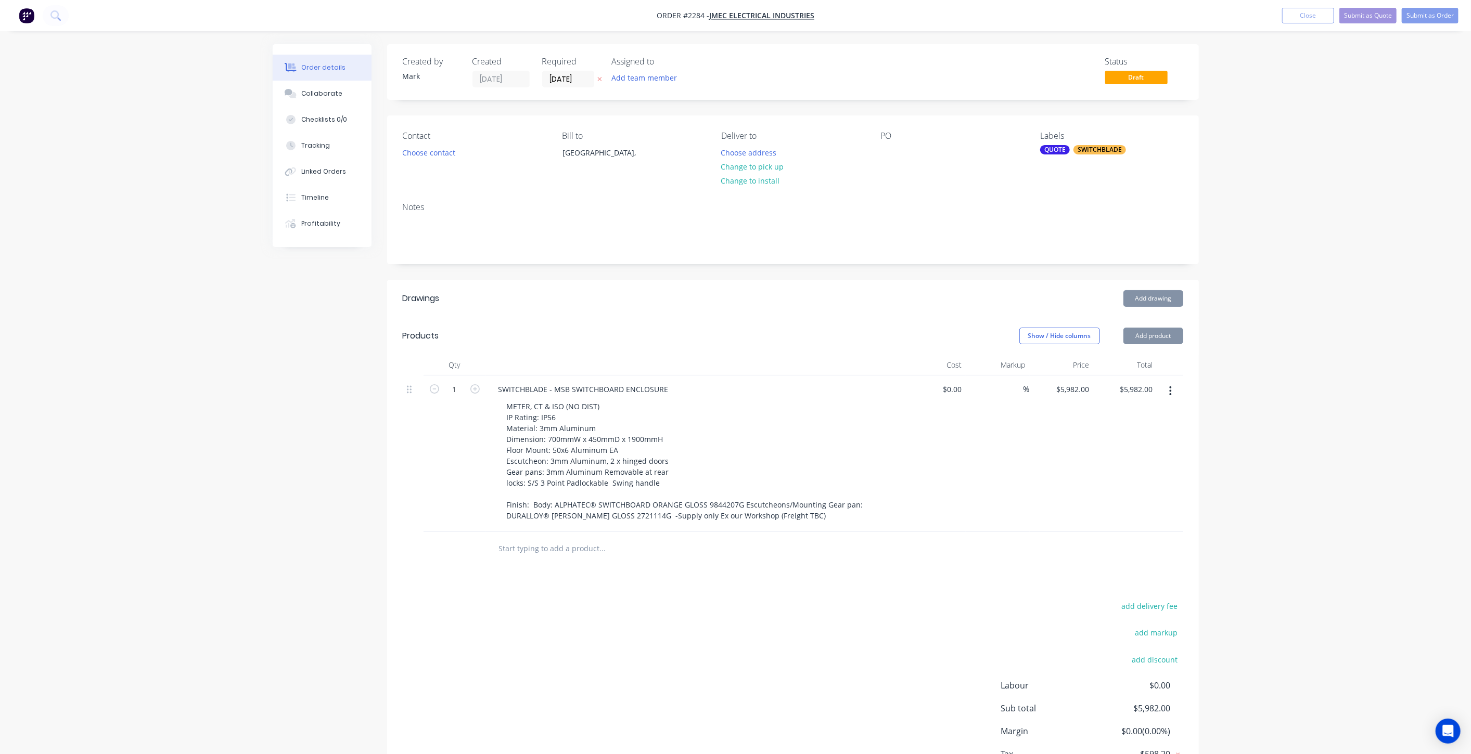
click at [1242, 204] on div "Order details Collaborate Checklists 0/0 Tracking Linked Orders Timeline Profit…" at bounding box center [735, 415] width 1471 height 831
click at [427, 155] on button "Choose contact" at bounding box center [428, 152] width 64 height 14
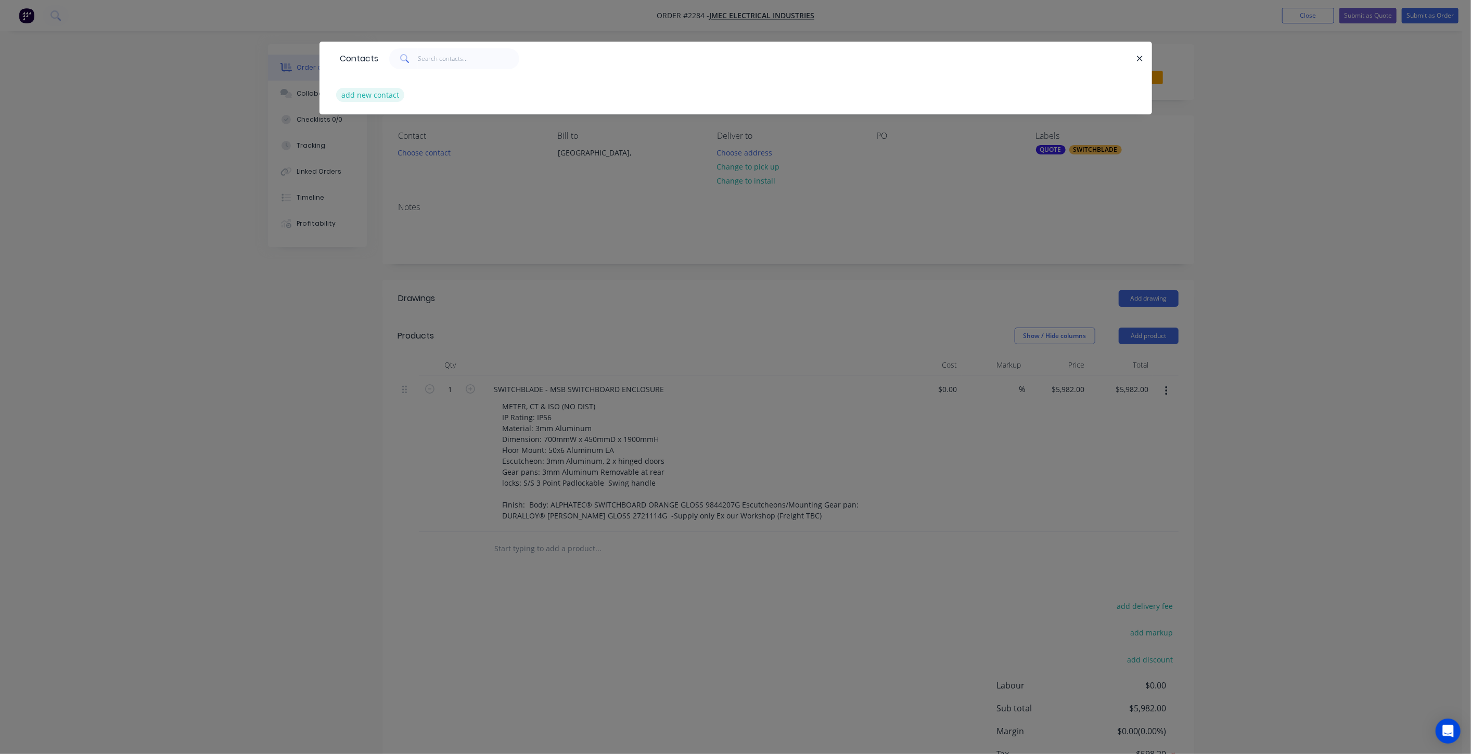
click at [397, 93] on button "add new contact" at bounding box center [370, 95] width 69 height 14
select select "AU"
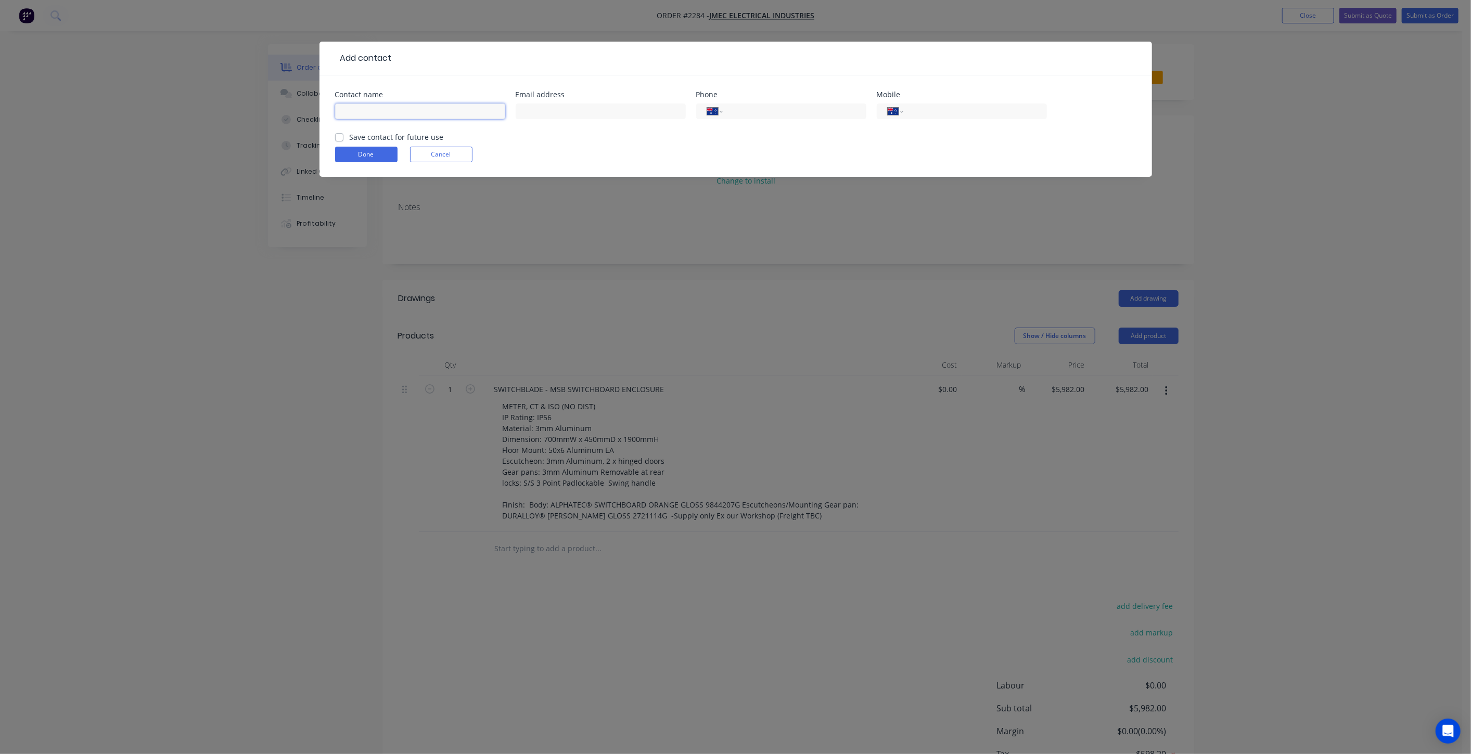
click at [376, 104] on input "text" at bounding box center [420, 112] width 170 height 16
type input "Jai Reiss"
click at [633, 107] on input "text" at bounding box center [601, 112] width 170 height 16
paste input "jai@jmecindustries.com"
type input "jai@jmecindustries.com"
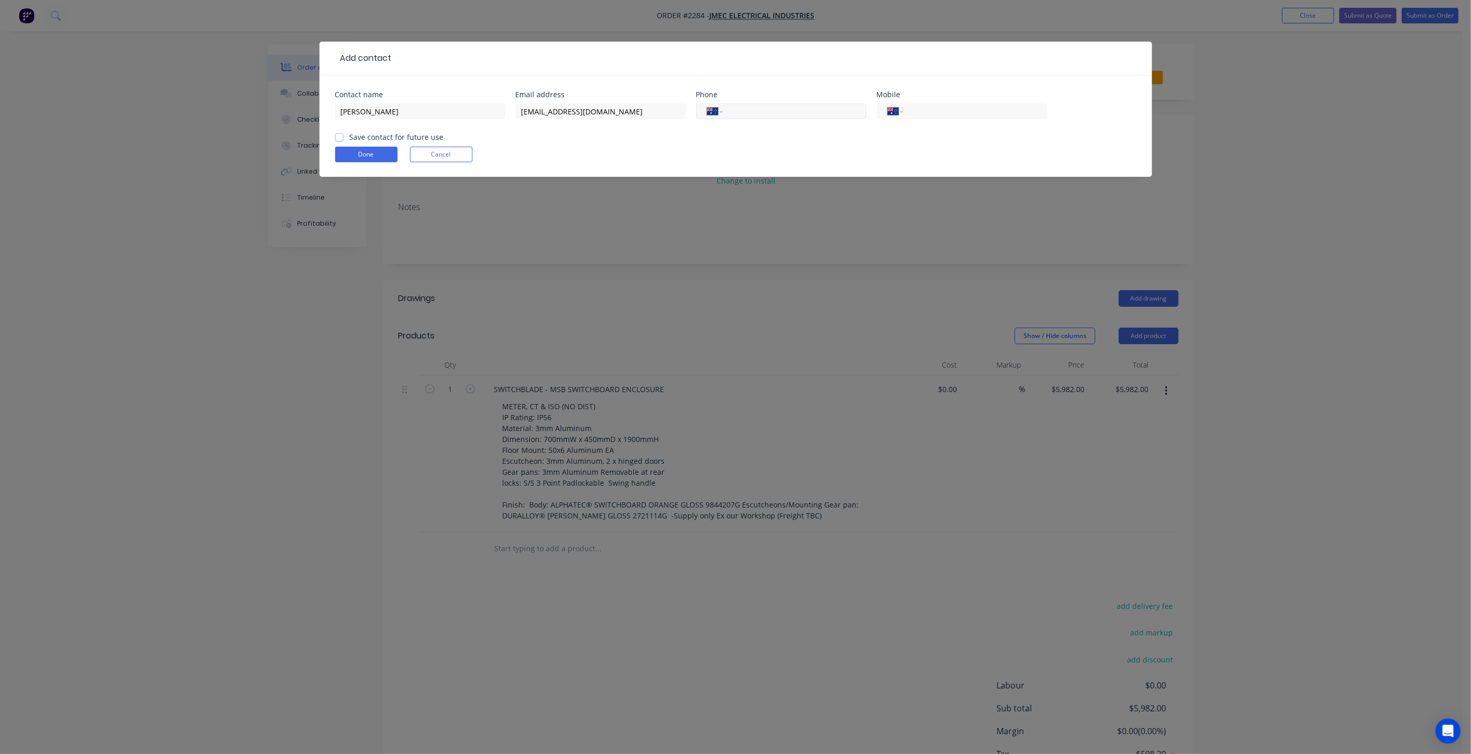
drag, startPoint x: 785, startPoint y: 105, endPoint x: 797, endPoint y: 112, distance: 13.6
click at [785, 106] on input "tel" at bounding box center [792, 112] width 125 height 12
click at [961, 110] on input "tel" at bounding box center [973, 112] width 125 height 12
type input "0494 177 595"
click at [350, 135] on label "Save contact for future use" at bounding box center [397, 137] width 94 height 11
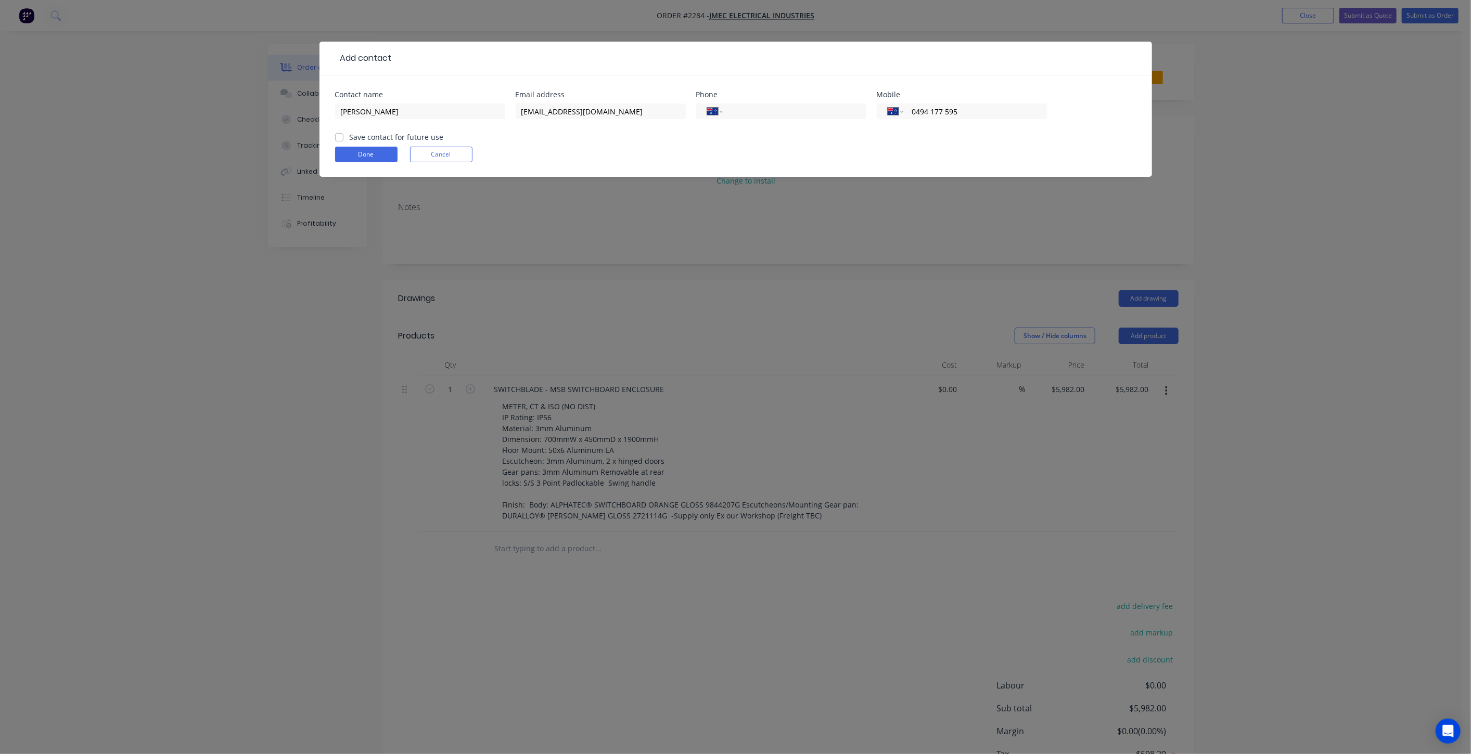
click at [341, 135] on input "Save contact for future use" at bounding box center [339, 137] width 8 height 10
checkbox input "true"
click at [352, 150] on button "Done" at bounding box center [366, 155] width 62 height 16
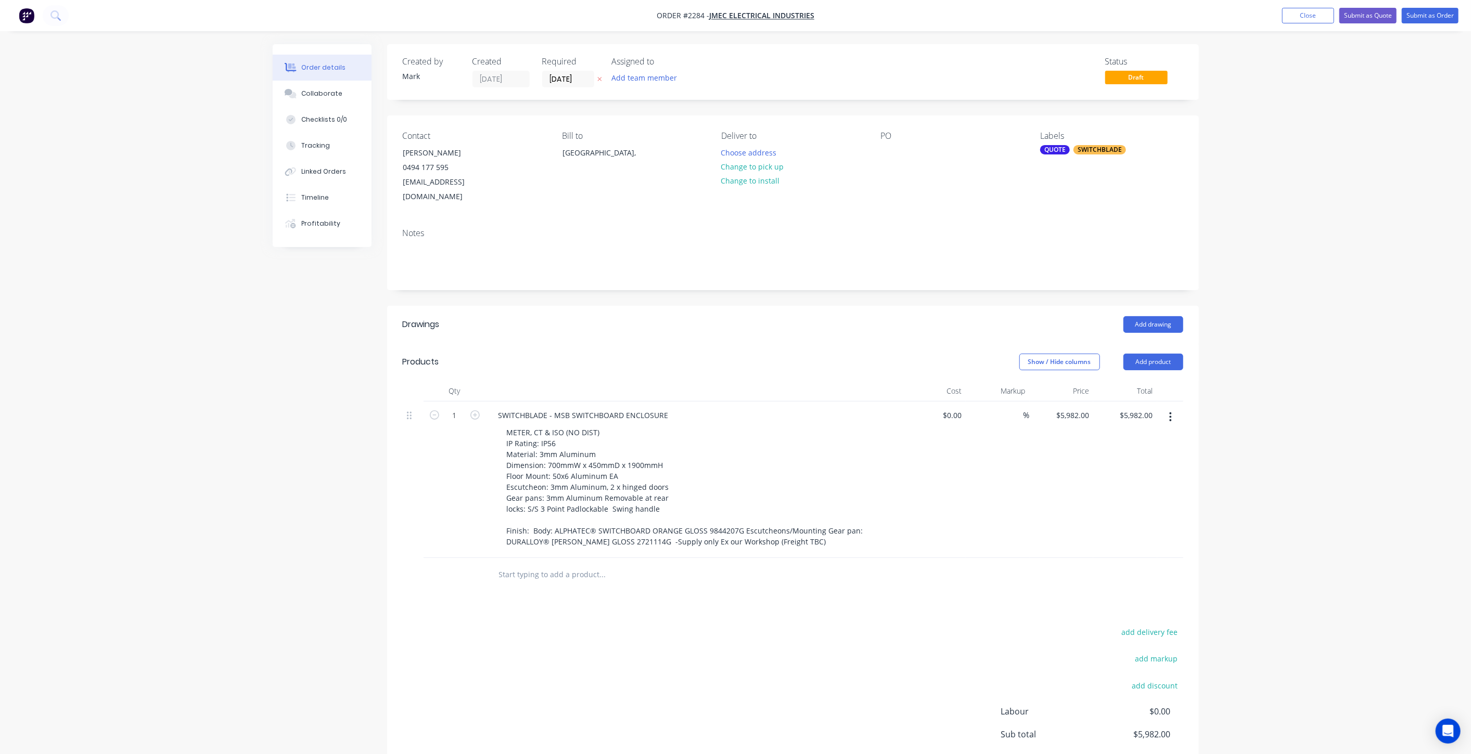
click at [1381, 360] on div "Order details Collaborate Checklists 0/0 Tracking Linked Orders Timeline Profit…" at bounding box center [735, 428] width 1471 height 857
click at [1346, 461] on div "Order details Collaborate Checklists 0/0 Tracking Linked Orders Timeline Profit…" at bounding box center [735, 428] width 1471 height 857
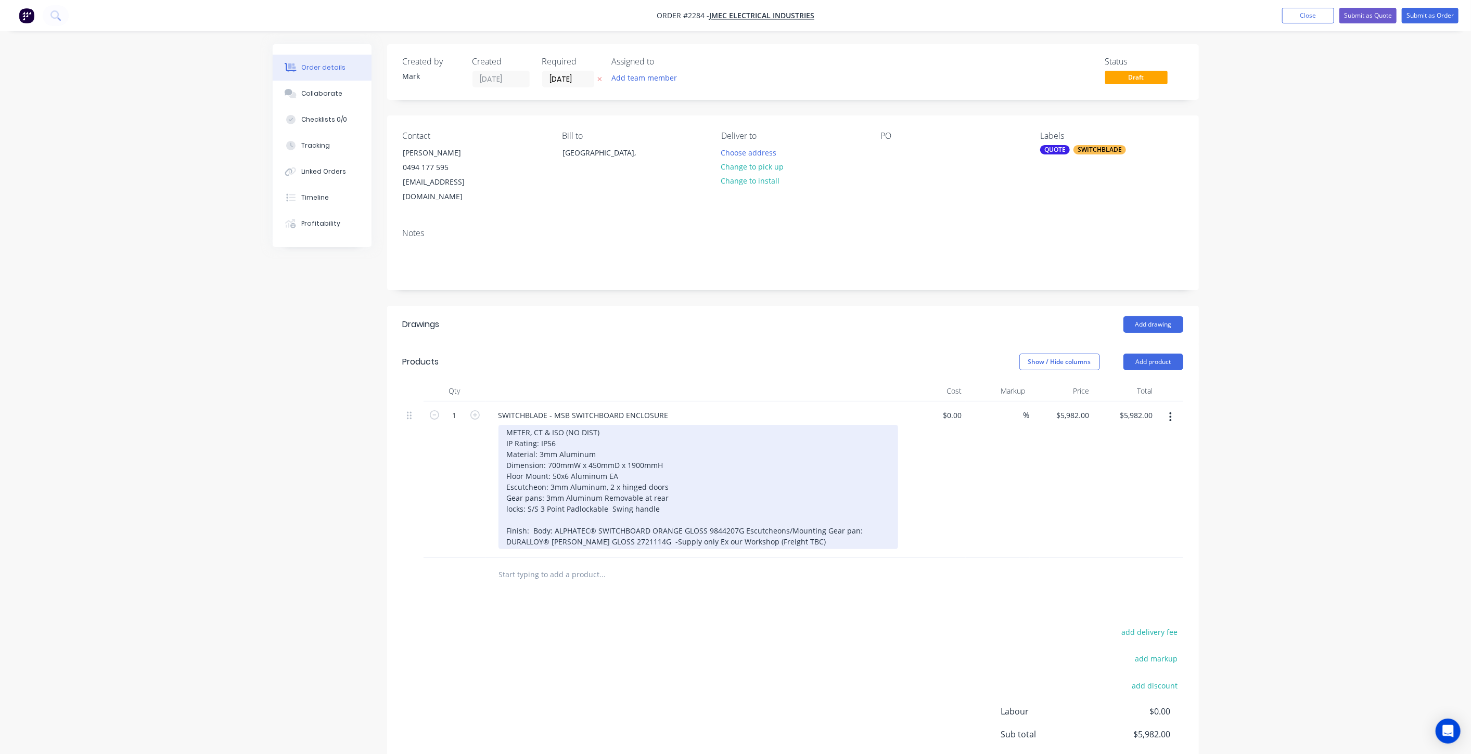
click at [635, 452] on div "METER, CT & ISO (NO DIST) IP Rating: IP56 Material: 3mm Aluminum Dimension: 700…" at bounding box center [698, 487] width 400 height 124
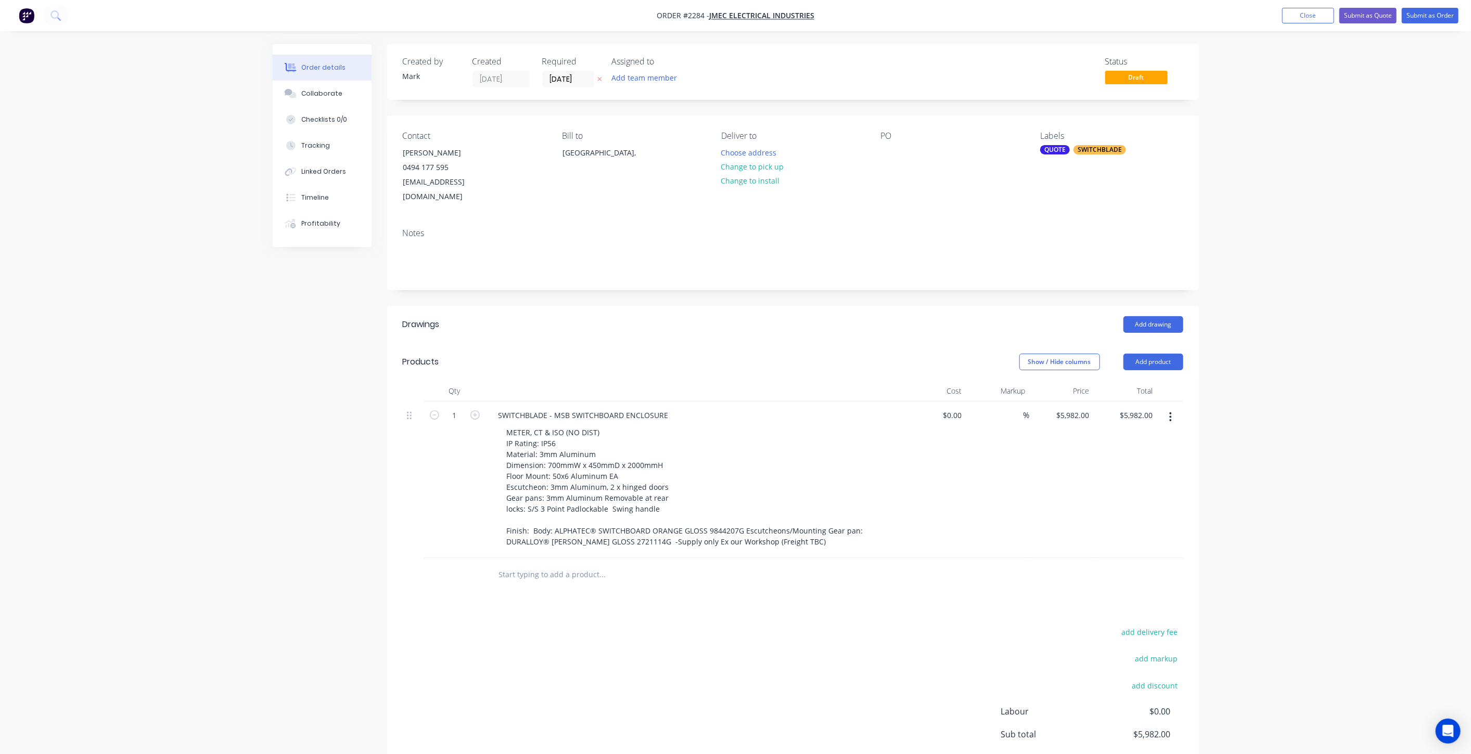
click at [1292, 477] on div "Order details Collaborate Checklists 0/0 Tracking Linked Orders Timeline Profit…" at bounding box center [735, 428] width 1471 height 857
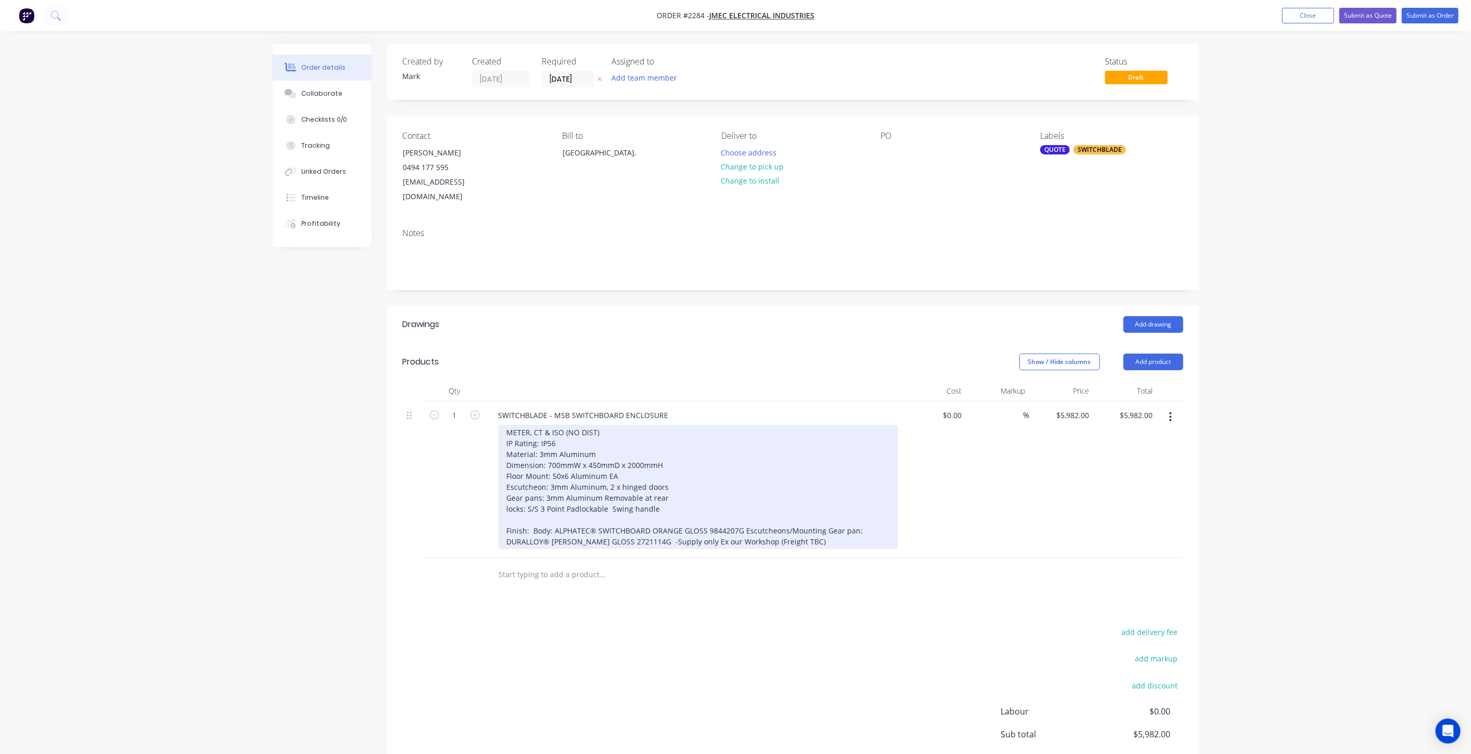
drag, startPoint x: 556, startPoint y: 494, endPoint x: 561, endPoint y: 495, distance: 5.3
click at [556, 494] on div "METER, CT & ISO (NO DIST) IP Rating: IP56 Material: 3mm Aluminum Dimension: 700…" at bounding box center [698, 487] width 400 height 124
click at [681, 493] on div "METER, CT & ISO (NO DIST) IP Rating: IP56 Material: 3mm Aluminum Dimension: 700…" at bounding box center [698, 487] width 400 height 124
click at [681, 483] on div "METER, CT & ISO (NO DIST) IP Rating: IP56 Material: 3mm Aluminum Dimension: 700…" at bounding box center [698, 487] width 400 height 124
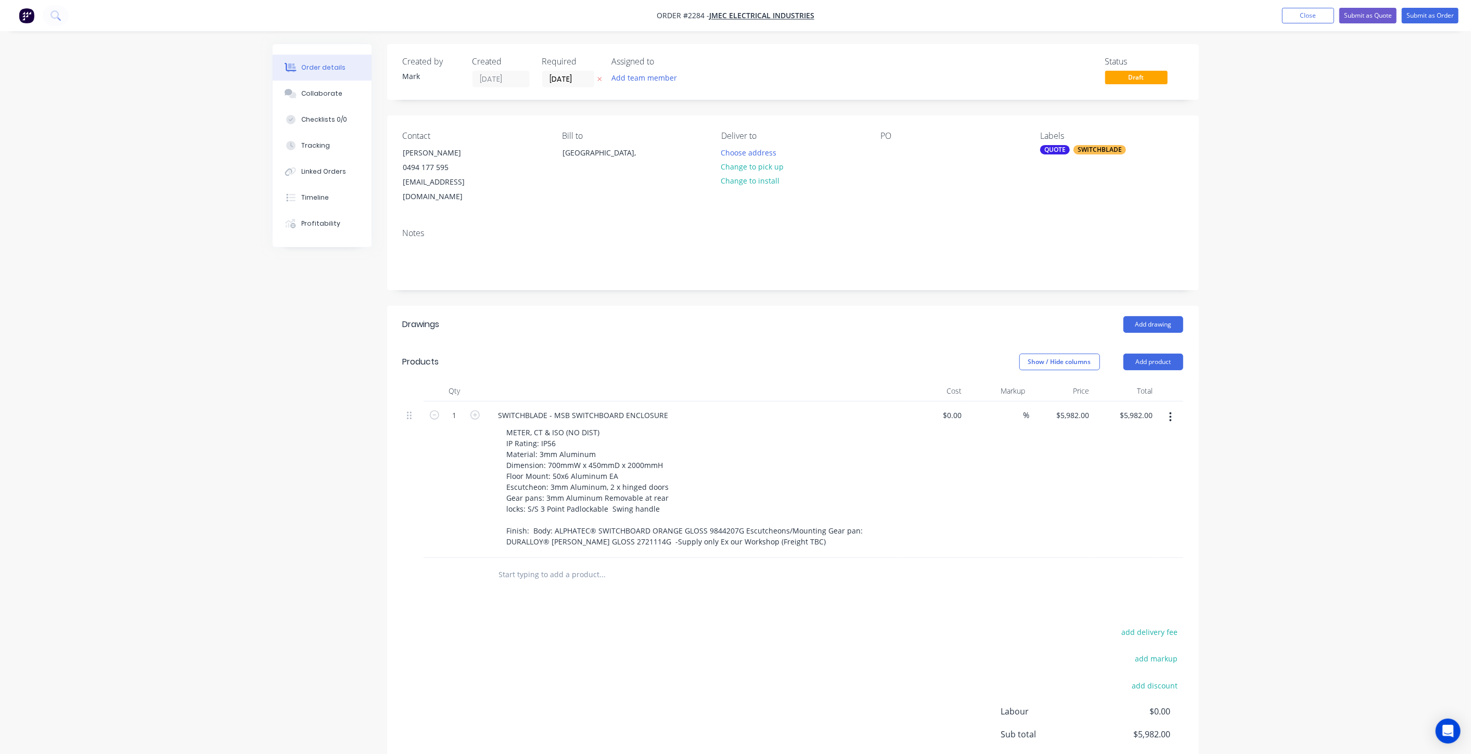
click at [365, 486] on div "Created by Mark Created 08/09/25 Required 08/09/25 Assigned to Add team member …" at bounding box center [736, 450] width 926 height 813
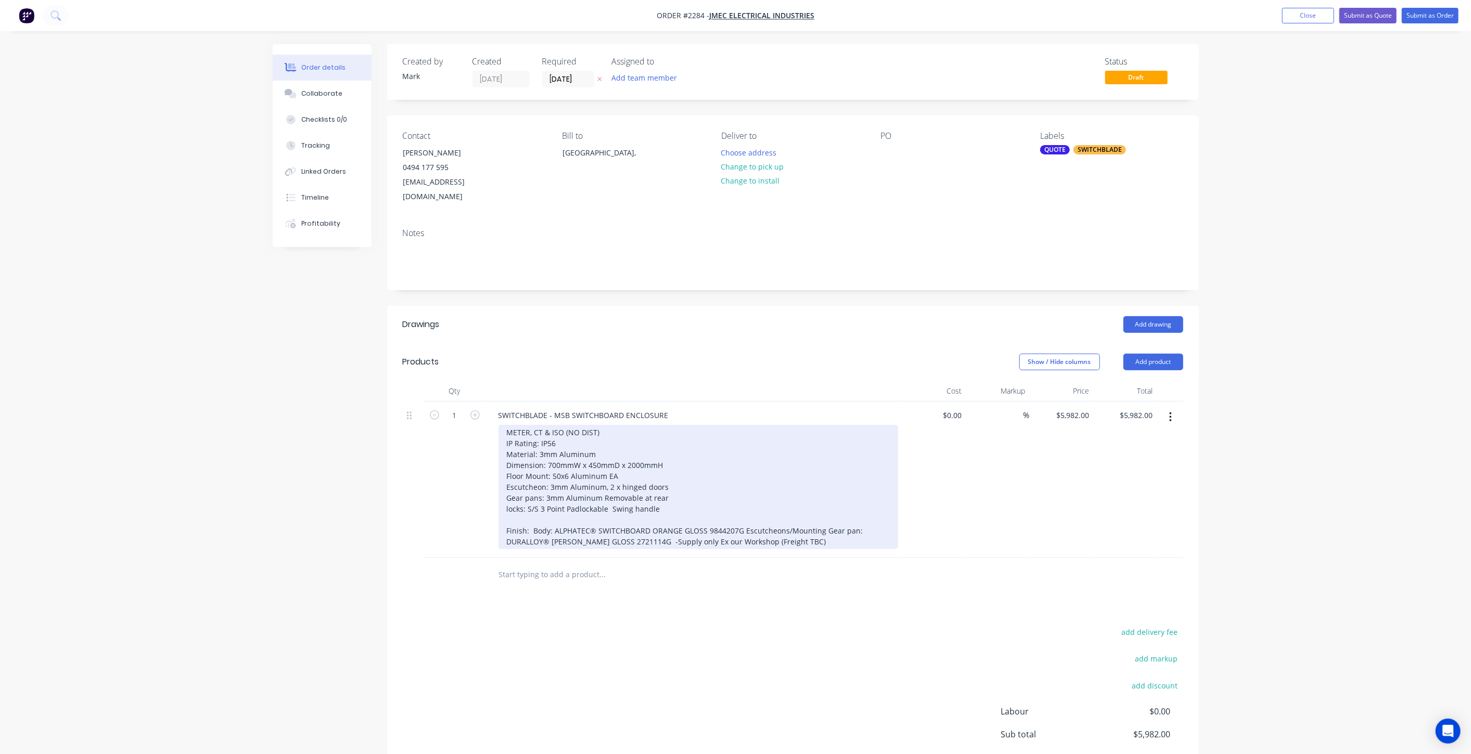
click at [644, 457] on div "METER, CT & ISO (NO DIST) IP Rating: IP56 Material: 3mm Aluminum Dimension: 700…" at bounding box center [698, 487] width 400 height 124
click at [796, 470] on div "METER, CT & ISO (NO DIST) IP Rating: IP56 Material: 3mm Aluminum Dimension: 700…" at bounding box center [698, 487] width 400 height 124
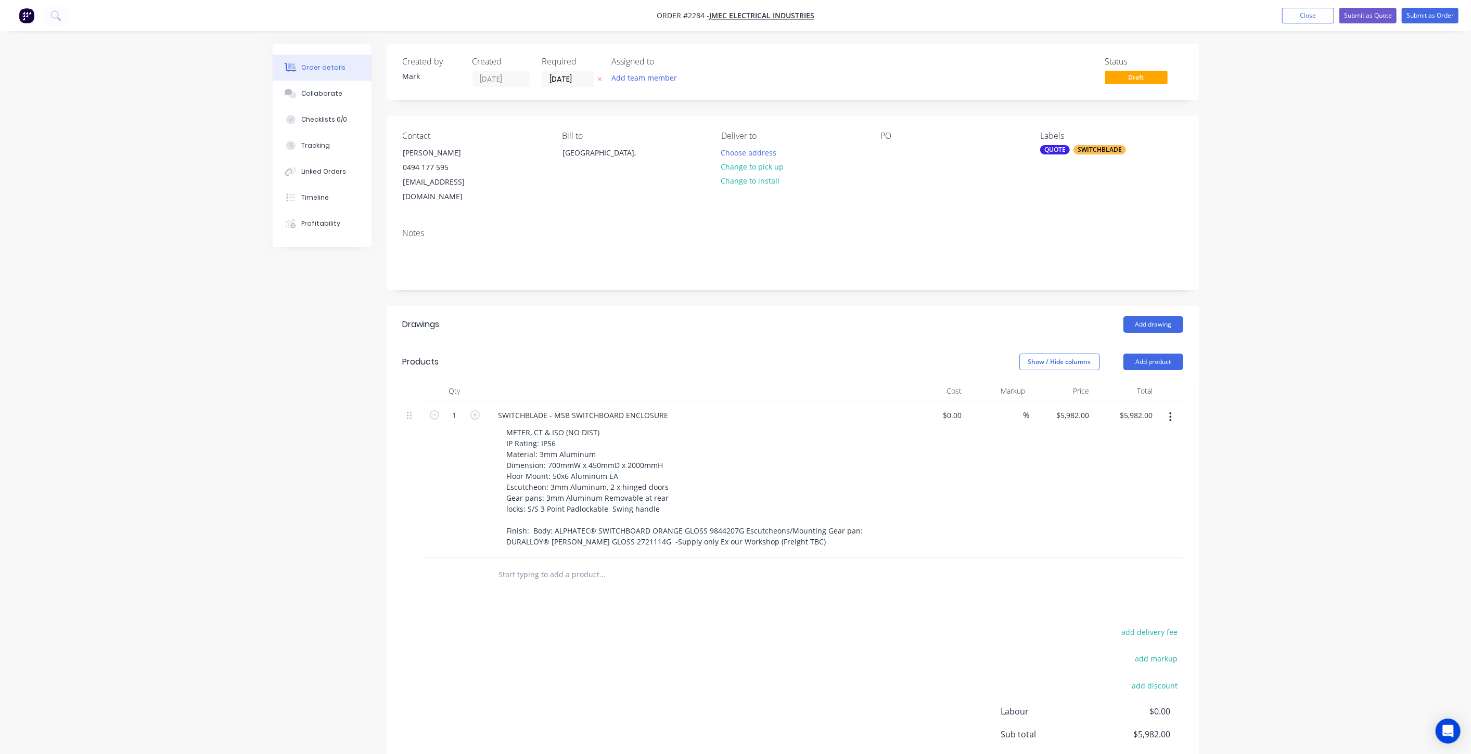
click at [1396, 404] on div "Order details Collaborate Checklists 0/0 Tracking Linked Orders Timeline Profit…" at bounding box center [735, 428] width 1471 height 857
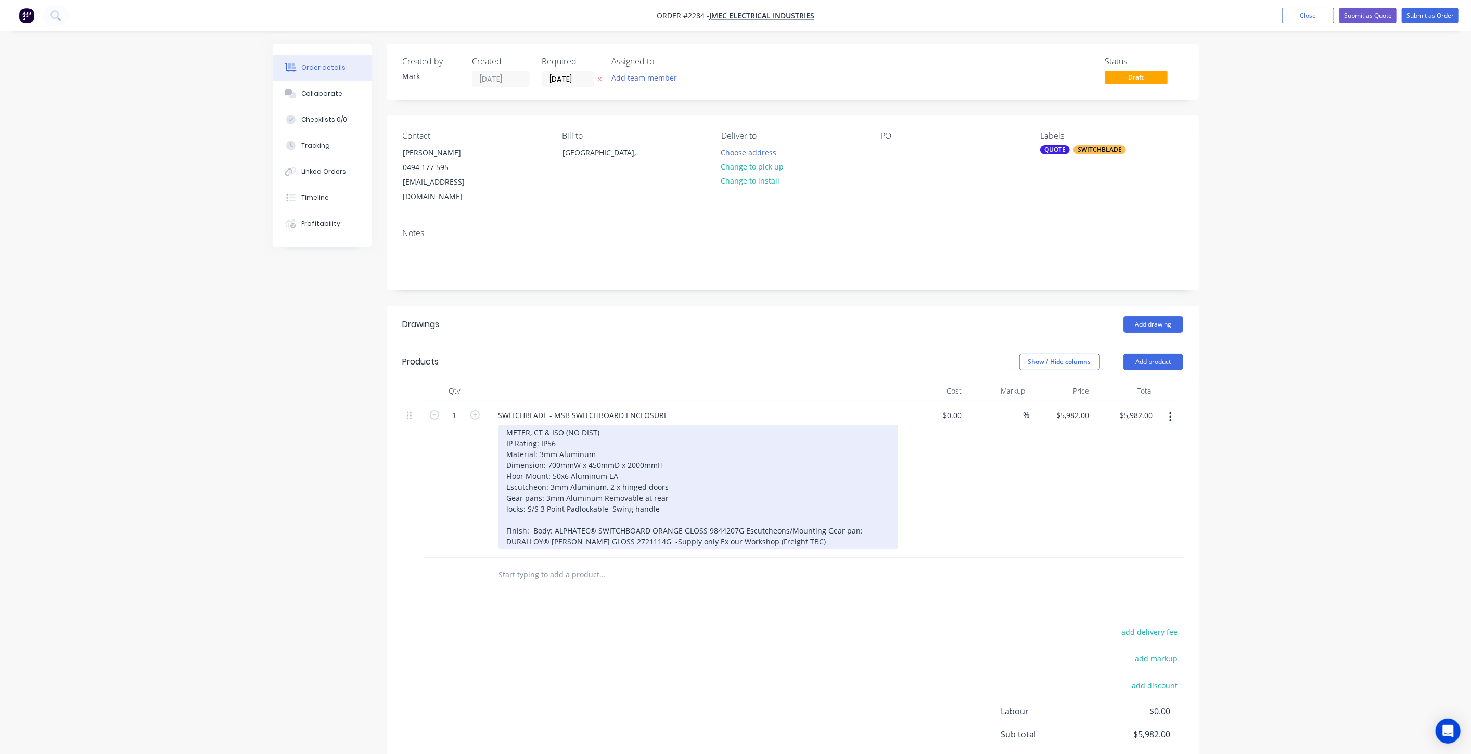
click at [658, 431] on div "METER, CT & ISO (NO DIST) IP Rating: IP56 Material: 3mm Aluminum Dimension: 700…" at bounding box center [698, 487] width 400 height 124
click at [622, 436] on div "METER, CT & ISO (NO DIST) IP Rating: IP56 Material: 3mm Aluminum Dimension: 700…" at bounding box center [698, 487] width 400 height 124
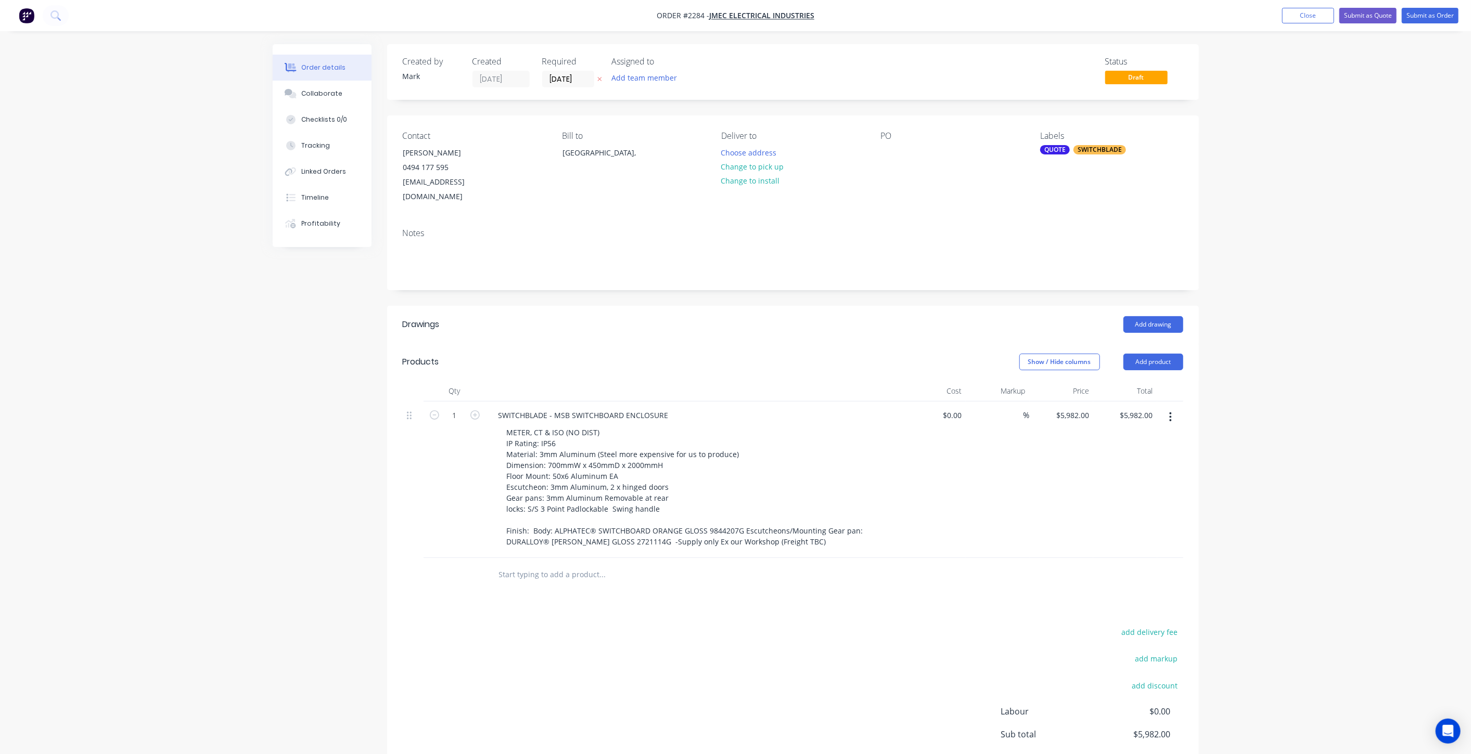
click at [257, 448] on div "Order details Collaborate Checklists 0/0 Tracking Linked Orders Timeline Profit…" at bounding box center [735, 428] width 1471 height 857
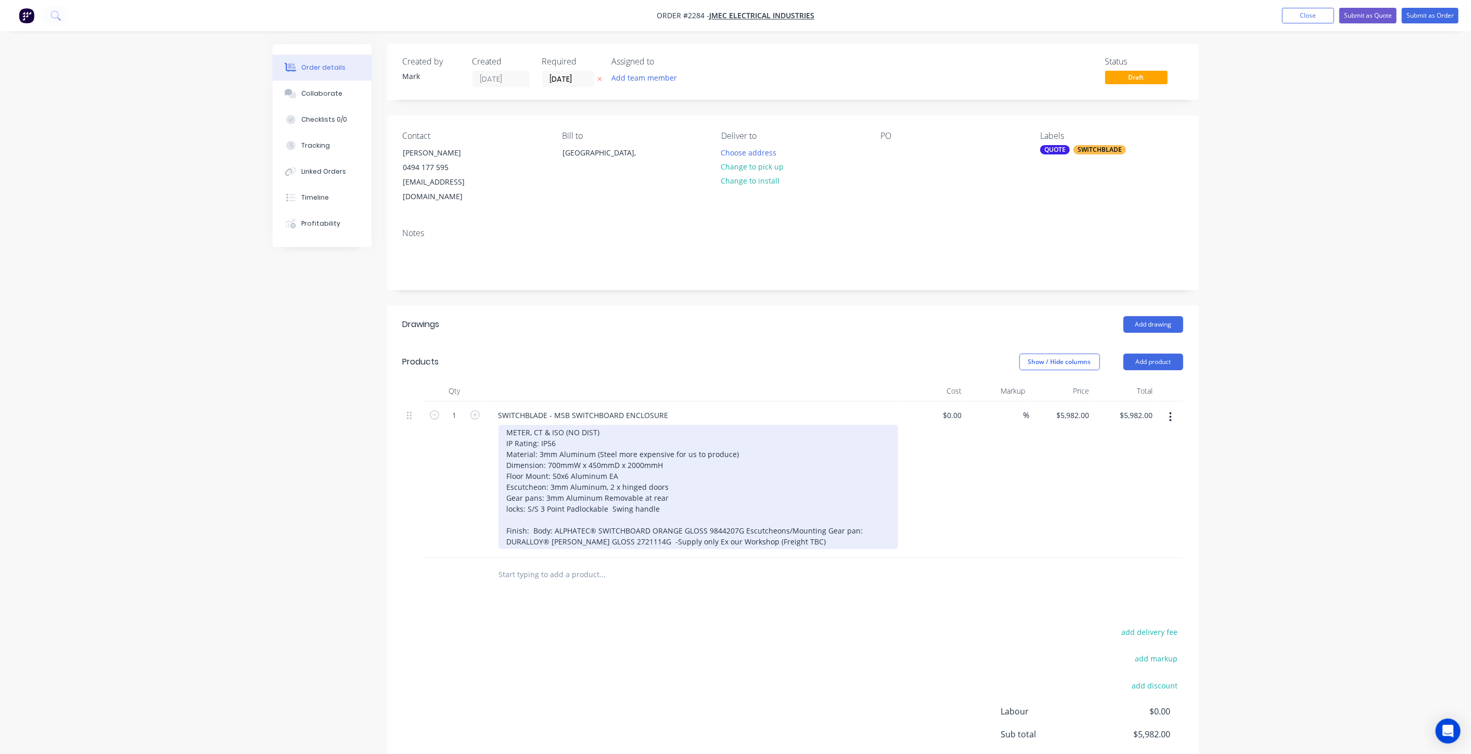
click at [688, 454] on div "METER, CT & ISO (NO DIST) IP Rating: IP56 Material: 3mm Aluminum (Steel more ex…" at bounding box center [698, 487] width 400 height 124
click at [691, 446] on div "METER, CT & ISO (NO DIST) IP Rating: IP56 Material: 3mm Aluminum (Steel more ex…" at bounding box center [698, 487] width 400 height 124
click at [737, 433] on div "METER, CT & ISO (NO DIST) IP Rating: IP56 Material: 3mm Aluminum (Steel more ex…" at bounding box center [698, 487] width 400 height 124
click at [723, 456] on div "METER, CT & ISO (NO DIST) IP Rating: IP56 Material: 3mm Aluminum (Steel more ex…" at bounding box center [698, 487] width 400 height 124
click at [745, 434] on div "METER, CT & ISO (NO DIST) IP Rating: IP56 Material: 3mm Aluminum (Steel more ex…" at bounding box center [698, 487] width 400 height 124
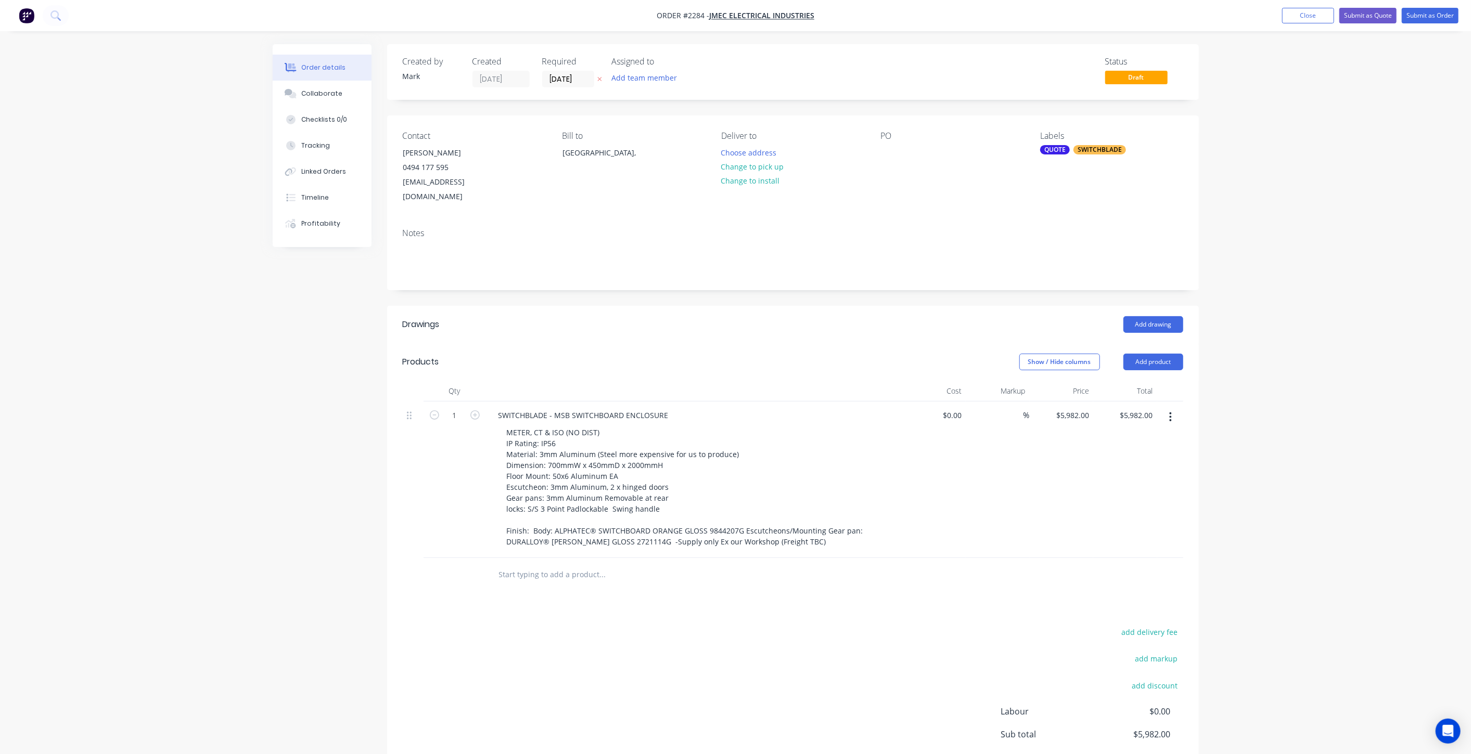
click at [258, 458] on div "Order details Collaborate Checklists 0/0 Tracking Linked Orders Timeline Profit…" at bounding box center [735, 428] width 1471 height 857
click at [1411, 411] on div "Order details Collaborate Checklists 0/0 Tracking Linked Orders Timeline Profit…" at bounding box center [735, 428] width 1471 height 857
click at [1414, 409] on div "Order details Collaborate Checklists 0/0 Tracking Linked Orders Timeline Profit…" at bounding box center [735, 428] width 1471 height 857
click at [1360, 442] on div "Order details Collaborate Checklists 0/0 Tracking Linked Orders Timeline Profit…" at bounding box center [735, 428] width 1471 height 857
click at [1390, 221] on div "Order details Collaborate Checklists 0/0 Tracking Linked Orders Timeline Profit…" at bounding box center [735, 428] width 1471 height 857
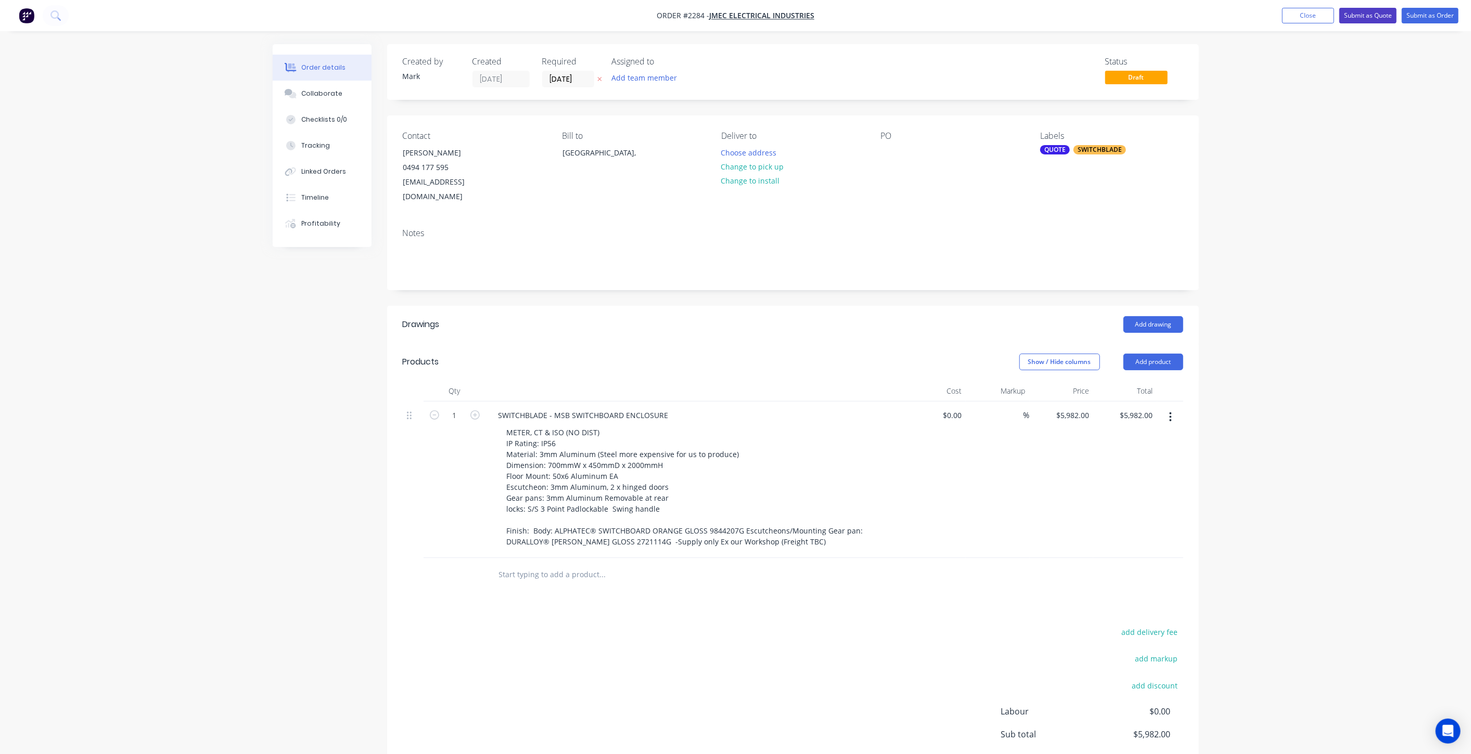
click at [1365, 16] on button "Submit as Quote" at bounding box center [1367, 16] width 57 height 16
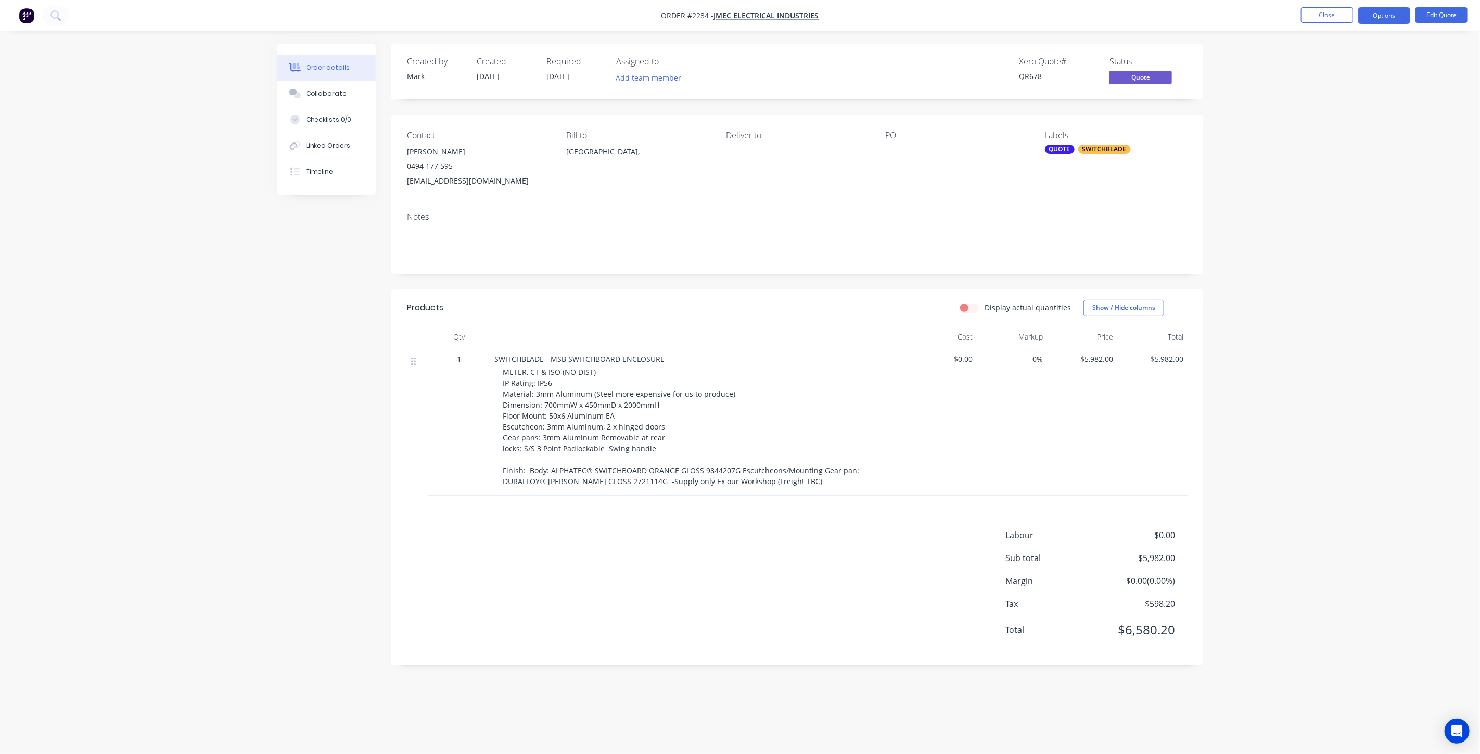
click at [1371, 377] on div "Order details Collaborate Checklists 0/0 Linked Orders Timeline Order details C…" at bounding box center [740, 377] width 1480 height 754
click at [1447, 20] on button "Edit Quote" at bounding box center [1441, 15] width 52 height 16
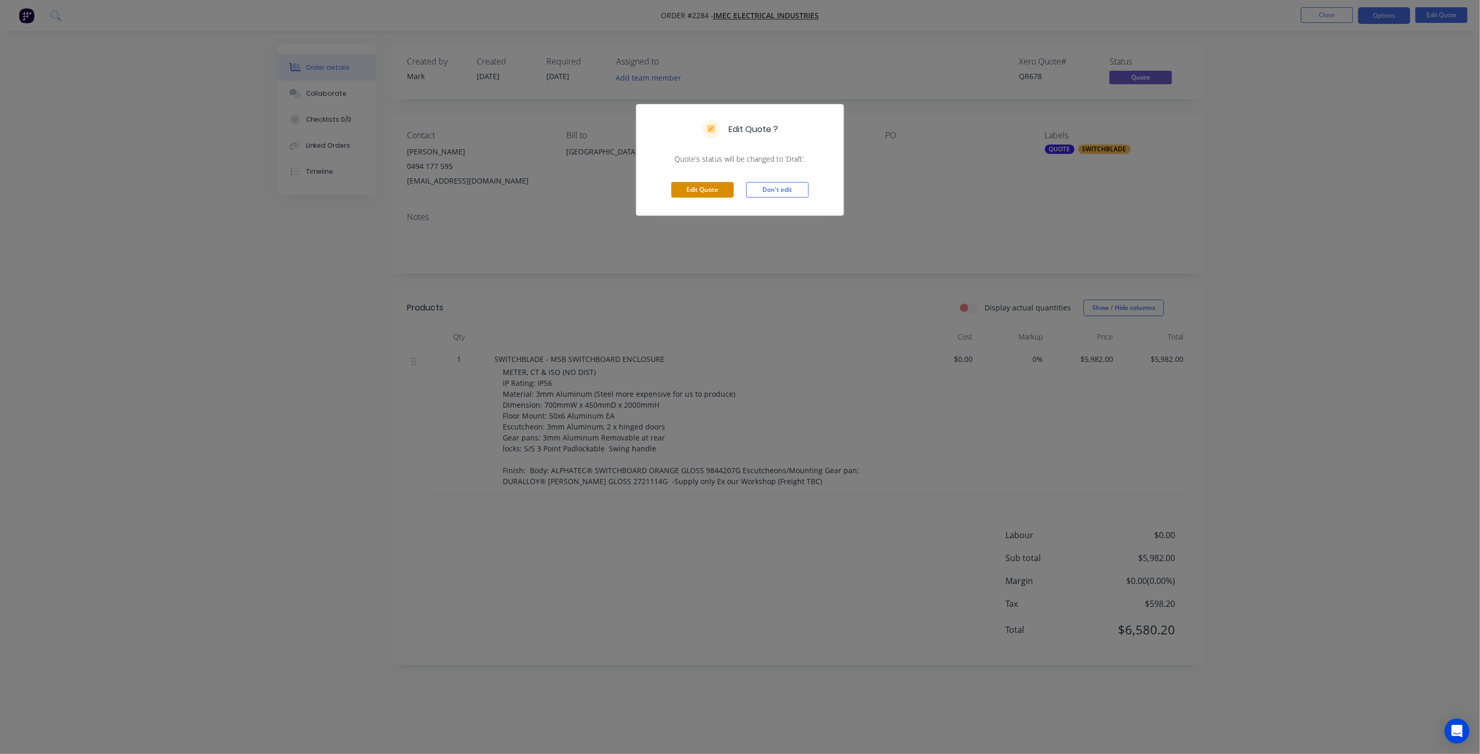
click at [713, 182] on div "Edit Quote Don't edit" at bounding box center [739, 189] width 207 height 51
click at [712, 189] on button "Edit Quote" at bounding box center [702, 190] width 62 height 16
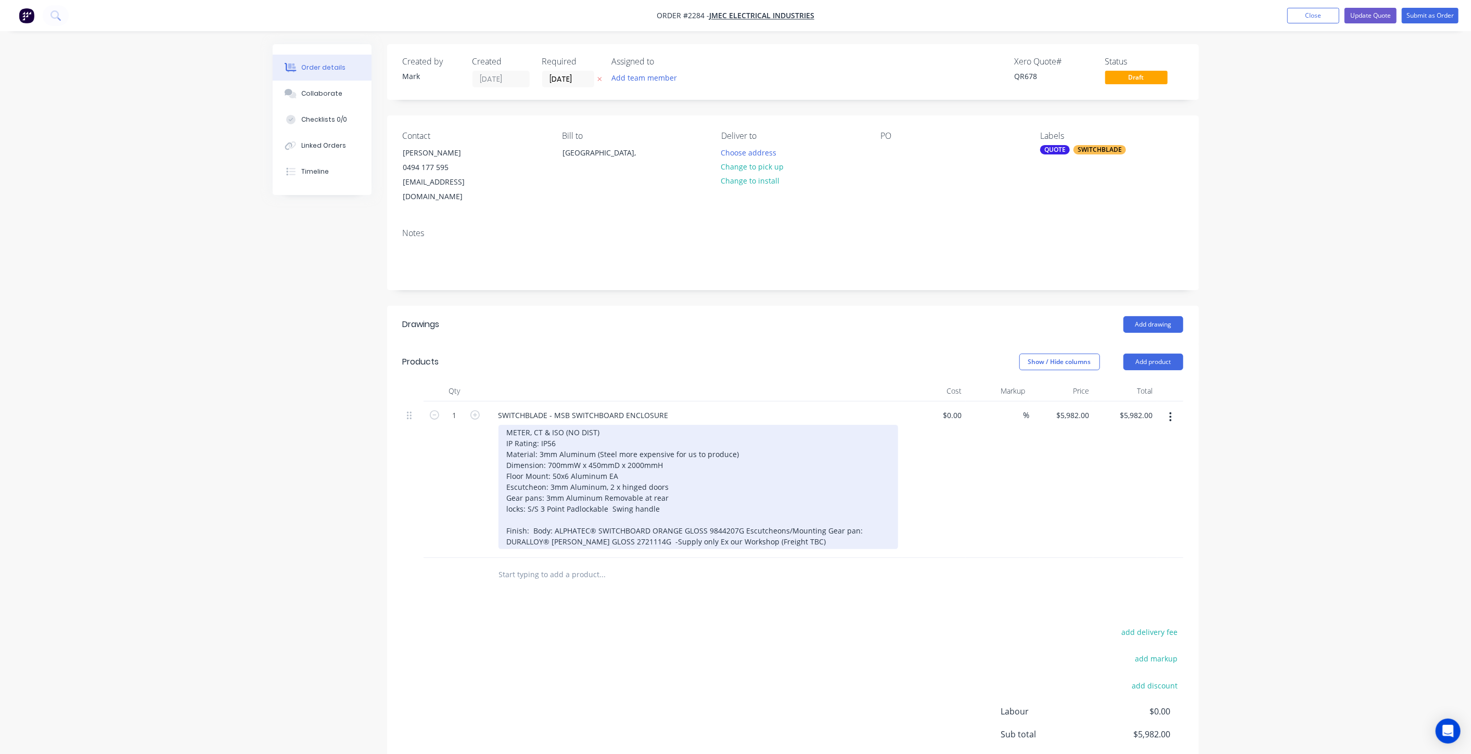
click at [530, 479] on div "METER, CT & ISO (NO DIST) IP Rating: IP56 Material: 3mm Aluminum (Steel more ex…" at bounding box center [698, 487] width 400 height 124
click at [520, 460] on div "METER, CT & ISO (NO DIST) IP Rating: IP56 Material: 3mm Aluminum (Steel more ex…" at bounding box center [698, 487] width 400 height 124
drag, startPoint x: 505, startPoint y: 460, endPoint x: 641, endPoint y: 458, distance: 135.3
click at [641, 458] on div "METER, CT & ISO (NO DIST) IP Rating: IP56 Material: 3mm Aluminum (Steel more ex…" at bounding box center [698, 487] width 400 height 124
click at [520, 460] on div "METER, CT & ISO (NO DIST) IP Rating: IP56 Material: 3mm Aluminum (Steel more ex…" at bounding box center [698, 487] width 400 height 124
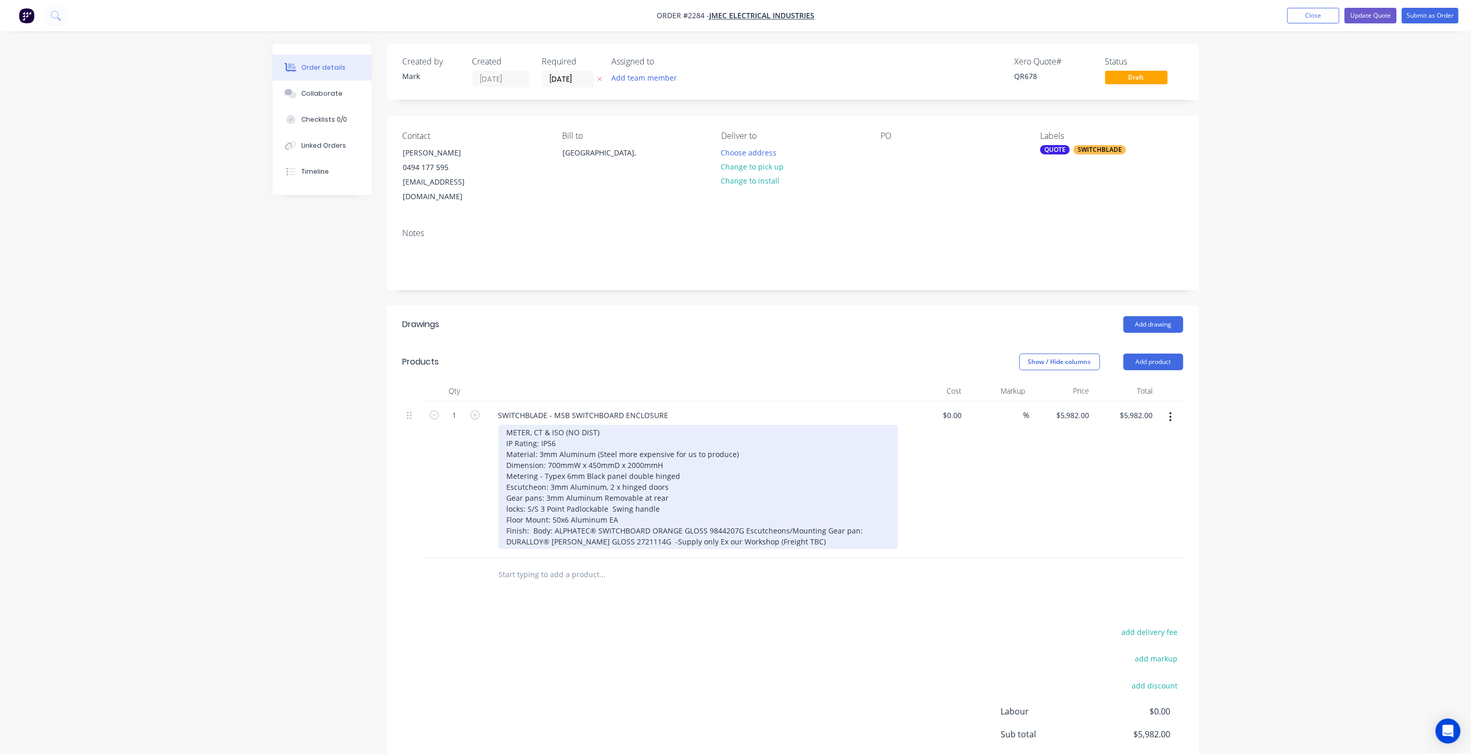
click at [724, 466] on div "METER, CT & ISO (NO DIST) IP Rating: IP56 Material: 3mm Aluminum (Steel more ex…" at bounding box center [698, 487] width 400 height 124
click at [689, 470] on div "METER, CT & ISO (NO DIST) IP Rating: IP56 Material: 3mm Aluminum (Steel more ex…" at bounding box center [698, 487] width 400 height 124
drag, startPoint x: 665, startPoint y: 488, endPoint x: 675, endPoint y: 469, distance: 21.4
click at [665, 488] on div "METER, CT & ISO (NO DIST) IP Rating: IP56 Material: 3mm Aluminum (Steel more ex…" at bounding box center [698, 487] width 400 height 124
drag, startPoint x: 677, startPoint y: 467, endPoint x: 677, endPoint y: 477, distance: 10.4
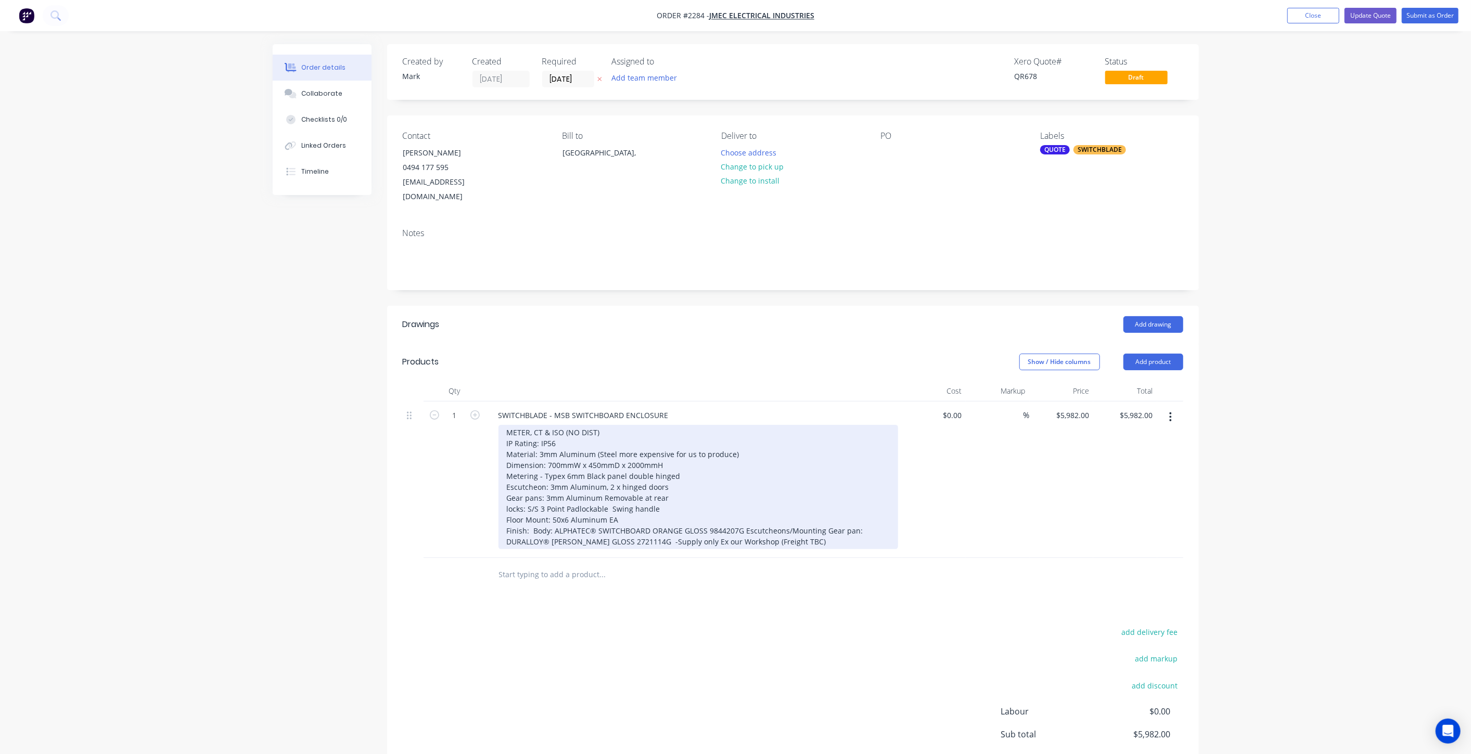
click at [677, 466] on div "METER, CT & ISO (NO DIST) IP Rating: IP56 Material: 3mm Aluminum (Steel more ex…" at bounding box center [698, 487] width 400 height 124
click at [676, 484] on div "METER, CT & ISO (NO DIST) IP Rating: IP56 Material: 3mm Aluminum (Steel more ex…" at bounding box center [698, 487] width 400 height 124
click at [621, 472] on div "METER, CT & ISO (NO DIST) IP Rating: IP56 Material: 3mm Aluminum (Steel more ex…" at bounding box center [698, 487] width 400 height 124
click at [713, 475] on div "METER, CT & ISO (NO DIST) IP Rating: IP56 Material: 3mm Aluminum (Steel more ex…" at bounding box center [698, 487] width 400 height 124
click at [694, 491] on div "METER, CT & ISO (NO DIST) IP Rating: IP56 Material: 3mm Aluminum (Steel more ex…" at bounding box center [698, 487] width 400 height 124
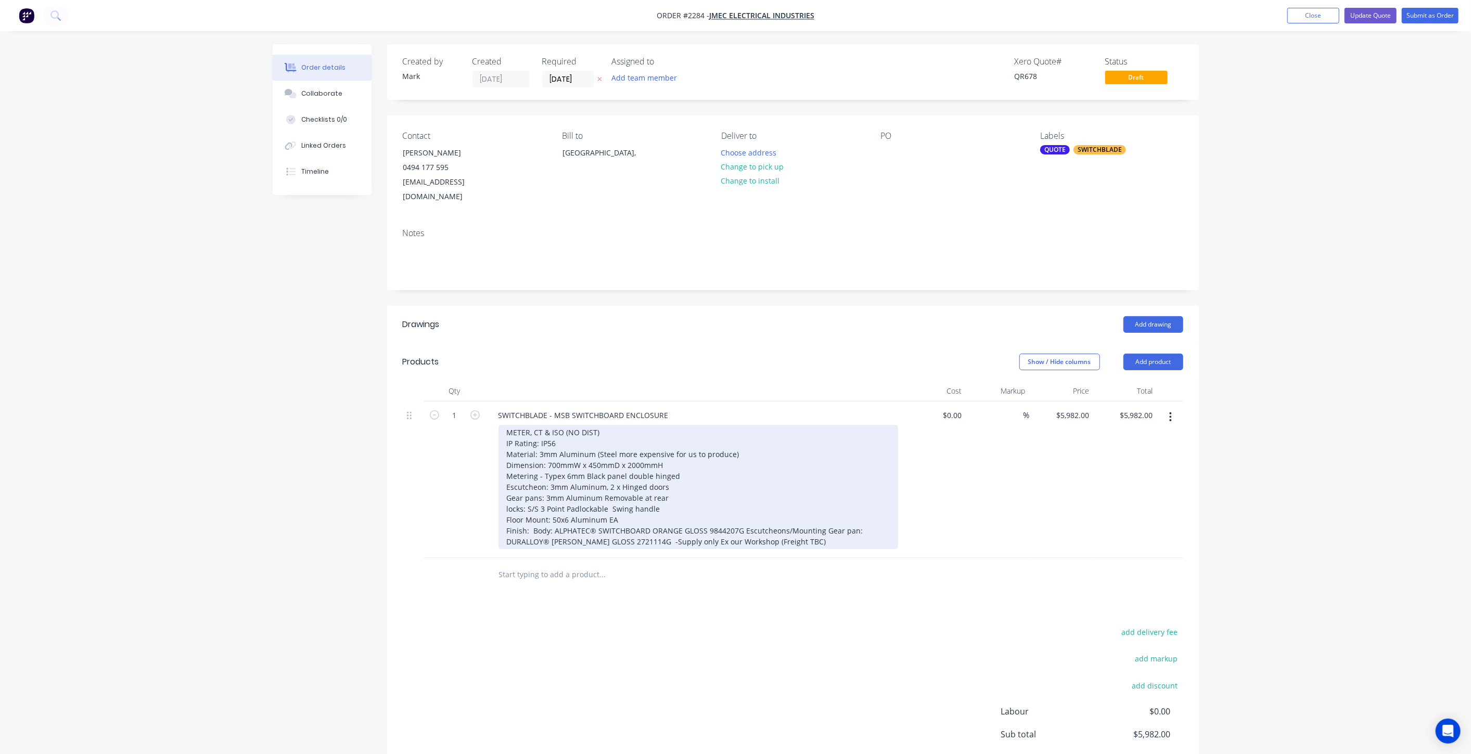
click at [681, 476] on div "METER, CT & ISO (NO DIST) IP Rating: IP56 Material: 3mm Aluminum (Steel more ex…" at bounding box center [698, 487] width 400 height 124
click at [670, 495] on div "METER, CT & ISO (NO DIST) IP Rating: IP56 Material: 3mm Aluminum (Steel more ex…" at bounding box center [698, 487] width 400 height 124
click at [673, 485] on div "METER, CT & ISO (NO DIST) IP Rating: IP56 Material: 3mm Aluminum (Steel more ex…" at bounding box center [698, 487] width 400 height 124
click at [691, 504] on div "METER, CT & ISO (NO DIST) IP Rating: IP56 Material: 3mm Aluminum (Steel more ex…" at bounding box center [698, 487] width 400 height 124
click at [687, 496] on div "METER, CT & ISO (NO DIST) IP Rating: IP56 Material: 3mm Aluminum (Steel more ex…" at bounding box center [698, 487] width 400 height 124
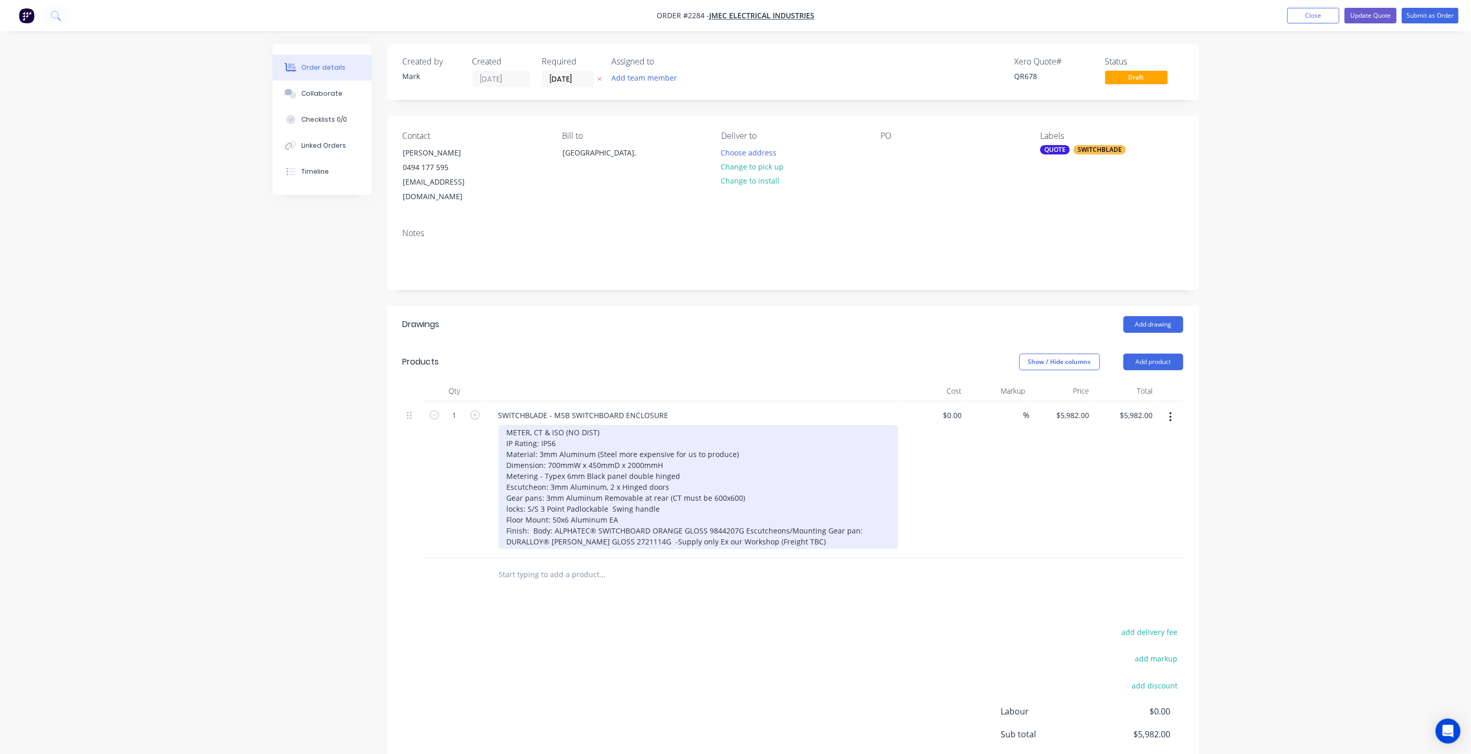
click at [680, 480] on div "METER, CT & ISO (NO DIST) IP Rating: IP56 Material: 3mm Aluminum (Steel more ex…" at bounding box center [698, 487] width 400 height 124
click at [672, 498] on div "METER, CT & ISO (NO DIST) IP Rating: IP56 Material: 3mm Aluminum (Steel more ex…" at bounding box center [698, 487] width 400 height 124
click at [669, 493] on div "METER, CT & ISO (NO DIST) IP Rating: IP56 Material: 3mm Aluminum (Steel more ex…" at bounding box center [698, 487] width 400 height 124
drag, startPoint x: 646, startPoint y: 504, endPoint x: 658, endPoint y: 492, distance: 16.6
click at [646, 504] on div "METER, CT & ISO (NO DIST) IP Rating: IP56 Material: 3mm Aluminum (Steel more ex…" at bounding box center [698, 487] width 400 height 124
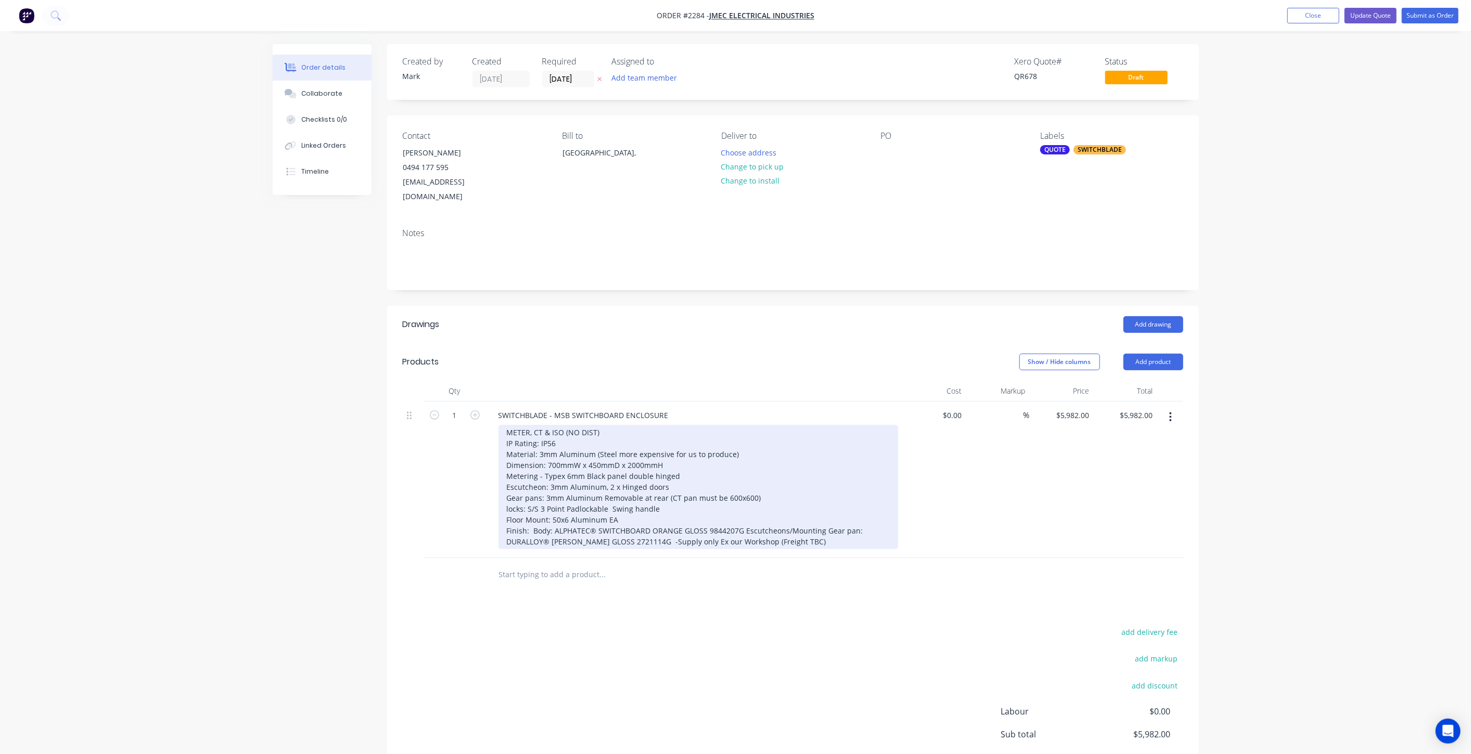
click at [658, 492] on div "METER, CT & ISO (NO DIST) IP Rating: IP56 Material: 3mm Aluminum (Steel more ex…" at bounding box center [698, 487] width 400 height 124
click at [658, 505] on div "METER, CT & ISO (NO DIST) IP Rating: IP56 Material: 3mm Aluminum (Steel more ex…" at bounding box center [698, 487] width 400 height 124
click at [664, 494] on div "METER, CT & ISO (NO DIST) IP Rating: IP56 Material: 3mm Aluminum (Steel more ex…" at bounding box center [698, 487] width 400 height 124
click at [654, 507] on div "METER, CT & ISO (NO DIST) IP Rating: IP56 Material: 3mm Aluminum (Steel more ex…" at bounding box center [698, 487] width 400 height 124
click at [663, 493] on div "METER, CT & ISO (NO DIST) IP Rating: IP56 Material: 3mm Aluminum (Steel more ex…" at bounding box center [698, 487] width 400 height 124
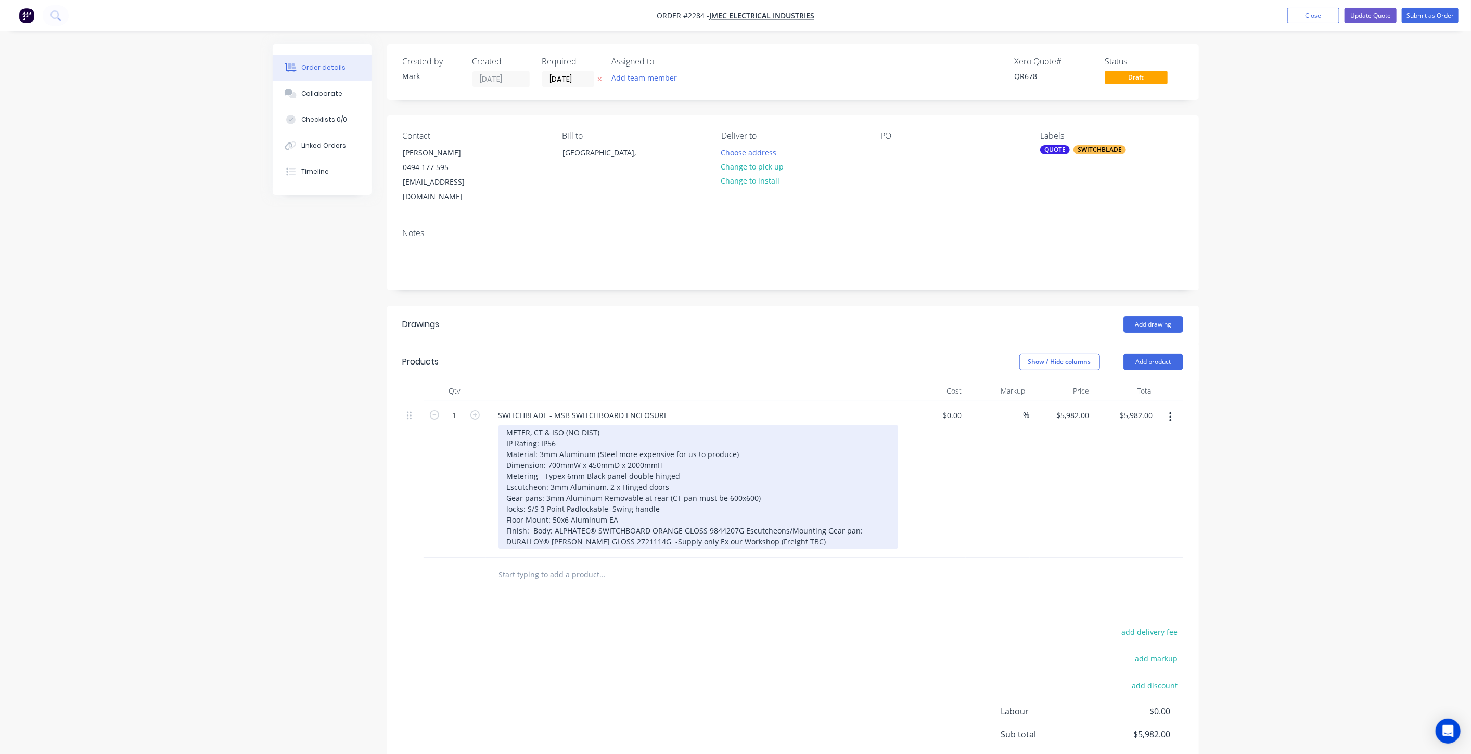
click at [650, 508] on div "METER, CT & ISO (NO DIST) IP Rating: IP56 Material: 3mm Aluminum (Steel more ex…" at bounding box center [698, 487] width 400 height 124
click at [660, 493] on div "METER, CT & ISO (NO DIST) IP Rating: IP56 Material: 3mm Aluminum (Steel more ex…" at bounding box center [698, 487] width 400 height 124
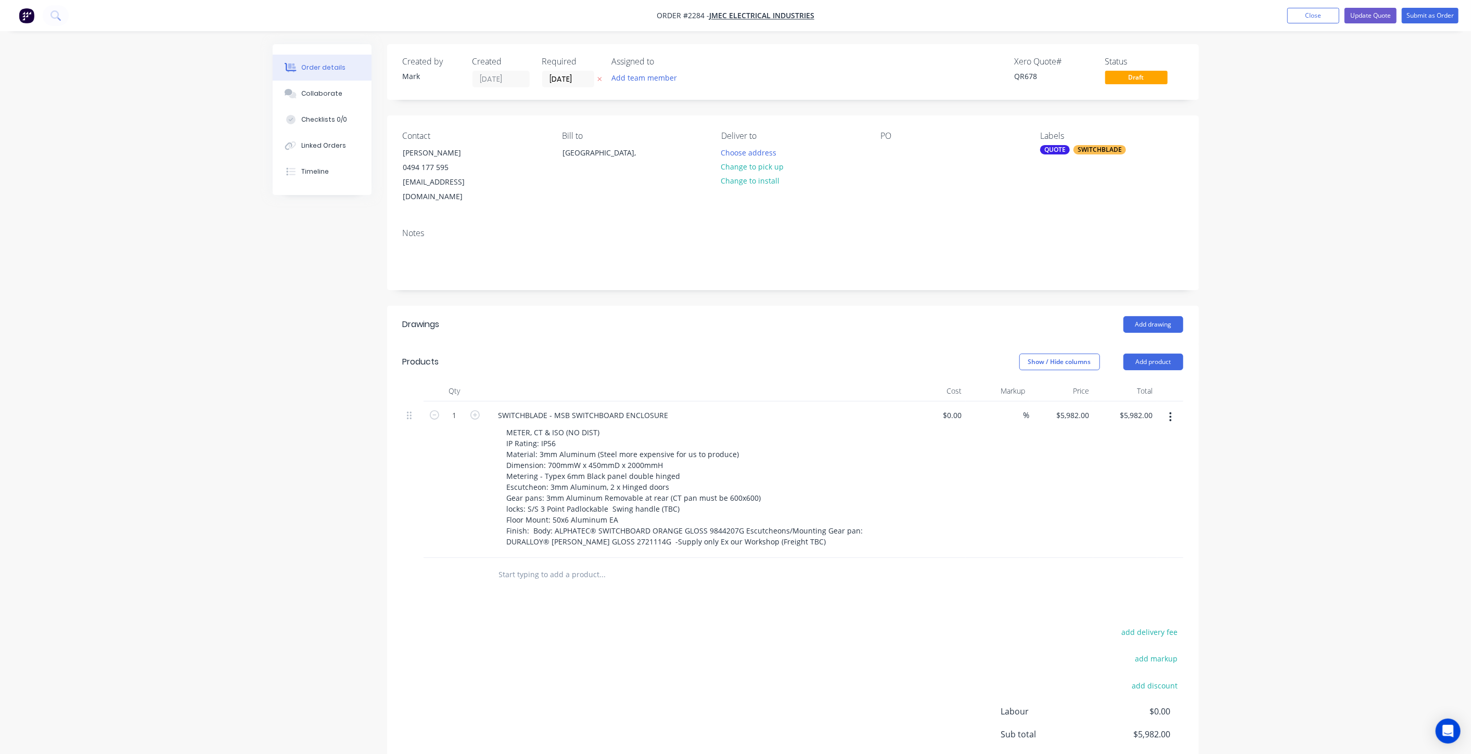
drag, startPoint x: 1195, startPoint y: 460, endPoint x: 1179, endPoint y: 463, distance: 16.3
click at [1195, 460] on div "Qty Cost Markup Price Total 1 SWITCHBLADE - MSB SWITCHBOARD ENCLOSURE METER, CT…" at bounding box center [793, 486] width 812 height 211
click at [1364, 389] on div "Order details Collaborate Checklists 0/0 Linked Orders Timeline Order details C…" at bounding box center [735, 428] width 1471 height 857
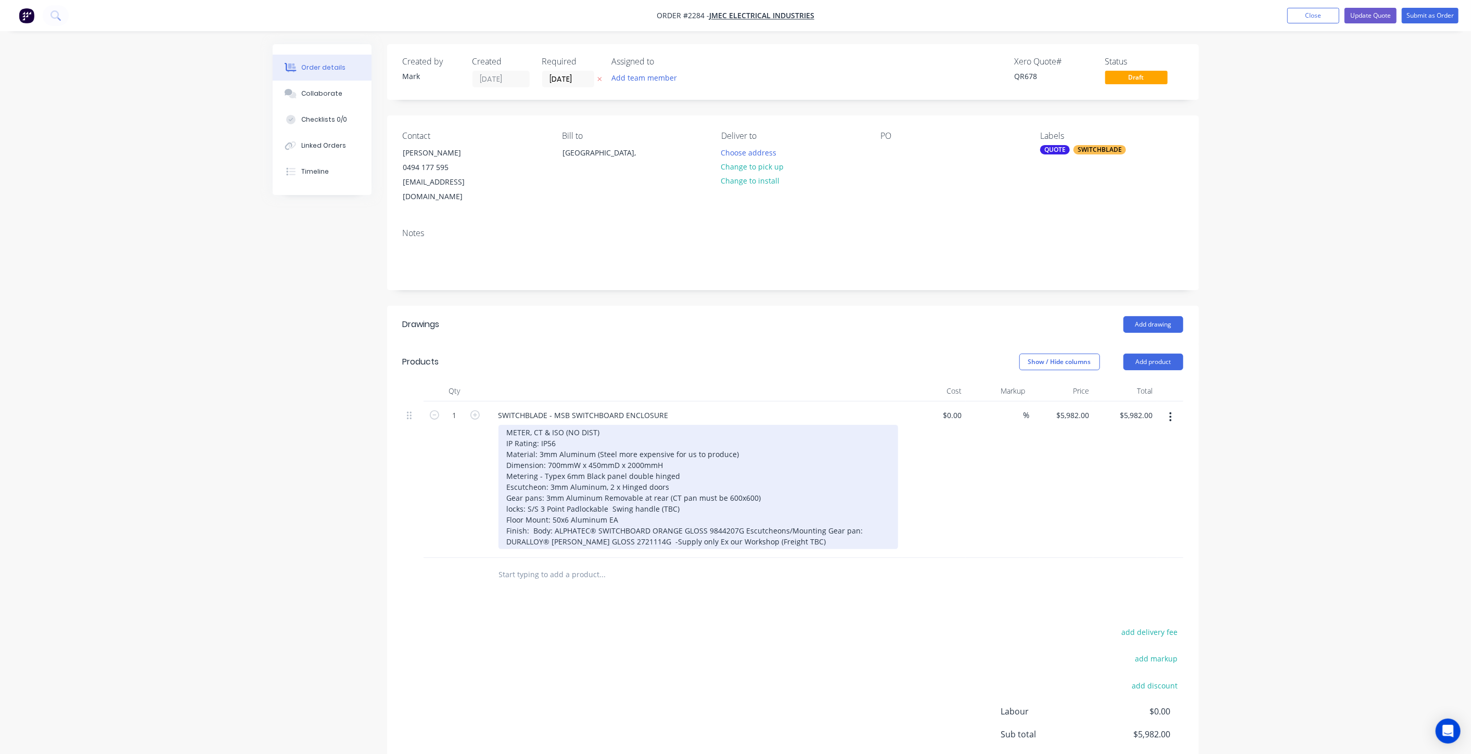
drag, startPoint x: 743, startPoint y: 514, endPoint x: 750, endPoint y: 520, distance: 9.2
click at [743, 514] on div "METER, CT & ISO (NO DIST) IP Rating: IP56 Material: 3mm Aluminum (Steel more ex…" at bounding box center [698, 487] width 400 height 124
click at [506, 514] on div "METER, CT & ISO (NO DIST) IP Rating: IP56 Material: 3mm Aluminum (Steel more ex…" at bounding box center [698, 492] width 400 height 135
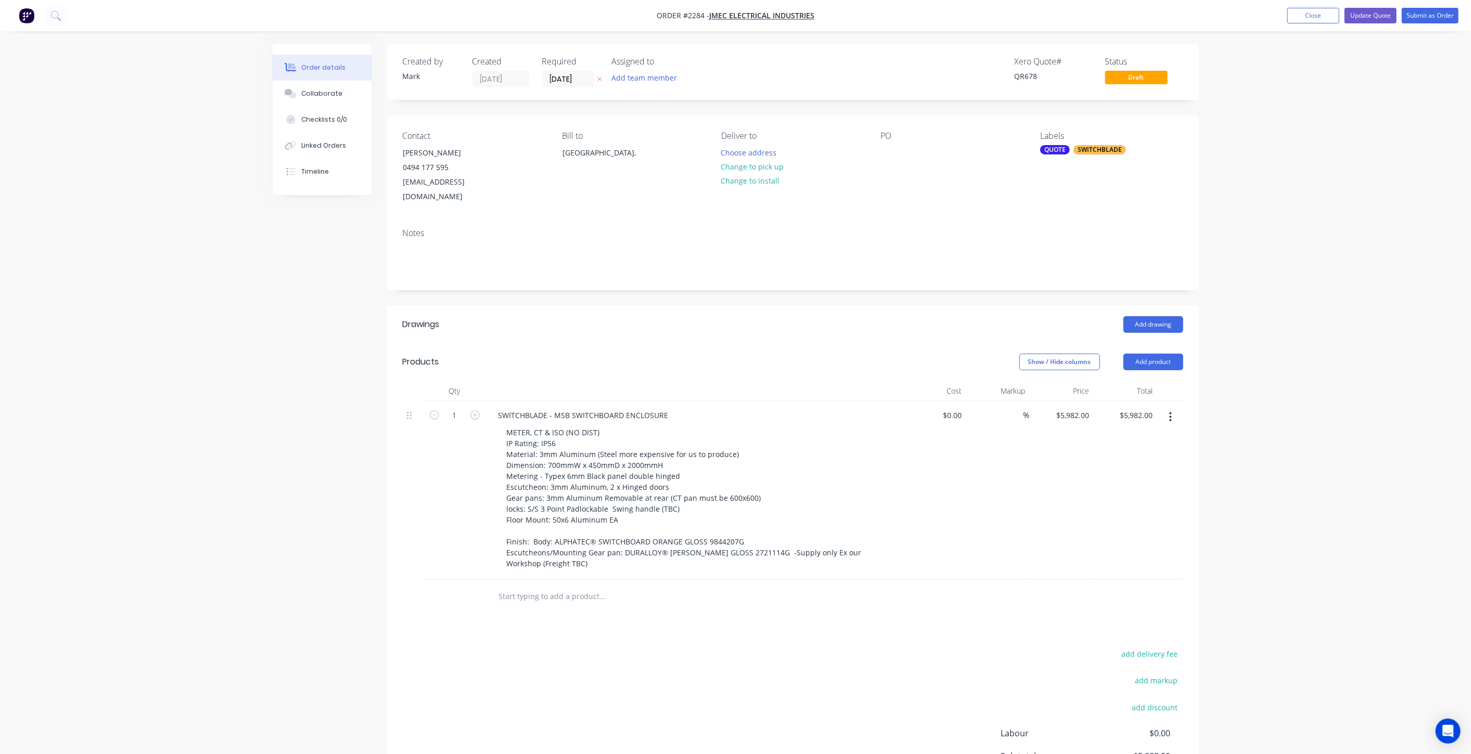
click at [320, 536] on div "Created by Mark Created 08/09/25 Required 08/09/25 Assigned to Add team member …" at bounding box center [736, 461] width 926 height 835
click at [1173, 464] on div at bounding box center [1170, 491] width 26 height 178
click at [1276, 221] on div "Order details Collaborate Checklists 0/0 Linked Orders Timeline Order details C…" at bounding box center [735, 439] width 1471 height 879
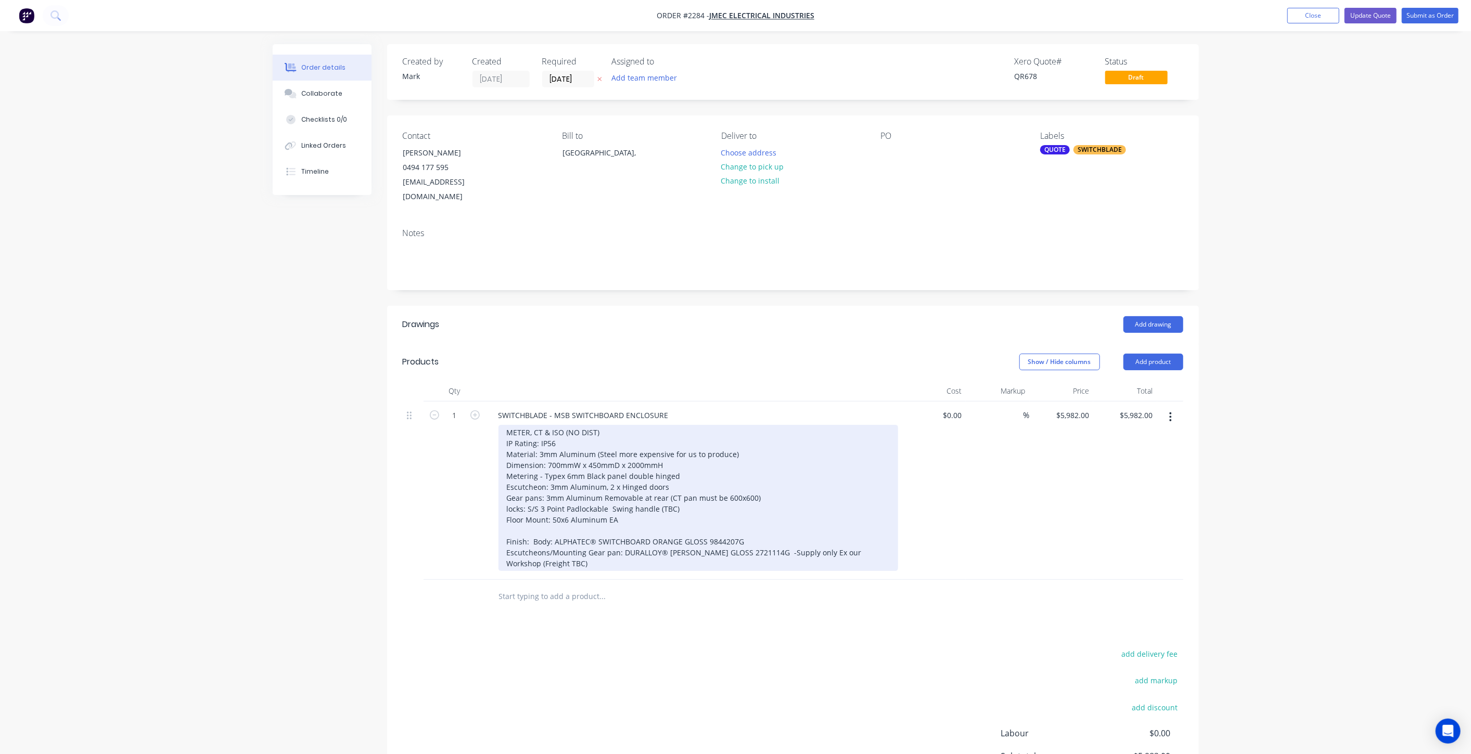
click at [762, 553] on div "METER, CT & ISO (NO DIST) IP Rating: IP56 Material: 3mm Aluminum (Steel more ex…" at bounding box center [698, 498] width 400 height 146
drag, startPoint x: 774, startPoint y: 539, endPoint x: 797, endPoint y: 553, distance: 26.7
click at [797, 553] on div "METER, CT & ISO (NO DIST) IP Rating: IP56 Material: 3mm Aluminum (Steel more ex…" at bounding box center [698, 498] width 400 height 146
click at [795, 549] on div "METER, CT & ISO (NO DIST) IP Rating: IP56 Material: 3mm Aluminum (Steel more ex…" at bounding box center [698, 498] width 400 height 146
click at [775, 537] on div "METER, CT & ISO (NO DIST) IP Rating: IP56 Material: 3mm Aluminum (Steel more ex…" at bounding box center [698, 498] width 400 height 146
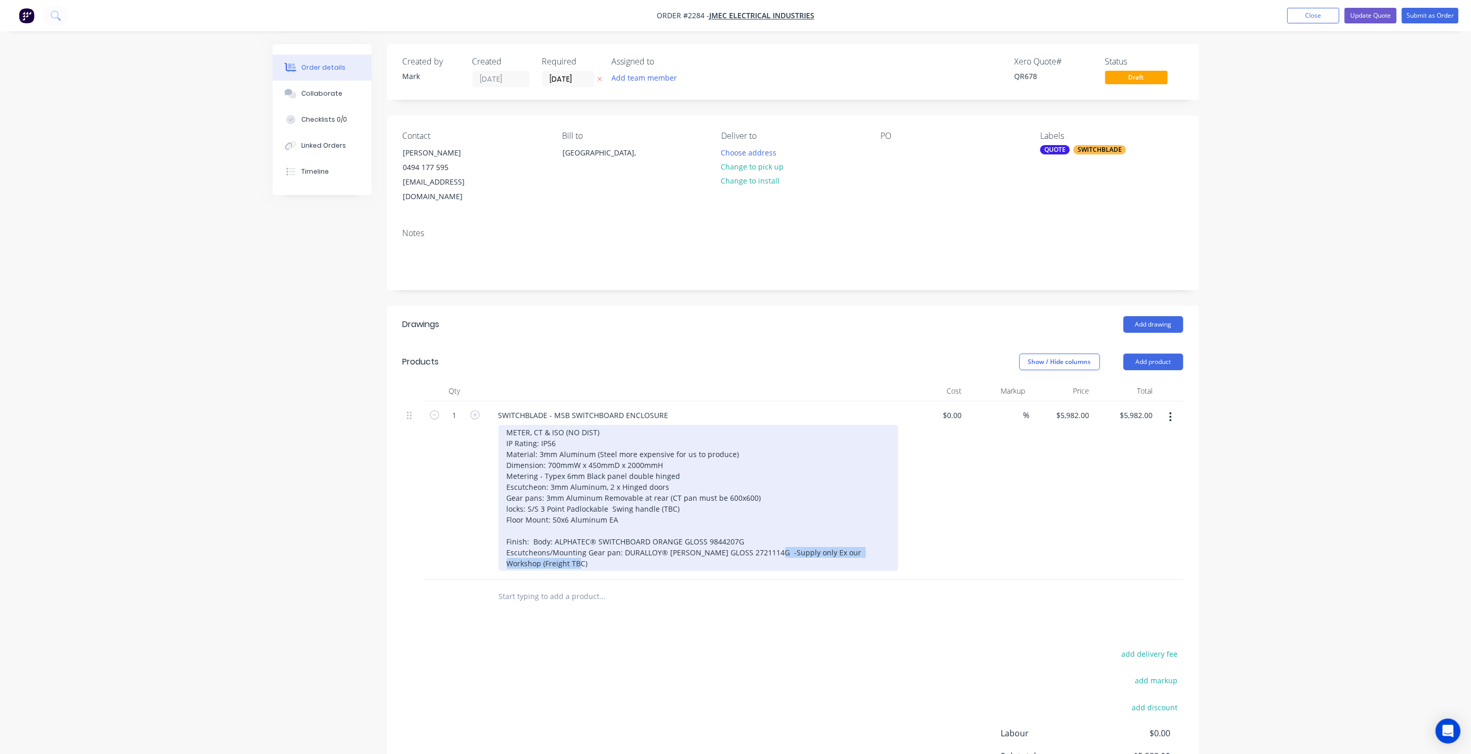
click at [775, 536] on div "METER, CT & ISO (NO DIST) IP Rating: IP56 Material: 3mm Aluminum (Steel more ex…" at bounding box center [698, 498] width 400 height 146
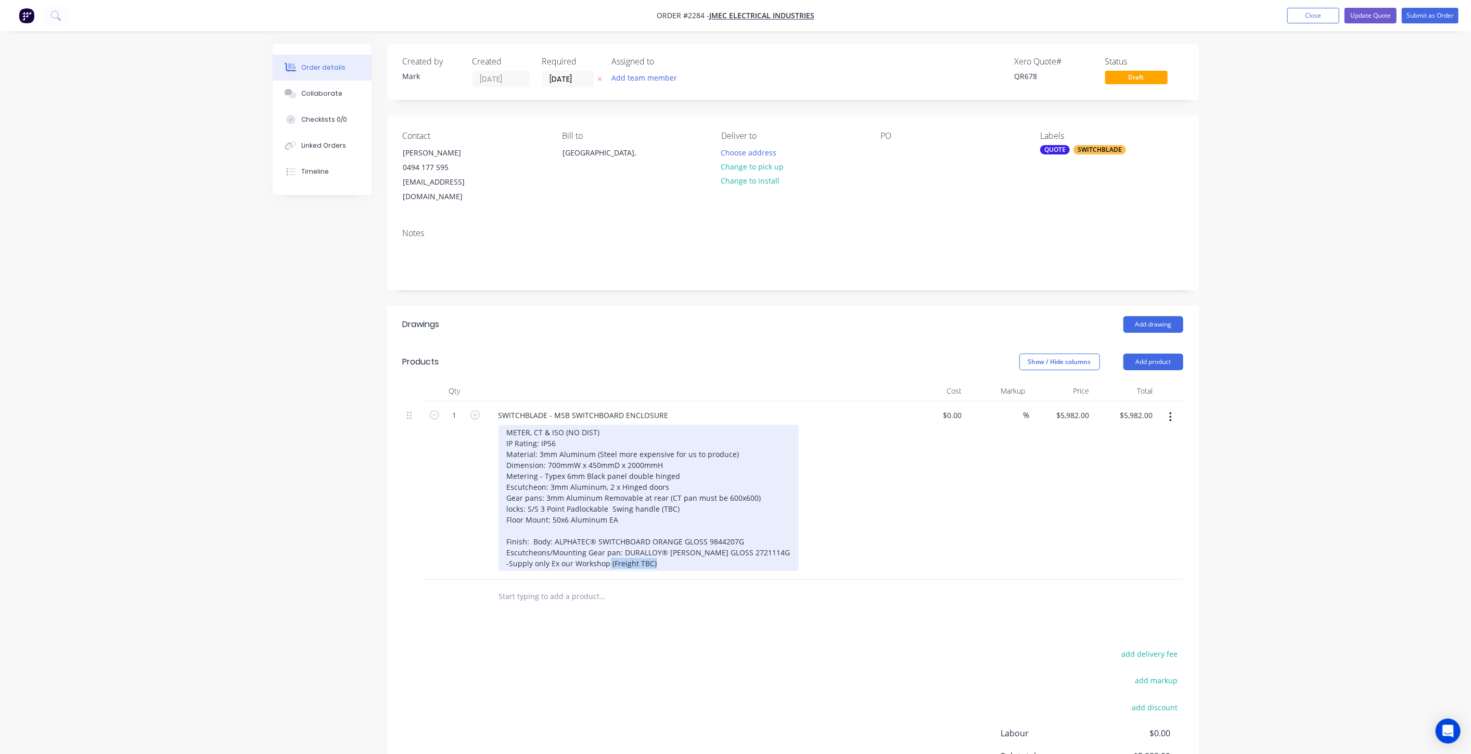
drag, startPoint x: 696, startPoint y: 550, endPoint x: 608, endPoint y: 547, distance: 87.5
click at [608, 547] on div "METER, CT & ISO (NO DIST) IP Rating: IP56 Material: 3mm Aluminum (Steel more ex…" at bounding box center [648, 498] width 300 height 146
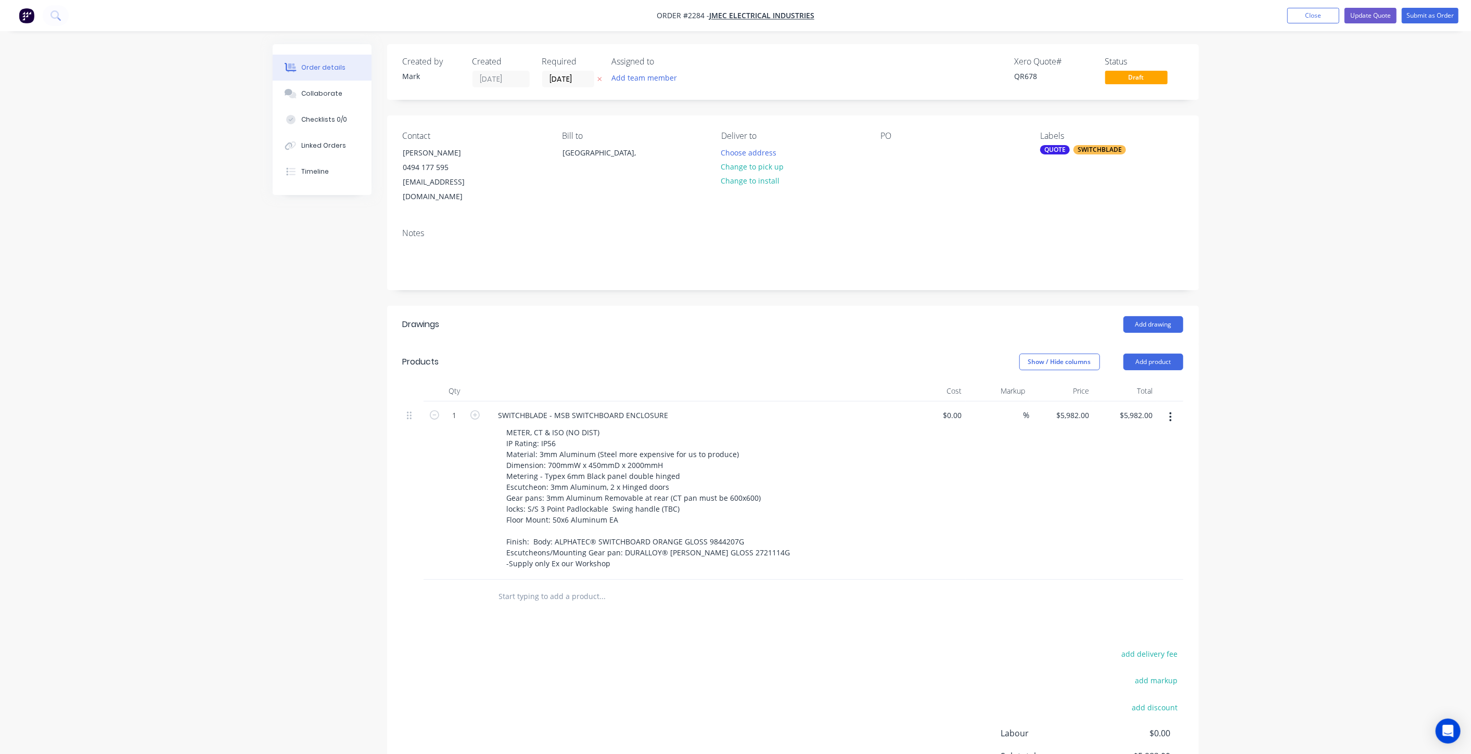
click at [1321, 430] on div "Order details Collaborate Checklists 0/0 Linked Orders Timeline Order details C…" at bounding box center [735, 439] width 1471 height 879
click at [1386, 19] on button "Update Quote" at bounding box center [1370, 16] width 52 height 16
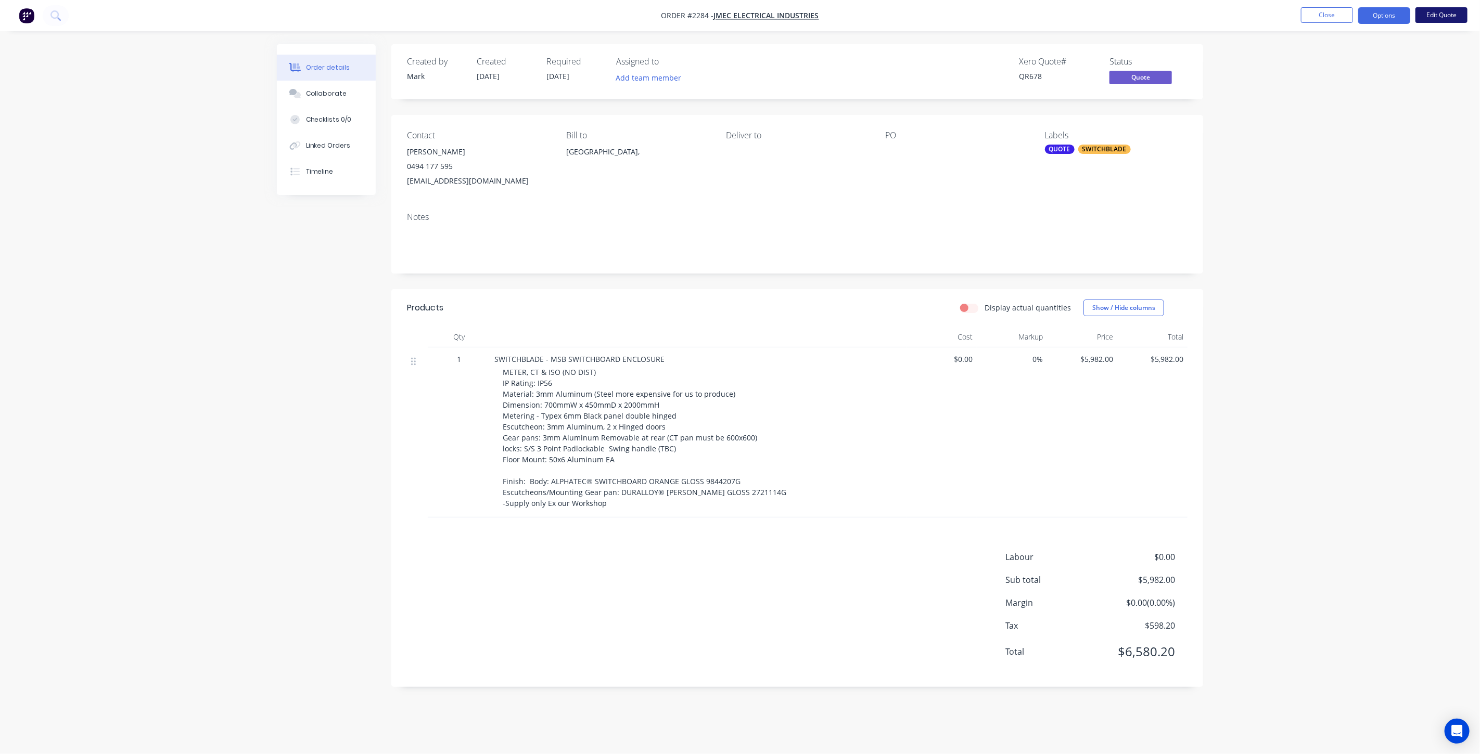
click at [1442, 16] on button "Edit Quote" at bounding box center [1441, 15] width 52 height 16
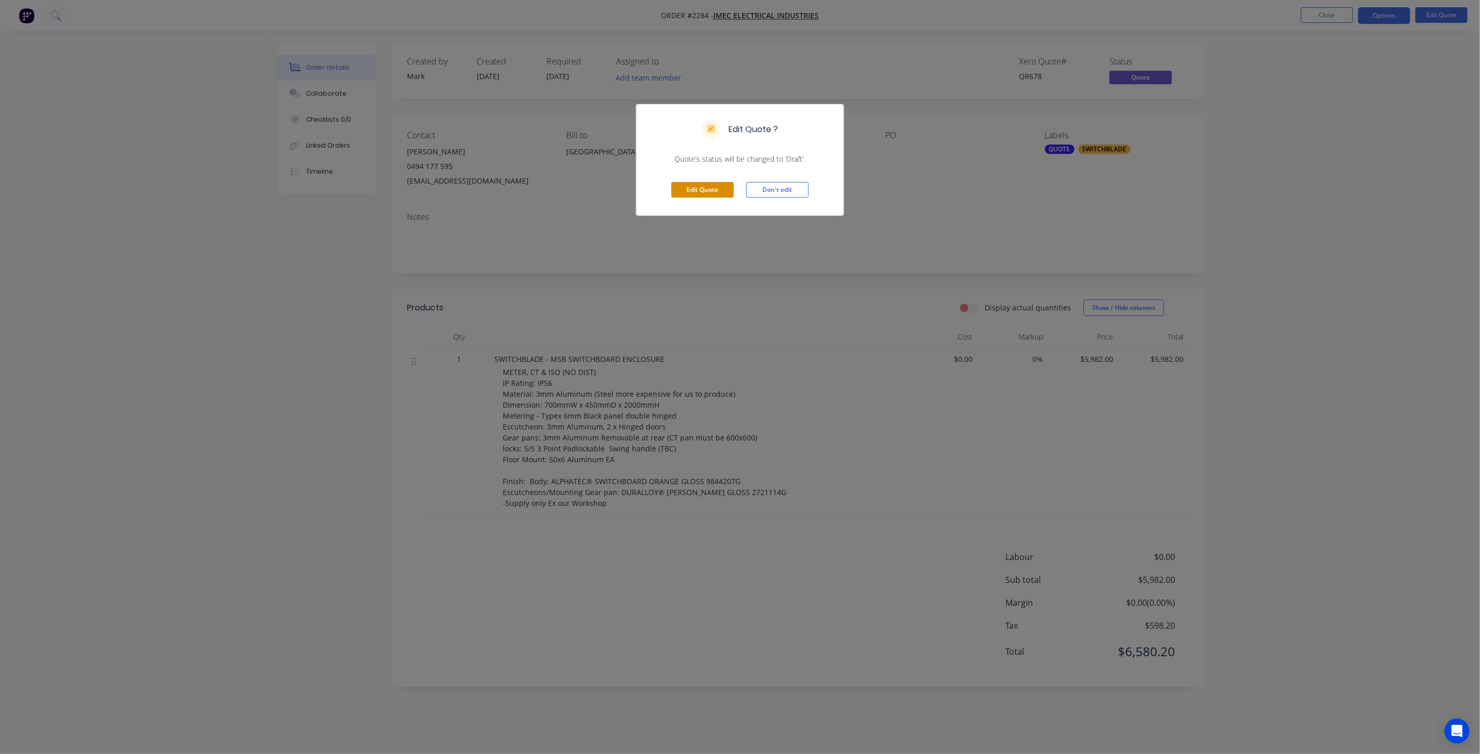
click at [716, 195] on button "Edit Quote" at bounding box center [702, 190] width 62 height 16
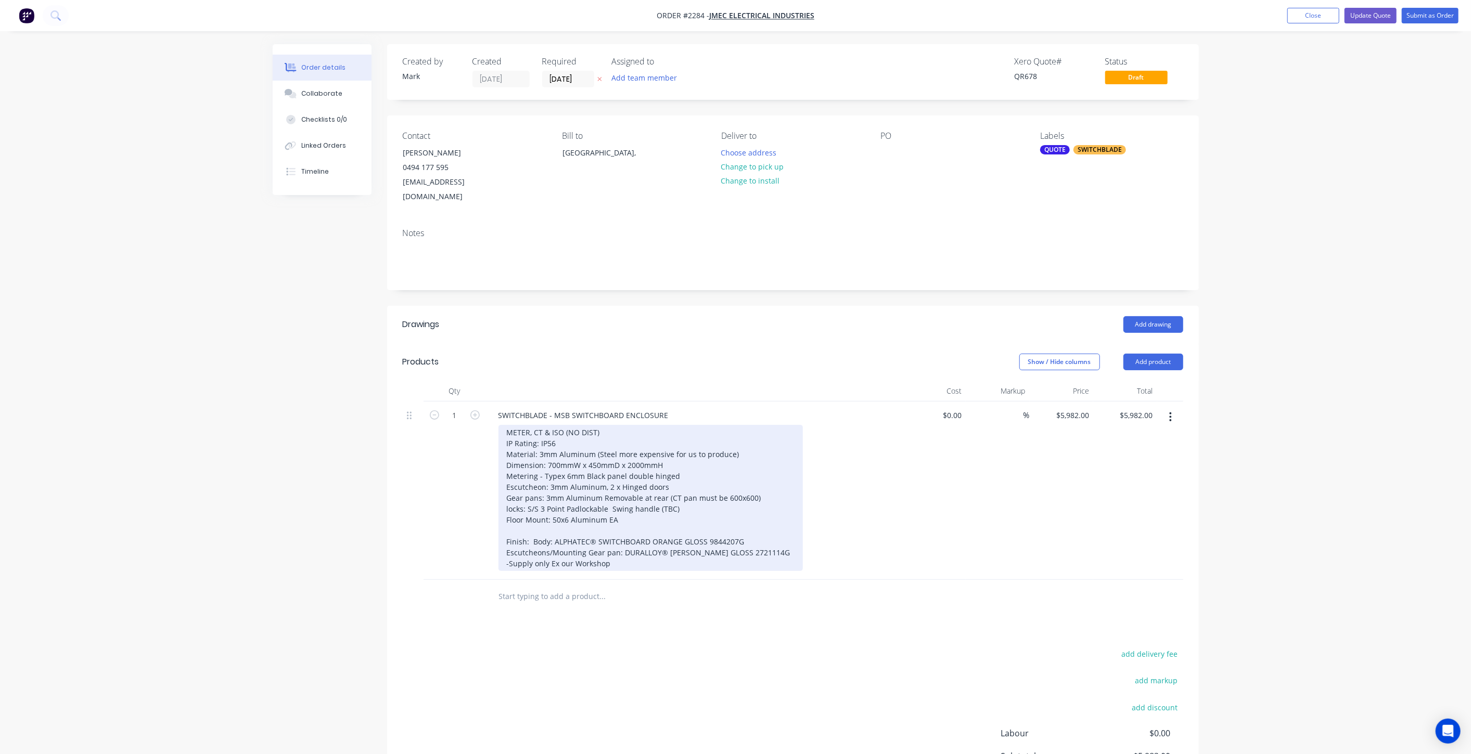
click at [594, 447] on div "METER, CT & ISO (NO DIST) IP Rating: IP56 Material: 3mm Aluminum (Steel more ex…" at bounding box center [650, 498] width 304 height 146
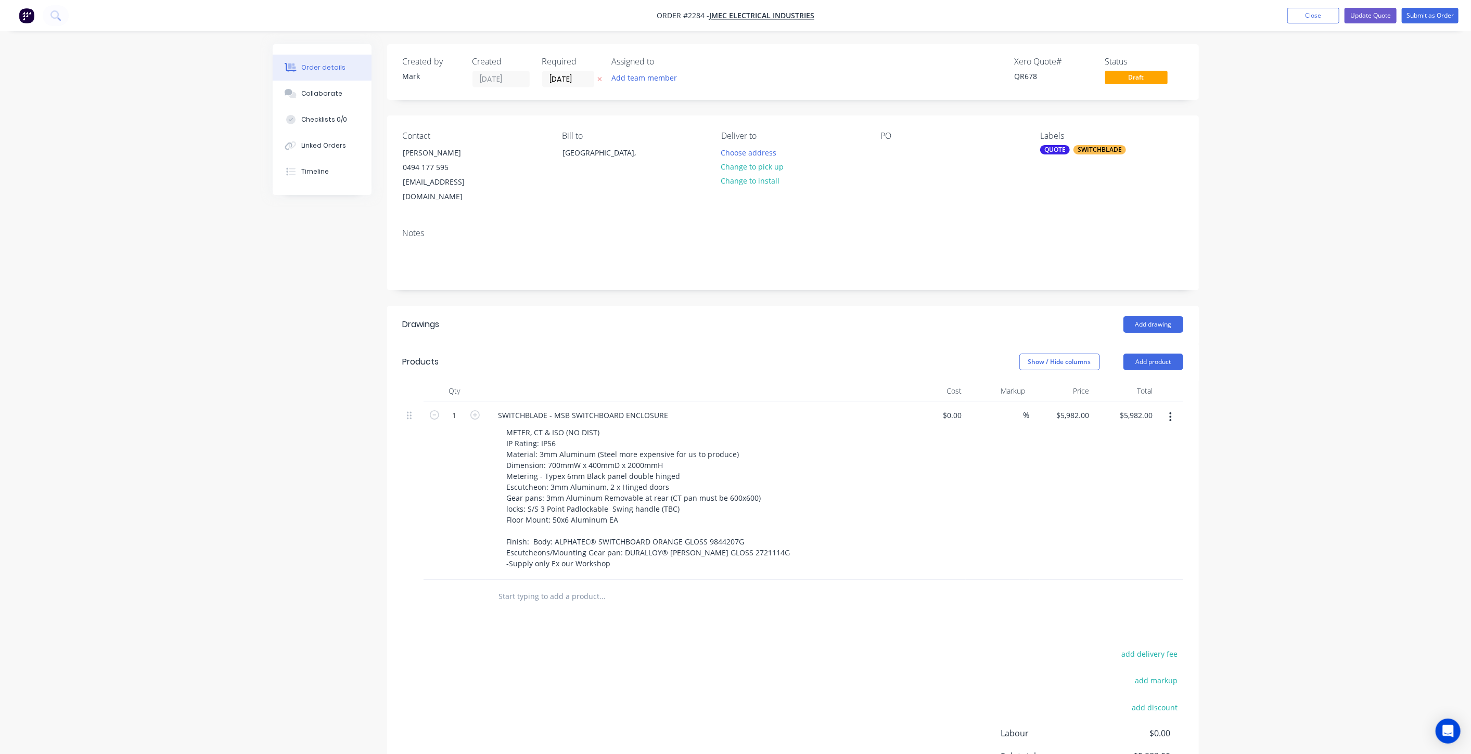
click at [1236, 256] on div "Order details Collaborate Checklists 0/0 Linked Orders Timeline Order details C…" at bounding box center [735, 439] width 1471 height 879
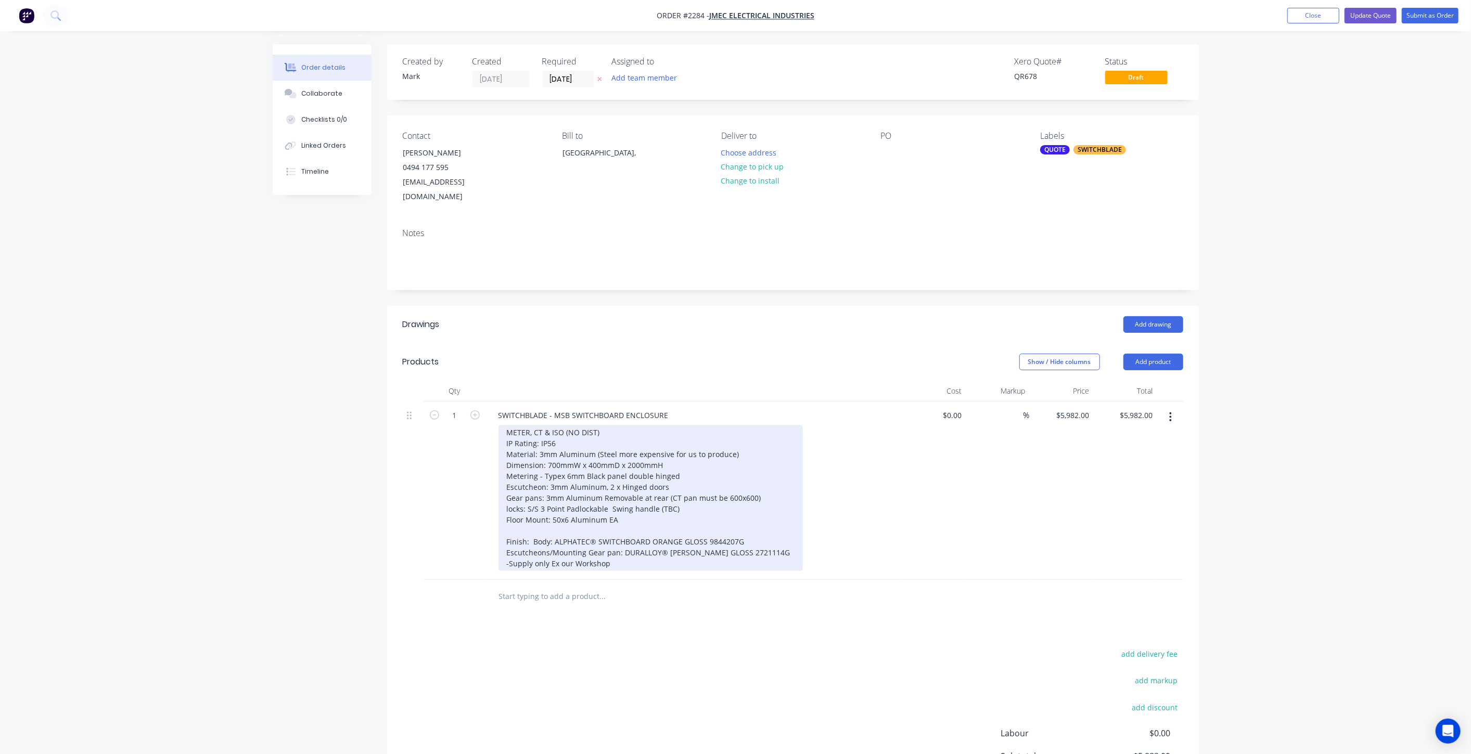
click at [580, 470] on div "METER, CT & ISO (NO DIST) IP Rating: IP56 Material: 3mm Aluminum (Steel more ex…" at bounding box center [650, 498] width 304 height 146
click at [539, 499] on div "METER, CT & ISO (NO DIST) IP Rating: IP56 Material: 3mm Aluminum (Steel more ex…" at bounding box center [650, 498] width 304 height 146
click at [505, 493] on div "METER, CT & ISO (NO DIST) IP Rating: IP56 Material: 3mm Aluminum (Steel more ex…" at bounding box center [650, 498] width 304 height 146
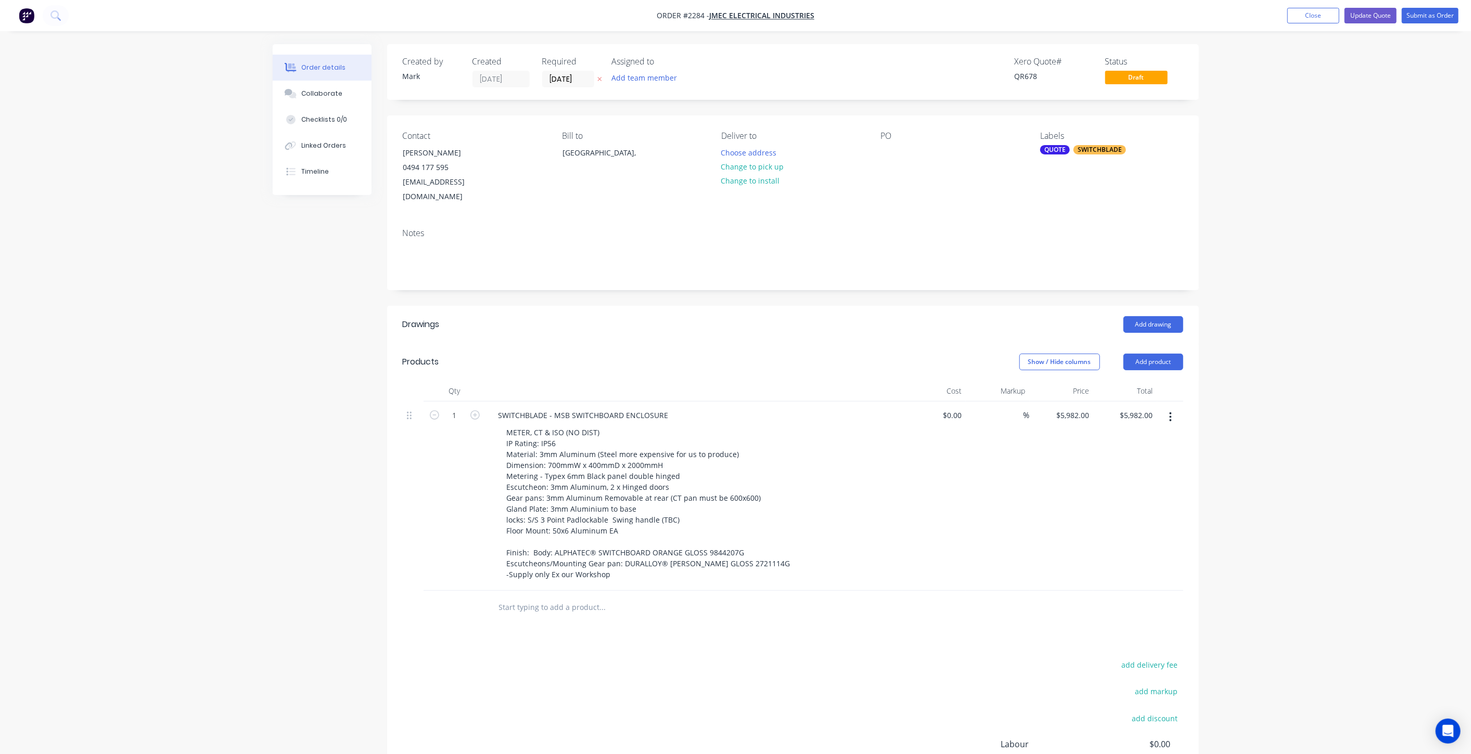
click at [1380, 445] on div "Order details Collaborate Checklists 0/0 Linked Orders Timeline Order details C…" at bounding box center [735, 445] width 1471 height 890
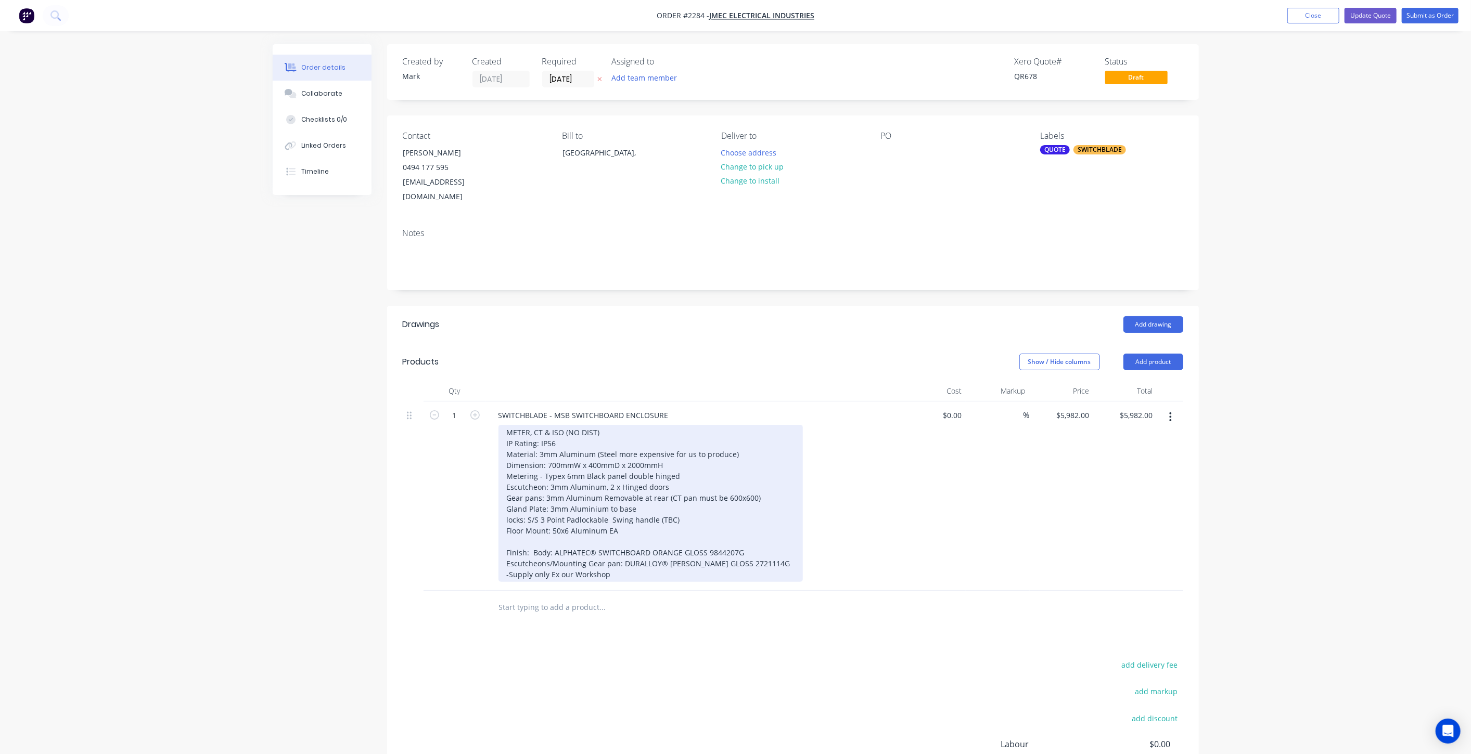
click at [566, 554] on div "METER, CT & ISO (NO DIST) IP Rating: IP56 Material: 3mm Aluminum (Steel more ex…" at bounding box center [650, 503] width 304 height 157
drag, startPoint x: 552, startPoint y: 548, endPoint x: 504, endPoint y: 552, distance: 48.0
click at [504, 552] on div "METER, CT & ISO (NO DIST) IP Rating: IP56 Material: 3mm Aluminum (Steel more ex…" at bounding box center [650, 503] width 304 height 157
click at [654, 561] on div "METER, CT & ISO (NO DIST) IP Rating: IP56 Material: 3mm Aluminum (Steel more ex…" at bounding box center [650, 503] width 304 height 157
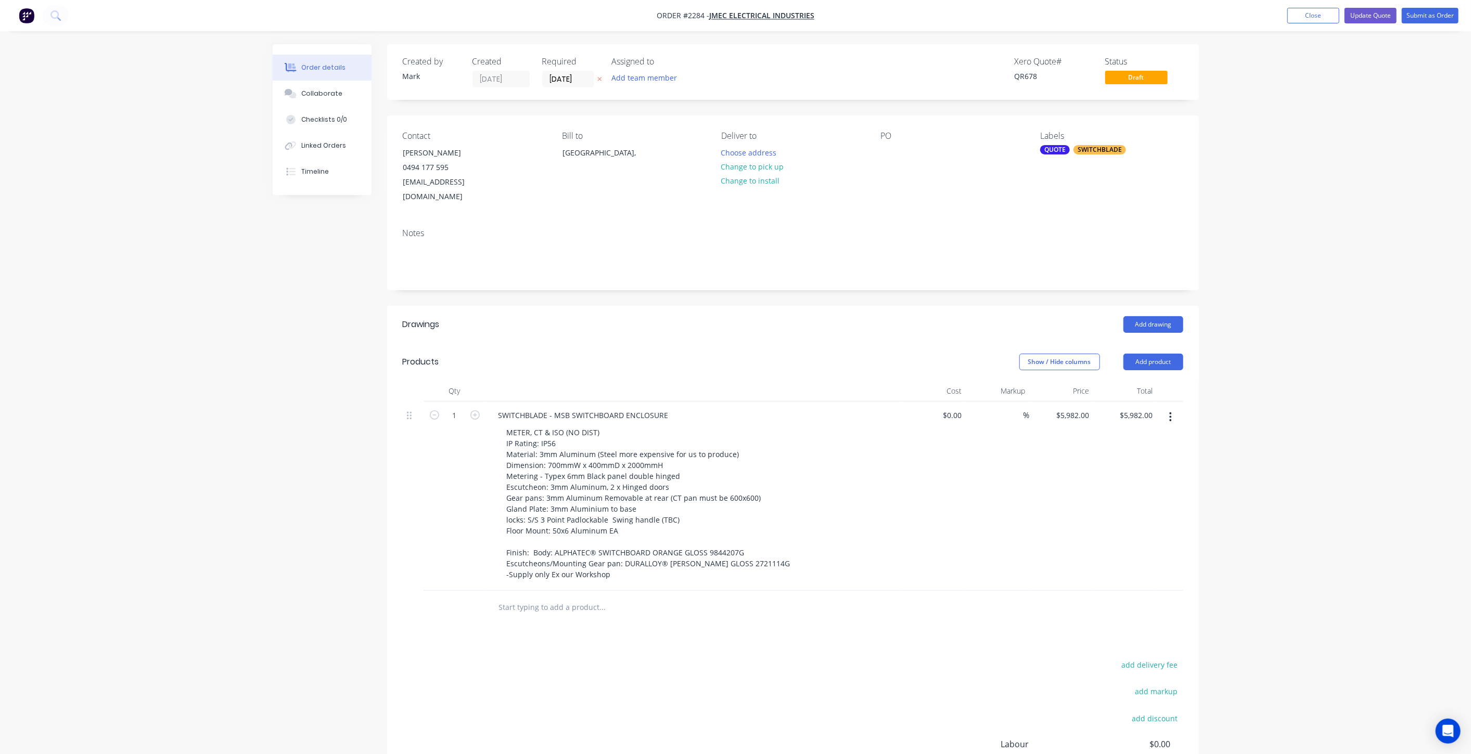
click at [1241, 540] on div "Order details Collaborate Checklists 0/0 Linked Orders Timeline Order details C…" at bounding box center [735, 445] width 1471 height 890
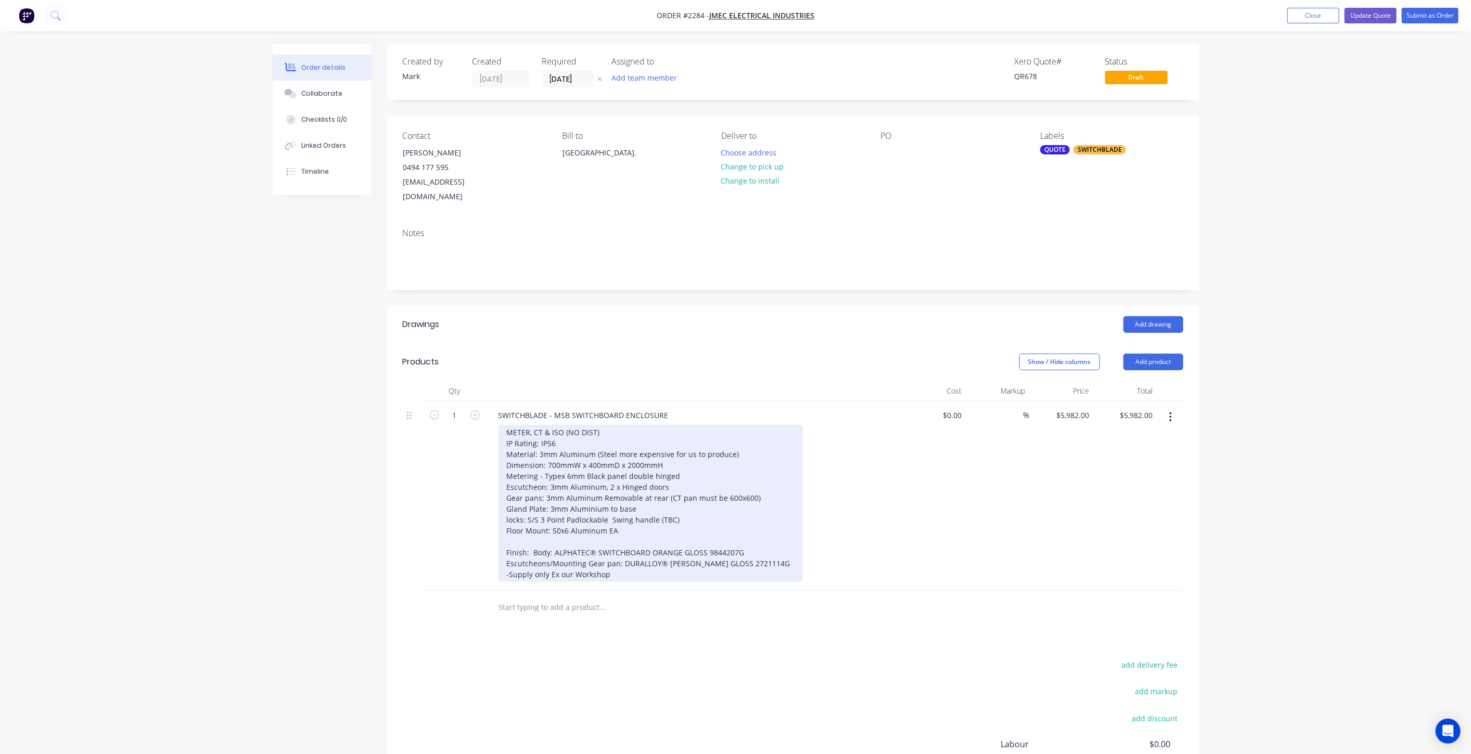
click at [602, 548] on div "METER, CT & ISO (NO DIST) IP Rating: IP56 Material: 3mm Aluminum (Steel more ex…" at bounding box center [650, 503] width 304 height 157
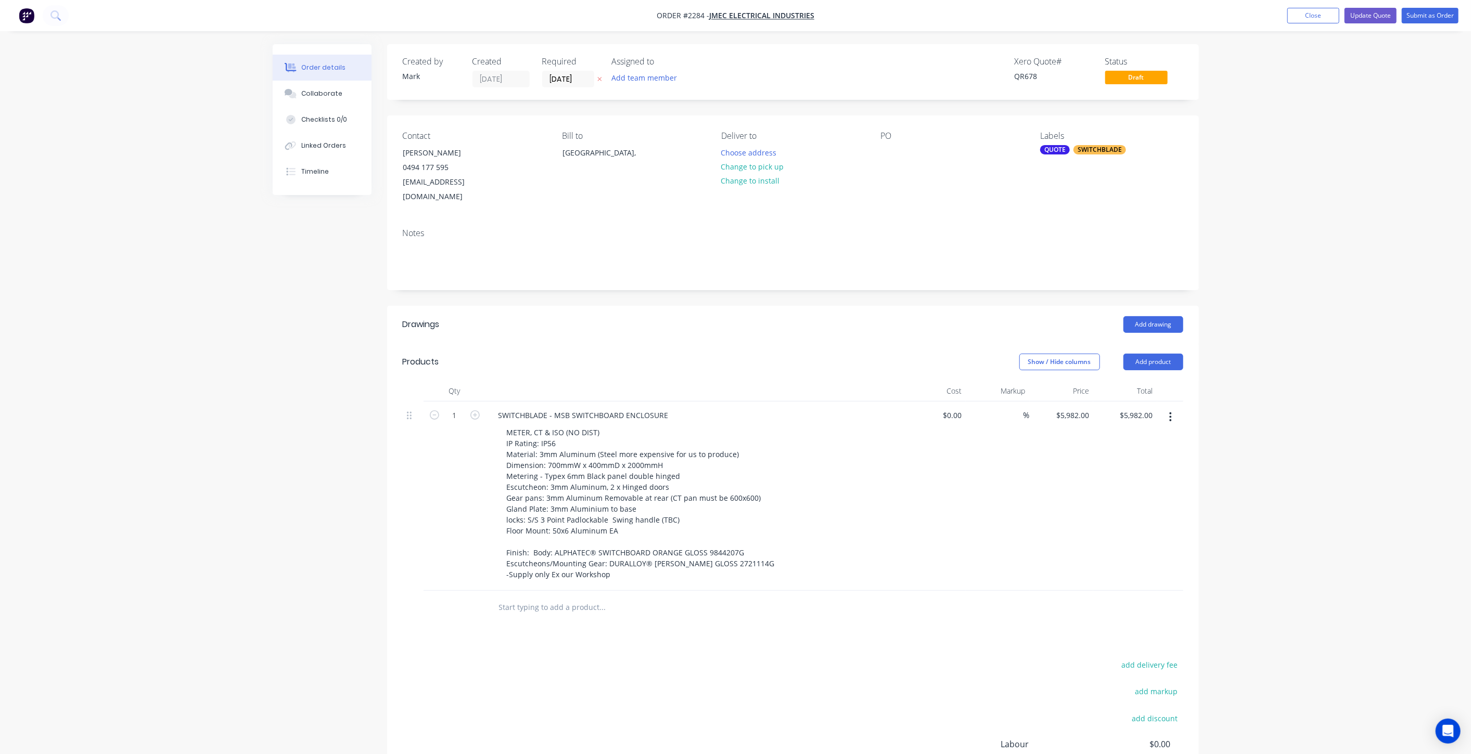
click at [1340, 503] on div "Order details Collaborate Checklists 0/0 Linked Orders Timeline Order details C…" at bounding box center [735, 445] width 1471 height 890
click at [1339, 503] on div "Order details Collaborate Checklists 0/0 Linked Orders Timeline Order details C…" at bounding box center [735, 445] width 1471 height 890
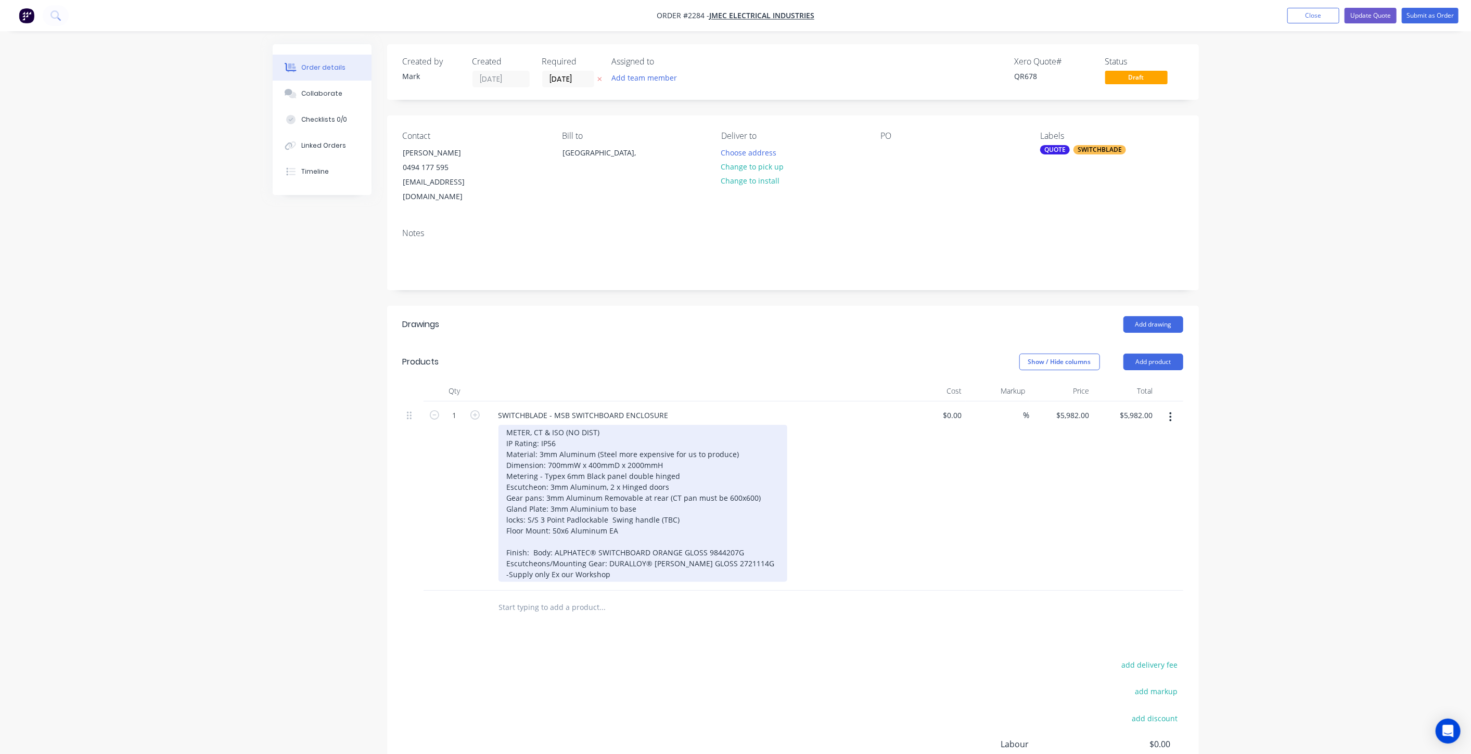
click at [682, 473] on div "METER, CT & ISO (NO DIST) IP Rating: IP56 Material: 3mm Aluminum (Steel more ex…" at bounding box center [642, 503] width 289 height 157
click at [681, 484] on div "METER, CT & ISO (NO DIST) IP Rating: IP56 Material: 3mm Aluminum (Steel more ex…" at bounding box center [642, 503] width 289 height 157
click at [678, 473] on div "METER, CT & ISO (NO DIST) IP Rating: IP56 Material: 3mm Aluminum (Steel more ex…" at bounding box center [642, 503] width 289 height 157
click at [611, 472] on div "METER, CT & ISO (NO DIST) IP Rating: IP56 Material: 3mm Aluminum (Steel more ex…" at bounding box center [642, 503] width 289 height 157
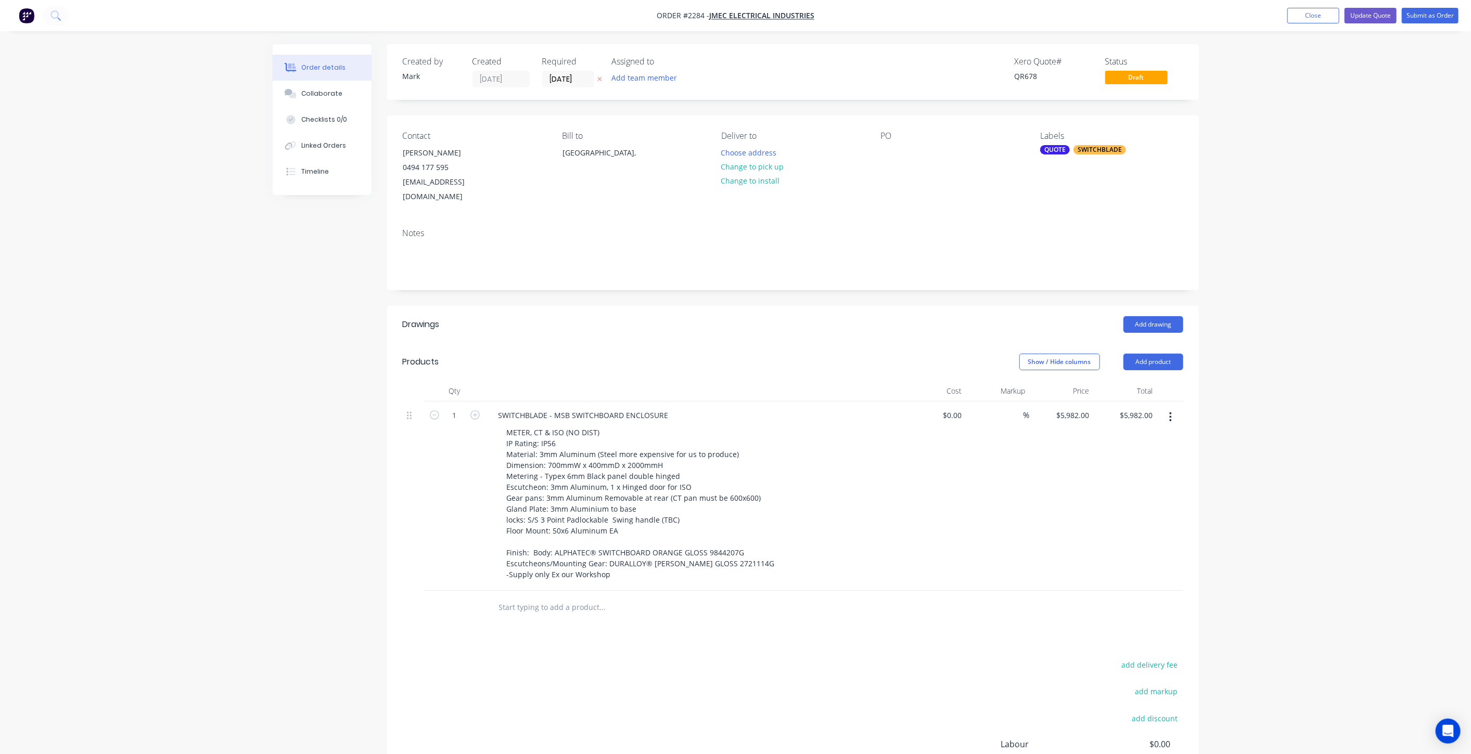
click at [869, 510] on div "METER, CT & ISO (NO DIST) IP Rating: IP56 Material: 3mm Aluminum (Steel more ex…" at bounding box center [698, 503] width 400 height 157
click at [1397, 434] on div "Order details Collaborate Checklists 0/0 Linked Orders Timeline Order details C…" at bounding box center [735, 445] width 1471 height 890
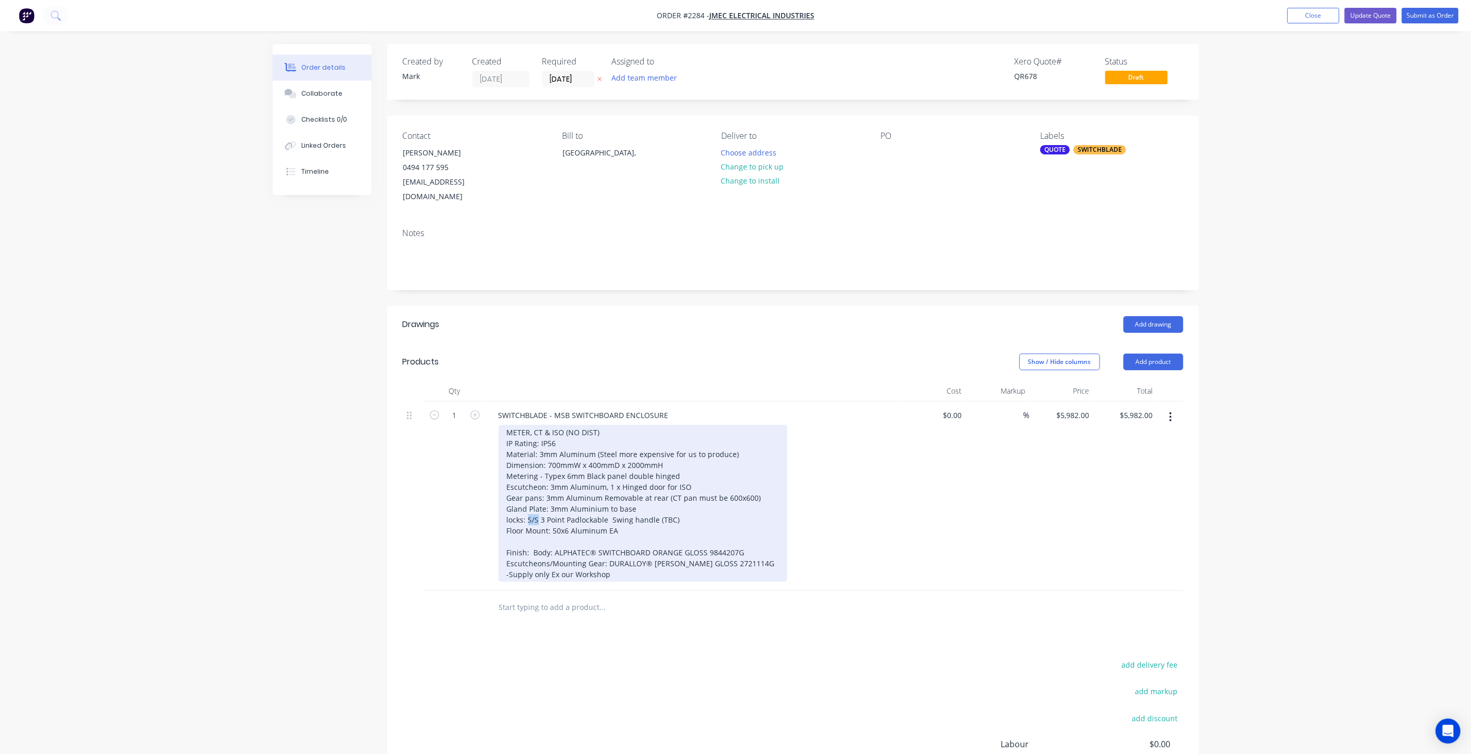
drag, startPoint x: 537, startPoint y: 503, endPoint x: 529, endPoint y: 501, distance: 8.6
click at [529, 501] on div "METER, CT & ISO (NO DIST) IP Rating: IP56 Material: 3mm Aluminum (Steel more ex…" at bounding box center [642, 503] width 289 height 157
click at [741, 509] on div "METER, CT & ISO (NO DIST) IP Rating: IP56 Material: 3mm Aluminum (Steel more ex…" at bounding box center [642, 503] width 289 height 157
click at [755, 511] on div "METER, CT & ISO (NO DIST) IP Rating: IP56 Material: 3mm Aluminum (Steel more ex…" at bounding box center [642, 503] width 289 height 157
click at [693, 505] on div "METER, CT & ISO (NO DIST) IP Rating: IP56 Material: 3mm Aluminum (Steel more ex…" at bounding box center [642, 503] width 289 height 157
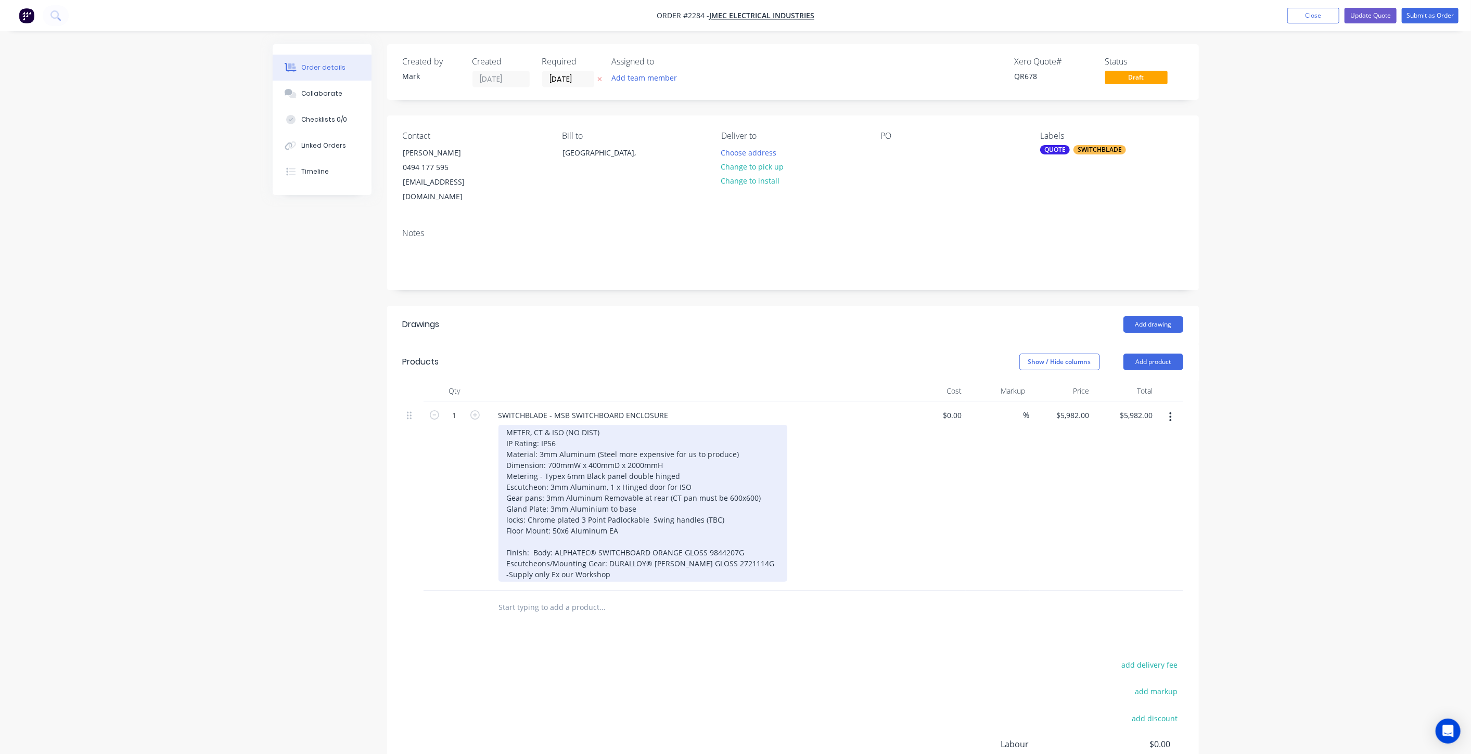
click at [700, 518] on div "METER, CT & ISO (NO DIST) IP Rating: IP56 Material: 3mm Aluminum (Steel more ex…" at bounding box center [642, 503] width 289 height 157
click at [734, 503] on div "METER, CT & ISO (NO DIST) IP Rating: IP56 Material: 3mm Aluminum (Steel more ex…" at bounding box center [642, 503] width 289 height 157
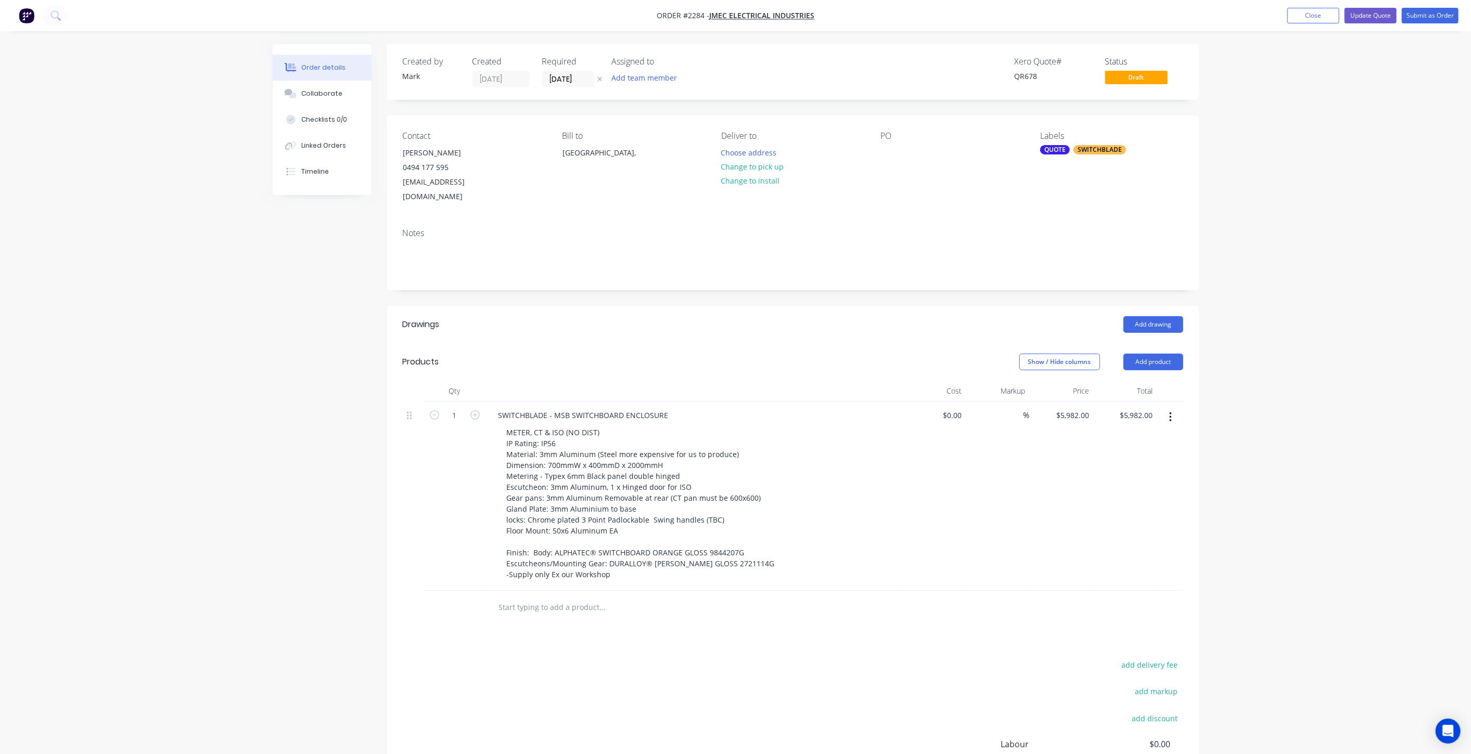
click at [1347, 293] on div "Order details Collaborate Checklists 0/0 Linked Orders Timeline Order details C…" at bounding box center [735, 445] width 1471 height 890
click at [1381, 19] on button "Update Quote" at bounding box center [1370, 16] width 52 height 16
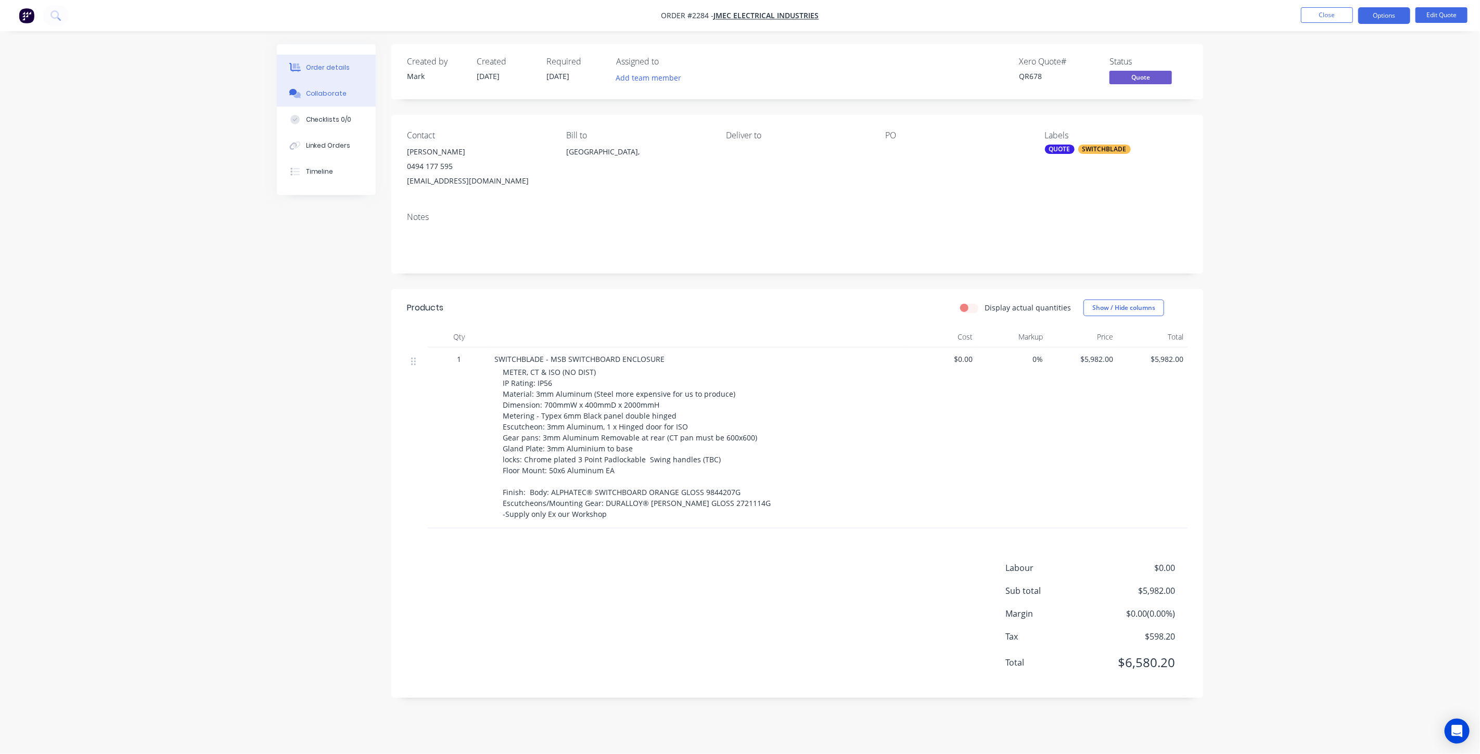
click at [347, 96] on button "Collaborate" at bounding box center [326, 94] width 99 height 26
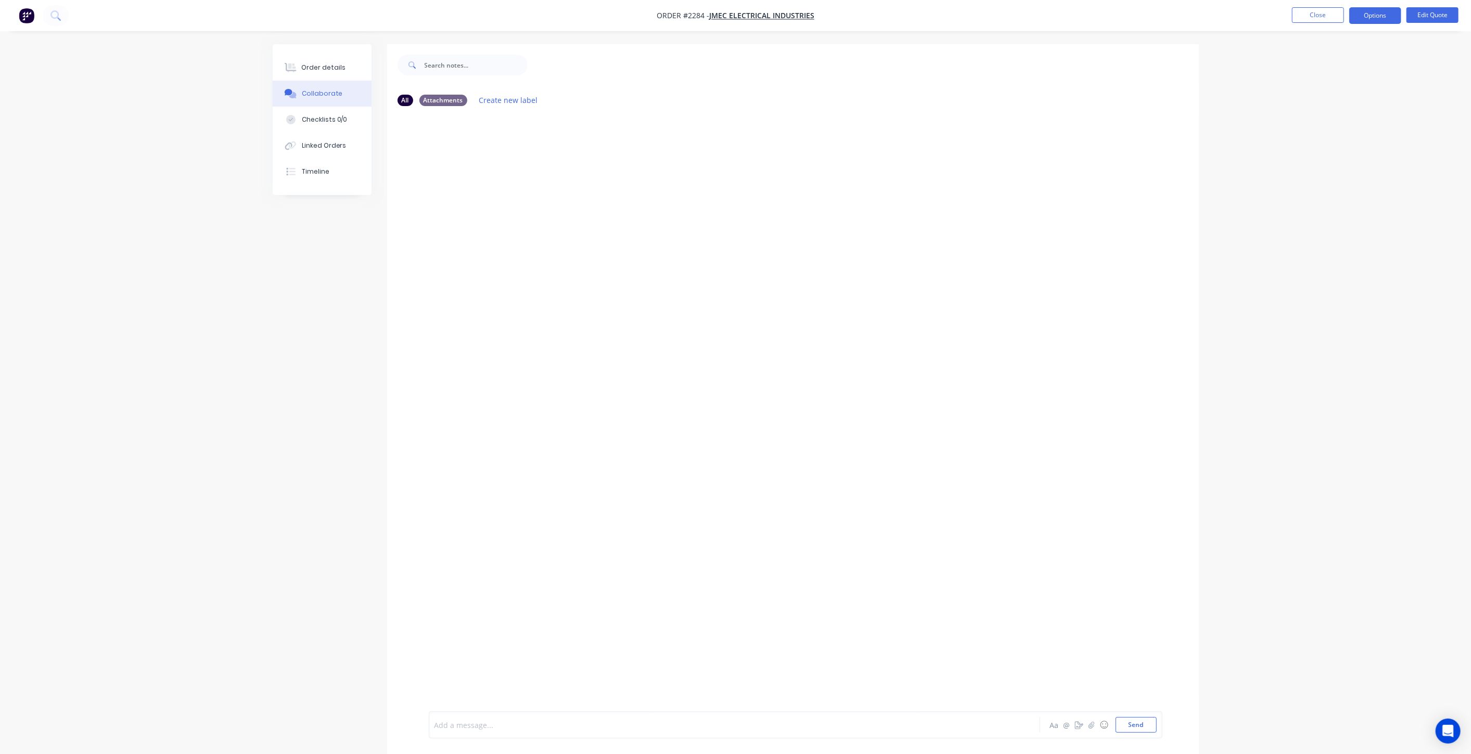
click at [543, 724] on div at bounding box center [705, 725] width 541 height 11
click at [1135, 722] on button "Send" at bounding box center [1136, 726] width 41 height 16
click at [164, 360] on div "Order details Collaborate Checklists 0/0 Linked Orders Timeline Order details C…" at bounding box center [735, 385] width 1471 height 770
click at [1138, 728] on button "Send" at bounding box center [1136, 726] width 41 height 16
click at [1320, 17] on button "Close" at bounding box center [1318, 15] width 52 height 16
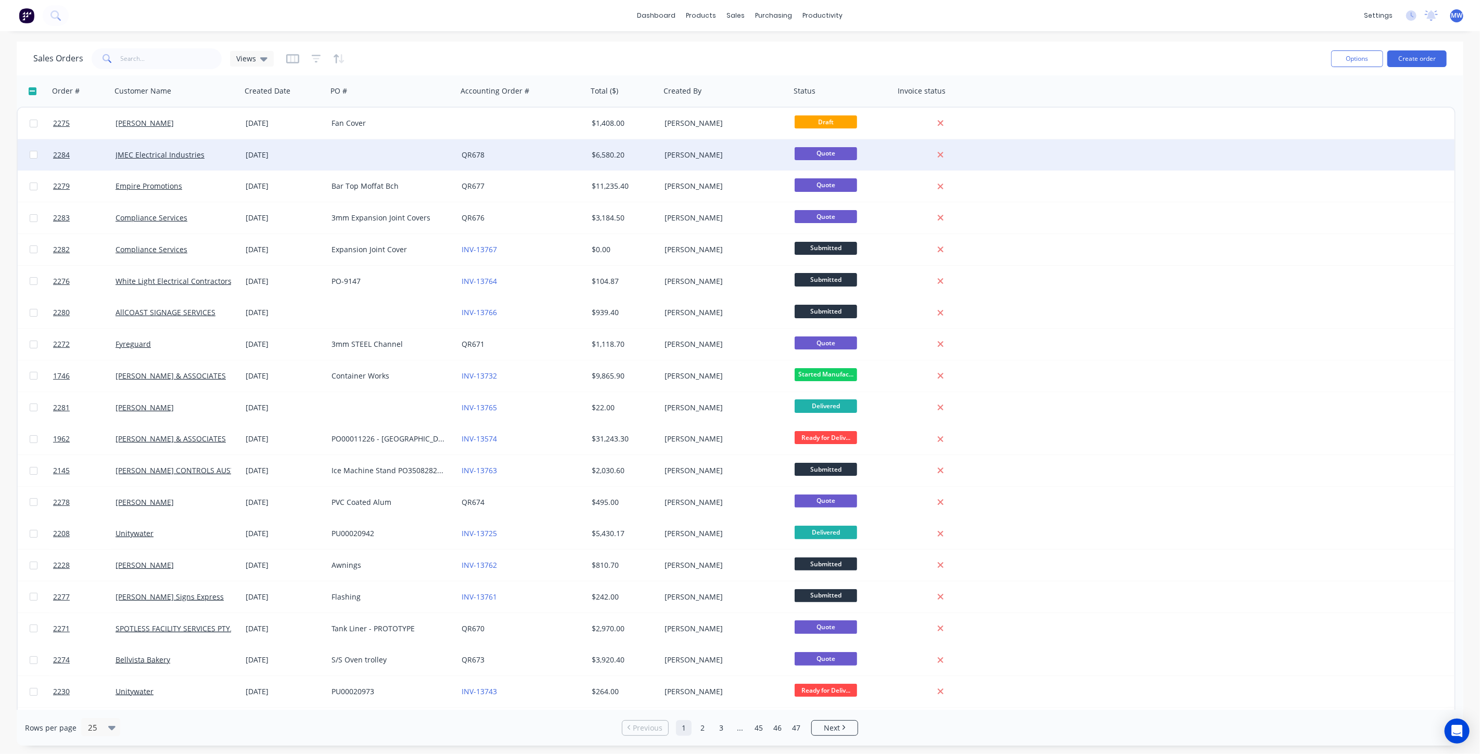
click at [395, 149] on div at bounding box center [392, 154] width 130 height 31
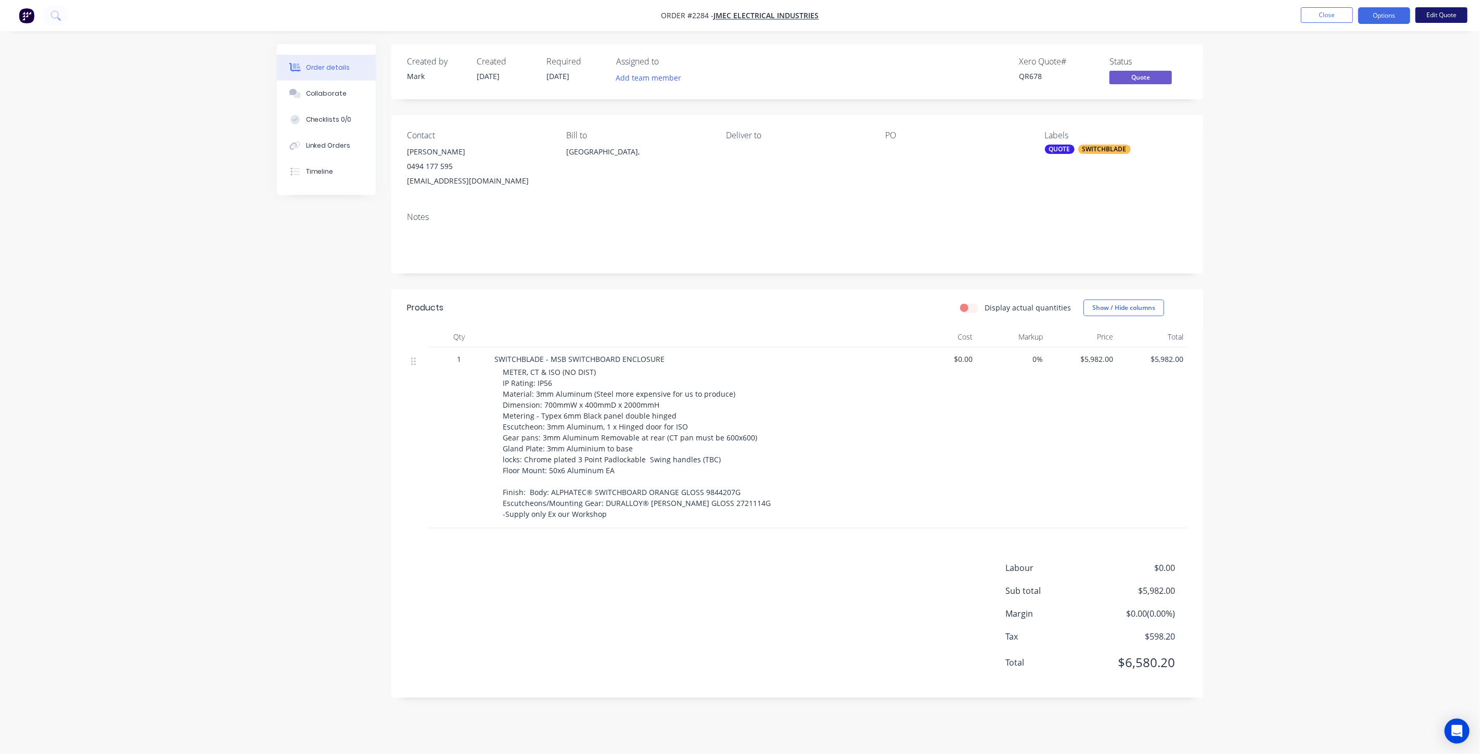
click at [1443, 20] on button "Edit Quote" at bounding box center [1441, 15] width 52 height 16
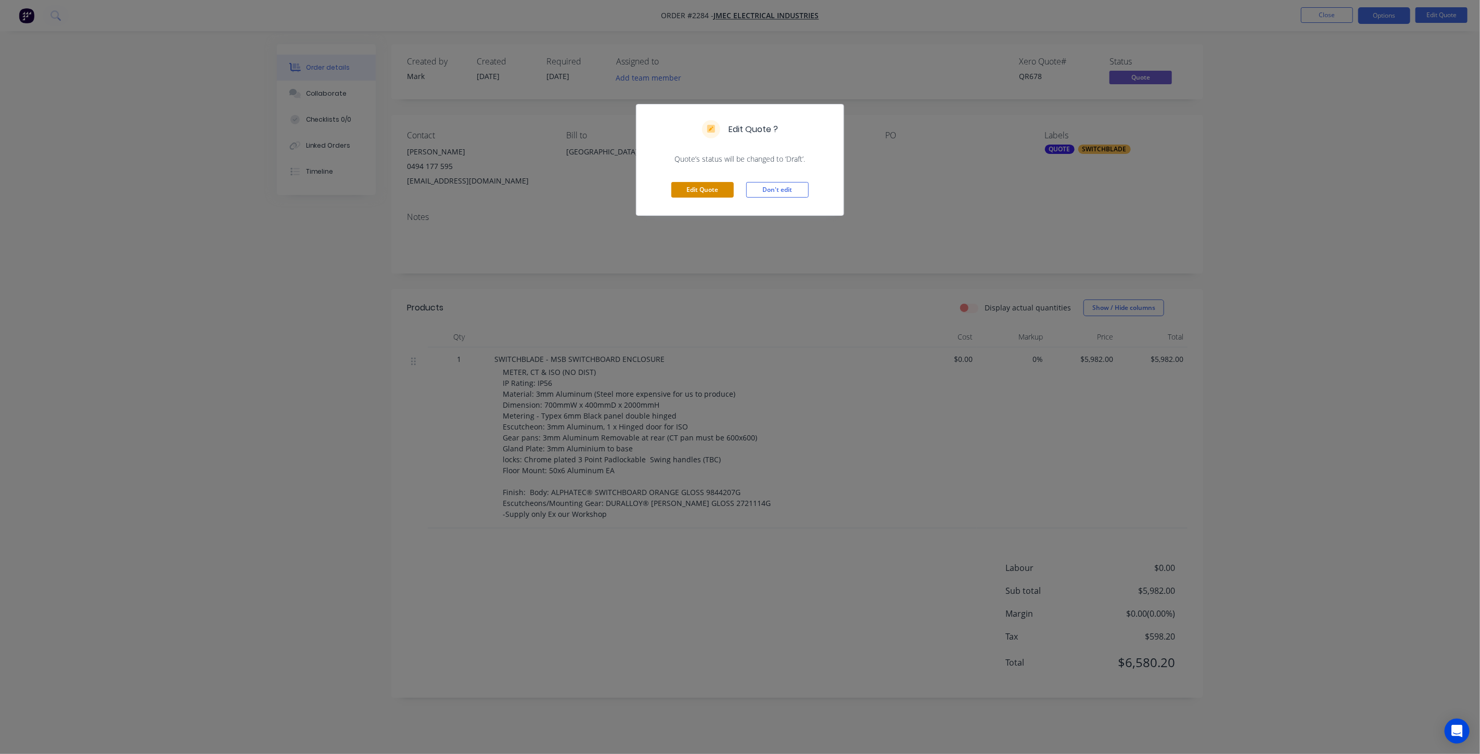
click at [718, 193] on button "Edit Quote" at bounding box center [702, 190] width 62 height 16
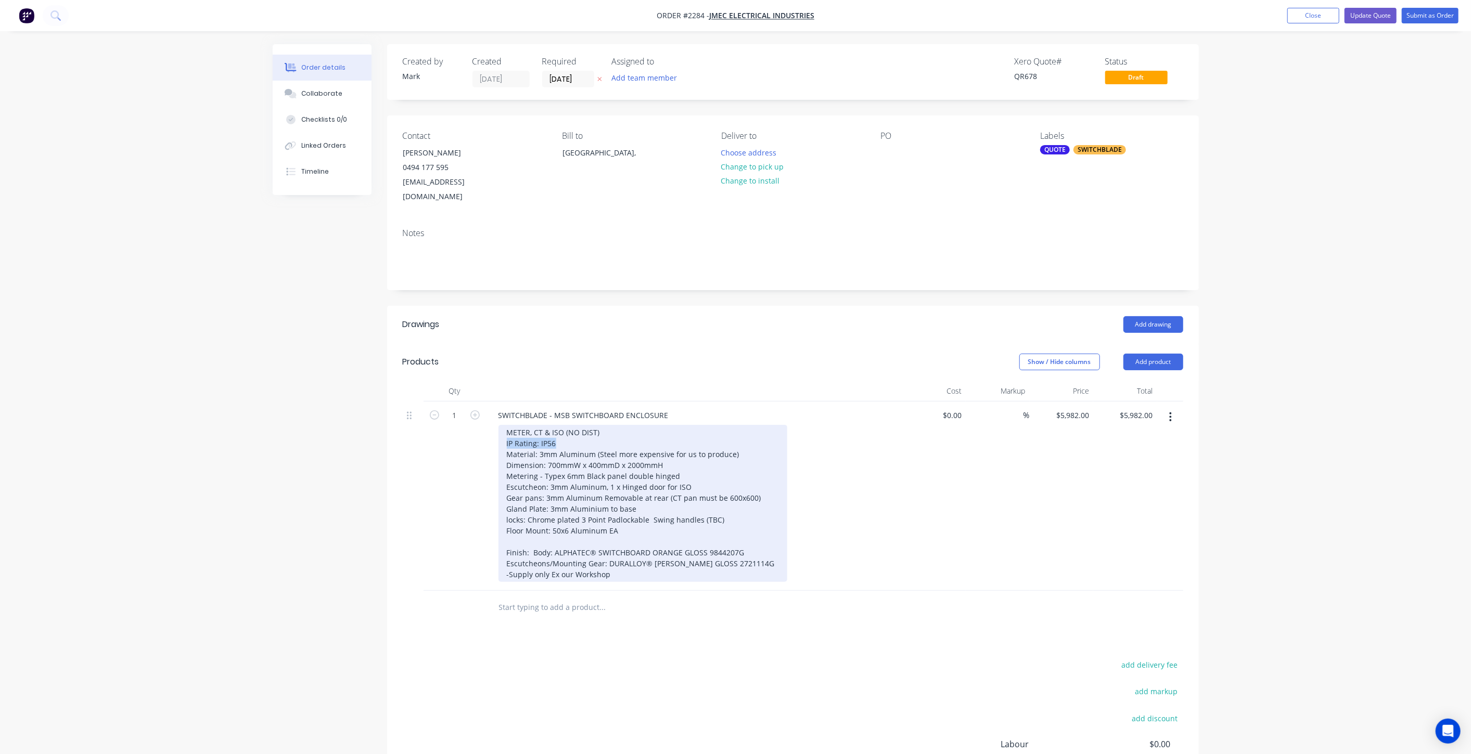
drag, startPoint x: 544, startPoint y: 430, endPoint x: 502, endPoint y: 430, distance: 42.1
click at [502, 430] on div "METER, CT & ISO (NO DIST) IP Rating: IP56 Material: 3mm Aluminum (Steel more ex…" at bounding box center [642, 503] width 289 height 157
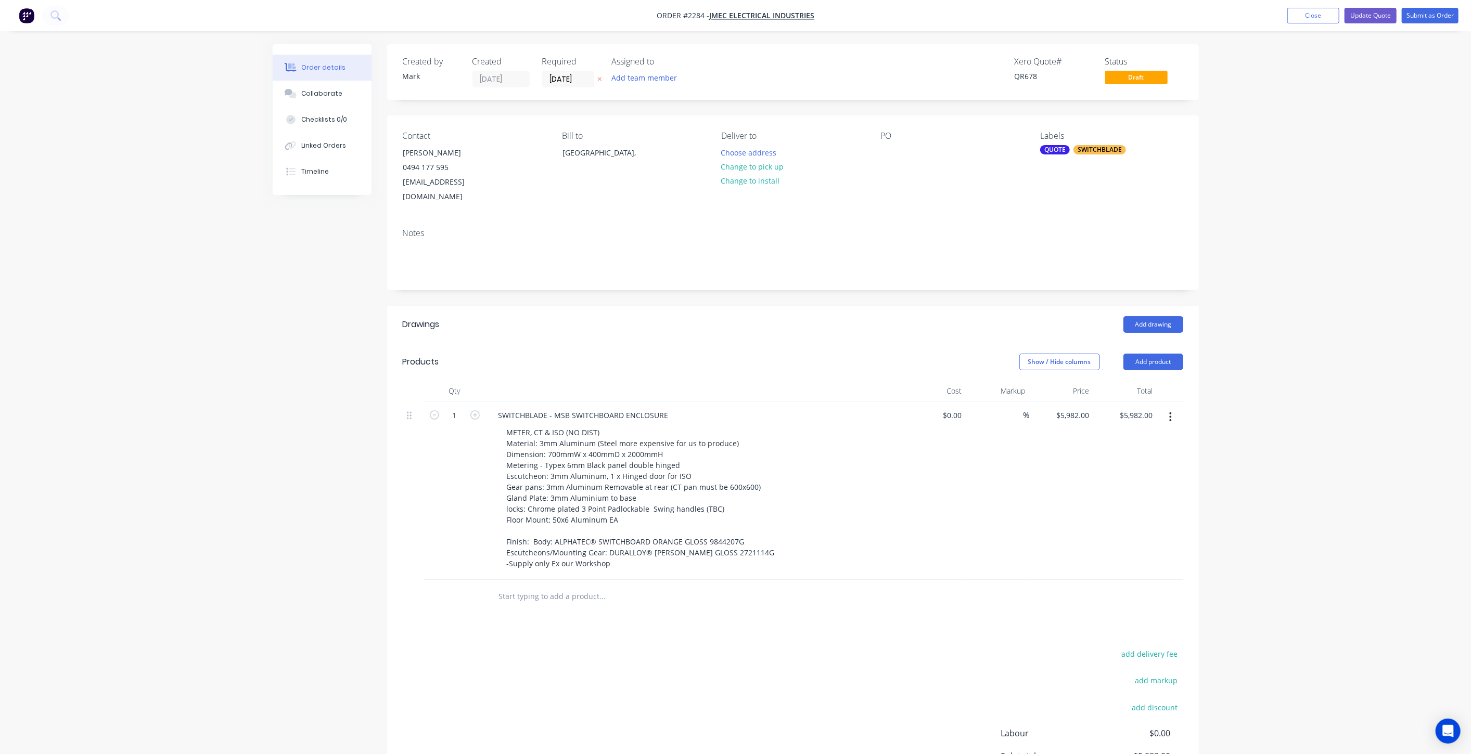
click at [1306, 315] on div "Order details Collaborate Checklists 0/0 Linked Orders Timeline Order details C…" at bounding box center [735, 439] width 1471 height 879
click at [1325, 318] on div "Order details Collaborate Checklists 0/0 Linked Orders Timeline Order details C…" at bounding box center [735, 439] width 1471 height 879
click at [1299, 266] on div "Order details Collaborate Checklists 0/0 Linked Orders Timeline Order details C…" at bounding box center [735, 439] width 1471 height 879
click at [1379, 14] on button "Update Quote" at bounding box center [1370, 16] width 52 height 16
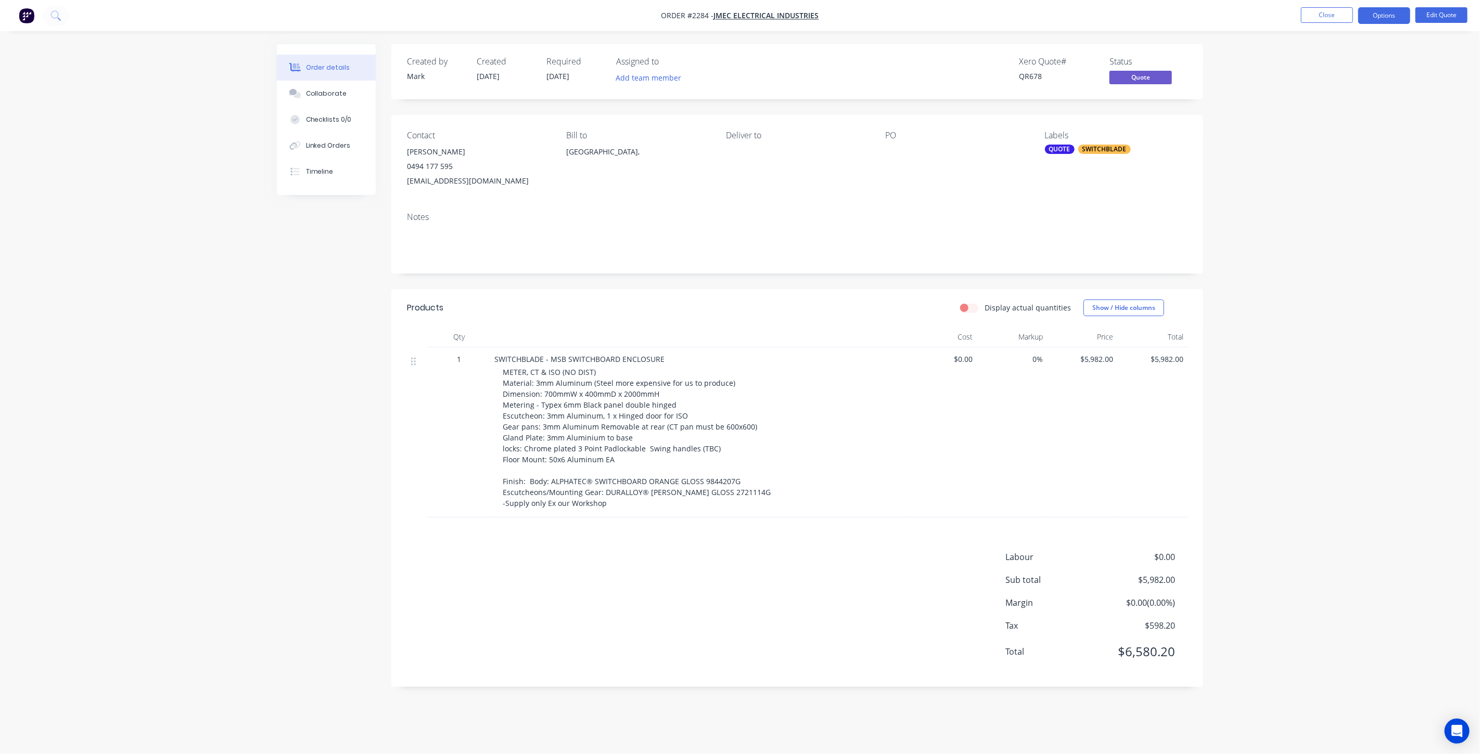
drag, startPoint x: 280, startPoint y: 381, endPoint x: 599, endPoint y: 344, distance: 320.6
click at [281, 381] on div "Created by Mark Created 08/09/25 Required 08/09/25 Assigned to Add team member …" at bounding box center [740, 373] width 926 height 659
click at [1263, 331] on div "Order details Collaborate Checklists 0/0 Linked Orders Timeline Order details C…" at bounding box center [740, 377] width 1480 height 754
click at [1264, 311] on div "Order details Collaborate Checklists 0/0 Linked Orders Timeline Order details C…" at bounding box center [740, 377] width 1480 height 754
click at [1322, 18] on button "Close" at bounding box center [1327, 15] width 52 height 16
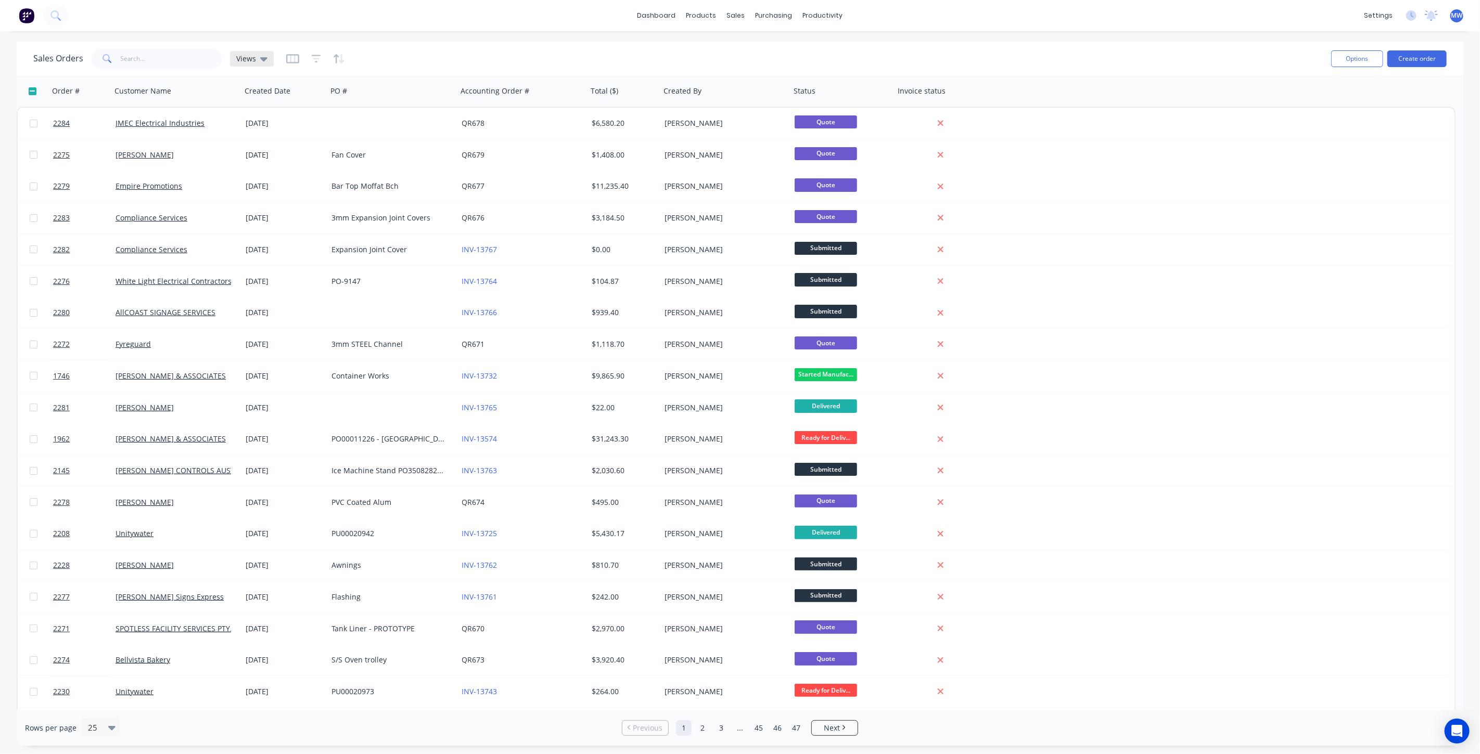
click at [263, 56] on icon at bounding box center [263, 58] width 7 height 11
click at [270, 170] on button "DRAFT QUOTES" at bounding box center [292, 168] width 119 height 12
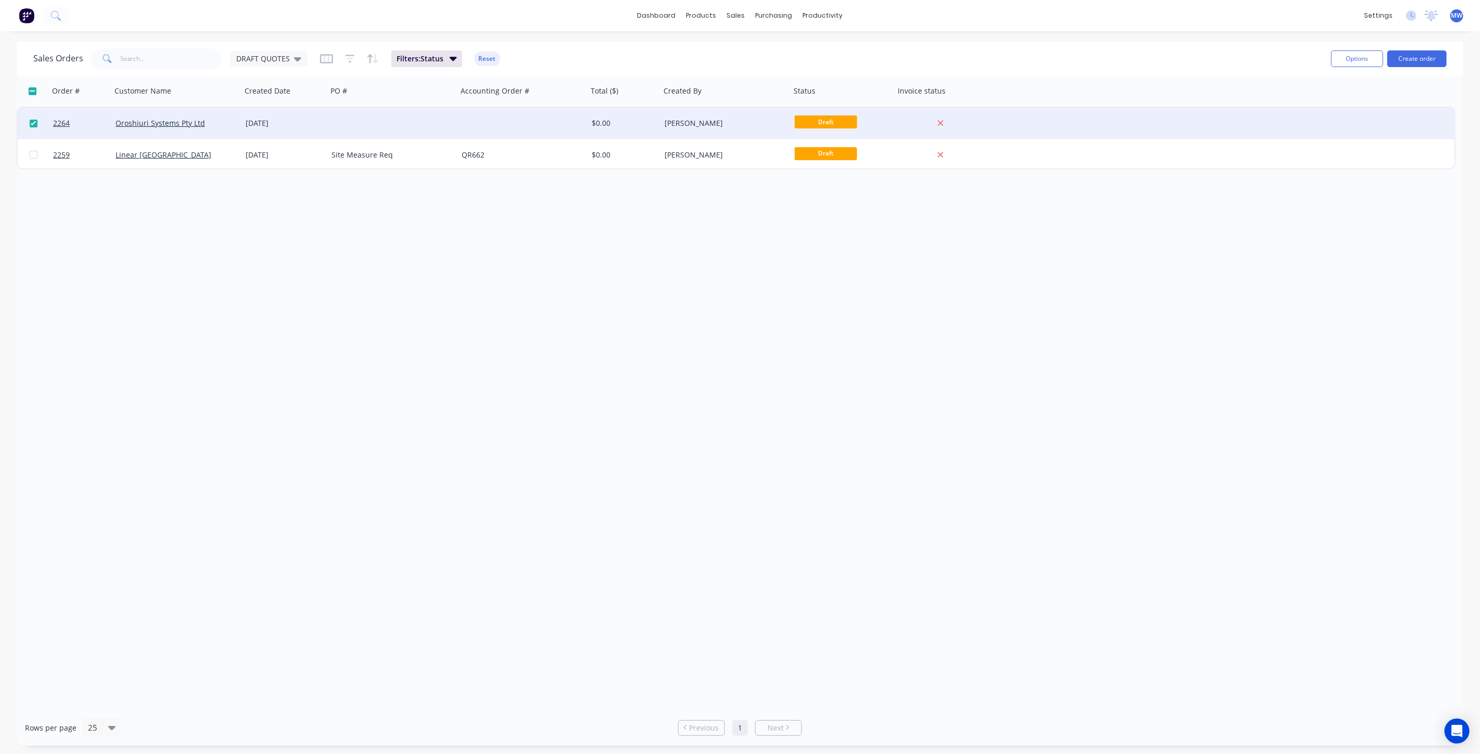
click at [272, 250] on div "Order # Customer Name Created Date PO # Accounting Order # Total ($) Created By…" at bounding box center [740, 392] width 1446 height 635
click at [481, 125] on button "Archive" at bounding box center [490, 127] width 104 height 21
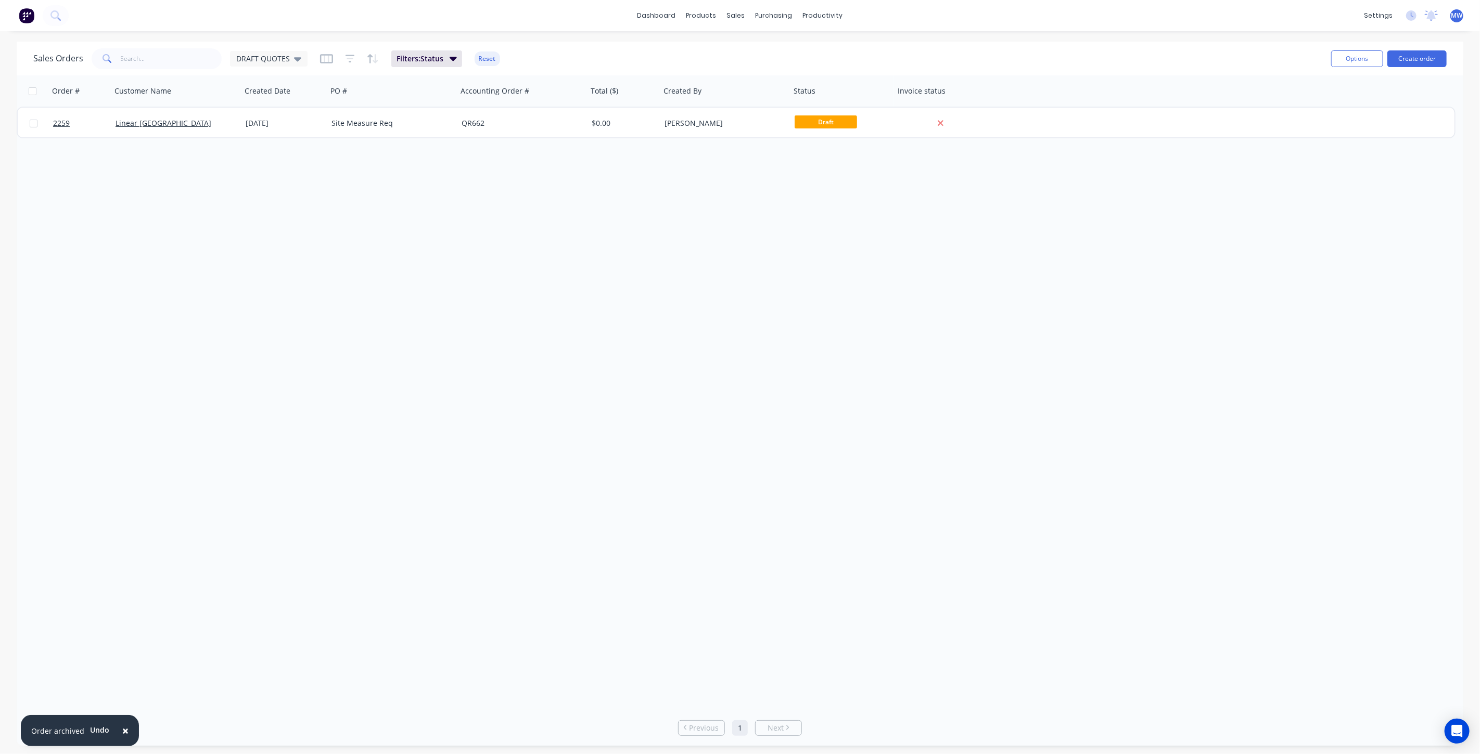
click at [344, 203] on div "Order # Customer Name Created Date PO # Accounting Order # Total ($) Created By…" at bounding box center [740, 392] width 1446 height 635
click at [250, 271] on div "Order # Customer Name Created Date PO # Accounting Order # Total ($) Created By…" at bounding box center [740, 392] width 1446 height 635
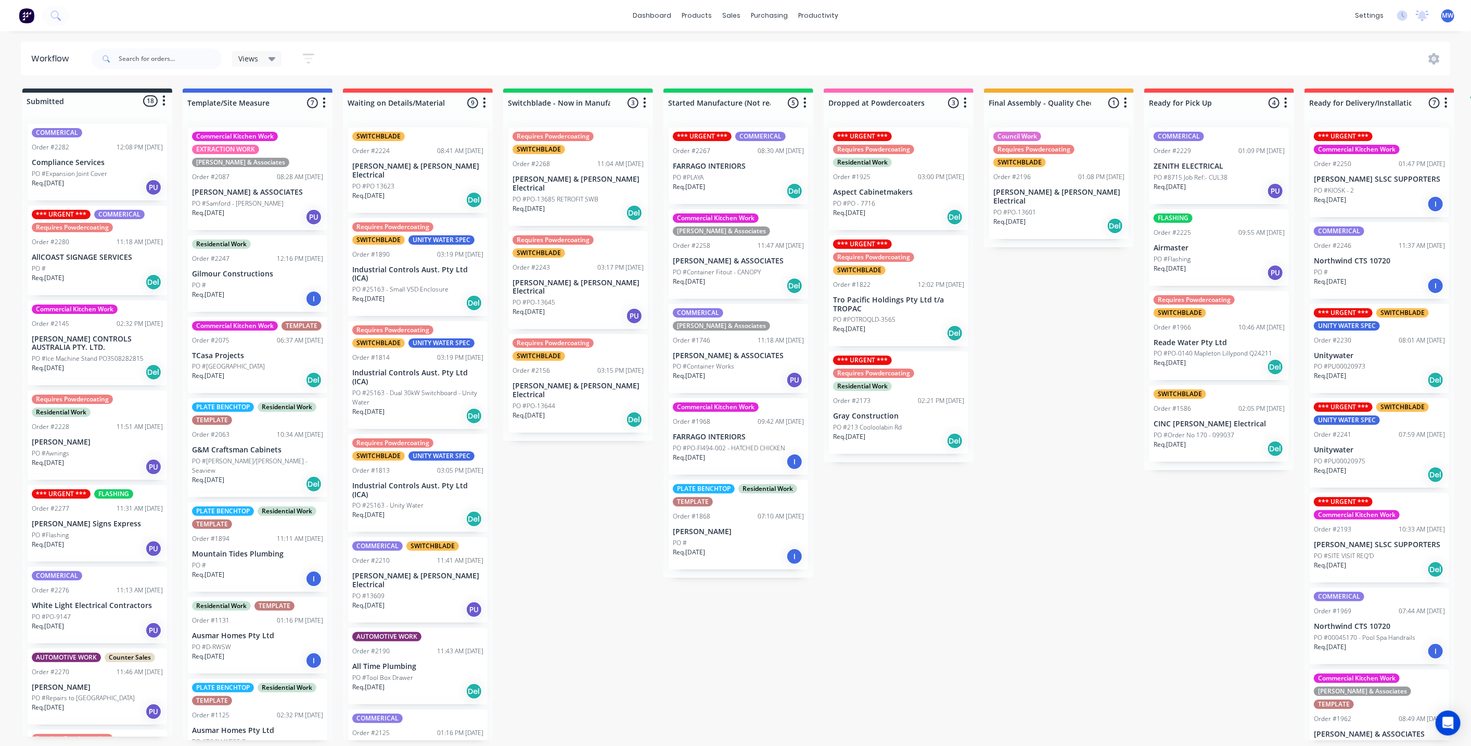
scroll to position [229, 0]
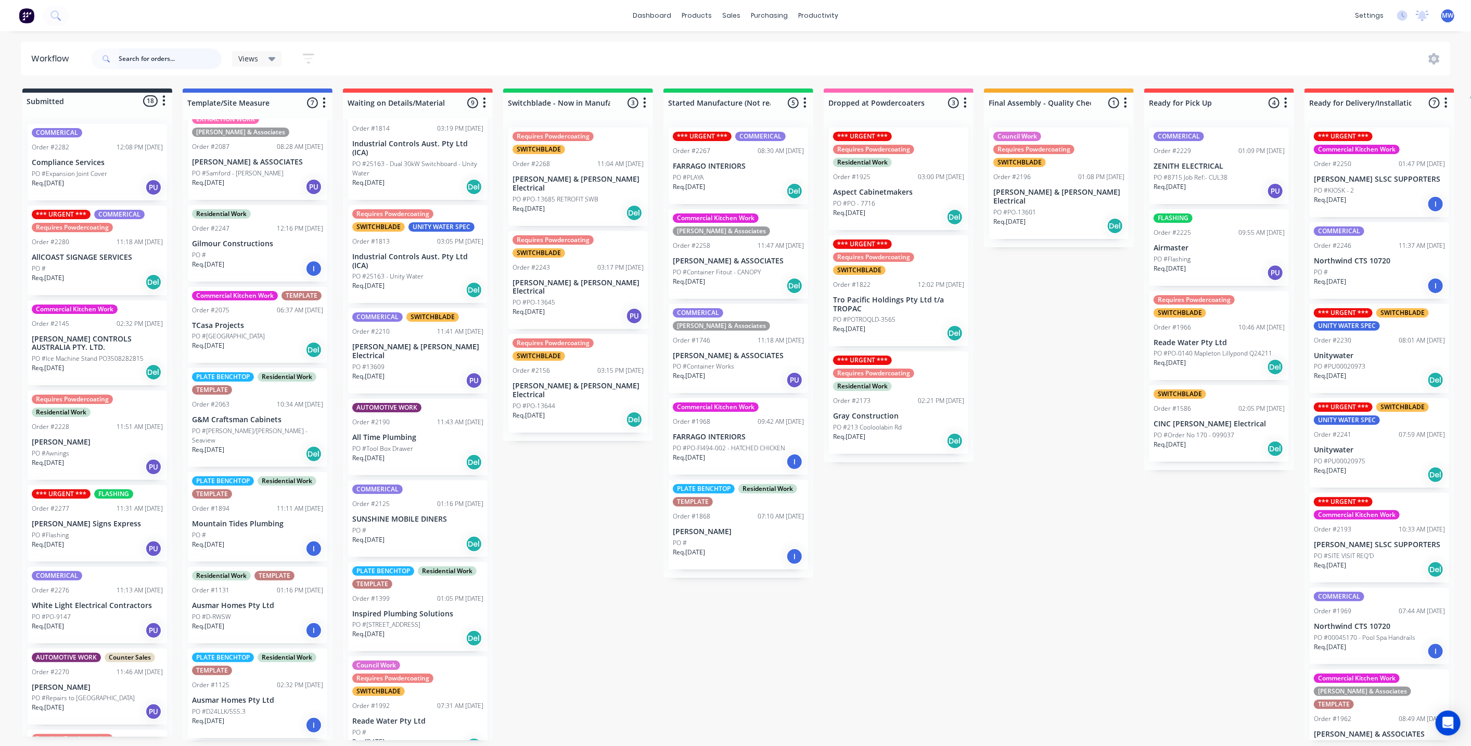
click at [204, 58] on input "text" at bounding box center [170, 58] width 103 height 21
type input "intalect"
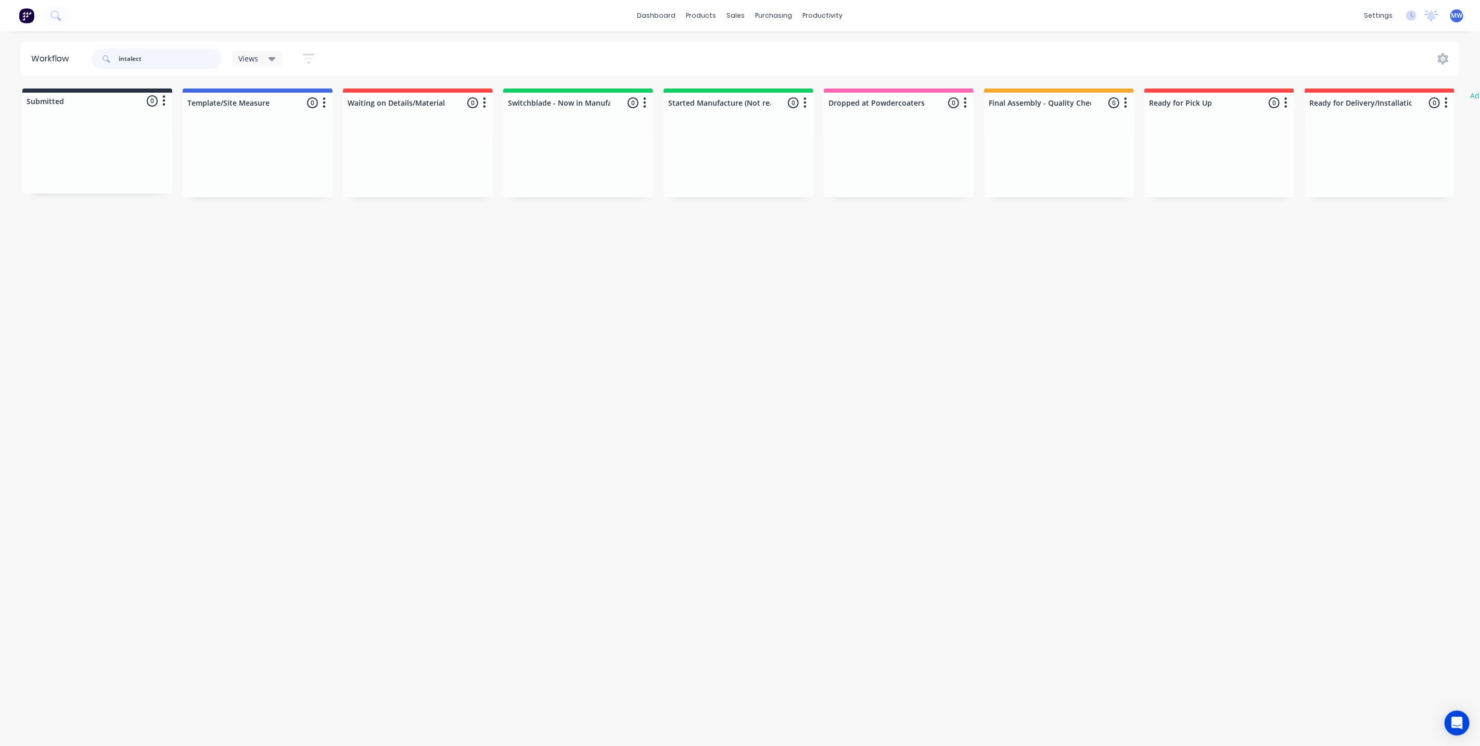
drag, startPoint x: 171, startPoint y: 63, endPoint x: -15, endPoint y: 69, distance: 185.3
click at [0, 69] on html "dashboard products sales purchasing productivity dashboard products Product Cat…" at bounding box center [740, 341] width 1480 height 683
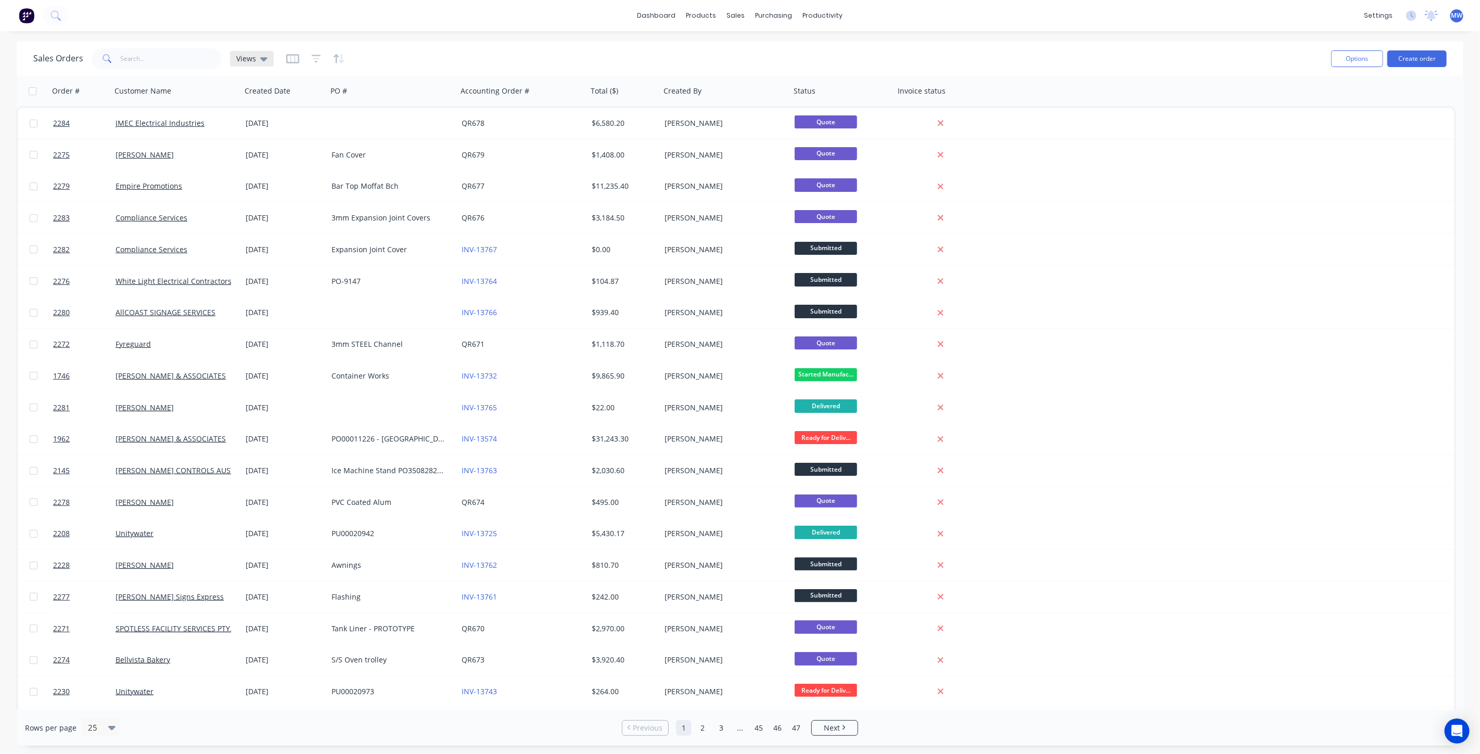
click at [253, 63] on div "Views" at bounding box center [252, 59] width 44 height 16
click at [275, 162] on button "DRAFT QUOTES" at bounding box center [292, 168] width 119 height 12
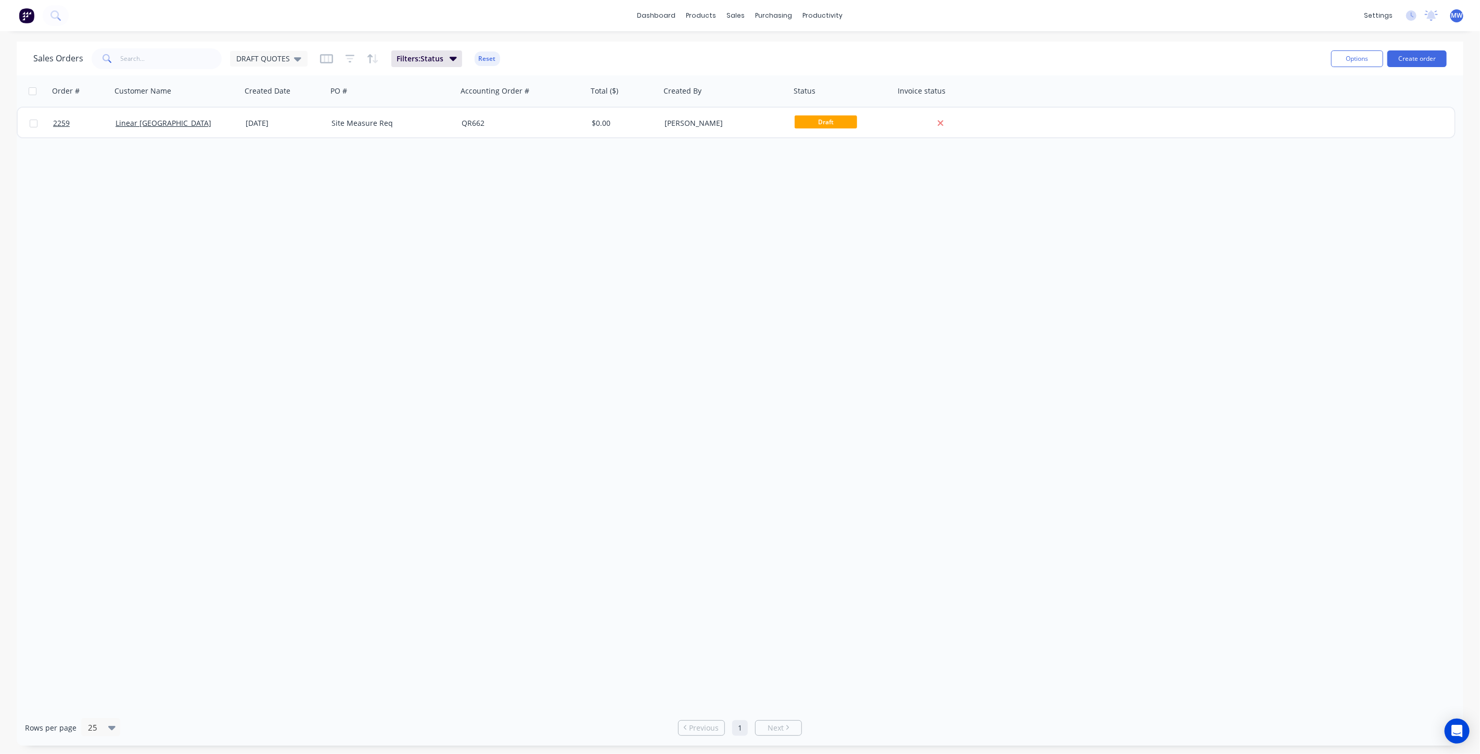
drag, startPoint x: 300, startPoint y: 198, endPoint x: 370, endPoint y: 228, distance: 76.2
click at [300, 198] on div "Order # Customer Name Created Date PO # Accounting Order # Total ($) Created By…" at bounding box center [740, 392] width 1446 height 635
click at [473, 245] on div "Order # Customer Name Created Date PO # Accounting Order # Total ($) Created By…" at bounding box center [740, 392] width 1446 height 635
click at [302, 57] on div "DRAFT QUOTES" at bounding box center [269, 59] width 78 height 16
click at [271, 149] on button "None (Default)" at bounding box center [292, 147] width 119 height 12
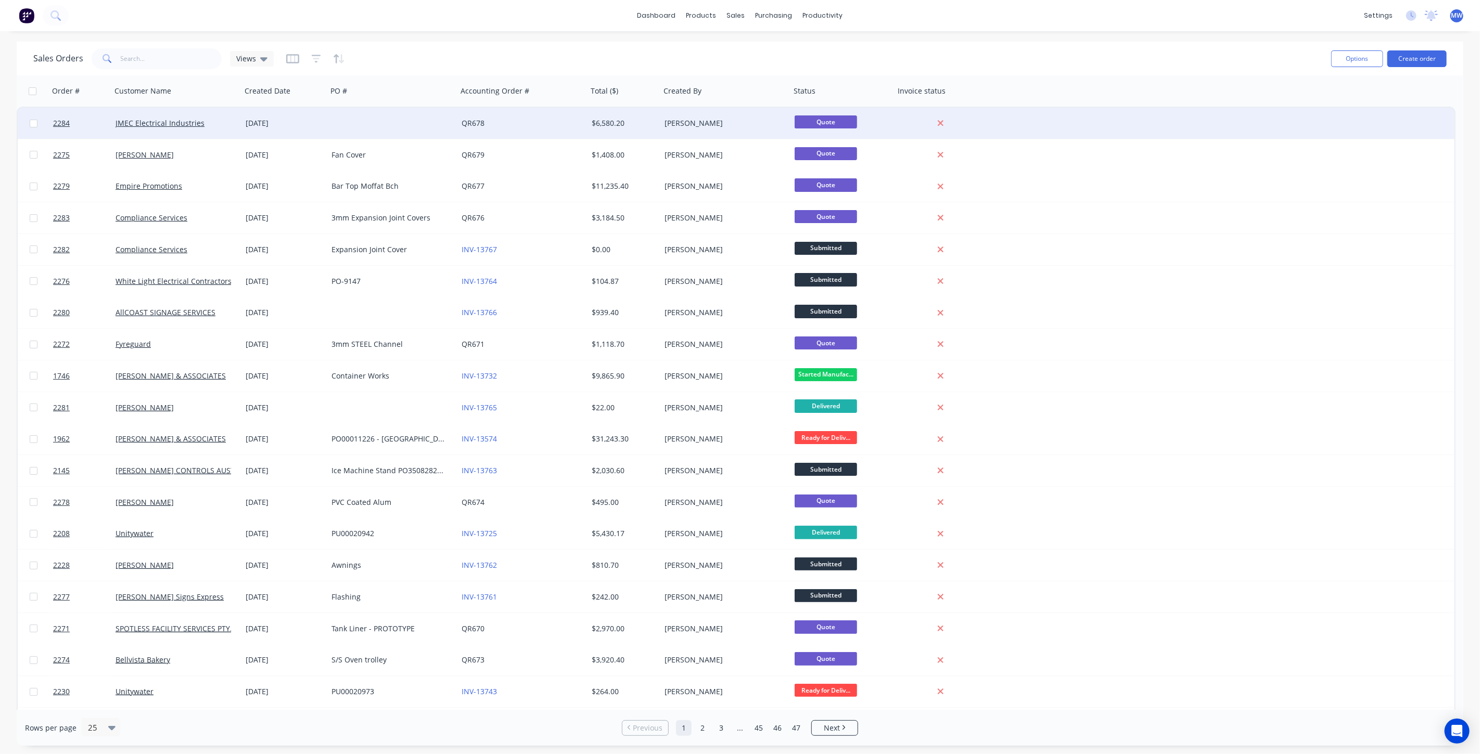
click at [431, 130] on div at bounding box center [392, 123] width 130 height 31
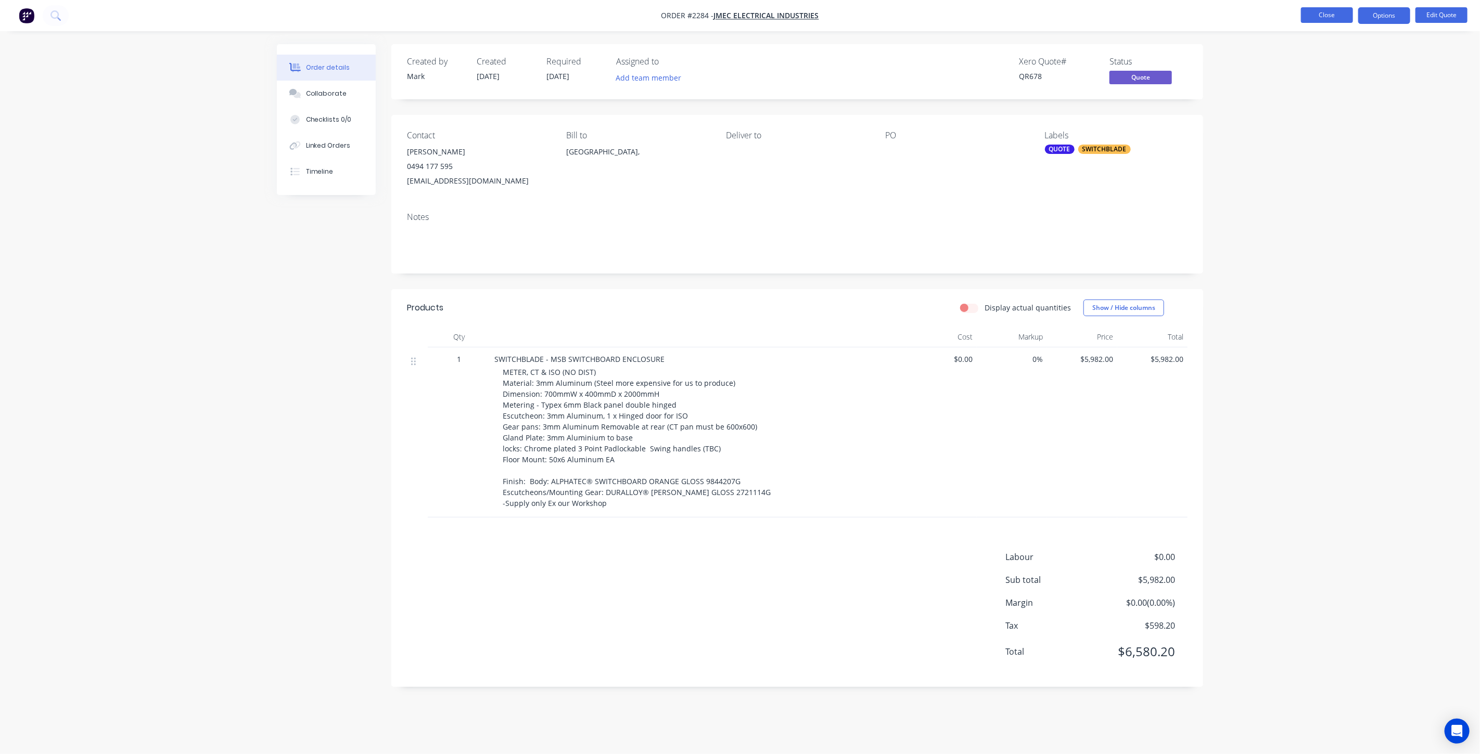
click at [1331, 17] on button "Close" at bounding box center [1327, 15] width 52 height 16
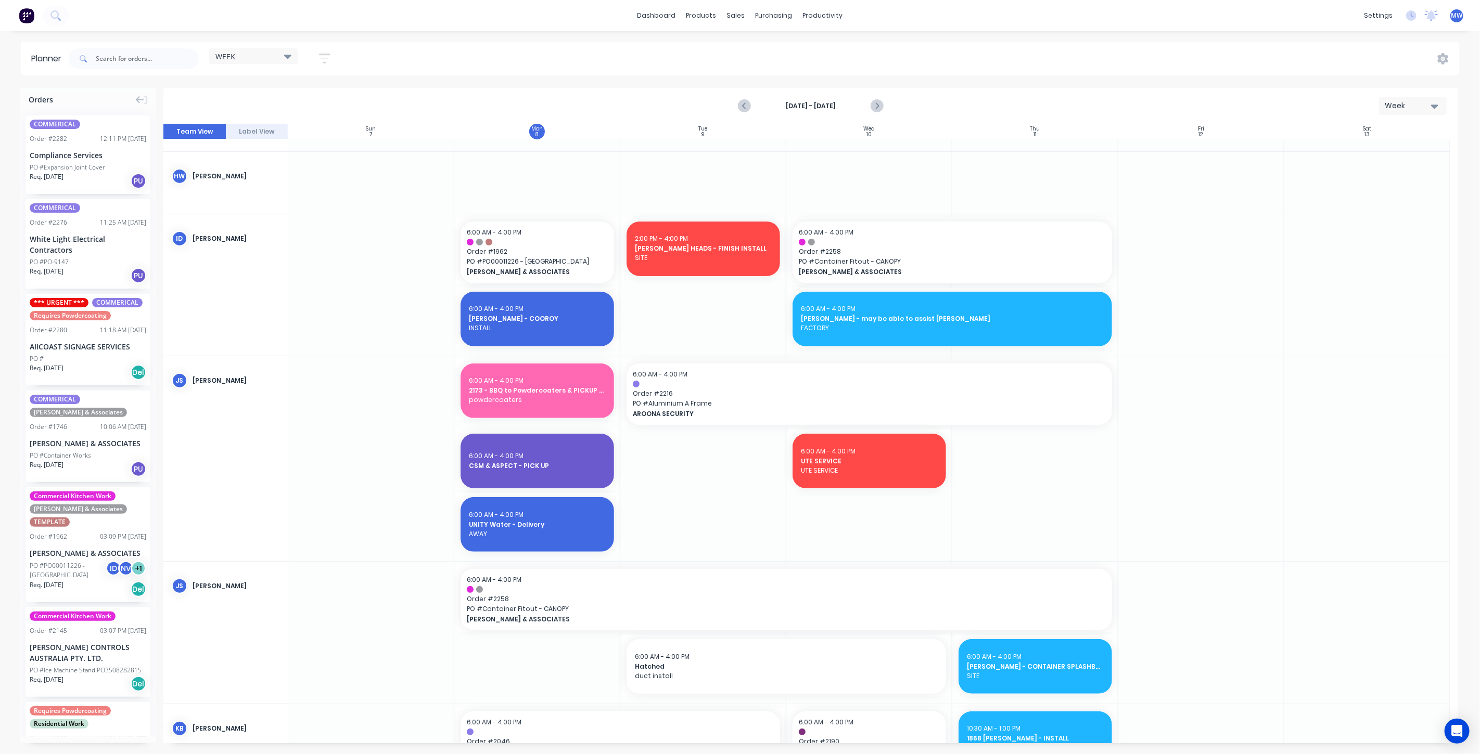
scroll to position [231, 0]
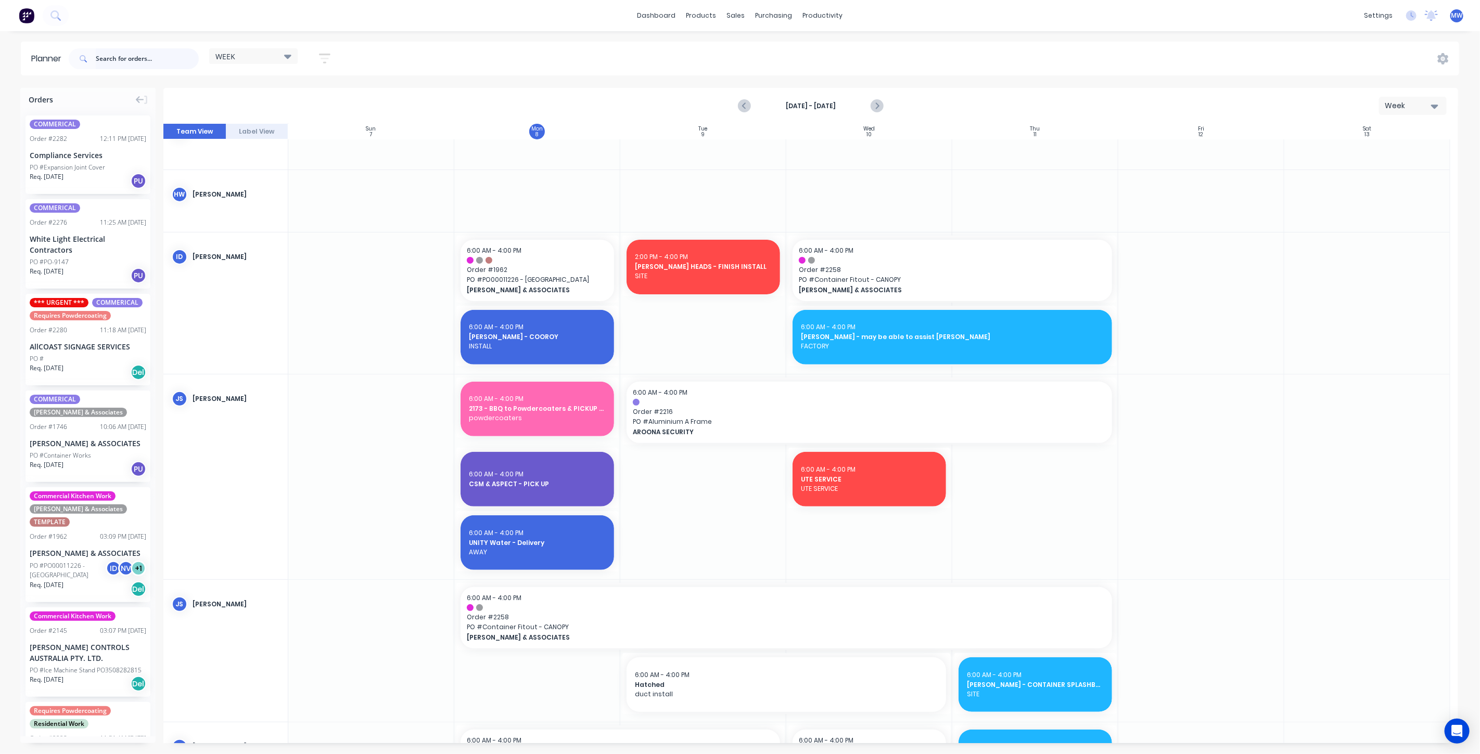
click at [111, 57] on input "text" at bounding box center [147, 58] width 103 height 21
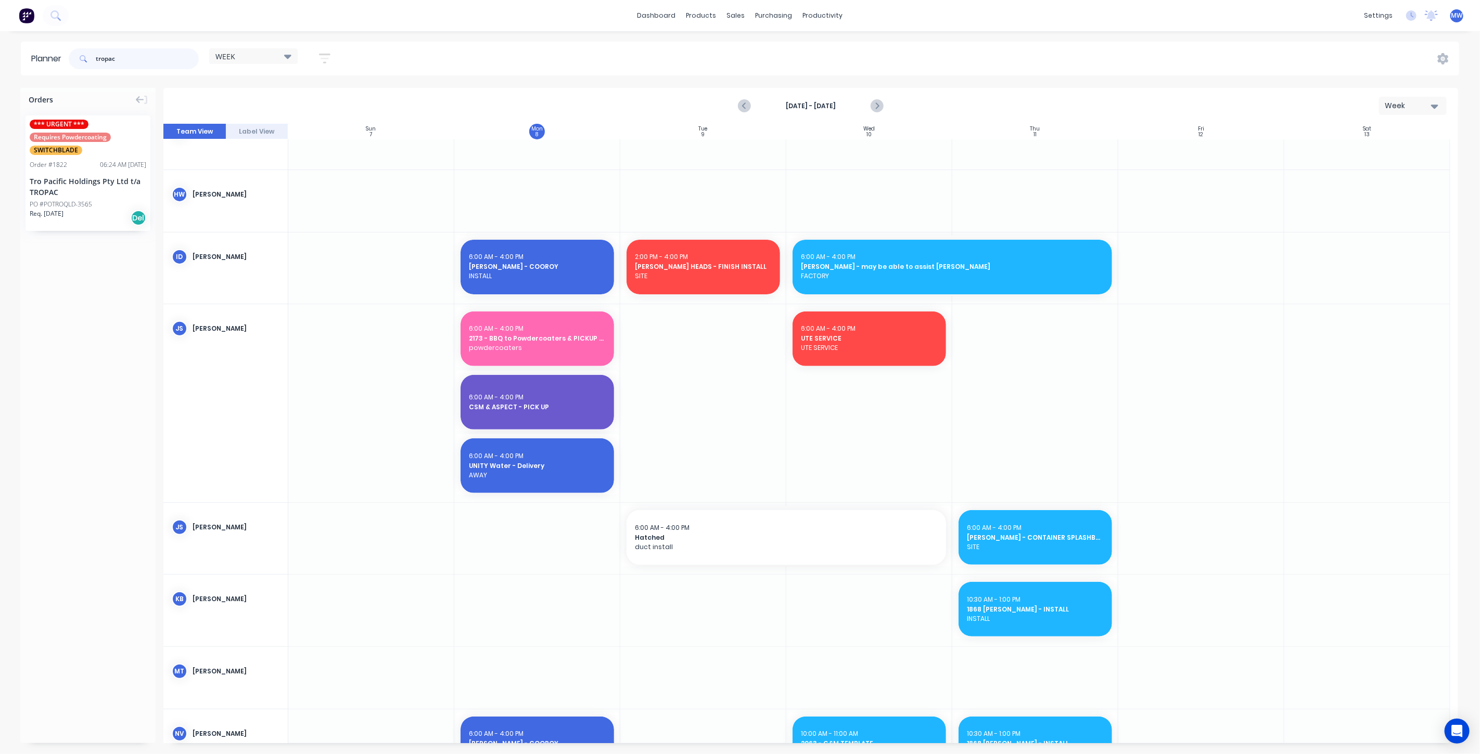
type input "tropac"
drag, startPoint x: 83, startPoint y: 174, endPoint x: 688, endPoint y: 292, distance: 616.0
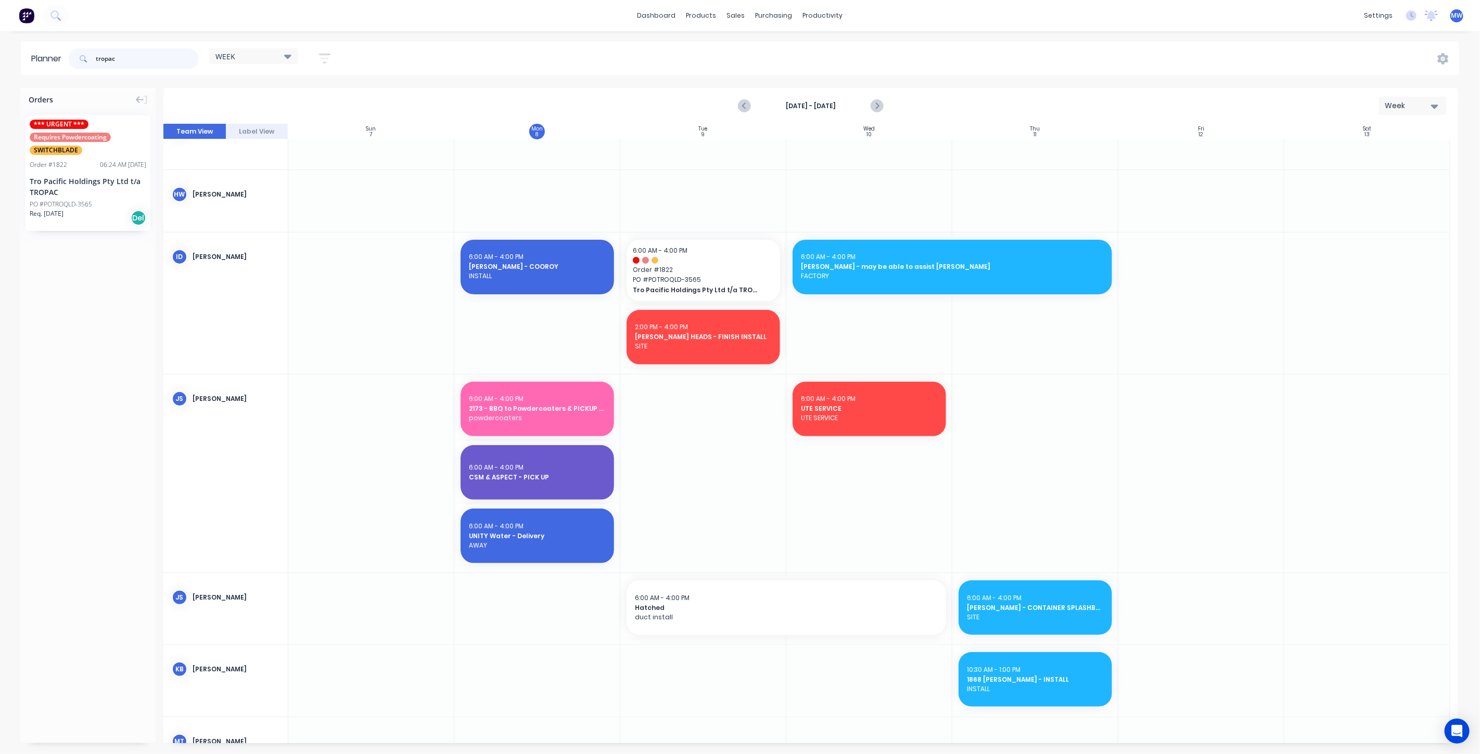
drag, startPoint x: 126, startPoint y: 56, endPoint x: 65, endPoint y: 58, distance: 61.5
click at [65, 58] on header "Planner tropac WEEK Save new view None edit WEEK (Default) edit [PERSON_NAME] e…" at bounding box center [740, 59] width 1438 height 34
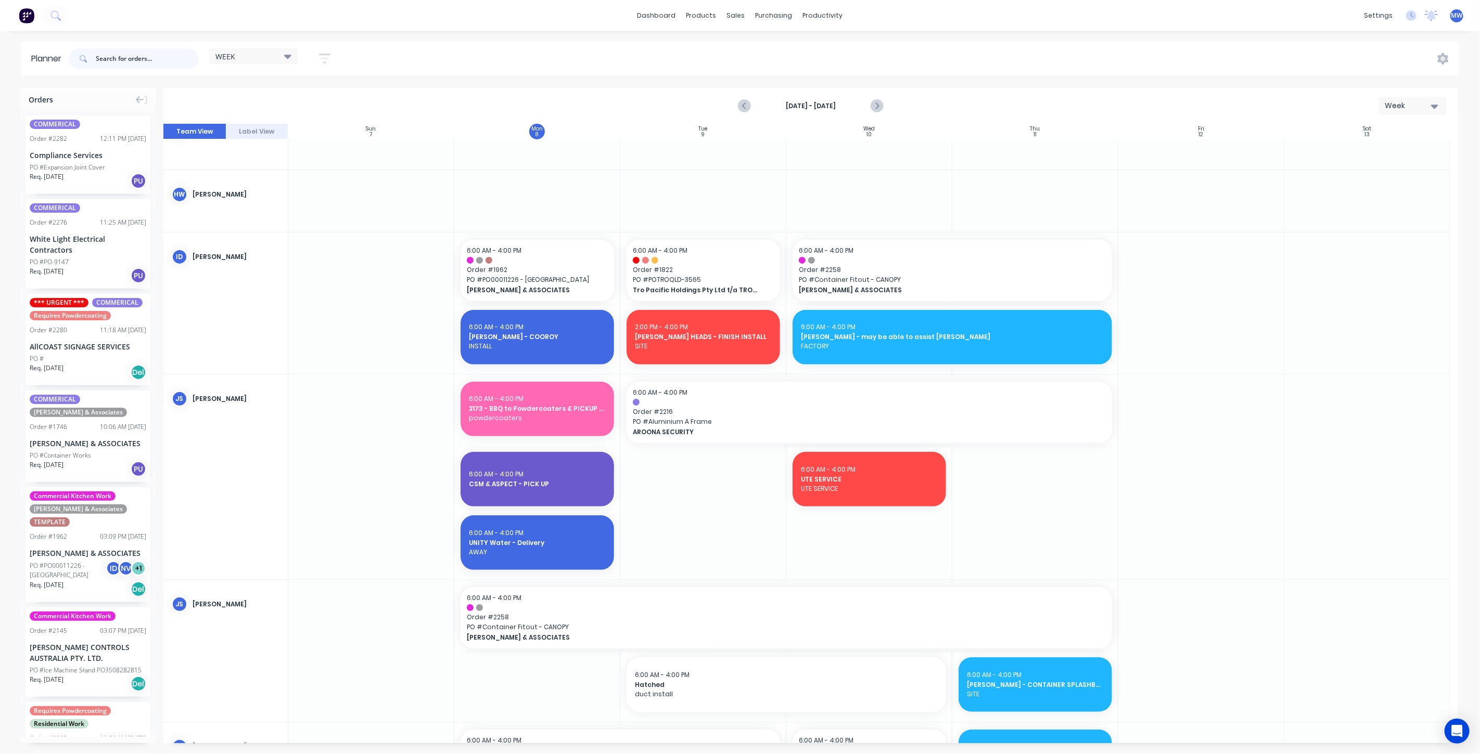
click at [118, 58] on input "text" at bounding box center [147, 58] width 103 height 21
type input "2196"
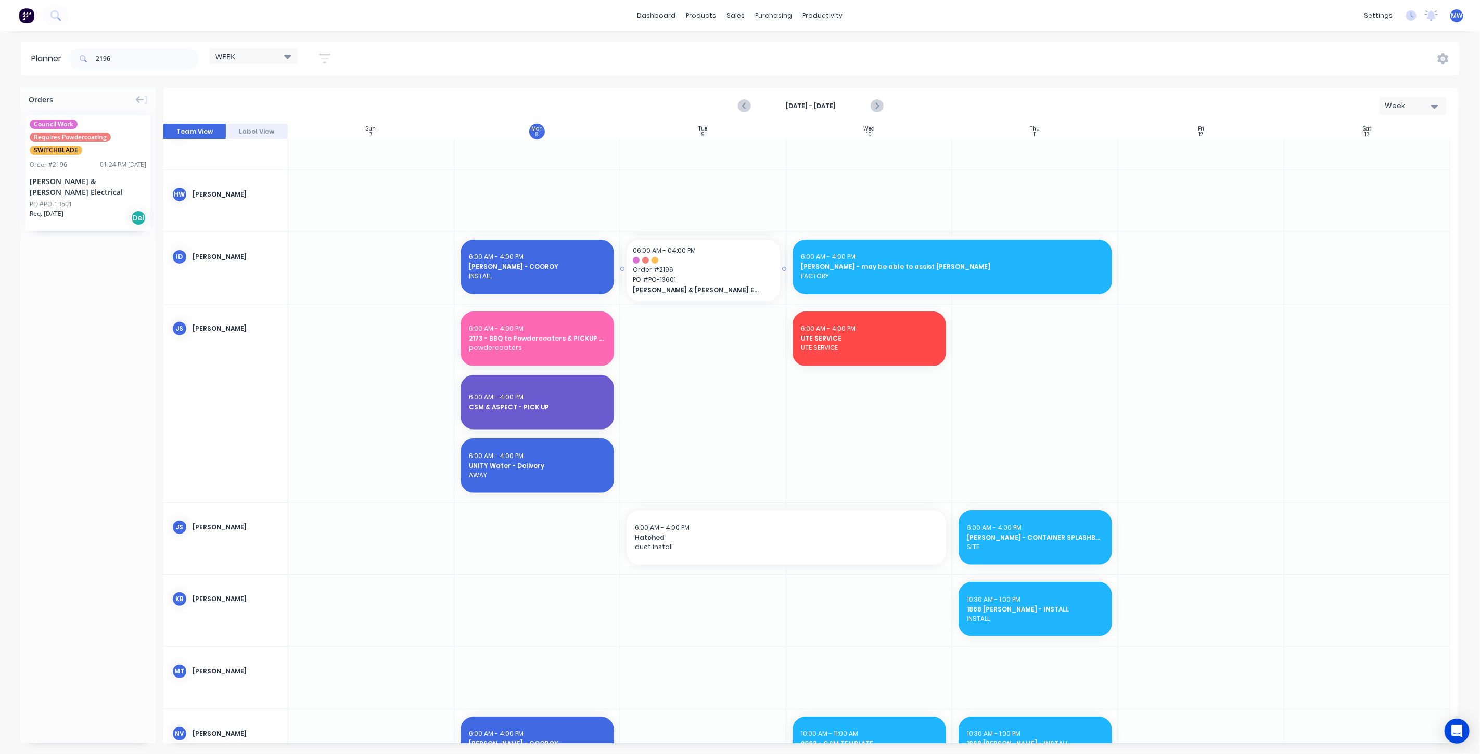
drag, startPoint x: 77, startPoint y: 178, endPoint x: 672, endPoint y: 287, distance: 604.6
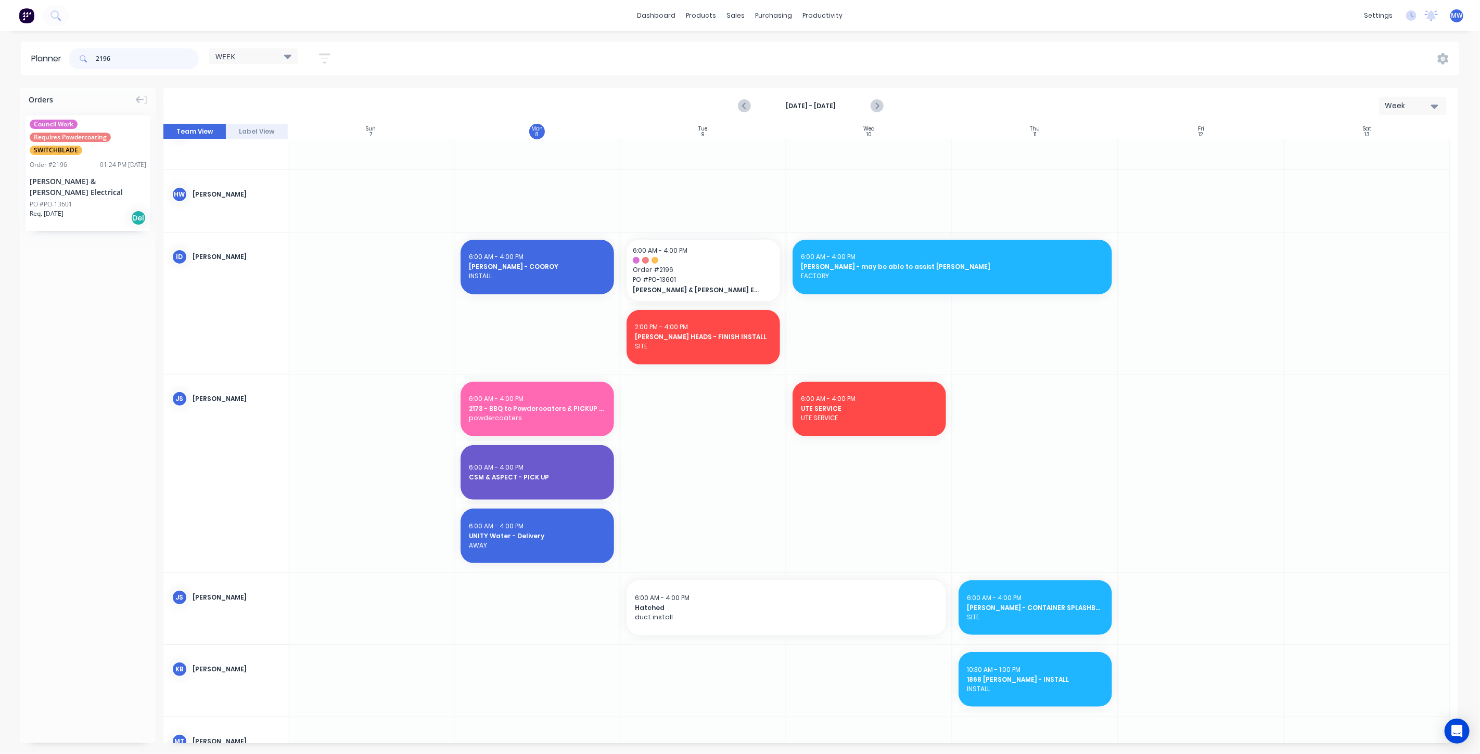
drag, startPoint x: 125, startPoint y: 66, endPoint x: 42, endPoint y: 60, distance: 83.5
click at [44, 63] on header "Planner 2196 WEEK Save new view None edit WEEK (Default) edit [PERSON_NAME] edi…" at bounding box center [740, 59] width 1438 height 34
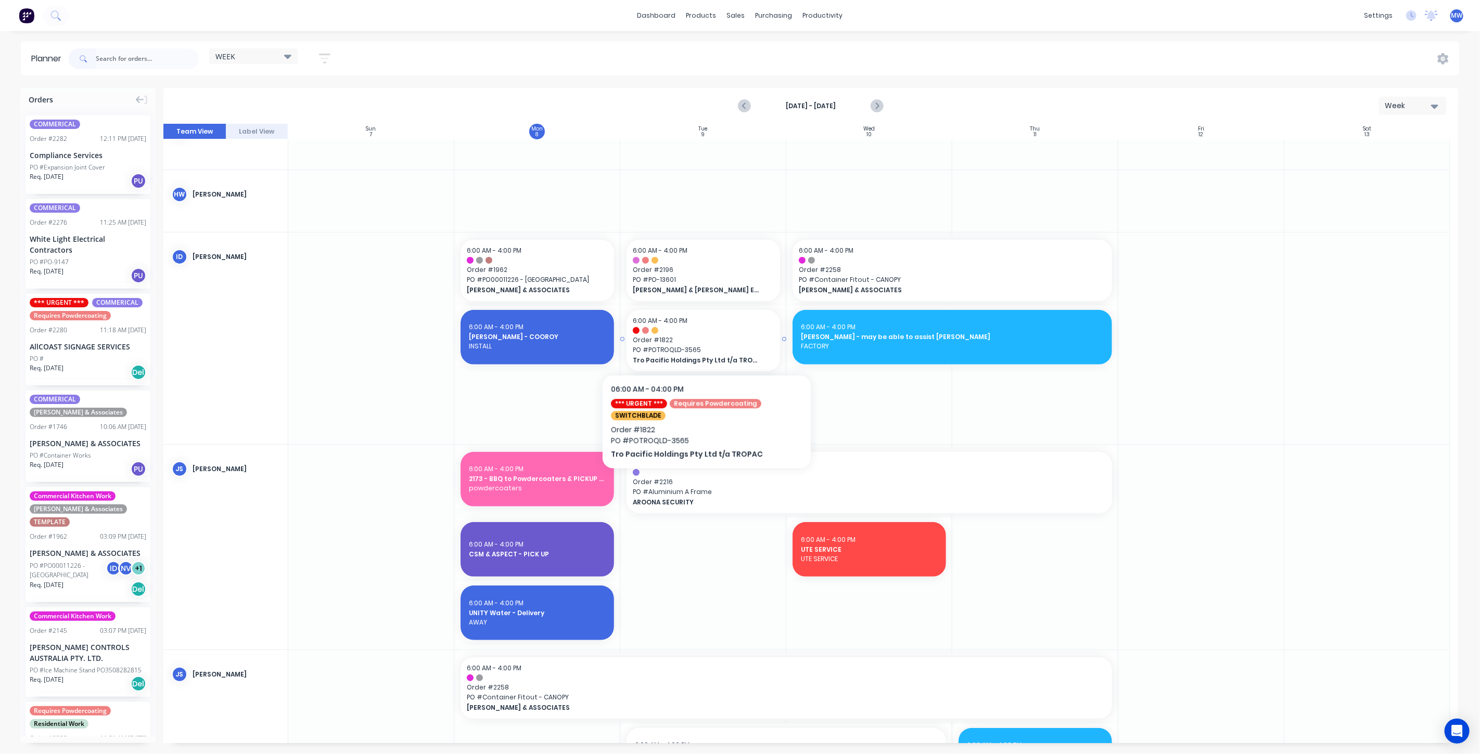
click at [707, 340] on span "Order # 1822" at bounding box center [703, 340] width 141 height 9
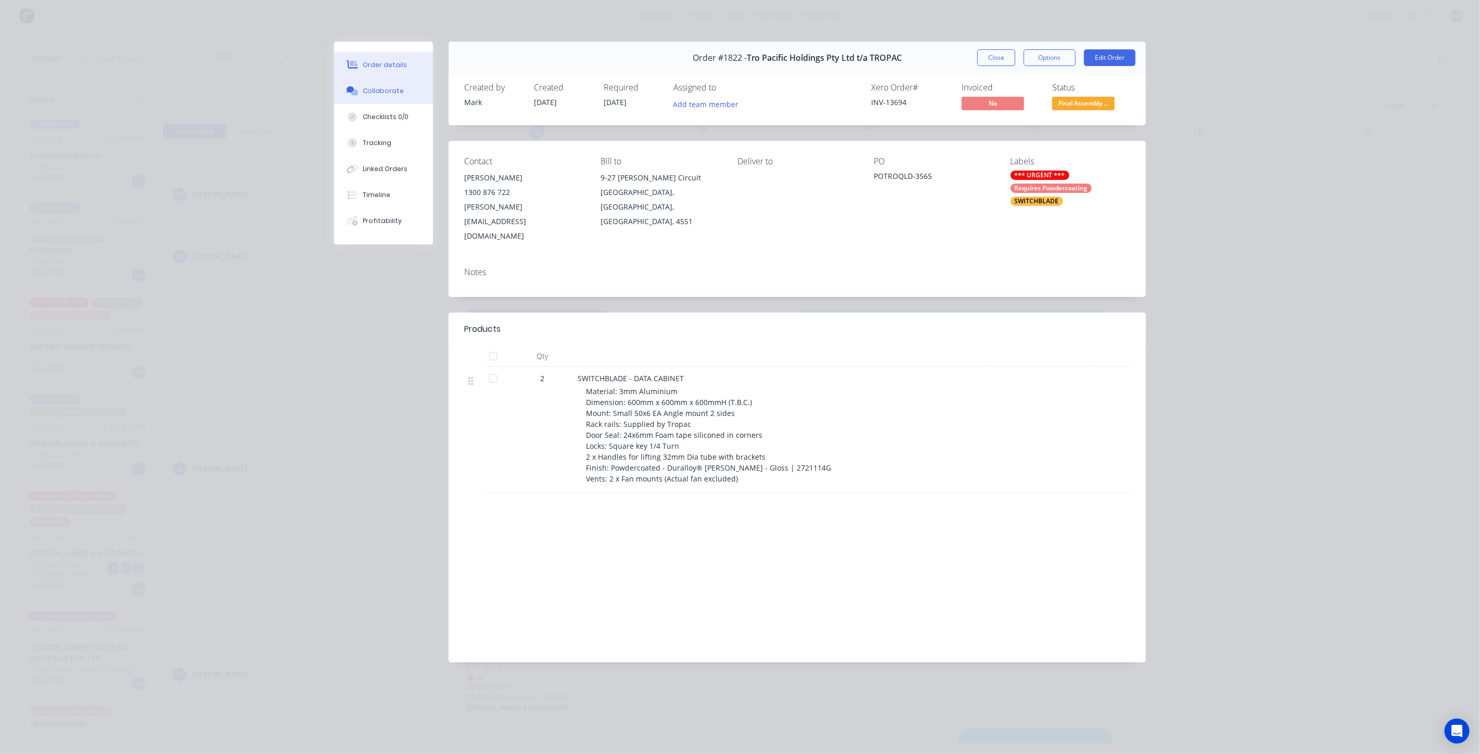
click at [402, 92] on button "Collaborate" at bounding box center [383, 91] width 99 height 26
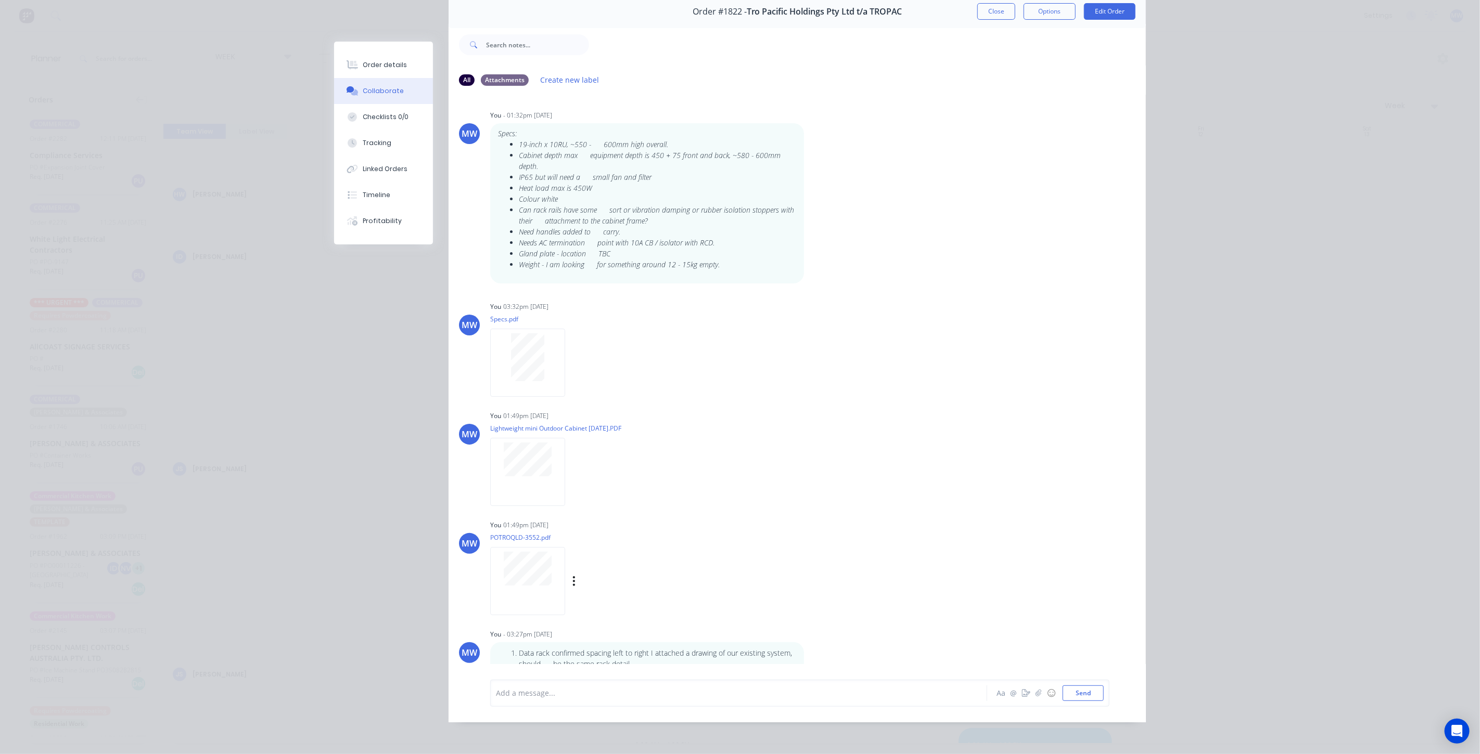
scroll to position [0, 0]
click at [374, 60] on button "Order details" at bounding box center [383, 65] width 99 height 26
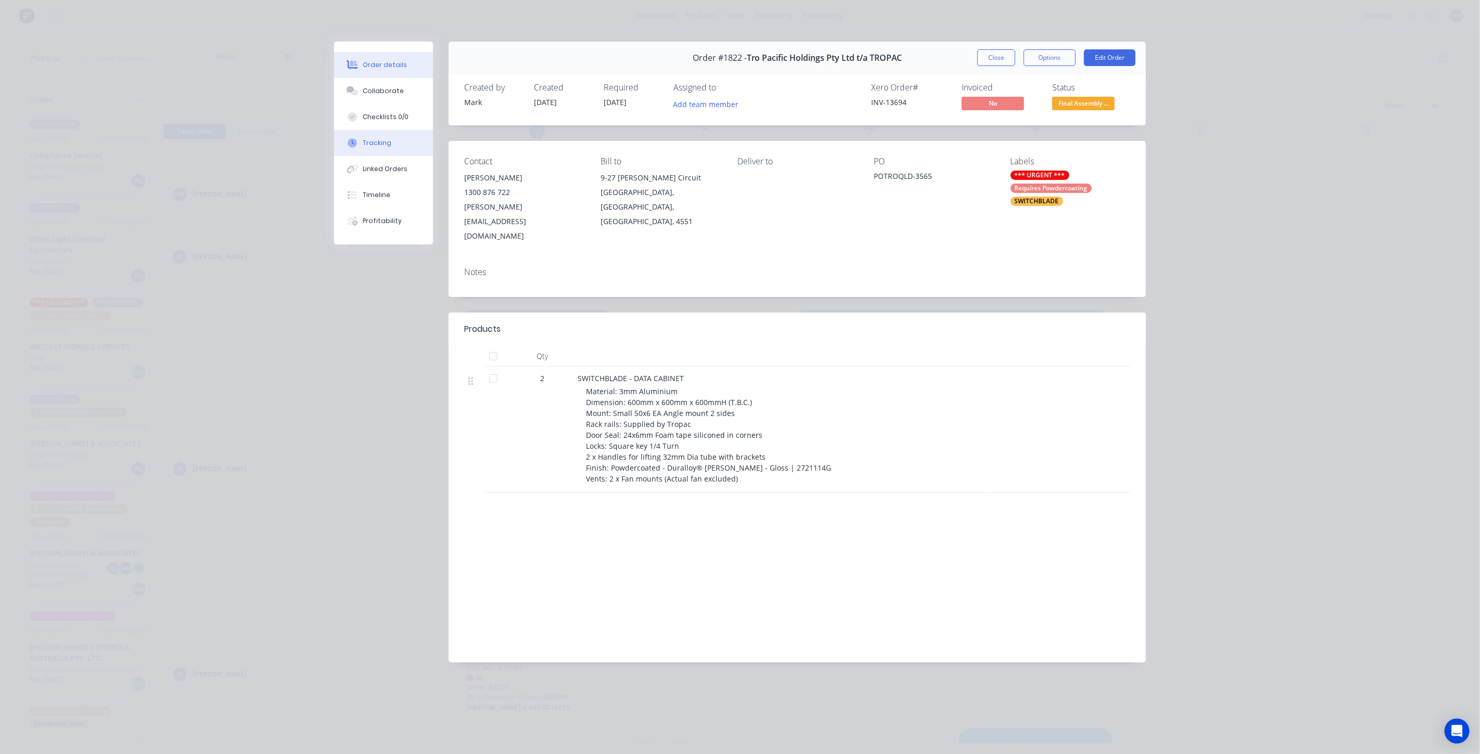
click at [383, 142] on div "Tracking" at bounding box center [377, 142] width 29 height 9
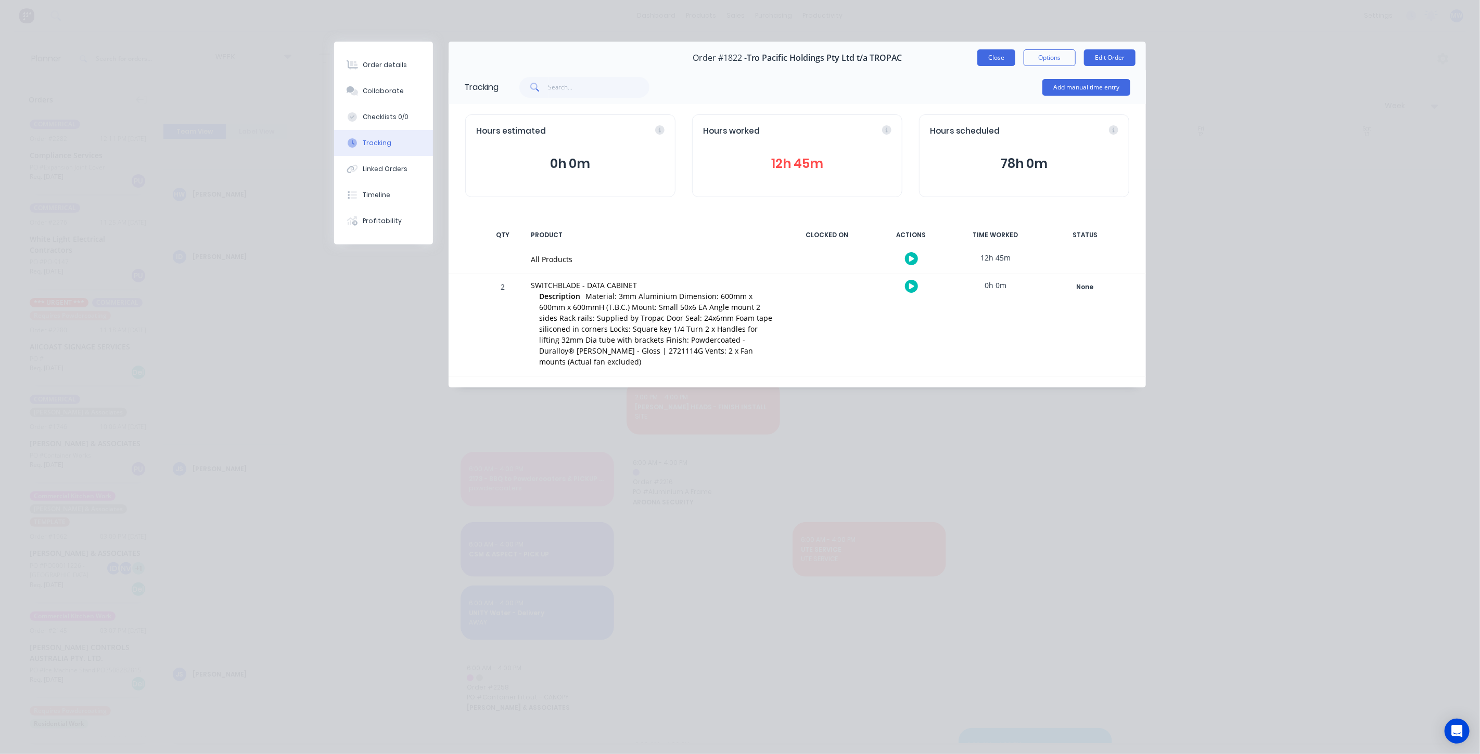
click at [997, 57] on button "Close" at bounding box center [996, 57] width 38 height 17
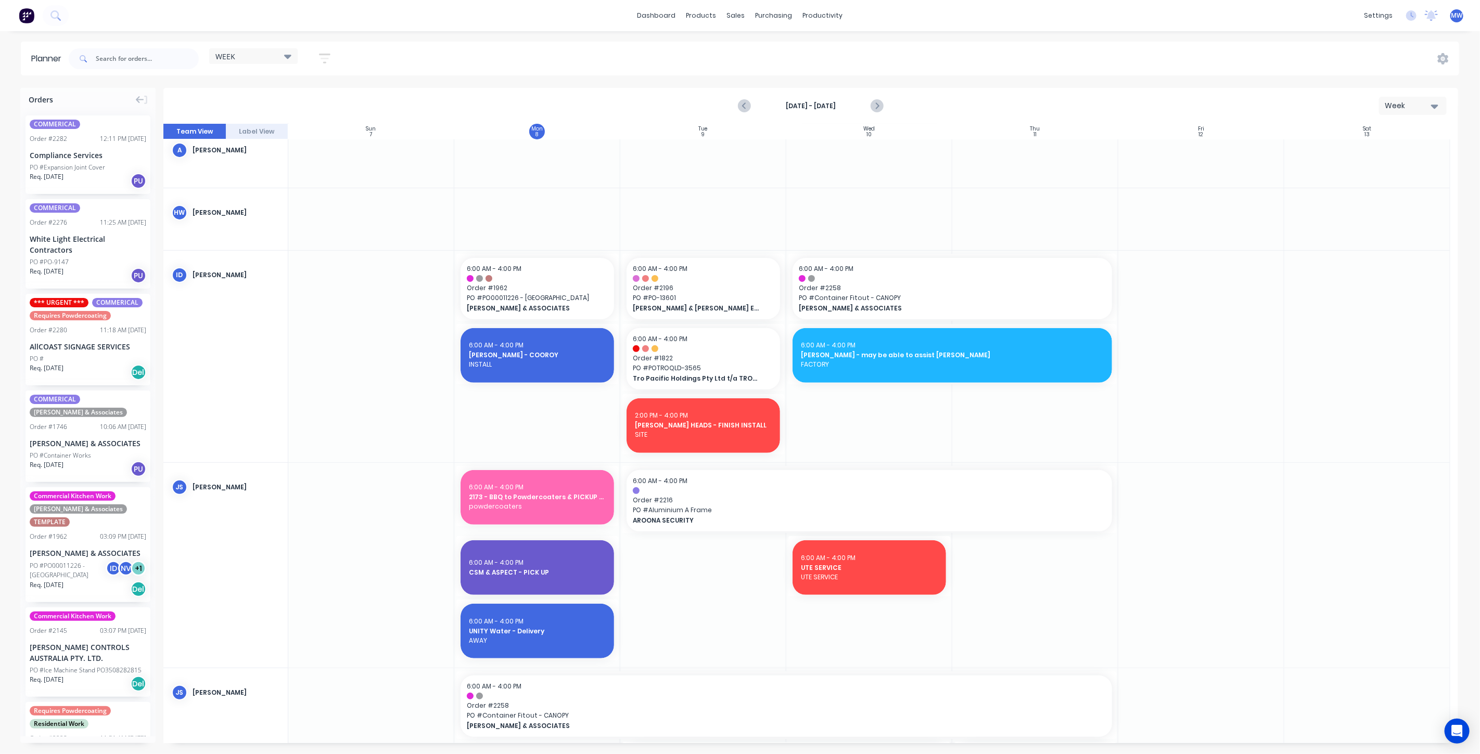
scroll to position [231, 0]
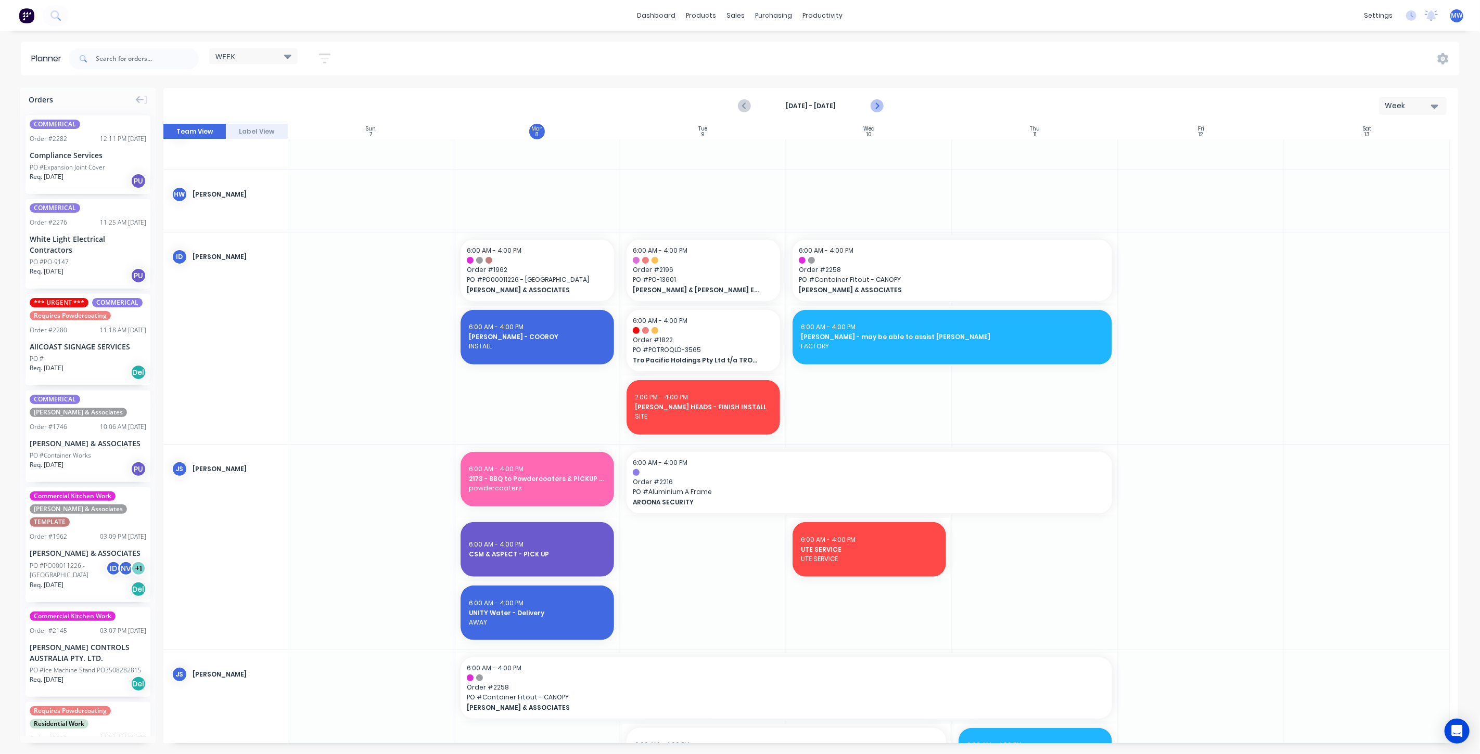
click at [877, 103] on icon "Next page" at bounding box center [876, 106] width 12 height 12
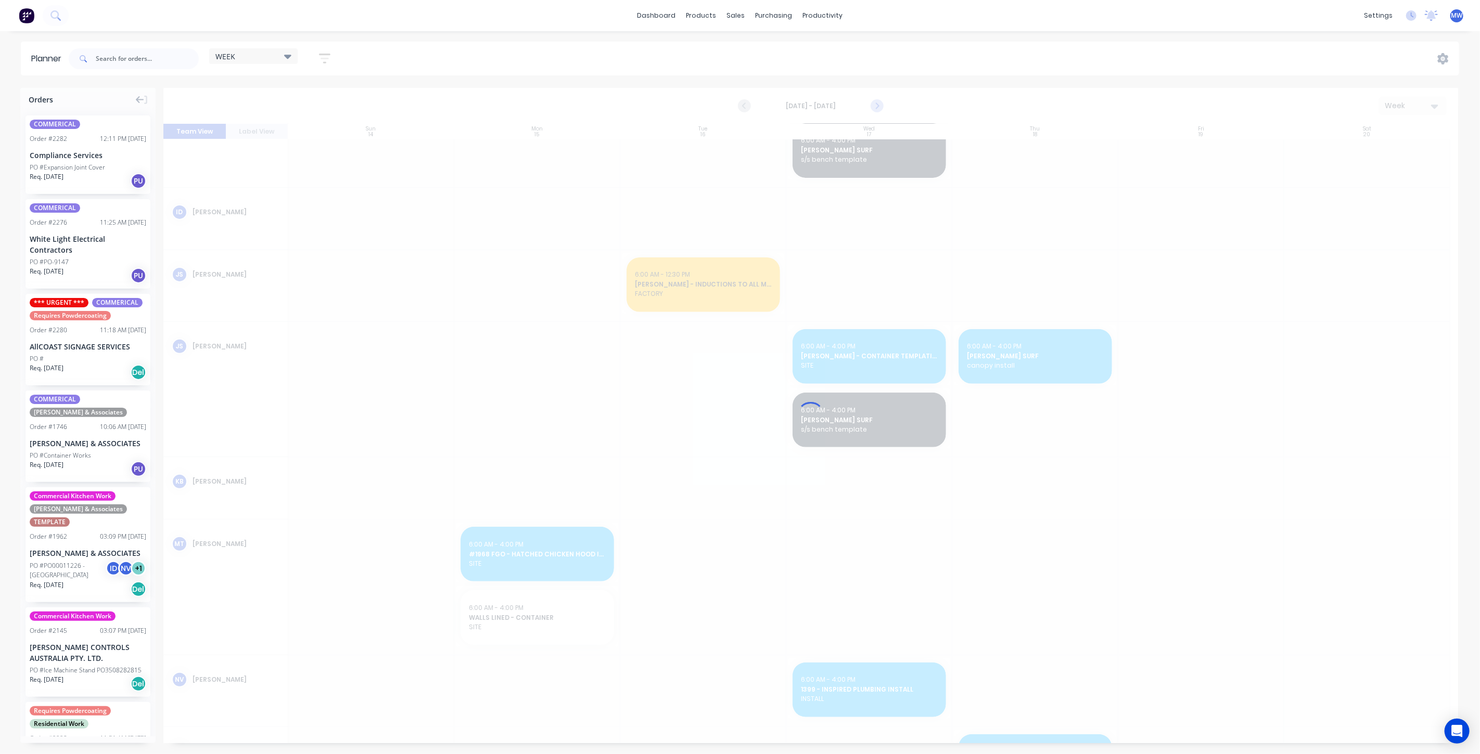
scroll to position [238, 0]
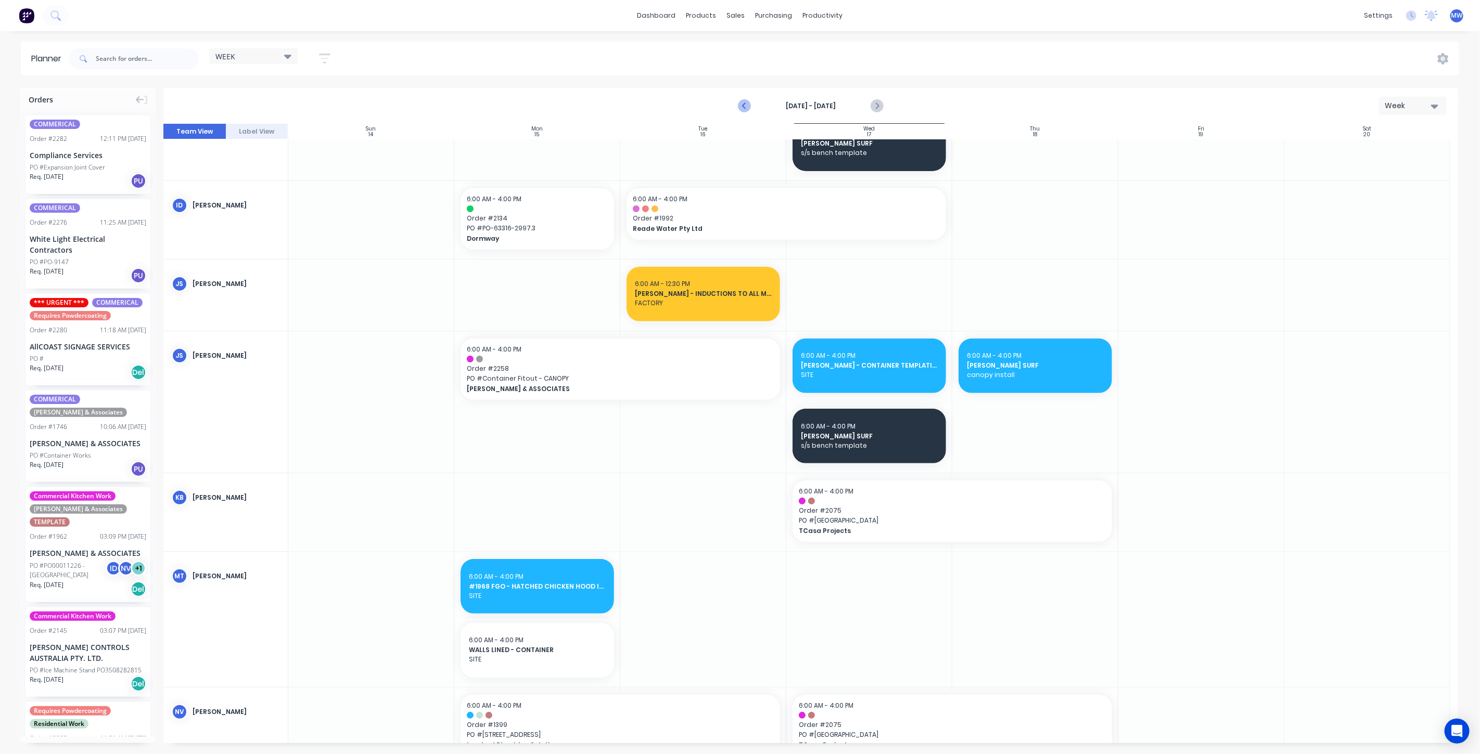
click at [743, 110] on icon "Previous page" at bounding box center [744, 106] width 12 height 12
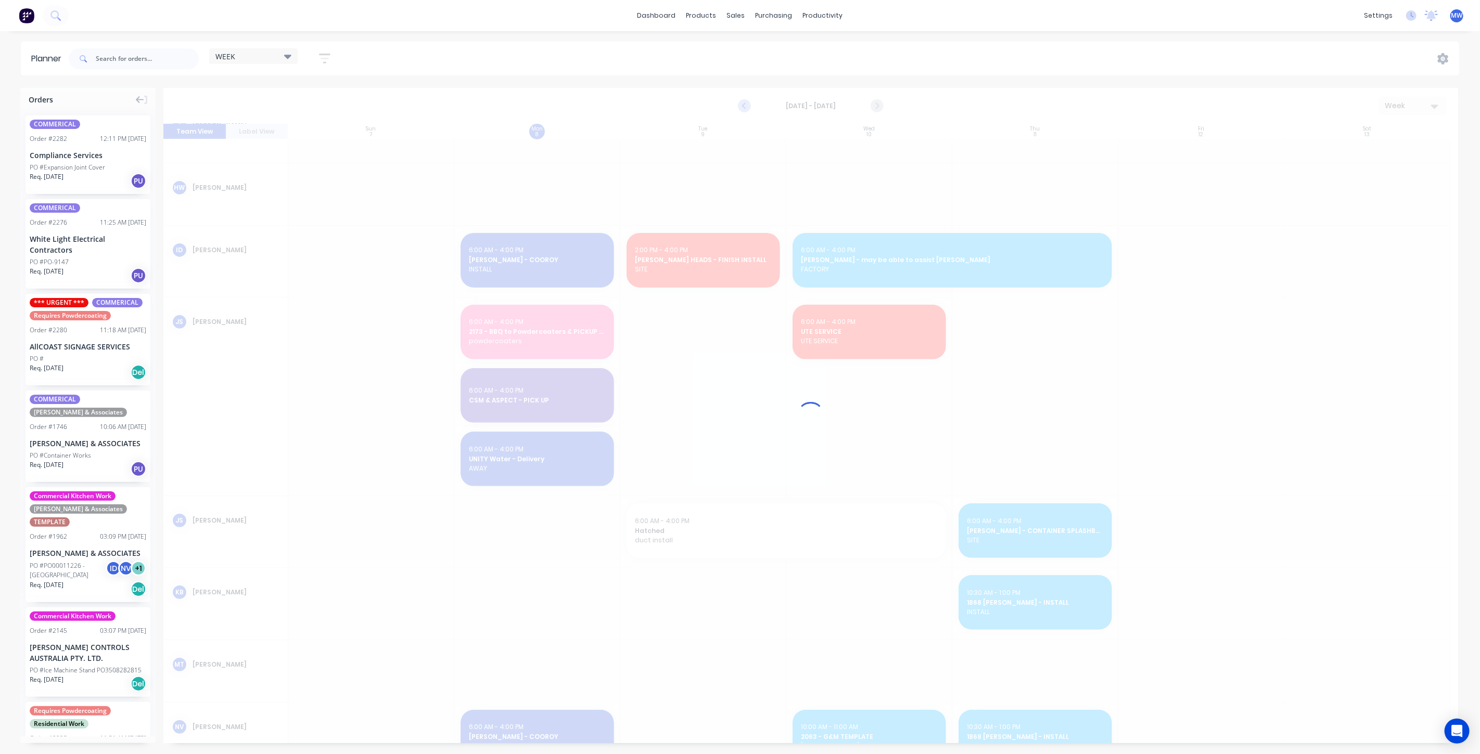
scroll to position [240, 0]
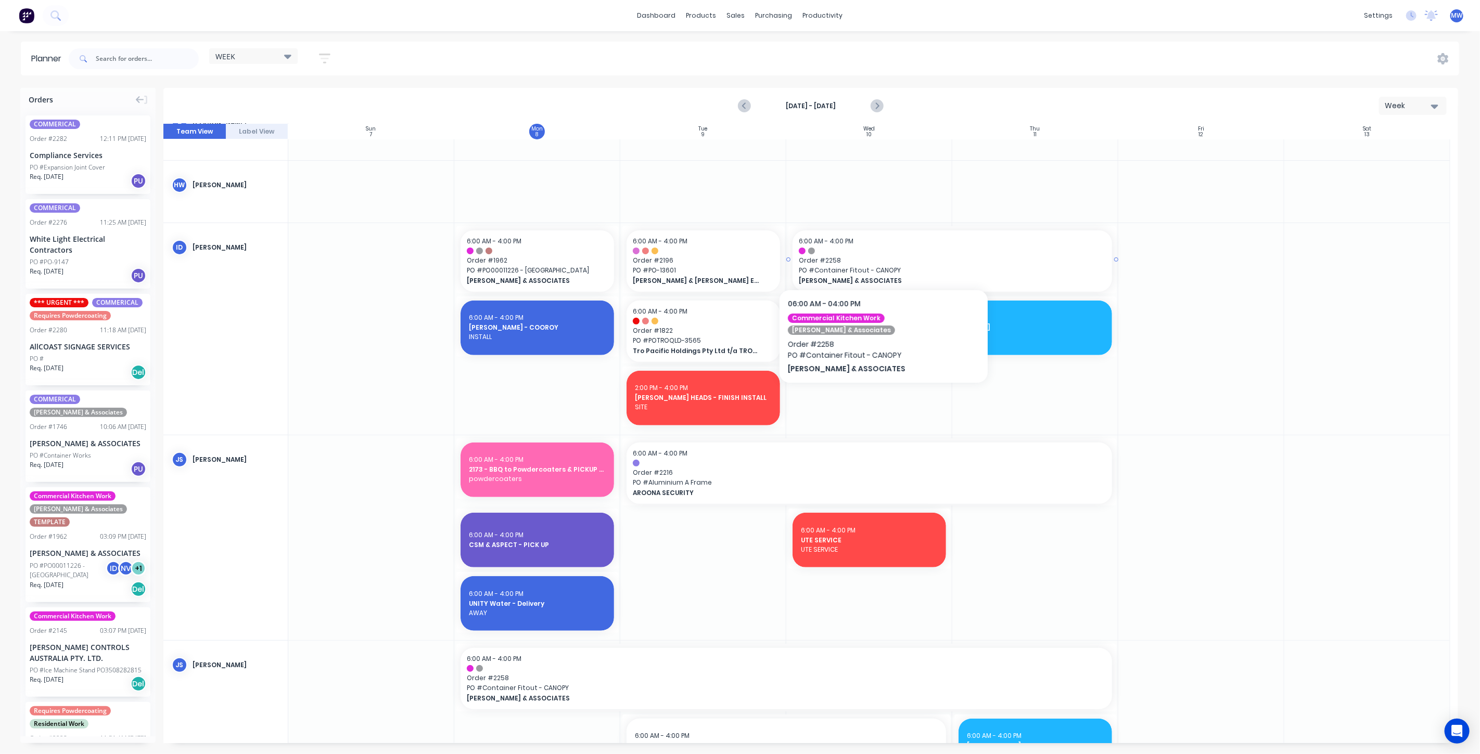
click at [868, 260] on span "Order # 2258" at bounding box center [952, 260] width 307 height 9
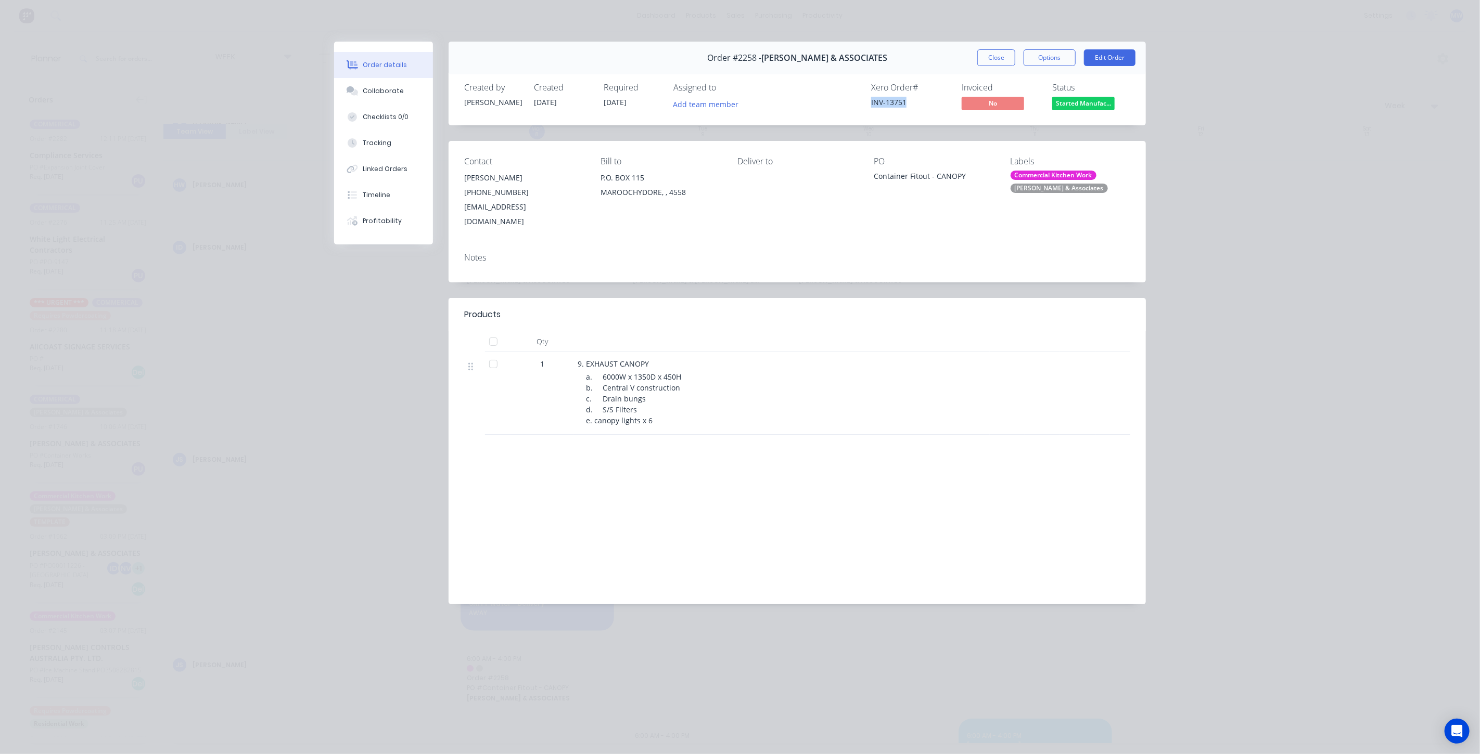
drag, startPoint x: 908, startPoint y: 101, endPoint x: 870, endPoint y: 107, distance: 38.9
click at [844, 100] on div "Xero Order # INV-13751 Invoiced No Status Started Manufac..." at bounding box center [953, 98] width 353 height 30
copy div "INV-13751"
click at [375, 142] on div "Tracking" at bounding box center [377, 142] width 29 height 9
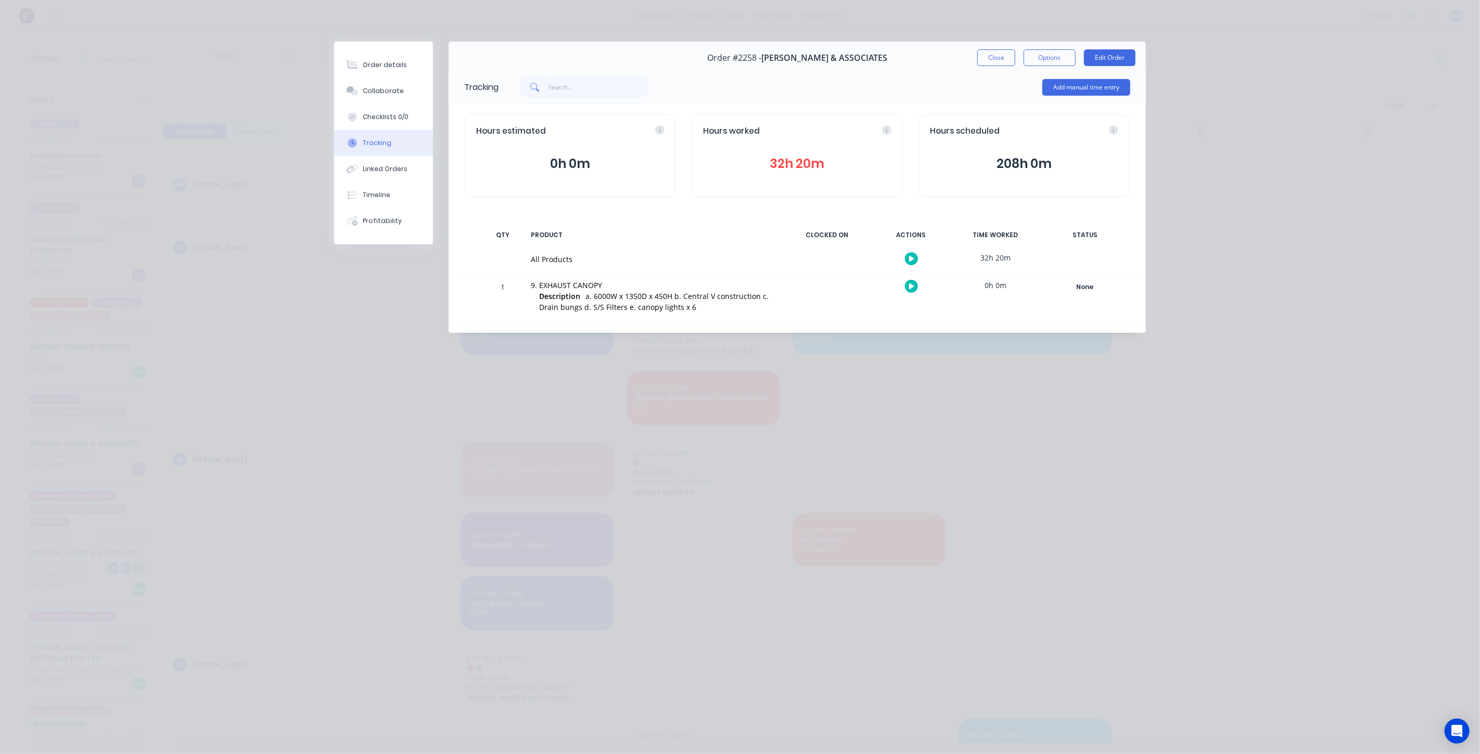
click at [785, 168] on button "32h 20m" at bounding box center [797, 164] width 188 height 20
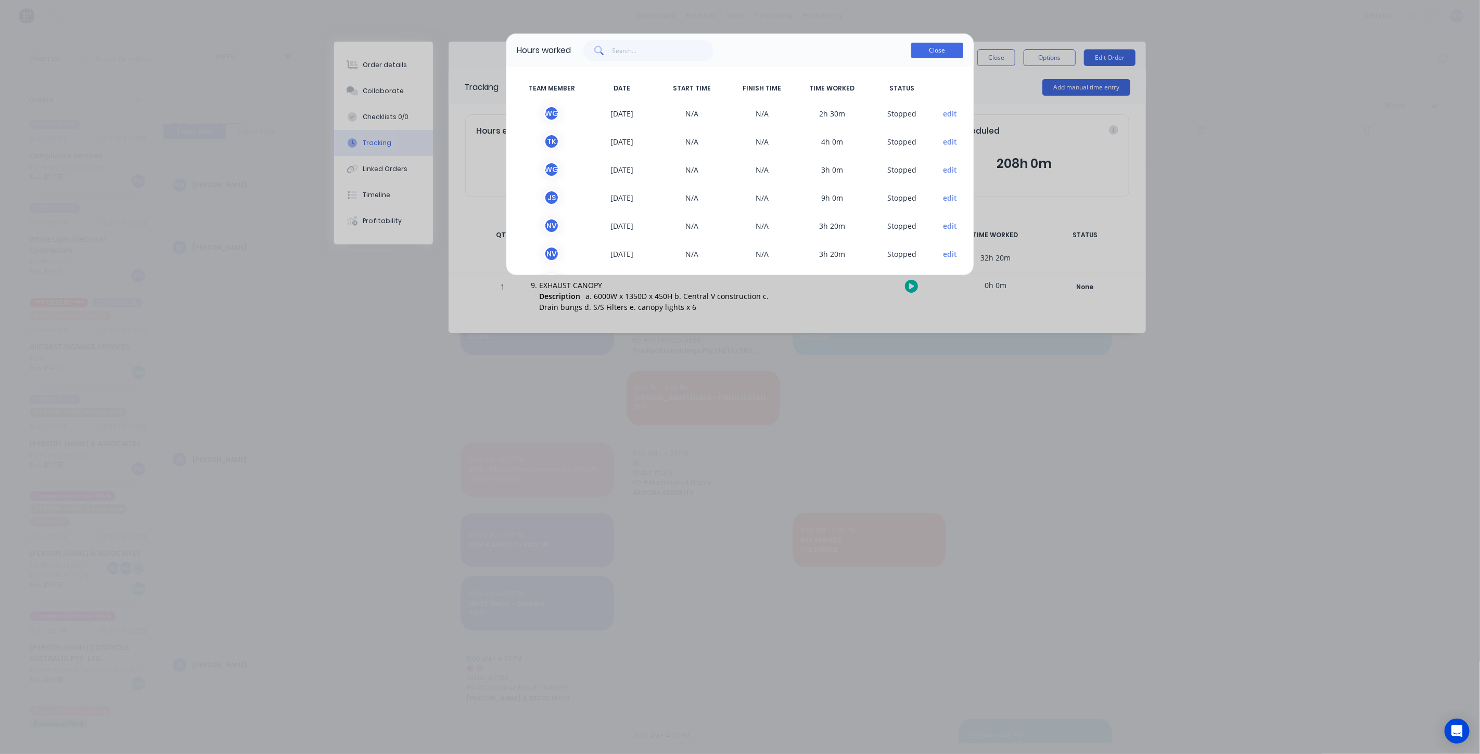
click at [937, 56] on button "Close" at bounding box center [937, 51] width 52 height 16
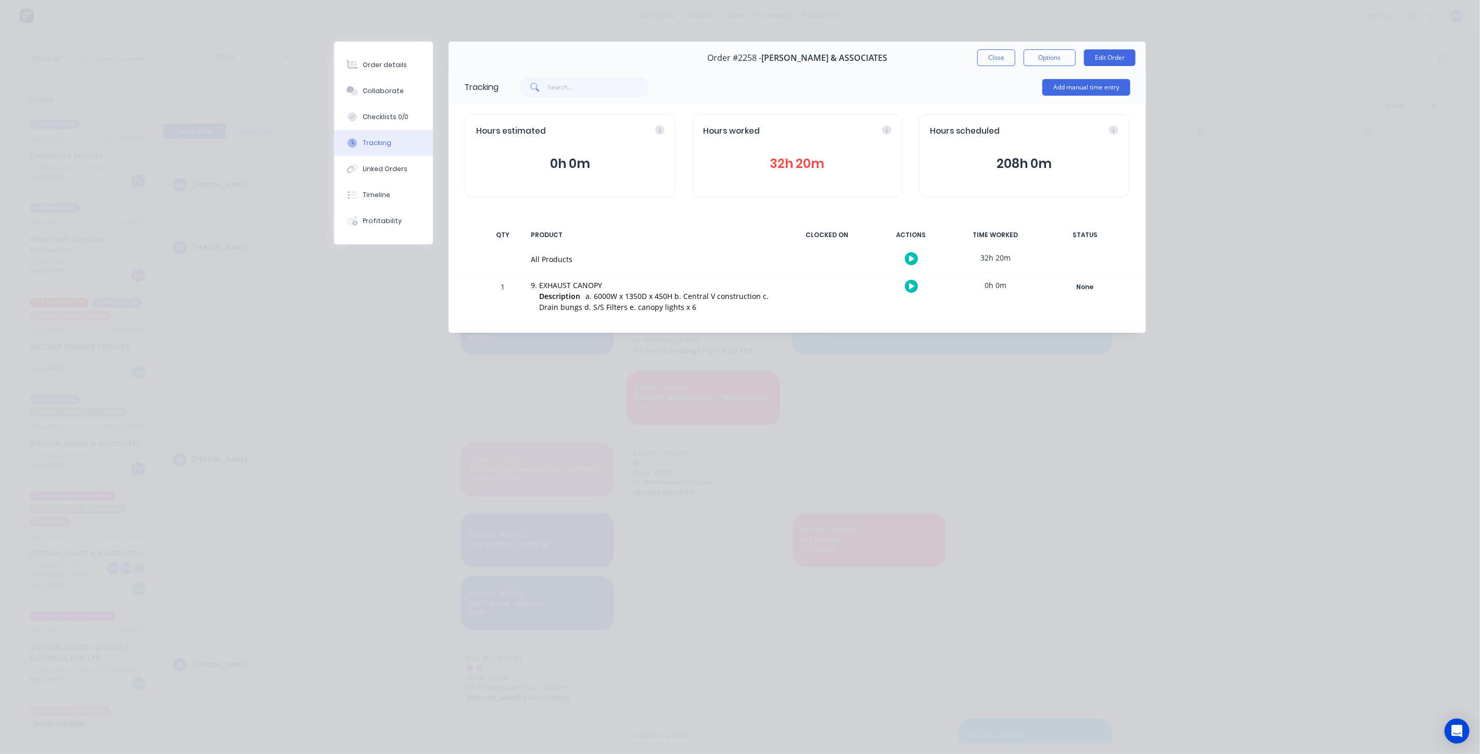
click at [795, 169] on button "32h 20m" at bounding box center [797, 164] width 188 height 20
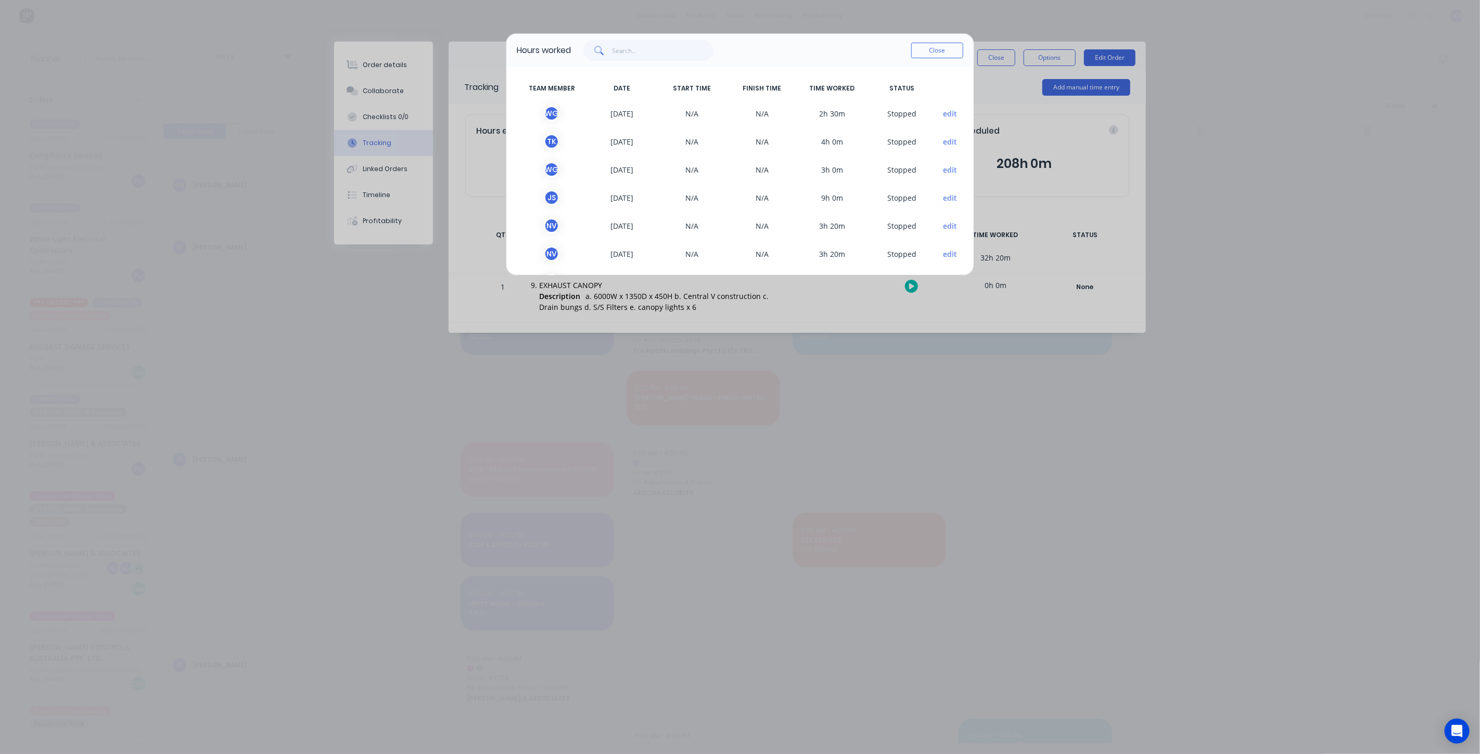
click at [924, 54] on button "Close" at bounding box center [937, 51] width 52 height 16
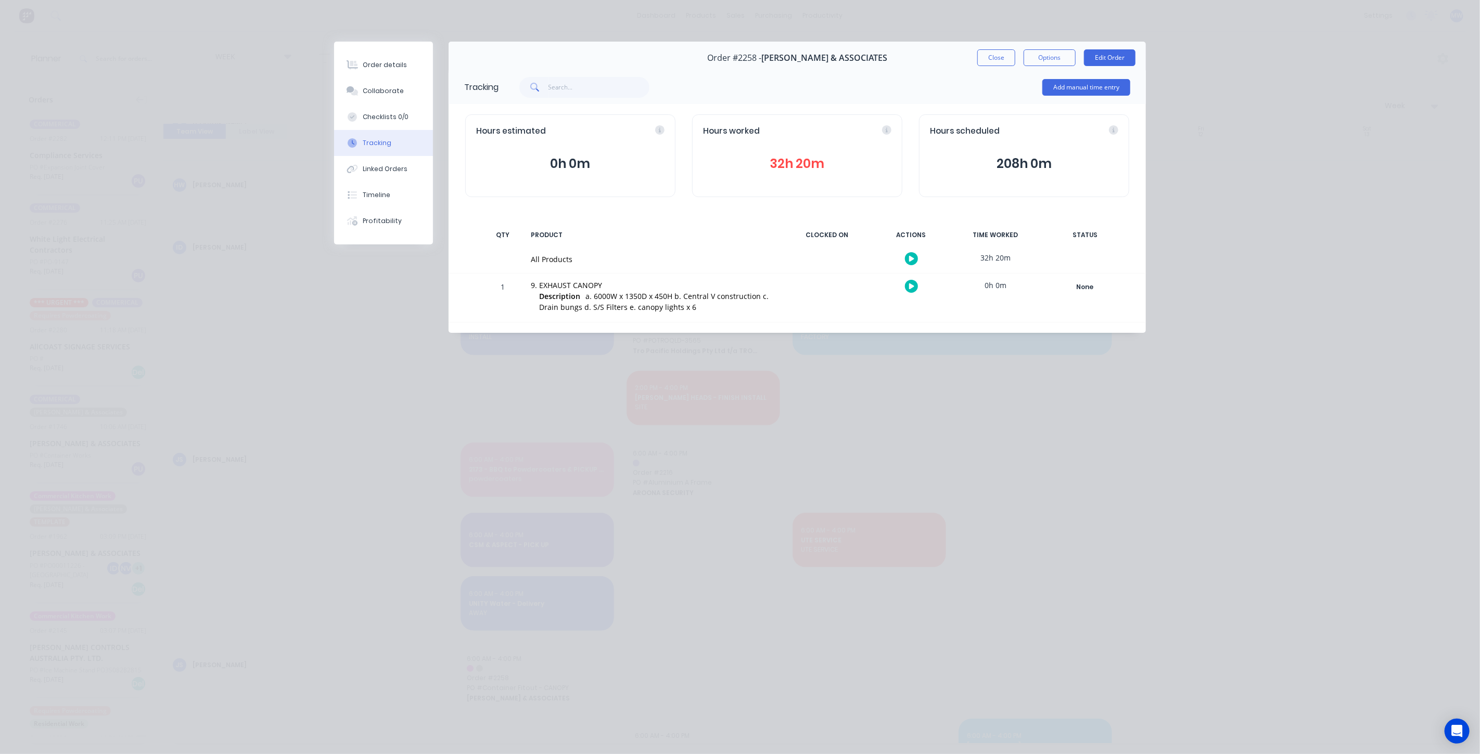
click at [834, 82] on div "Add manual time entry" at bounding box center [814, 87] width 632 height 31
click at [915, 83] on div "Add manual time entry" at bounding box center [814, 87] width 632 height 31
click at [789, 161] on button "32h 20m" at bounding box center [797, 164] width 188 height 20
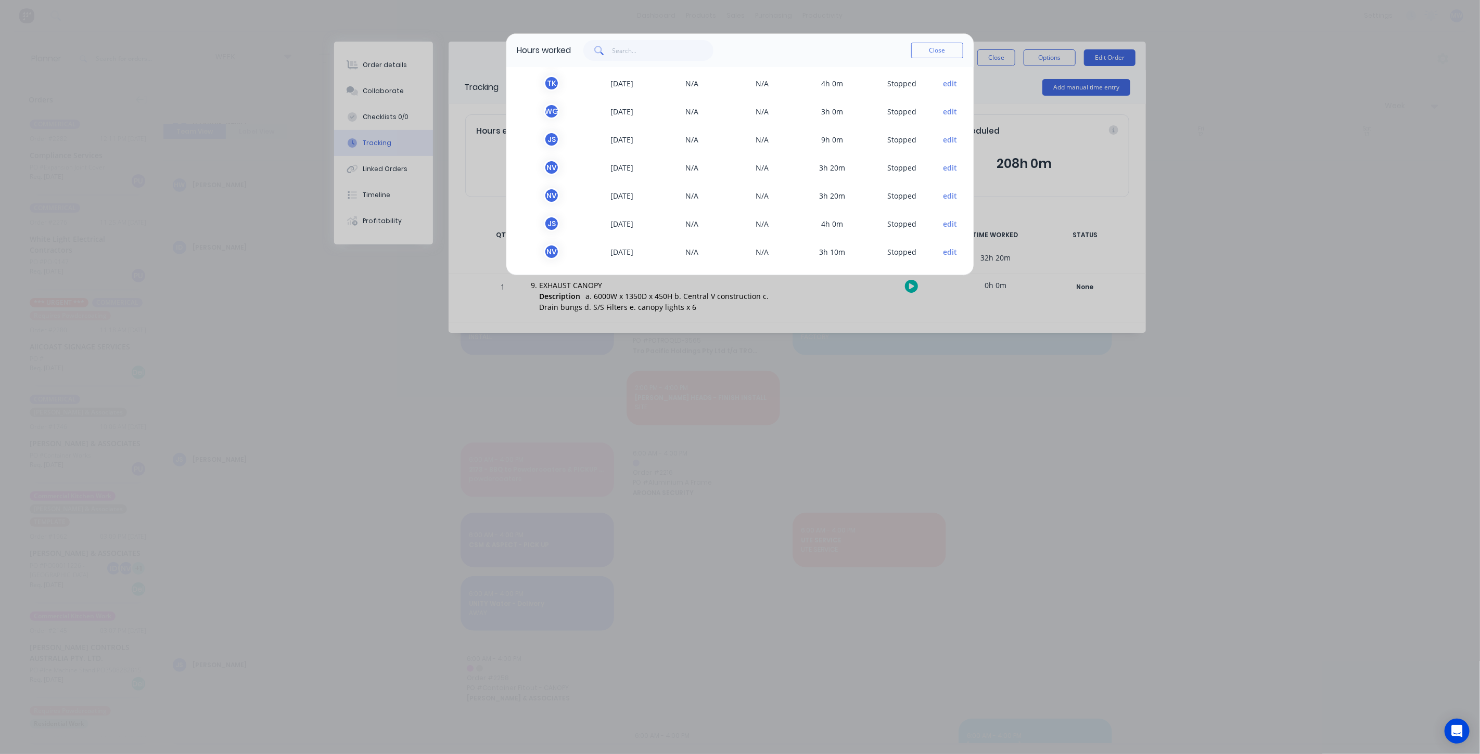
scroll to position [59, 0]
click at [936, 47] on button "Close" at bounding box center [937, 51] width 52 height 16
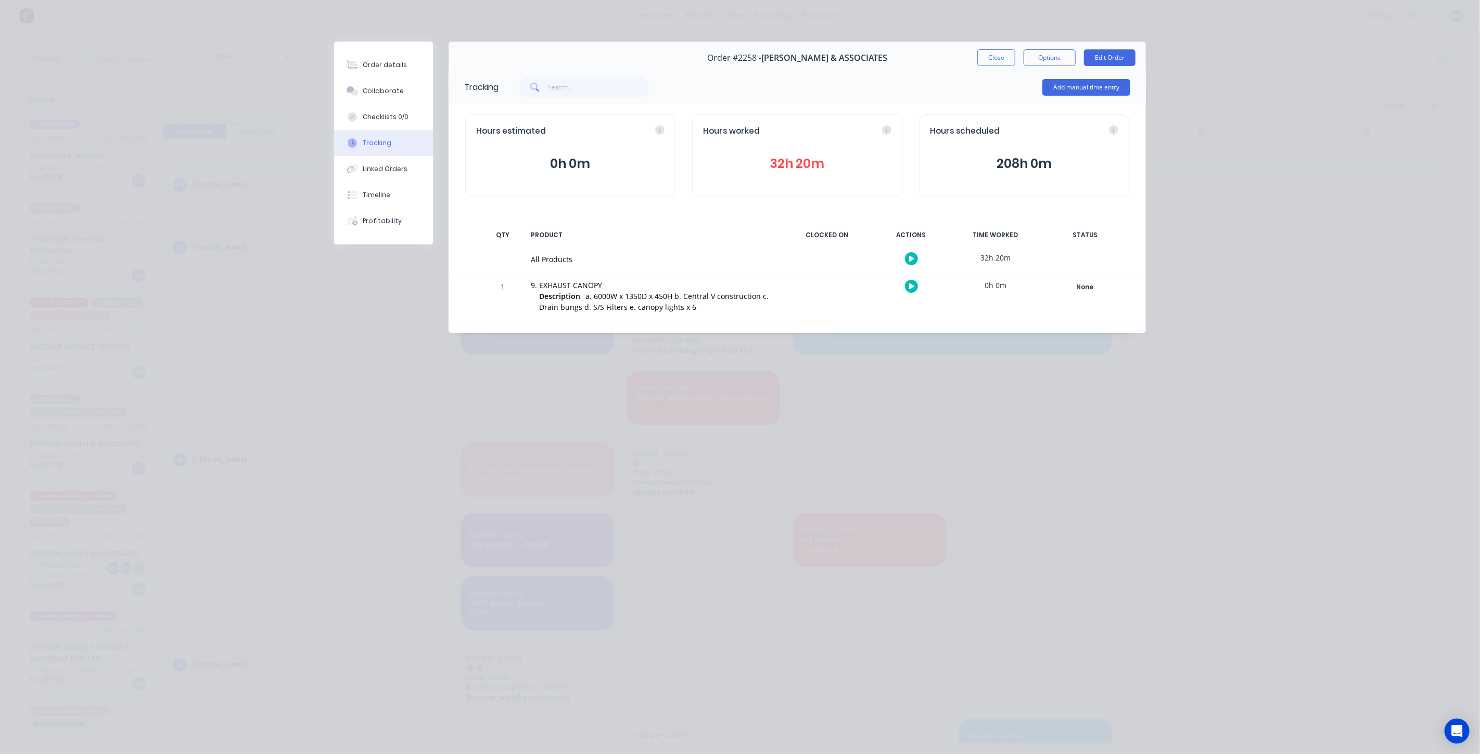
click at [853, 72] on div "Add manual time entry" at bounding box center [814, 87] width 632 height 31
click at [951, 63] on div "Order #2258 - HILLER & ASSOCIATES Close Options Edit Order" at bounding box center [797, 58] width 697 height 33
click at [995, 60] on button "Close" at bounding box center [996, 57] width 38 height 17
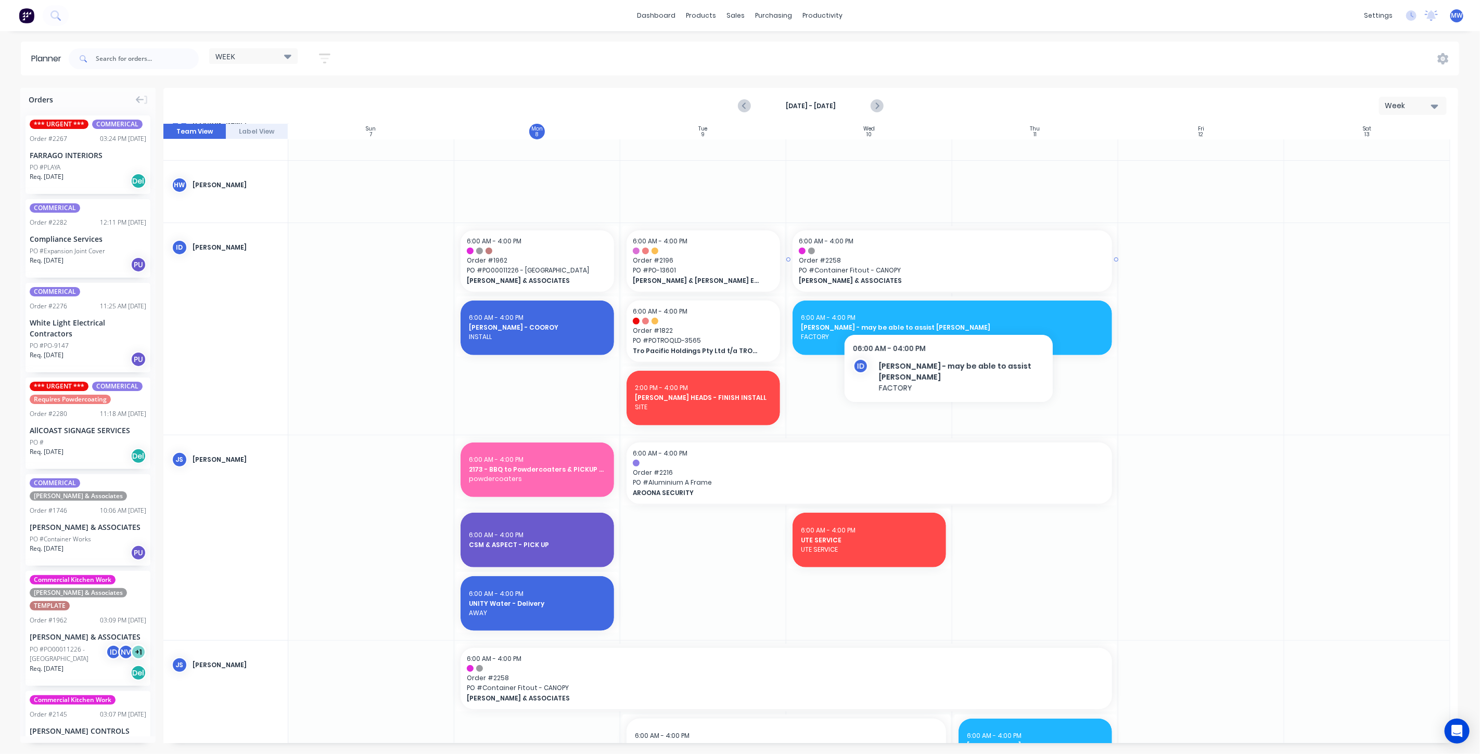
click at [928, 261] on span "Order # 2258" at bounding box center [952, 260] width 307 height 9
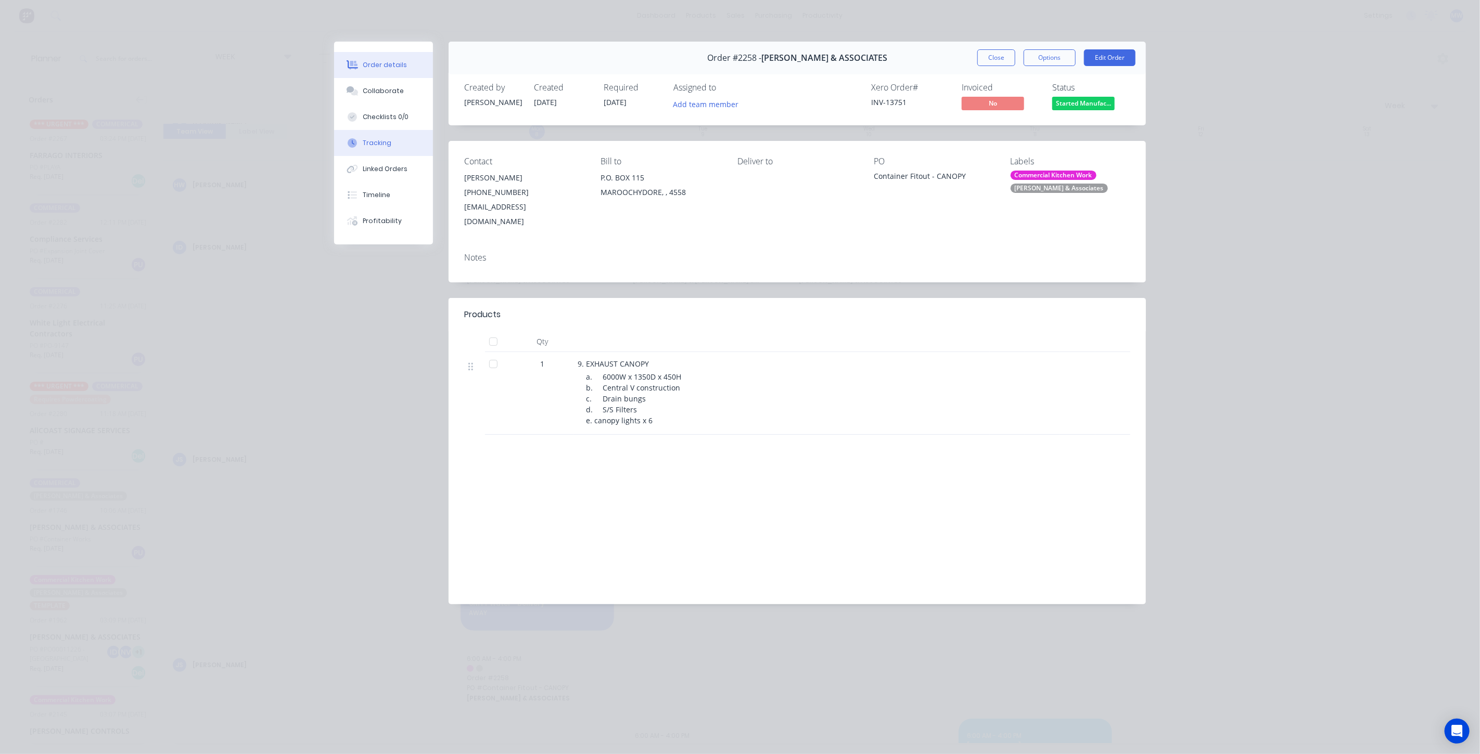
click at [391, 139] on button "Tracking" at bounding box center [383, 143] width 99 height 26
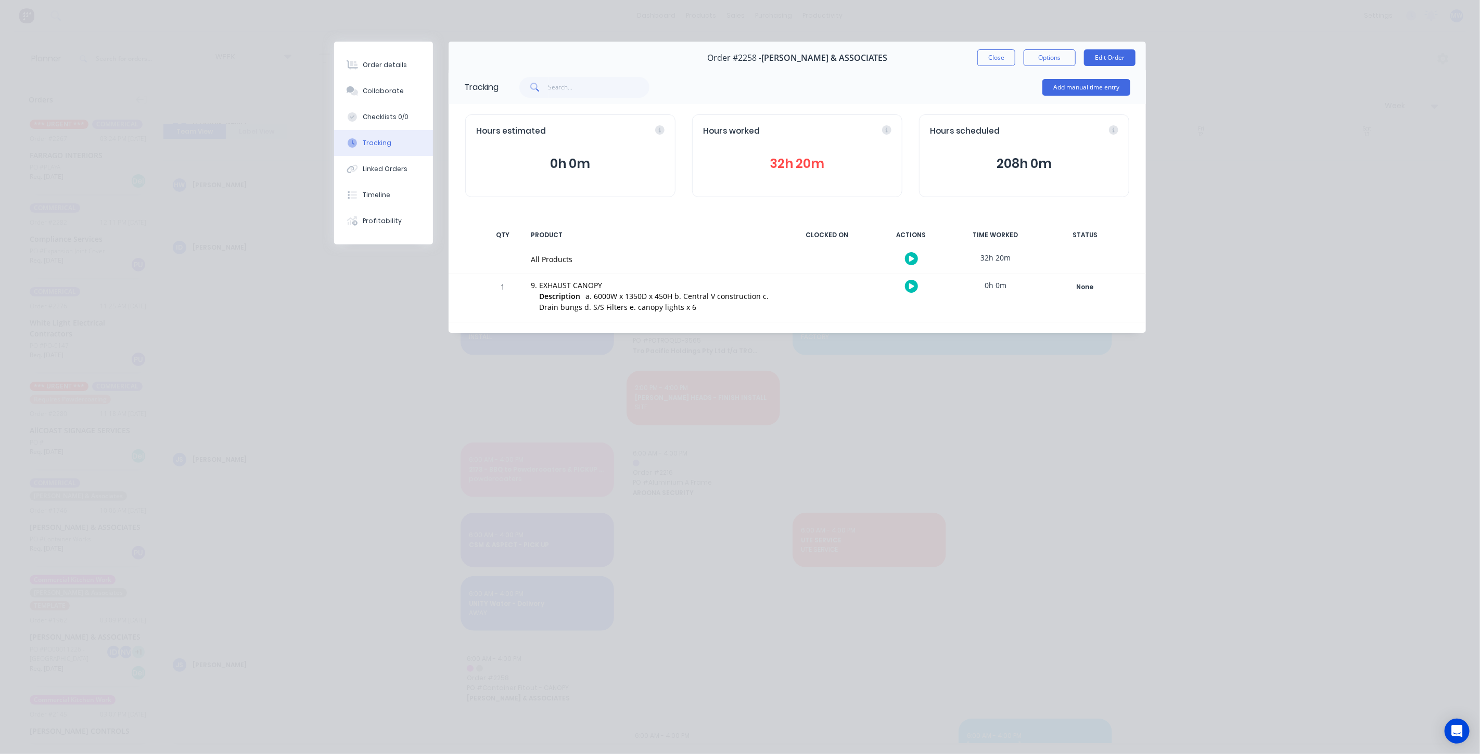
click at [789, 161] on button "32h 20m" at bounding box center [797, 164] width 188 height 20
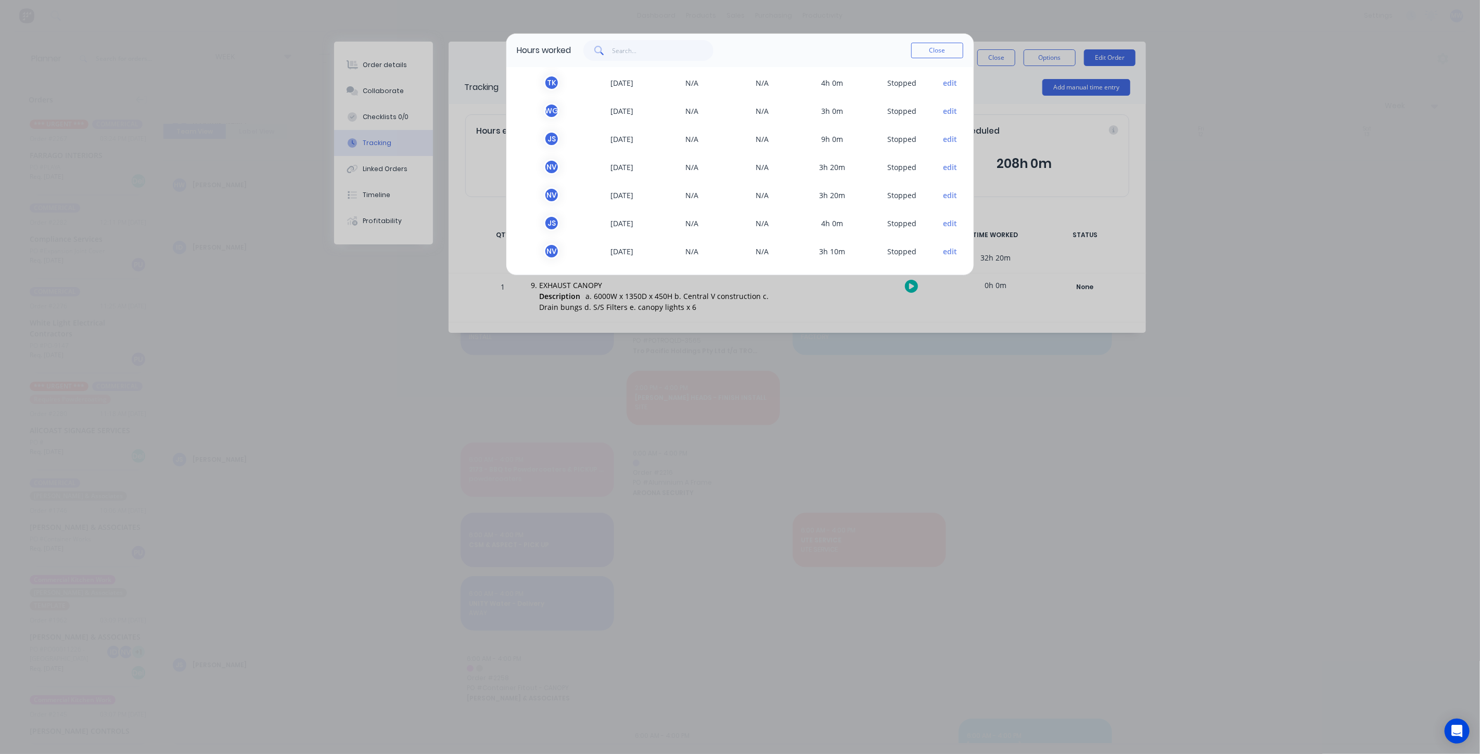
click at [933, 54] on button "Close" at bounding box center [937, 51] width 52 height 16
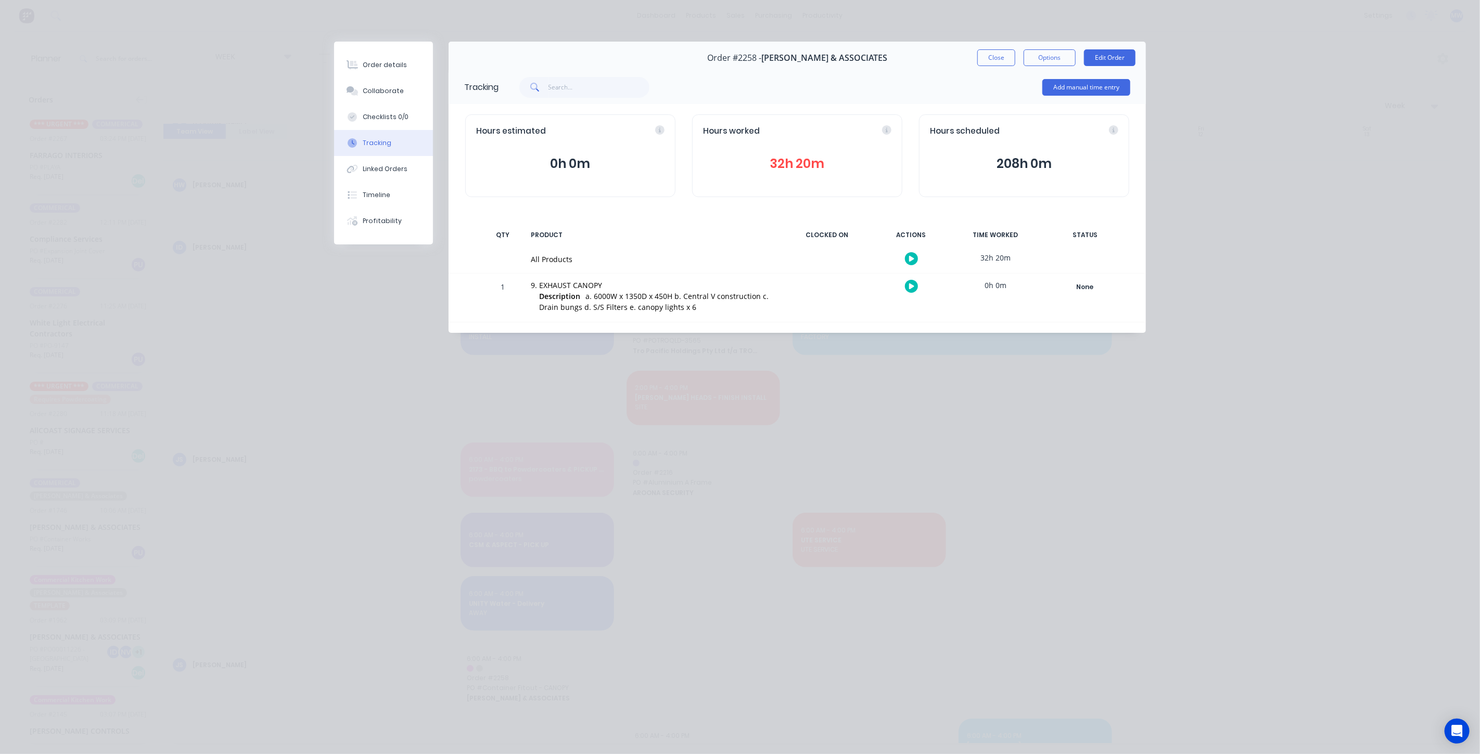
click at [472, 346] on div "Order details Collaborate Checklists 0/0 Tracking Linked Orders Timeline Profit…" at bounding box center [740, 197] width 832 height 310
drag, startPoint x: 991, startPoint y: 57, endPoint x: 929, endPoint y: 72, distance: 64.2
click at [991, 57] on button "Close" at bounding box center [996, 57] width 38 height 17
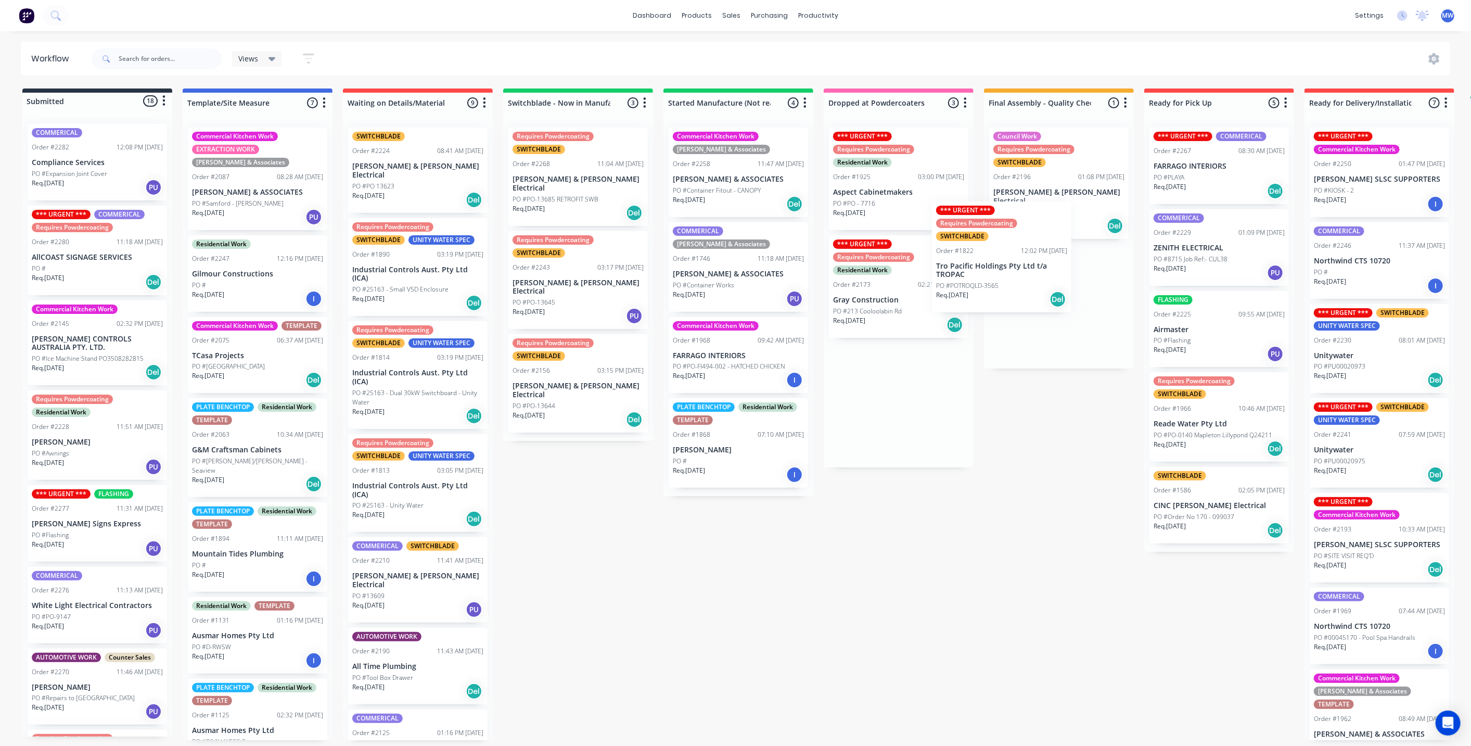
drag, startPoint x: 908, startPoint y: 300, endPoint x: 1020, endPoint y: 262, distance: 118.1
click at [1020, 262] on div "Submitted 18 Status colour #273444 hex #273444 Save Cancel Summaries Total orde…" at bounding box center [859, 413] width 1735 height 651
click at [1016, 423] on div "Submitted 18 Status colour #273444 hex #273444 Save Cancel Summaries Total orde…" at bounding box center [859, 413] width 1735 height 651
click at [1052, 289] on div "Order #1822 12:02 PM [DATE]" at bounding box center [1058, 293] width 131 height 9
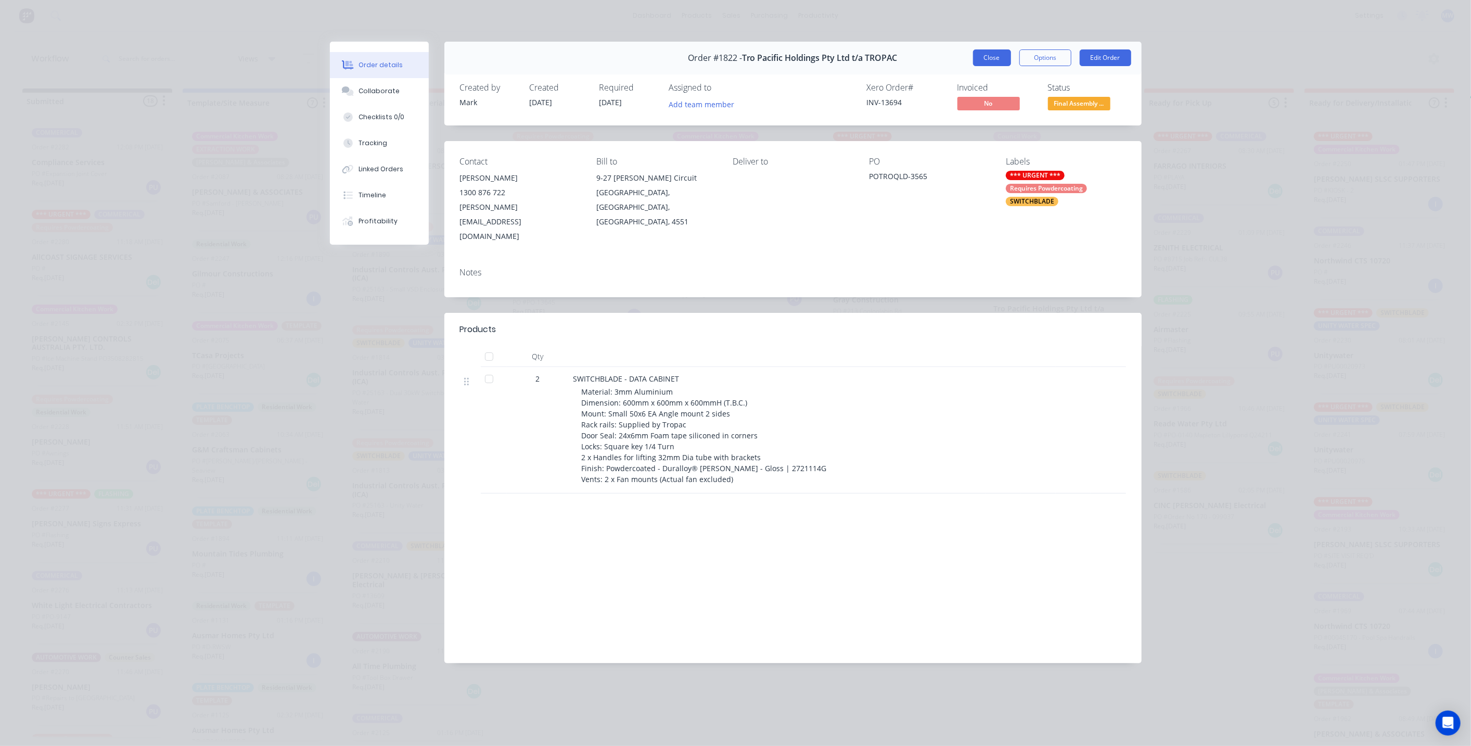
click at [986, 54] on button "Close" at bounding box center [992, 57] width 38 height 17
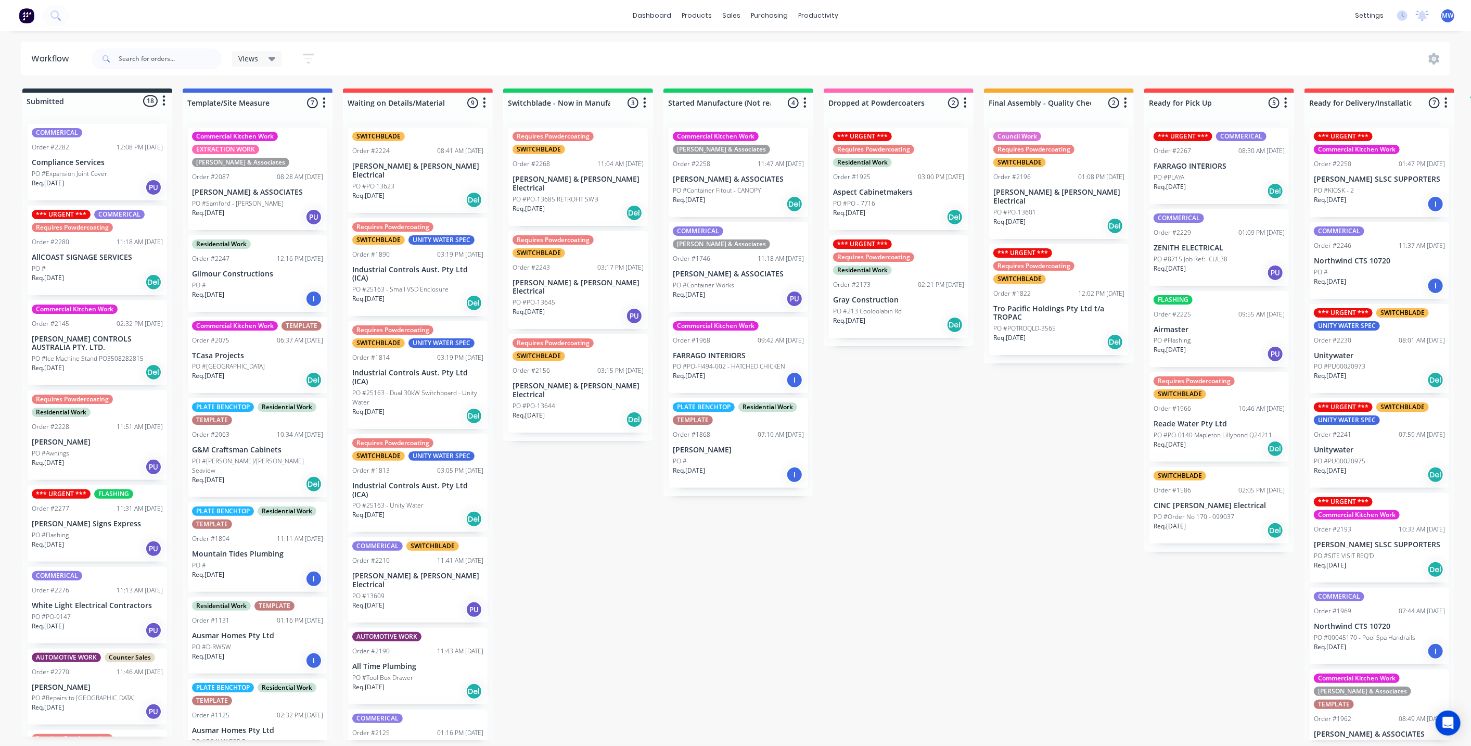
click at [937, 438] on div "Submitted 18 Status colour #273444 hex #273444 Save Cancel Summaries Total orde…" at bounding box center [859, 413] width 1735 height 651
click at [1011, 478] on div "Submitted 18 Status colour #273444 hex #273444 Save Cancel Summaries Total orde…" at bounding box center [859, 413] width 1735 height 651
click at [593, 510] on div "Submitted 18 Status colour #273444 hex #273444 Save Cancel Summaries Total orde…" at bounding box center [859, 413] width 1735 height 651
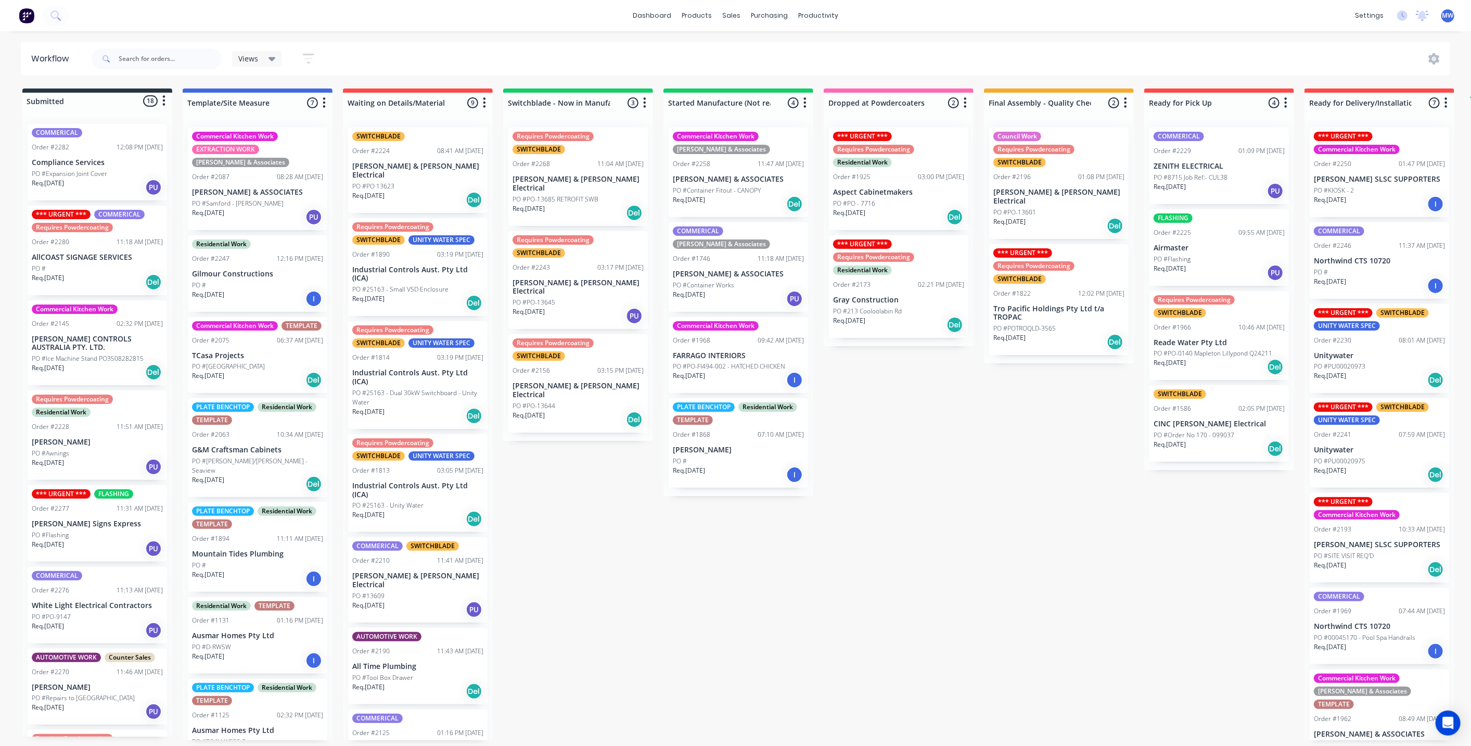
click at [1006, 509] on div "Submitted 18 Status colour #273444 hex #273444 Save Cancel Summaries Total orde…" at bounding box center [859, 413] width 1735 height 651
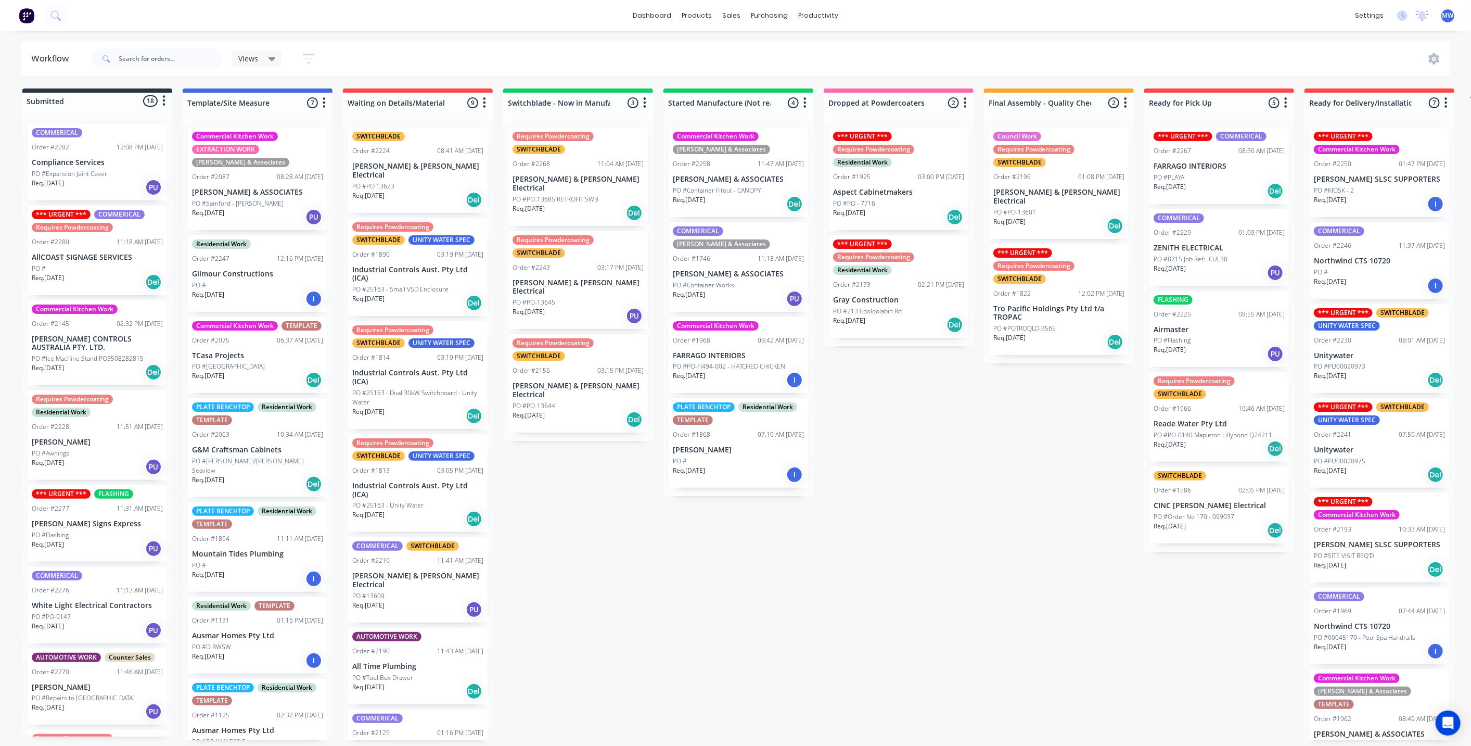
click at [670, 586] on div "Submitted 18 Status colour #273444 hex #273444 Save Cancel Summaries Total orde…" at bounding box center [859, 413] width 1735 height 651
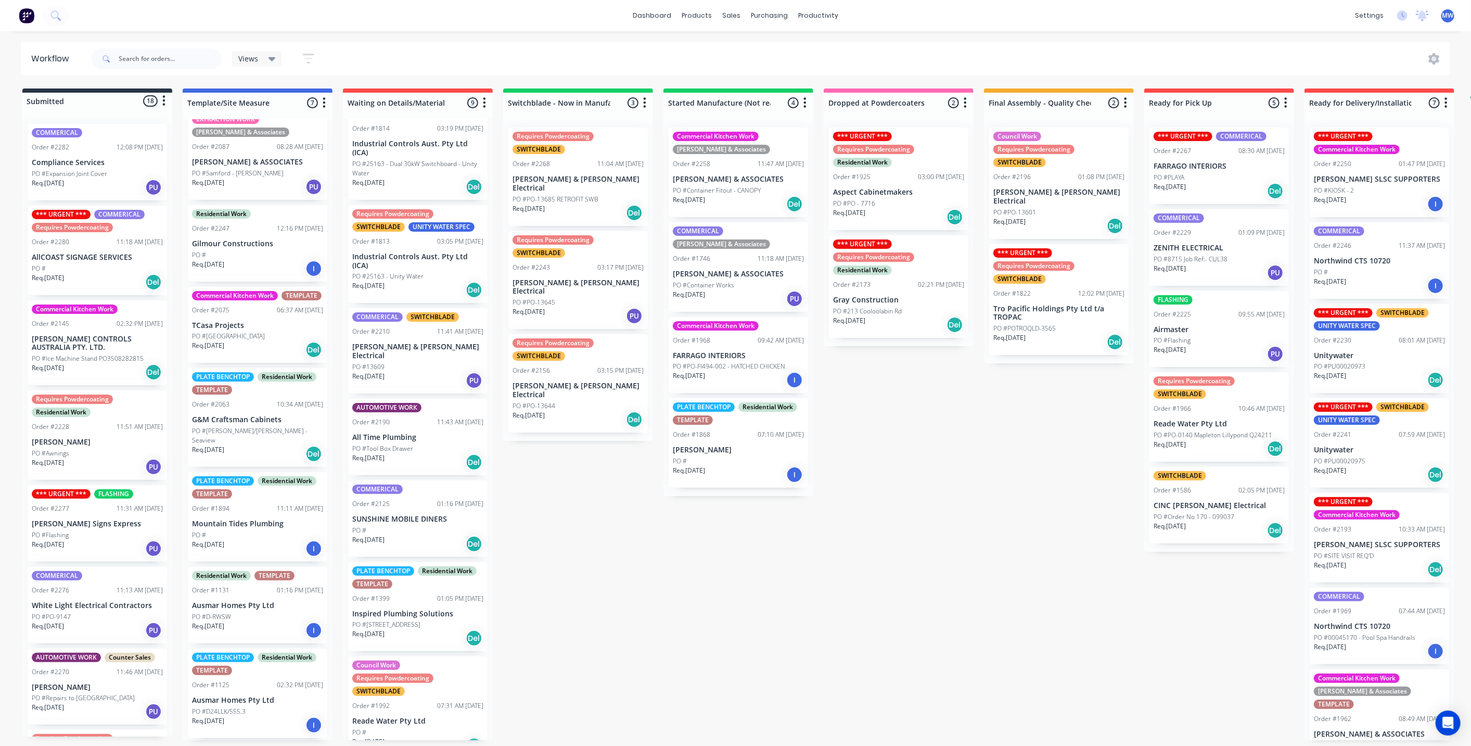
click at [628, 557] on div "Submitted 18 Status colour #273444 hex #273444 Save Cancel Summaries Total orde…" at bounding box center [859, 413] width 1735 height 651
click at [571, 545] on div "Submitted 18 Status colour #273444 hex #273444 Save Cancel Summaries Total orde…" at bounding box center [859, 413] width 1735 height 651
click at [567, 545] on div "Submitted 18 Status colour #273444 hex #273444 Save Cancel Summaries Total orde…" at bounding box center [859, 413] width 1735 height 651
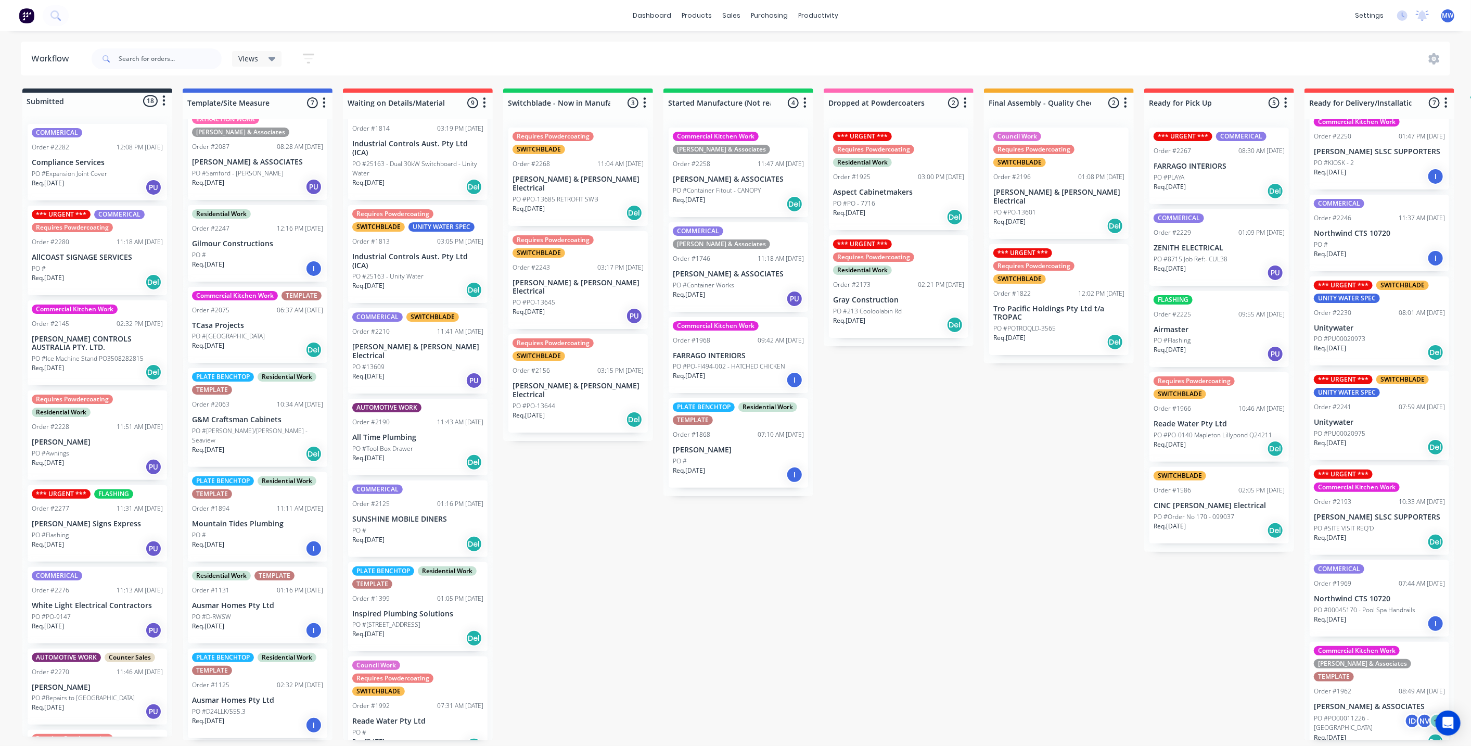
click at [1366, 713] on p "PO #PO00011226 - [GEOGRAPHIC_DATA]" at bounding box center [1359, 722] width 91 height 19
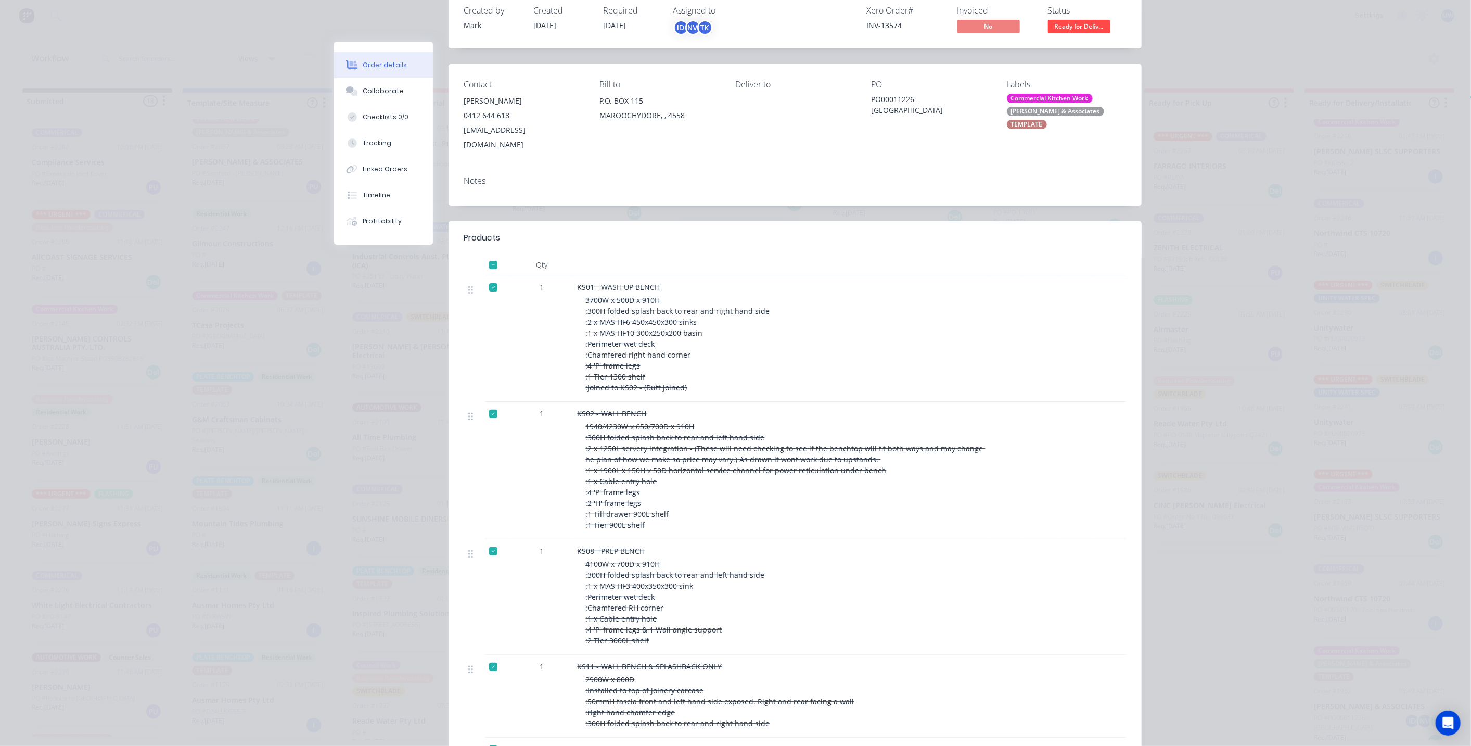
scroll to position [0, 0]
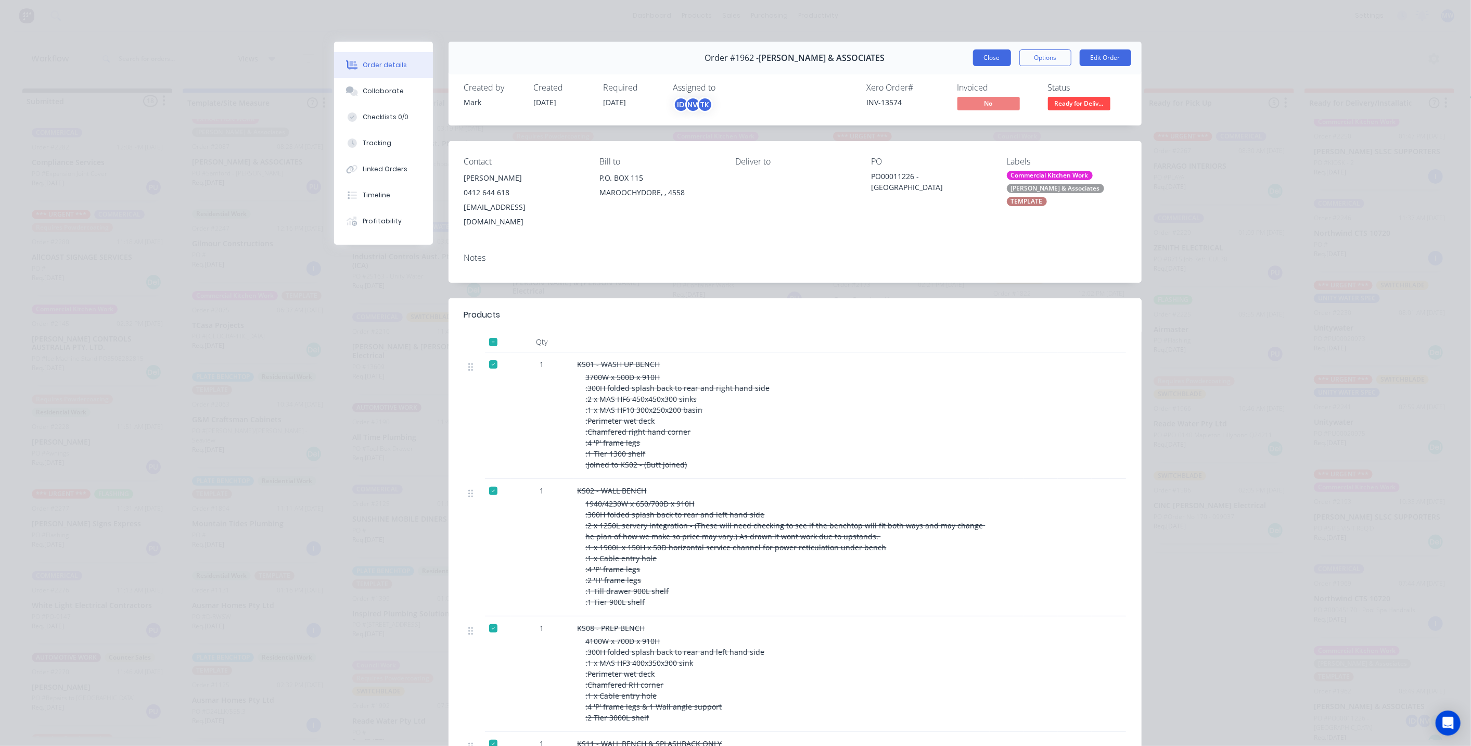
click at [980, 61] on button "Close" at bounding box center [992, 57] width 38 height 17
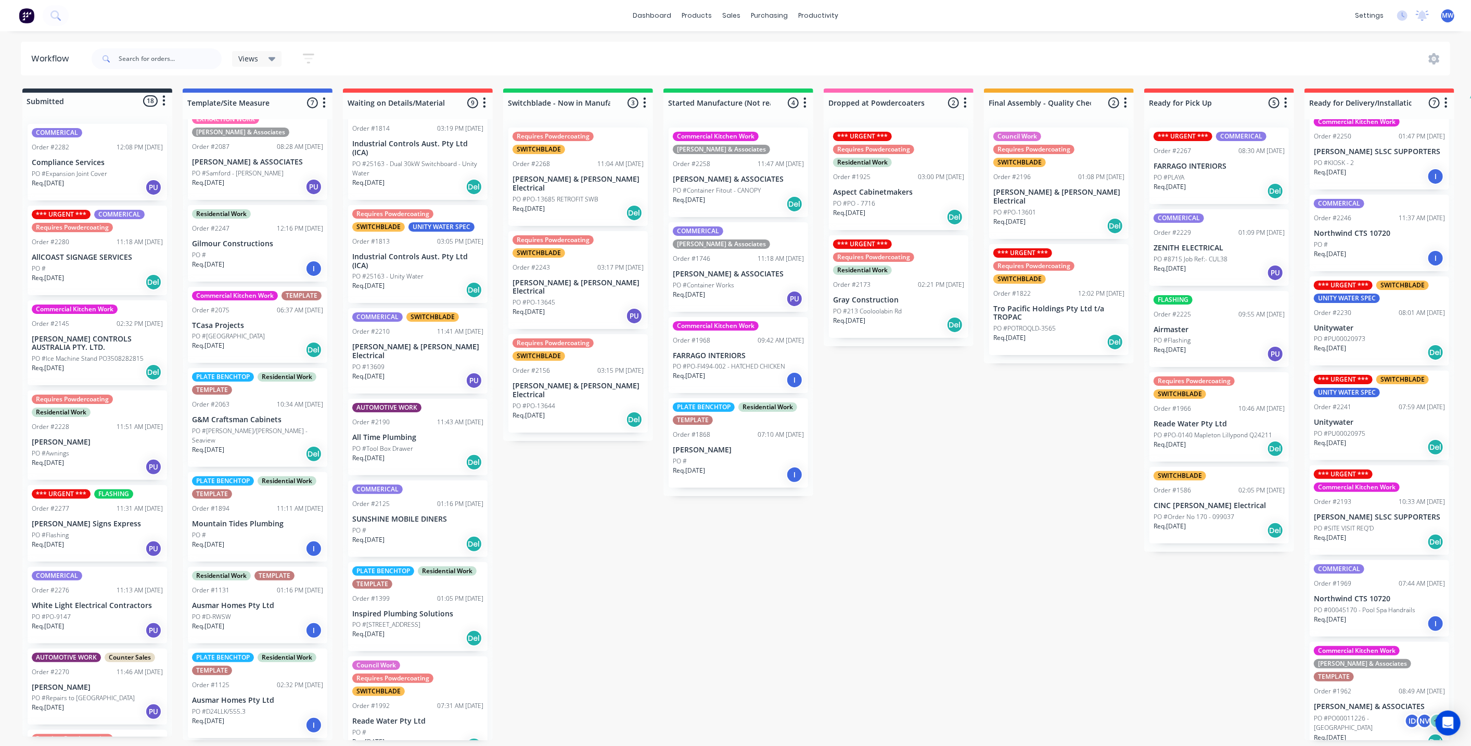
click at [944, 528] on div "Submitted 18 Status colour #273444 hex #273444 Save Cancel Summaries Total orde…" at bounding box center [859, 413] width 1735 height 651
click at [1412, 150] on p "[PERSON_NAME] SLSC SUPPORTERS" at bounding box center [1379, 151] width 131 height 9
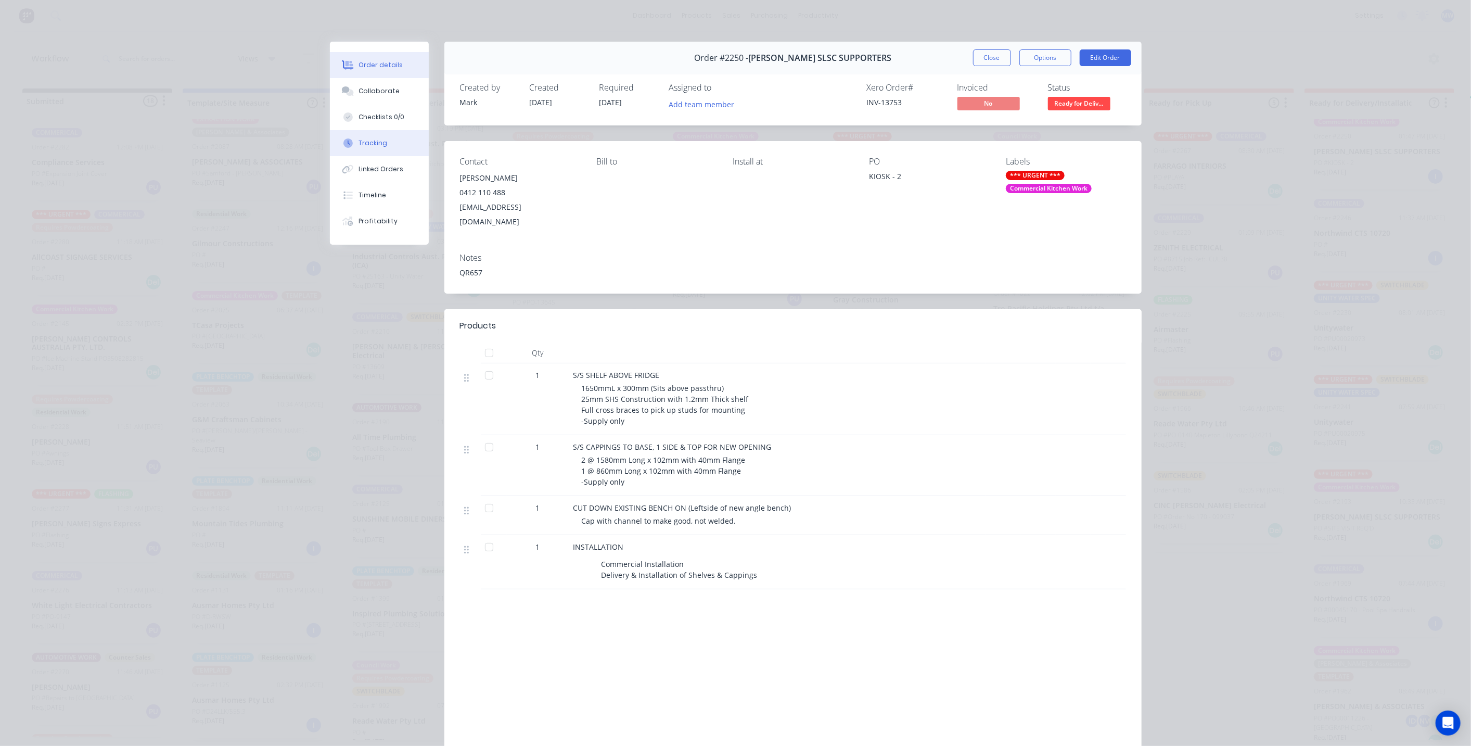
click at [370, 139] on div "Tracking" at bounding box center [372, 142] width 29 height 9
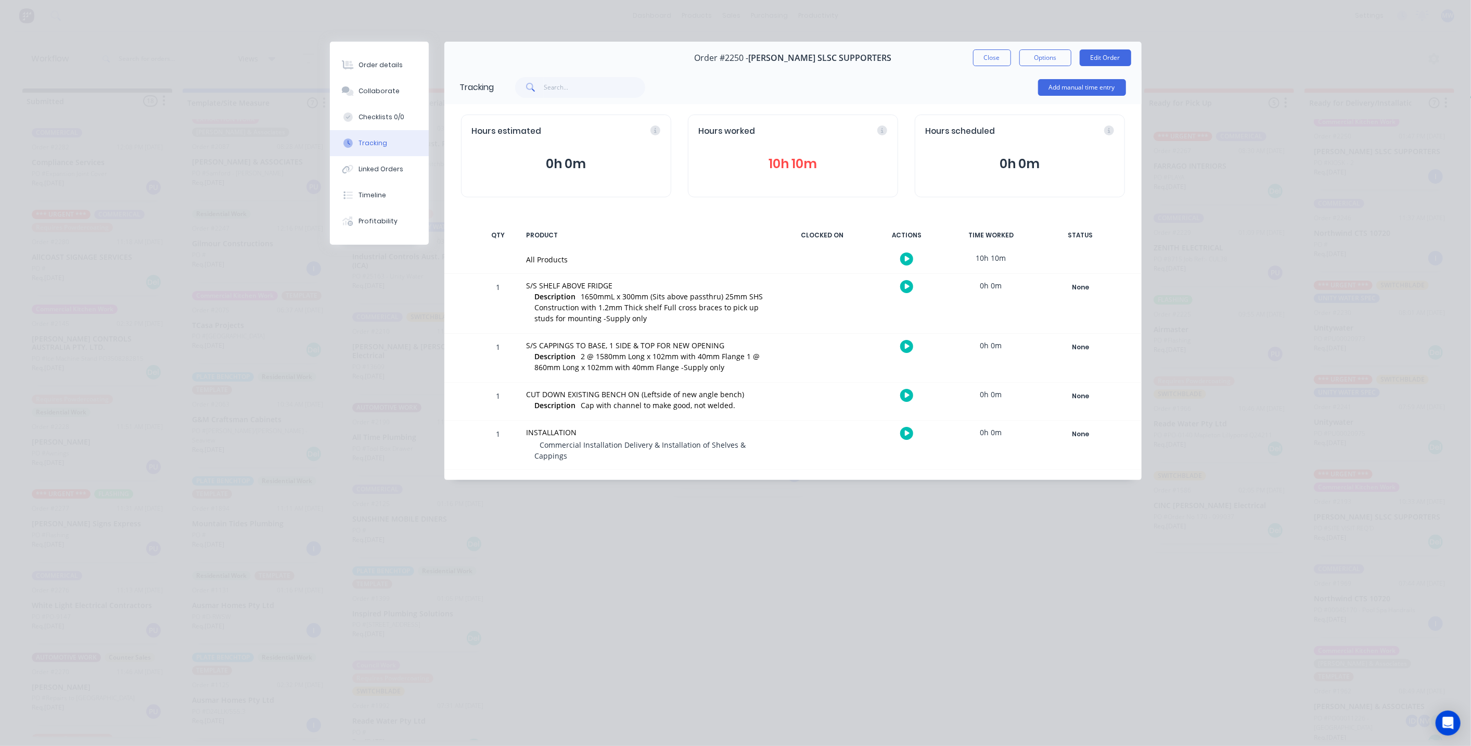
click at [794, 160] on button "10h 10m" at bounding box center [793, 164] width 188 height 20
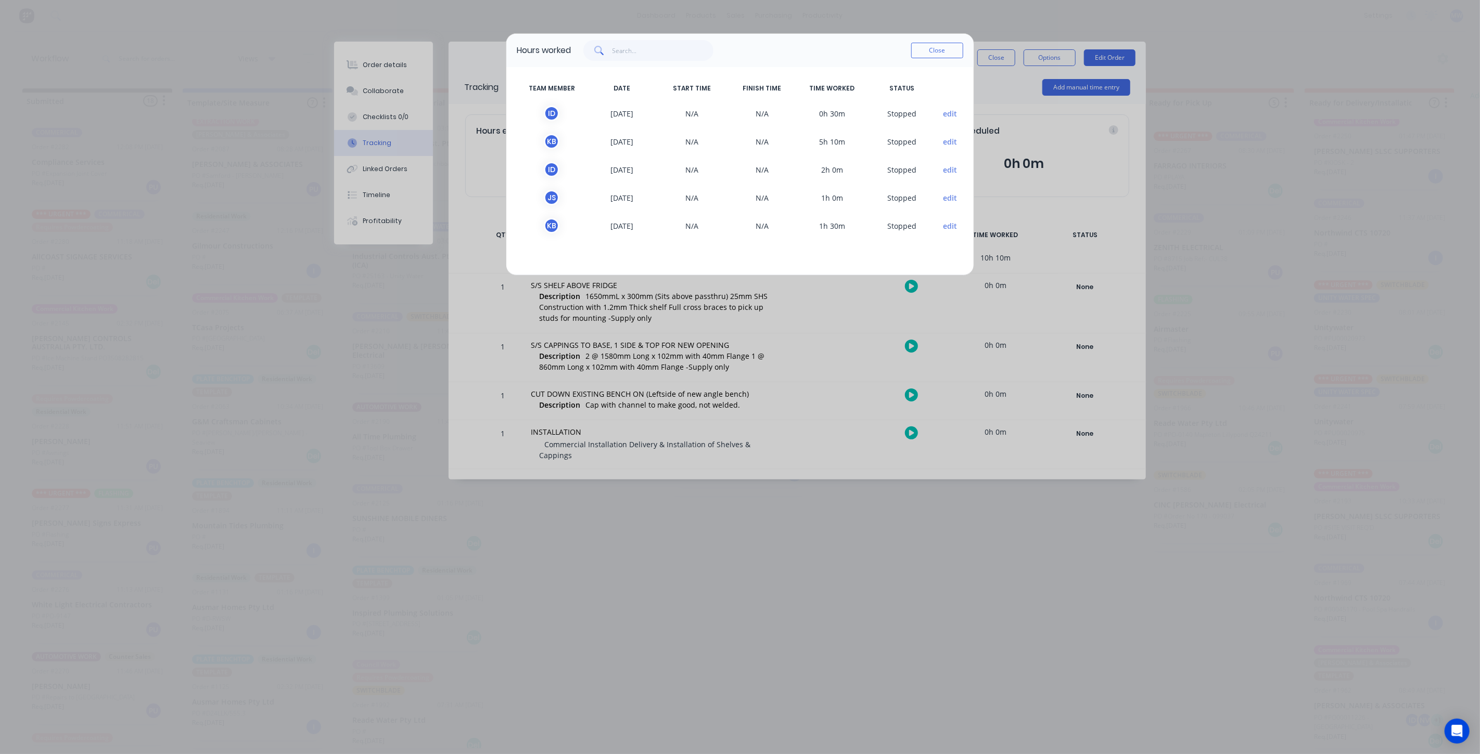
click at [929, 53] on button "Close" at bounding box center [937, 51] width 52 height 16
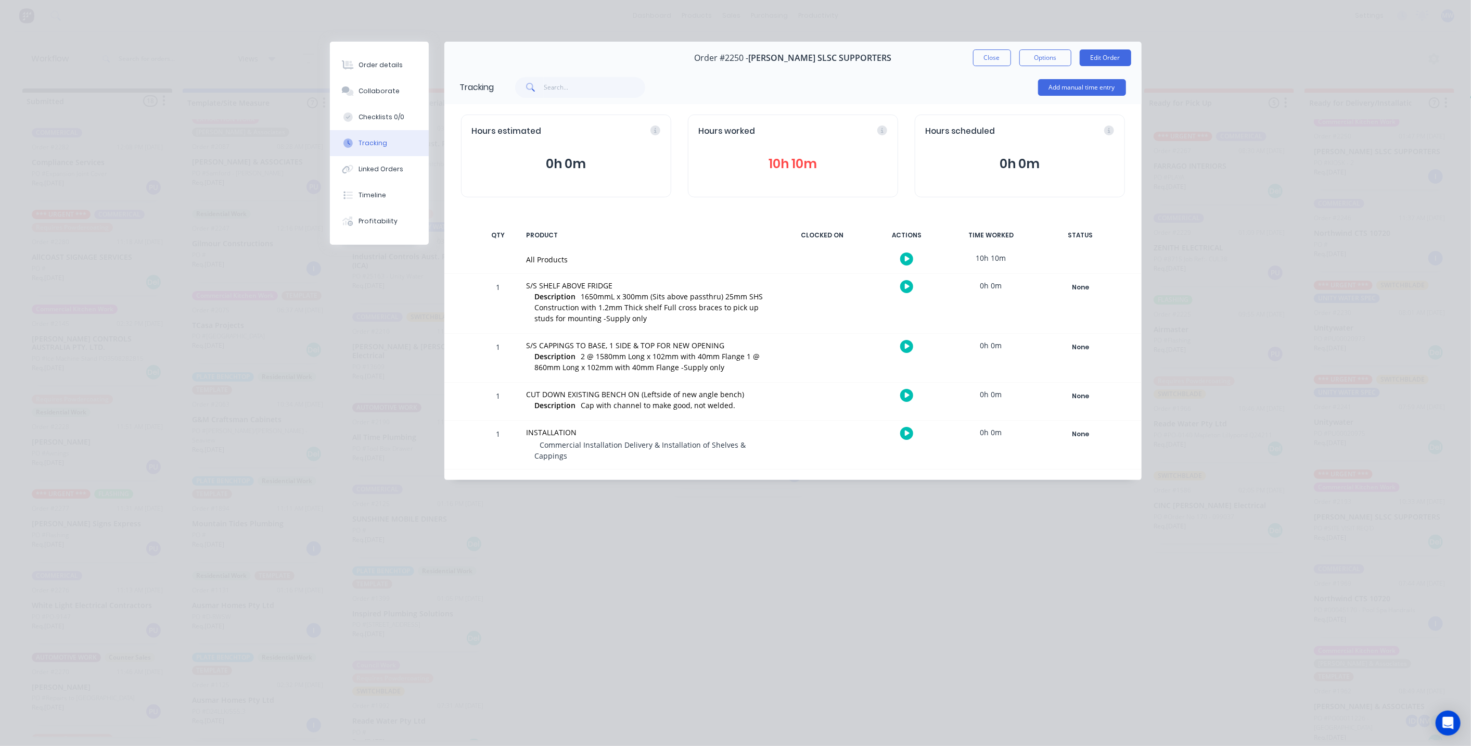
click at [782, 162] on button "10h 10m" at bounding box center [793, 164] width 188 height 20
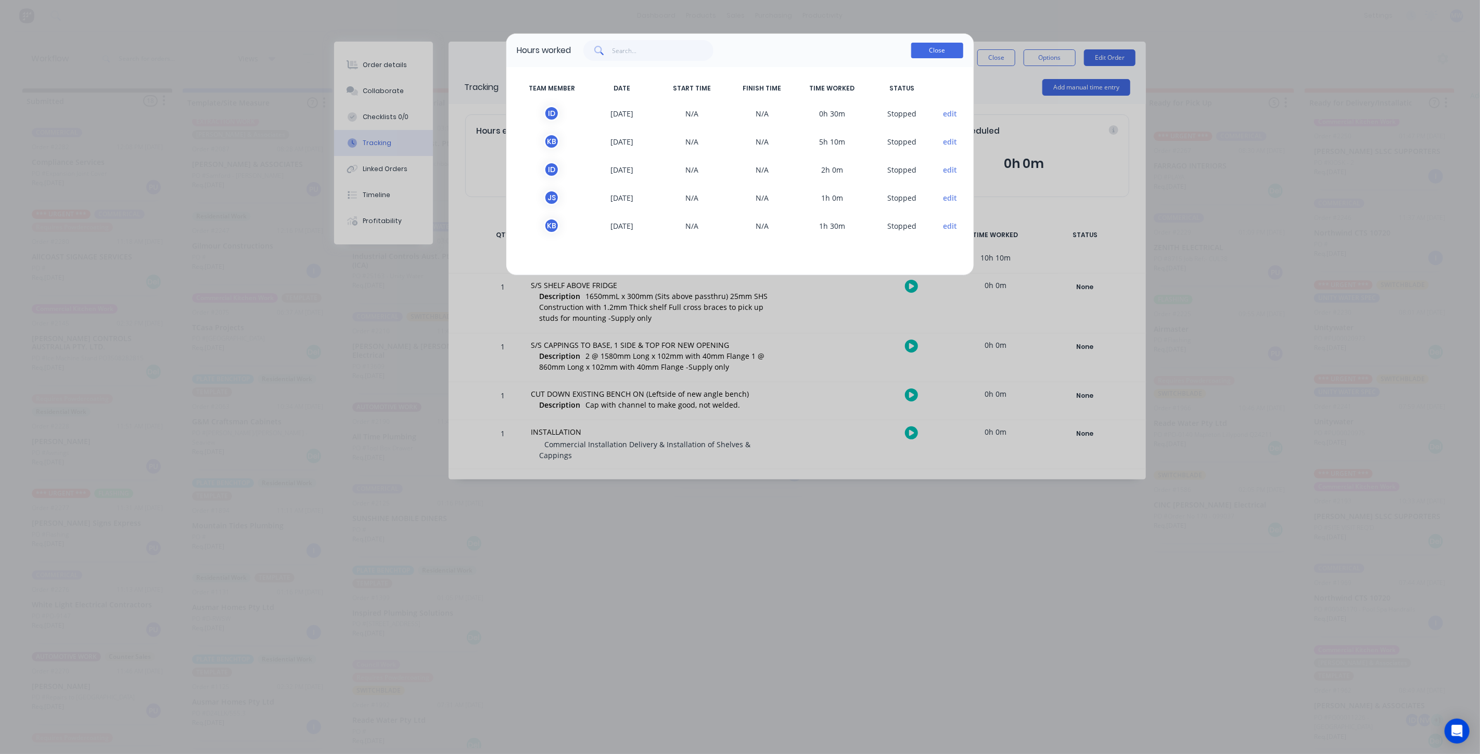
click at [947, 49] on button "Close" at bounding box center [937, 51] width 52 height 16
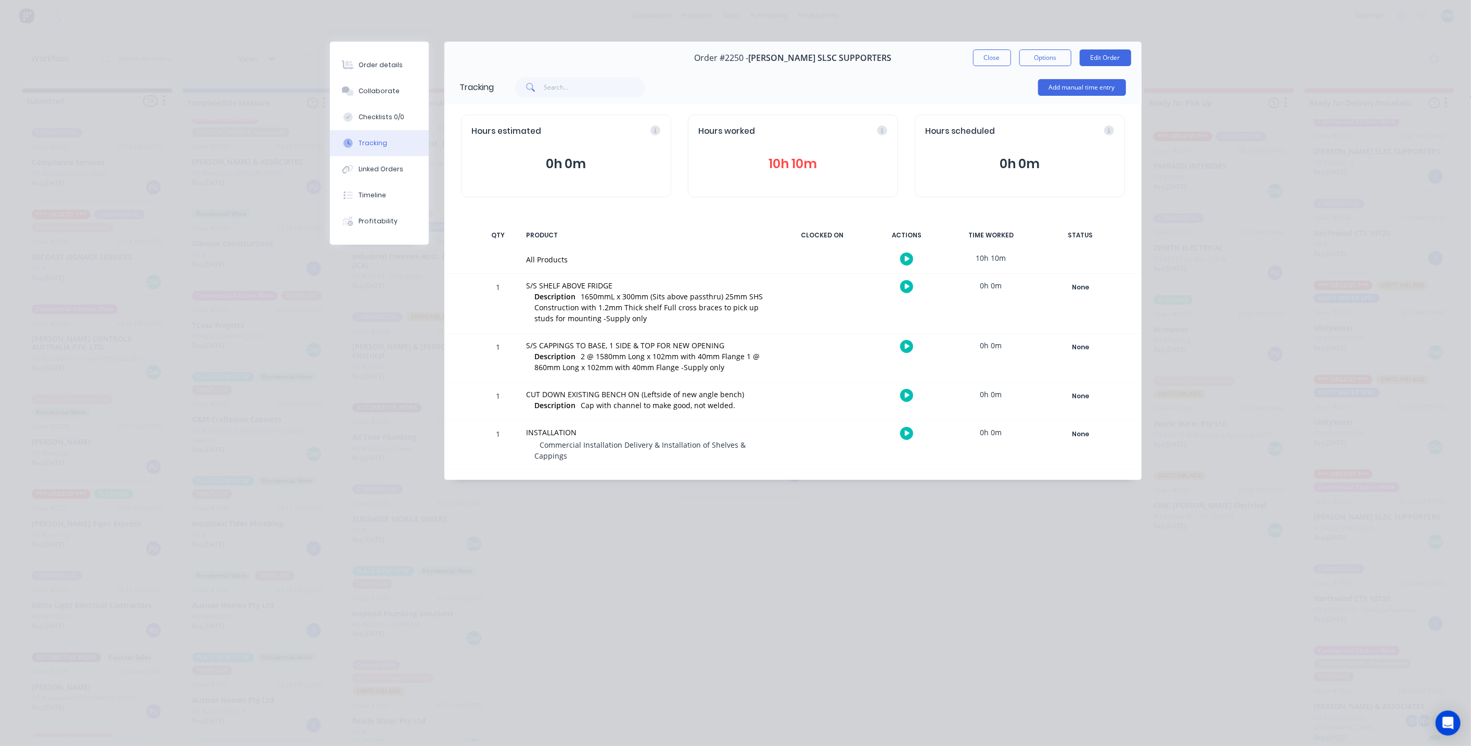
click at [779, 161] on button "10h 10m" at bounding box center [793, 164] width 188 height 20
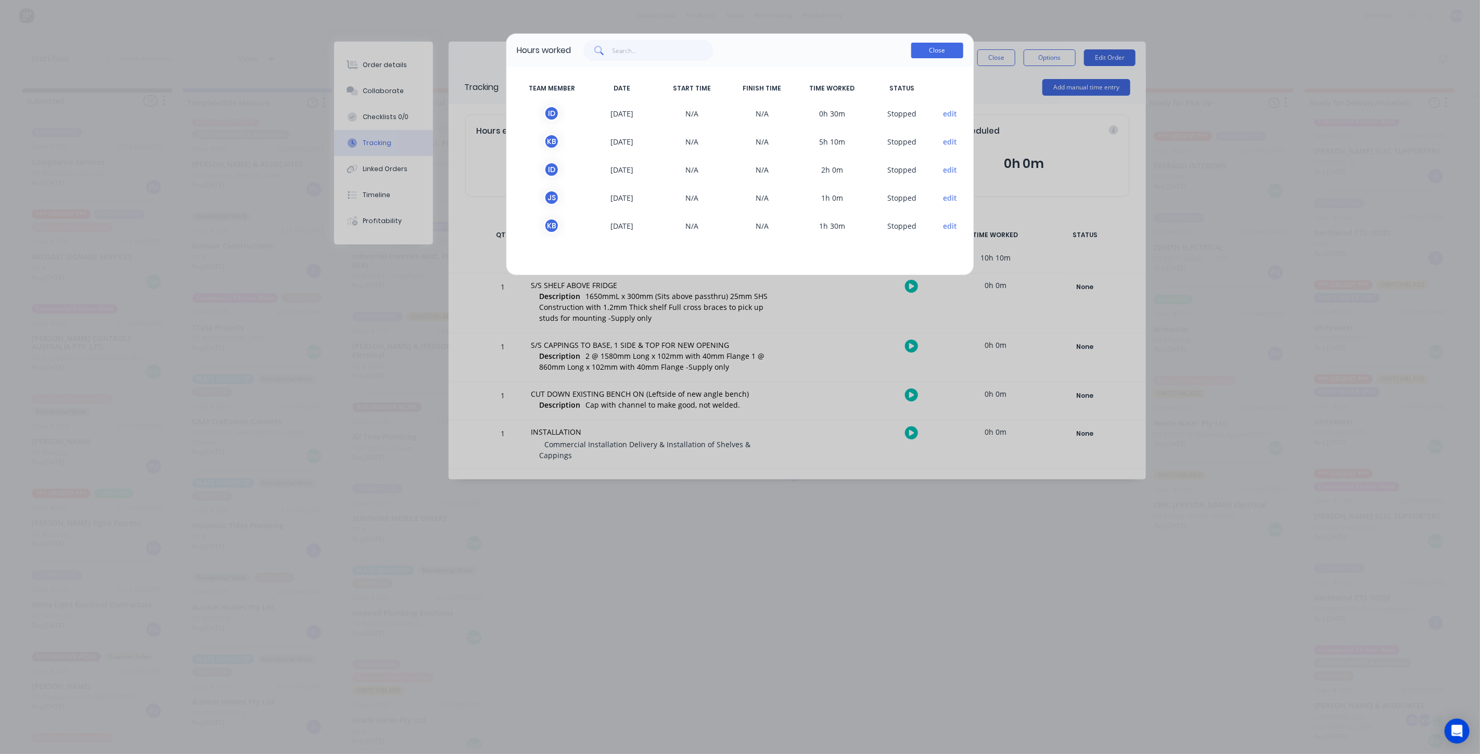
click at [936, 53] on button "Close" at bounding box center [937, 51] width 52 height 16
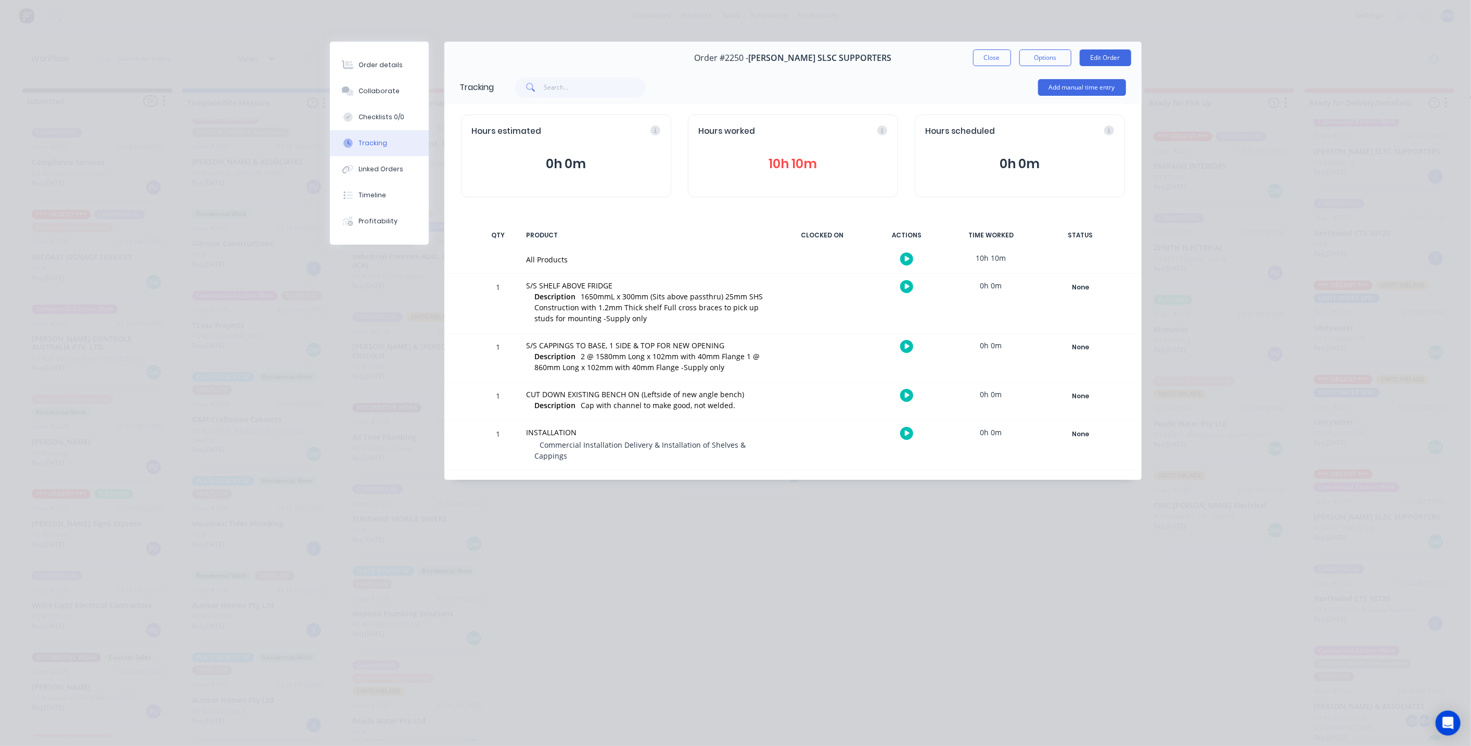
click at [804, 82] on div "Add manual time entry" at bounding box center [810, 87] width 632 height 31
click at [822, 61] on span "[PERSON_NAME] SLSC SUPPORTERS" at bounding box center [819, 58] width 143 height 10
click at [983, 58] on button "Close" at bounding box center [992, 57] width 38 height 17
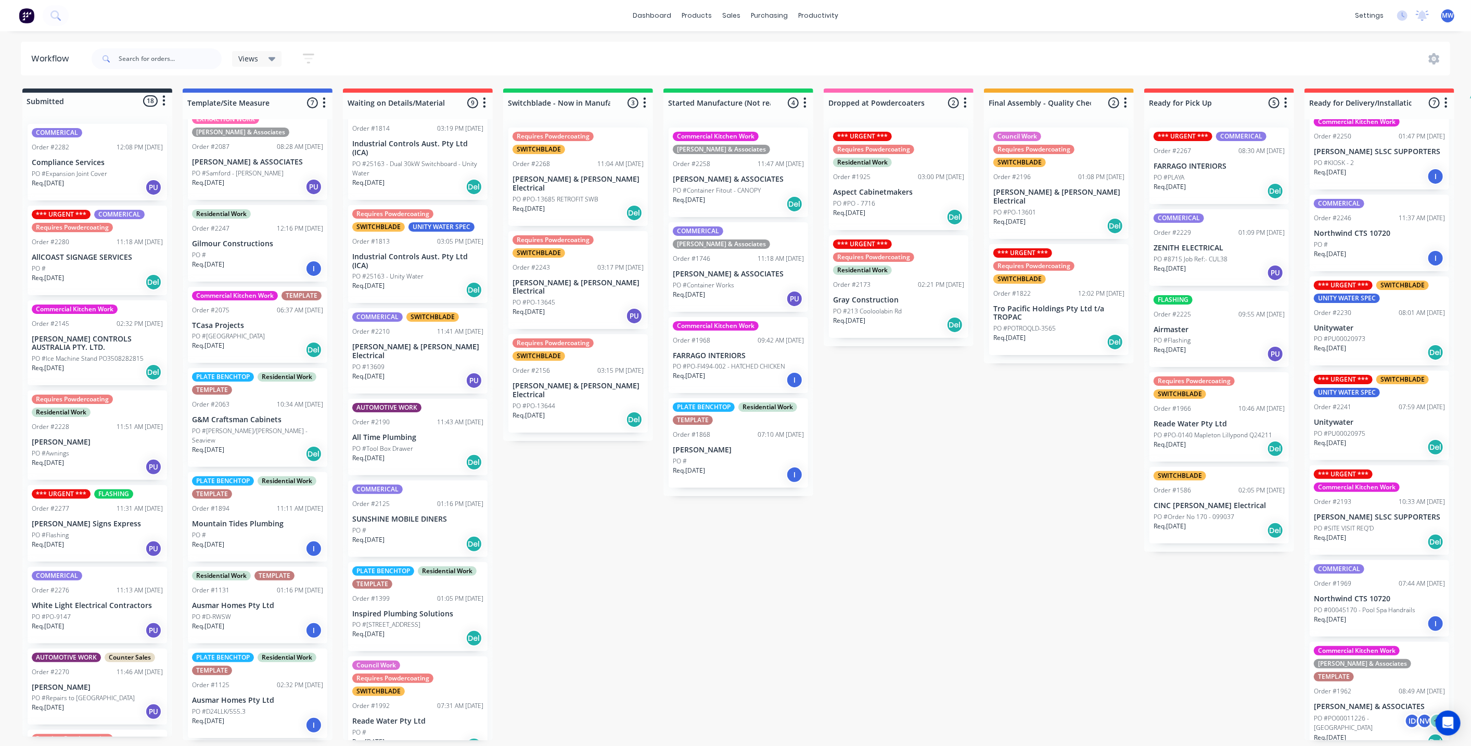
click at [708, 622] on div "Submitted 18 Status colour #273444 hex #273444 Save Cancel Summaries Total orde…" at bounding box center [859, 413] width 1735 height 651
click at [1056, 628] on div "Submitted 18 Status colour #273444 hex #273444 Save Cancel Summaries Total orde…" at bounding box center [859, 413] width 1735 height 651
click at [980, 539] on div "Submitted 18 Status colour #273444 hex #273444 Save Cancel Summaries Total orde…" at bounding box center [859, 413] width 1735 height 651
click at [648, 547] on div "Submitted 18 Status colour #273444 hex #273444 Save Cancel Summaries Total orde…" at bounding box center [859, 413] width 1735 height 651
click at [612, 502] on div "Submitted 18 Status colour #273444 hex #273444 Save Cancel Summaries Total orde…" at bounding box center [859, 413] width 1735 height 651
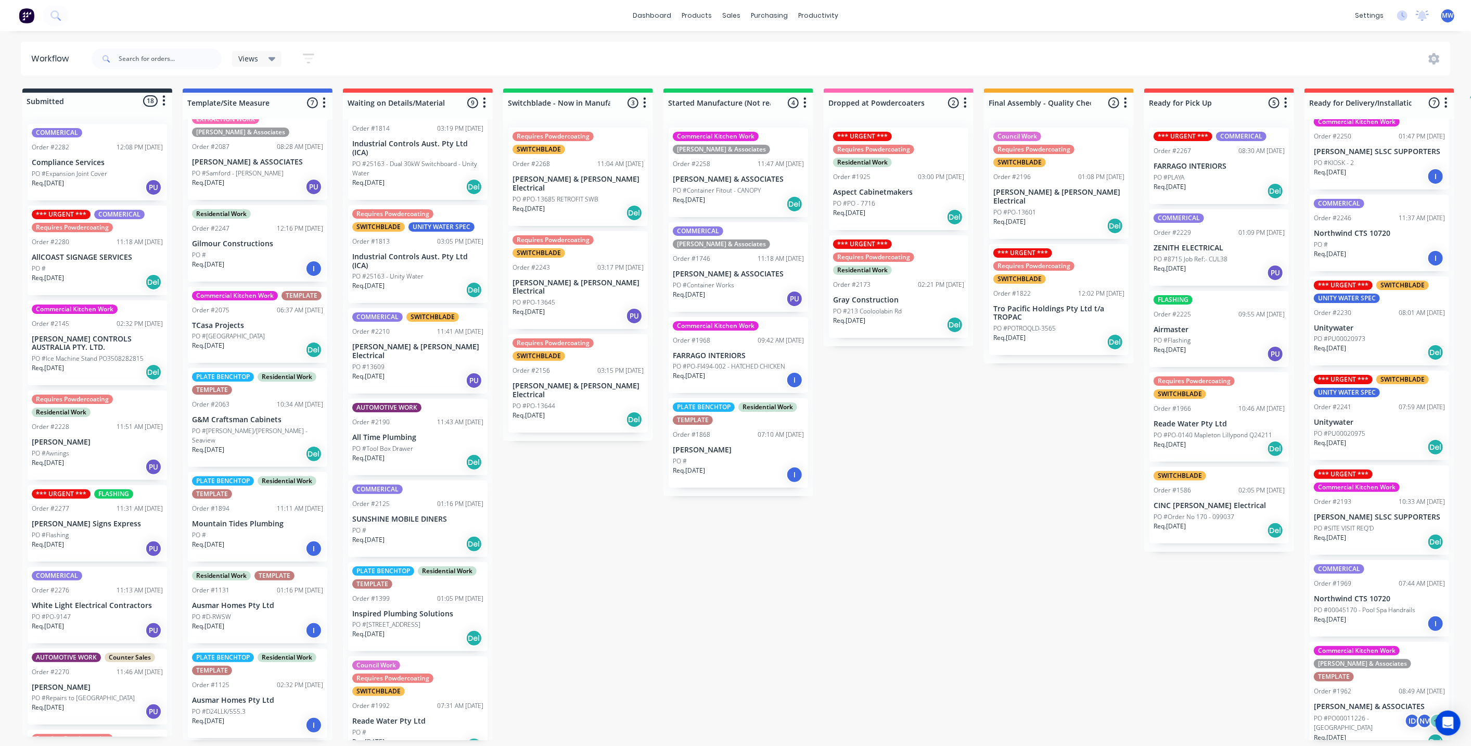
click at [959, 484] on div "Submitted 18 Status colour #273444 hex #273444 Save Cancel Summaries Total orde…" at bounding box center [859, 413] width 1735 height 651
click at [1355, 702] on p "[PERSON_NAME] & ASSOCIATES" at bounding box center [1379, 706] width 131 height 9
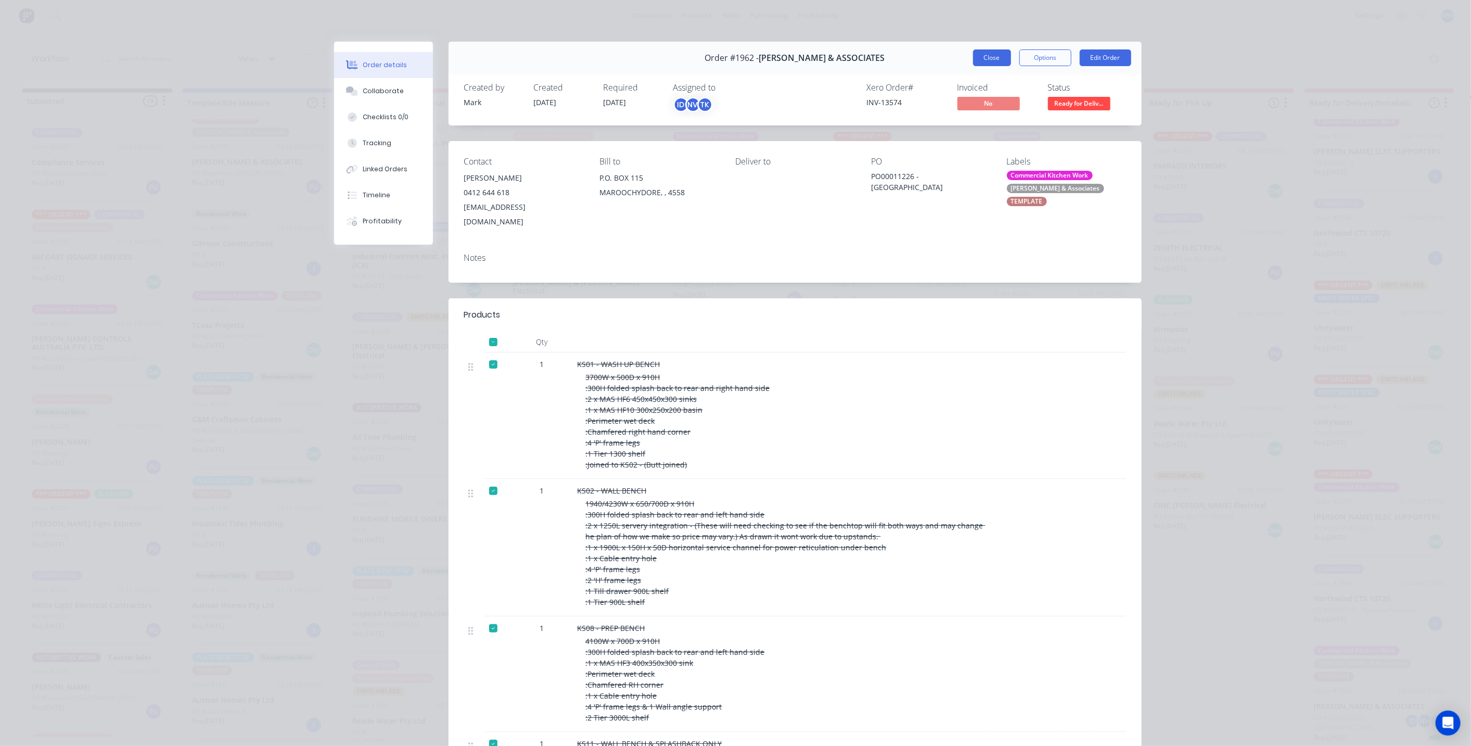
click at [1000, 52] on button "Close" at bounding box center [992, 57] width 38 height 17
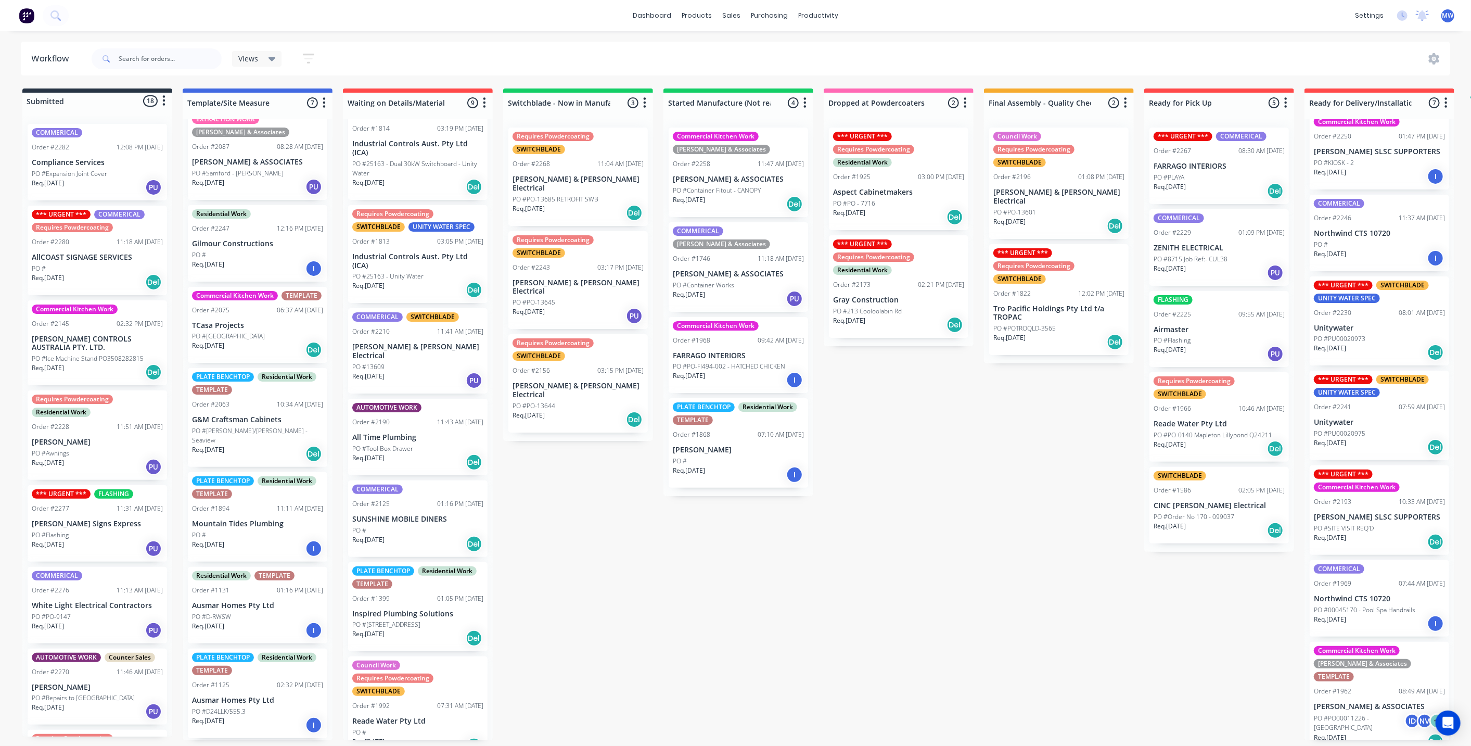
click at [875, 502] on div "Submitted 18 Status colour #273444 hex #273444 Save Cancel Summaries Total orde…" at bounding box center [859, 413] width 1735 height 651
click at [582, 562] on div "Submitted 18 Status colour #273444 hex #273444 Save Cancel Summaries Total orde…" at bounding box center [859, 413] width 1735 height 651
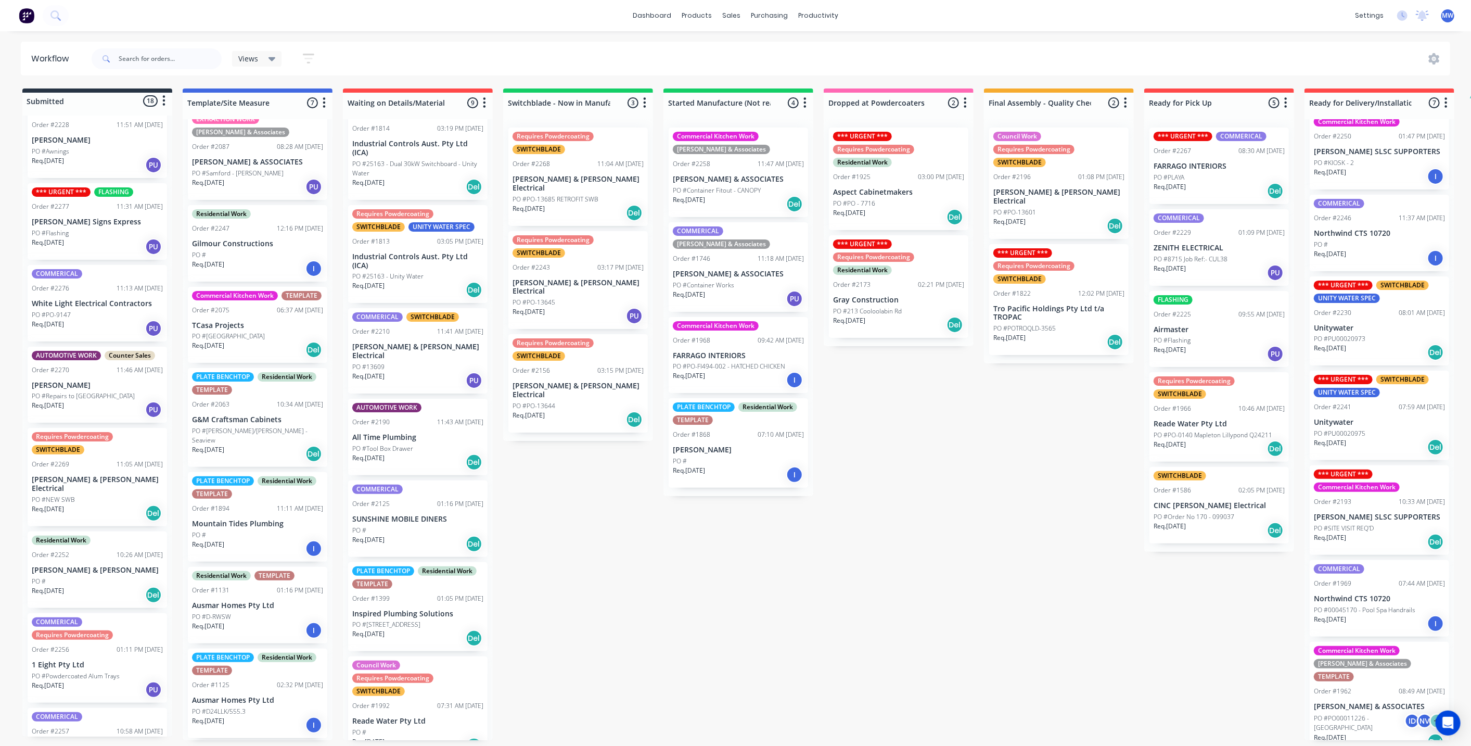
scroll to position [347, 0]
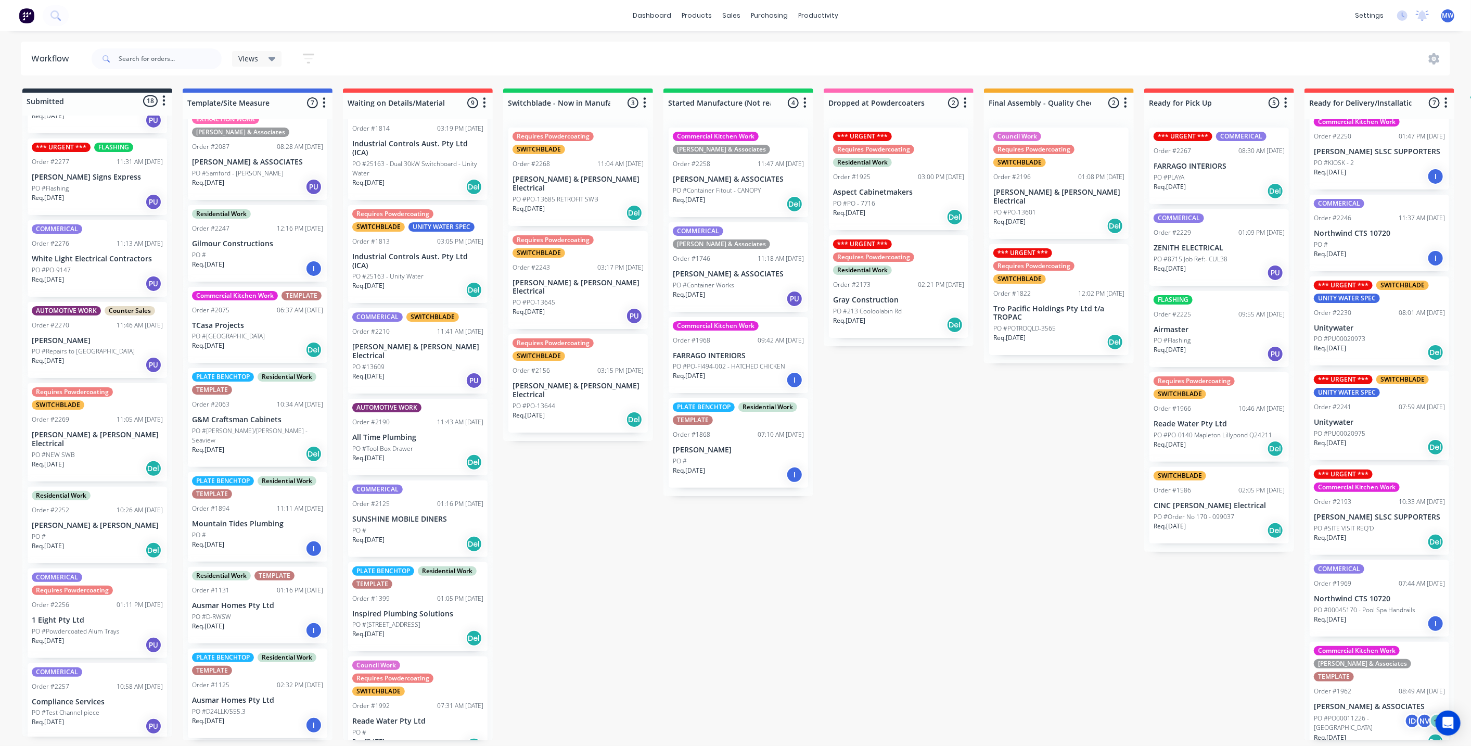
click at [91, 270] on div "PO #PO-9147" at bounding box center [97, 269] width 131 height 9
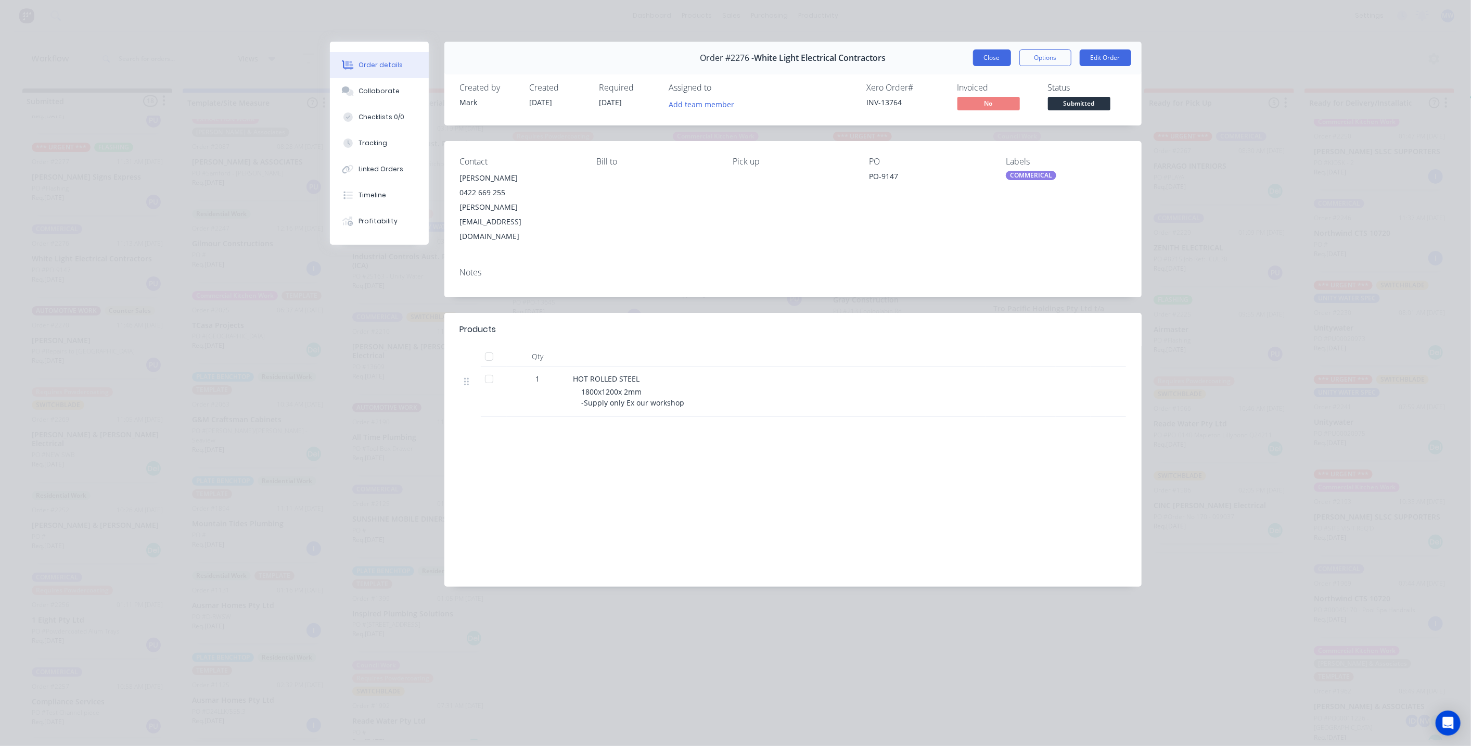
click at [991, 59] on button "Close" at bounding box center [992, 57] width 38 height 17
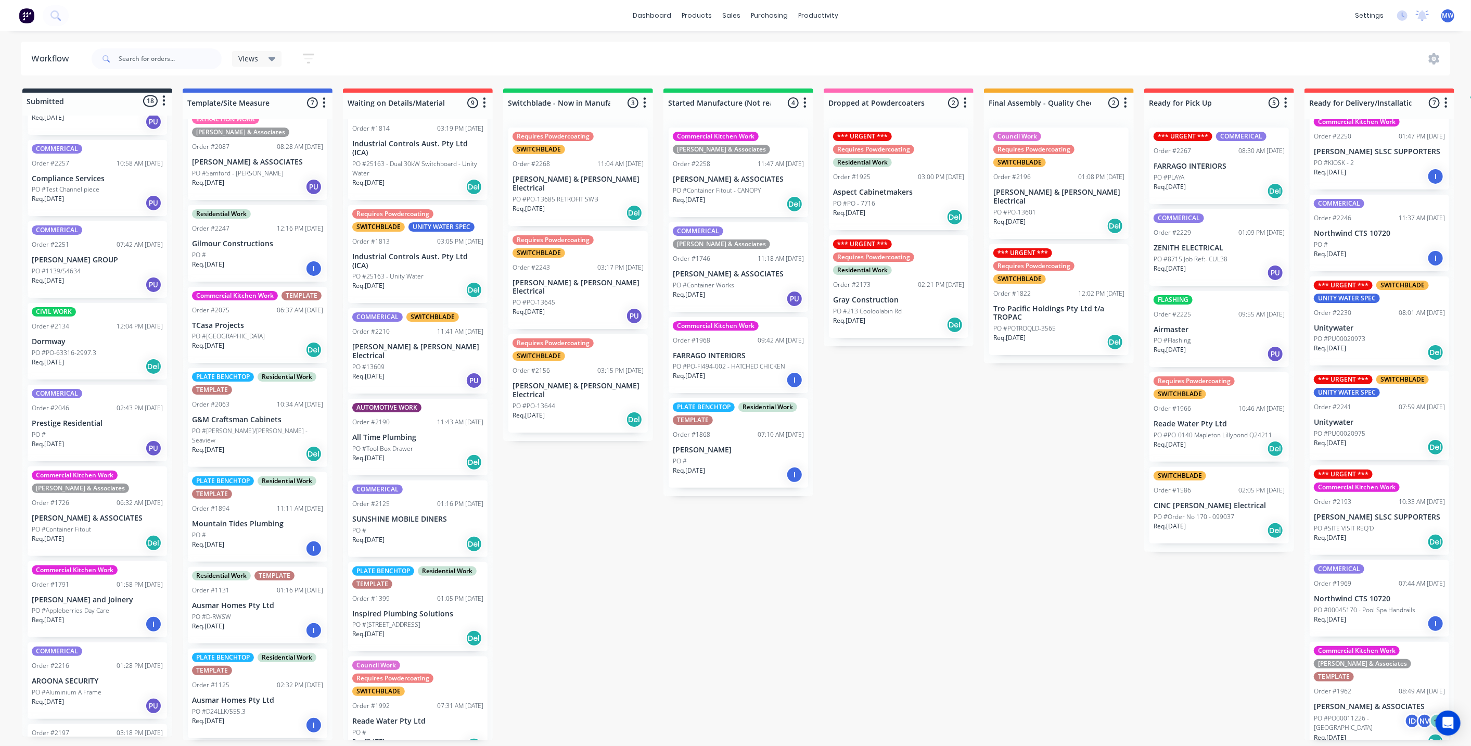
scroll to position [910, 0]
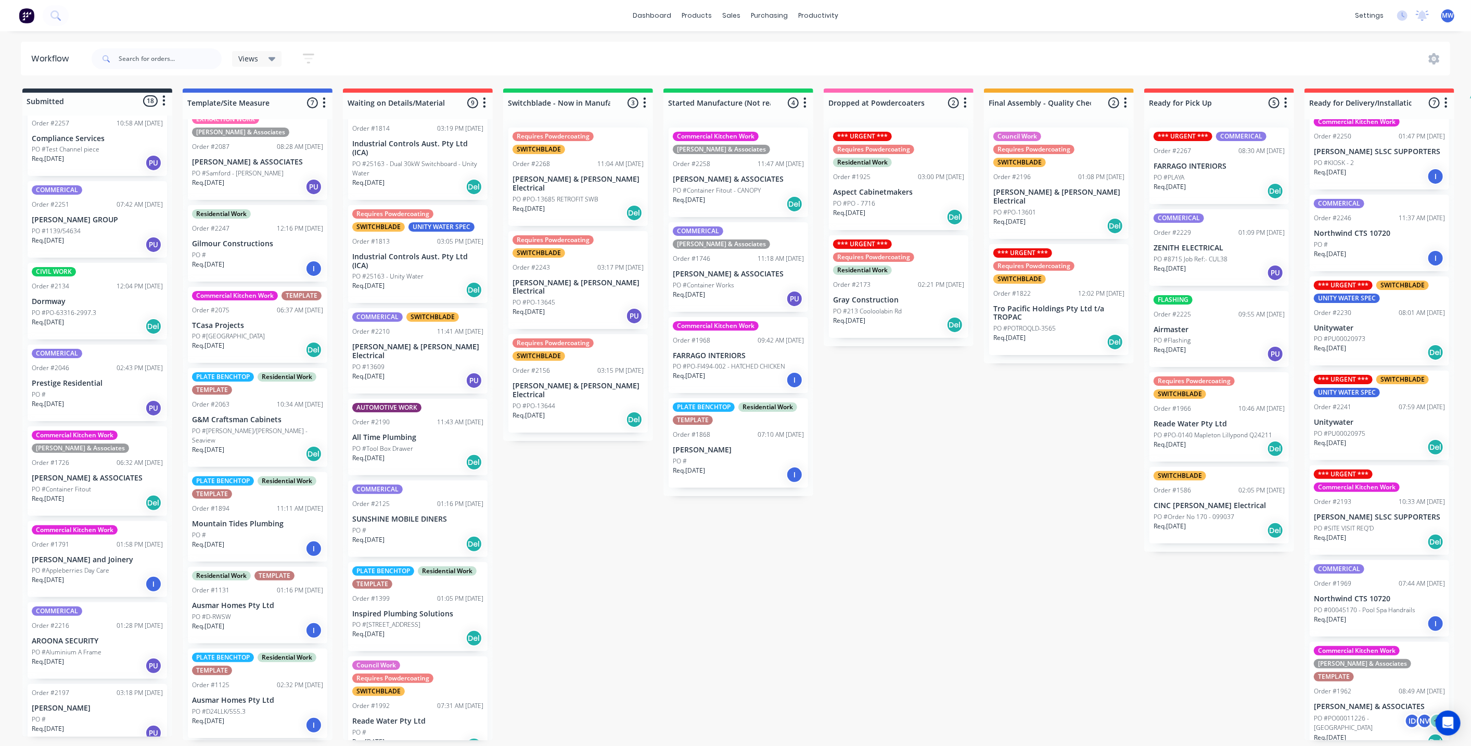
click at [719, 609] on div "Submitted 18 Status colour #273444 hex #273444 Save Cancel Summaries Total orde…" at bounding box center [859, 413] width 1735 height 651
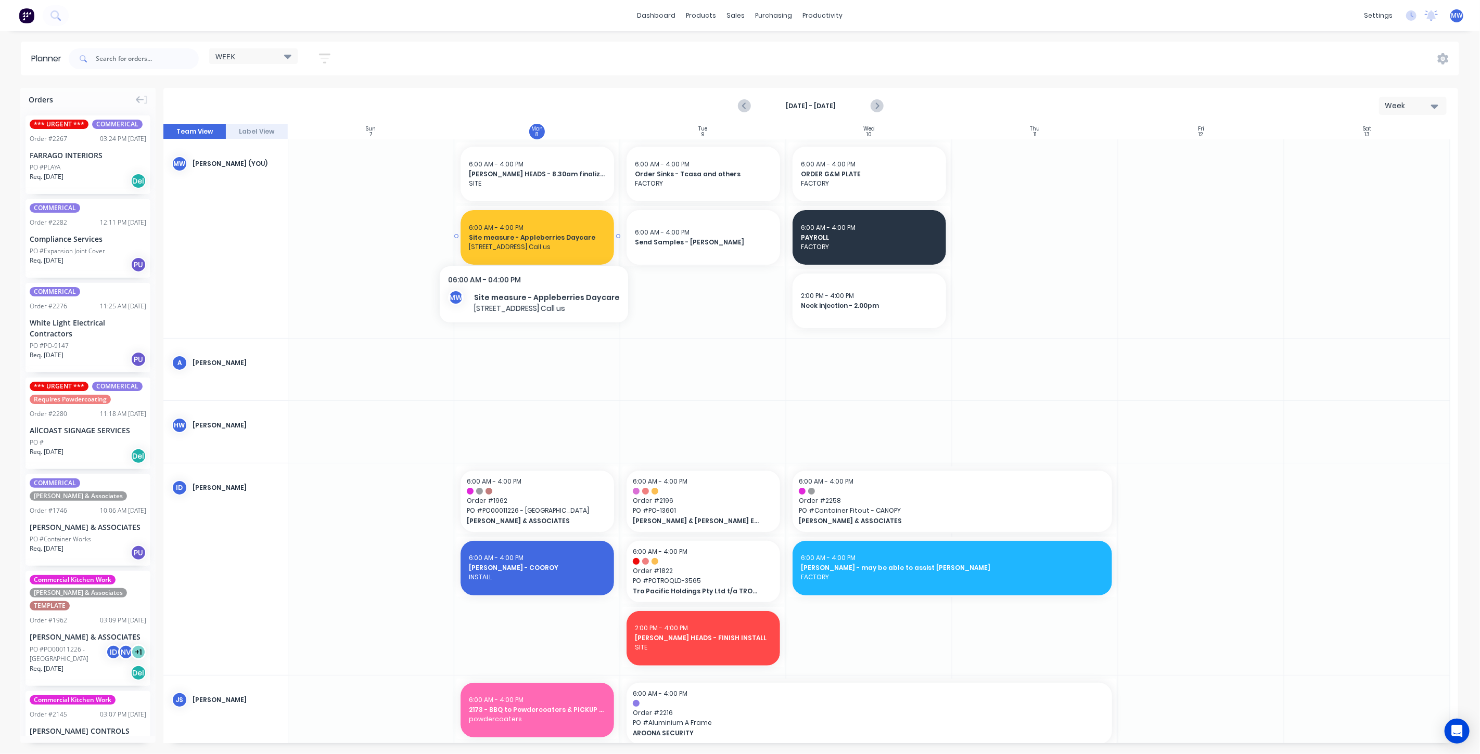
click at [541, 242] on span "[STREET_ADDRESS] Call us" at bounding box center [537, 246] width 137 height 9
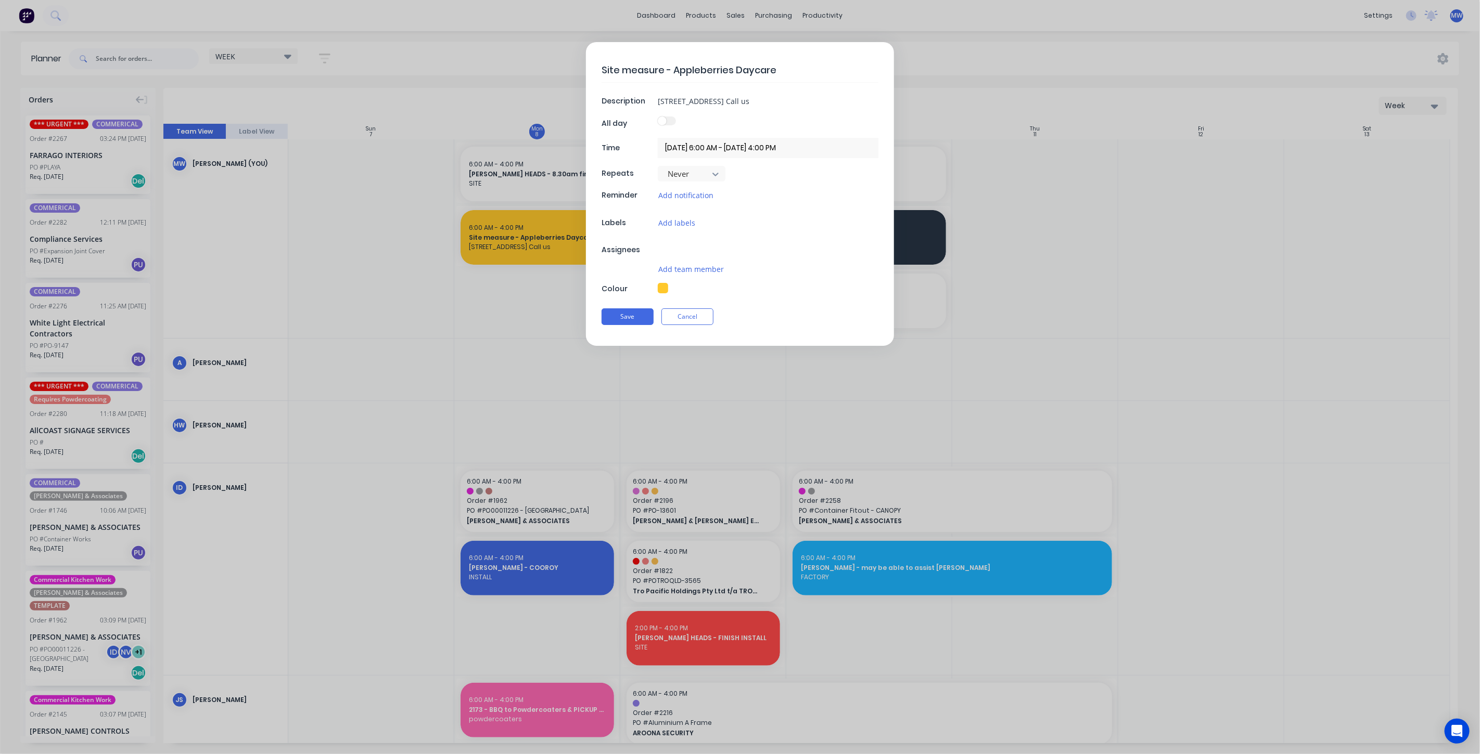
type textarea "x"
click at [684, 314] on button "Cancel" at bounding box center [687, 321] width 52 height 17
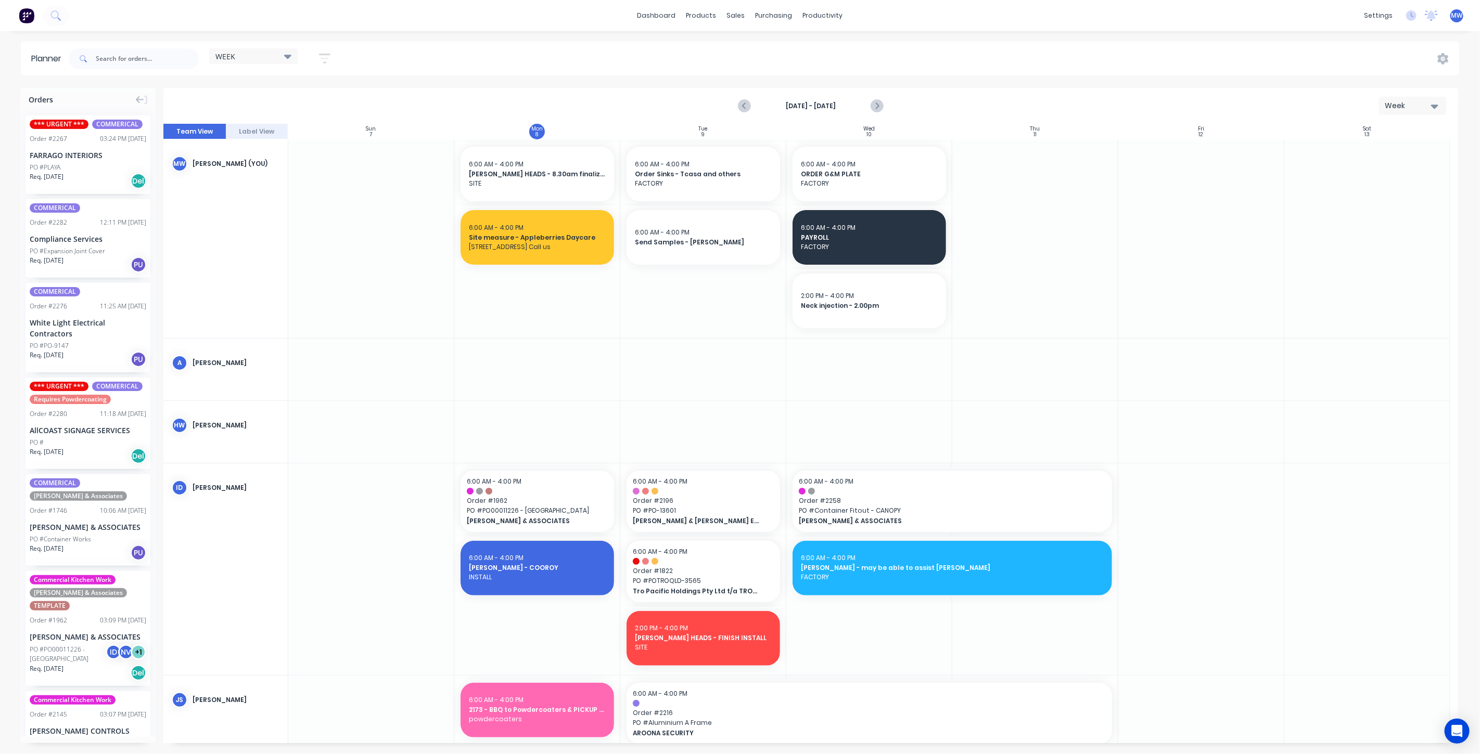
click at [417, 310] on div at bounding box center [371, 238] width 166 height 199
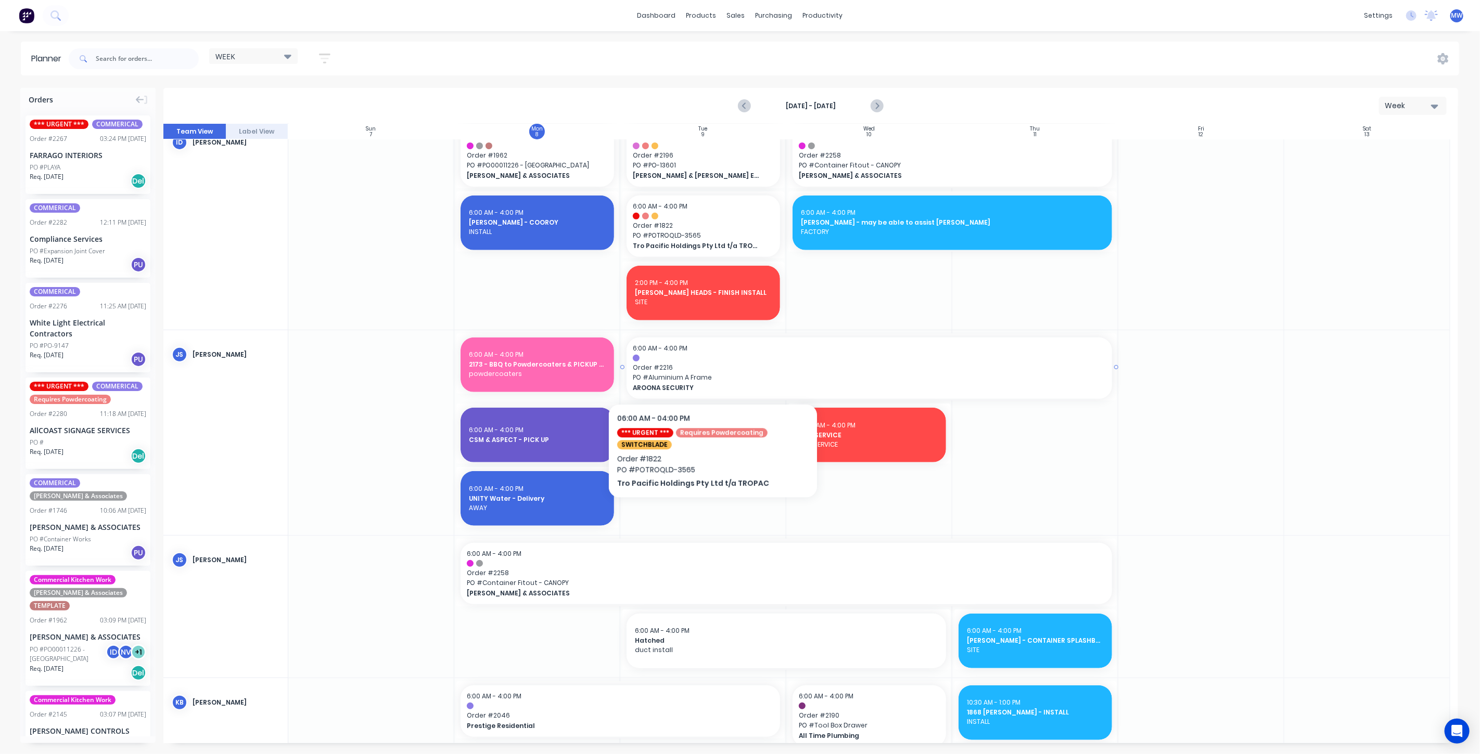
scroll to position [347, 0]
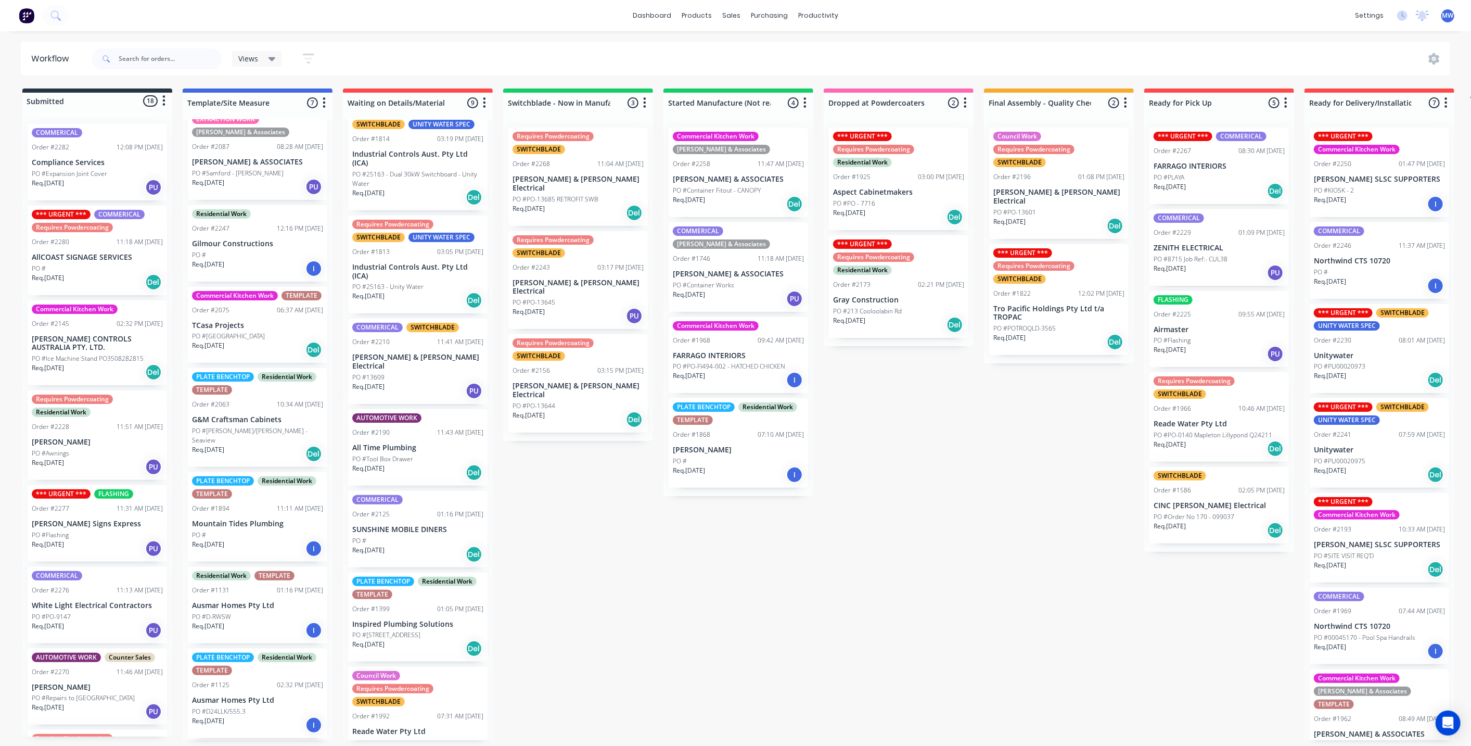
scroll to position [229, 0]
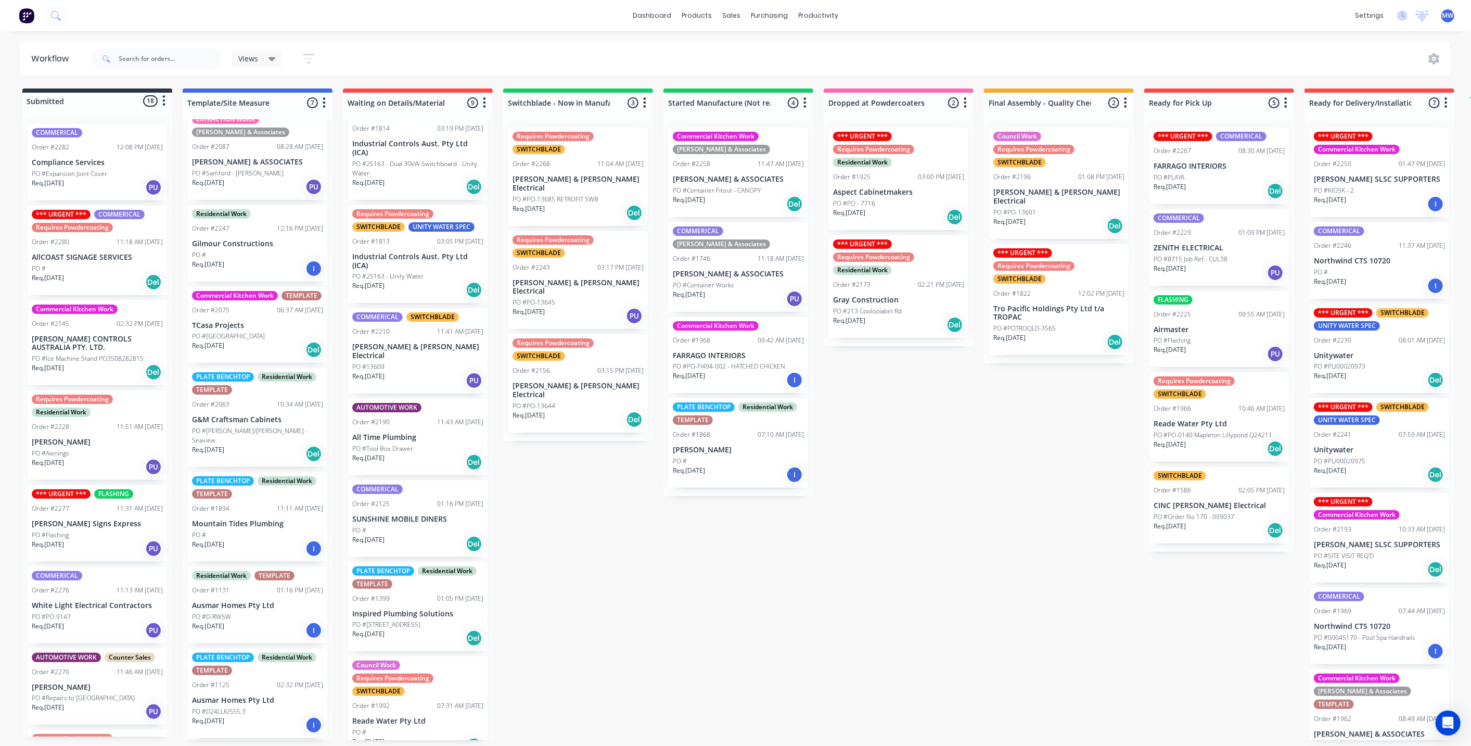
click at [401, 609] on p "Inspired Plumbing Solutions" at bounding box center [417, 613] width 131 height 9
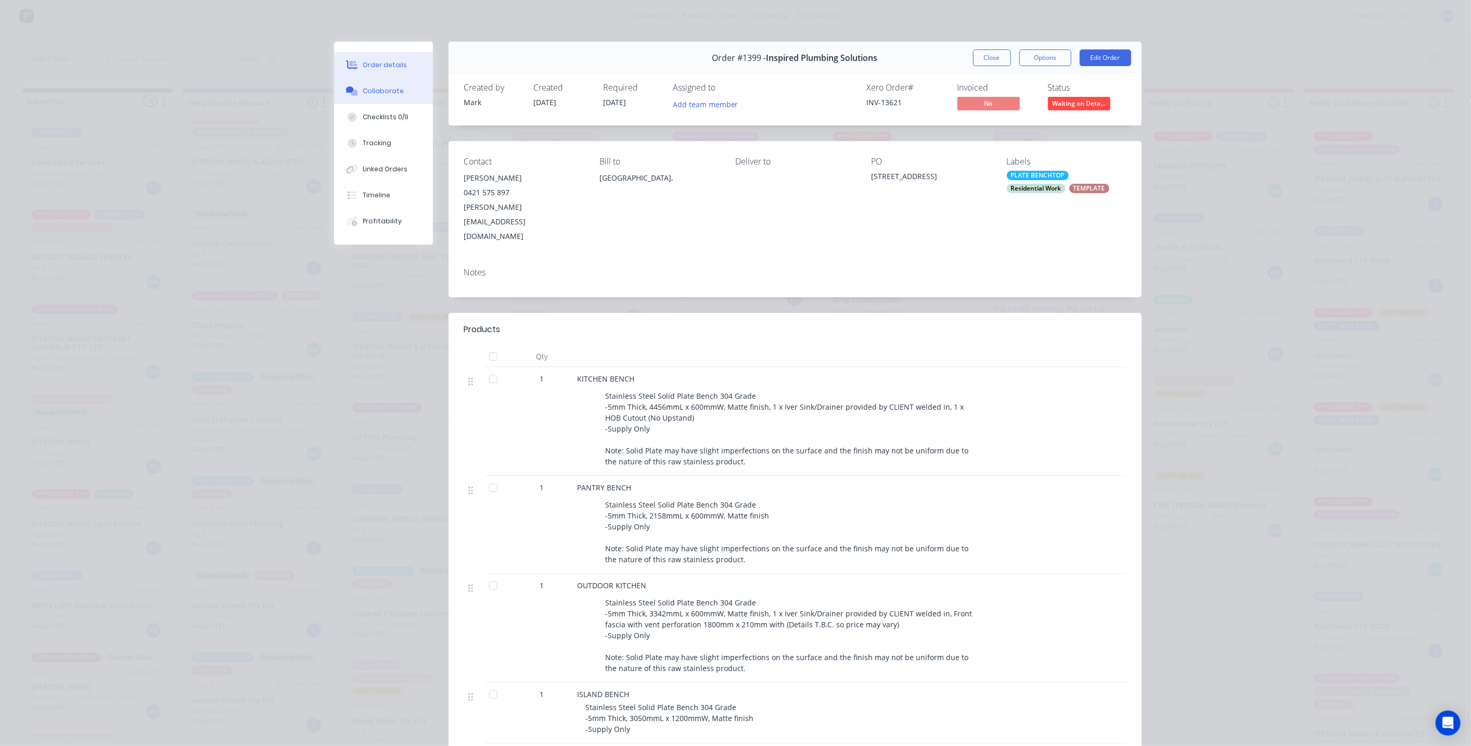
click at [392, 96] on button "Collaborate" at bounding box center [383, 91] width 99 height 26
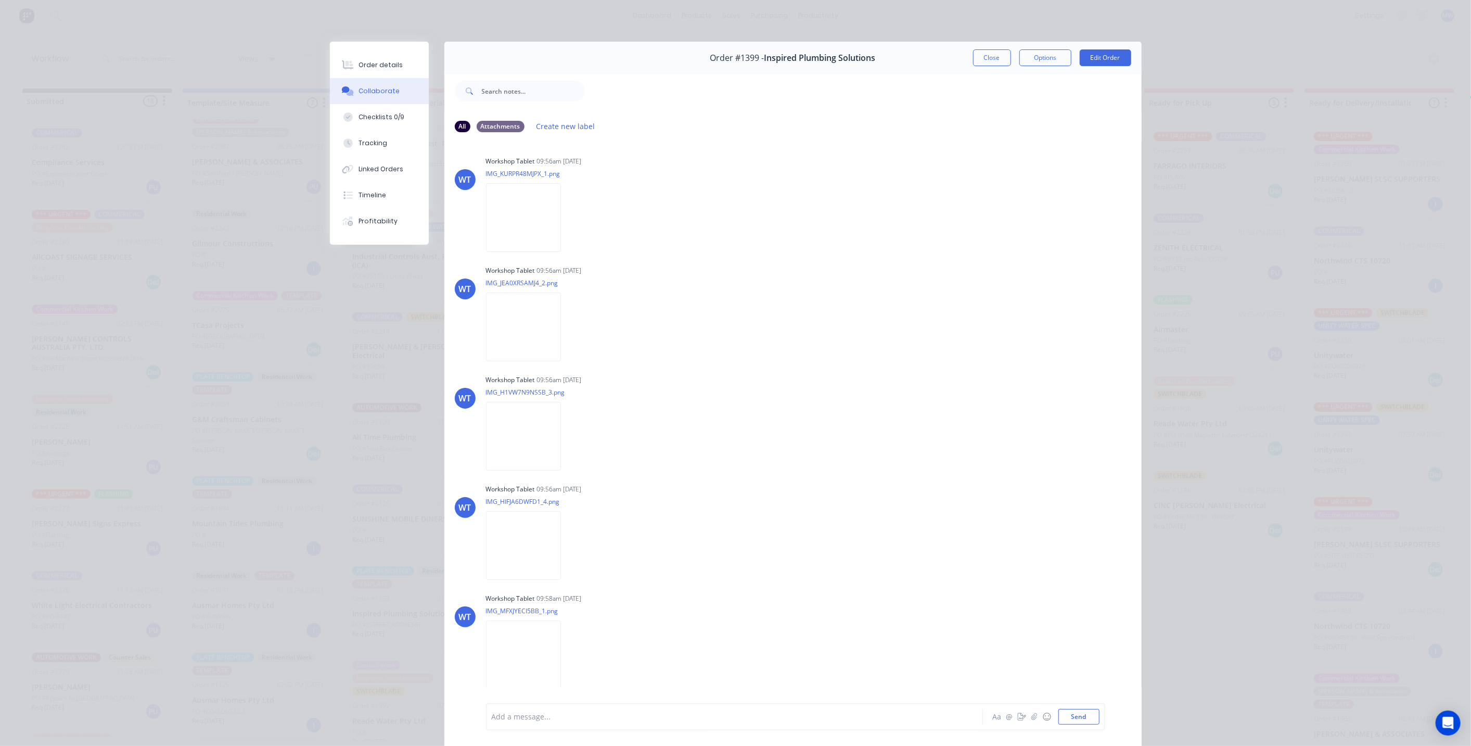
scroll to position [289, 0]
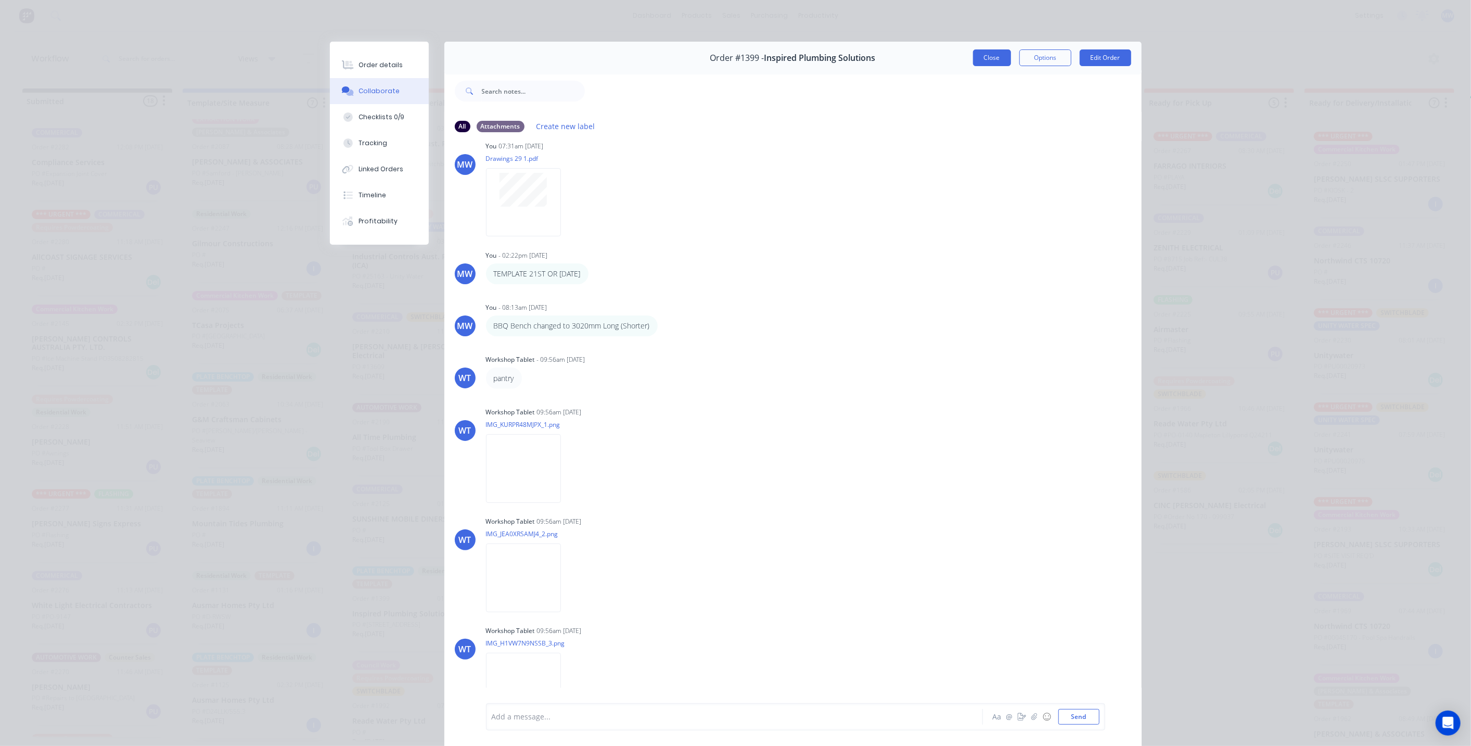
click at [990, 60] on button "Close" at bounding box center [992, 57] width 38 height 17
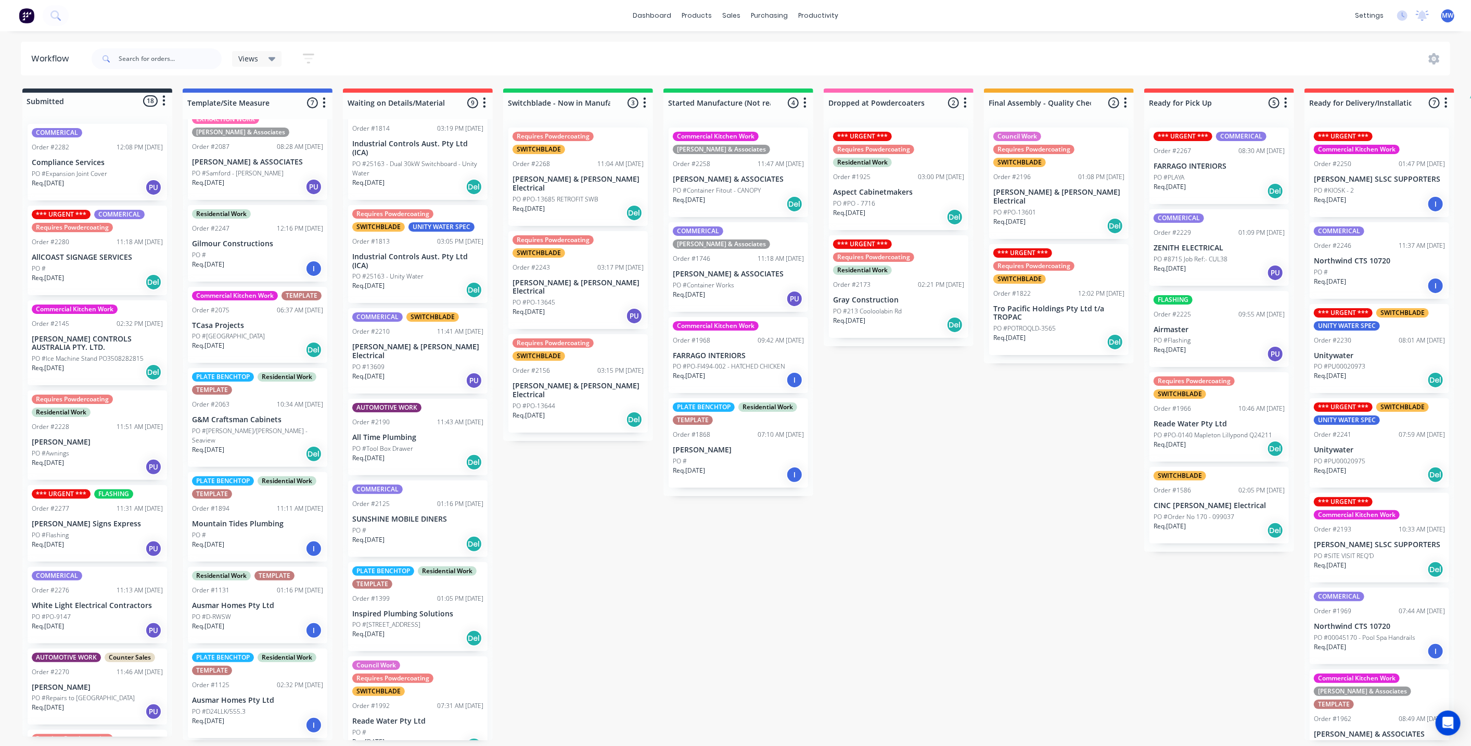
click at [879, 557] on div "Submitted 18 Status colour #273444 hex #273444 Save Cancel Summaries Total orde…" at bounding box center [859, 413] width 1735 height 651
click at [608, 549] on div "Submitted 18 Status colour #273444 hex #273444 Save Cancel Summaries Total orde…" at bounding box center [859, 413] width 1735 height 651
click at [657, 662] on div "Submitted 18 Status colour #273444 hex #273444 Save Cancel Summaries Total orde…" at bounding box center [859, 413] width 1735 height 651
click at [970, 503] on div "Submitted 18 Status colour #273444 hex #273444 Save Cancel Summaries Total orde…" at bounding box center [859, 413] width 1735 height 651
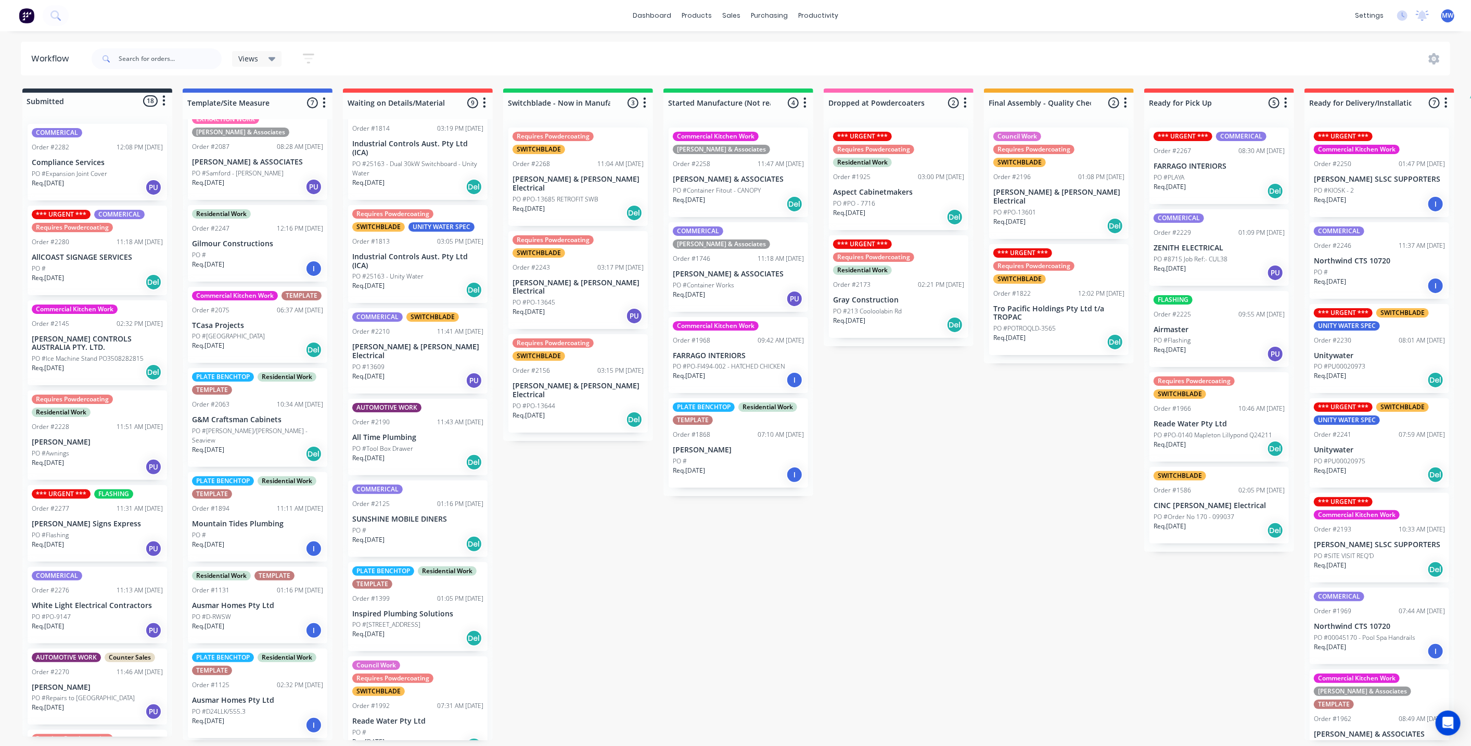
click at [582, 441] on div "Submitted 18 Status colour #273444 hex #273444 Save Cancel Summaries Total orde…" at bounding box center [859, 413] width 1735 height 651
click at [907, 510] on div "Submitted 18 Status colour #273444 hex #273444 Save Cancel Summaries Total orde…" at bounding box center [859, 413] width 1735 height 651
drag, startPoint x: 565, startPoint y: 430, endPoint x: 577, endPoint y: 450, distance: 22.7
click at [565, 430] on div "Submitted 18 Status colour #273444 hex #273444 Save Cancel Summaries Total orde…" at bounding box center [859, 413] width 1735 height 651
drag, startPoint x: 580, startPoint y: 552, endPoint x: 588, endPoint y: 550, distance: 8.6
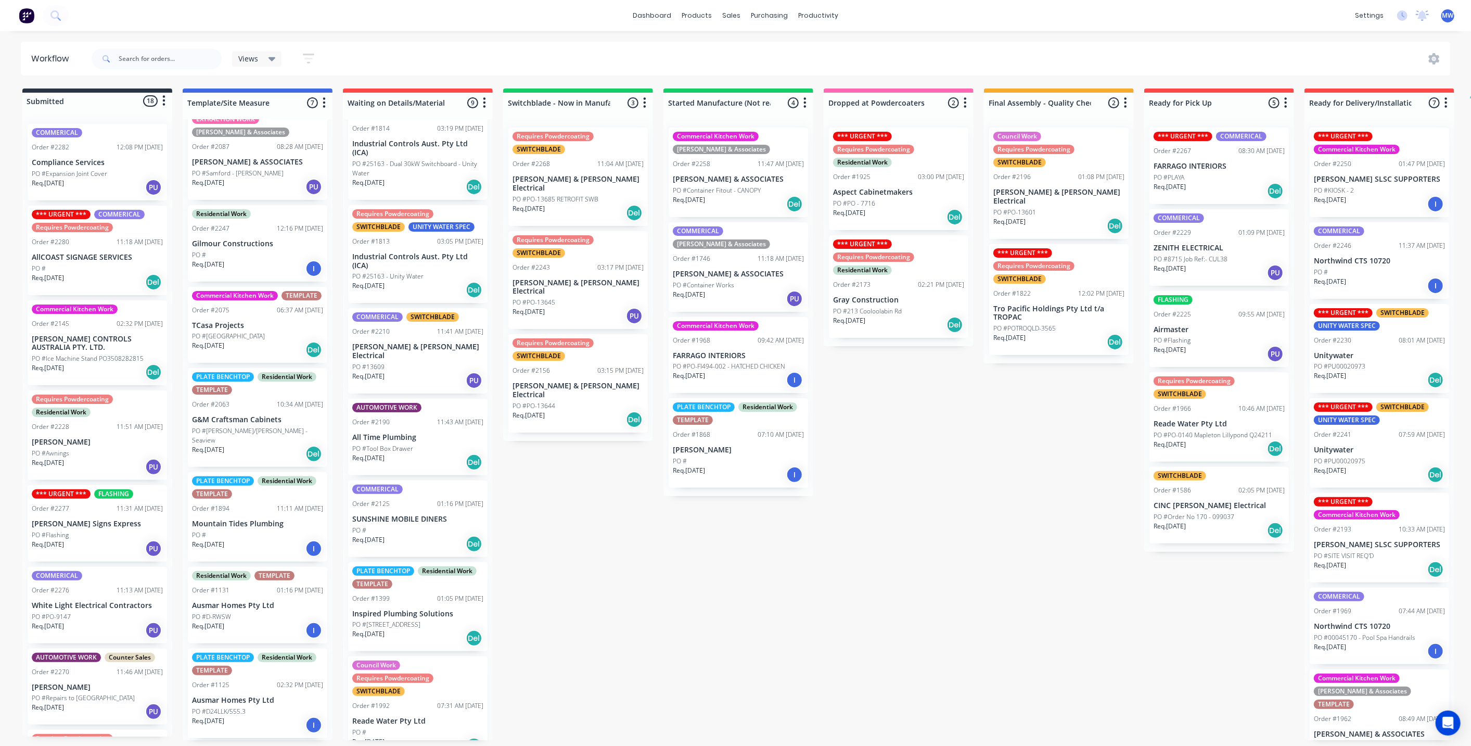
click at [588, 550] on div "Submitted 18 Status colour #273444 hex #273444 Save Cancel Summaries Total orde…" at bounding box center [859, 413] width 1735 height 651
click at [663, 498] on div "Submitted 18 Status colour #273444 hex #273444 Save Cancel Summaries Total orde…" at bounding box center [859, 413] width 1735 height 651
